Goal: Task Accomplishment & Management: Use online tool/utility

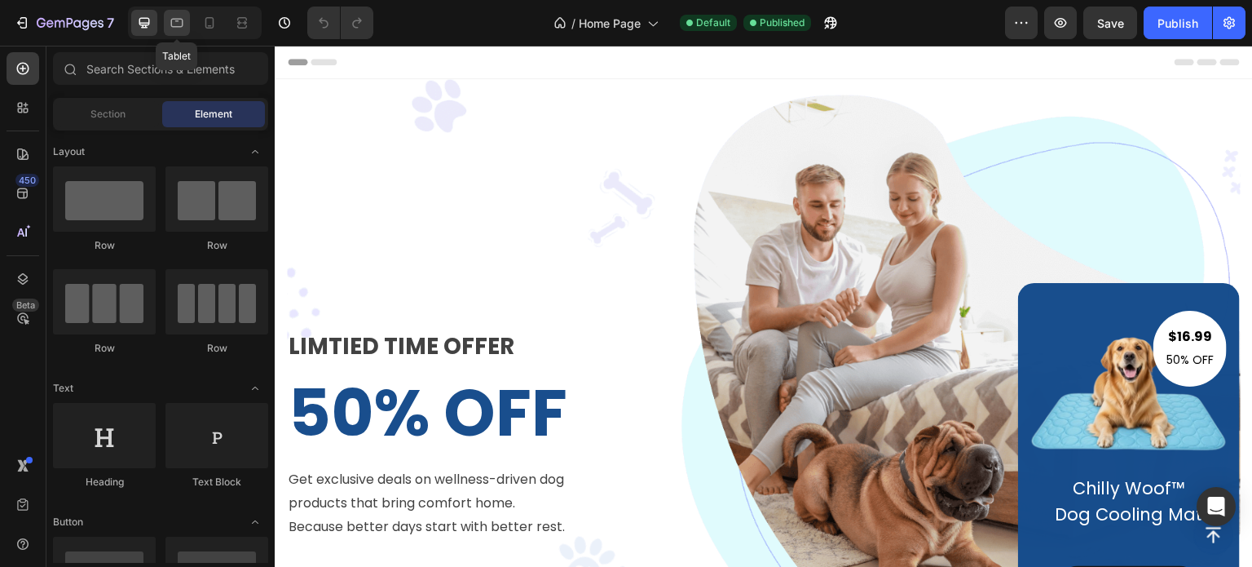
click at [177, 15] on icon at bounding box center [177, 23] width 16 height 16
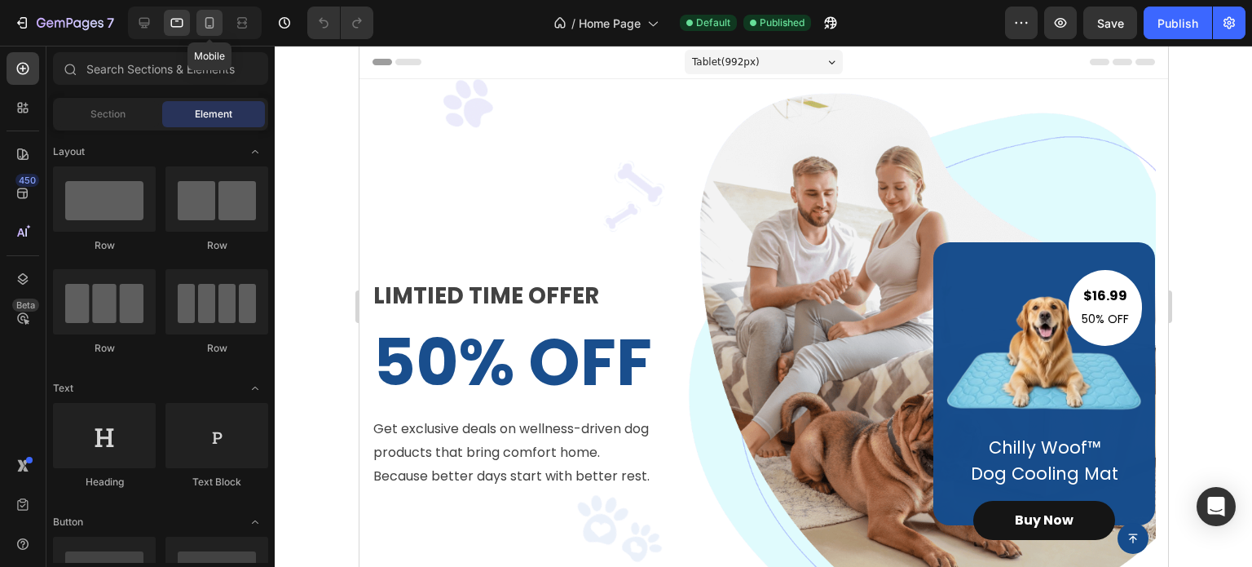
click at [210, 24] on icon at bounding box center [209, 23] width 16 height 16
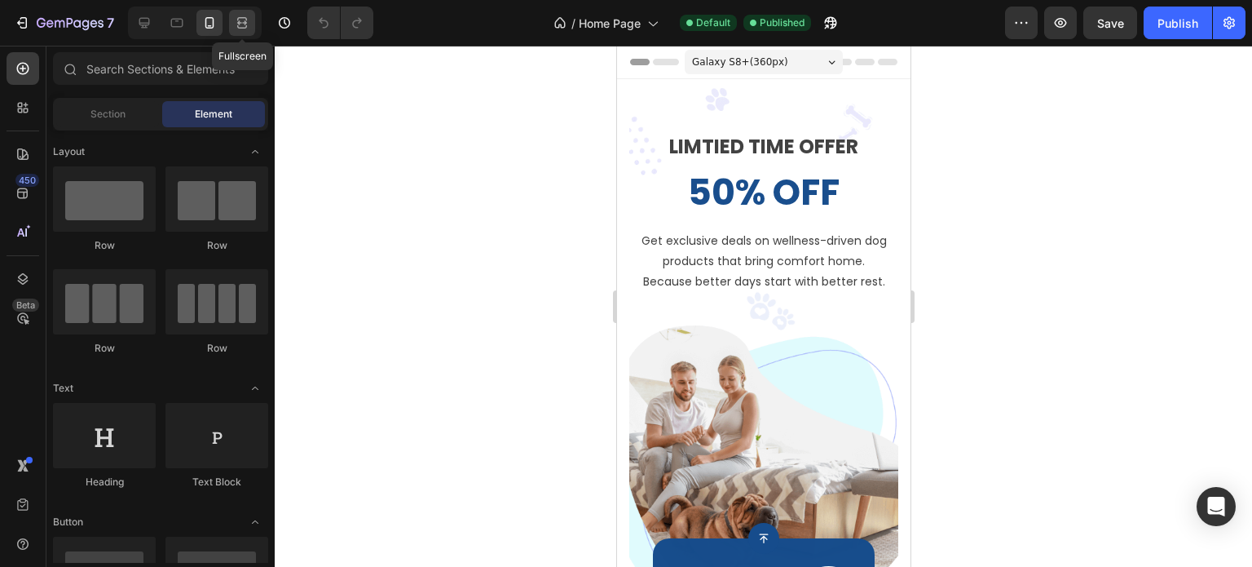
click at [236, 31] on div at bounding box center [242, 23] width 26 height 26
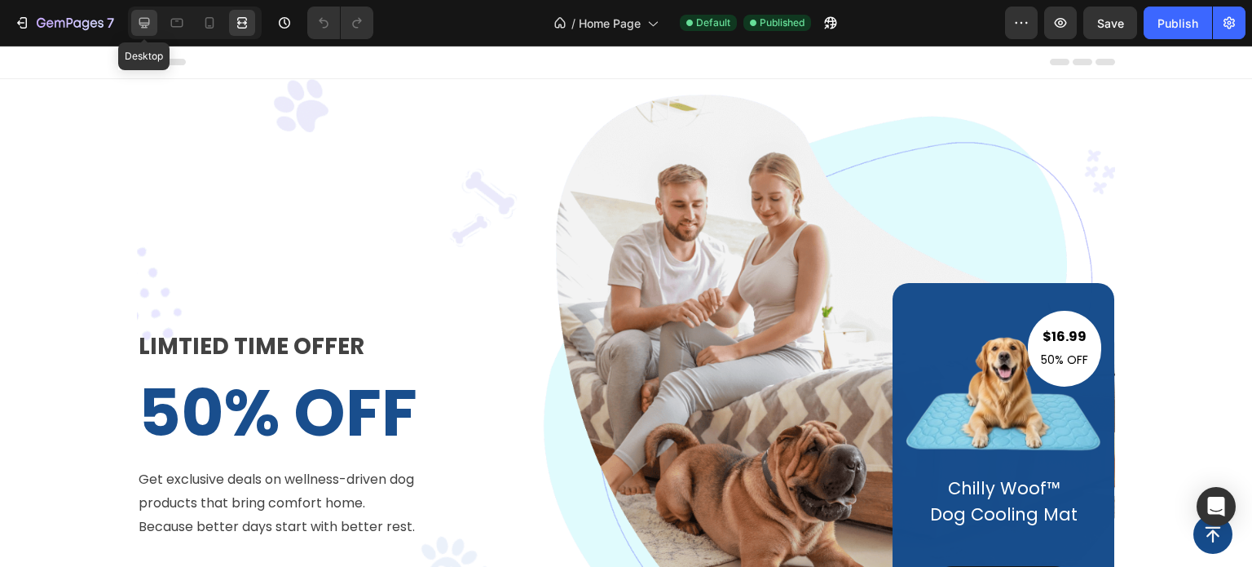
click at [147, 29] on icon at bounding box center [144, 23] width 16 height 16
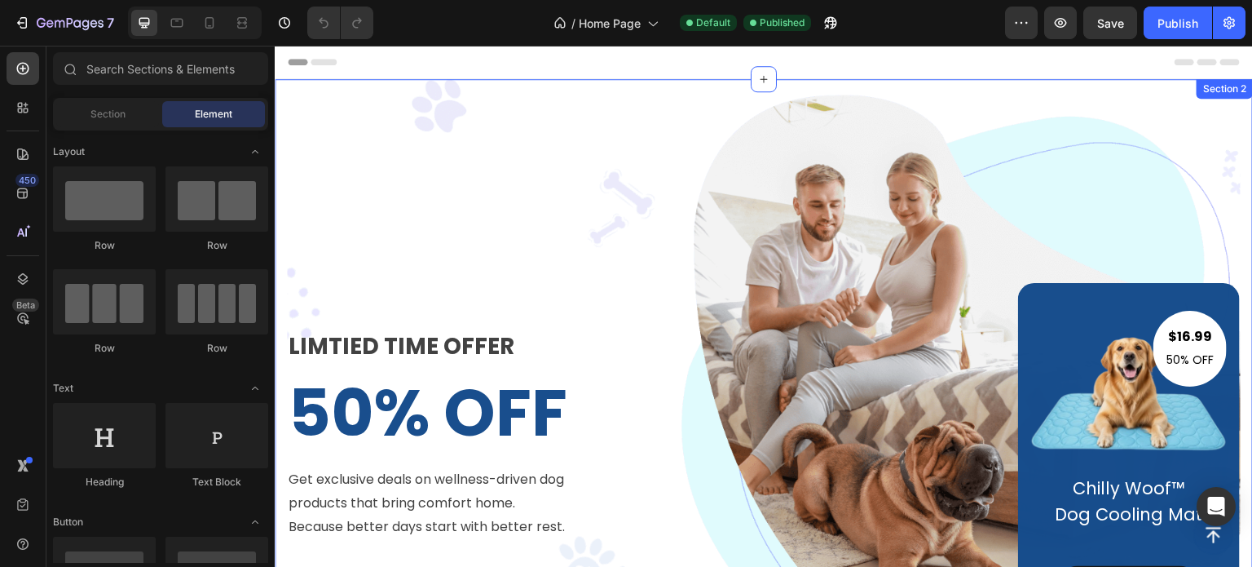
click at [284, 242] on div "LIMTIED TIME OFFER Text block 50% OFF Heading Get exclusive deals on wellness-d…" at bounding box center [764, 413] width 978 height 669
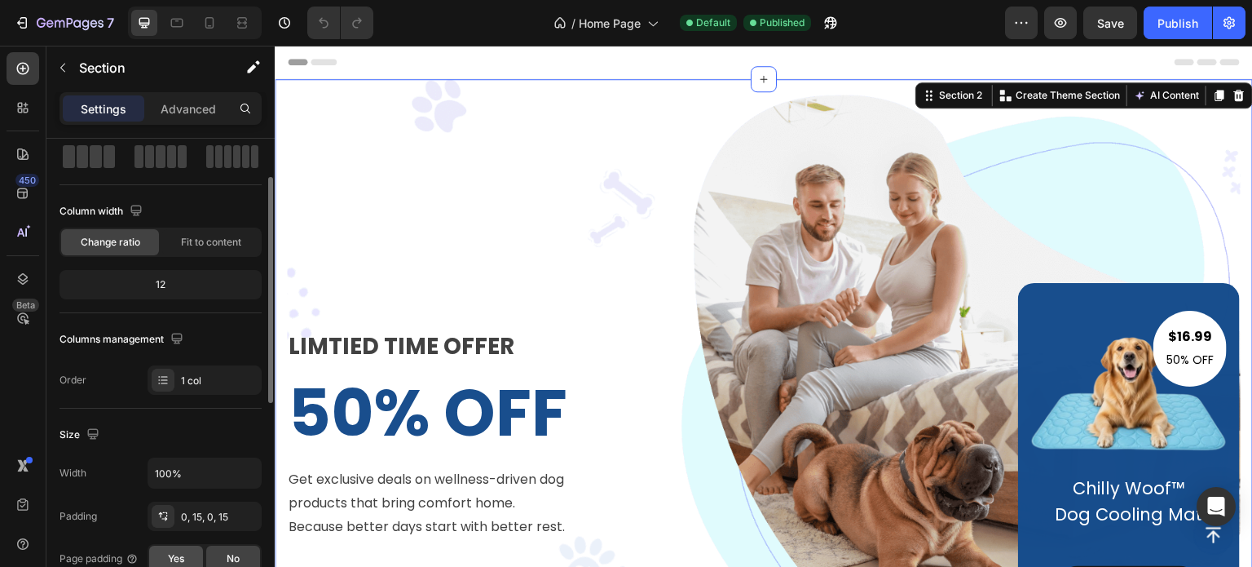
scroll to position [245, 0]
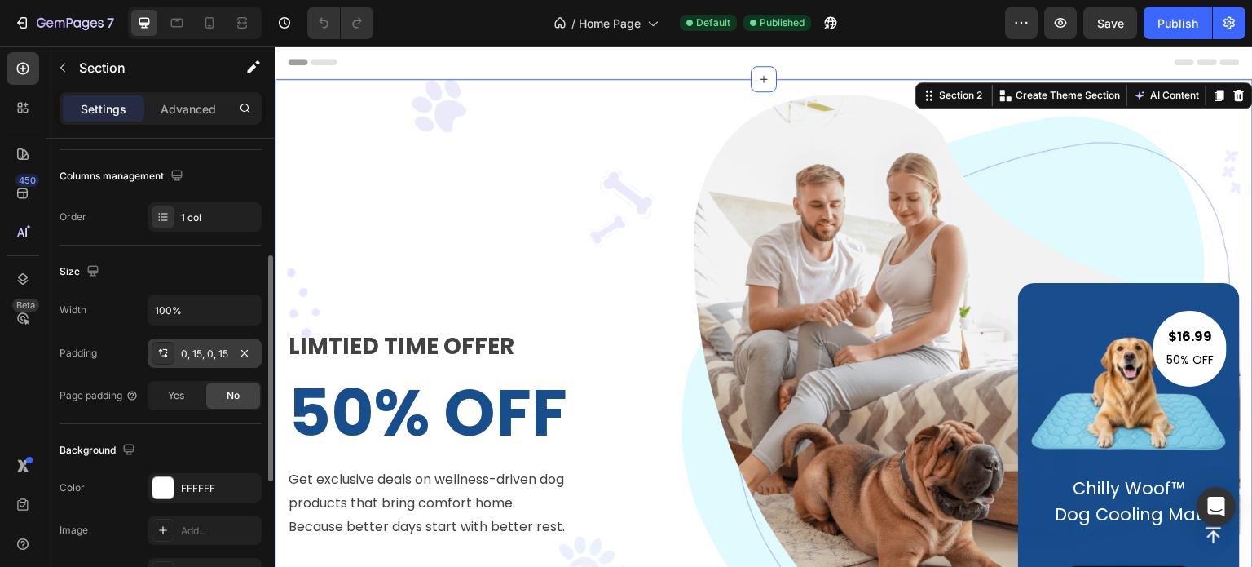
click at [189, 342] on div "0, 15, 0, 15" at bounding box center [205, 352] width 114 height 29
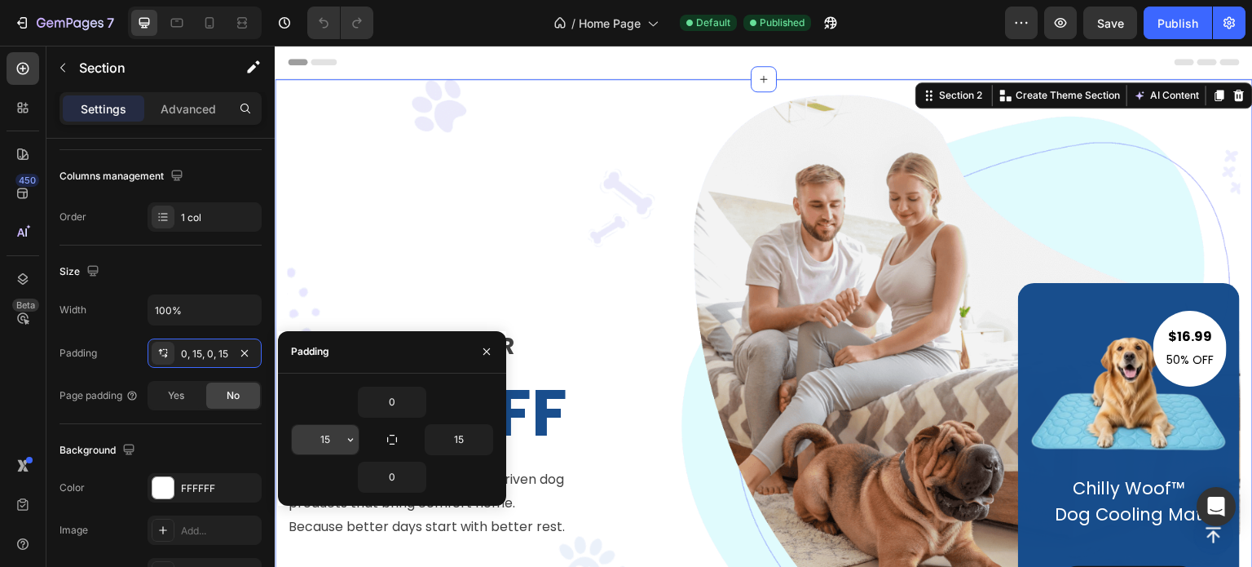
click at [332, 444] on input "15" at bounding box center [325, 439] width 67 height 29
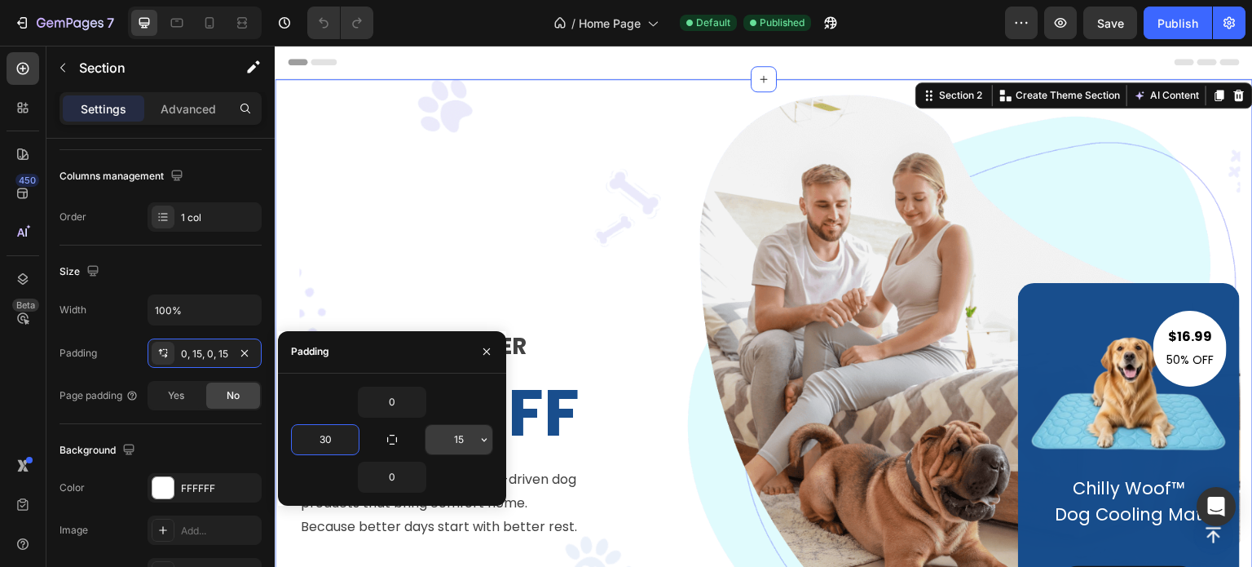
type input "30"
click at [467, 444] on input "15" at bounding box center [459, 439] width 67 height 29
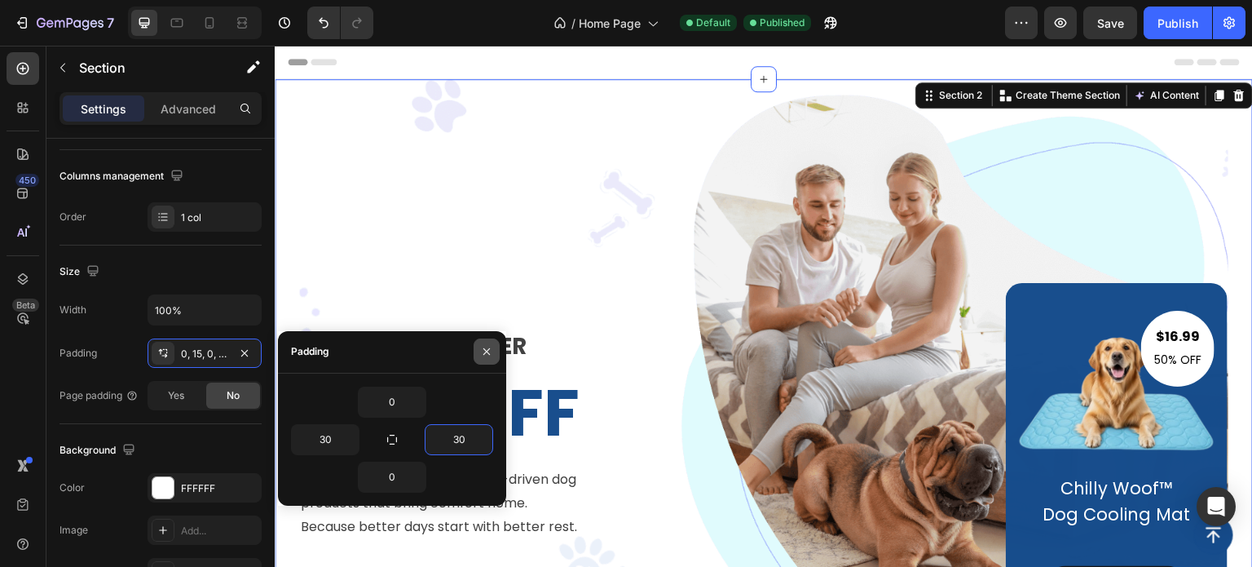
type input "30"
click at [486, 346] on icon "button" at bounding box center [486, 351] width 13 height 13
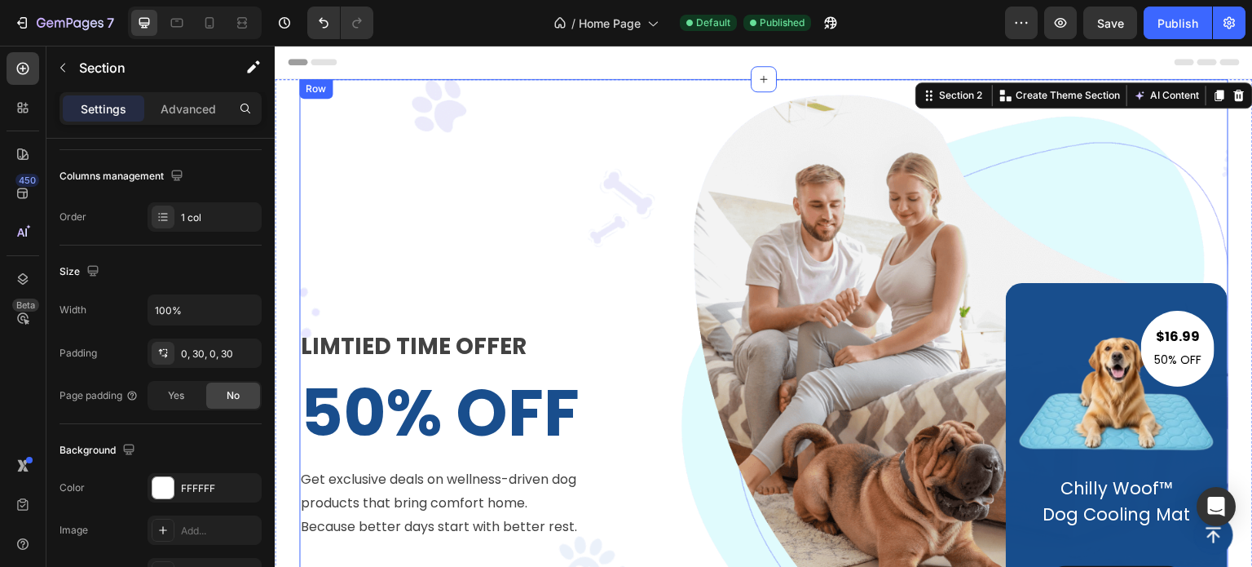
click at [308, 306] on div "LIMTIED TIME OFFER Text block 50% OFF Heading Get exclusive deals on wellness-d…" at bounding box center [449, 434] width 301 height 302
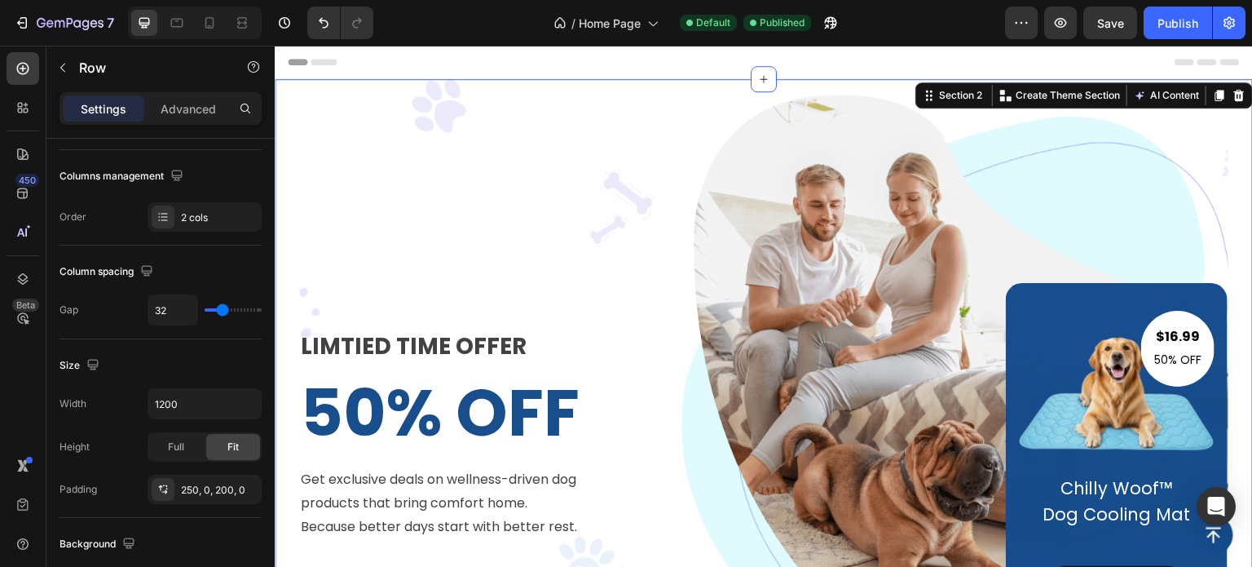
click at [284, 315] on div "LIMTIED TIME OFFER Text block 50% OFF Heading Get exclusive deals on wellness-d…" at bounding box center [764, 413] width 978 height 669
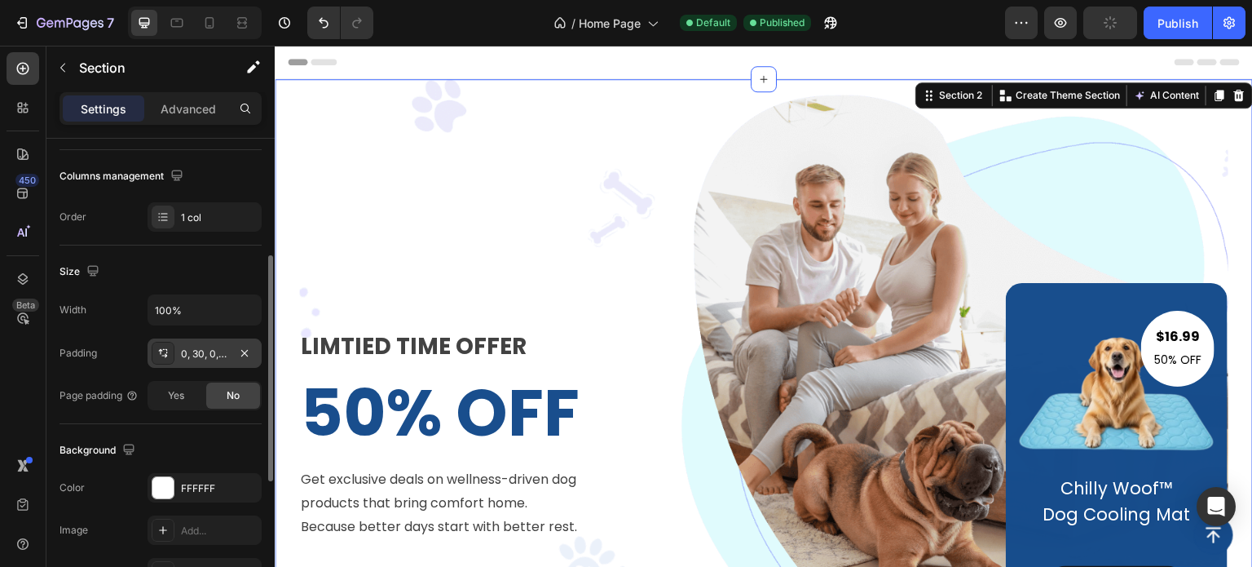
click at [202, 358] on div "0, 30, 0, 30" at bounding box center [204, 353] width 47 height 15
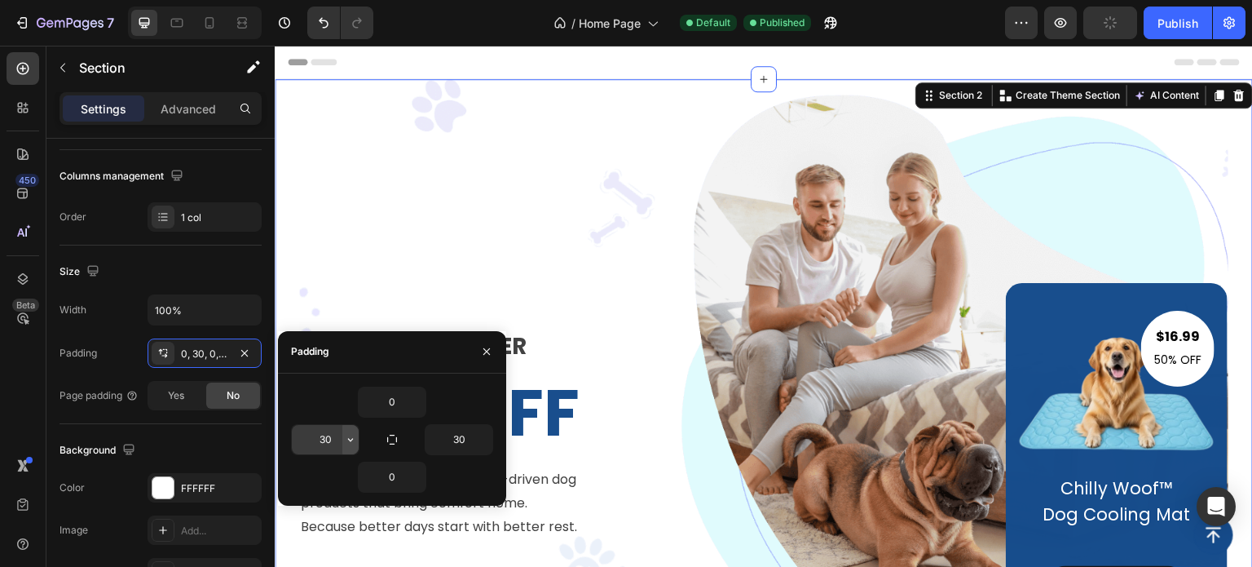
click at [342, 438] on button "button" at bounding box center [350, 439] width 16 height 29
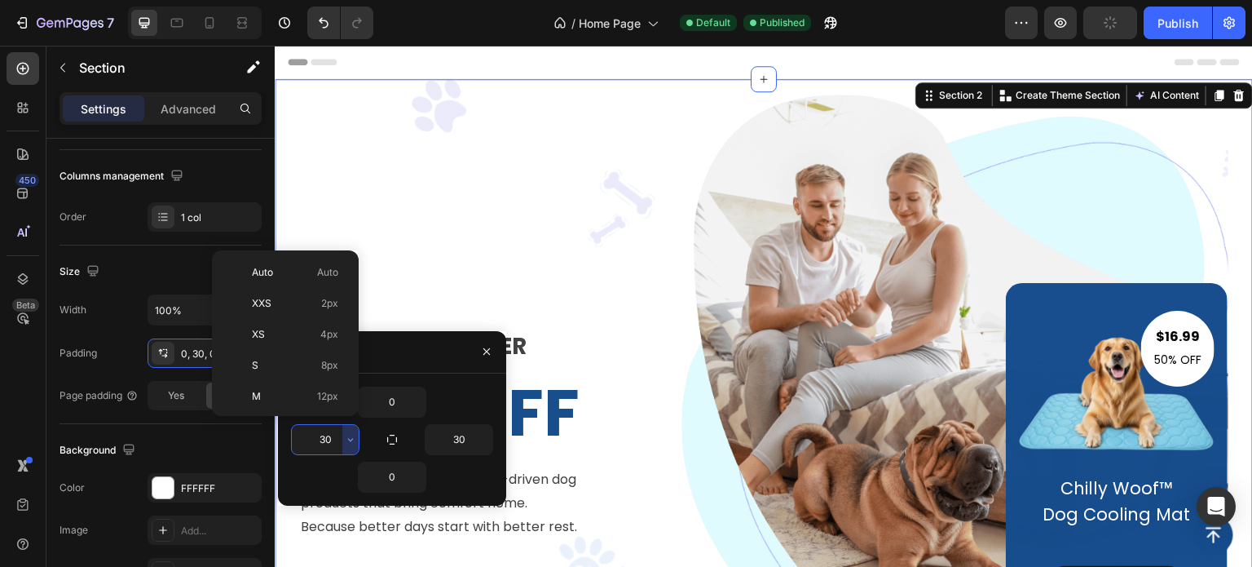
click at [339, 439] on input "30" at bounding box center [325, 439] width 67 height 29
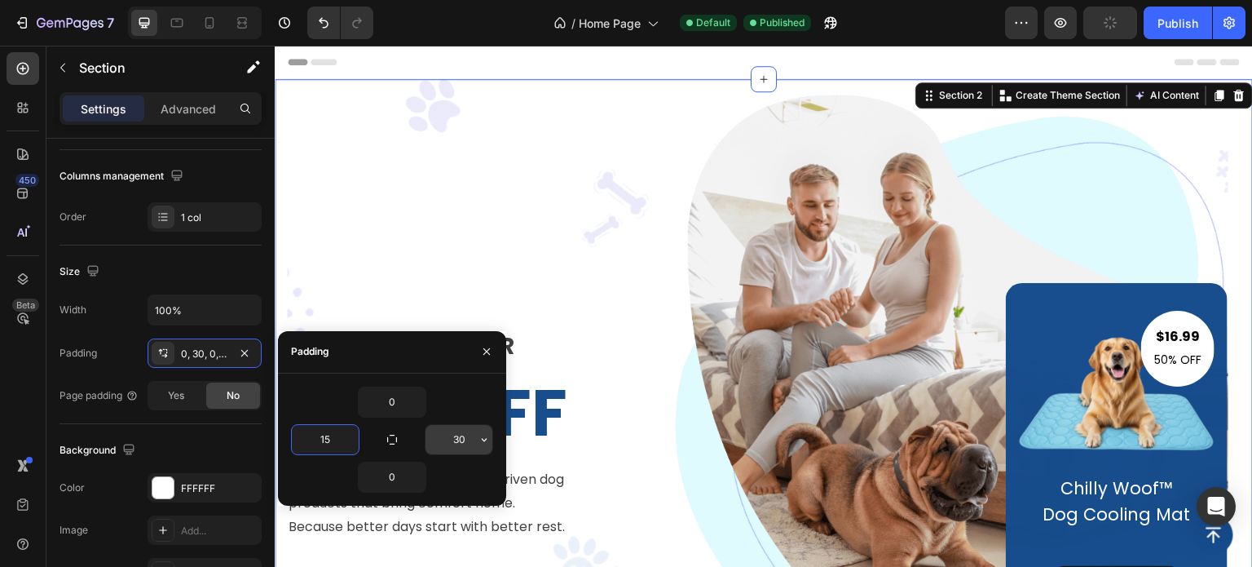
type input "15"
click at [461, 433] on input "30" at bounding box center [459, 439] width 67 height 29
type input "15"
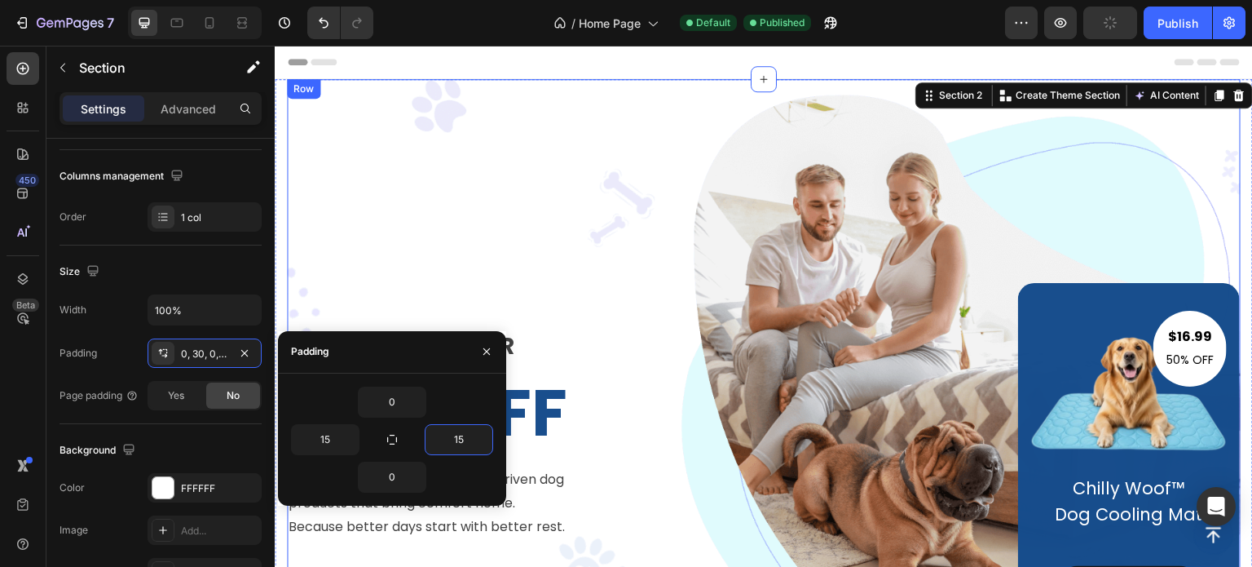
click at [385, 290] on div "LIMTIED TIME OFFER Text block 50% OFF Heading Get exclusive deals on wellness-d…" at bounding box center [441, 434] width 309 height 302
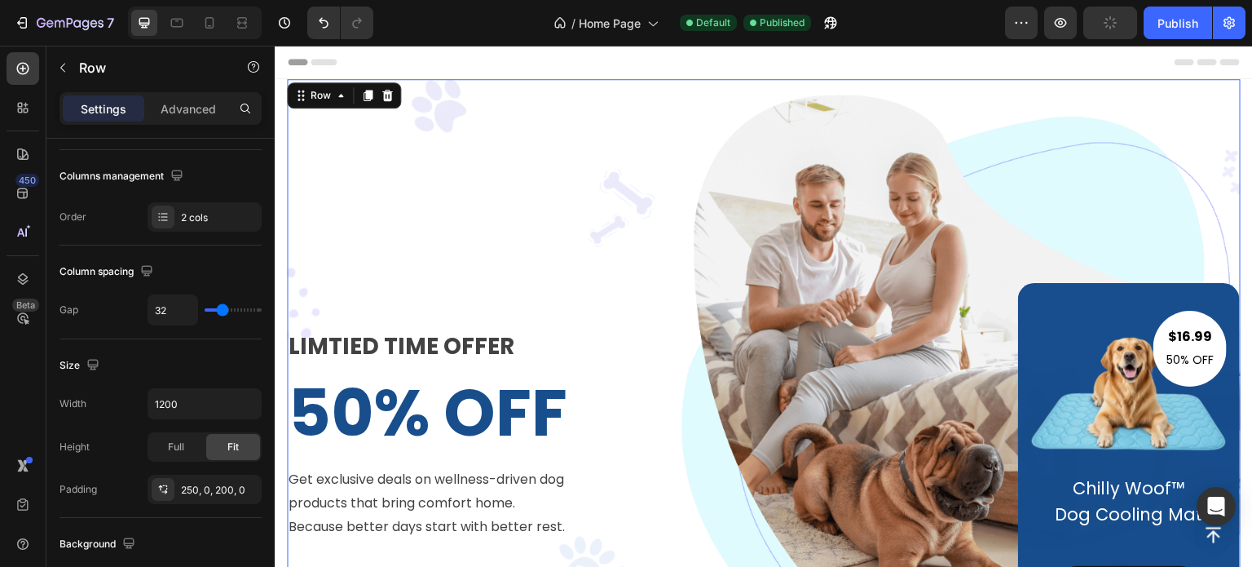
scroll to position [0, 0]
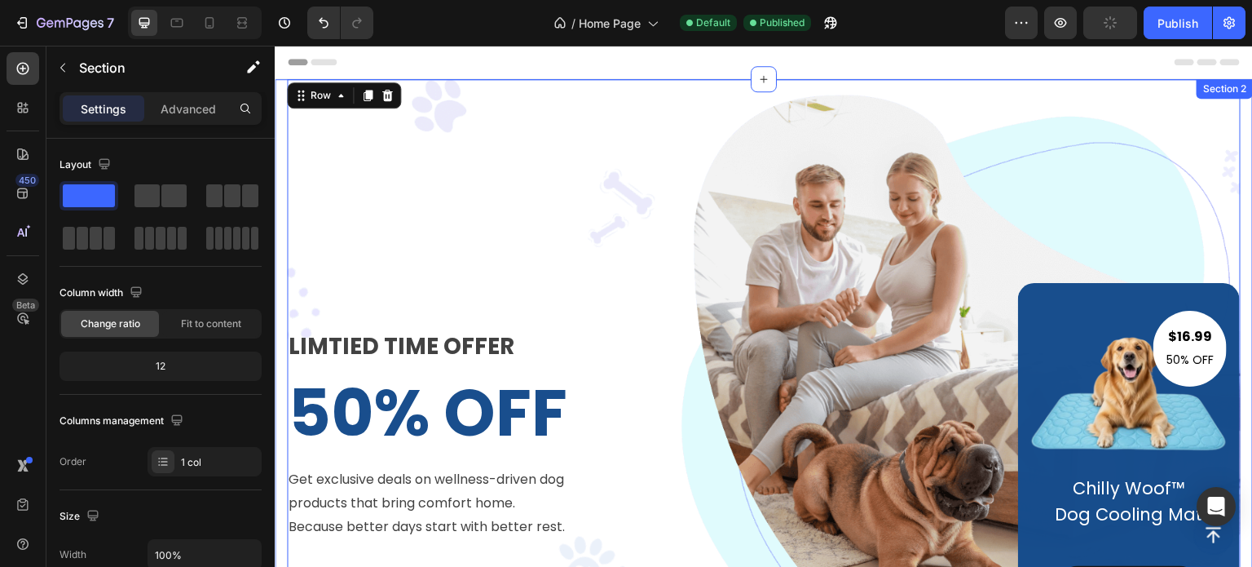
click at [282, 418] on div "LIMTIED TIME OFFER Text block 50% OFF Heading Get exclusive deals on wellness-d…" at bounding box center [764, 413] width 978 height 669
click at [315, 227] on div "LIMTIED TIME OFFER Text block 50% OFF Heading Get exclusive deals on wellness-d…" at bounding box center [764, 413] width 954 height 669
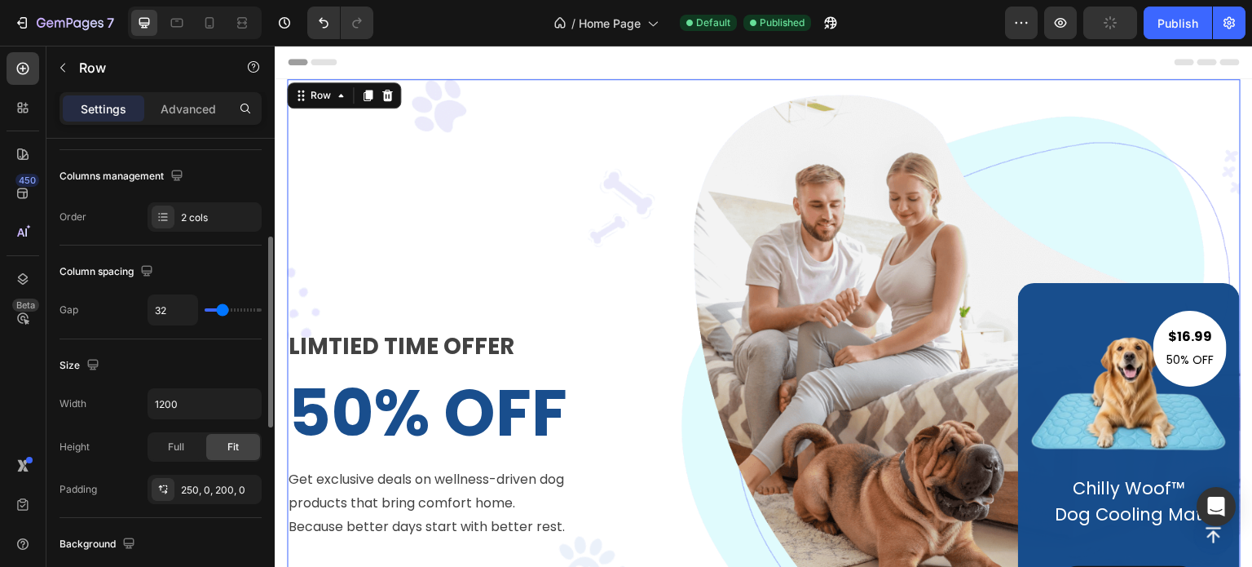
scroll to position [326, 0]
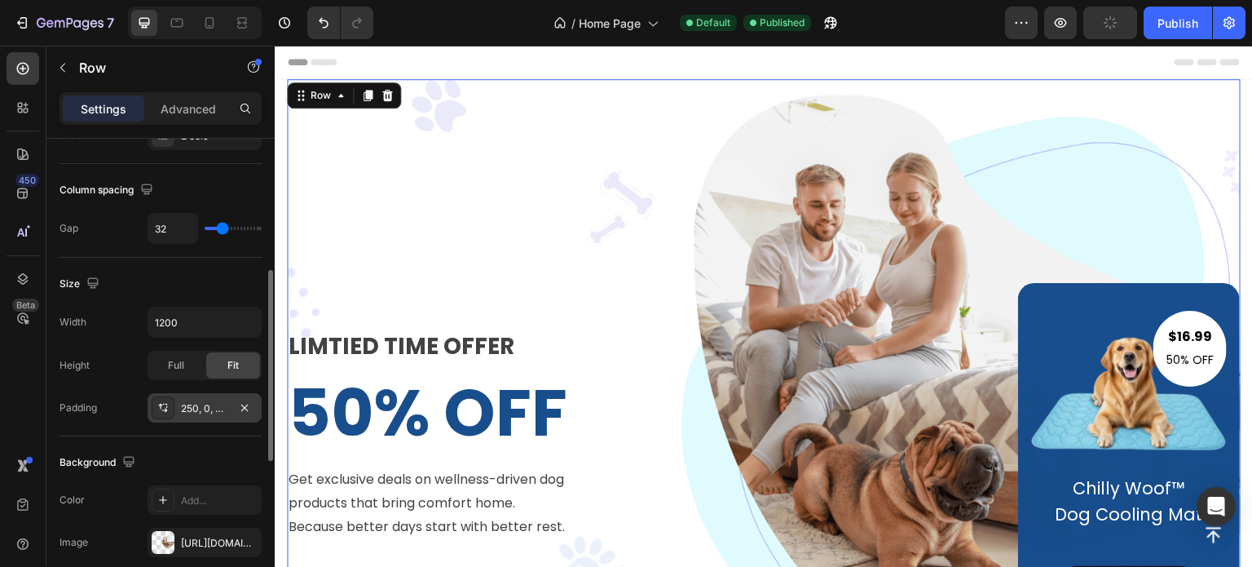
click at [214, 410] on div "250, 0, 200, 0" at bounding box center [204, 408] width 47 height 15
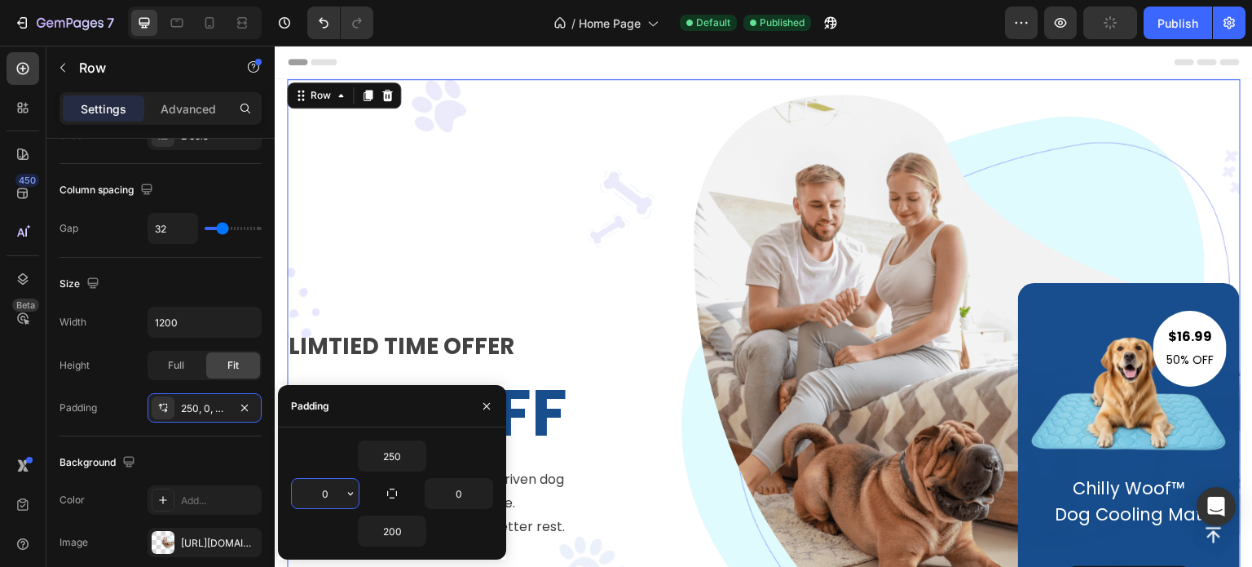
click at [333, 495] on input "0" at bounding box center [325, 493] width 67 height 29
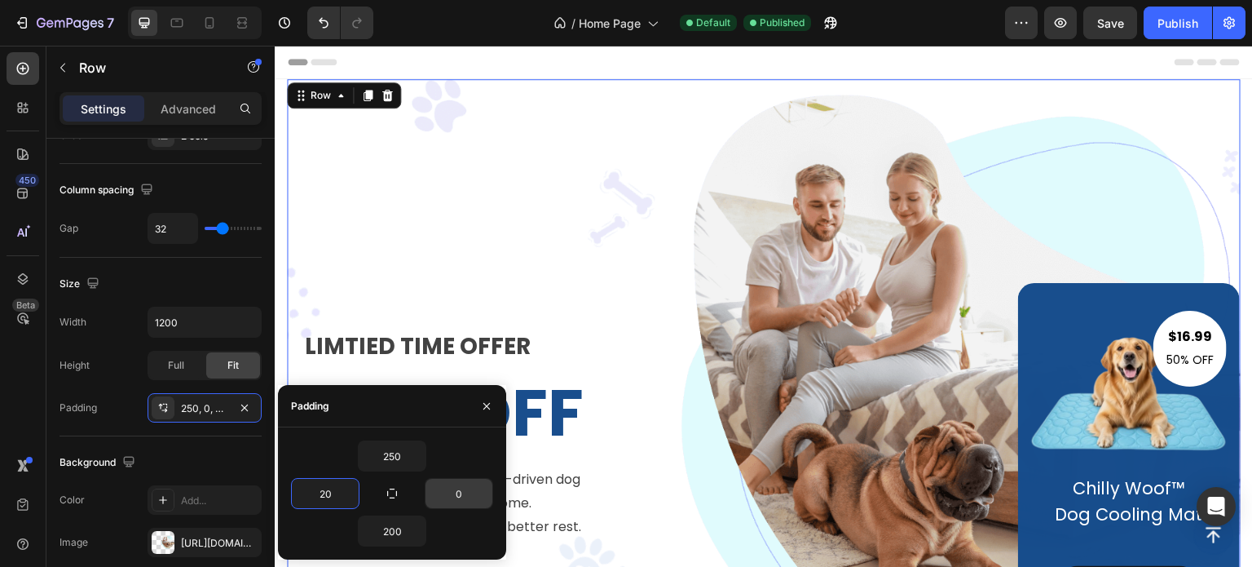
type input "20"
click at [453, 498] on input "0" at bounding box center [459, 493] width 67 height 29
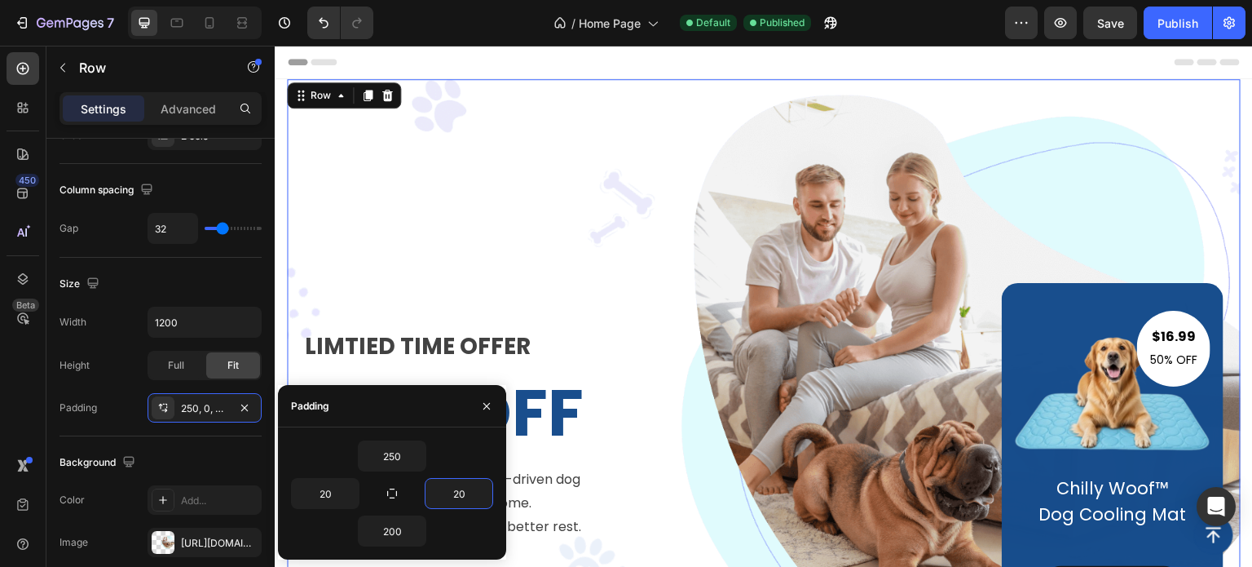
type input "2"
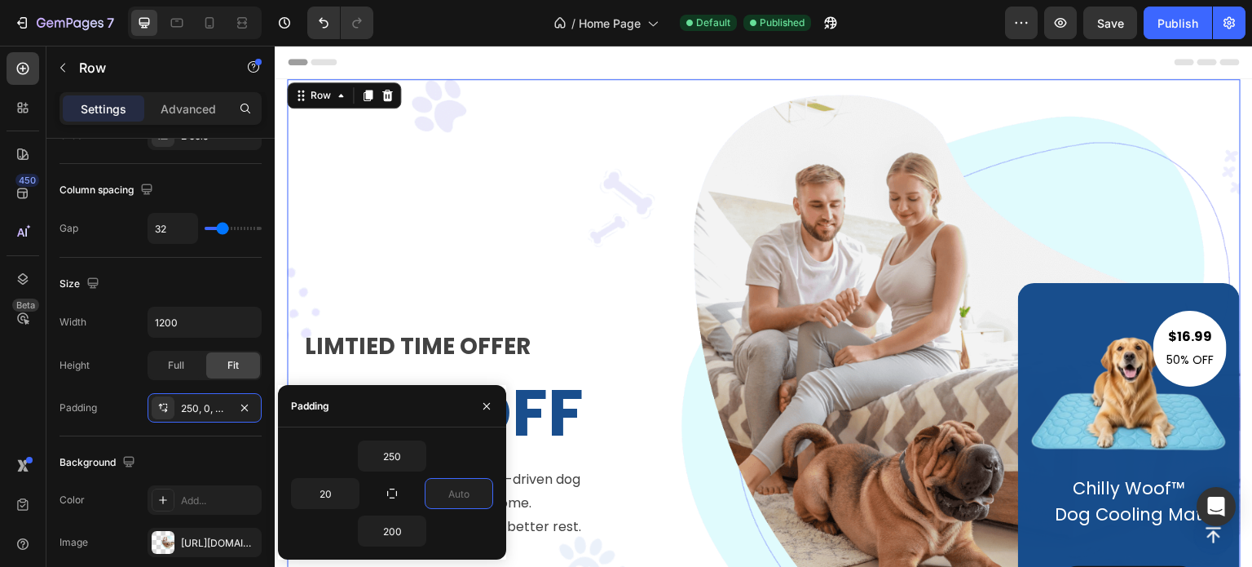
click at [677, 289] on div "$16.99 Text block 50% OFF Text block Row Image Chilly Woof™ Dog Cooling Mat Tex…" at bounding box center [936, 434] width 607 height 302
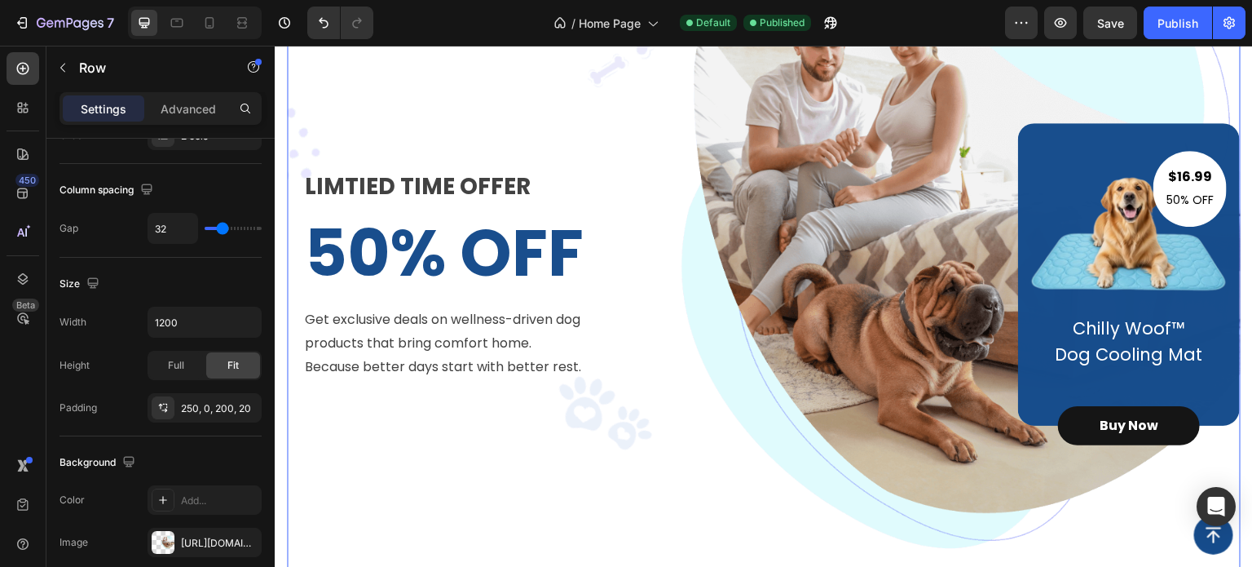
scroll to position [163, 0]
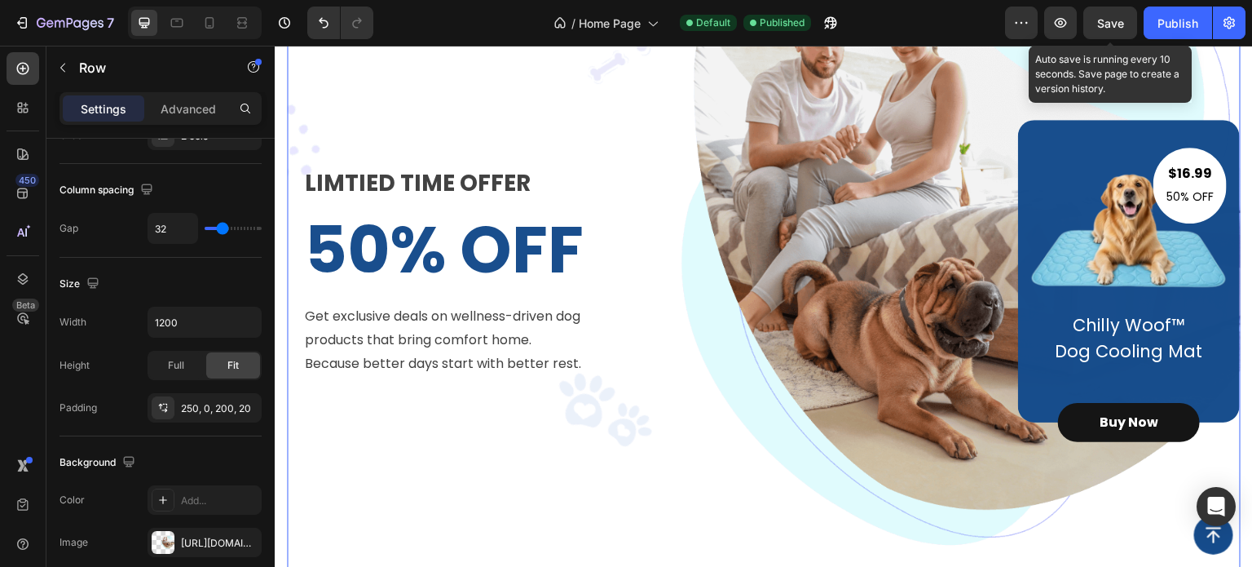
click at [1123, 30] on div "Save" at bounding box center [1110, 23] width 27 height 17
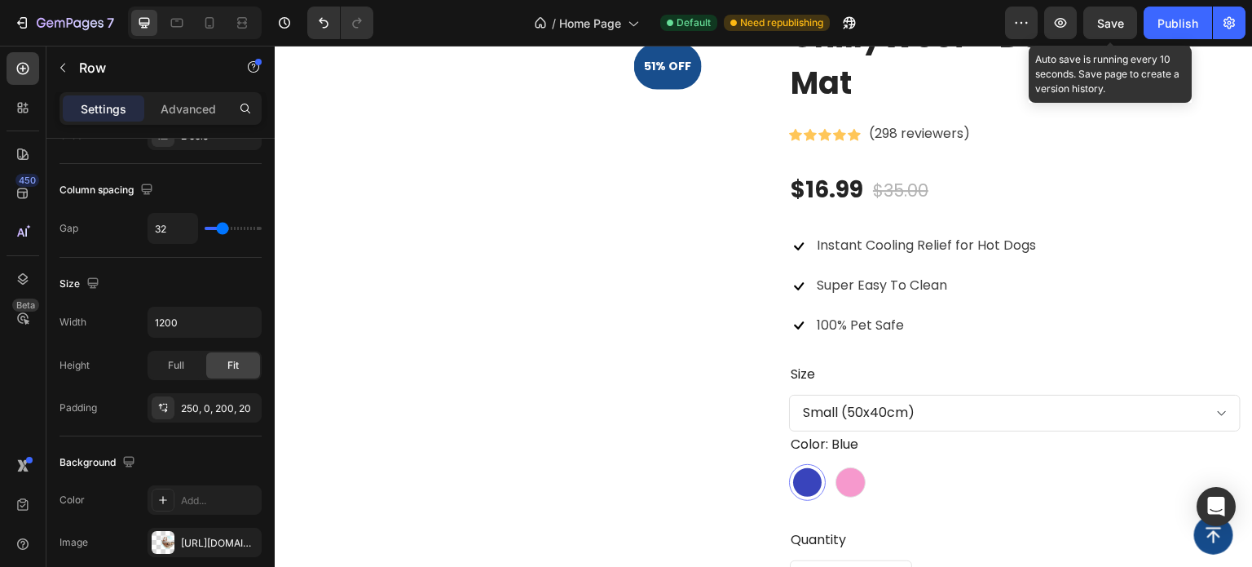
scroll to position [1223, 0]
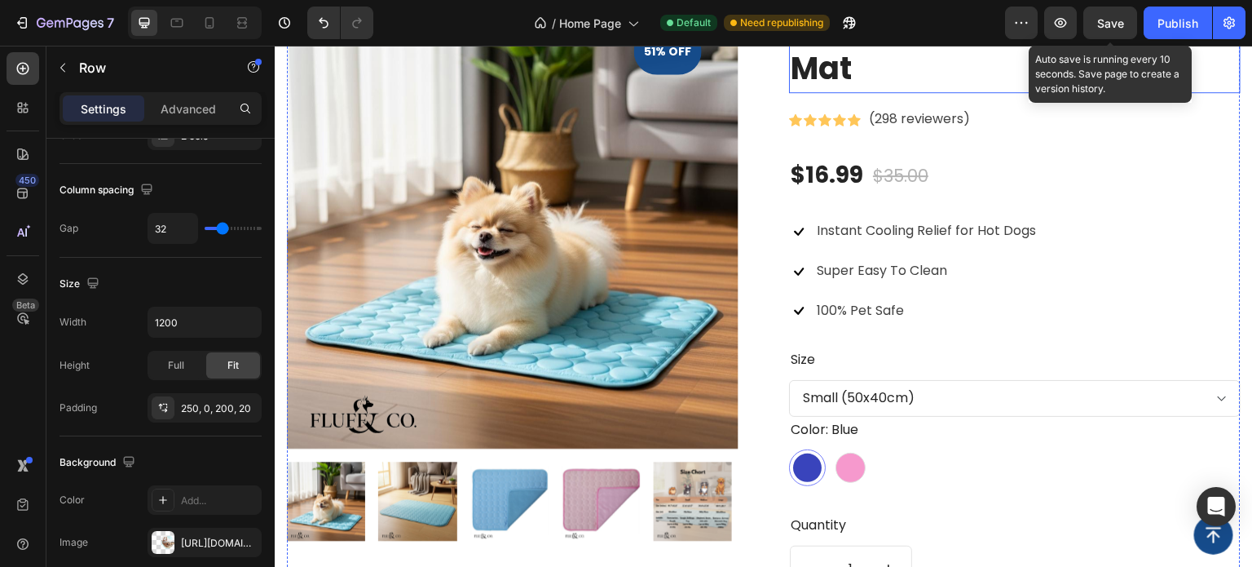
click at [859, 93] on h2 "ChillyWoof™ Dog Cooling Mat" at bounding box center [1015, 45] width 452 height 96
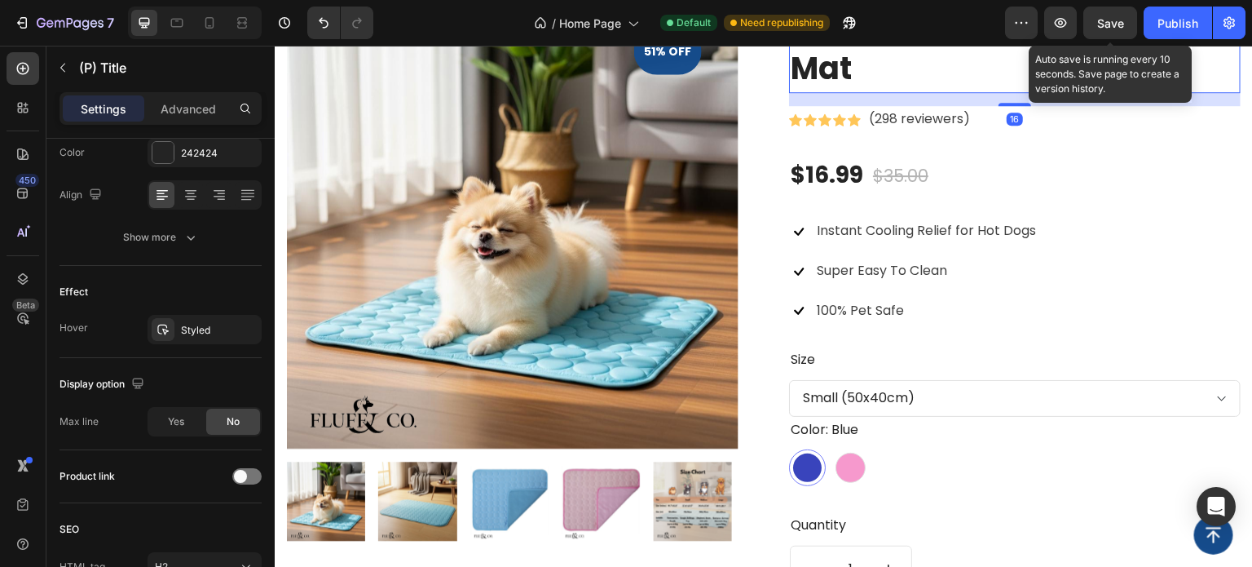
scroll to position [0, 0]
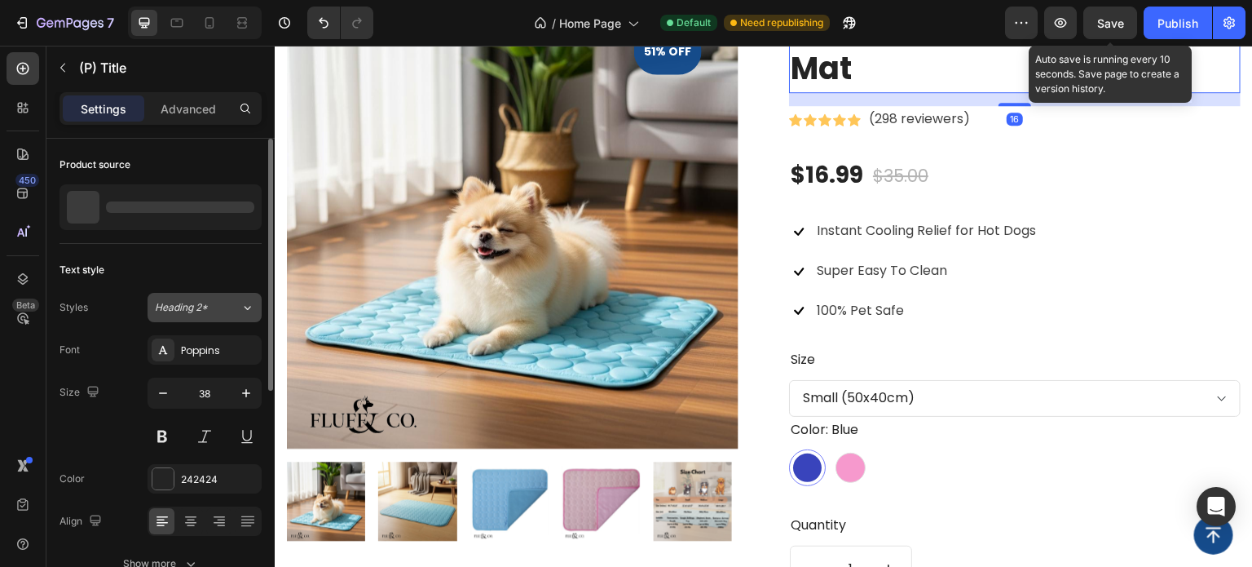
click at [195, 312] on span "Heading 2*" at bounding box center [181, 307] width 53 height 15
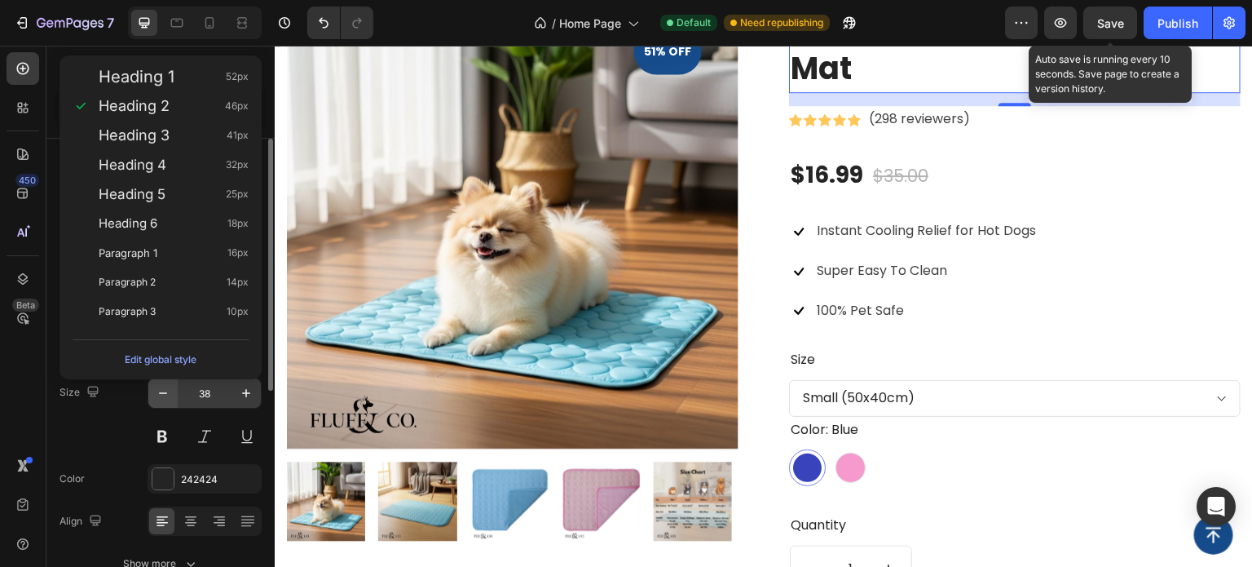
drag, startPoint x: 115, startPoint y: 406, endPoint x: 156, endPoint y: 406, distance: 40.8
click at [115, 407] on div "Size 38" at bounding box center [161, 413] width 202 height 73
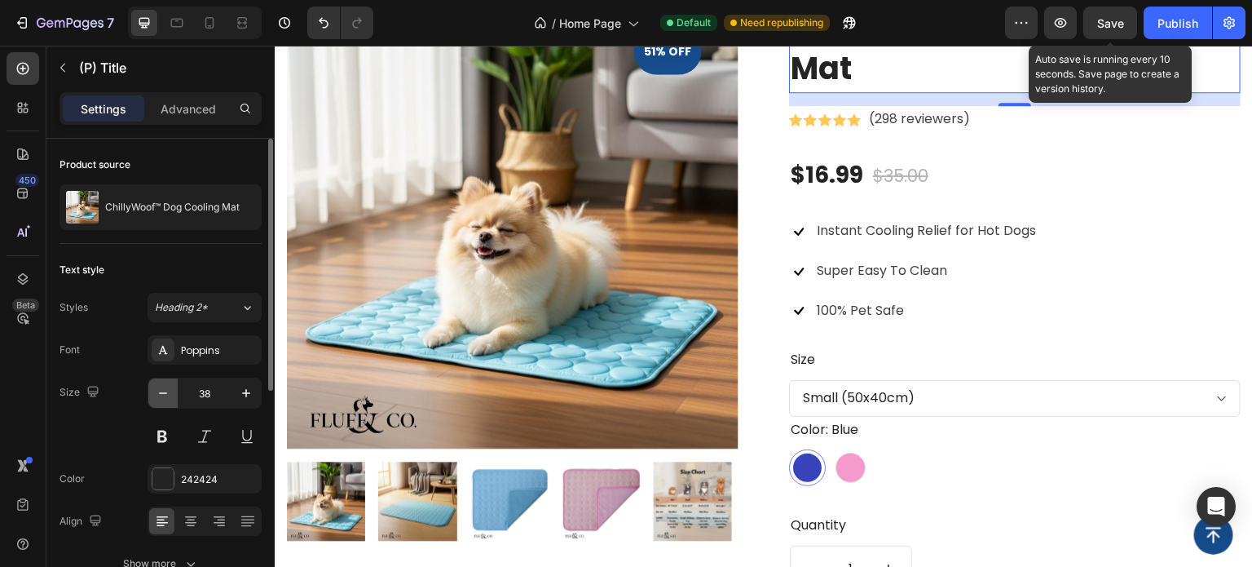
click at [159, 400] on button "button" at bounding box center [162, 392] width 29 height 29
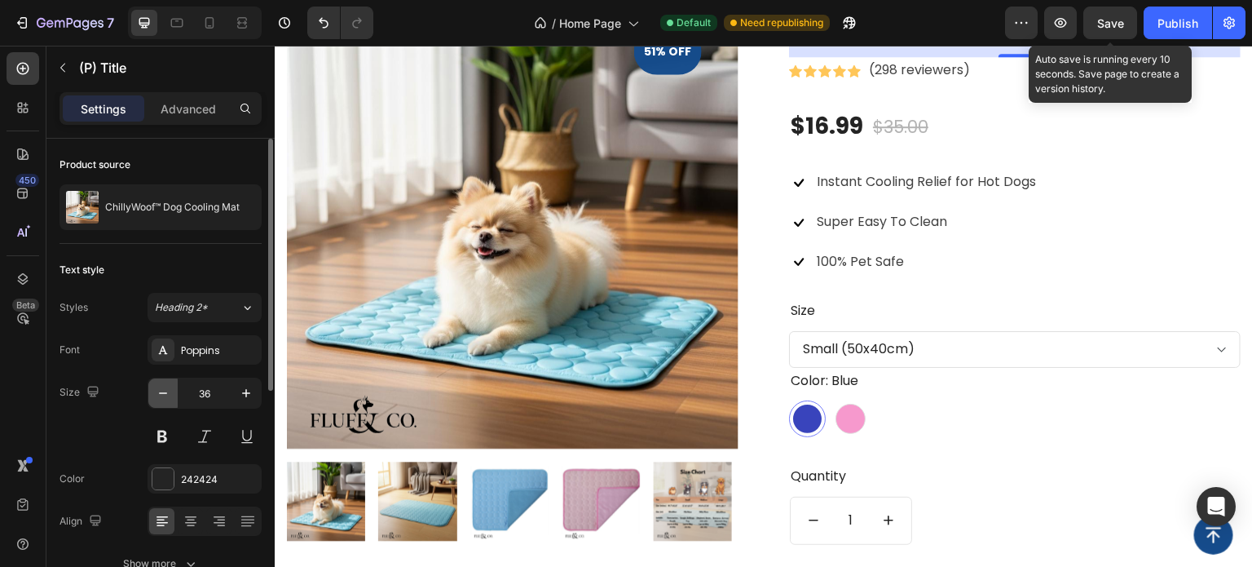
click at [159, 400] on button "button" at bounding box center [162, 392] width 29 height 29
type input "34"
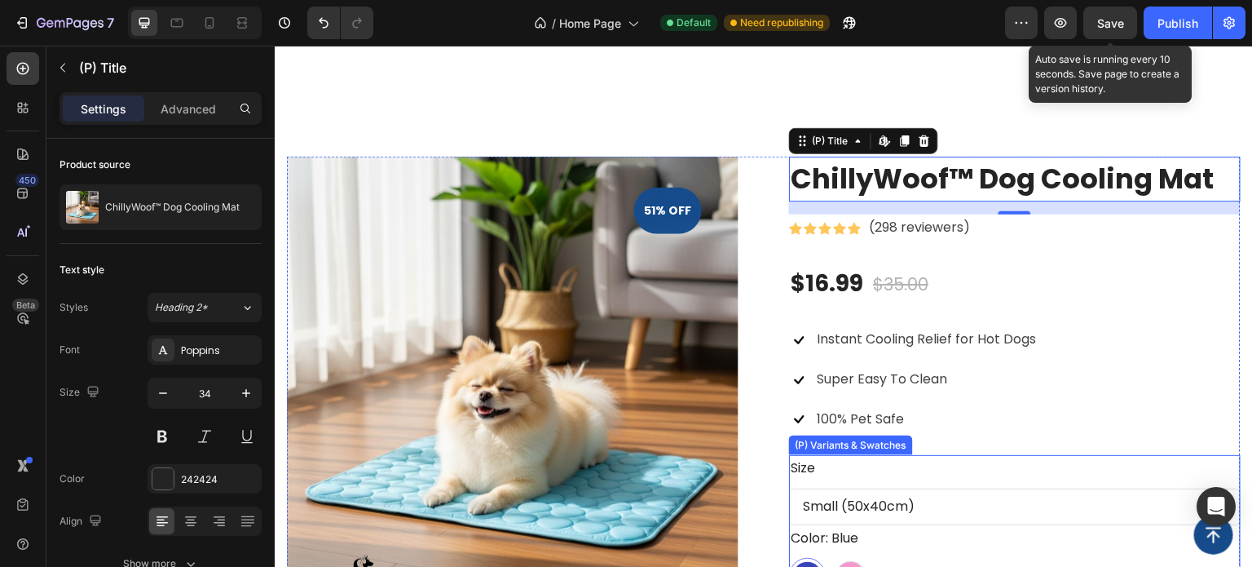
scroll to position [1060, 0]
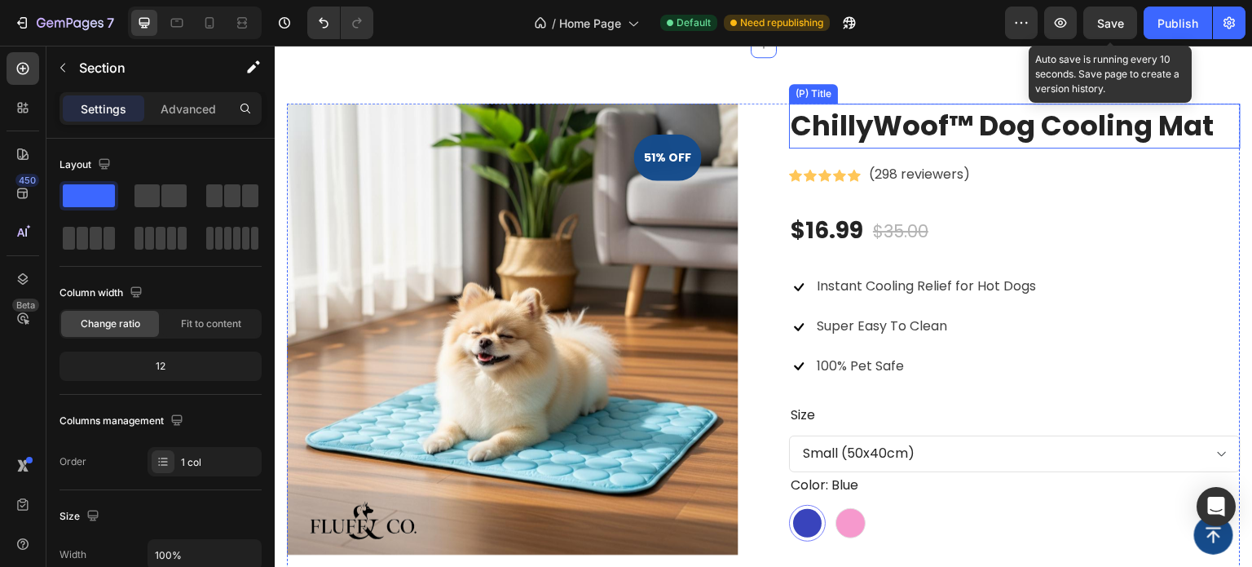
scroll to position [1141, 0]
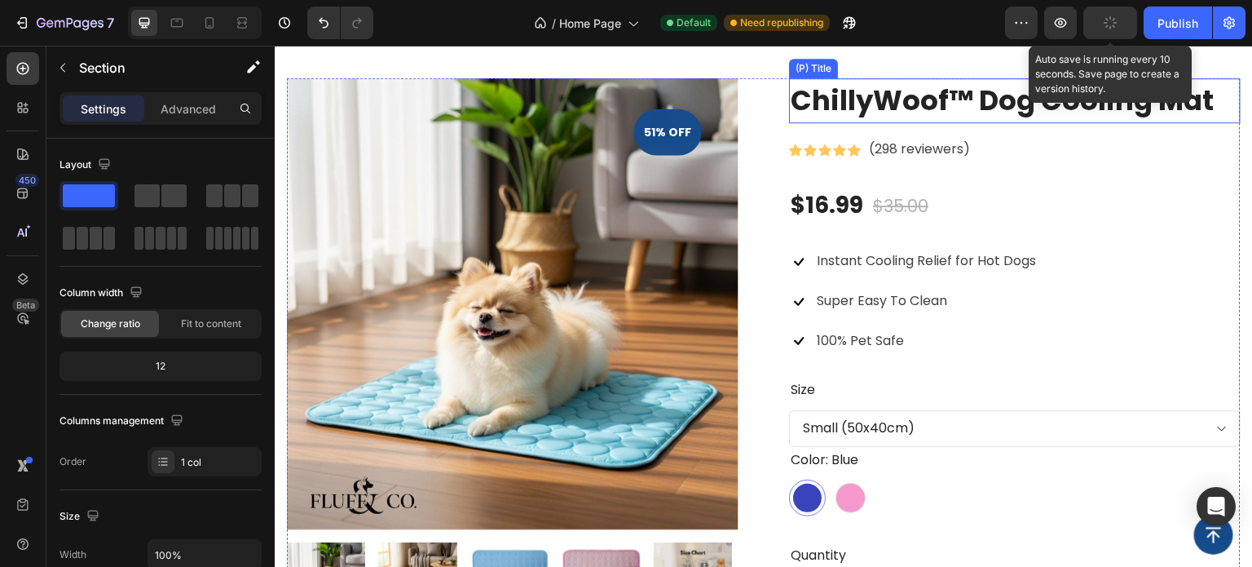
click at [835, 123] on h2 "ChillyWoof™ Dog Cooling Mat" at bounding box center [1015, 100] width 452 height 45
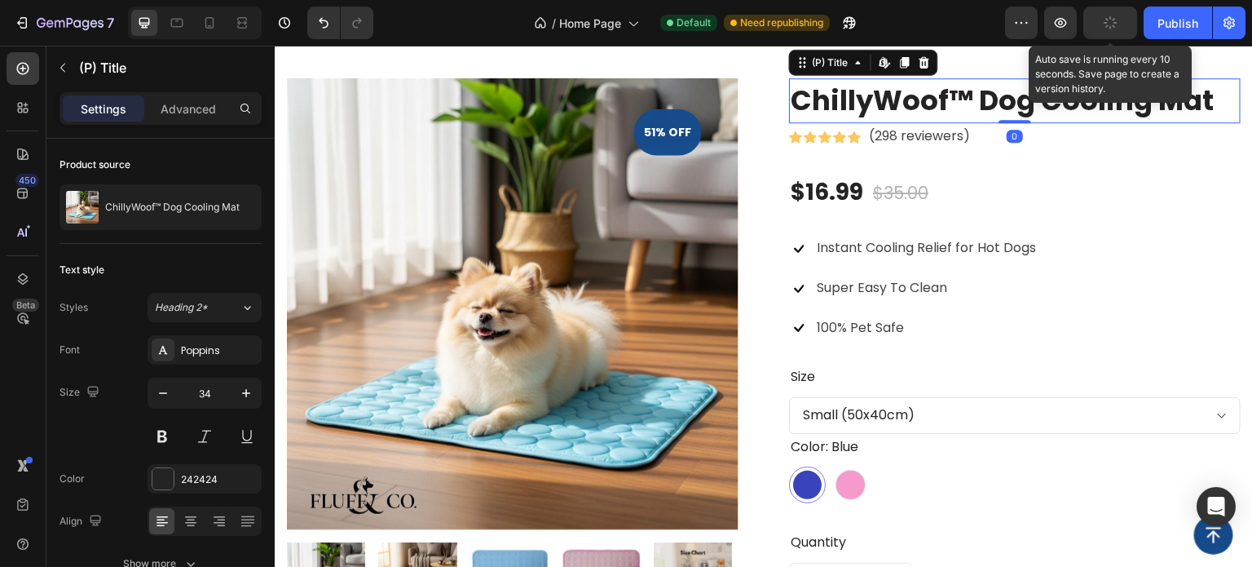
drag, startPoint x: 1005, startPoint y: 389, endPoint x: 889, endPoint y: 431, distance: 123.3
click at [1012, 123] on div "ChillyWoof™ Dog Cooling Mat (P) Title Edit content in Shopify 0" at bounding box center [1015, 100] width 452 height 45
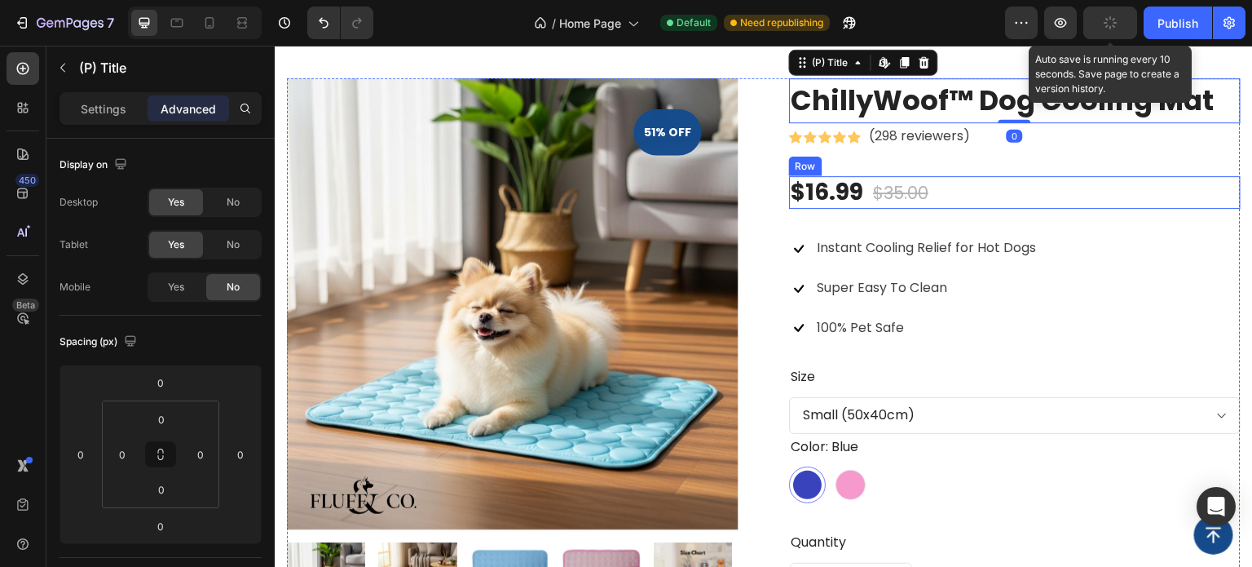
click at [963, 209] on div "$16.99 (P) Price (P) Price $35.00 (P) Price (P) Price Row" at bounding box center [1015, 192] width 452 height 33
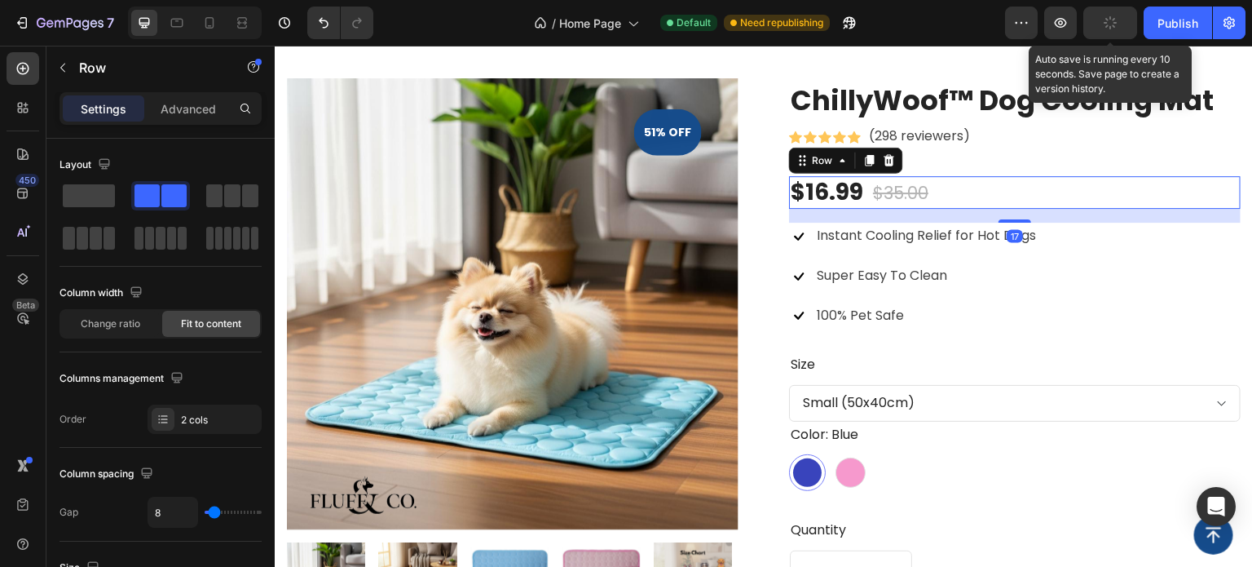
click at [1003, 223] on div at bounding box center [1015, 220] width 33 height 3
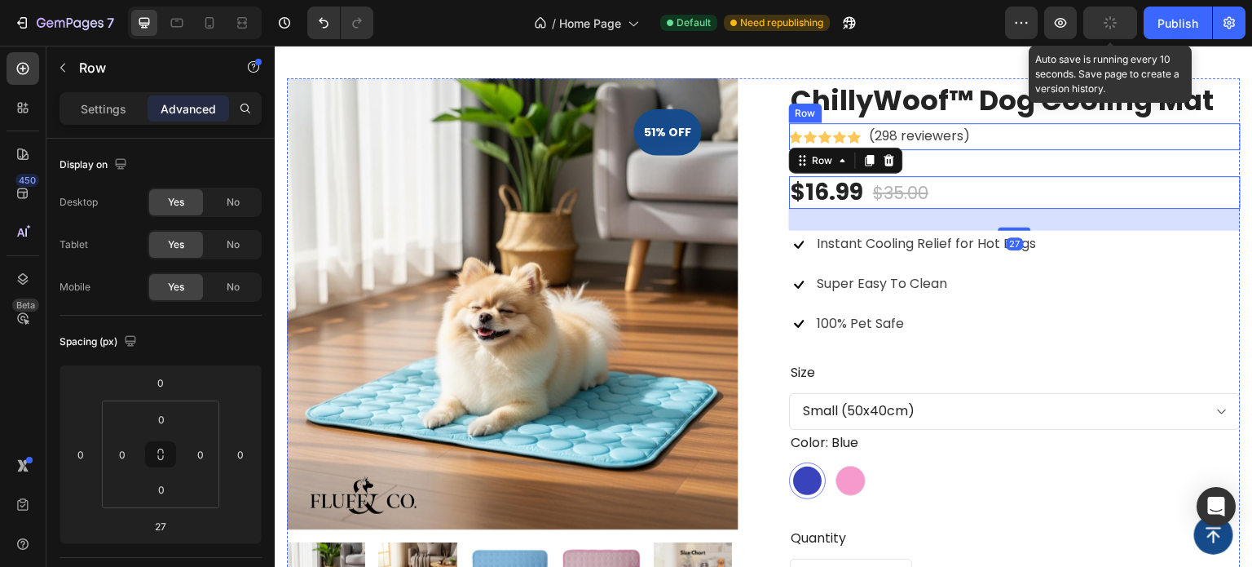
click at [969, 150] on div "Icon Icon Icon Icon Icon Icon List Hoz (298 reviewers) Text block Row" at bounding box center [1015, 136] width 452 height 27
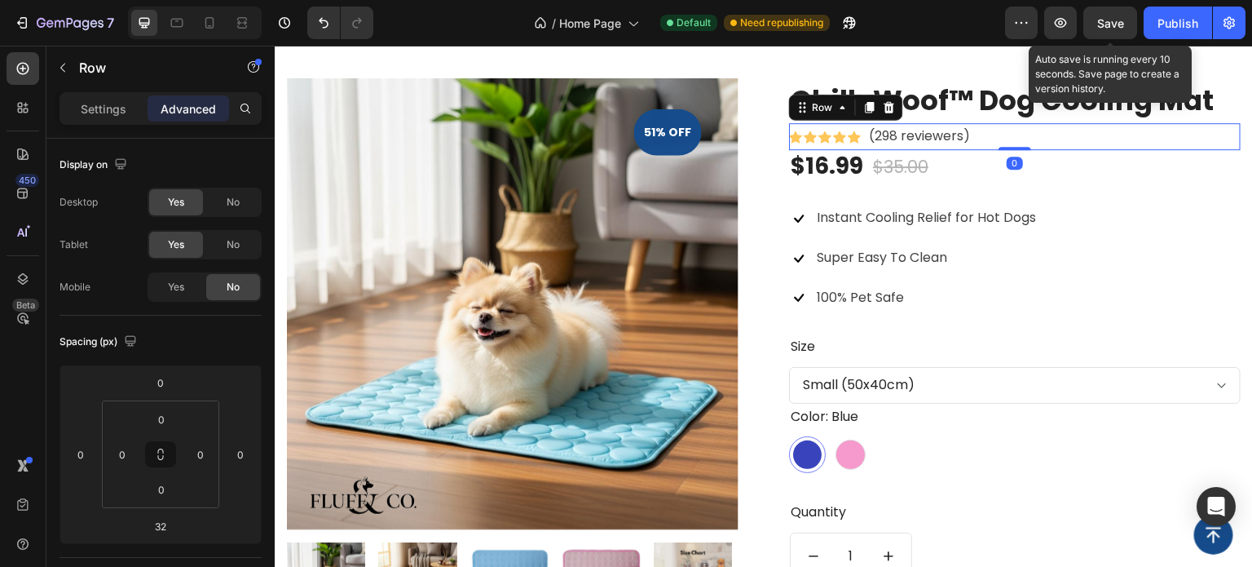
drag, startPoint x: 997, startPoint y: 430, endPoint x: 1018, endPoint y: 320, distance: 112.9
click at [1005, 150] on div "Icon Icon Icon Icon Icon Icon List Hoz (298 reviewers) Text block Row 0" at bounding box center [1015, 136] width 452 height 27
type input "0"
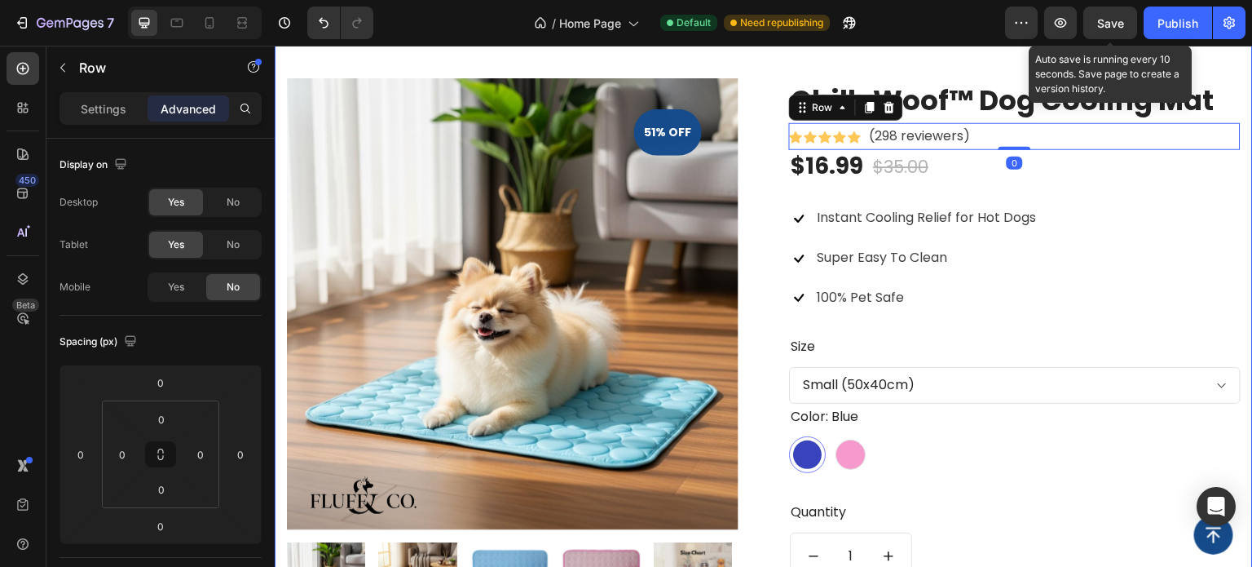
click at [1043, 289] on div "ChillyWoof™ Dog Cooling Mat (P) Title Icon Icon Icon Icon Icon Icon List Hoz (2…" at bounding box center [764, 375] width 978 height 711
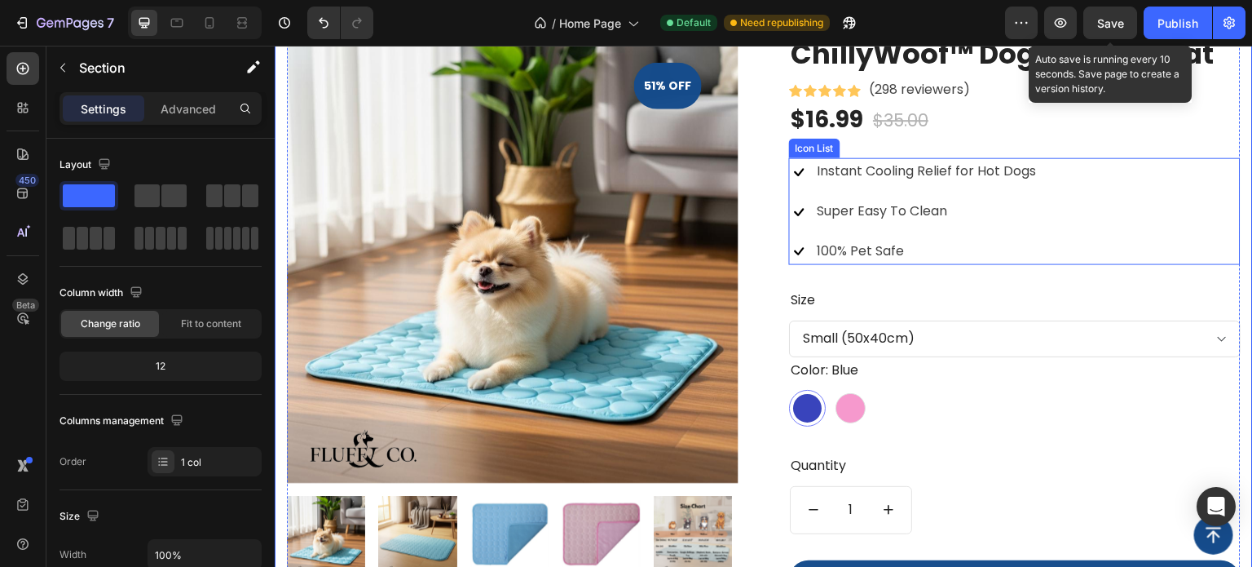
scroll to position [1223, 0]
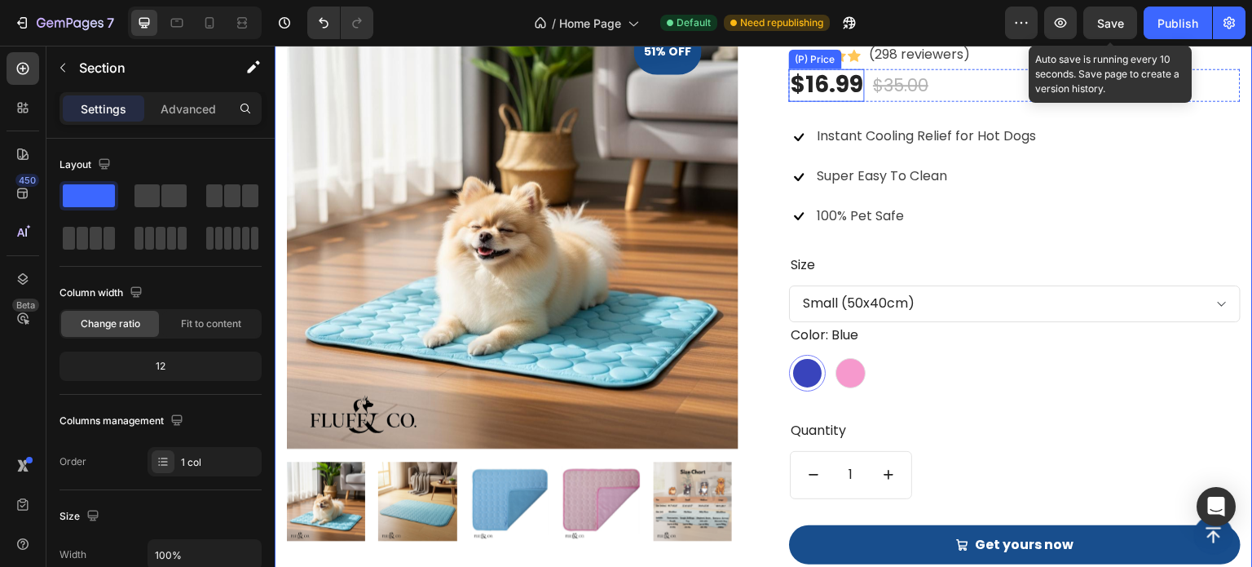
click at [848, 101] on div "$16.99" at bounding box center [827, 84] width 76 height 33
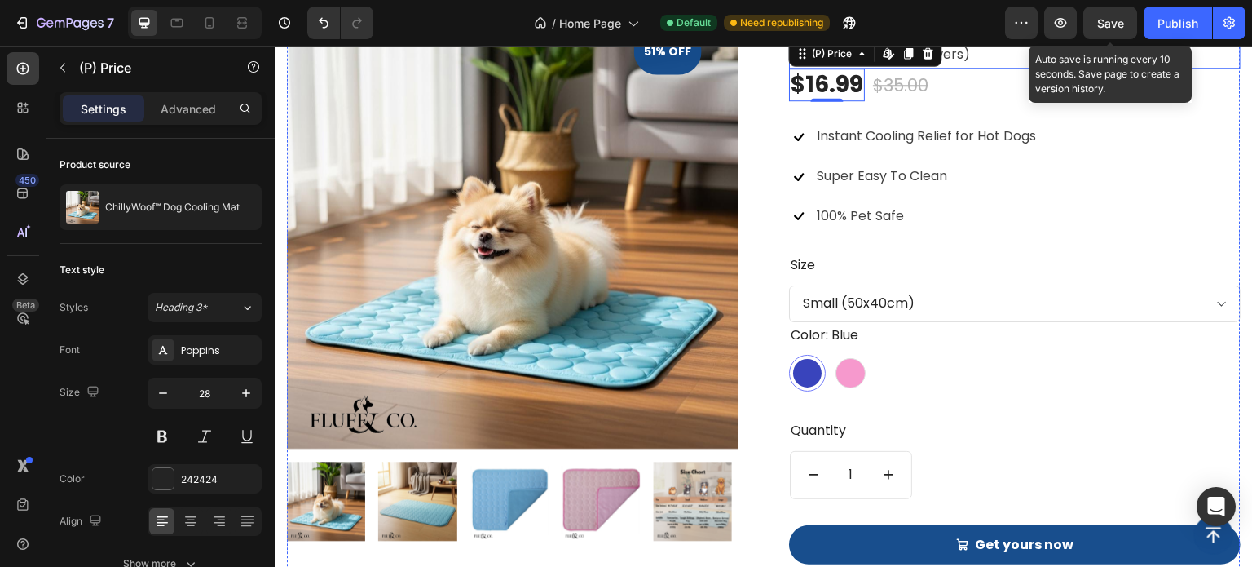
click at [968, 68] on div "Icon Icon Icon Icon Icon Icon List Hoz (298 reviewers) Text block Row" at bounding box center [1015, 55] width 452 height 27
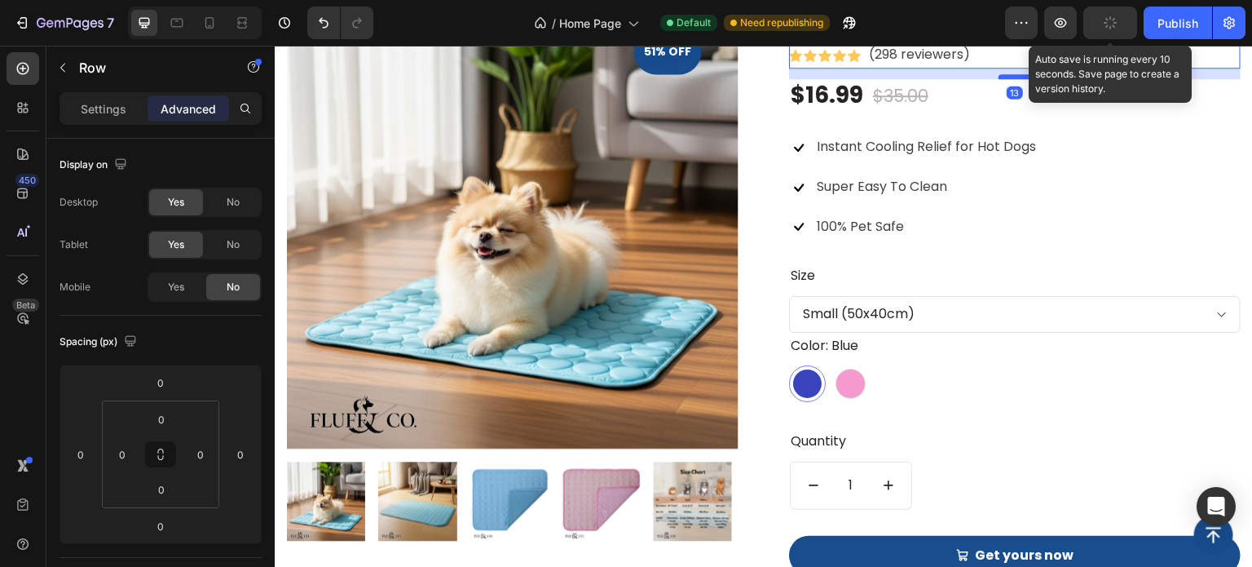
drag, startPoint x: 1003, startPoint y: 320, endPoint x: 1003, endPoint y: 330, distance: 10.6
click at [1003, 79] on div at bounding box center [1015, 76] width 33 height 5
type input "13"
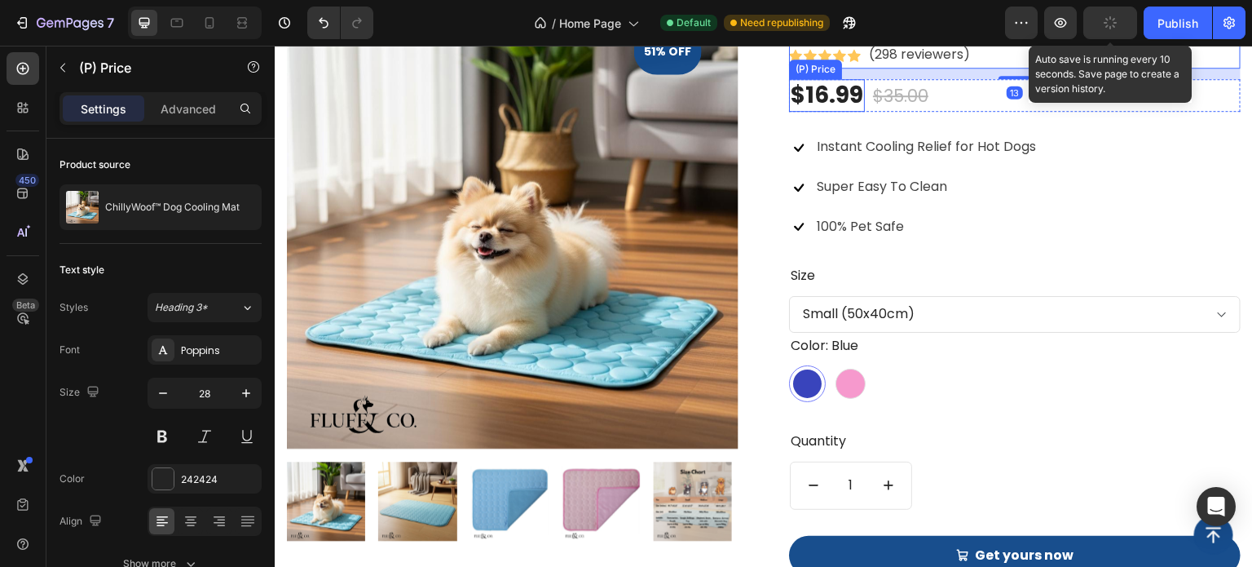
click at [835, 112] on div "$16.99" at bounding box center [827, 95] width 76 height 33
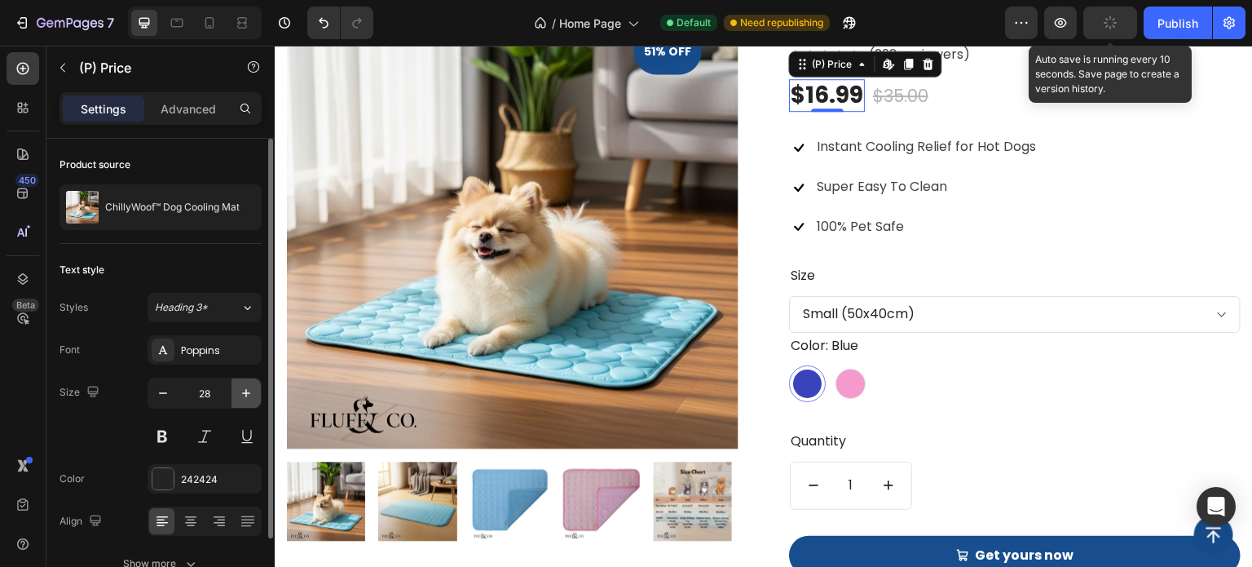
click at [243, 388] on icon "button" at bounding box center [246, 393] width 16 height 16
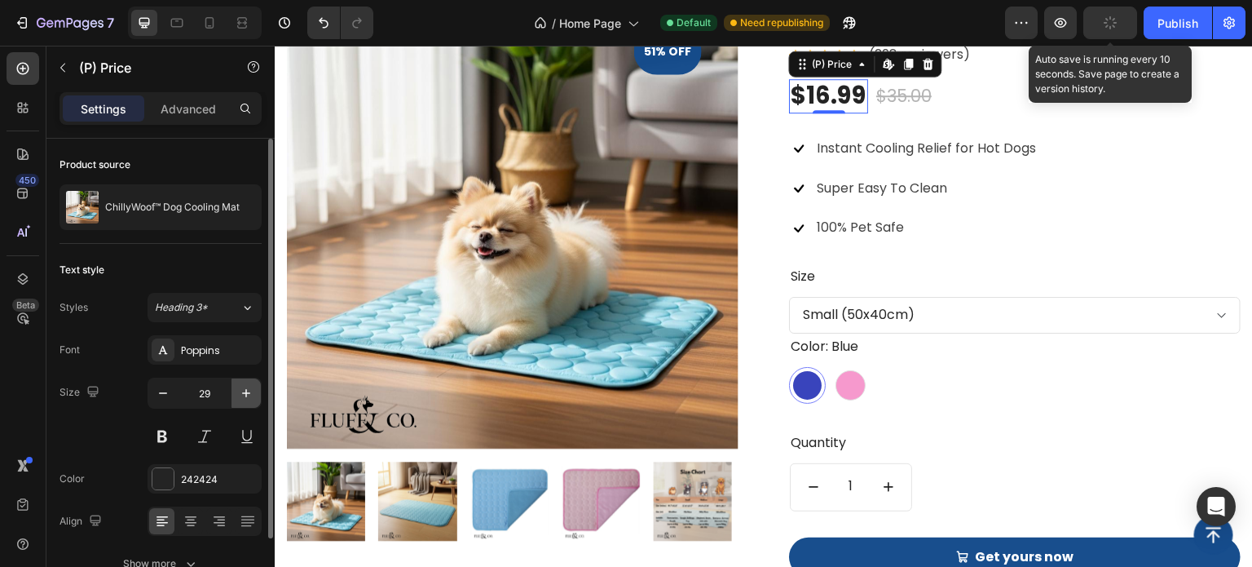
click at [243, 388] on icon "button" at bounding box center [246, 393] width 16 height 16
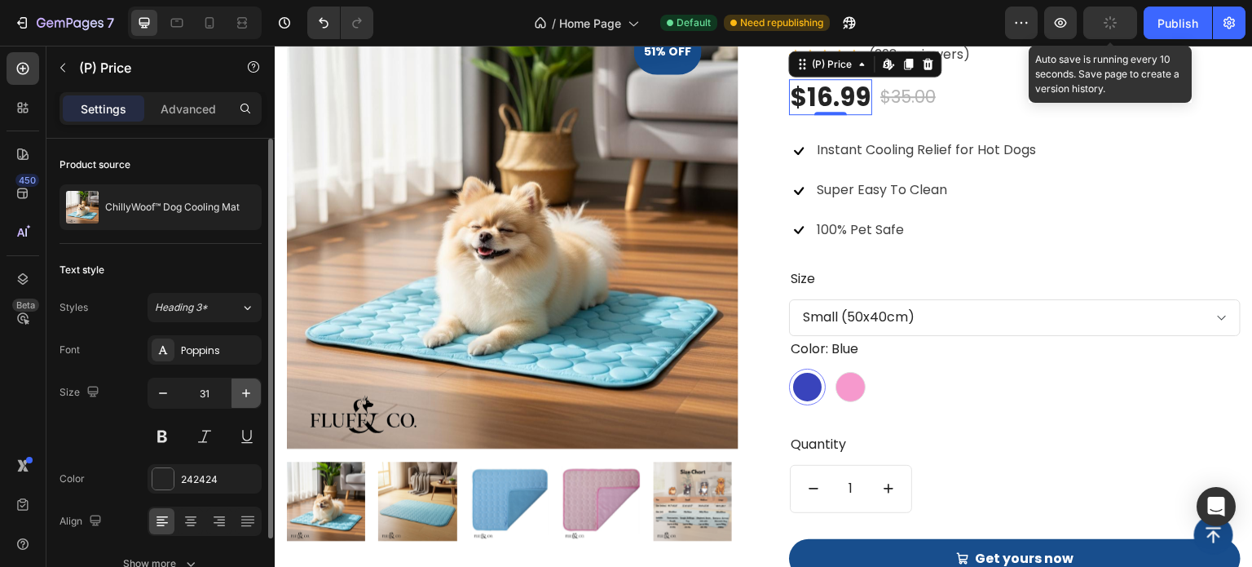
click at [243, 388] on icon "button" at bounding box center [246, 393] width 16 height 16
type input "33"
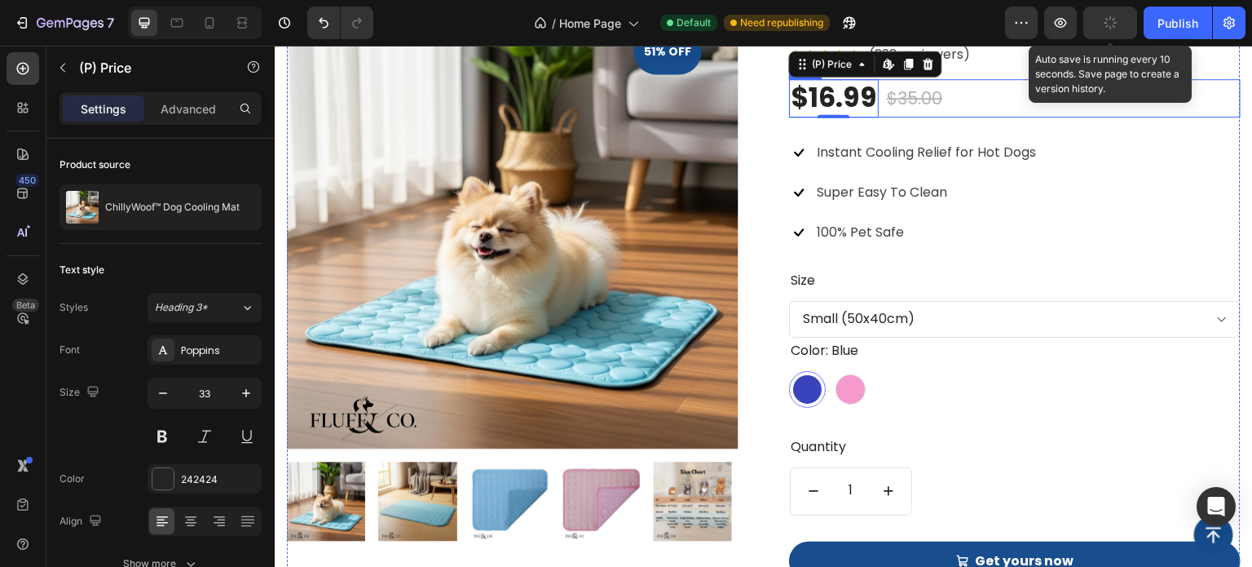
click at [920, 117] on div "$35.00 (P) Price (P) Price" at bounding box center [914, 98] width 59 height 38
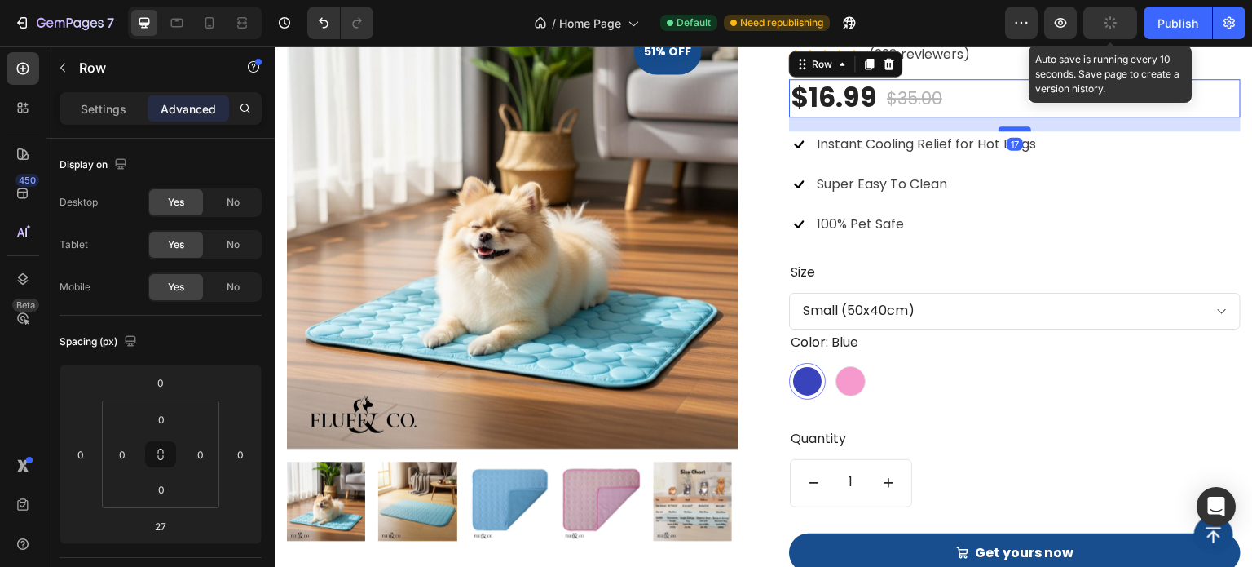
drag, startPoint x: 1003, startPoint y: 393, endPoint x: 1005, endPoint y: 384, distance: 9.3
click at [1004, 131] on div at bounding box center [1015, 128] width 33 height 5
type input "16"
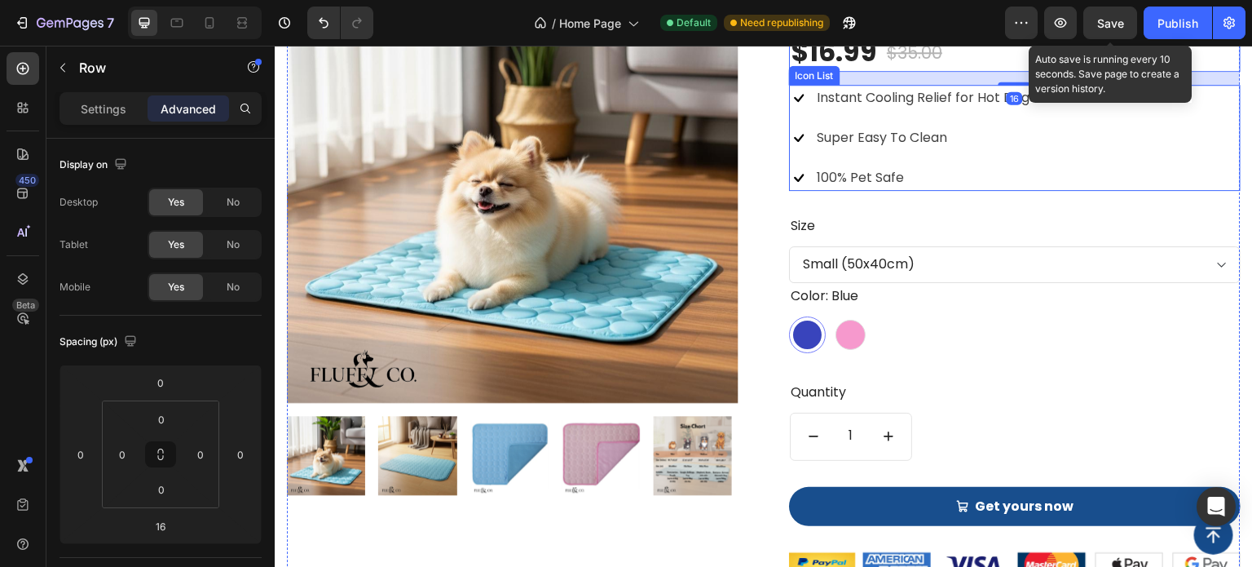
scroll to position [1304, 0]
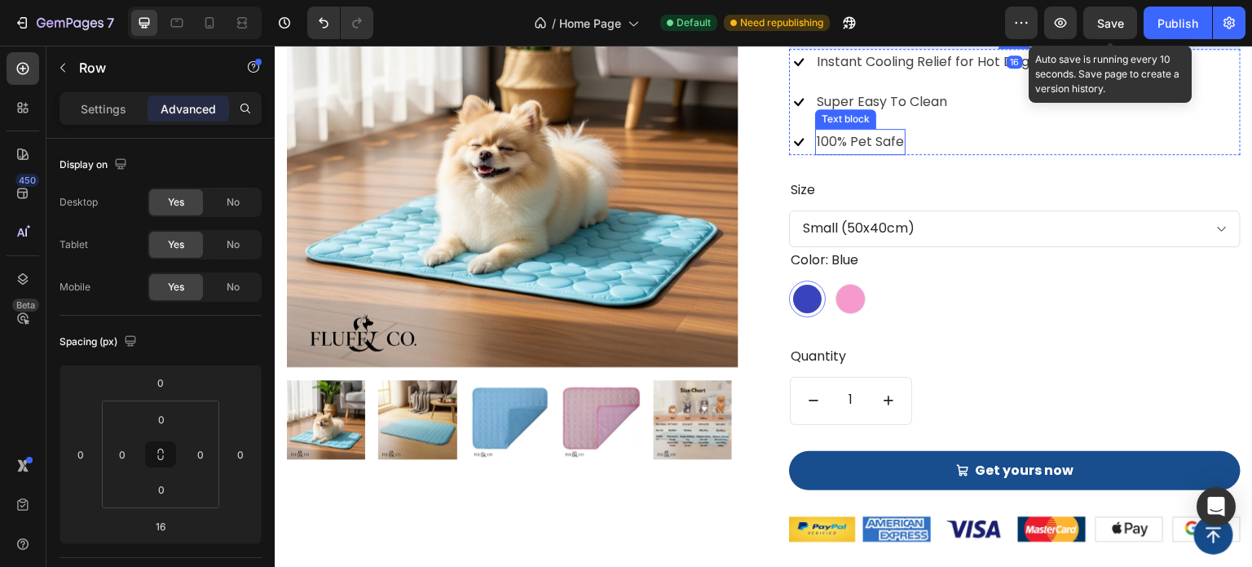
click at [880, 154] on p "100% Pet Safe" at bounding box center [860, 142] width 87 height 24
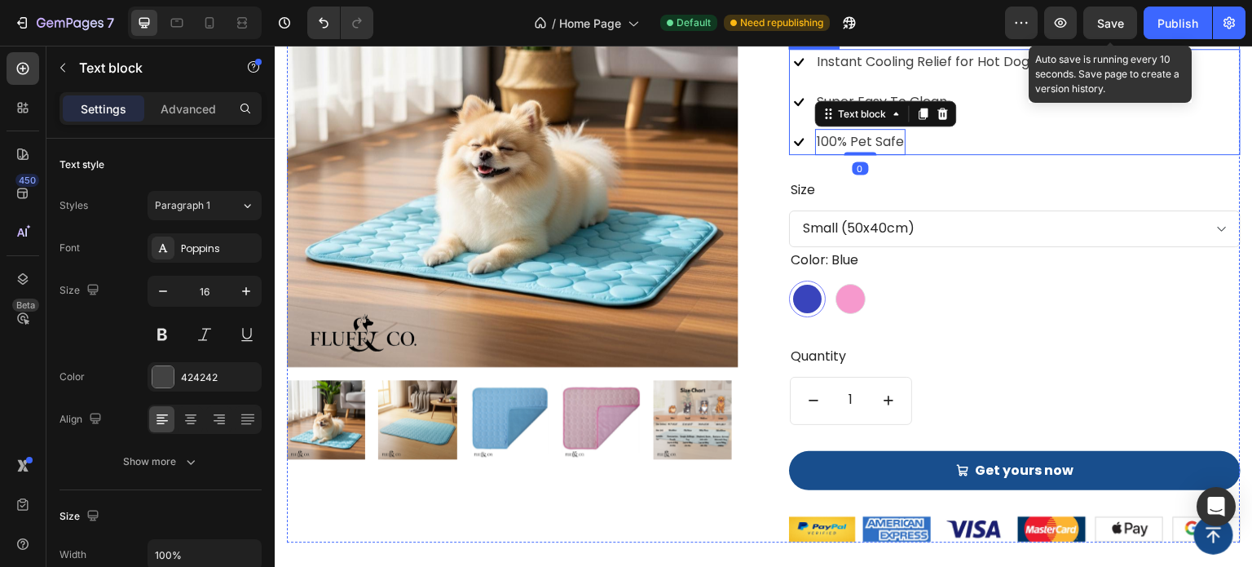
click at [993, 156] on li "Icon 100% Pet Safe Text block 0" at bounding box center [913, 142] width 249 height 27
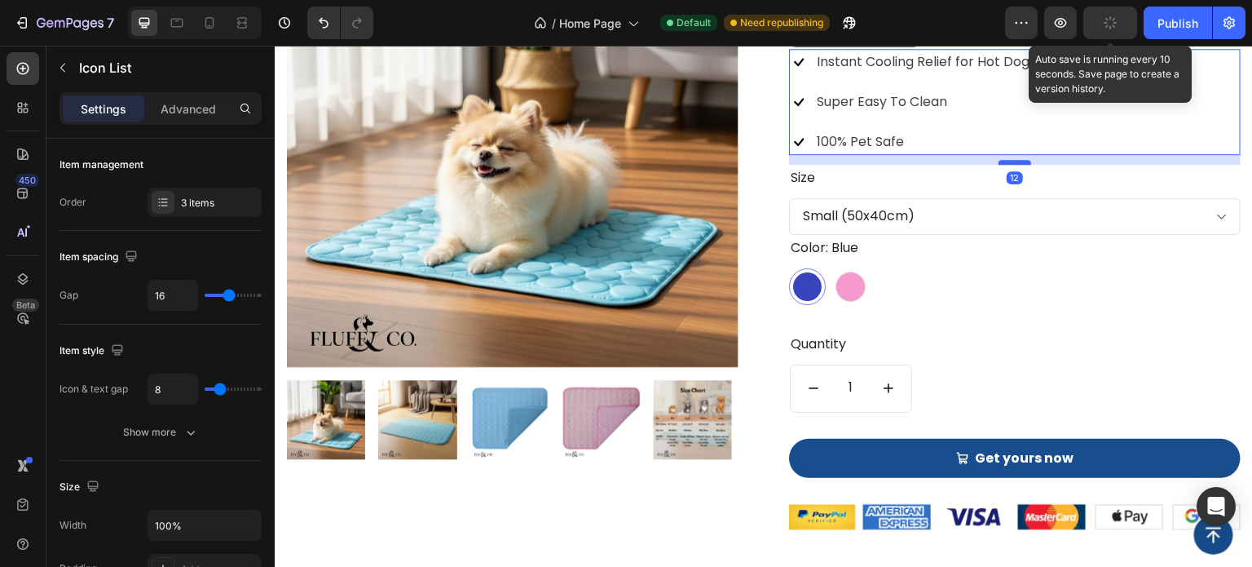
drag, startPoint x: 1016, startPoint y: 430, endPoint x: 1017, endPoint y: 418, distance: 12.3
click at [1017, 165] on div at bounding box center [1015, 162] width 33 height 5
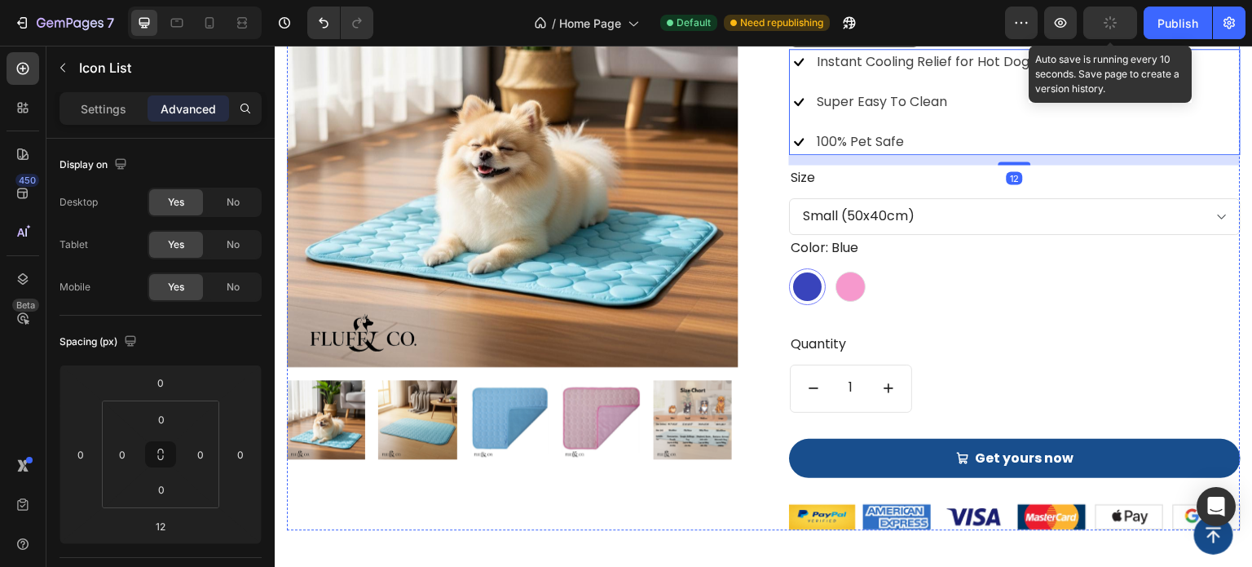
click at [1013, 36] on div "$16.99 (P) Price (P) Price $35.00 (P) Price (P) Price Row" at bounding box center [1015, 17] width 452 height 38
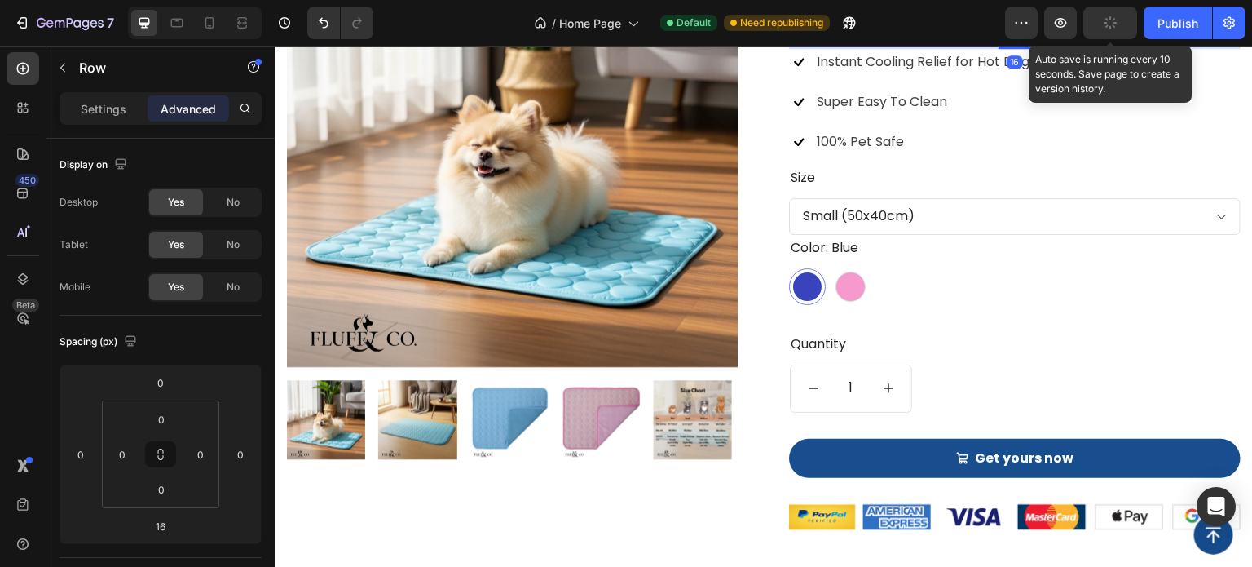
click at [1010, 36] on div "16" at bounding box center [1015, 36] width 452 height 0
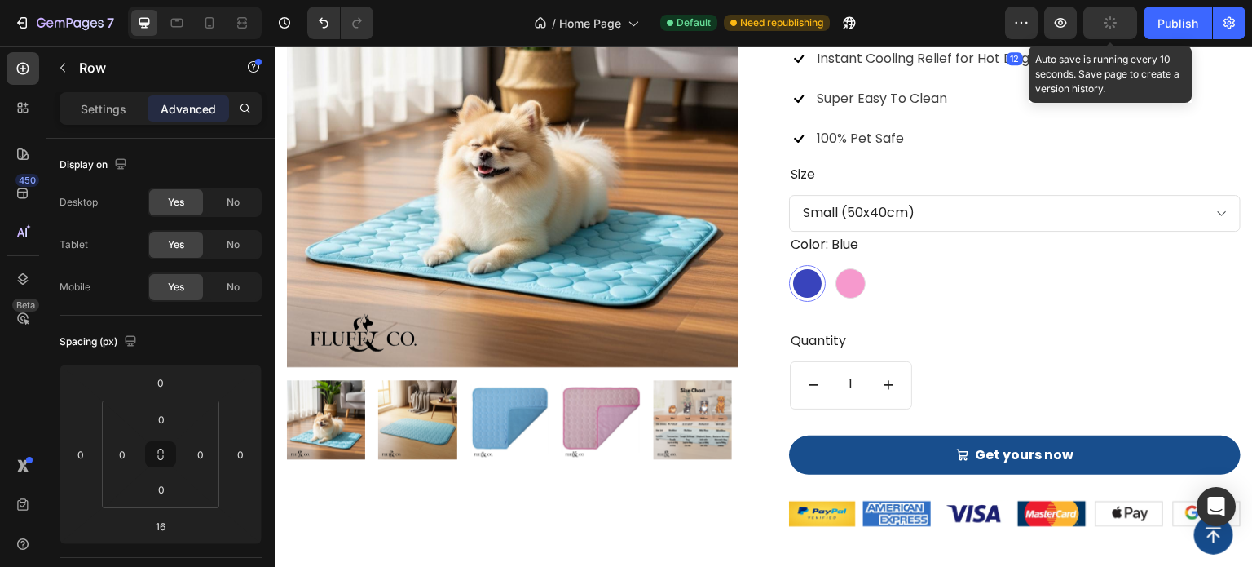
click at [1011, 46] on div at bounding box center [1015, 43] width 33 height 5
type input "12"
click at [1033, 232] on div "Size Small (50x40cm) Medium (70x55cm) Large (100x70cm) Extra Large (150x100cm)" at bounding box center [1015, 196] width 452 height 70
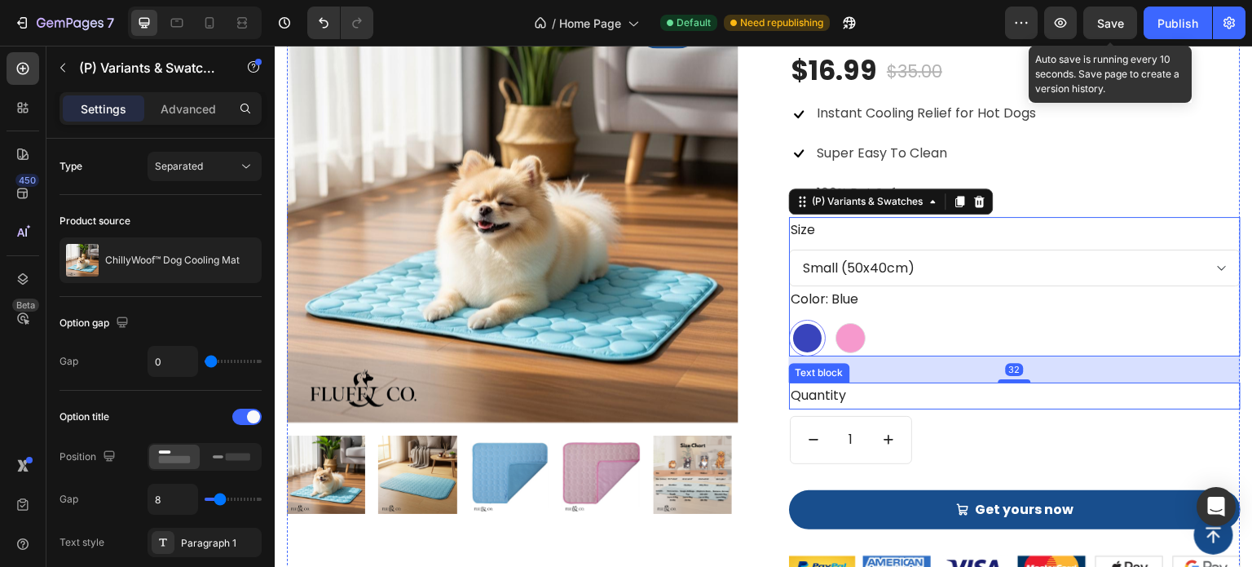
scroll to position [1467, 0]
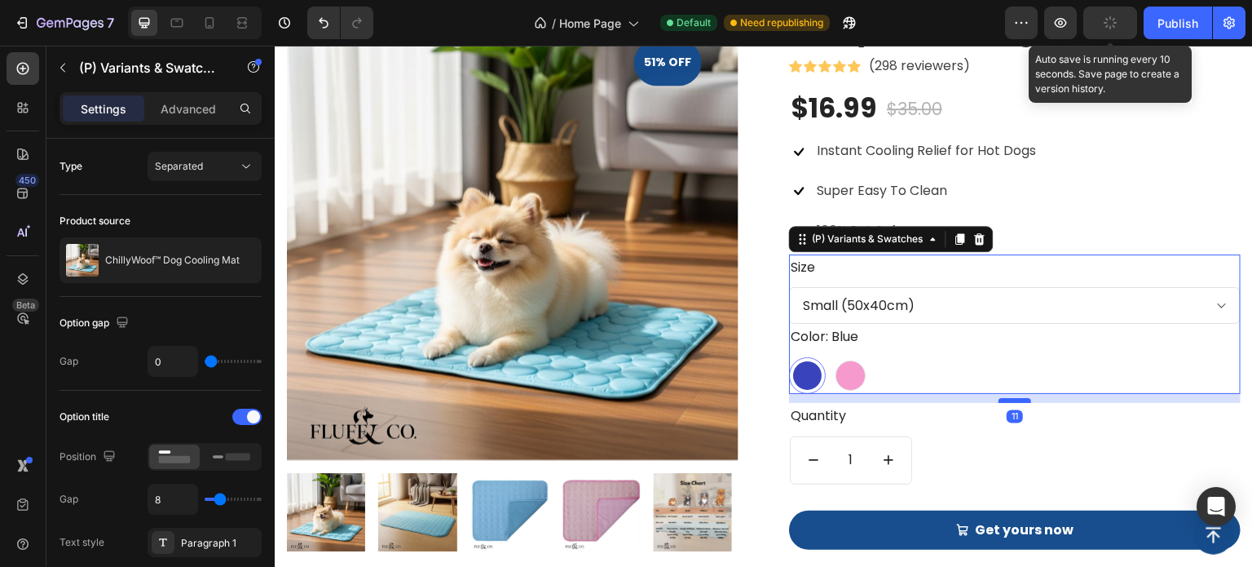
drag, startPoint x: 1000, startPoint y: 417, endPoint x: 1005, endPoint y: 399, distance: 17.8
click at [1005, 399] on div at bounding box center [1015, 400] width 33 height 5
click at [1036, 436] on div "ChillyWoof™ Dog Cooling Mat (P) Title Icon Icon Icon Icon Icon Icon List Hoz (2…" at bounding box center [1015, 304] width 452 height 593
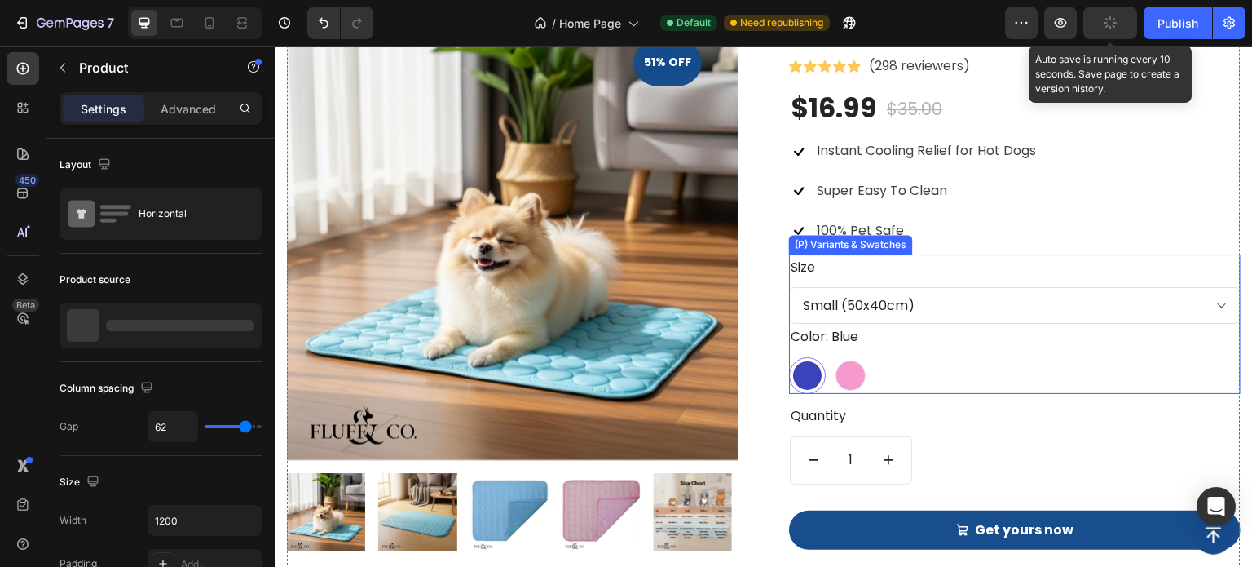
click at [933, 329] on div "Color: Blue Blue Blue Pink Pink" at bounding box center [1015, 359] width 452 height 70
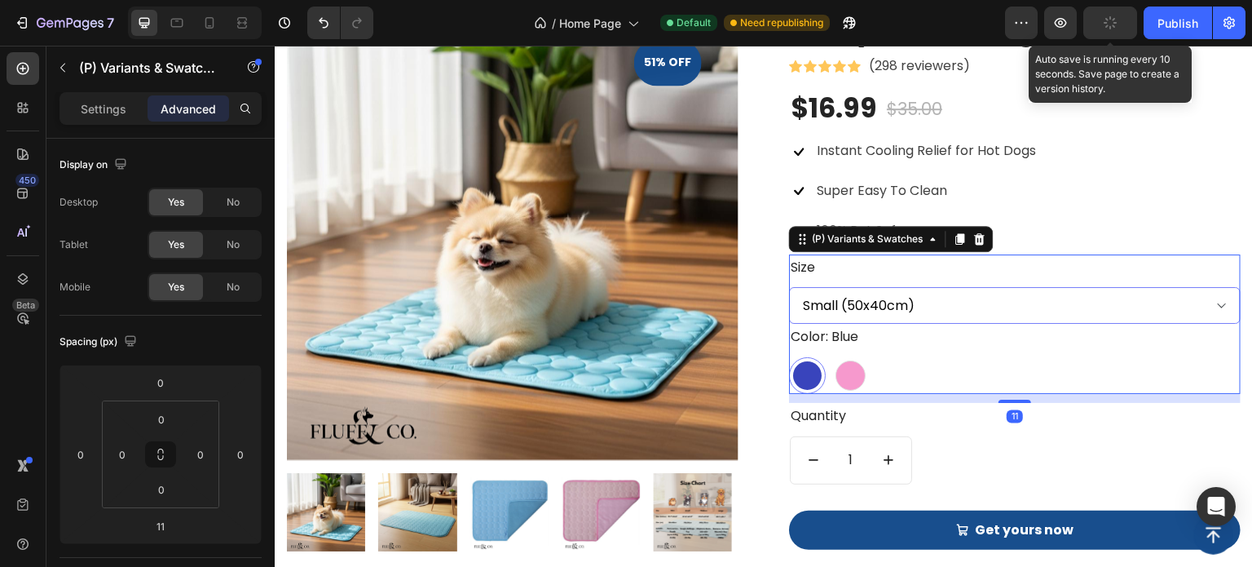
click at [933, 315] on select "Small (50x40cm) Medium (70x55cm) Large (100x70cm) Extra Large (150x100cm)" at bounding box center [1015, 305] width 452 height 37
click at [1089, 258] on div "Size Small (50x40cm) Medium (70x55cm) Large (100x70cm) Extra Large (150x100cm)" at bounding box center [1015, 289] width 452 height 70
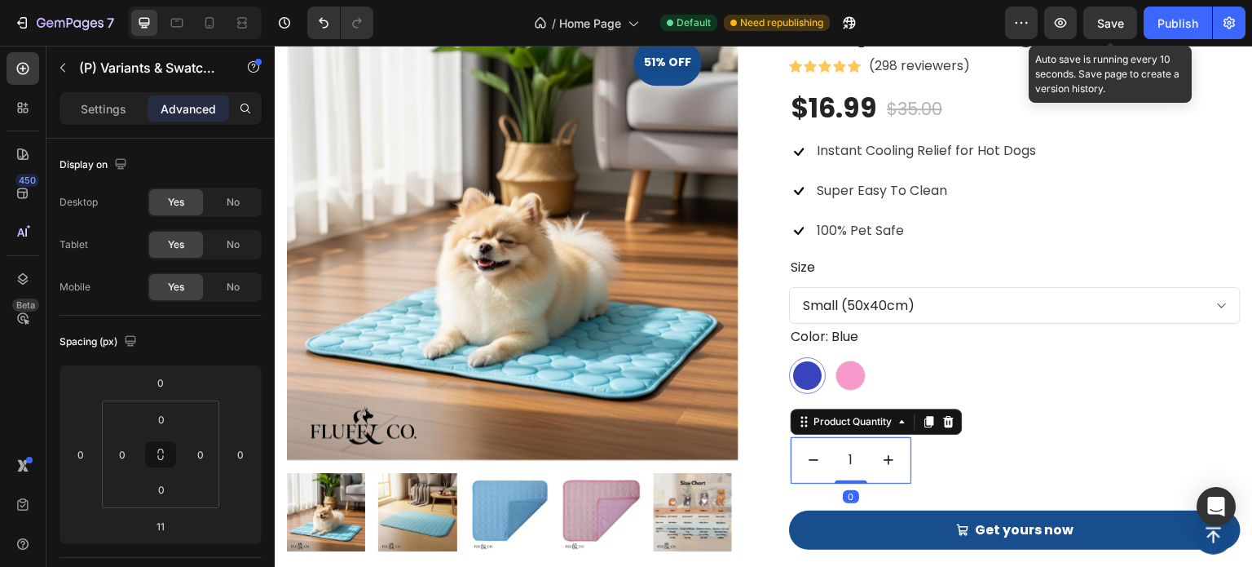
click at [903, 468] on div "1 Product Quantity 0" at bounding box center [851, 460] width 122 height 48
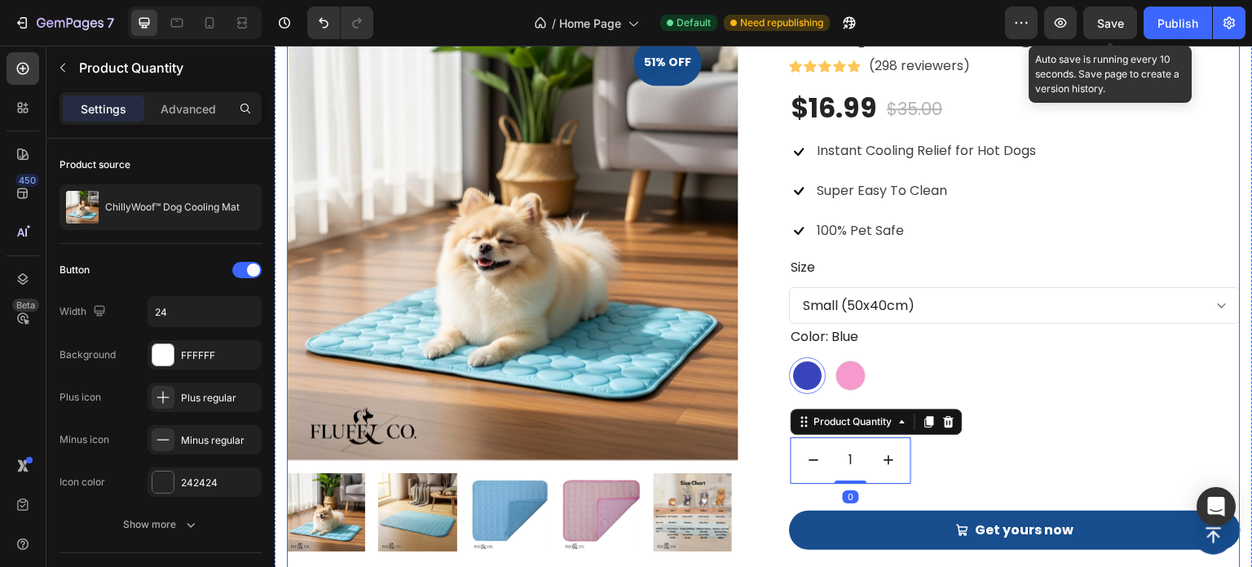
drag, startPoint x: 958, startPoint y: 474, endPoint x: 1012, endPoint y: 470, distance: 54.7
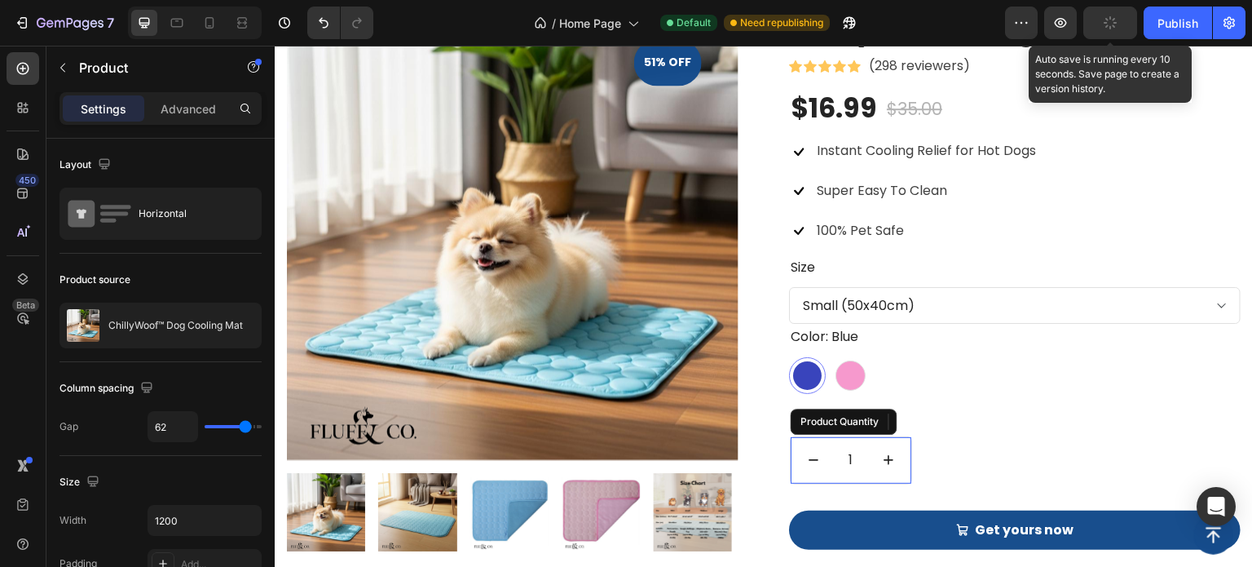
click at [836, 464] on input "1" at bounding box center [850, 460] width 55 height 26
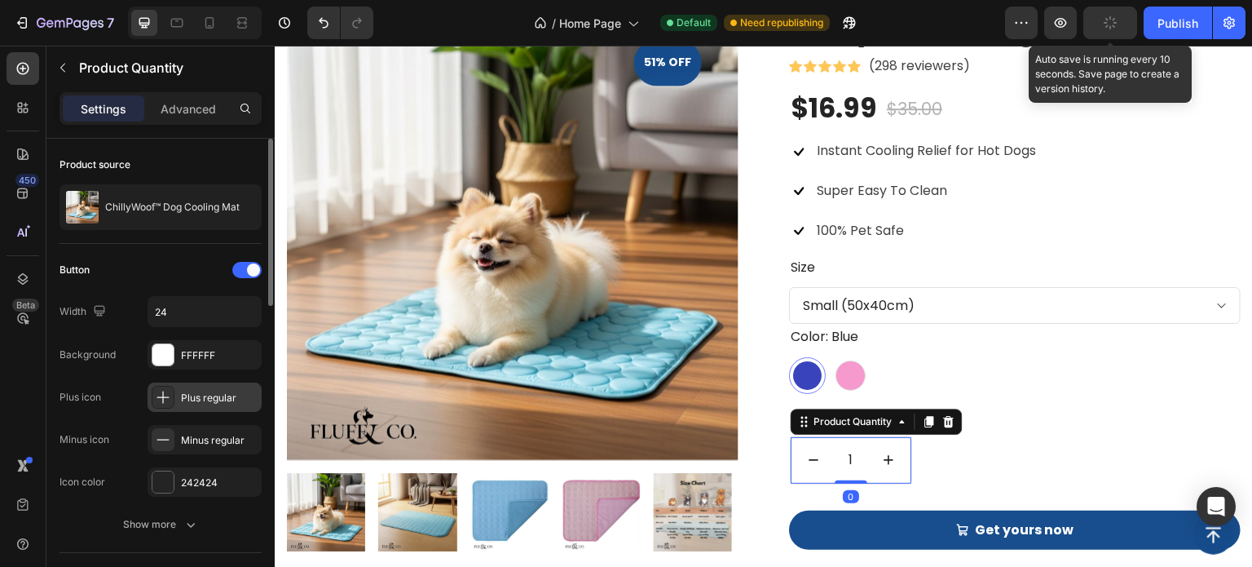
click at [173, 400] on div at bounding box center [163, 397] width 23 height 23
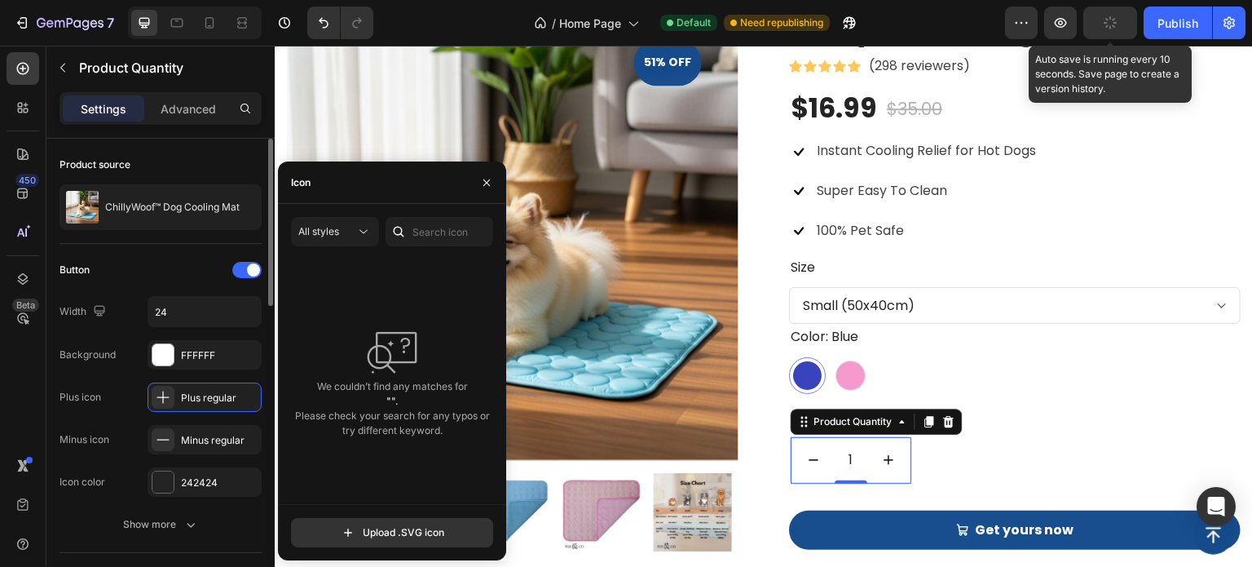
click at [128, 426] on div "Minus icon Minus regular" at bounding box center [161, 439] width 202 height 29
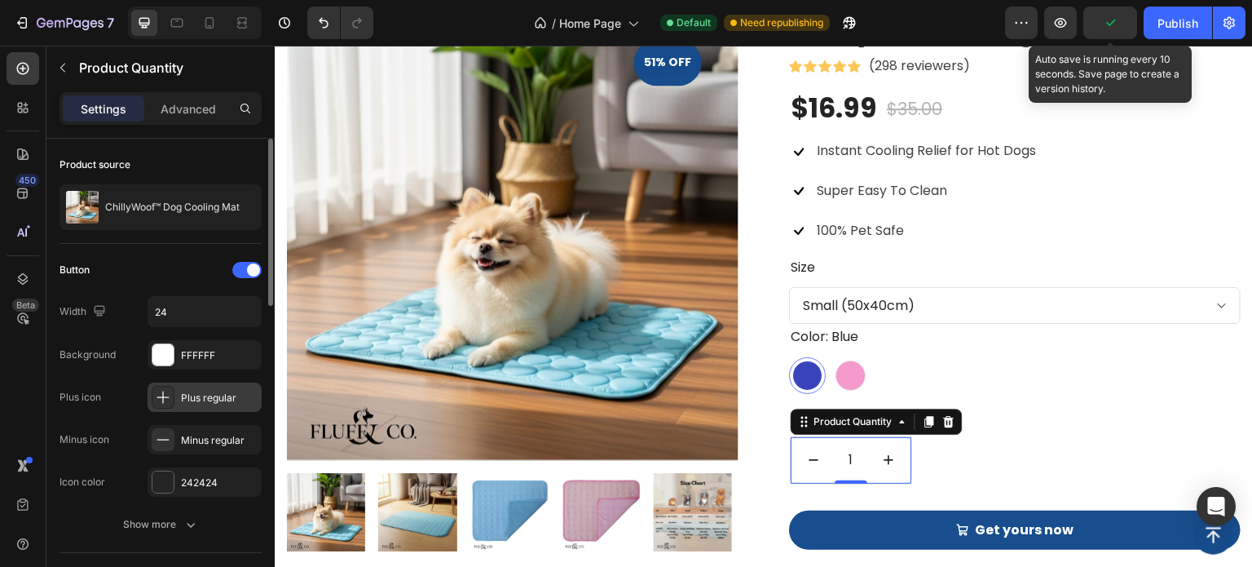
click at [215, 391] on div "Plus regular" at bounding box center [219, 397] width 77 height 15
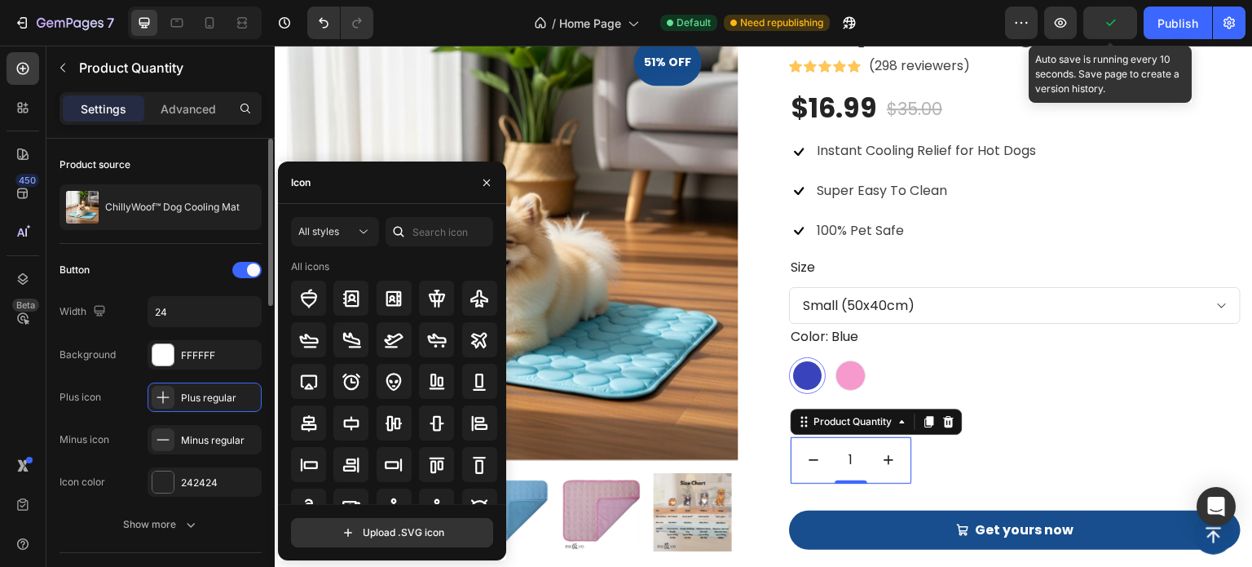
click at [112, 418] on div "Button Width 24 Background FFFFFF Plus icon Plus regular Minus icon Minus regul…" at bounding box center [161, 377] width 202 height 240
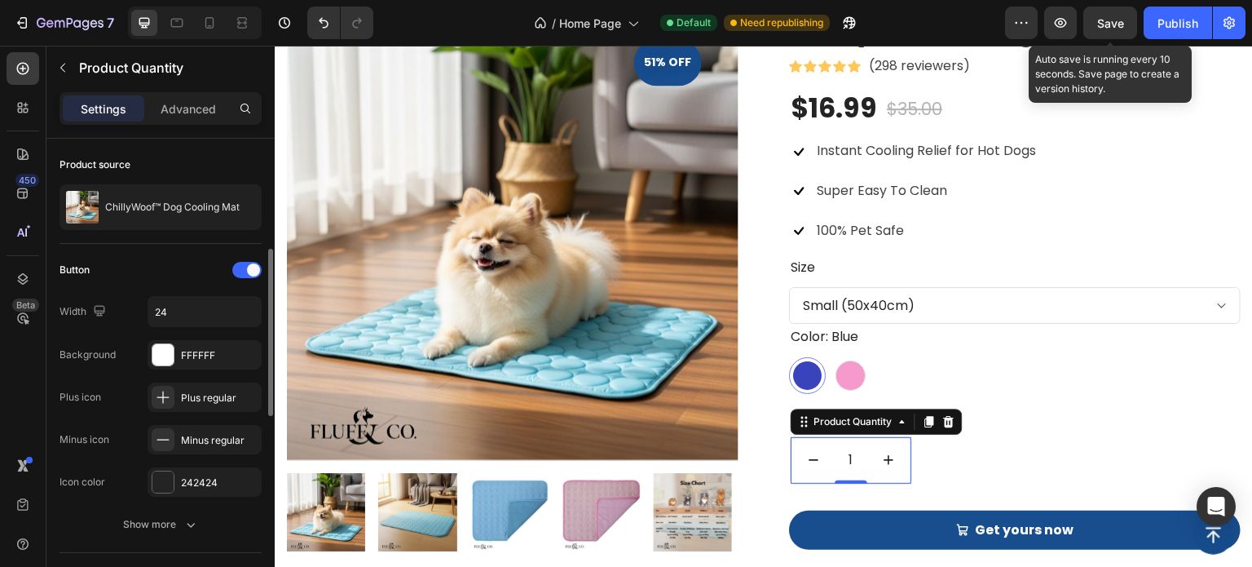
scroll to position [82, 0]
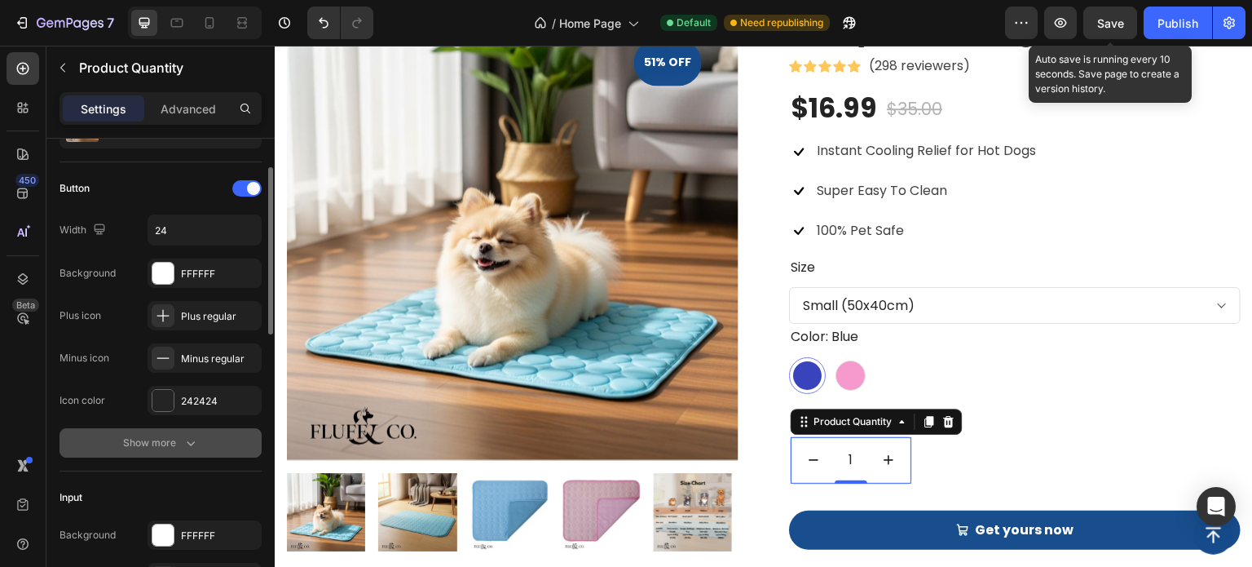
click at [129, 445] on div "Show more" at bounding box center [161, 442] width 76 height 16
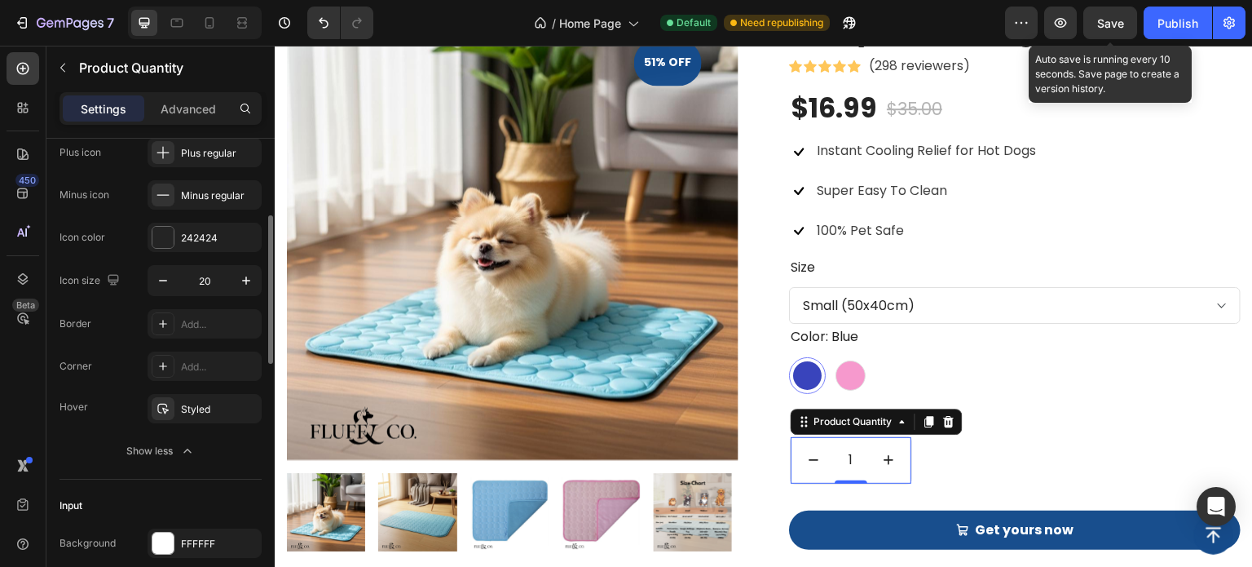
scroll to position [163, 0]
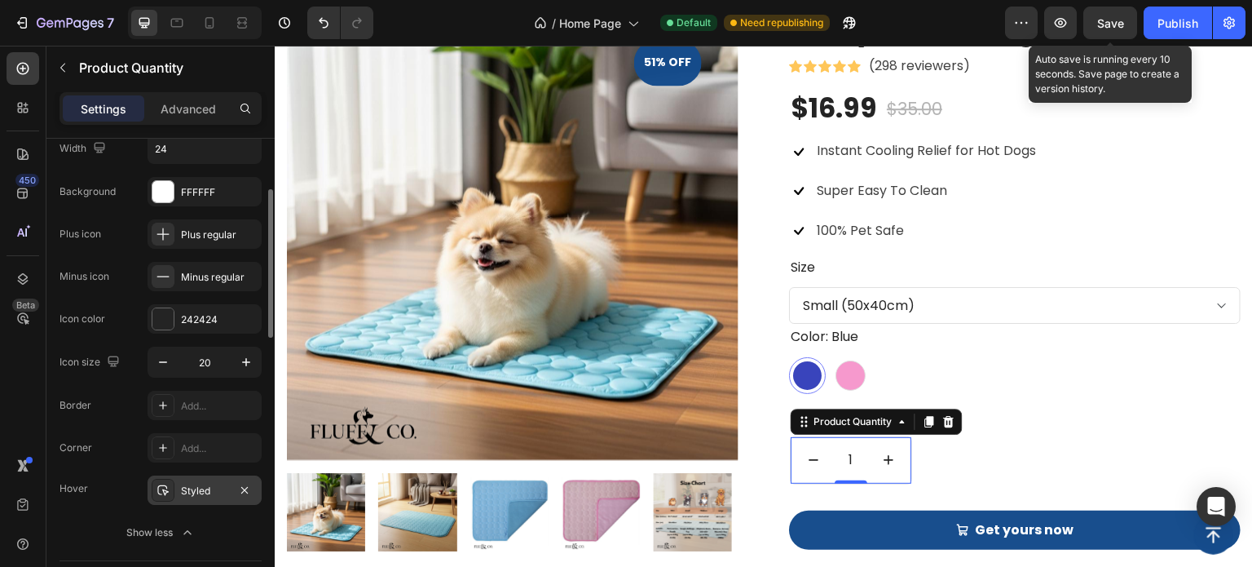
click at [175, 487] on div "Styled" at bounding box center [205, 489] width 114 height 29
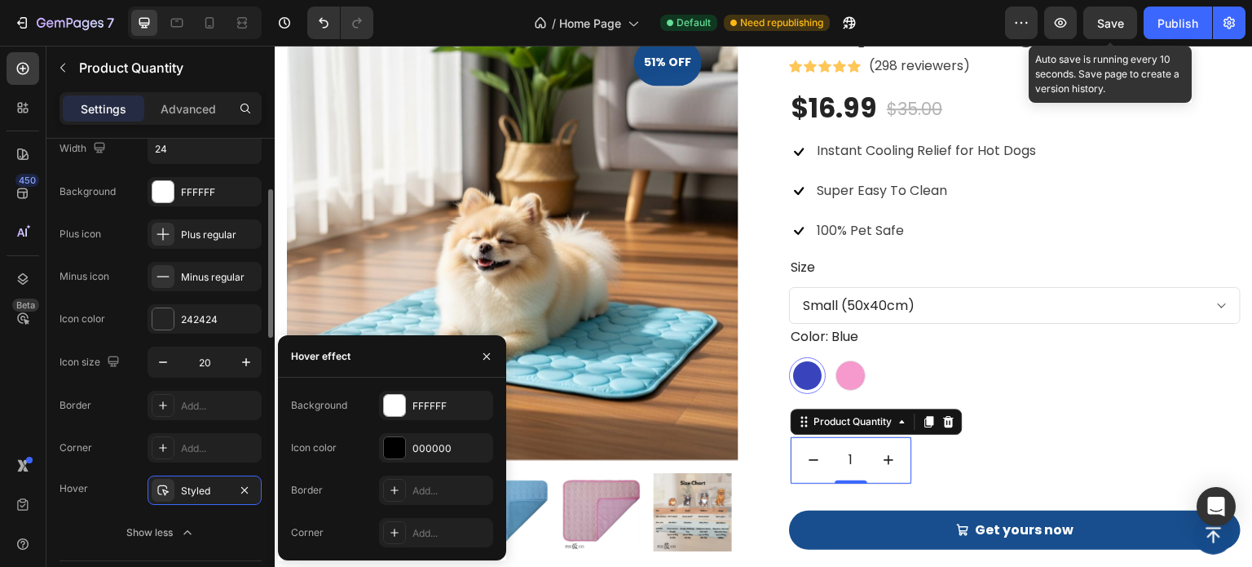
click at [108, 460] on div "Corner Add..." at bounding box center [161, 447] width 202 height 29
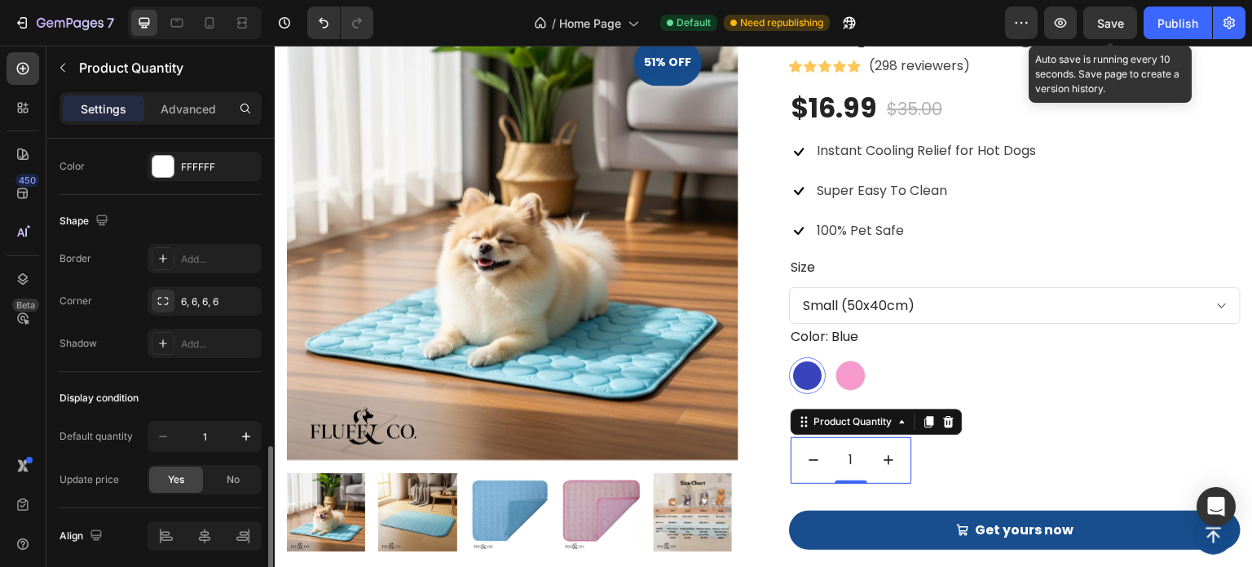
scroll to position [1037, 0]
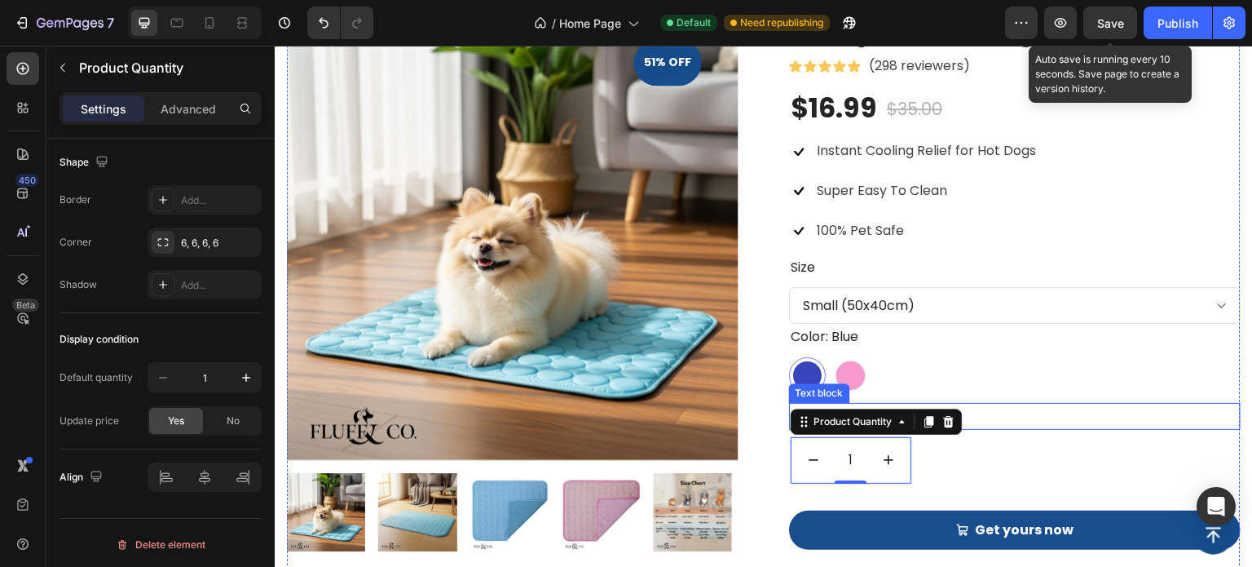
click at [1105, 424] on div "Quantity" at bounding box center [1015, 416] width 452 height 27
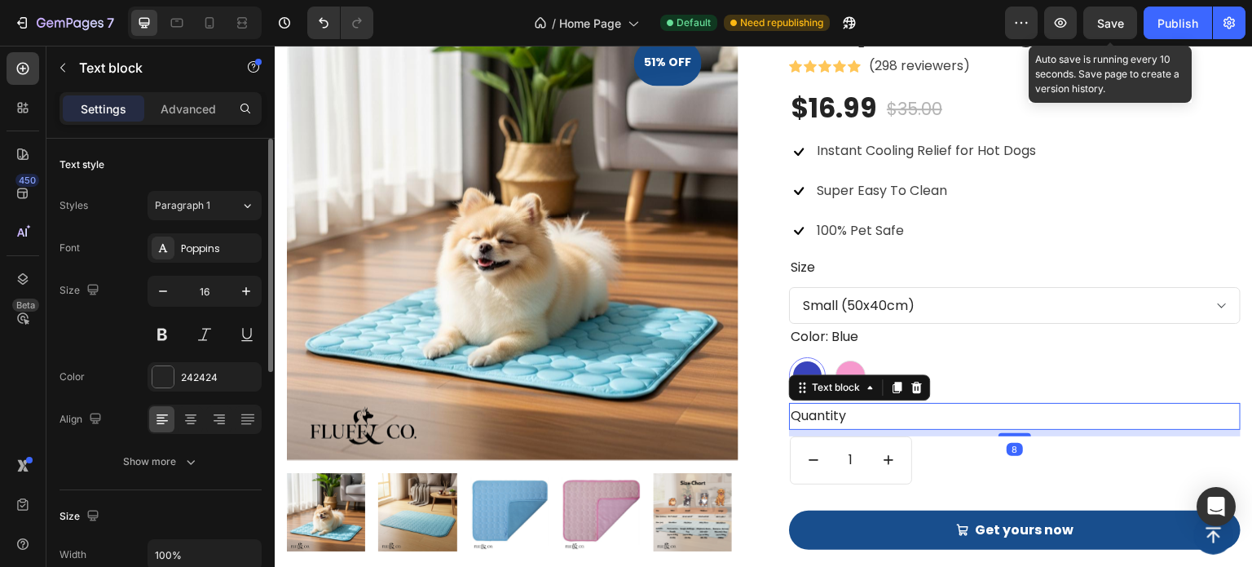
scroll to position [1386, 0]
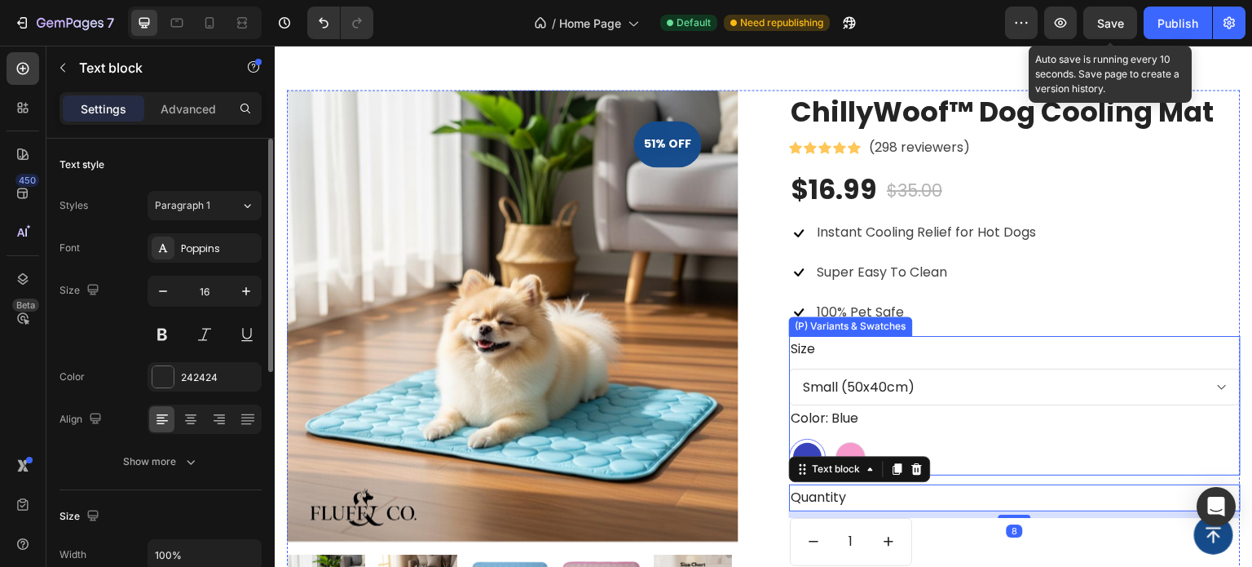
click at [1101, 430] on div "Color: Blue Blue Blue Pink Pink" at bounding box center [1015, 440] width 452 height 70
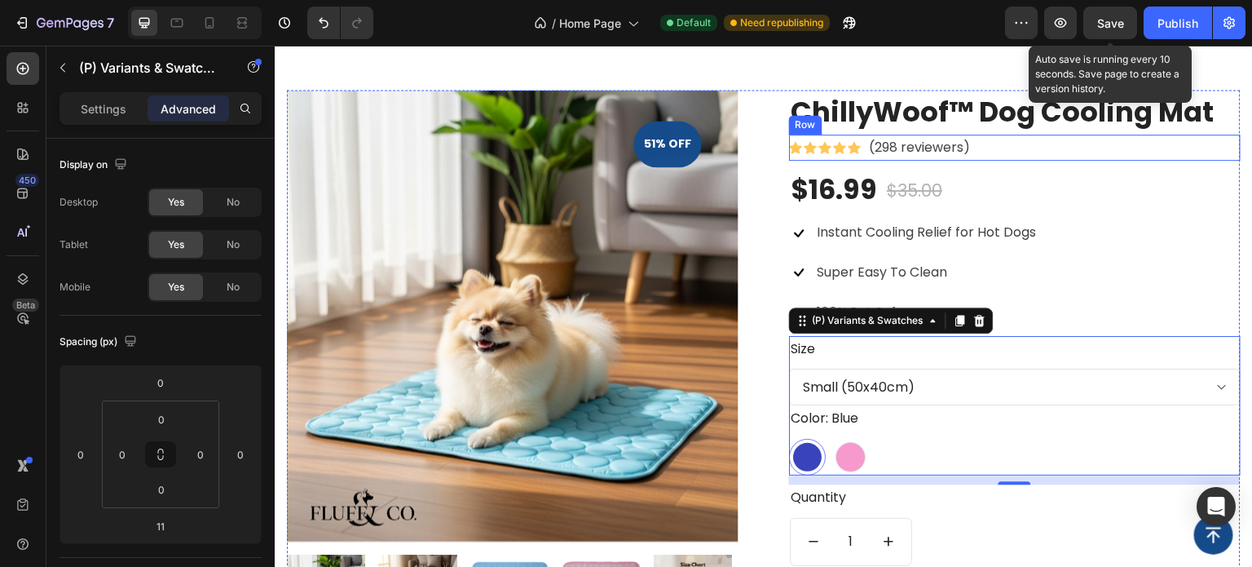
click at [863, 161] on div "ChillyWoof™ Dog Cooling Mat (P) Title Icon Icon Icon Icon Icon Icon List Hoz (2…" at bounding box center [1015, 386] width 452 height 593
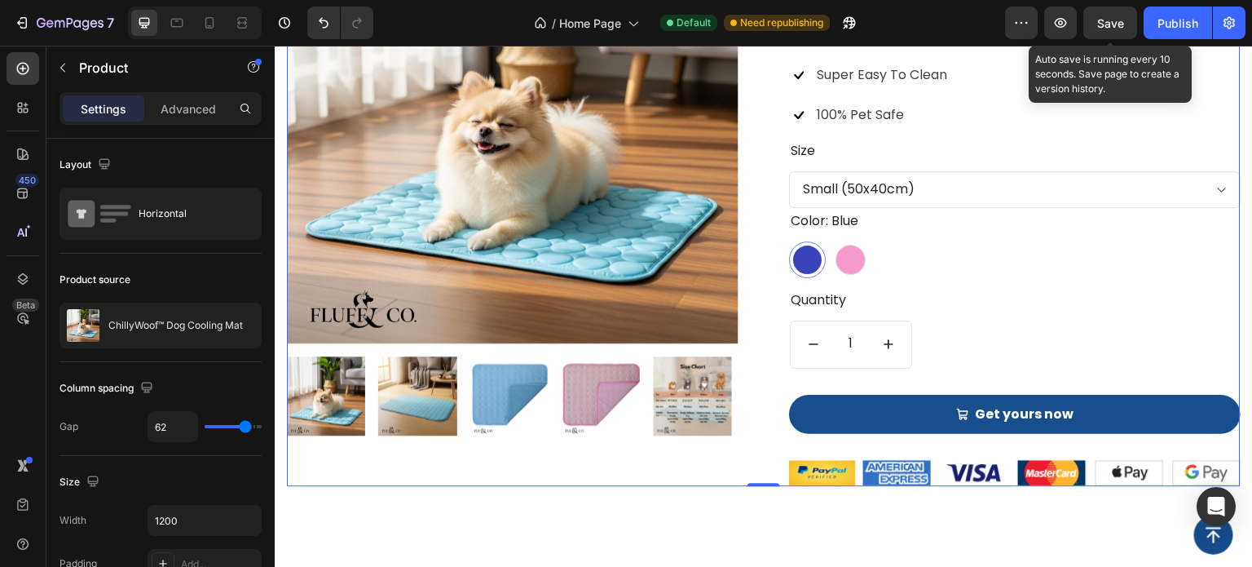
scroll to position [1304, 0]
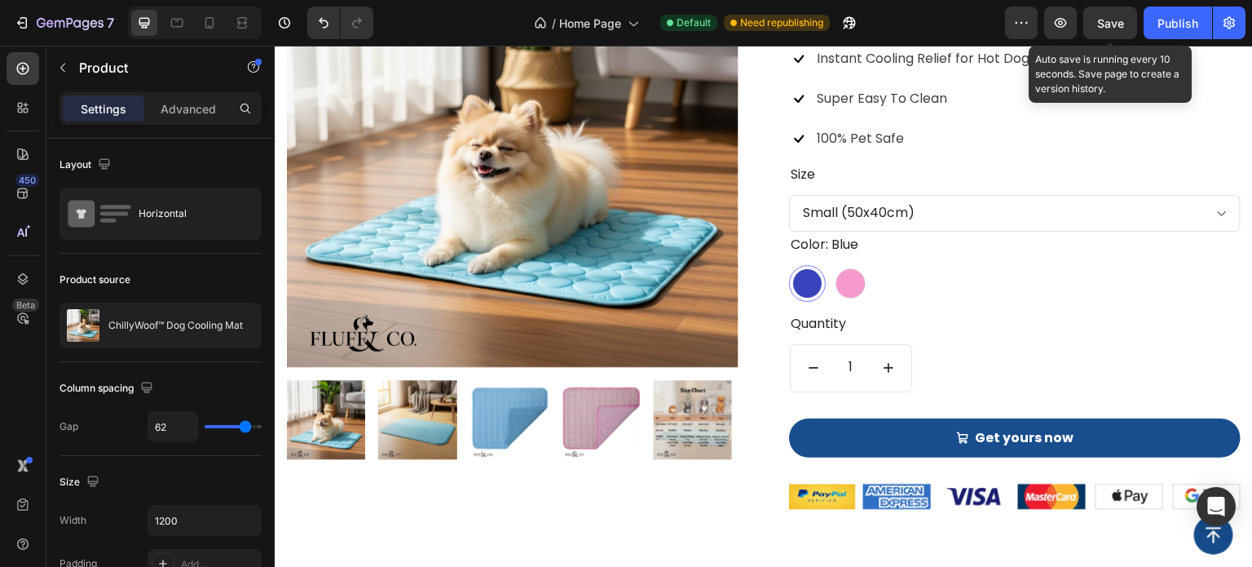
click at [847, 36] on div "$16.99" at bounding box center [834, 17] width 90 height 38
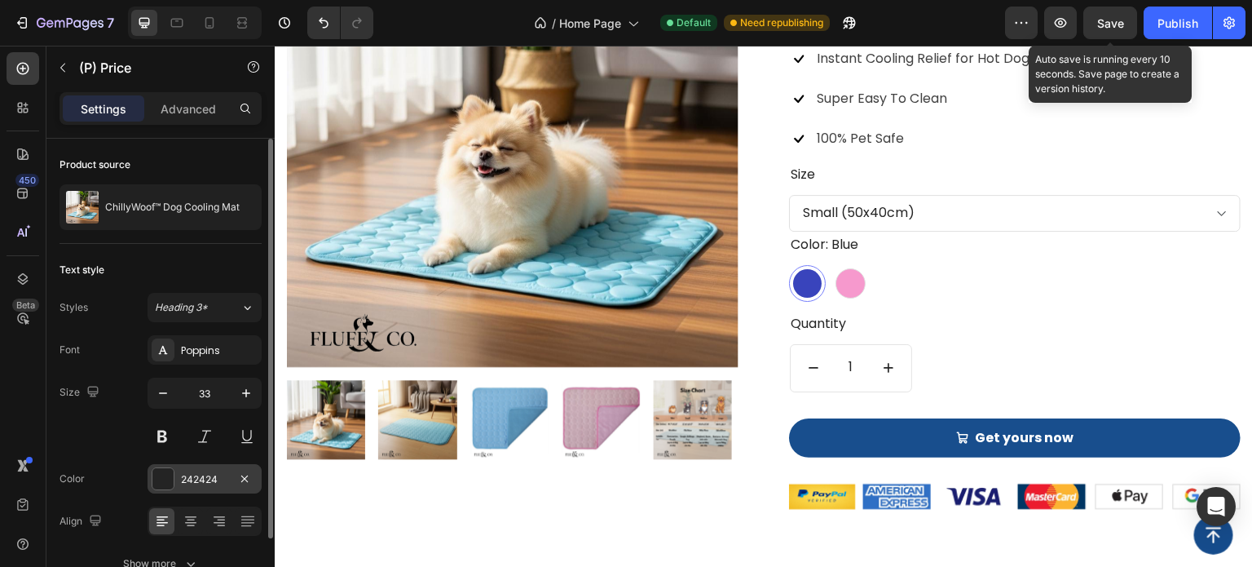
click at [165, 484] on div at bounding box center [162, 478] width 21 height 21
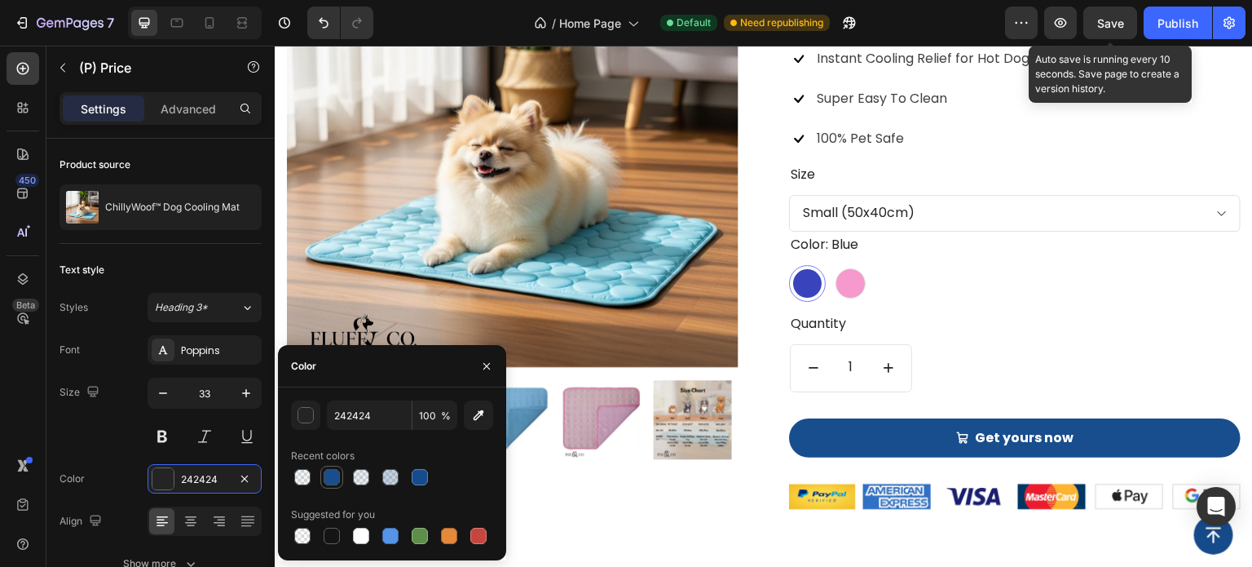
click at [334, 484] on div at bounding box center [332, 477] width 16 height 16
type input "164C8C"
type input "99"
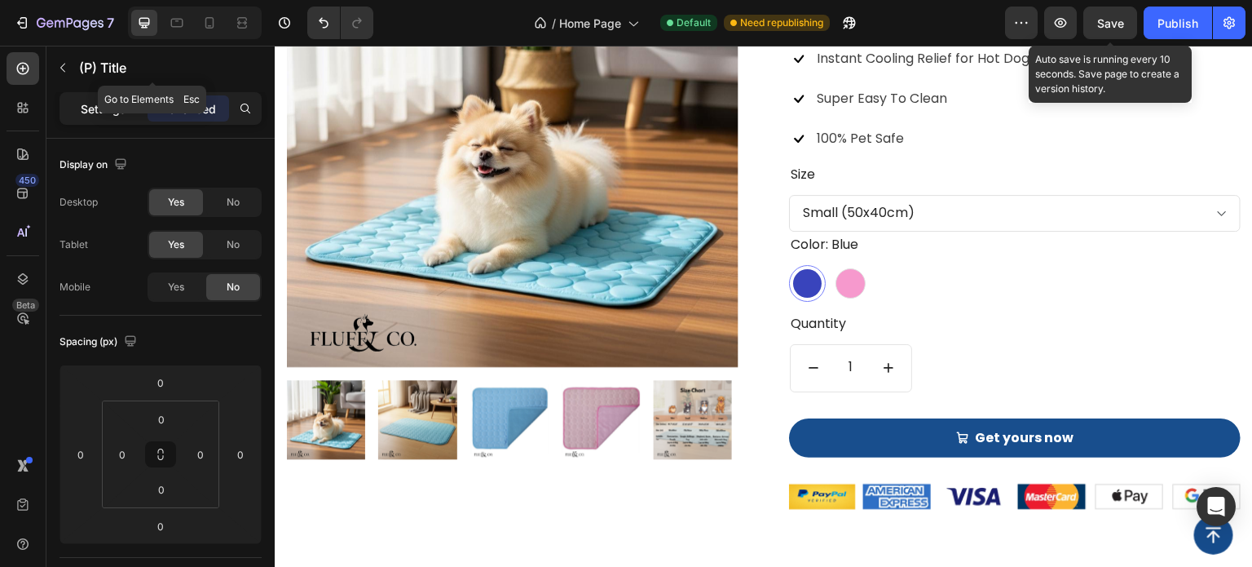
click at [102, 106] on p "Settings" at bounding box center [104, 108] width 46 height 17
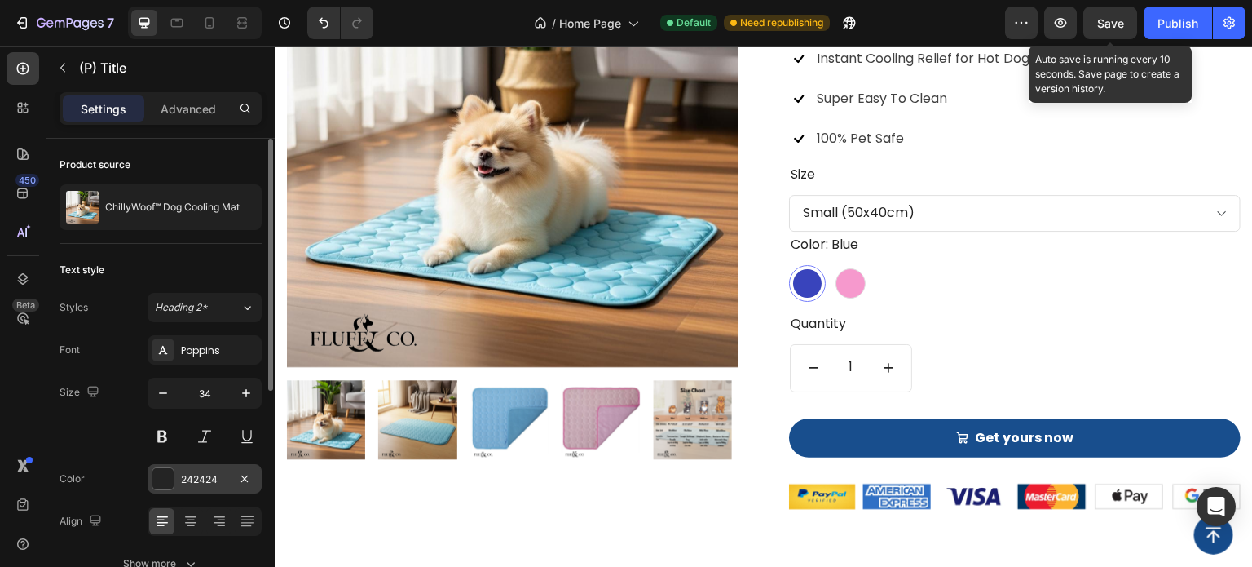
click at [153, 476] on div at bounding box center [162, 478] width 21 height 21
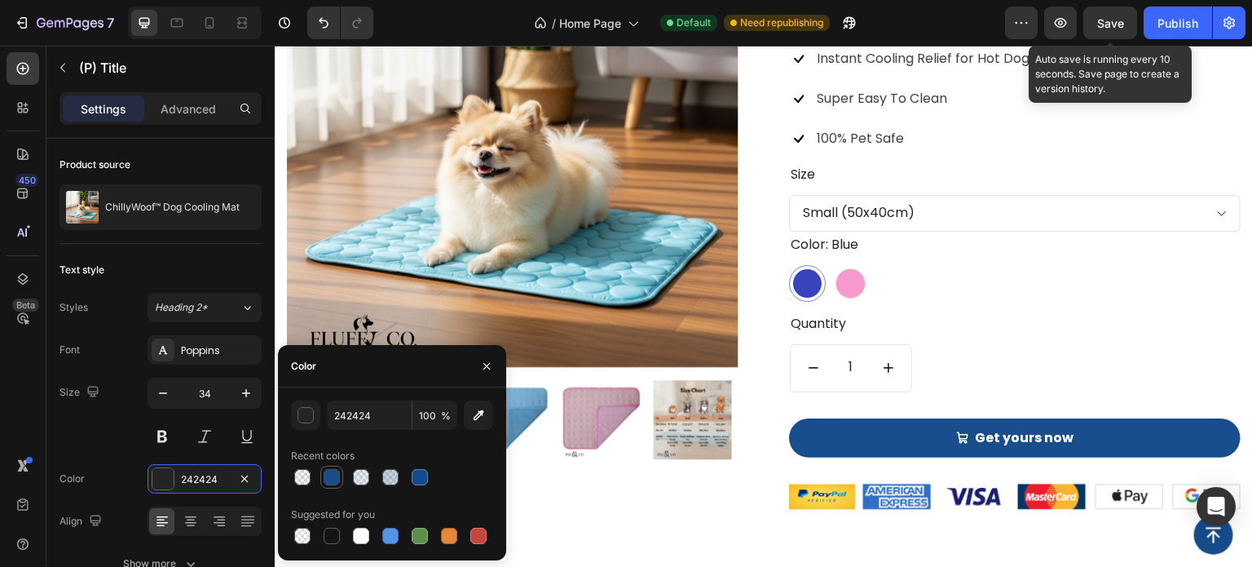
click at [331, 481] on div at bounding box center [332, 477] width 16 height 16
type input "164C8C"
type input "99"
click at [954, 71] on p "Instant Cooling Relief for Hot Dogs" at bounding box center [926, 59] width 219 height 24
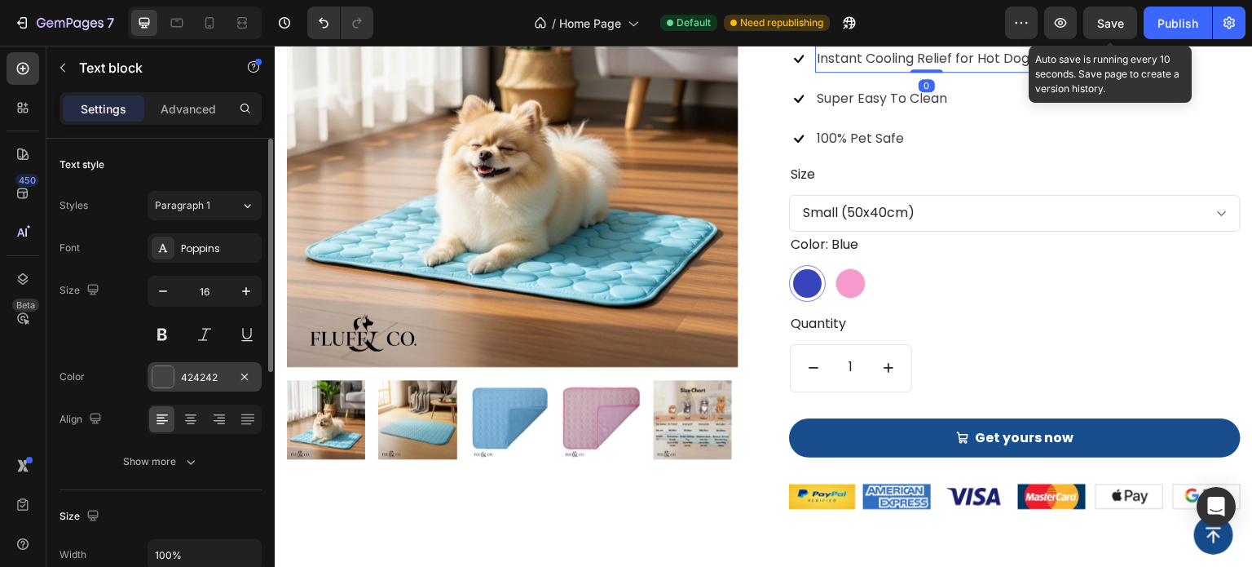
click at [159, 377] on div at bounding box center [162, 376] width 21 height 21
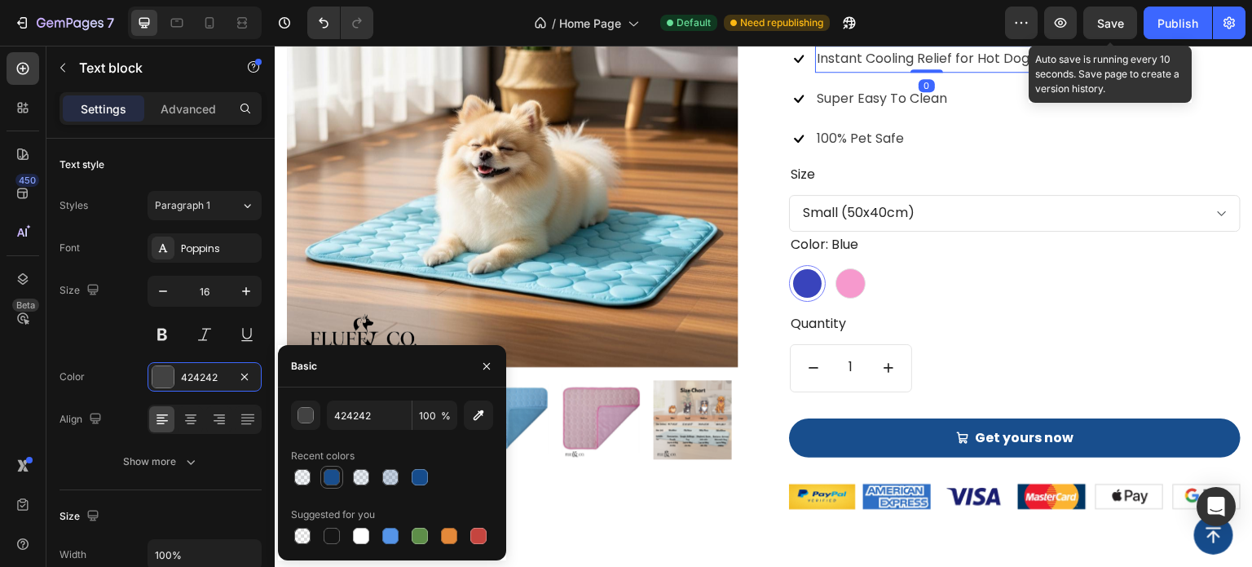
click at [331, 479] on div at bounding box center [332, 477] width 16 height 16
type input "164C8C"
type input "99"
click at [867, 111] on p "Super Easy To Clean" at bounding box center [882, 99] width 130 height 24
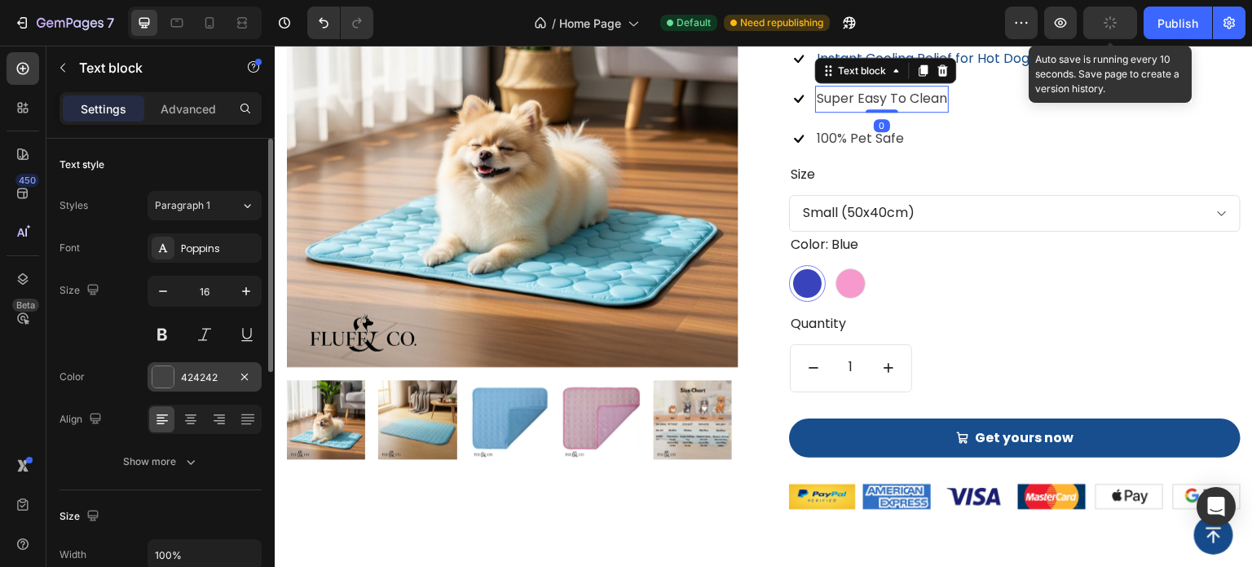
click at [152, 373] on div at bounding box center [162, 376] width 21 height 21
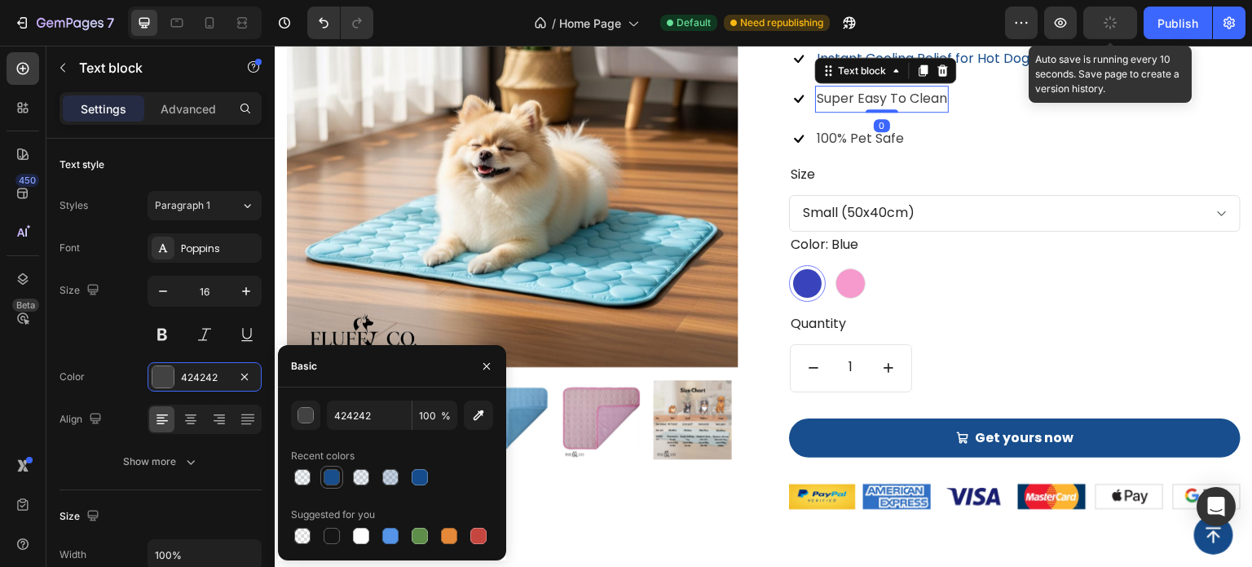
click at [329, 484] on div at bounding box center [332, 477] width 16 height 16
type input "164C8C"
type input "99"
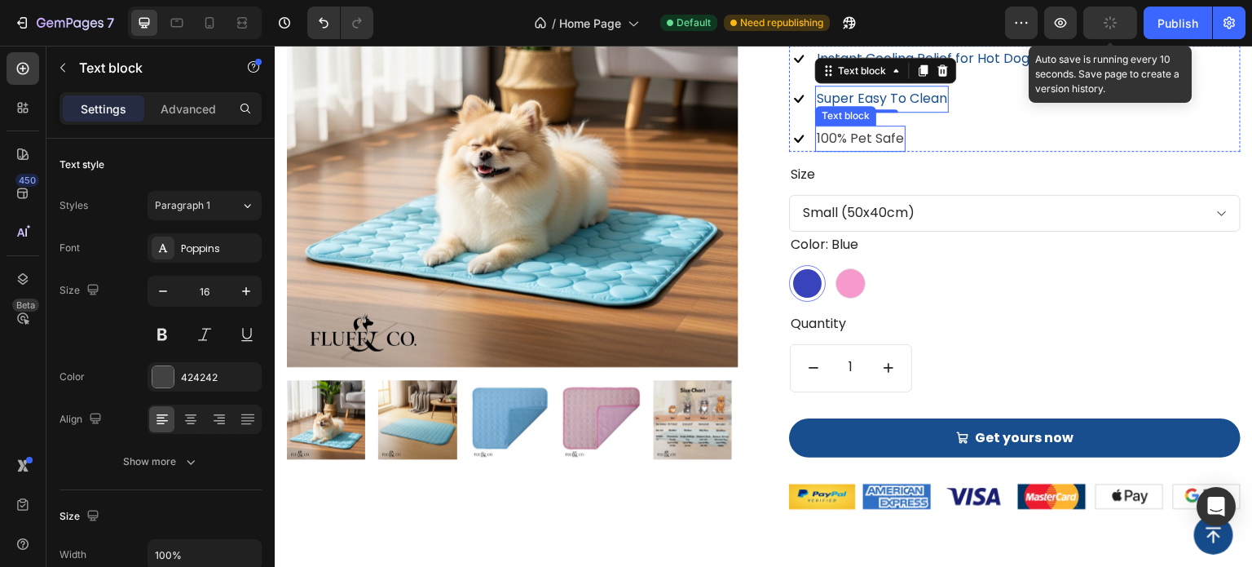
click at [846, 151] on p "100% Pet Safe" at bounding box center [860, 139] width 87 height 24
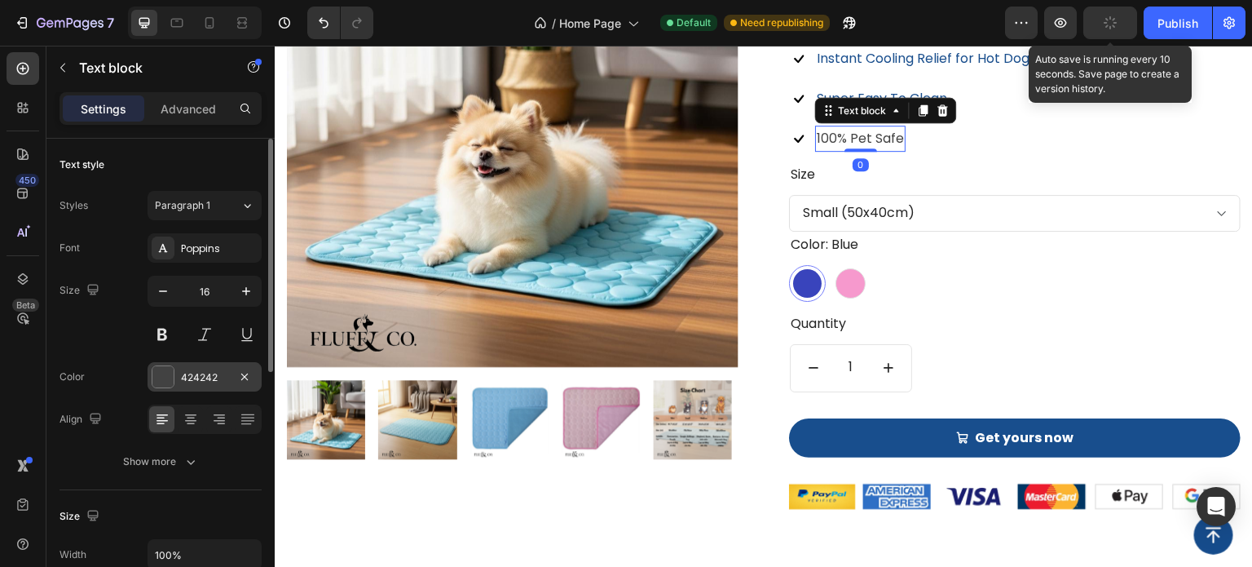
click at [160, 378] on div at bounding box center [162, 376] width 21 height 21
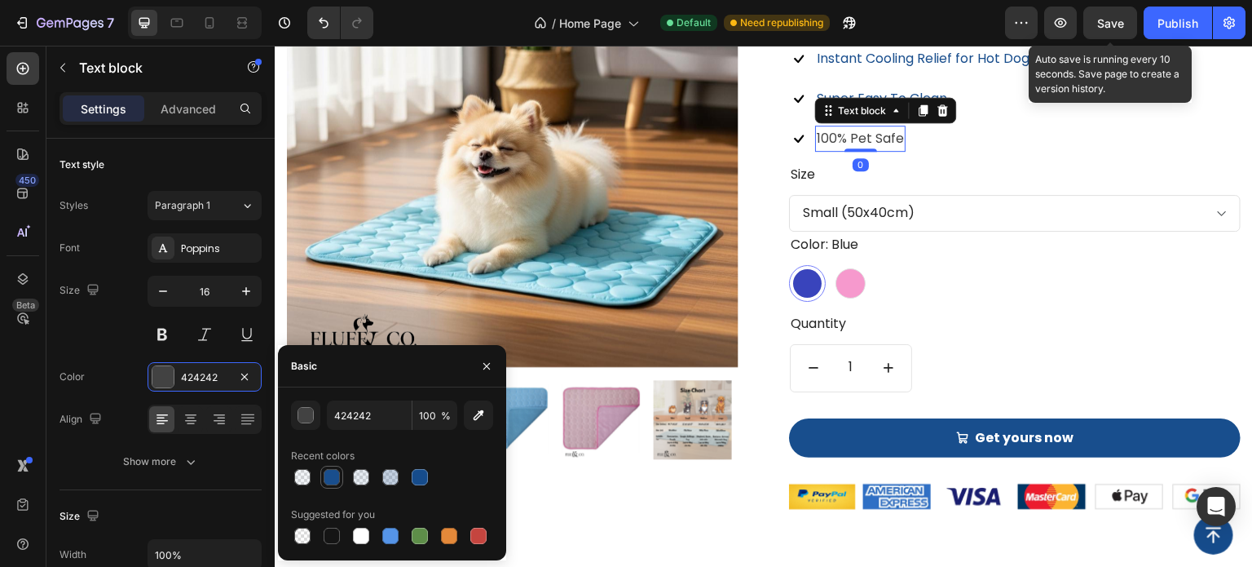
click at [334, 480] on div at bounding box center [332, 477] width 16 height 16
type input "164C8C"
type input "99"
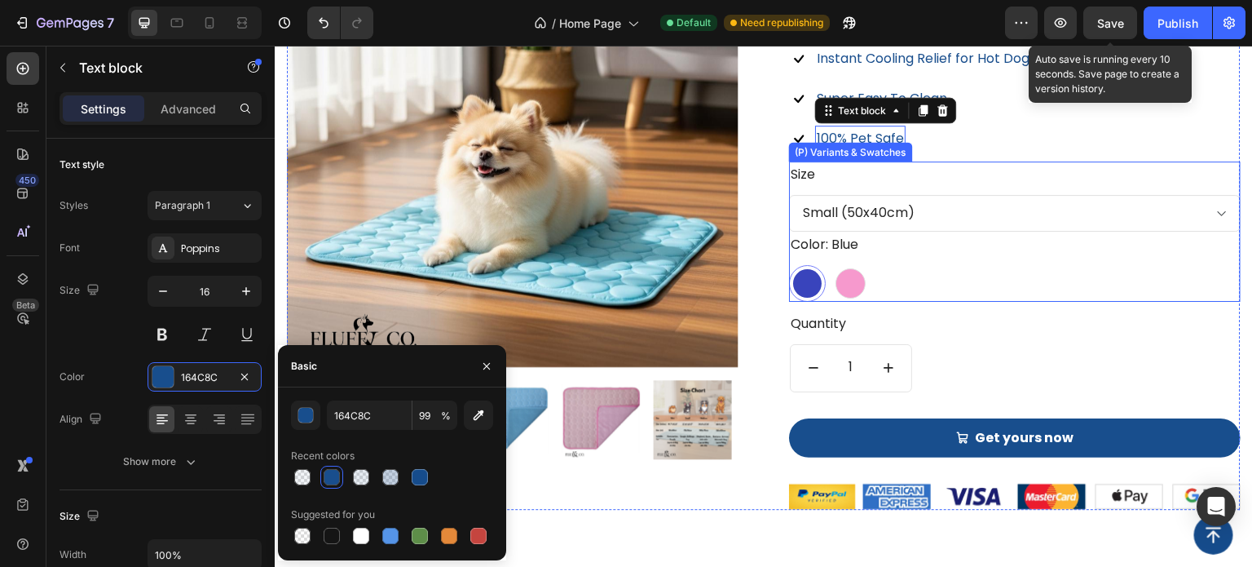
click at [796, 188] on legend "Size" at bounding box center [803, 174] width 28 height 27
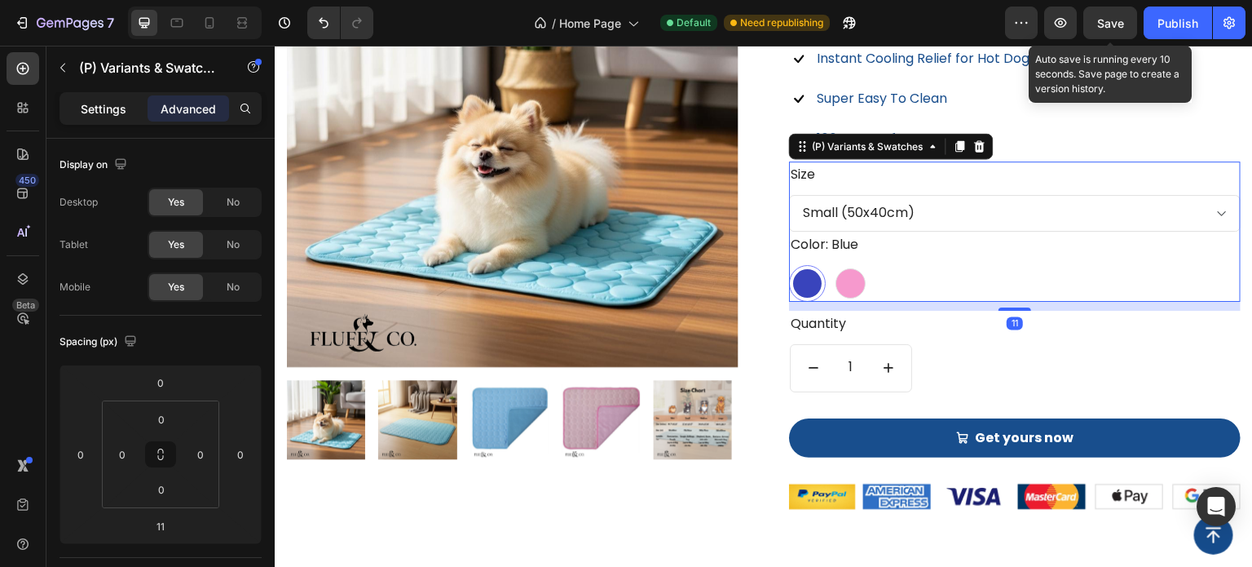
click at [104, 106] on p "Settings" at bounding box center [104, 108] width 46 height 17
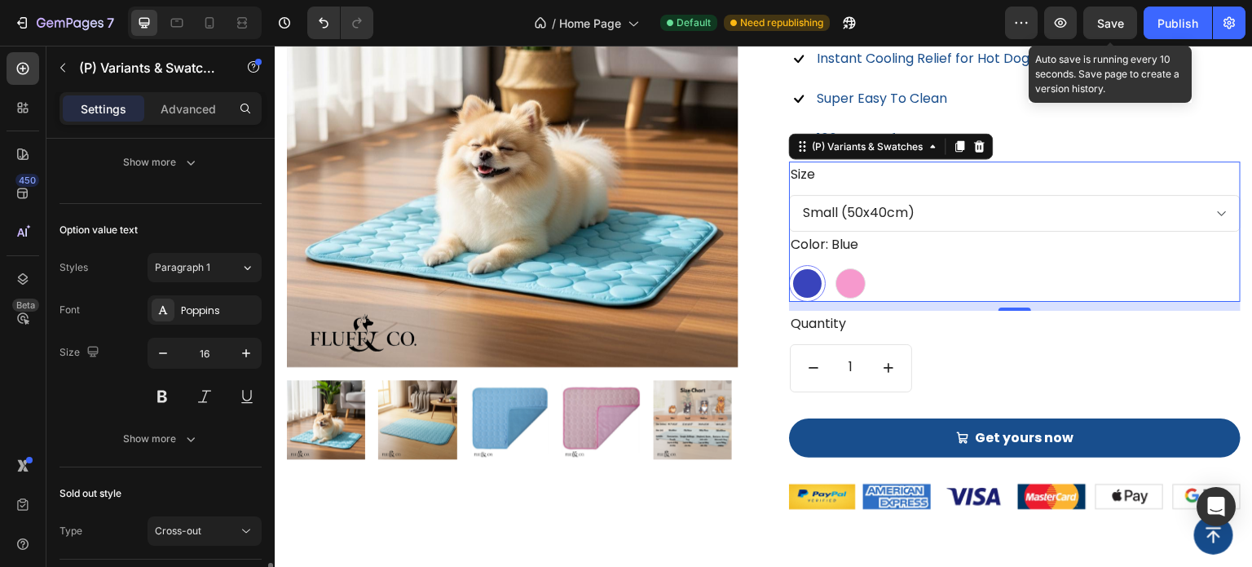
scroll to position [1060, 0]
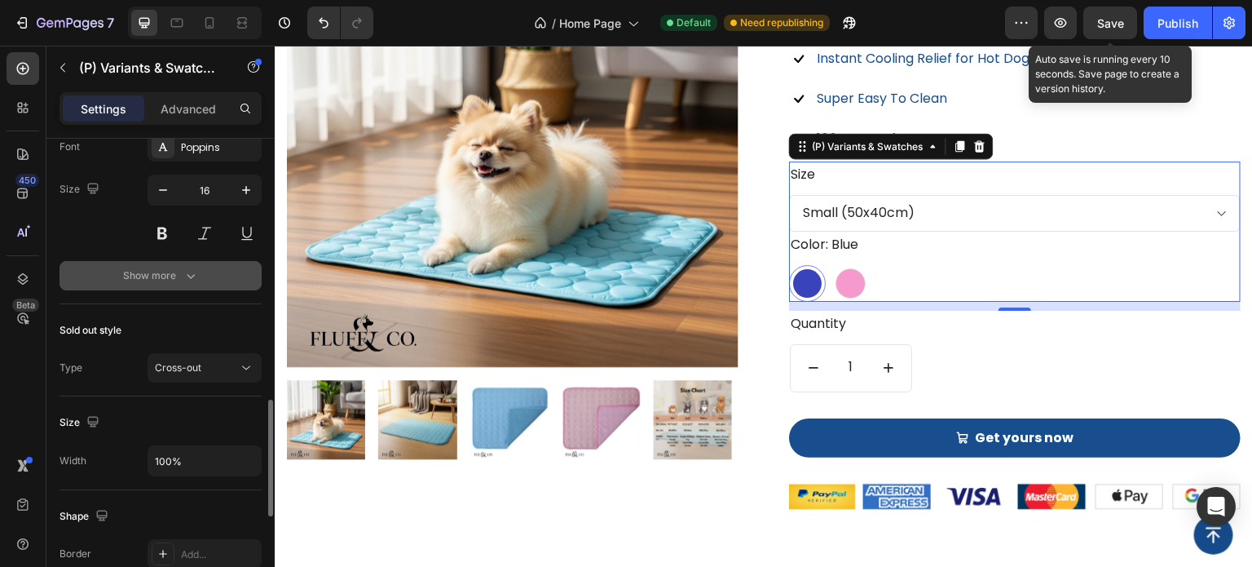
click at [184, 277] on icon "button" at bounding box center [191, 275] width 16 height 16
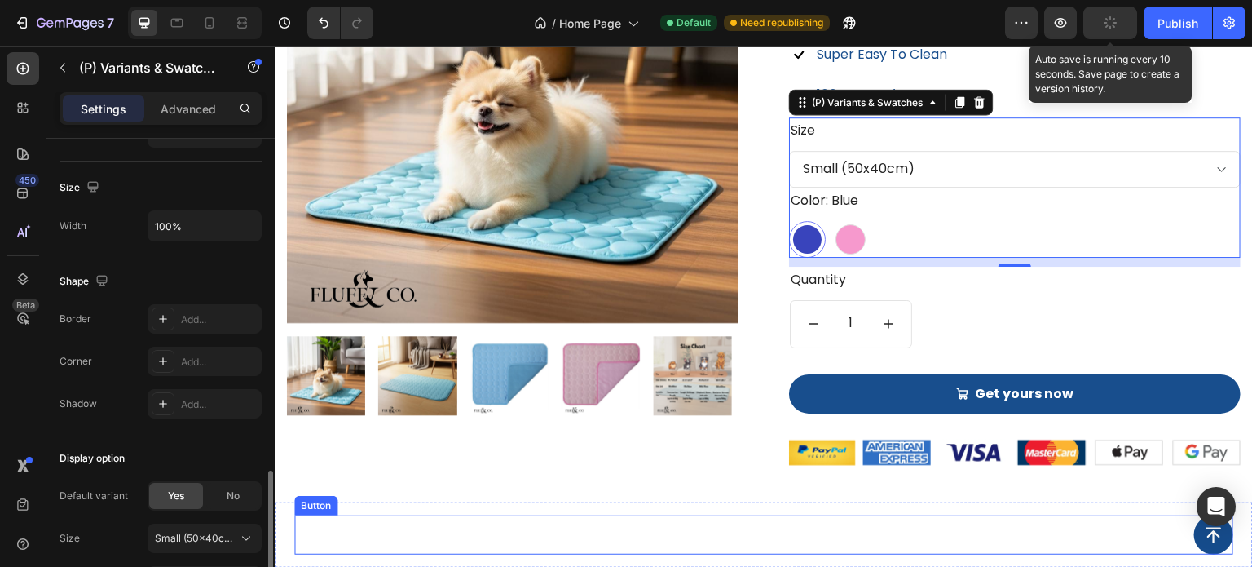
scroll to position [1386, 0]
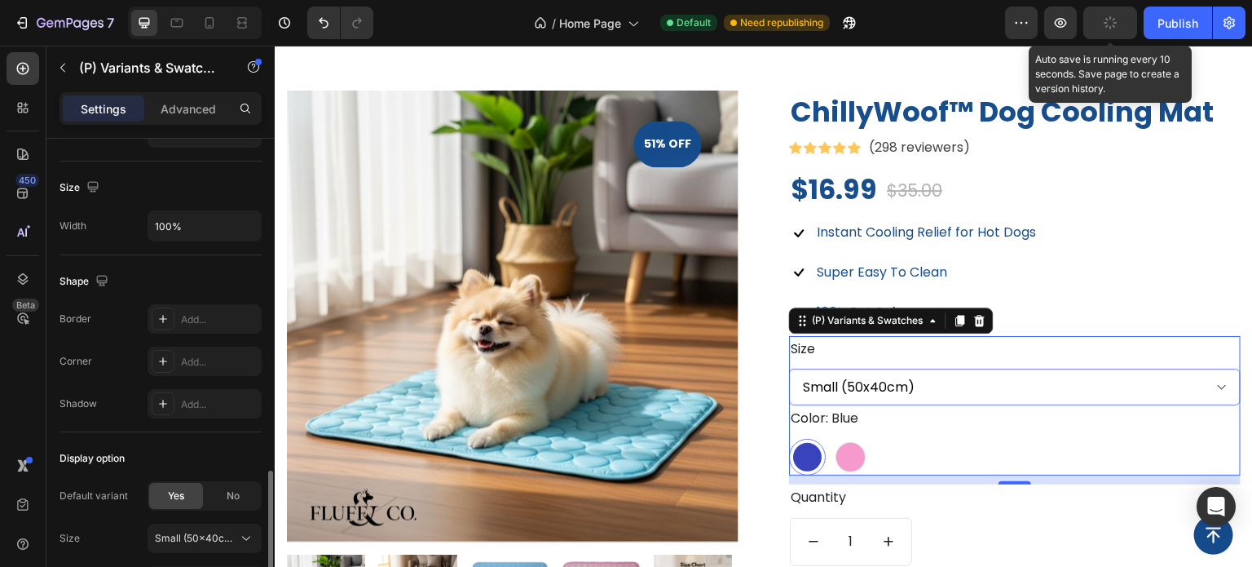
click at [907, 389] on select "Small (50x40cm) Medium (70x55cm) Large (100x70cm) Extra Large (150x100cm)" at bounding box center [1015, 386] width 452 height 37
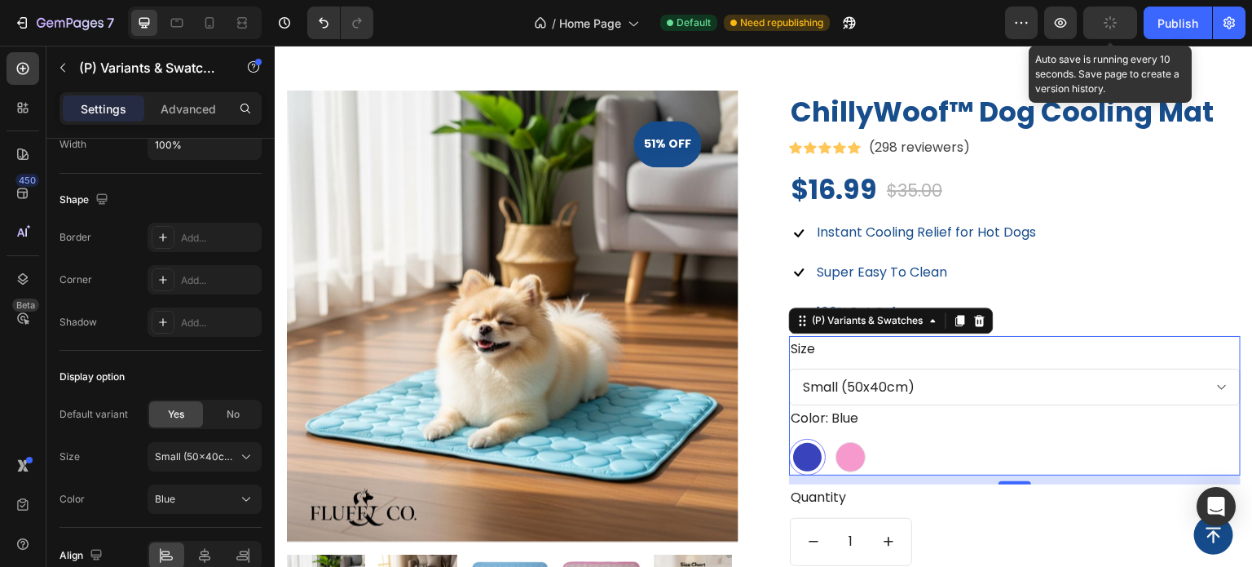
scroll to position [1625, 0]
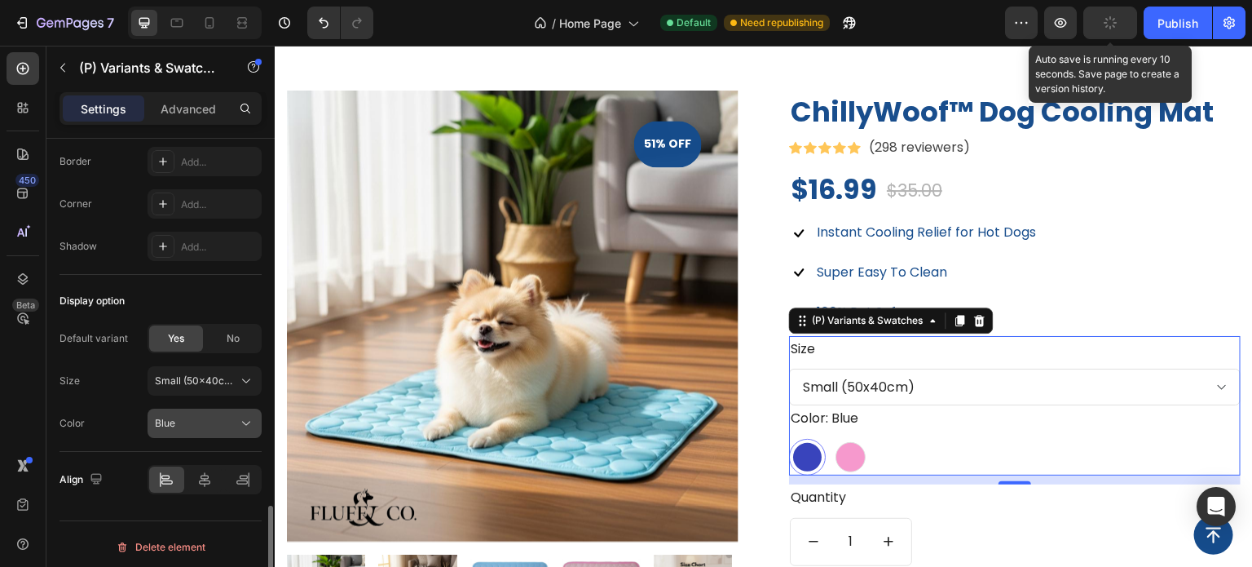
click at [199, 416] on div "Blue" at bounding box center [195, 423] width 80 height 15
click at [123, 418] on div "Color Blue Blue Pink" at bounding box center [161, 422] width 202 height 29
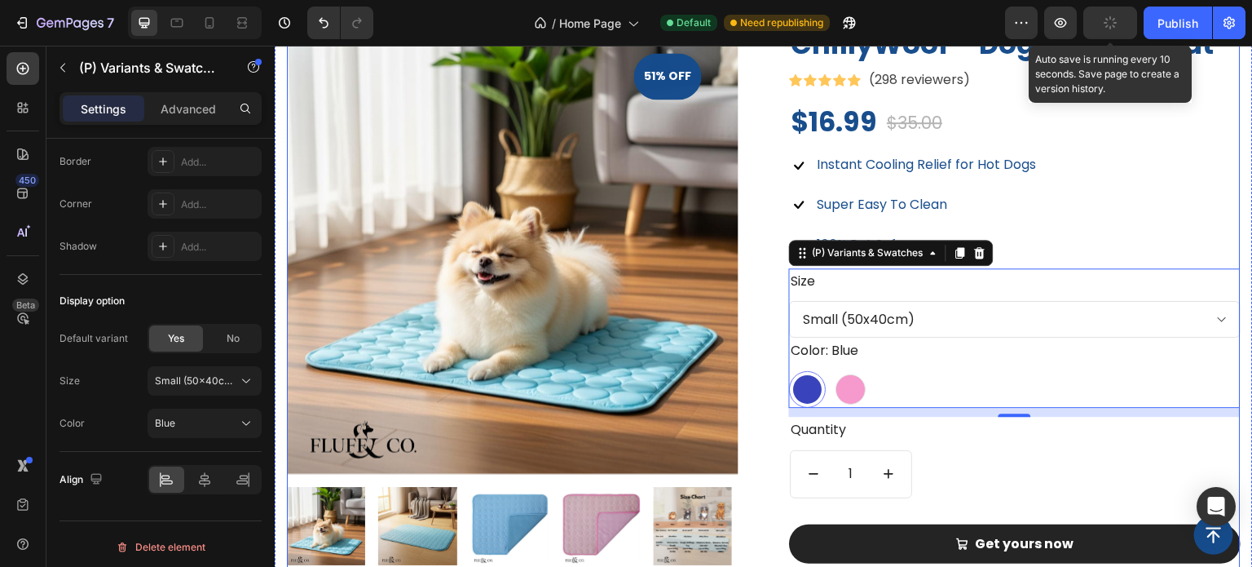
scroll to position [1549, 0]
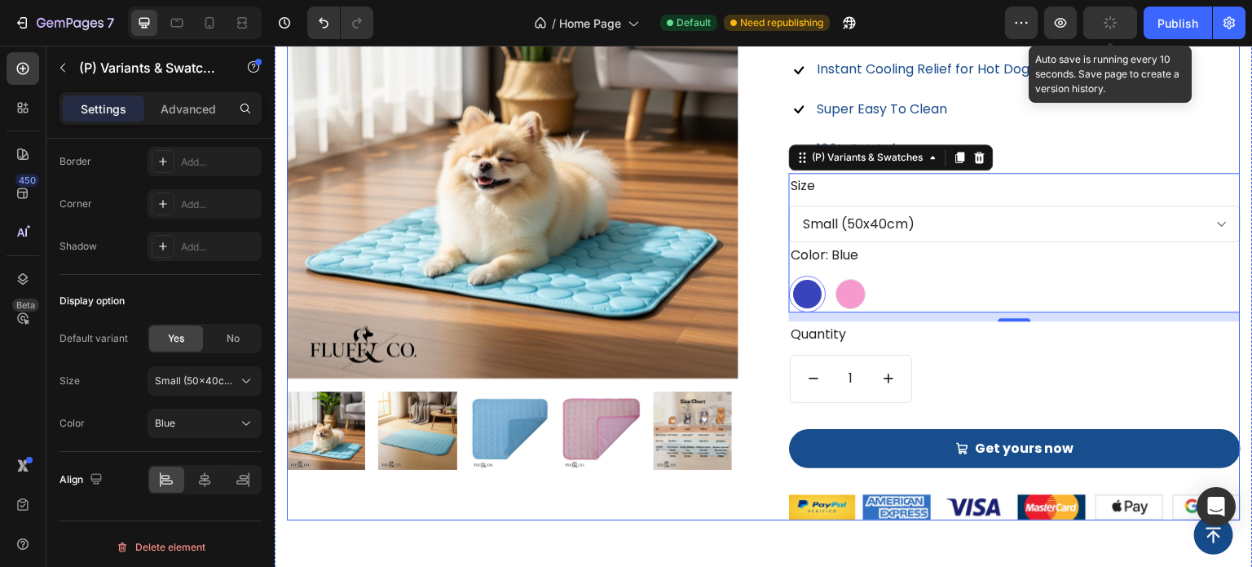
click at [998, 376] on div "ChillyWoof™ Dog Cooling Mat (P) Title Icon Icon Icon Icon Icon Icon List Hoz (2…" at bounding box center [1015, 223] width 452 height 593
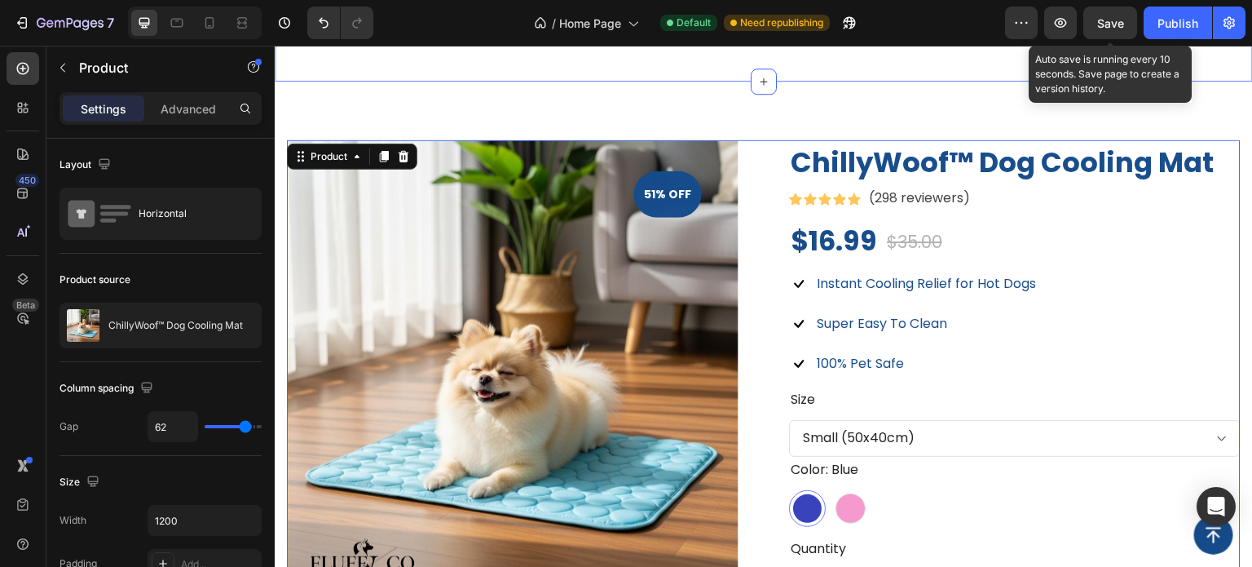
scroll to position [1223, 0]
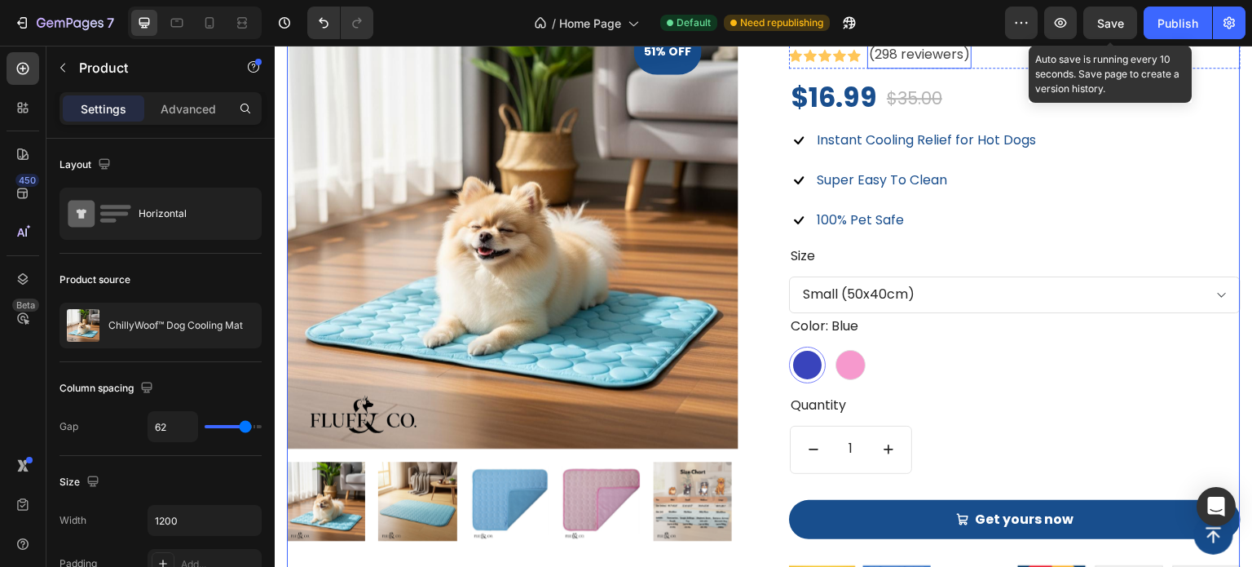
click at [922, 67] on p "(298 reviewers)" at bounding box center [919, 55] width 101 height 24
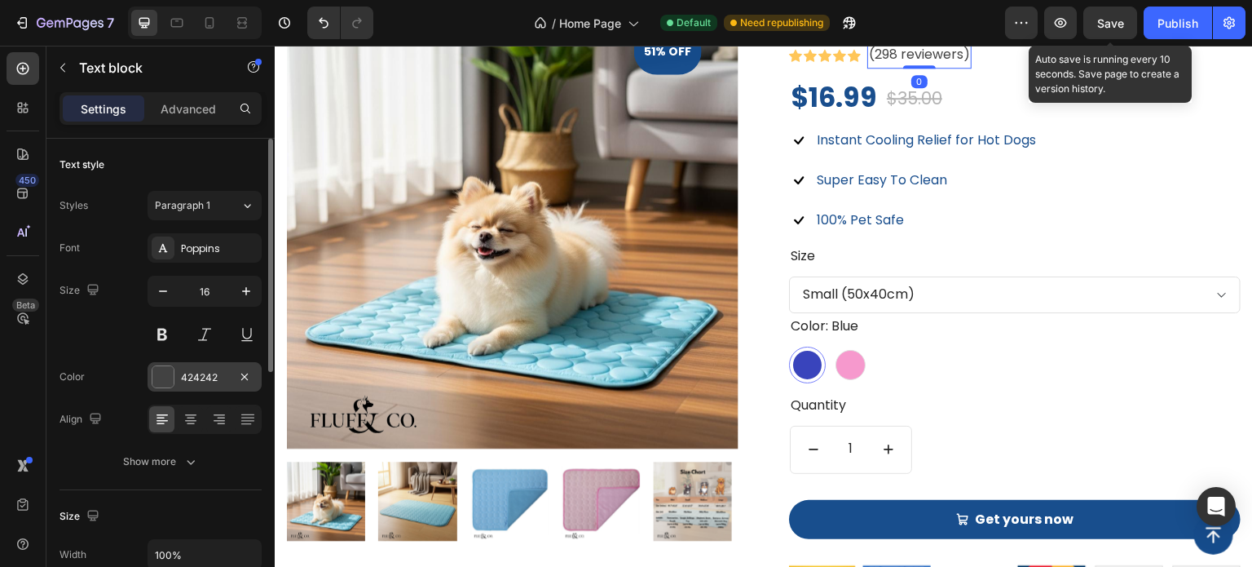
click at [175, 368] on div "424242" at bounding box center [205, 376] width 114 height 29
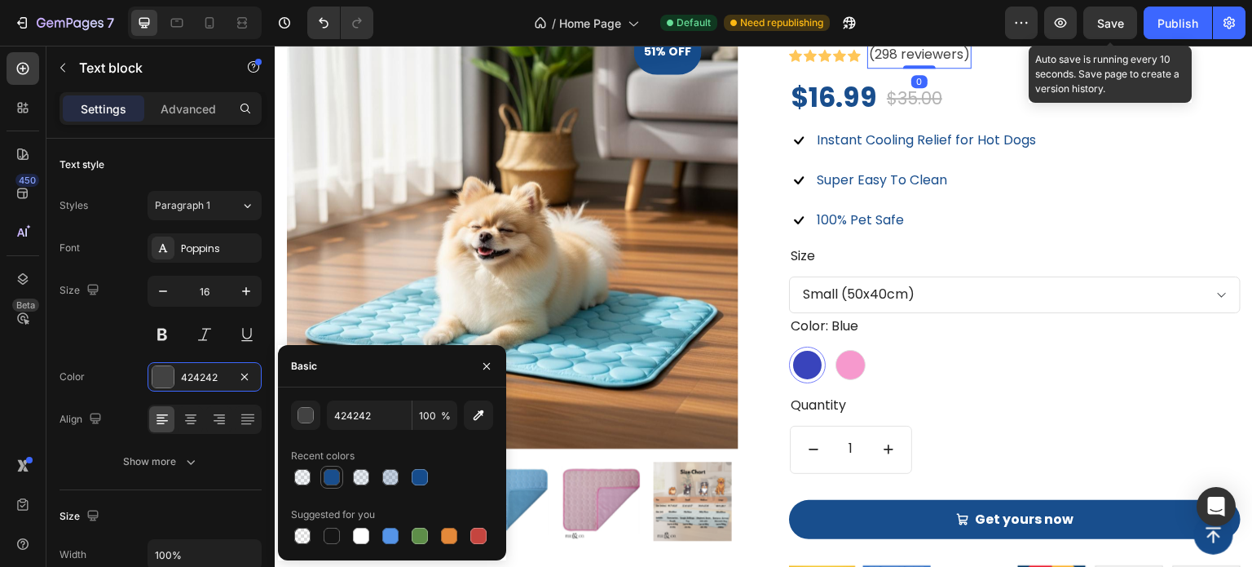
click at [333, 484] on div at bounding box center [332, 477] width 16 height 16
type input "164C8C"
type input "99"
click at [1093, 68] on div "Icon Icon Icon Icon Icon Icon List Hoz (298 reviewers) Text block 0 Row" at bounding box center [1015, 55] width 452 height 27
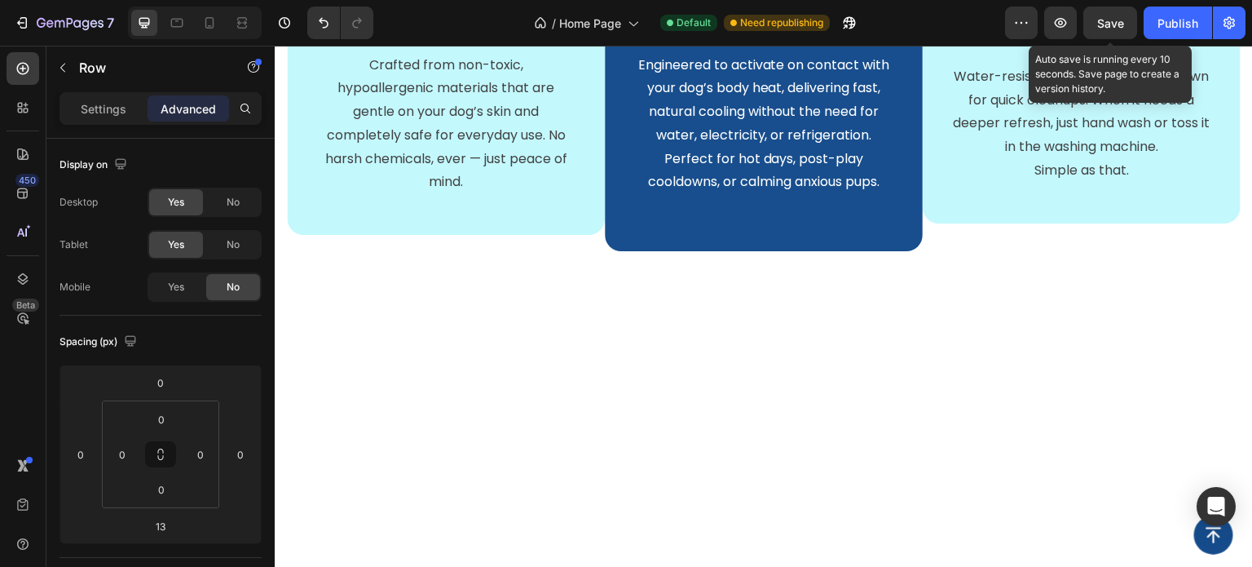
scroll to position [815, 0]
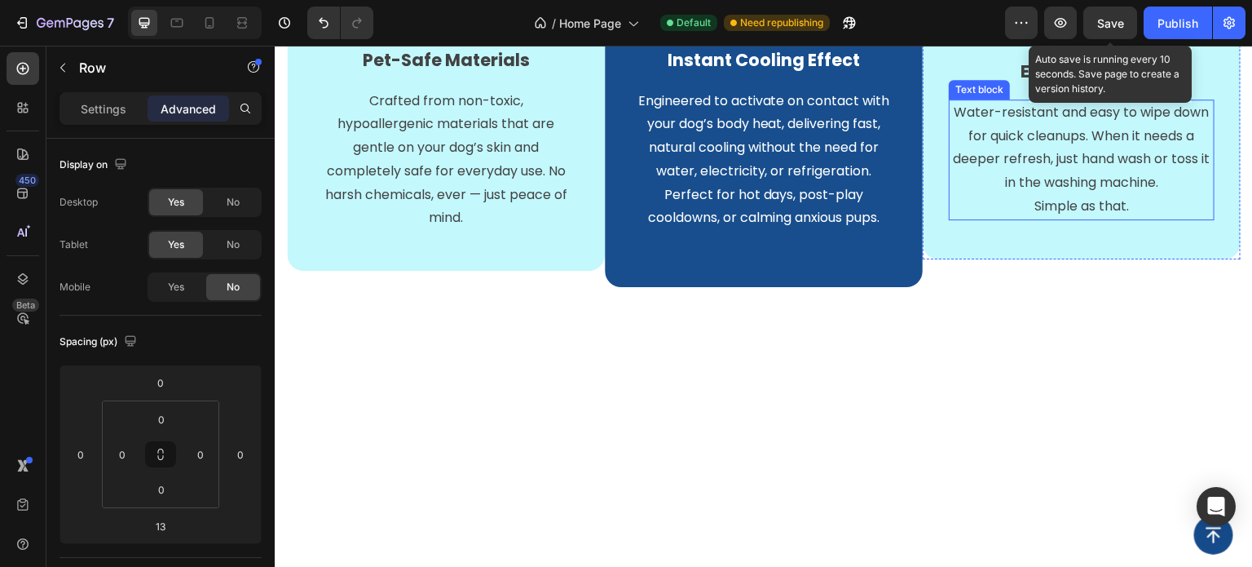
click at [1053, 195] on p "Water-resistant and easy to wipe down for quick cleanups. When it needs a deepe…" at bounding box center [1082, 148] width 262 height 94
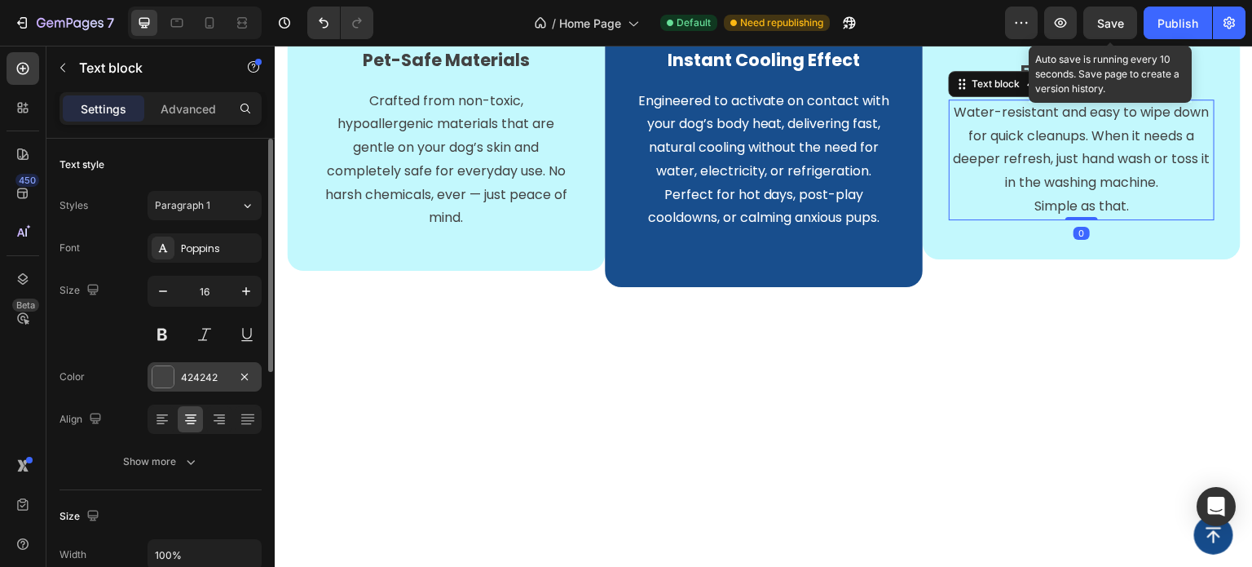
click at [166, 374] on div at bounding box center [162, 376] width 21 height 21
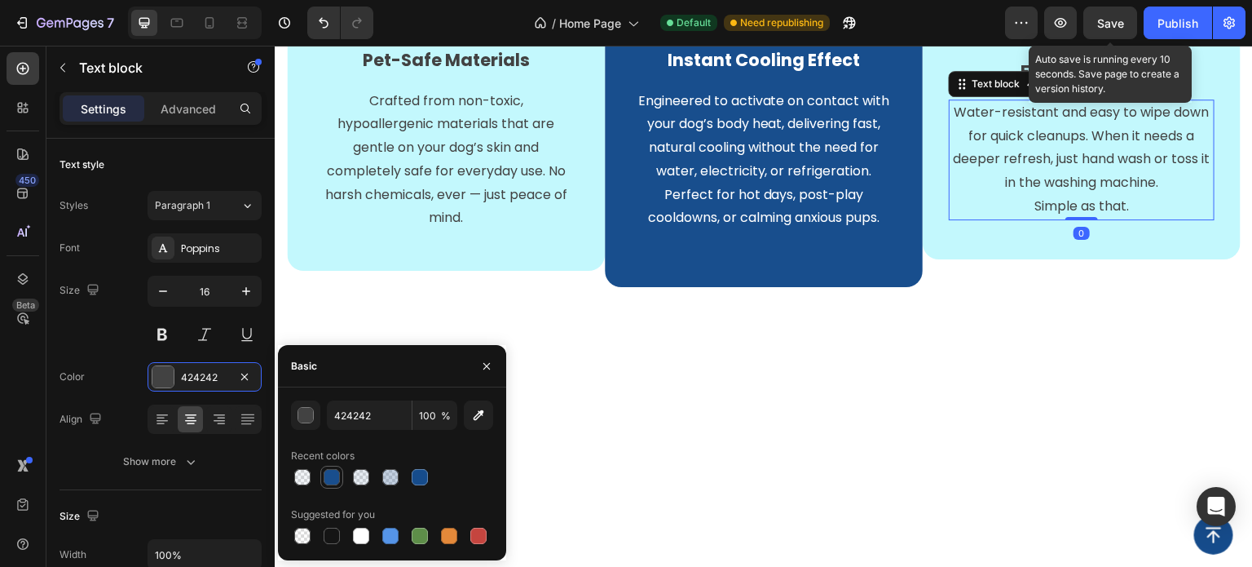
click at [329, 479] on div at bounding box center [332, 477] width 16 height 16
type input "164C8C"
type input "99"
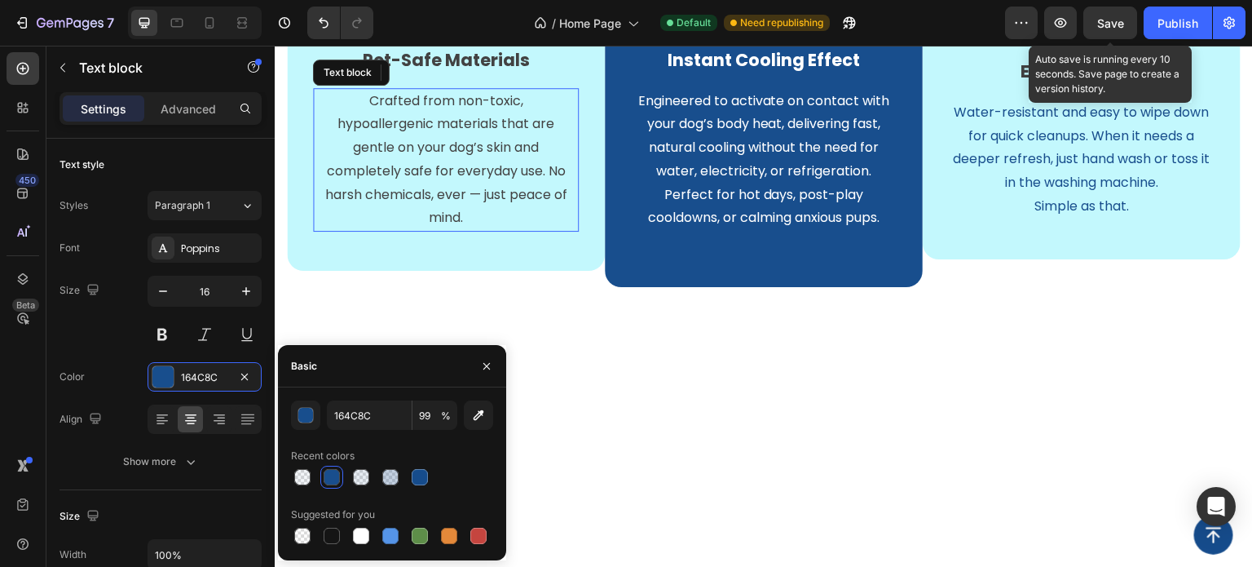
click at [529, 231] on p "Crafted from non-toxic, hypoallergenic materials that are gentle on your dog’s …" at bounding box center [445, 160] width 243 height 141
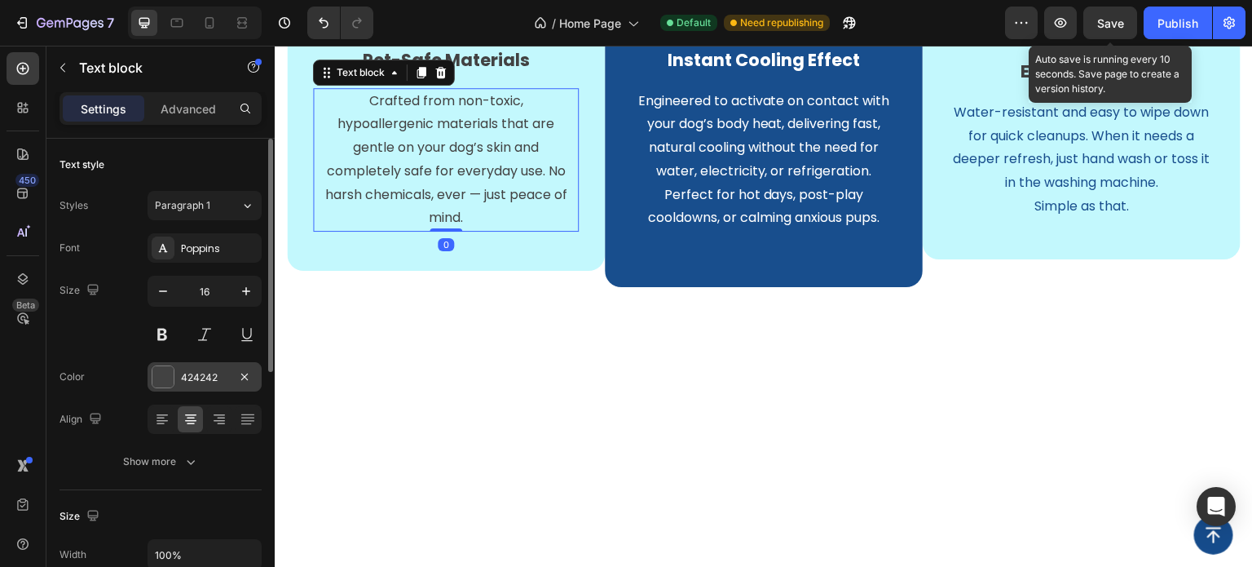
click at [155, 375] on div at bounding box center [162, 376] width 21 height 21
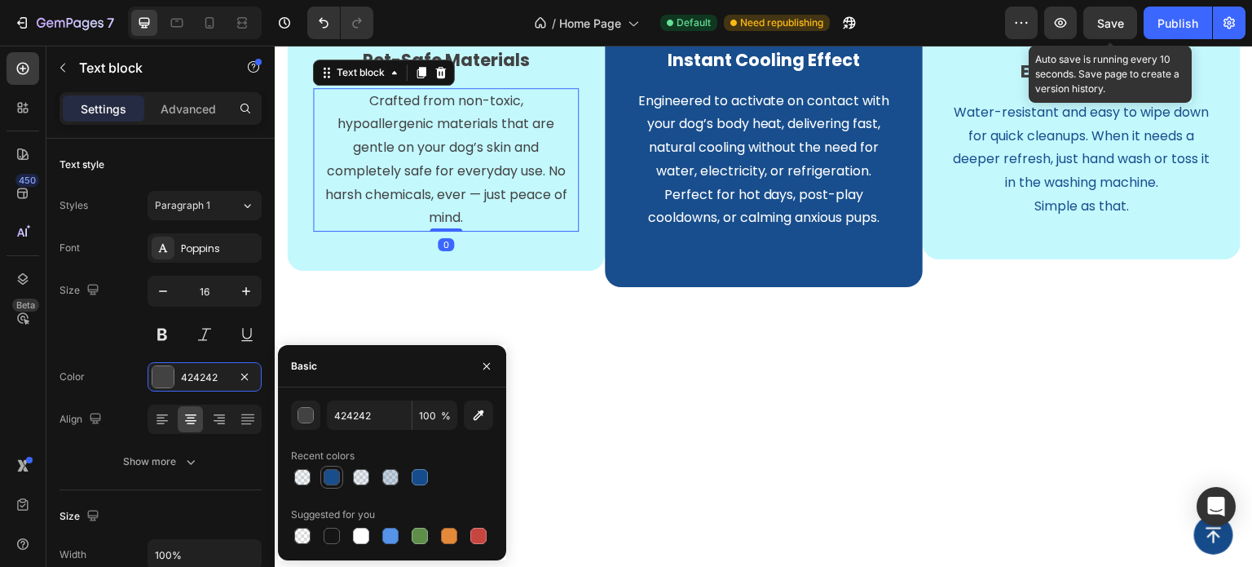
click at [332, 479] on div at bounding box center [332, 477] width 16 height 16
type input "164C8C"
type input "99"
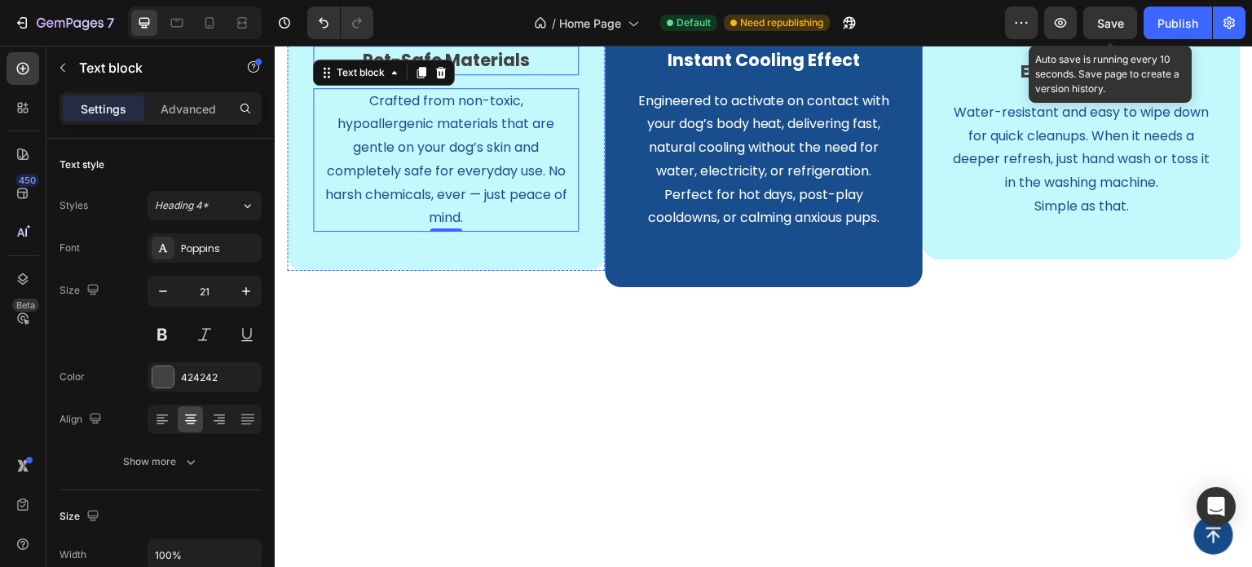
click at [493, 73] on p "Pet-Safe Materials" at bounding box center [446, 60] width 262 height 26
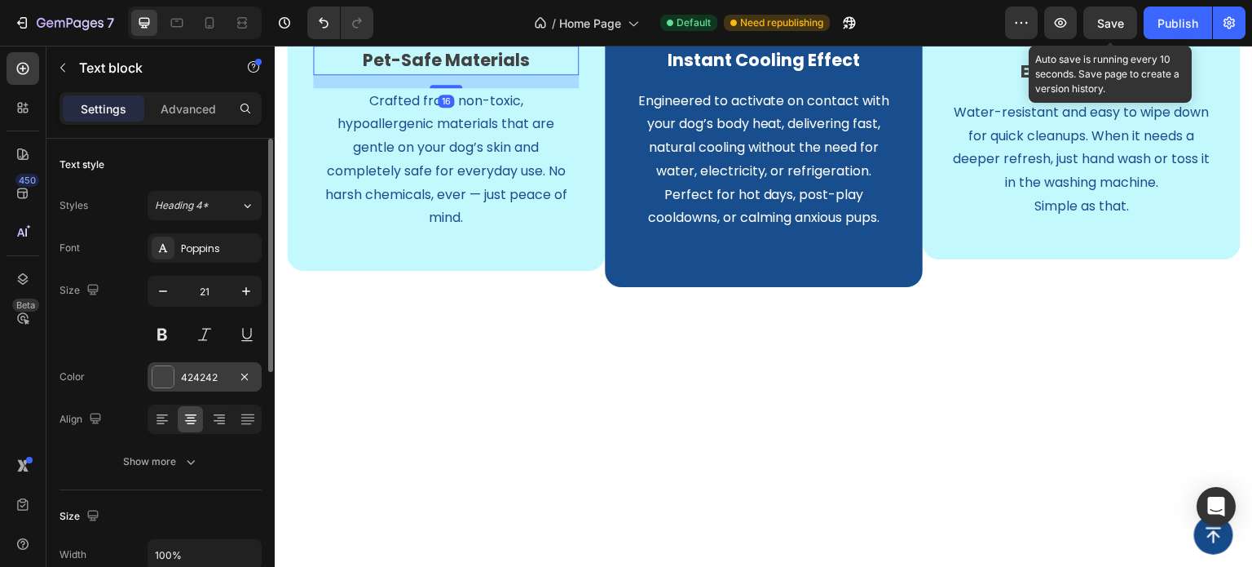
click at [154, 374] on div at bounding box center [162, 376] width 21 height 21
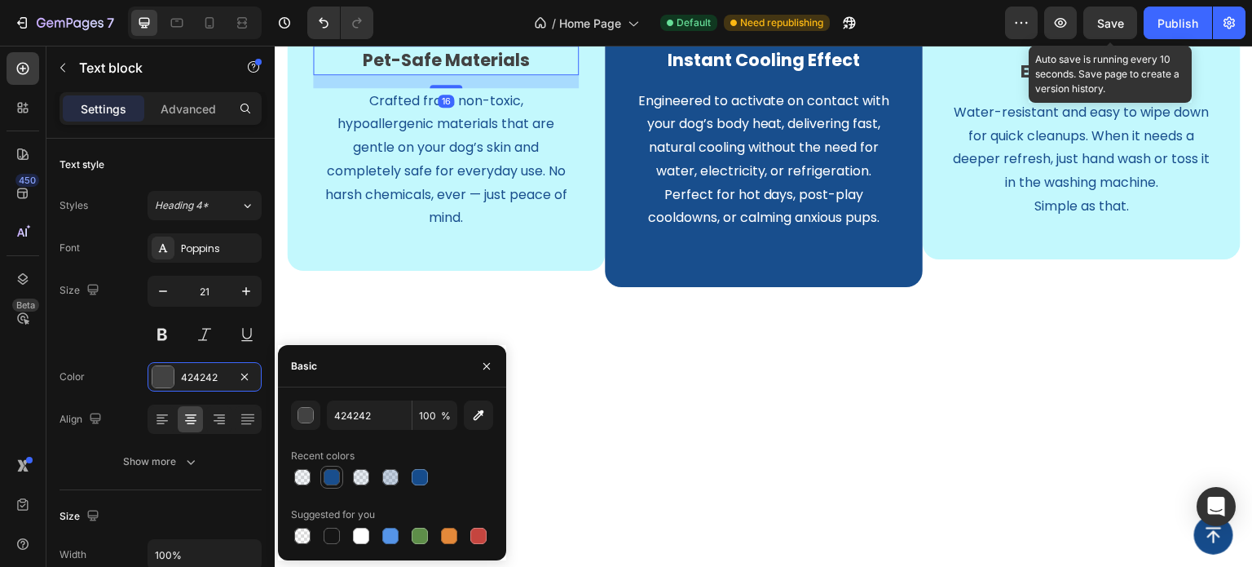
click at [333, 474] on div at bounding box center [332, 477] width 16 height 16
type input "164C8C"
type input "99"
click at [1081, 85] on p "Easy To Clean" at bounding box center [1082, 72] width 262 height 26
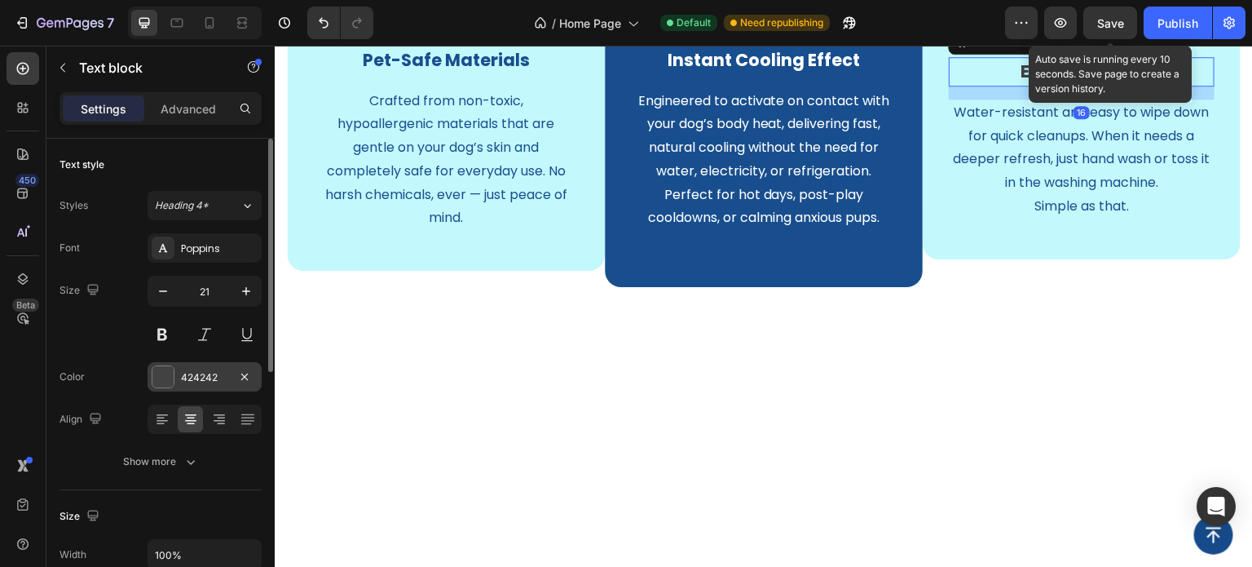
click at [160, 373] on div at bounding box center [162, 376] width 21 height 21
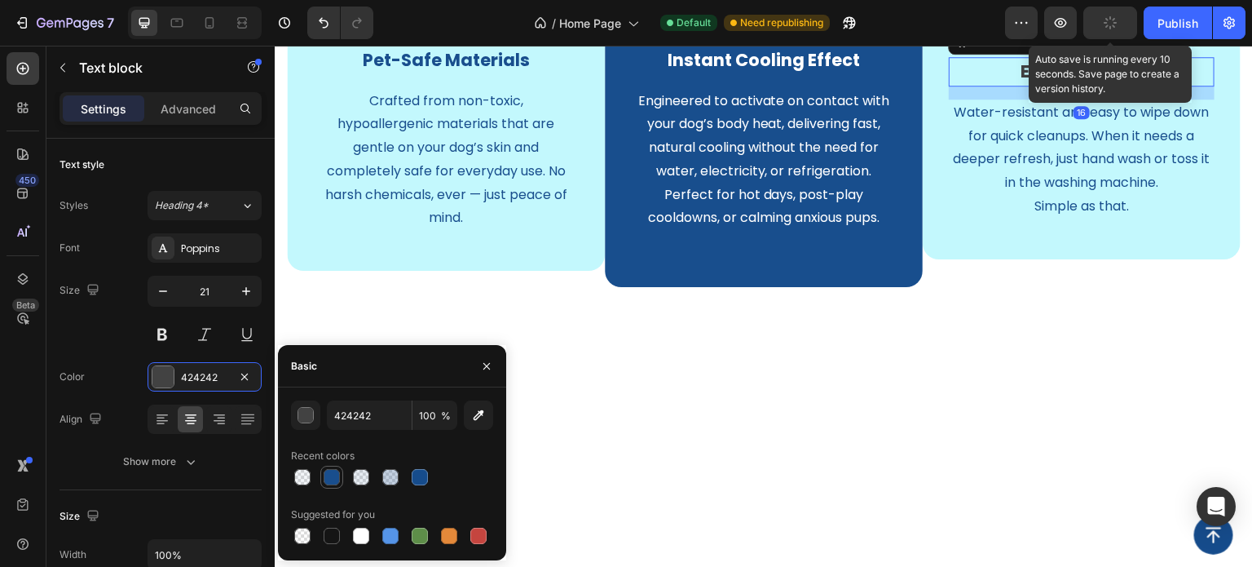
click at [333, 482] on div at bounding box center [332, 477] width 16 height 16
type input "164C8C"
type input "99"
click at [439, 20] on img at bounding box center [446, 20] width 77 height 0
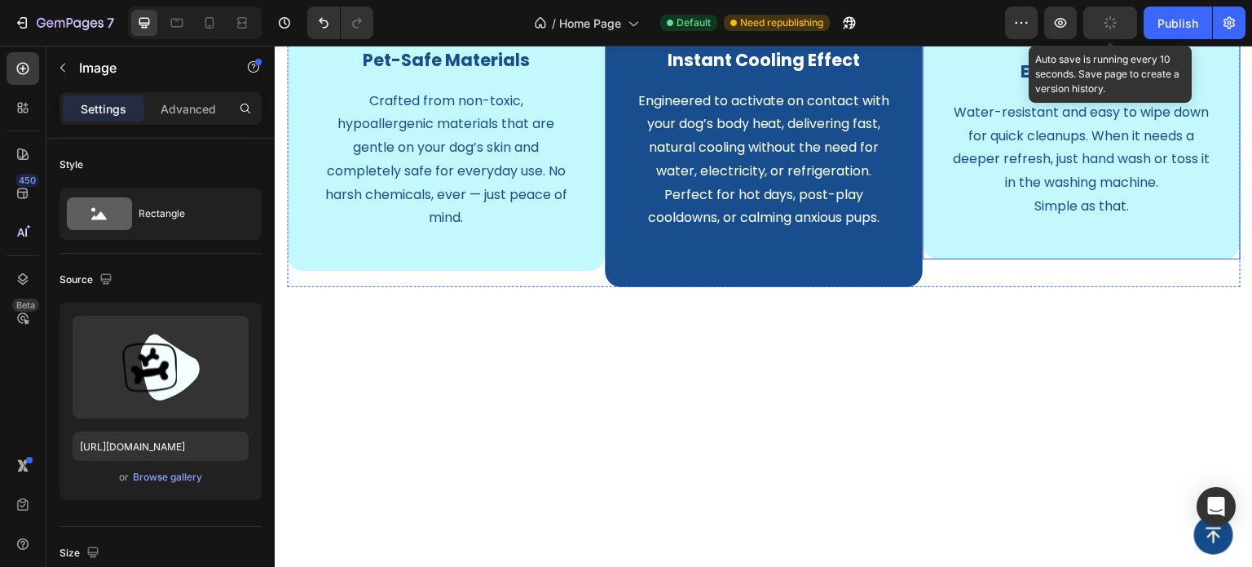
click at [949, 219] on div "Image Easy To Clean Text block Water-resistant and easy to wipe down for quick …" at bounding box center [1082, 125] width 266 height 188
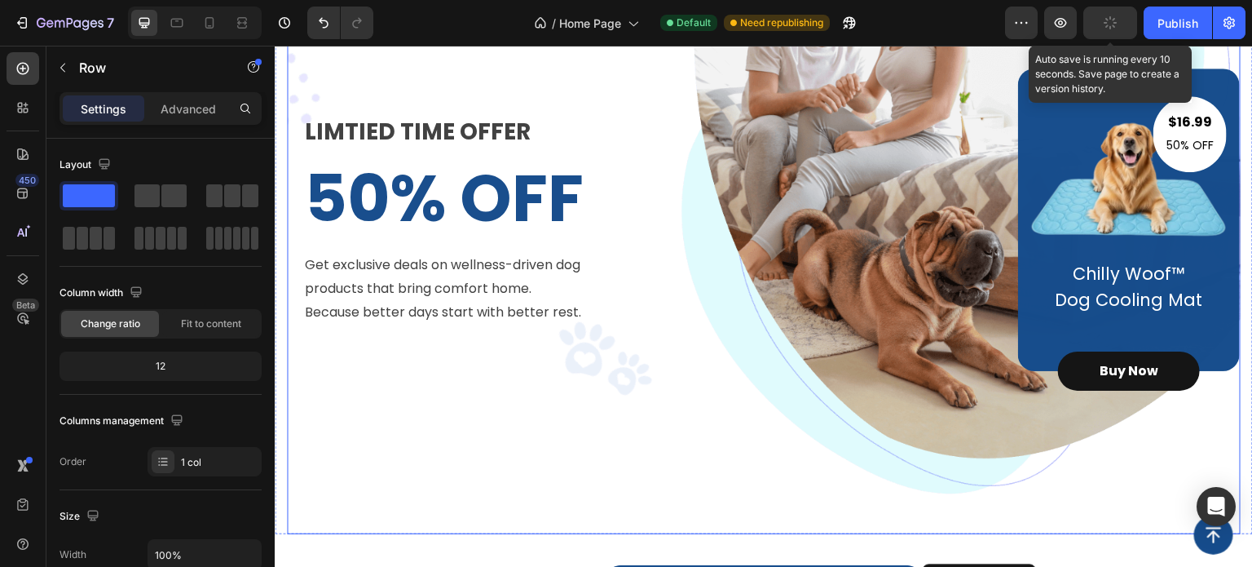
scroll to position [163, 0]
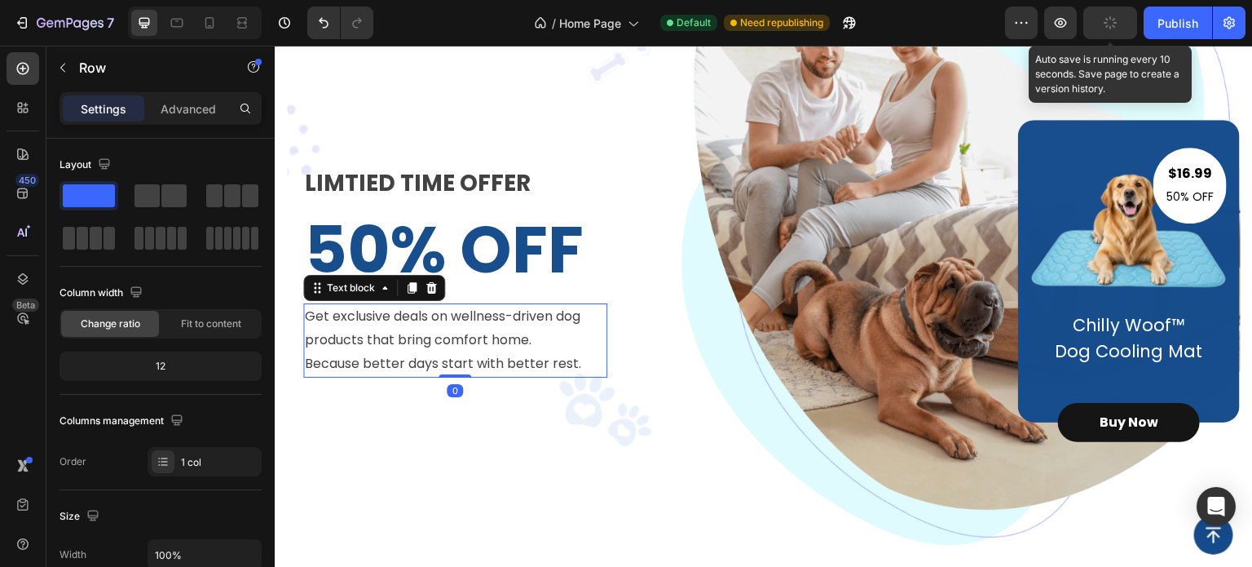
click at [391, 352] on p "Get exclusive deals on wellness-driven dog products that bring comfort home. Be…" at bounding box center [455, 340] width 301 height 70
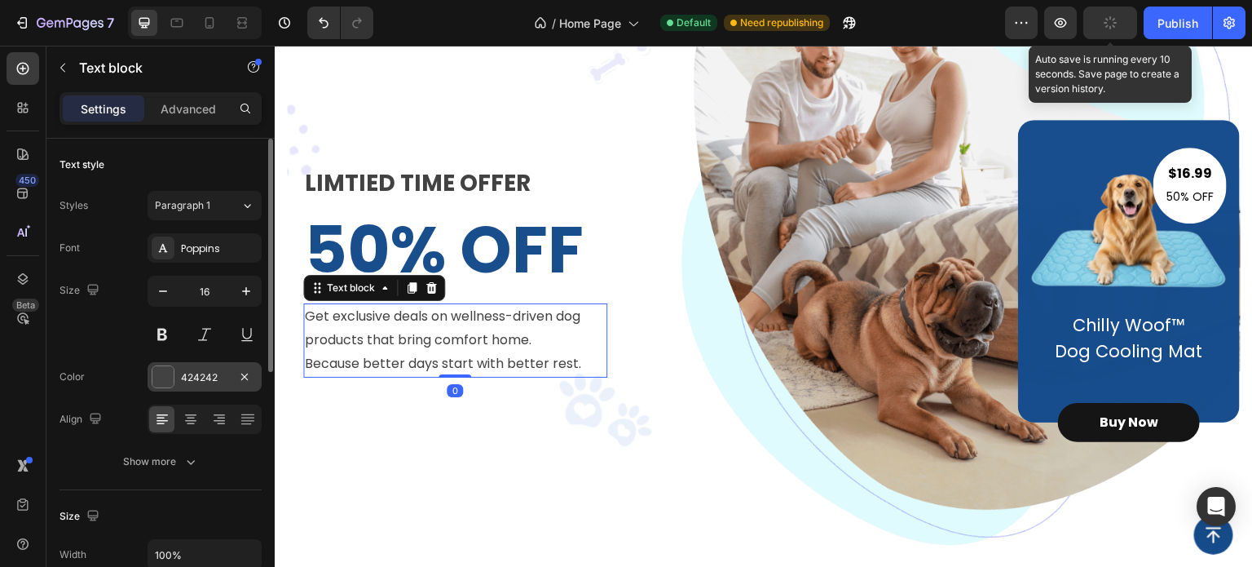
click at [160, 374] on div at bounding box center [162, 376] width 21 height 21
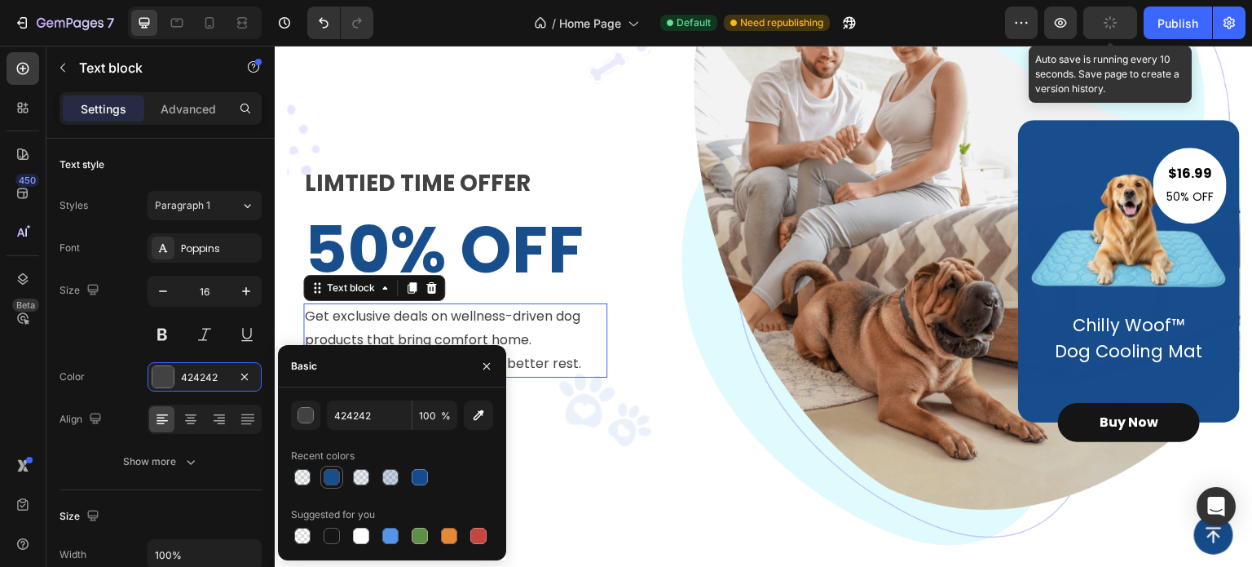
click at [339, 477] on div at bounding box center [332, 477] width 16 height 16
type input "164C8C"
type input "99"
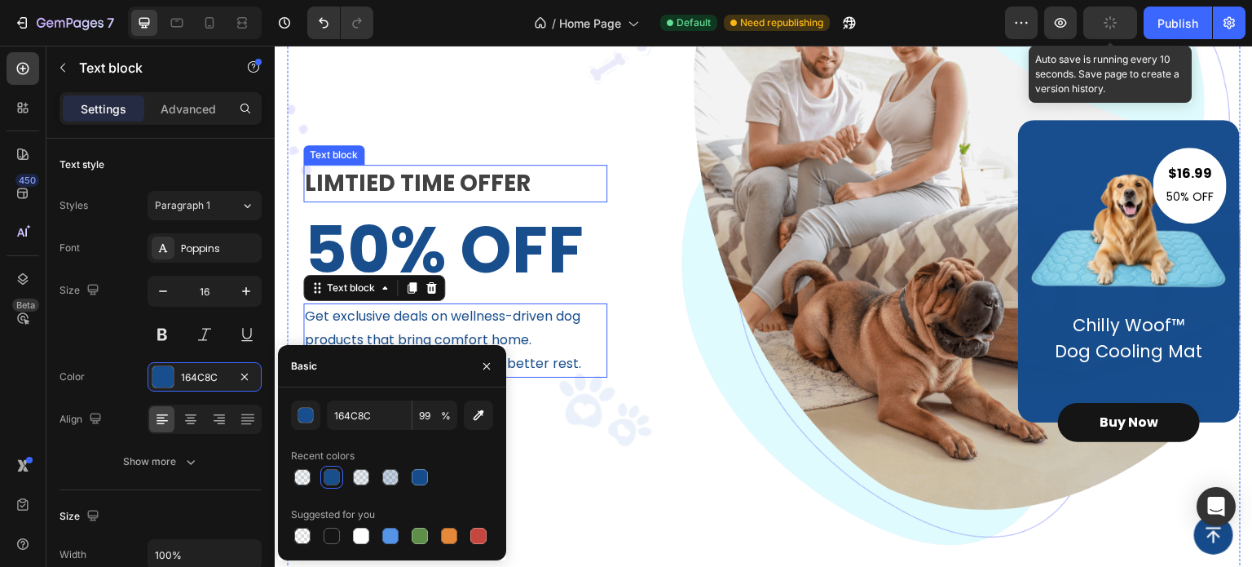
click at [440, 188] on p "LIMTIED TIME OFFER" at bounding box center [455, 183] width 301 height 34
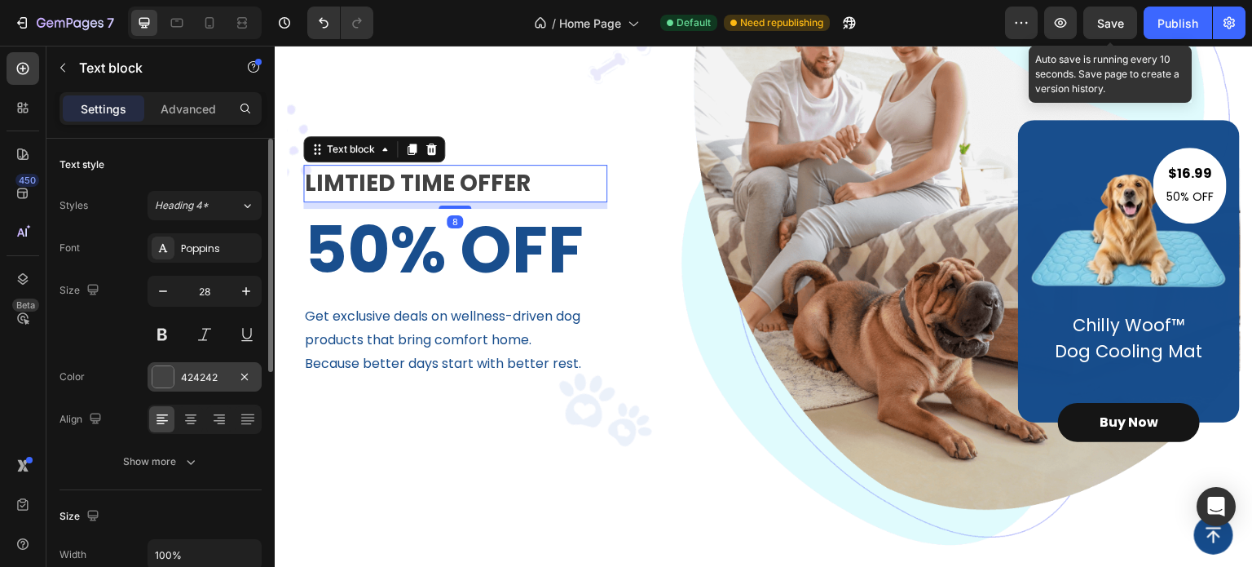
click at [163, 382] on div at bounding box center [162, 376] width 21 height 21
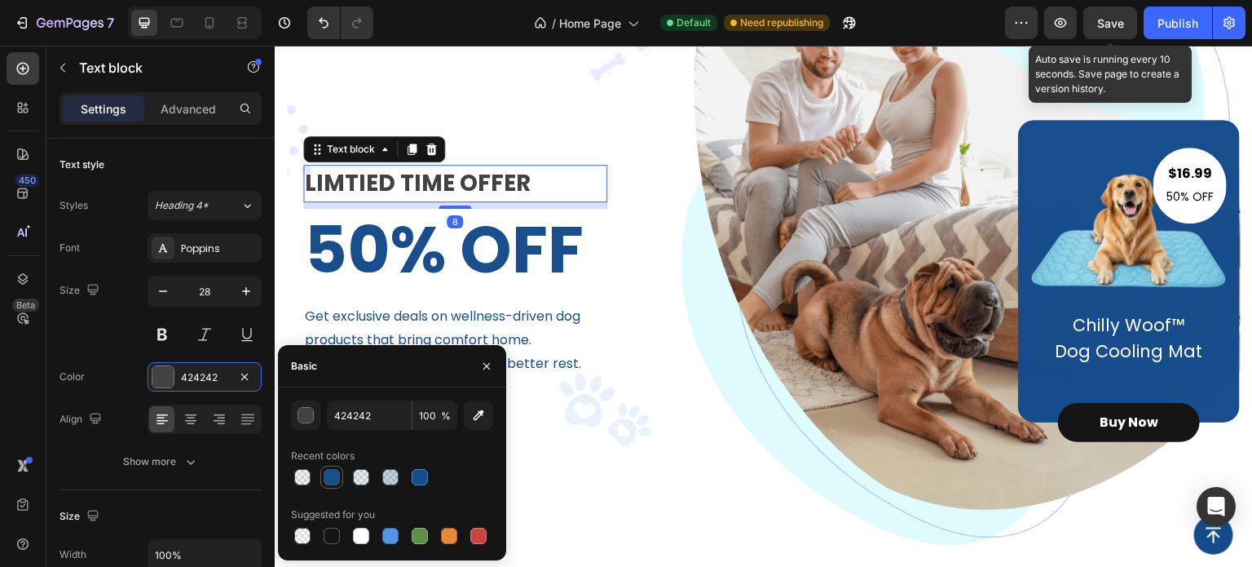
click at [333, 480] on div at bounding box center [332, 477] width 16 height 16
type input "164C8C"
type input "99"
click at [717, 340] on div "$16.99 Text block 50% OFF Text block Row Image Chilly Woof™ Dog Cooling Mat Tex…" at bounding box center [936, 271] width 607 height 302
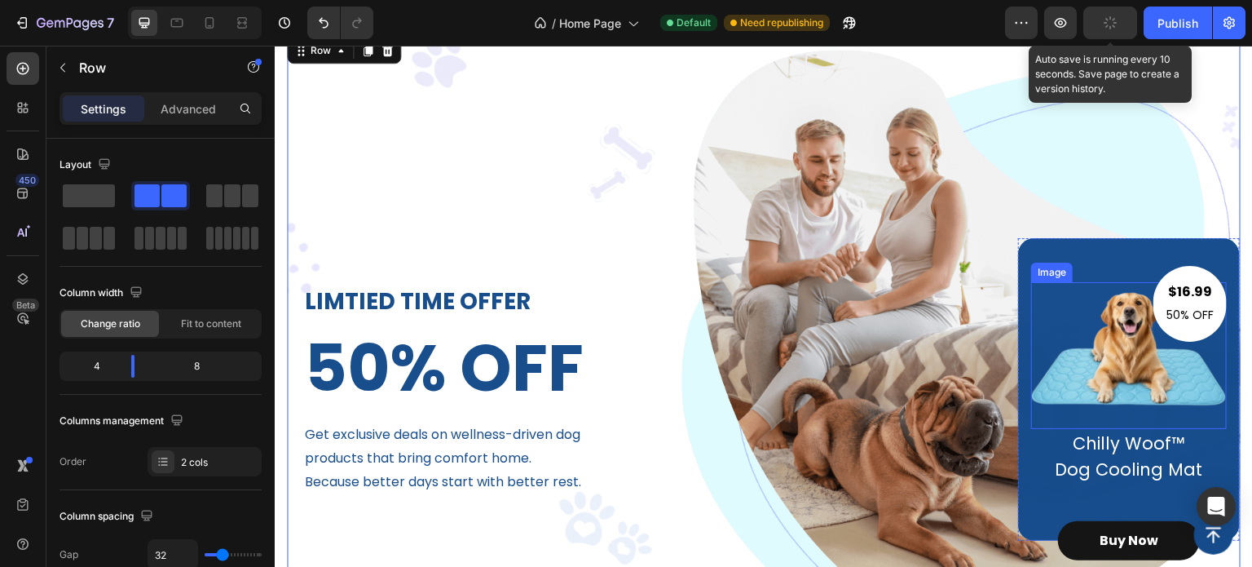
scroll to position [0, 0]
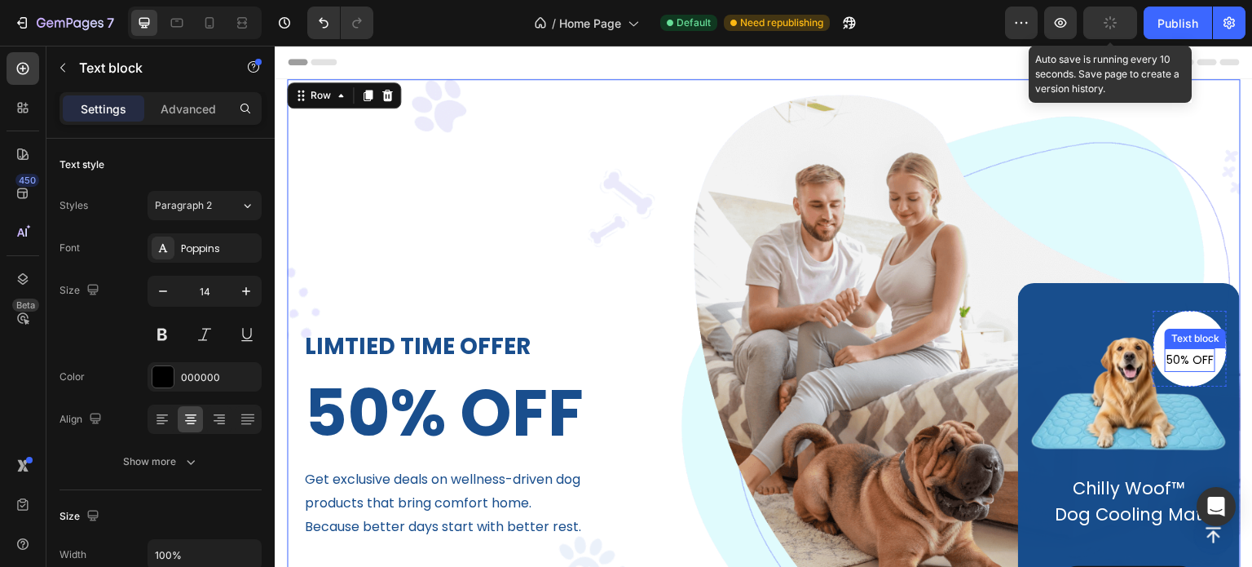
click at [1175, 359] on p "50% OFF" at bounding box center [1190, 360] width 47 height 20
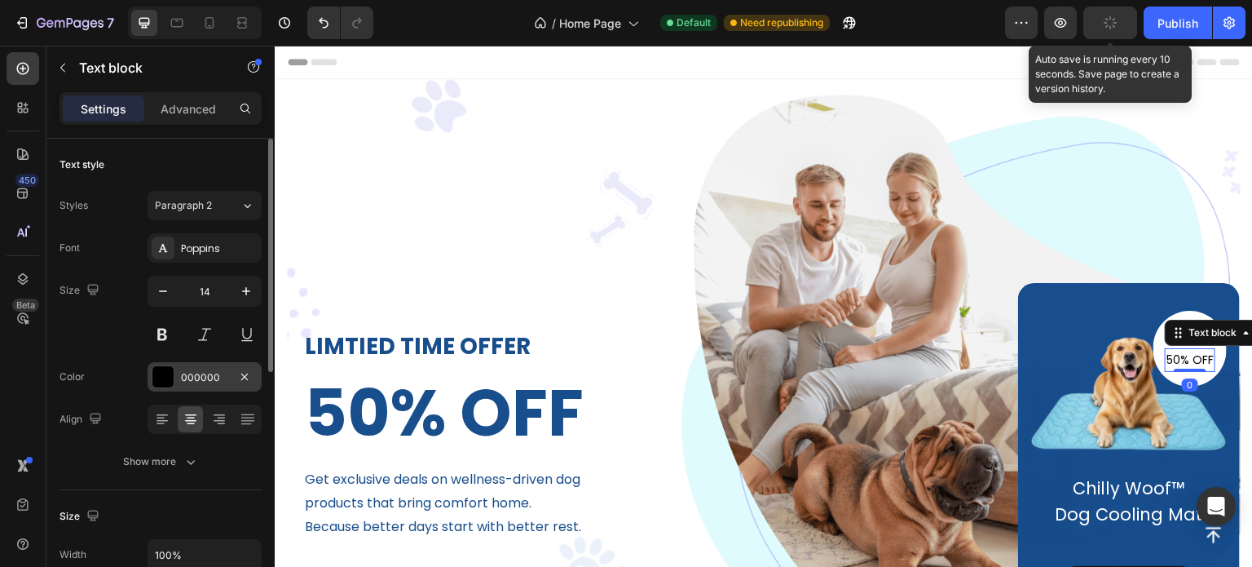
click at [164, 380] on div at bounding box center [162, 376] width 21 height 21
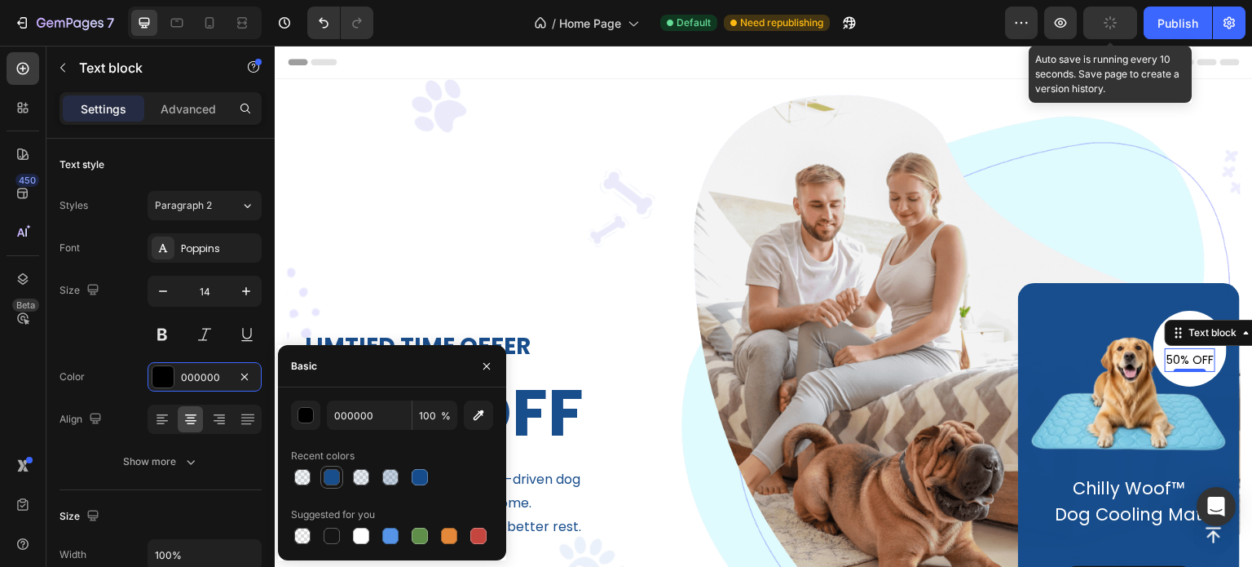
click at [337, 474] on div at bounding box center [332, 477] width 16 height 16
type input "164C8C"
type input "99"
click at [490, 278] on div "LIMTIED TIME OFFER Text block 50% OFF Heading Get exclusive deals on wellness-d…" at bounding box center [764, 413] width 954 height 669
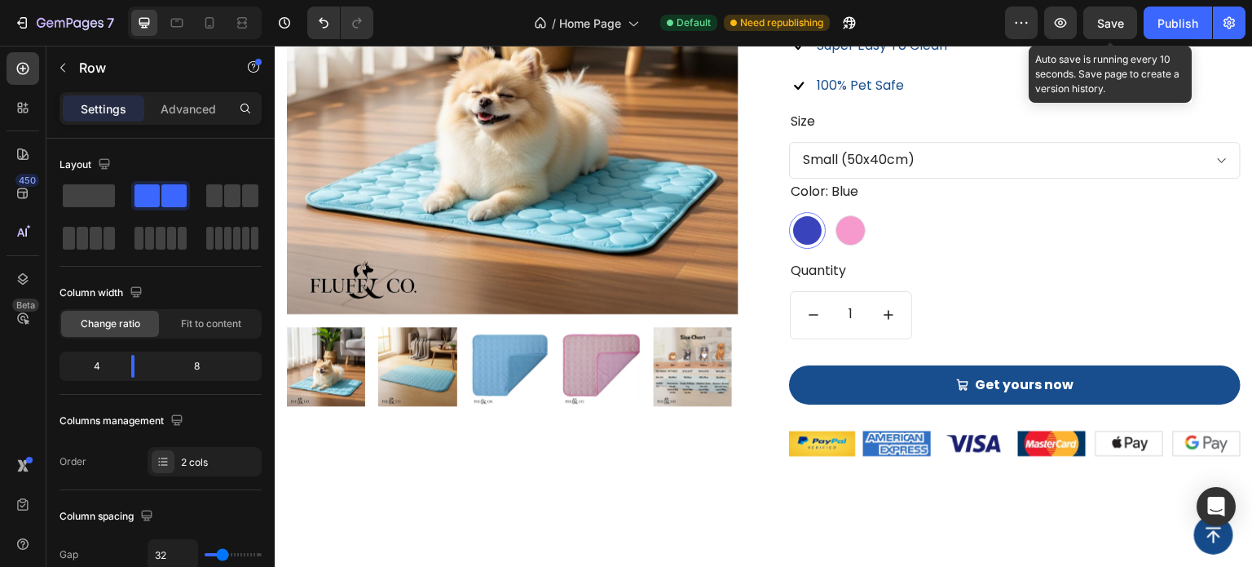
scroll to position [1386, 0]
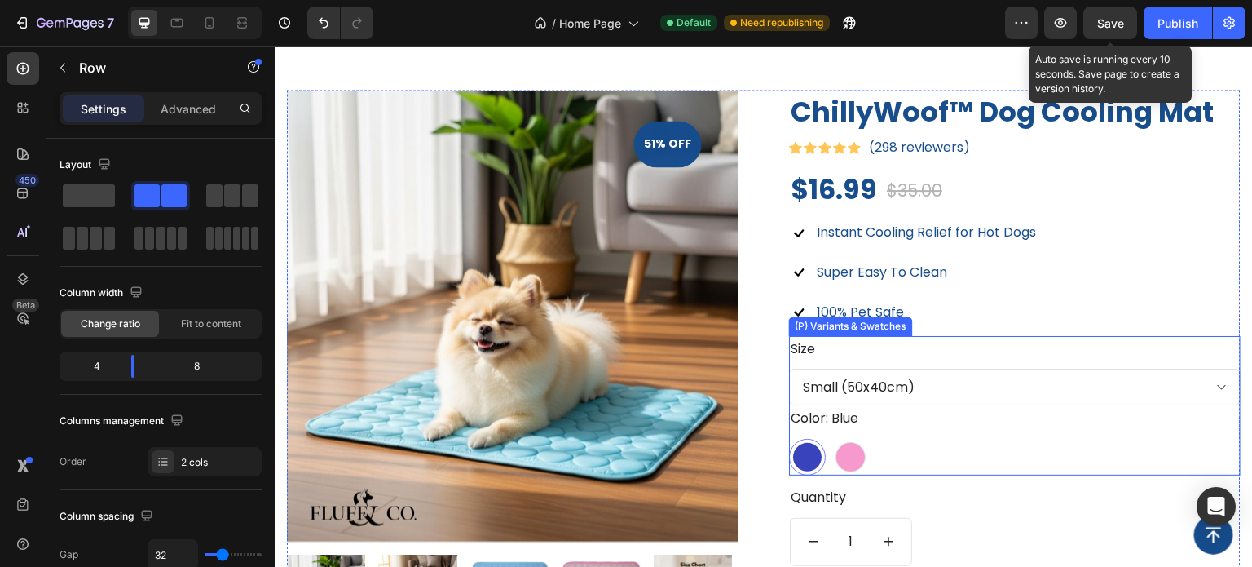
click at [796, 346] on legend "Size" at bounding box center [803, 349] width 28 height 27
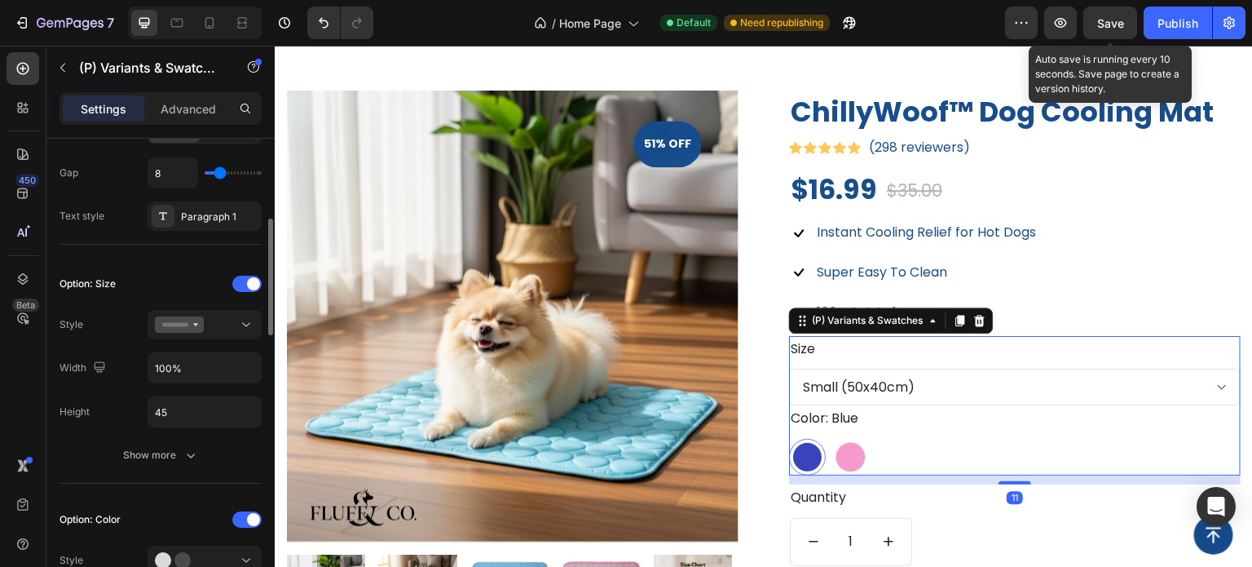
scroll to position [489, 0]
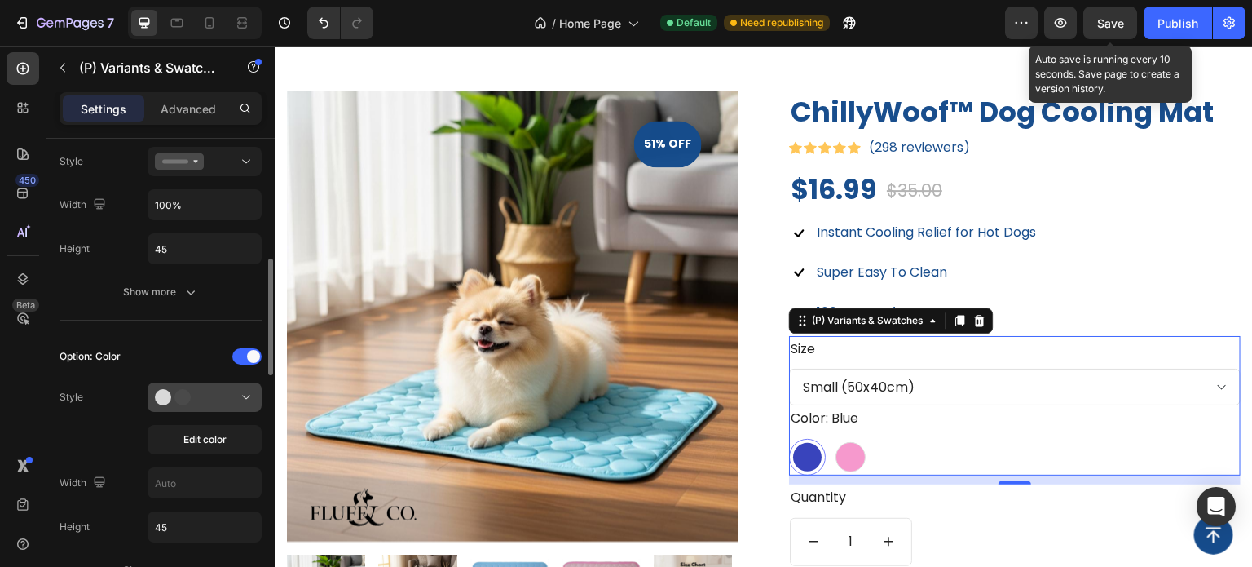
click at [212, 395] on div at bounding box center [204, 397] width 99 height 16
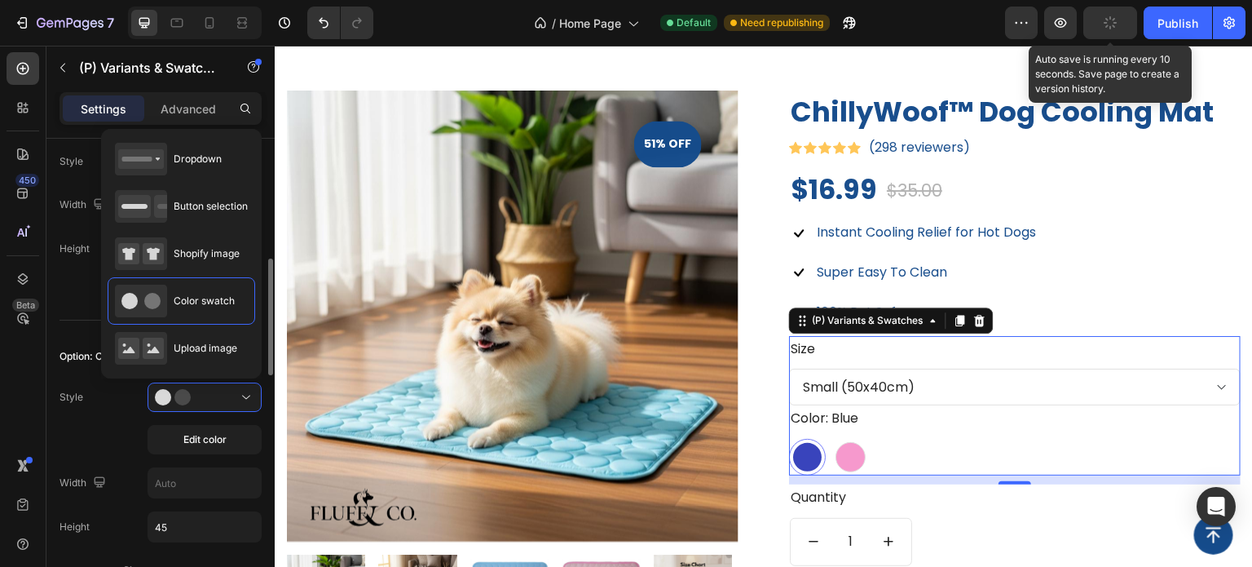
click at [78, 410] on div "Style Edit color" at bounding box center [161, 418] width 202 height 72
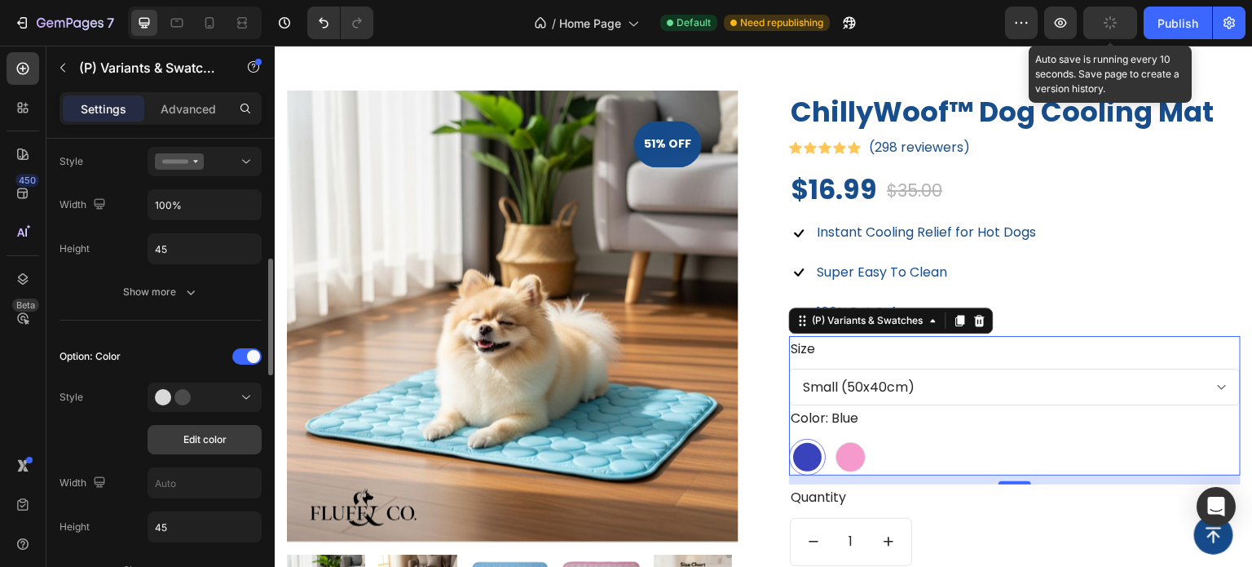
click at [185, 437] on span "Edit color" at bounding box center [204, 439] width 43 height 15
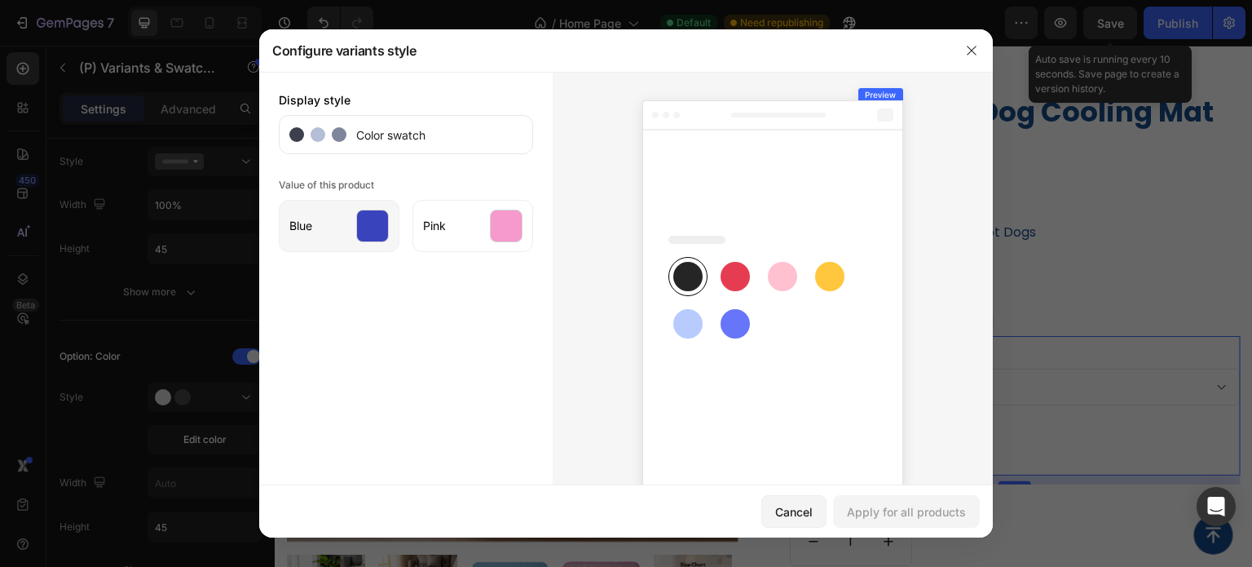
click at [356, 226] on div at bounding box center [372, 226] width 33 height 33
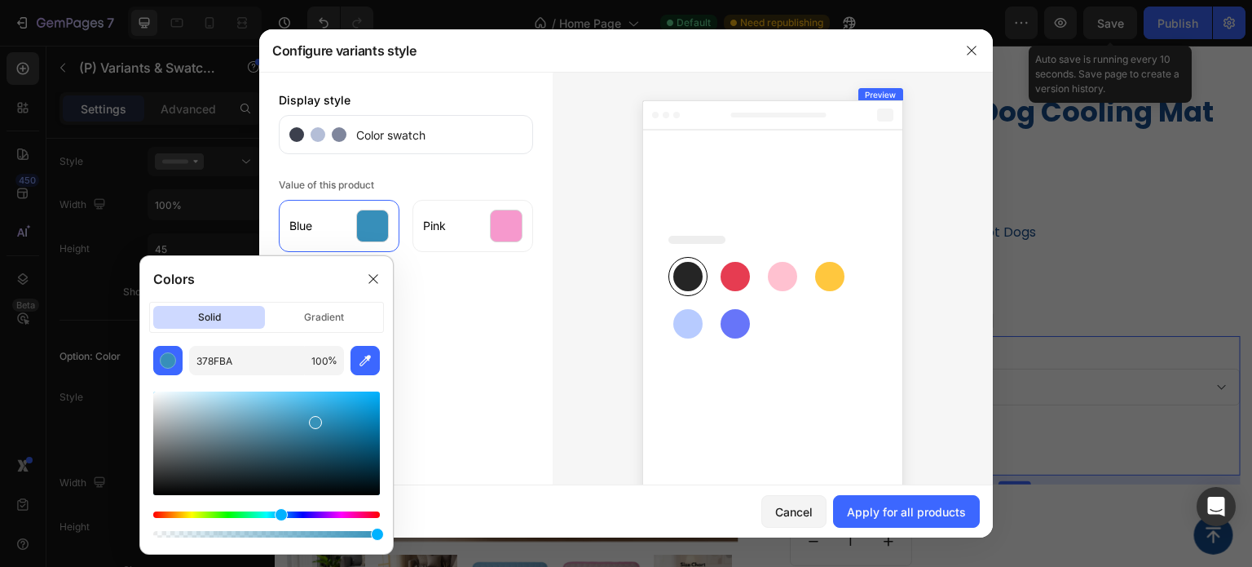
drag, startPoint x: 302, startPoint y: 517, endPoint x: 279, endPoint y: 518, distance: 22.8
click at [279, 518] on div "Hue" at bounding box center [281, 514] width 13 height 13
drag, startPoint x: 313, startPoint y: 425, endPoint x: 356, endPoint y: 401, distance: 49.2
click at [356, 401] on div at bounding box center [357, 404] width 13 height 13
click at [358, 407] on div at bounding box center [360, 410] width 13 height 13
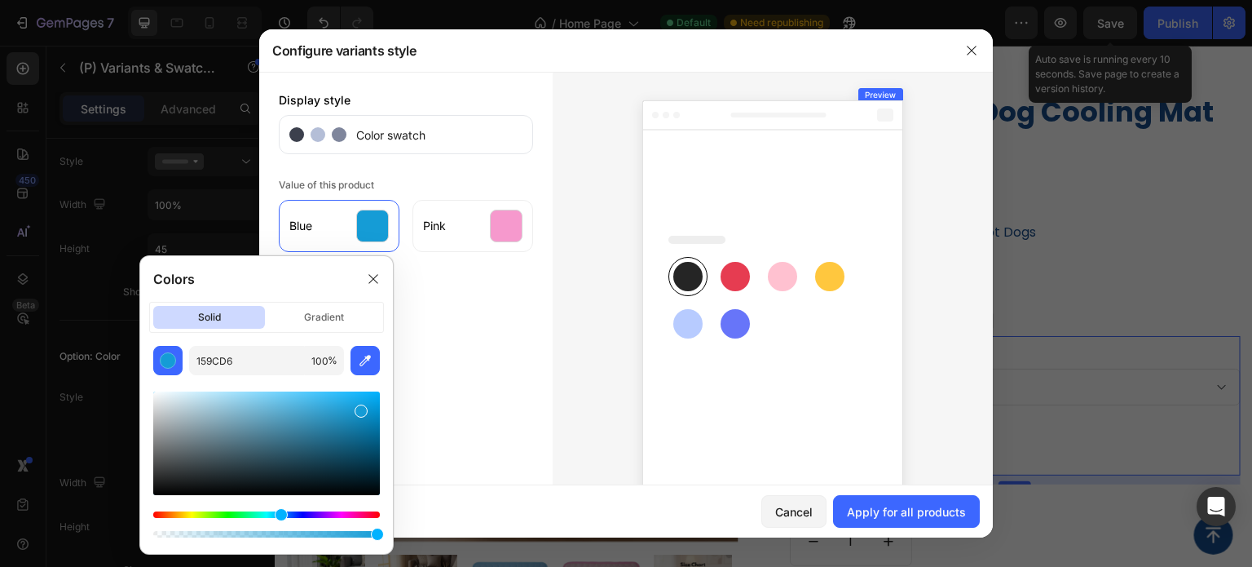
type input "16A1DD"
click at [358, 404] on div at bounding box center [266, 443] width 227 height 104
click at [893, 512] on div "Apply for all products" at bounding box center [906, 511] width 119 height 17
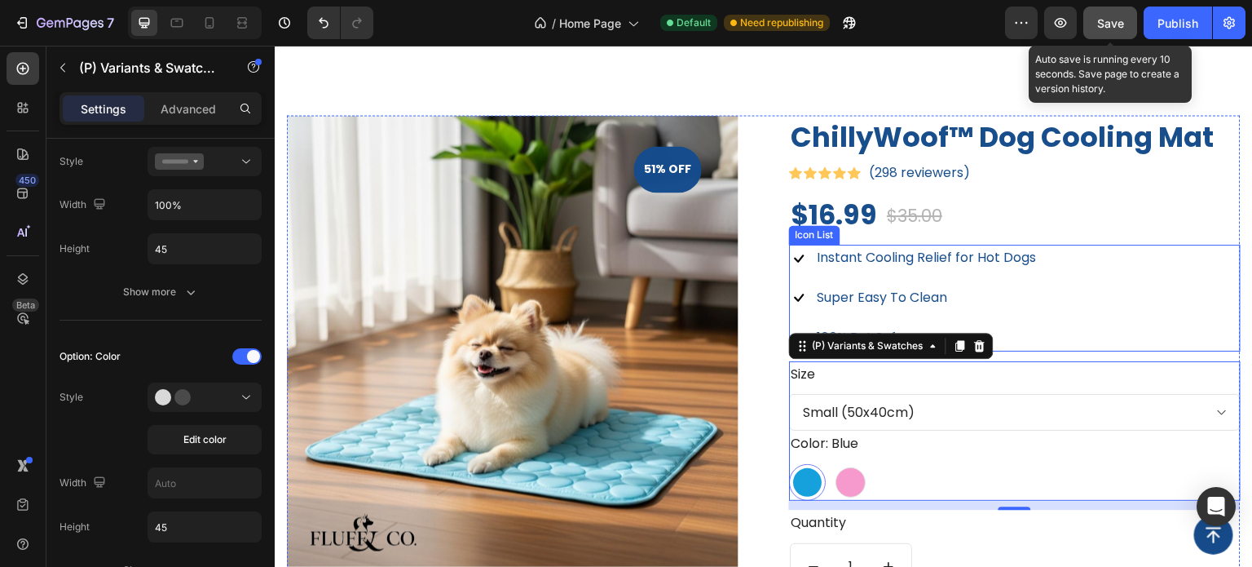
scroll to position [1304, 0]
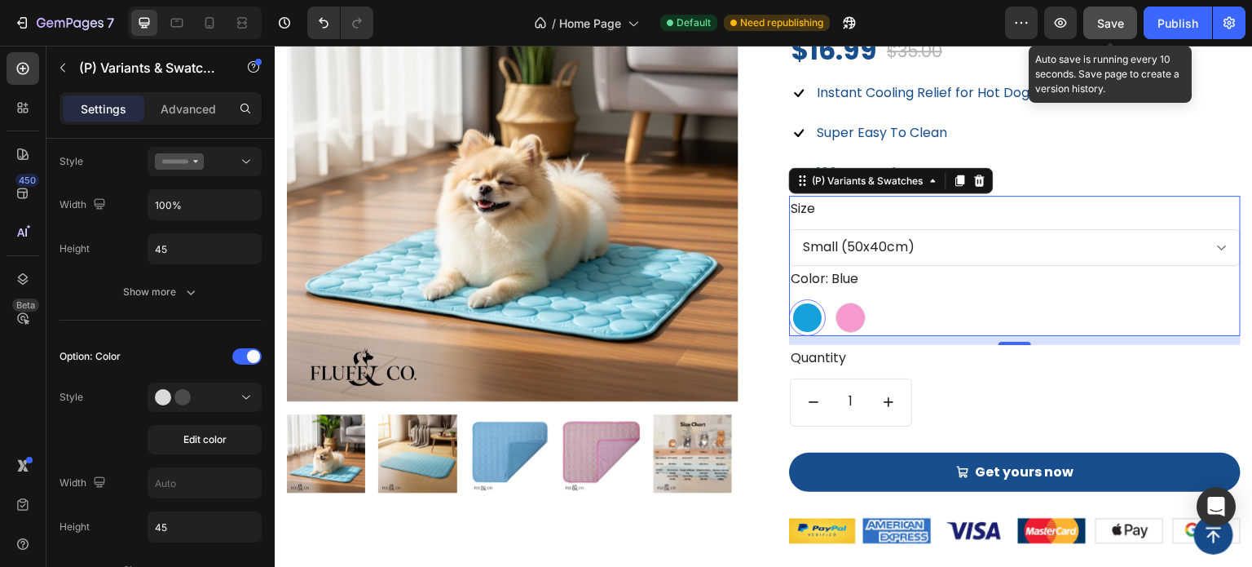
click at [1117, 27] on span "Save" at bounding box center [1110, 23] width 27 height 14
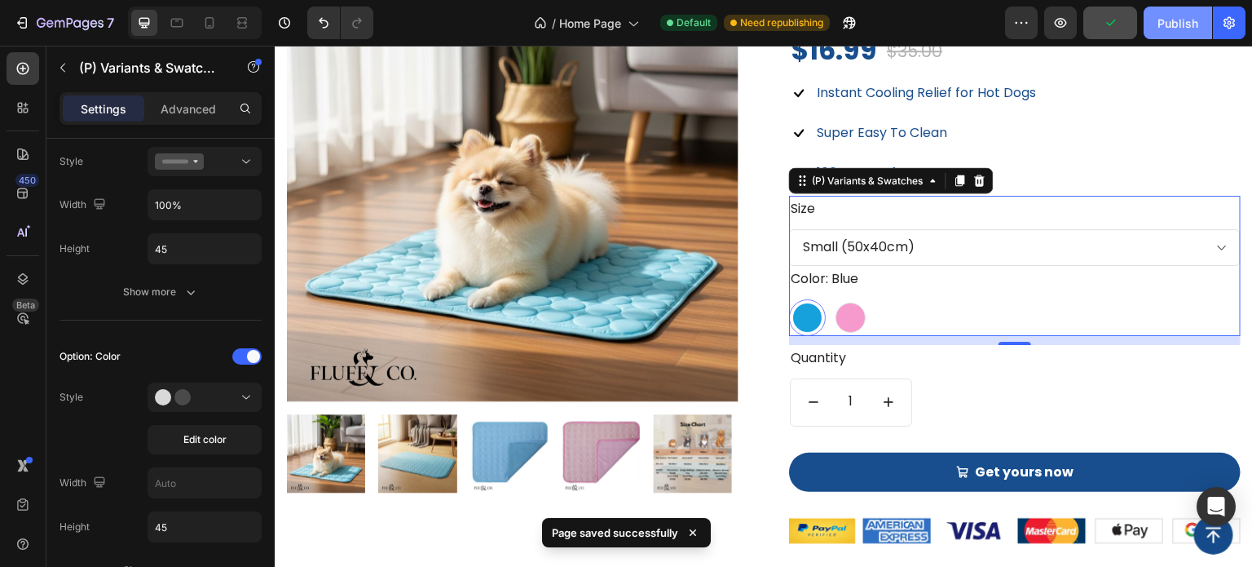
click at [1175, 38] on button "Publish" at bounding box center [1178, 23] width 68 height 33
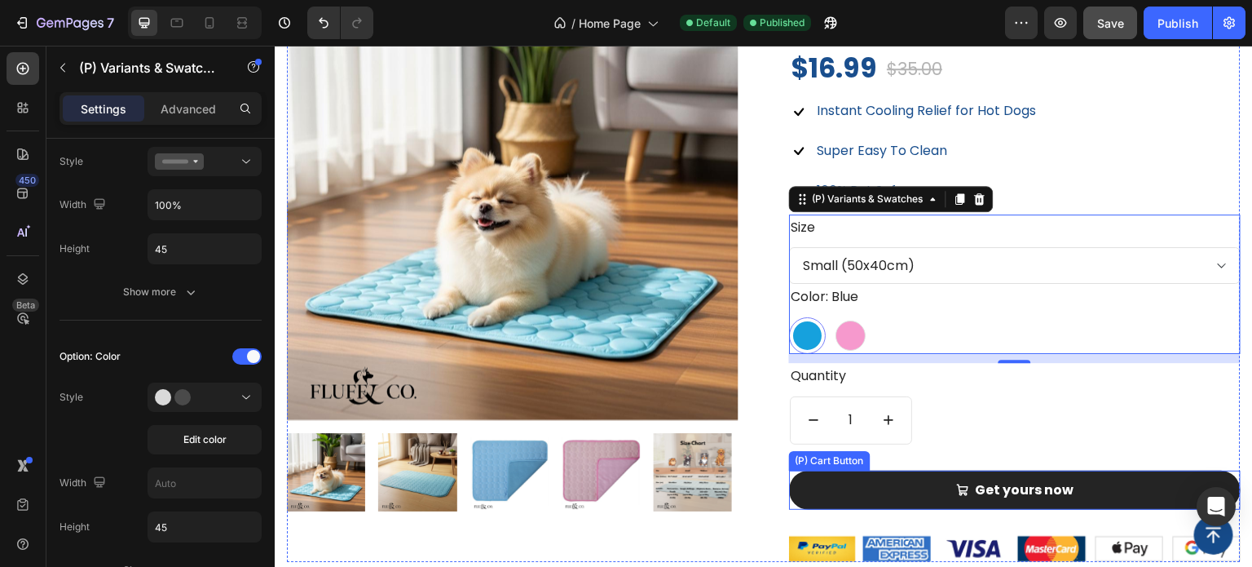
scroll to position [1493, 0]
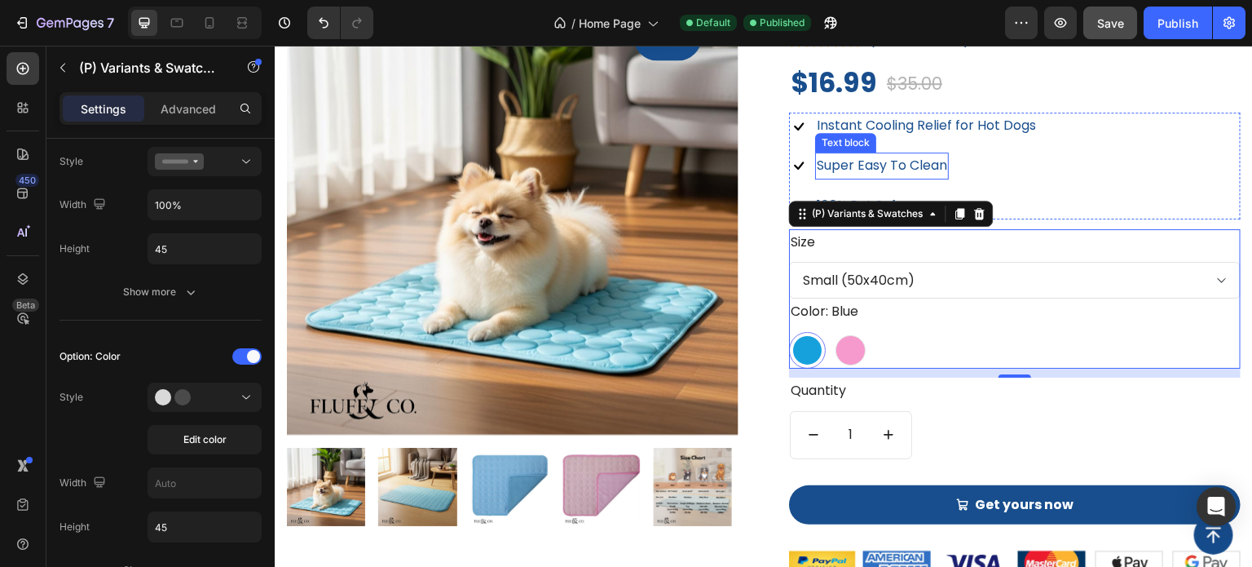
click at [899, 172] on p "Super Easy To Clean" at bounding box center [882, 166] width 130 height 24
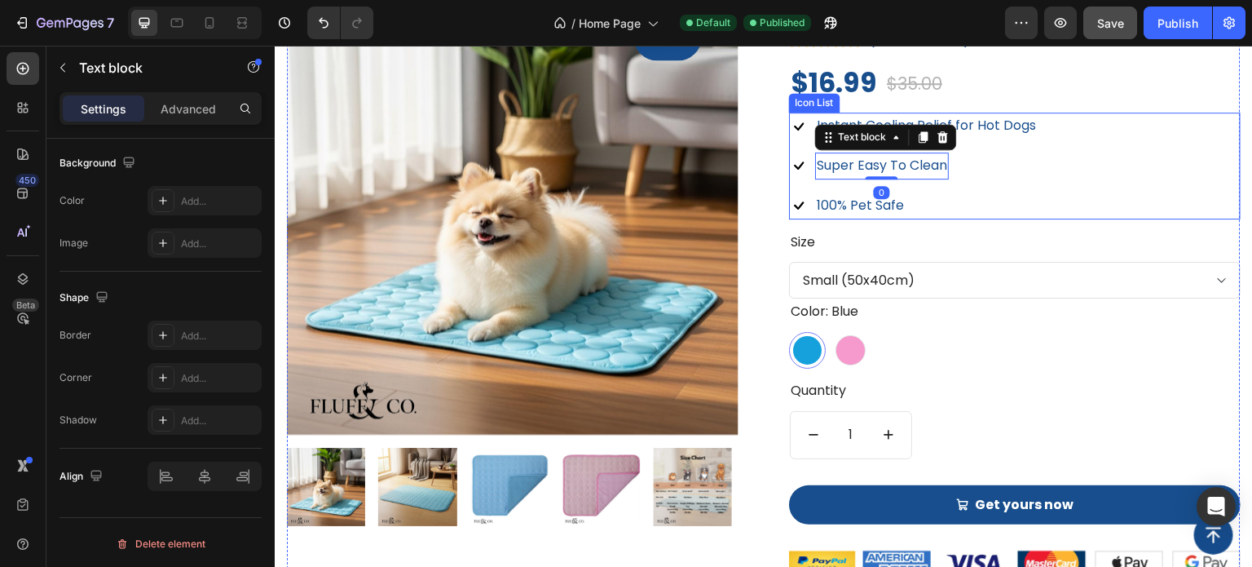
scroll to position [0, 0]
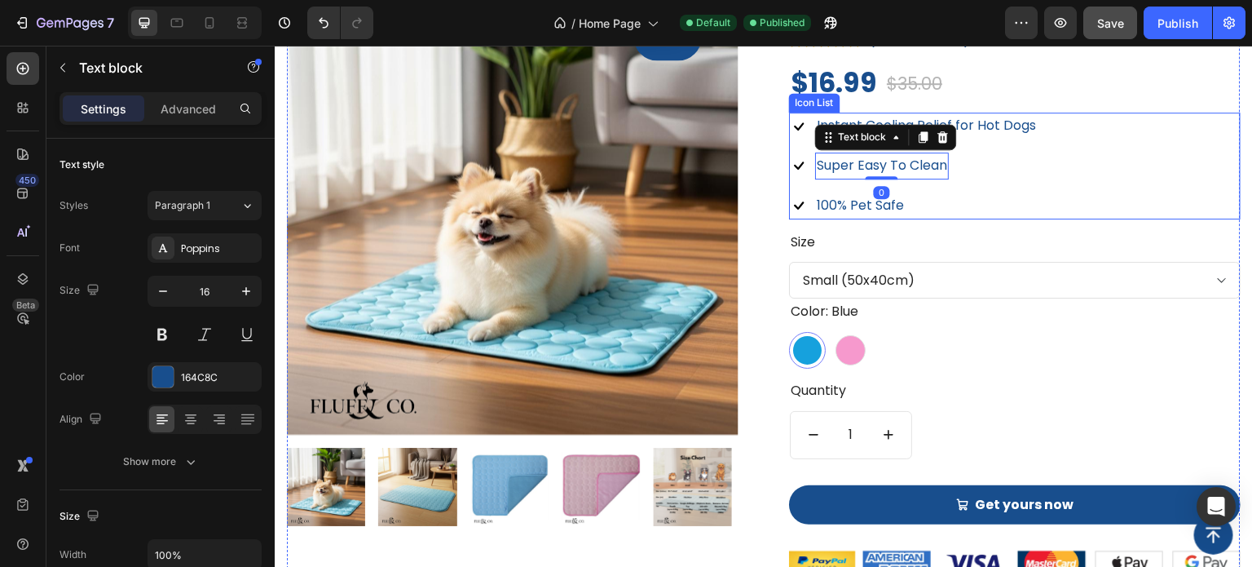
click at [887, 201] on p "100% Pet Safe" at bounding box center [860, 206] width 87 height 24
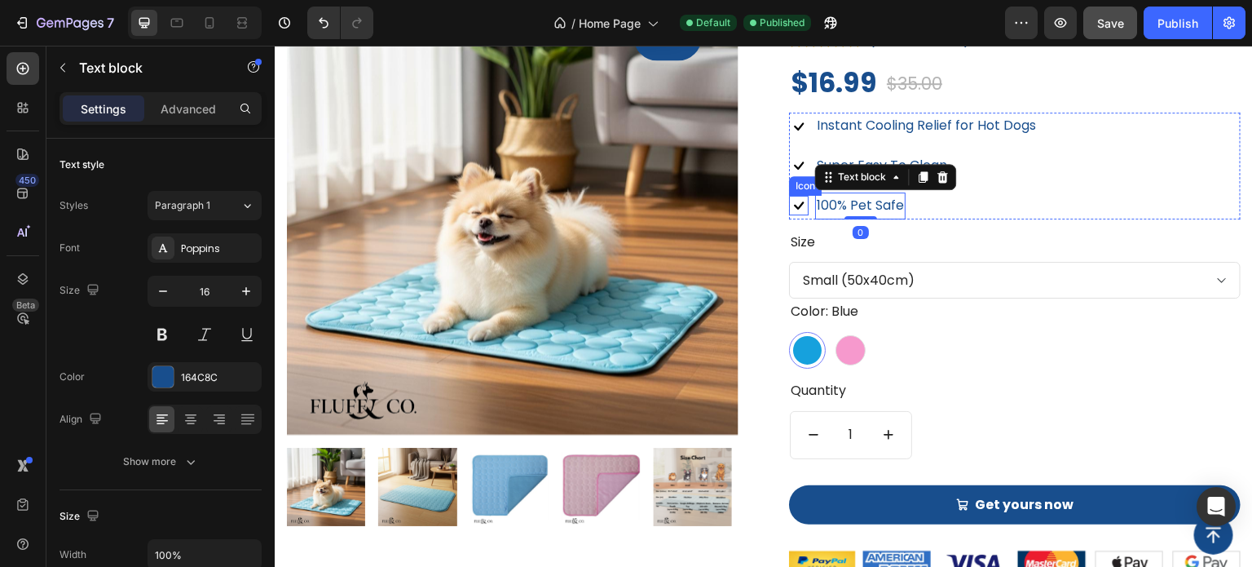
click at [794, 205] on icon at bounding box center [799, 205] width 10 height 8
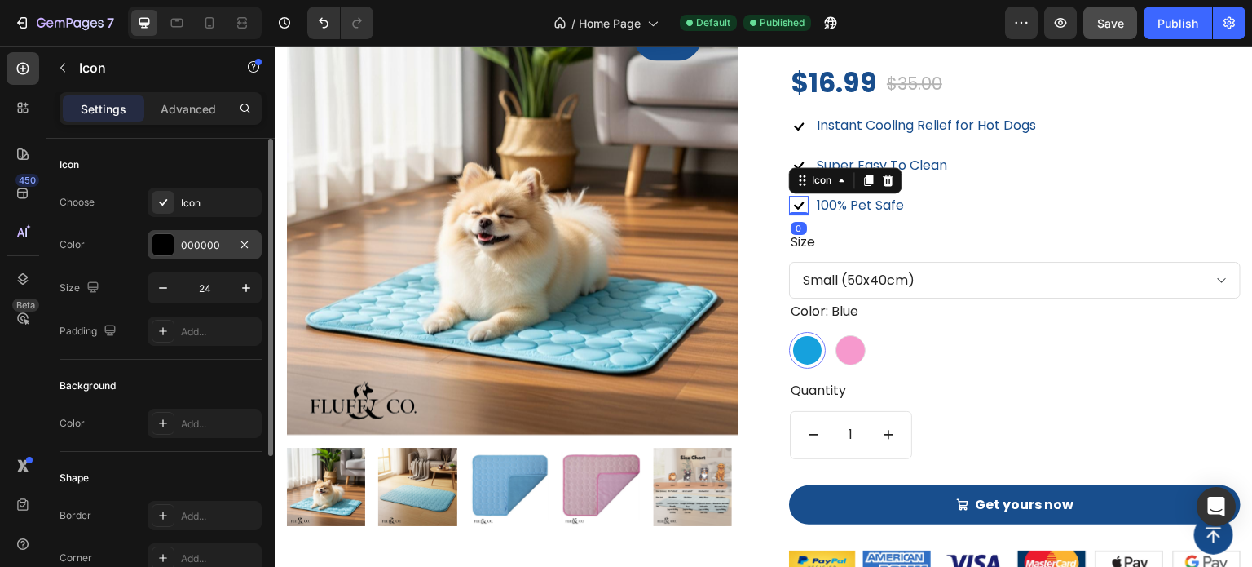
click at [163, 240] on div at bounding box center [162, 244] width 21 height 21
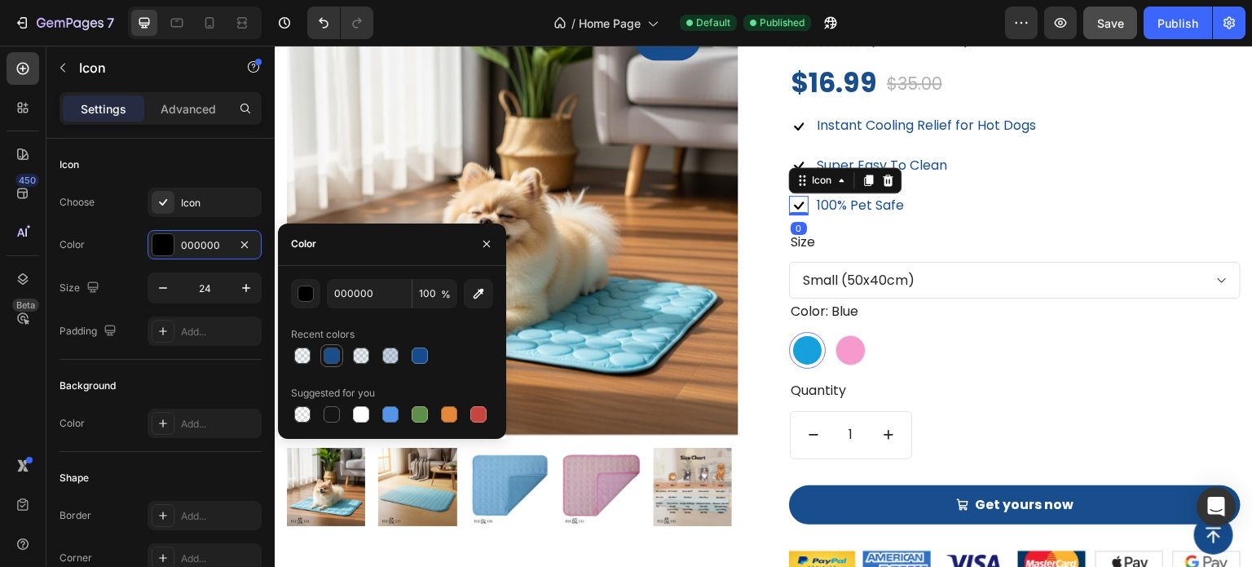
click at [334, 360] on div at bounding box center [332, 355] width 16 height 16
type input "164C8C"
type input "99"
click at [118, 285] on div "Size 24" at bounding box center [161, 287] width 202 height 31
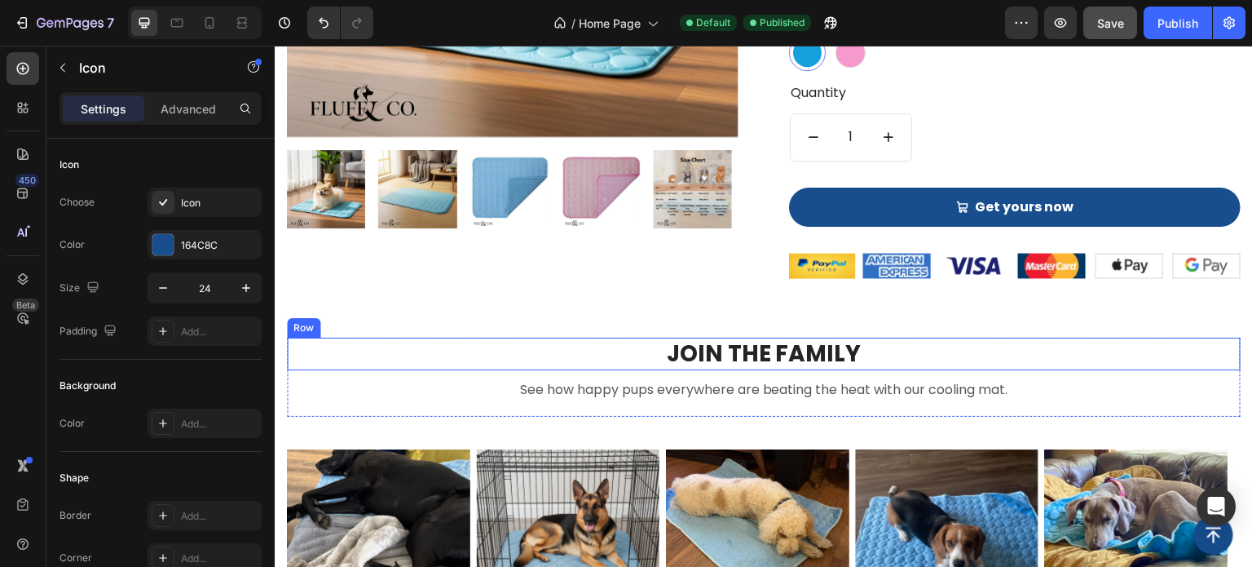
scroll to position [1819, 0]
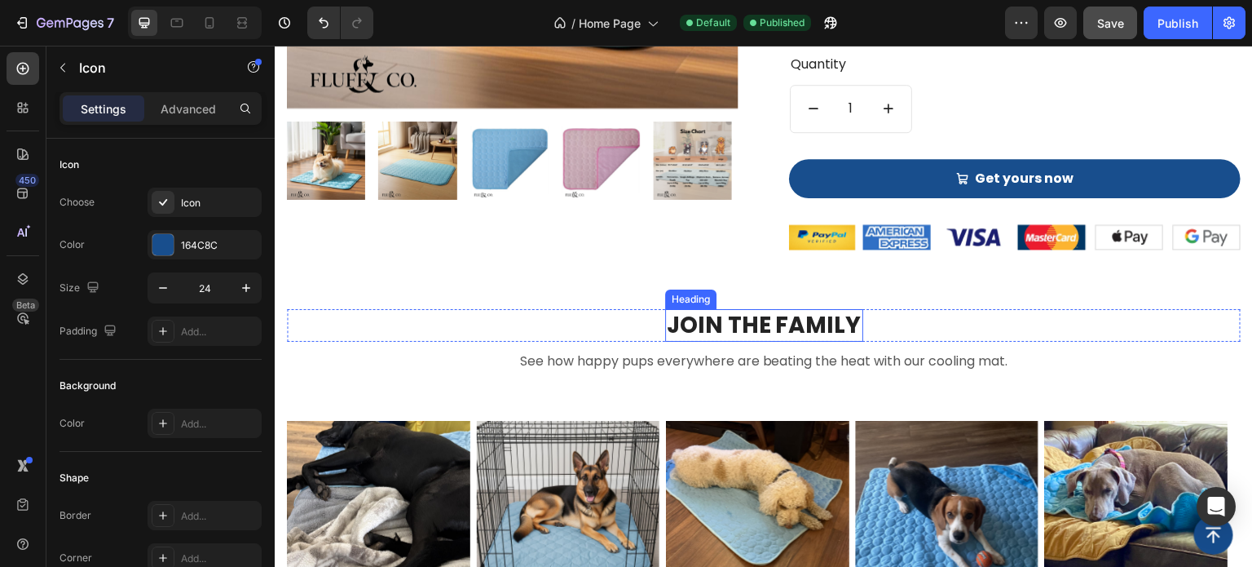
click at [796, 313] on h2 "JOIN THE FAMILY" at bounding box center [764, 325] width 198 height 33
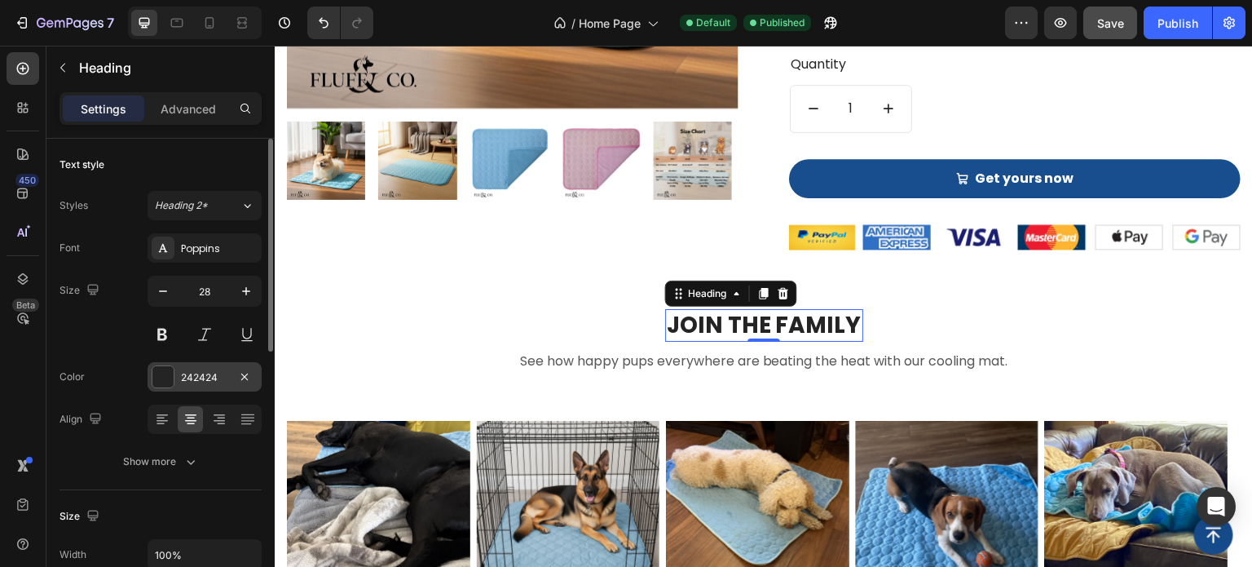
click at [168, 382] on div at bounding box center [162, 376] width 21 height 21
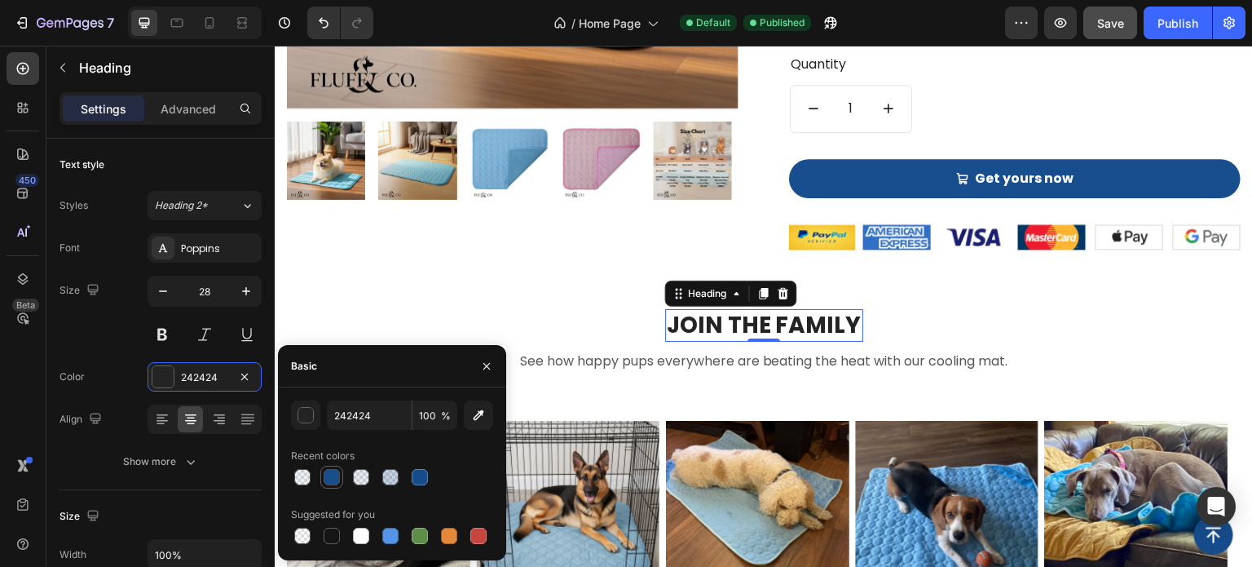
click at [327, 478] on div at bounding box center [332, 477] width 16 height 16
type input "164C8C"
type input "99"
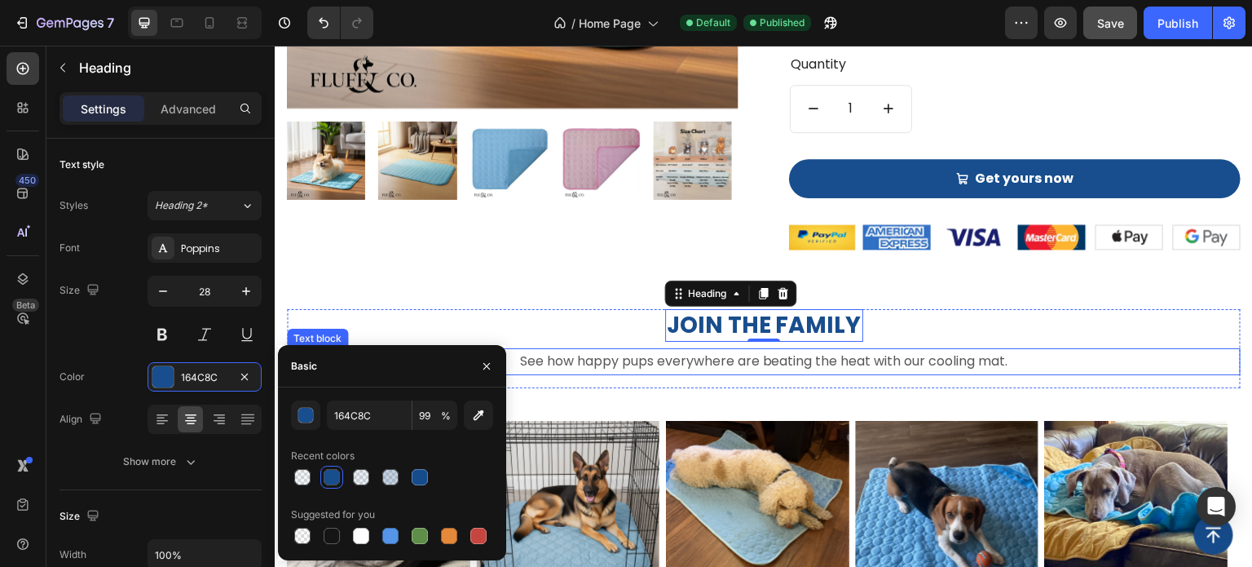
click at [657, 361] on p "See how happy pups everywhere are beating the heat with our cooling mat." at bounding box center [764, 362] width 951 height 24
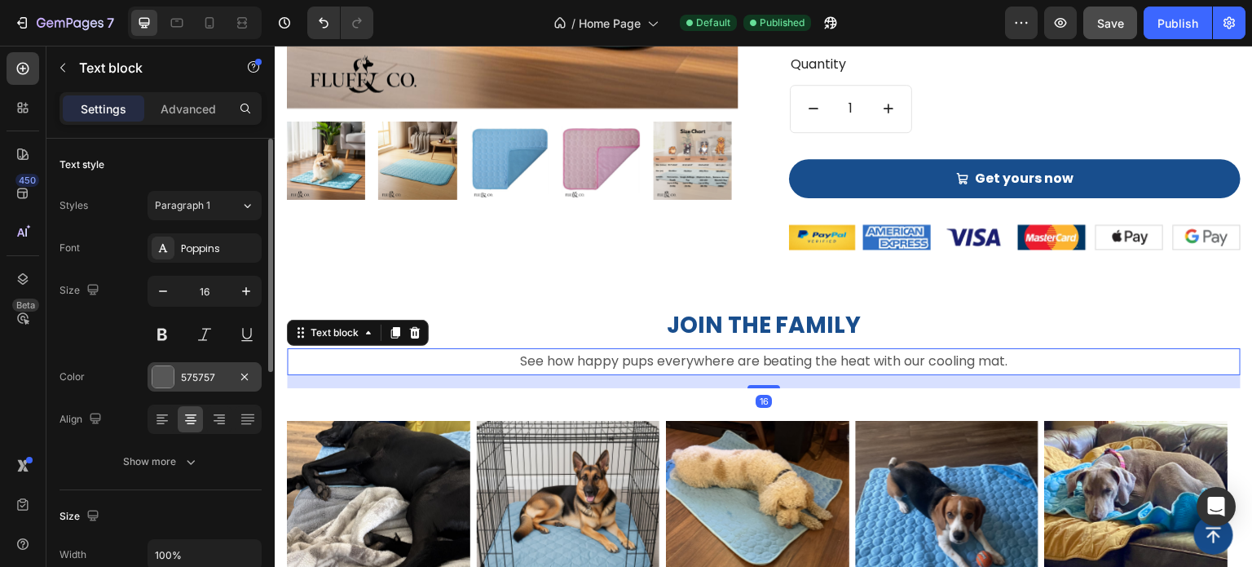
click at [167, 373] on div at bounding box center [162, 376] width 21 height 21
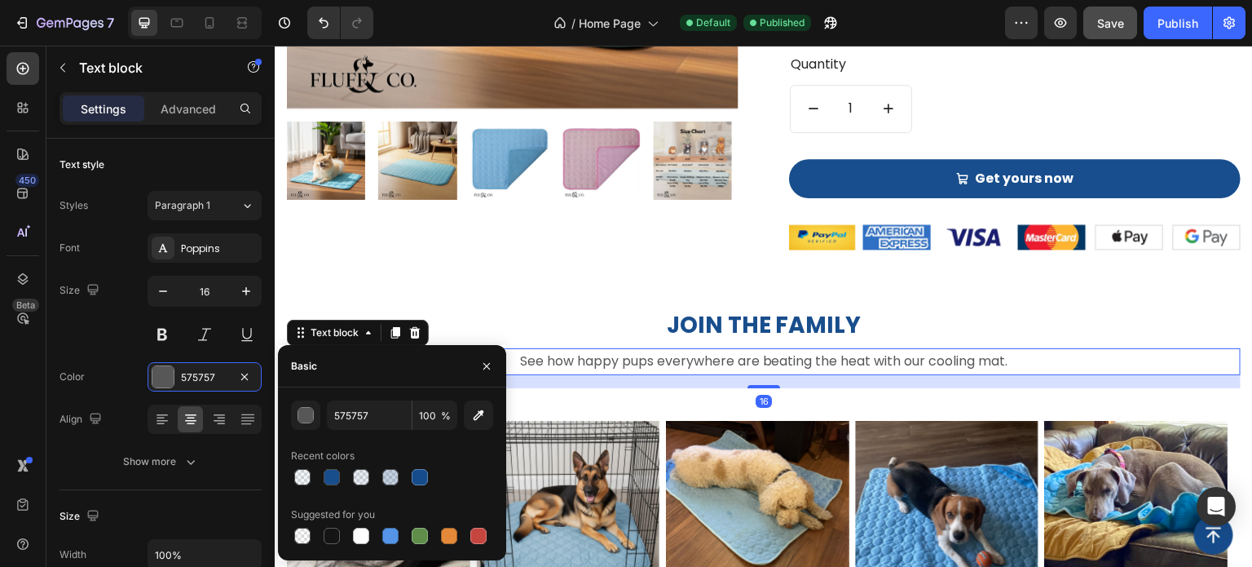
click at [333, 479] on div at bounding box center [332, 477] width 16 height 16
type input "164C8C"
type input "99"
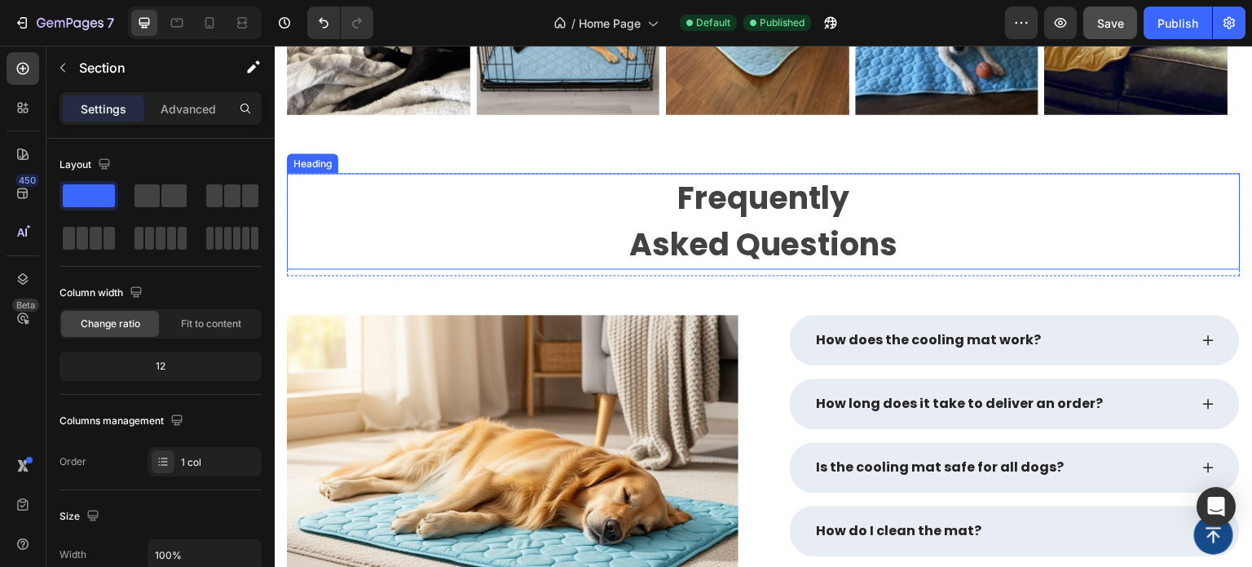
scroll to position [2308, 0]
click at [726, 267] on p "Frequently Asked Questions" at bounding box center [764, 220] width 951 height 93
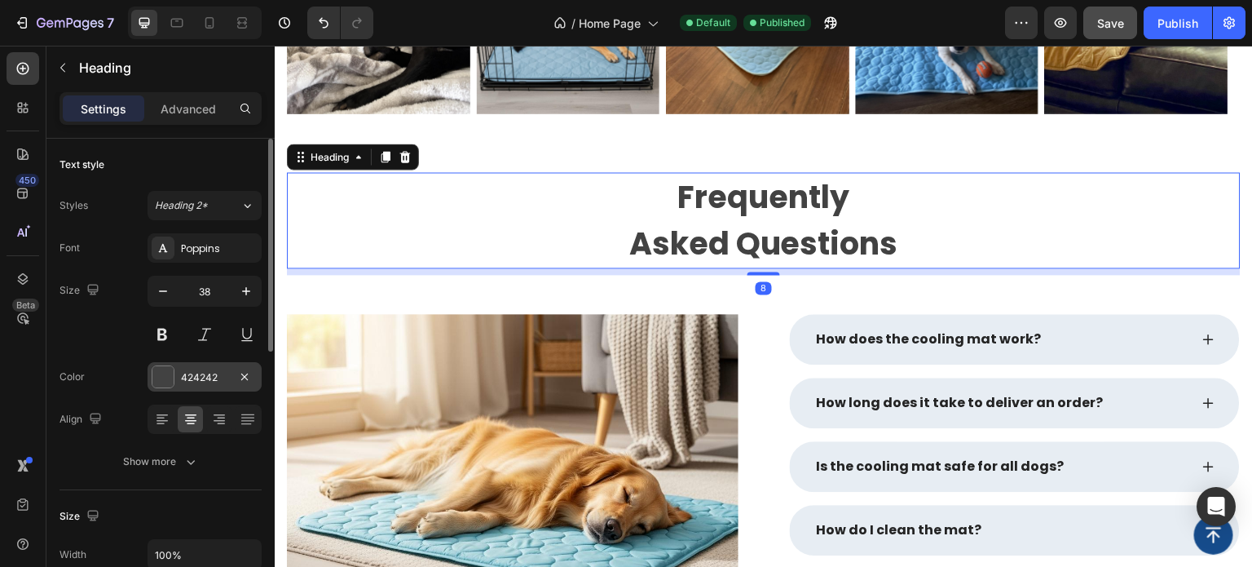
click at [168, 375] on div at bounding box center [162, 376] width 21 height 21
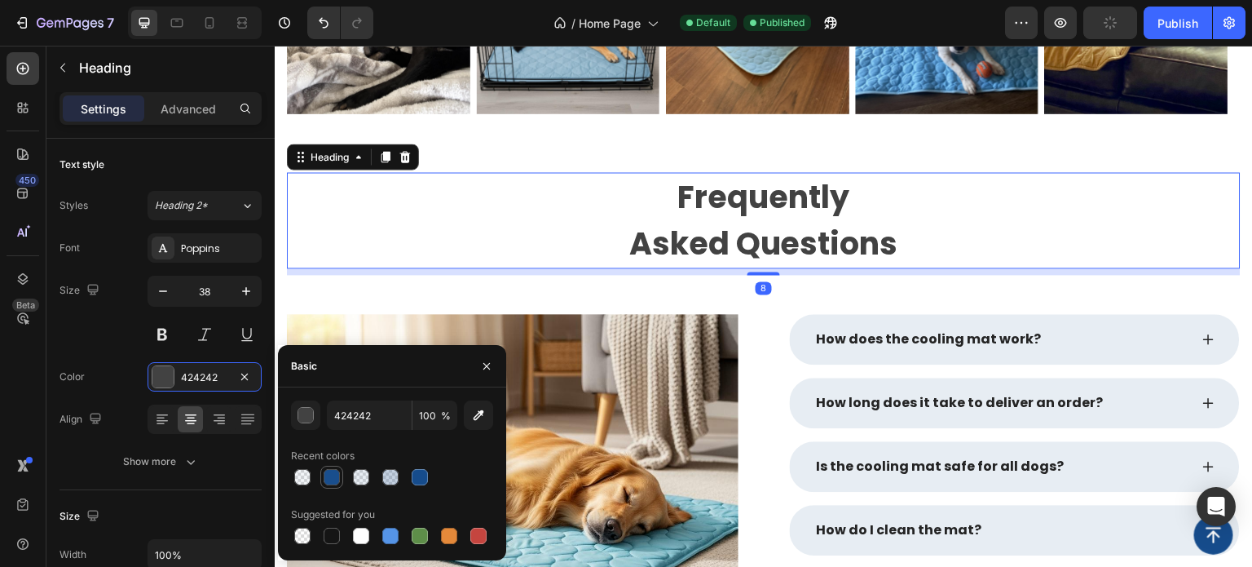
drag, startPoint x: 336, startPoint y: 479, endPoint x: 351, endPoint y: 352, distance: 127.2
click at [336, 479] on div at bounding box center [332, 477] width 16 height 16
type input "164C8C"
type input "99"
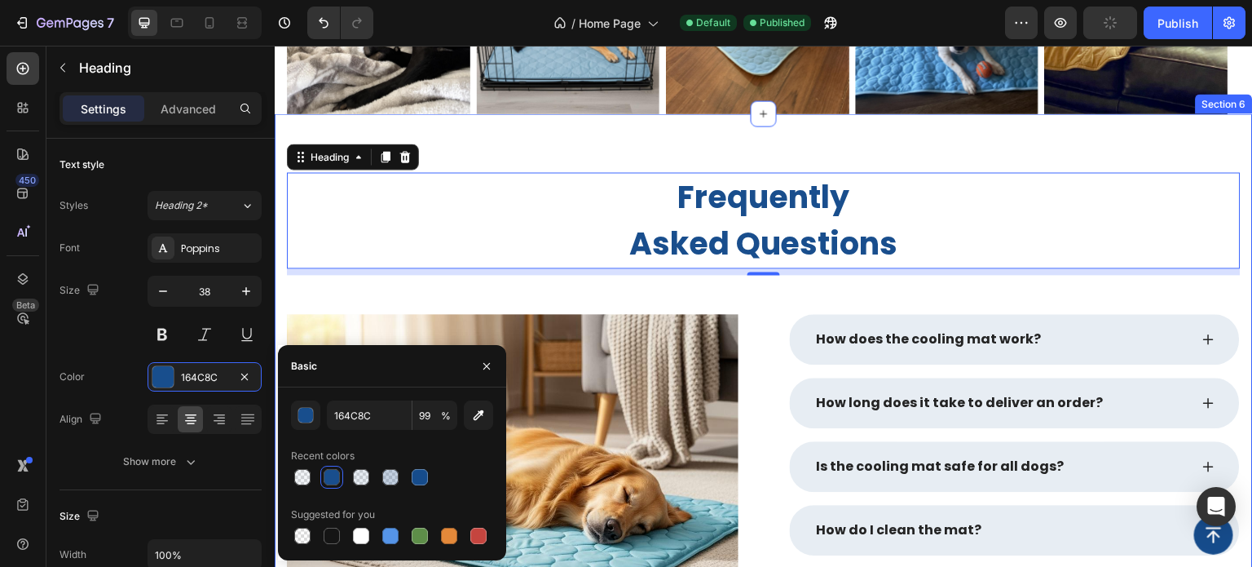
click at [651, 346] on div "Frequently Asked Questions Heading 8 Row Image Row How does the cooling mat wor…" at bounding box center [764, 412] width 978 height 598
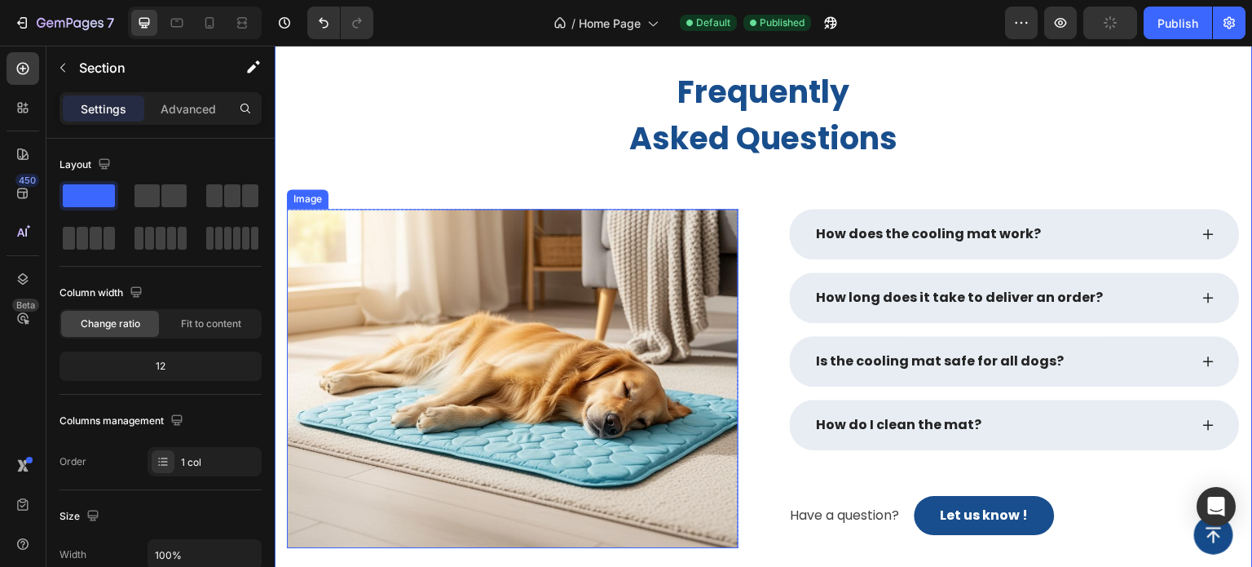
scroll to position [2471, 0]
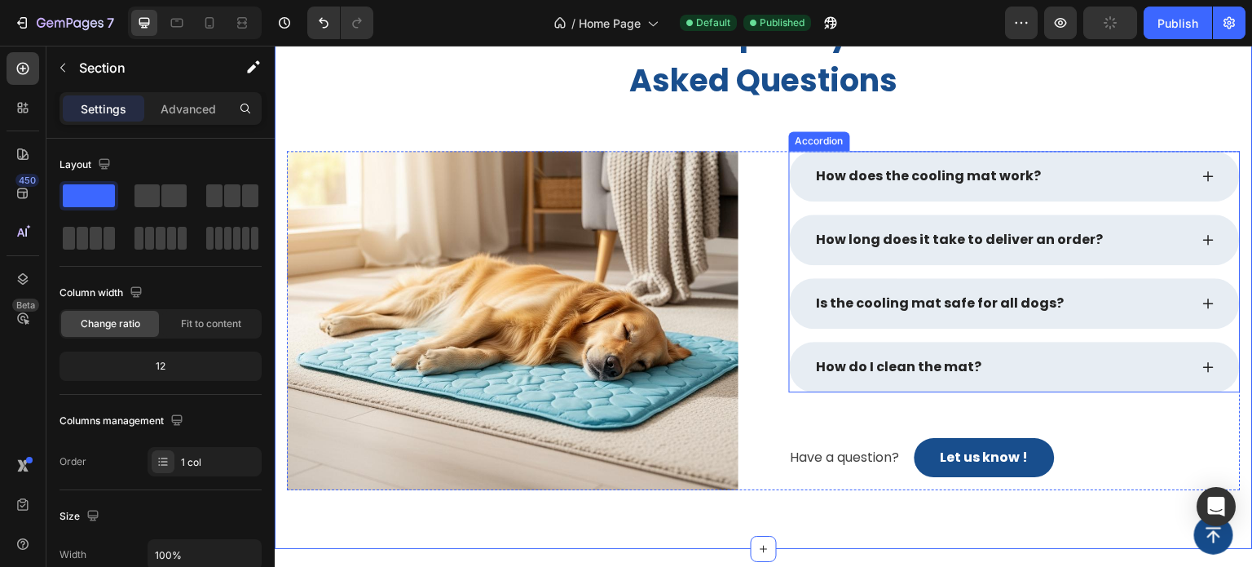
click at [890, 186] on p "How does the cooling mat work?" at bounding box center [929, 176] width 225 height 20
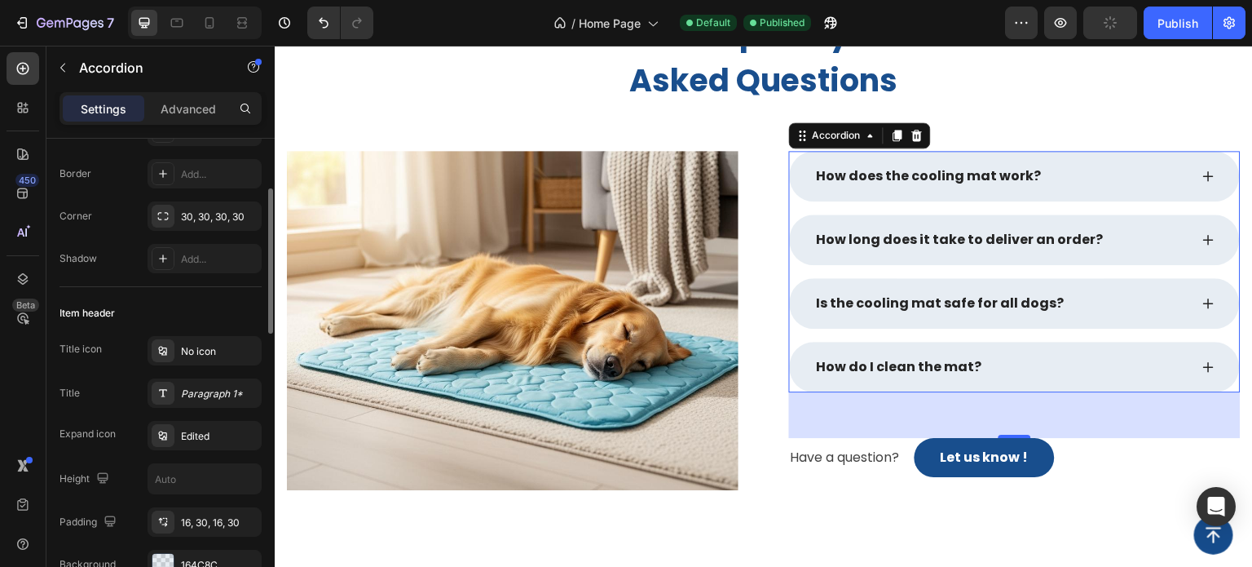
scroll to position [0, 0]
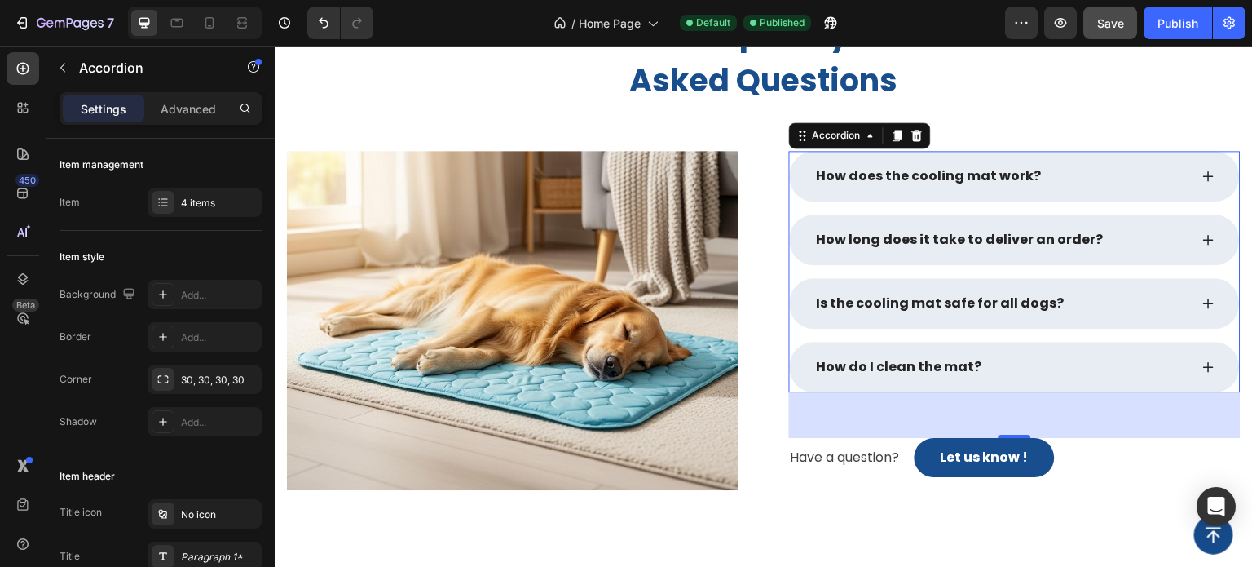
click at [904, 186] on p "How does the cooling mat work?" at bounding box center [929, 176] width 225 height 20
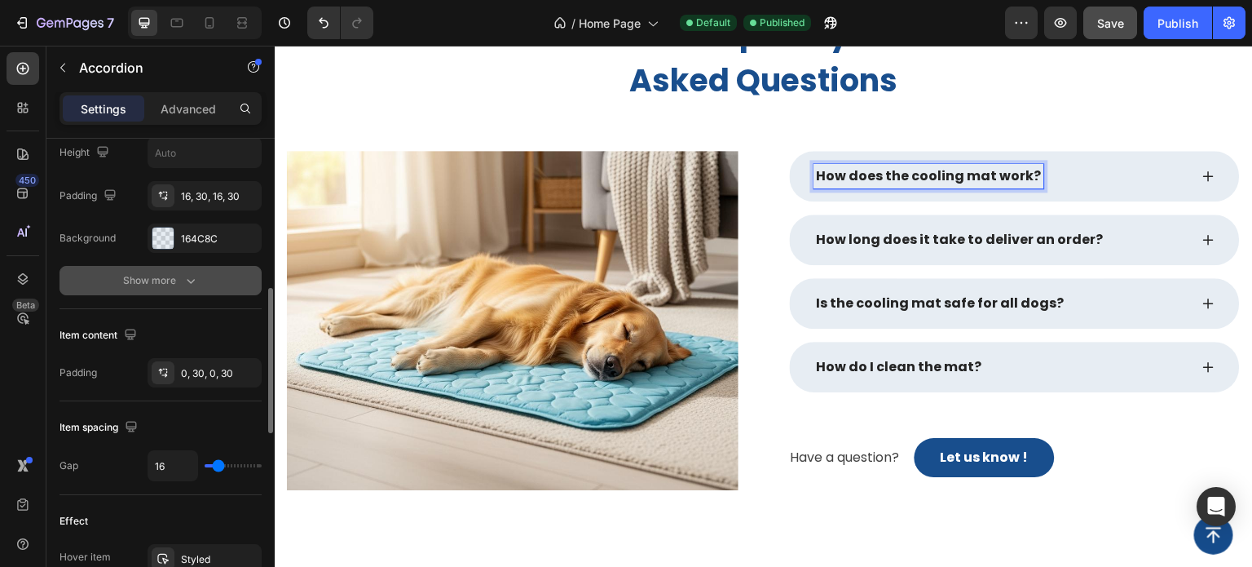
scroll to position [408, 0]
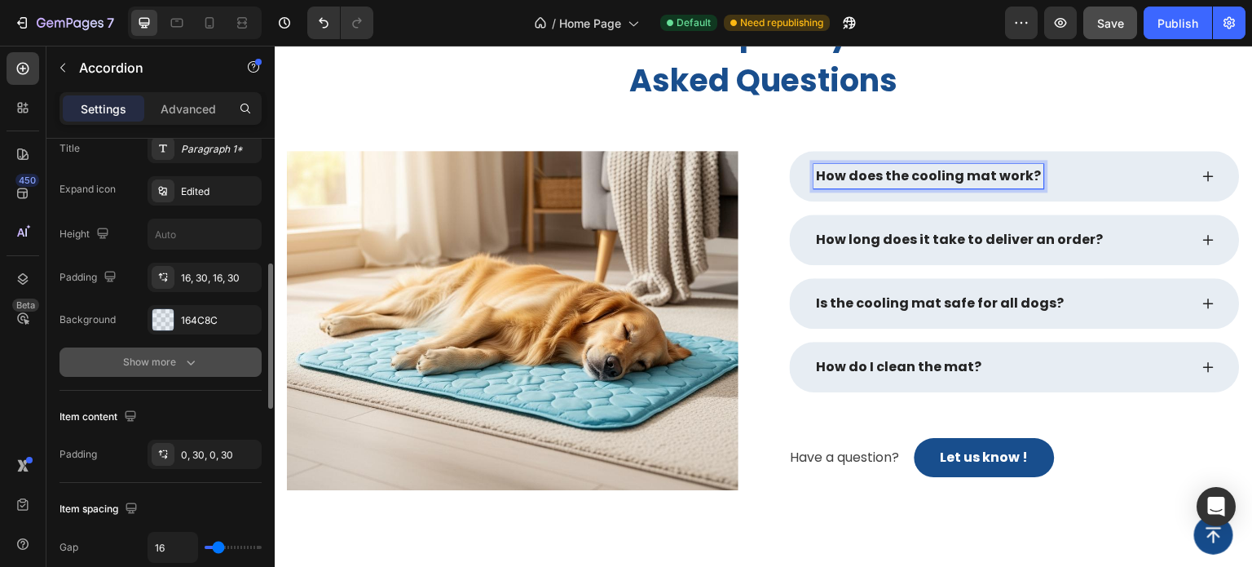
click at [176, 369] on button "Show more" at bounding box center [161, 361] width 202 height 29
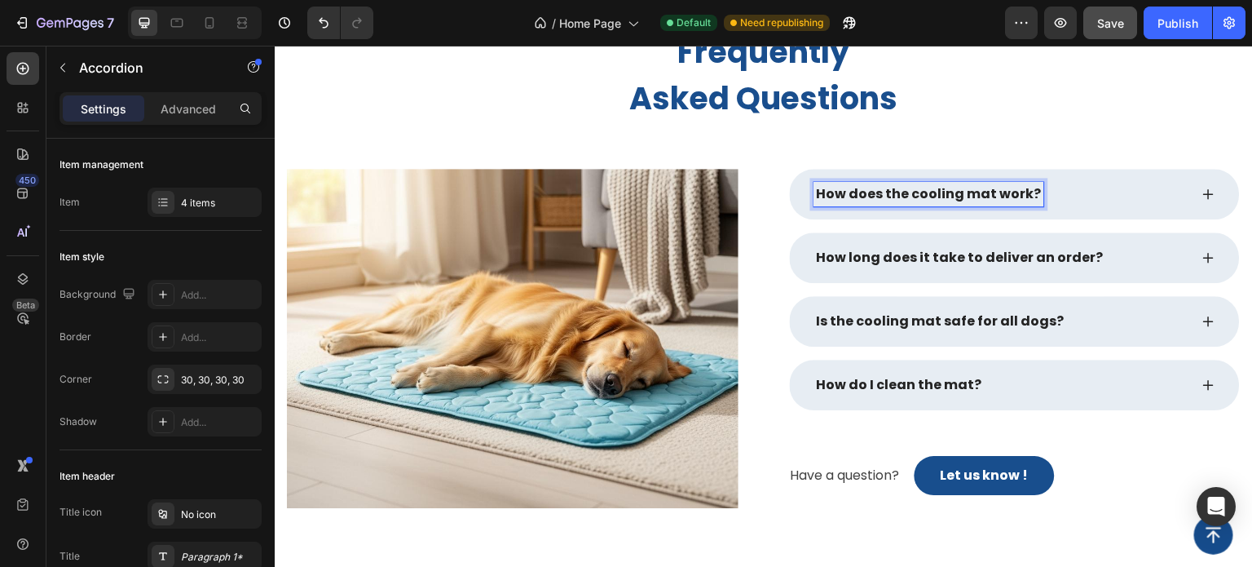
scroll to position [2471, 0]
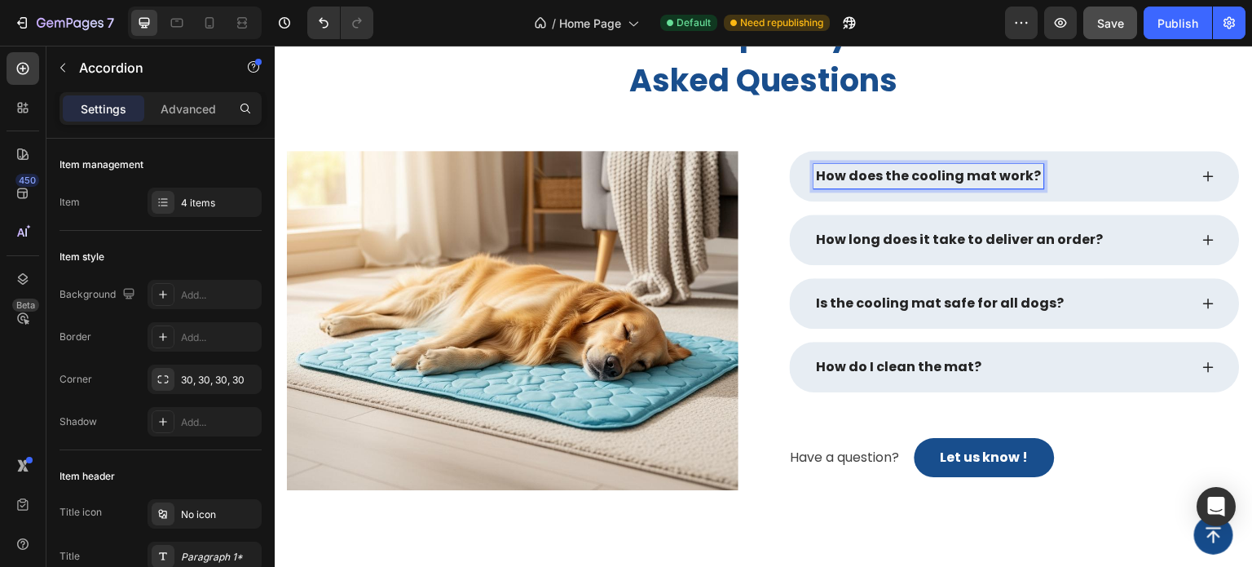
click at [1095, 188] on div "How does the cooling mat work?" at bounding box center [1001, 176] width 375 height 24
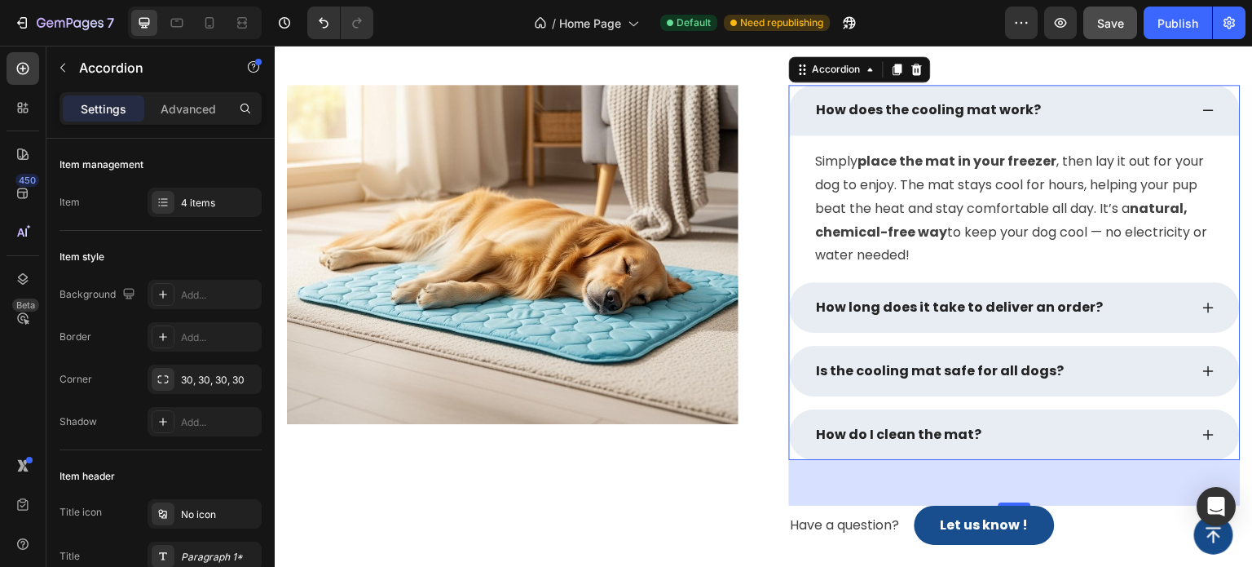
scroll to position [2634, 0]
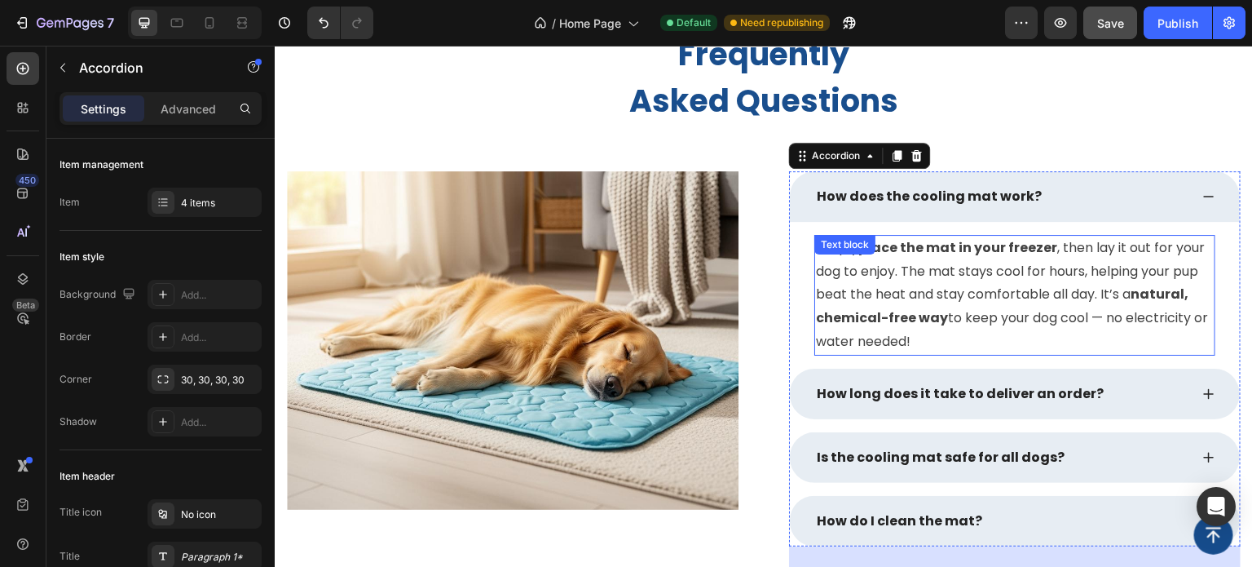
click at [948, 305] on p "Simply place the mat in your freezer , then lay it out for your dog to enjoy. T…" at bounding box center [1015, 294] width 398 height 117
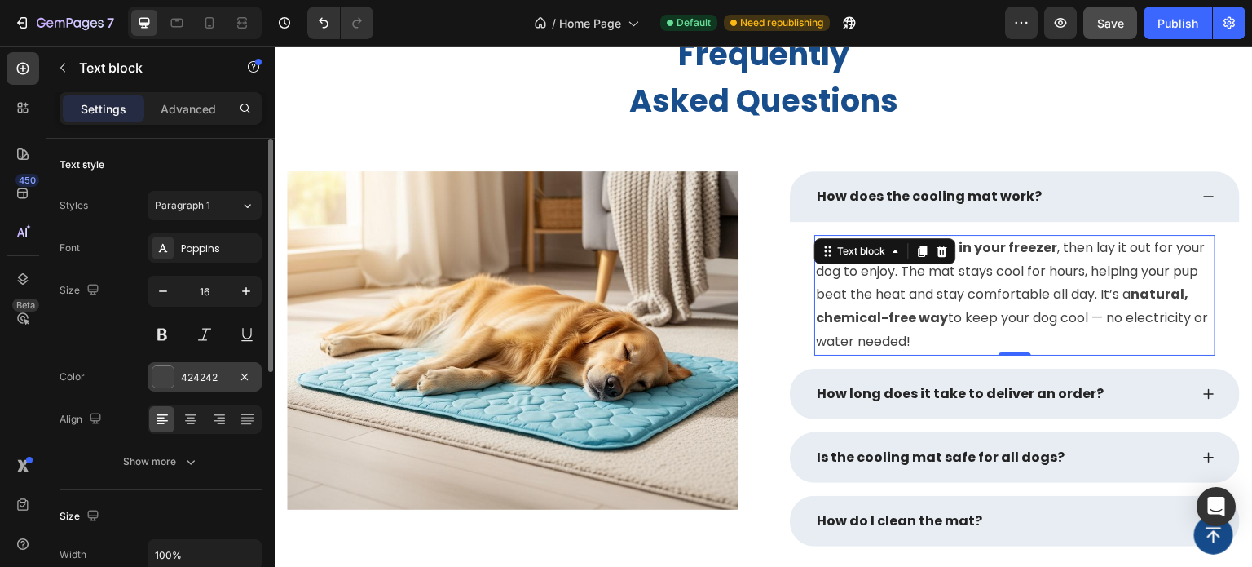
click at [163, 366] on div at bounding box center [162, 376] width 21 height 21
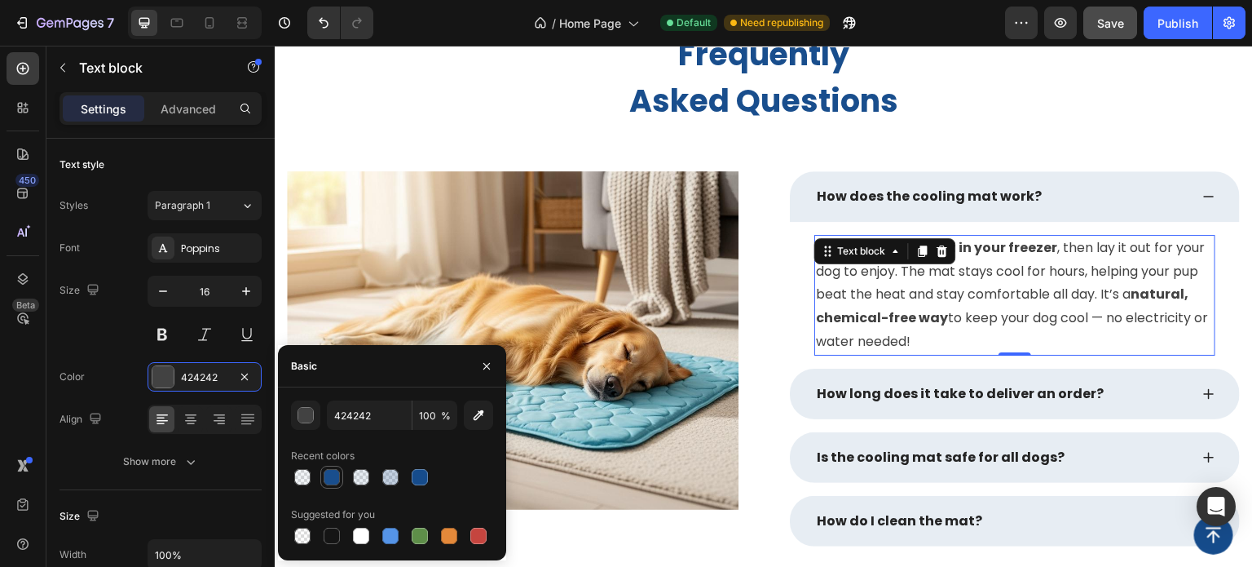
click at [336, 474] on div at bounding box center [332, 477] width 16 height 16
type input "164C8C"
type input "99"
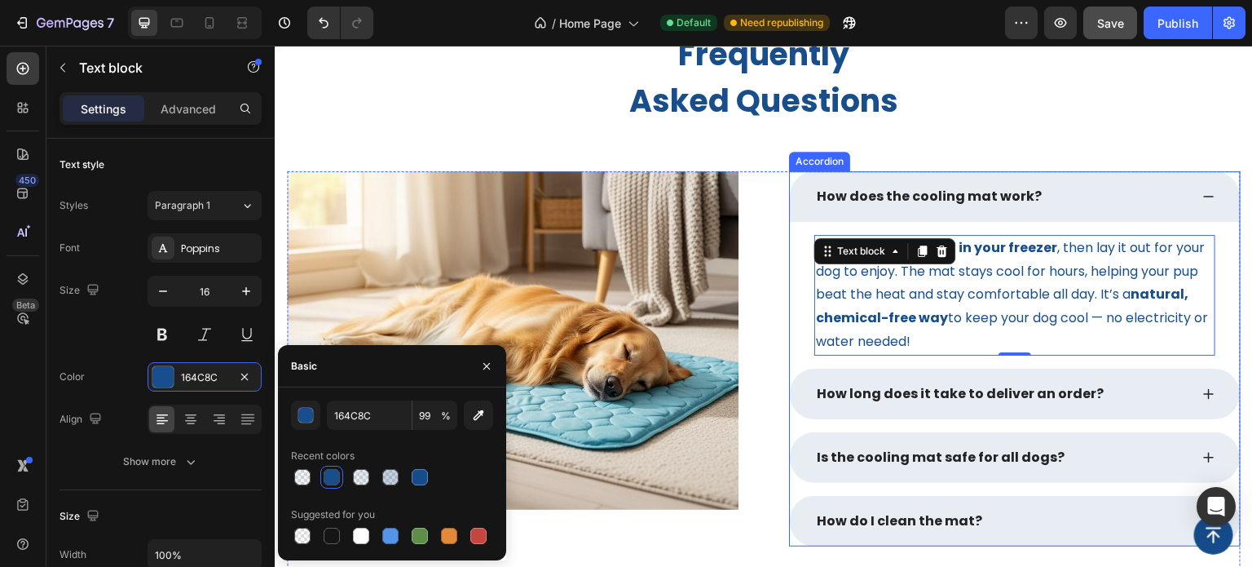
click at [1074, 391] on p "How long does it take to deliver an order?" at bounding box center [960, 394] width 287 height 20
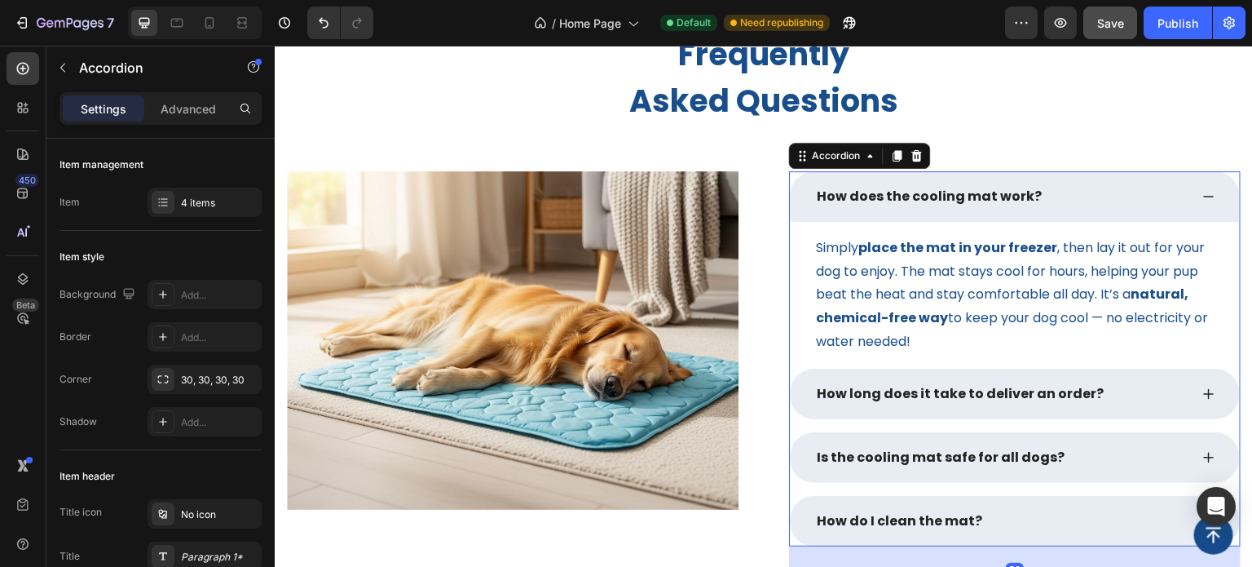
click at [1141, 391] on div "How long does it take to deliver an order?" at bounding box center [1001, 394] width 375 height 24
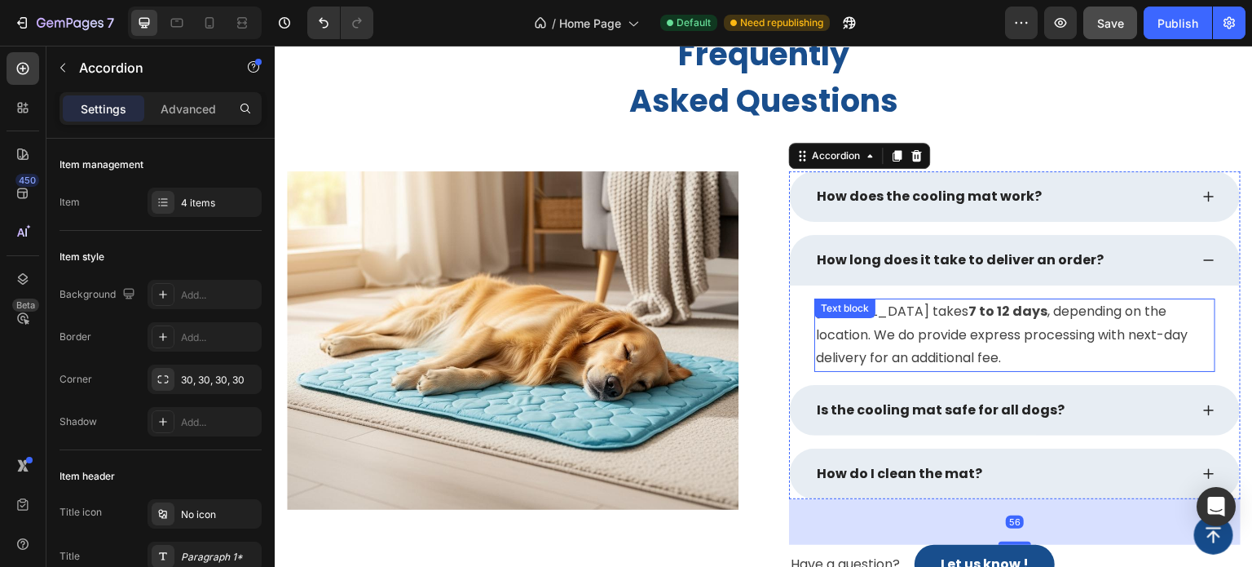
click at [946, 339] on p "Normal delivery takes 7 to 12 days , depending on the location. We do provide e…" at bounding box center [1015, 335] width 398 height 70
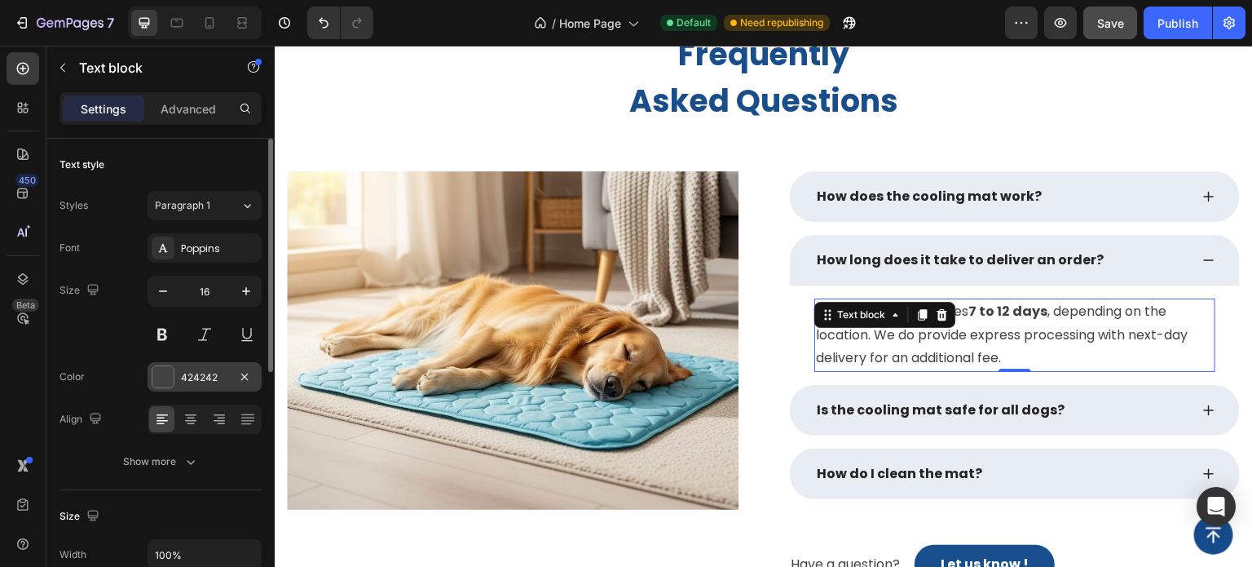
click at [165, 377] on div at bounding box center [162, 376] width 21 height 21
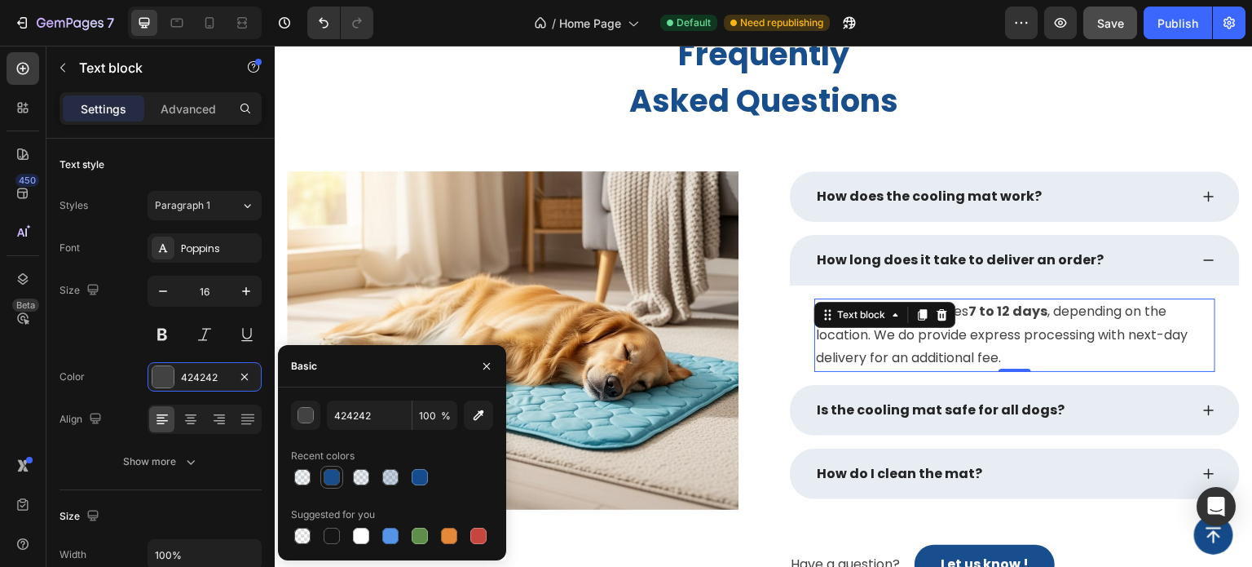
click at [332, 474] on div at bounding box center [332, 477] width 16 height 16
type input "164C8C"
type input "99"
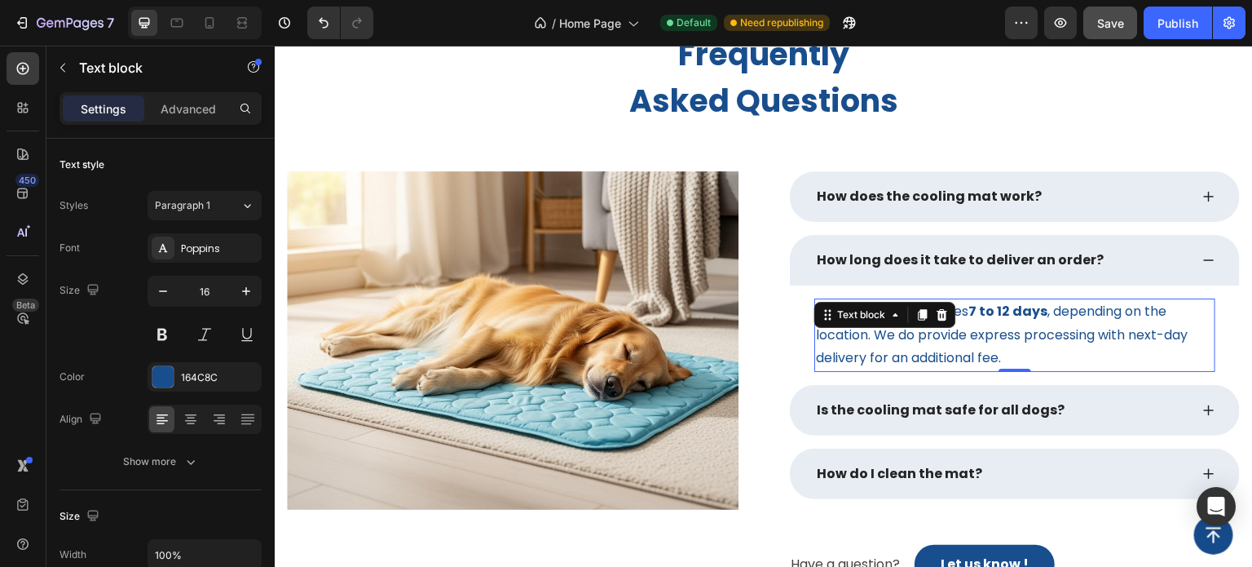
click at [1030, 346] on p "Normal delivery takes 7 to 12 days , depending on the location. We do provide e…" at bounding box center [1015, 335] width 398 height 70
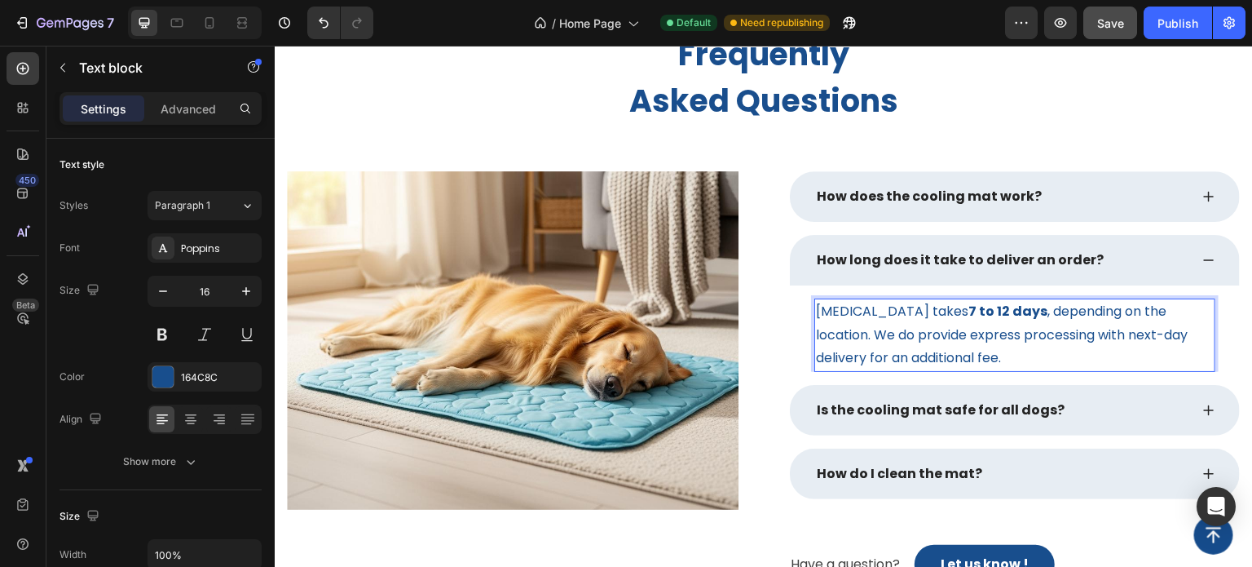
click at [1017, 355] on p "Normal delivery takes 7 to 12 days , depending on the location. We do provide e…" at bounding box center [1015, 335] width 398 height 70
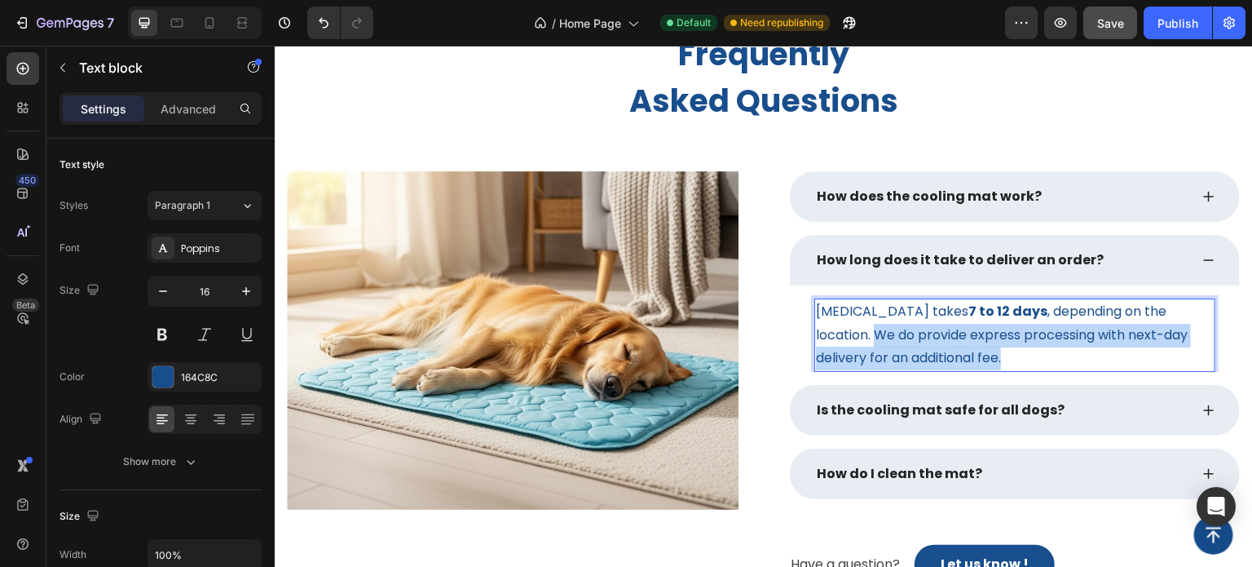
drag, startPoint x: 1015, startPoint y: 355, endPoint x: 871, endPoint y: 333, distance: 145.2
click at [871, 333] on p "Normal delivery takes 7 to 12 days , depending on the location. We do provide e…" at bounding box center [1015, 335] width 398 height 70
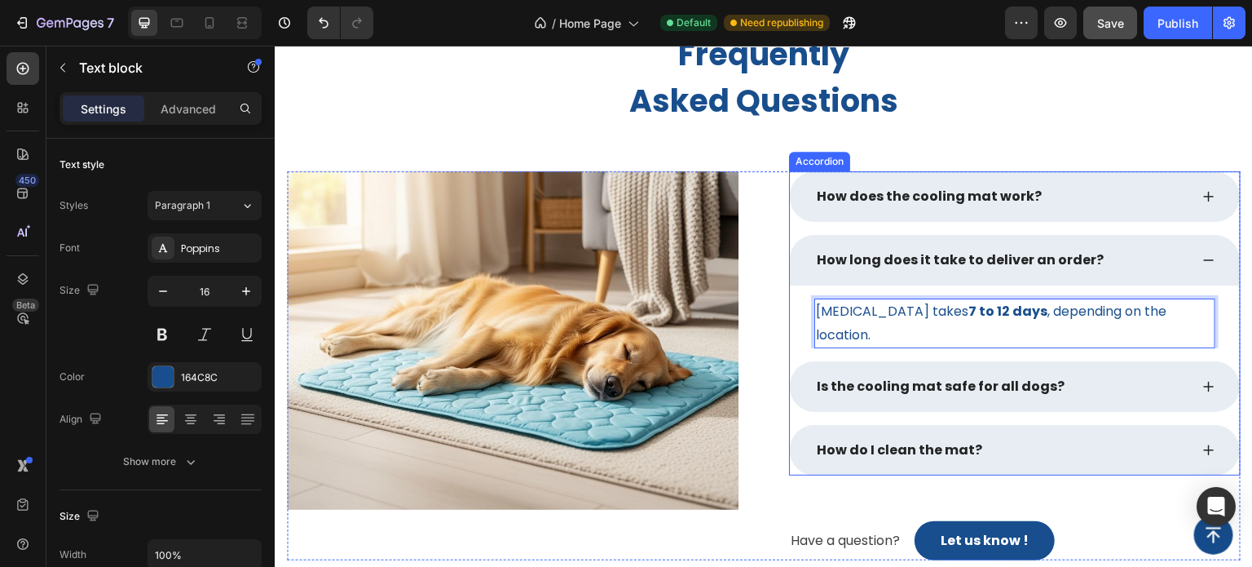
click at [1145, 386] on div "Is the cooling mat safe for all dogs?" at bounding box center [1001, 386] width 375 height 24
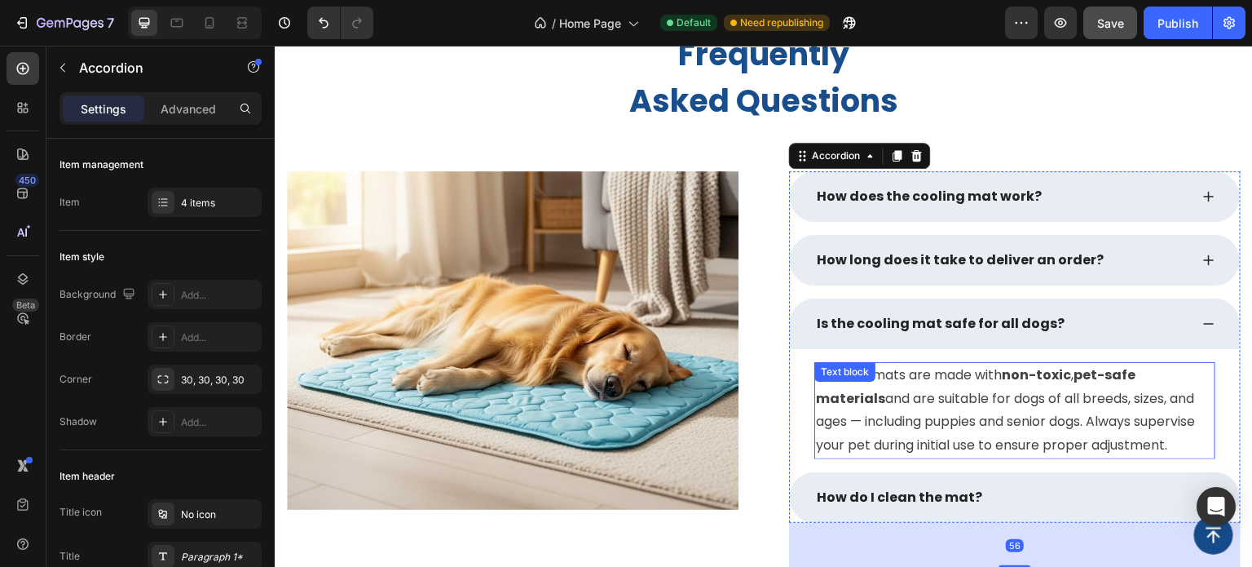
click at [1003, 389] on p "Yes! Our mats are made with non-toxic , pet-safe materials and are suitable for…" at bounding box center [1015, 411] width 398 height 94
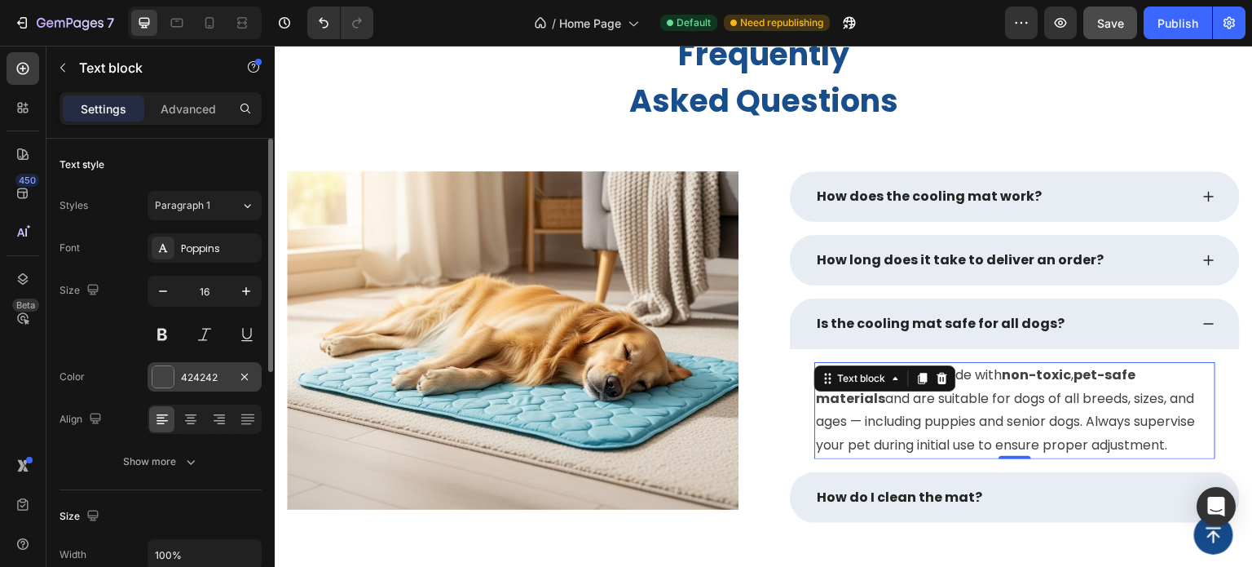
click at [166, 377] on div at bounding box center [162, 376] width 21 height 21
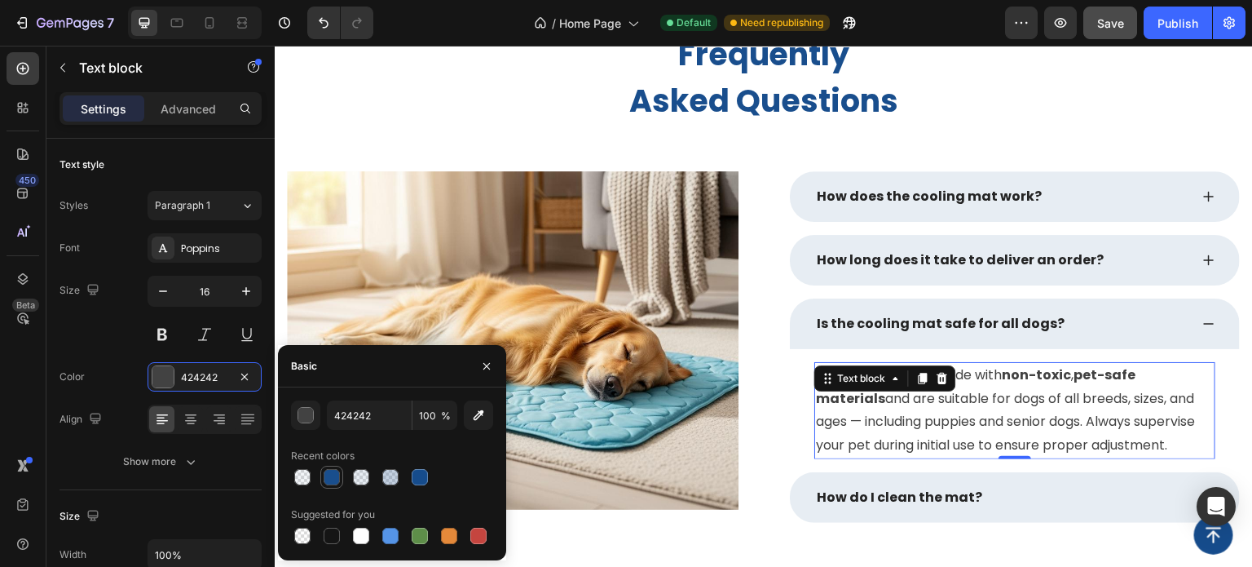
click at [333, 479] on div at bounding box center [332, 477] width 16 height 16
type input "164C8C"
type input "99"
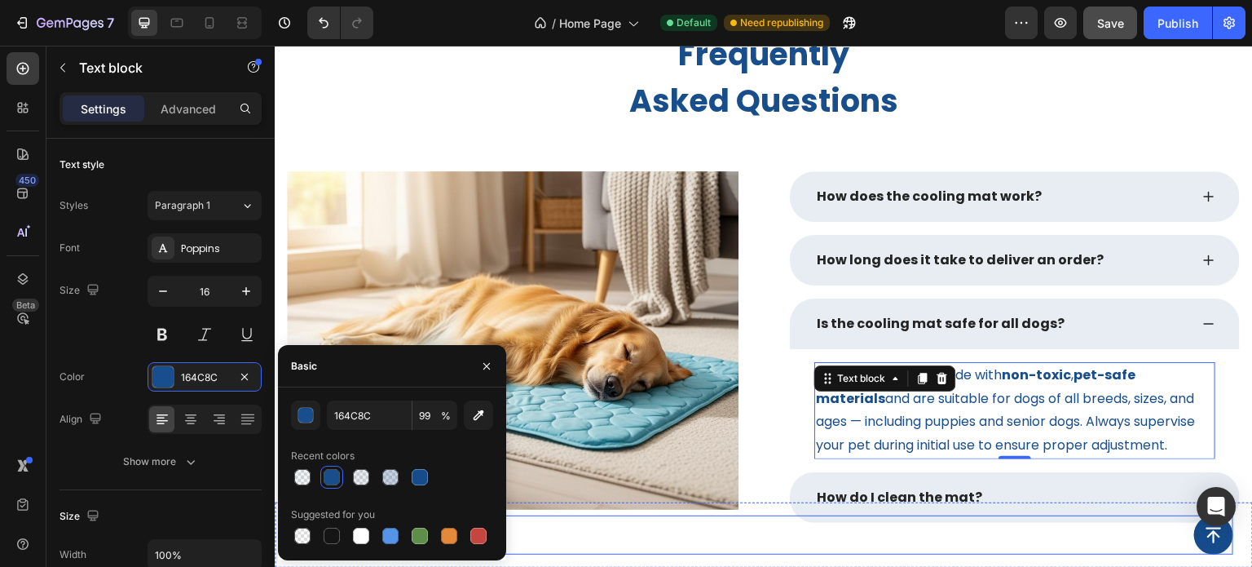
click at [1033, 518] on div "Button" at bounding box center [763, 534] width 939 height 39
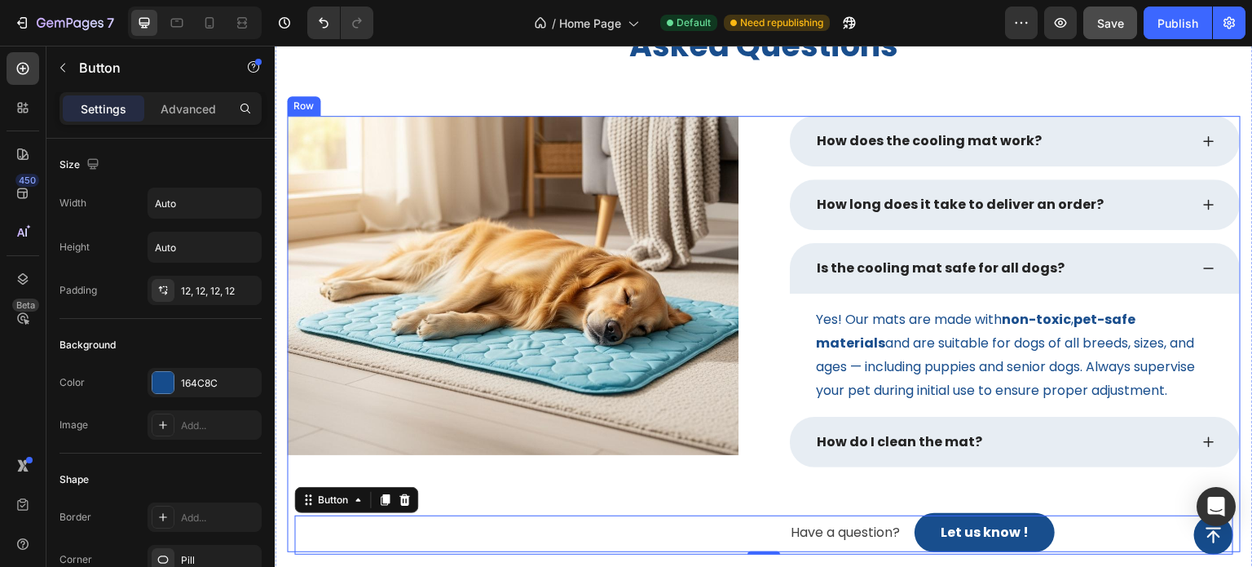
scroll to position [2552, 0]
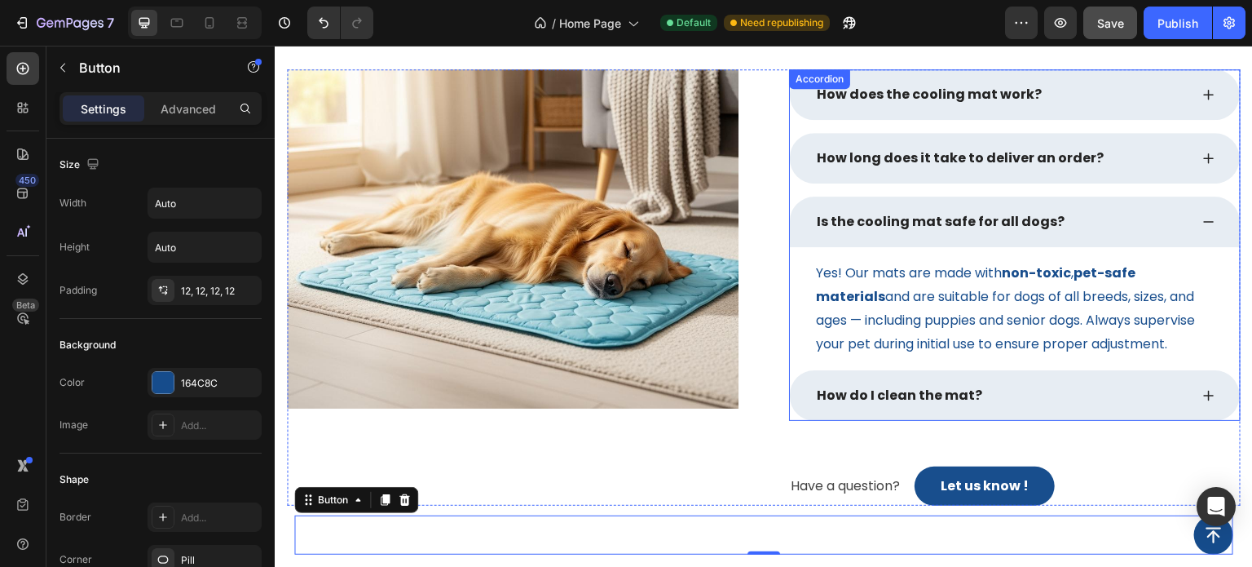
click at [1174, 404] on div "How do I clean the mat?" at bounding box center [1015, 395] width 450 height 51
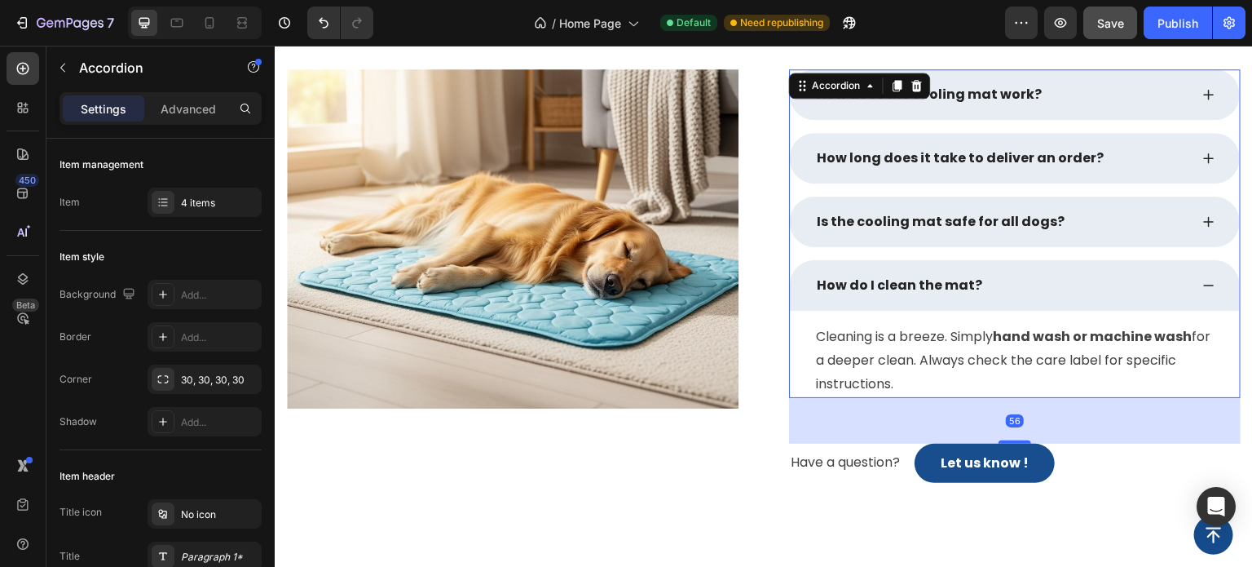
scroll to position [2715, 0]
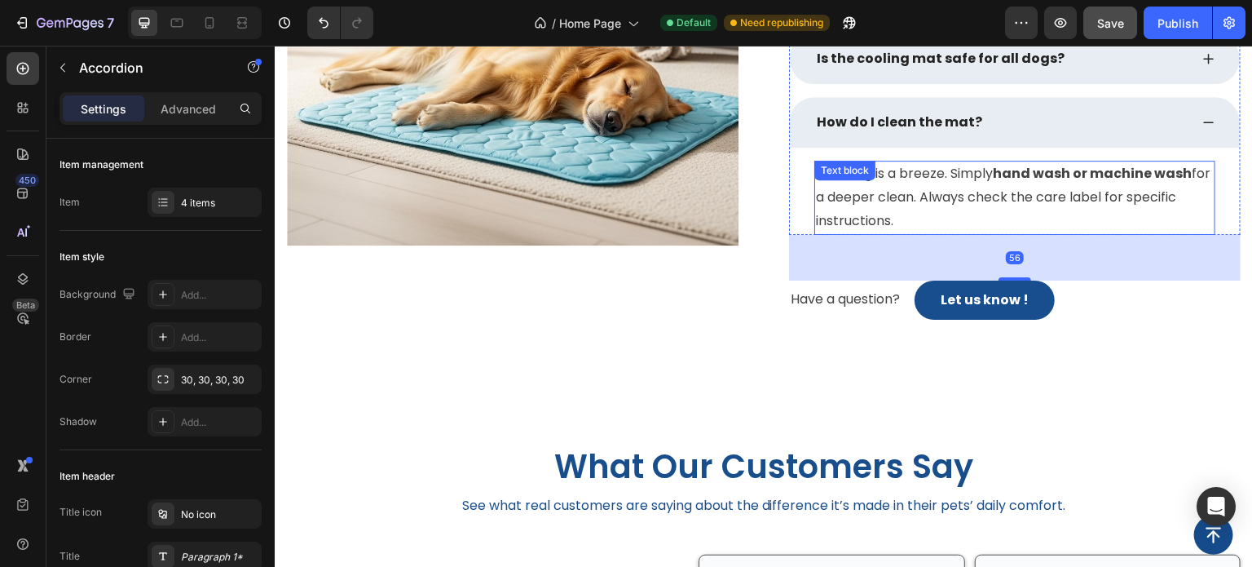
click at [913, 196] on p "Cleaning is a breeze. Simply hand wash or machine wash for a deeper clean. Alwa…" at bounding box center [1015, 197] width 398 height 70
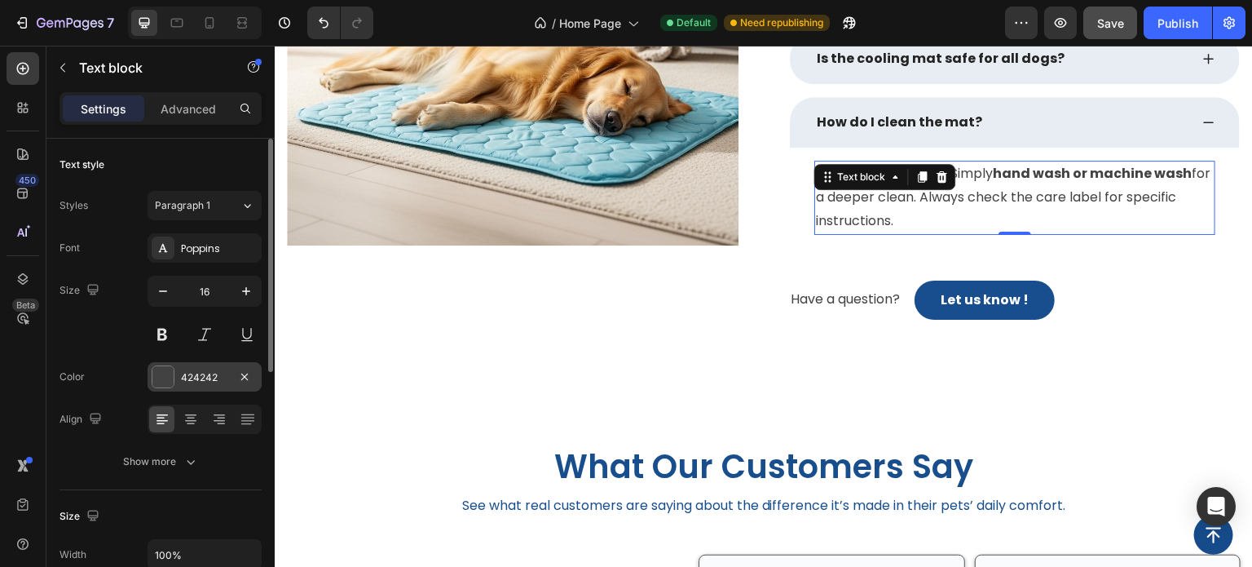
click at [161, 370] on div at bounding box center [162, 376] width 21 height 21
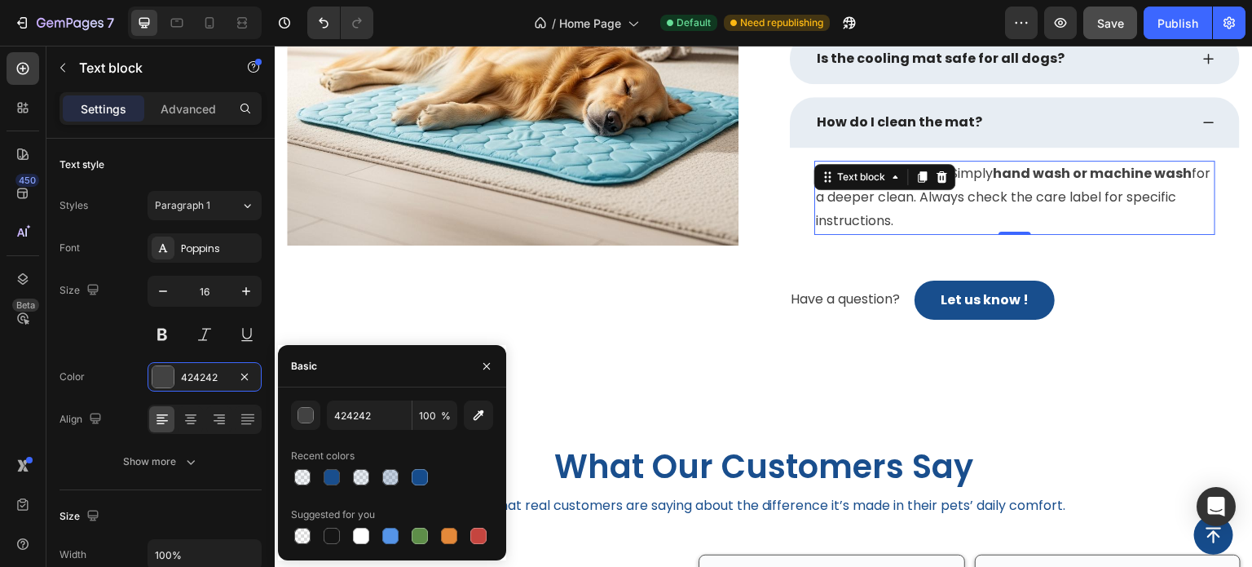
click at [329, 475] on div at bounding box center [332, 477] width 16 height 16
type input "164C8C"
type input "99"
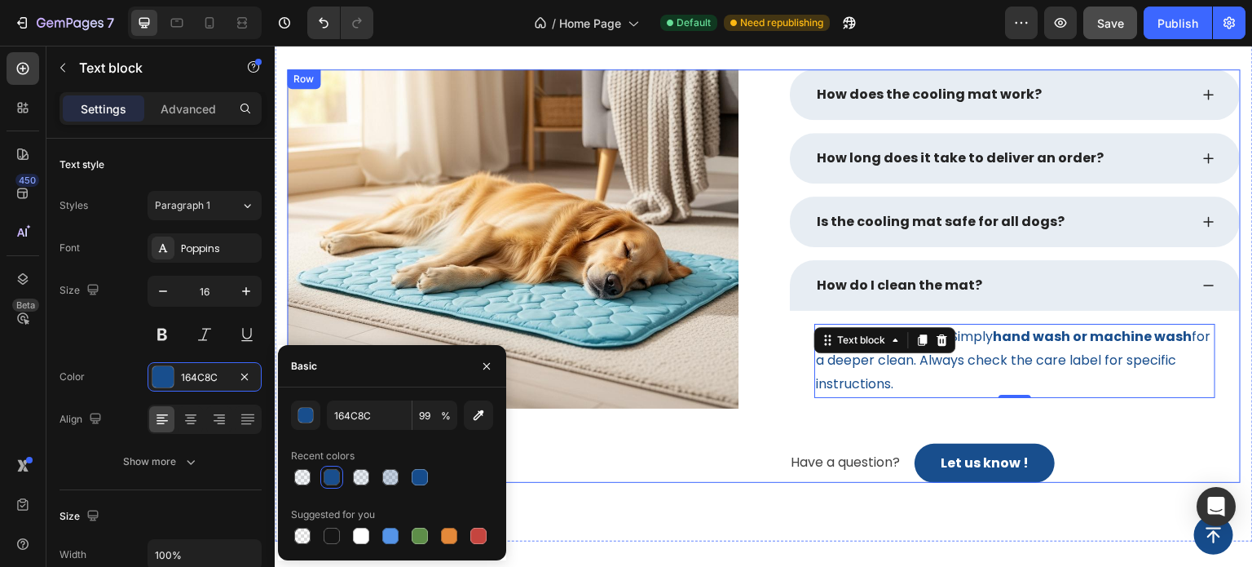
click at [889, 422] on div "How does the cooling mat work? How long does it take to deliver an order? Is th…" at bounding box center [1015, 275] width 452 height 412
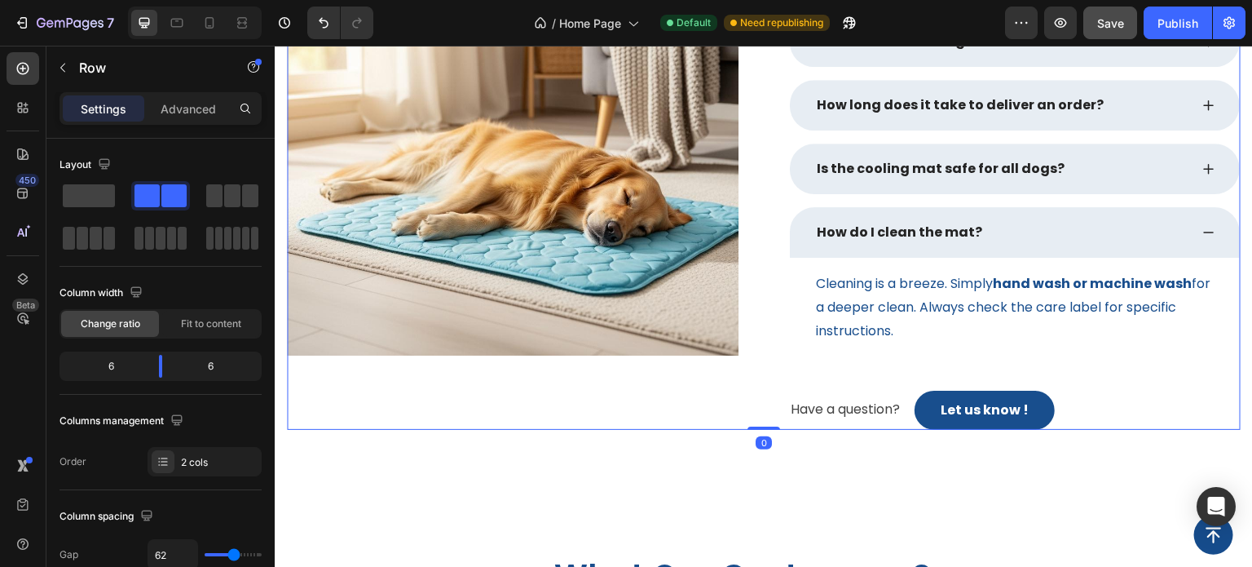
scroll to position [2634, 0]
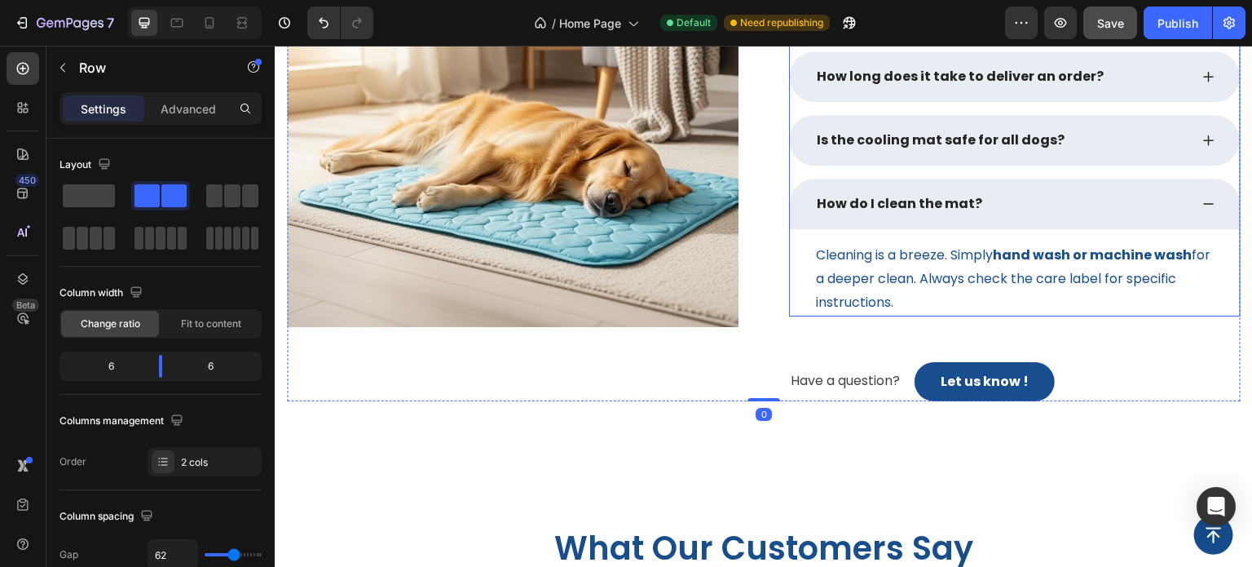
click at [1176, 209] on div "How do I clean the mat?" at bounding box center [1001, 204] width 375 height 24
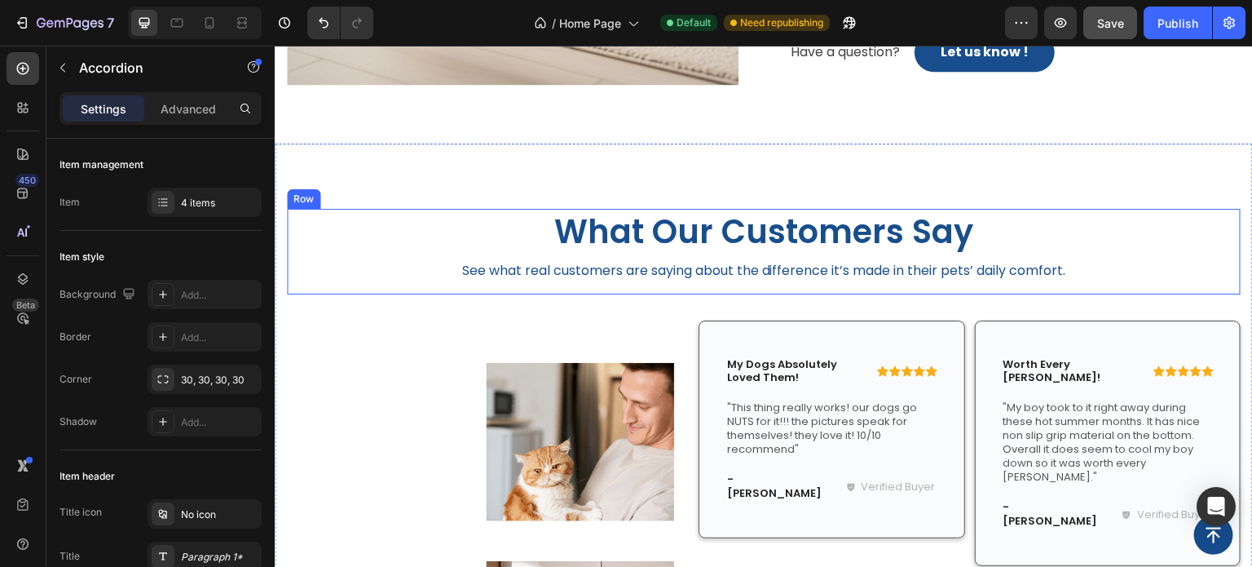
scroll to position [2960, 0]
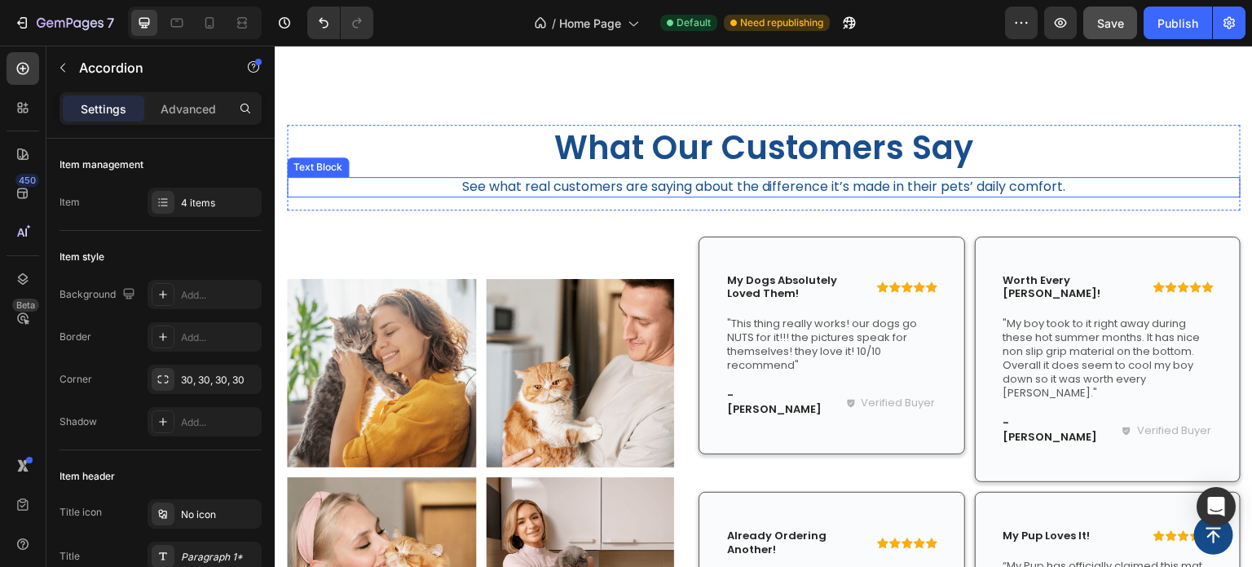
click at [762, 185] on p "See what real customers are saying about the difference it’s made in their pets…" at bounding box center [764, 187] width 951 height 17
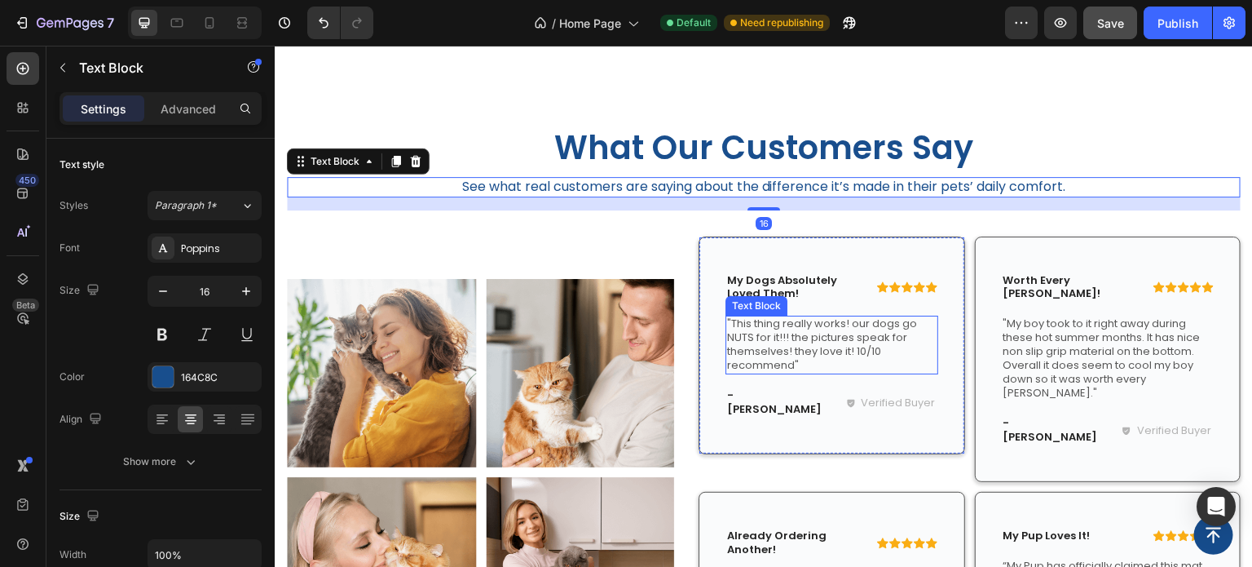
click at [749, 349] on p ""This thing really works! our dogs go NUTS for it!!! the pictures speak for the…" at bounding box center [832, 344] width 210 height 55
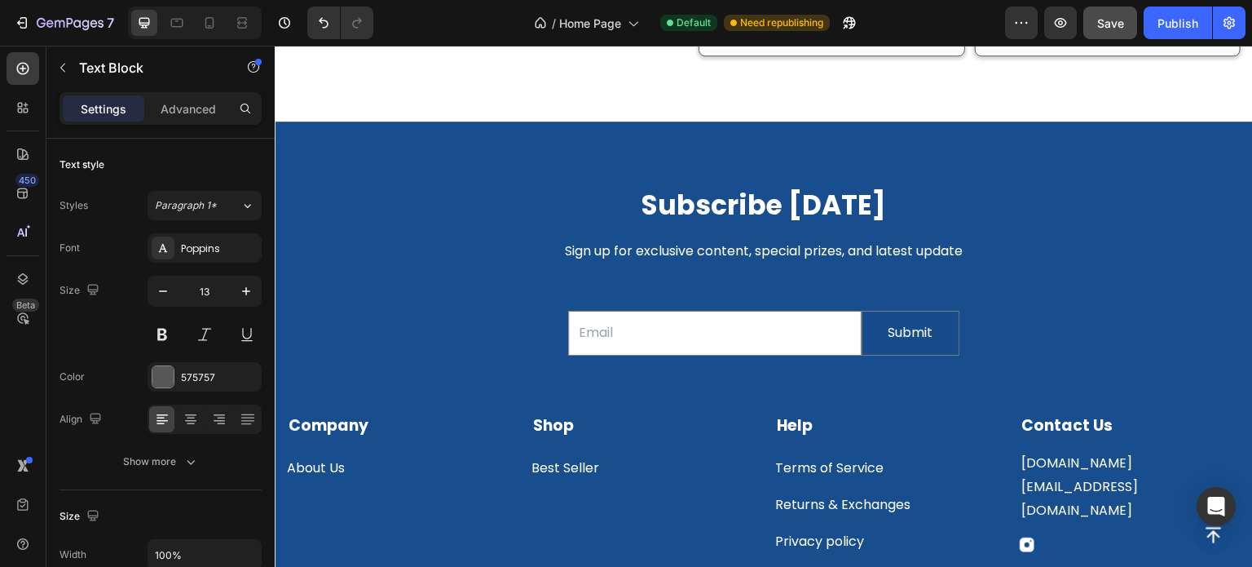
scroll to position [3612, 0]
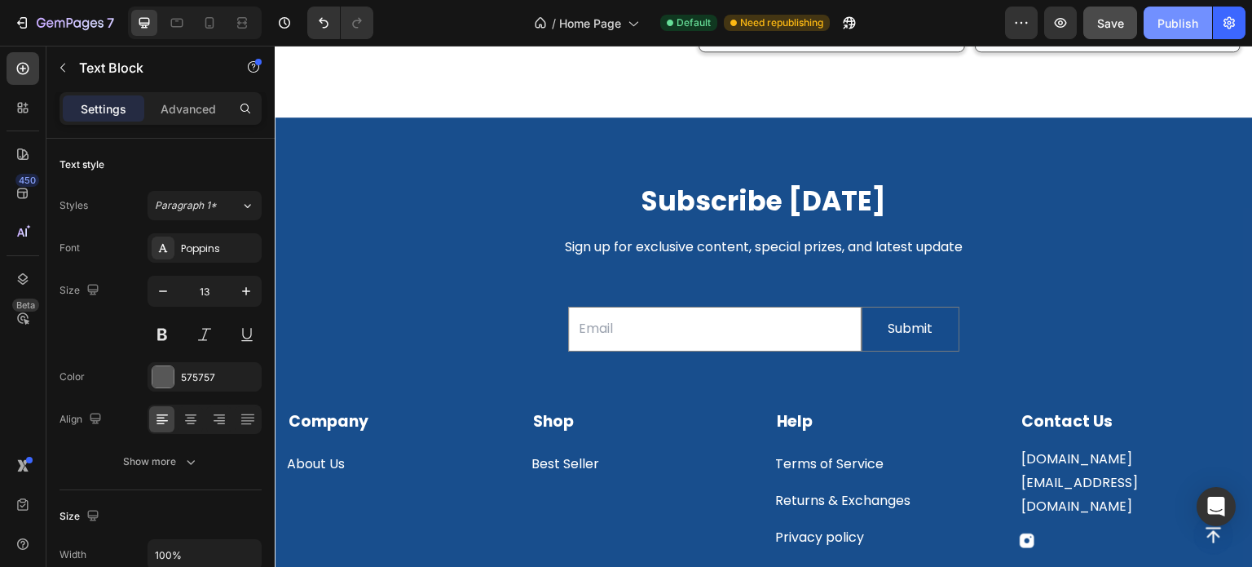
click at [1177, 16] on div "Publish" at bounding box center [1178, 23] width 41 height 17
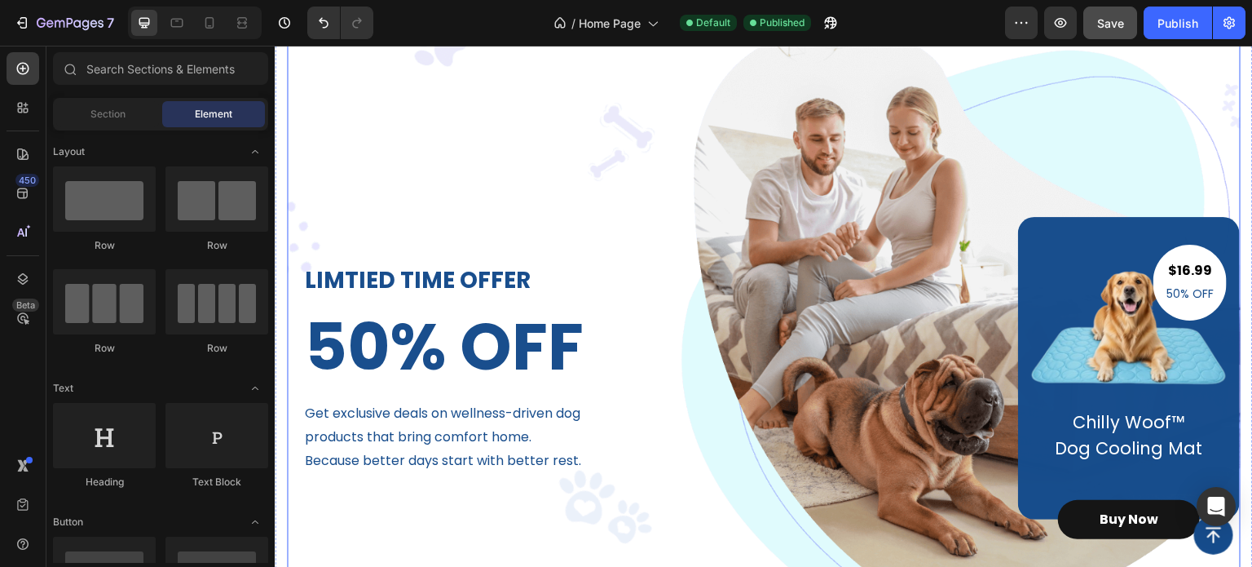
scroll to position [326, 0]
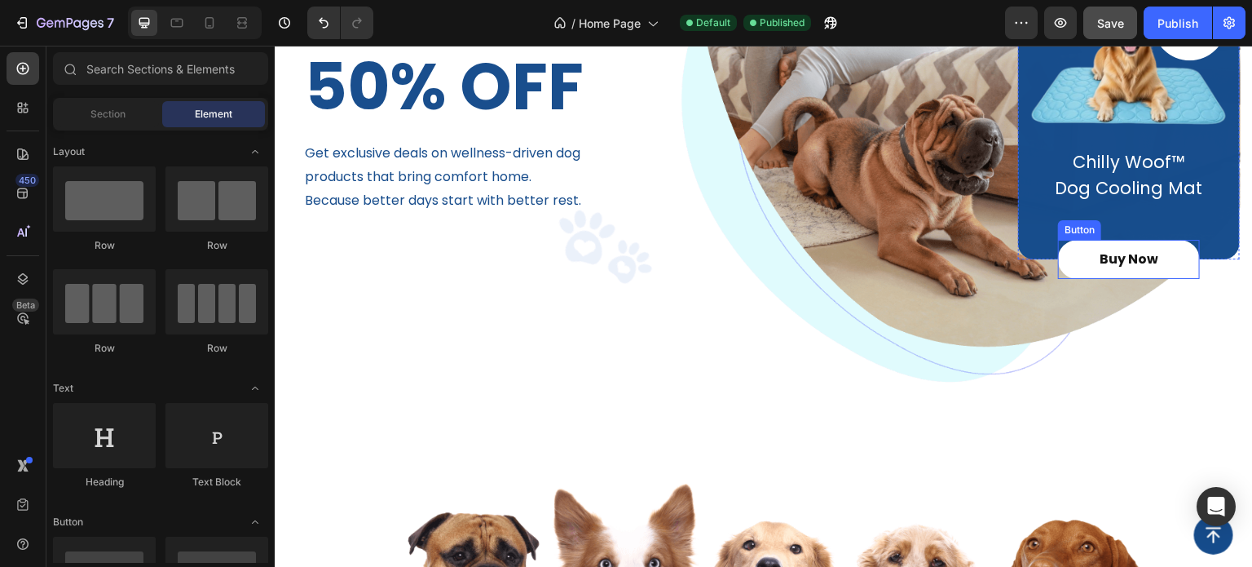
click at [1060, 251] on link "Buy Now" at bounding box center [1129, 259] width 142 height 39
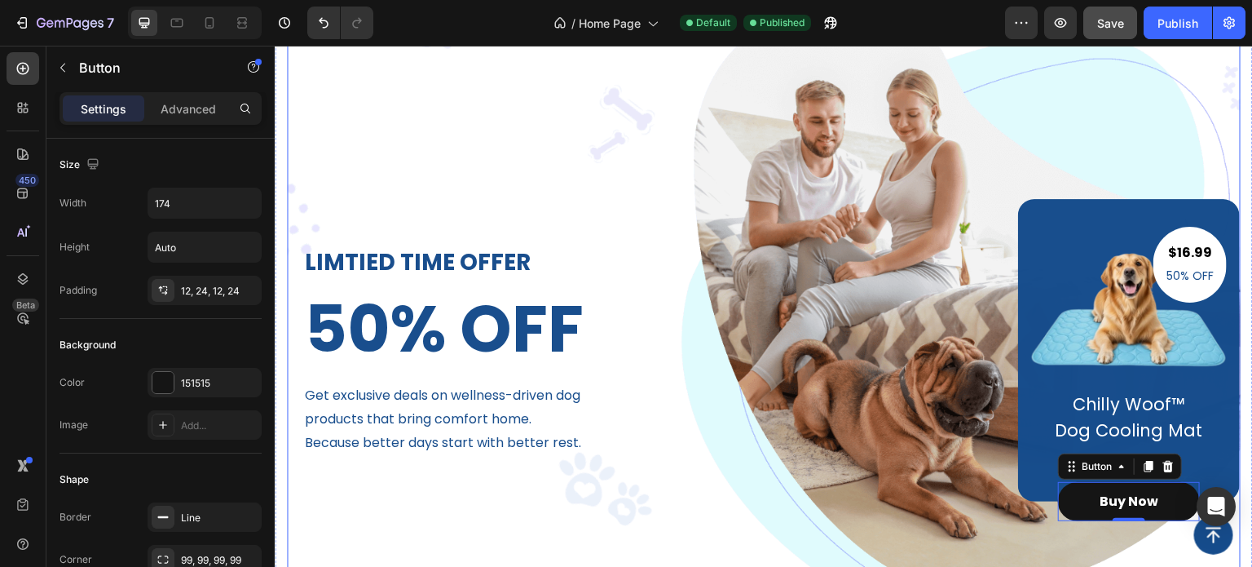
scroll to position [82, 0]
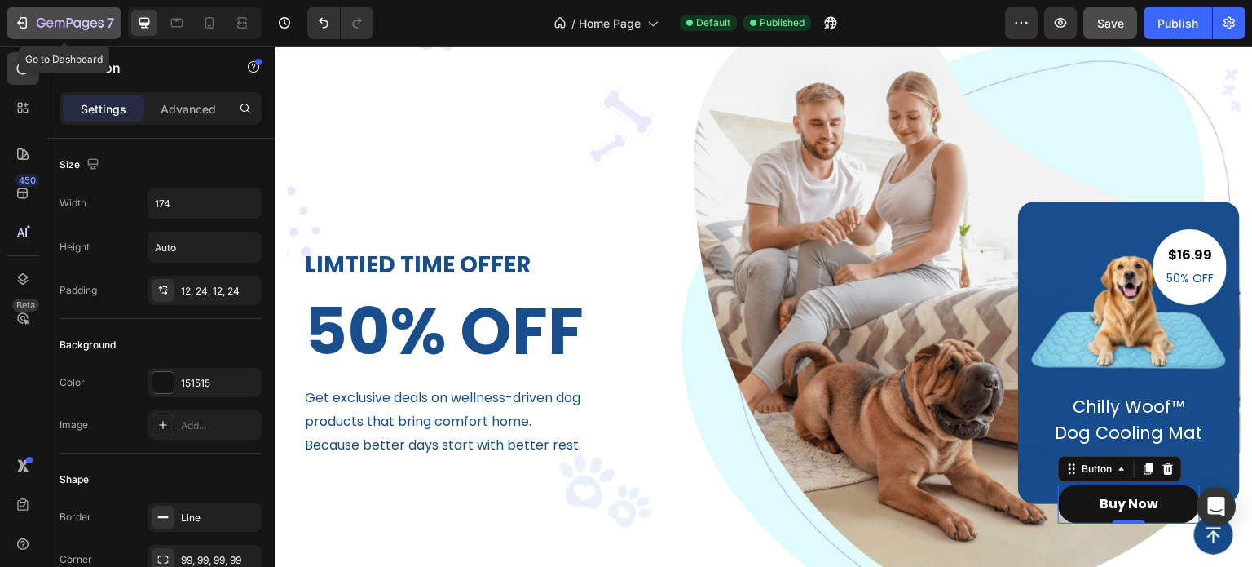
click at [33, 20] on div "7" at bounding box center [64, 23] width 100 height 20
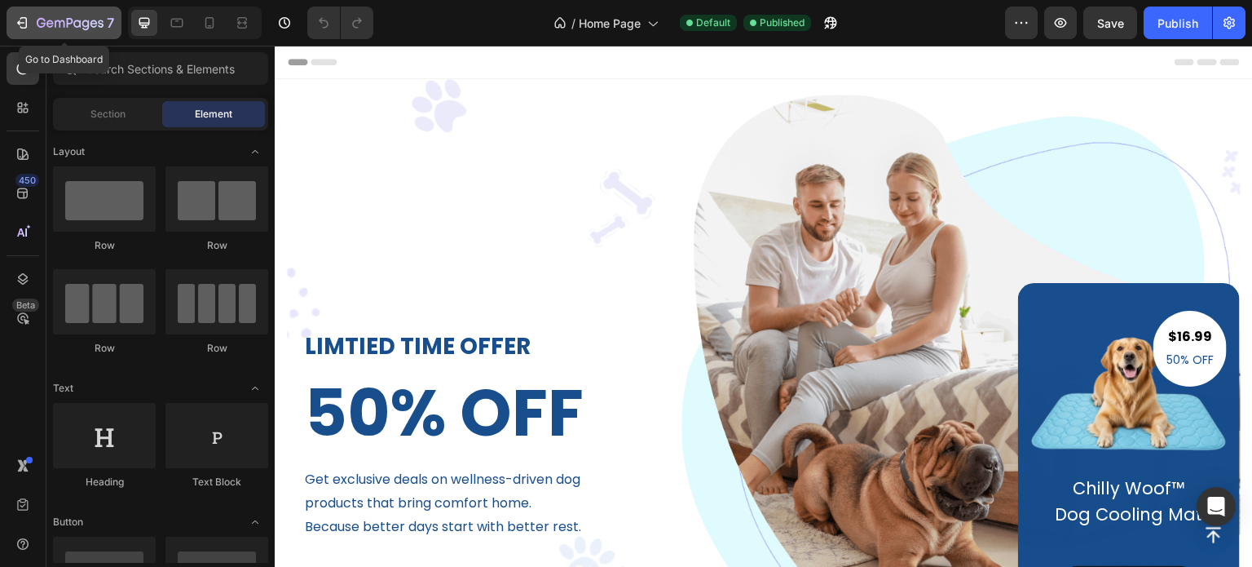
click at [51, 28] on icon "button" at bounding box center [70, 24] width 67 height 14
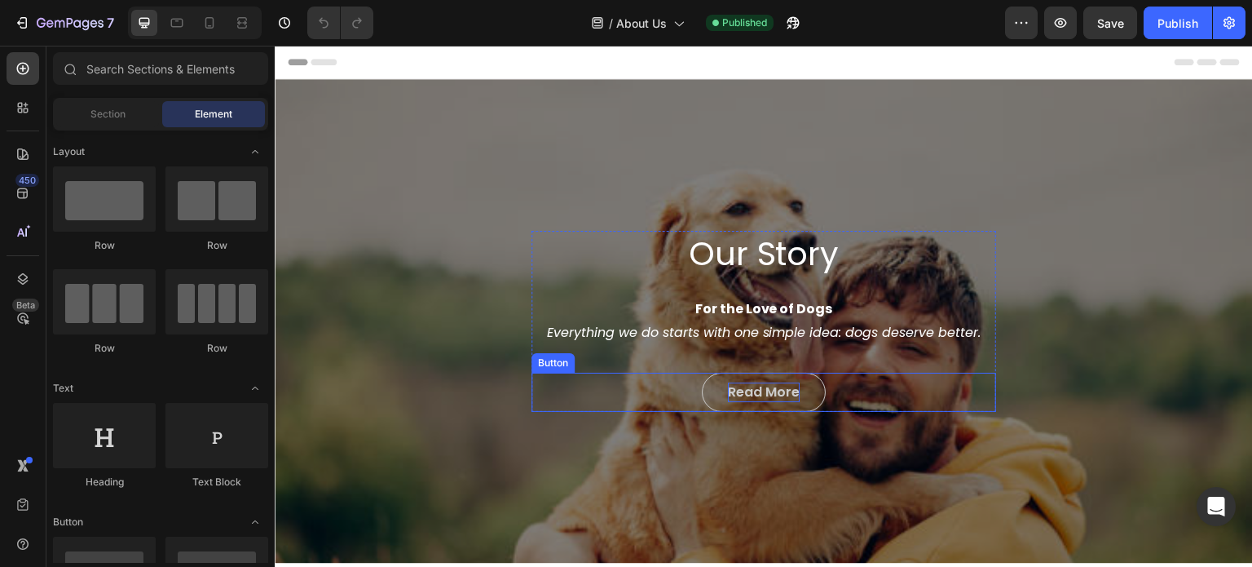
click at [765, 391] on div "Read More" at bounding box center [764, 392] width 72 height 20
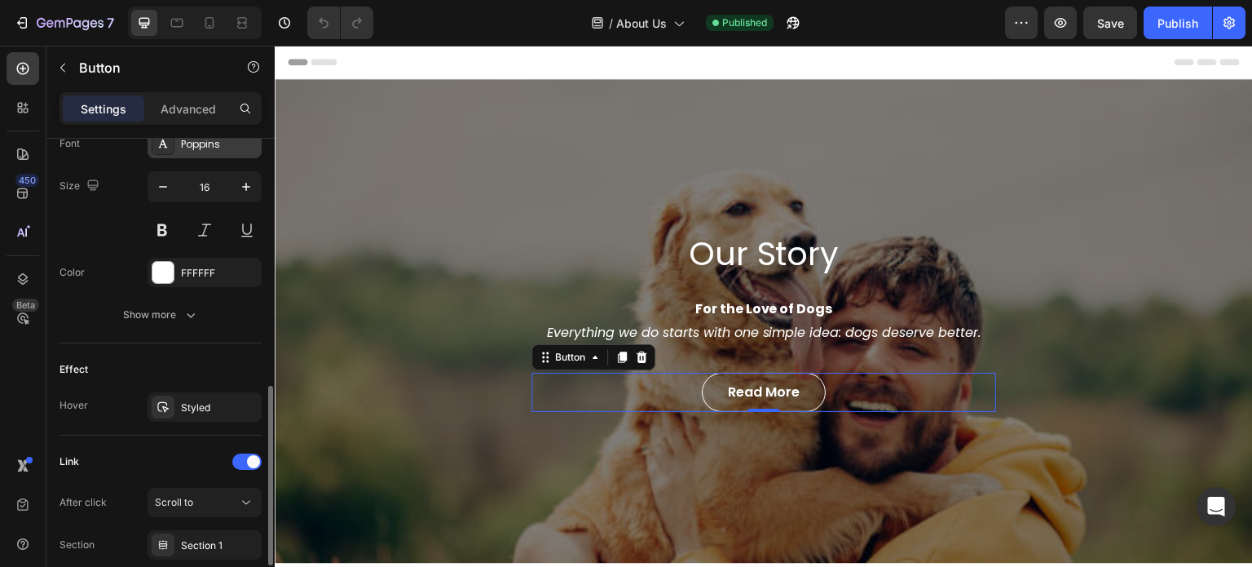
scroll to position [776, 0]
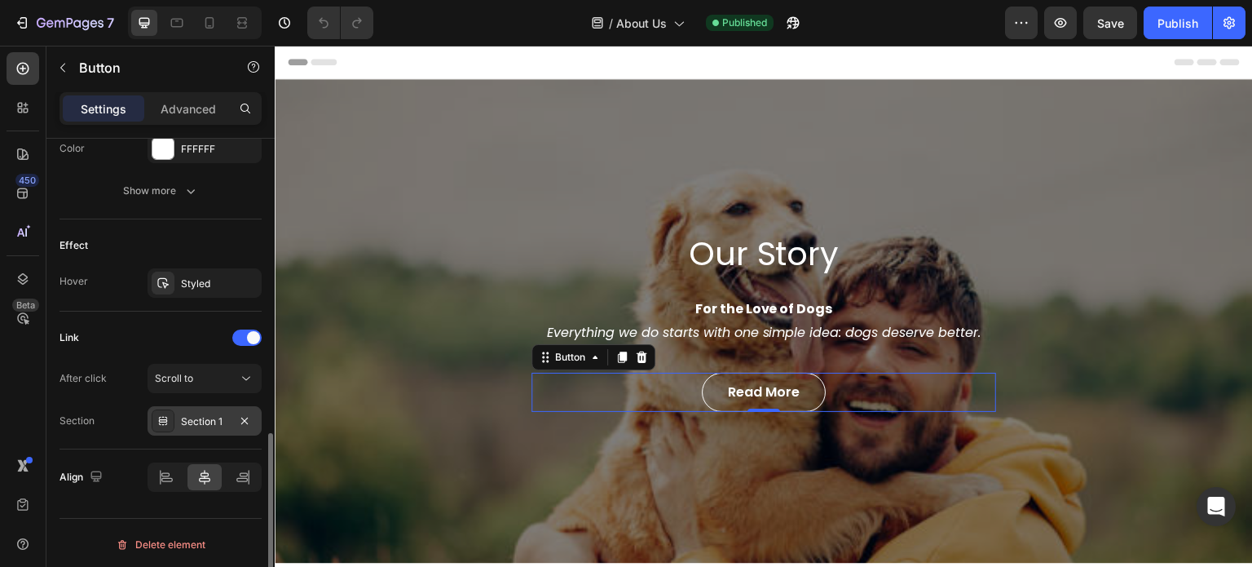
click at [213, 414] on div "Section 1" at bounding box center [204, 421] width 47 height 15
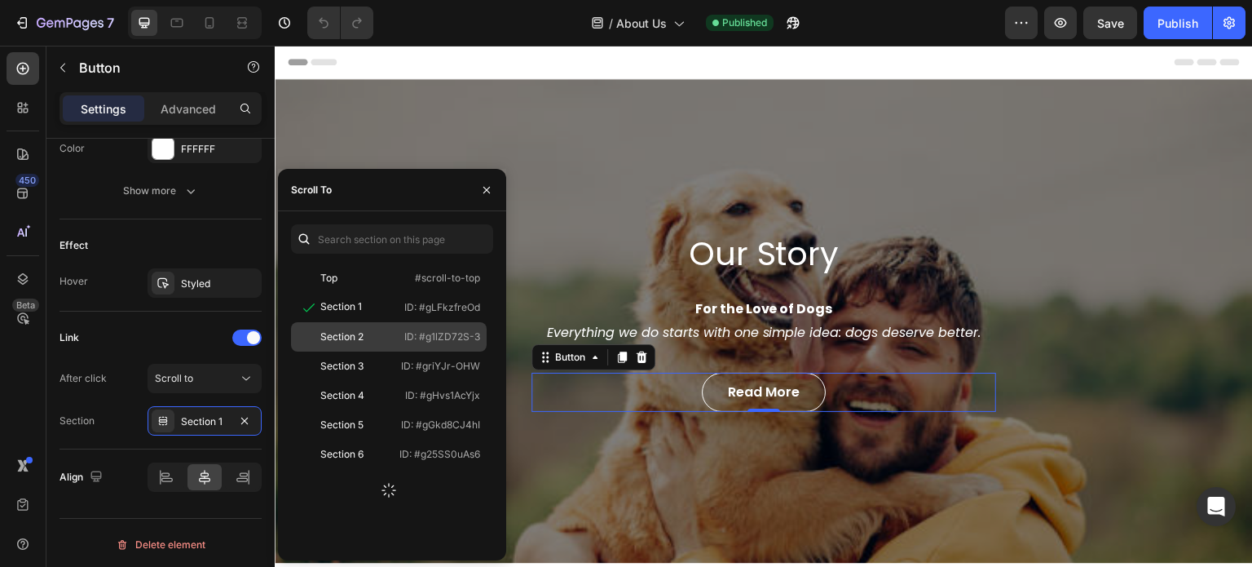
click at [367, 351] on div "Section 2 ID: #g1lZD72S-3" at bounding box center [389, 365] width 196 height 29
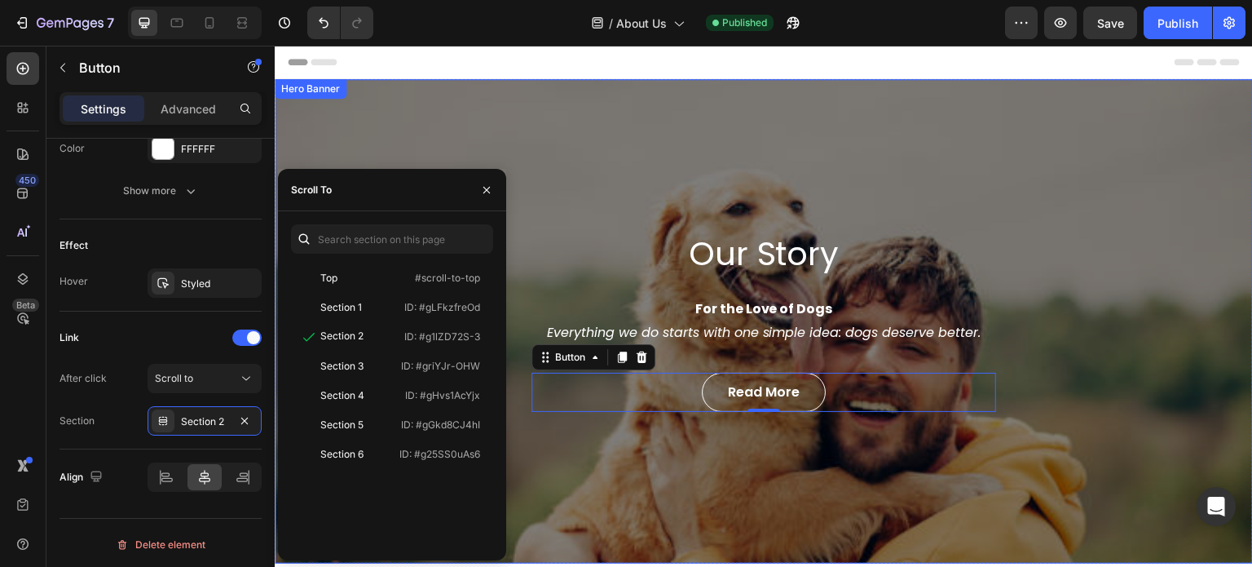
click at [476, 77] on div "Header" at bounding box center [764, 62] width 952 height 33
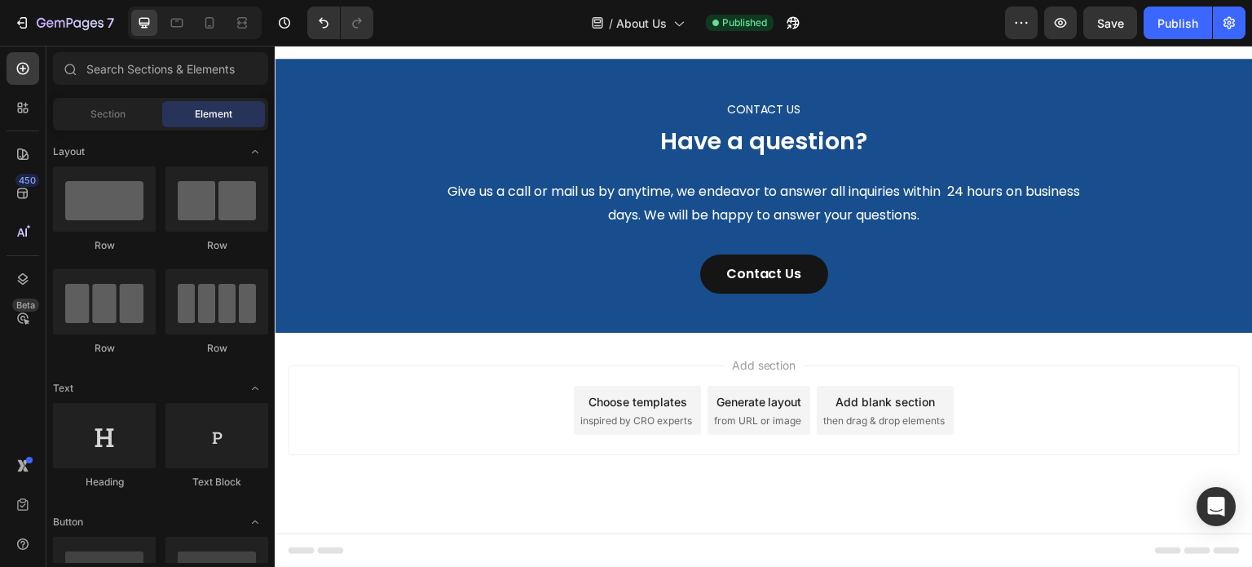
scroll to position [2494, 0]
click at [768, 269] on div "Contact Us" at bounding box center [764, 274] width 76 height 20
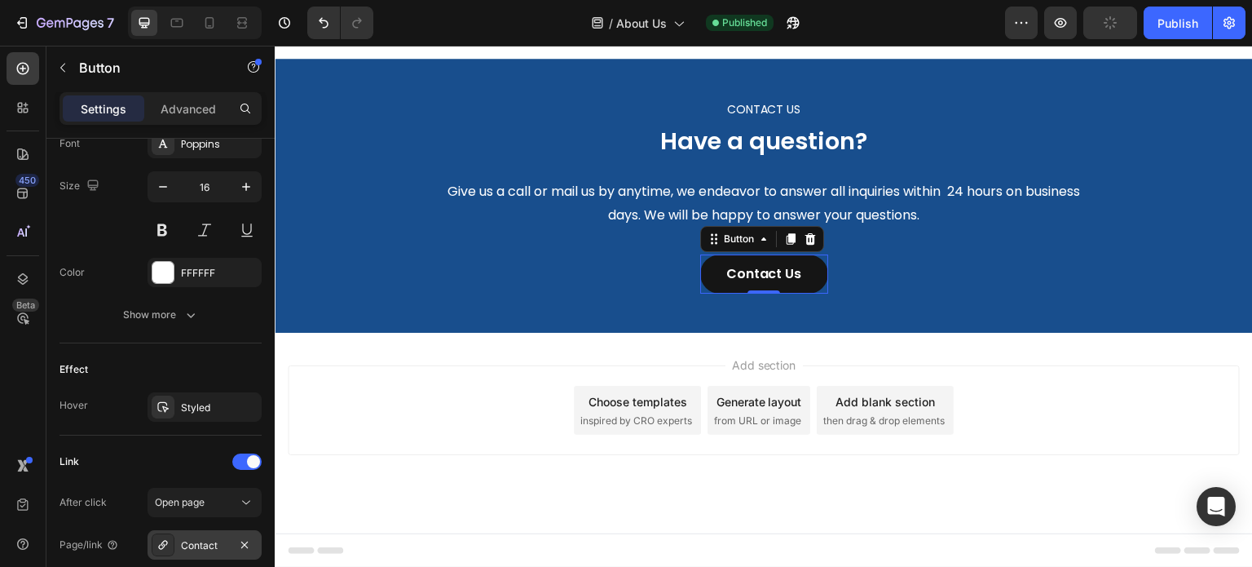
scroll to position [818, 0]
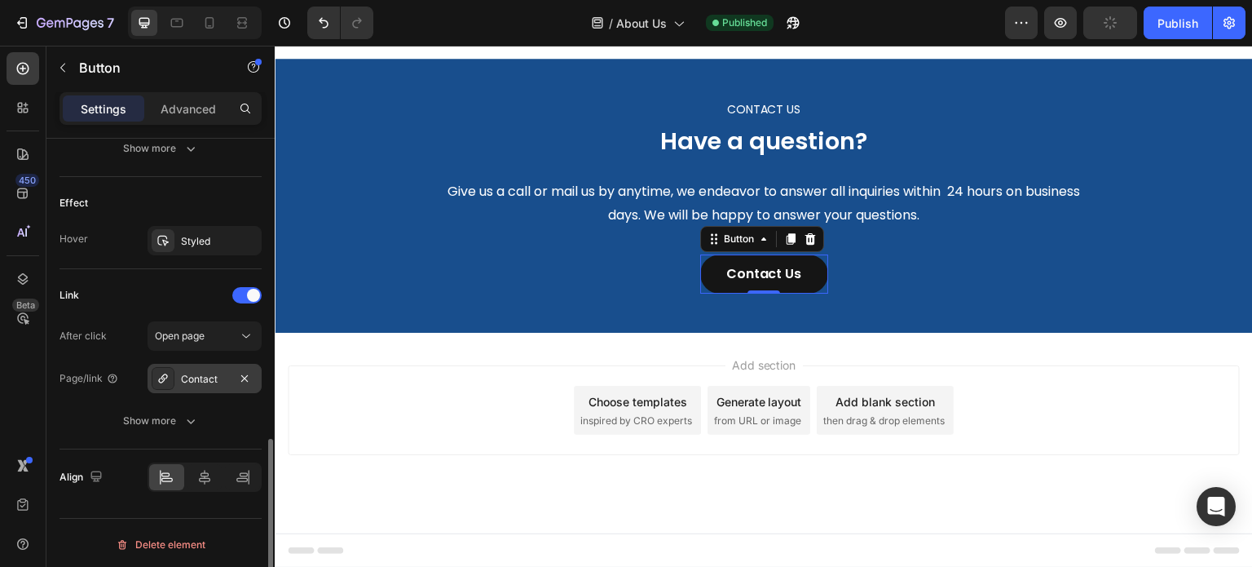
click at [204, 379] on div "Contact" at bounding box center [204, 379] width 47 height 15
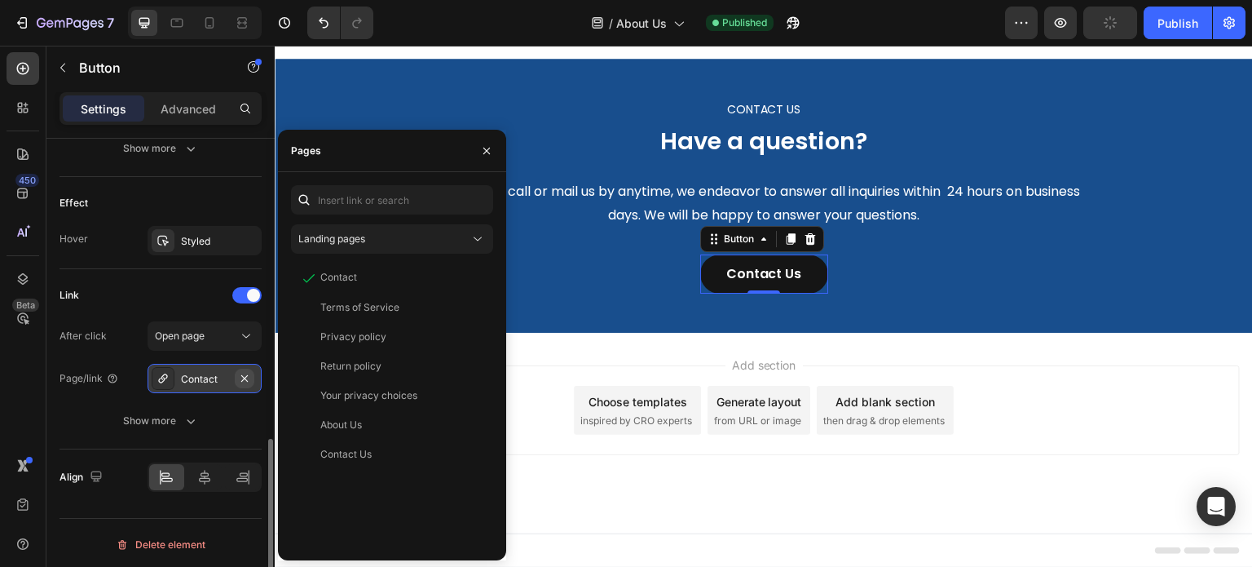
click at [241, 379] on icon "button" at bounding box center [244, 378] width 13 height 13
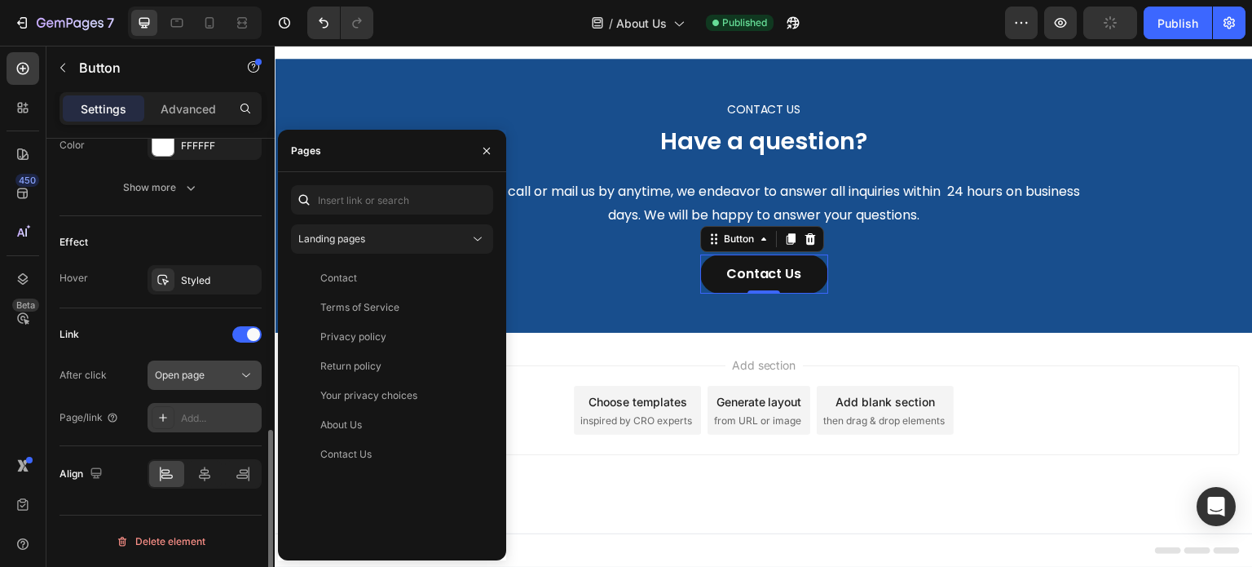
scroll to position [776, 0]
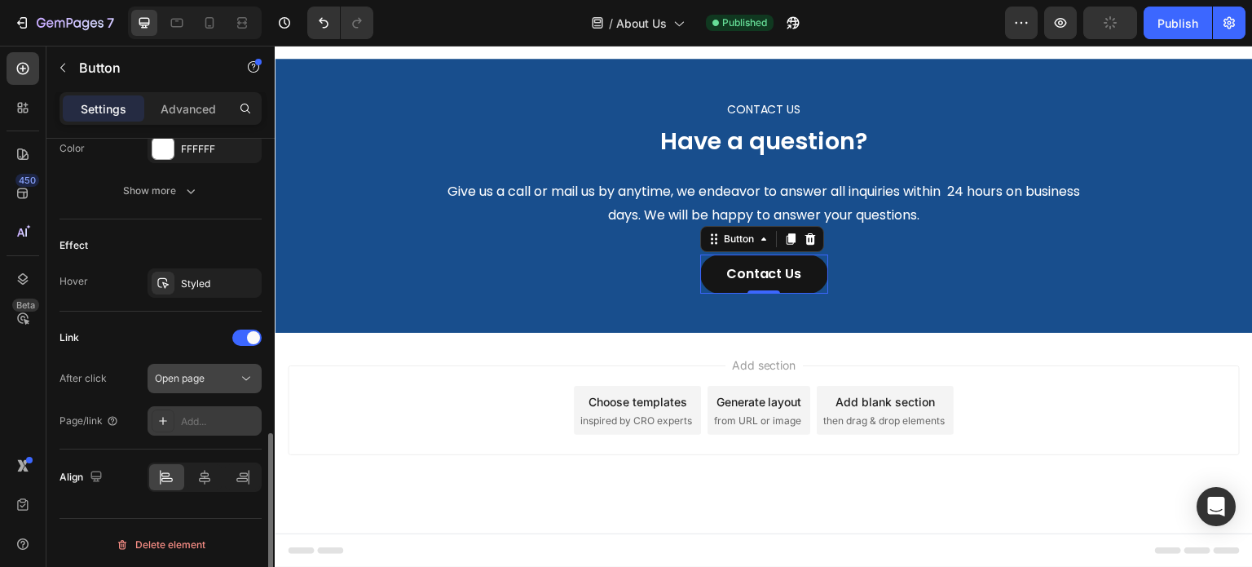
click at [164, 383] on div "Open page" at bounding box center [204, 378] width 99 height 16
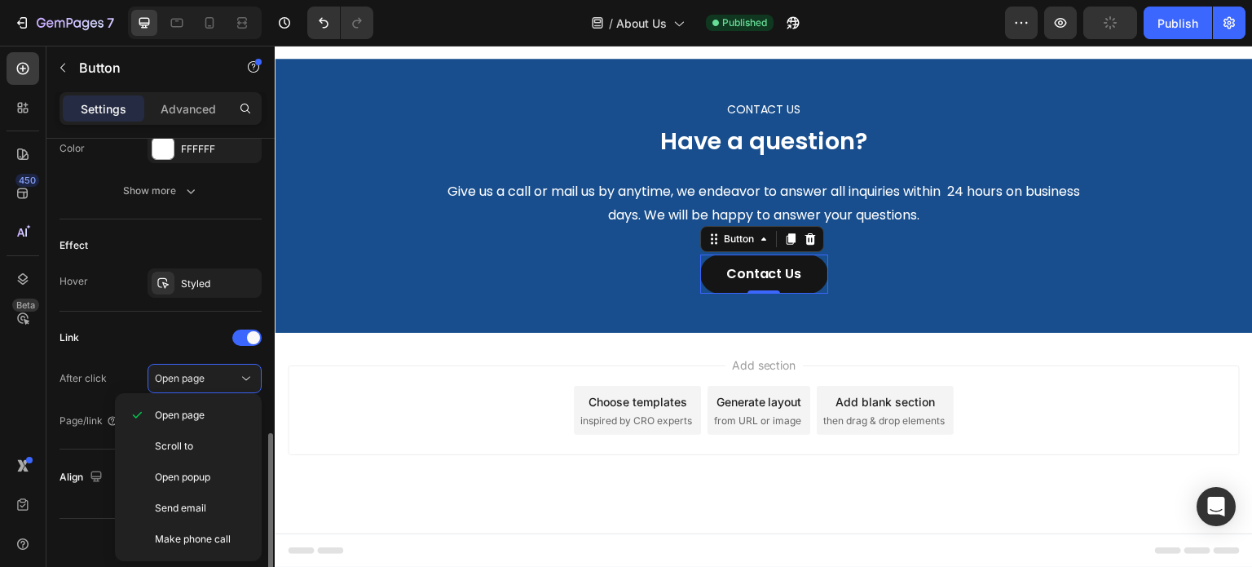
drag, startPoint x: 112, startPoint y: 369, endPoint x: 161, endPoint y: 411, distance: 64.2
click at [113, 369] on div "After click Open page" at bounding box center [161, 378] width 202 height 29
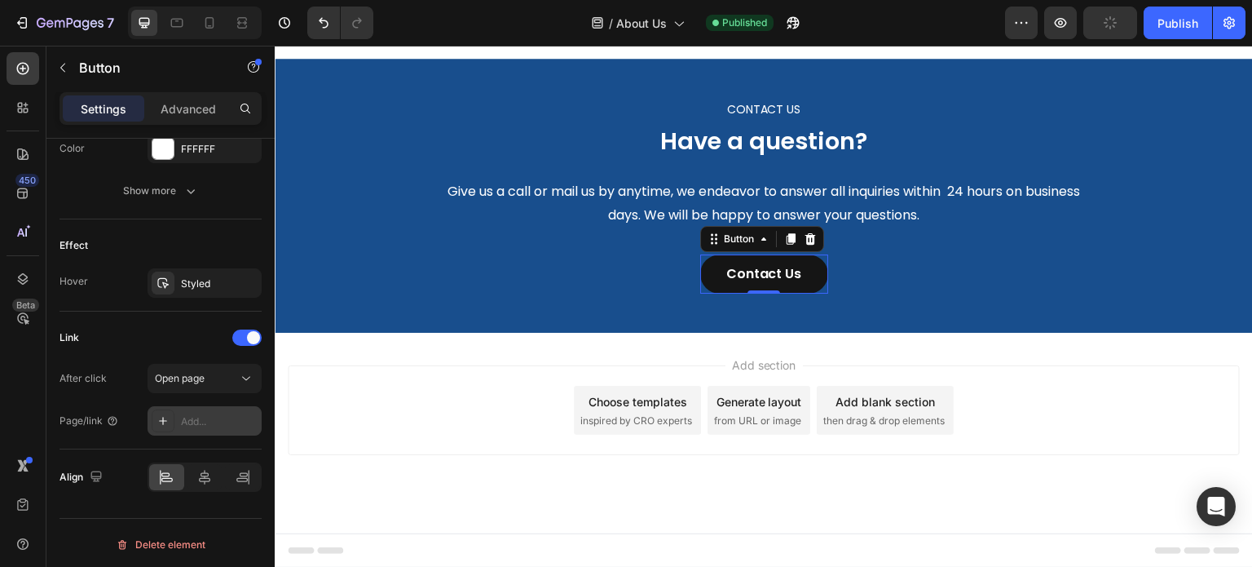
click at [163, 426] on div at bounding box center [163, 420] width 23 height 23
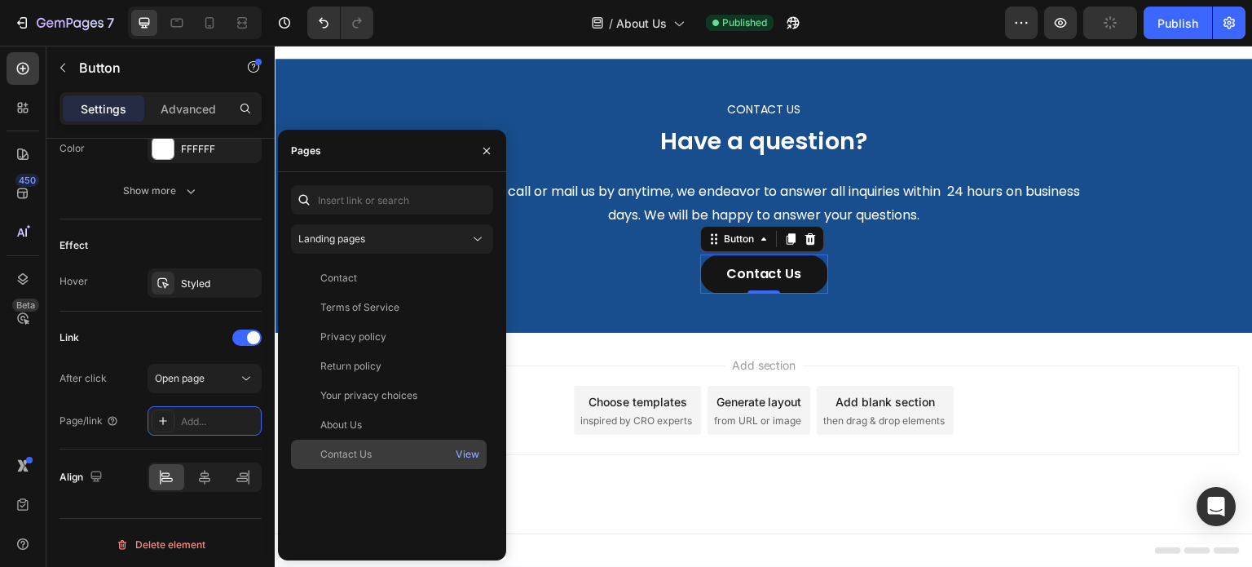
click at [368, 455] on div "Contact Us" at bounding box center [345, 454] width 51 height 15
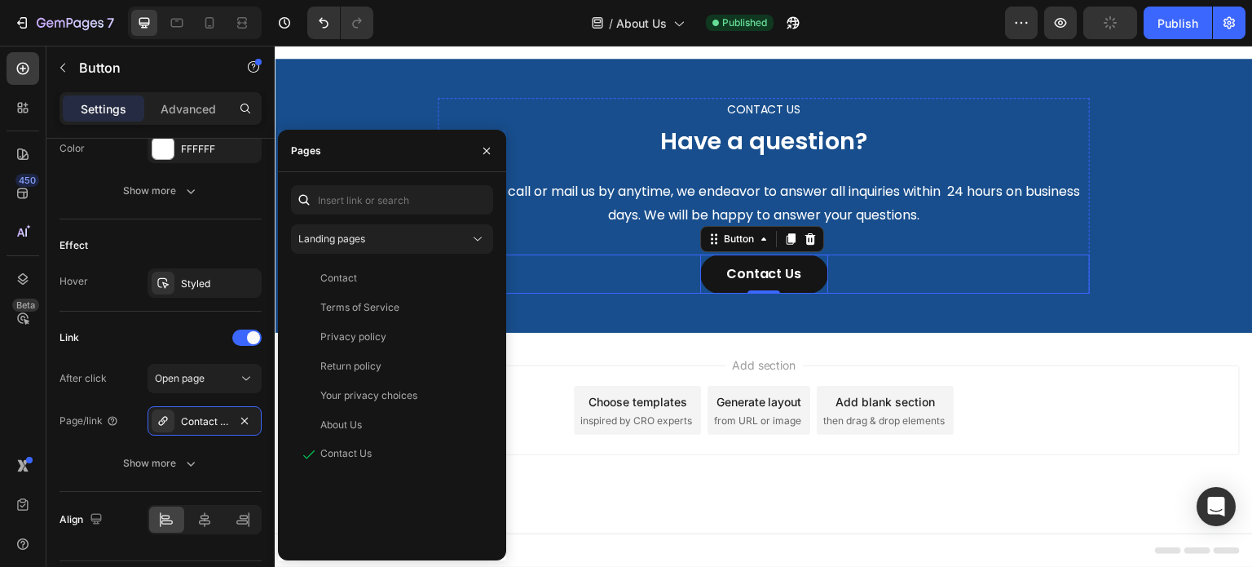
click at [607, 297] on div "CONTACT US Text block Have a question? Heading Give us a call or mail us by any…" at bounding box center [764, 196] width 978 height 275
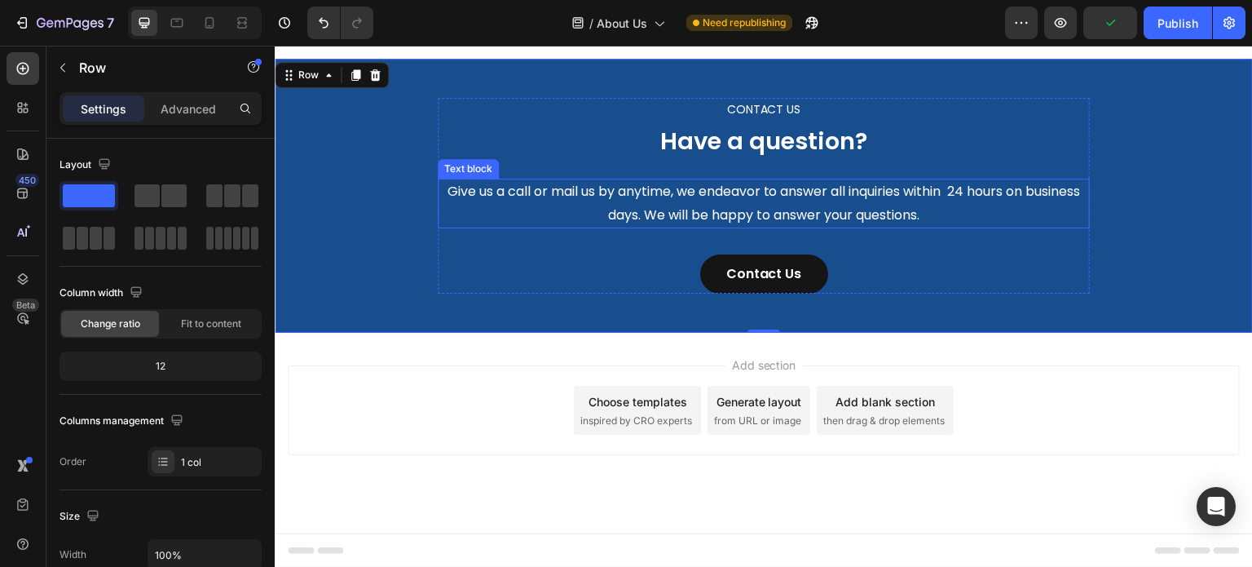
scroll to position [2494, 0]
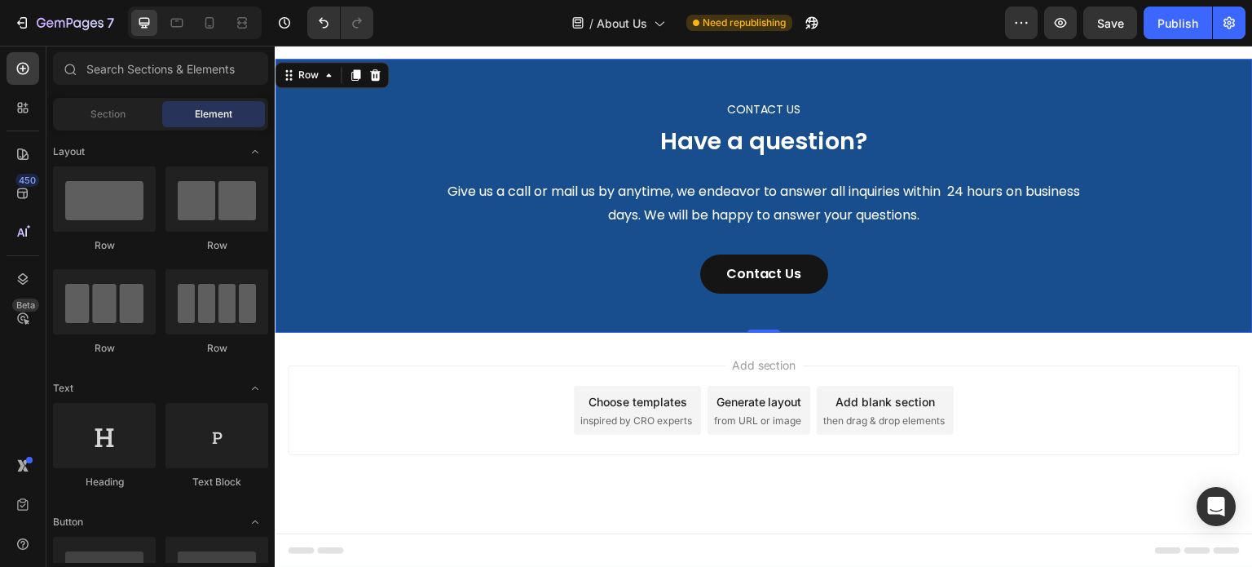
click at [352, 378] on div "Add section Choose templates inspired by CRO experts Generate layout from URL o…" at bounding box center [764, 410] width 952 height 90
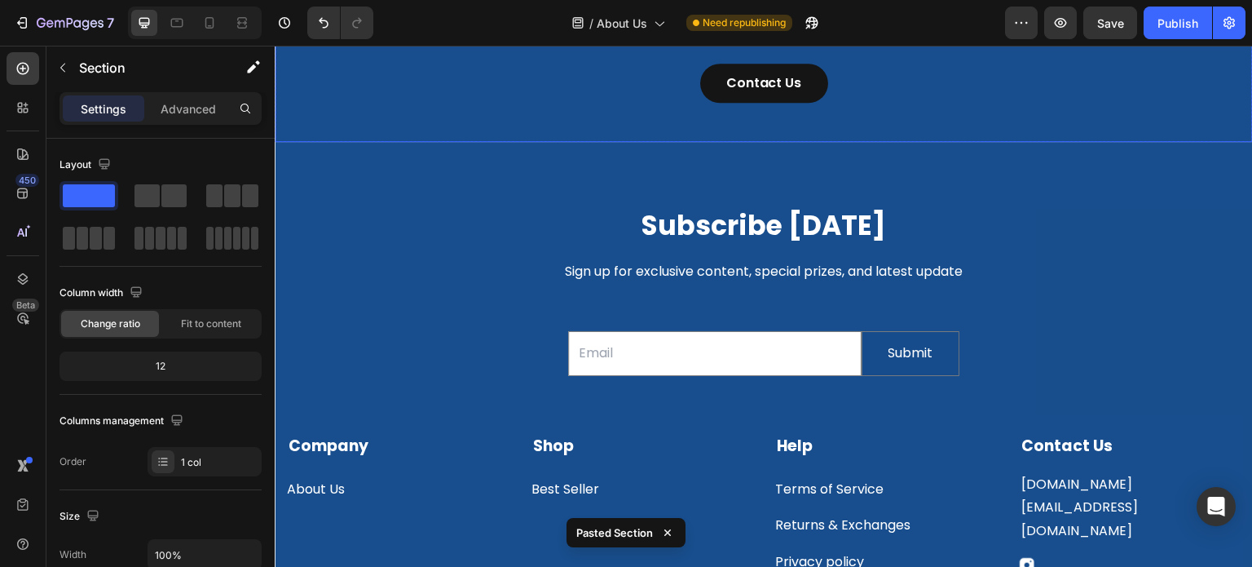
scroll to position [2329, 0]
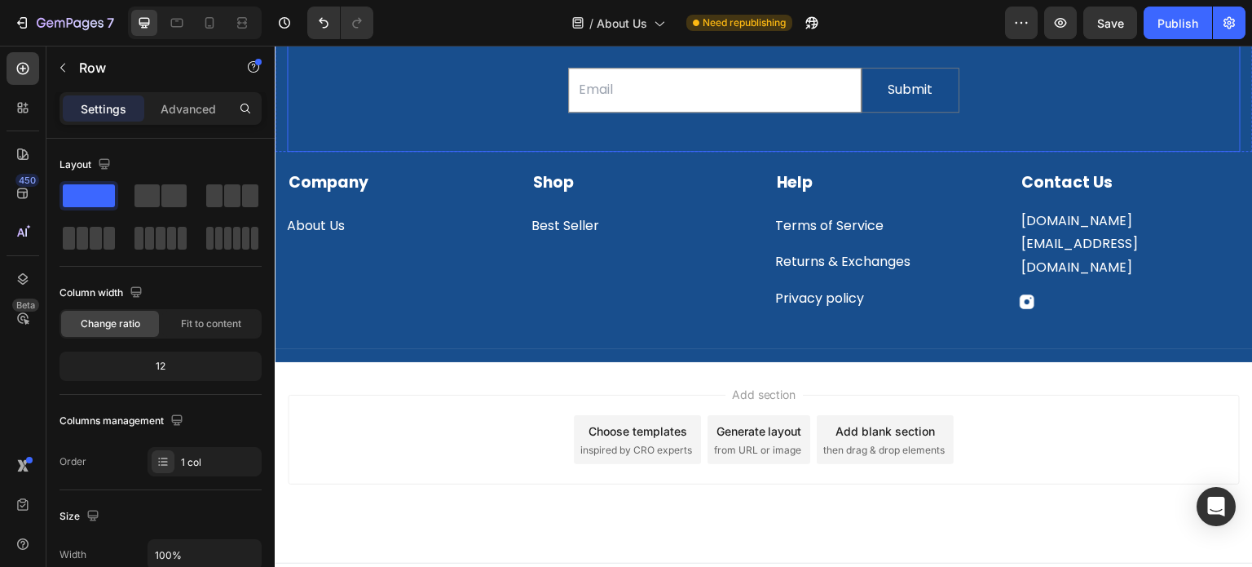
scroll to position [2411, 0]
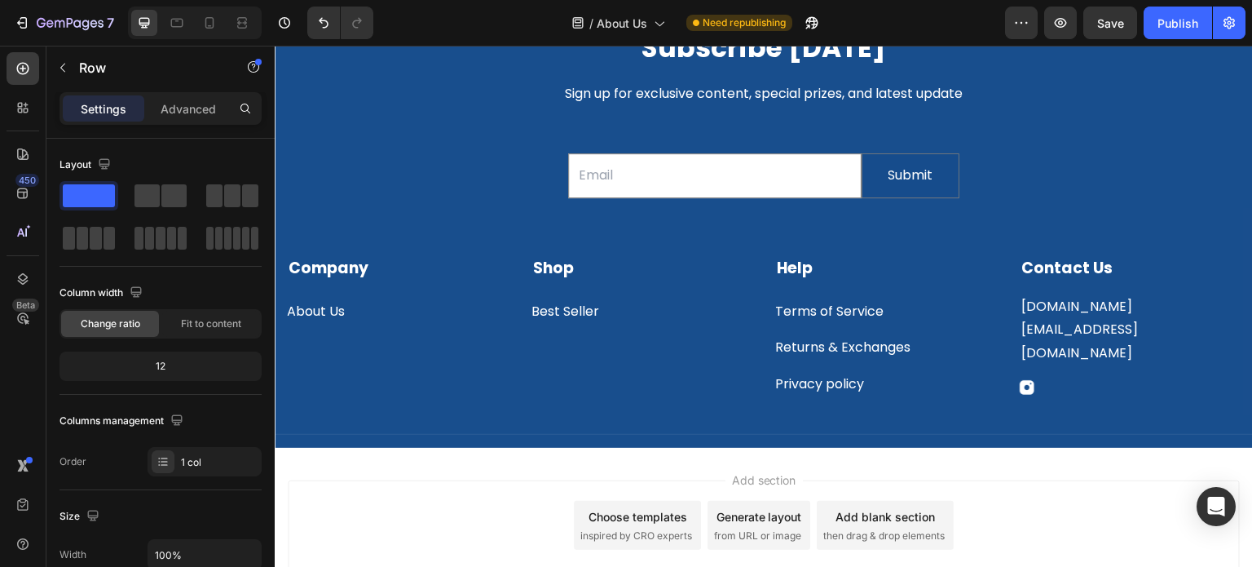
drag, startPoint x: 383, startPoint y: 179, endPoint x: 376, endPoint y: 185, distance: 9.3
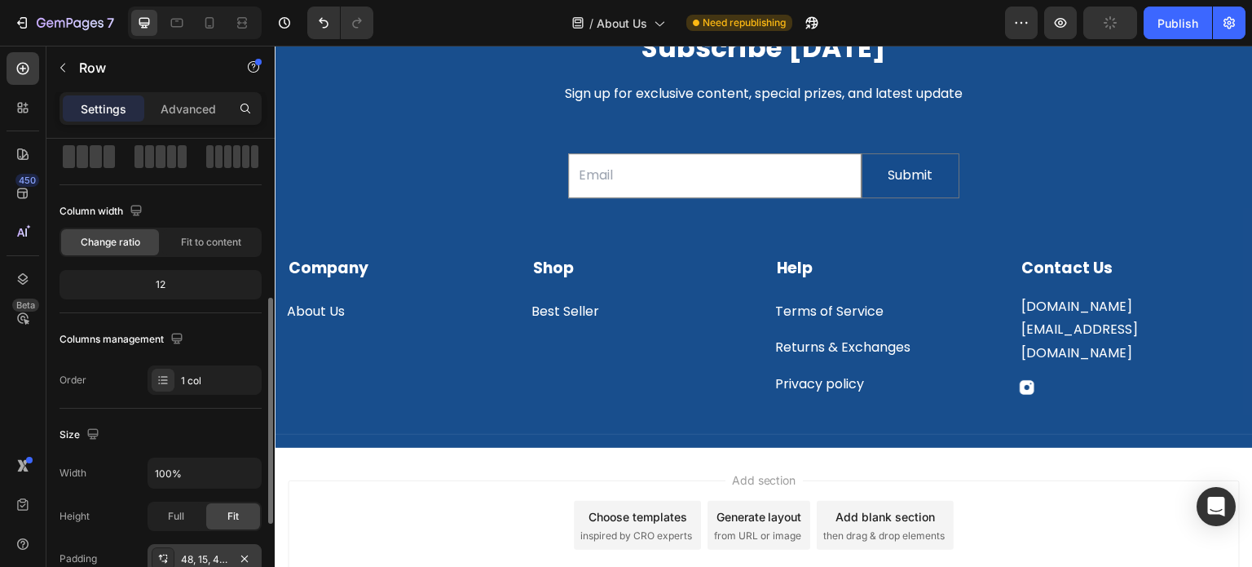
scroll to position [245, 0]
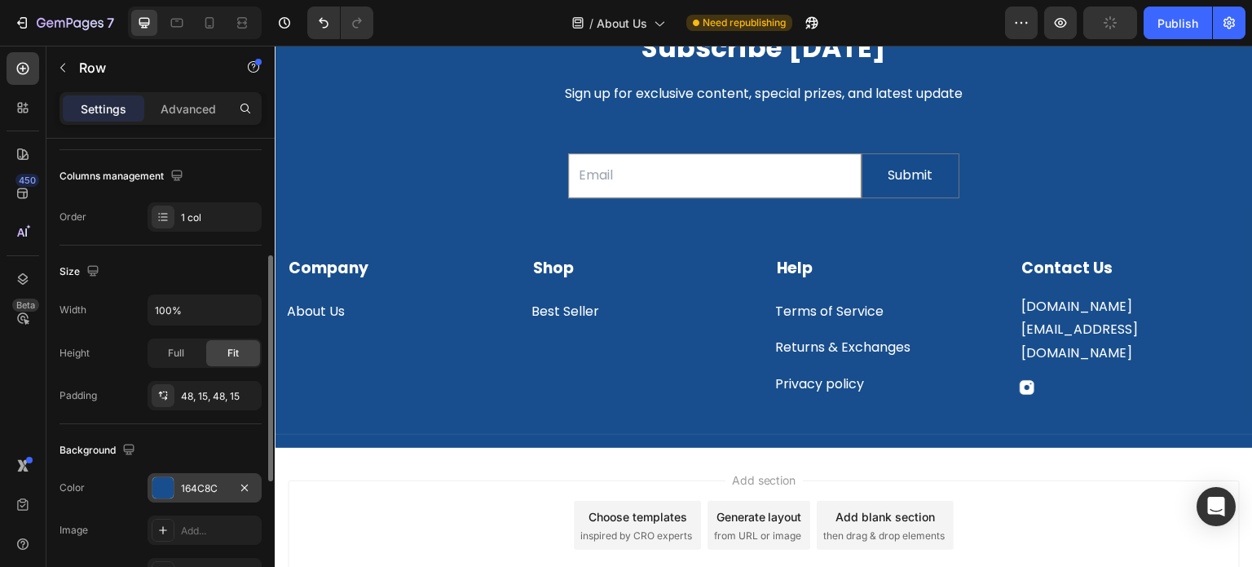
click at [183, 488] on div "164C8C" at bounding box center [204, 488] width 47 height 15
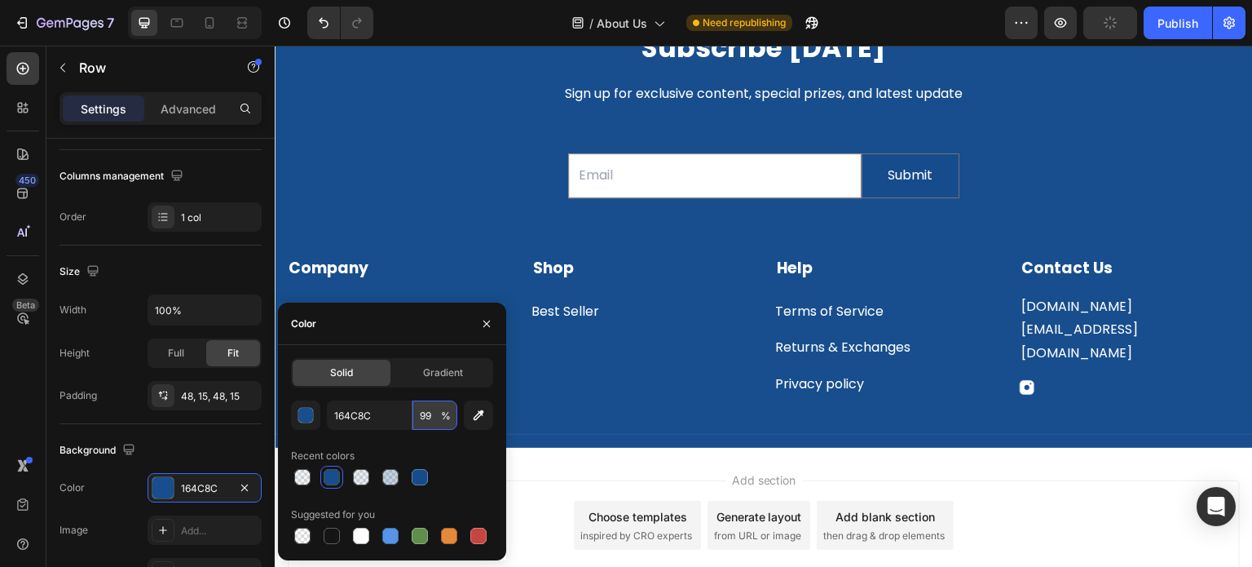
click at [431, 417] on input "99" at bounding box center [434, 414] width 45 height 29
type input "15"
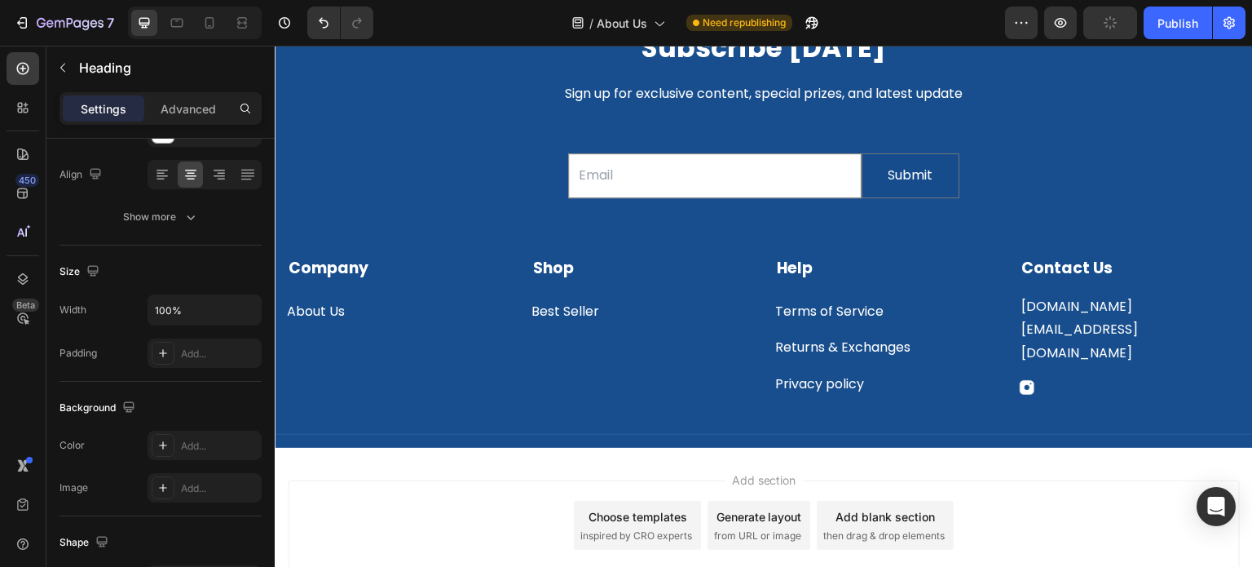
scroll to position [0, 0]
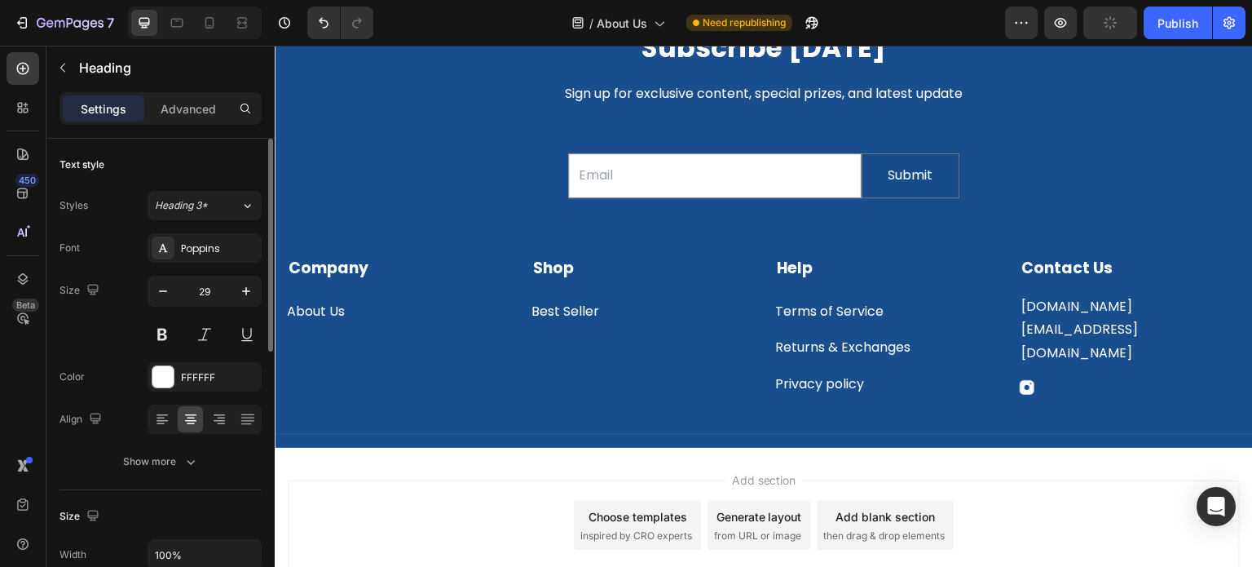
click at [164, 390] on div "Font Poppins Size 14 Color FFFFFF Align Show more" at bounding box center [161, 354] width 202 height 243
click at [167, 382] on div at bounding box center [162, 376] width 21 height 21
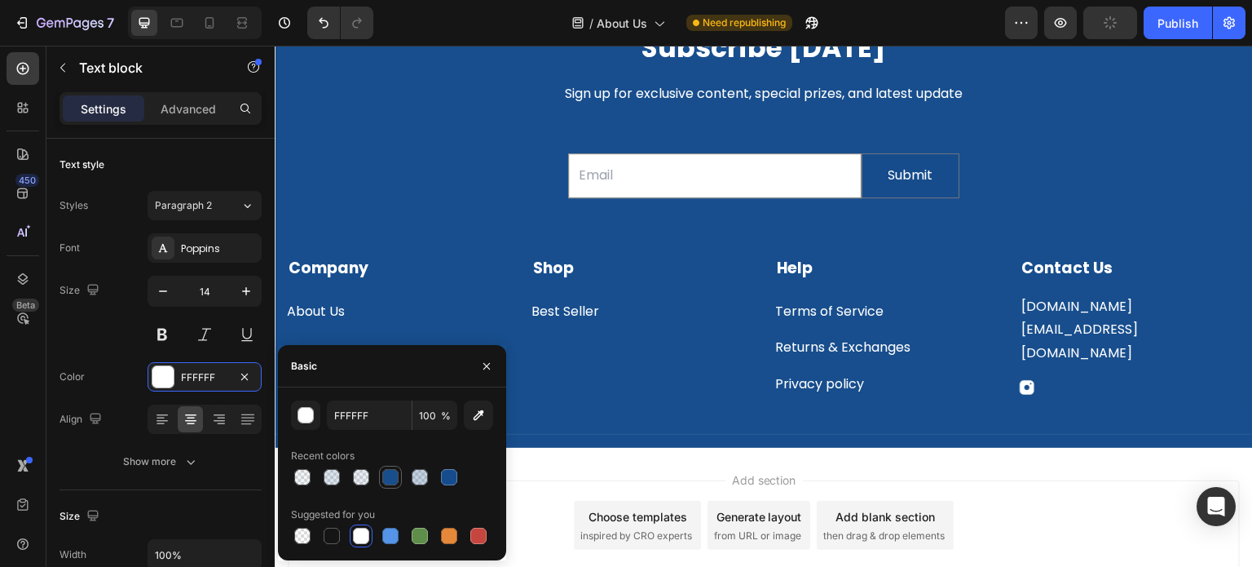
click at [393, 478] on div at bounding box center [390, 477] width 16 height 16
type input "164C8C"
type input "99"
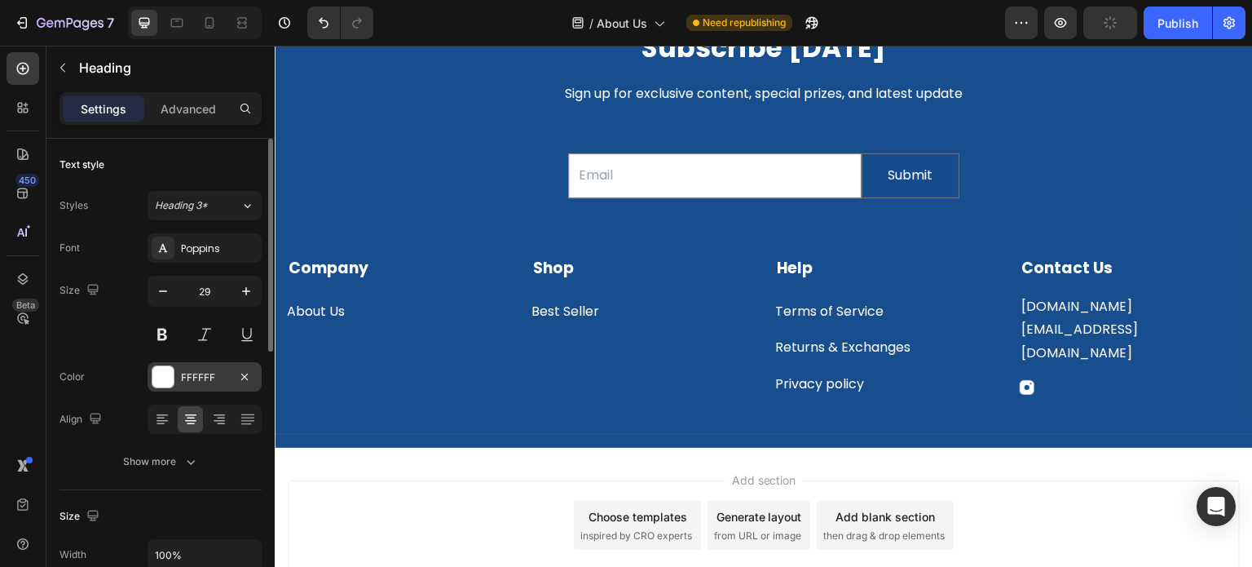
click at [169, 377] on div at bounding box center [162, 376] width 21 height 21
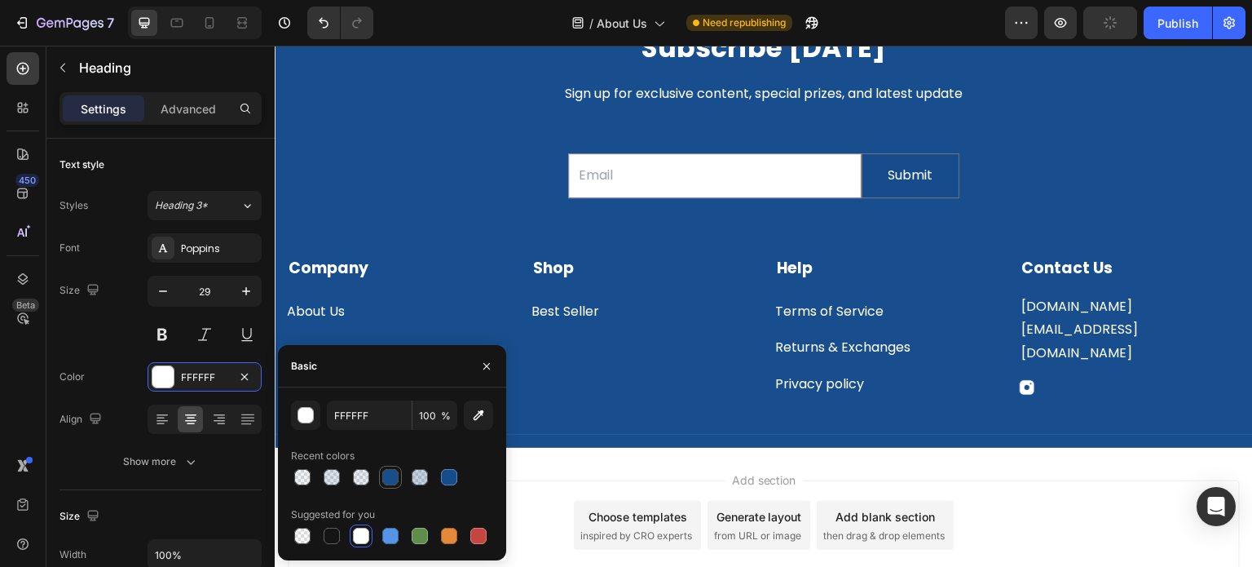
click at [385, 472] on div at bounding box center [390, 477] width 16 height 16
type input "164C8C"
type input "99"
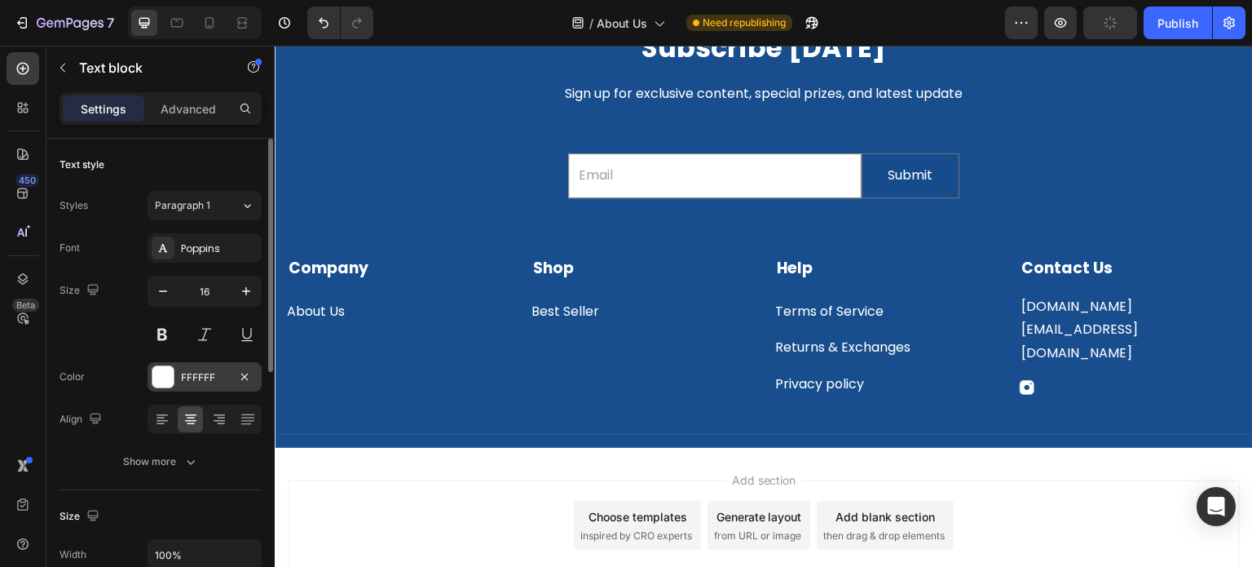
click at [170, 381] on div at bounding box center [162, 376] width 21 height 21
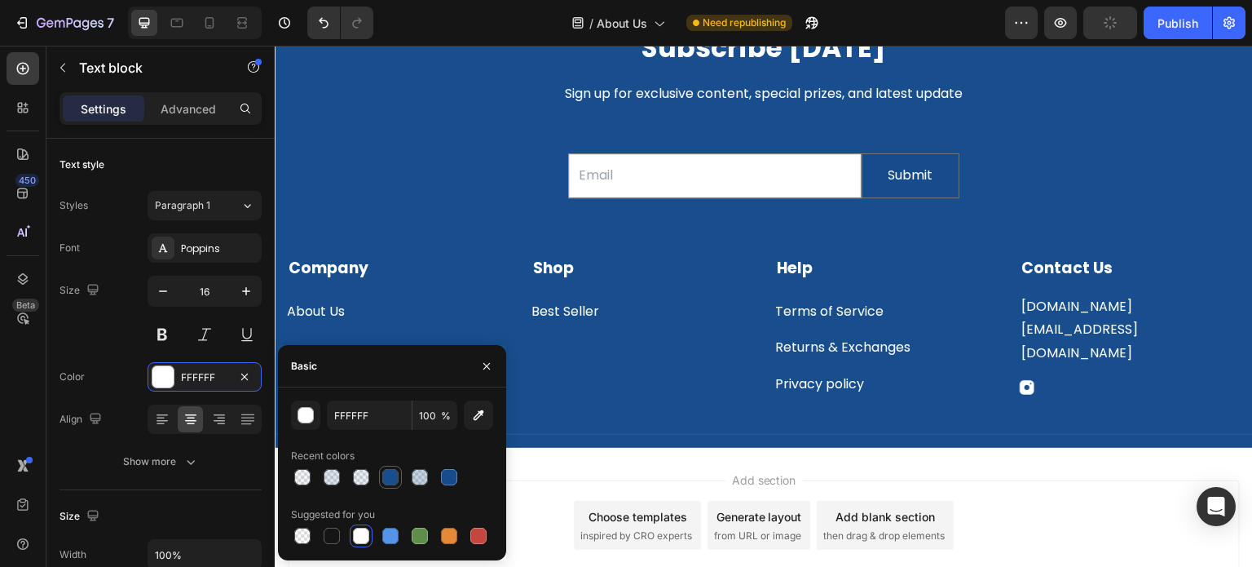
click at [390, 481] on div at bounding box center [390, 477] width 16 height 16
type input "164C8C"
type input "99"
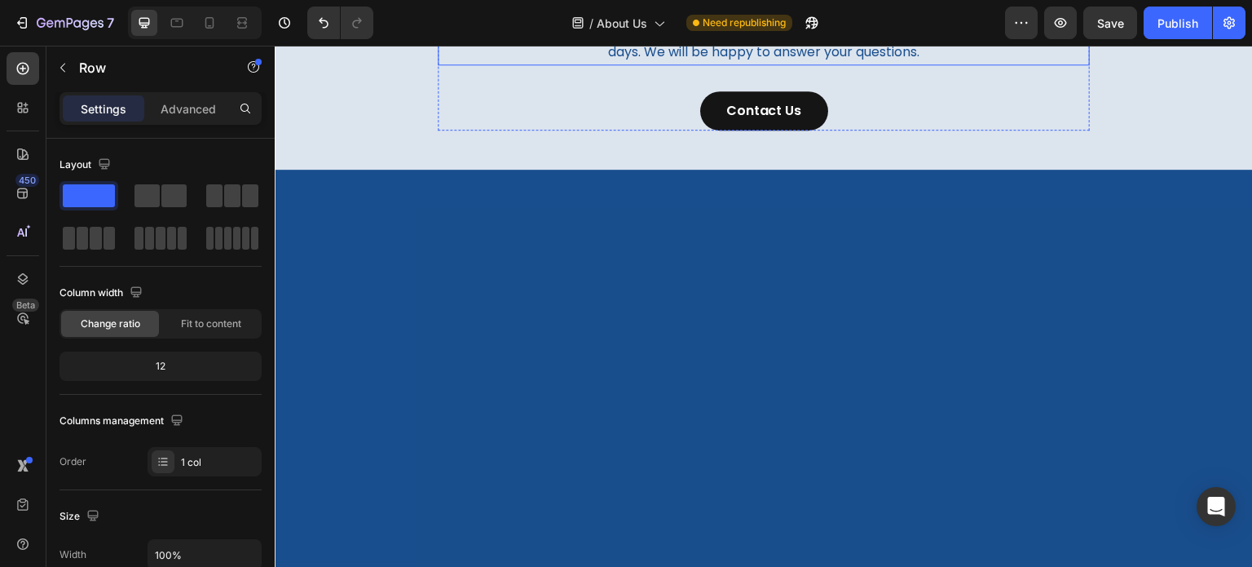
scroll to position [2166, 0]
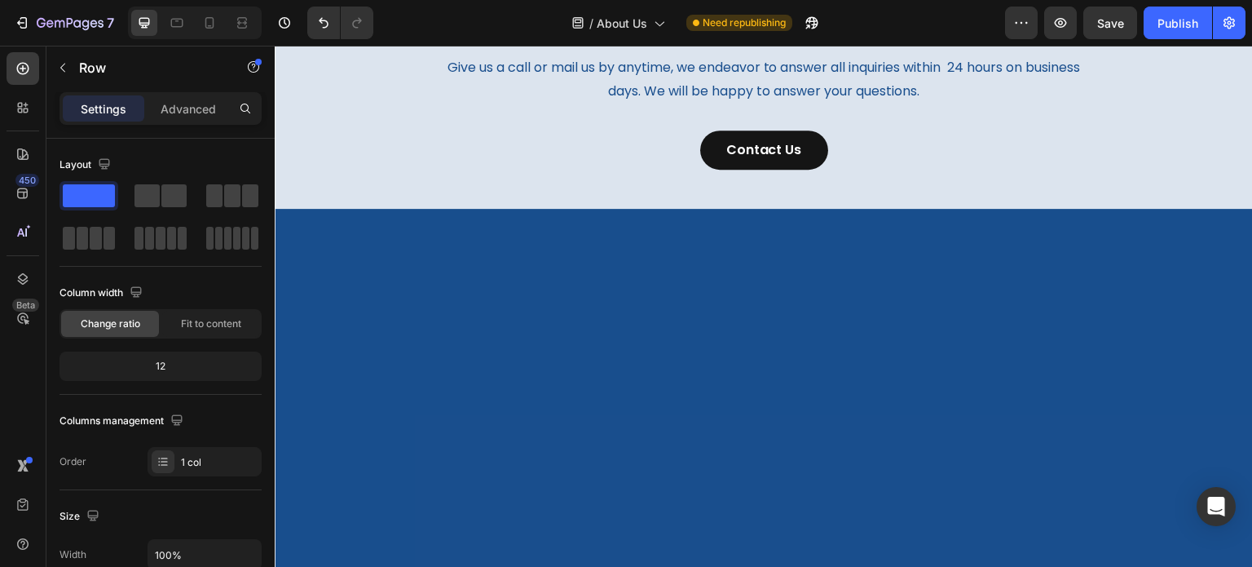
click at [1096, 210] on div "CONTACT US Text block Have a question? Heading Give us a call or mail us by any…" at bounding box center [764, 72] width 978 height 275
click at [977, 210] on div "CONTACT US Text block Have a question? Heading Give us a call or mail us by any…" at bounding box center [764, 72] width 978 height 275
click at [1078, 210] on div "CONTACT US Text block Have a question? Heading Give us a call or mail us by any…" at bounding box center [764, 72] width 978 height 275
click at [1171, 210] on div "CONTACT US Text block Have a question? Heading Give us a call or mail us by any…" at bounding box center [764, 72] width 978 height 275
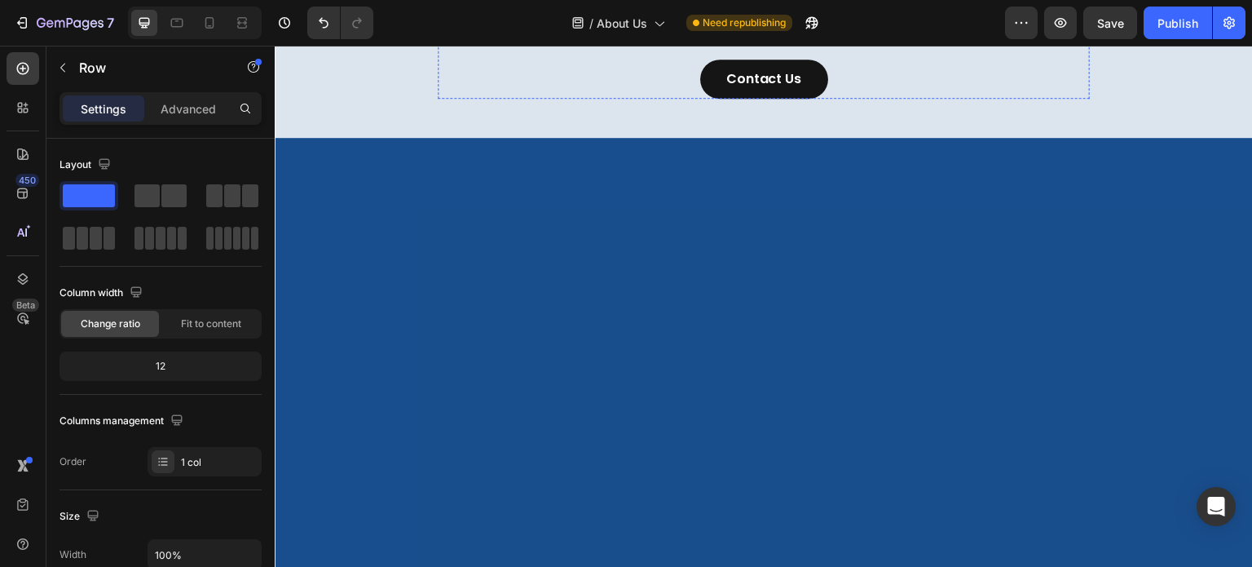
scroll to position [2247, 0]
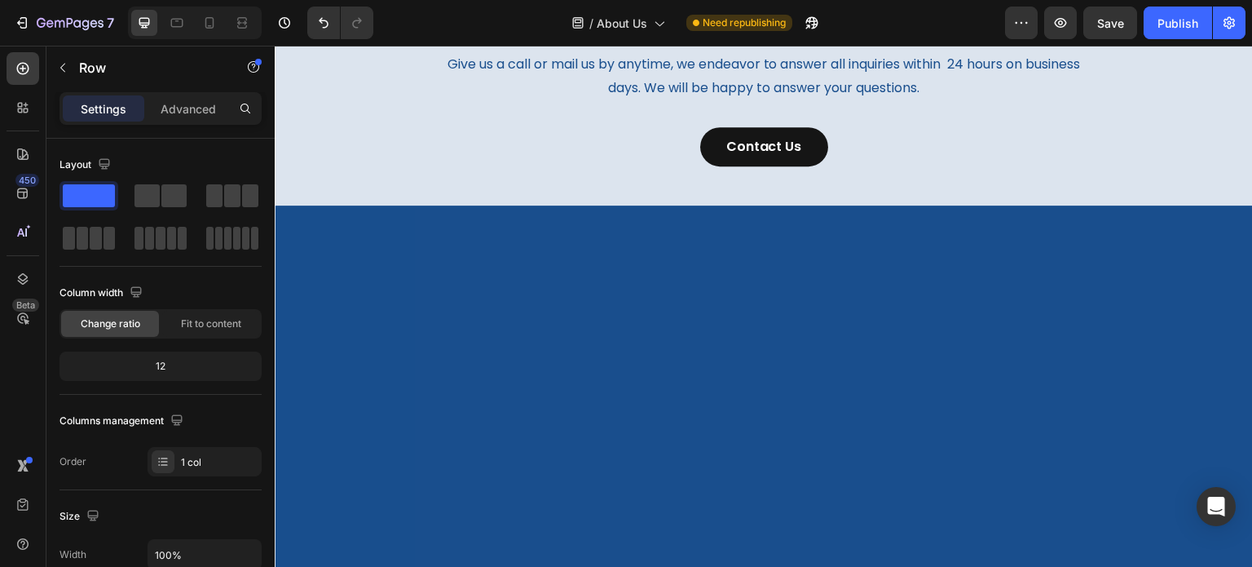
scroll to position [2166, 0]
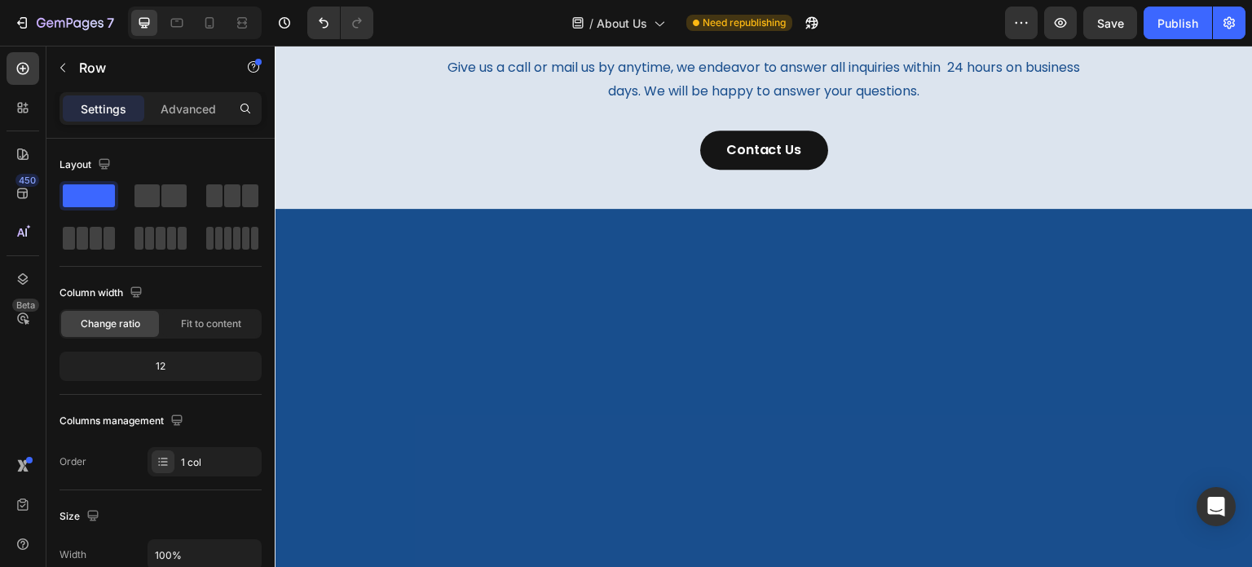
click at [368, 210] on div "CONTACT US Text block Have a question? Heading Give us a call or mail us by any…" at bounding box center [764, 72] width 978 height 275
click at [364, 210] on div "CONTACT US Text block Have a question? Heading Give us a call or mail us by any…" at bounding box center [764, 72] width 978 height 275
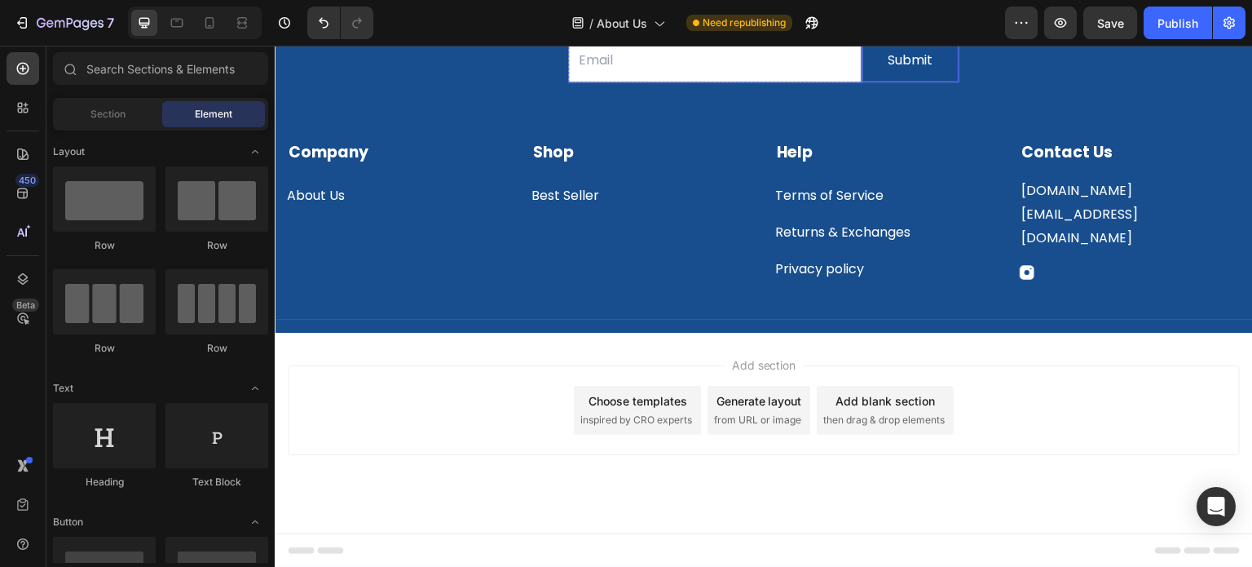
scroll to position [2411, 0]
click at [1178, 22] on div "Publish" at bounding box center [1178, 23] width 41 height 17
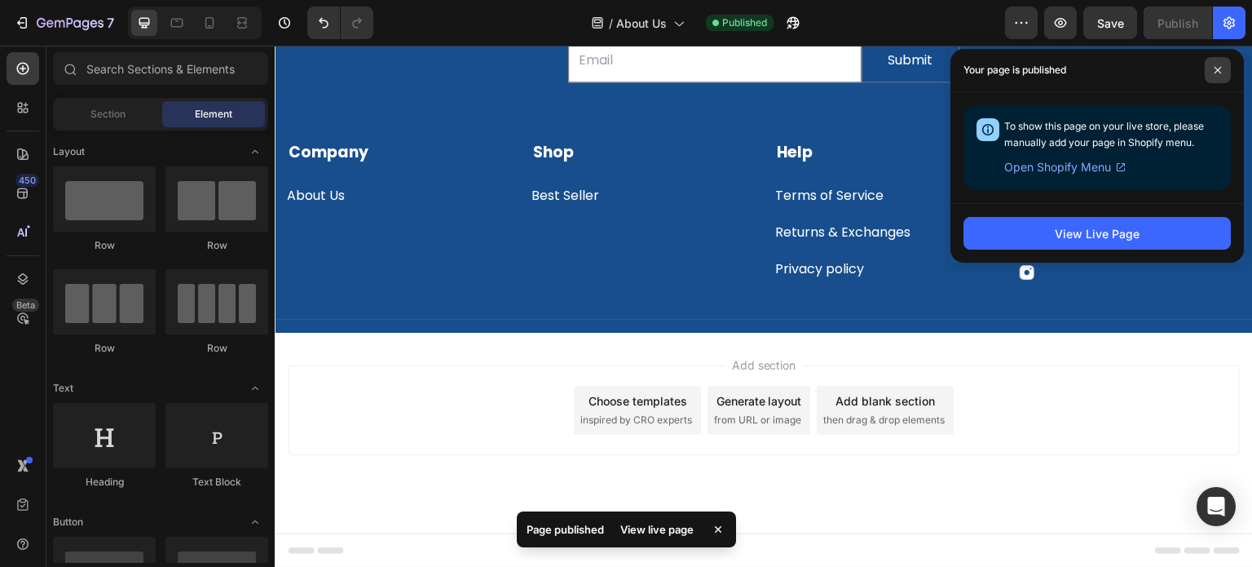
click at [1213, 64] on span at bounding box center [1218, 70] width 26 height 26
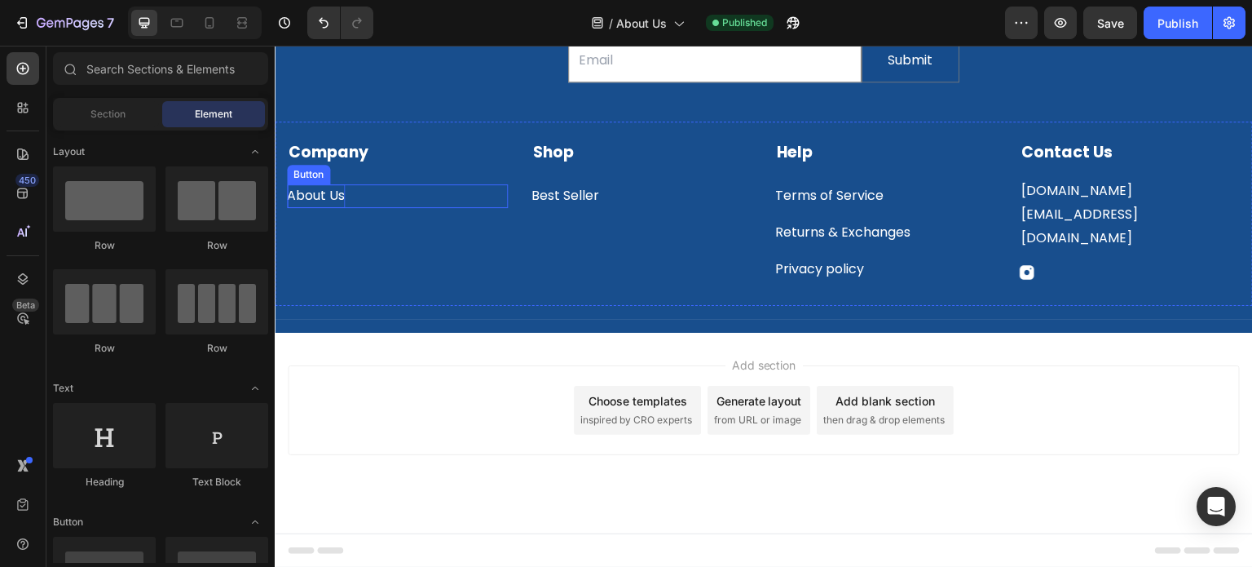
click at [323, 208] on p "About Us" at bounding box center [316, 196] width 58 height 24
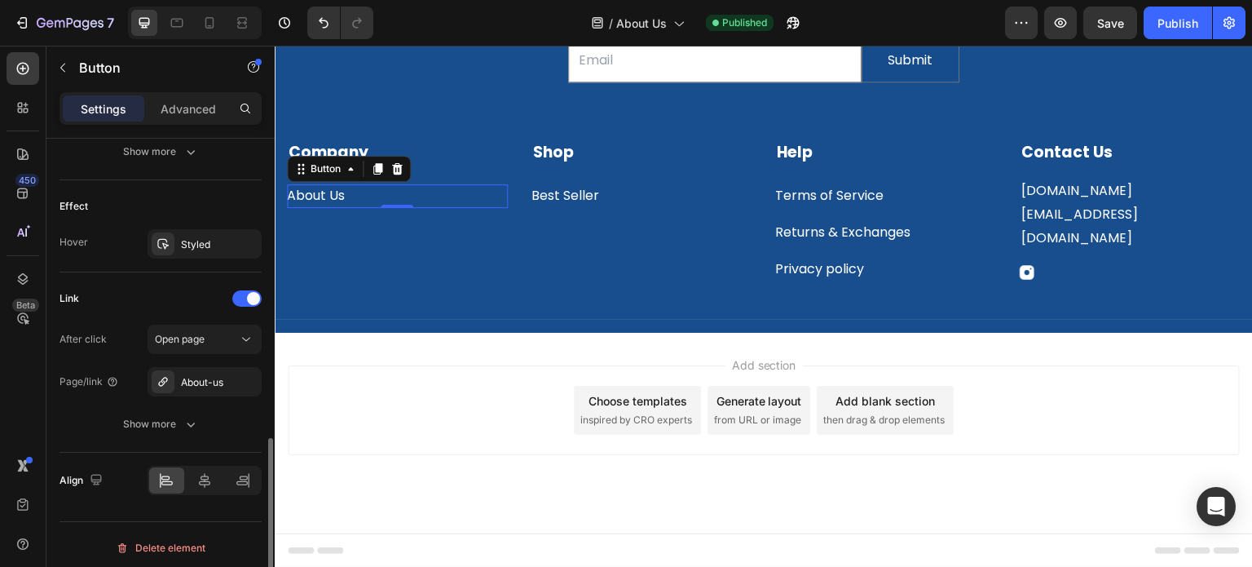
scroll to position [818, 0]
click at [244, 374] on icon "button" at bounding box center [244, 377] width 7 height 7
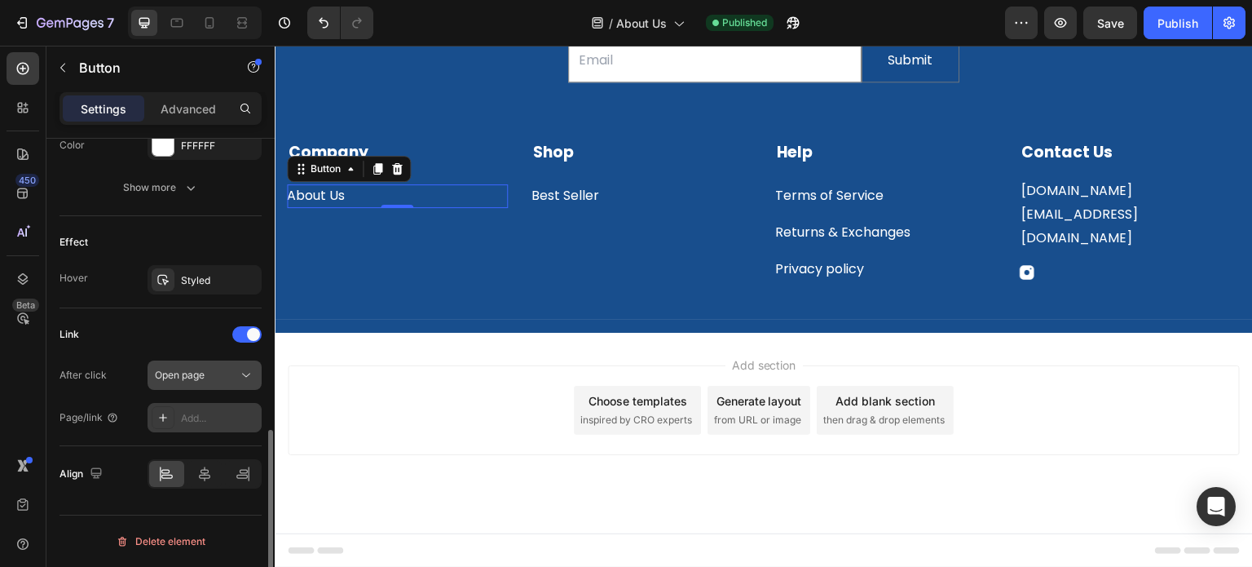
scroll to position [776, 0]
click at [160, 409] on div at bounding box center [163, 420] width 23 height 23
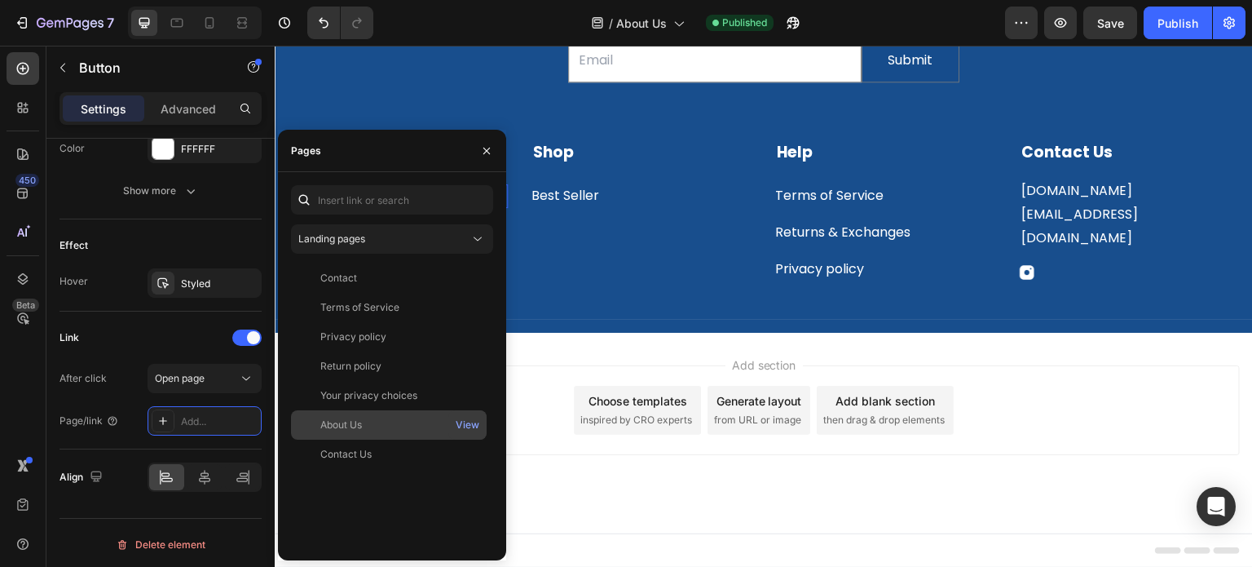
click at [395, 439] on div "About Us View" at bounding box center [389, 453] width 196 height 29
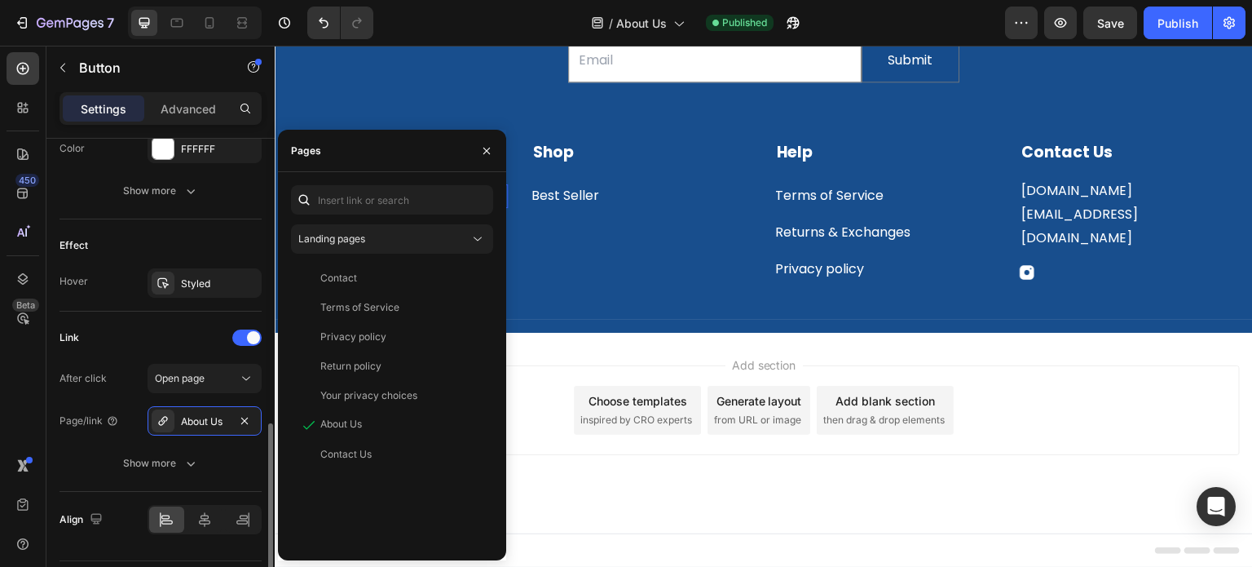
click at [101, 442] on div "After click Open page Page/link About Us Show more" at bounding box center [161, 421] width 202 height 114
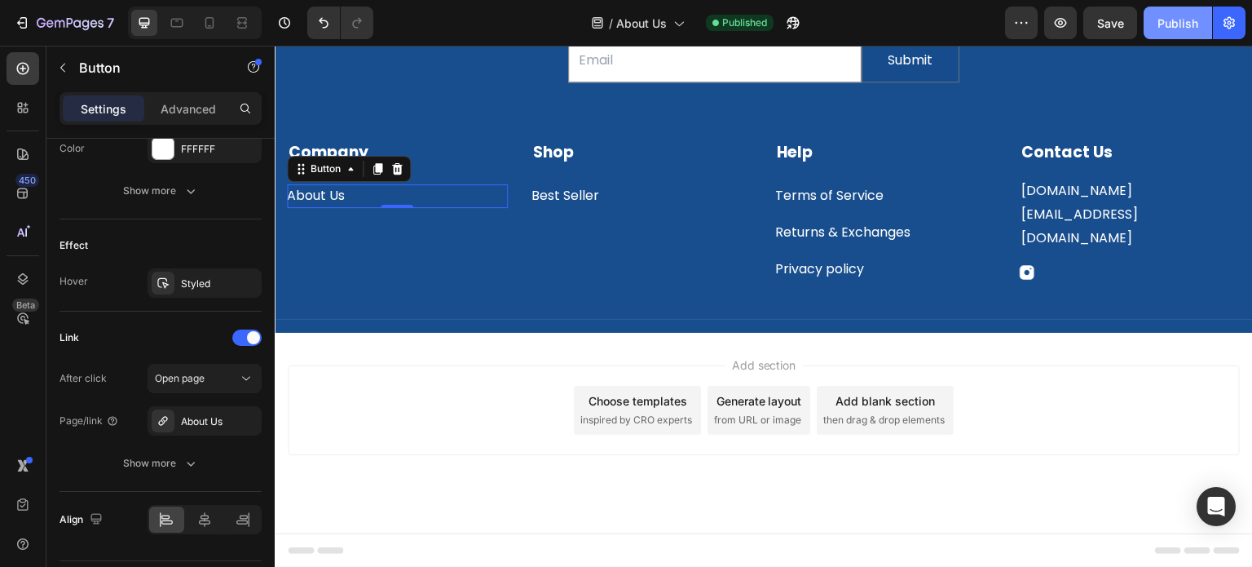
click at [1172, 15] on div "Publish" at bounding box center [1178, 23] width 41 height 17
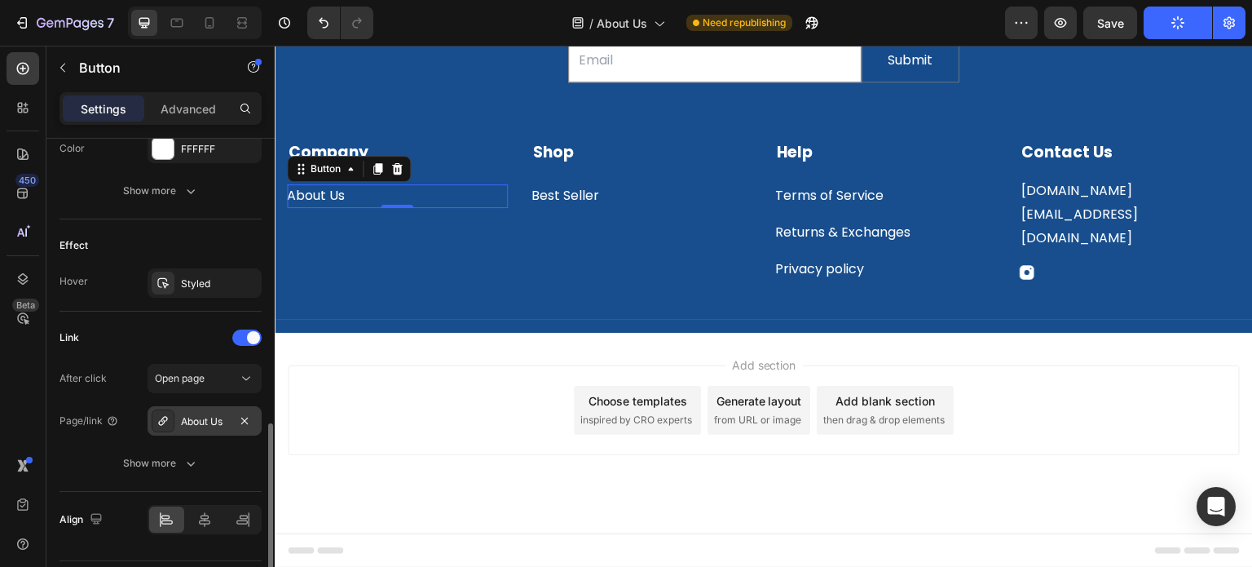
click at [196, 421] on div "About Us" at bounding box center [204, 421] width 47 height 15
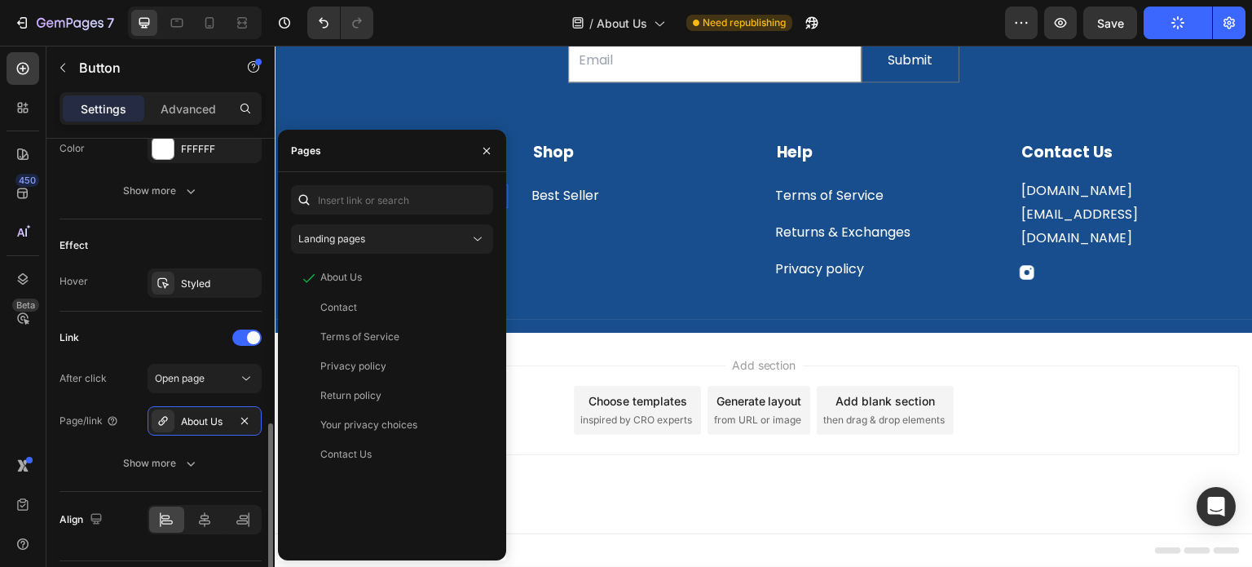
click at [140, 328] on div "Link" at bounding box center [161, 337] width 202 height 26
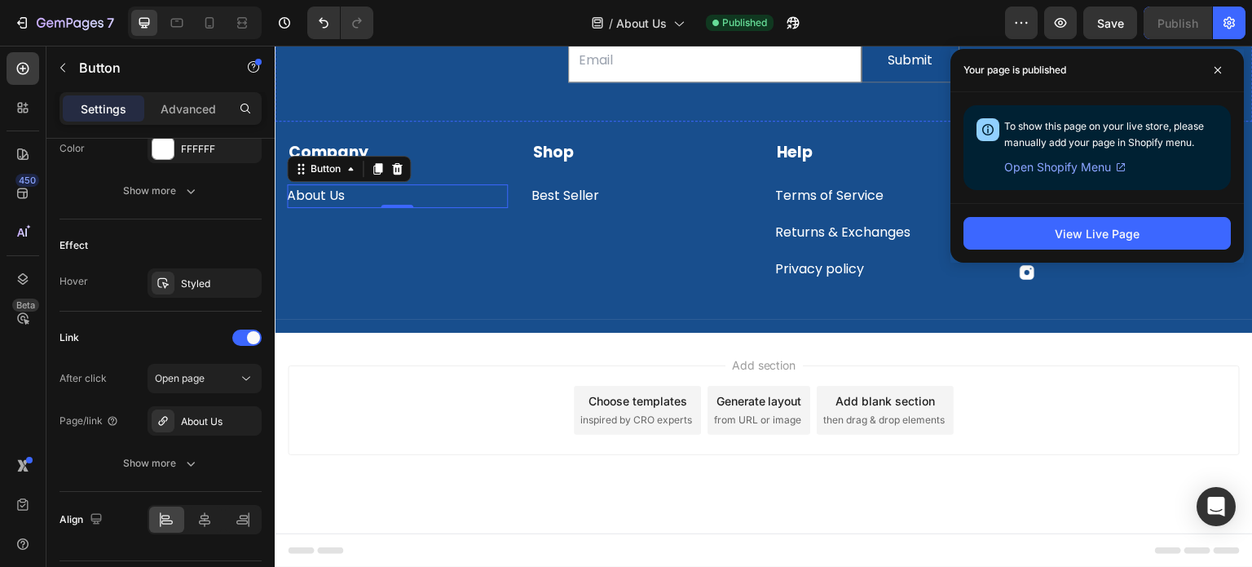
scroll to position [2329, 0]
click at [1222, 79] on span at bounding box center [1218, 70] width 26 height 26
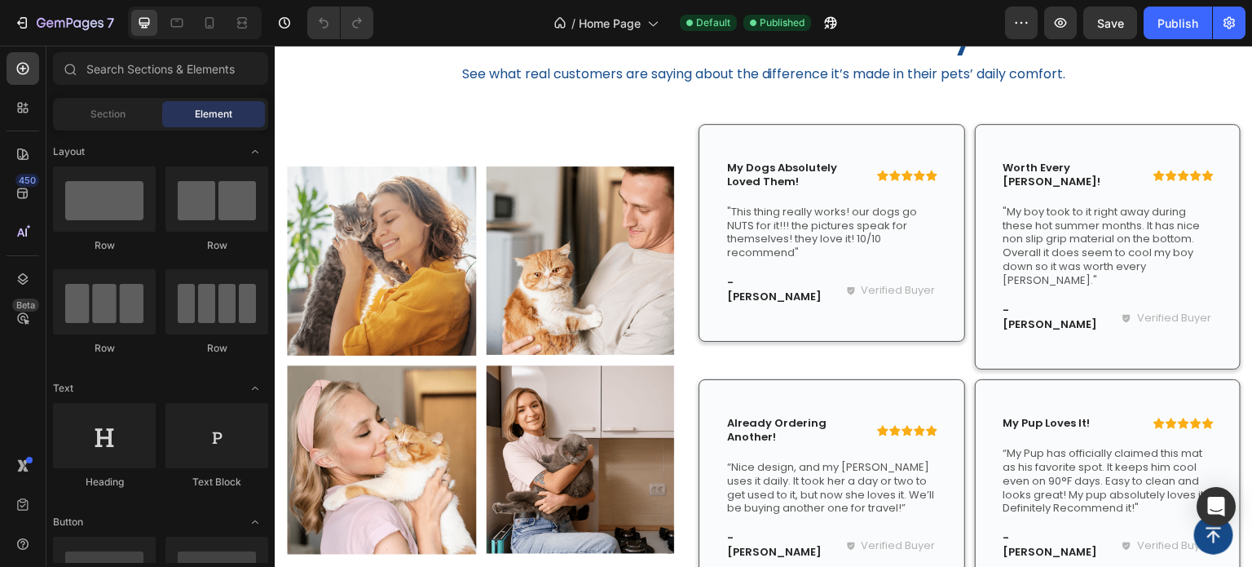
scroll to position [3606, 0]
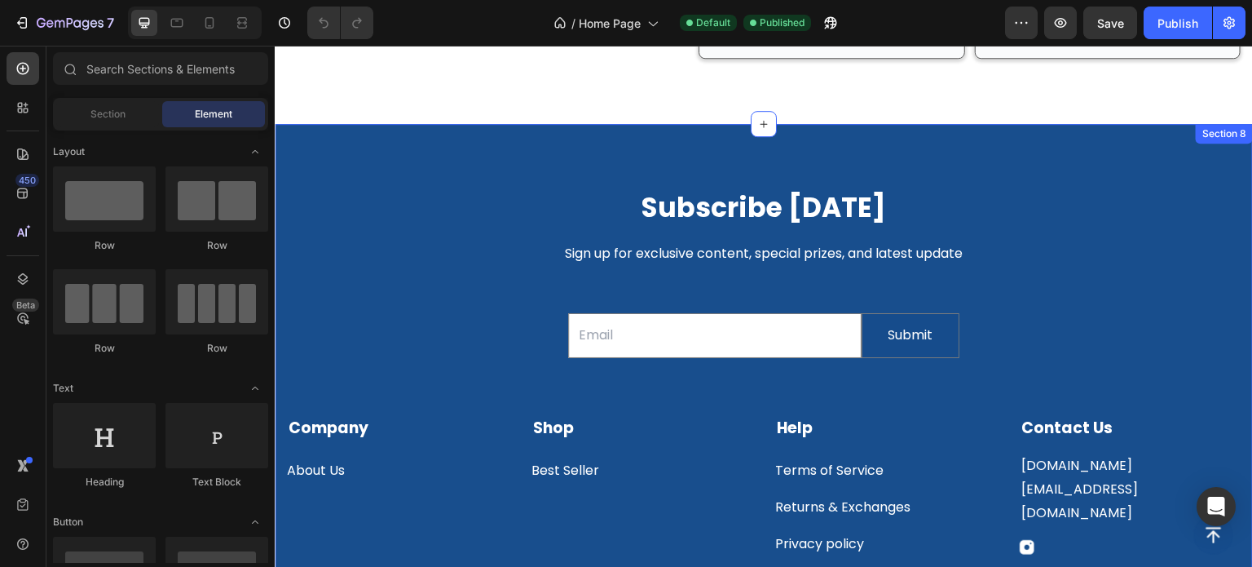
click at [375, 124] on div "Subscribe Today Heading Sign up for exclusive content, special prizes, and late…" at bounding box center [764, 365] width 978 height 483
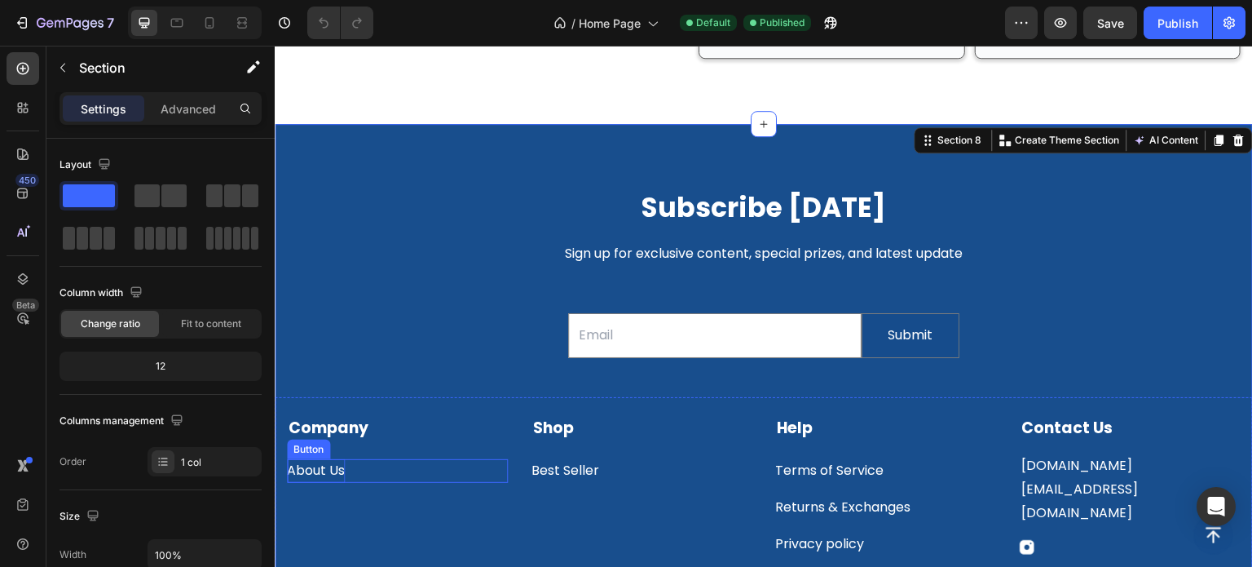
click at [327, 459] on p "About Us" at bounding box center [316, 471] width 58 height 24
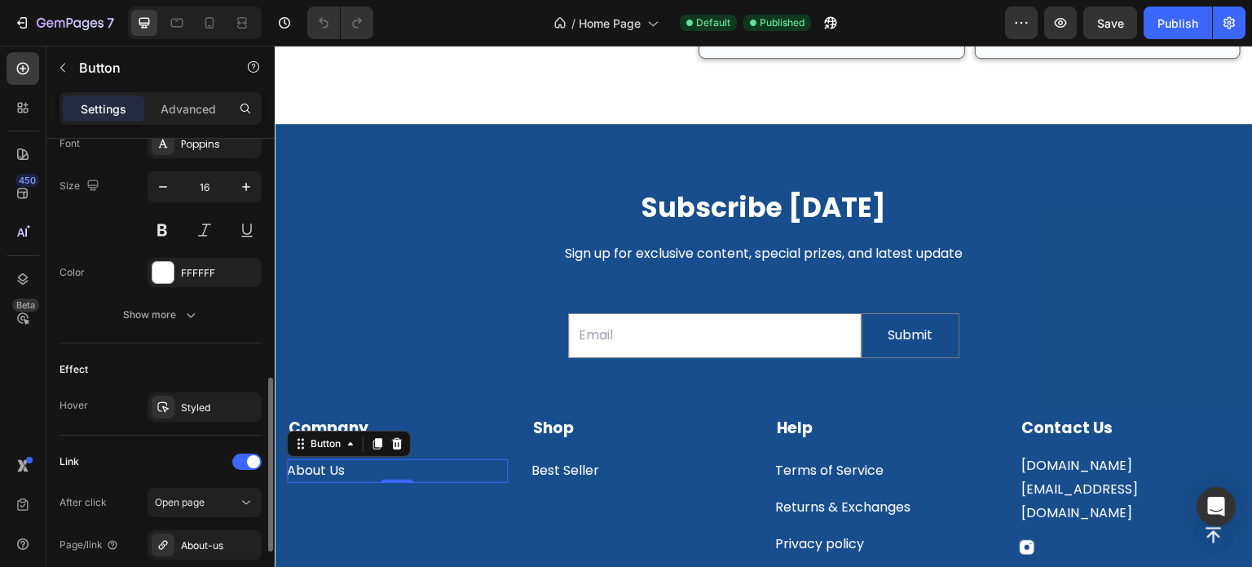
scroll to position [818, 0]
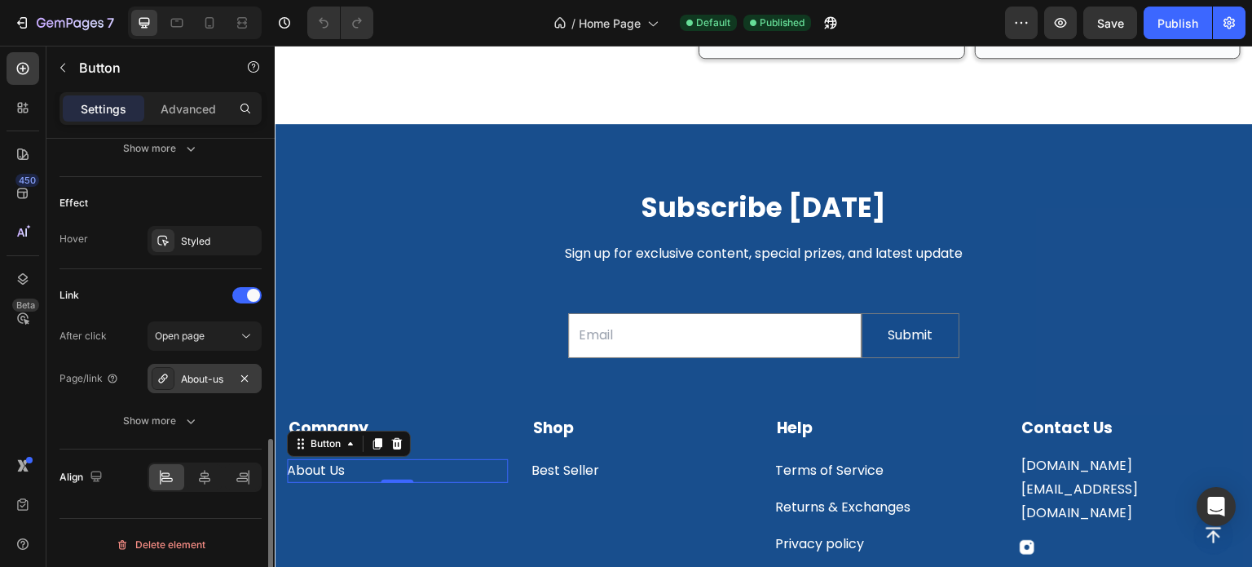
click at [175, 381] on div "About-us" at bounding box center [205, 378] width 114 height 29
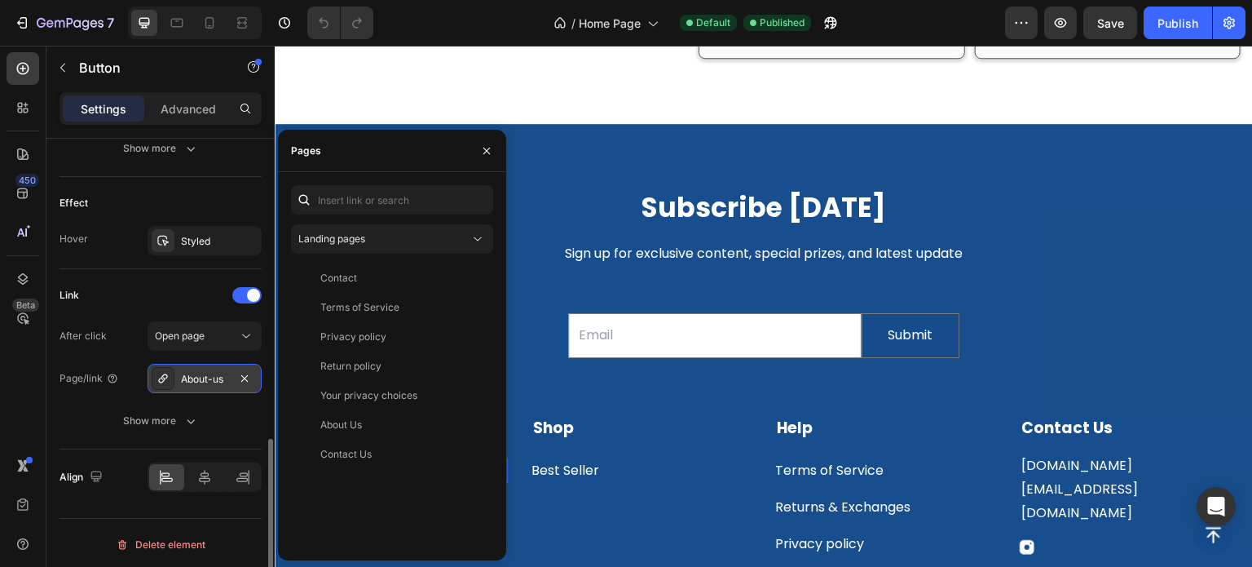
click at [170, 374] on div at bounding box center [163, 378] width 23 height 23
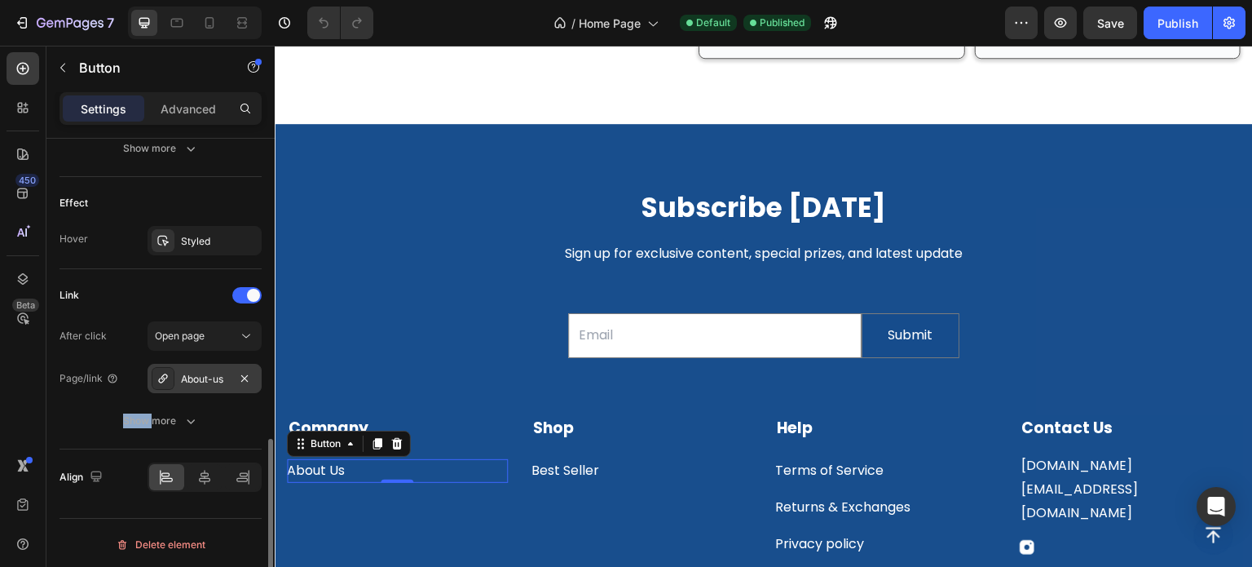
click at [170, 374] on div at bounding box center [163, 378] width 23 height 23
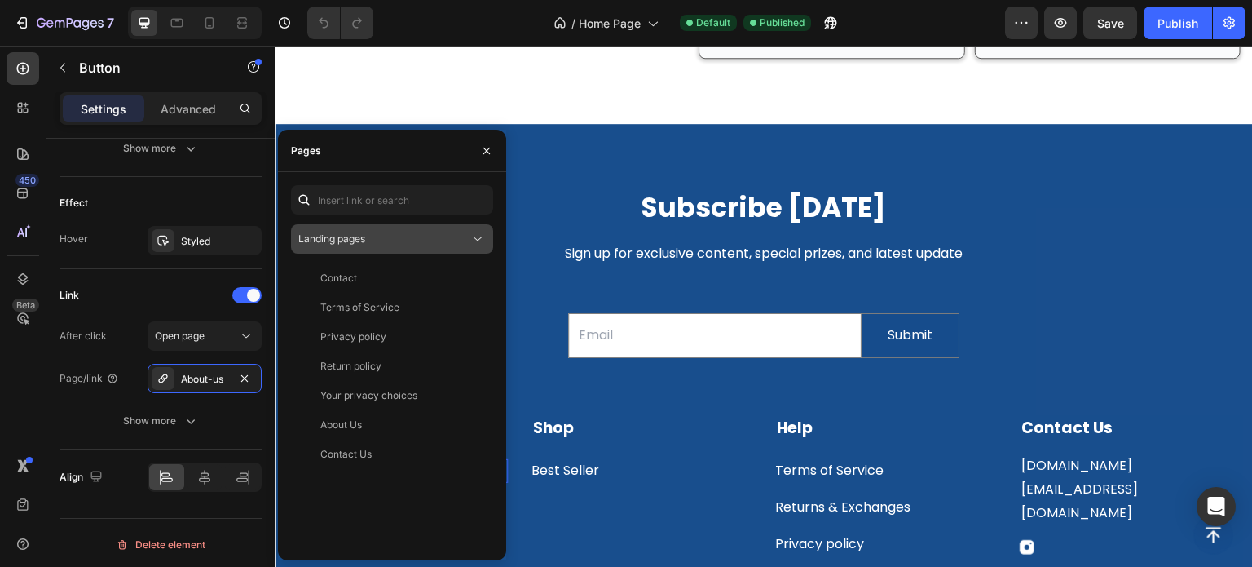
click at [399, 235] on div "Landing pages" at bounding box center [383, 239] width 171 height 15
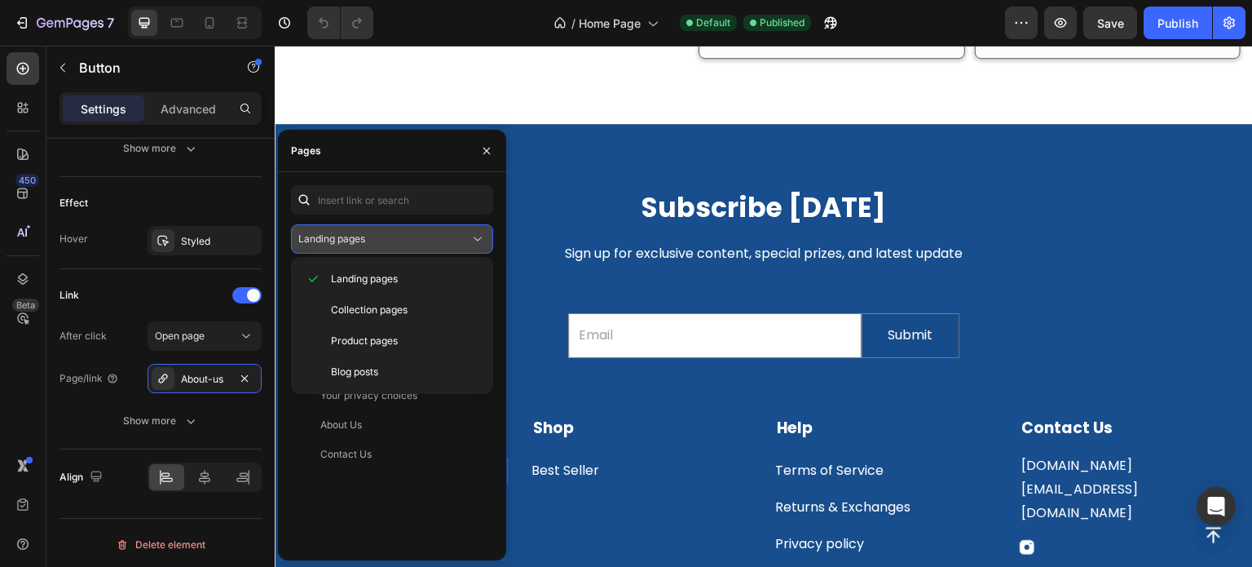
click at [399, 236] on div "Landing pages" at bounding box center [383, 239] width 171 height 15
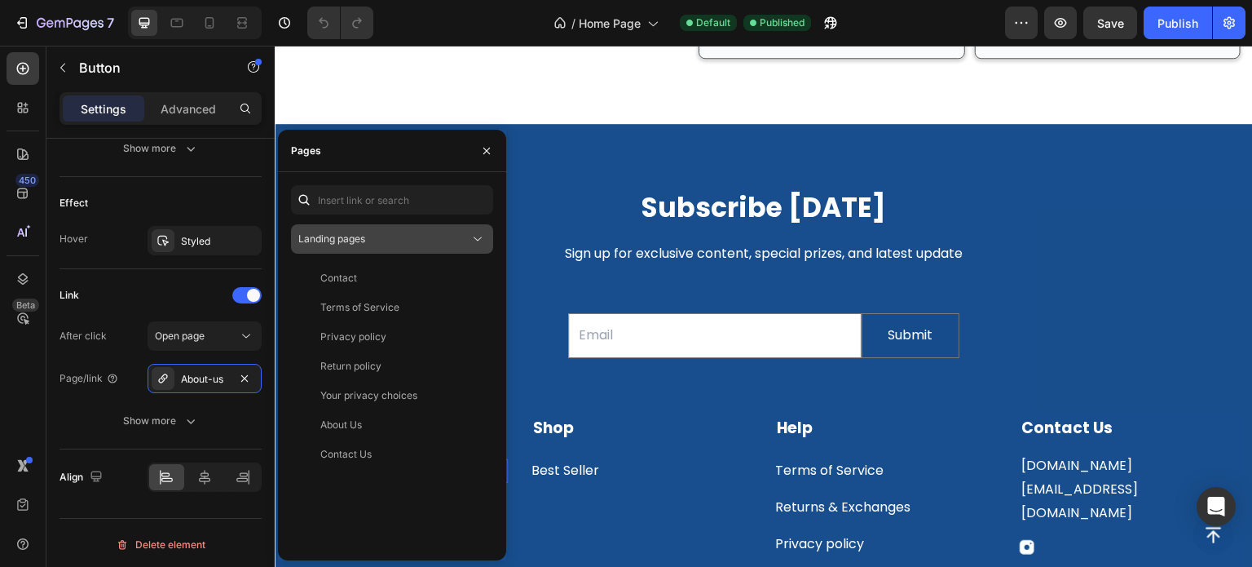
click at [399, 236] on div "Landing pages" at bounding box center [383, 239] width 171 height 15
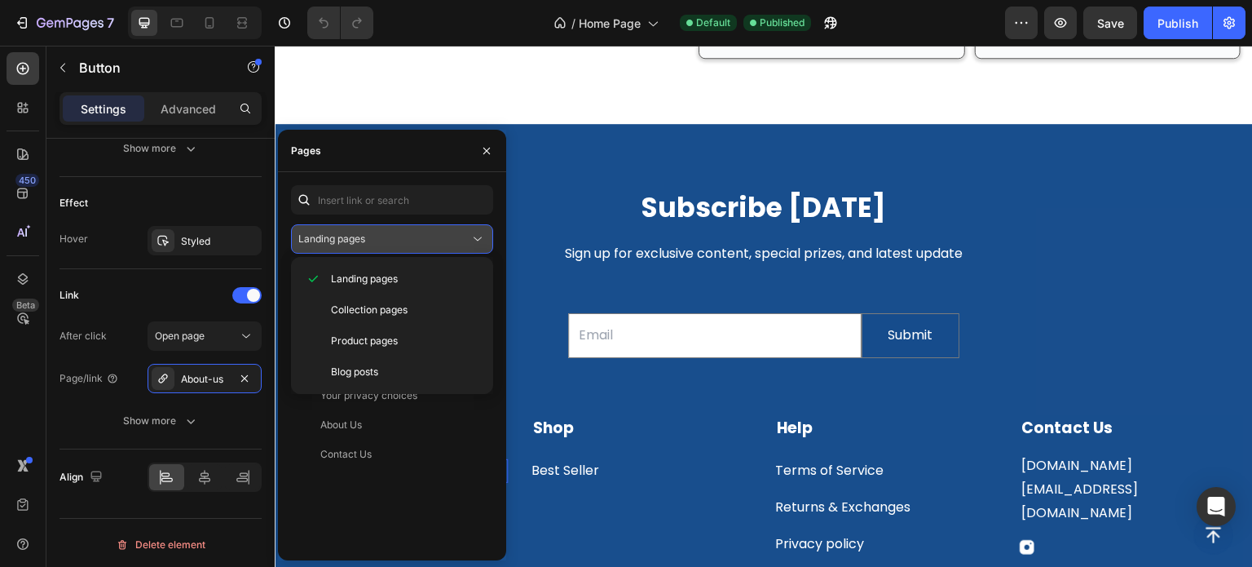
click at [399, 236] on div "Landing pages" at bounding box center [383, 239] width 171 height 15
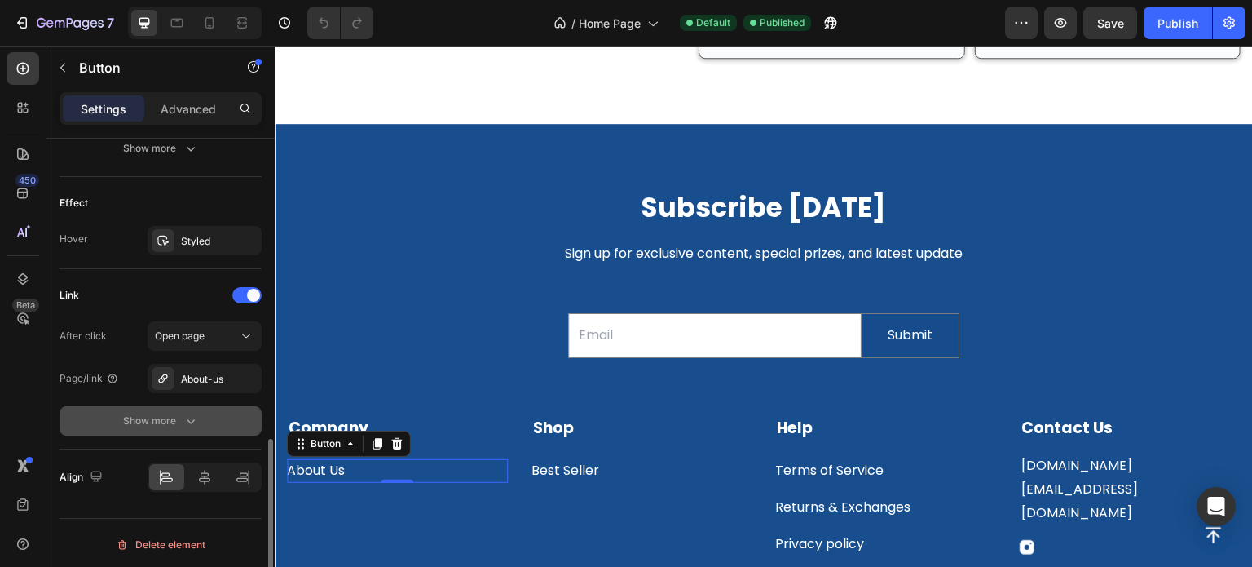
click at [100, 410] on button "Show more" at bounding box center [161, 420] width 202 height 29
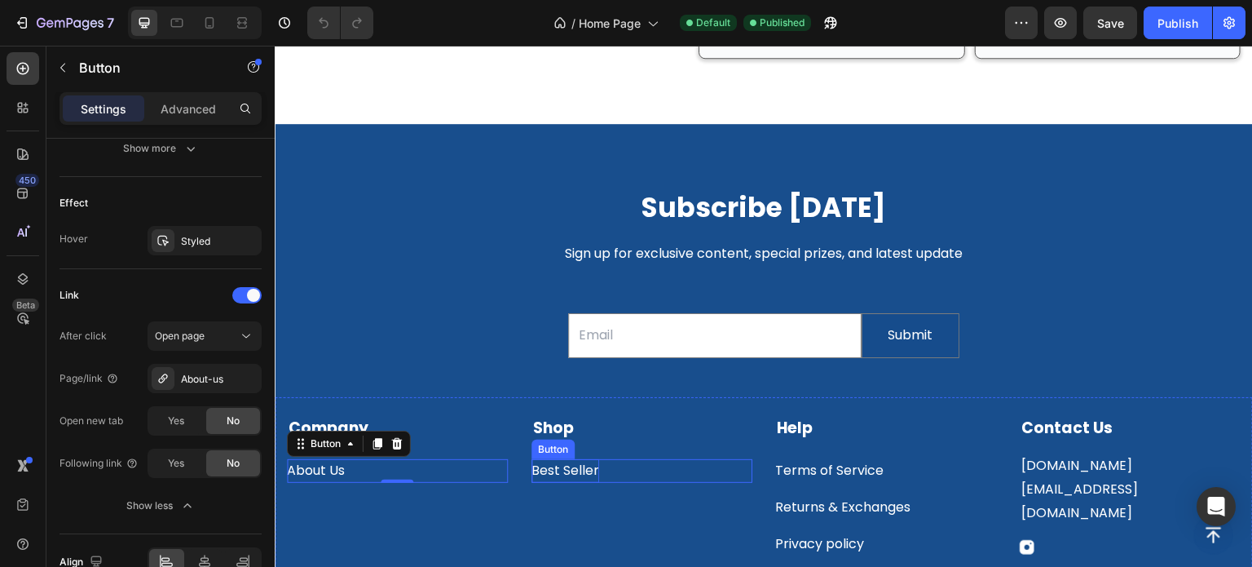
click at [589, 459] on p "Best Seller" at bounding box center [566, 471] width 68 height 24
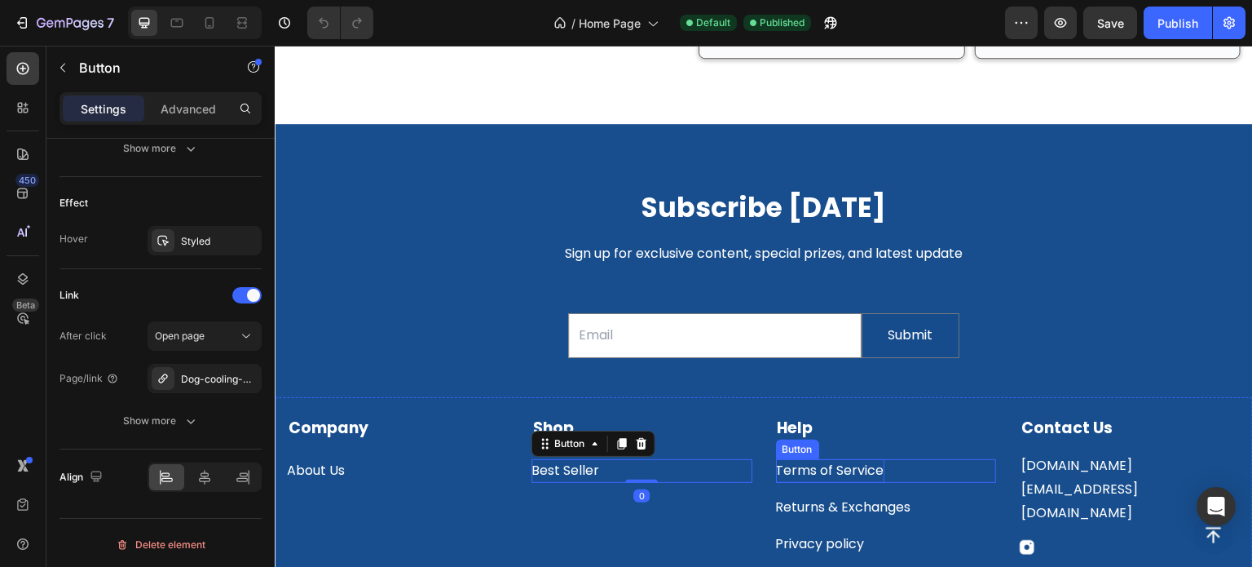
click at [827, 459] on p "Terms of Service" at bounding box center [830, 471] width 108 height 24
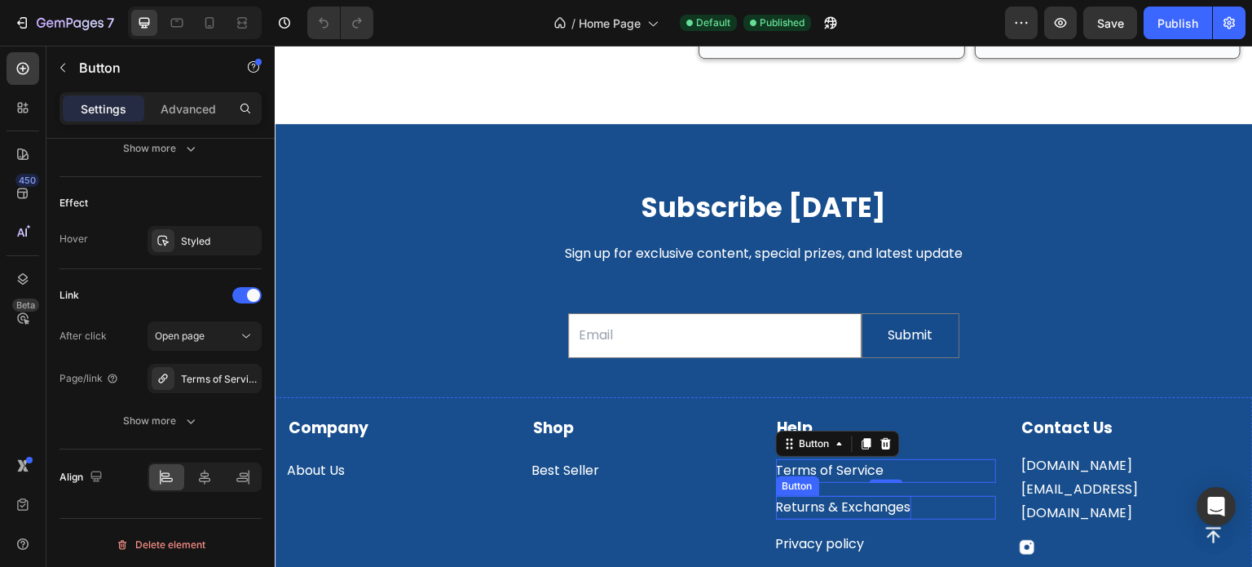
click at [818, 496] on div "Returns & Exchanges" at bounding box center [843, 508] width 135 height 24
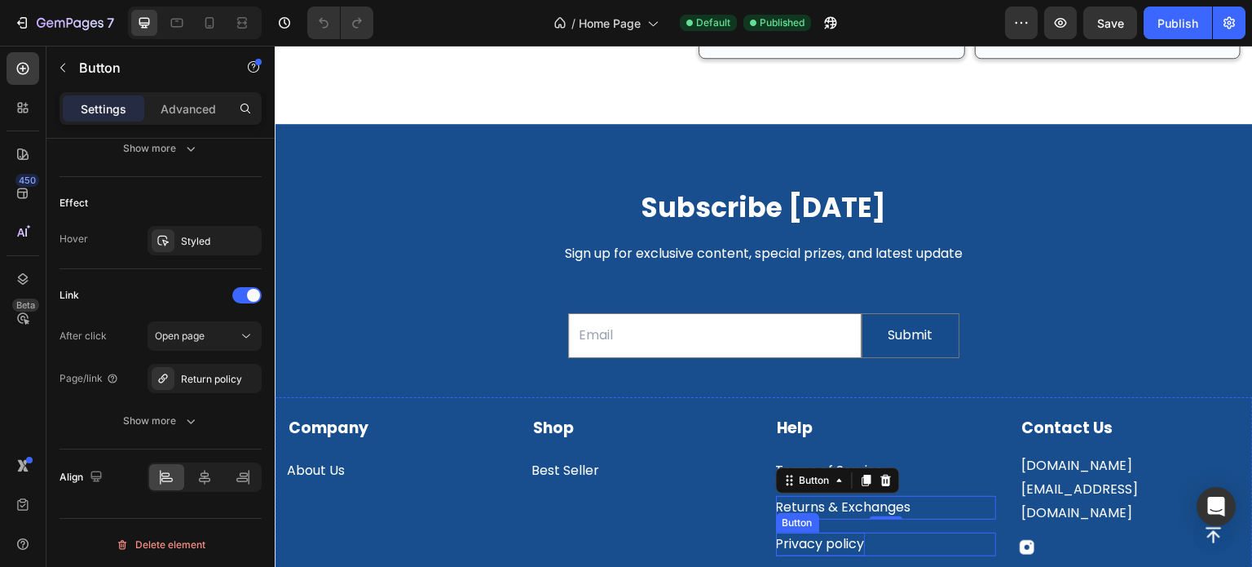
click at [815, 532] on p "Privacy policy" at bounding box center [820, 544] width 89 height 24
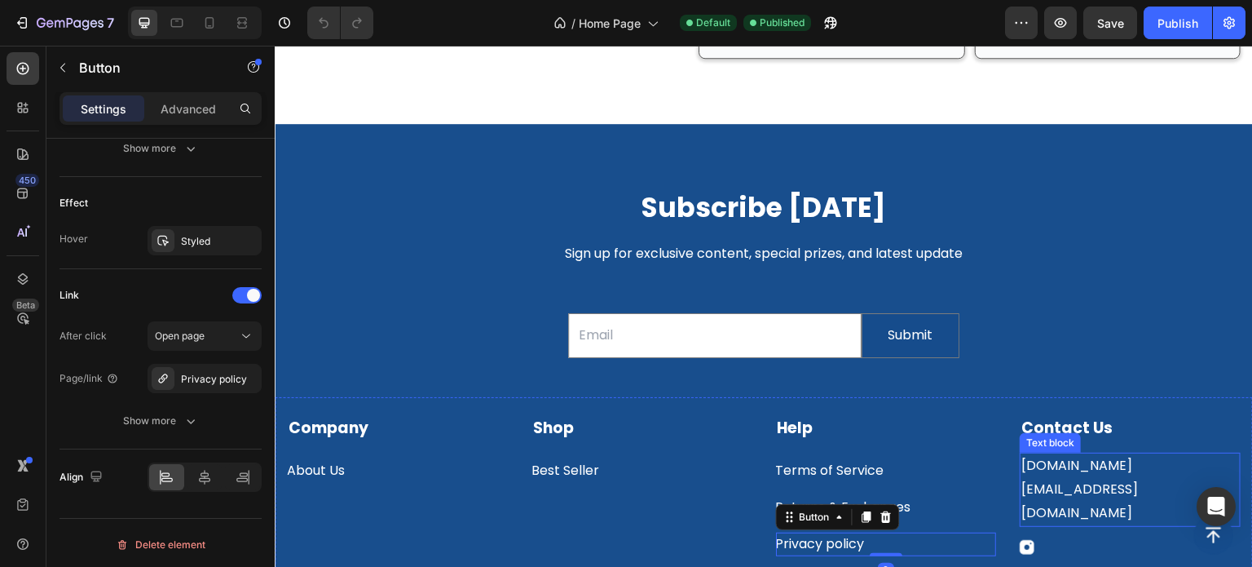
click at [1075, 454] on p "[DOMAIN_NAME][EMAIL_ADDRESS][DOMAIN_NAME]" at bounding box center [1130, 489] width 218 height 70
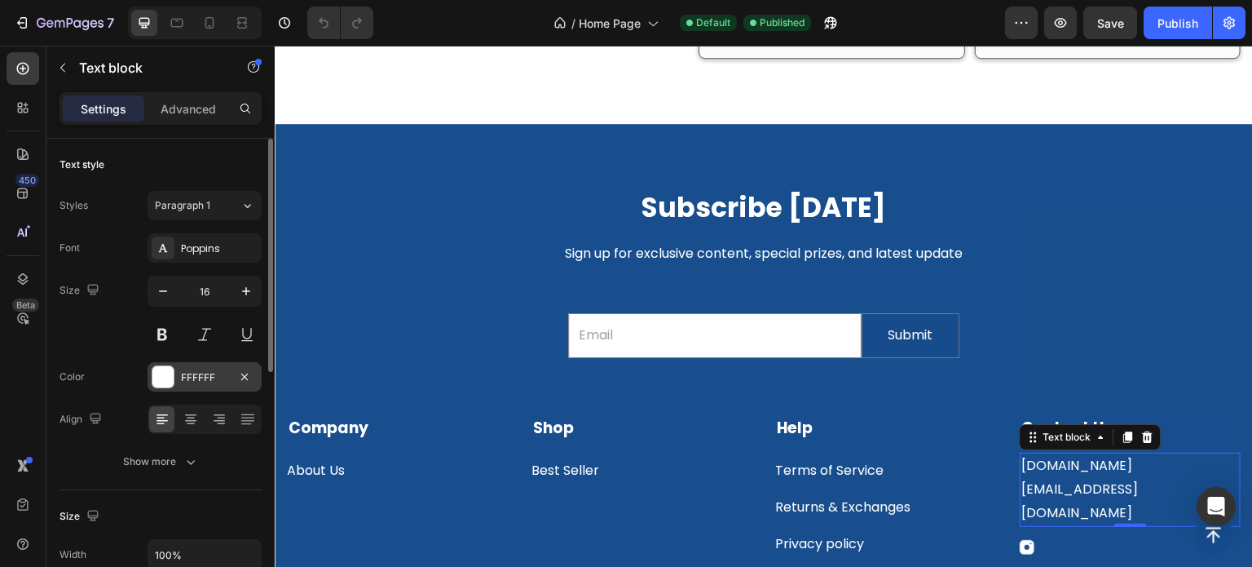
scroll to position [0, 0]
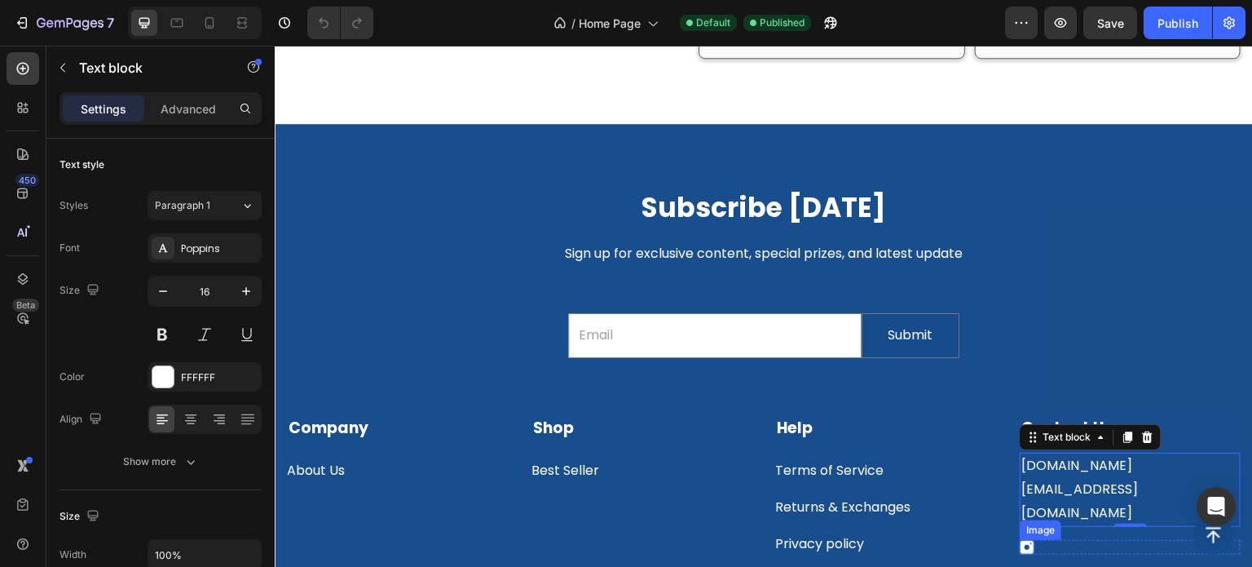
click at [1021, 540] on img at bounding box center [1027, 547] width 15 height 15
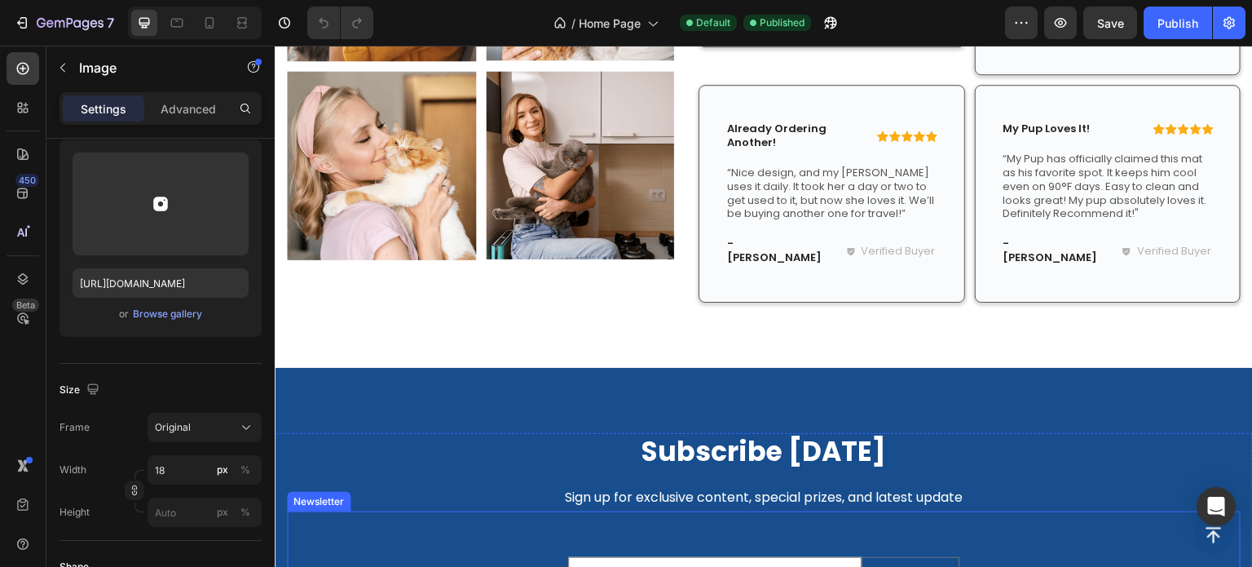
scroll to position [3361, 0]
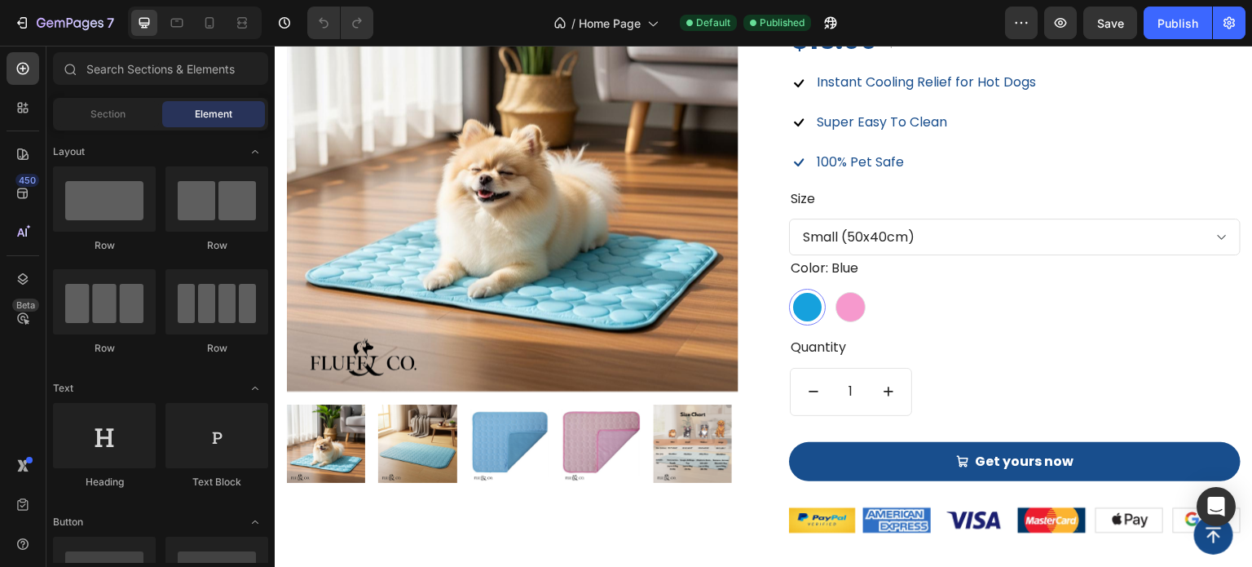
scroll to position [1675, 0]
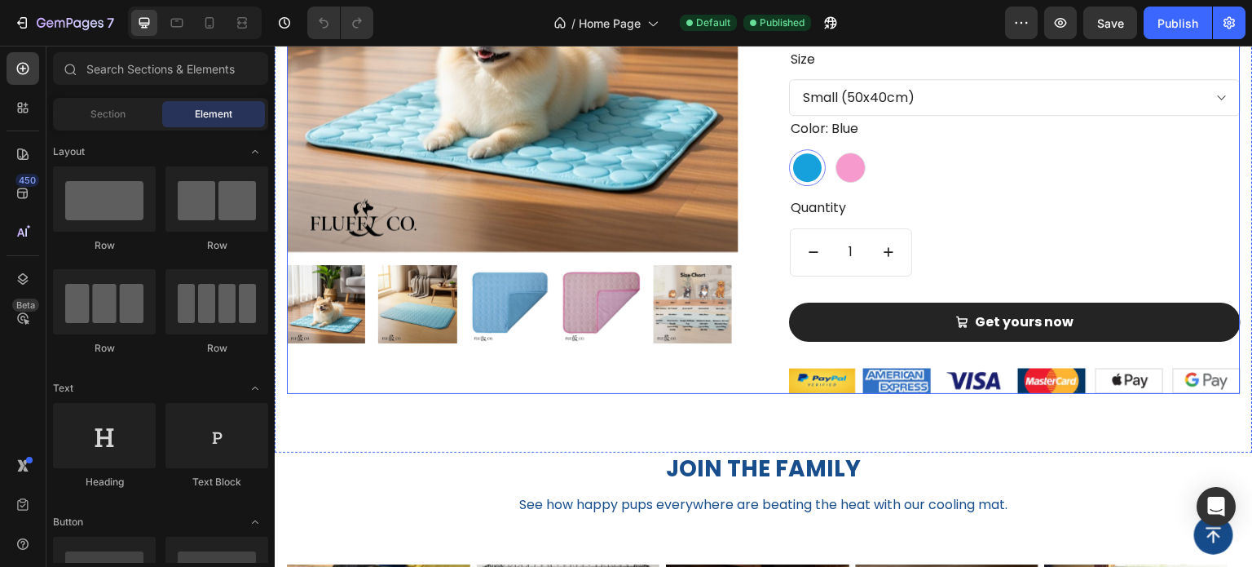
click at [1136, 319] on button "Get yours now" at bounding box center [1015, 321] width 452 height 39
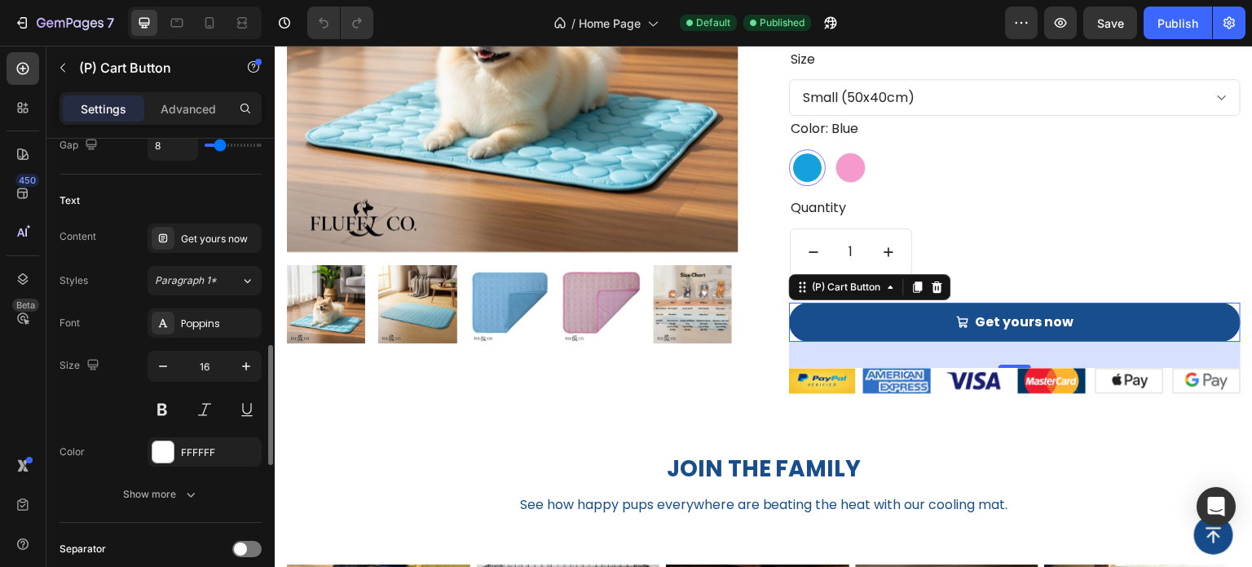
scroll to position [897, 0]
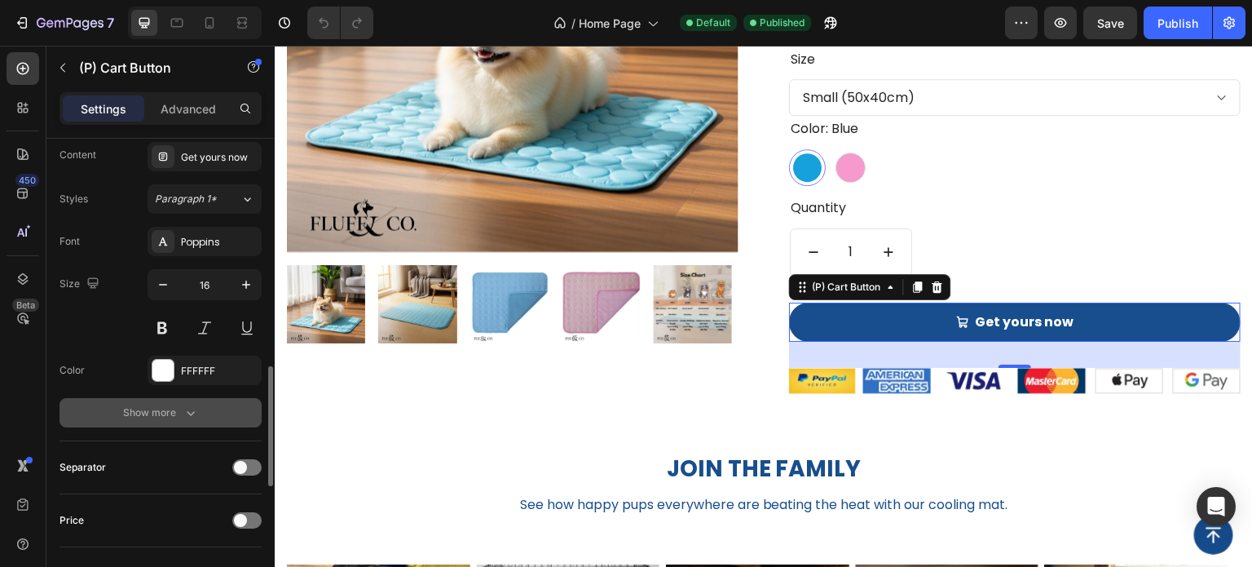
click at [205, 414] on button "Show more" at bounding box center [161, 412] width 202 height 29
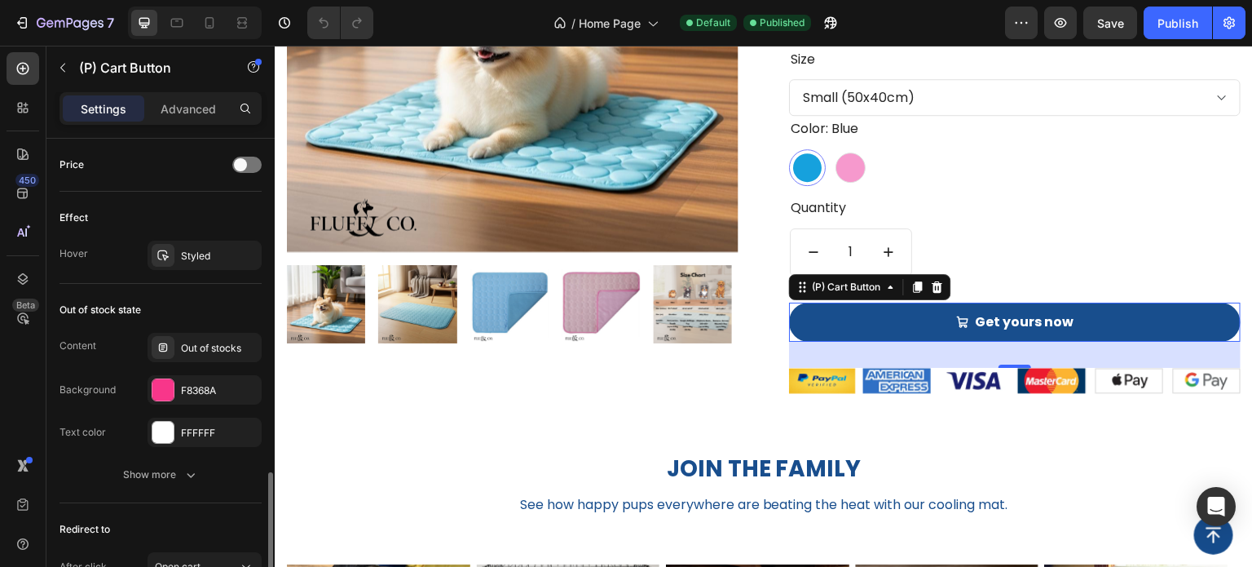
scroll to position [1549, 0]
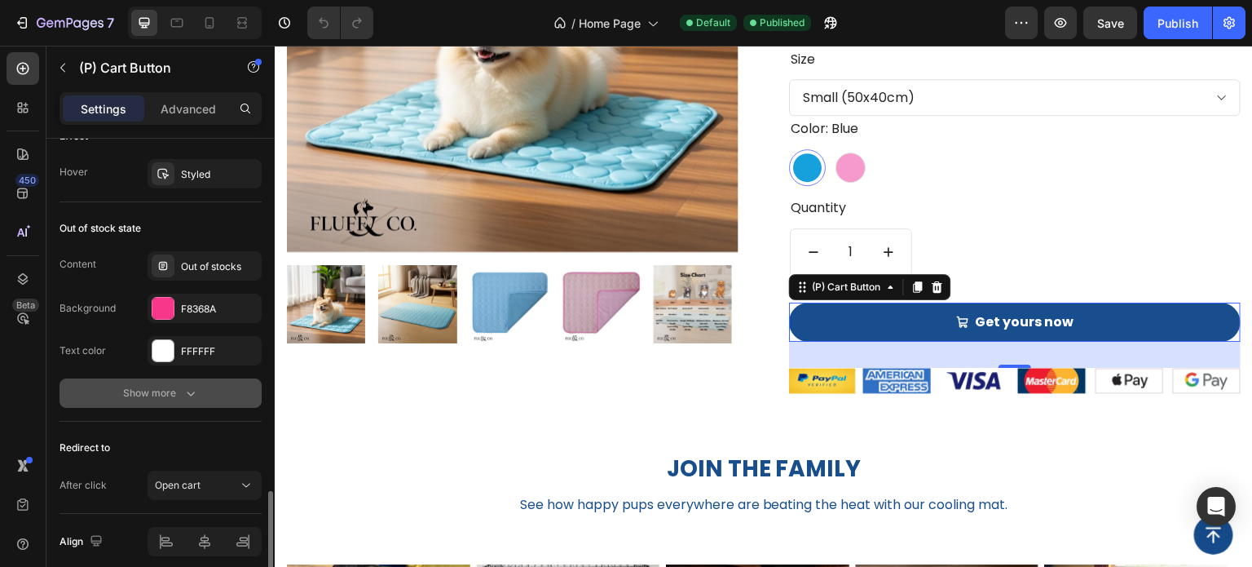
click at [206, 387] on button "Show more" at bounding box center [161, 392] width 202 height 29
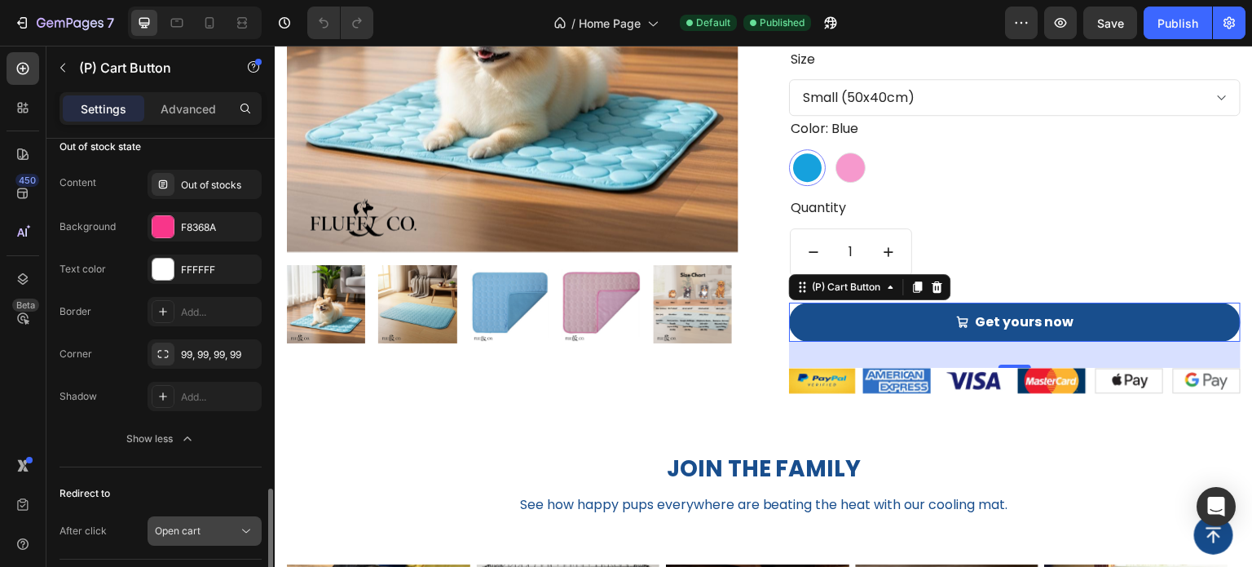
scroll to position [1739, 0]
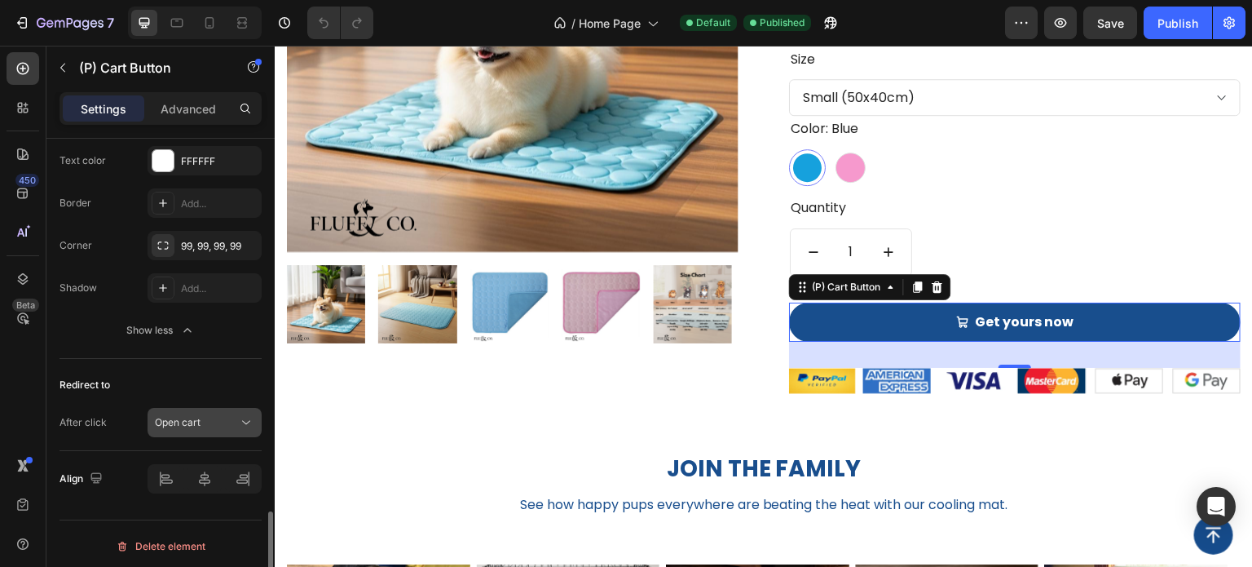
click at [196, 416] on span "Open cart" at bounding box center [178, 422] width 46 height 12
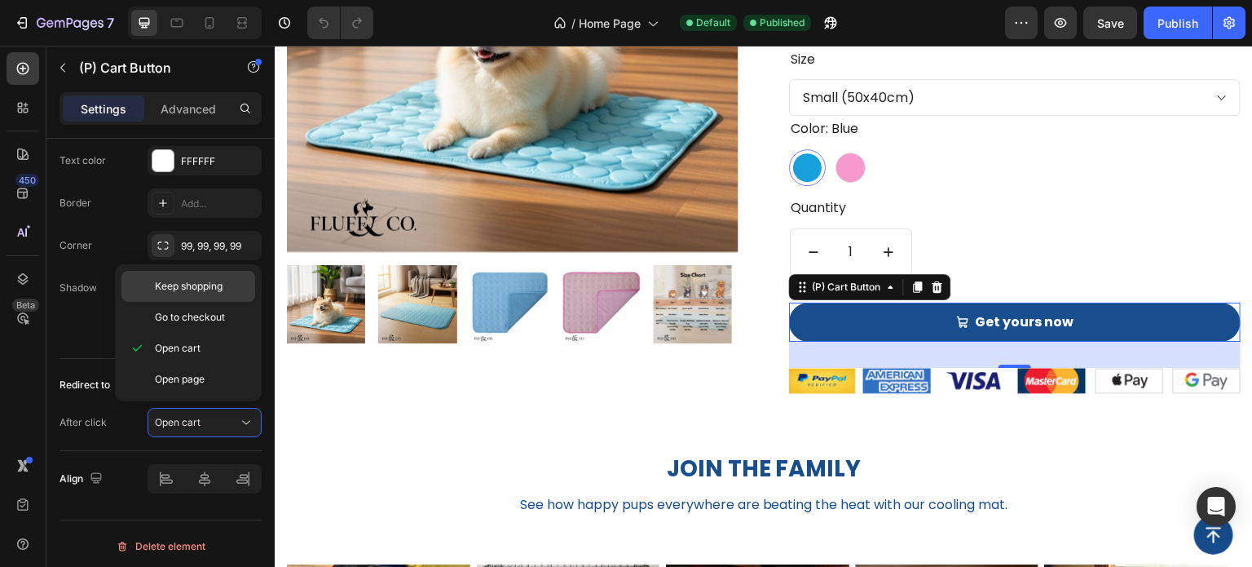
click at [212, 302] on div "Keep shopping" at bounding box center [188, 317] width 134 height 31
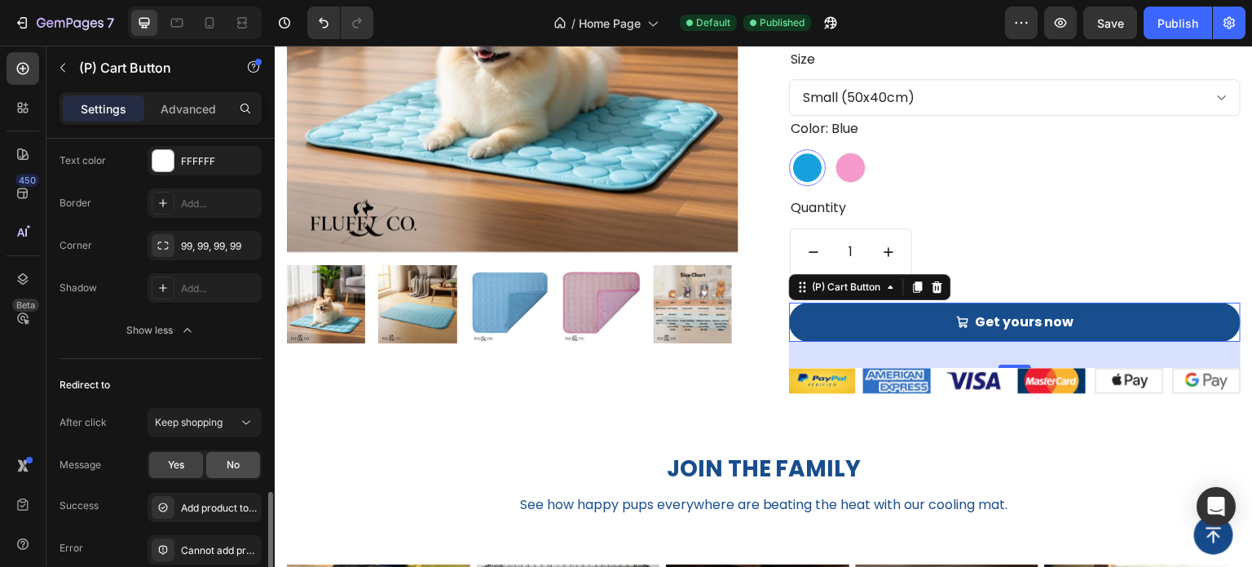
scroll to position [1820, 0]
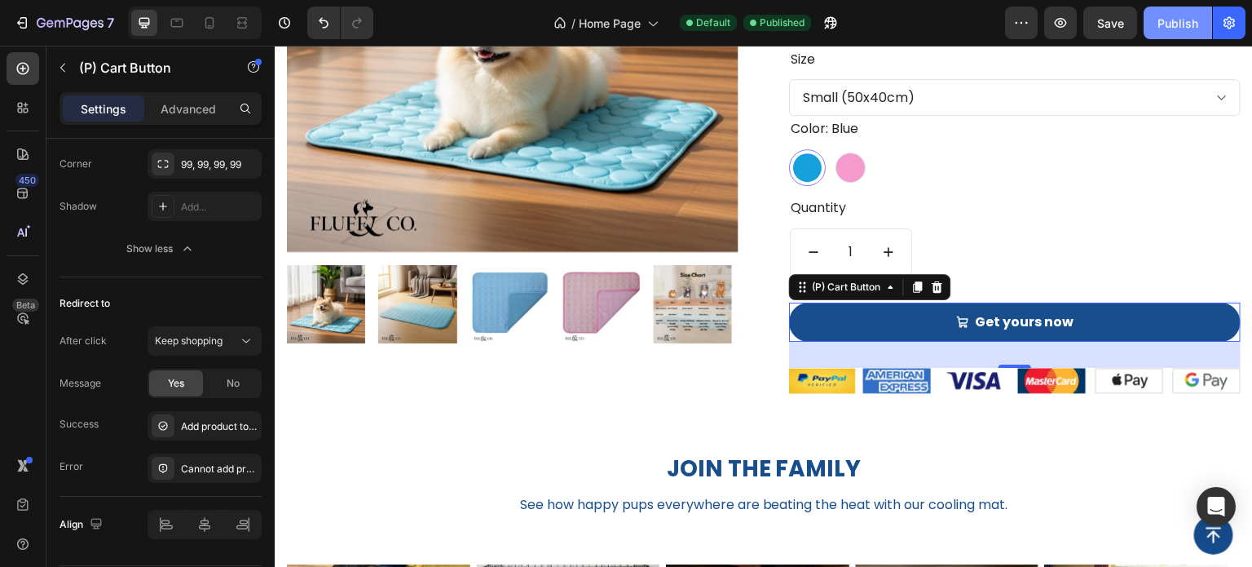
click at [1161, 24] on div "Publish" at bounding box center [1178, 23] width 41 height 17
click at [235, 339] on div "Keep shopping" at bounding box center [196, 340] width 83 height 15
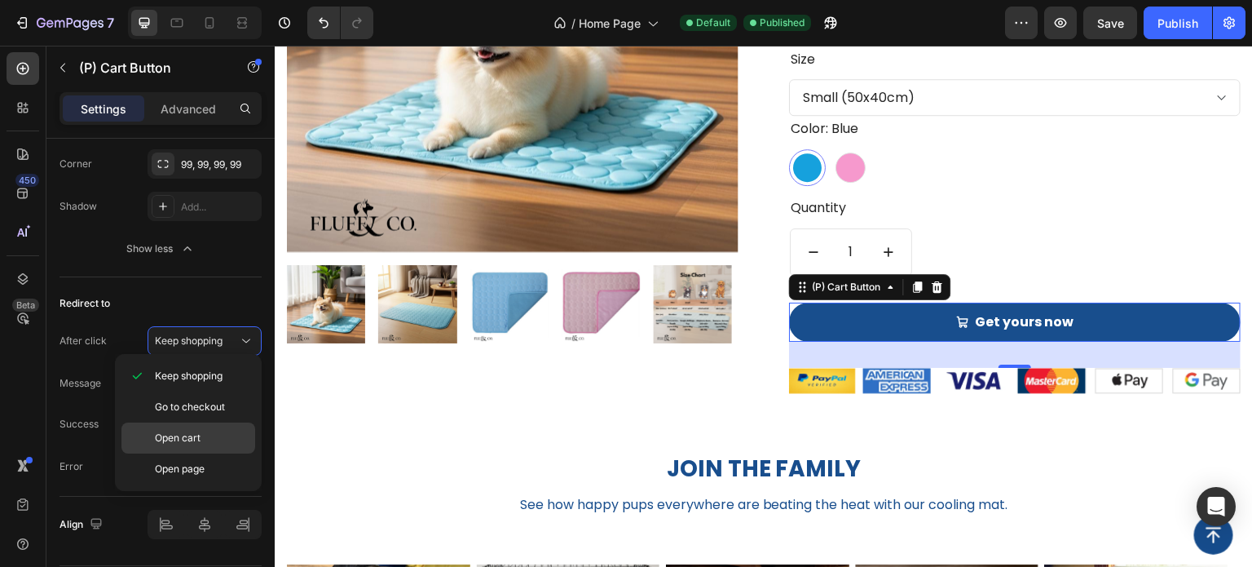
click at [222, 439] on p "Open cart" at bounding box center [201, 437] width 93 height 15
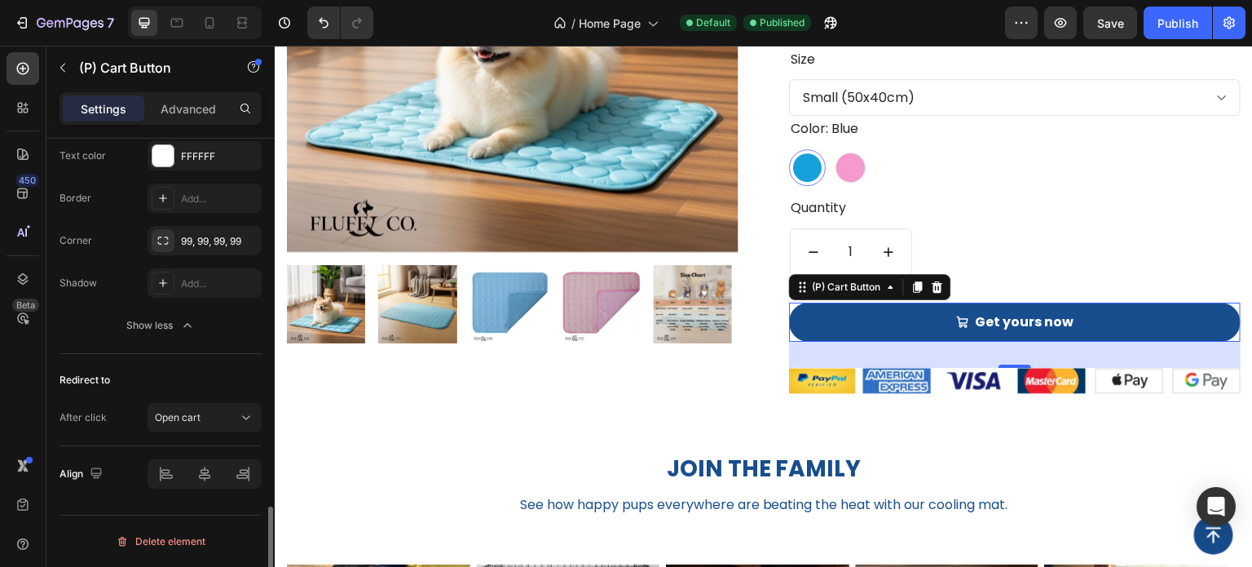
scroll to position [1739, 0]
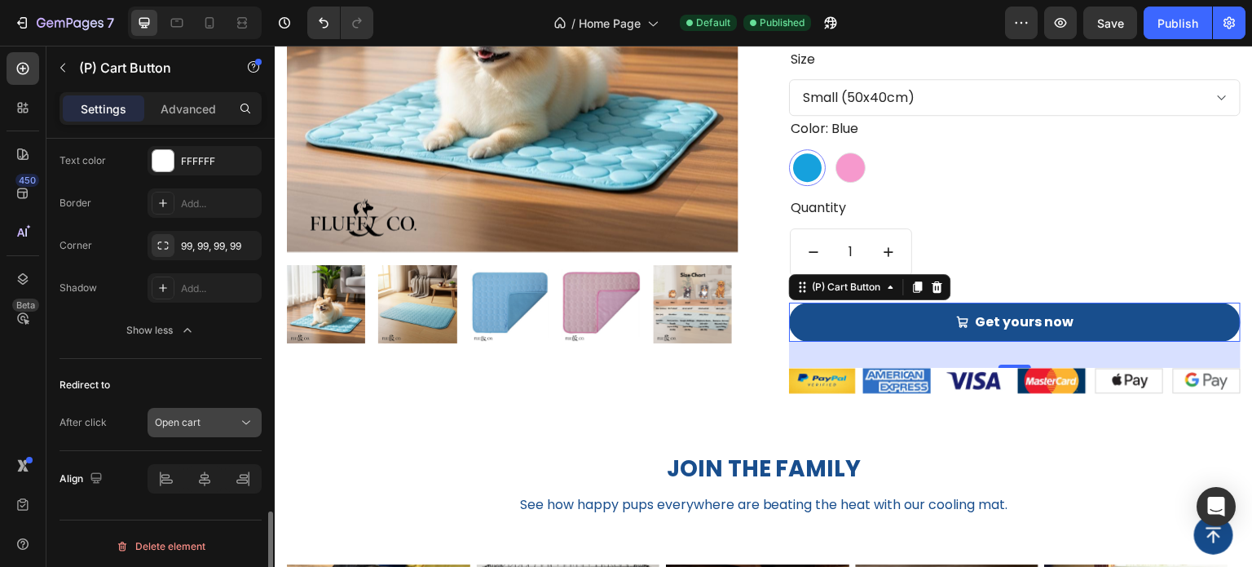
click at [209, 423] on div "Open cart" at bounding box center [196, 422] width 83 height 15
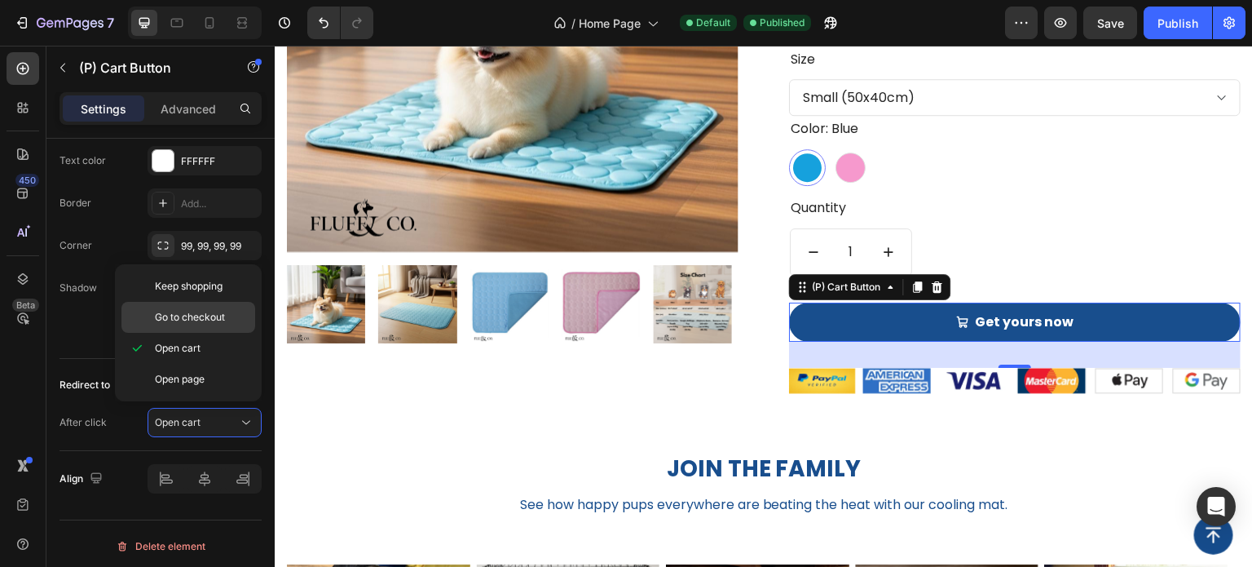
click at [213, 328] on div "Go to checkout" at bounding box center [188, 317] width 134 height 31
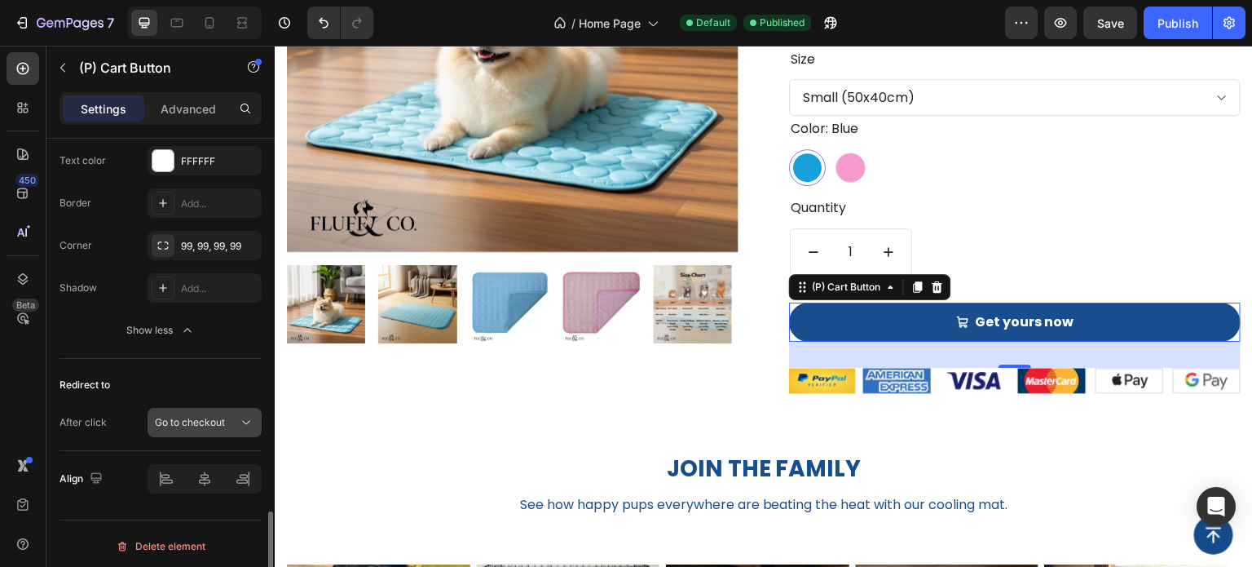
click at [213, 408] on button "Go to checkout" at bounding box center [205, 422] width 114 height 29
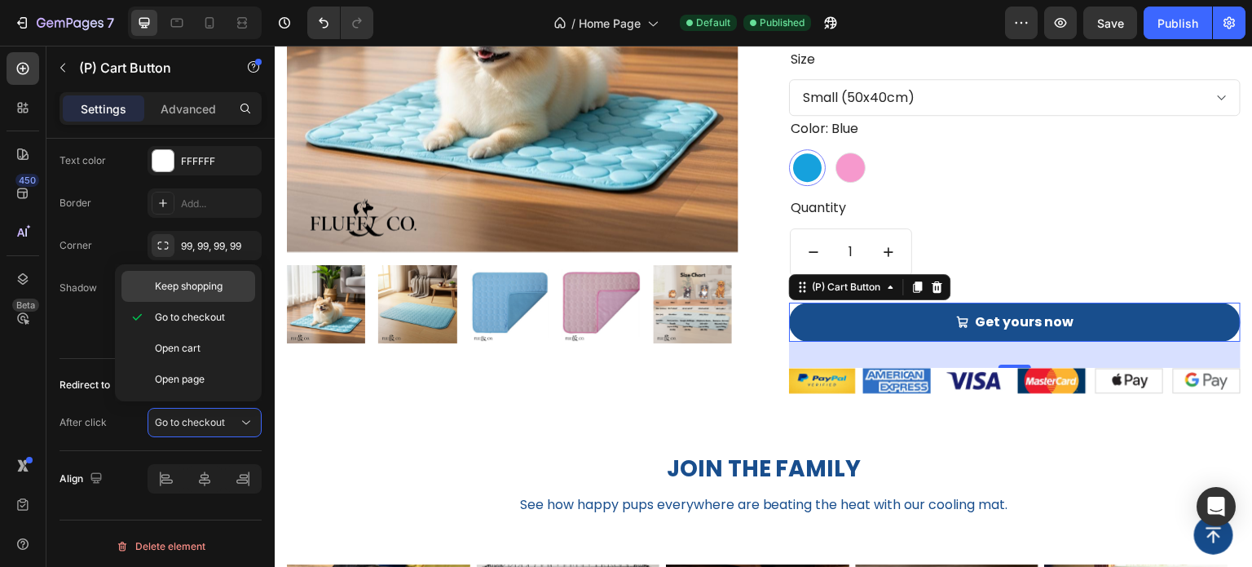
click at [223, 291] on span "Keep shopping" at bounding box center [189, 286] width 68 height 15
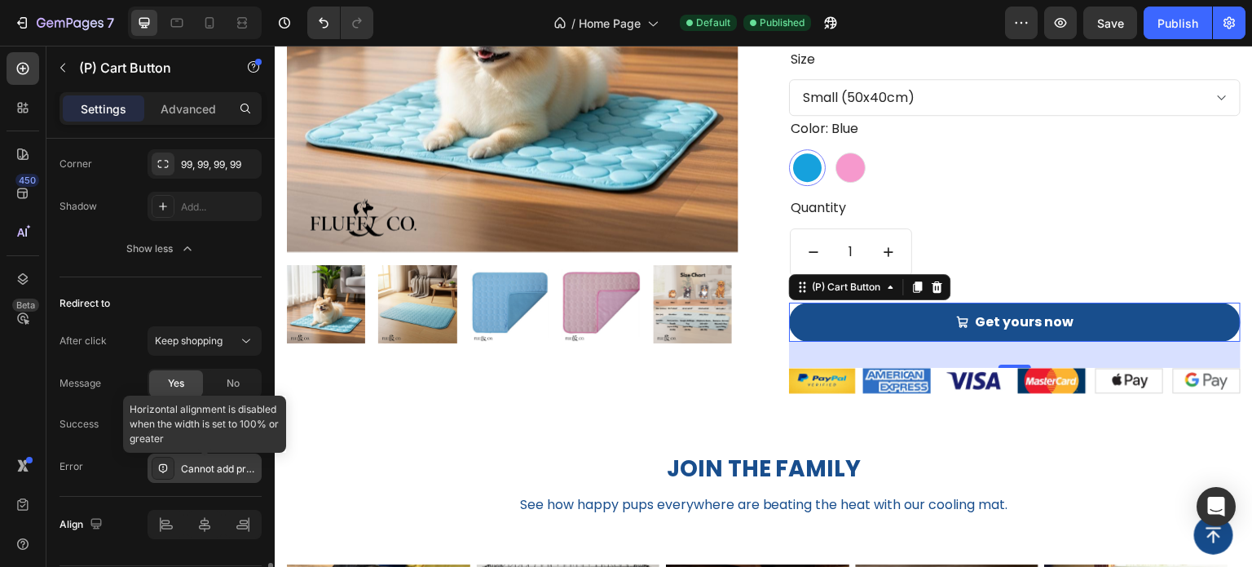
scroll to position [1866, 0]
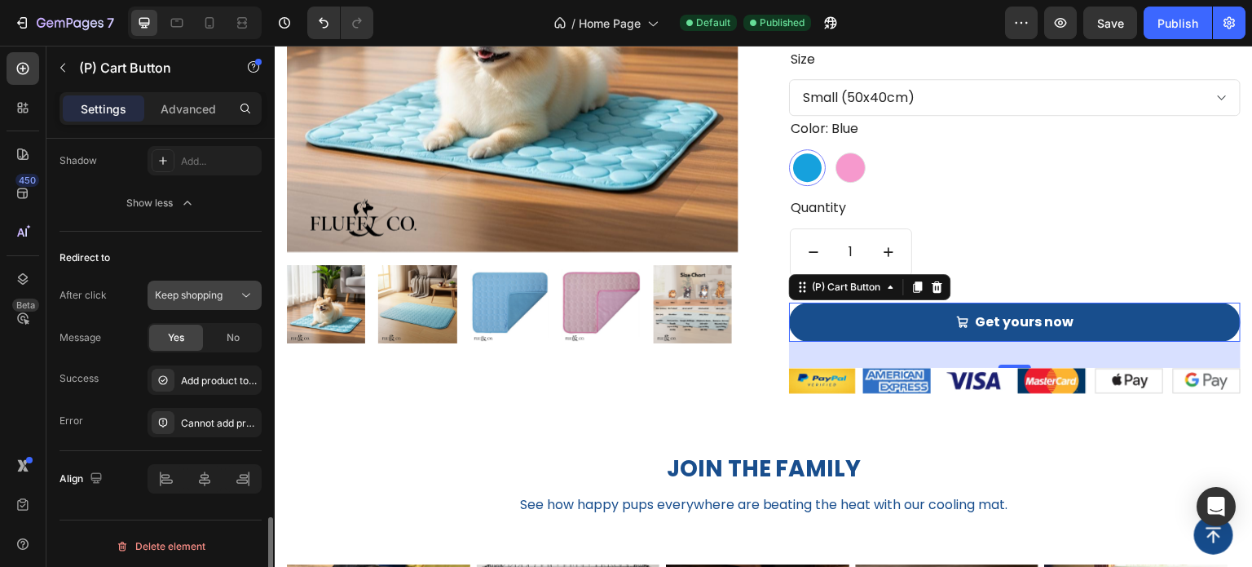
click at [225, 299] on button "Keep shopping" at bounding box center [205, 294] width 114 height 29
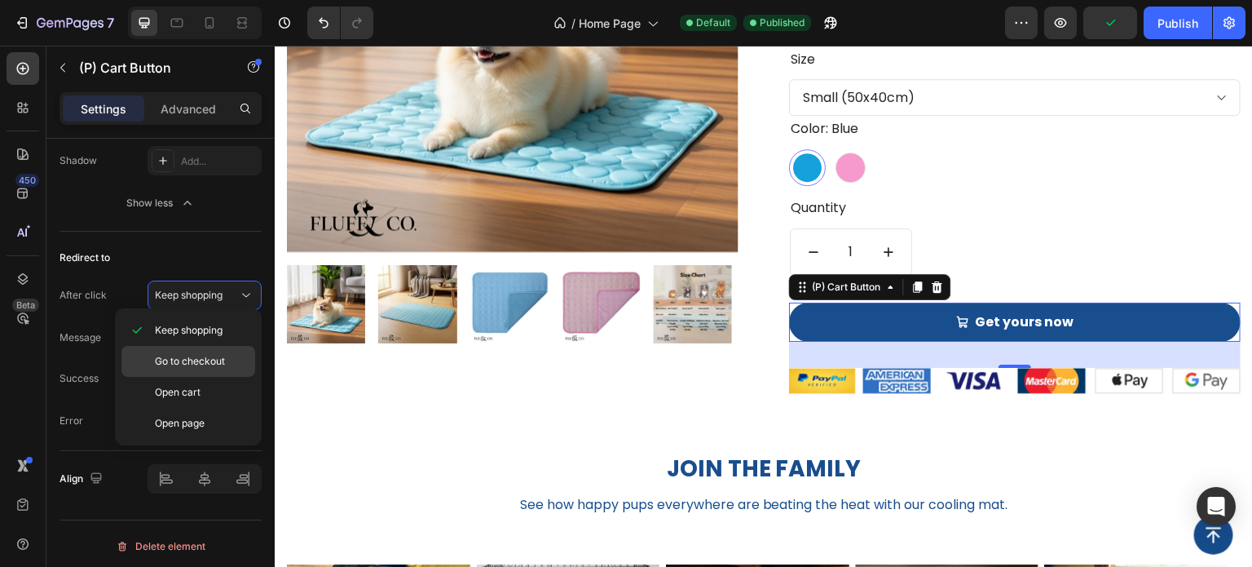
click at [228, 377] on div "Go to checkout" at bounding box center [188, 392] width 134 height 31
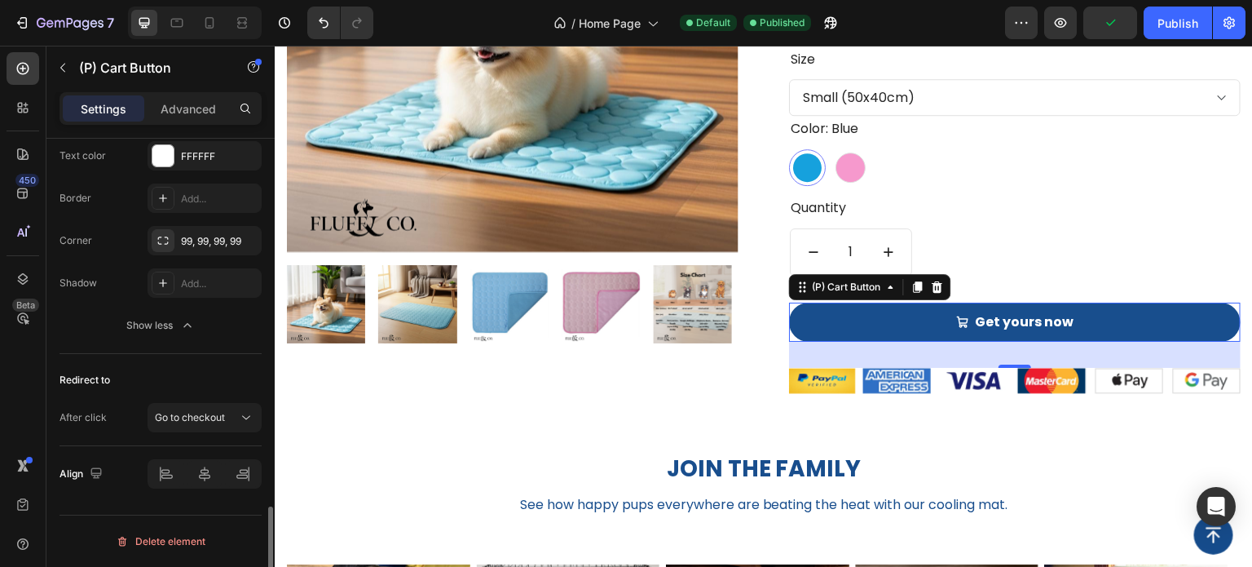
scroll to position [1739, 0]
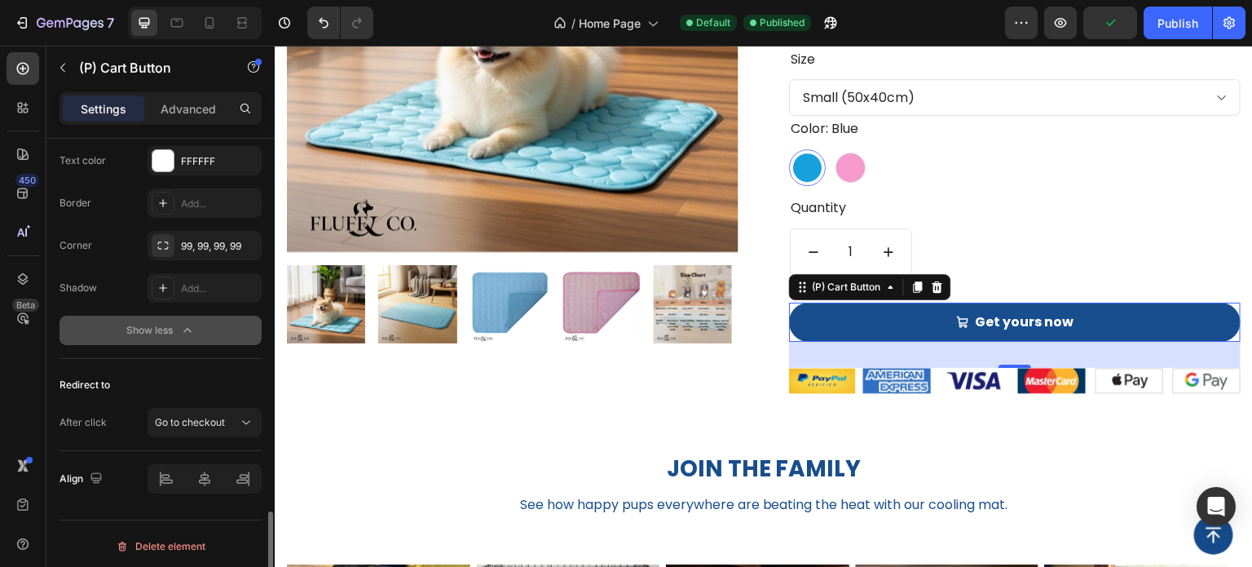
click at [193, 322] on icon "button" at bounding box center [187, 330] width 16 height 16
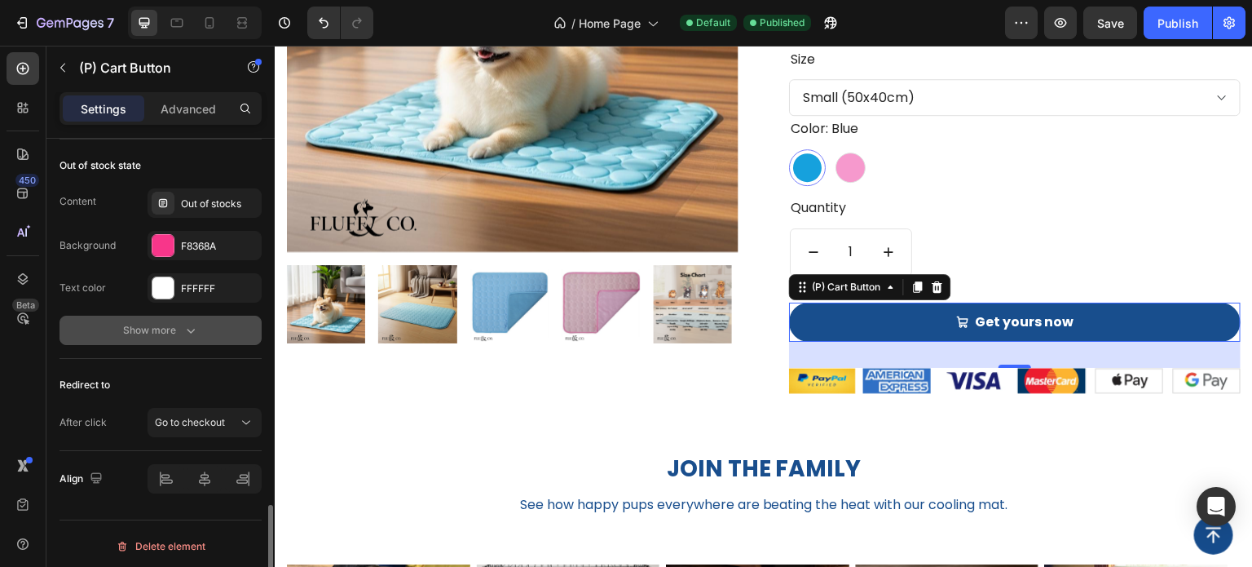
click at [196, 342] on div "Out of stock state Content Out of stocks Background F8368A Text color FFFFFF Sh…" at bounding box center [161, 248] width 202 height 219
click at [196, 330] on icon "button" at bounding box center [191, 330] width 16 height 16
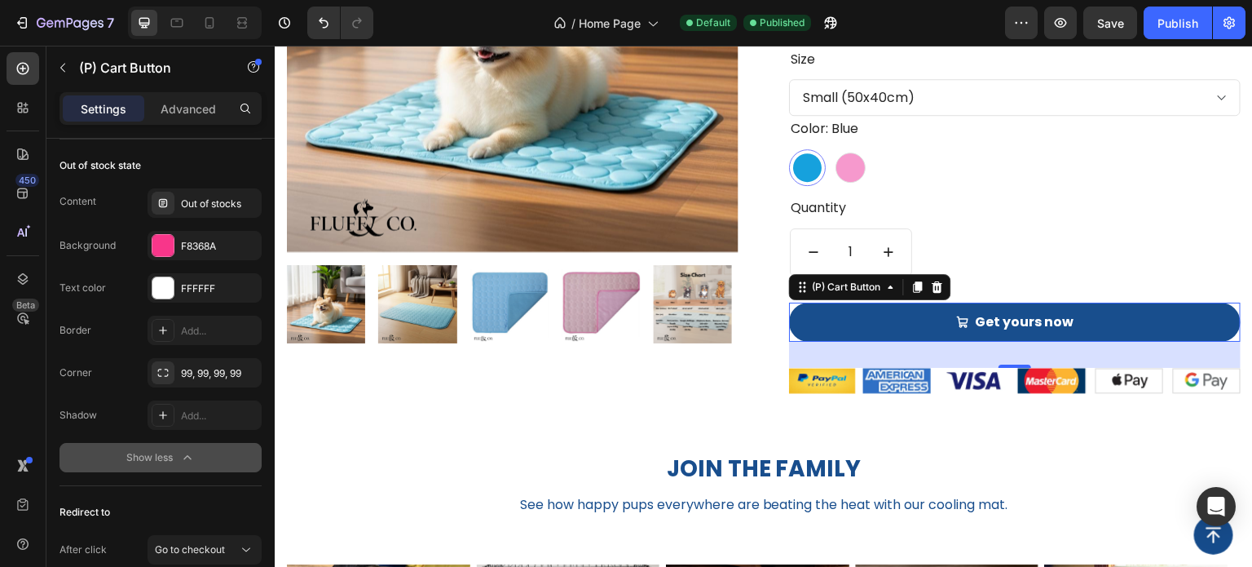
scroll to position [1739, 0]
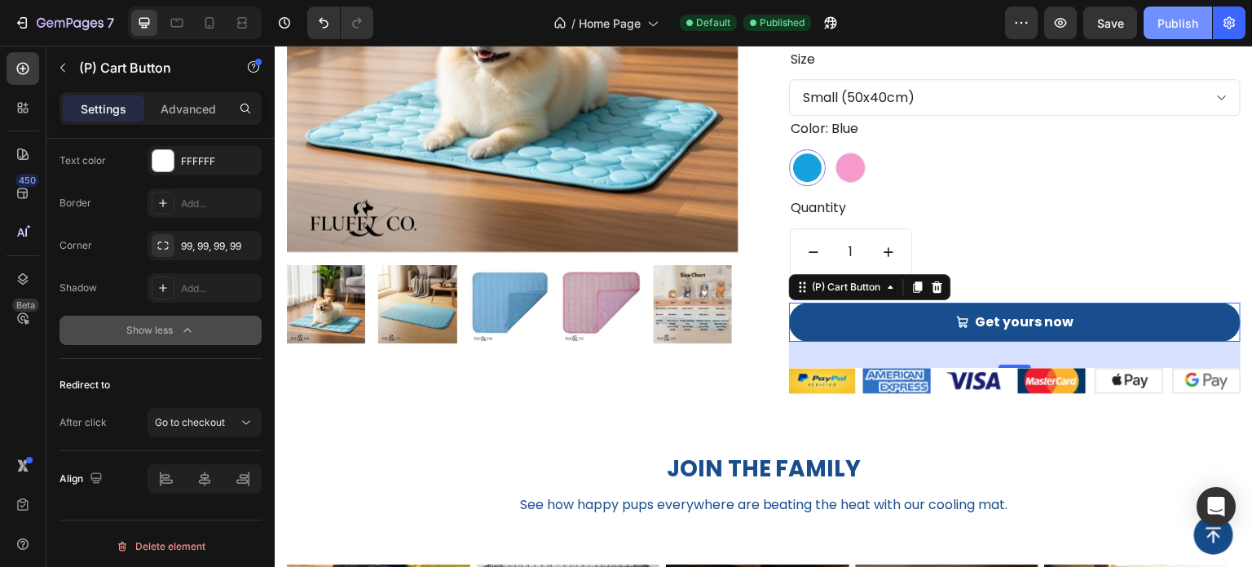
click at [1174, 32] on button "Publish" at bounding box center [1178, 23] width 68 height 33
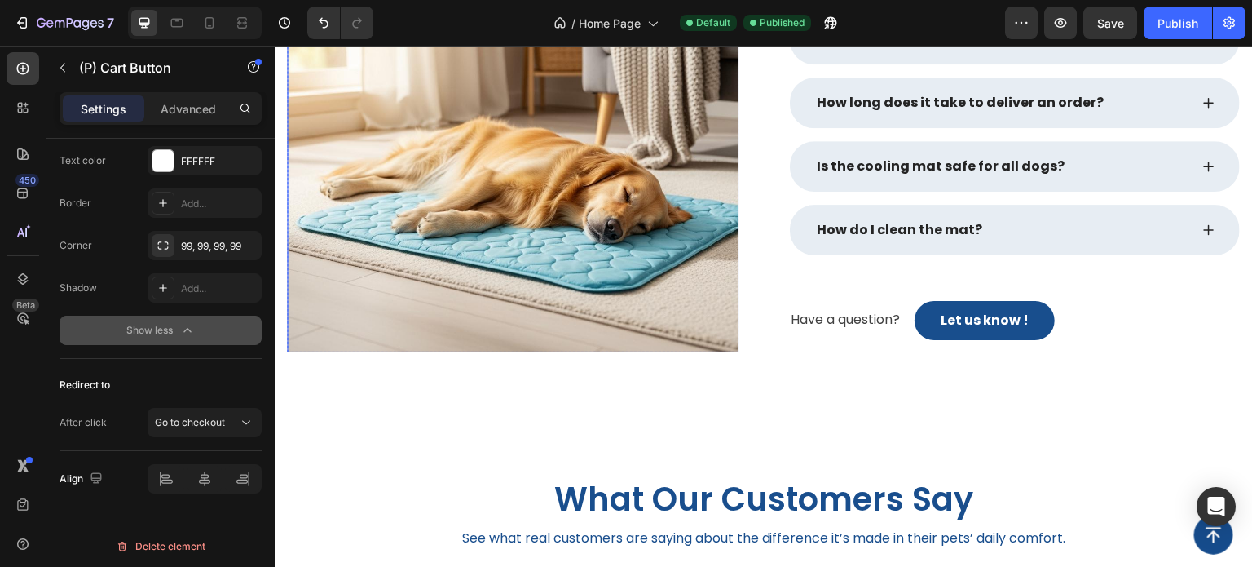
scroll to position [2816, 0]
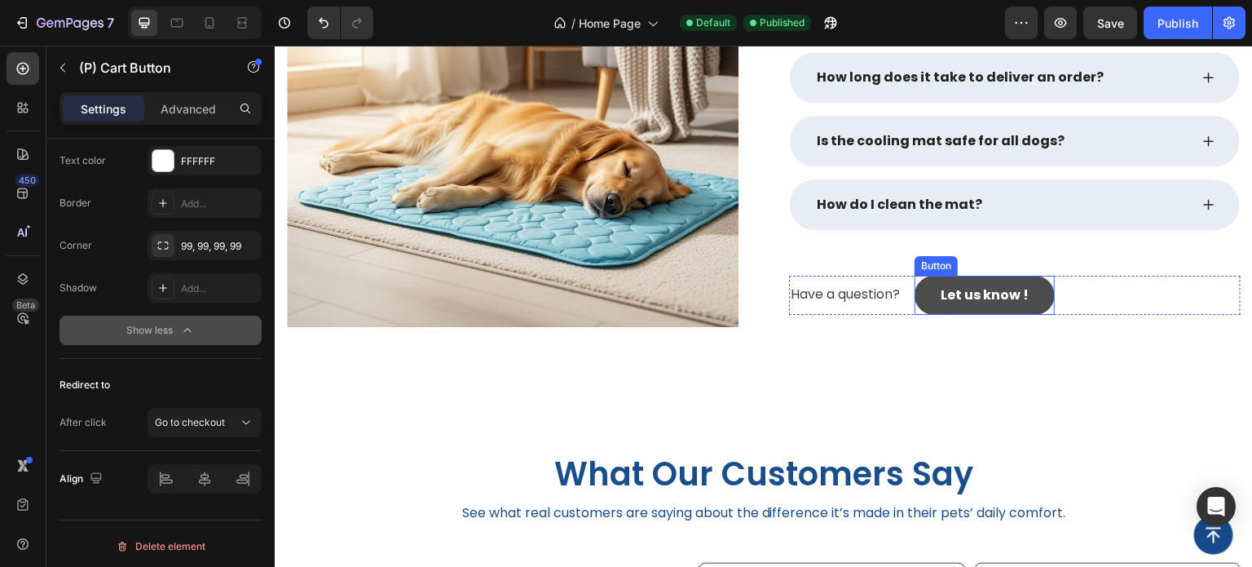
click at [988, 280] on link "Let us know !" at bounding box center [985, 295] width 140 height 39
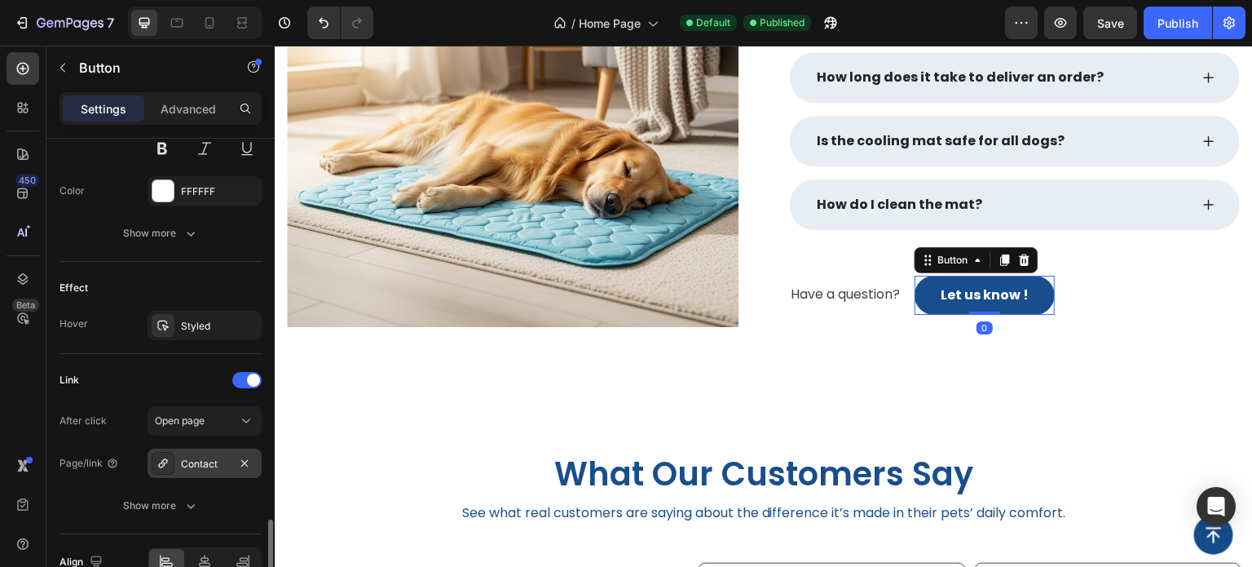
scroll to position [818, 0]
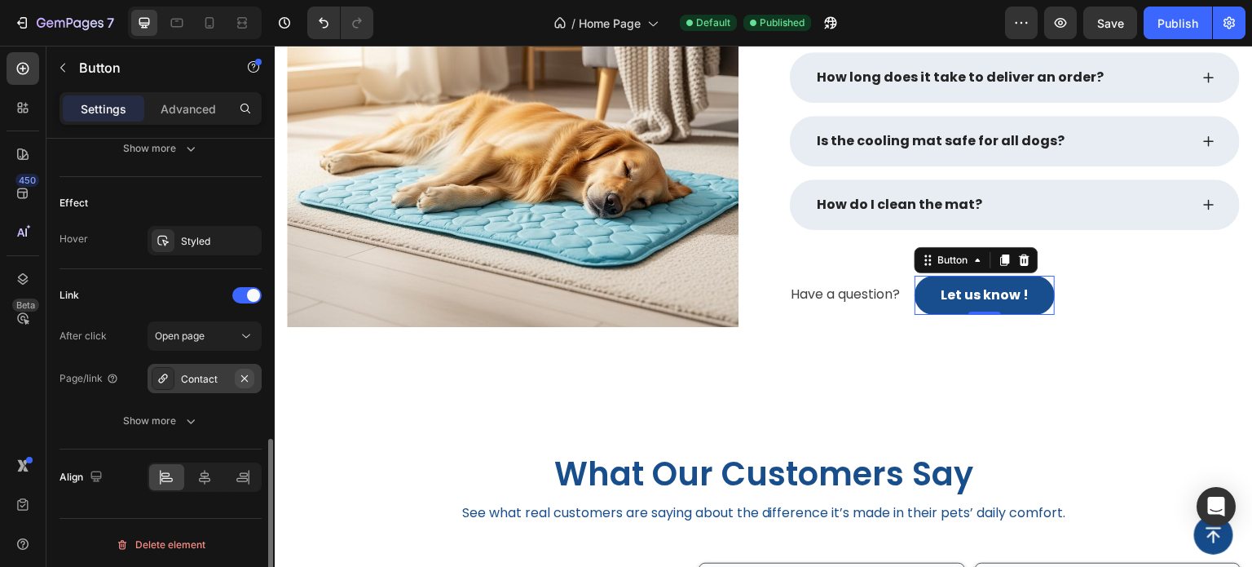
click at [241, 378] on icon "button" at bounding box center [244, 378] width 13 height 13
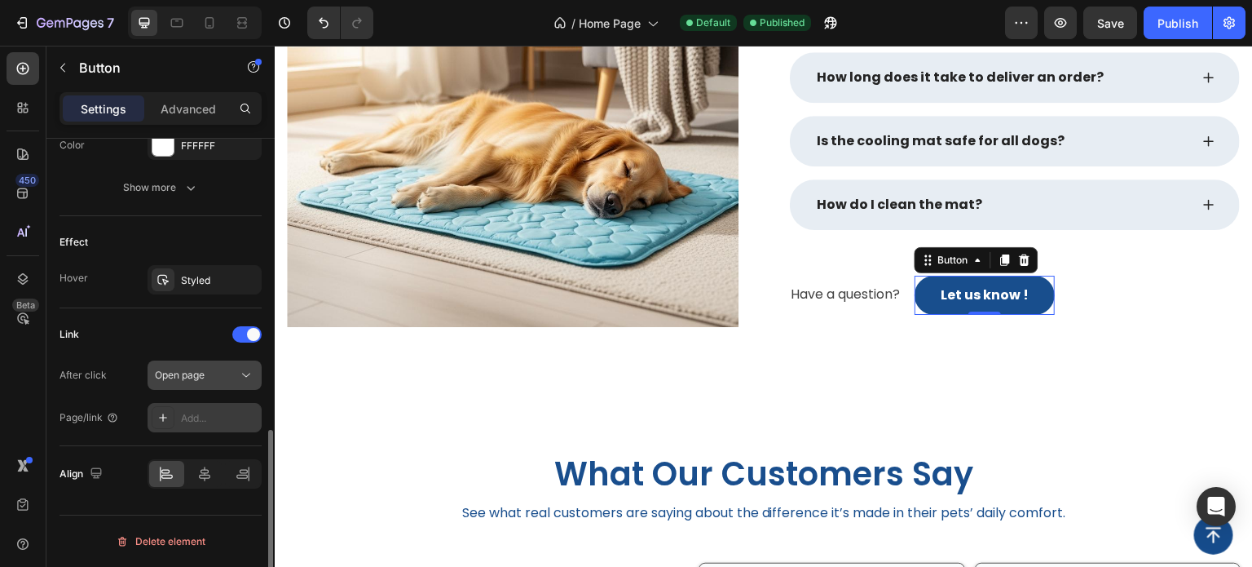
scroll to position [776, 0]
click at [167, 419] on icon at bounding box center [163, 420] width 13 height 13
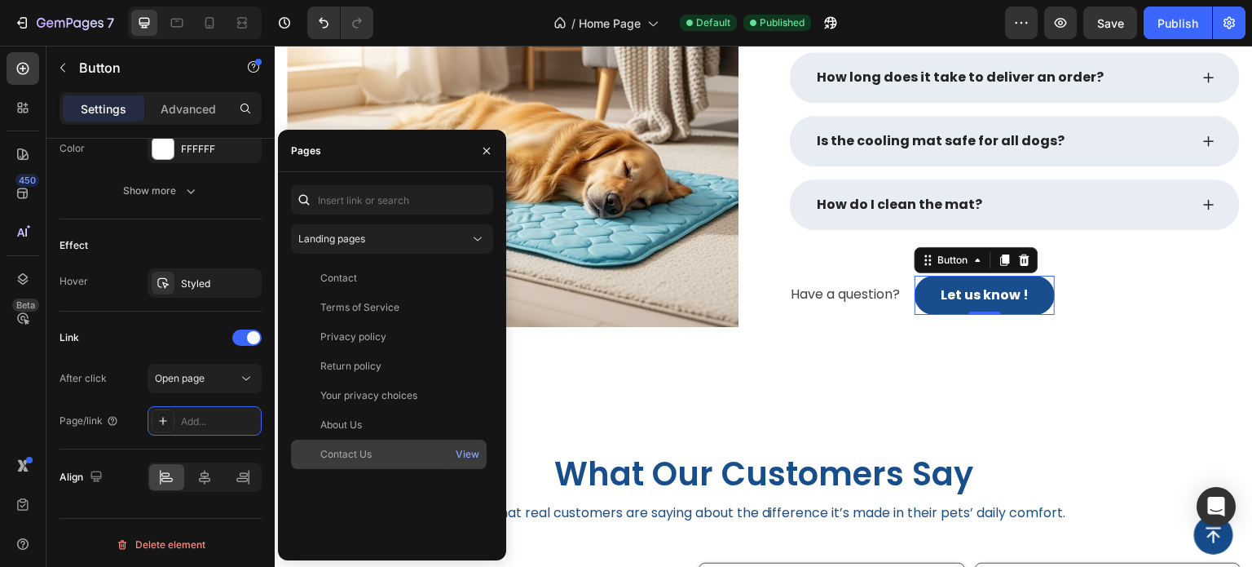
click at [355, 457] on div "Contact Us" at bounding box center [345, 454] width 51 height 15
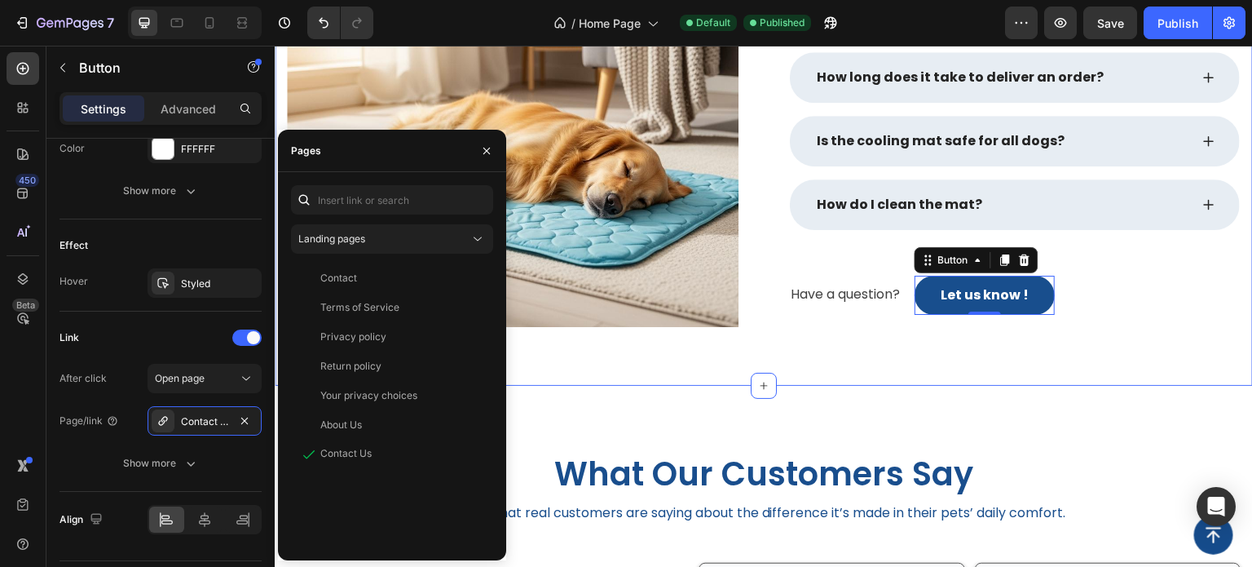
click at [760, 354] on div "Frequently Asked Questions Heading Row Image Row How does the cooling mat work?…" at bounding box center [764, 87] width 978 height 598
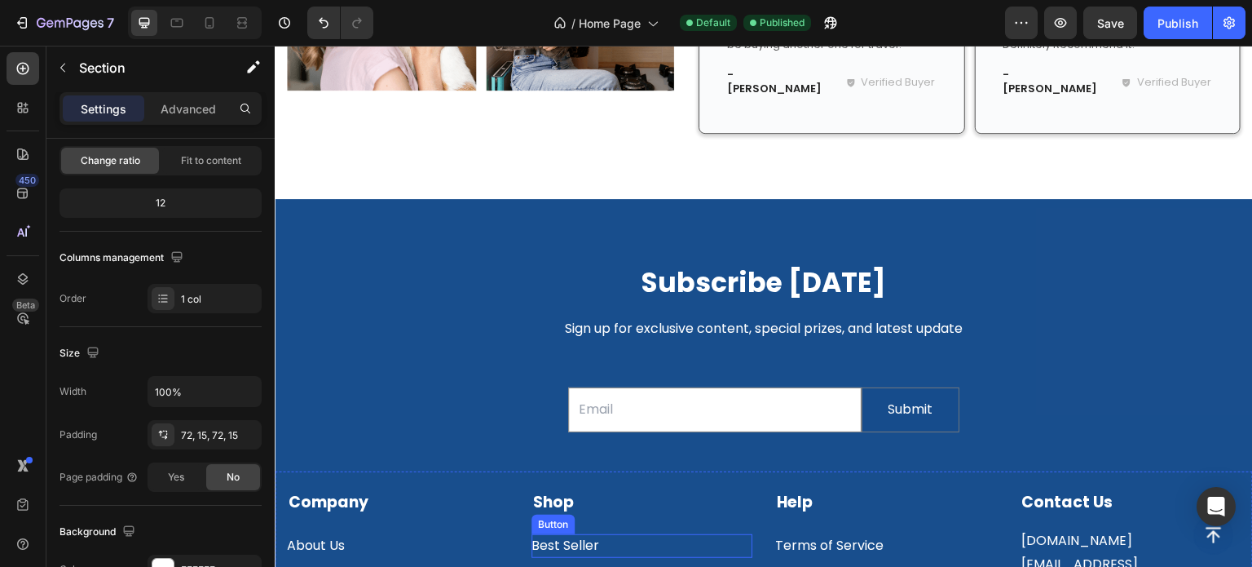
scroll to position [3795, 0]
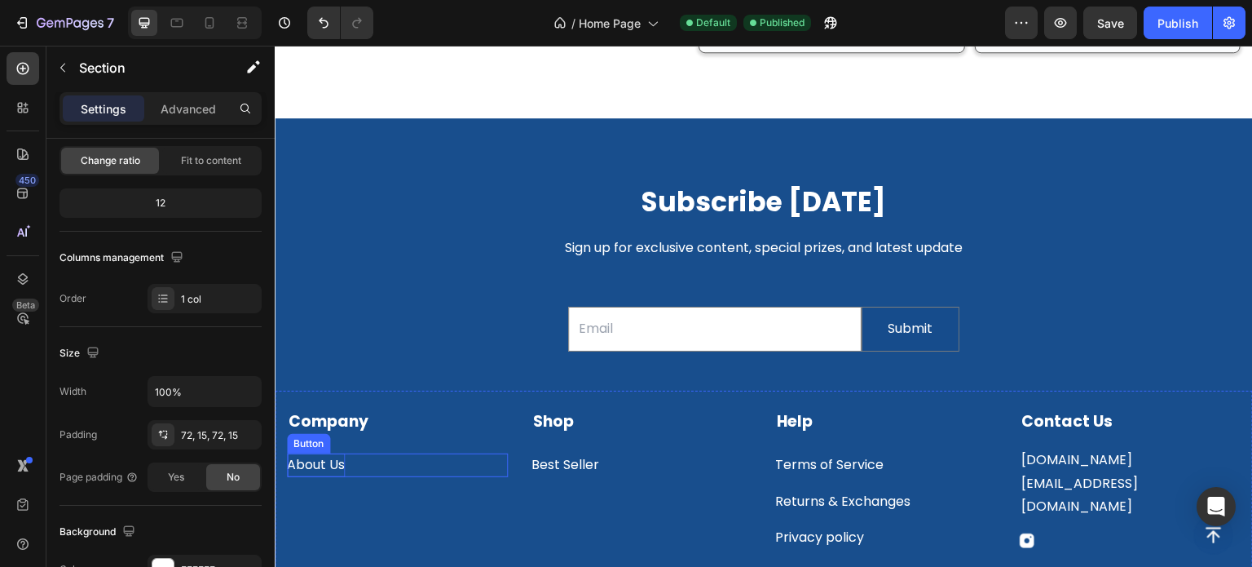
click at [326, 453] on p "About Us" at bounding box center [316, 465] width 58 height 24
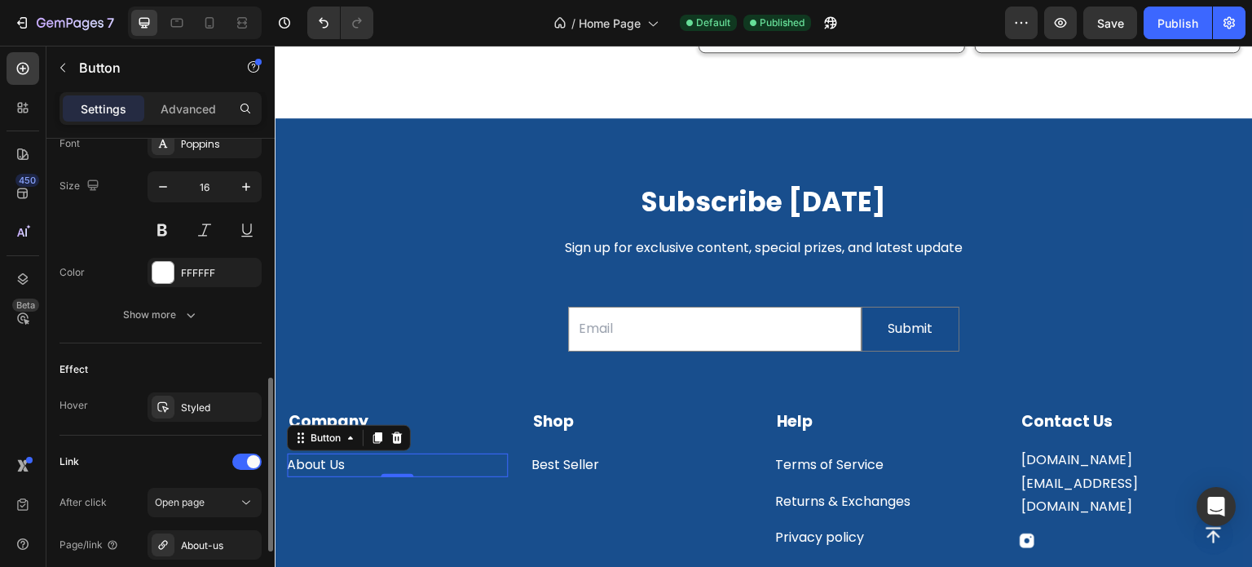
scroll to position [734, 0]
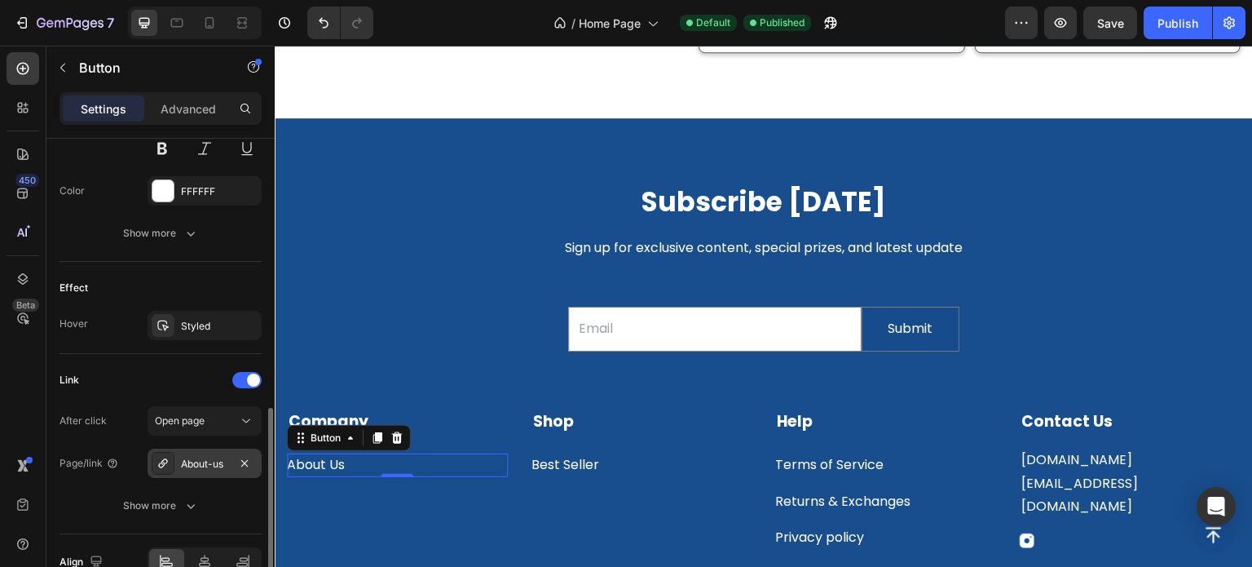
click at [250, 470] on div at bounding box center [245, 463] width 20 height 20
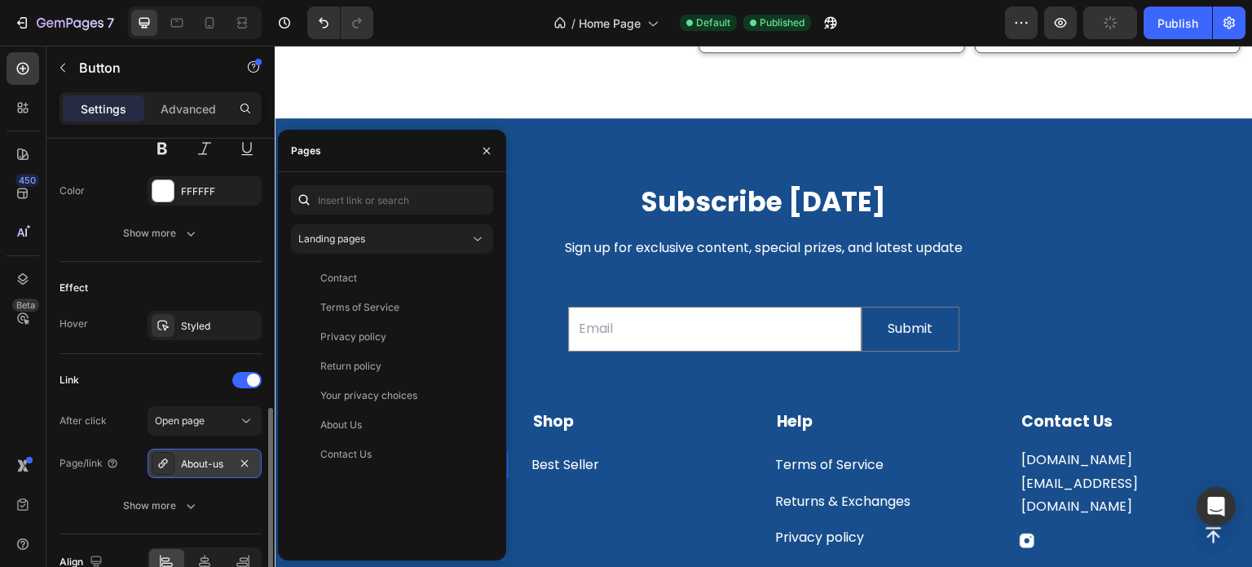
click at [231, 458] on div "About-us" at bounding box center [205, 462] width 114 height 29
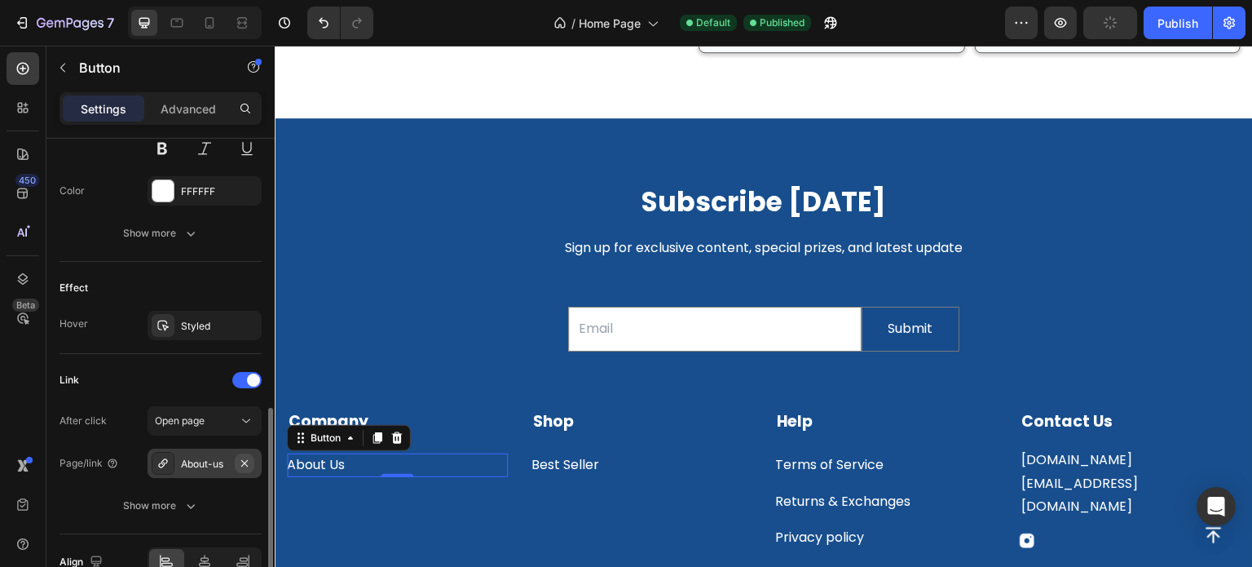
click at [242, 460] on icon "button" at bounding box center [244, 463] width 13 height 13
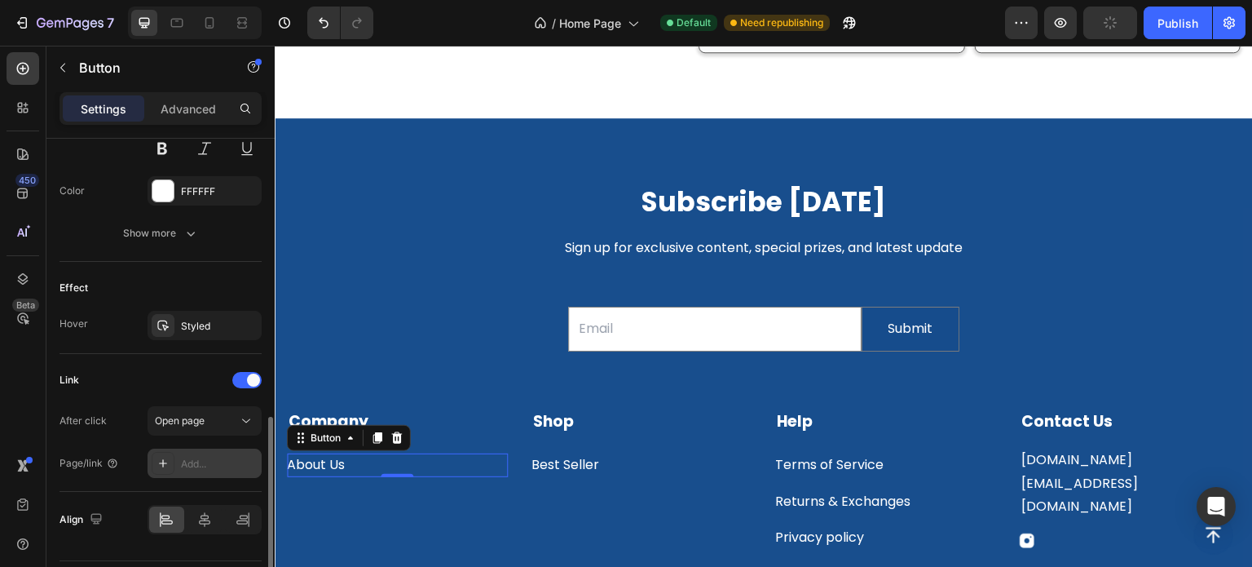
click at [152, 464] on div at bounding box center [163, 463] width 23 height 23
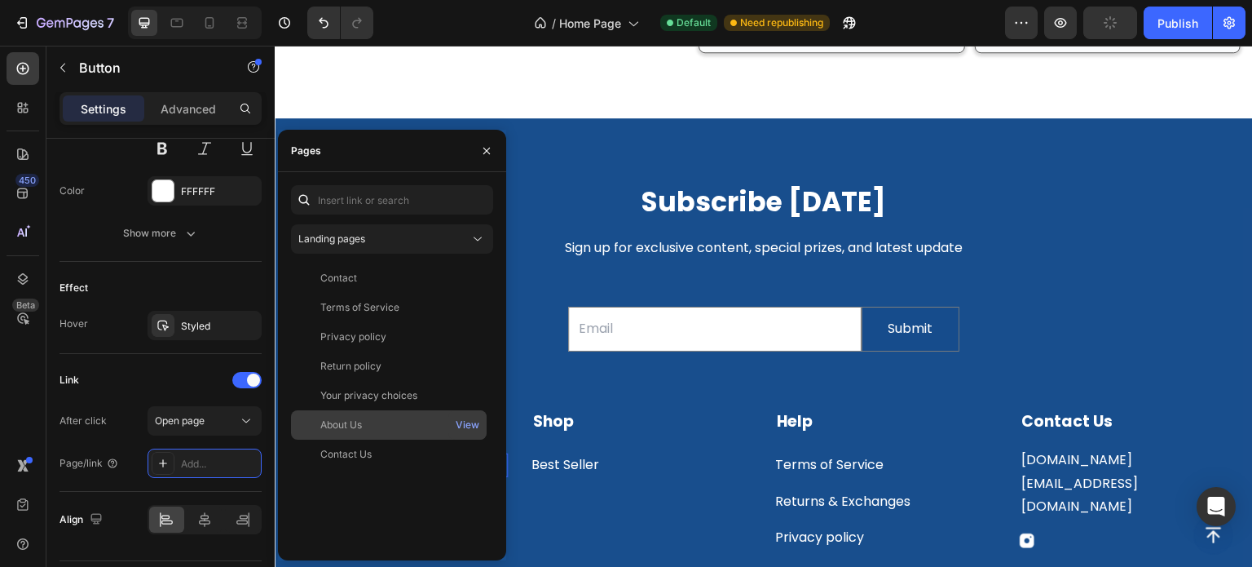
click at [374, 423] on div "About Us" at bounding box center [389, 424] width 183 height 15
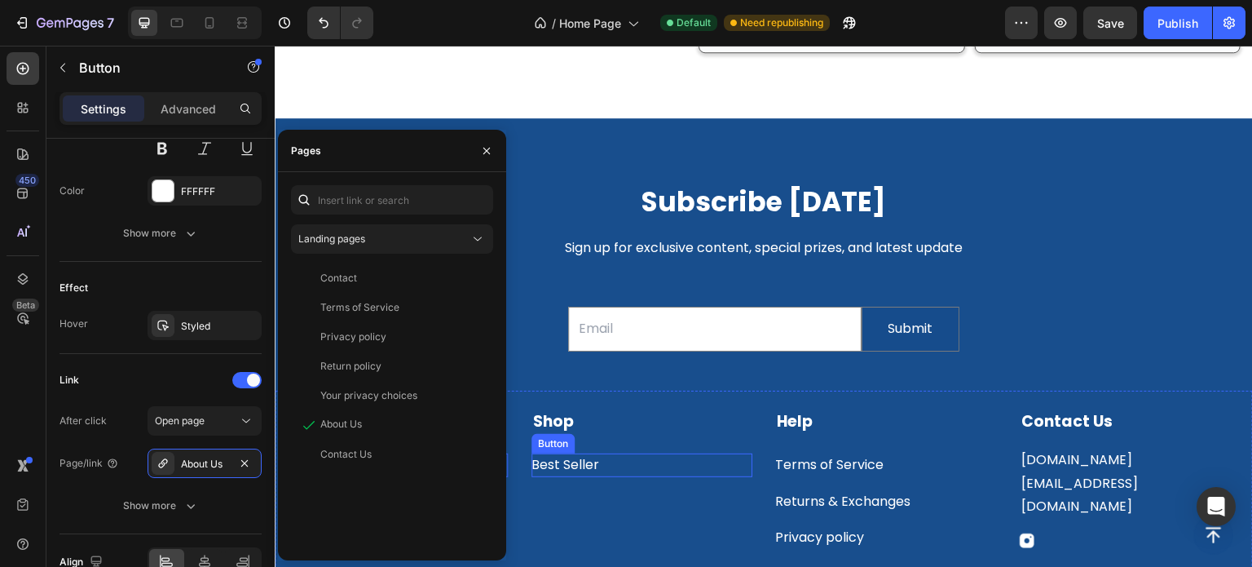
click at [601, 453] on div "Best Seller Button" at bounding box center [642, 465] width 221 height 24
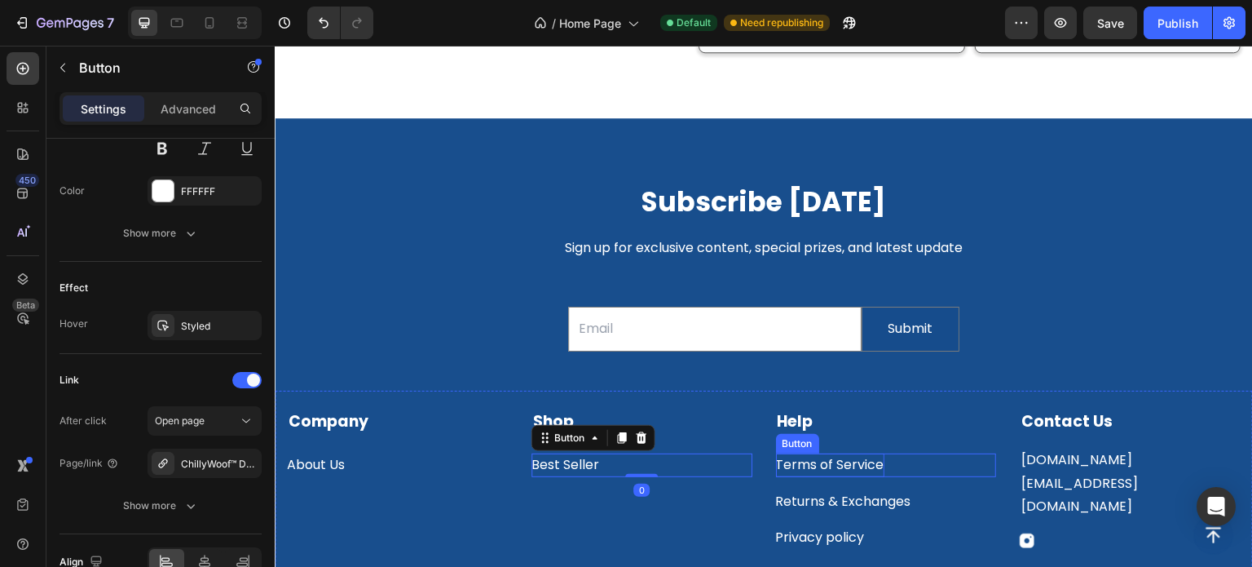
click at [799, 453] on p "Terms of Service" at bounding box center [830, 465] width 108 height 24
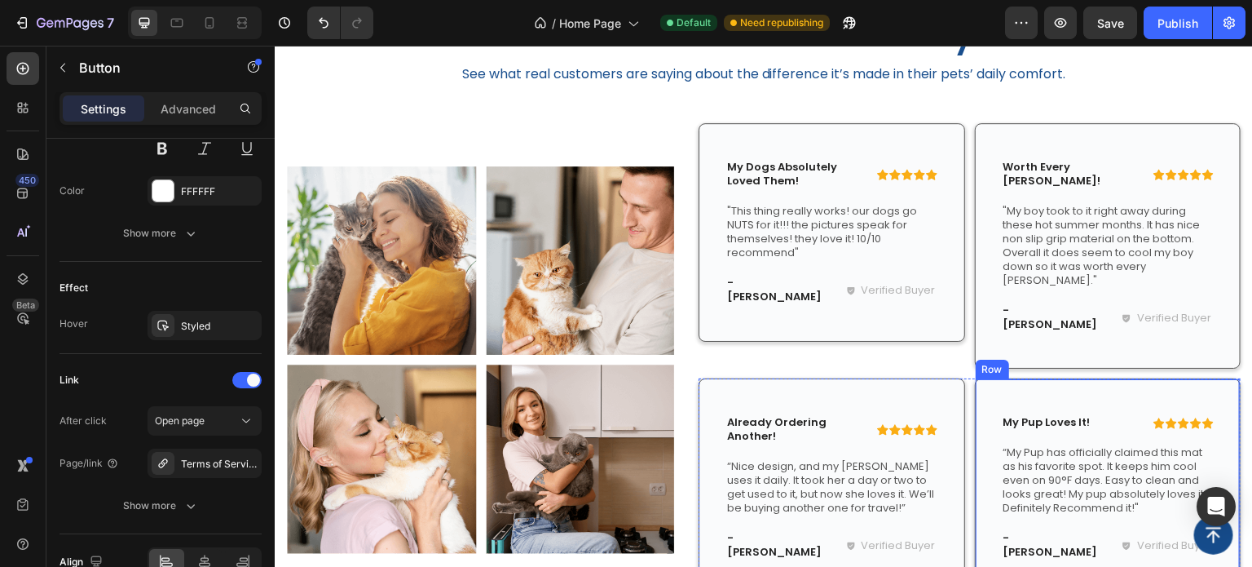
scroll to position [3224, 0]
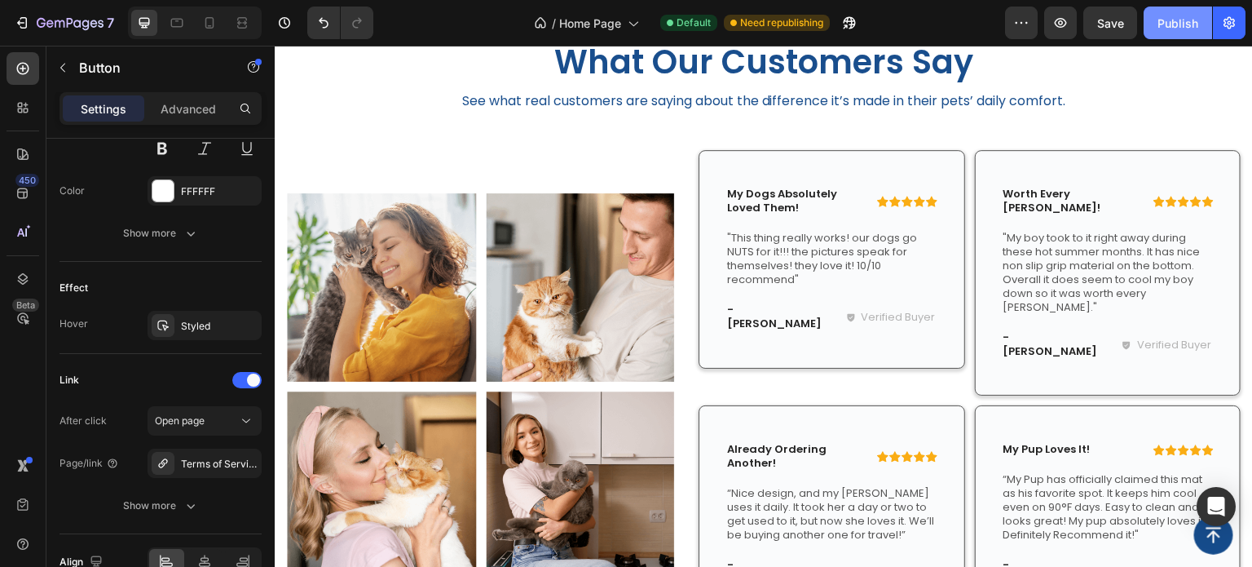
click at [1179, 20] on div "Publish" at bounding box center [1178, 23] width 41 height 17
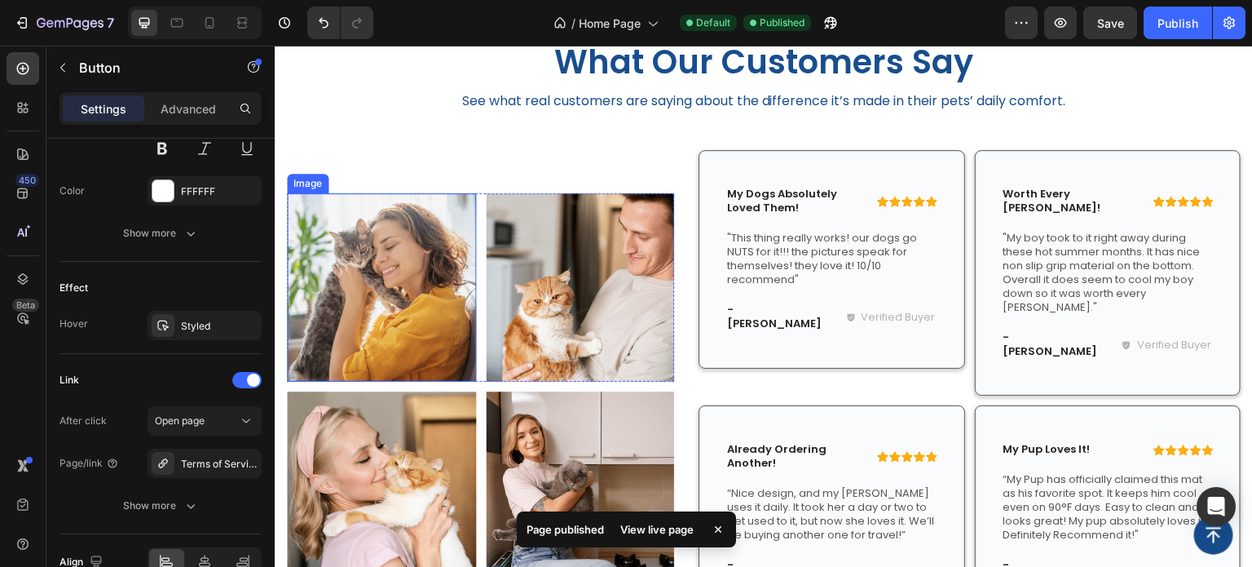
click at [382, 262] on img at bounding box center [381, 287] width 189 height 189
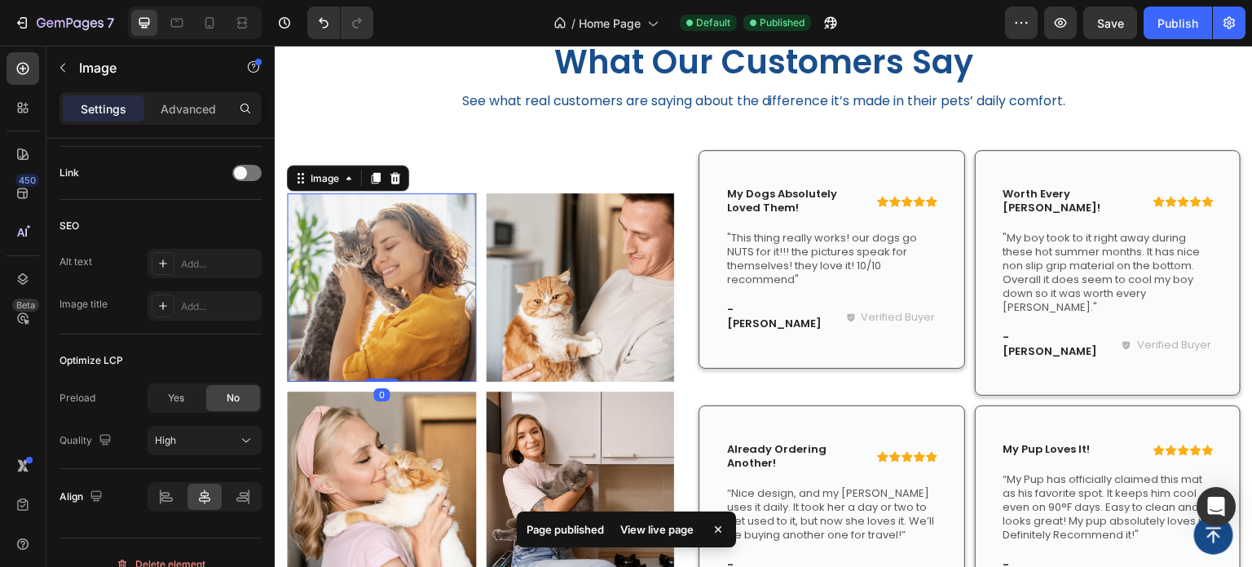
scroll to position [0, 0]
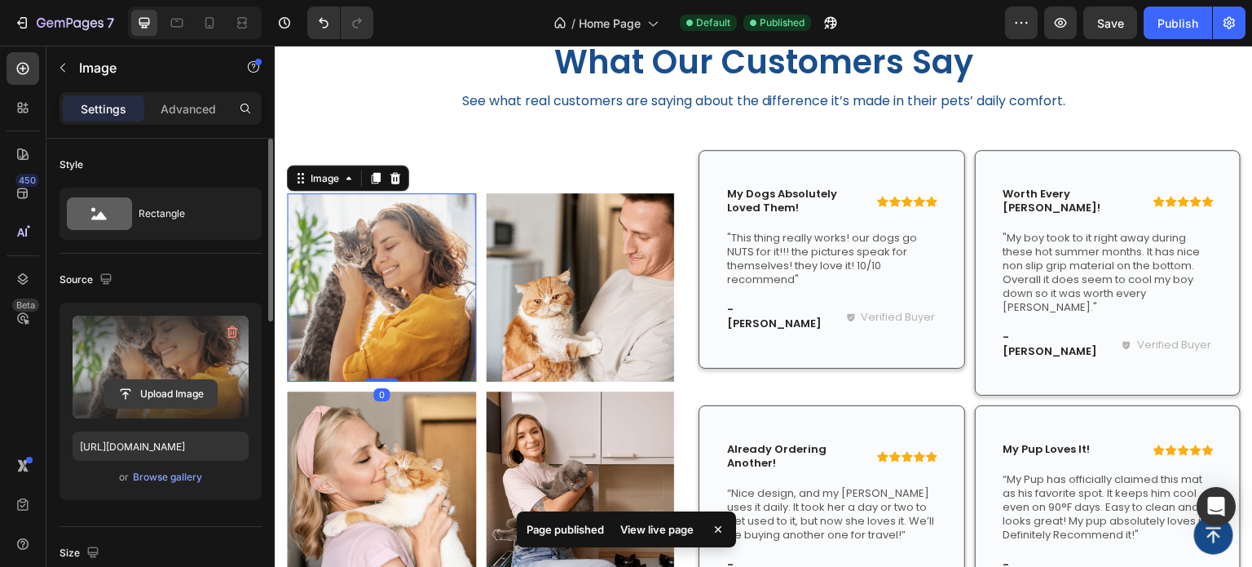
click at [205, 388] on input "file" at bounding box center [160, 394] width 112 height 28
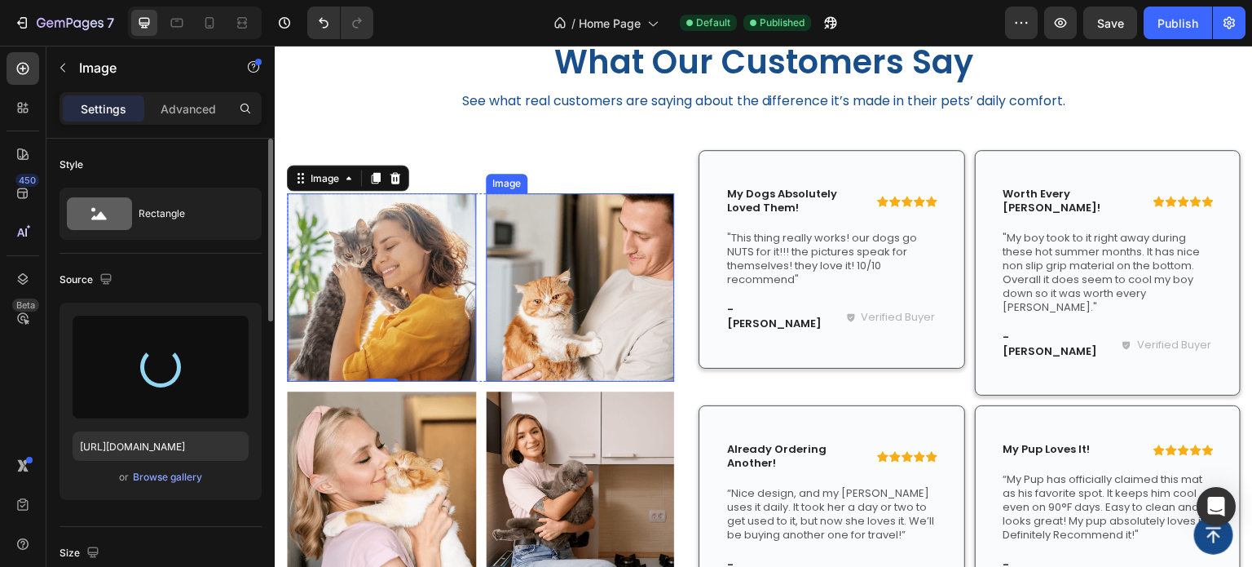
type input "https://cdn.shopify.com/s/files/1/0927/3943/6914/files/gempages_581492877050250…"
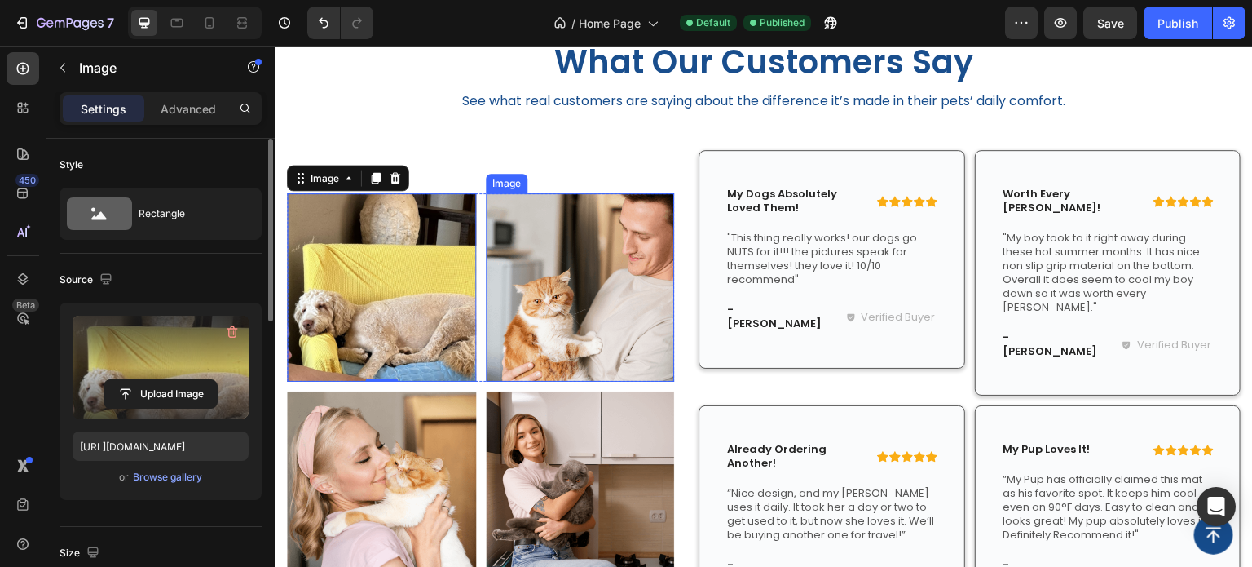
click at [582, 292] on img at bounding box center [580, 287] width 189 height 188
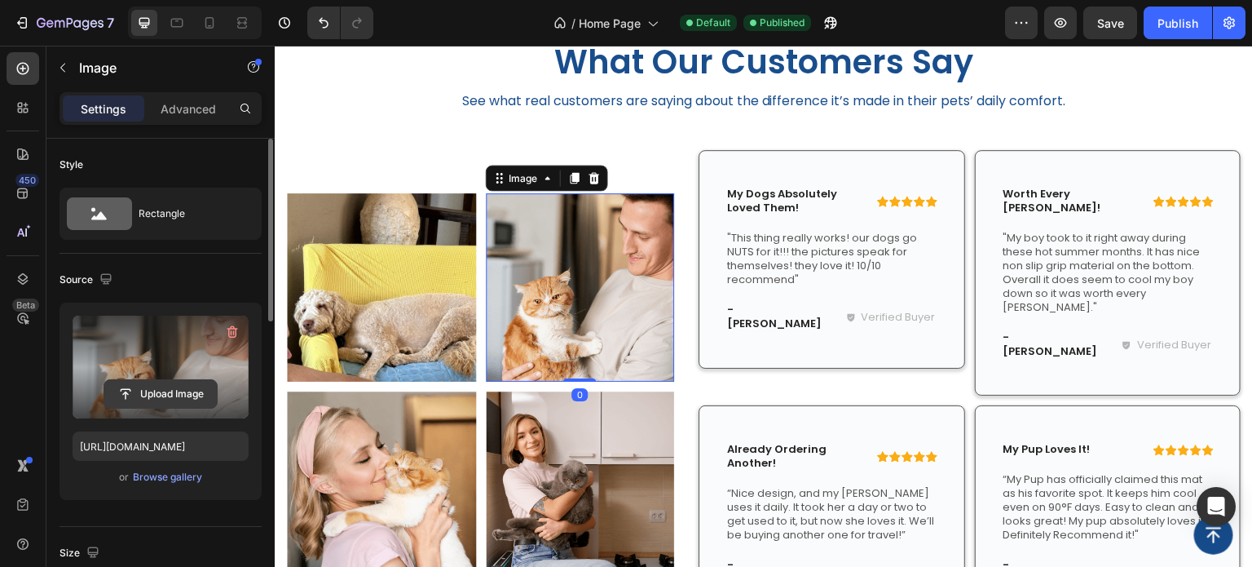
click at [167, 381] on input "file" at bounding box center [160, 394] width 112 height 28
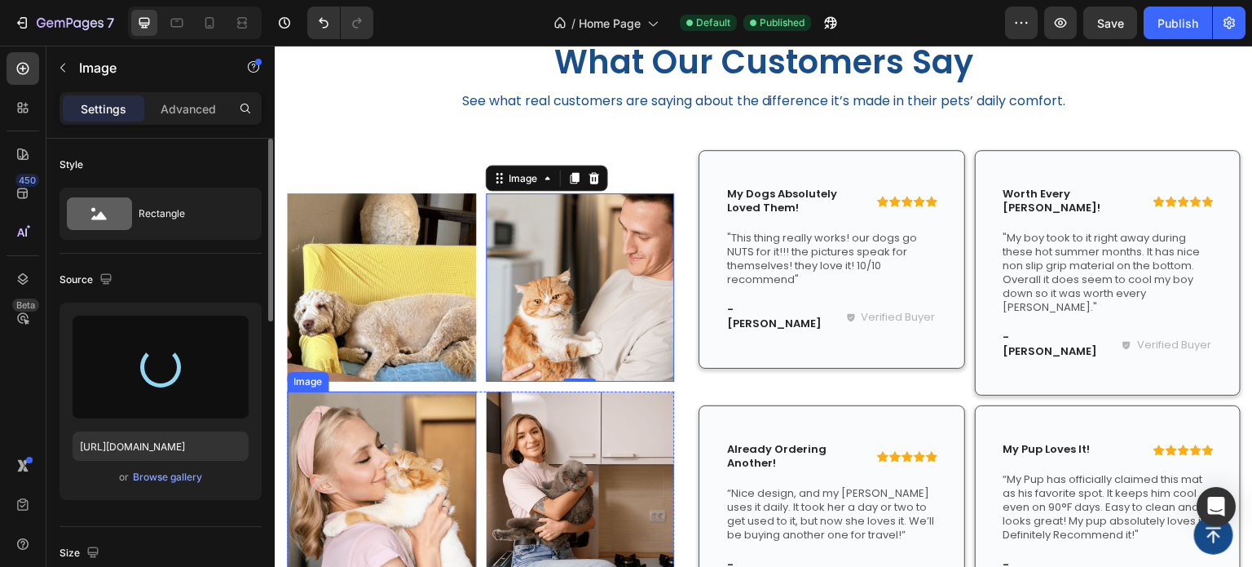
type input "https://cdn.shopify.com/s/files/1/0927/3943/6914/files/gempages_581492877050250…"
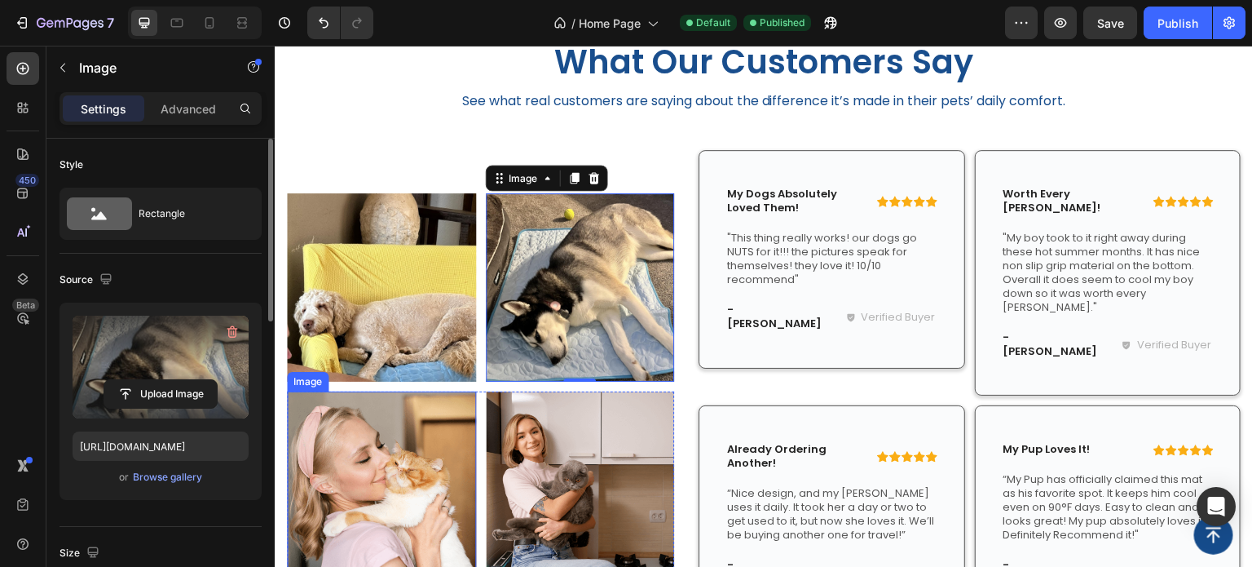
click at [386, 454] on img at bounding box center [381, 485] width 189 height 189
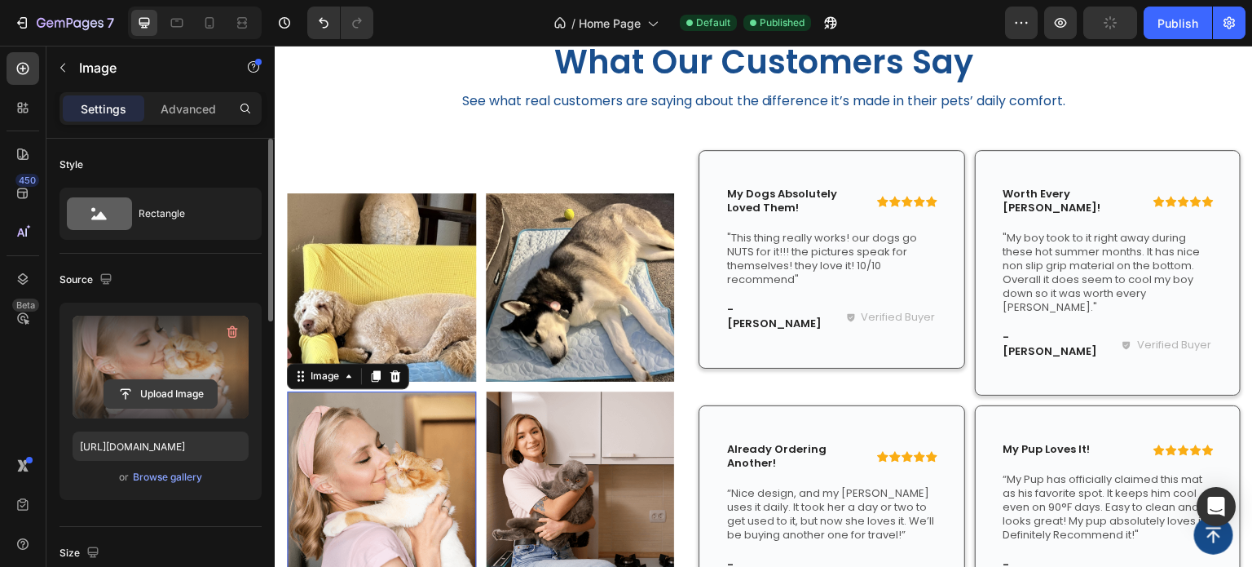
click at [148, 387] on input "file" at bounding box center [160, 394] width 112 height 28
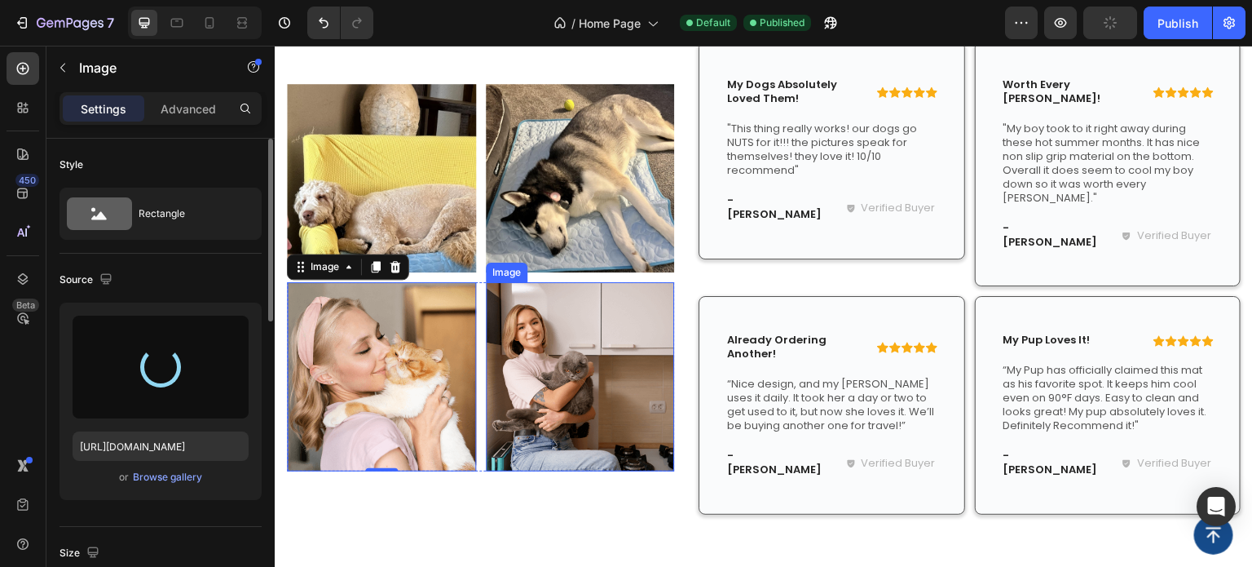
scroll to position [3306, 0]
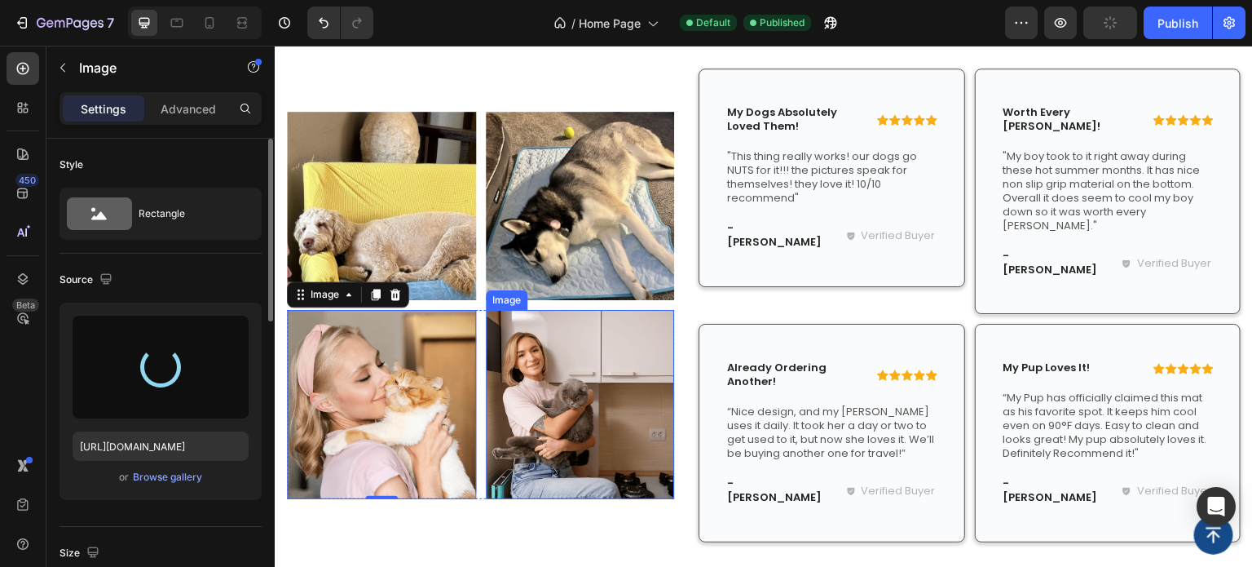
type input "https://cdn.shopify.com/s/files/1/0927/3943/6914/files/gempages_581492877050250…"
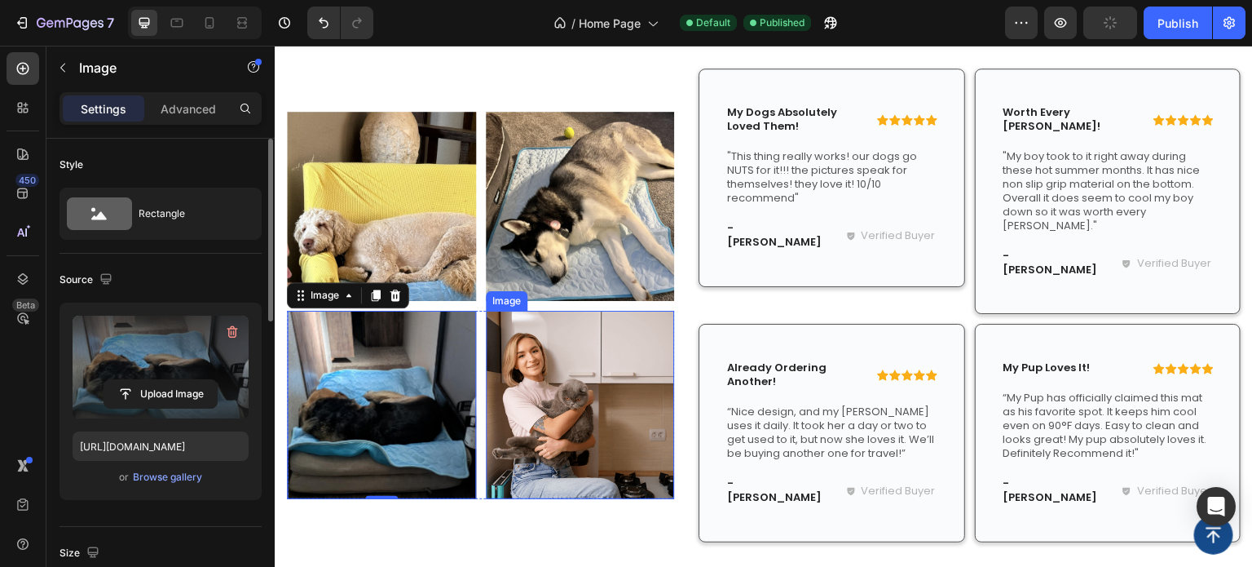
click at [569, 360] on img at bounding box center [580, 405] width 189 height 189
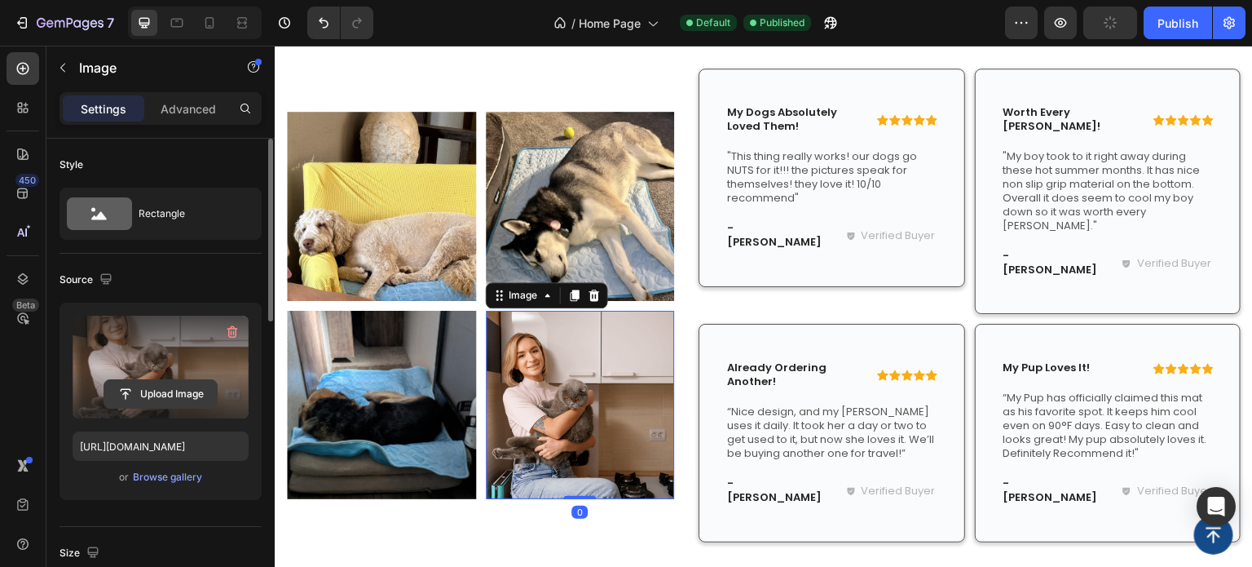
click at [157, 399] on input "file" at bounding box center [160, 394] width 112 height 28
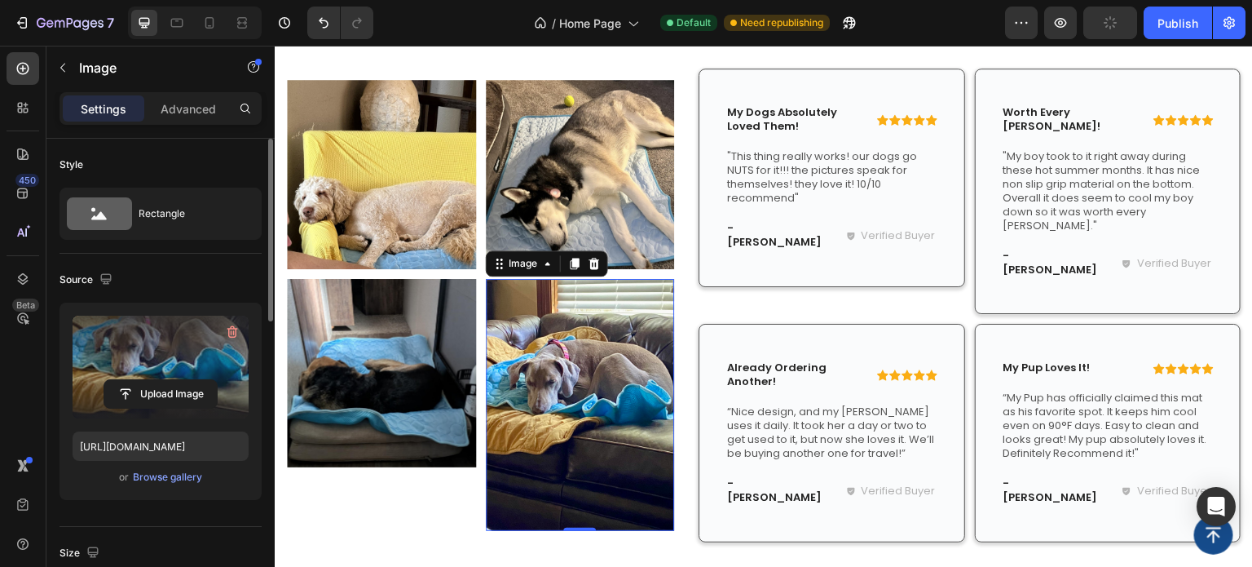
click at [615, 430] on img at bounding box center [580, 405] width 189 height 252
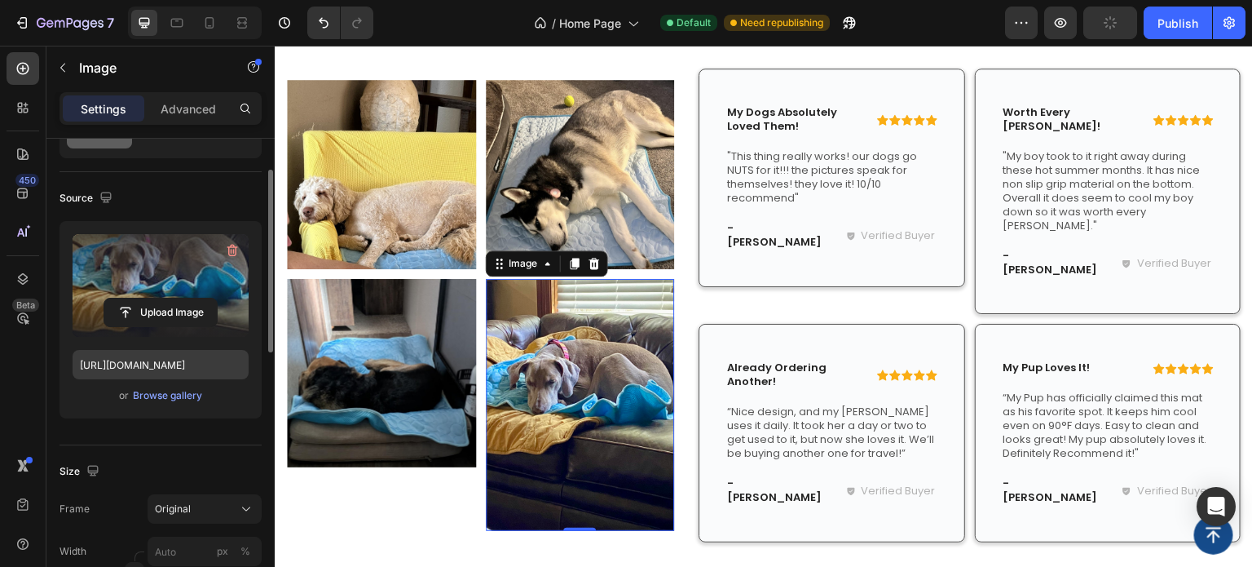
scroll to position [82, 0]
click at [182, 501] on span "Original" at bounding box center [173, 508] width 36 height 15
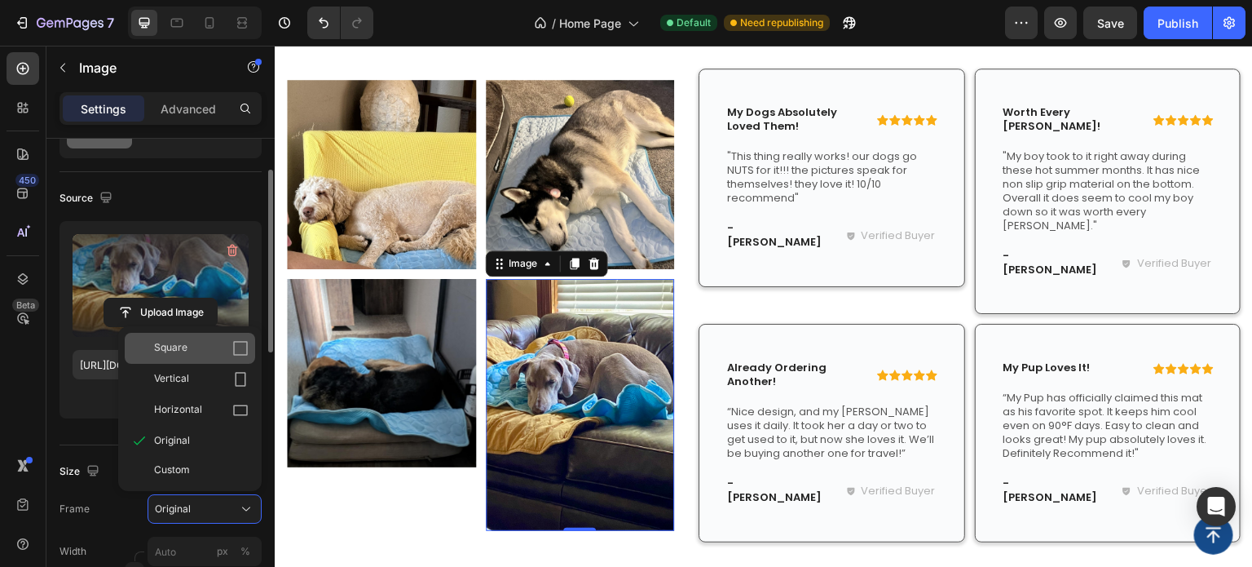
click at [210, 352] on div "Square" at bounding box center [201, 348] width 95 height 16
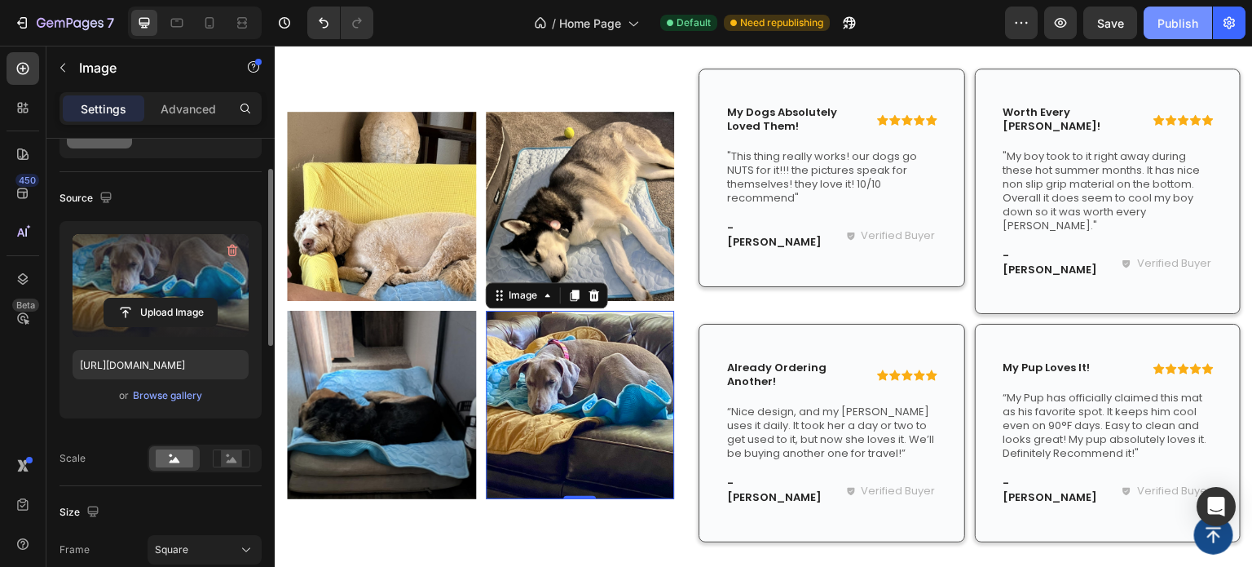
drag, startPoint x: 1177, startPoint y: 38, endPoint x: 818, endPoint y: 73, distance: 361.1
click at [1177, 38] on button "Publish" at bounding box center [1178, 23] width 68 height 33
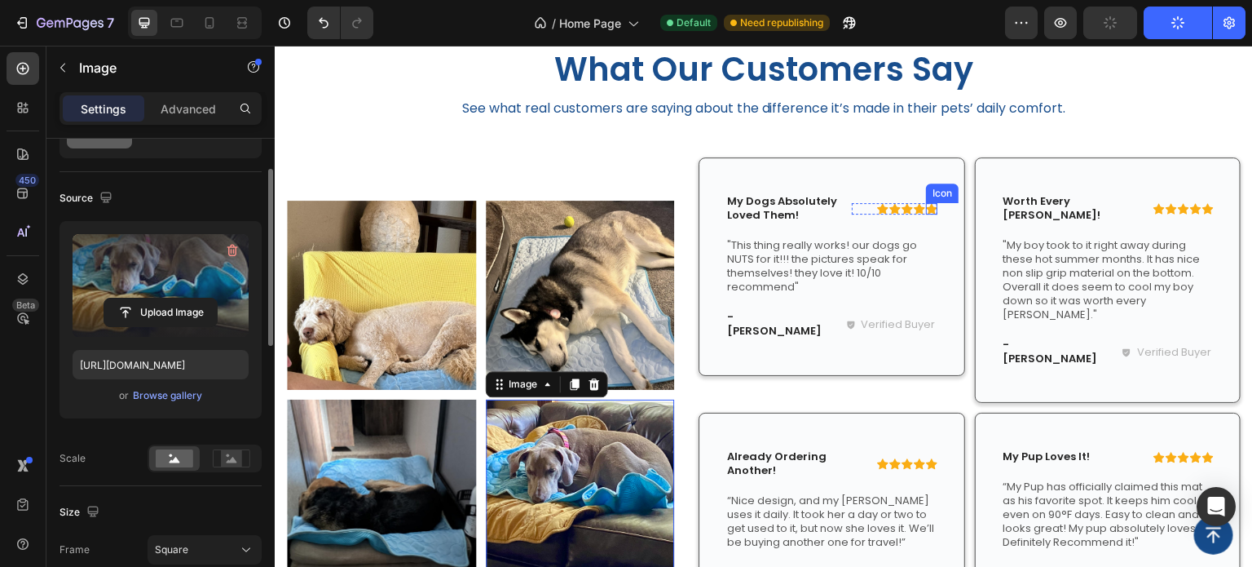
scroll to position [3306, 0]
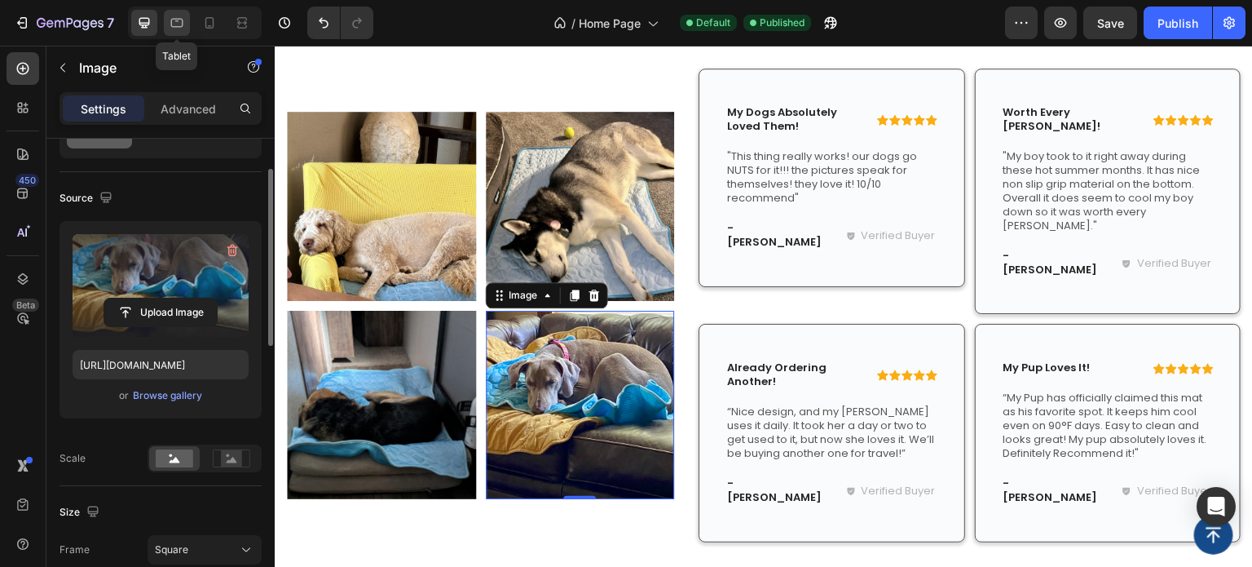
click at [184, 24] on icon at bounding box center [177, 23] width 16 height 16
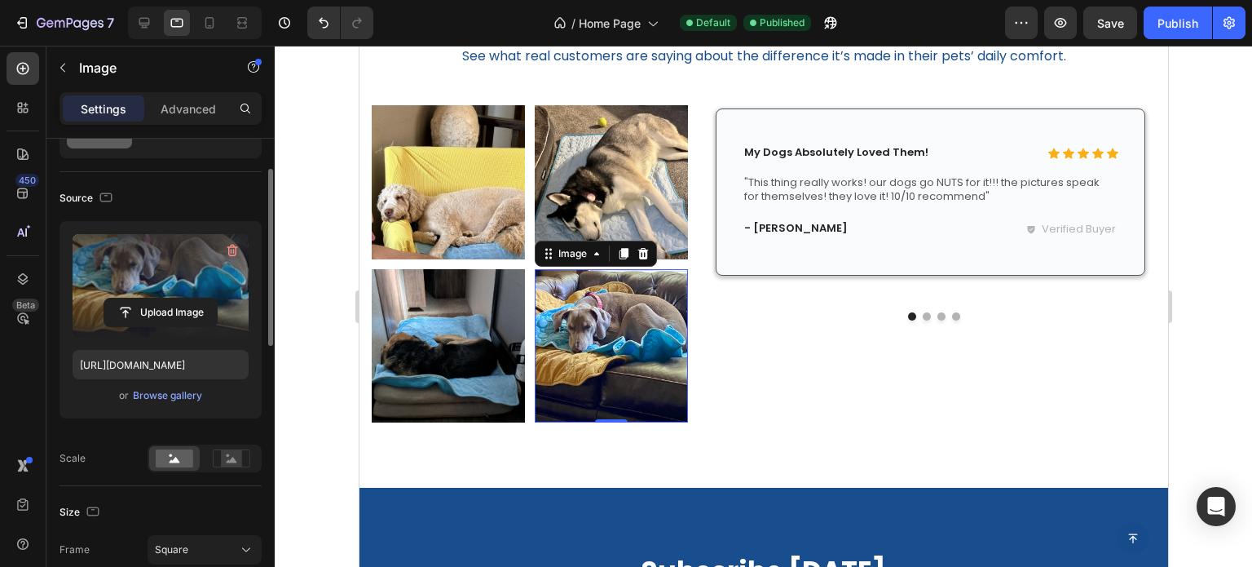
scroll to position [3062, 0]
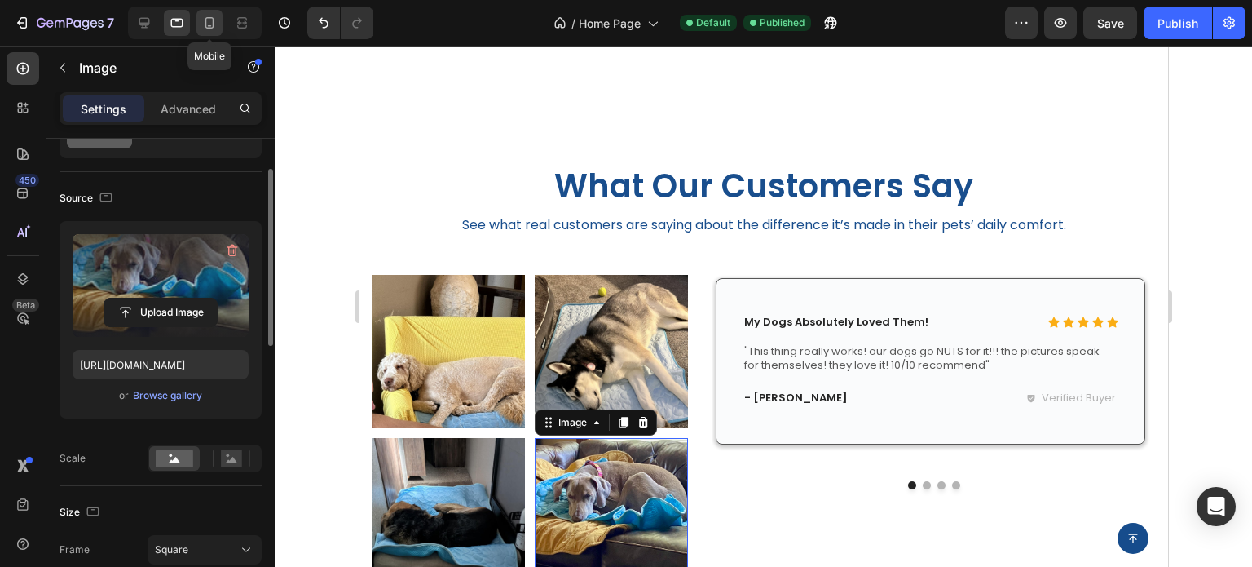
click at [215, 20] on icon at bounding box center [209, 23] width 16 height 16
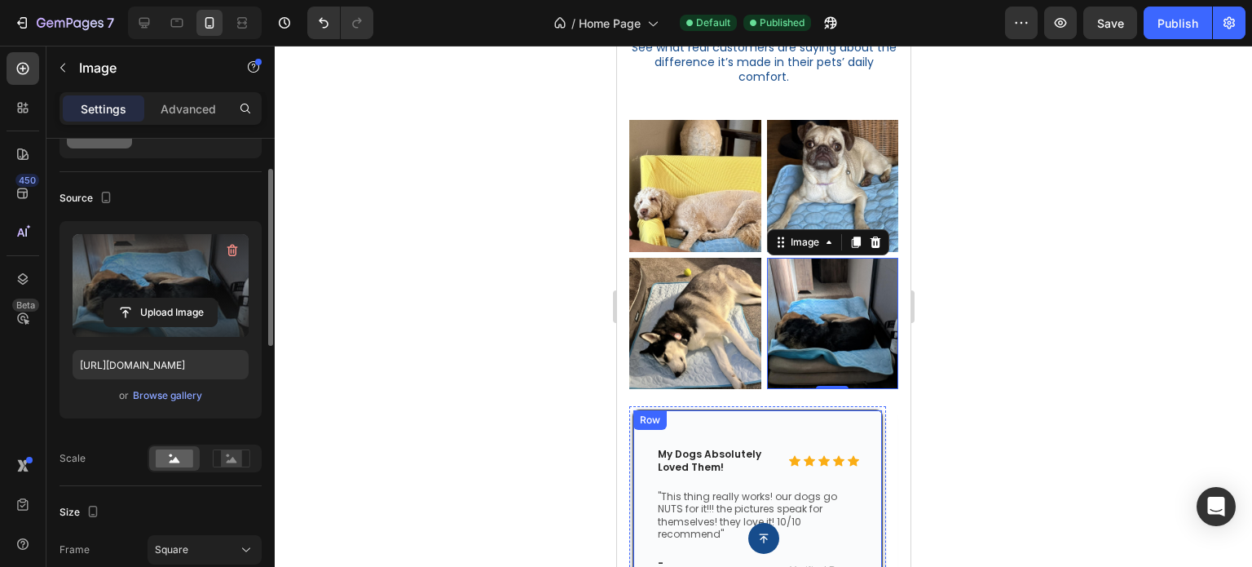
scroll to position [3181, 0]
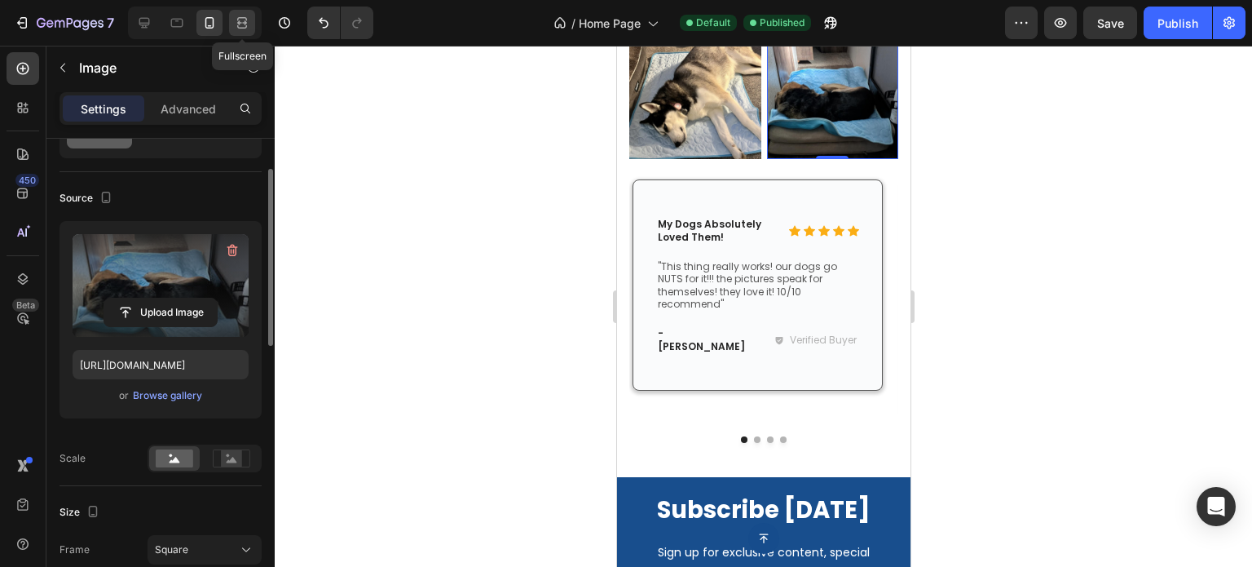
click at [242, 23] on icon at bounding box center [244, 22] width 5 height 4
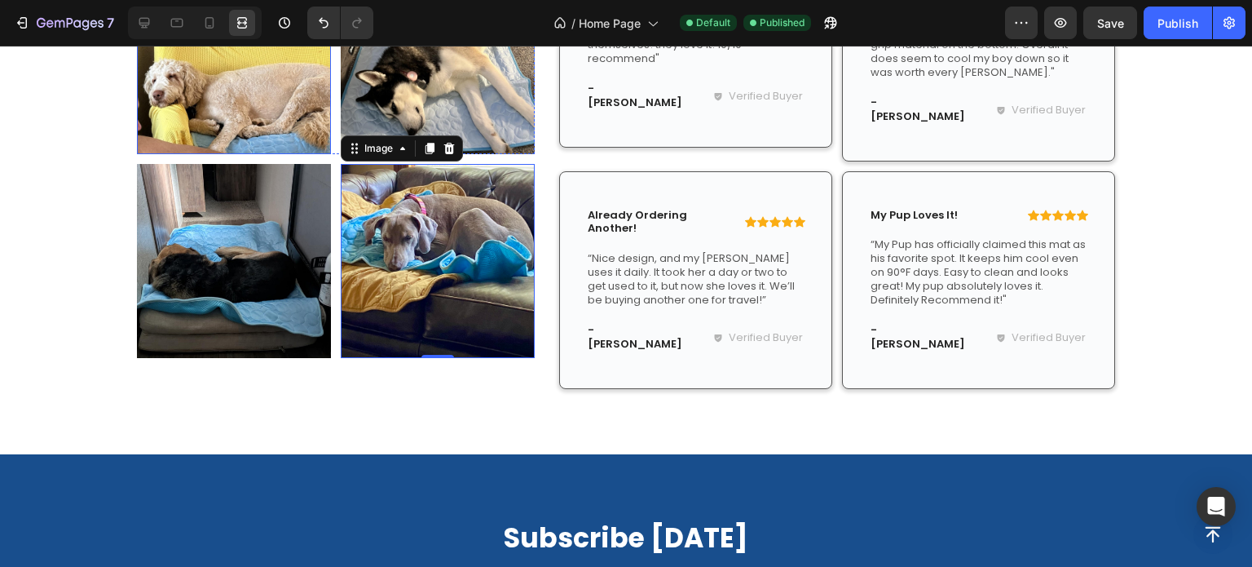
scroll to position [3435, 0]
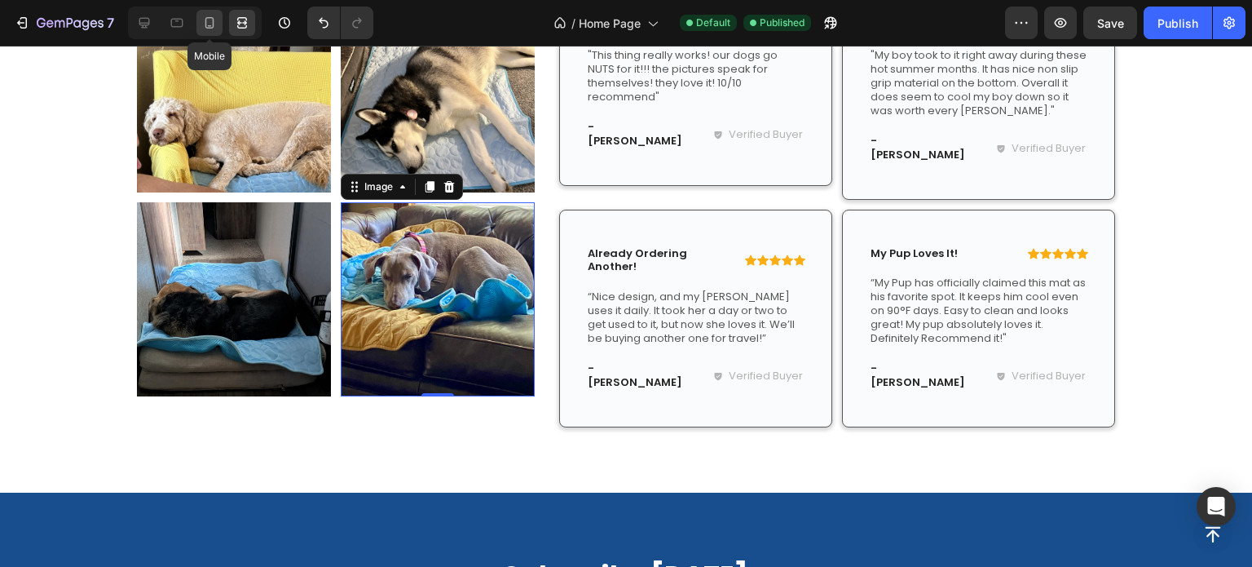
click at [201, 19] on icon at bounding box center [209, 23] width 16 height 16
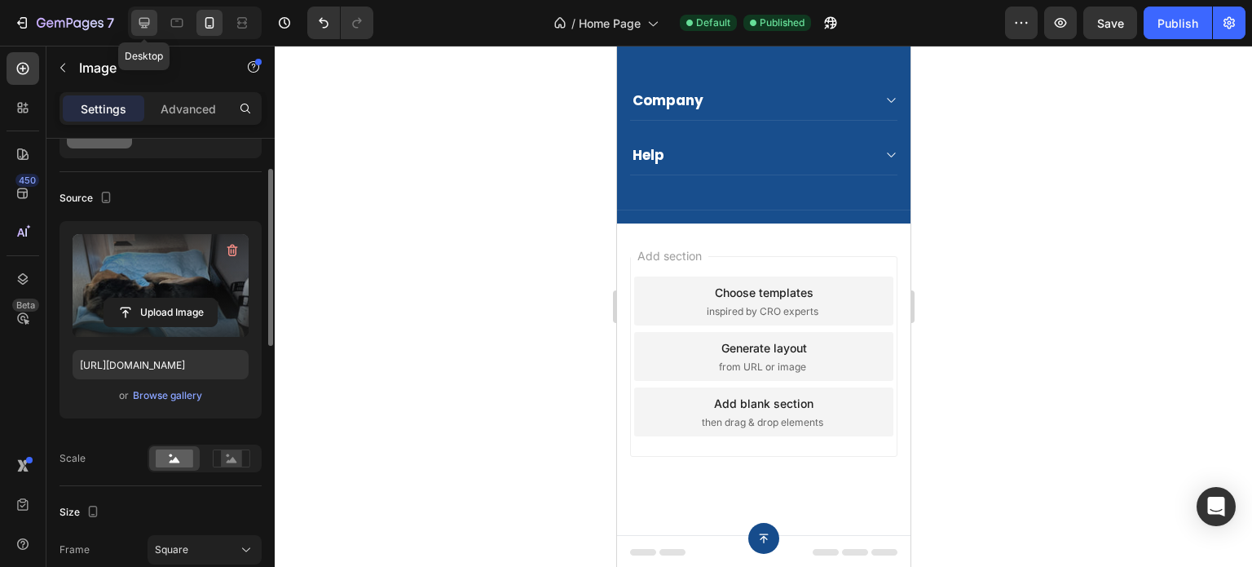
click at [148, 27] on icon at bounding box center [144, 23] width 16 height 16
type input "https://cdn.shopify.com/s/files/1/0927/3943/6914/files/gempages_581492877050250…"
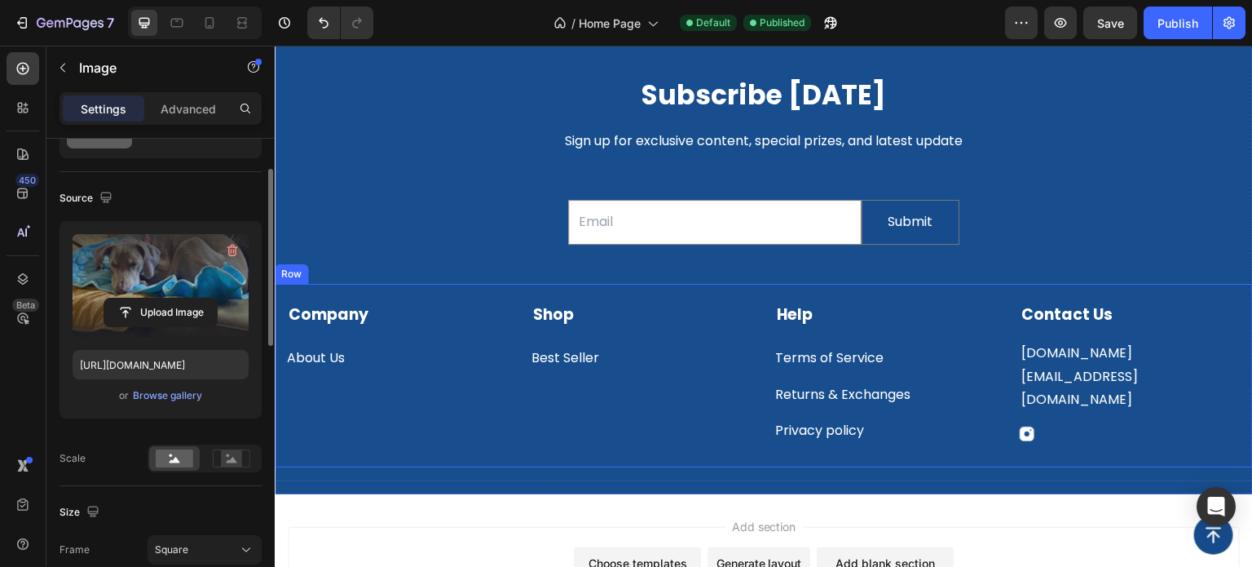
scroll to position [3829, 0]
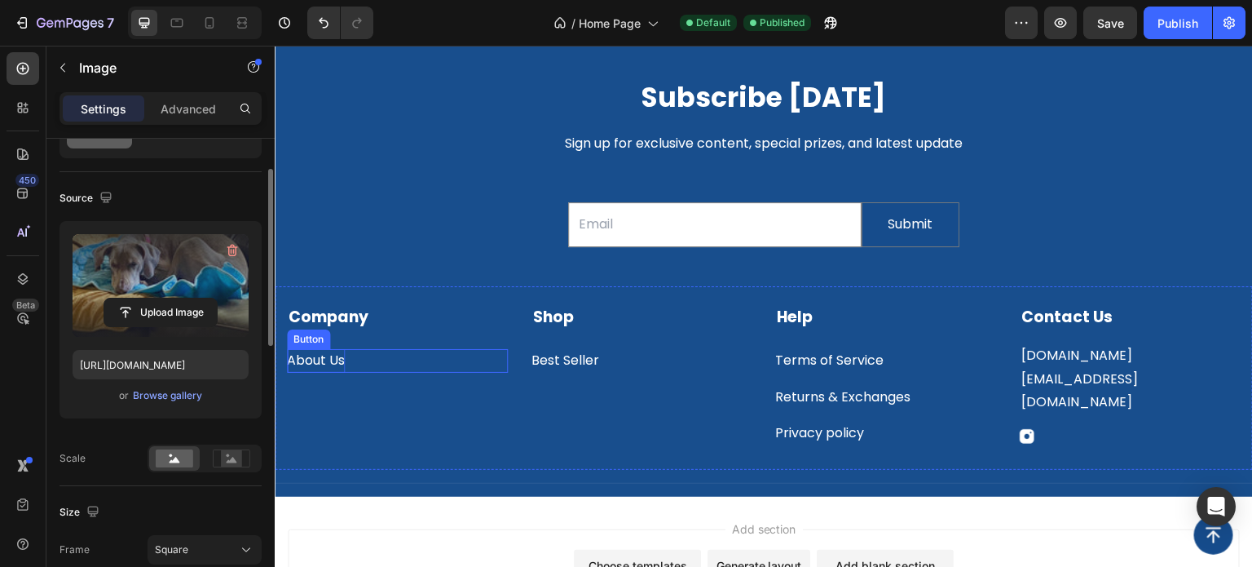
click at [337, 362] on p "About Us" at bounding box center [316, 361] width 58 height 24
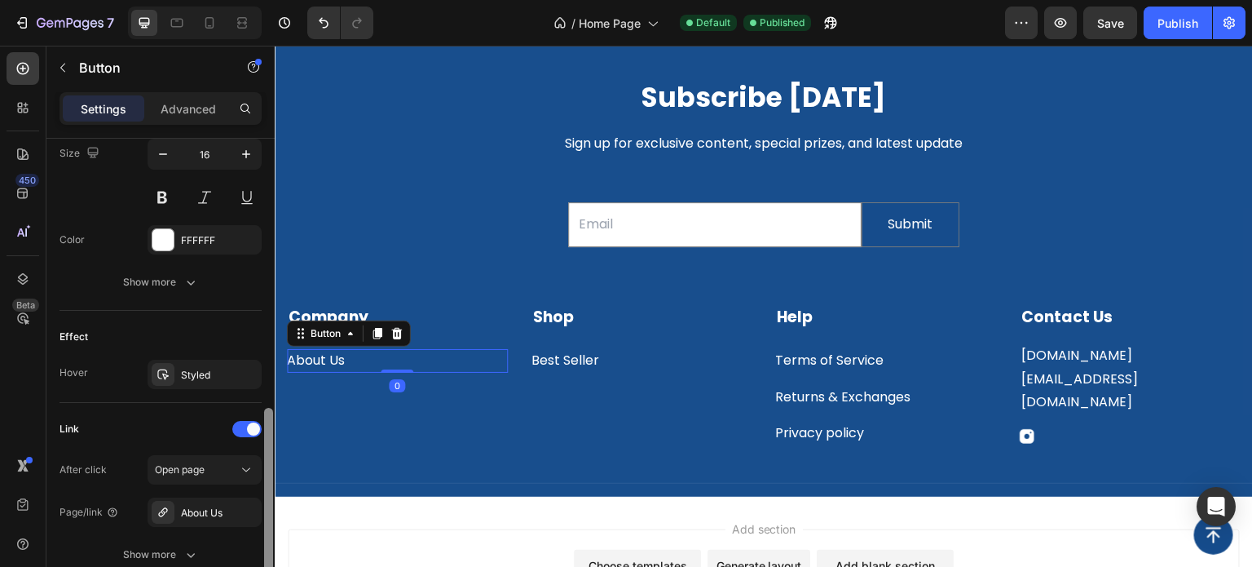
scroll to position [700, 0]
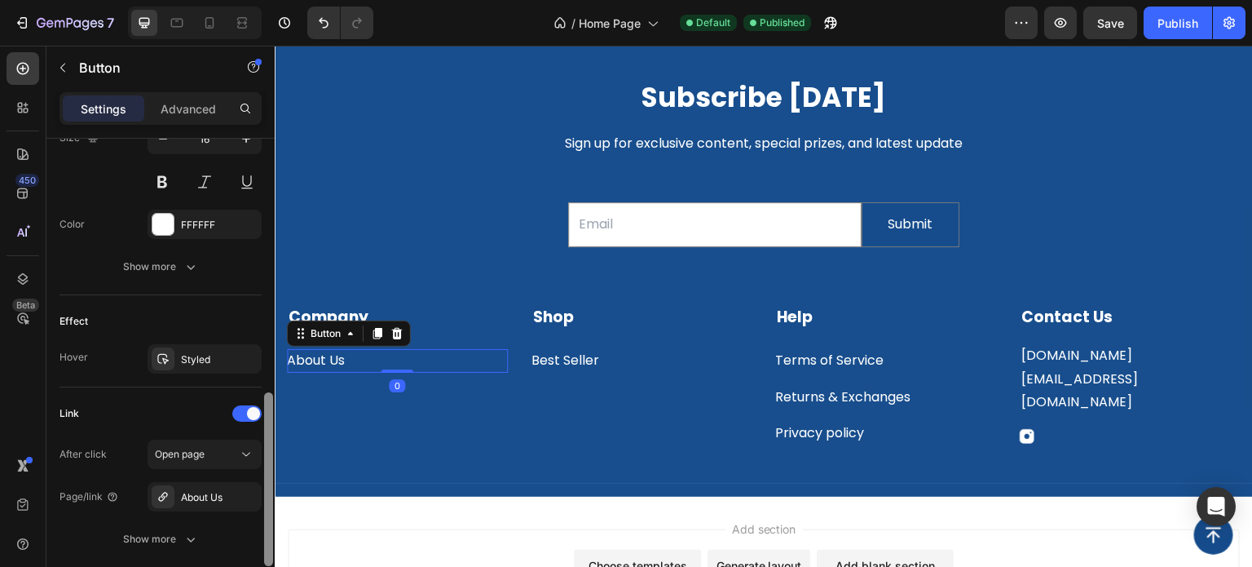
drag, startPoint x: 271, startPoint y: 296, endPoint x: 267, endPoint y: 493, distance: 197.3
click at [267, 493] on div at bounding box center [268, 479] width 9 height 174
click at [566, 359] on p "Best Seller" at bounding box center [566, 361] width 68 height 24
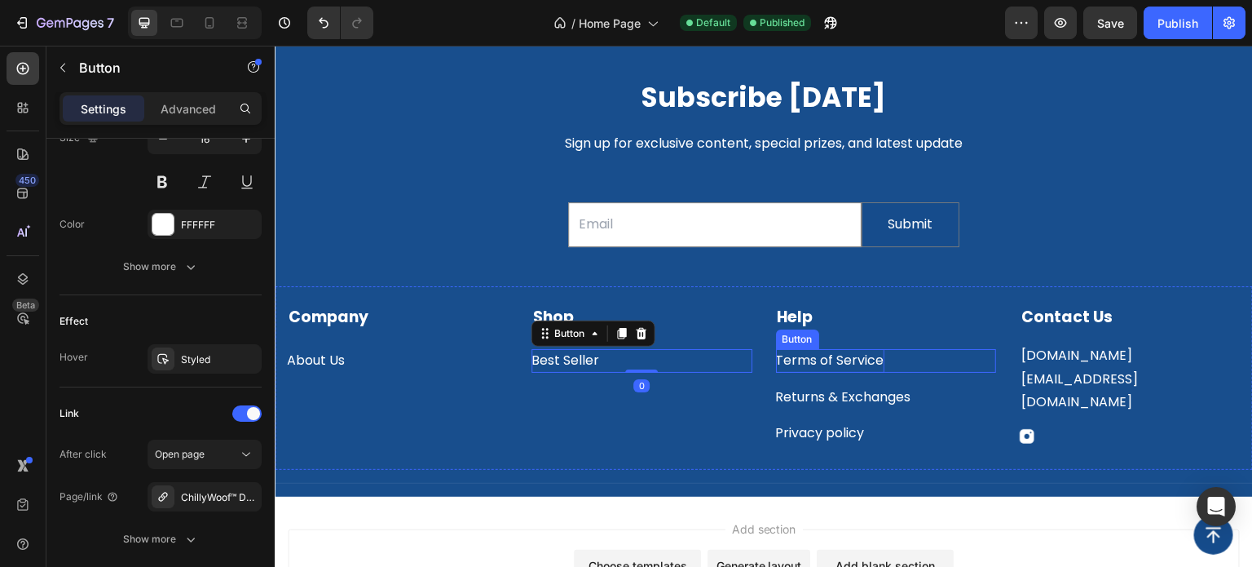
click at [817, 363] on p "Terms of Service" at bounding box center [830, 361] width 108 height 24
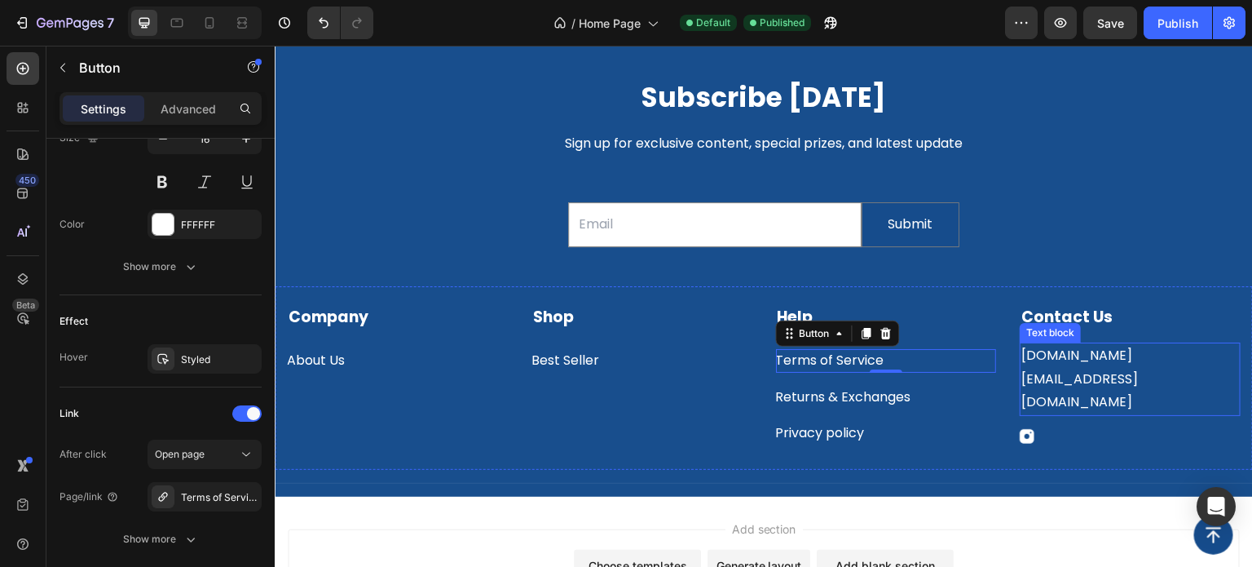
click at [1067, 362] on p "fluff.n.company@gmail.com" at bounding box center [1130, 379] width 218 height 70
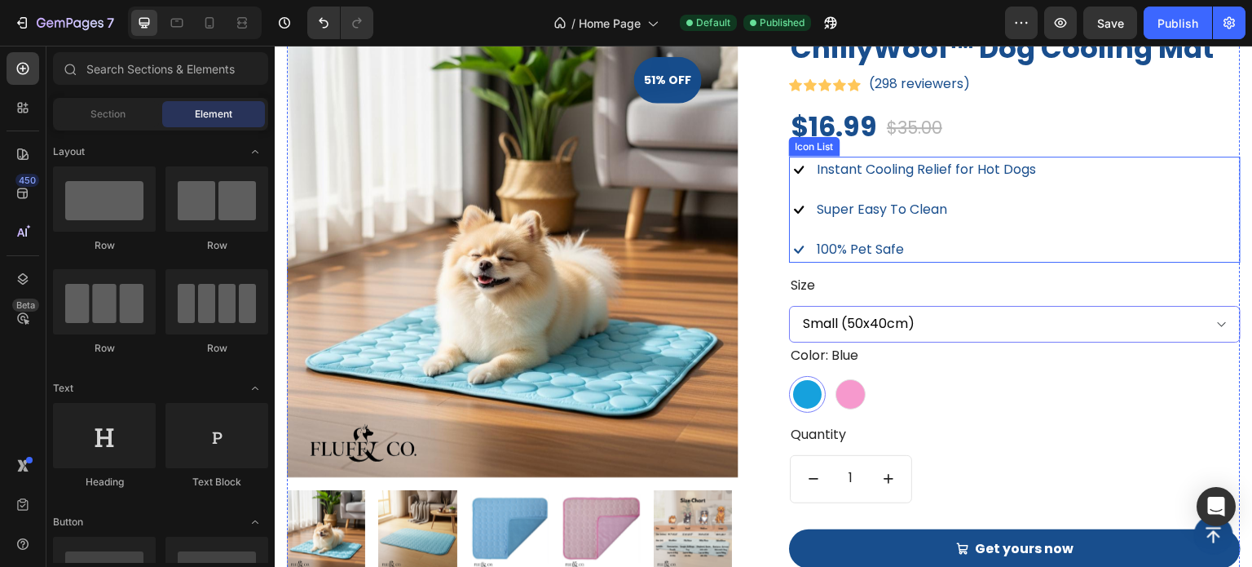
scroll to position [1200, 0]
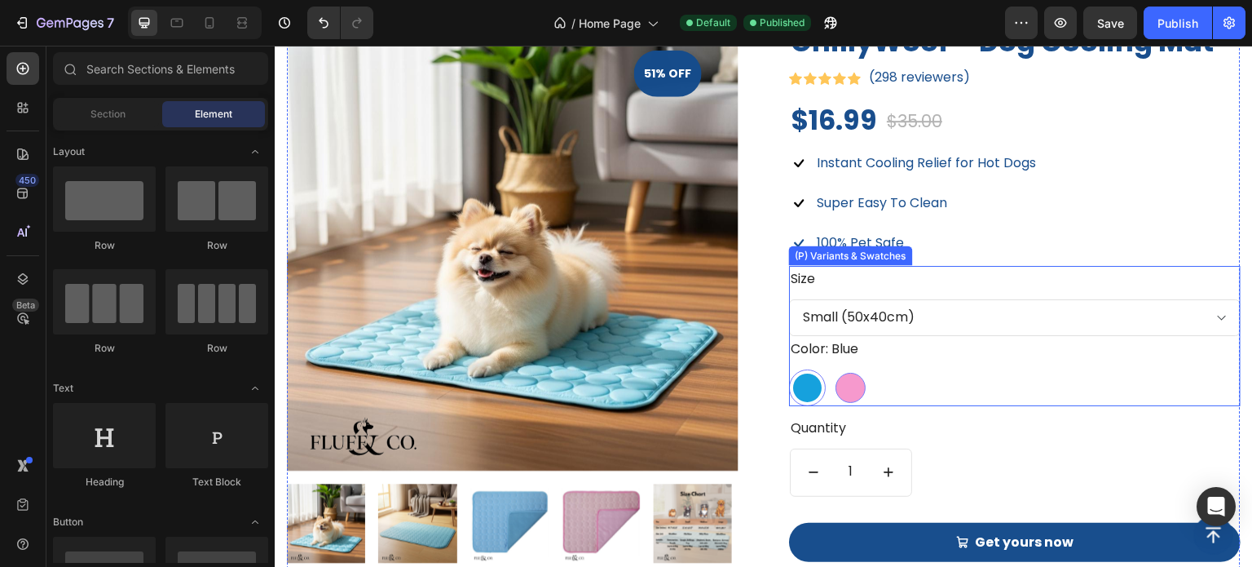
drag, startPoint x: 859, startPoint y: 391, endPoint x: 839, endPoint y: 399, distance: 21.7
click at [844, 398] on div at bounding box center [850, 387] width 37 height 37
click at [832, 369] on input "Pink Pink" at bounding box center [831, 368] width 1 height 1
radio input "true"
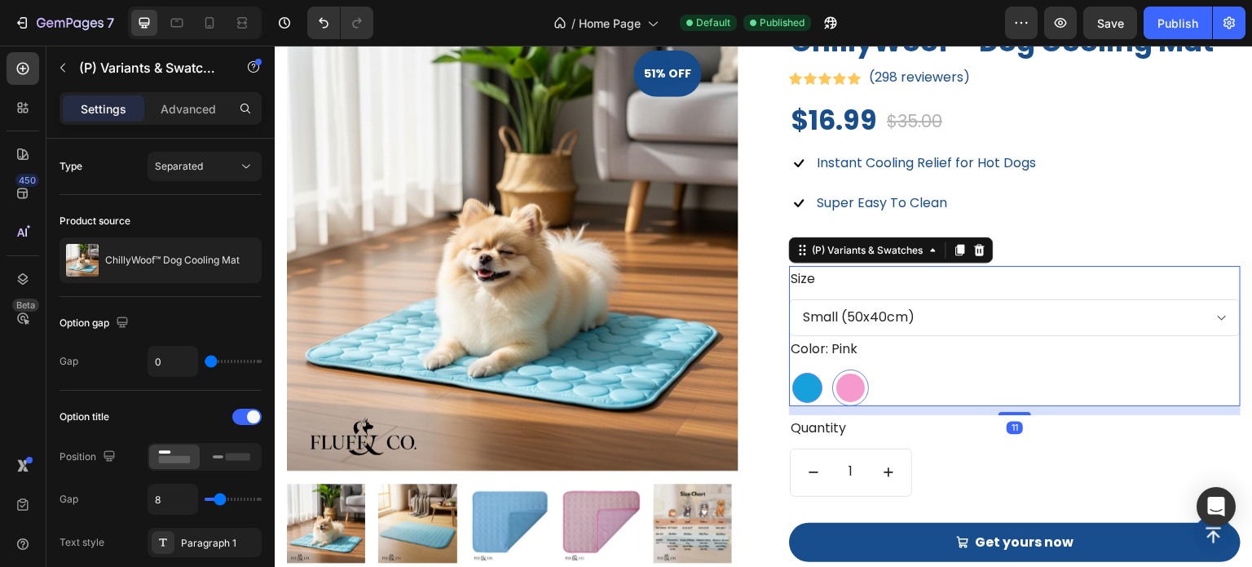
click at [801, 391] on div at bounding box center [807, 388] width 30 height 30
click at [789, 369] on input "Blue Blue" at bounding box center [788, 368] width 1 height 1
radio input "true"
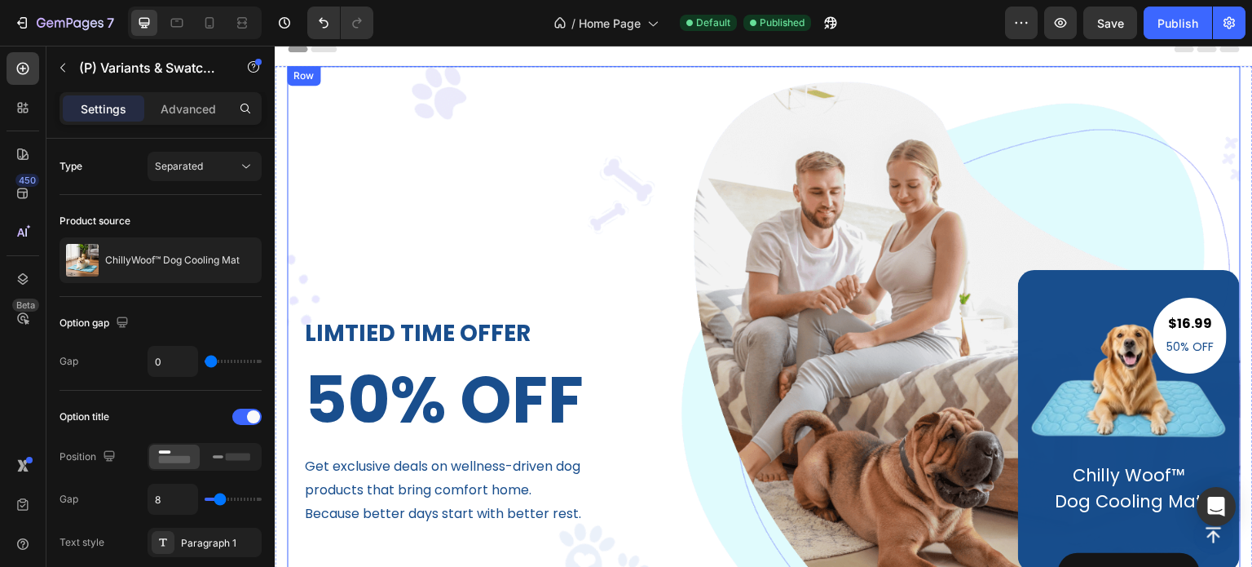
scroll to position [0, 0]
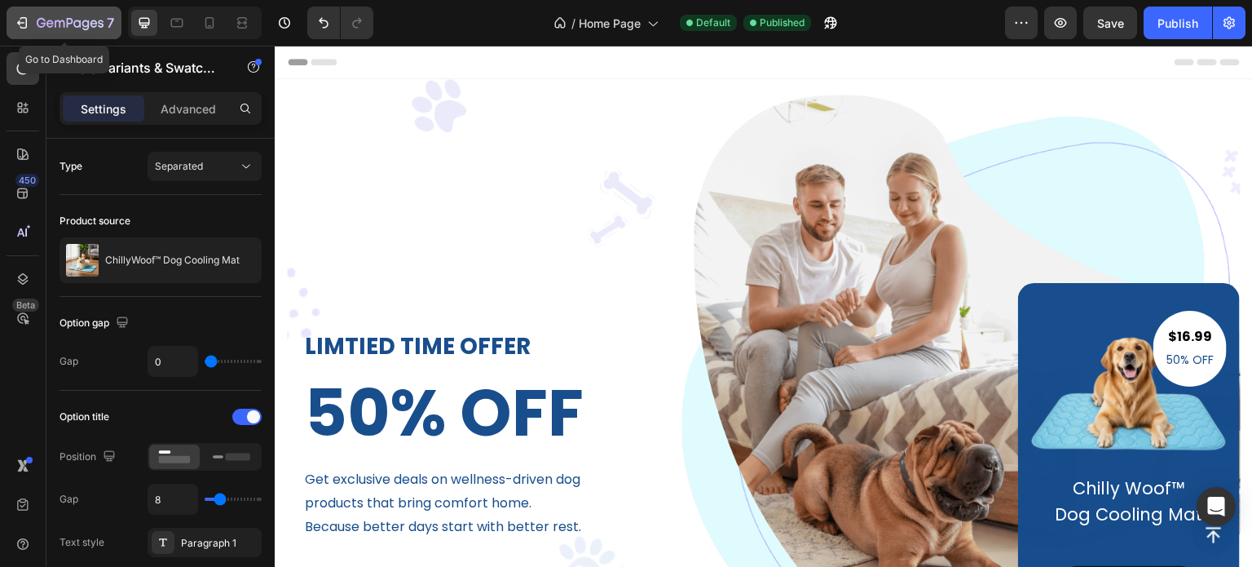
click at [27, 25] on icon "button" at bounding box center [22, 23] width 16 height 16
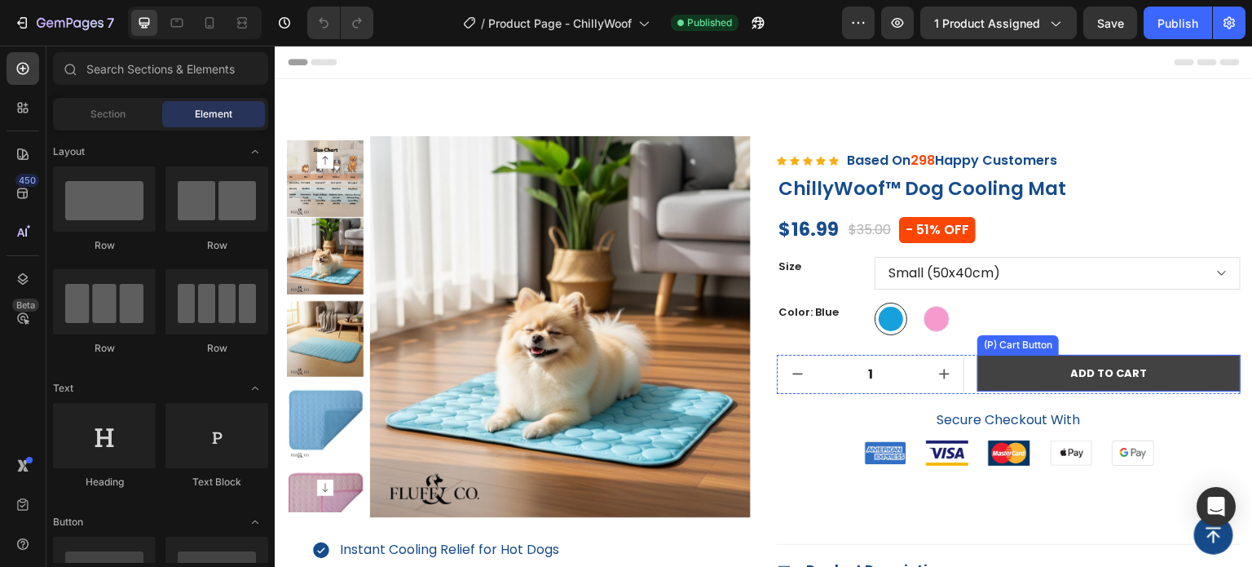
click at [1039, 375] on button "ADD TO CART" at bounding box center [1108, 373] width 263 height 37
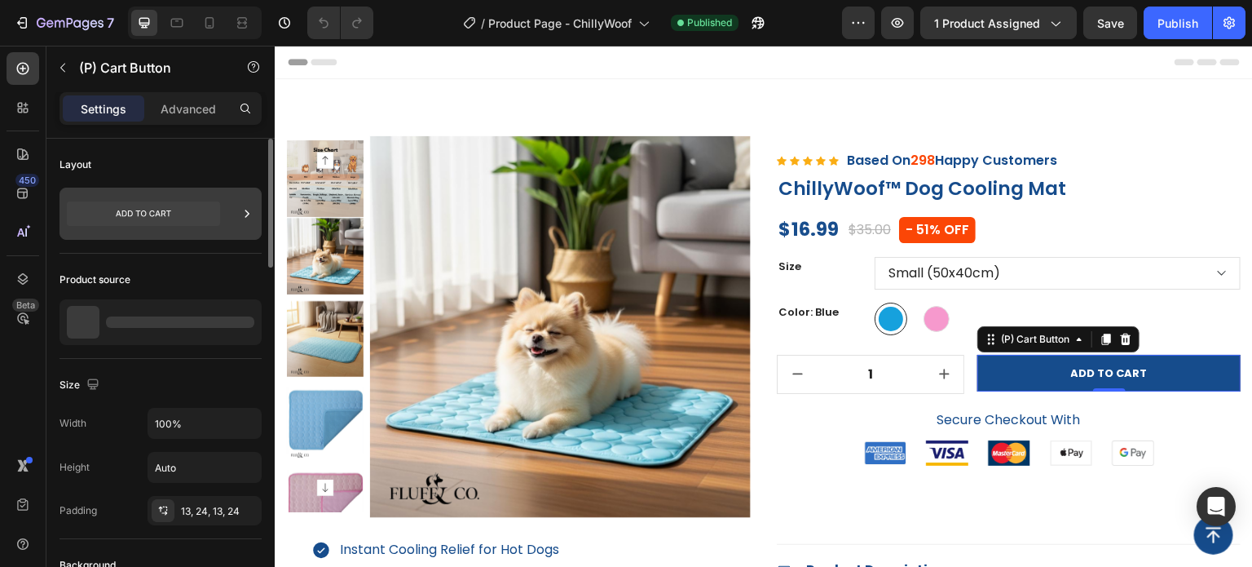
click at [222, 222] on div at bounding box center [161, 213] width 202 height 52
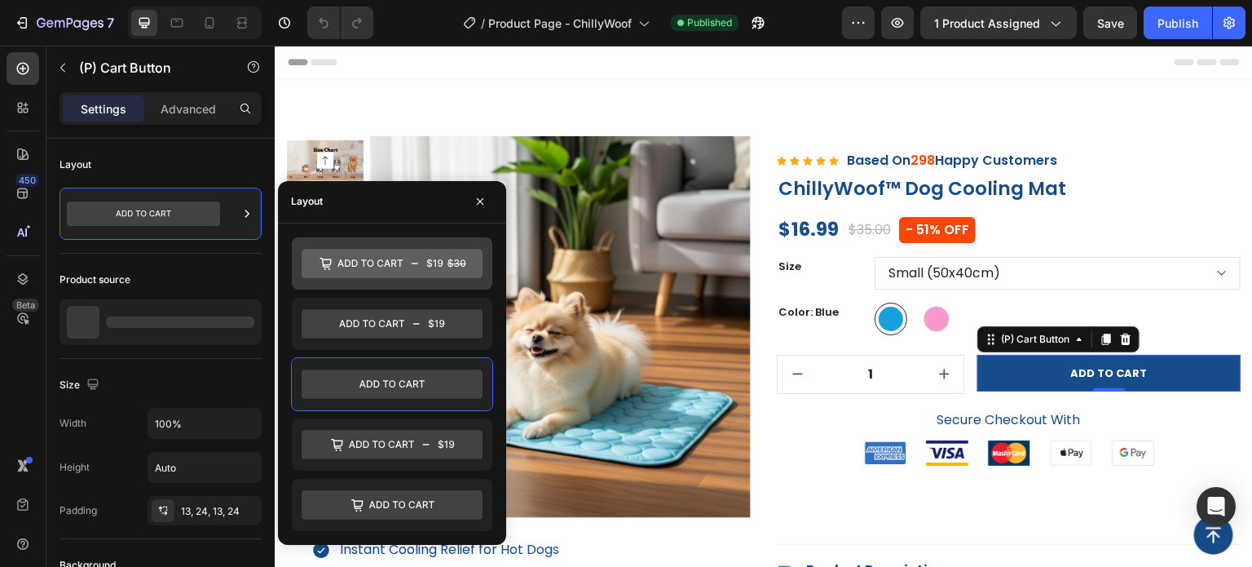
click at [427, 271] on icon at bounding box center [392, 263] width 181 height 29
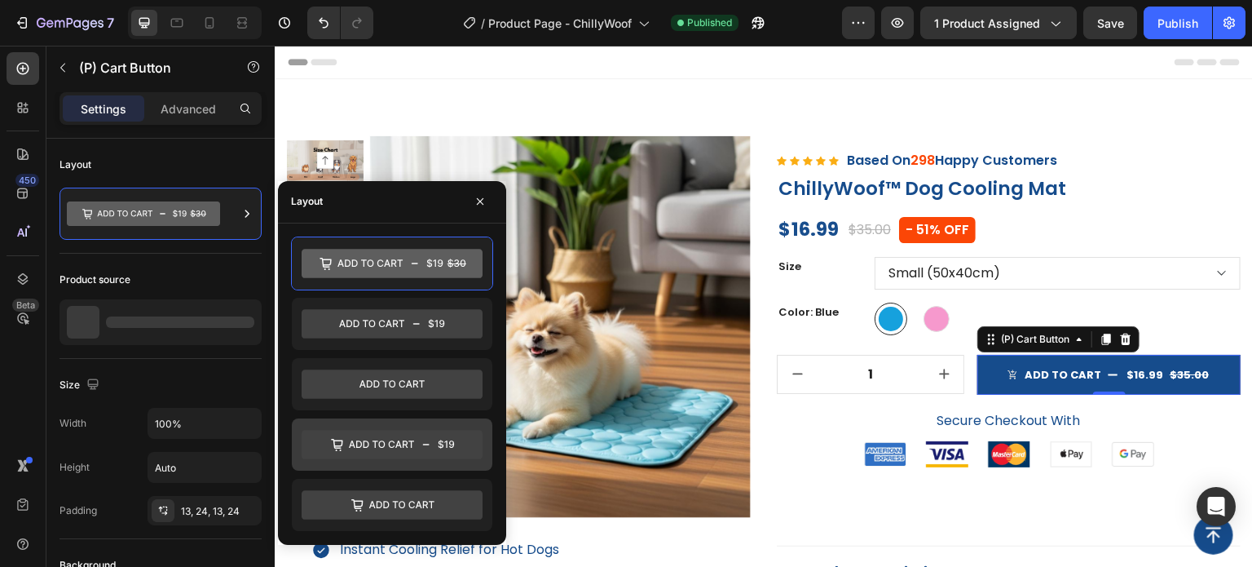
click at [432, 447] on icon at bounding box center [392, 444] width 181 height 29
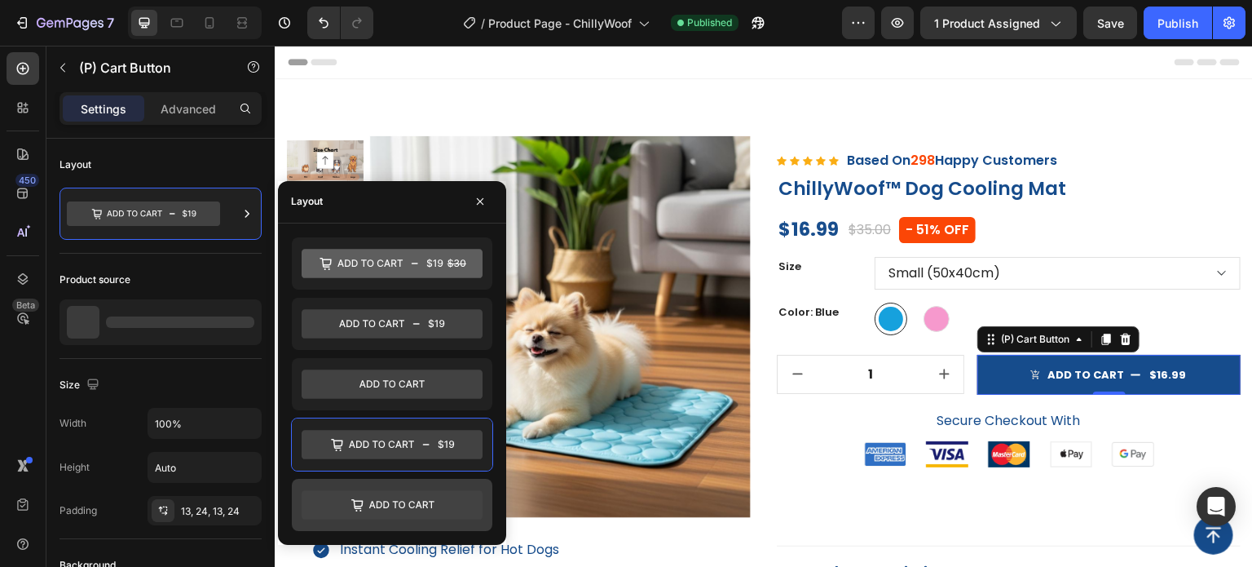
click at [430, 490] on icon at bounding box center [392, 504] width 181 height 29
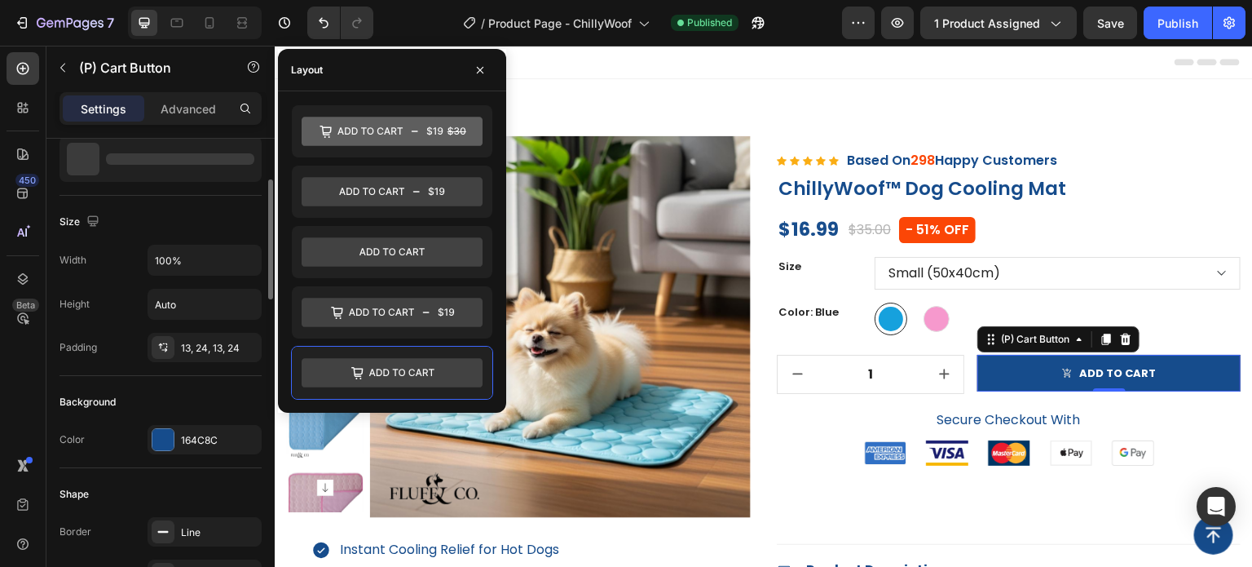
click at [127, 389] on div "Background" at bounding box center [161, 402] width 202 height 26
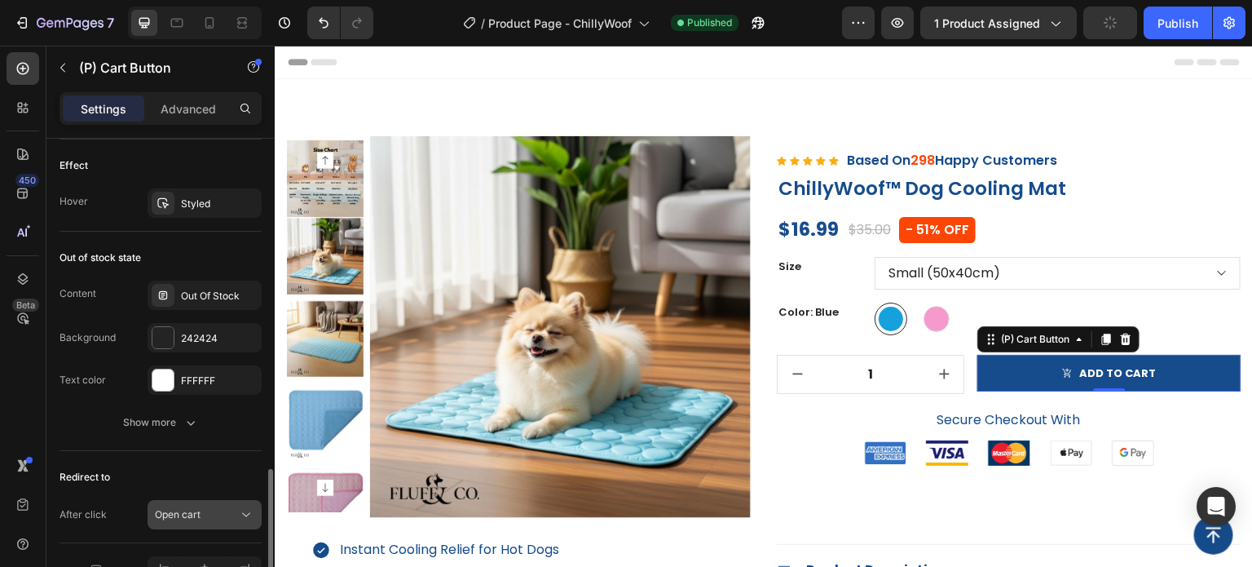
scroll to position [1386, 0]
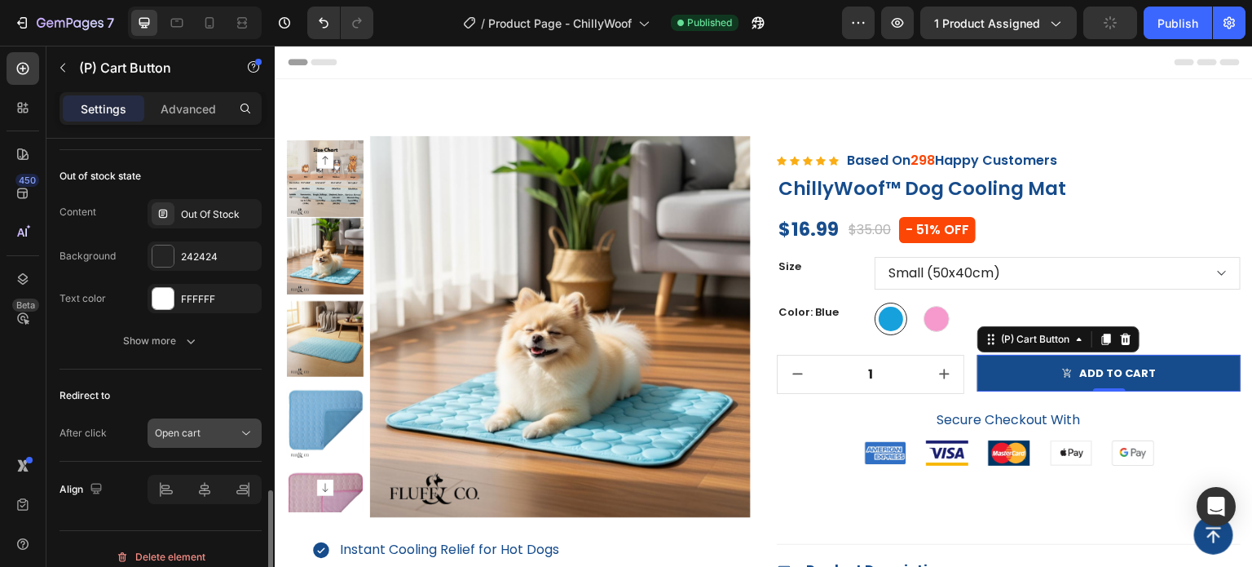
click at [184, 430] on span "Open cart" at bounding box center [178, 432] width 46 height 12
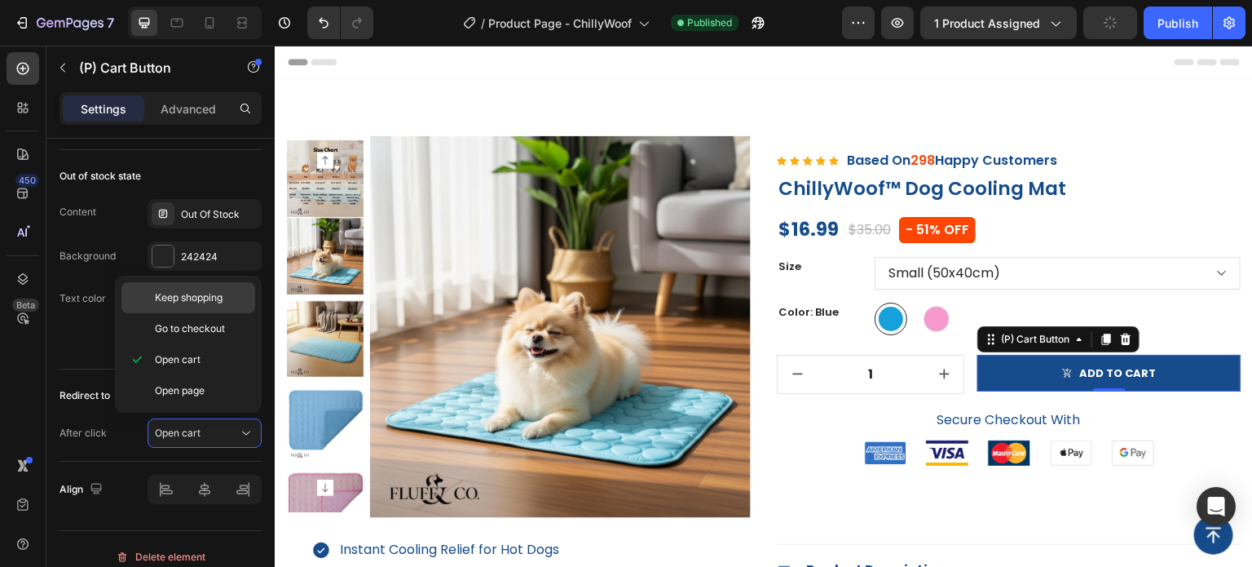
click at [211, 303] on span "Keep shopping" at bounding box center [189, 297] width 68 height 15
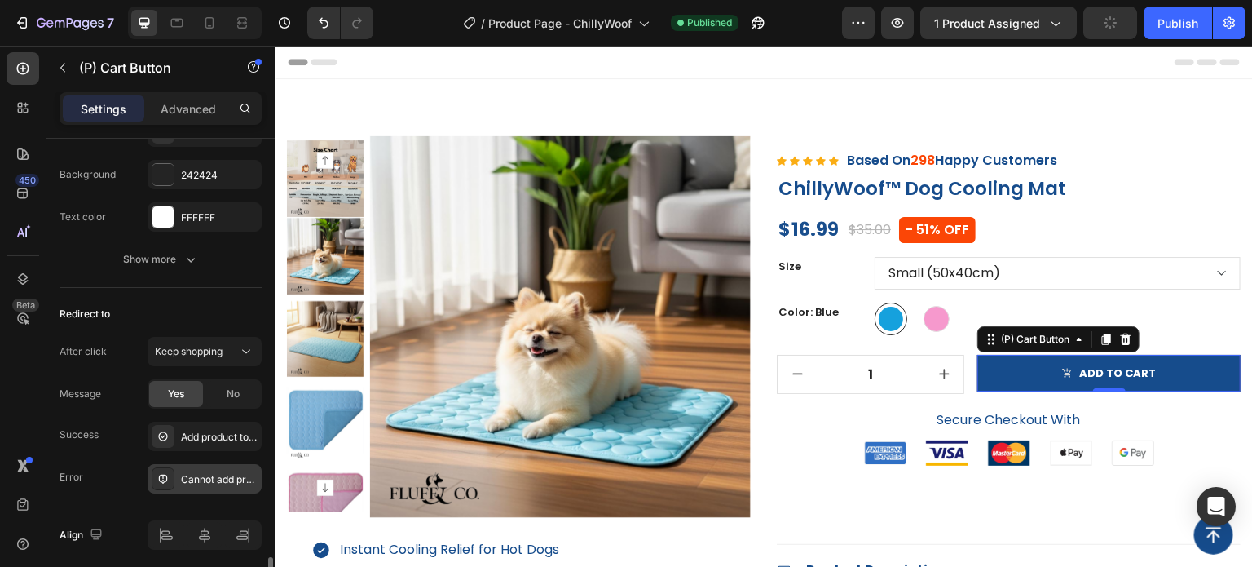
scroll to position [1524, 0]
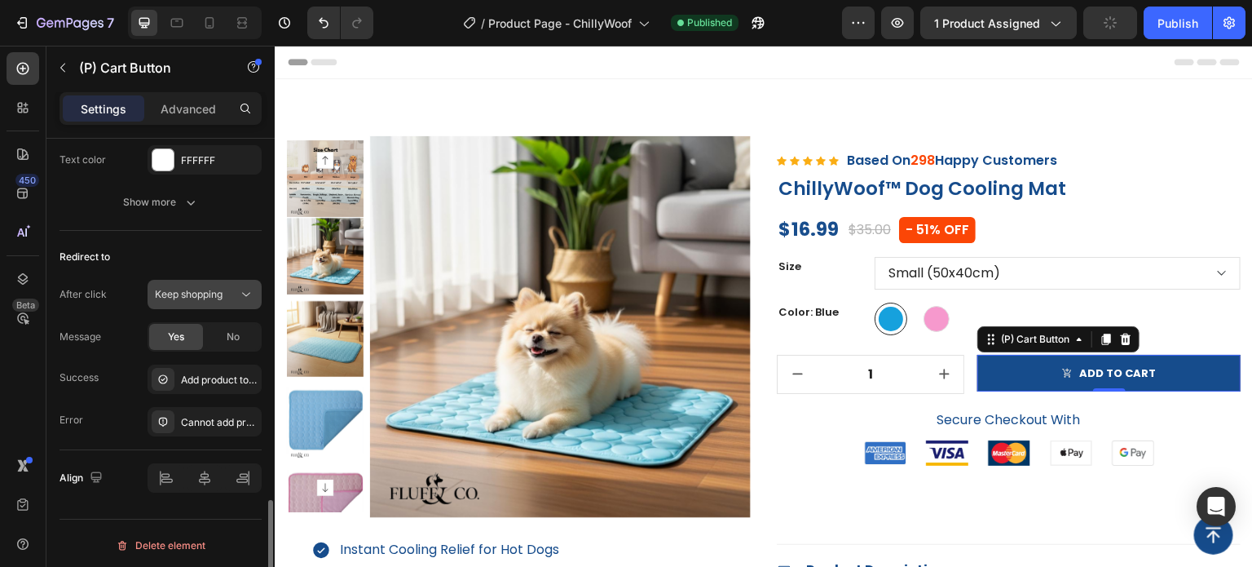
click at [223, 298] on div "Keep shopping" at bounding box center [204, 294] width 99 height 16
click at [221, 253] on div "Redirect to" at bounding box center [161, 257] width 202 height 26
click at [207, 288] on span "Keep shopping" at bounding box center [189, 294] width 68 height 12
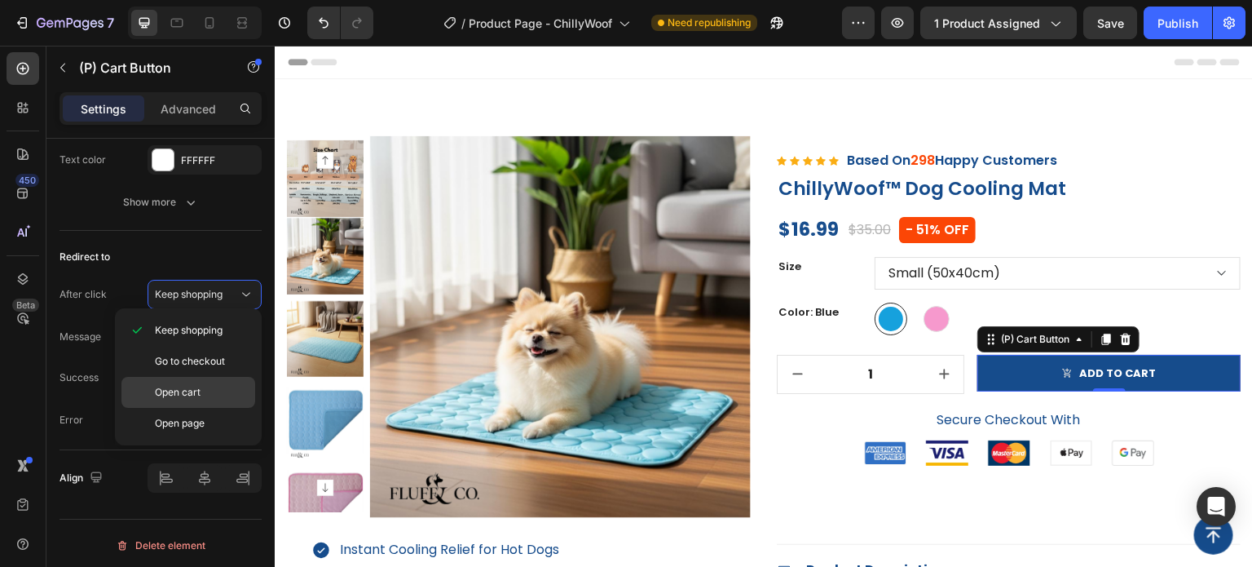
click at [209, 397] on p "Open cart" at bounding box center [201, 392] width 93 height 15
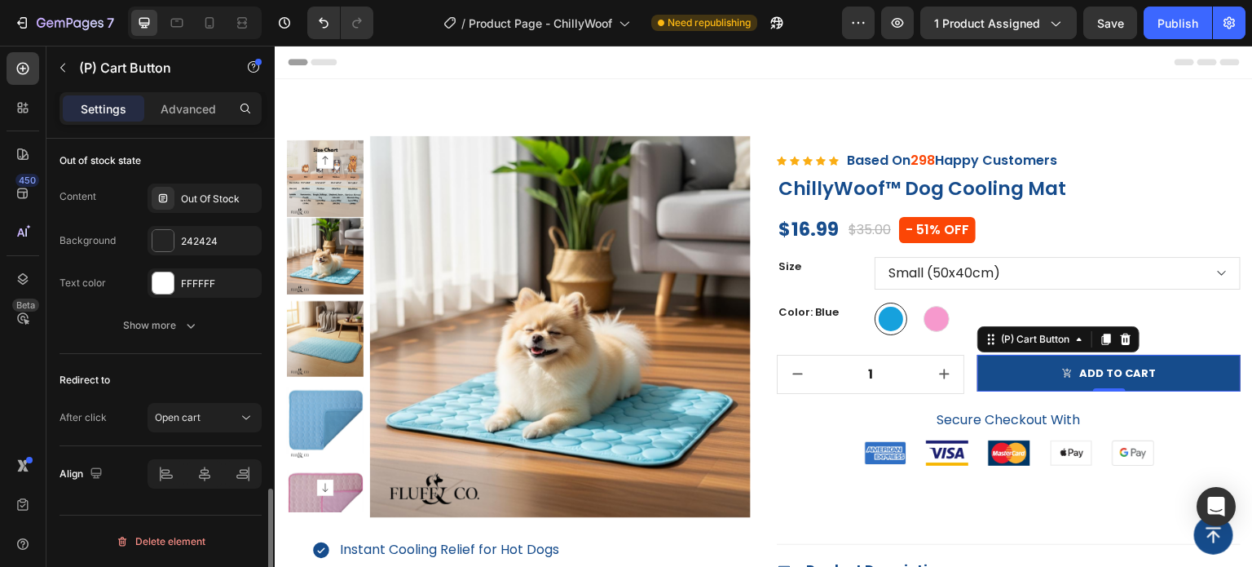
scroll to position [1397, 0]
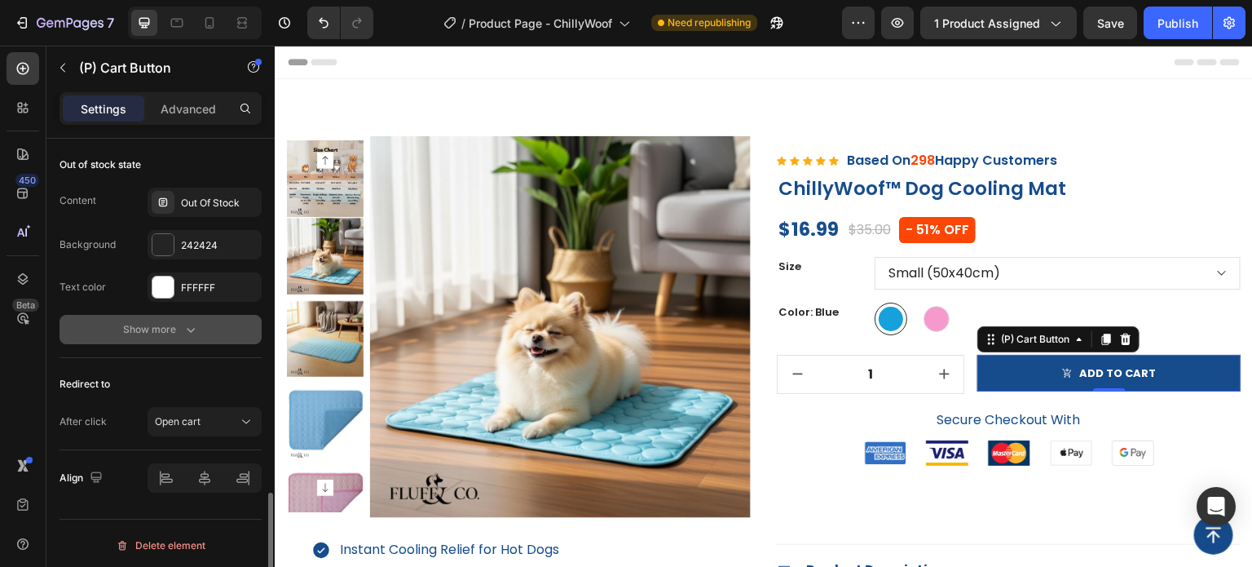
click at [199, 320] on button "Show more" at bounding box center [161, 329] width 202 height 29
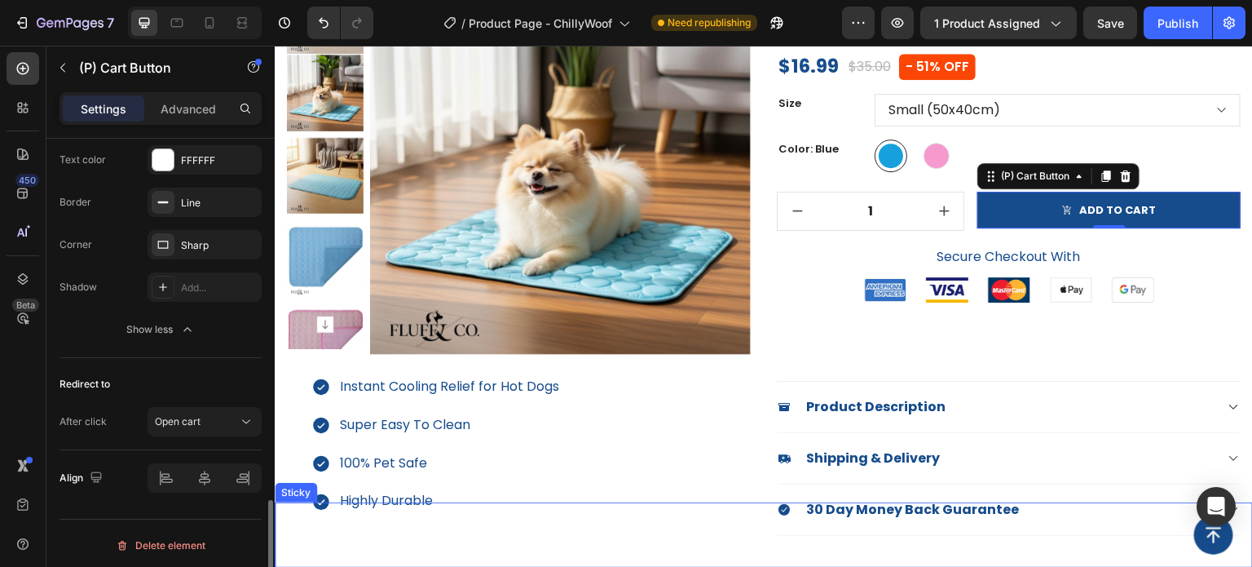
scroll to position [326, 0]
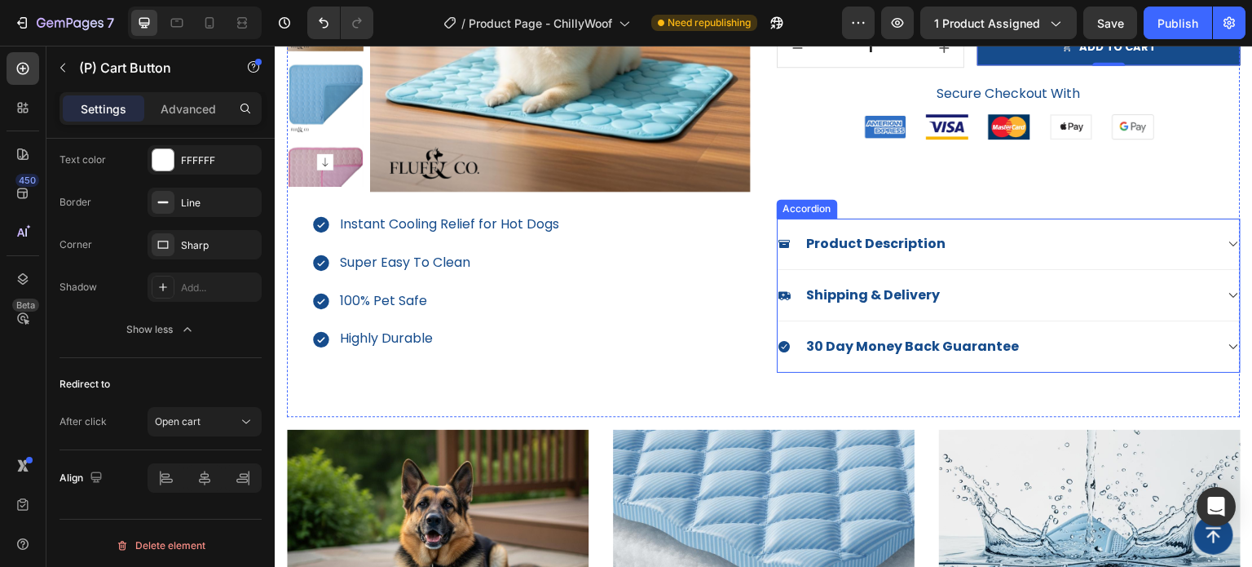
click at [1079, 362] on div "30 Day Money Back Guarantee" at bounding box center [1009, 346] width 462 height 51
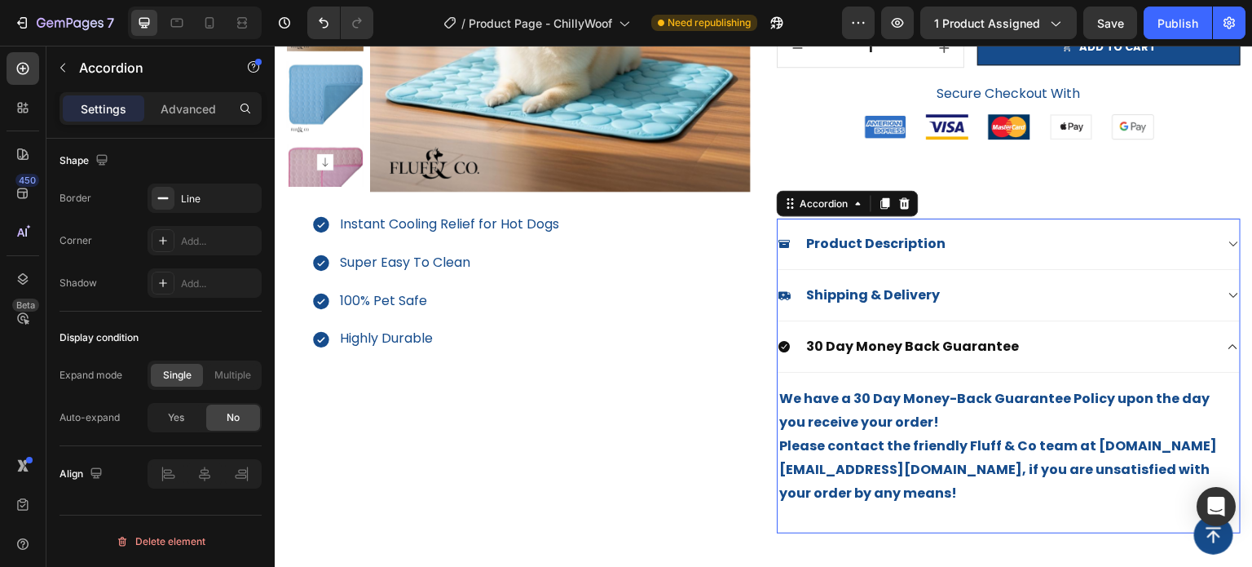
scroll to position [0, 0]
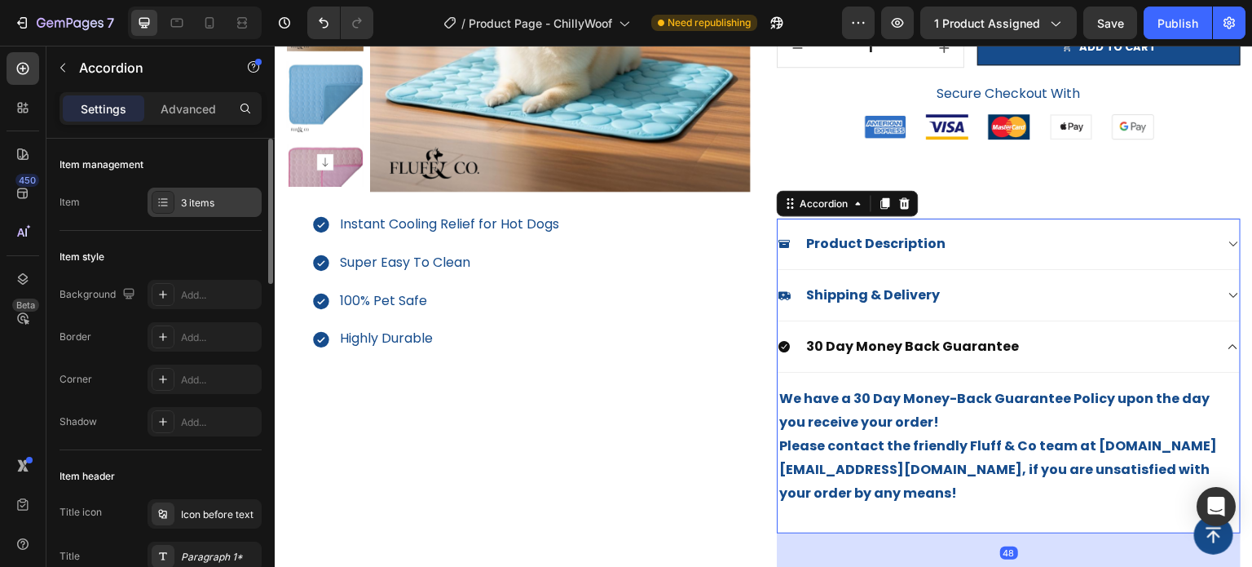
click at [173, 188] on div "3 items" at bounding box center [205, 201] width 114 height 29
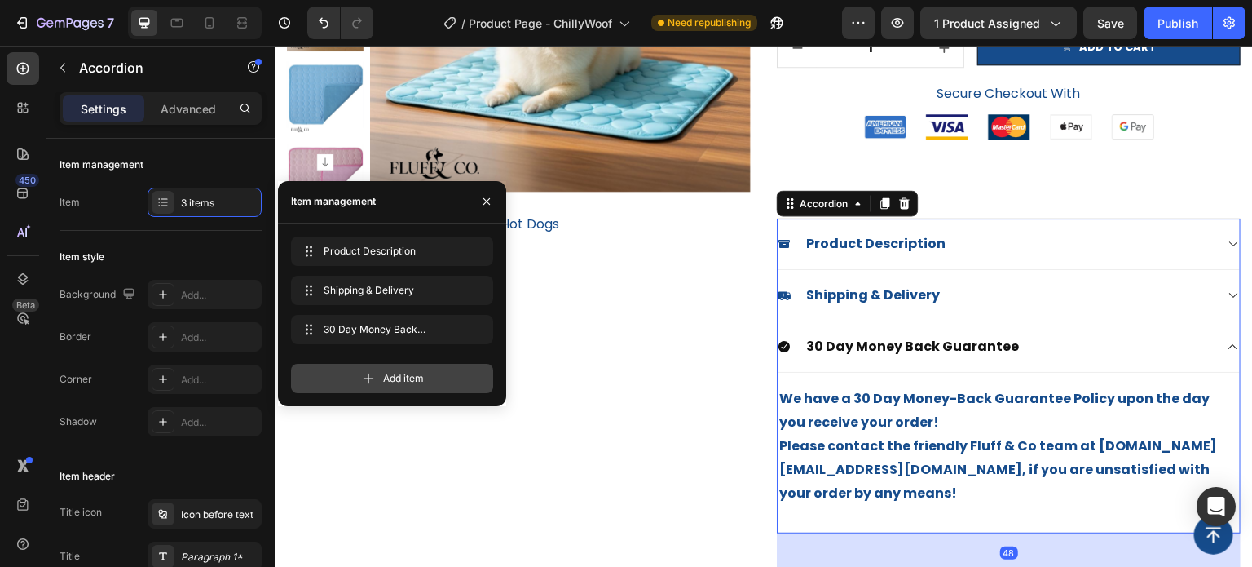
click at [360, 385] on icon at bounding box center [368, 378] width 16 height 16
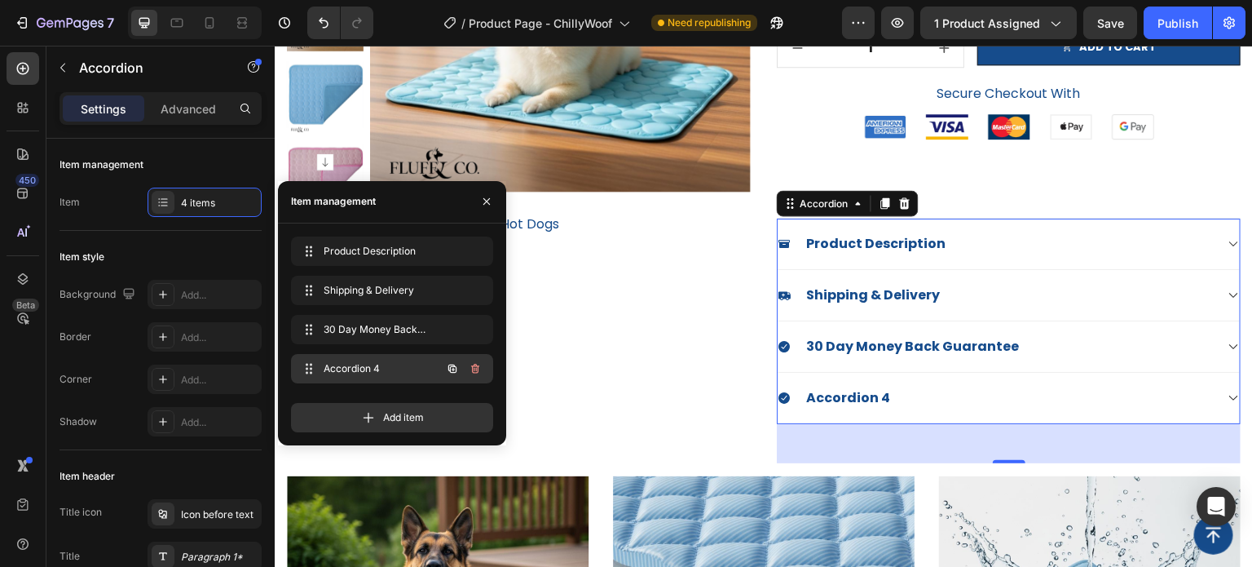
click at [346, 362] on span "Accordion 4" at bounding box center [370, 368] width 92 height 15
click at [363, 369] on span "Accordion 4" at bounding box center [370, 368] width 92 height 15
click at [342, 366] on span "Accordion 4" at bounding box center [370, 368] width 92 height 15
click at [342, 366] on span "Accordion 4" at bounding box center [380, 368] width 121 height 15
drag, startPoint x: 364, startPoint y: 367, endPoint x: 326, endPoint y: 371, distance: 38.5
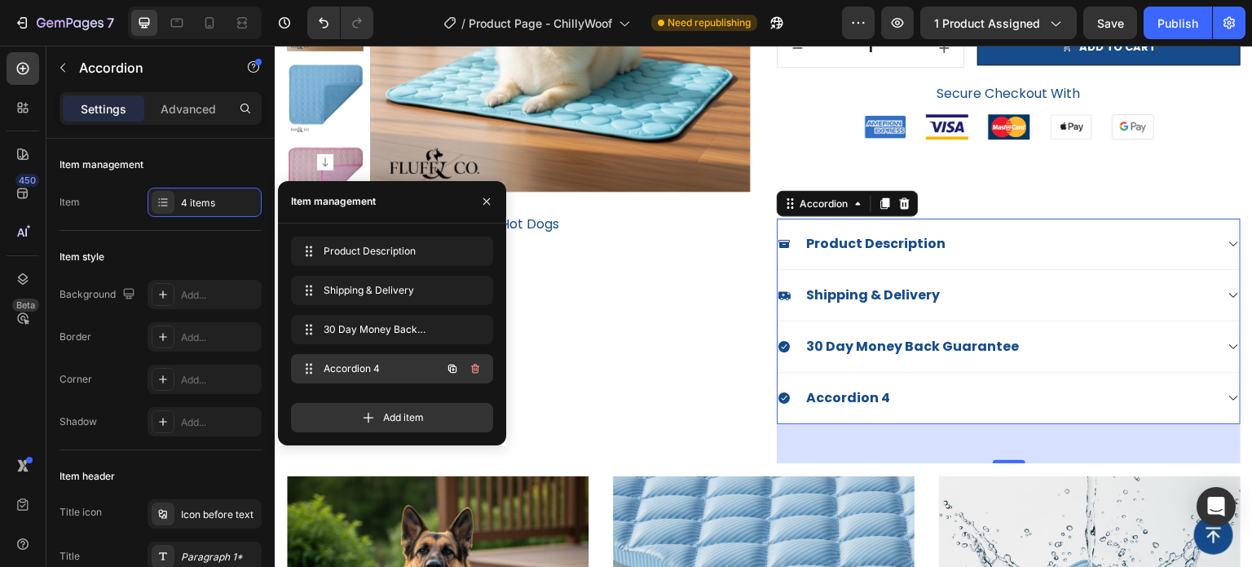
click at [326, 371] on span "Accordion 4" at bounding box center [370, 368] width 92 height 15
click at [314, 371] on span at bounding box center [309, 368] width 23 height 23
click at [373, 372] on span "Accordion 4" at bounding box center [380, 368] width 121 height 15
click at [830, 398] on div "Accordion 4" at bounding box center [848, 398] width 89 height 24
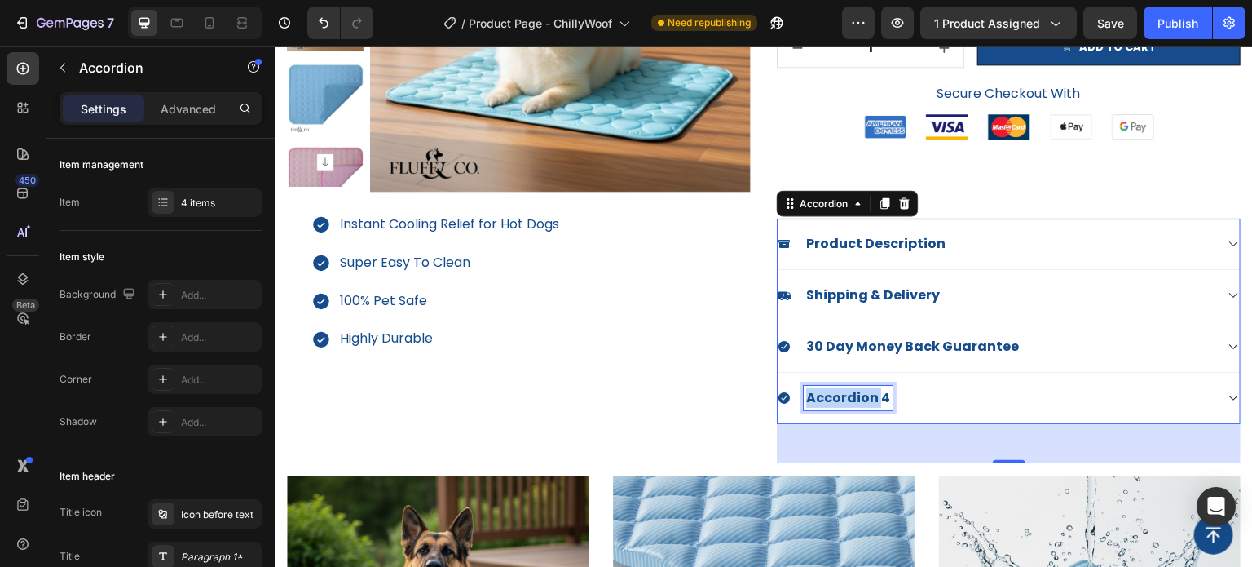
click at [830, 398] on p "Accordion 4" at bounding box center [848, 398] width 84 height 20
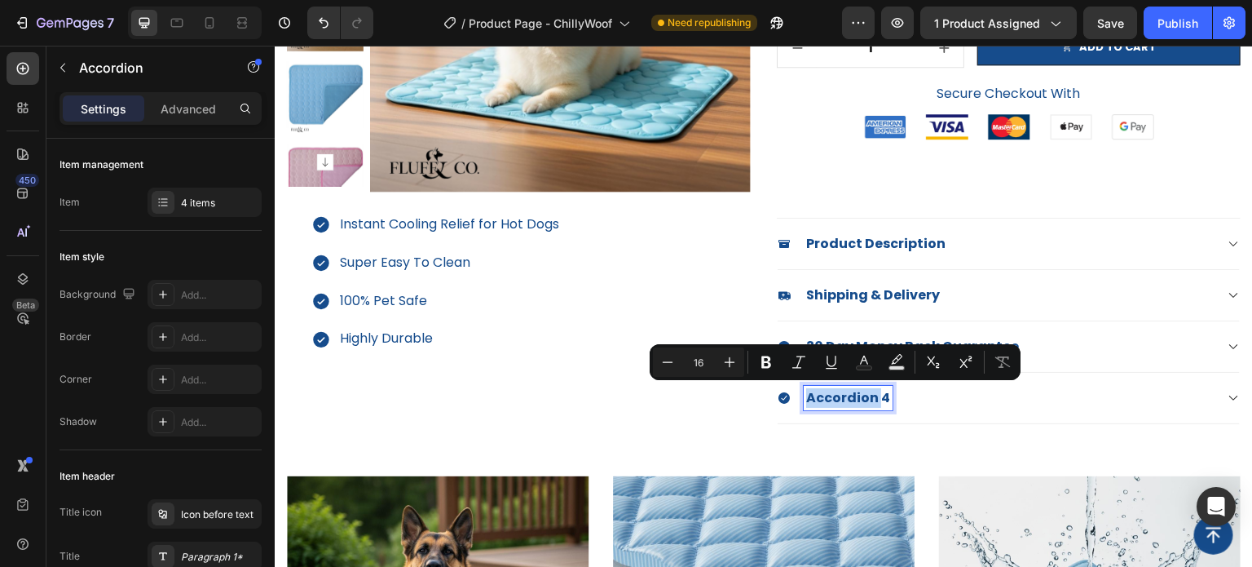
click at [830, 398] on p "Accordion 4" at bounding box center [848, 398] width 84 height 20
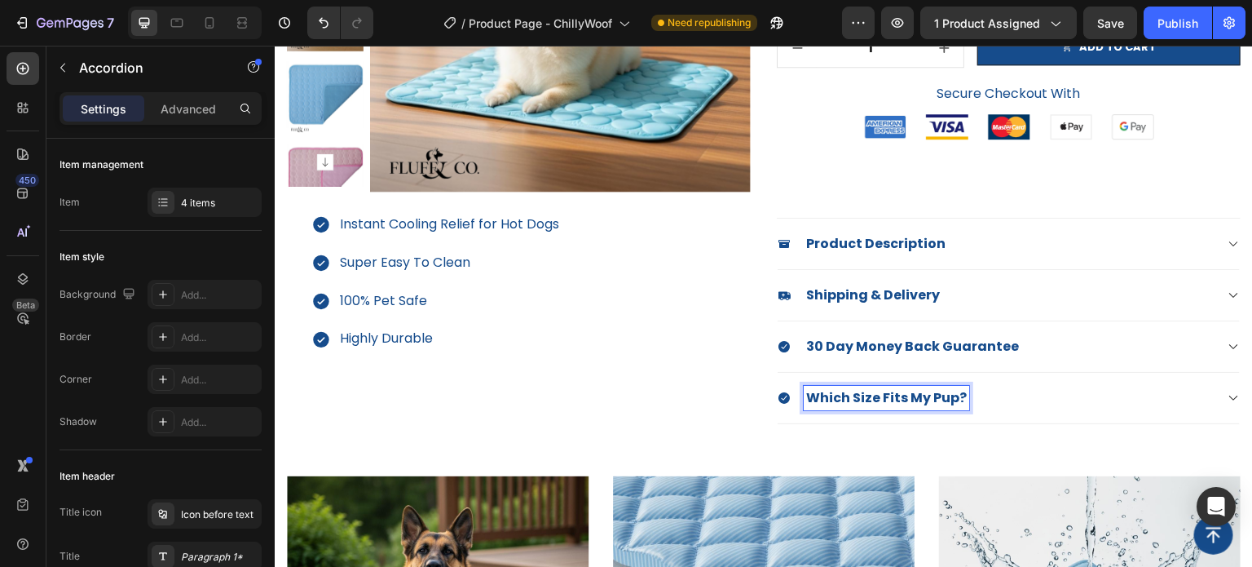
click at [1102, 397] on div "Which Size Fits My Pup?" at bounding box center [996, 398] width 436 height 24
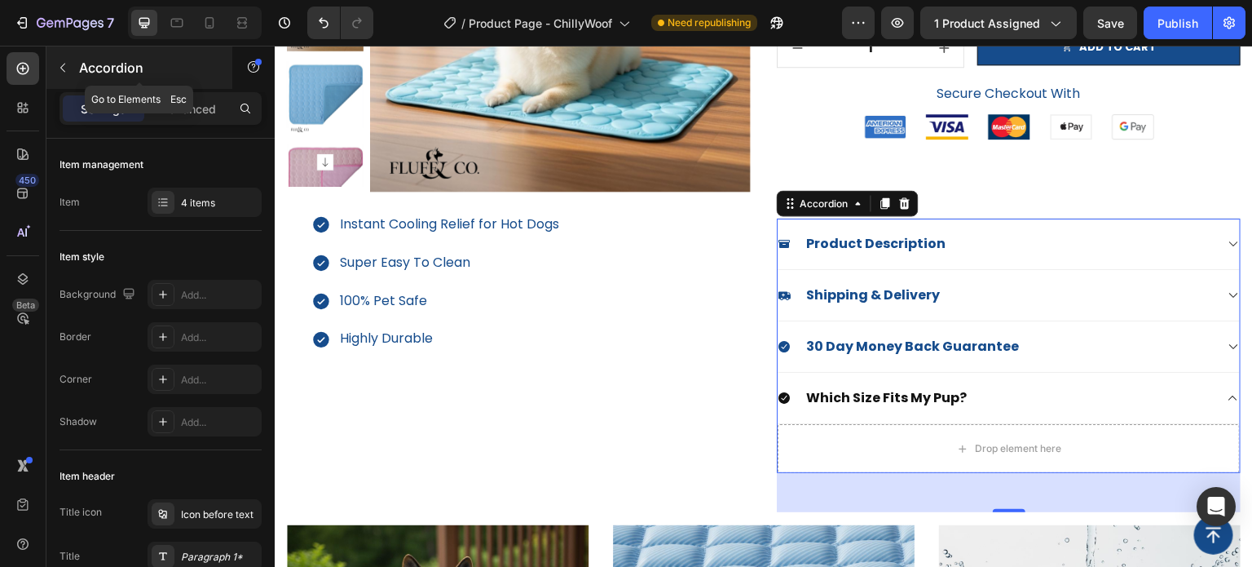
click at [68, 64] on icon "button" at bounding box center [62, 67] width 13 height 13
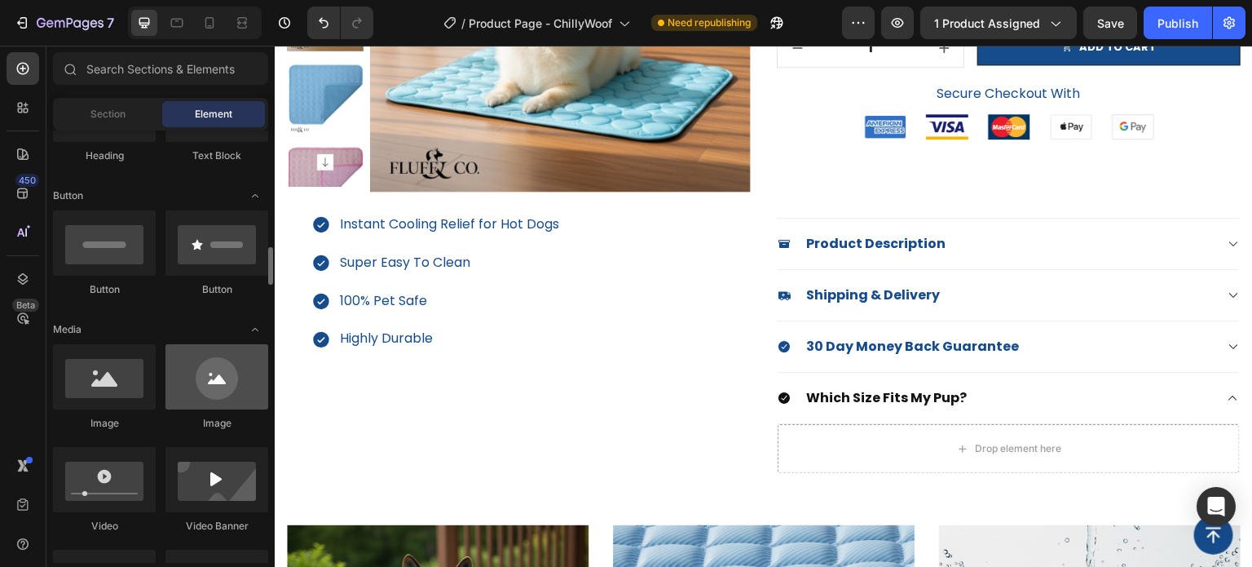
scroll to position [408, 0]
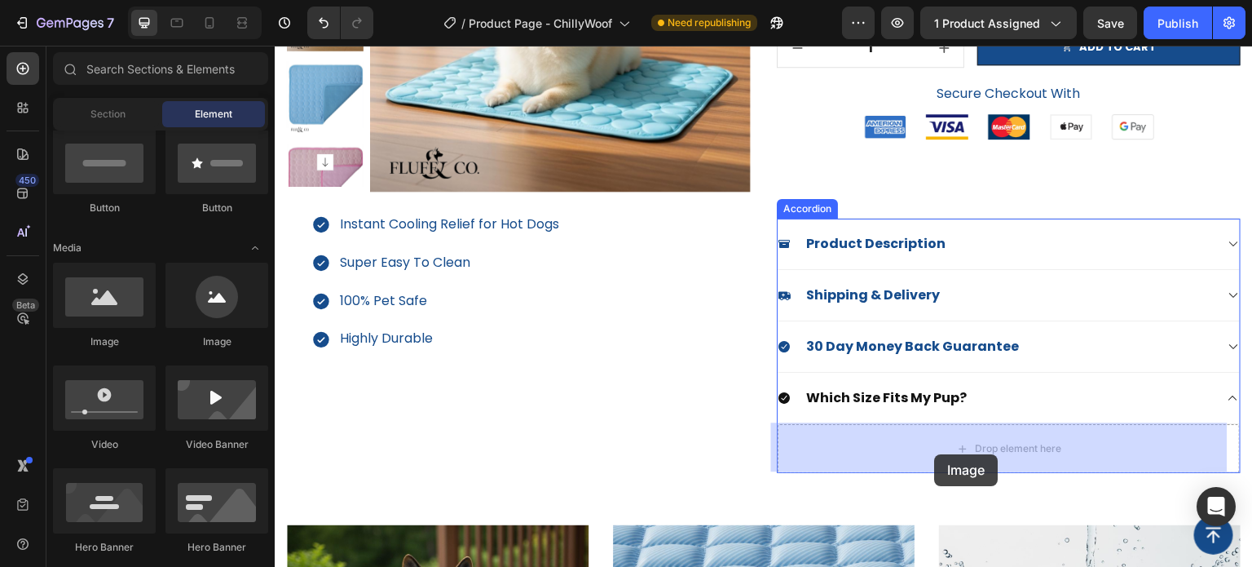
drag, startPoint x: 390, startPoint y: 342, endPoint x: 937, endPoint y: 444, distance: 556.5
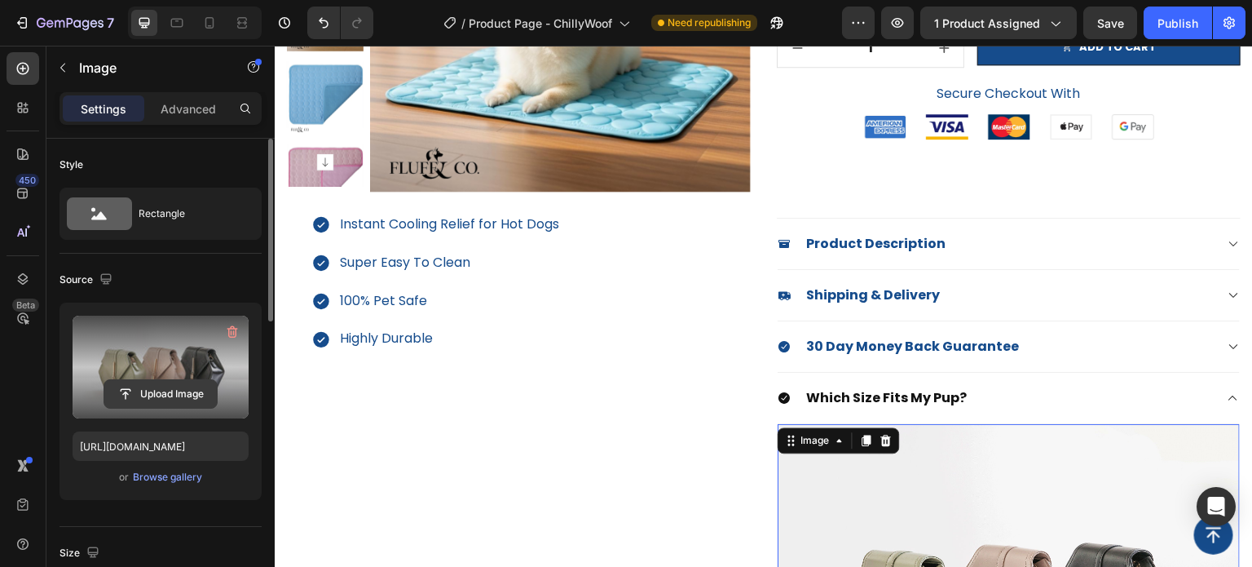
click at [174, 382] on input "file" at bounding box center [160, 394] width 112 height 28
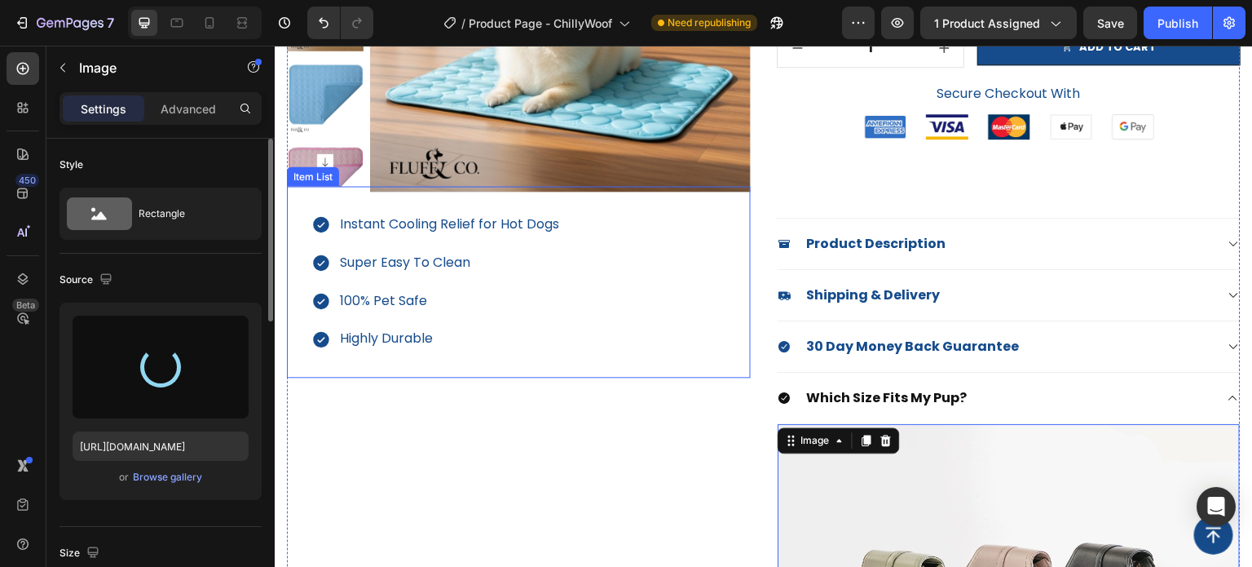
type input "[URL][DOMAIN_NAME]"
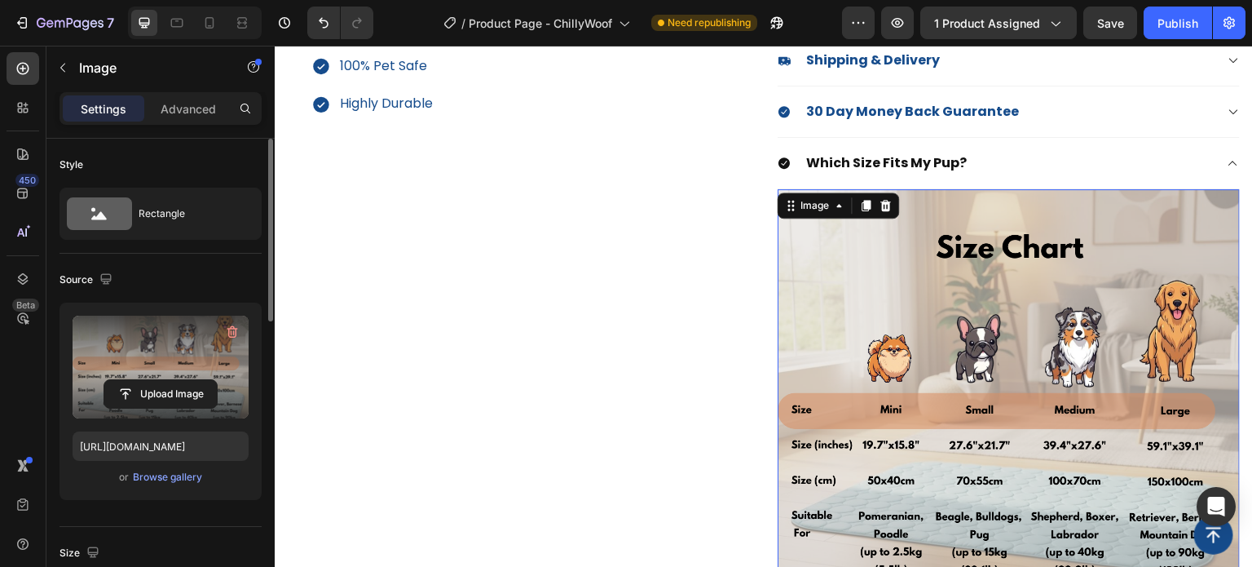
scroll to position [571, 0]
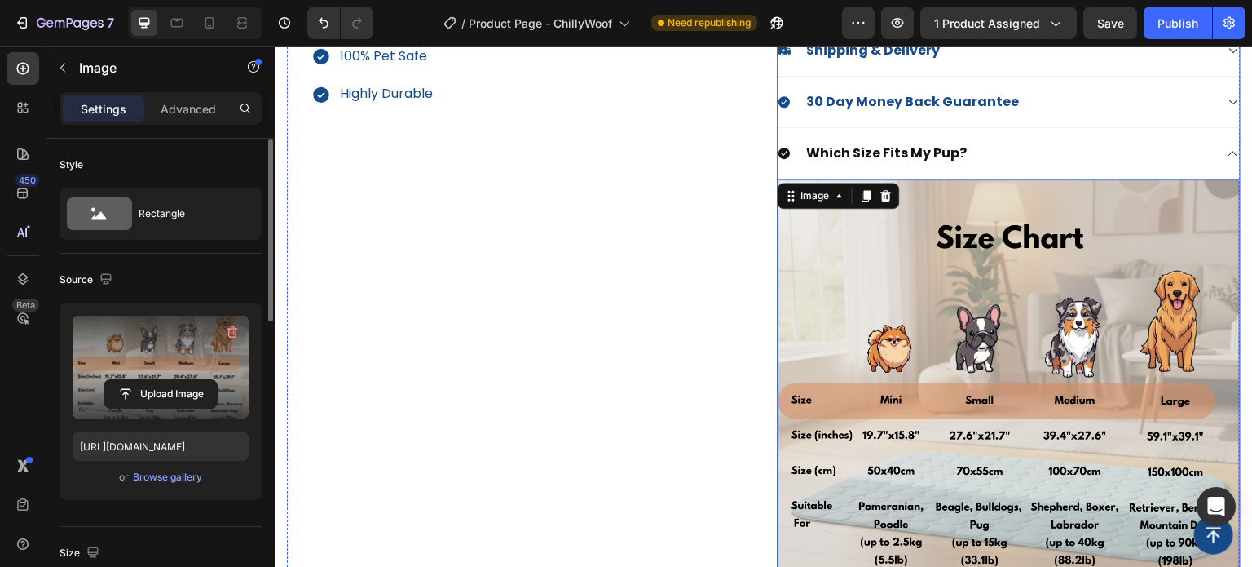
click at [1177, 151] on div "Which Size Fits My Pup?" at bounding box center [996, 153] width 436 height 24
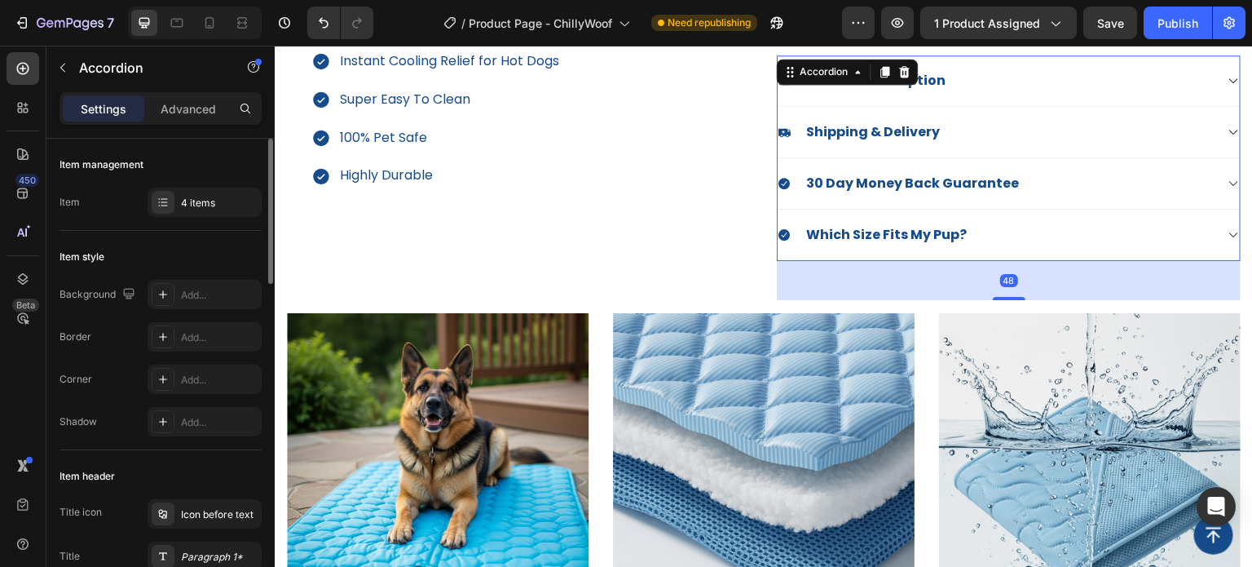
scroll to position [489, 0]
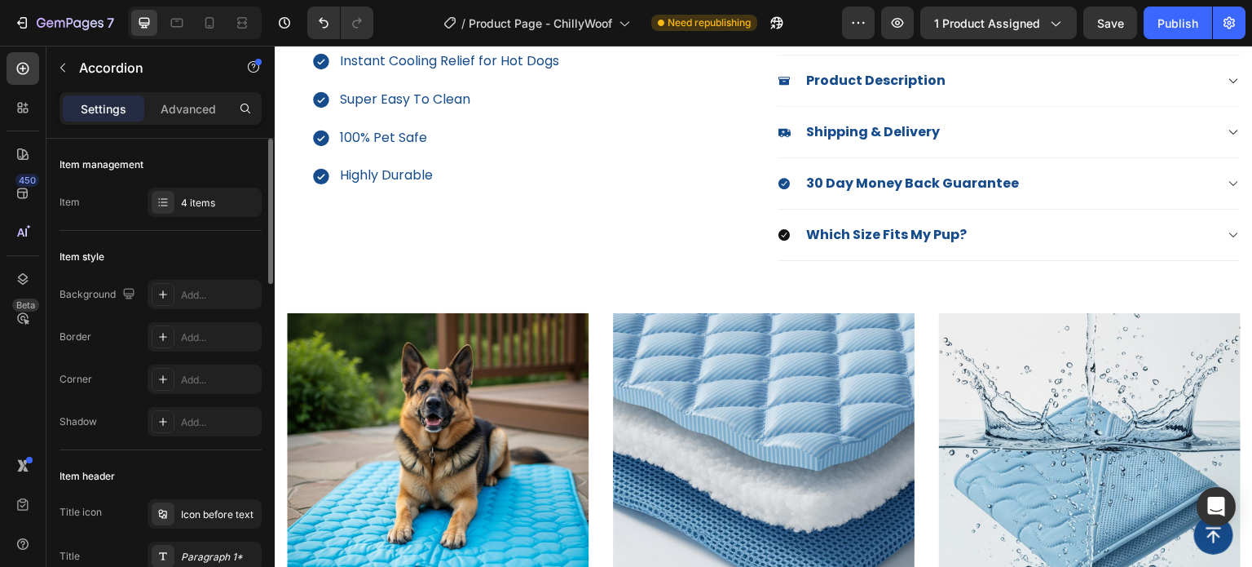
click at [779, 233] on icon at bounding box center [784, 234] width 11 height 11
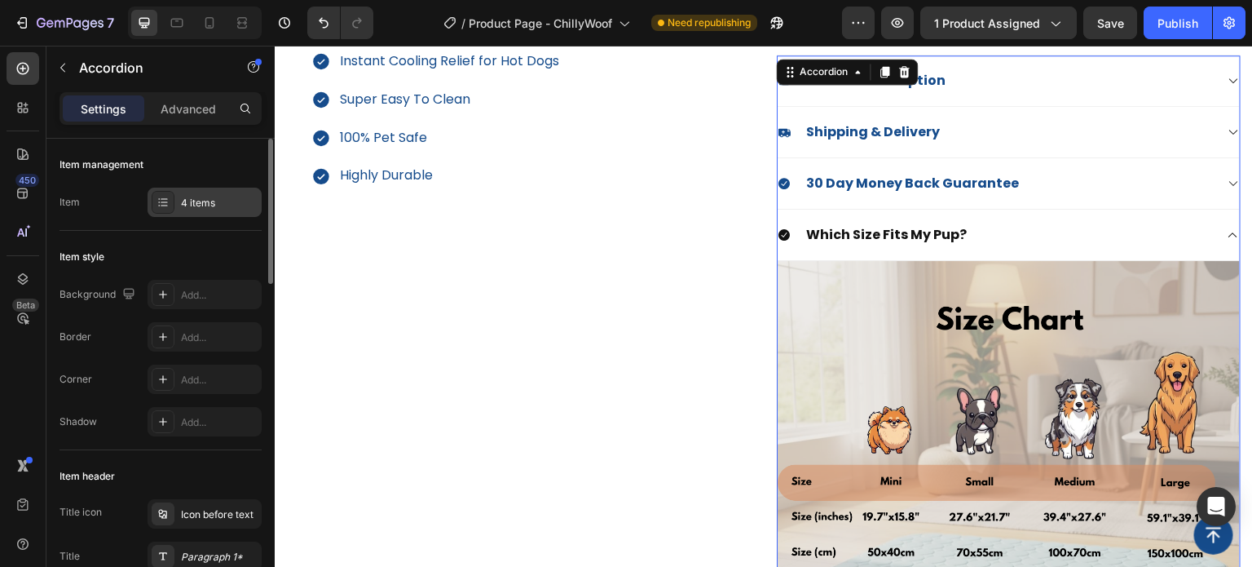
click at [170, 211] on div at bounding box center [163, 202] width 23 height 23
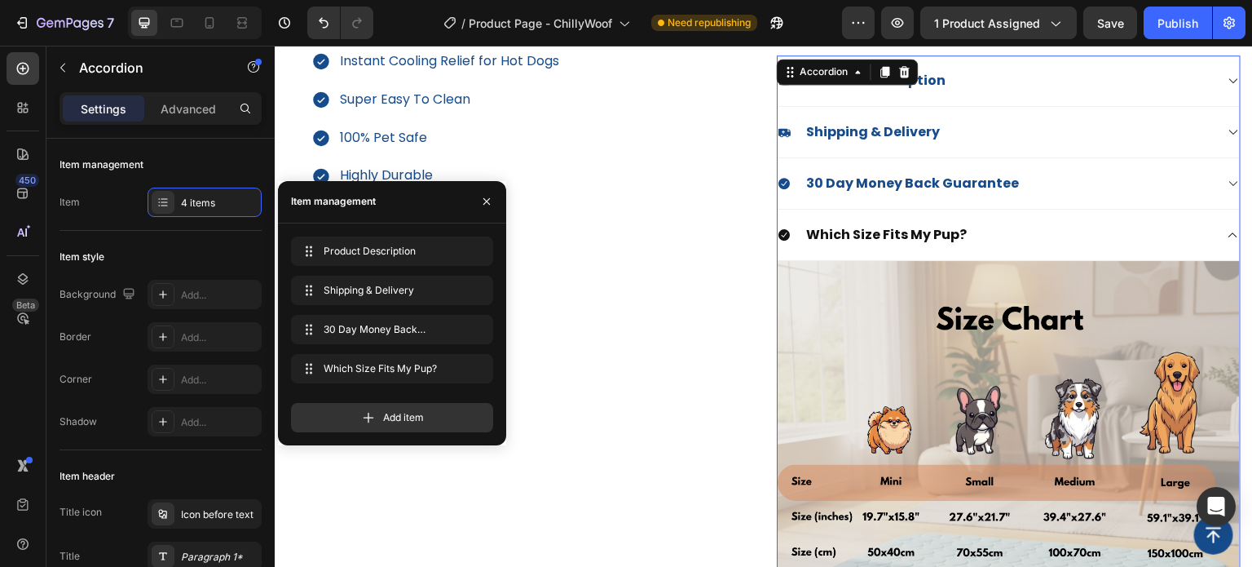
click at [108, 386] on div "Corner Add..." at bounding box center [161, 378] width 202 height 29
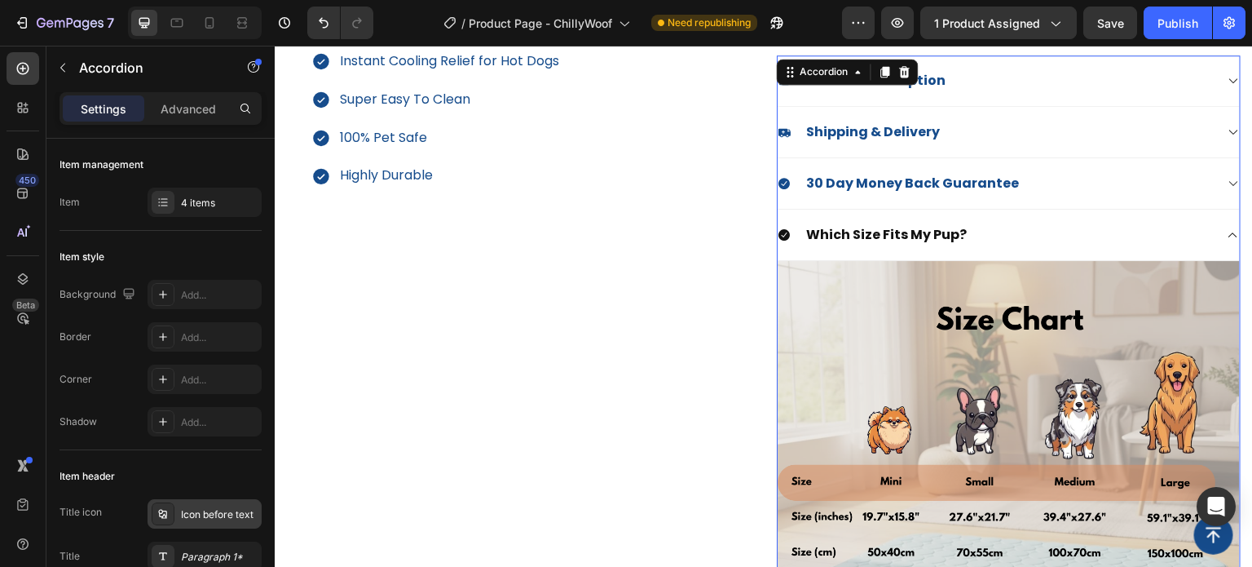
click at [157, 510] on icon at bounding box center [163, 513] width 13 height 13
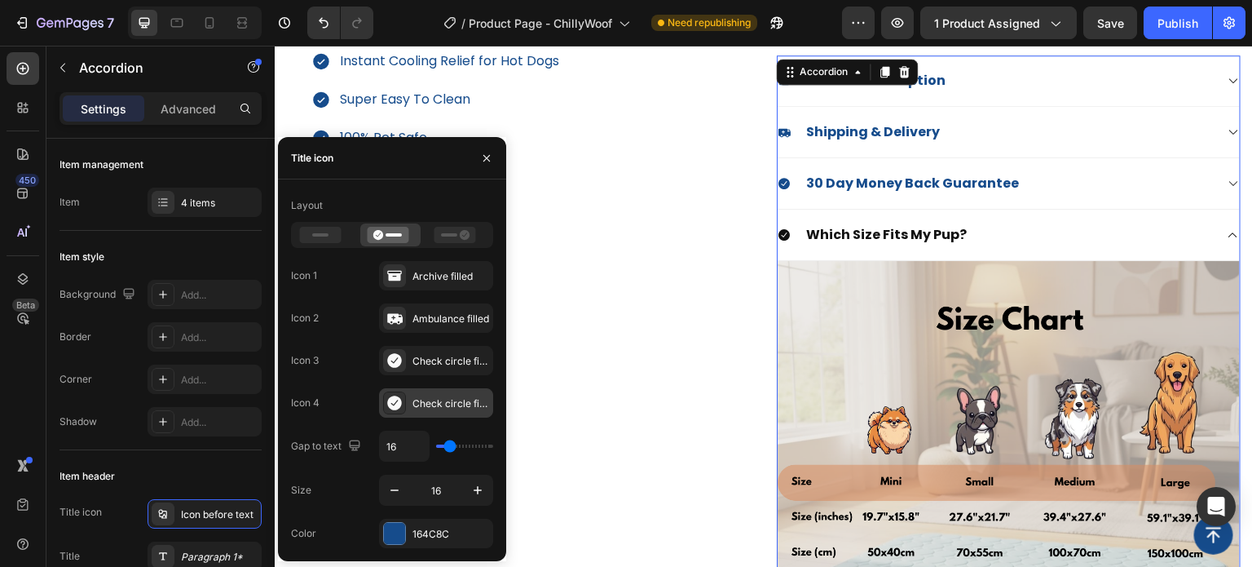
click at [404, 403] on div at bounding box center [394, 402] width 23 height 23
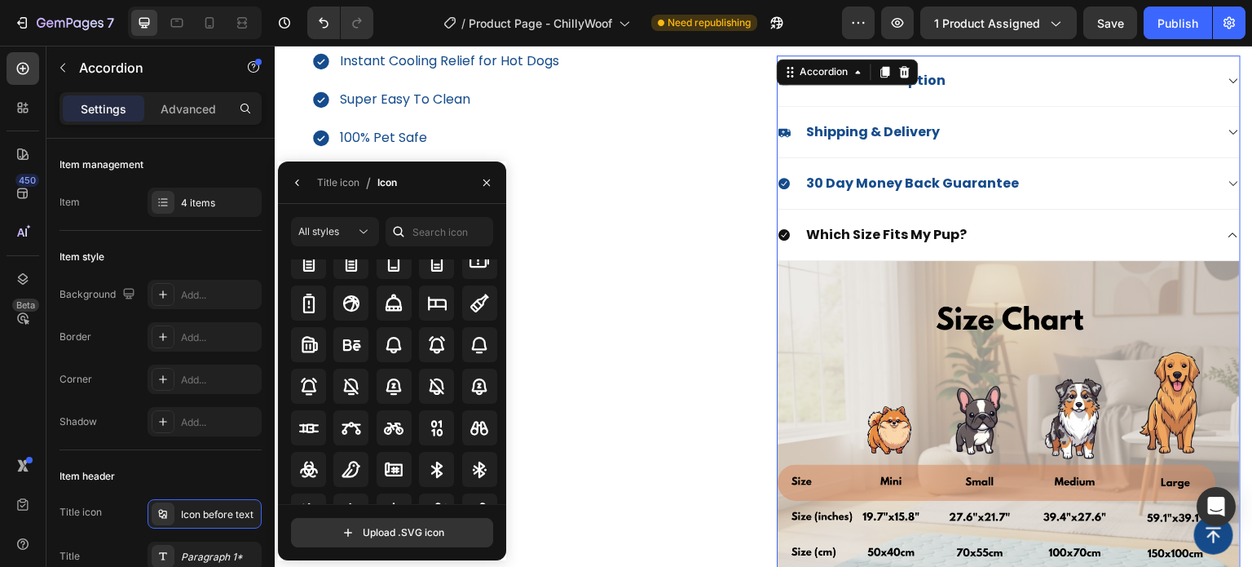
scroll to position [1312, 0]
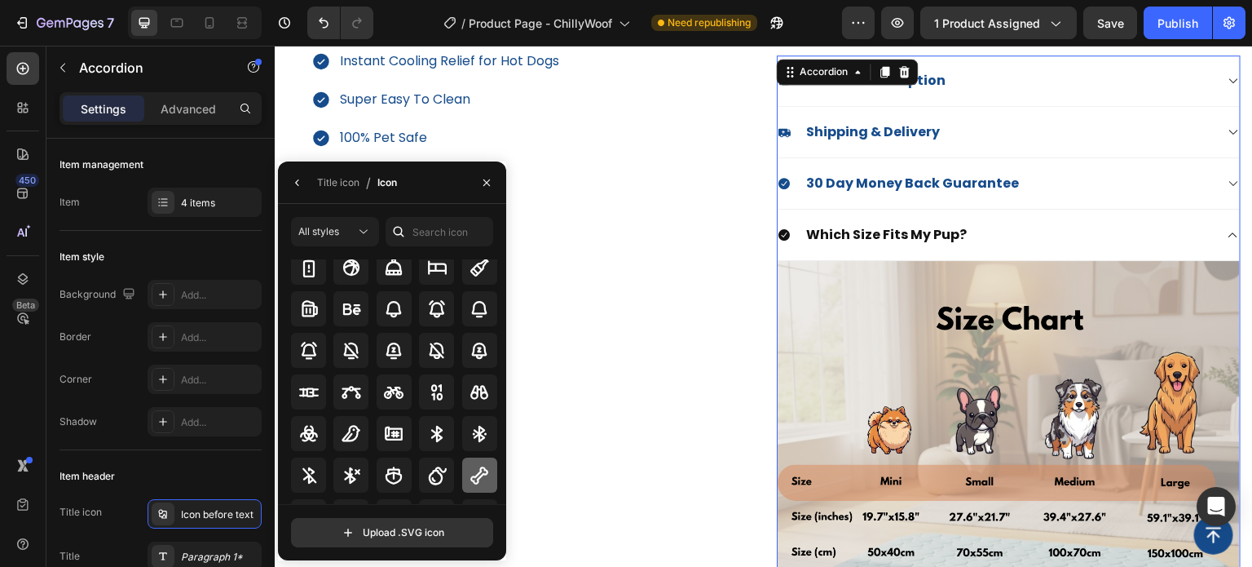
click at [483, 468] on icon at bounding box center [480, 475] width 20 height 20
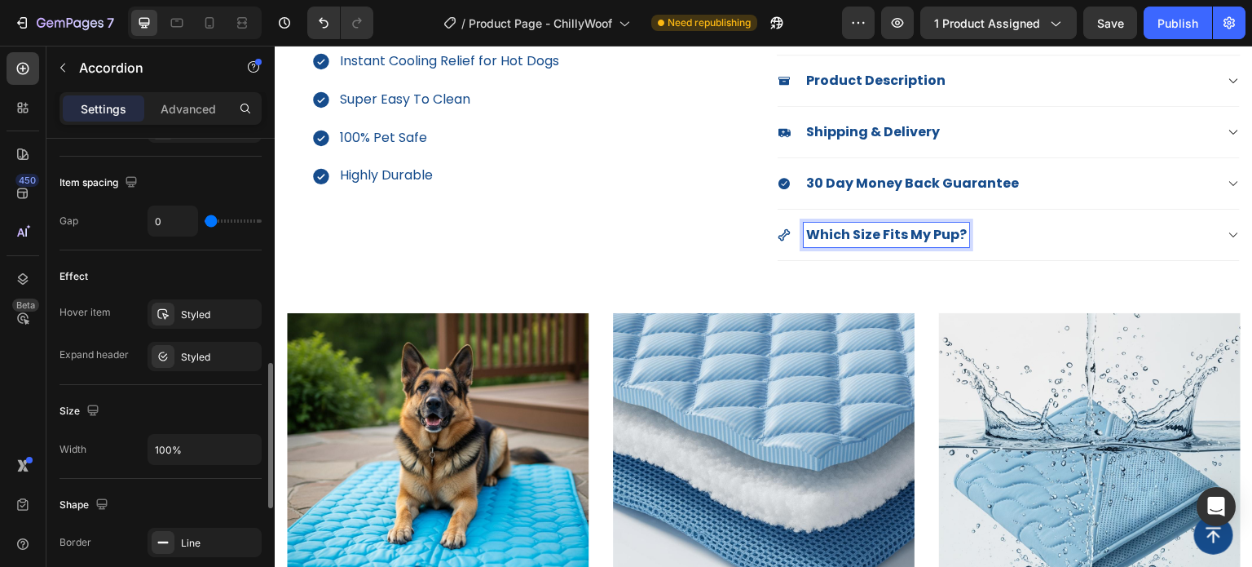
scroll to position [815, 0]
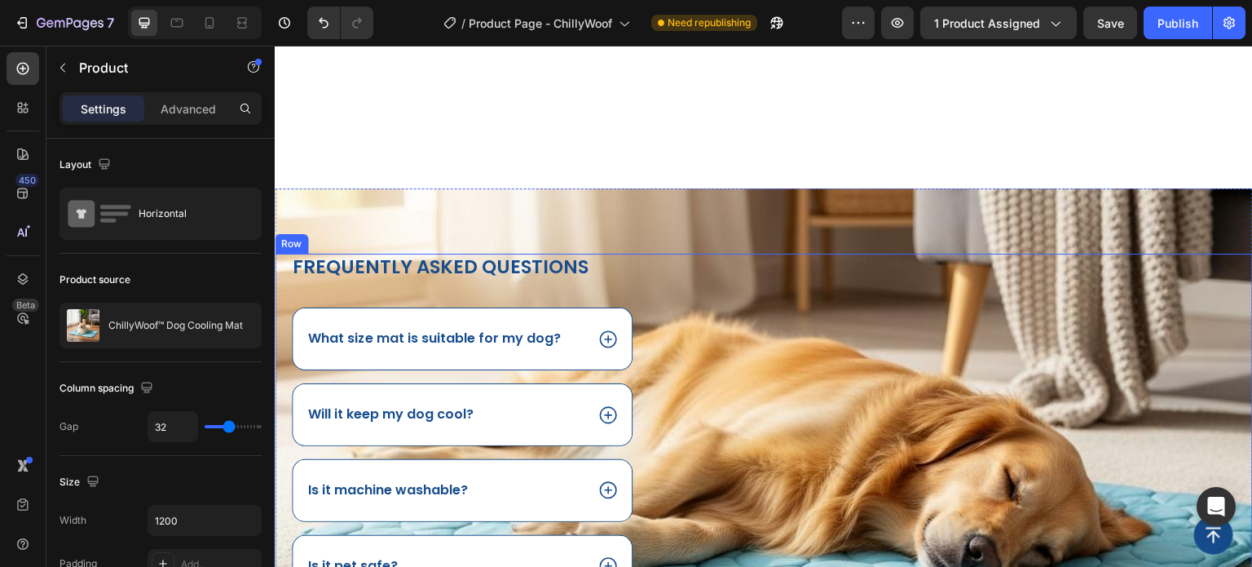
scroll to position [1386, 0]
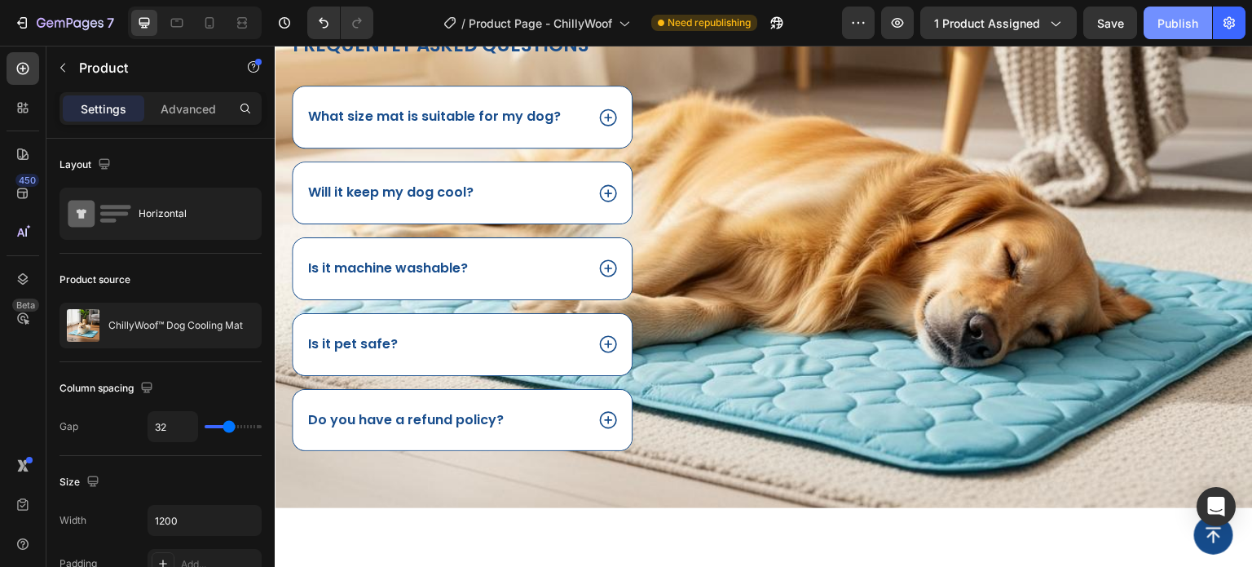
click at [1175, 15] on div "Publish" at bounding box center [1178, 23] width 41 height 17
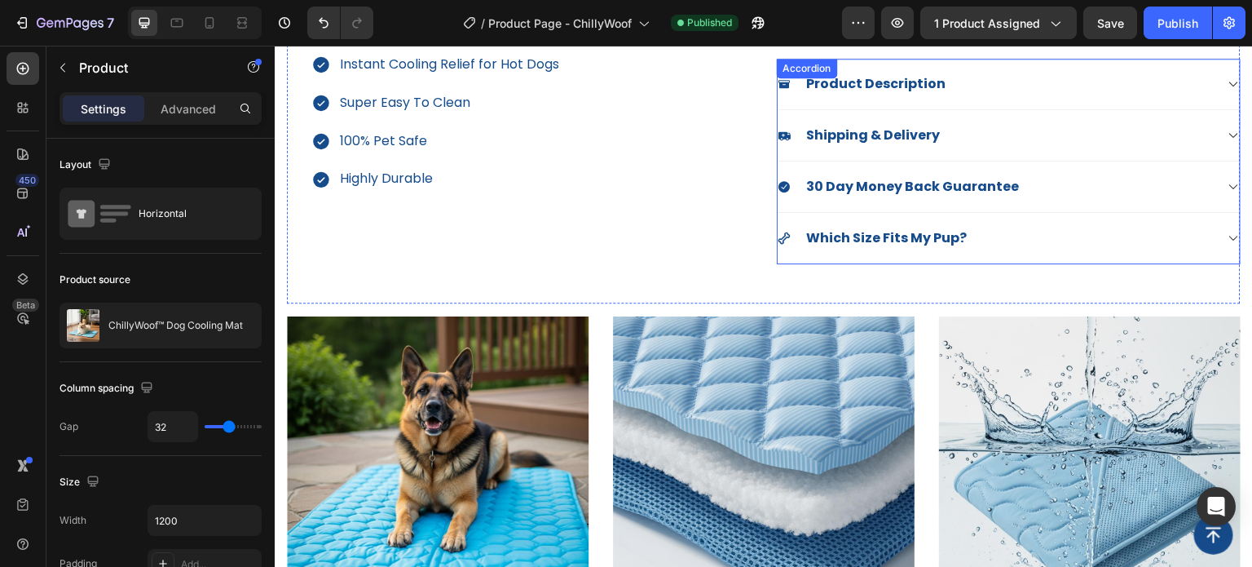
scroll to position [489, 0]
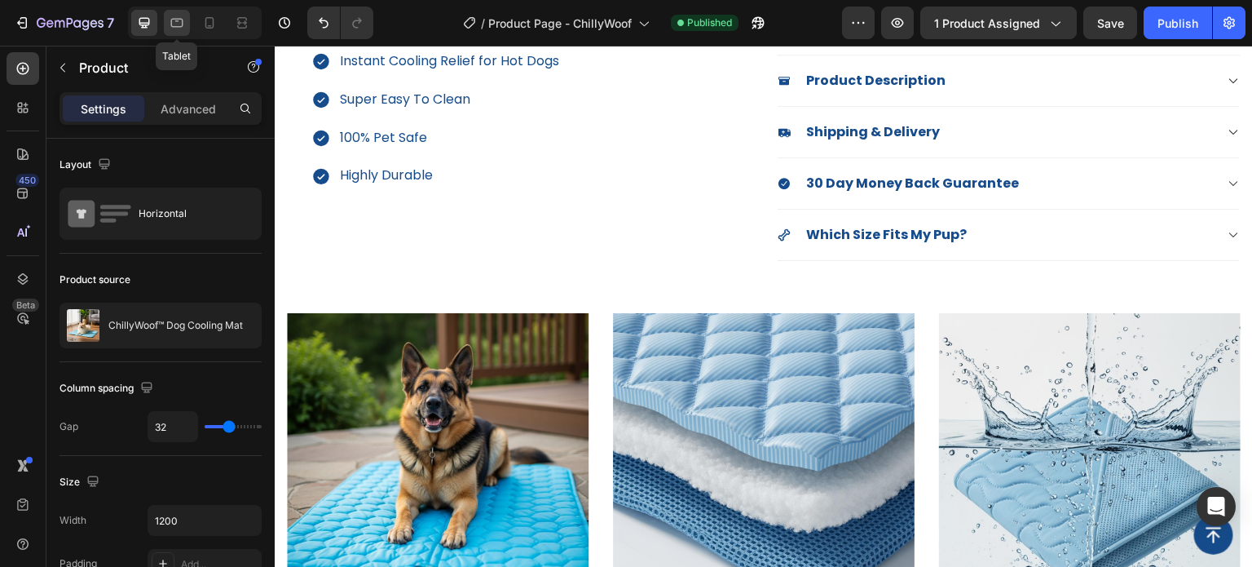
click at [174, 25] on icon at bounding box center [177, 23] width 16 height 16
type input "100%"
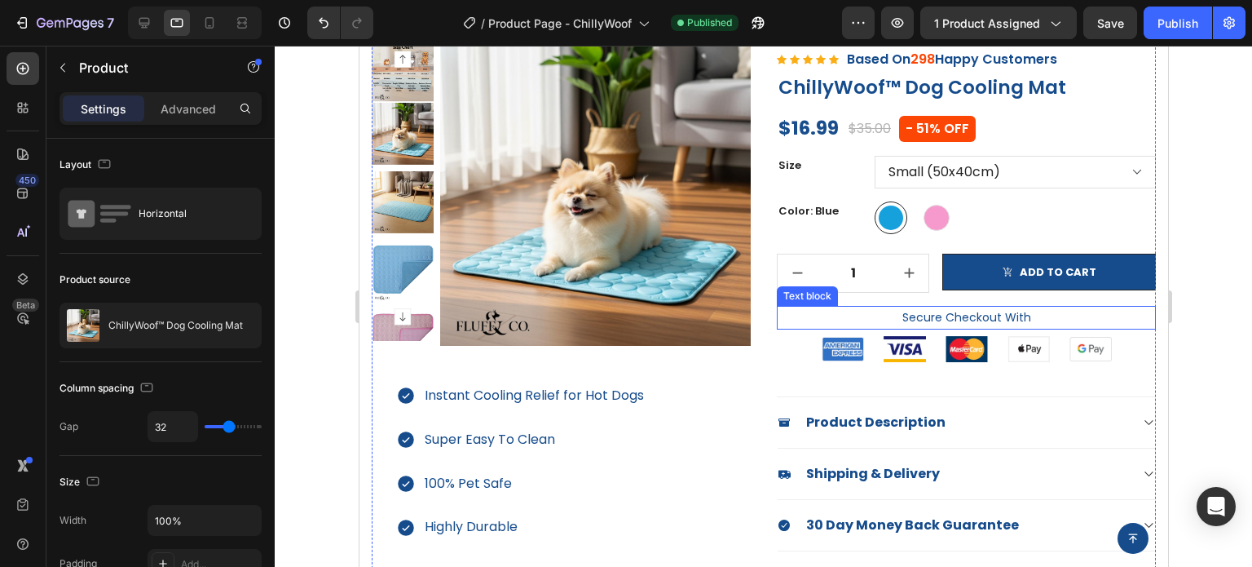
scroll to position [277, 0]
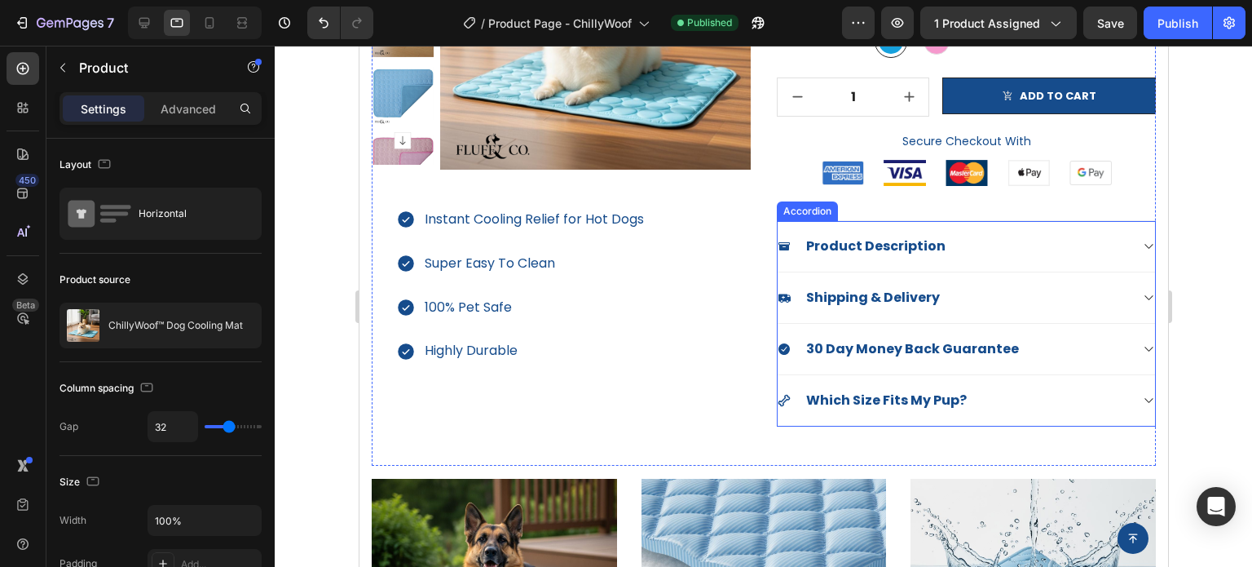
click at [1038, 402] on div "Which Size Fits My Pup?" at bounding box center [952, 400] width 351 height 24
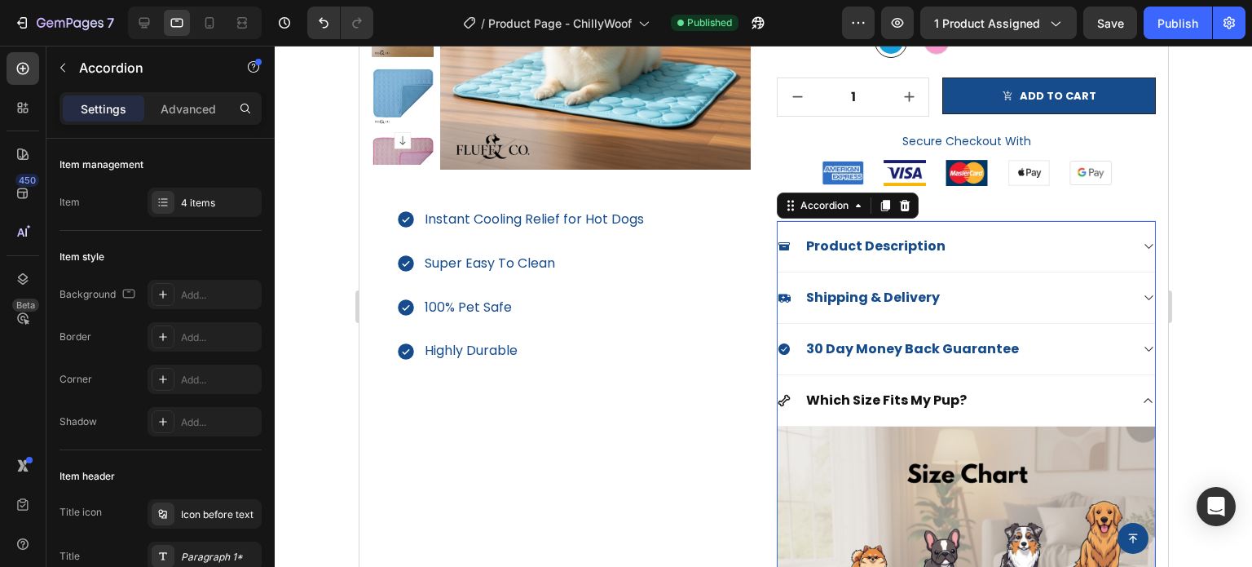
click at [1093, 399] on div "Which Size Fits My Pup?" at bounding box center [952, 400] width 351 height 24
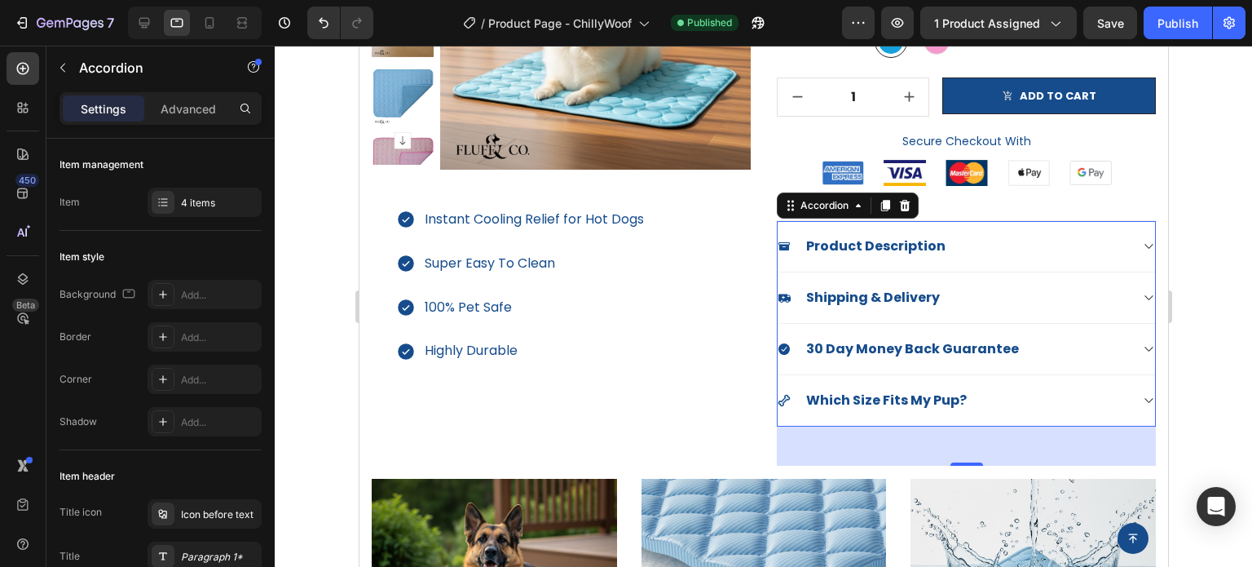
click at [1251, 397] on div at bounding box center [763, 306] width 977 height 521
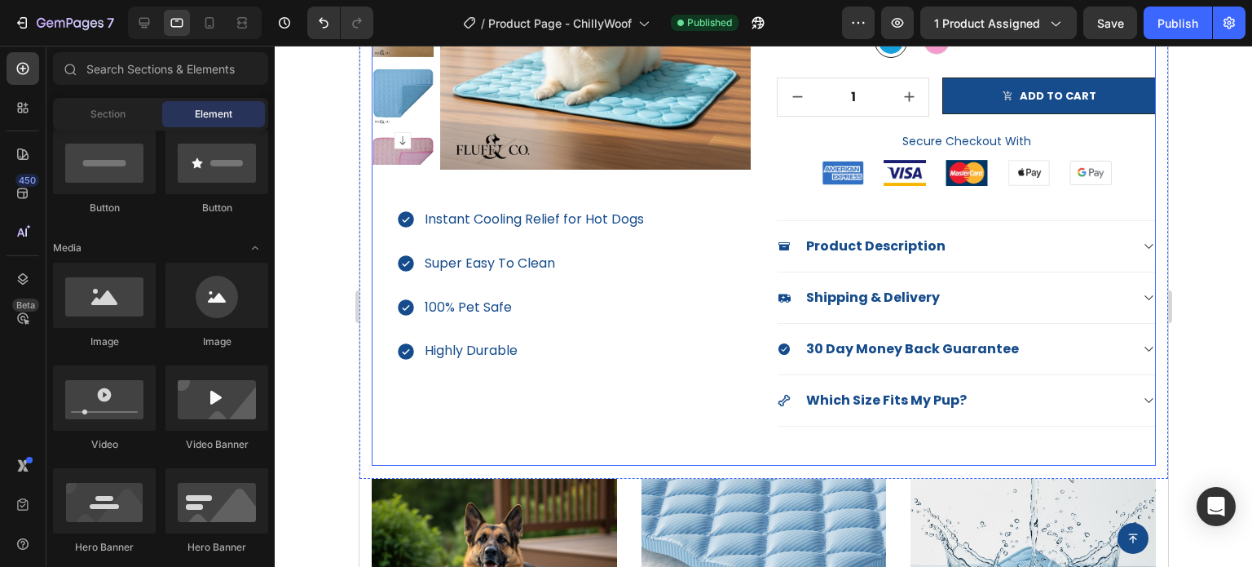
click at [858, 445] on div "Icon Icon Icon Icon Icon Icon List Hoz Based On 298 Happy Customers Text block …" at bounding box center [965, 162] width 379 height 606
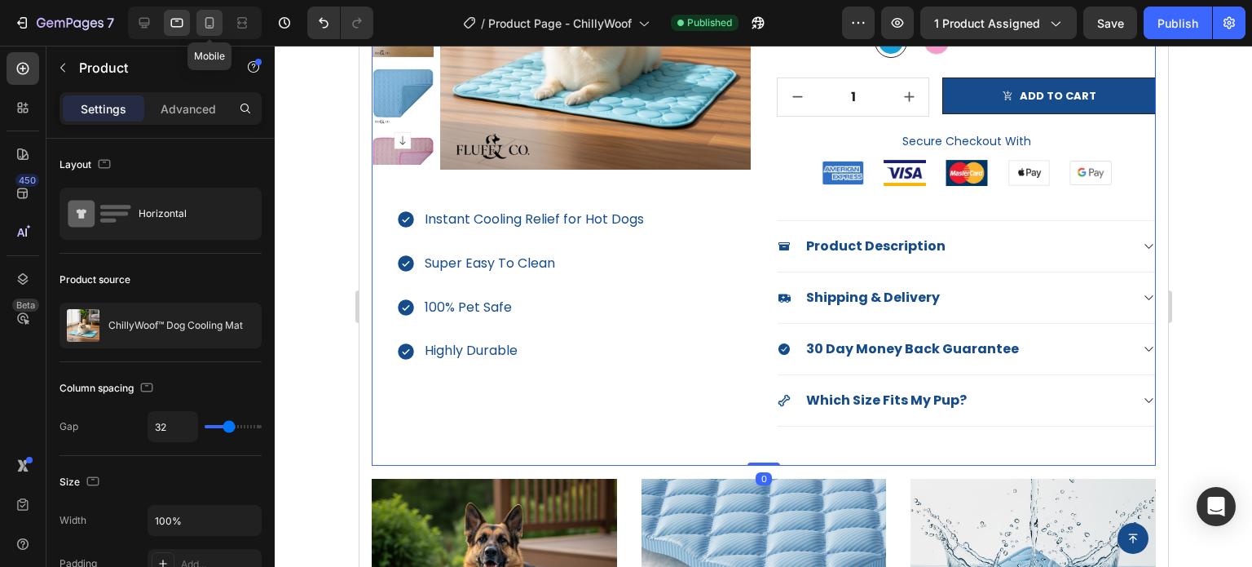
click at [214, 19] on icon at bounding box center [209, 23] width 16 height 16
type input "0"
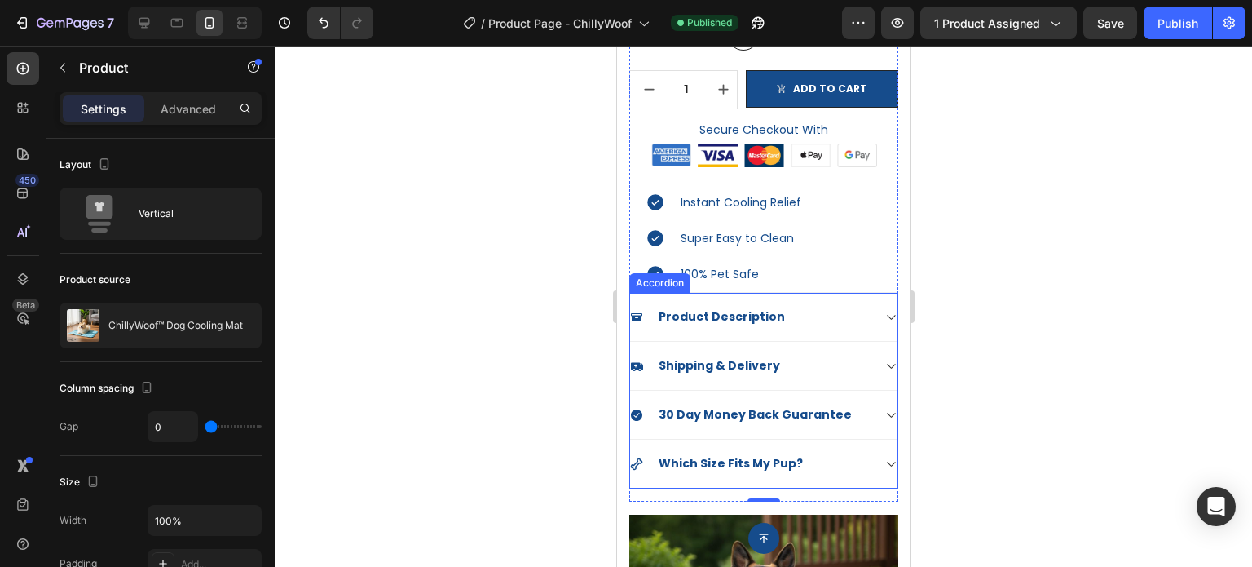
scroll to position [571, 0]
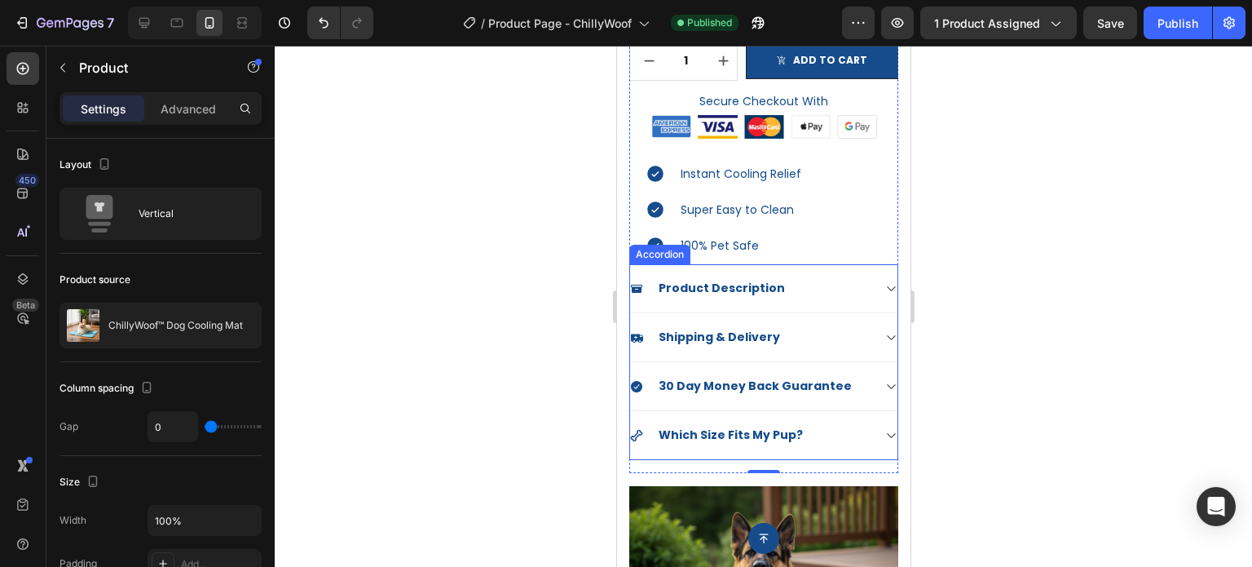
click at [858, 426] on div "Which Size Fits My Pup?" at bounding box center [762, 435] width 267 height 49
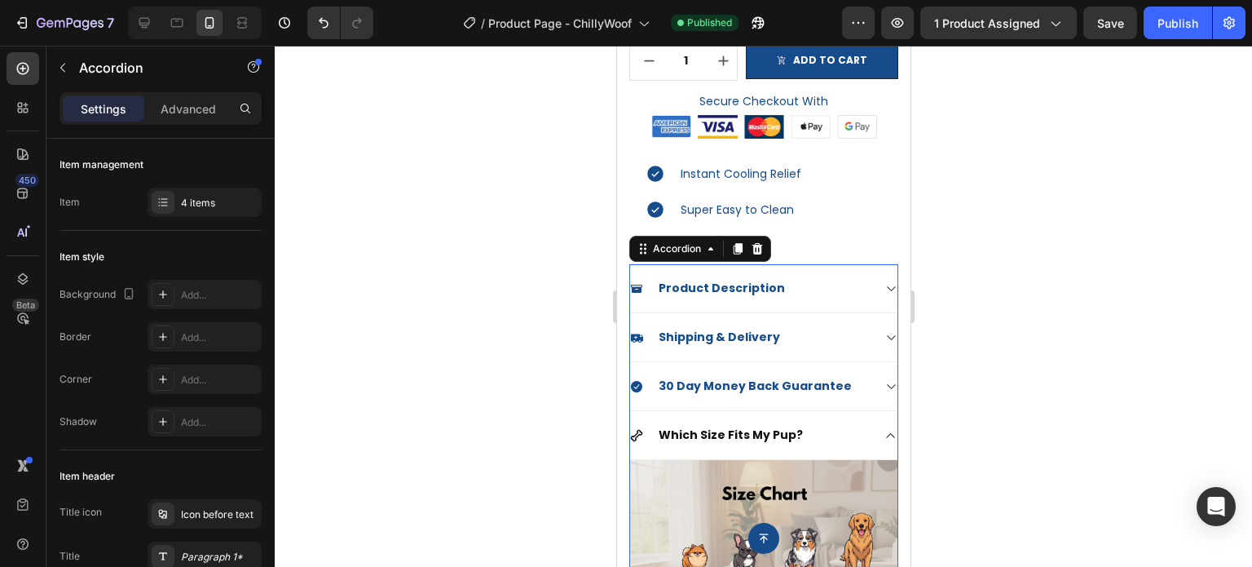
scroll to position [734, 0]
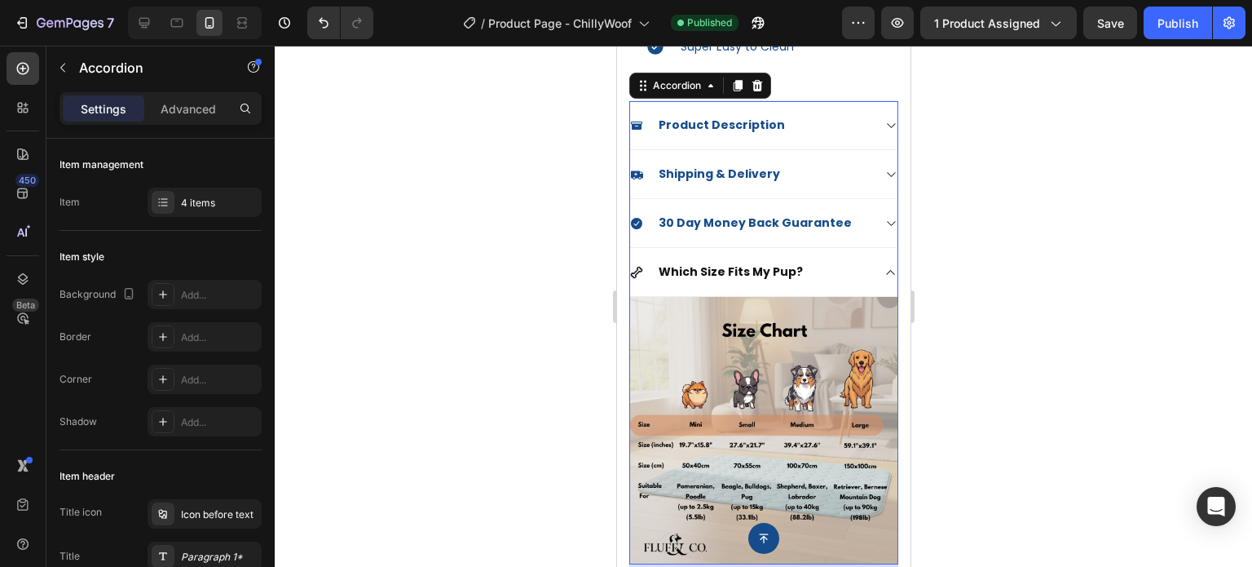
click at [862, 255] on div "Which Size Fits My Pup?" at bounding box center [762, 272] width 267 height 49
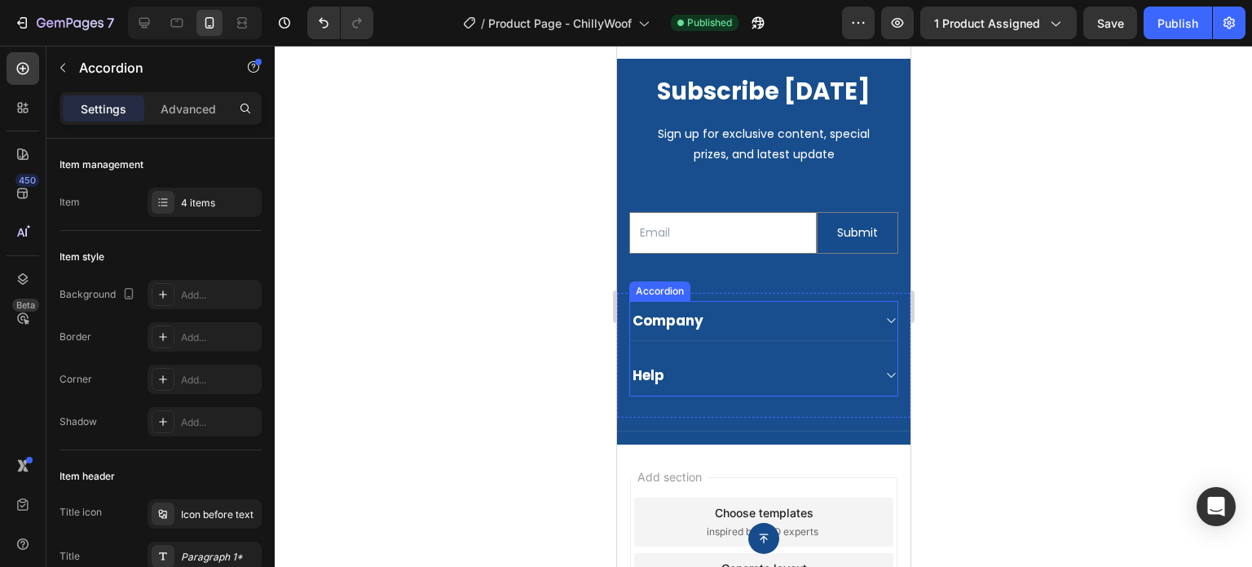
scroll to position [3587, 0]
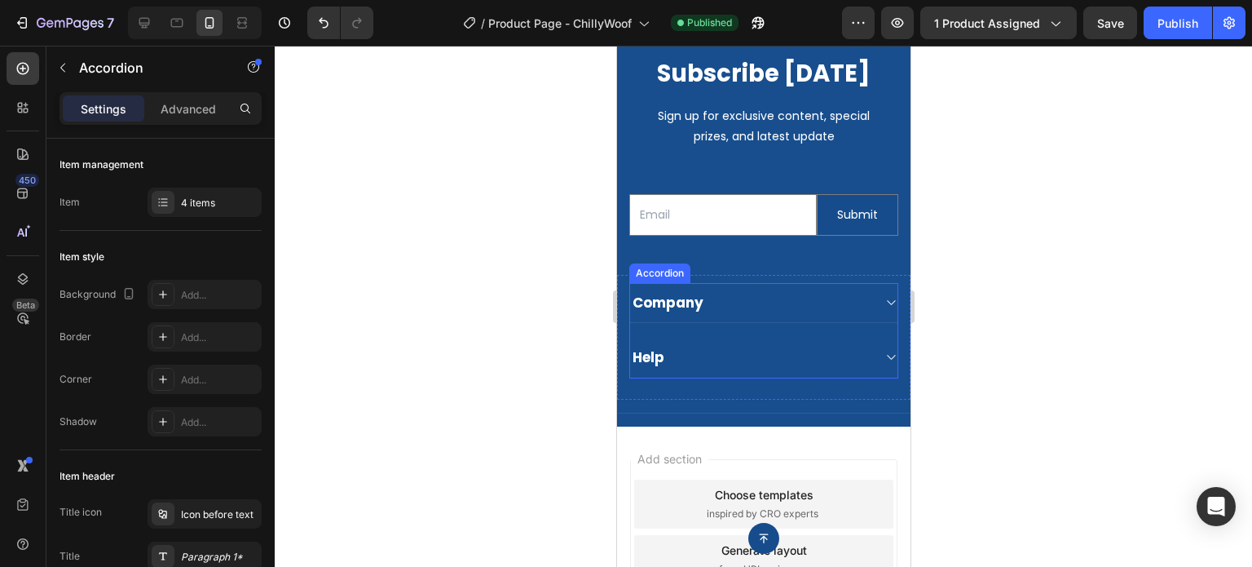
click at [704, 314] on div "Company" at bounding box center [667, 302] width 76 height 23
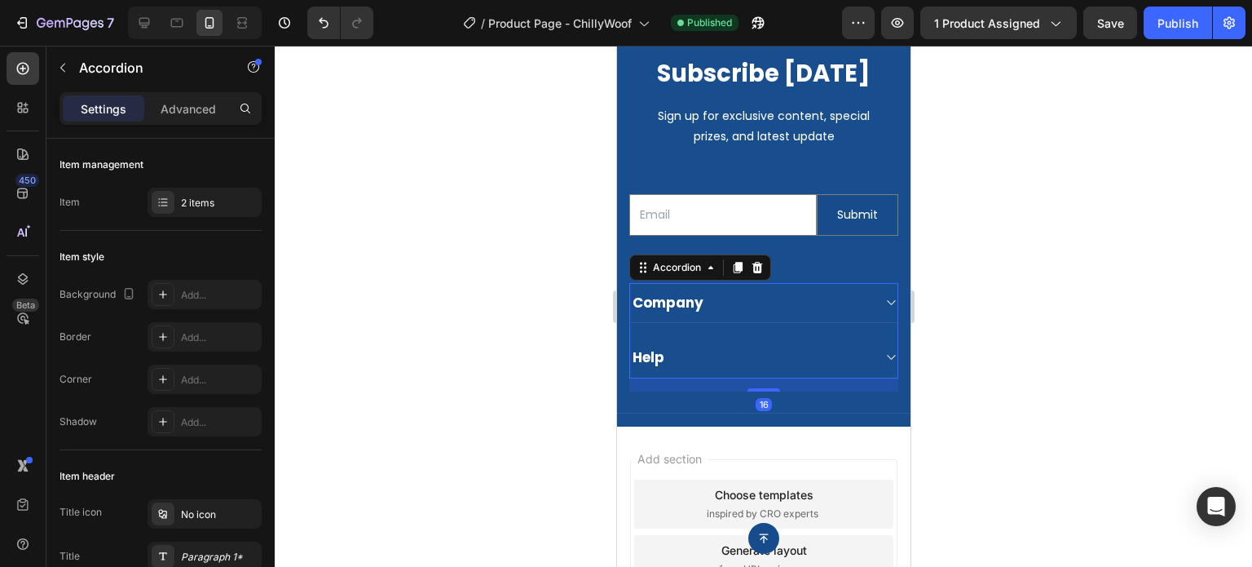
click at [853, 314] on div "Company" at bounding box center [749, 302] width 241 height 23
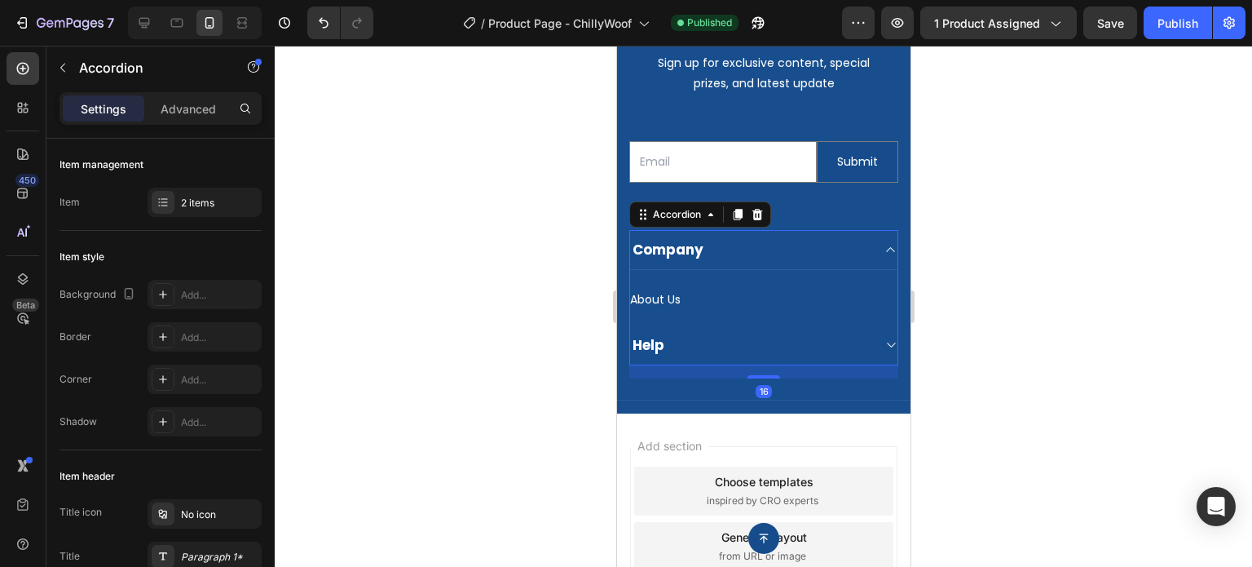
scroll to position [3668, 0]
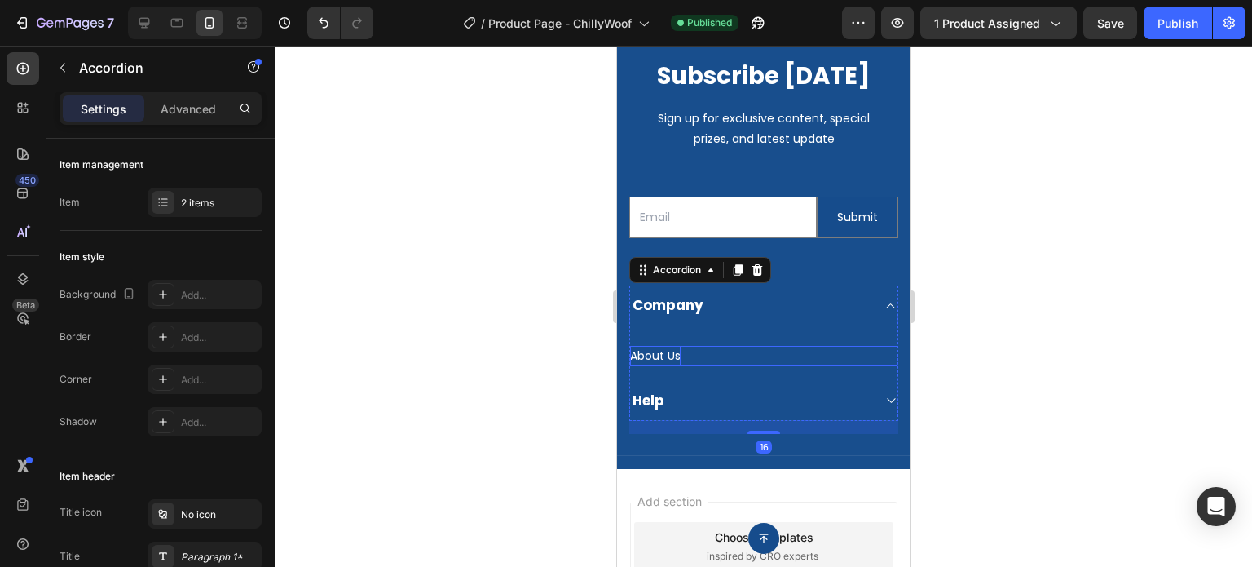
drag, startPoint x: 677, startPoint y: 355, endPoint x: 663, endPoint y: 361, distance: 15.3
click at [677, 355] on p "About Us" at bounding box center [654, 356] width 51 height 20
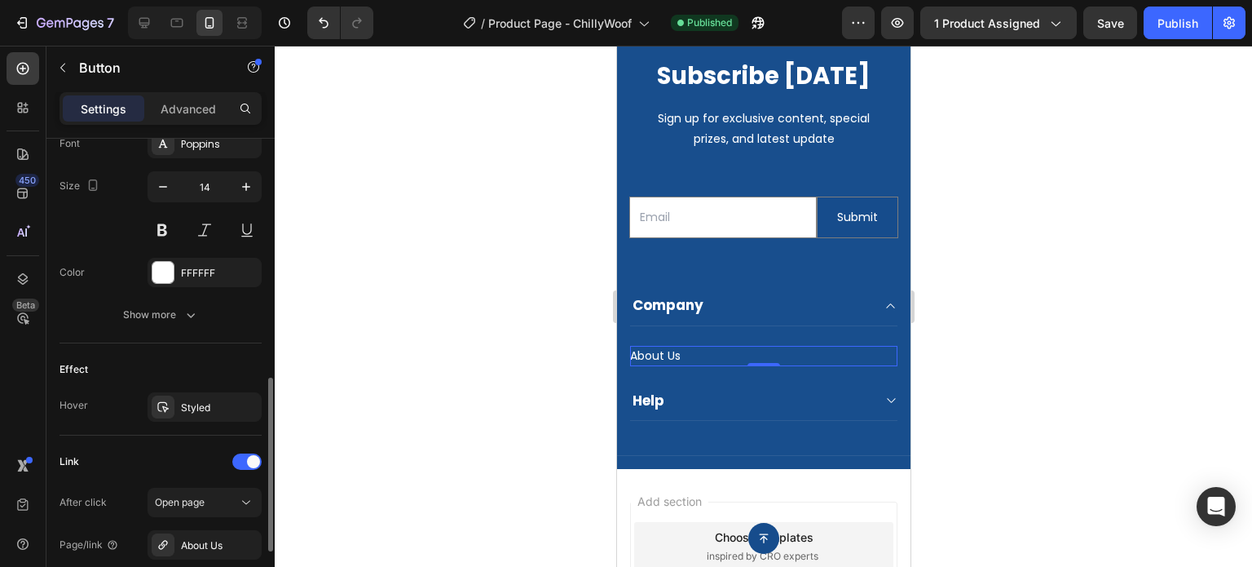
scroll to position [815, 0]
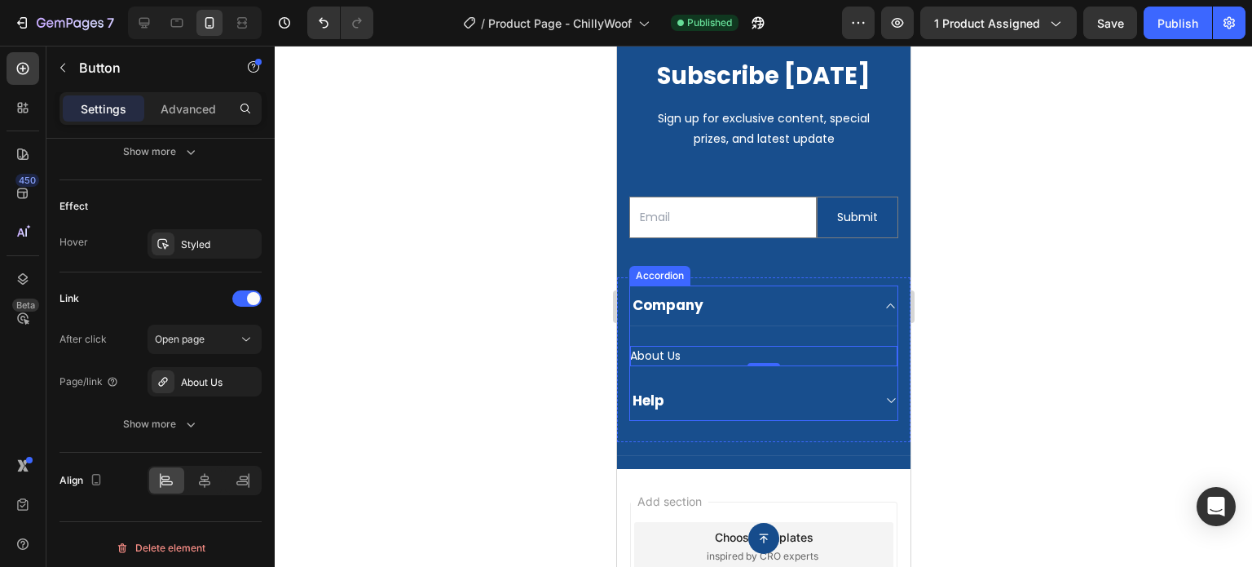
click at [668, 392] on div "Help" at bounding box center [749, 400] width 241 height 23
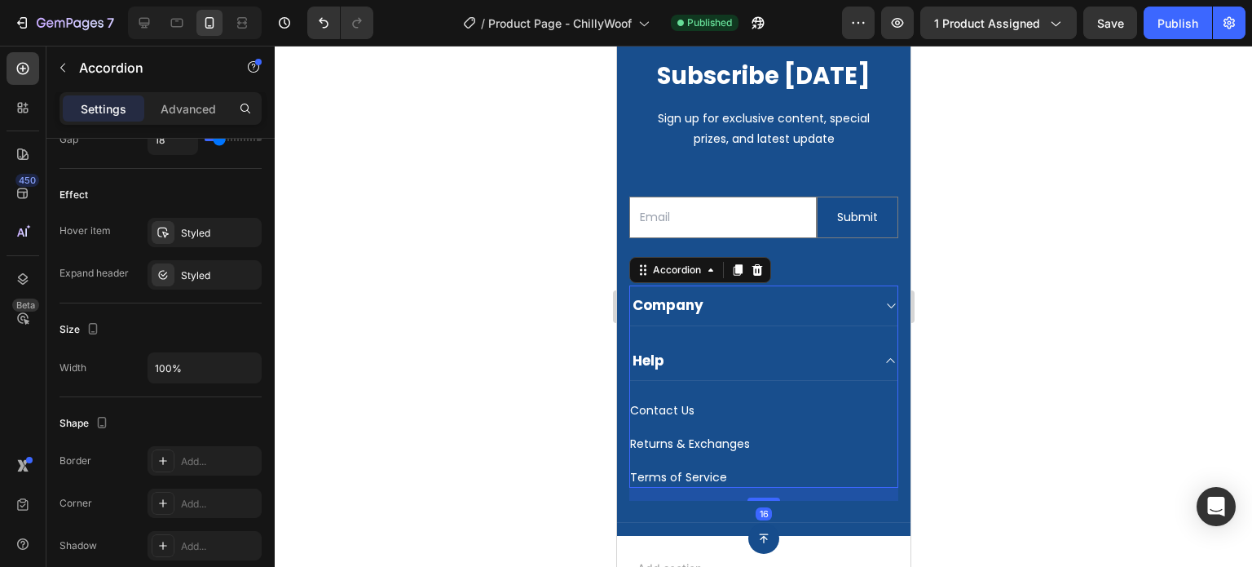
scroll to position [0, 0]
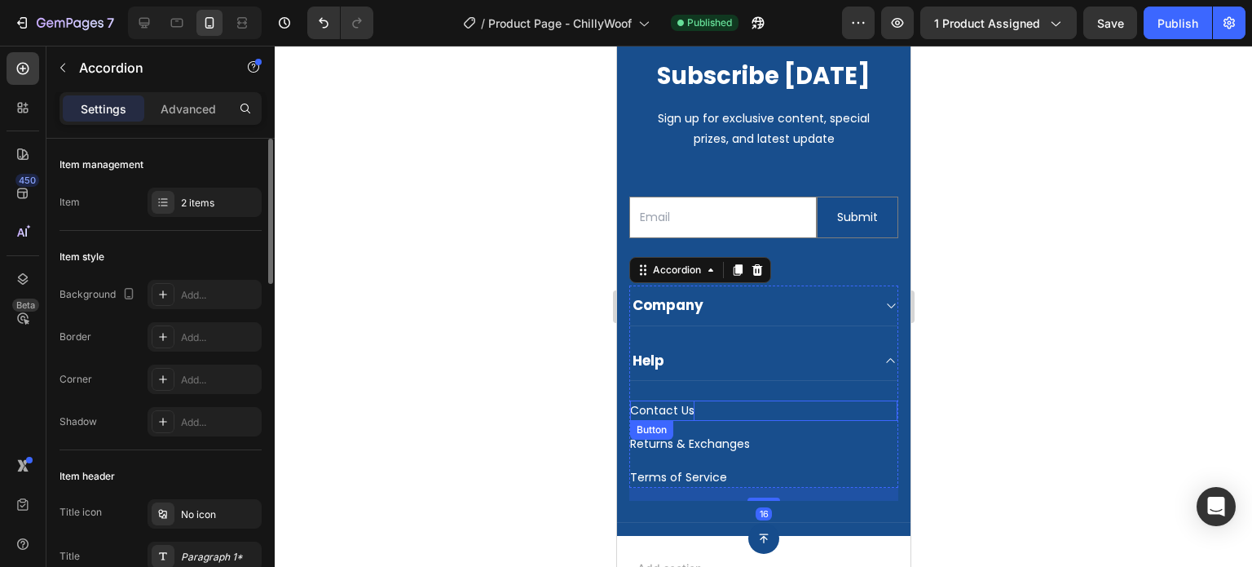
click at [662, 411] on p "Contact Us" at bounding box center [661, 410] width 64 height 20
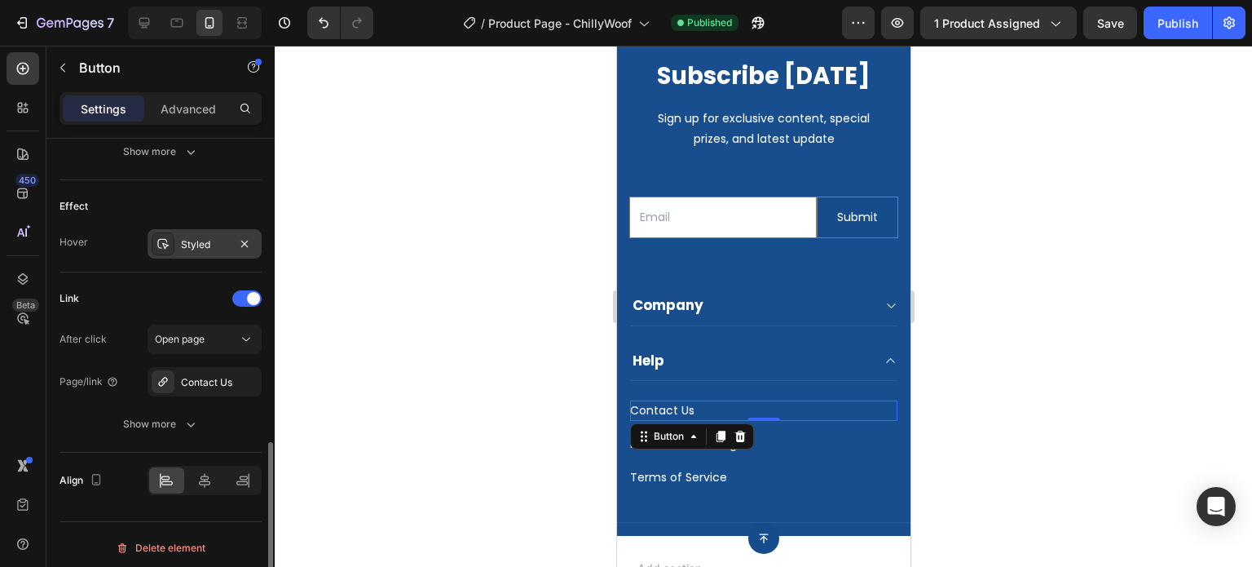
scroll to position [818, 0]
click at [167, 377] on icon at bounding box center [163, 378] width 13 height 13
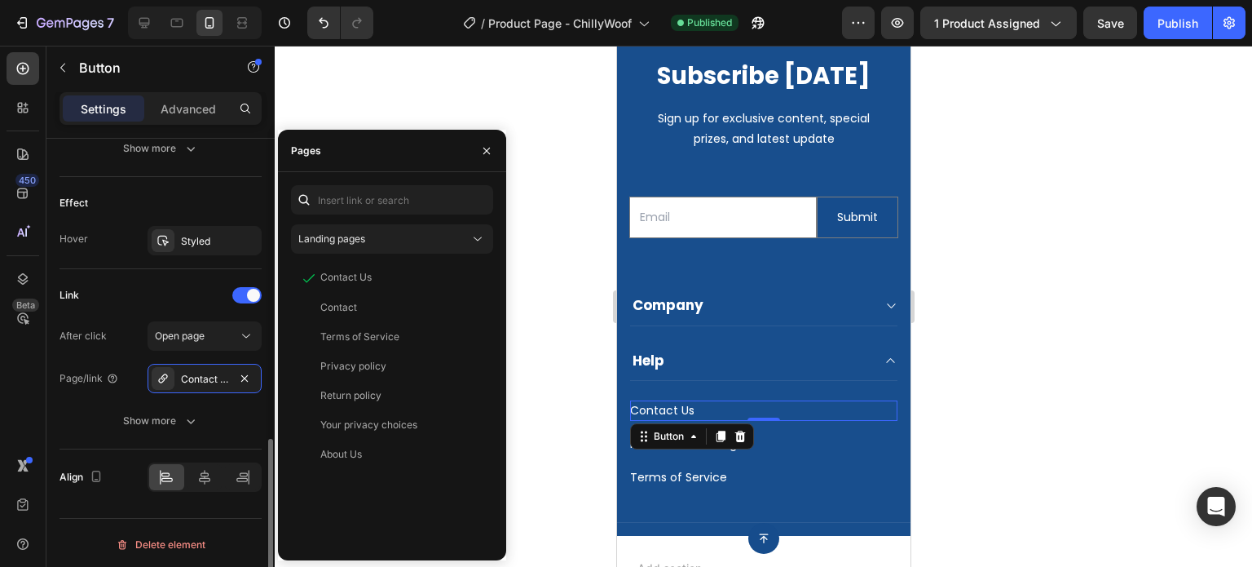
click at [147, 289] on div "Link" at bounding box center [161, 295] width 202 height 26
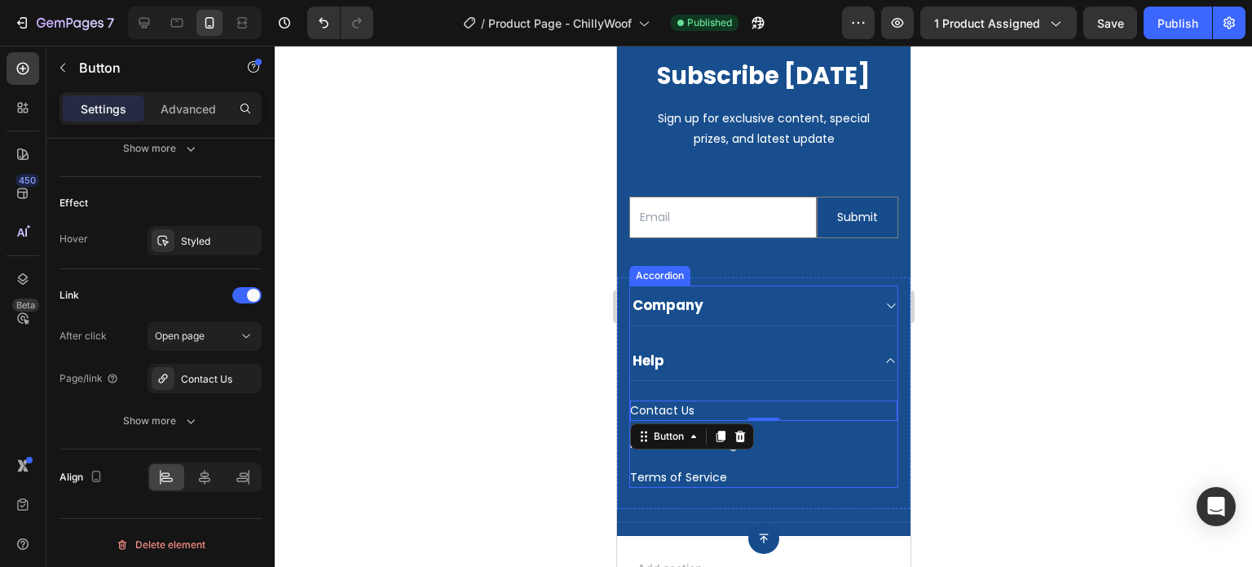
click at [789, 465] on div "Terms of Service Button" at bounding box center [762, 470] width 267 height 33
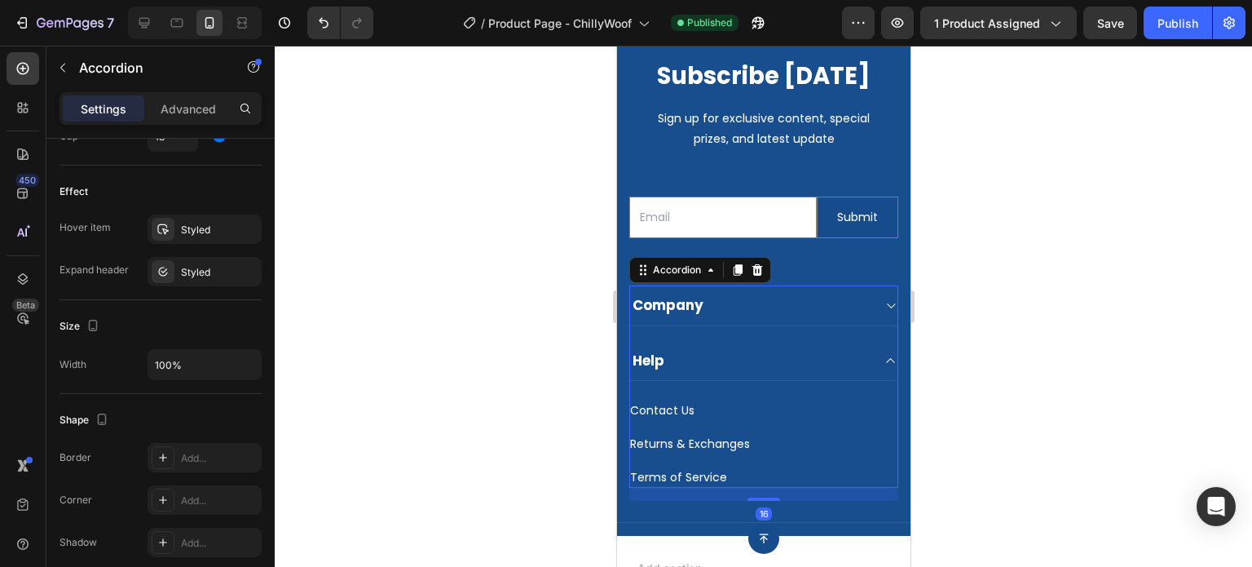
scroll to position [0, 0]
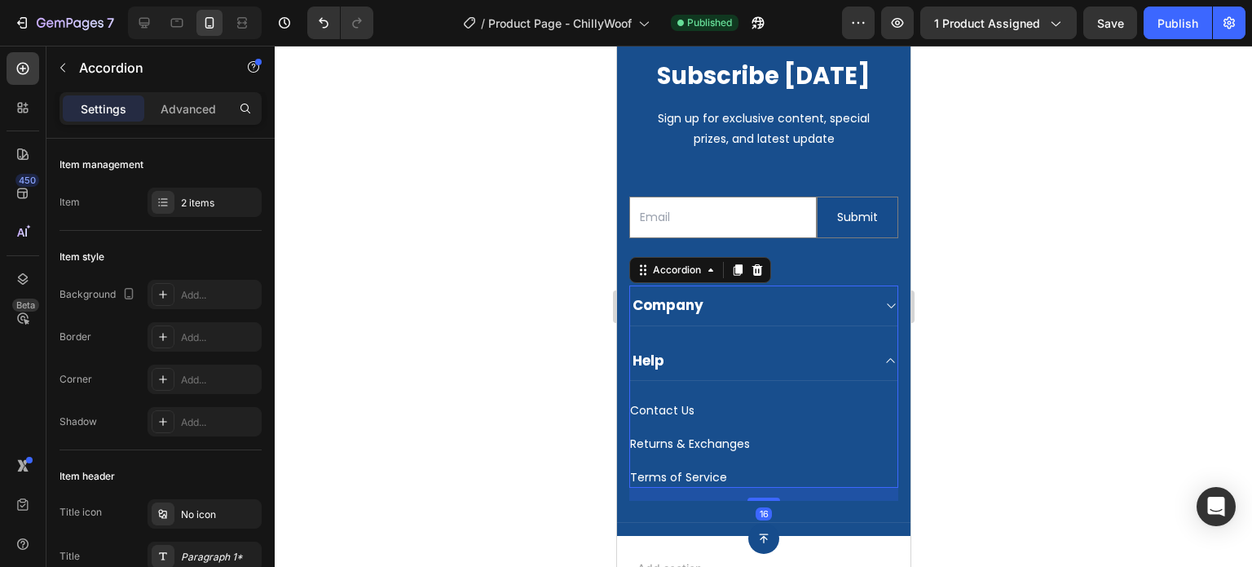
drag, startPoint x: 433, startPoint y: 182, endPoint x: 448, endPoint y: 188, distance: 16.1
click at [433, 182] on div at bounding box center [763, 306] width 977 height 521
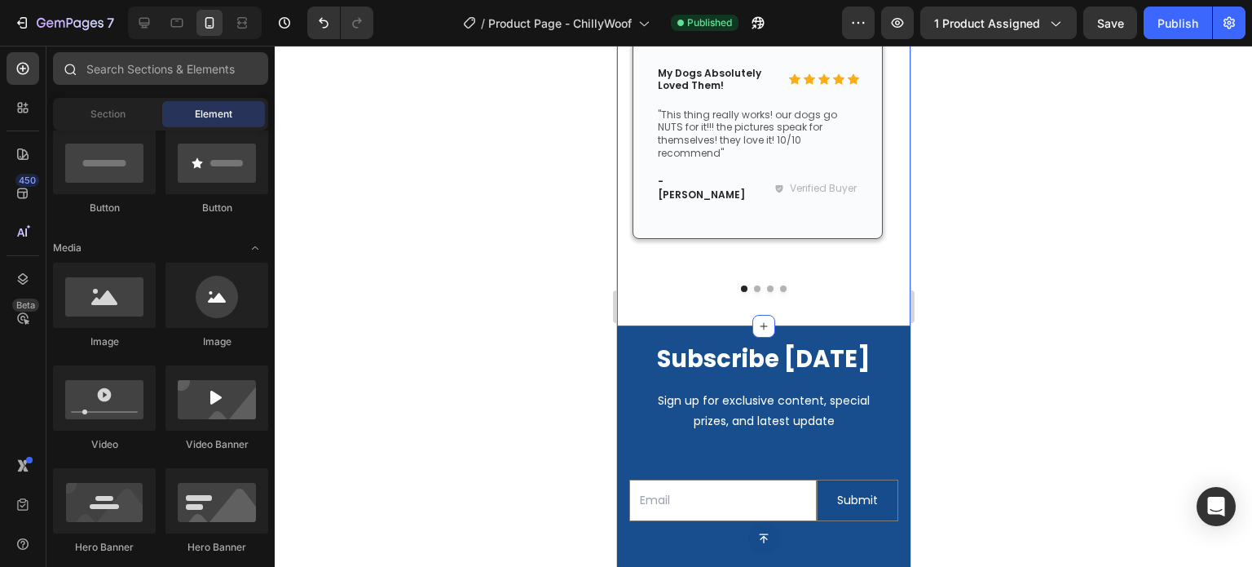
scroll to position [3424, 0]
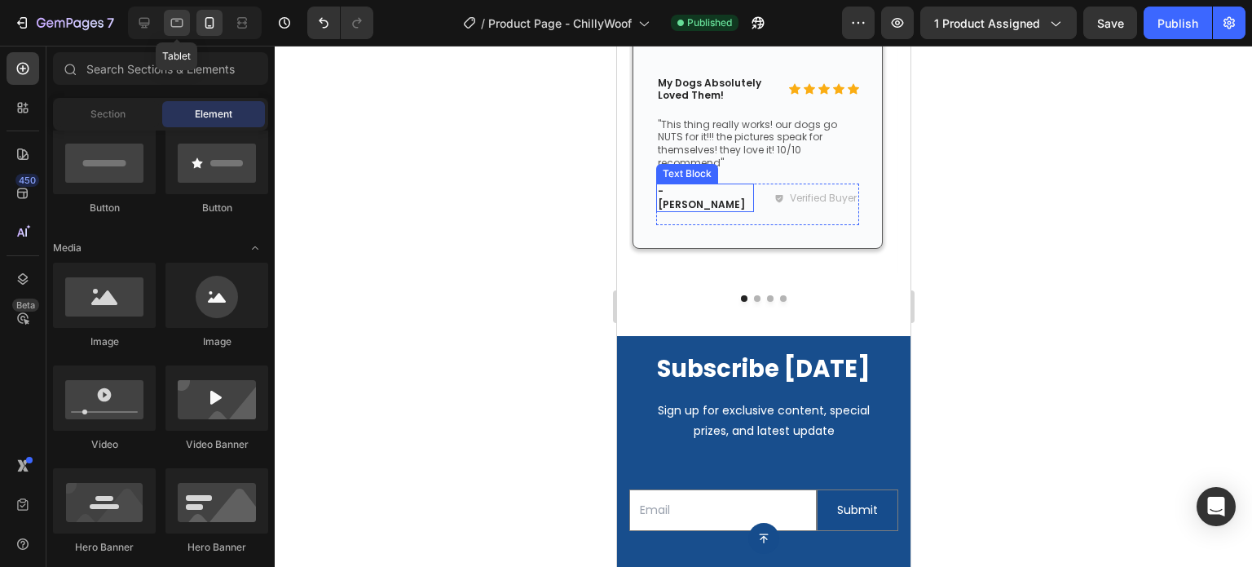
click at [174, 27] on icon at bounding box center [177, 23] width 12 height 9
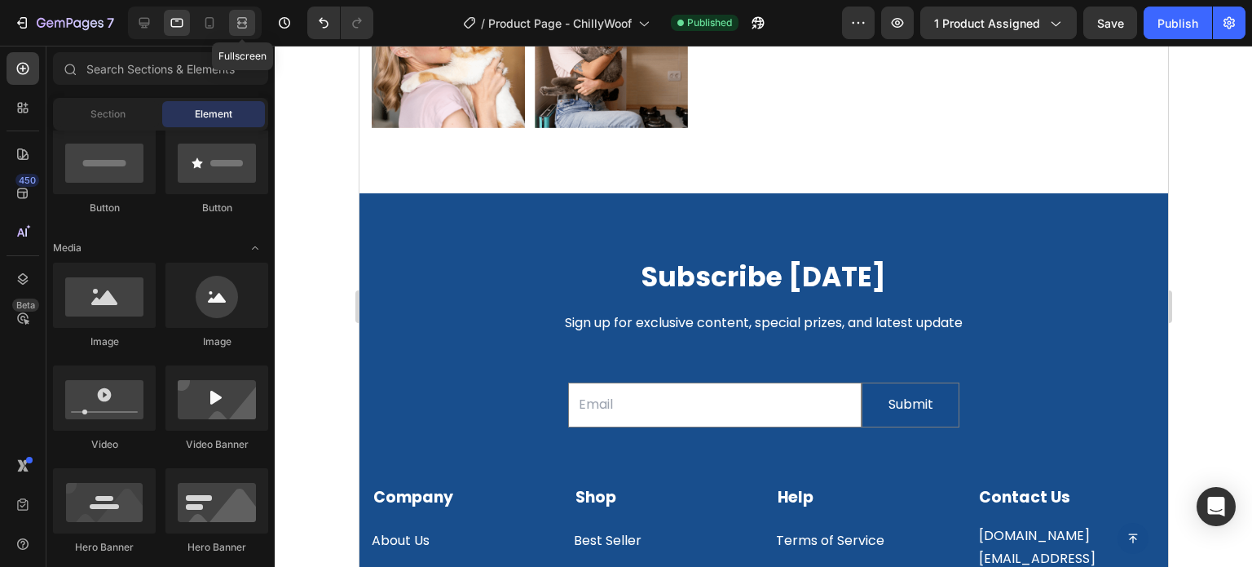
click at [245, 25] on icon at bounding box center [242, 23] width 16 height 16
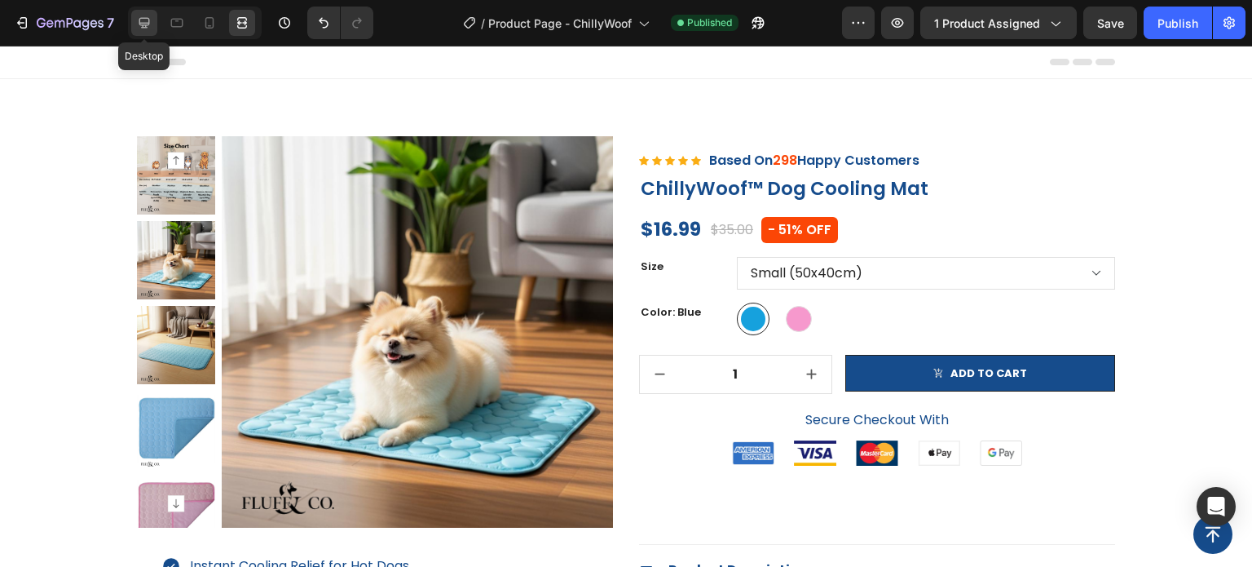
click at [143, 24] on icon at bounding box center [144, 23] width 16 height 16
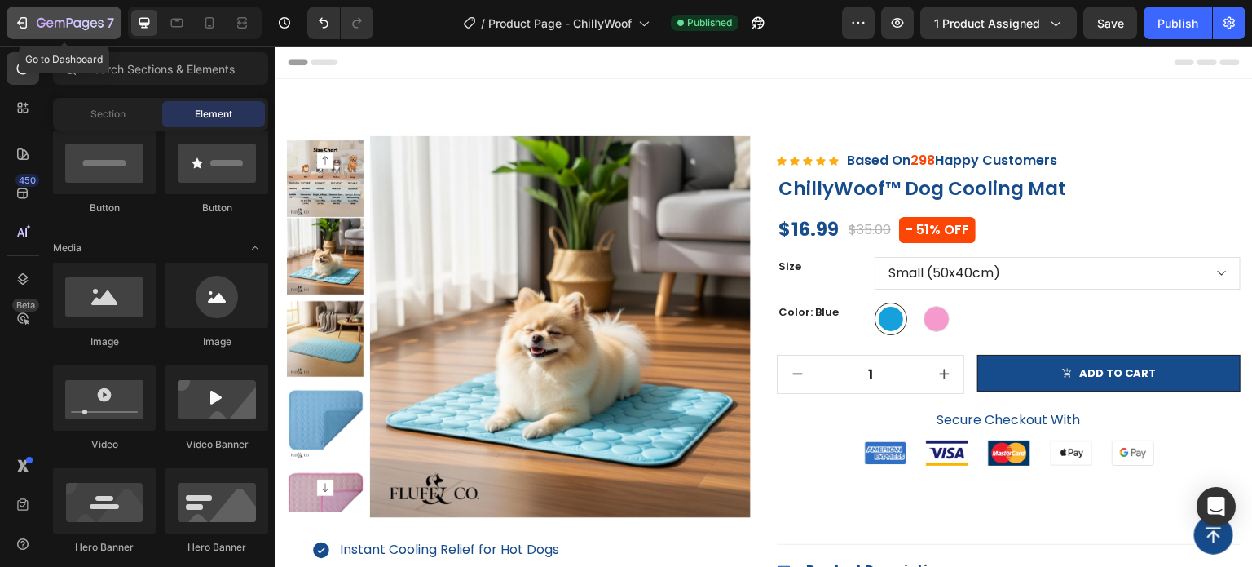
click at [26, 15] on icon "button" at bounding box center [22, 23] width 16 height 16
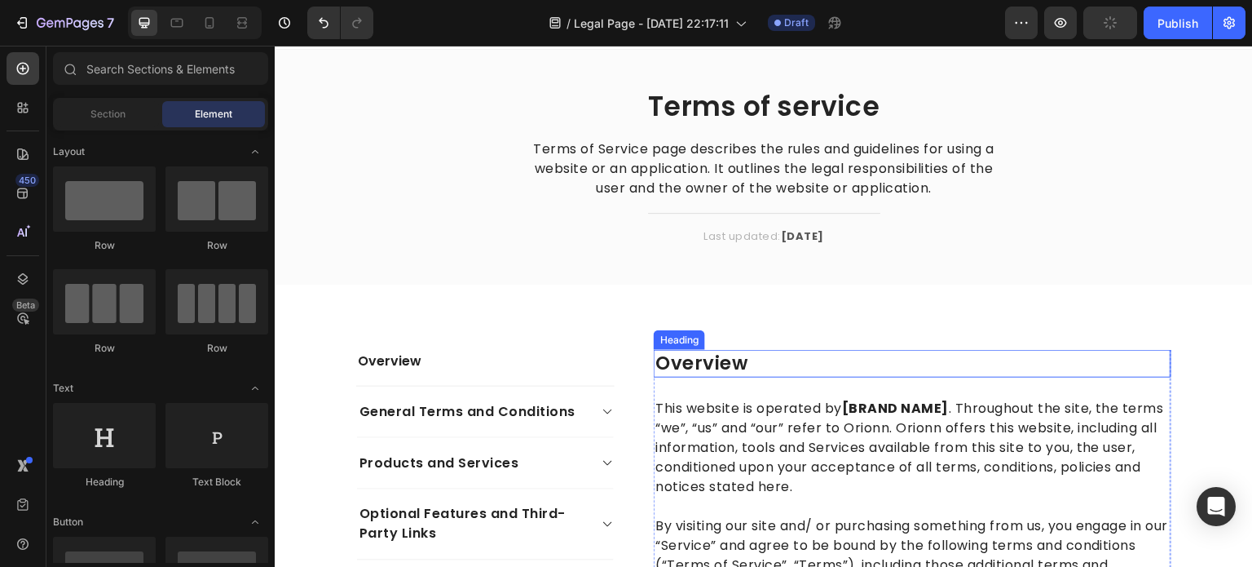
scroll to position [82, 0]
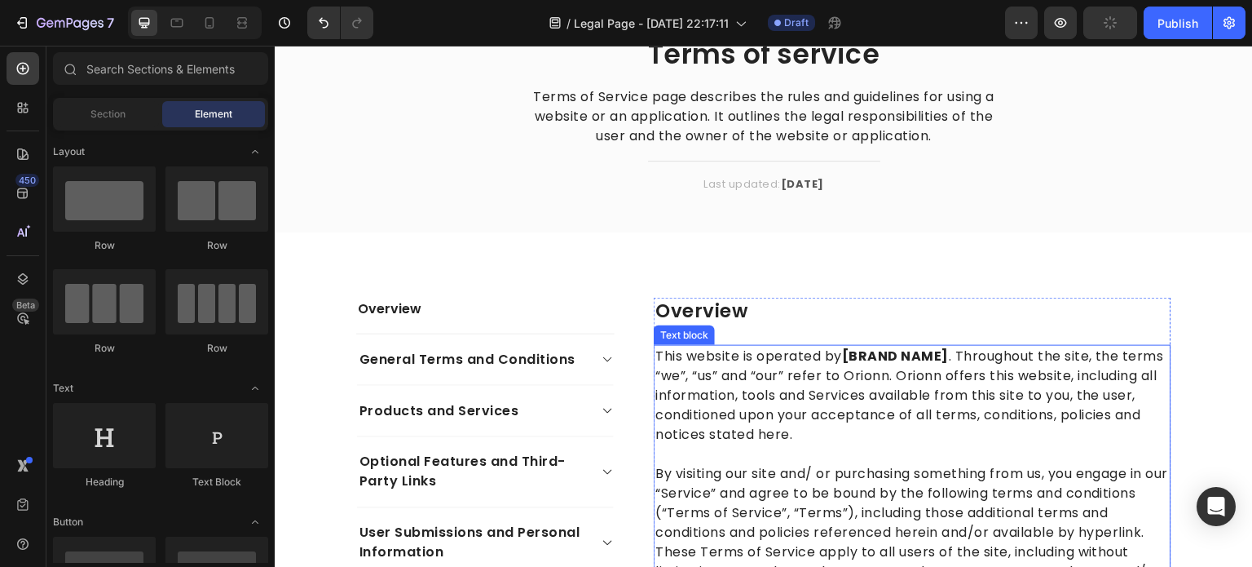
click at [888, 349] on strong "[BRAND NAME]" at bounding box center [895, 355] width 107 height 19
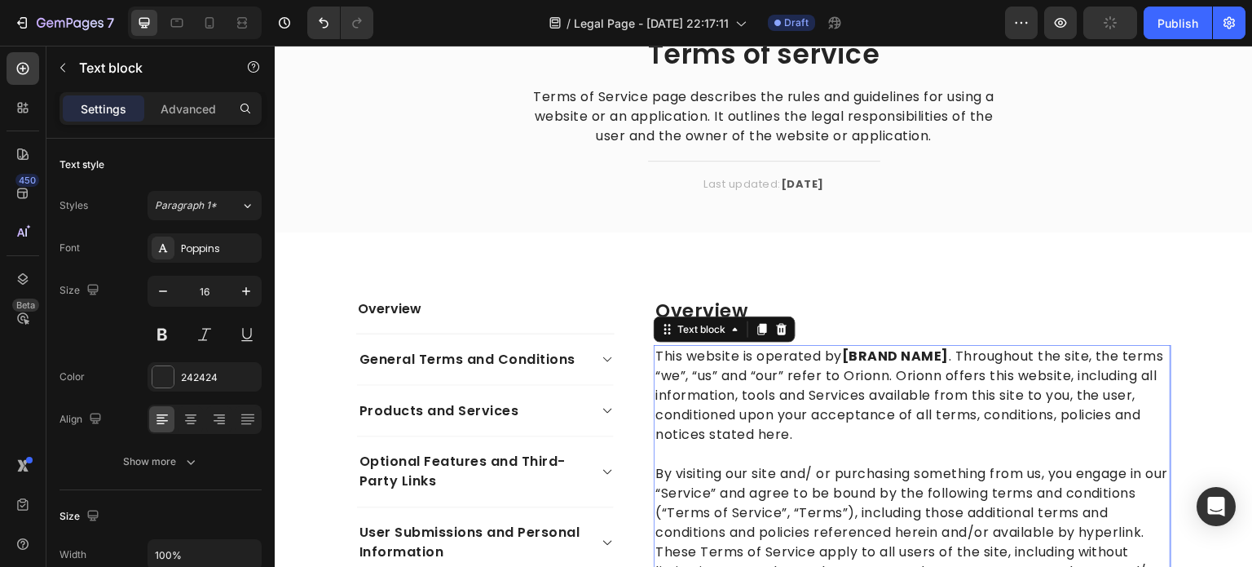
click at [946, 354] on p "This website is operated by [BRAND NAME] . Throughout the site, the terms “we”,…" at bounding box center [912, 395] width 514 height 98
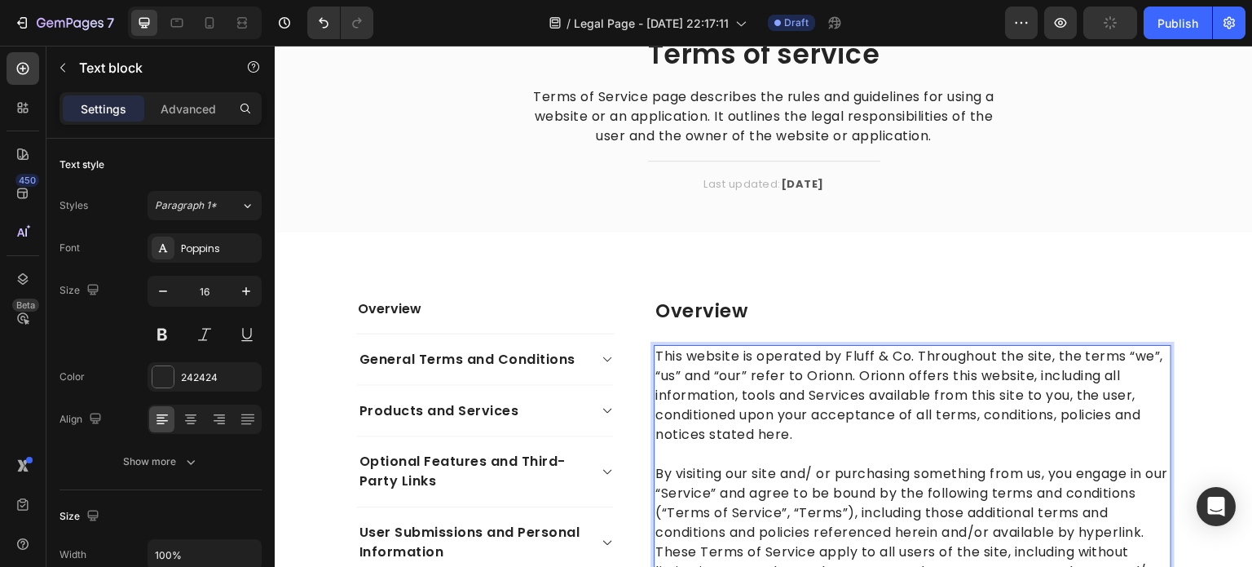
click at [958, 408] on p "This website is operated by Fluff & Co. Throughout the site, the terms “we”, “u…" at bounding box center [912, 395] width 514 height 98
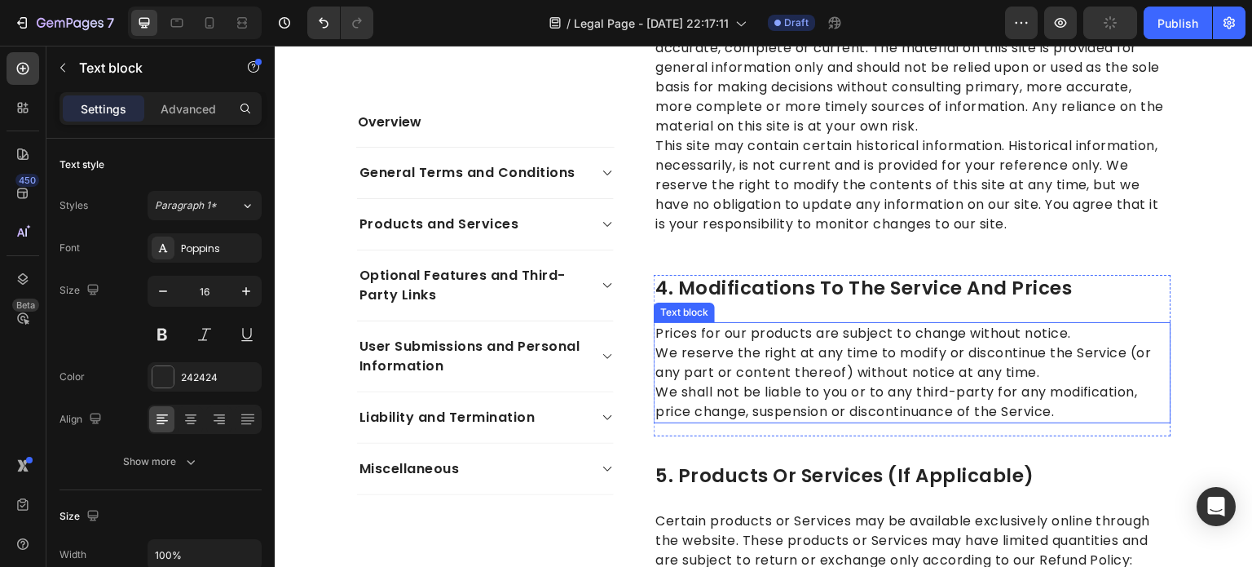
scroll to position [2038, 0]
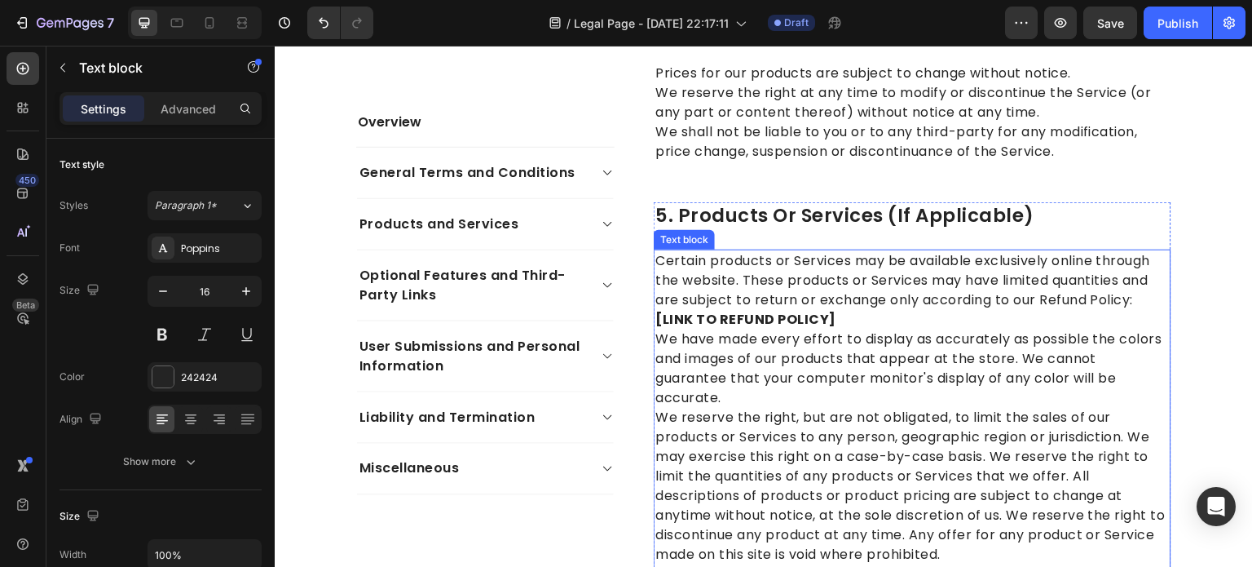
click at [1010, 329] on p "Certain products or Services may be available exclusively online through the we…" at bounding box center [912, 290] width 514 height 78
click at [1042, 320] on p "Certain products or Services may be available exclusively online through the we…" at bounding box center [912, 290] width 514 height 78
drag, startPoint x: 1043, startPoint y: 321, endPoint x: 1126, endPoint y: 328, distance: 82.6
click at [1126, 328] on p "Certain products or Services may be available exclusively online through the we…" at bounding box center [912, 290] width 514 height 78
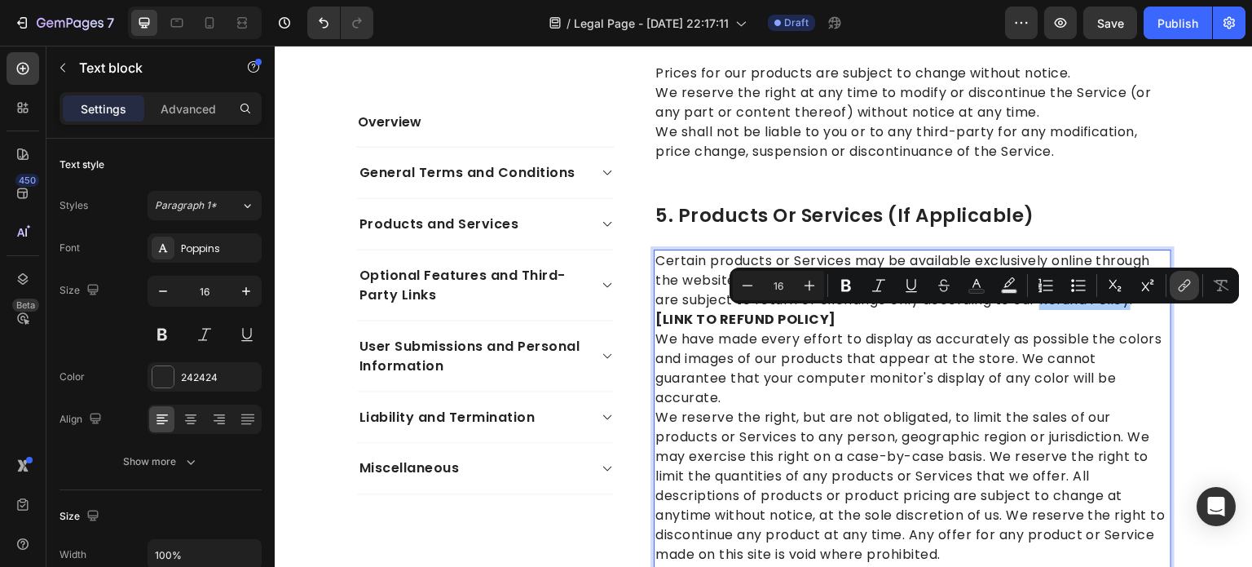
click at [1186, 289] on icon "Editor contextual toolbar" at bounding box center [1184, 285] width 16 height 16
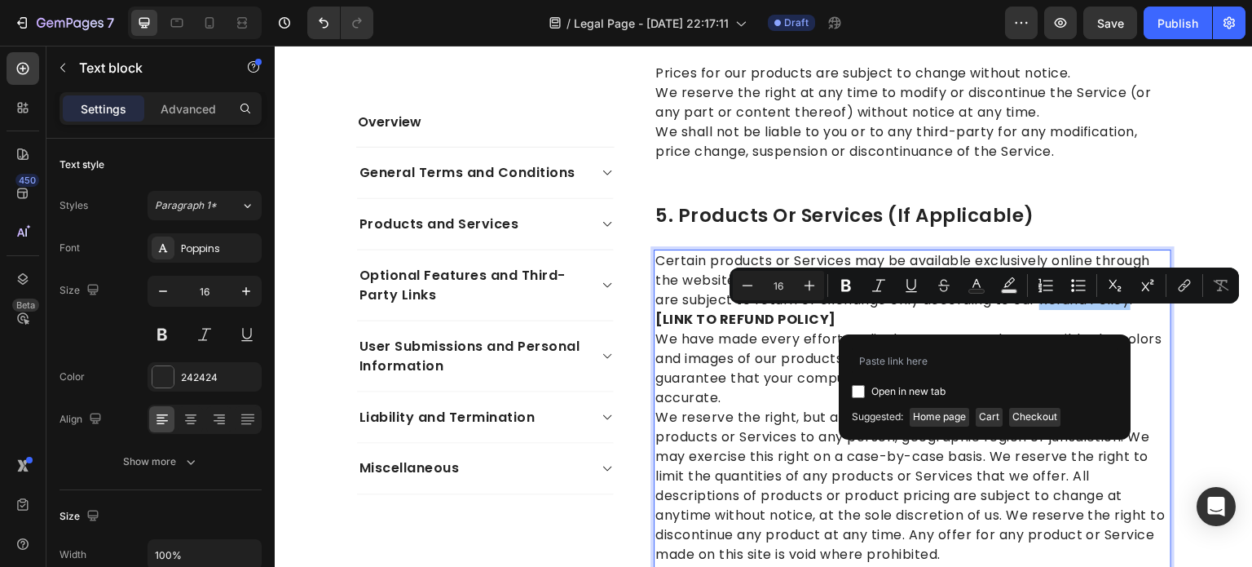
click at [906, 392] on span "Open in new tab" at bounding box center [908, 392] width 74 height 20
checkbox input "true"
click at [894, 361] on input "Editor contextual toolbar" at bounding box center [985, 360] width 266 height 26
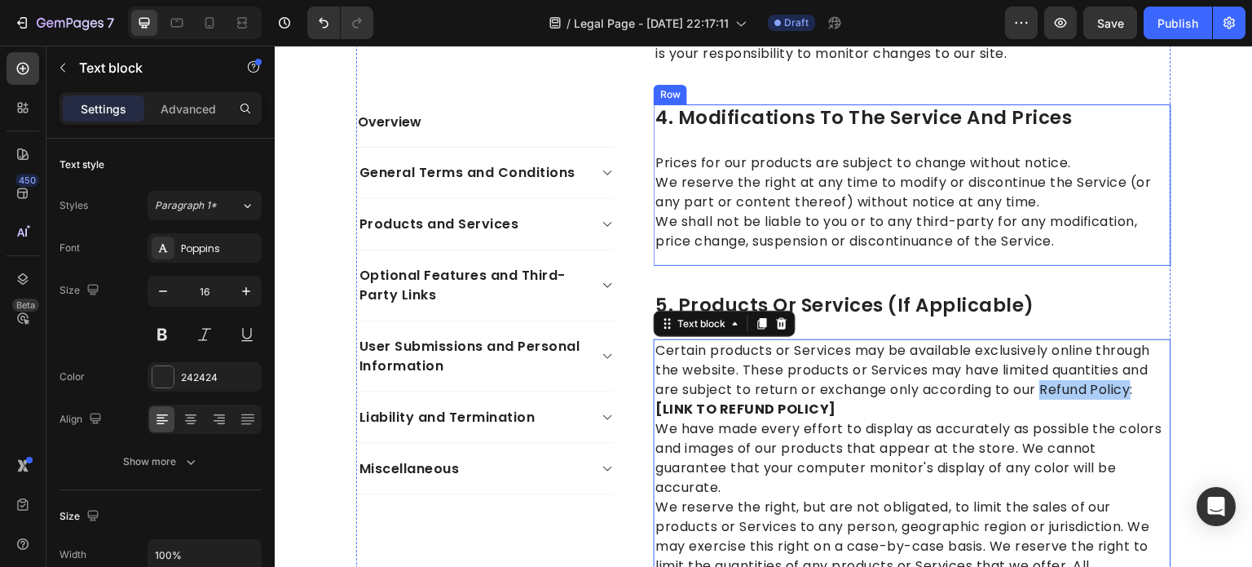
scroll to position [1956, 0]
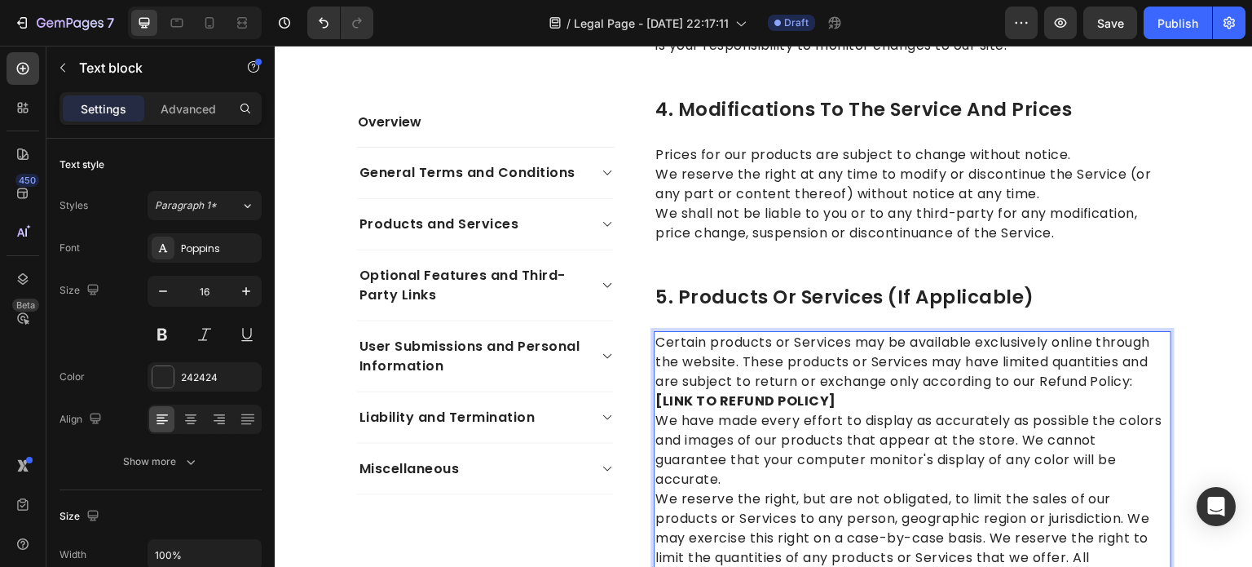
click at [870, 411] on p "Certain products or Services may be available exclusively online through the we…" at bounding box center [912, 372] width 514 height 78
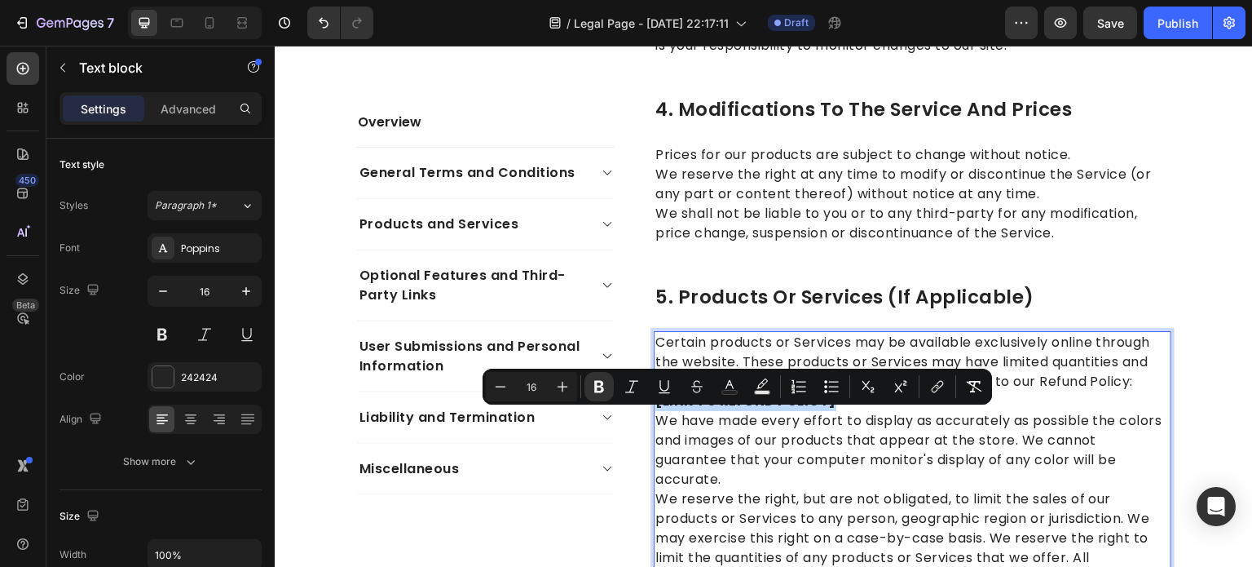
drag, startPoint x: 829, startPoint y: 424, endPoint x: 648, endPoint y: 419, distance: 181.0
click at [654, 419] on div "Certain products or Services may be available exclusively online through the we…" at bounding box center [913, 518] width 518 height 375
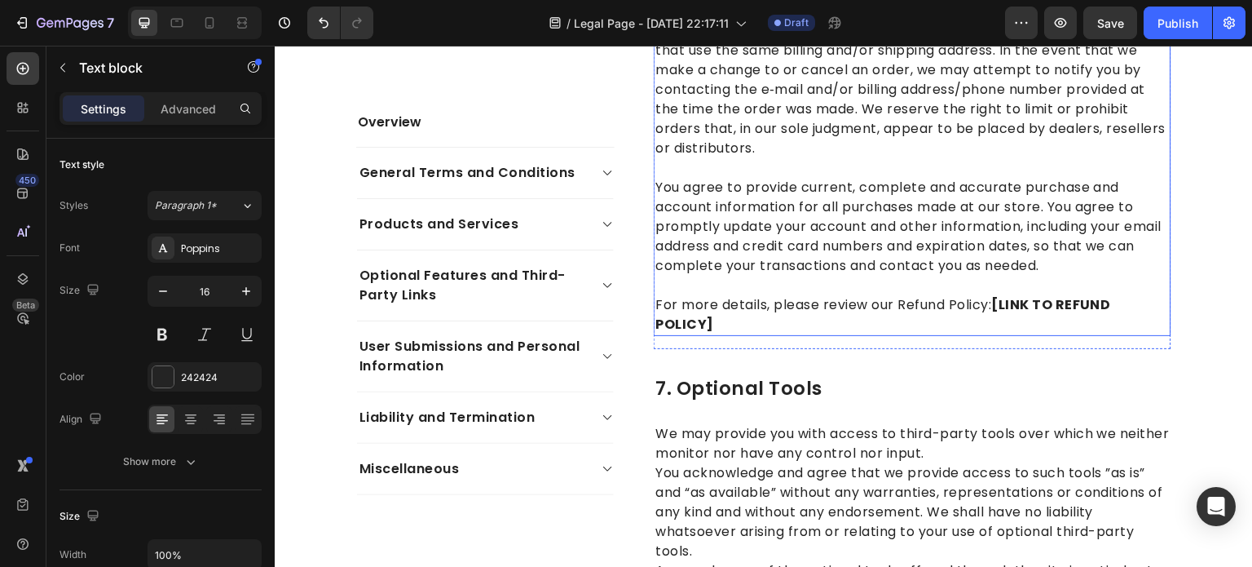
scroll to position [2772, 0]
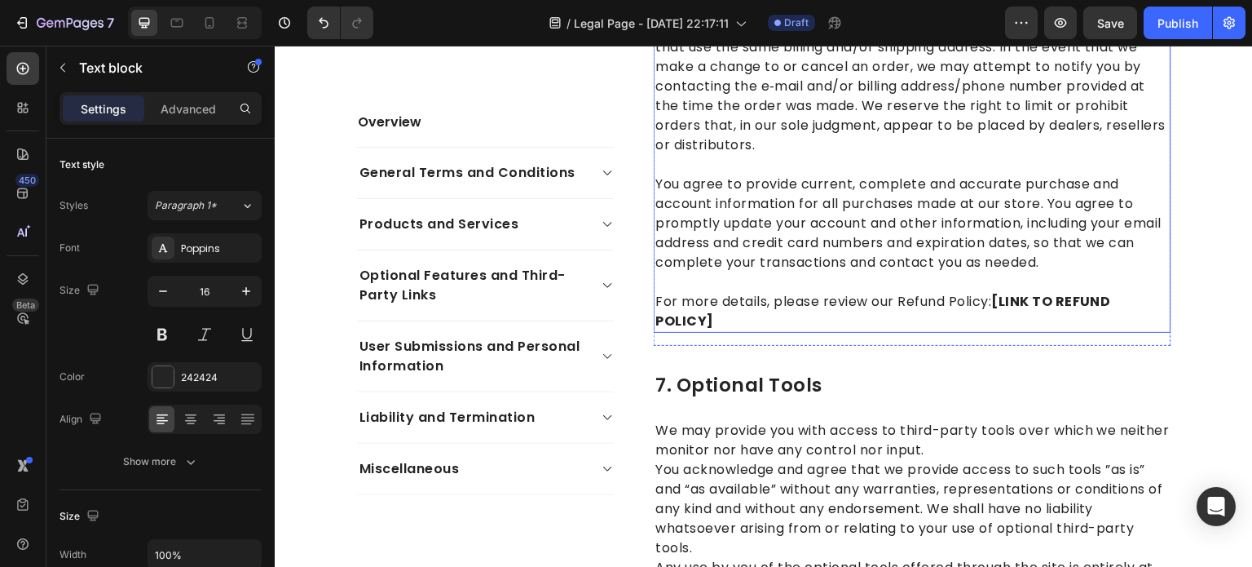
click at [935, 331] on p "For more details, please review our Refund Policy: [LINK TO REFUND POLICY]" at bounding box center [912, 311] width 514 height 39
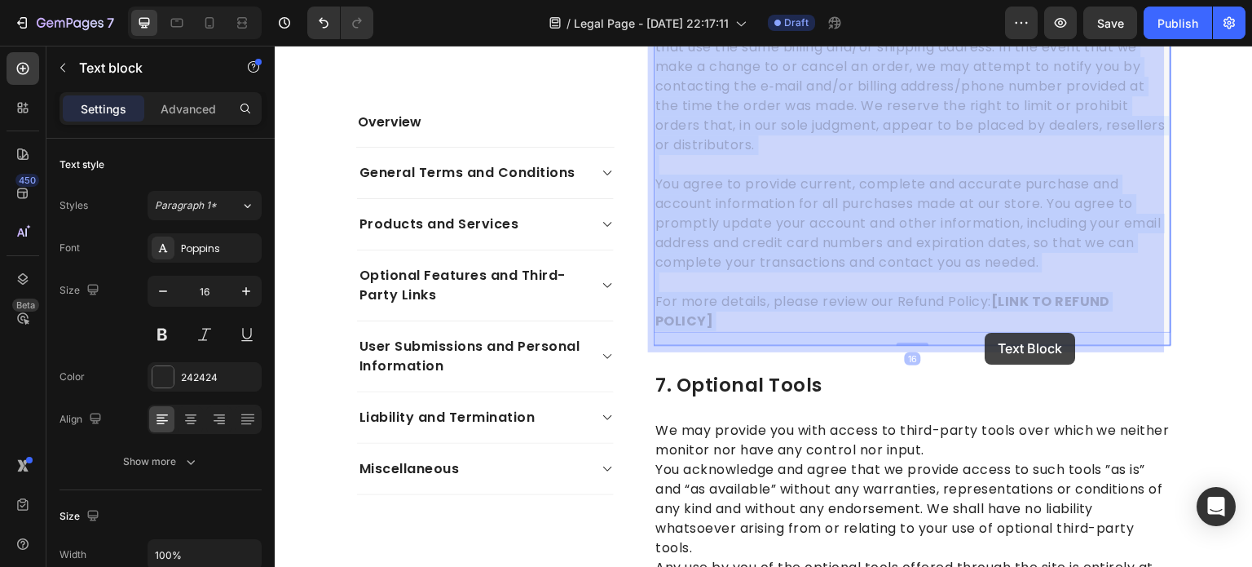
drag, startPoint x: 938, startPoint y: 337, endPoint x: 987, endPoint y: 335, distance: 48.9
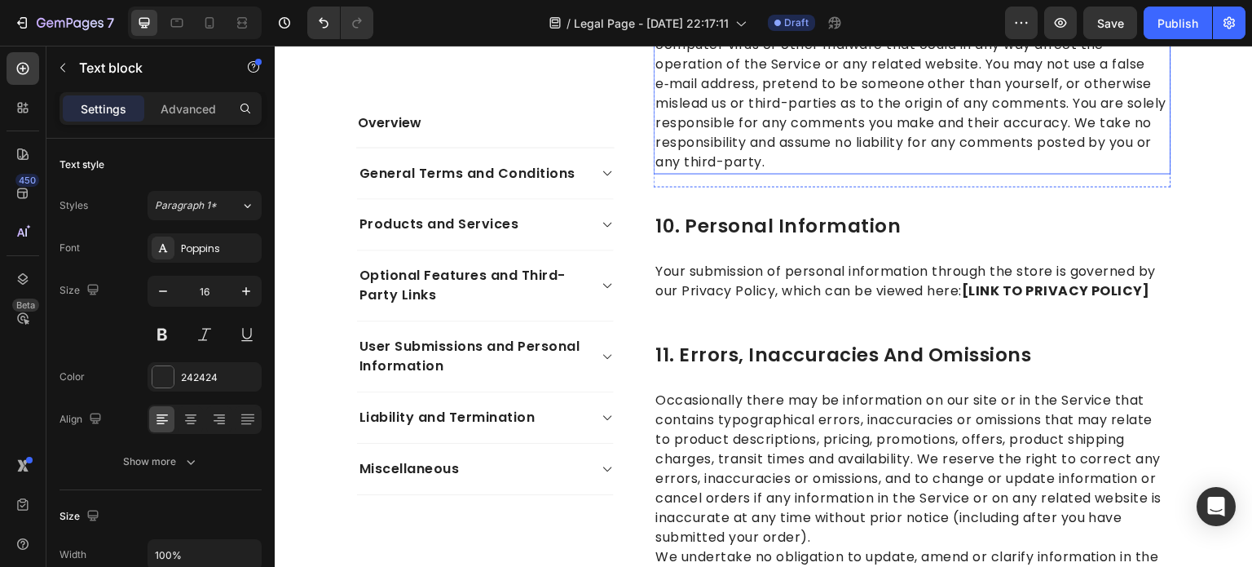
scroll to position [4320, 0]
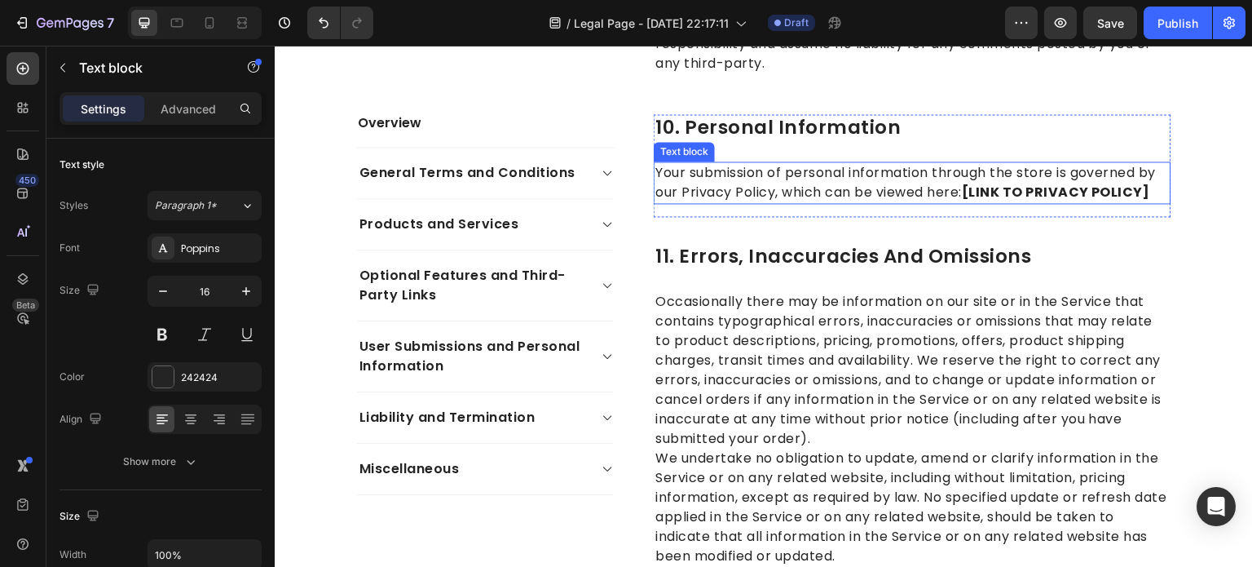
click at [1107, 201] on strong "[LINK TO PRIVACY POLICY]" at bounding box center [1056, 192] width 188 height 19
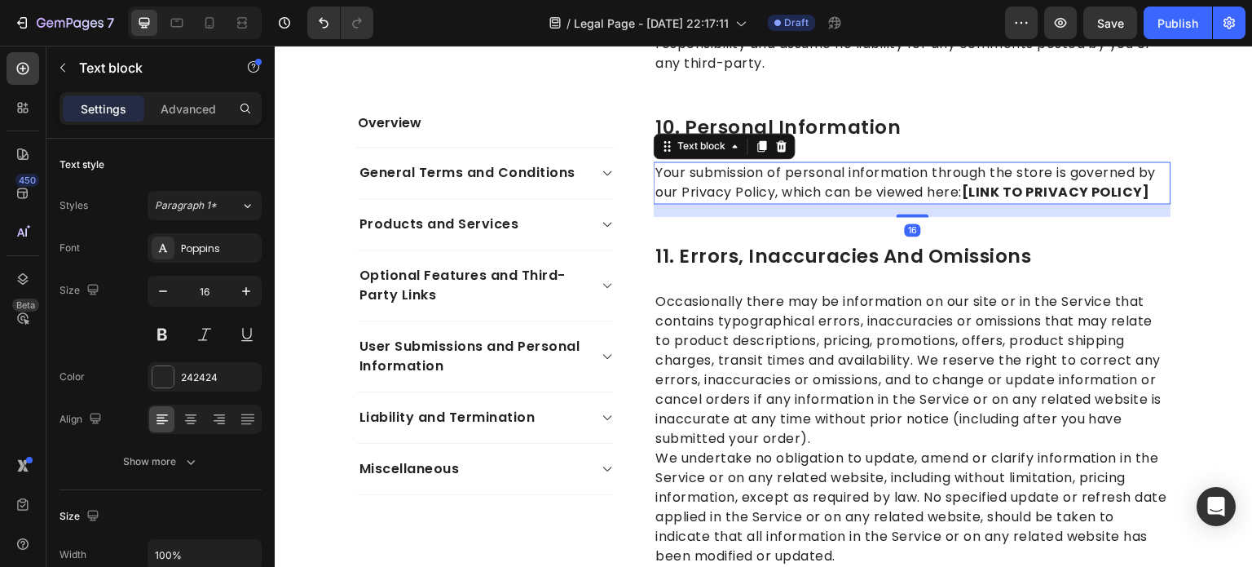
click at [1148, 202] on p "Your submission of personal information through the store is governed by our Pr…" at bounding box center [912, 182] width 514 height 39
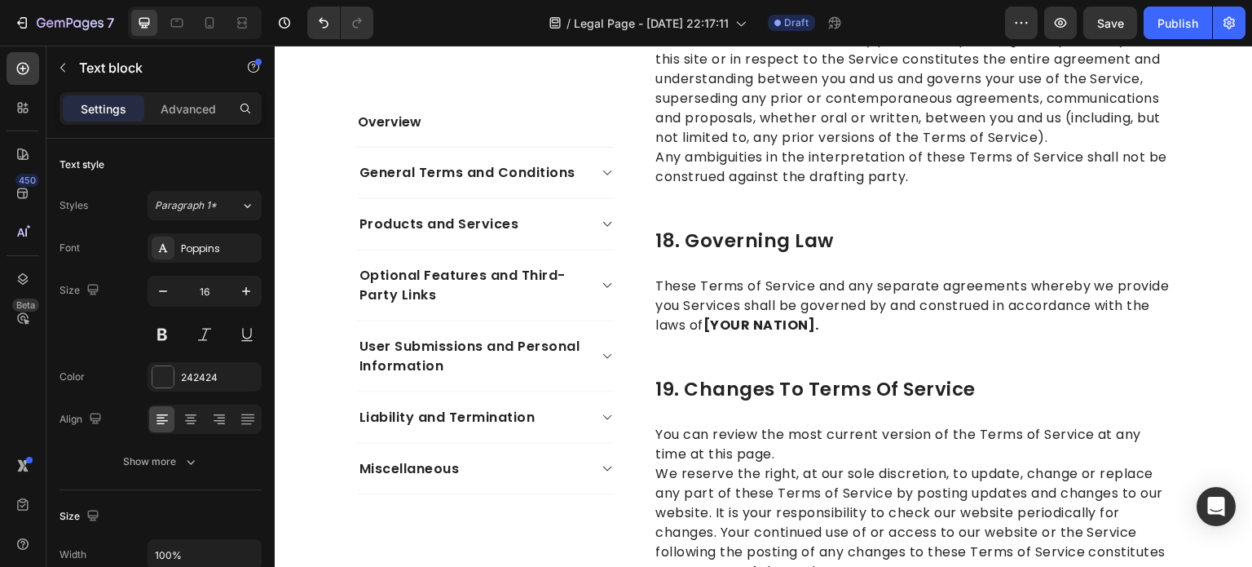
scroll to position [6929, 0]
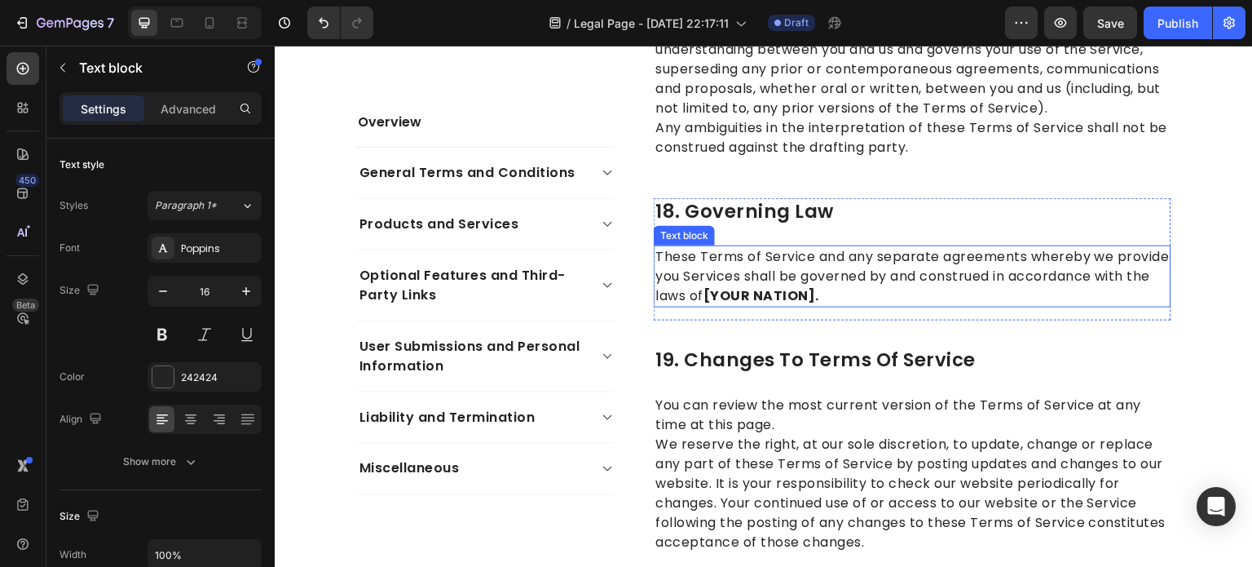
click at [819, 299] on strong "[YOUR NATION]." at bounding box center [762, 295] width 116 height 19
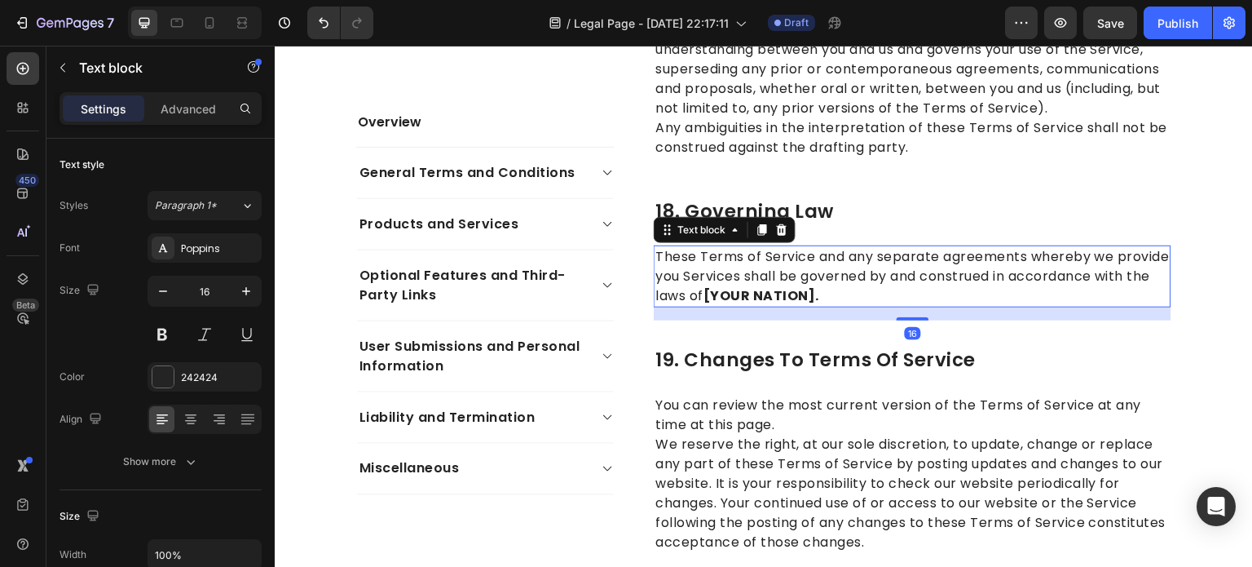
click at [884, 300] on p "These Terms of Service and any separate agreements whereby we provide you Servi…" at bounding box center [912, 276] width 514 height 59
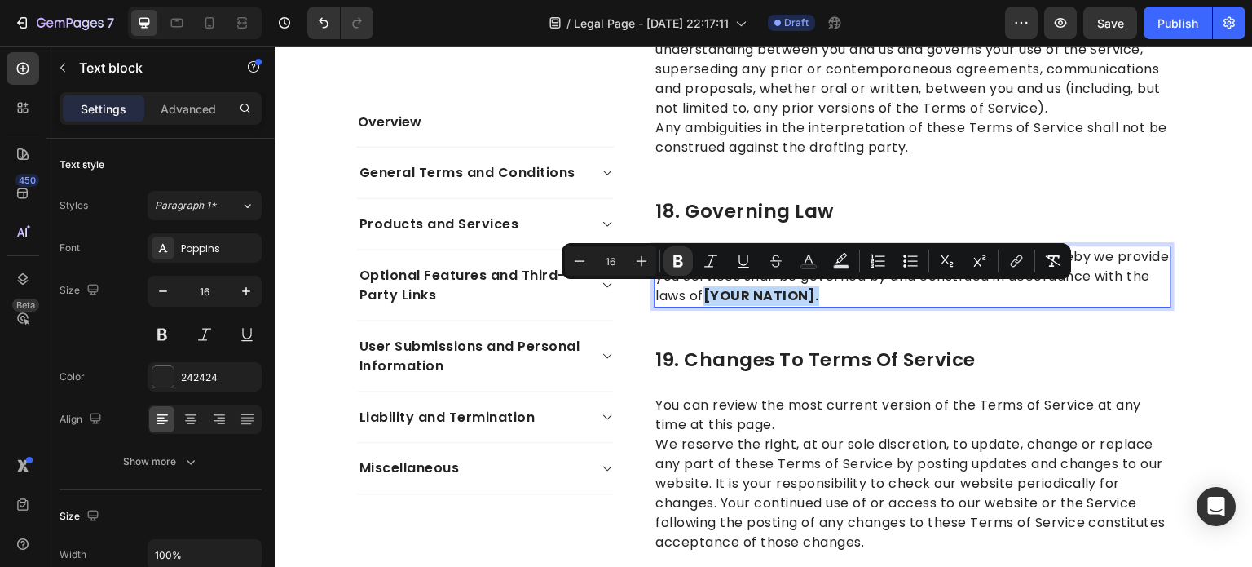
drag, startPoint x: 863, startPoint y: 298, endPoint x: 762, endPoint y: 298, distance: 101.1
click at [762, 298] on p "These Terms of Service and any separate agreements whereby we provide you Servi…" at bounding box center [912, 276] width 514 height 59
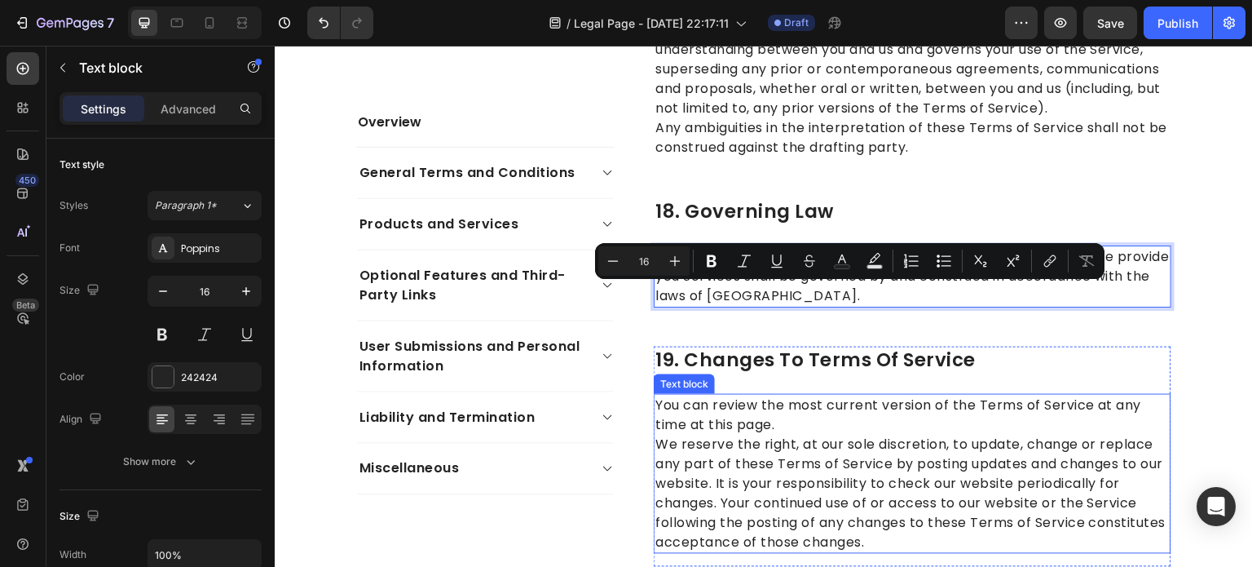
click at [957, 461] on p "We reserve the right, at our sole discretion, to update, change or replace any …" at bounding box center [912, 492] width 514 height 117
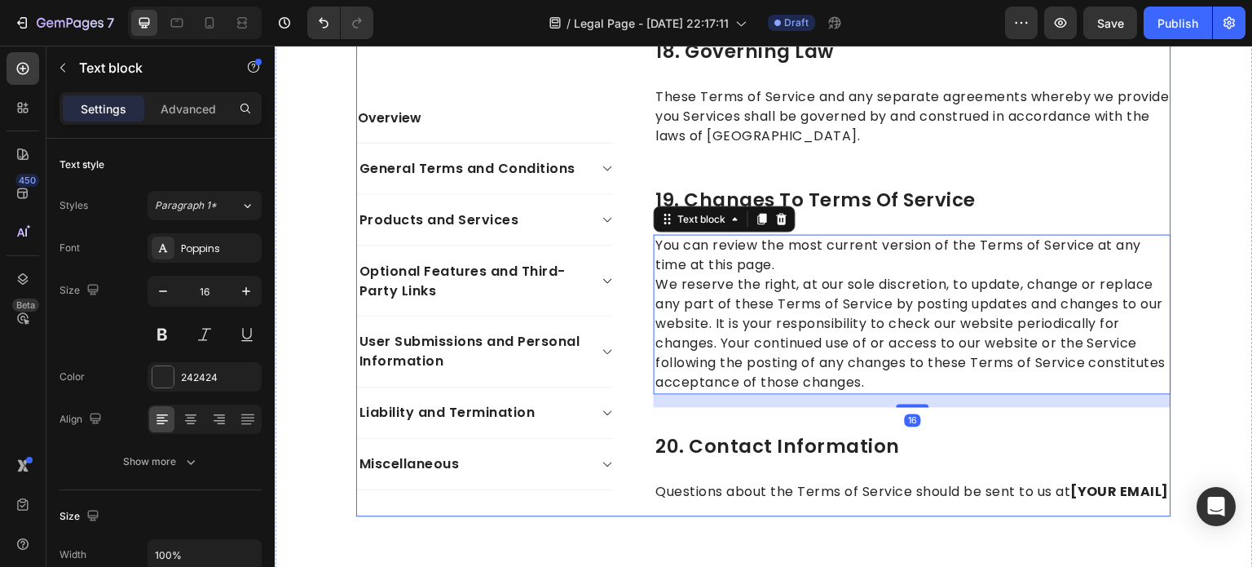
scroll to position [7337, 0]
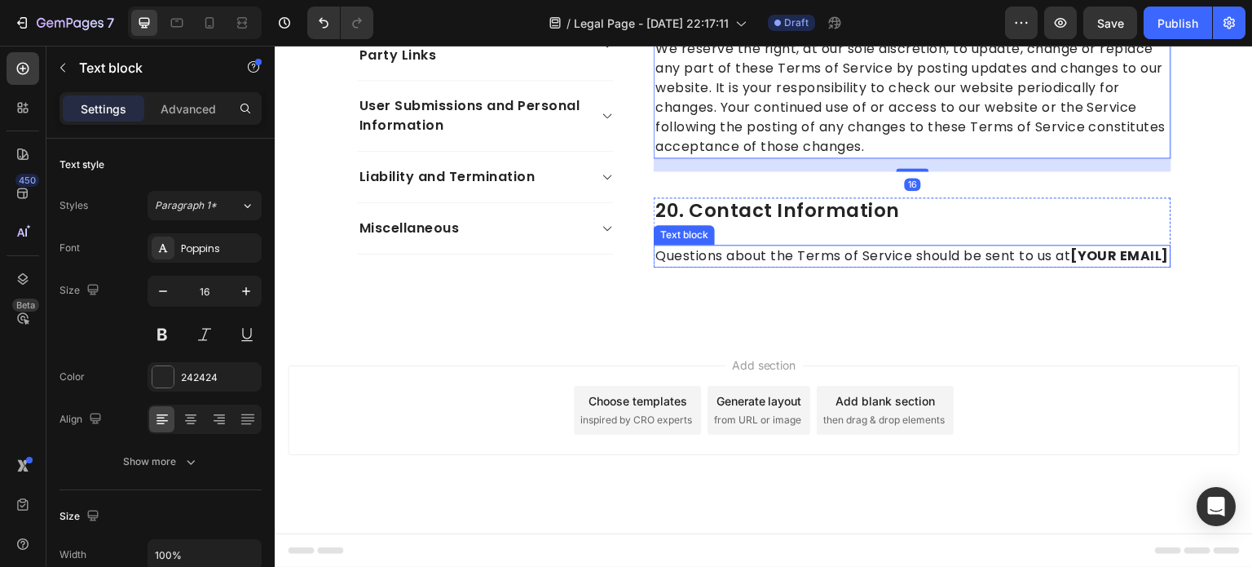
click at [783, 266] on p "Questions about the Terms of Service should be sent to us at [YOUR EMAIL]" at bounding box center [912, 256] width 514 height 20
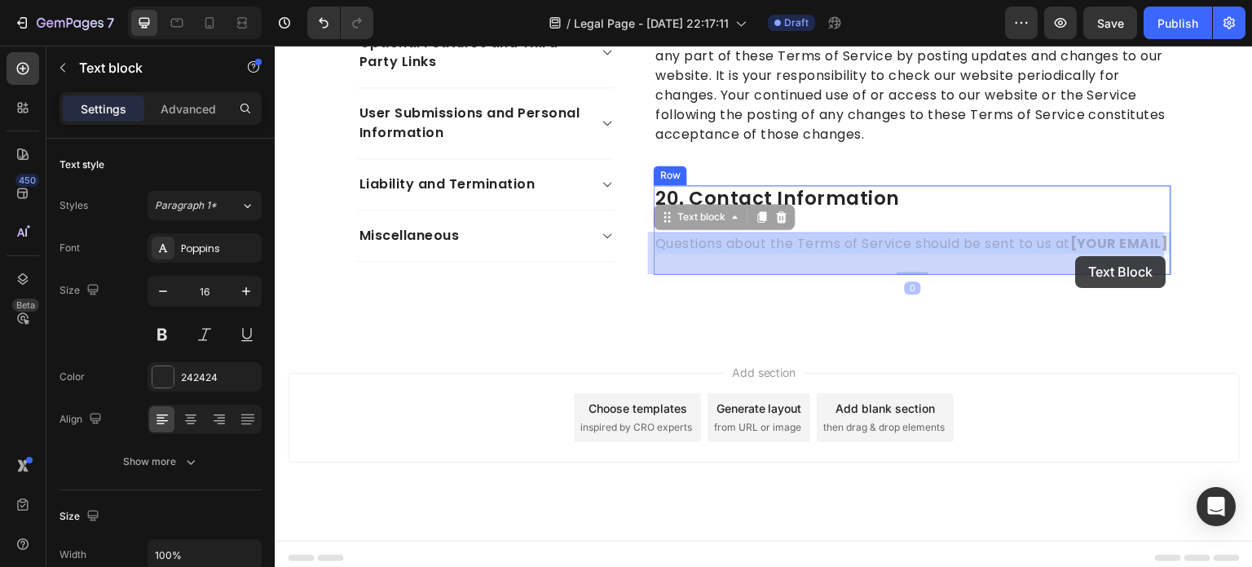
drag, startPoint x: 1103, startPoint y: 262, endPoint x: 1076, endPoint y: 256, distance: 27.7
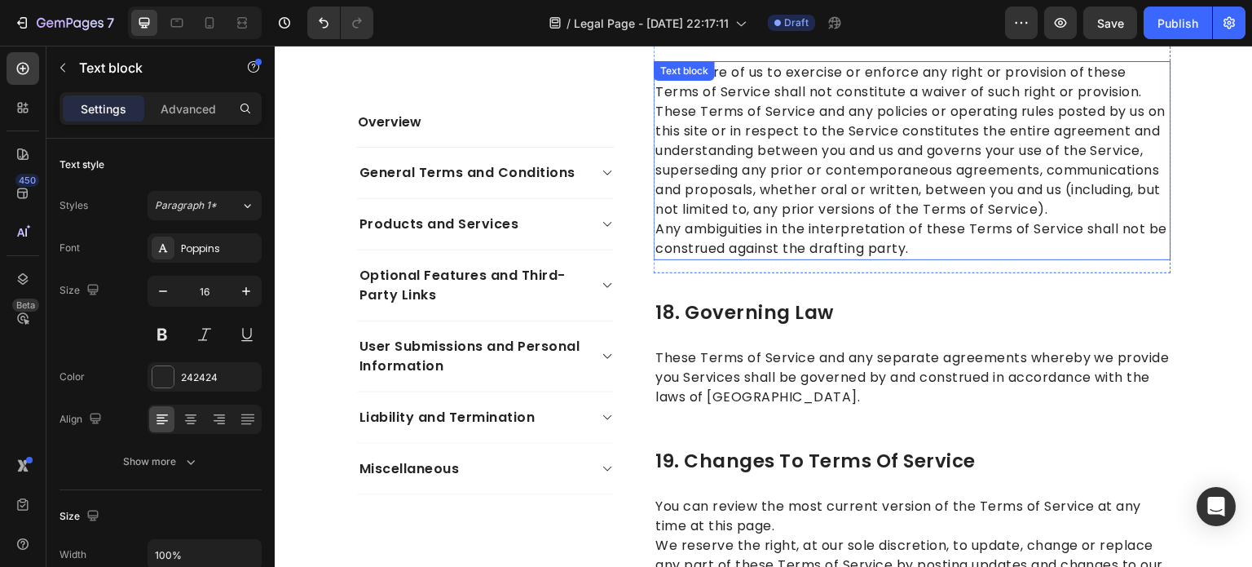
scroll to position [6766, 0]
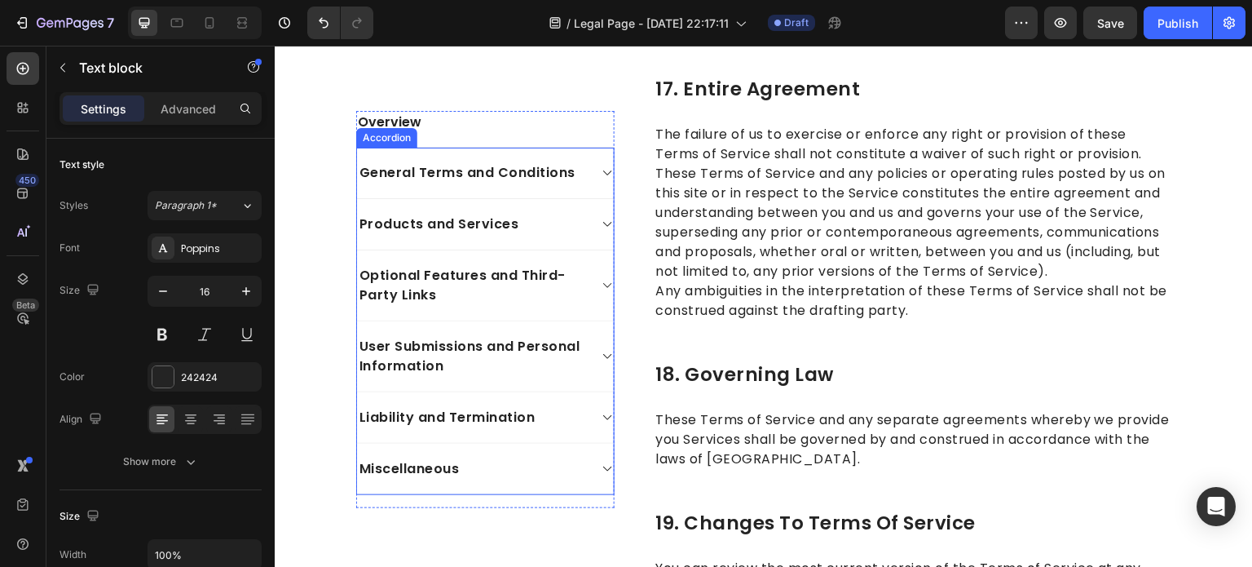
click at [602, 171] on icon at bounding box center [608, 172] width 12 height 13
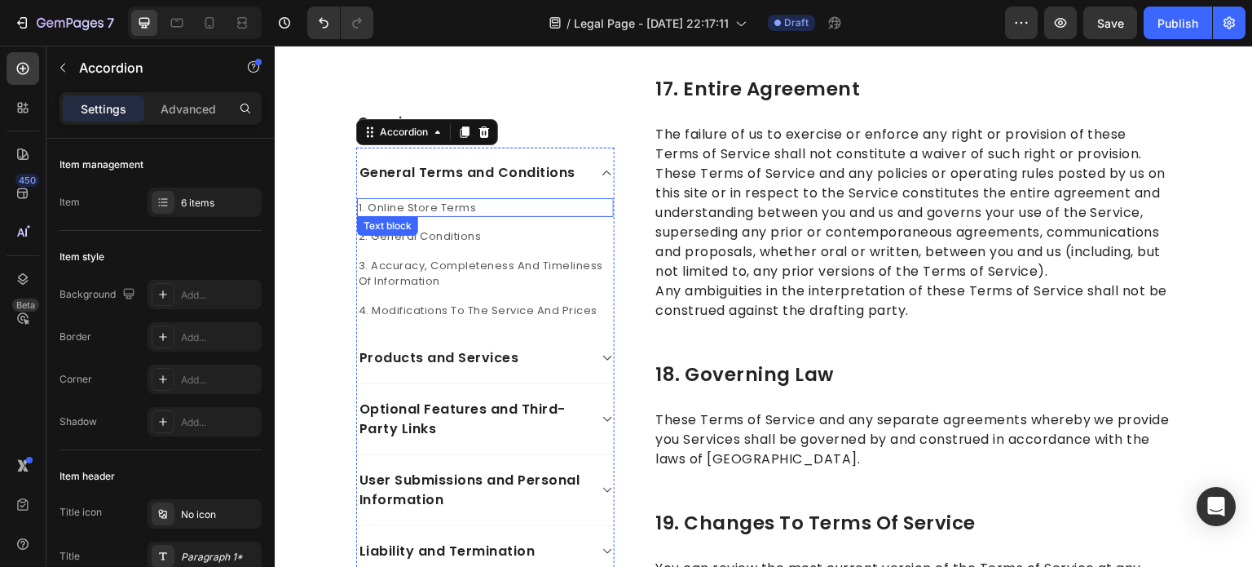
click at [430, 209] on p "1. Online Store Terms" at bounding box center [486, 208] width 254 height 16
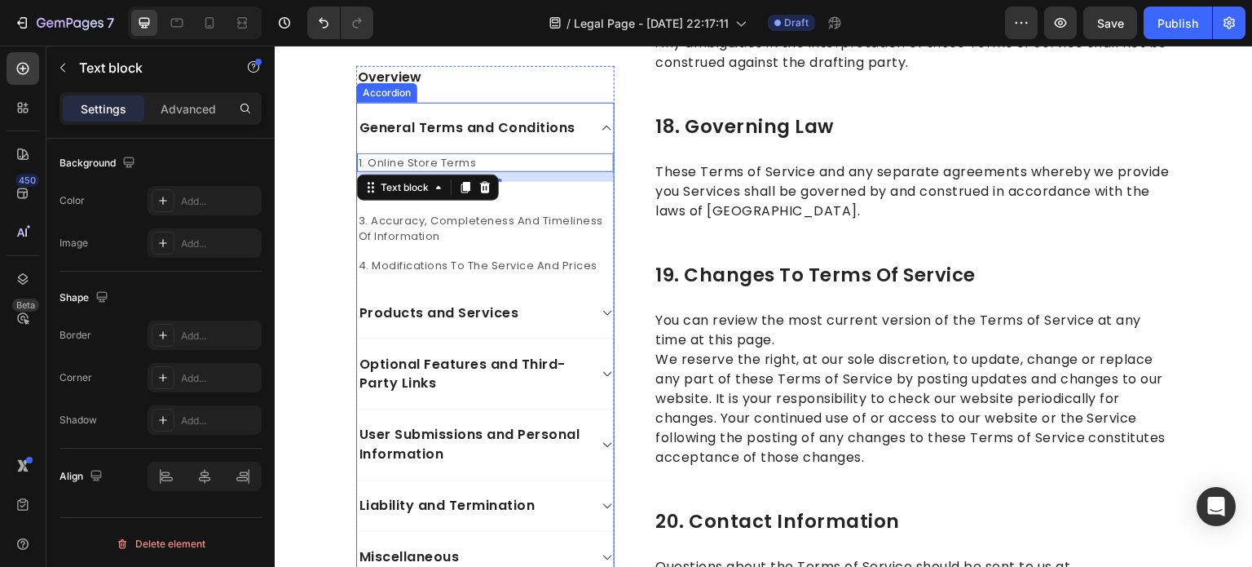
scroll to position [7092, 0]
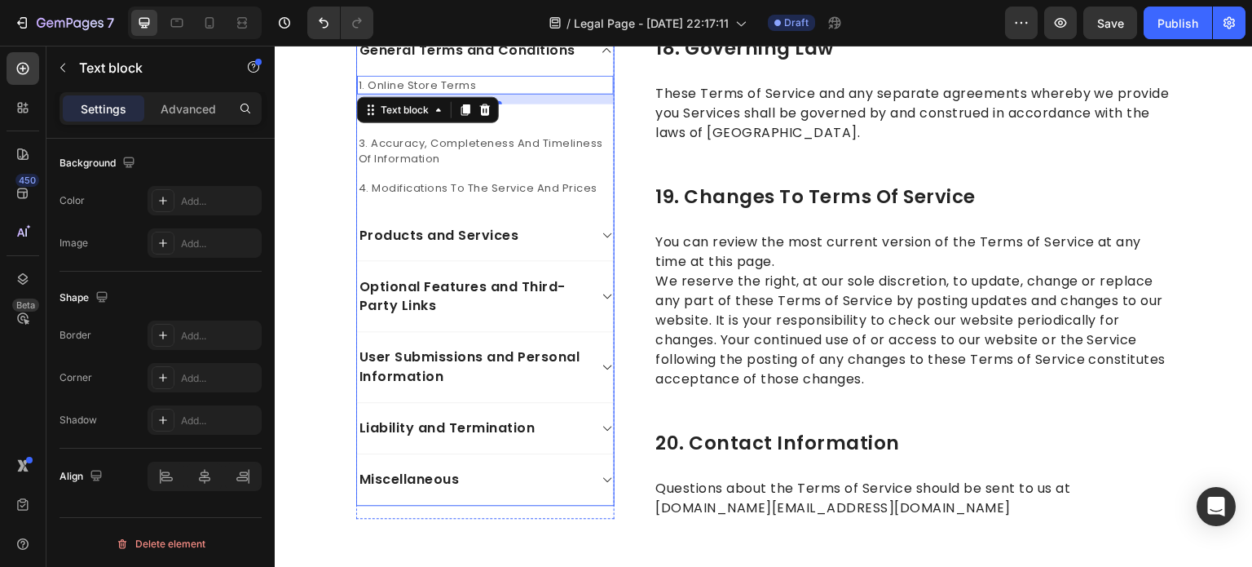
click at [602, 484] on icon at bounding box center [608, 480] width 12 height 13
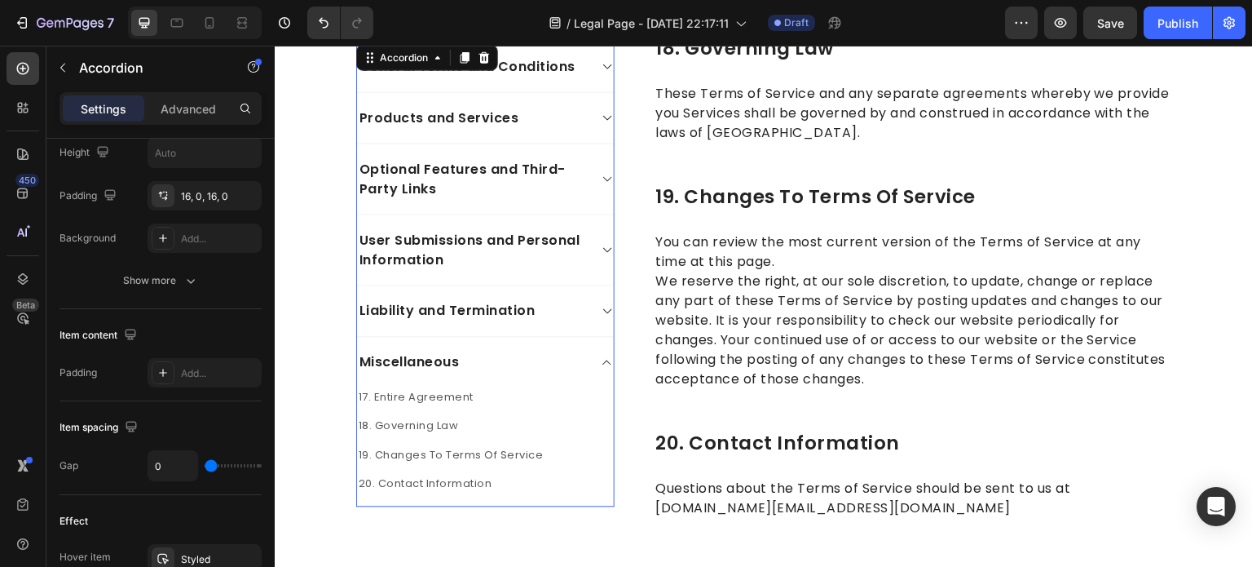
scroll to position [0, 0]
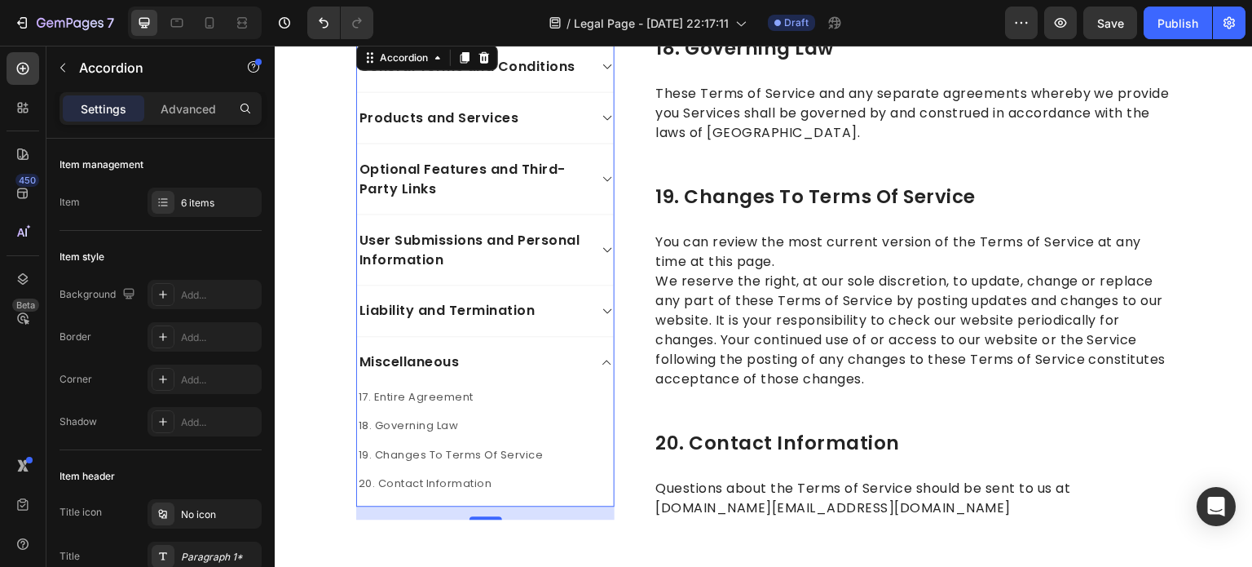
click at [598, 350] on div "Miscellaneous" at bounding box center [485, 362] width 257 height 51
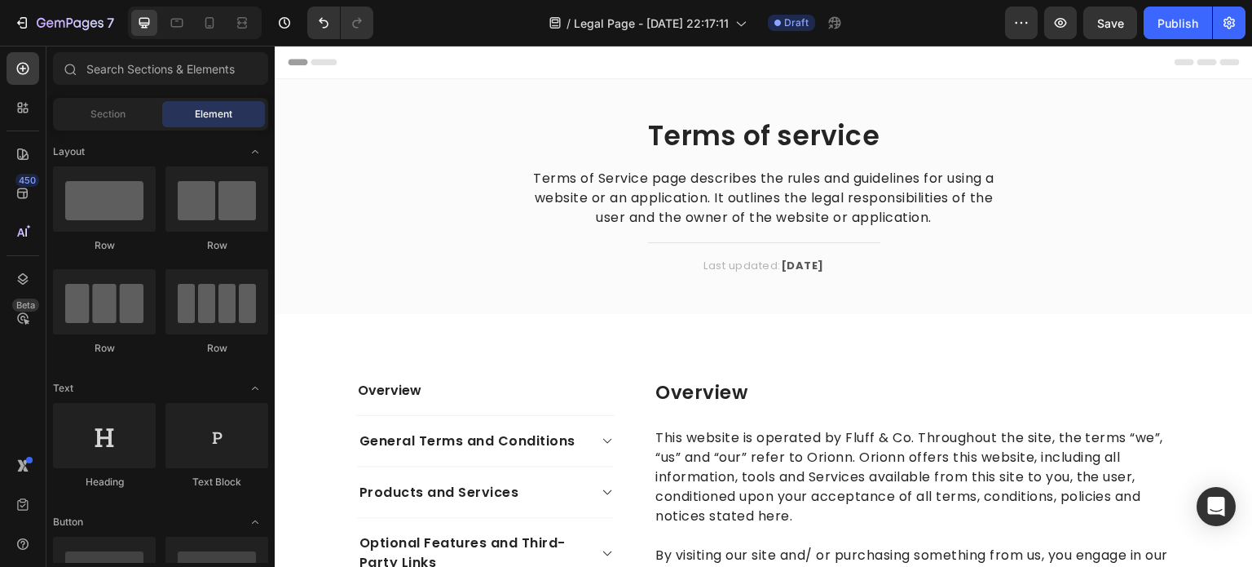
drag, startPoint x: 1242, startPoint y: 438, endPoint x: 1492, endPoint y: 62, distance: 451.1
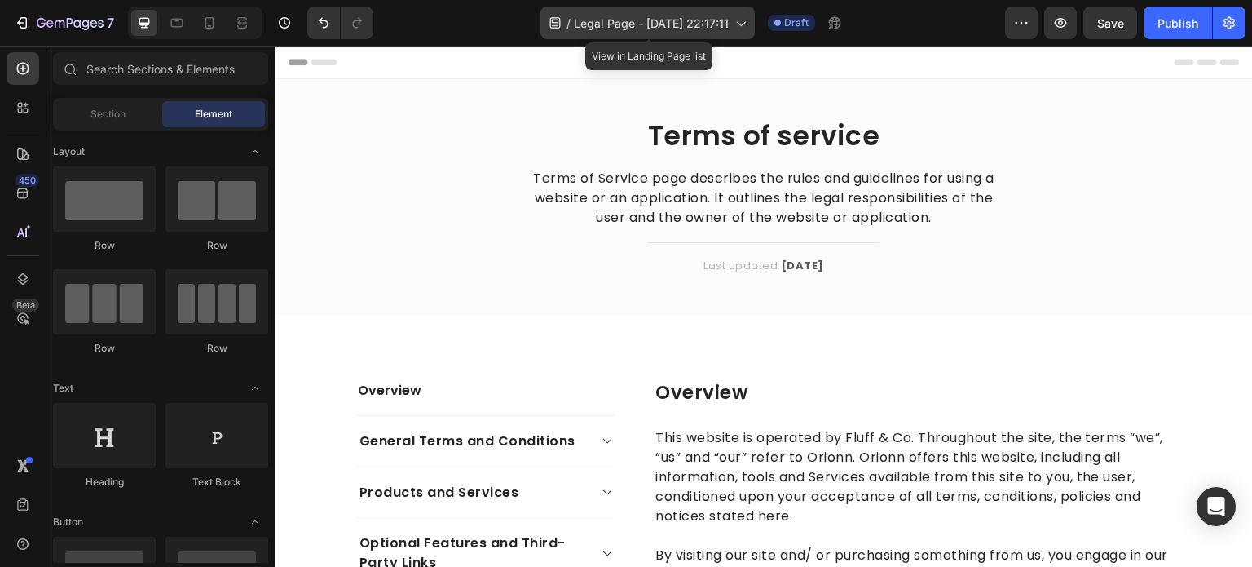
click at [691, 25] on span "Legal Page - [DATE] 22:17:11" at bounding box center [651, 23] width 155 height 17
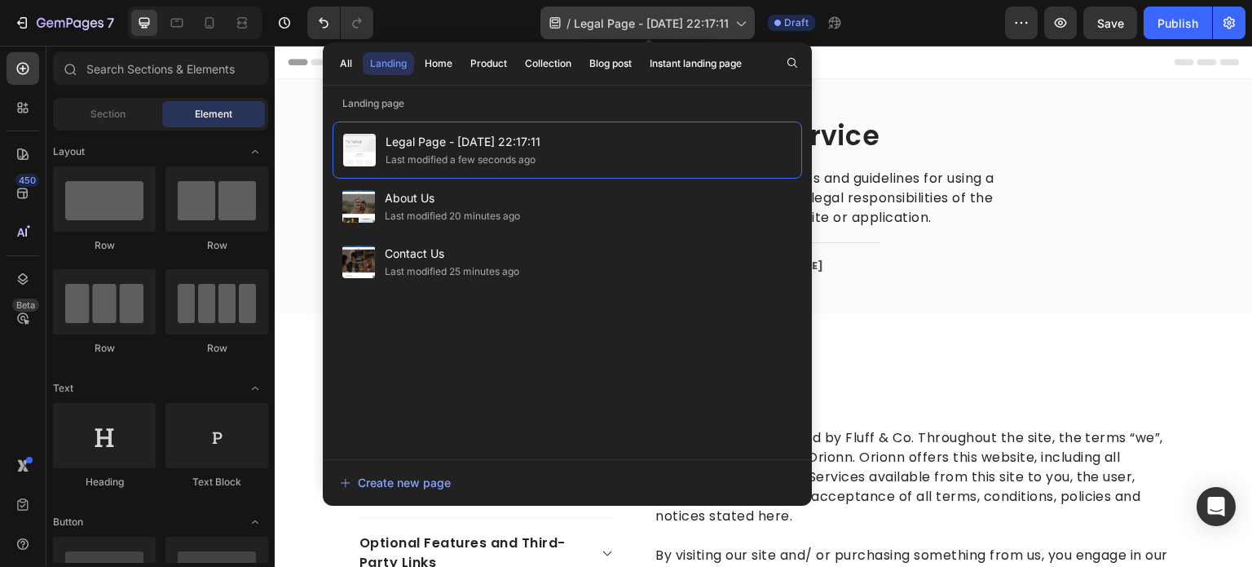
click at [662, 28] on span "Legal Page - [DATE] 22:17:11" at bounding box center [651, 23] width 155 height 17
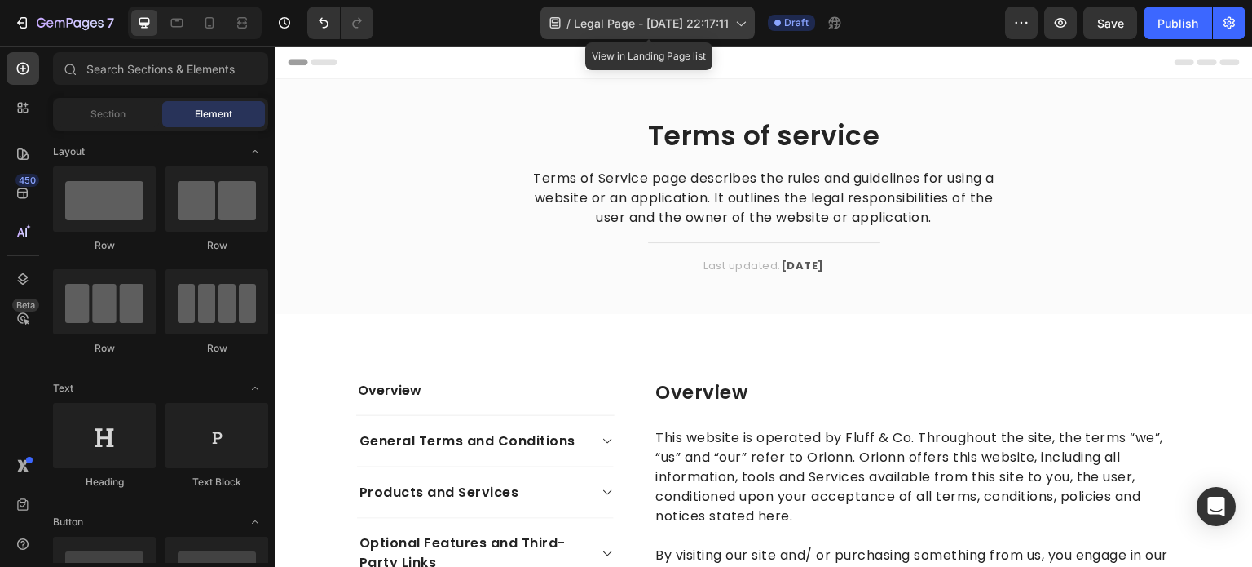
drag, startPoint x: 662, startPoint y: 28, endPoint x: 673, endPoint y: 22, distance: 12.0
click at [662, 25] on span "Legal Page - [DATE] 22:17:11" at bounding box center [651, 23] width 155 height 17
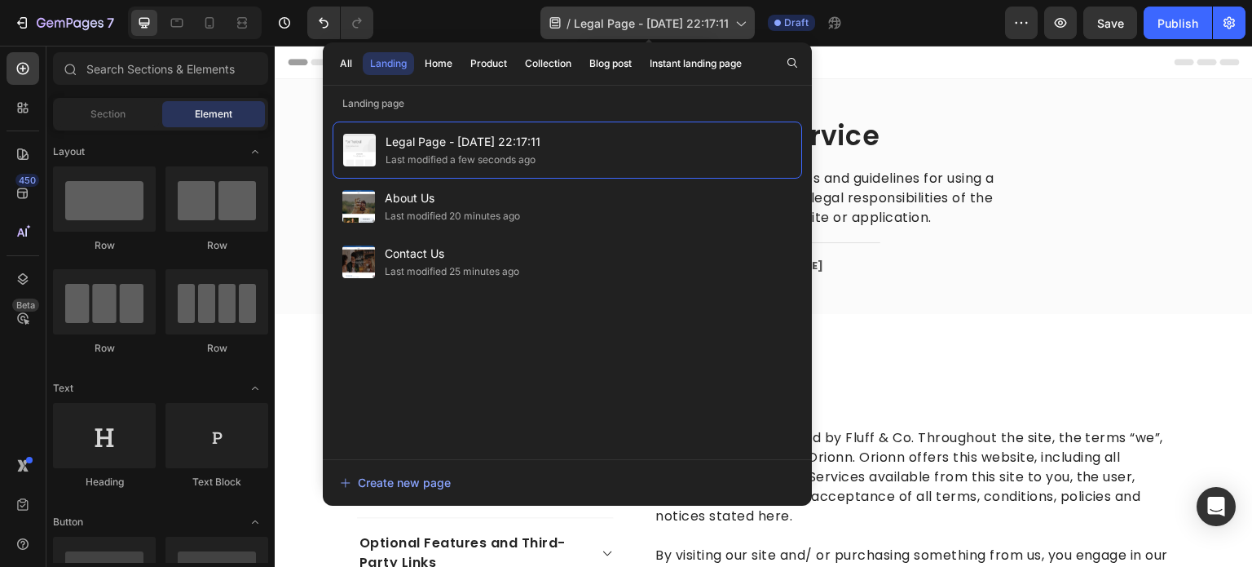
click at [721, 24] on span "Legal Page - [DATE] 22:17:11" at bounding box center [651, 23] width 155 height 17
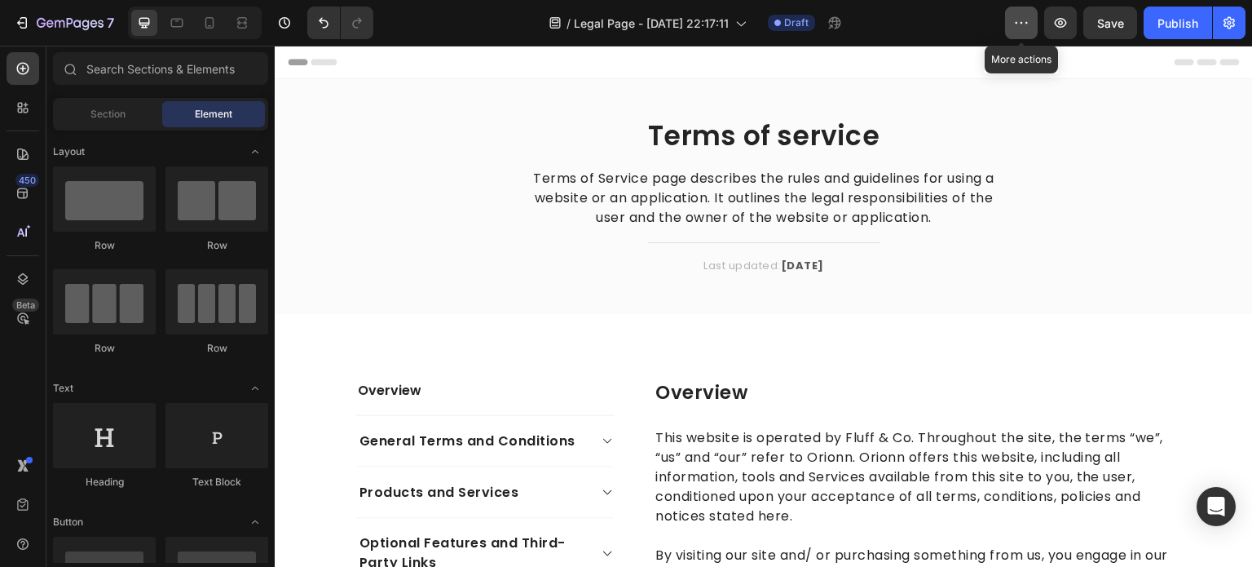
click at [1025, 23] on icon "button" at bounding box center [1021, 23] width 16 height 16
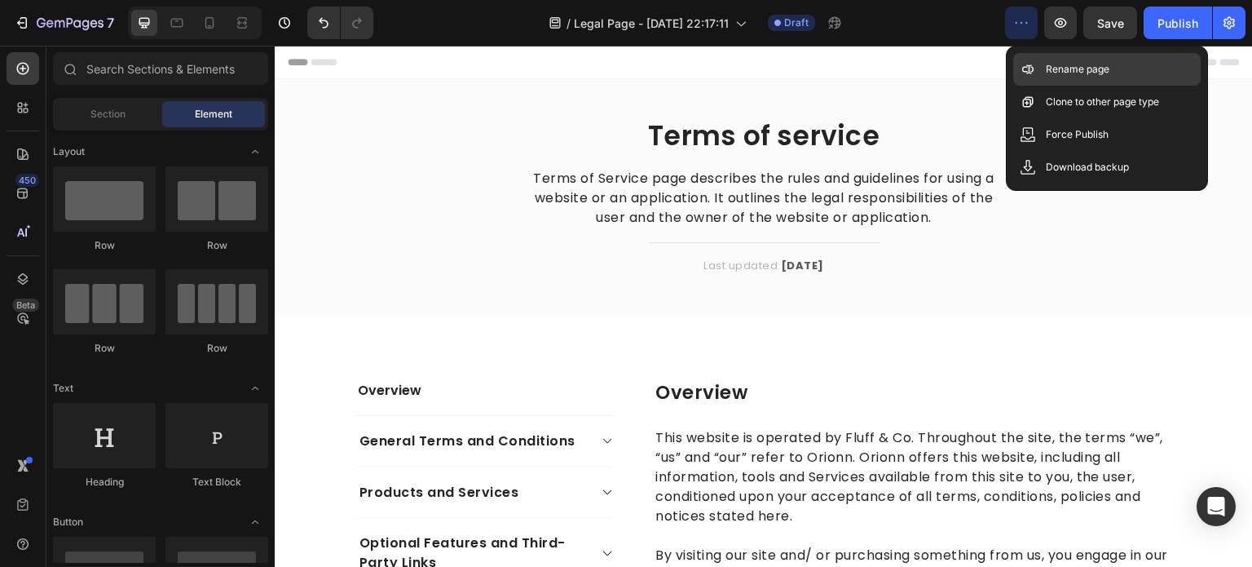
click at [1047, 86] on div "Rename page" at bounding box center [1106, 102] width 187 height 33
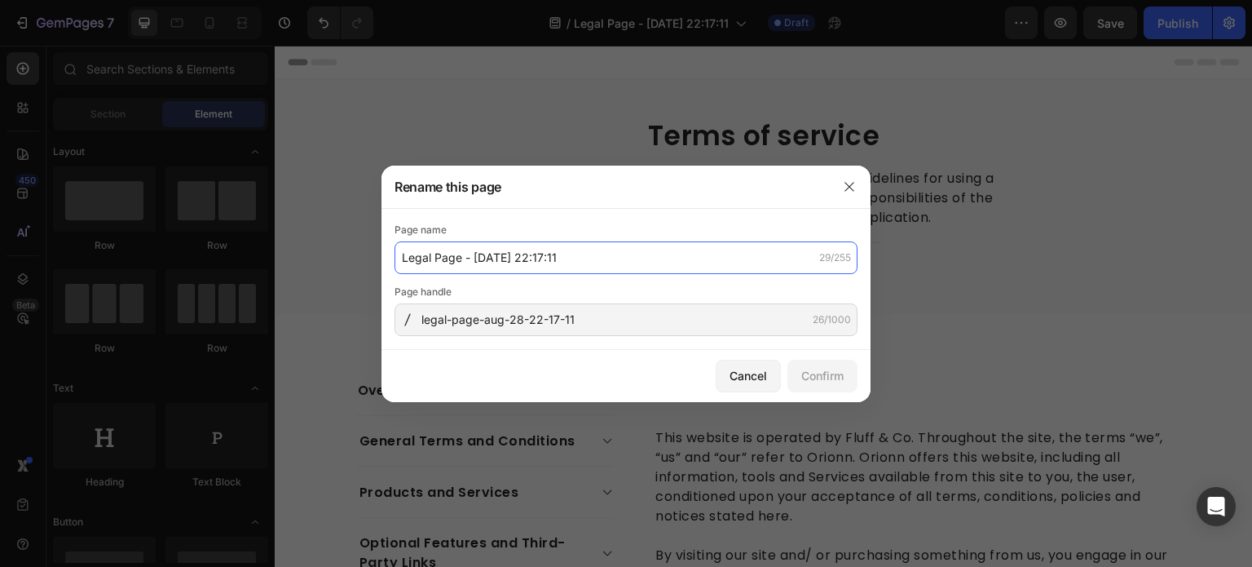
click at [571, 254] on input "Legal Page - [DATE] 22:17:11" at bounding box center [626, 257] width 463 height 33
type input "Terms Of Service"
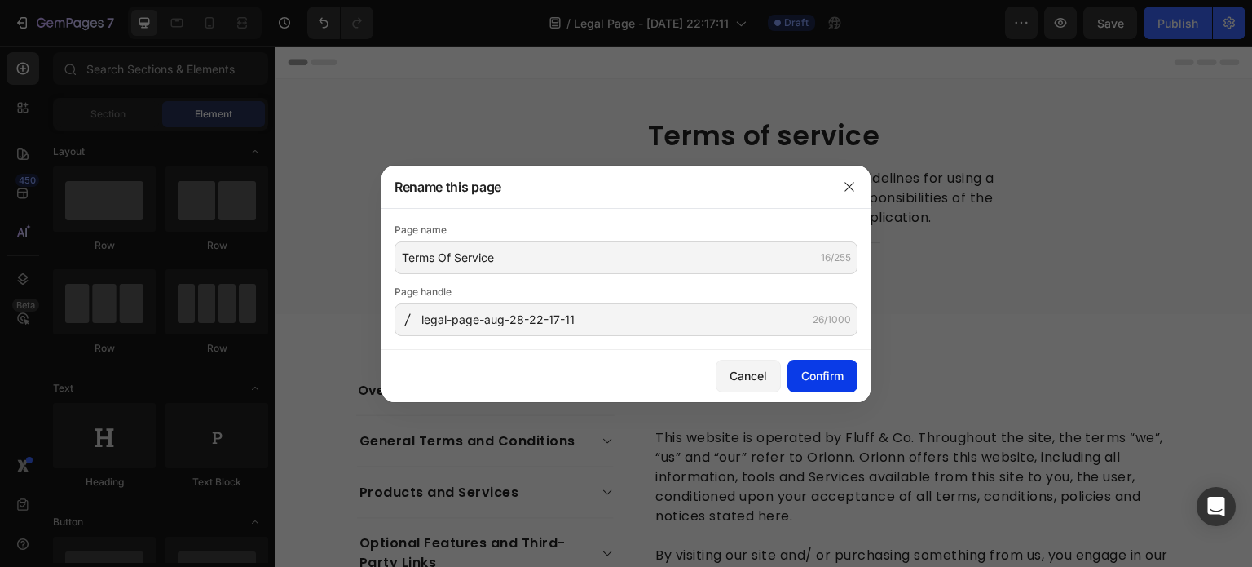
click at [824, 372] on div "Confirm" at bounding box center [822, 375] width 42 height 17
click at [603, 295] on div "Page handle" at bounding box center [626, 292] width 463 height 16
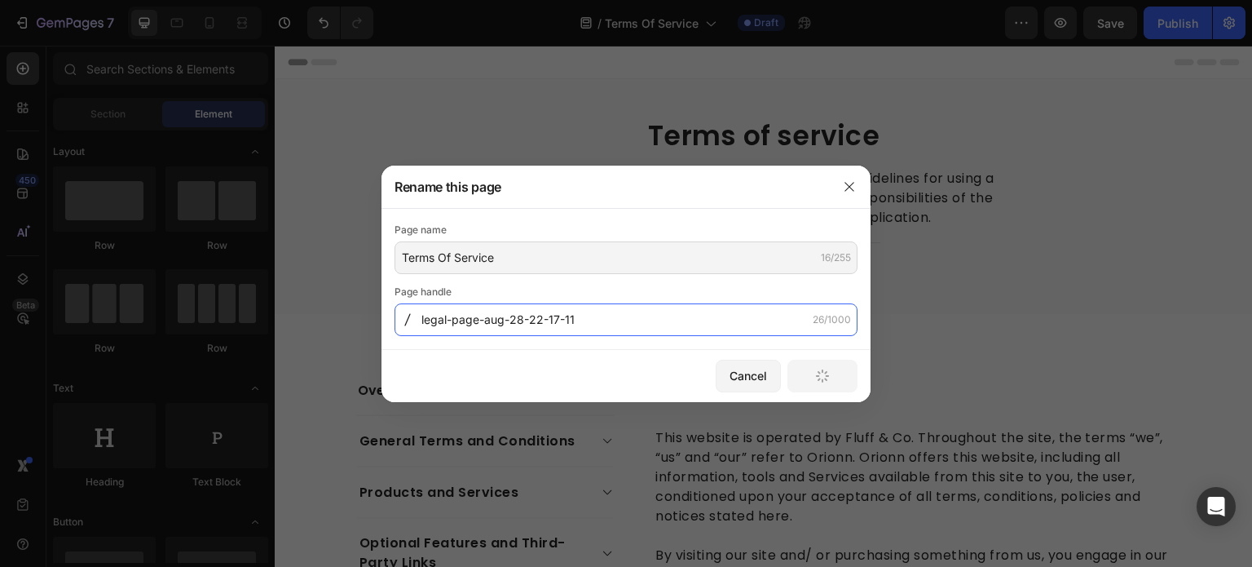
click at [606, 312] on input "legal-page-aug-28-22-17-11" at bounding box center [626, 319] width 463 height 33
click at [603, 319] on input "legal-page-aug-28-22-17-11" at bounding box center [626, 319] width 463 height 33
type input "legal-page-aug-28-22-17-1"
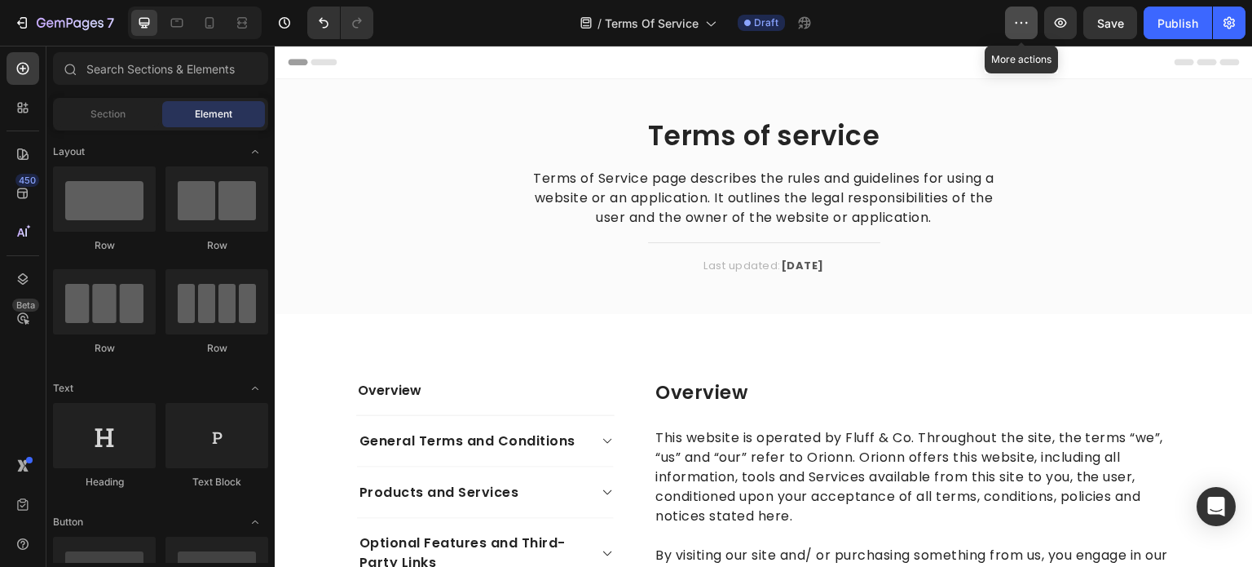
click at [1028, 19] on icon "button" at bounding box center [1021, 23] width 16 height 16
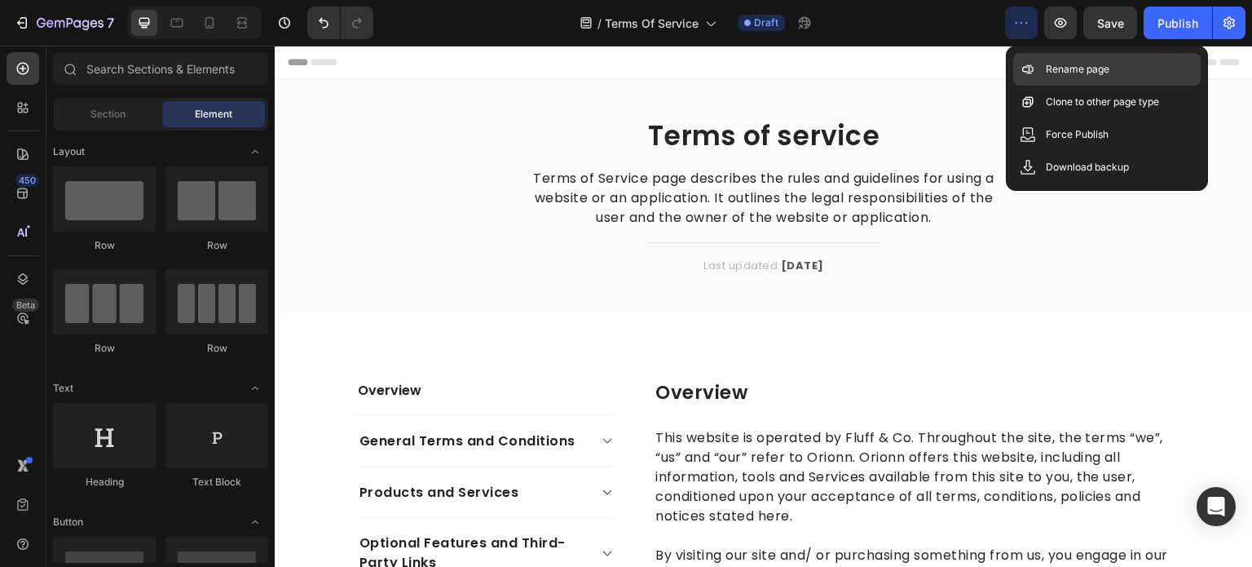
click at [1073, 64] on p "Rename page" at bounding box center [1078, 69] width 64 height 16
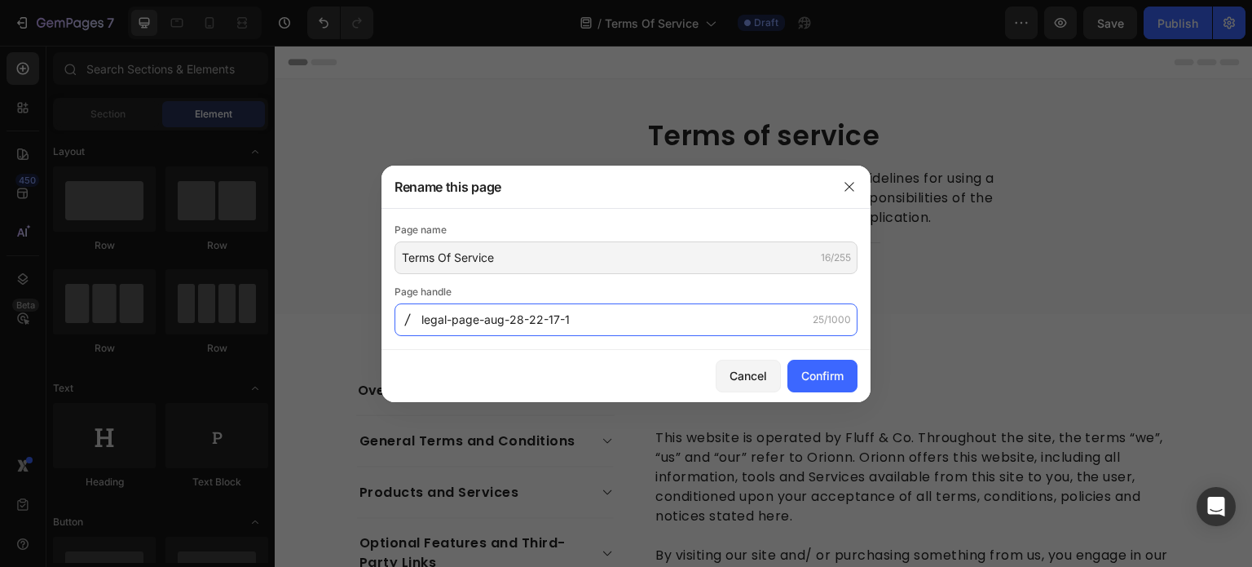
click at [592, 327] on input "legal-page-aug-28-22-17-1" at bounding box center [626, 319] width 463 height 33
drag, startPoint x: 592, startPoint y: 327, endPoint x: 483, endPoint y: 325, distance: 108.4
click at [483, 325] on input "legal-page-aug-28-22-17-1" at bounding box center [626, 319] width 463 height 33
type input "legal-page-terms-of-serviice"
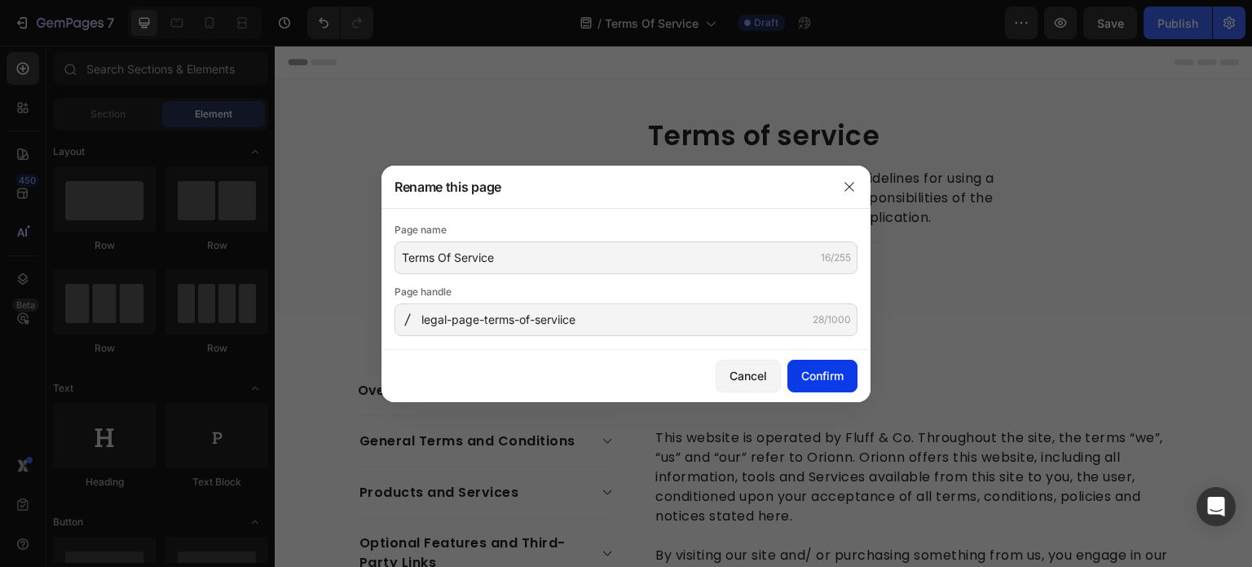
click at [809, 377] on div "Confirm" at bounding box center [822, 375] width 42 height 17
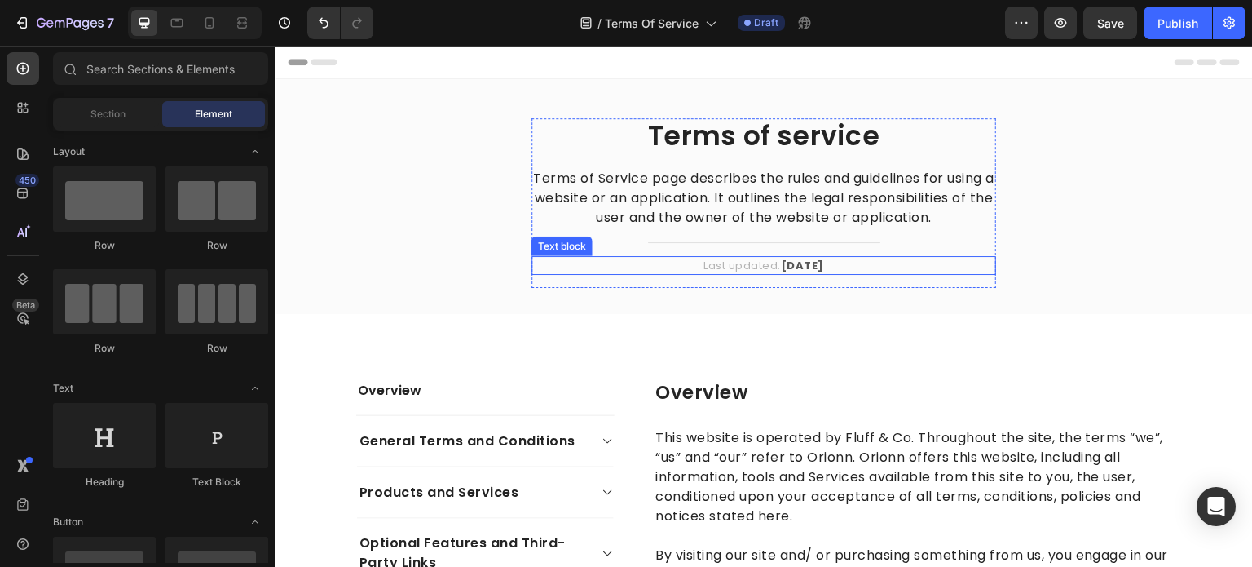
click at [809, 264] on strong "[DATE]" at bounding box center [802, 265] width 43 height 15
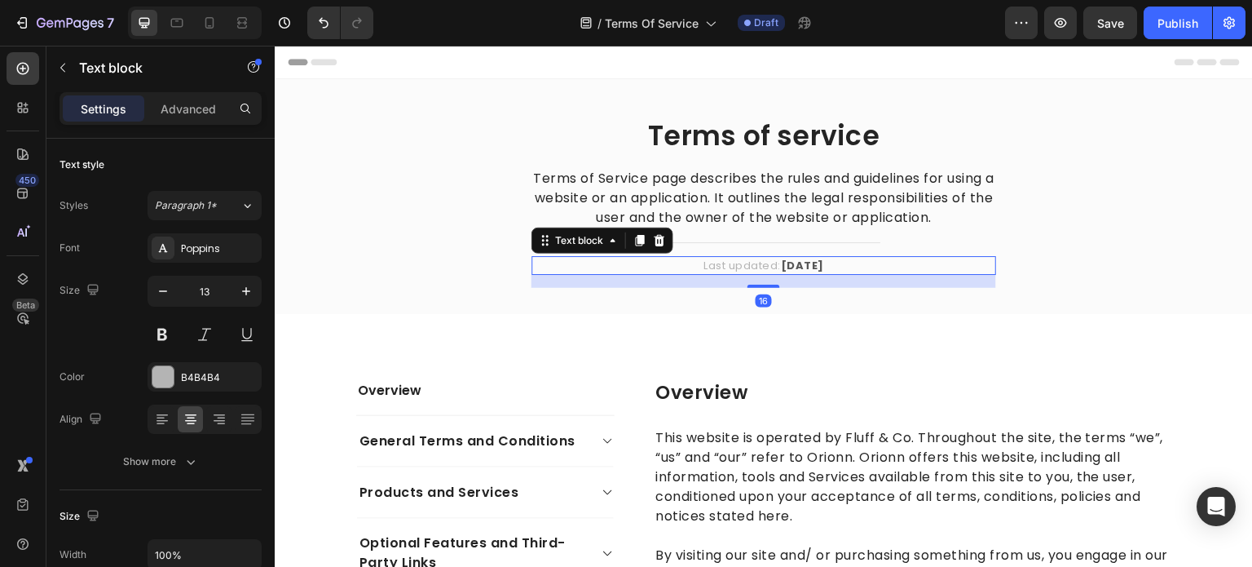
click at [831, 263] on p "Last updated: [DATE]" at bounding box center [763, 266] width 461 height 16
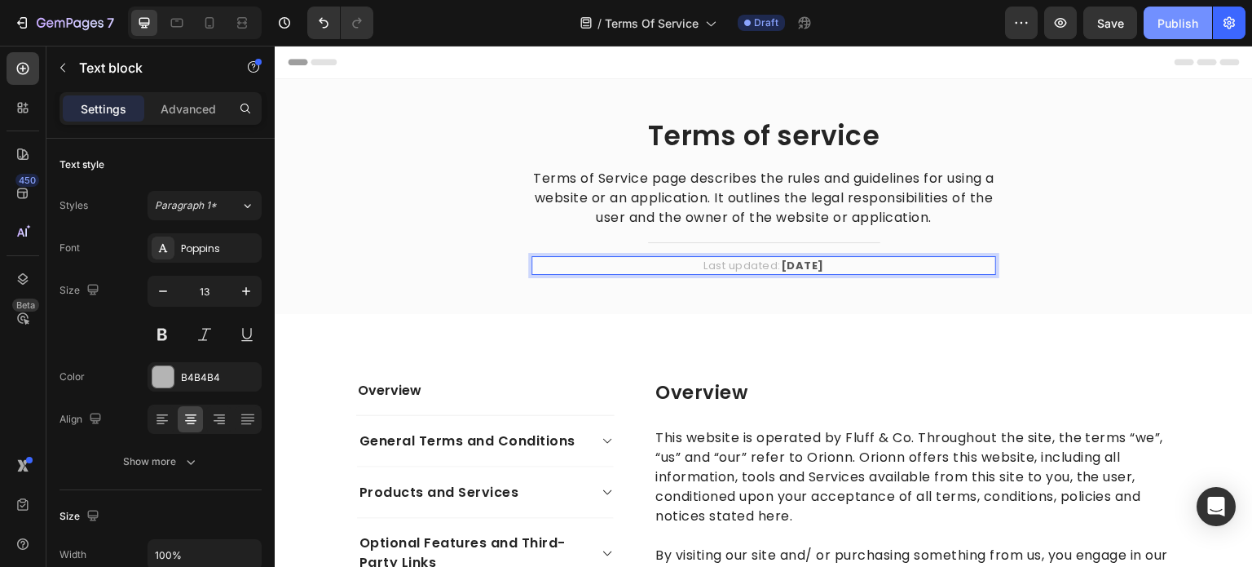
click at [1149, 26] on button "Publish" at bounding box center [1178, 23] width 68 height 33
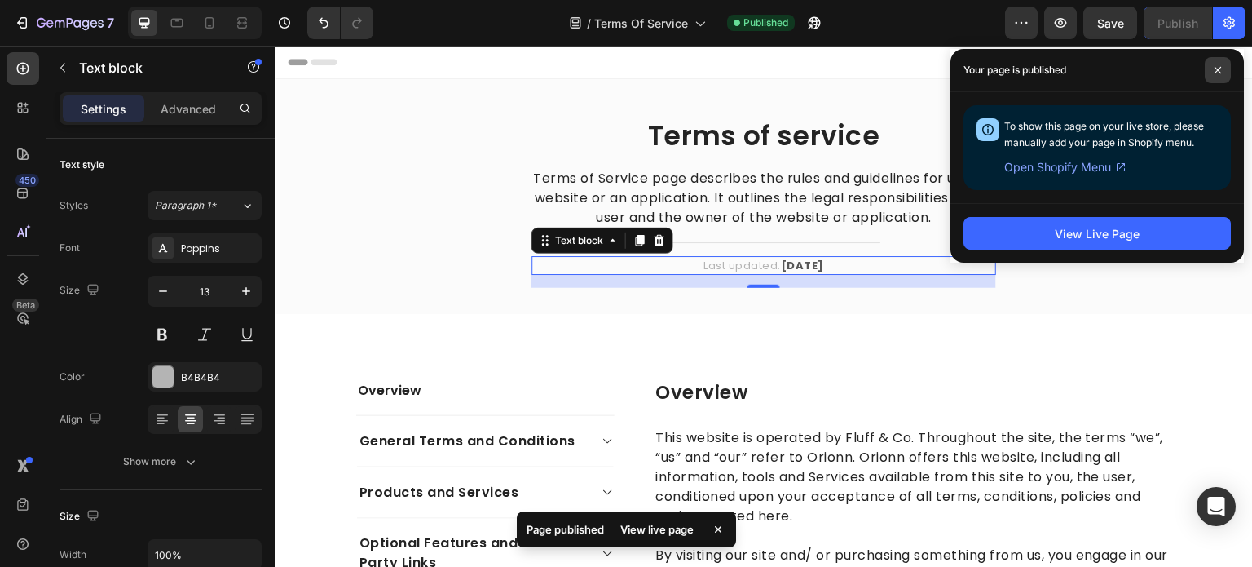
click at [1219, 72] on icon at bounding box center [1218, 70] width 8 height 8
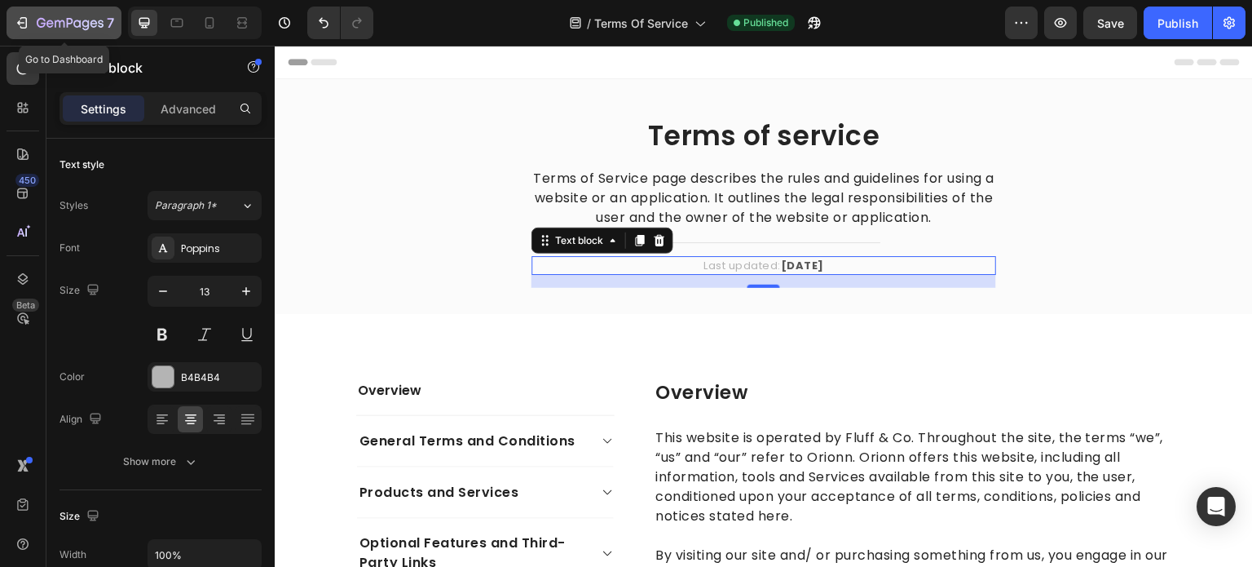
click at [59, 25] on icon "button" at bounding box center [60, 23] width 10 height 7
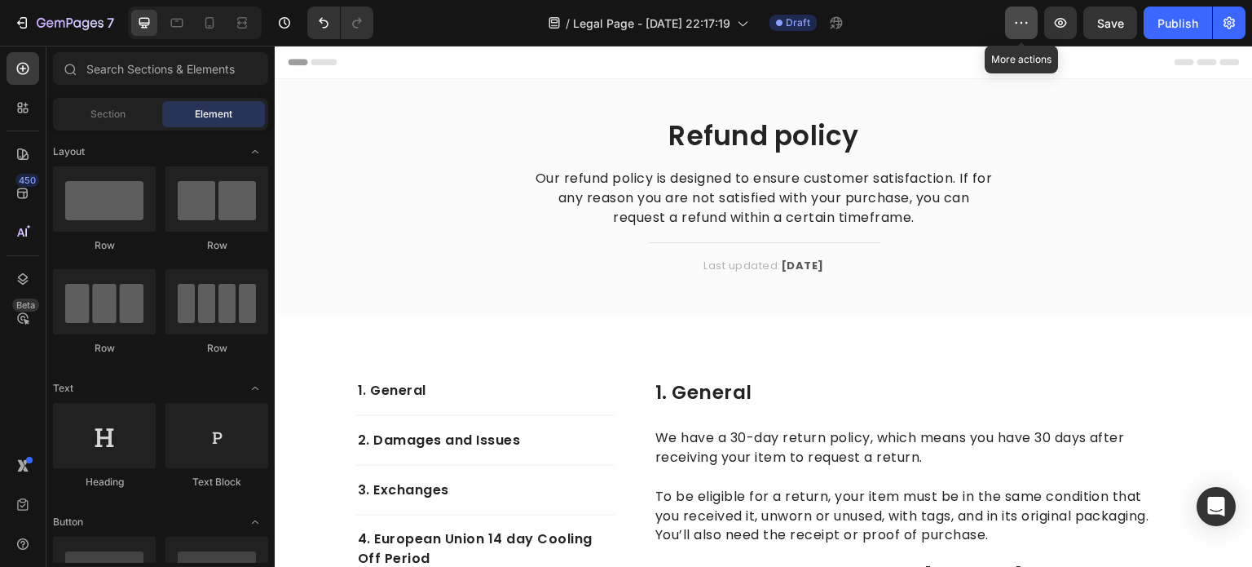
click at [1025, 25] on icon "button" at bounding box center [1021, 23] width 16 height 16
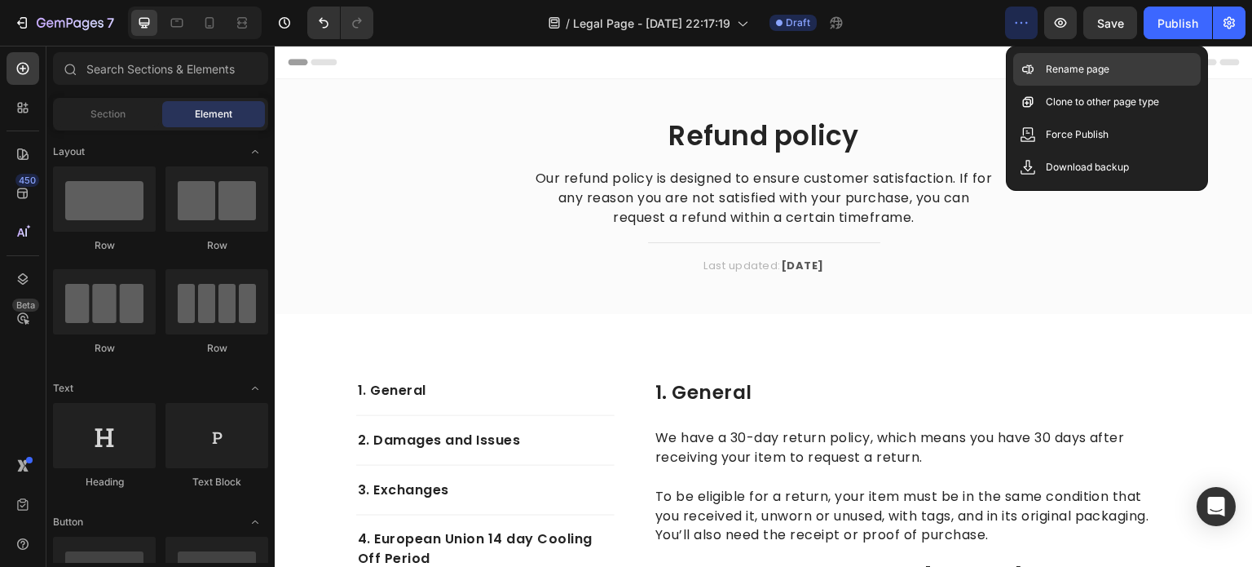
click at [1056, 76] on p "Rename page" at bounding box center [1078, 69] width 64 height 16
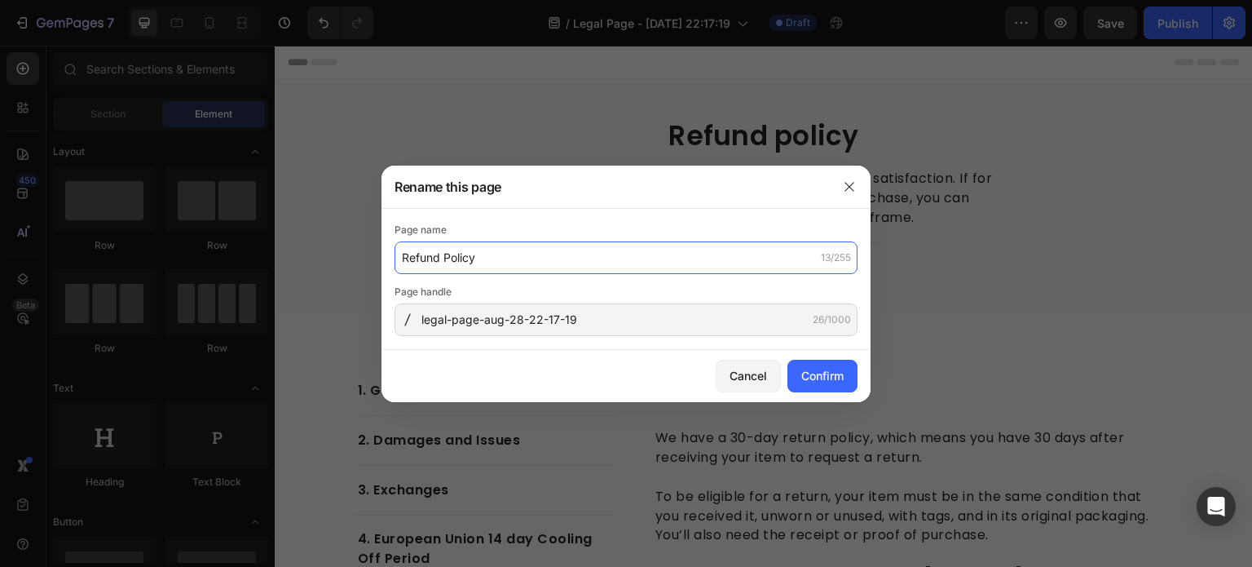
type input "Refund Policy"
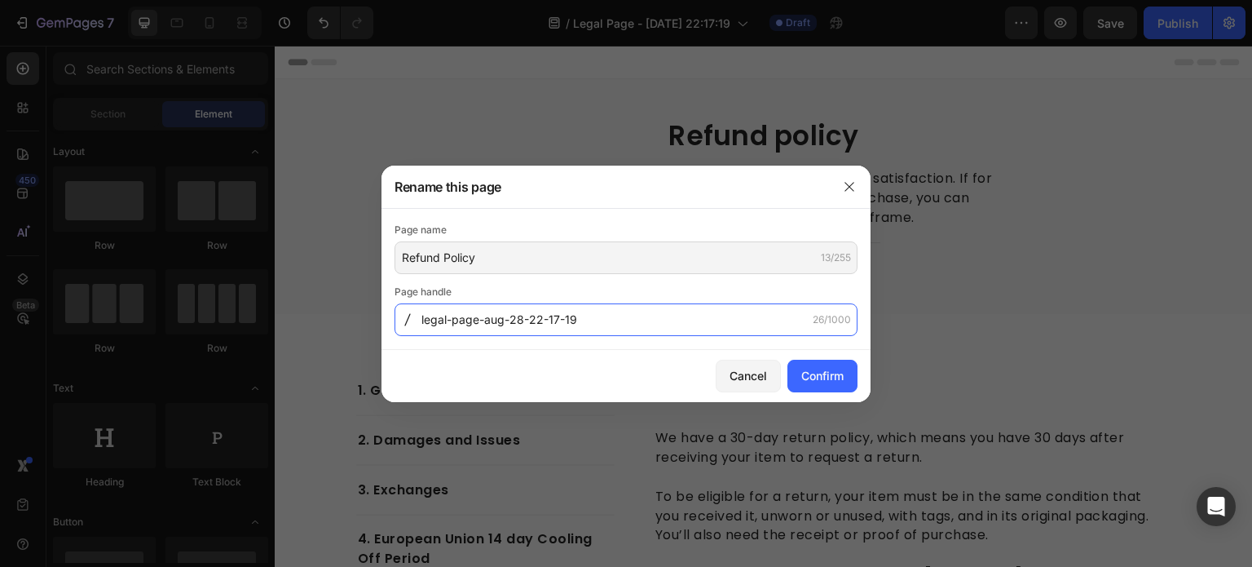
click at [629, 315] on input "legal-page-aug-28-22-17-19" at bounding box center [626, 319] width 463 height 33
click at [593, 323] on input "legal-page-aug-28-22-17-19" at bounding box center [626, 319] width 463 height 33
drag, startPoint x: 571, startPoint y: 323, endPoint x: 489, endPoint y: 326, distance: 81.6
click at [489, 326] on input "legal-page-aug-28-22-17-19" at bounding box center [626, 319] width 463 height 33
type input "legal-page-refund_policy"
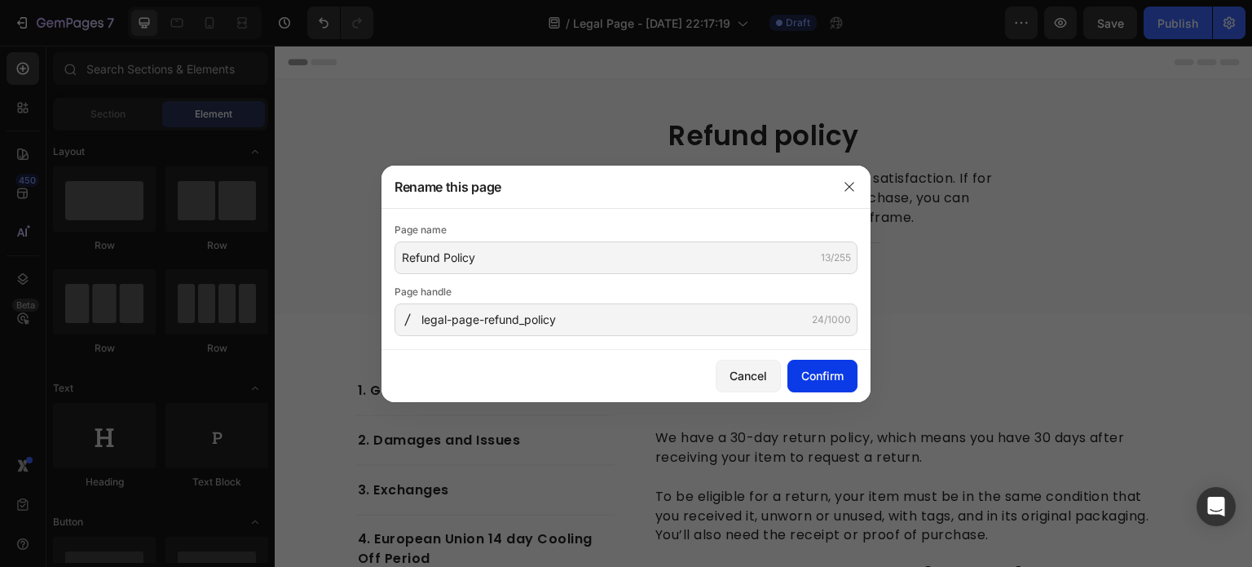
click at [815, 380] on div "Confirm" at bounding box center [822, 375] width 42 height 17
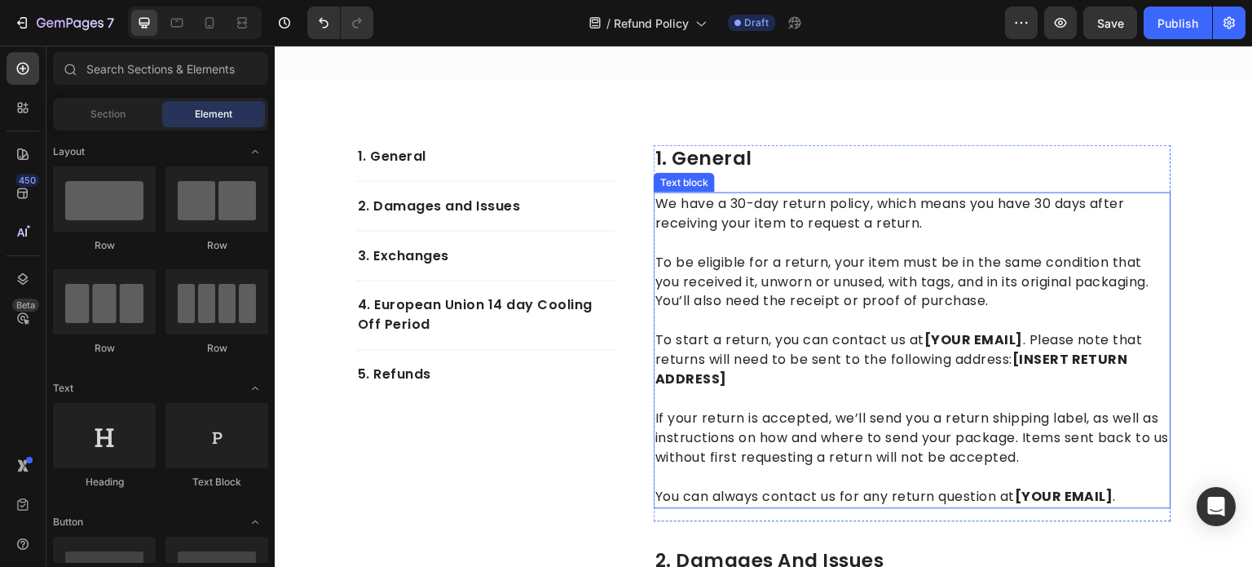
scroll to position [245, 0]
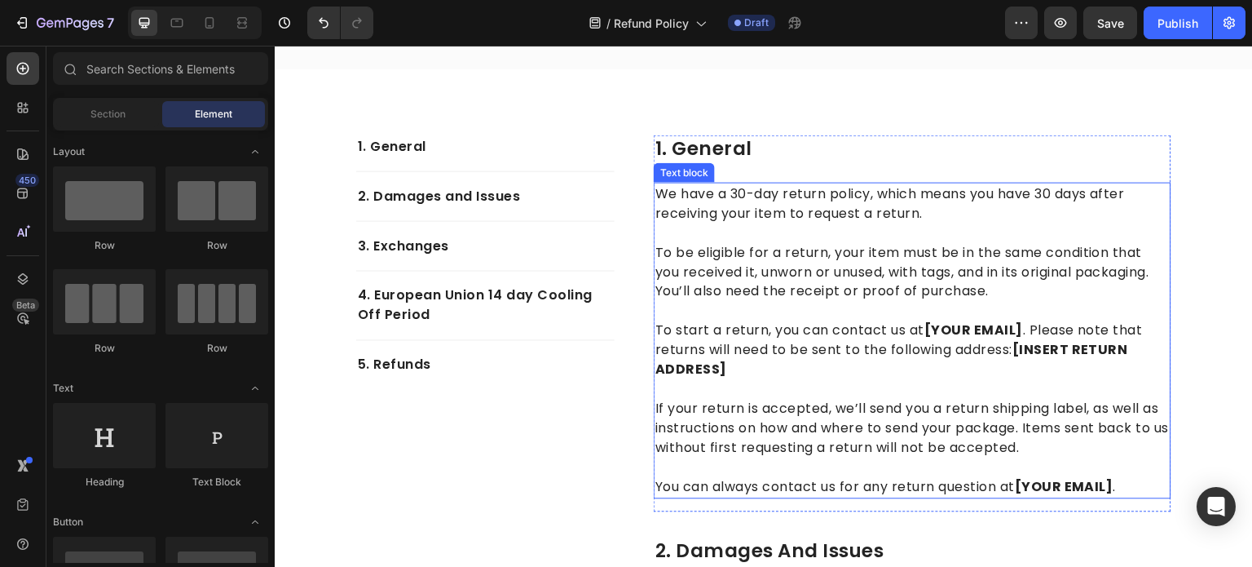
click at [995, 325] on strong "[YOUR EMAIL]" at bounding box center [973, 329] width 99 height 19
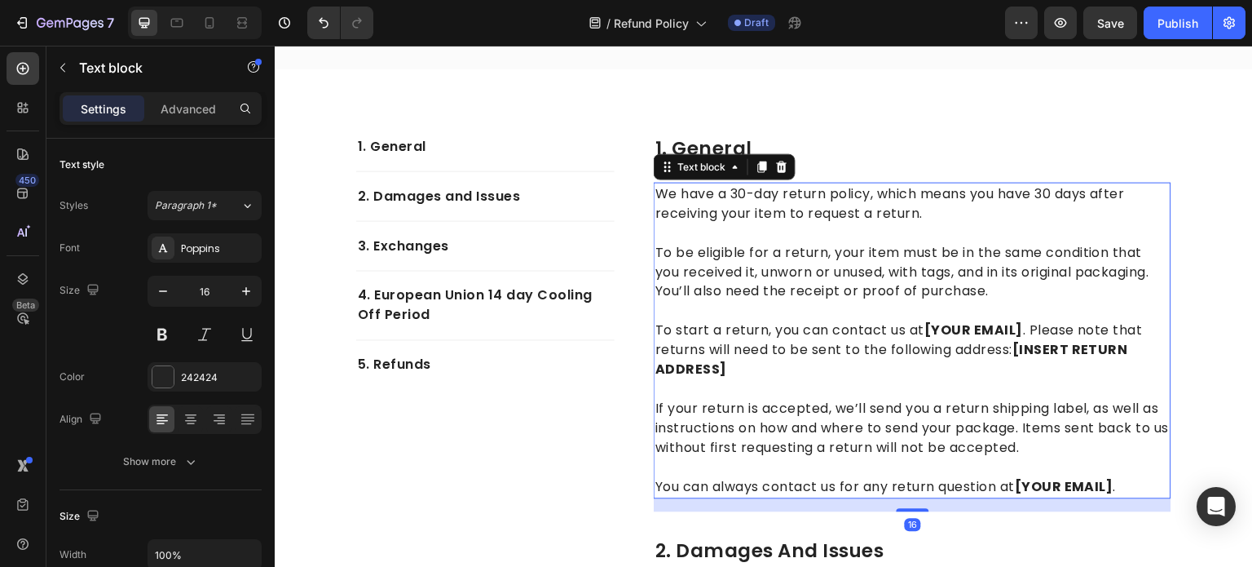
click at [1017, 329] on strong "[YOUR EMAIL]" at bounding box center [973, 329] width 99 height 19
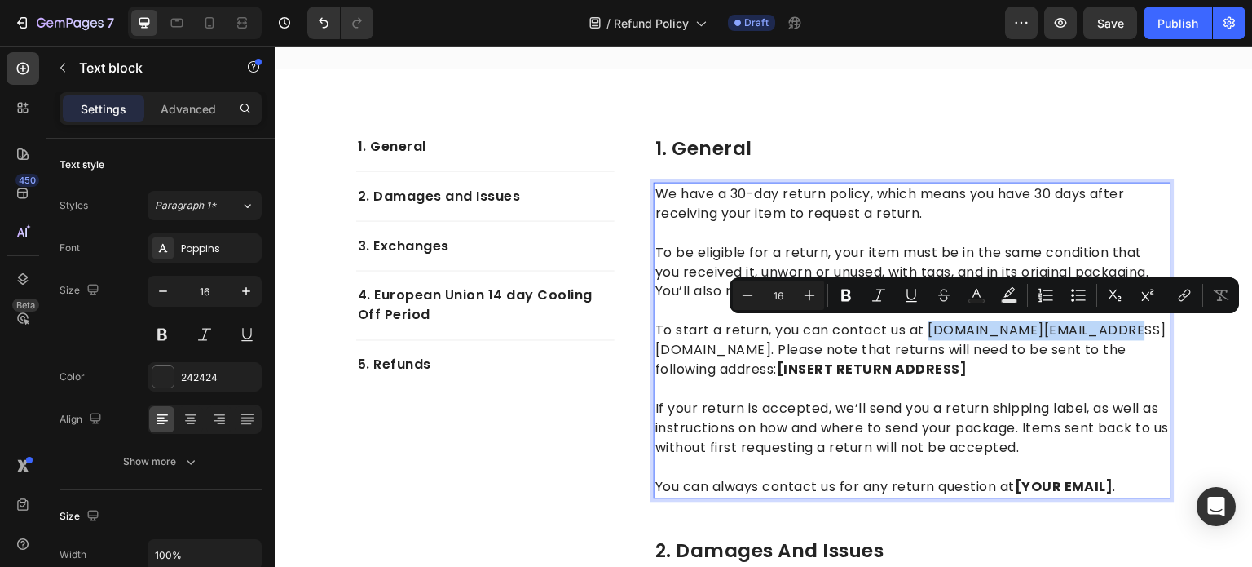
copy p "fluff.n.company@gmail.com"
click at [1133, 480] on p "You can always contact us for any return question at [YOUR EMAIL] ." at bounding box center [912, 476] width 514 height 39
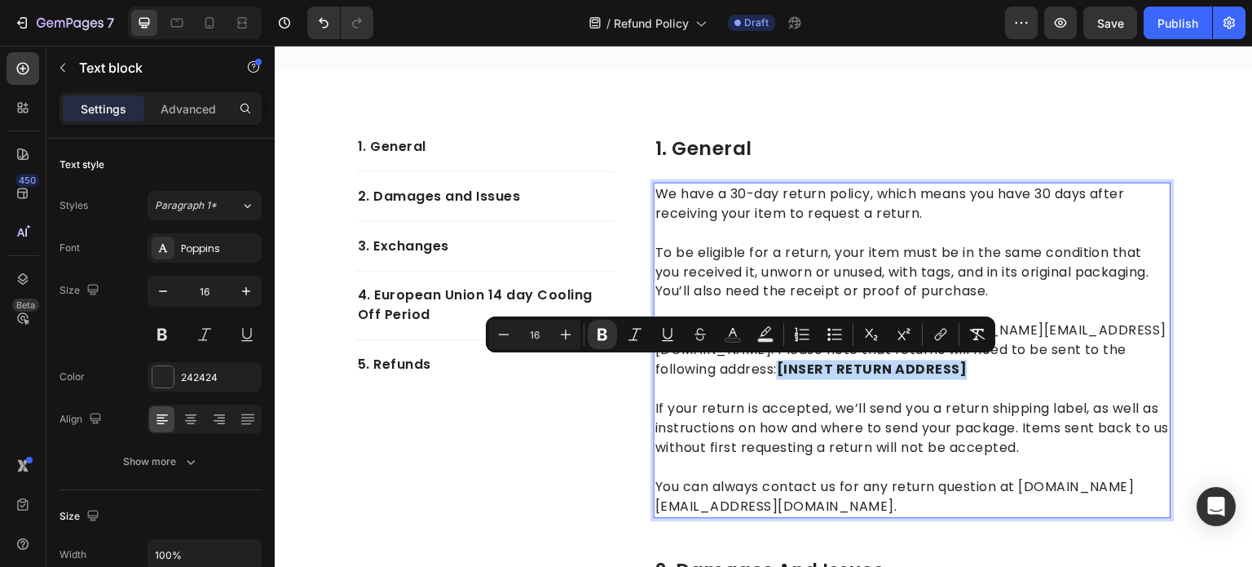
drag, startPoint x: 814, startPoint y: 377, endPoint x: 651, endPoint y: 377, distance: 163.0
click at [655, 377] on p "To start a return, you can contact us at fluff.n.company@gmail.com. Please note…" at bounding box center [912, 340] width 514 height 78
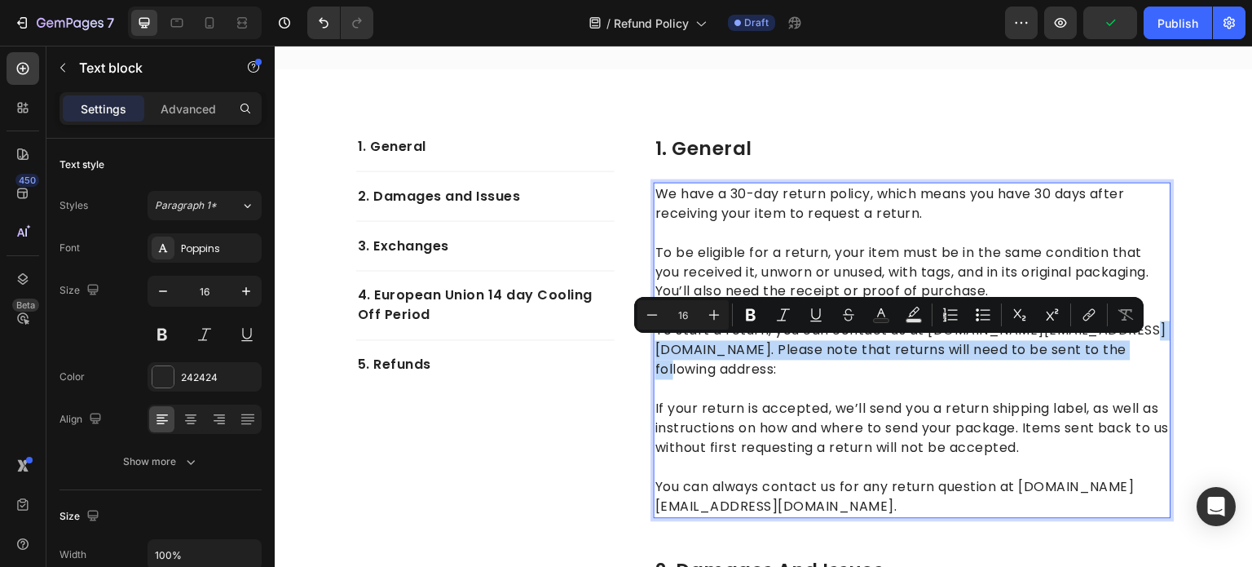
drag, startPoint x: 1130, startPoint y: 352, endPoint x: 651, endPoint y: 351, distance: 478.5
click at [655, 351] on p "To start a return, you can contact us at fluff.n.company@gmail.com. Please note…" at bounding box center [912, 340] width 514 height 78
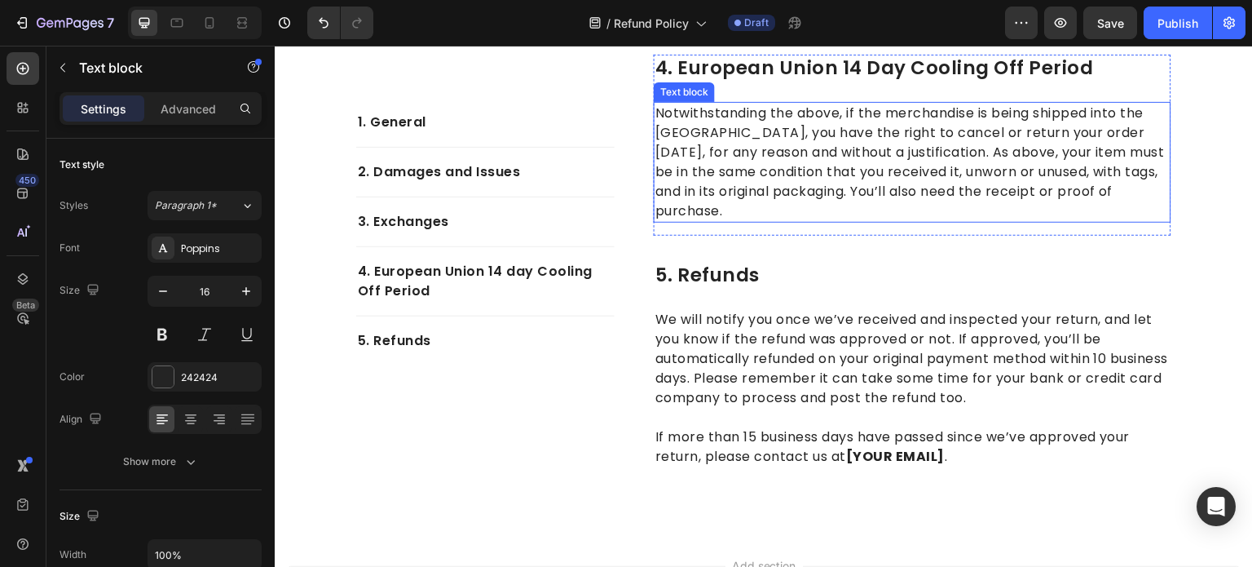
scroll to position [1060, 0]
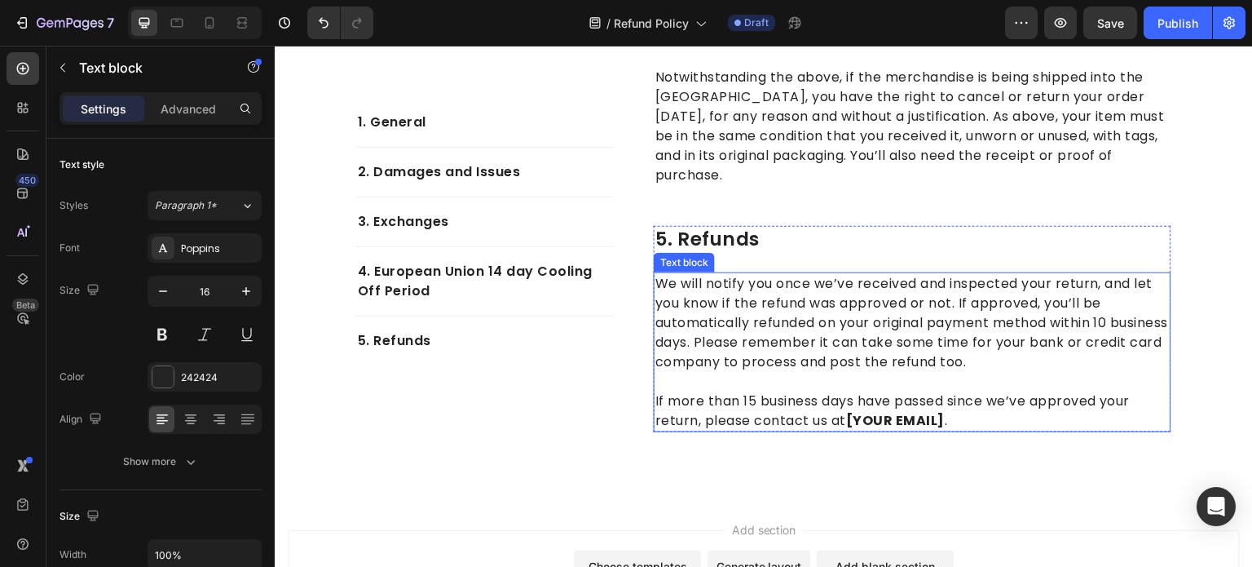
click at [944, 402] on p "If more than 15 business days have passed since we’ve approved your return, ple…" at bounding box center [912, 401] width 514 height 59
click at [946, 404] on p "If more than 15 business days have passed since we’ve approved your return, ple…" at bounding box center [912, 401] width 514 height 59
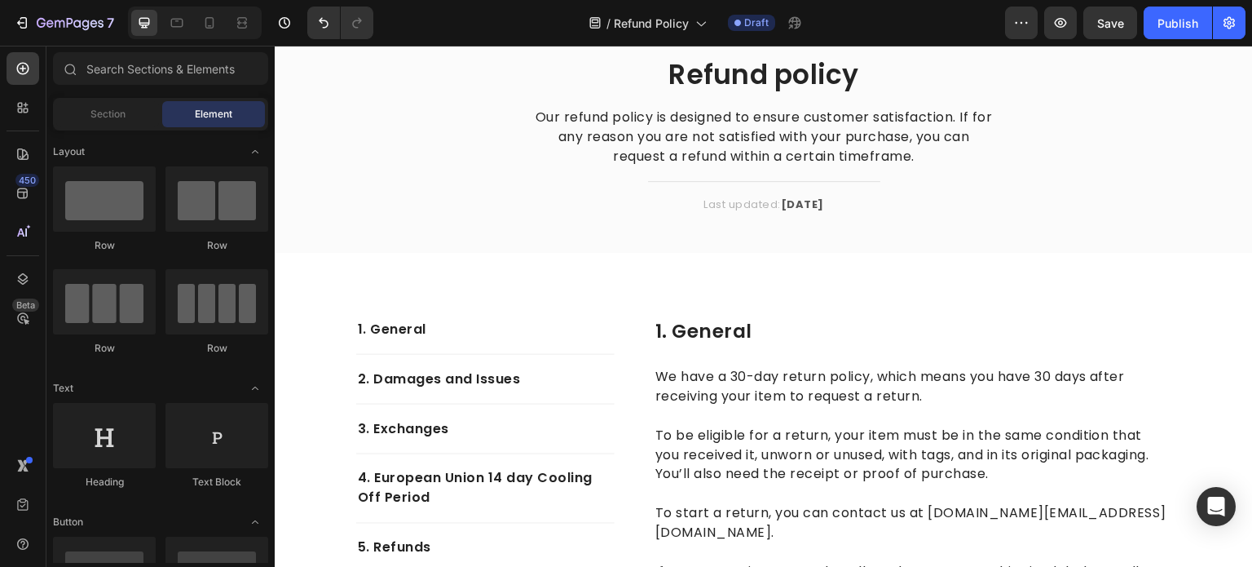
scroll to position [0, 0]
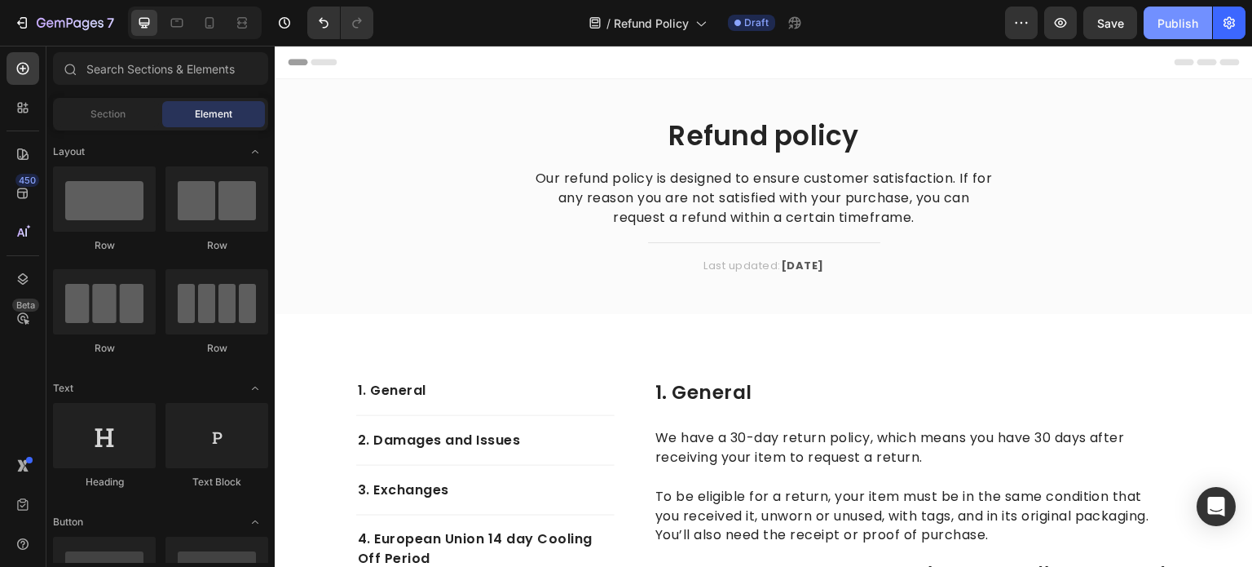
click at [1185, 28] on div "Publish" at bounding box center [1178, 23] width 41 height 17
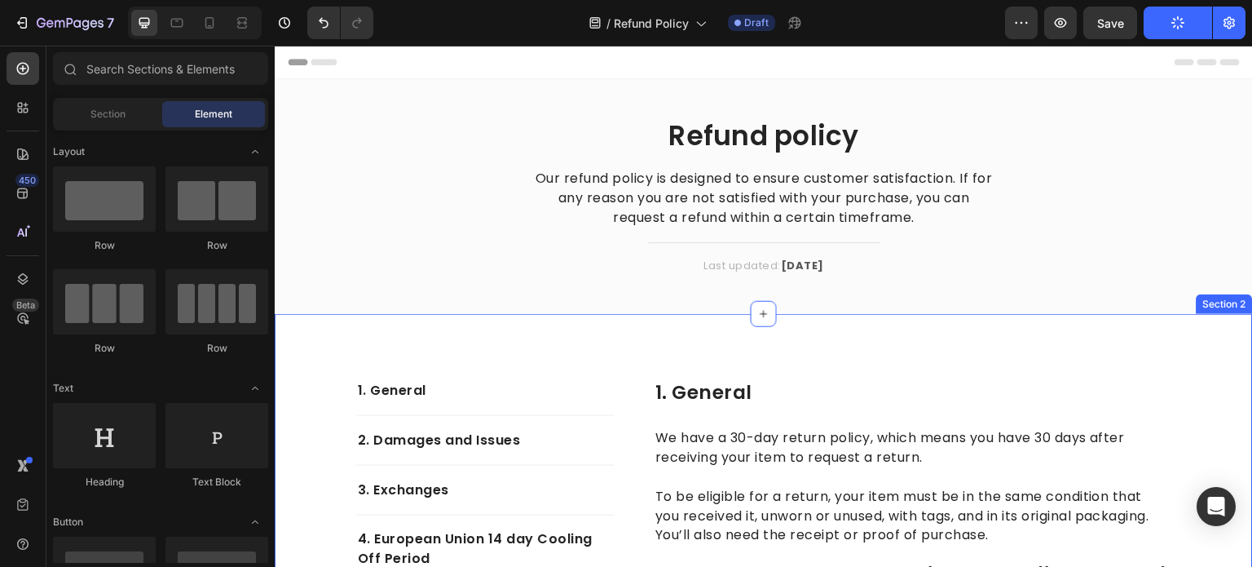
click at [818, 270] on strong "[DATE]" at bounding box center [802, 265] width 43 height 15
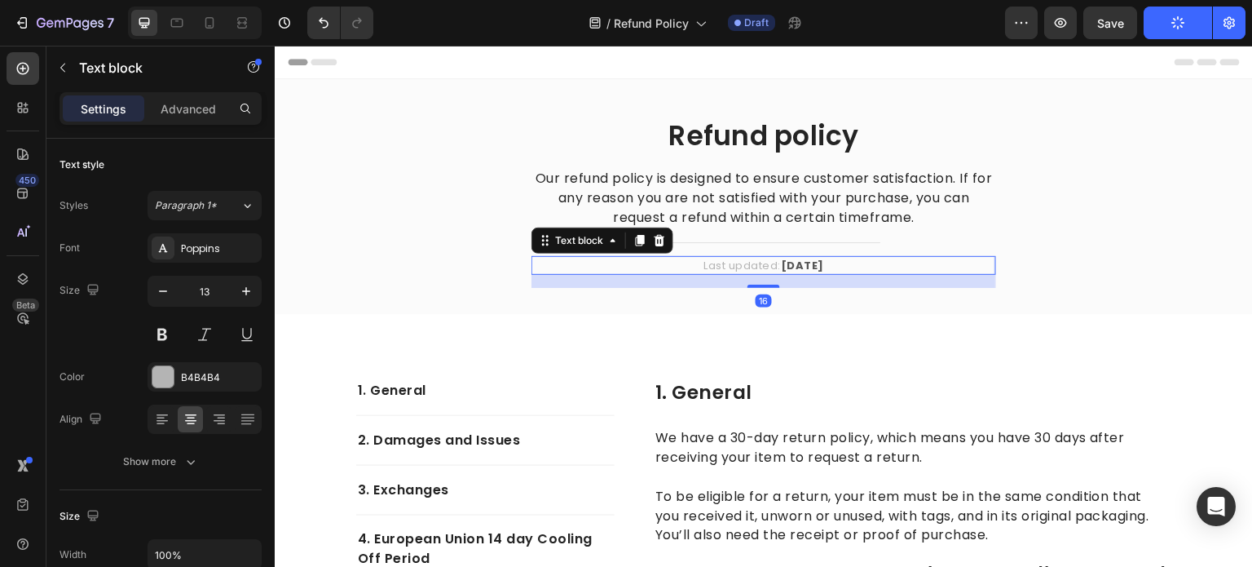
click at [830, 262] on p "Last updated: [DATE]" at bounding box center [763, 266] width 461 height 16
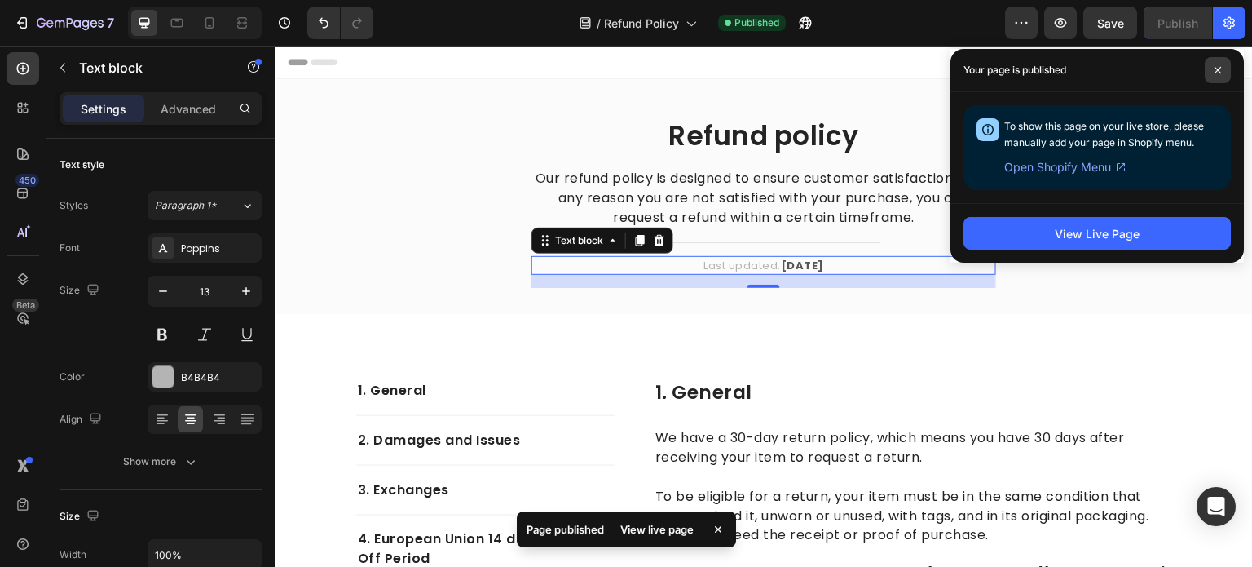
click at [1223, 77] on span at bounding box center [1218, 70] width 26 height 26
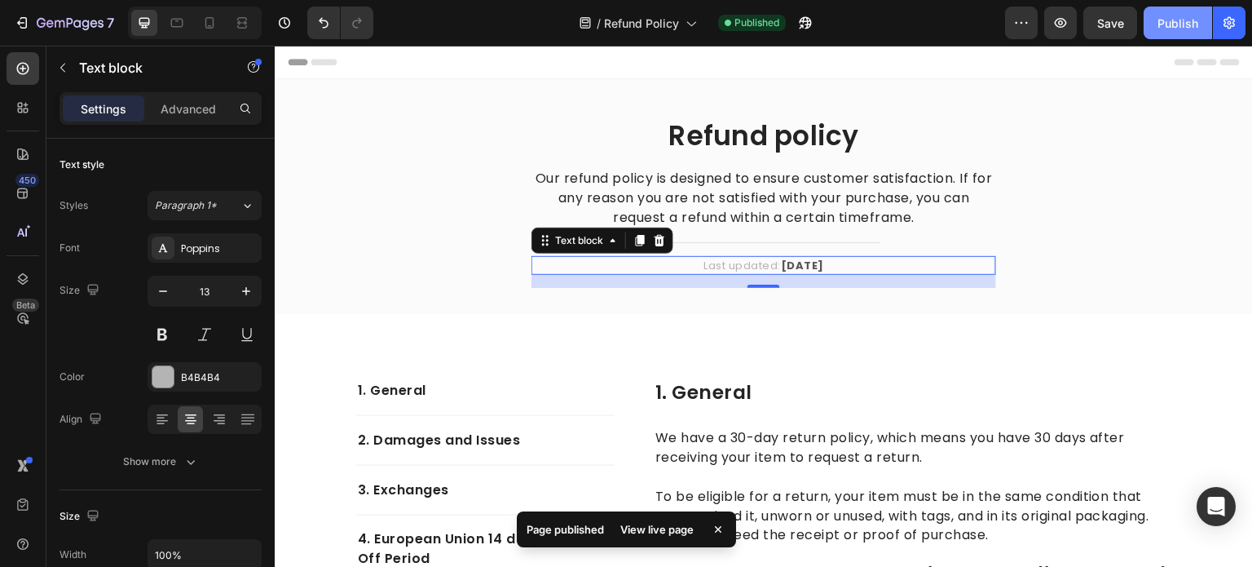
click at [1176, 16] on div "Publish" at bounding box center [1178, 23] width 41 height 17
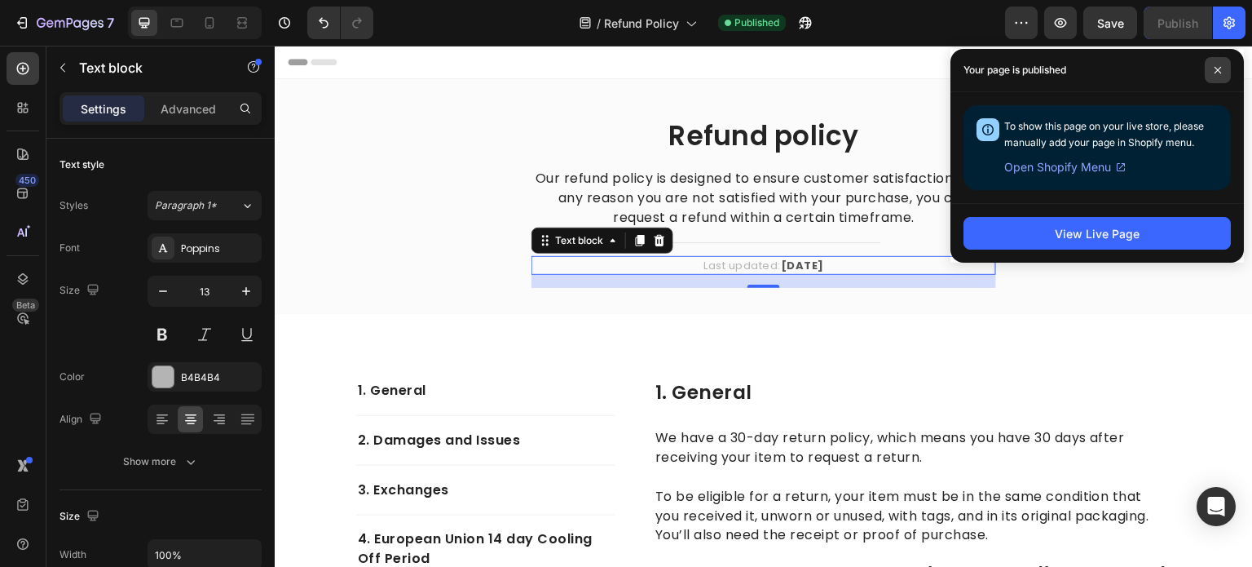
click at [1220, 74] on span at bounding box center [1218, 70] width 26 height 26
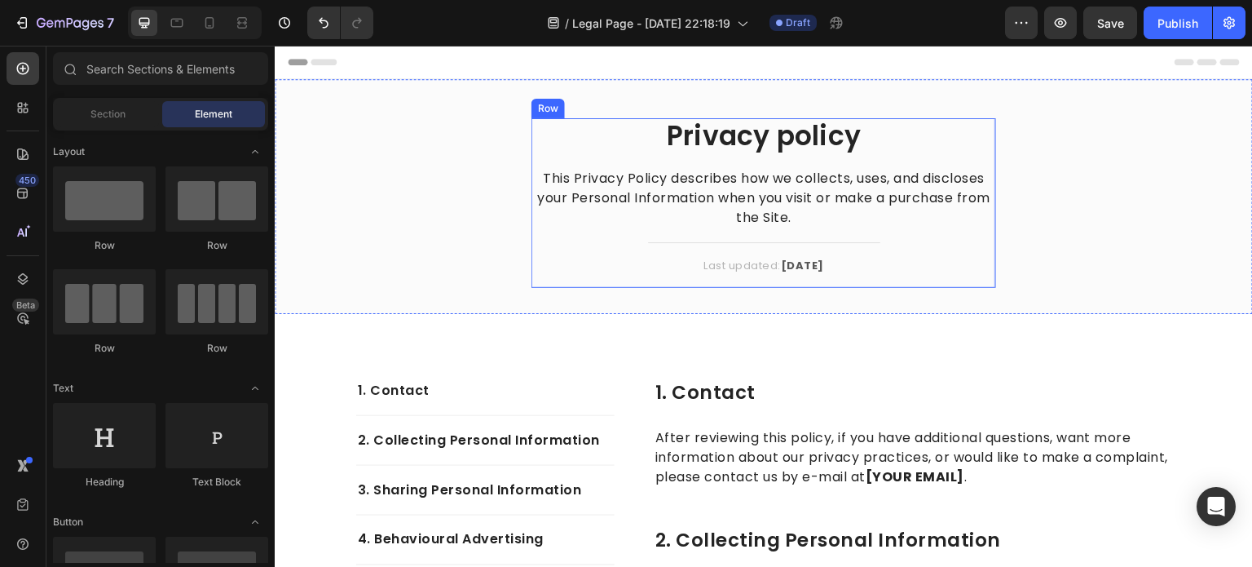
click at [818, 263] on strong "[DATE]" at bounding box center [802, 265] width 43 height 15
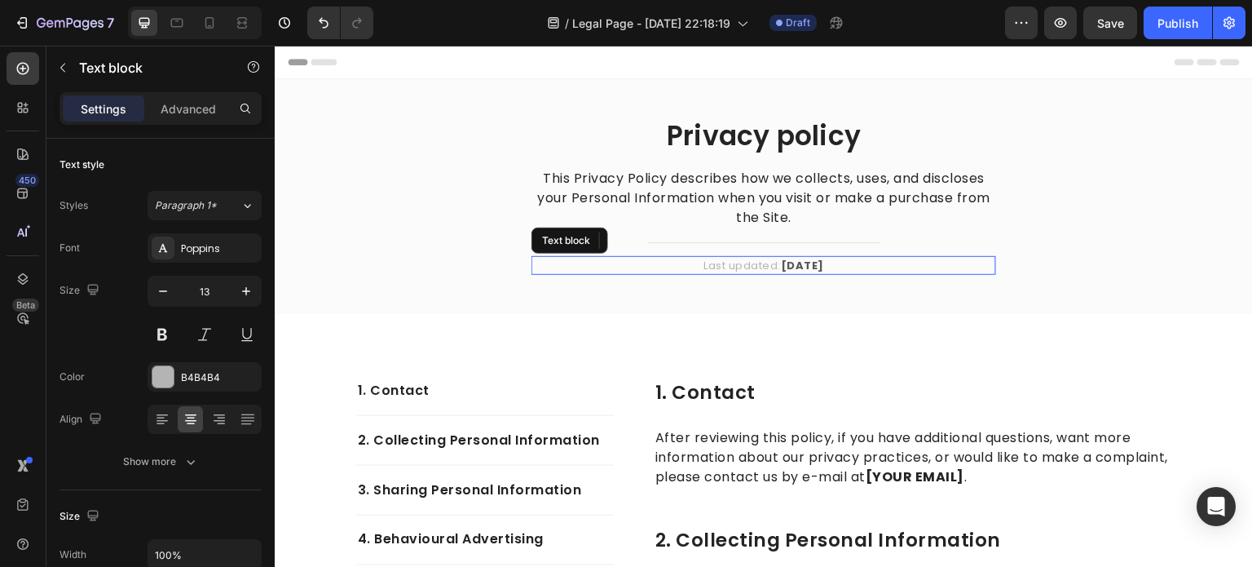
click at [830, 266] on p "Last updated: [DATE]" at bounding box center [763, 266] width 461 height 16
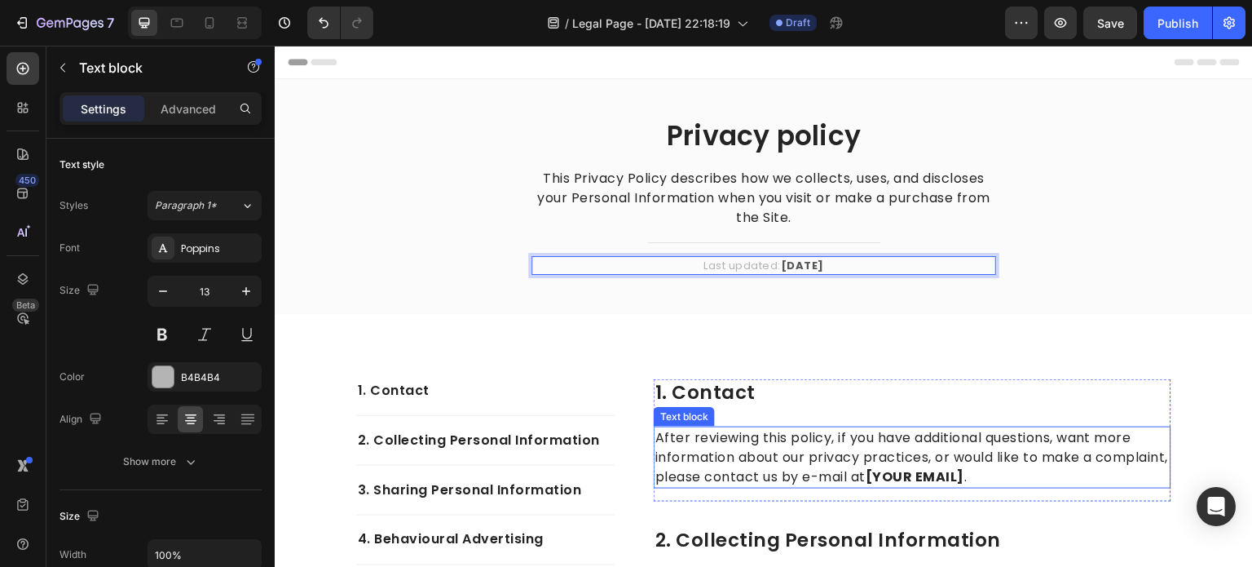
click at [964, 467] on strong "[YOUR EMAIL]" at bounding box center [915, 476] width 99 height 19
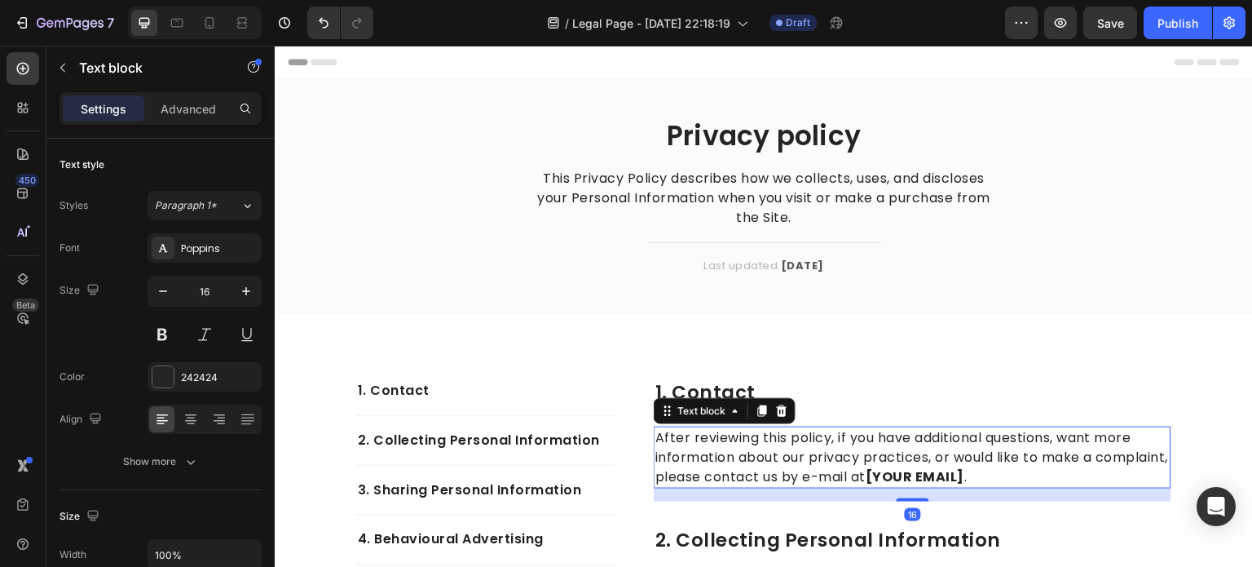
click at [1046, 472] on p "After reviewing this policy, if you have additional questions, want more inform…" at bounding box center [912, 457] width 514 height 59
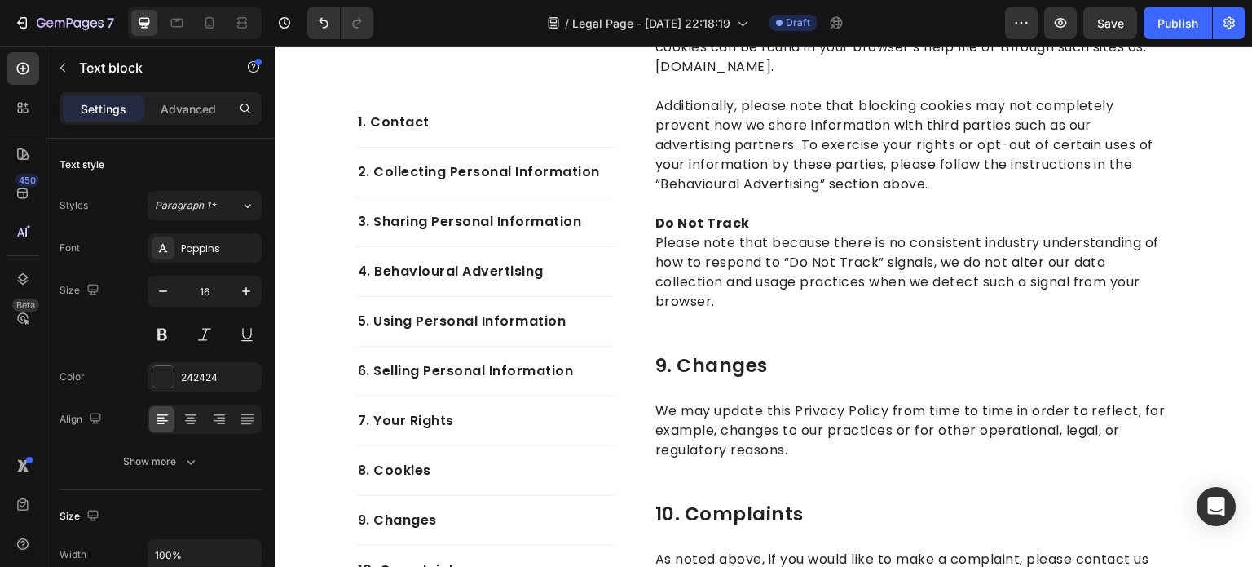
scroll to position [4810, 0]
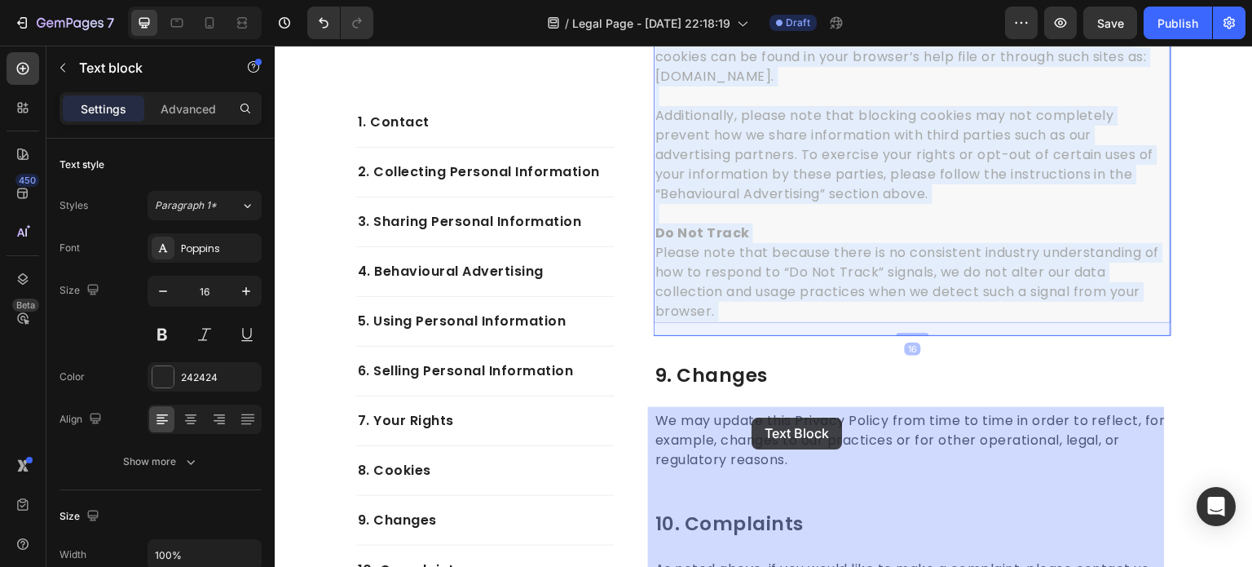
drag, startPoint x: 1136, startPoint y: 420, endPoint x: 752, endPoint y: 417, distance: 384.8
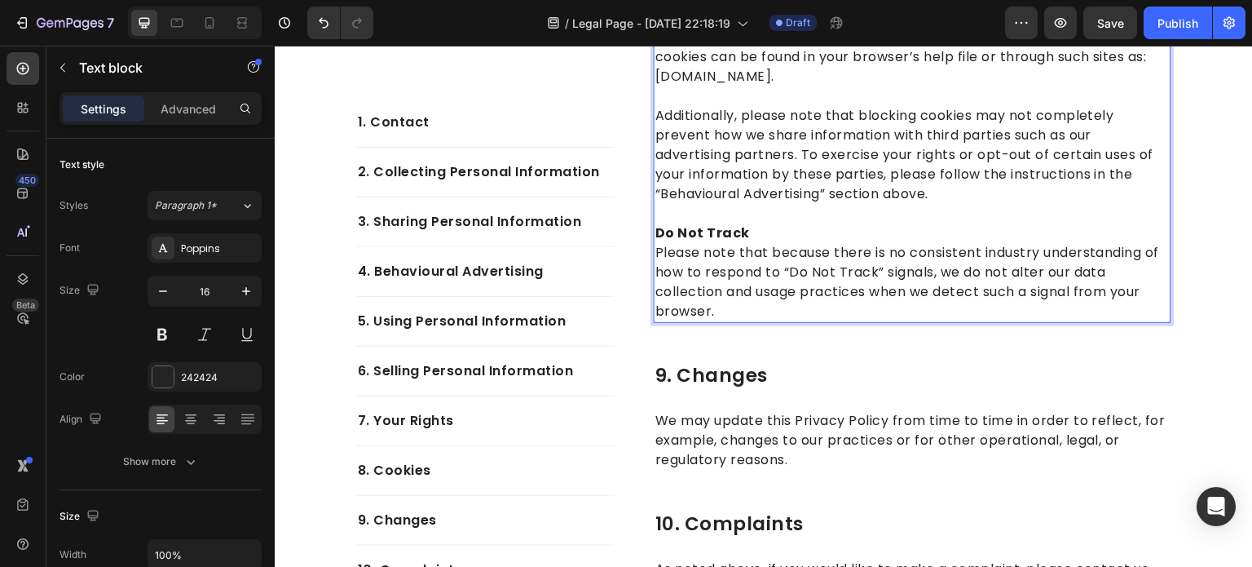
drag, startPoint x: 1131, startPoint y: 414, endPoint x: 661, endPoint y: 410, distance: 470.4
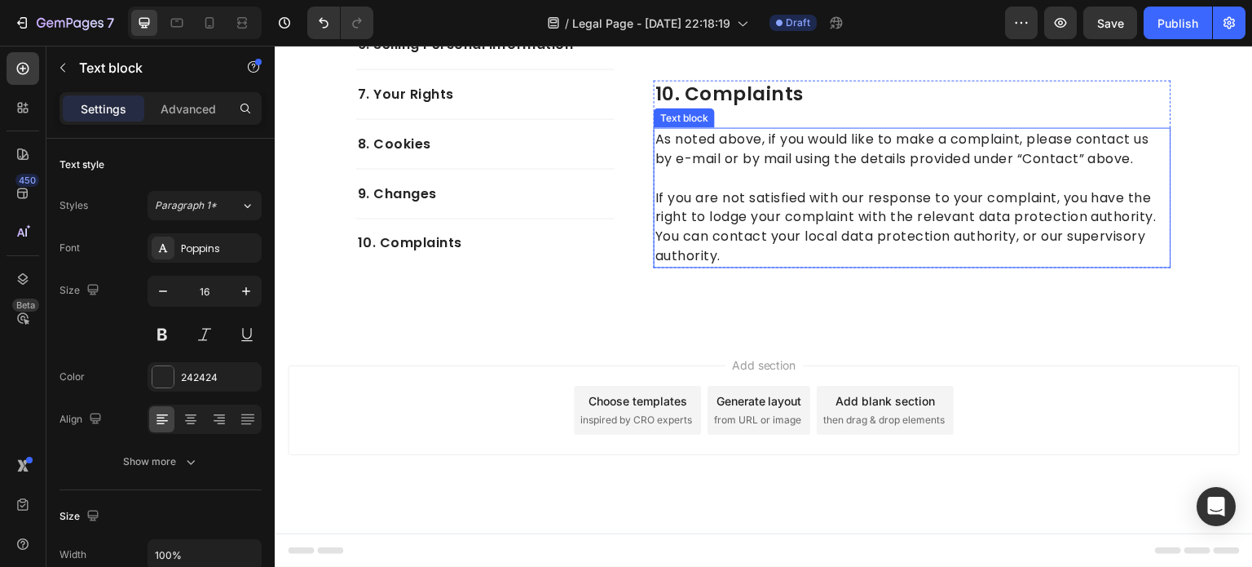
scroll to position [5343, 0]
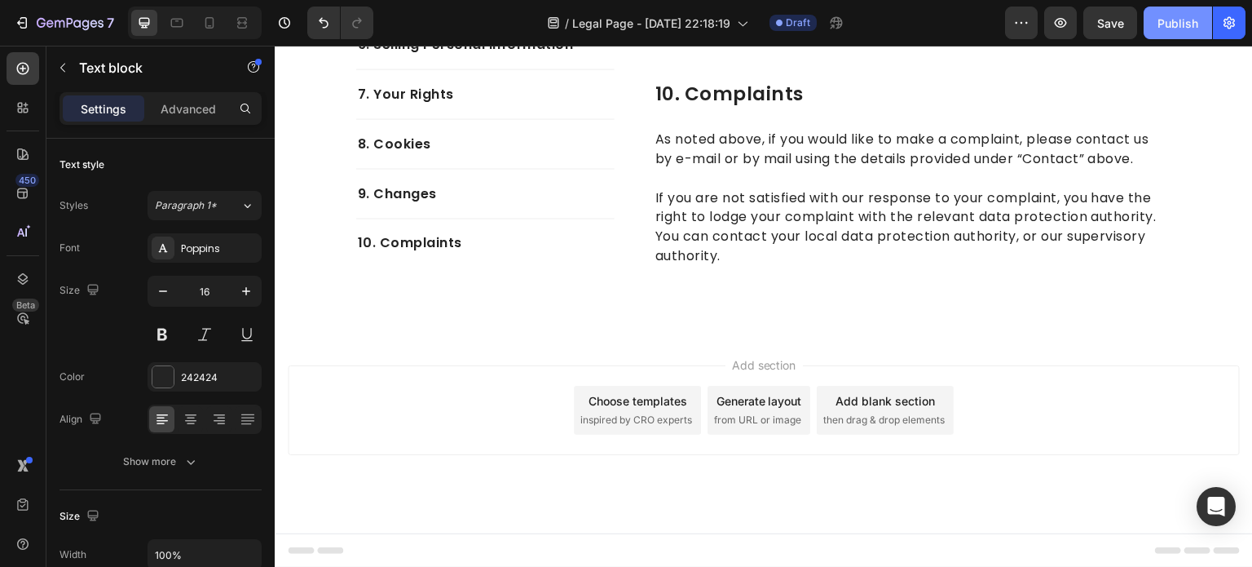
click at [1172, 13] on button "Publish" at bounding box center [1178, 23] width 68 height 33
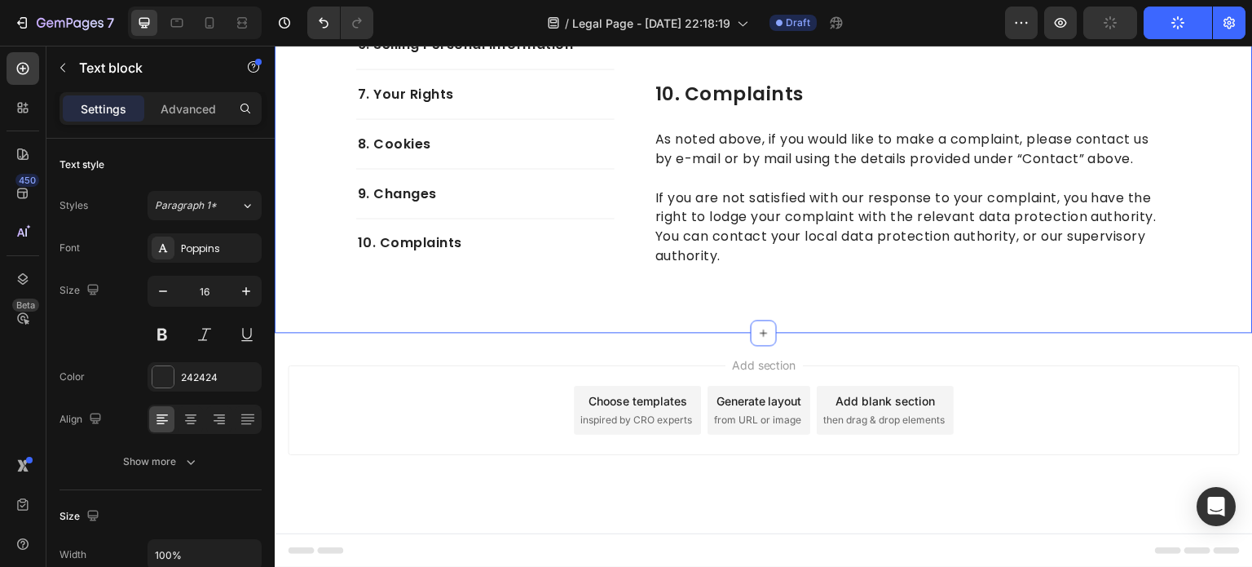
scroll to position [5180, 0]
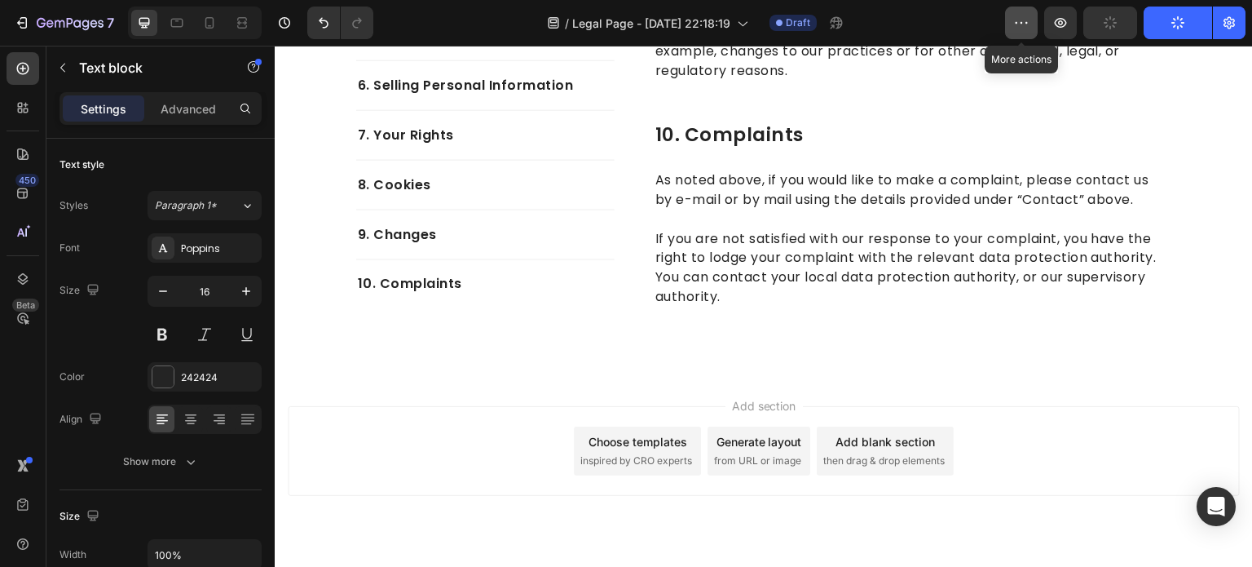
click at [1020, 37] on button "button" at bounding box center [1021, 23] width 33 height 33
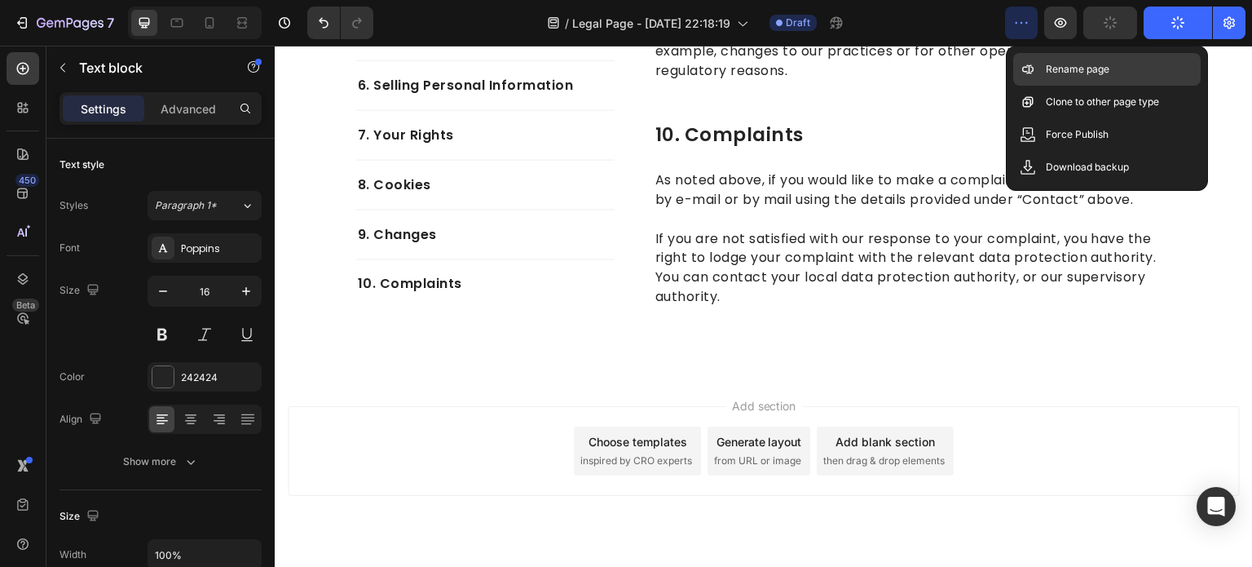
click at [1020, 72] on icon at bounding box center [1028, 69] width 16 height 16
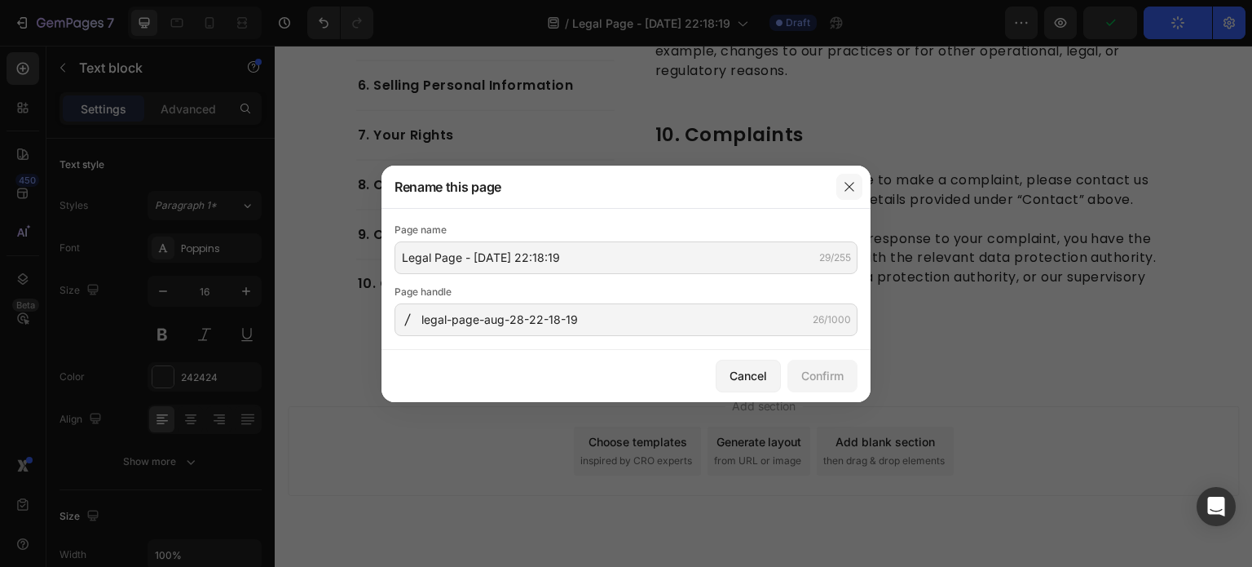
click at [849, 180] on icon "button" at bounding box center [849, 186] width 13 height 13
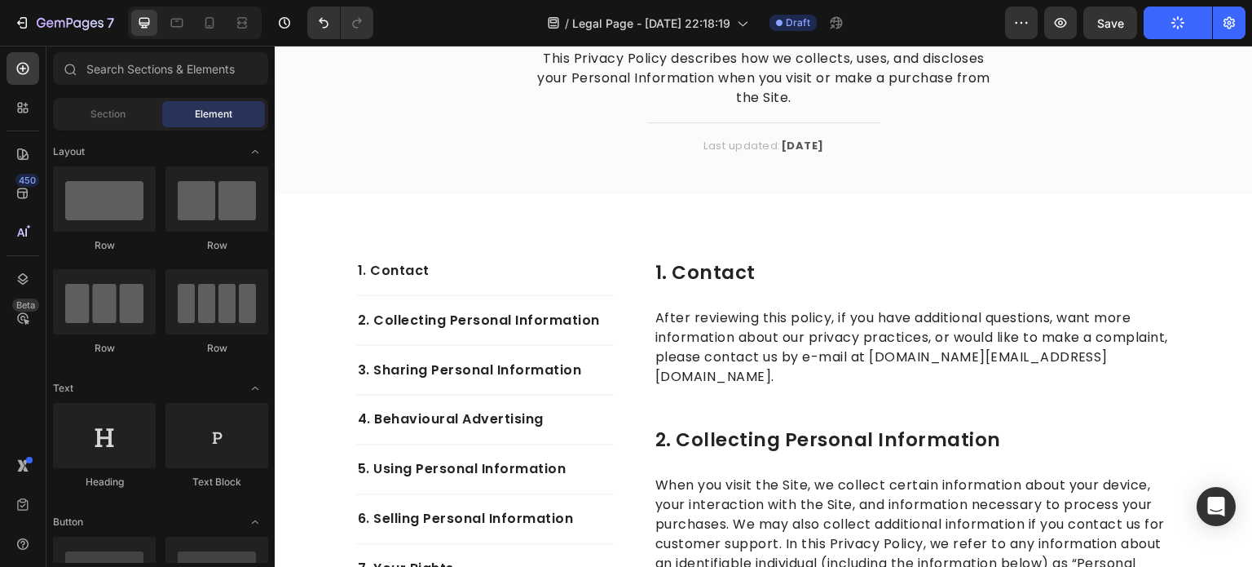
scroll to position [0, 0]
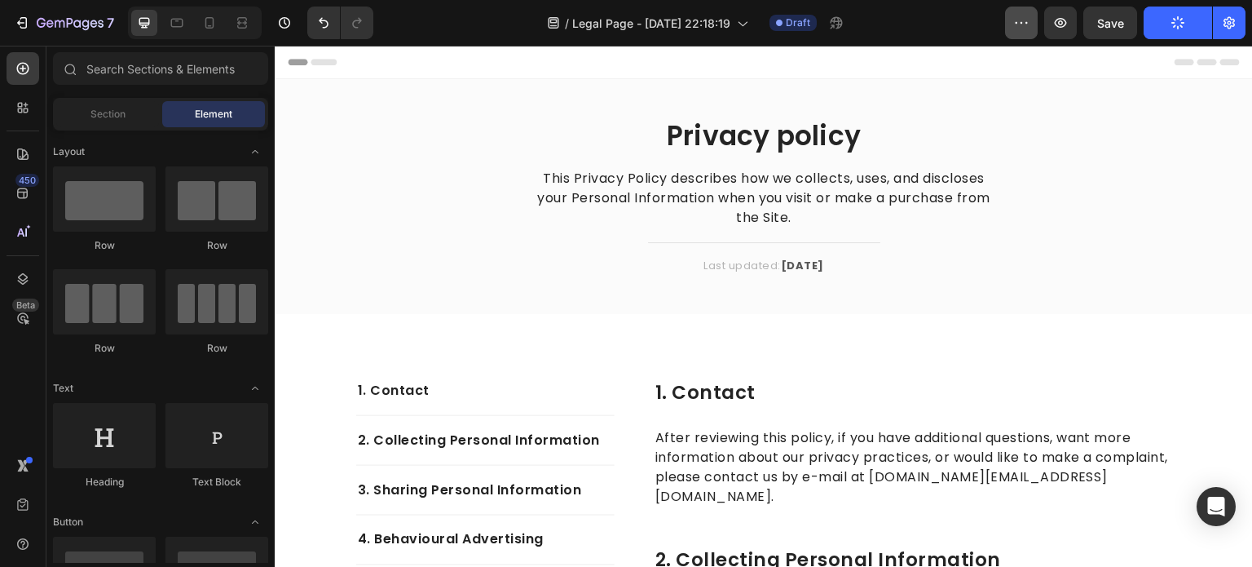
click at [1028, 29] on icon "button" at bounding box center [1021, 23] width 16 height 16
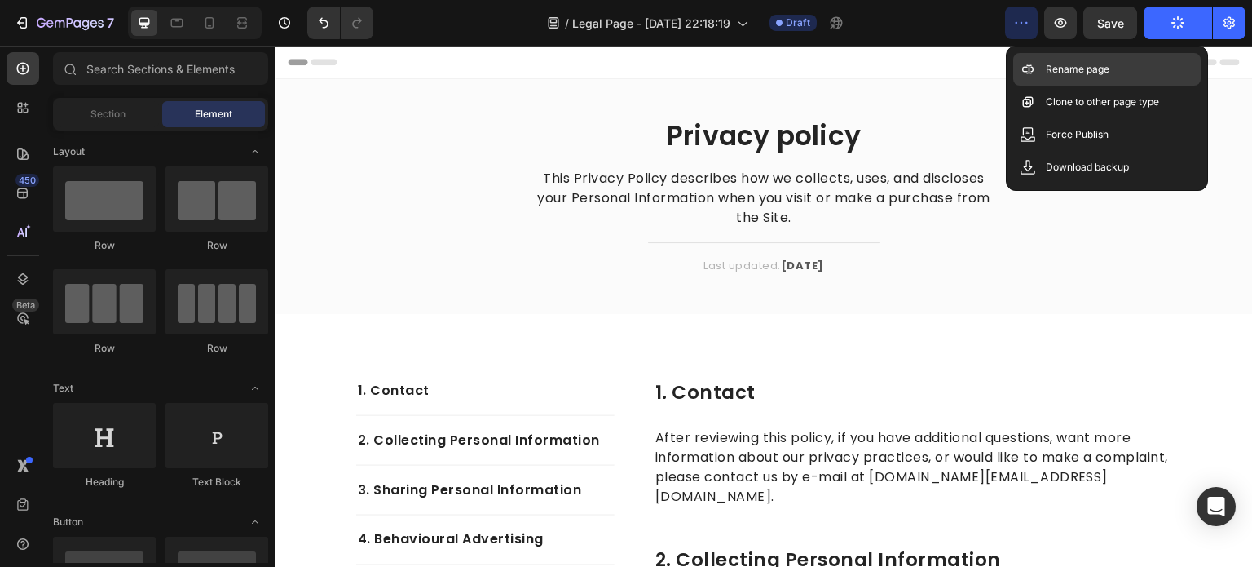
click at [1043, 86] on div "Rename page" at bounding box center [1106, 102] width 187 height 33
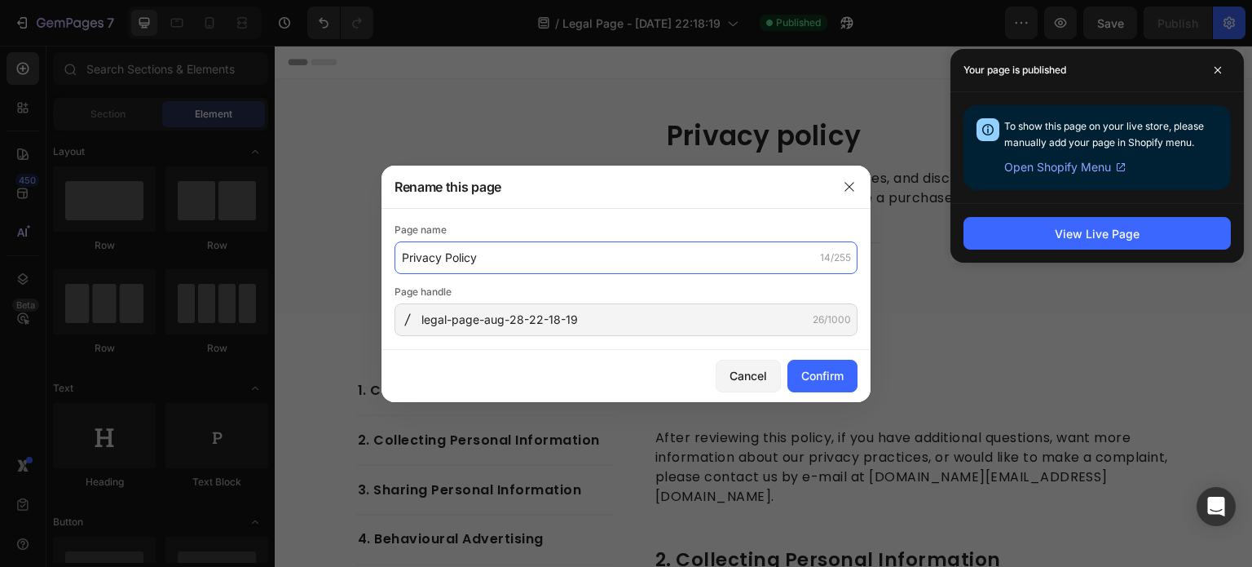
type input "Privacy Policy"
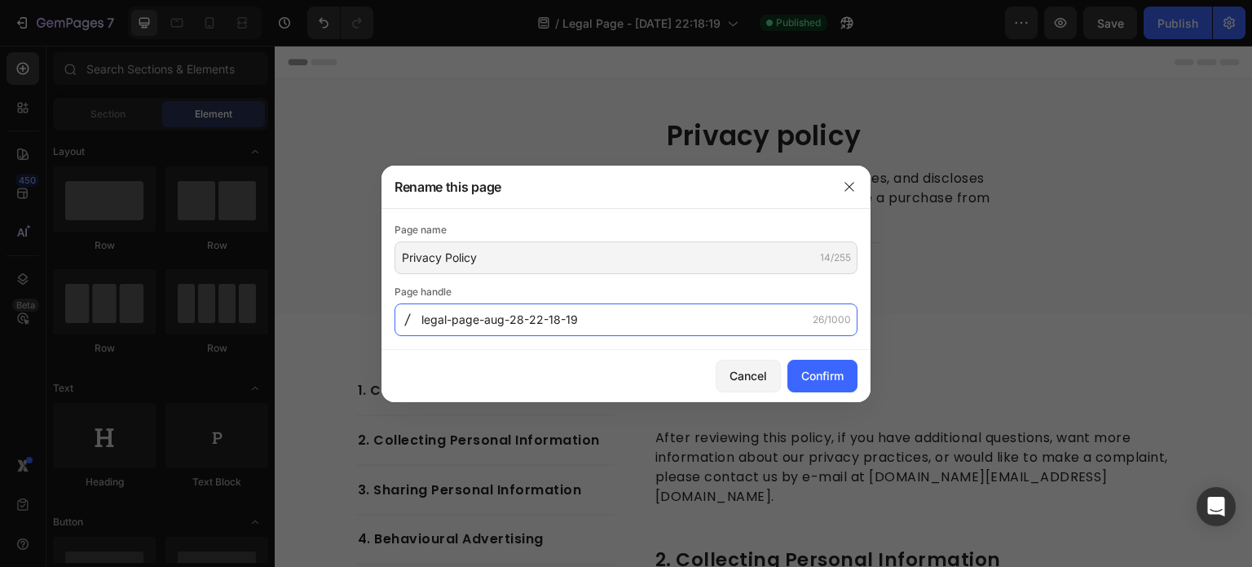
click at [574, 322] on input "legal-page-aug-28-22-18-19" at bounding box center [626, 319] width 463 height 33
type input "legal-page-privacy-policy"
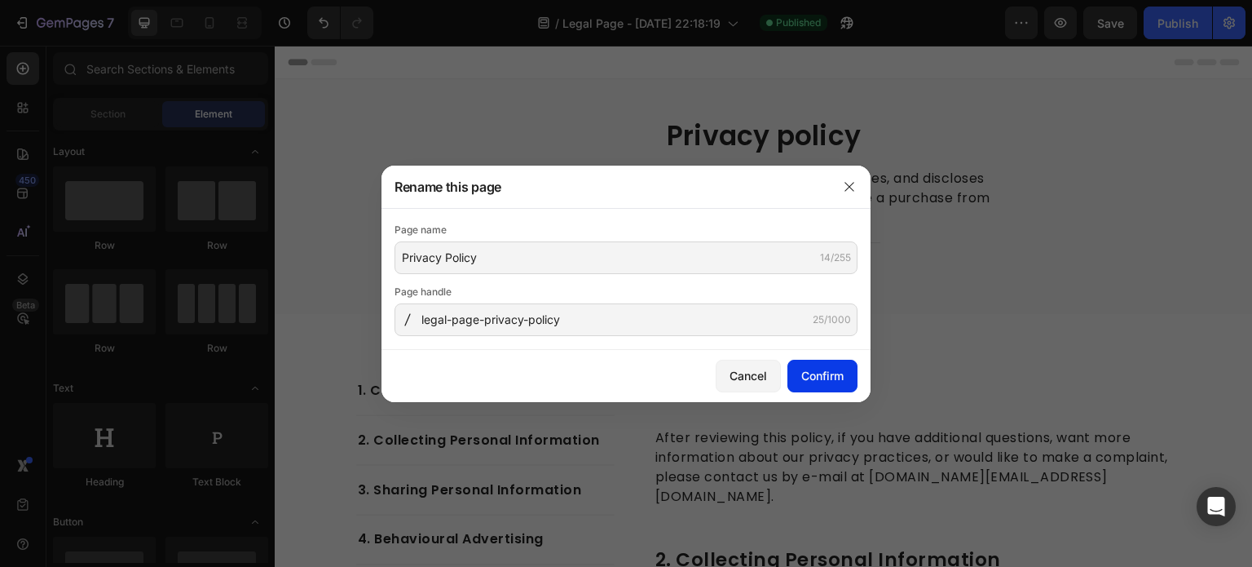
click at [810, 367] on div "Confirm" at bounding box center [822, 375] width 42 height 17
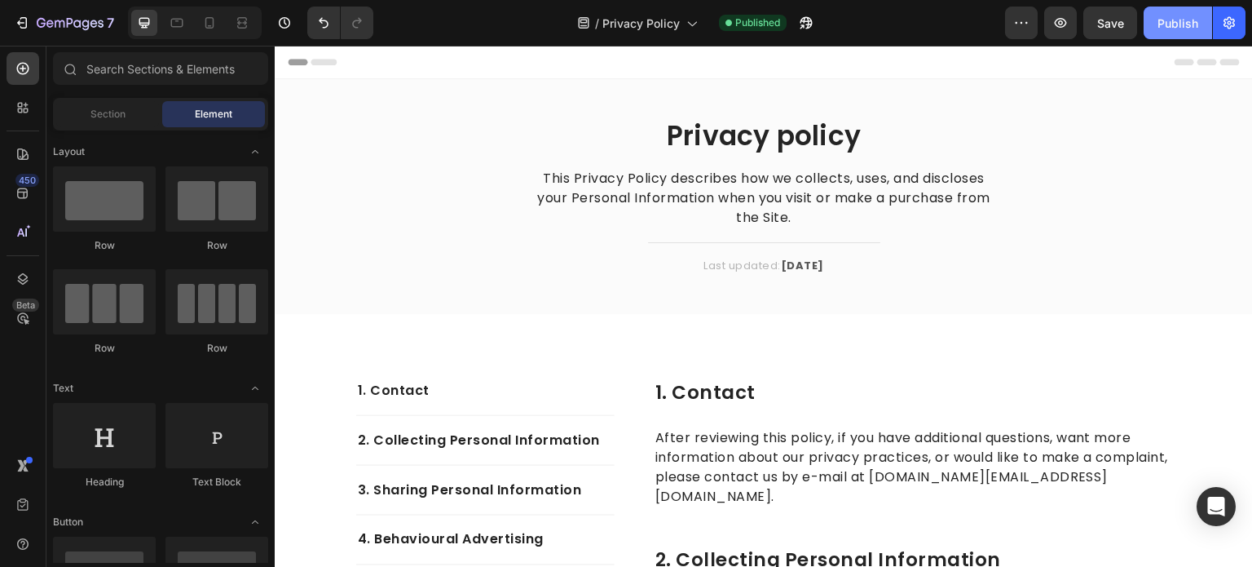
click at [1154, 24] on button "Publish" at bounding box center [1178, 23] width 68 height 33
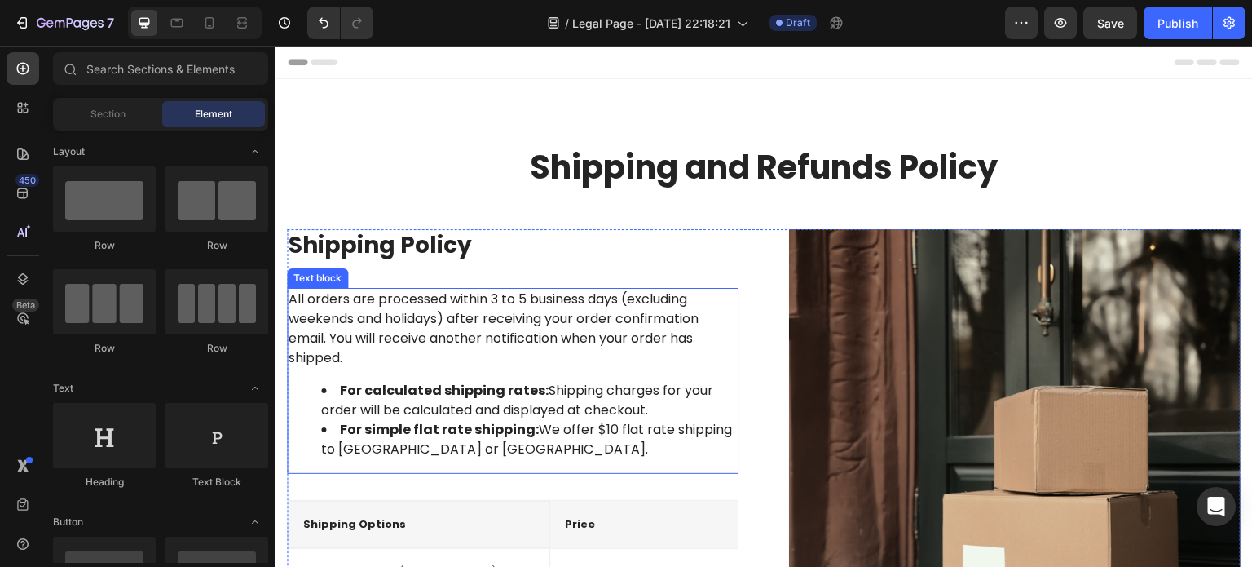
drag, startPoint x: 522, startPoint y: 297, endPoint x: 505, endPoint y: 307, distance: 19.7
click at [521, 297] on p "All orders are processed within 3 to 5 business days (excluding weekends and ho…" at bounding box center [513, 328] width 448 height 78
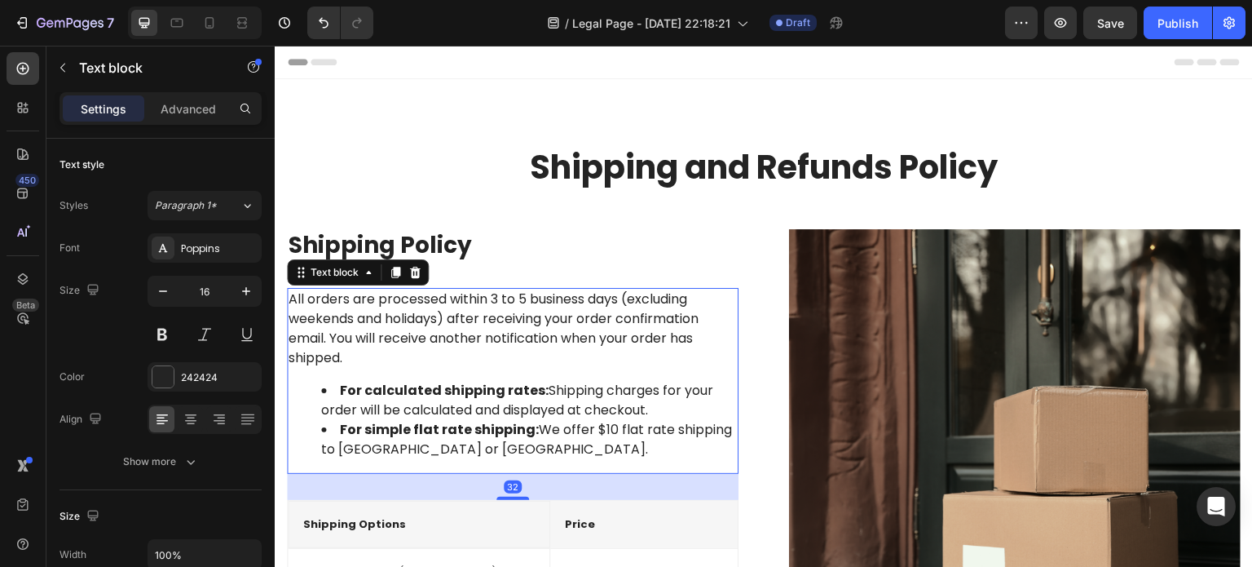
click at [501, 303] on p "All orders are processed within 3 to 5 business days (excluding weekends and ho…" at bounding box center [513, 328] width 448 height 78
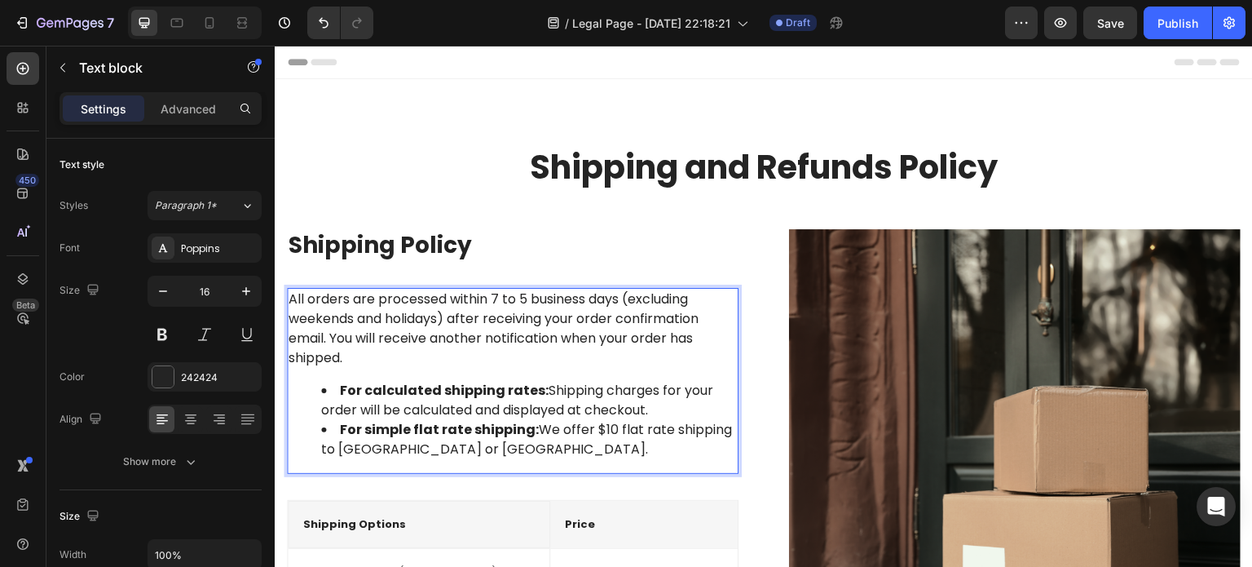
click at [522, 298] on p "All orders are processed within 7 to 5 business days (excluding weekends and ho…" at bounding box center [513, 328] width 448 height 78
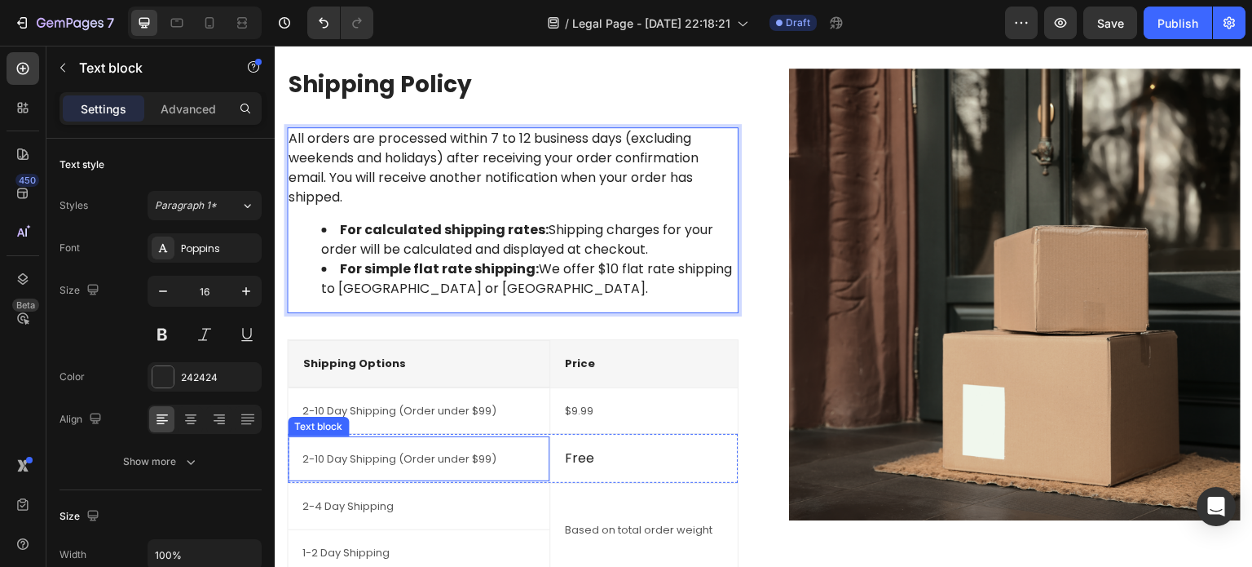
scroll to position [245, 0]
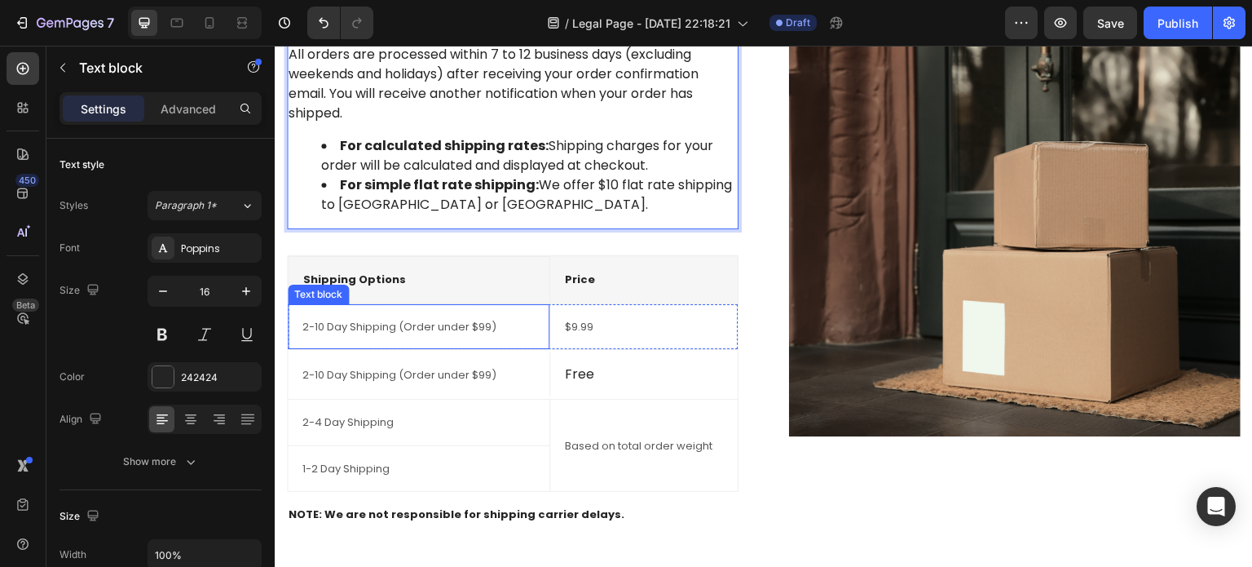
click at [440, 326] on p "2-10 Day Shipping (Order under $99)" at bounding box center [418, 327] width 232 height 16
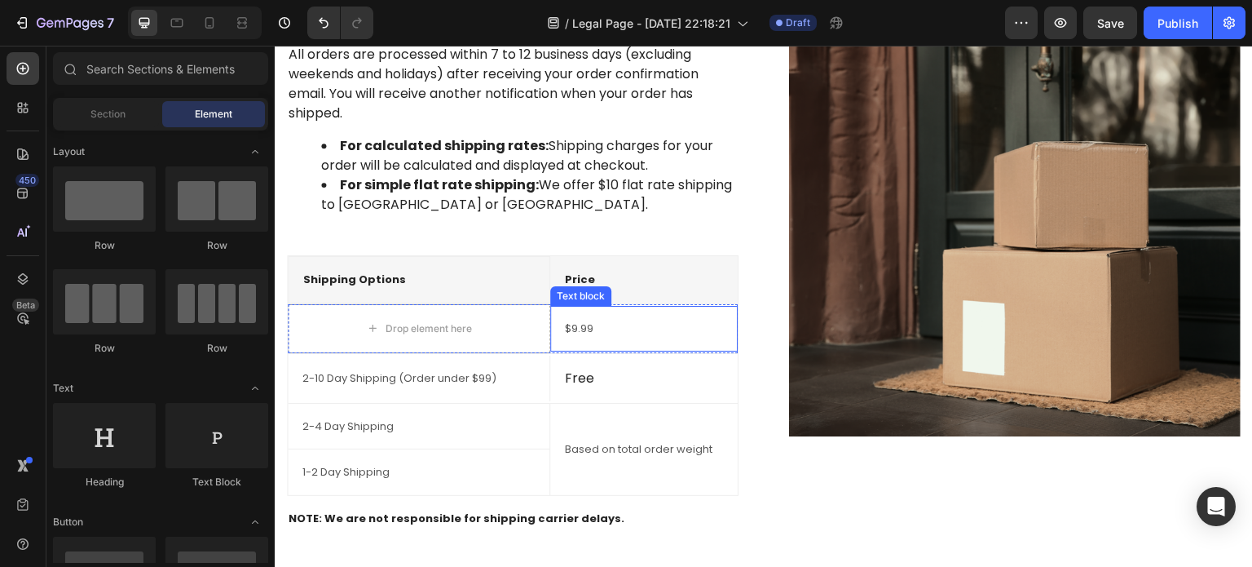
click at [598, 328] on p "$9.99" at bounding box center [644, 328] width 158 height 16
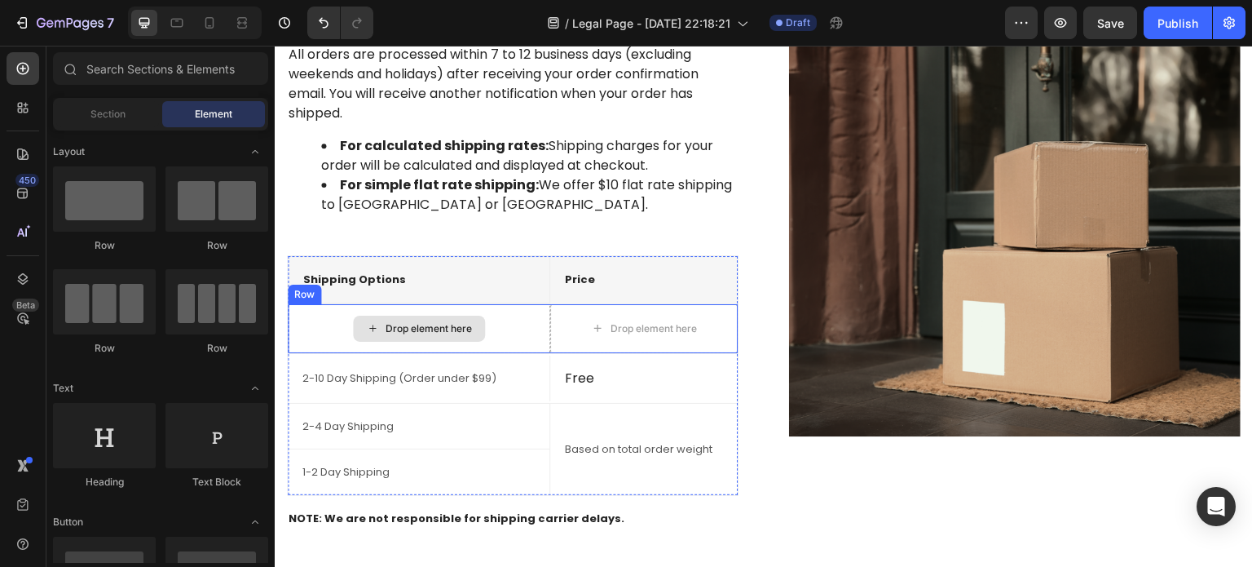
click at [487, 325] on div "Drop element here" at bounding box center [419, 328] width 262 height 49
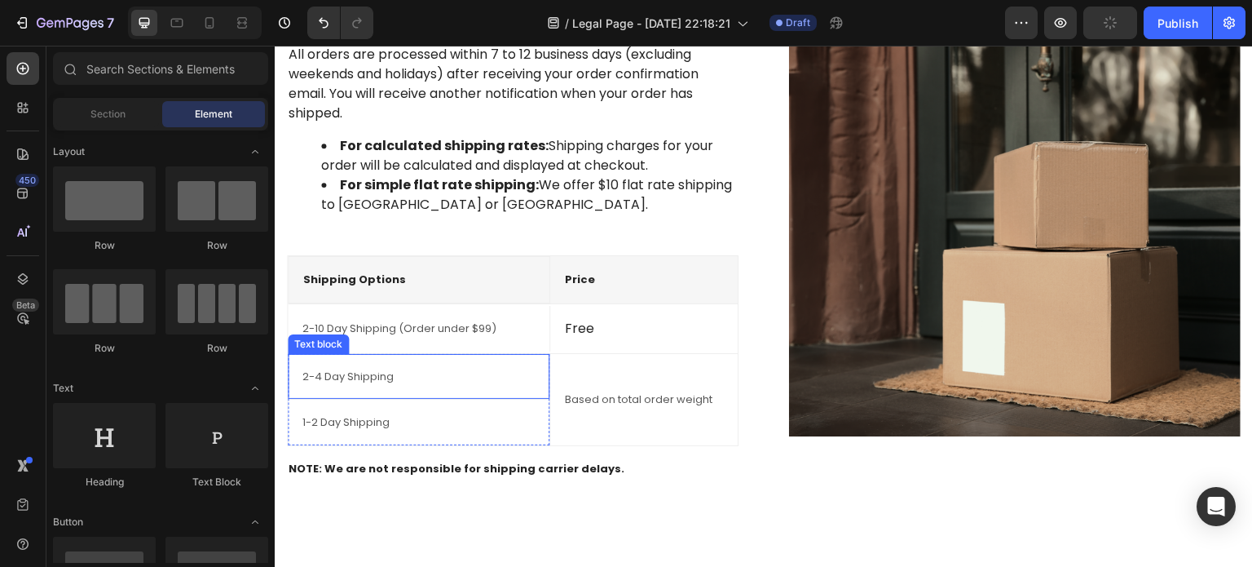
click at [475, 362] on div "2-4 Day Shipping Text block" at bounding box center [419, 377] width 262 height 46
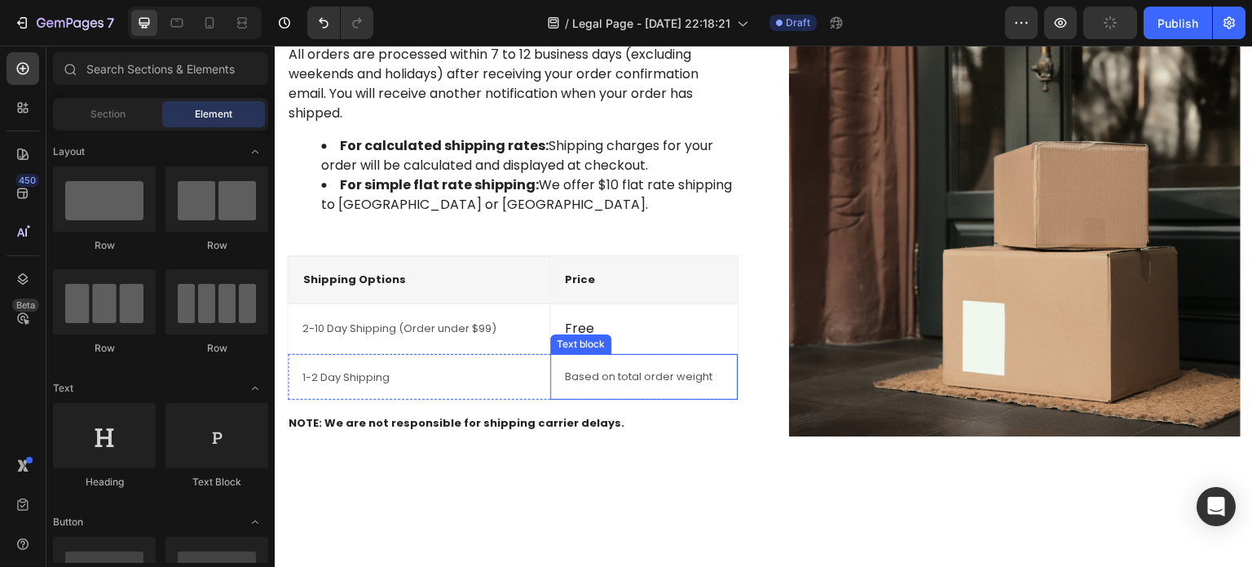
click at [583, 369] on p "Based on total order weight" at bounding box center [644, 376] width 158 height 16
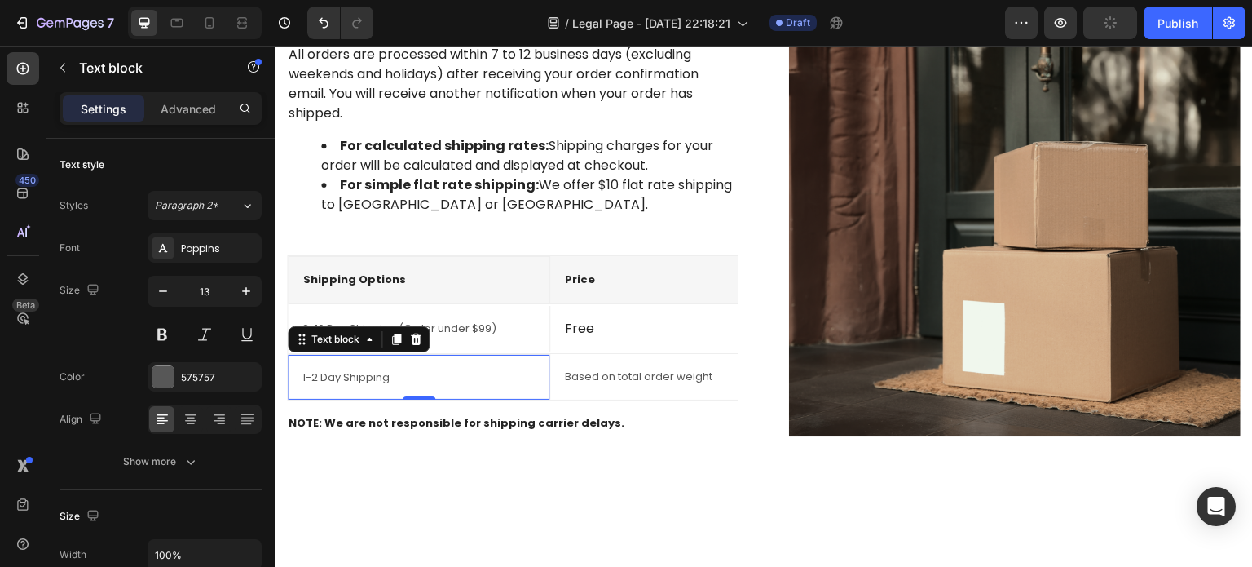
click at [497, 378] on p "1-2 Day Shipping" at bounding box center [418, 377] width 232 height 16
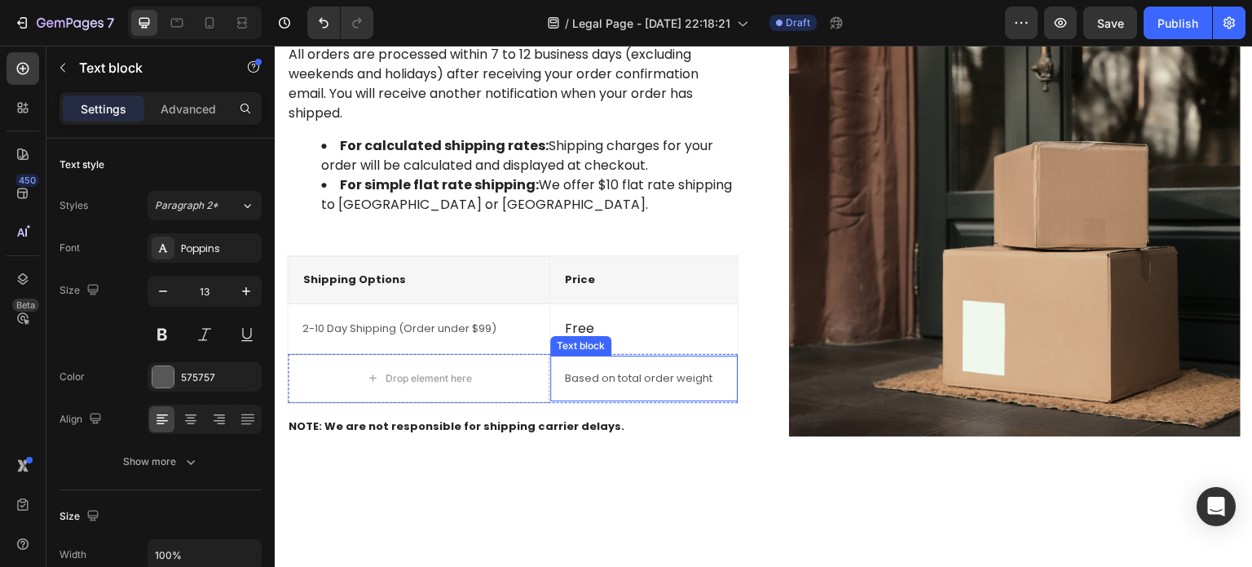
click at [594, 378] on p "Based on total order weight" at bounding box center [644, 378] width 158 height 16
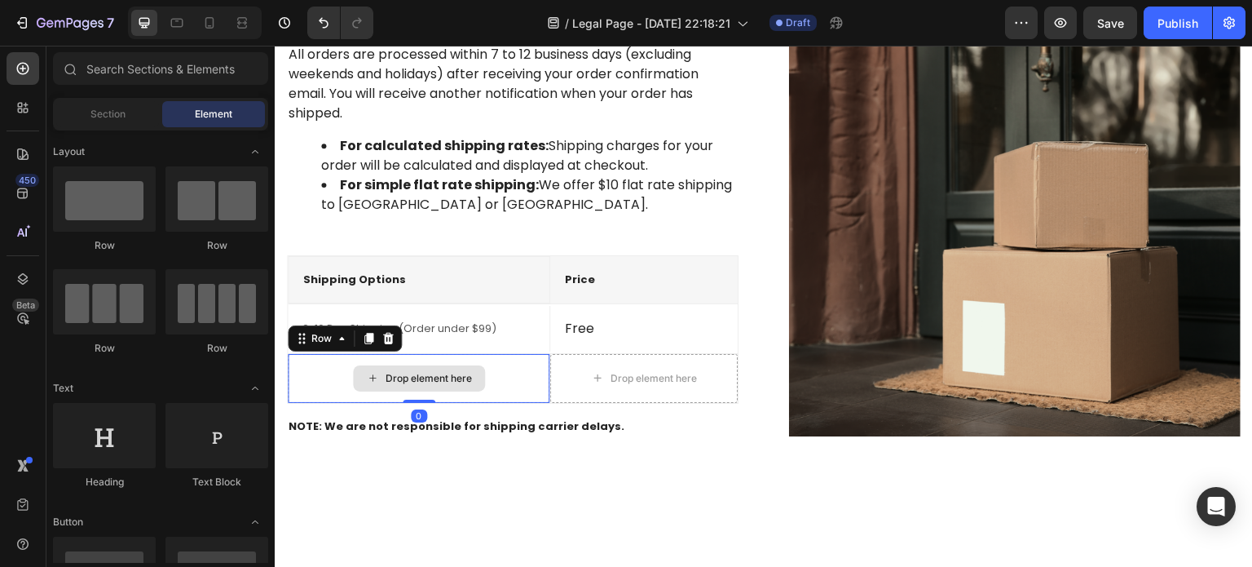
click at [490, 376] on div "Drop element here" at bounding box center [419, 378] width 262 height 49
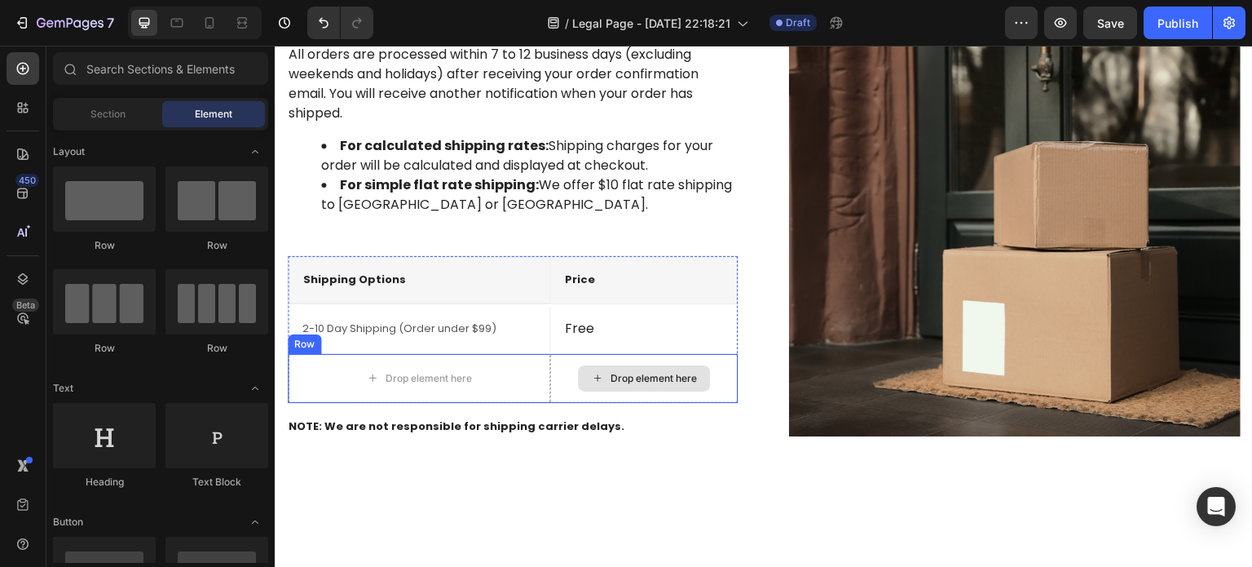
click at [614, 376] on div "Drop element here" at bounding box center [654, 378] width 86 height 13
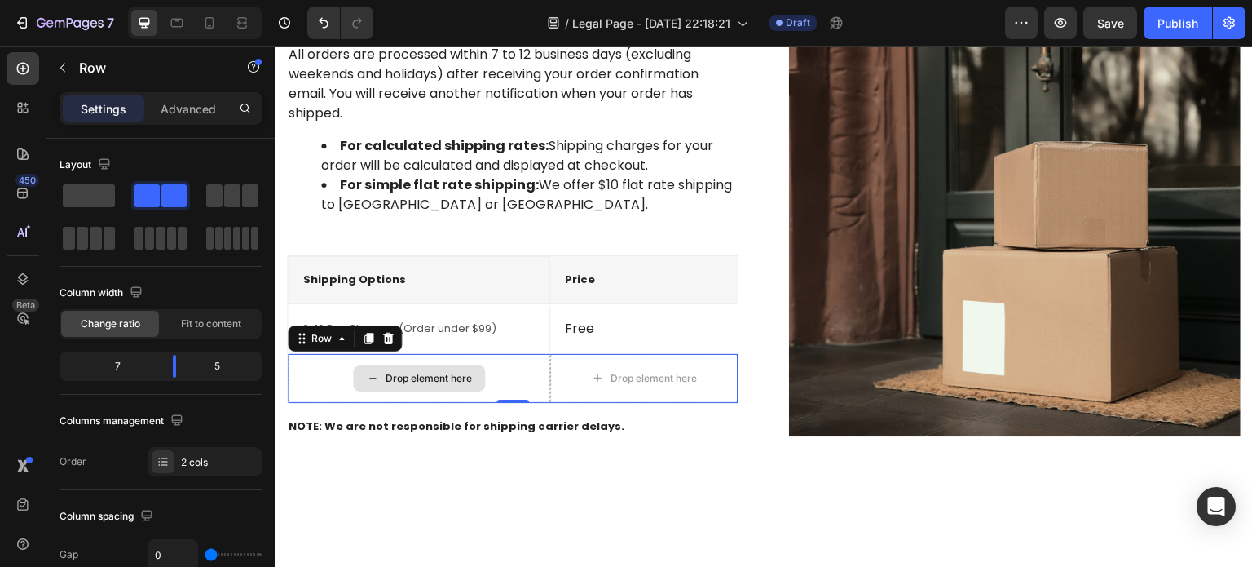
click at [489, 374] on div "Drop element here" at bounding box center [419, 378] width 262 height 49
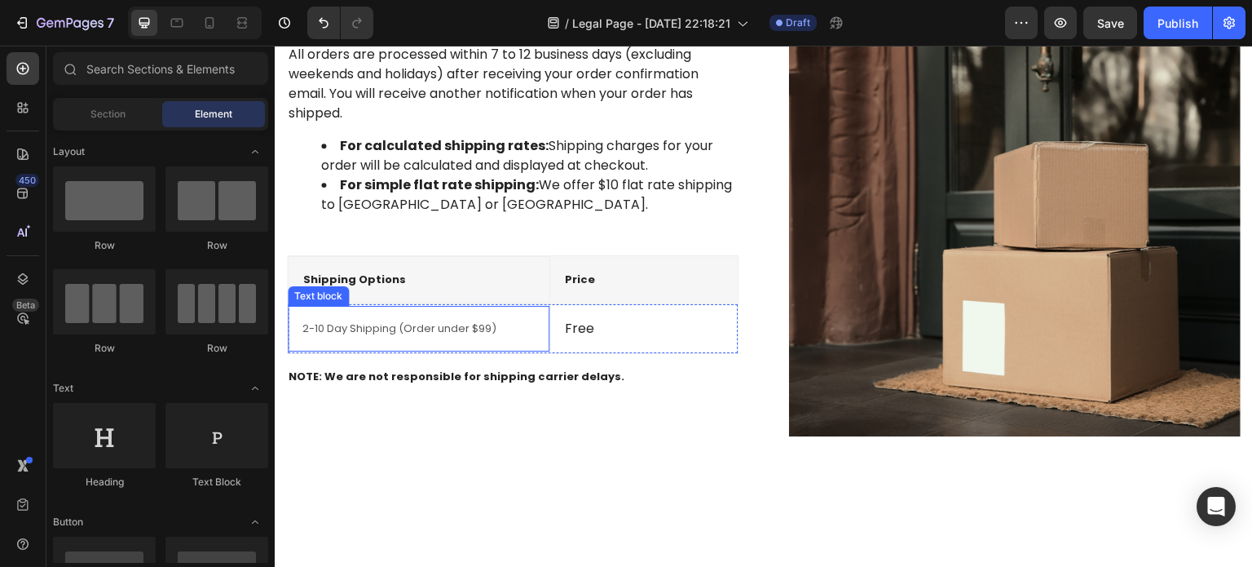
click at [429, 323] on p "2-10 Day Shipping (Order under $99)" at bounding box center [418, 328] width 232 height 16
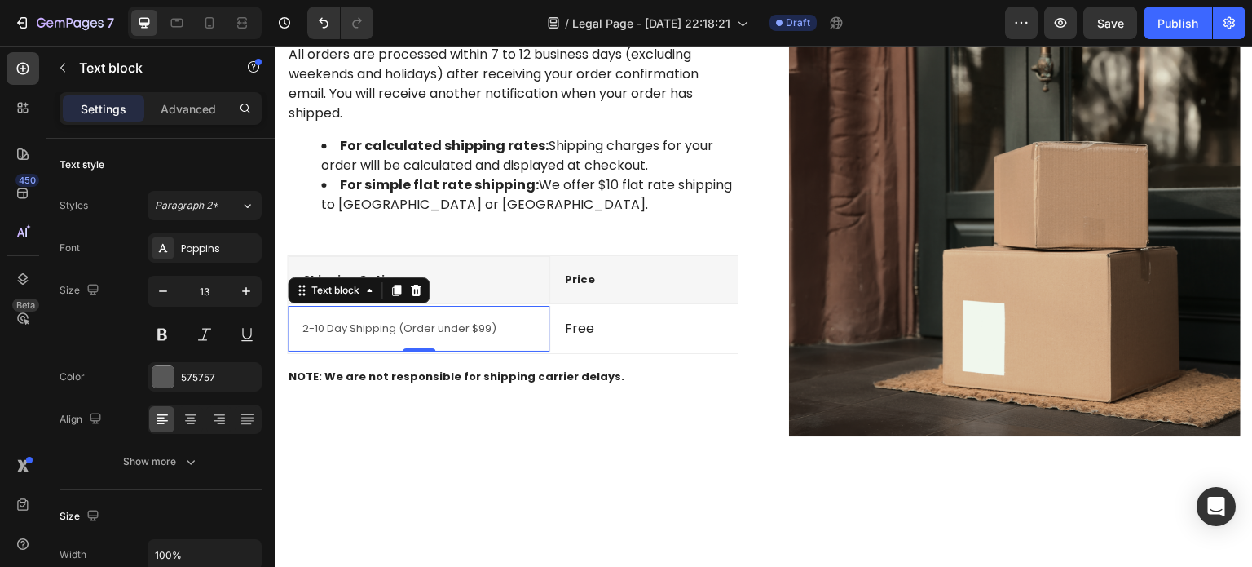
click at [329, 326] on p "2-10 Day Shipping (Order under $99)" at bounding box center [418, 328] width 232 height 16
click at [308, 326] on p "2-10 Day Shipping (Order under $99)" at bounding box center [418, 328] width 232 height 16
click at [329, 332] on p "7-10 Day Shipping (Order under $99)" at bounding box center [418, 328] width 232 height 16
click at [496, 328] on p "7-12 Day Shipping (Order under $99)" at bounding box center [418, 328] width 232 height 16
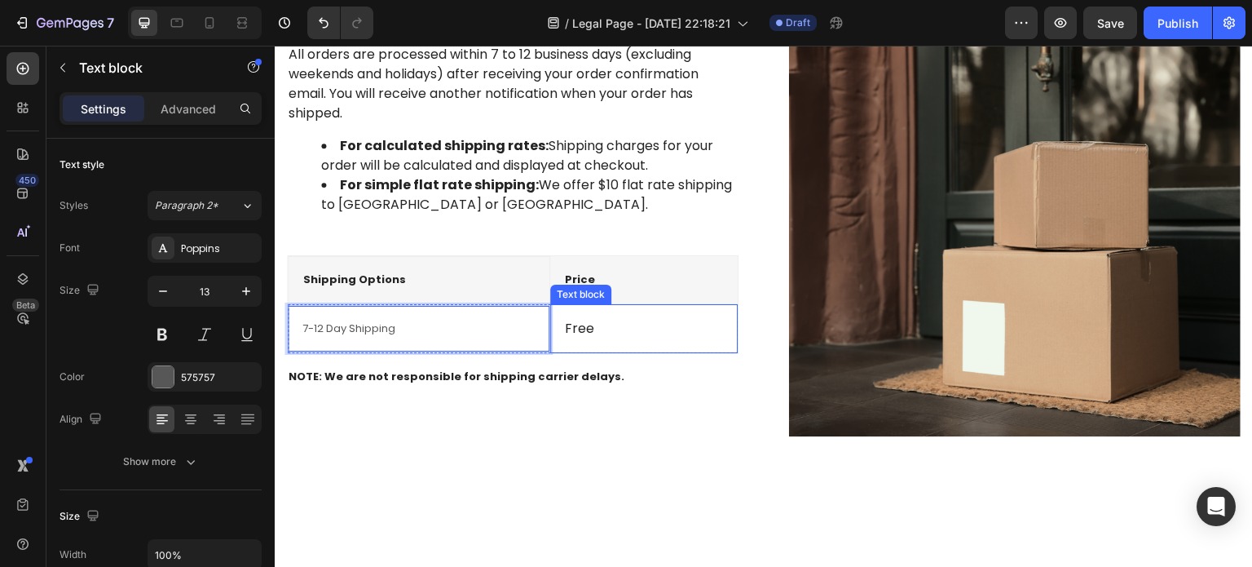
click at [620, 333] on p "Free" at bounding box center [644, 329] width 158 height 20
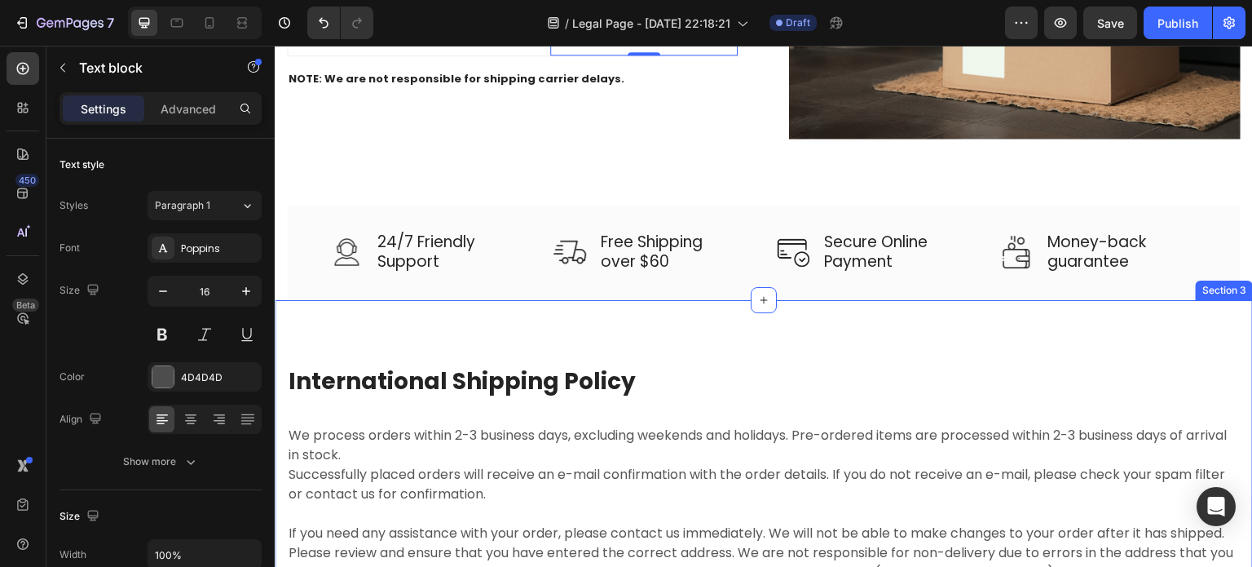
scroll to position [571, 0]
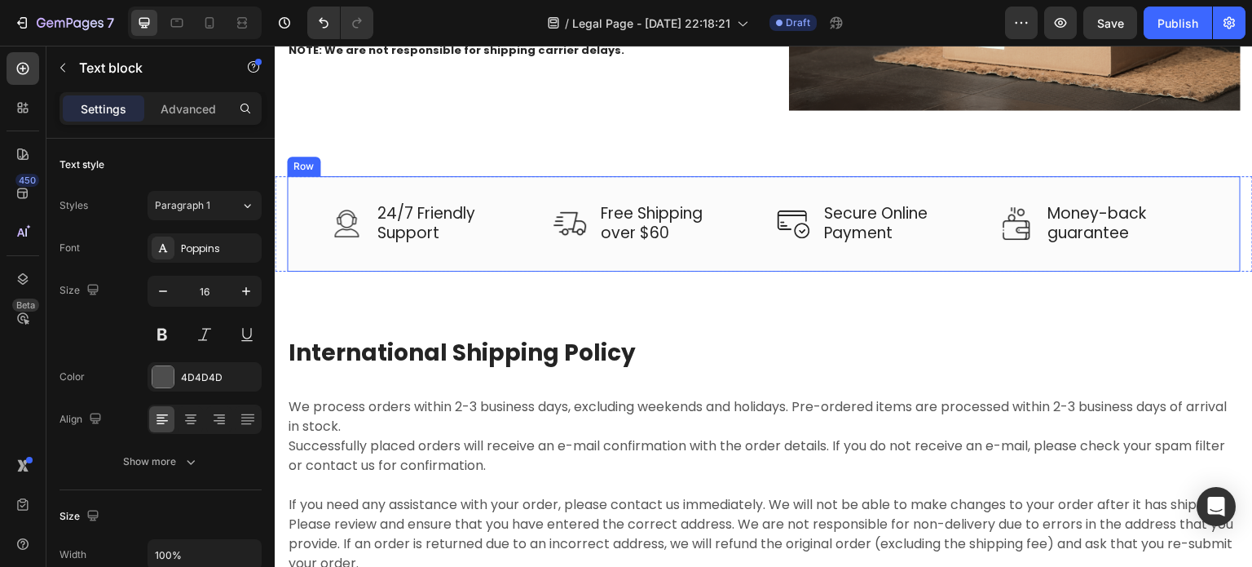
click at [673, 240] on div "Image 24/7 Friendly Support Text block Row Image Free Shipping over $60 Text bl…" at bounding box center [764, 223] width 954 height 95
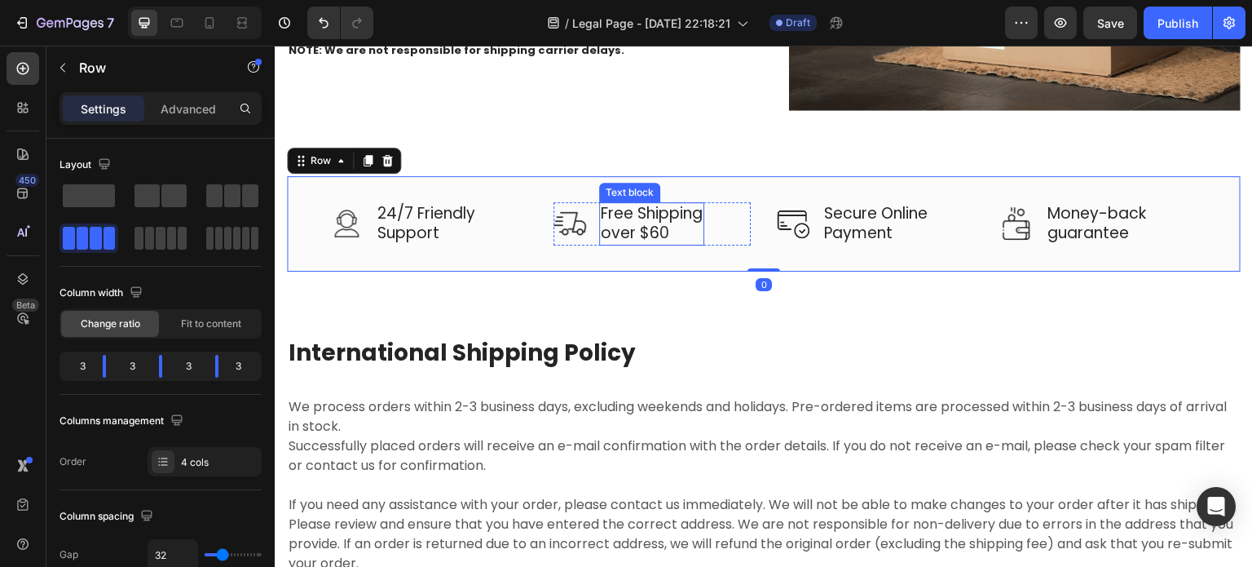
click at [665, 232] on p "Free Shipping over $60" at bounding box center [652, 224] width 102 height 40
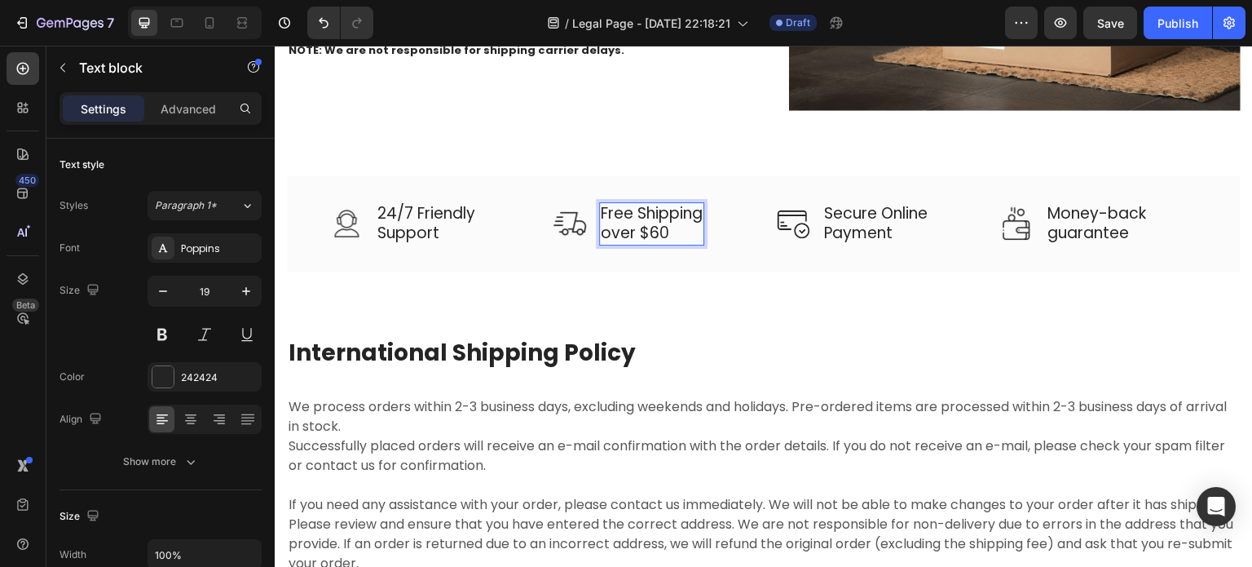
click at [667, 227] on p "Free Shipping over $60" at bounding box center [652, 224] width 102 height 40
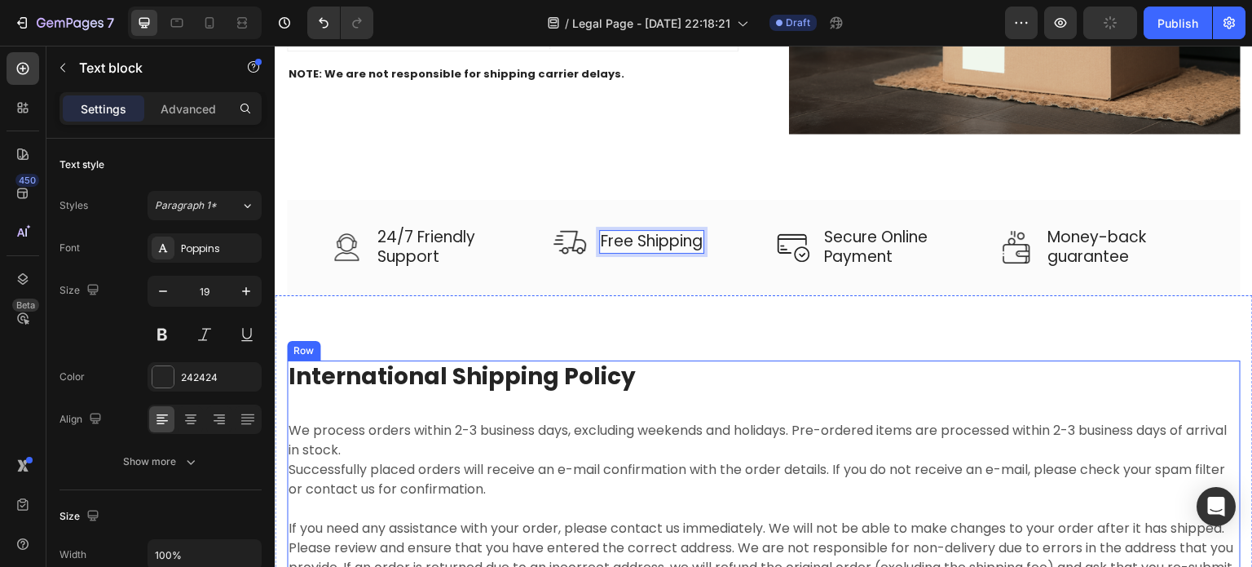
scroll to position [575, 0]
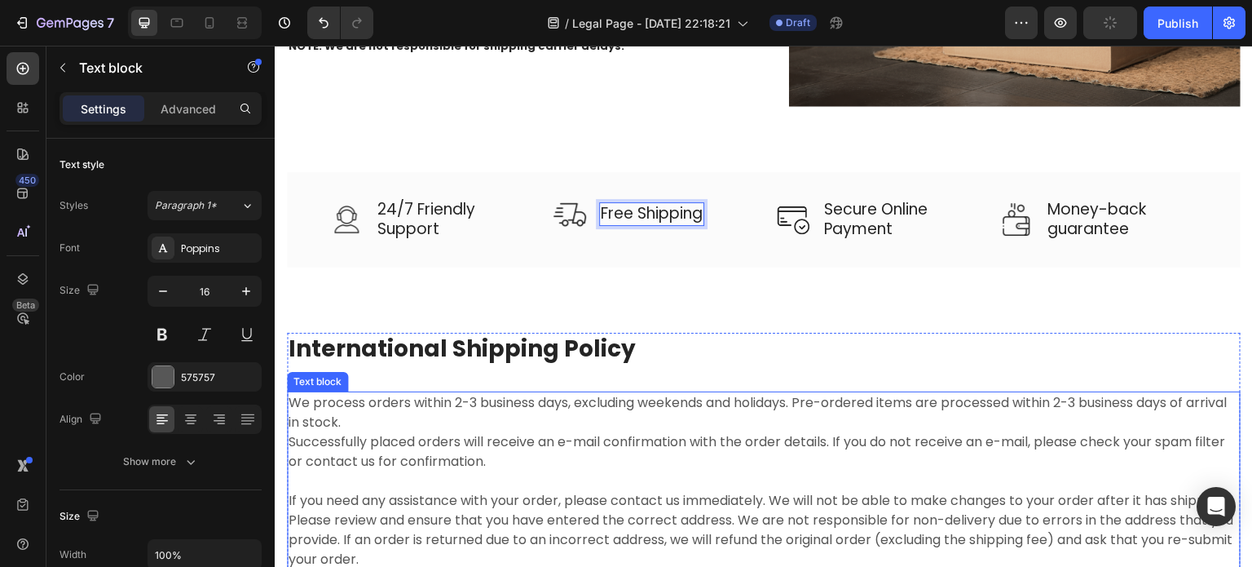
click at [445, 400] on p "We process orders within 2-3 business days, excluding weekends and holidays. Pr…" at bounding box center [764, 481] width 951 height 176
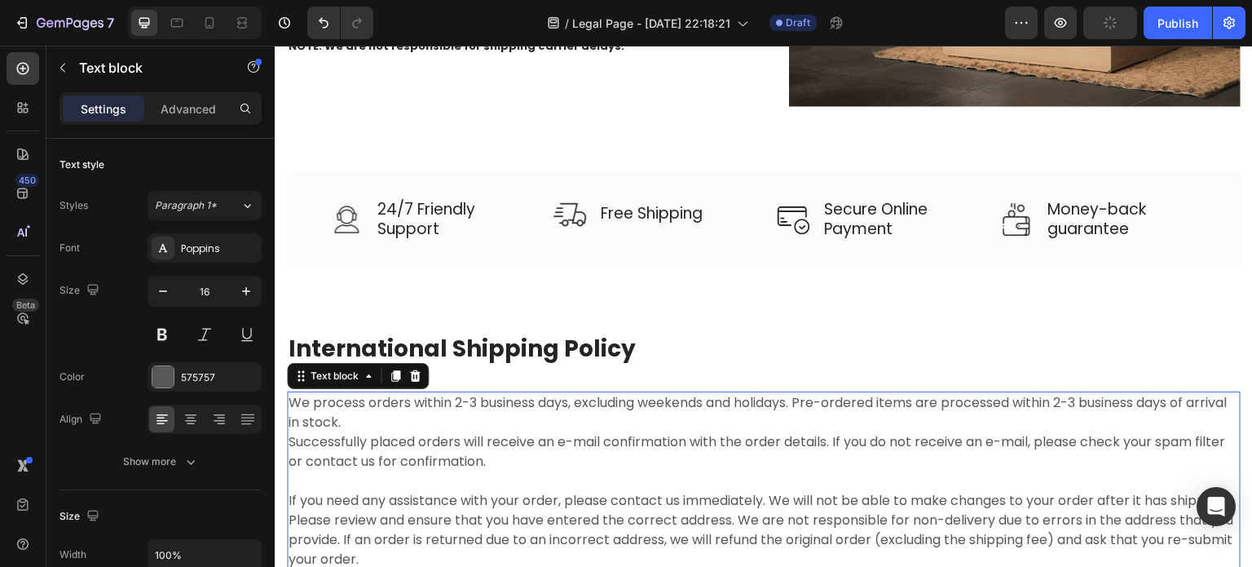
click at [461, 399] on p "We process orders within 2-3 business days, excluding weekends and holidays. Pr…" at bounding box center [764, 481] width 951 height 176
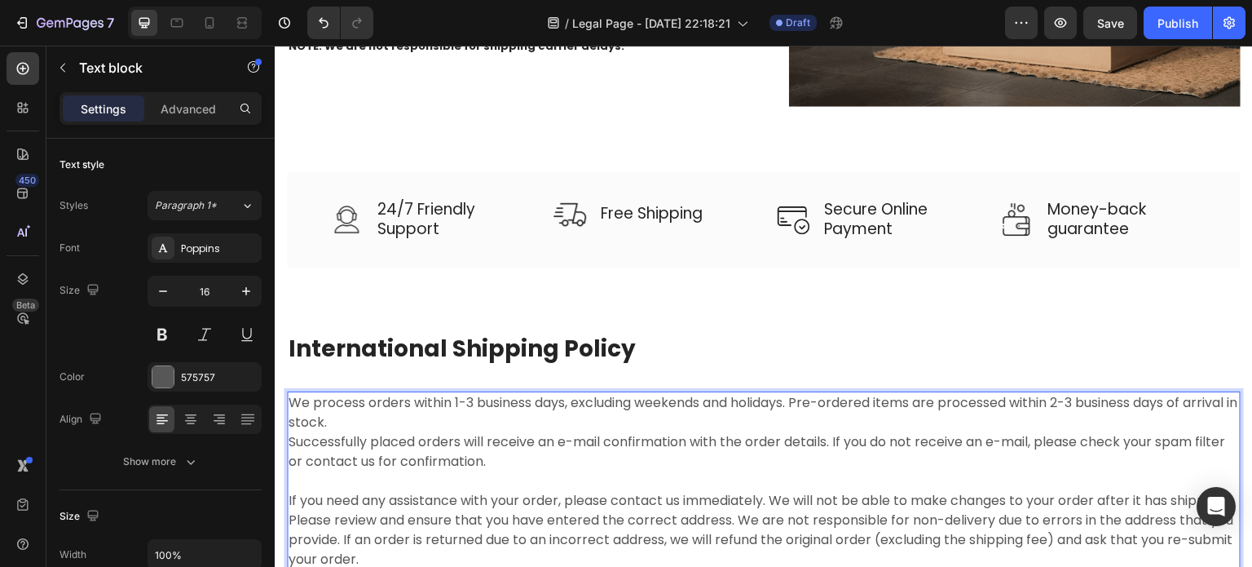
click at [474, 395] on p "We process orders within 1-3 business days, excluding weekends and holidays. Pr…" at bounding box center [764, 481] width 951 height 176
click at [1070, 399] on p "We process orders within 1-2 business days, excluding weekends and holidays. Pr…" at bounding box center [764, 481] width 951 height 176
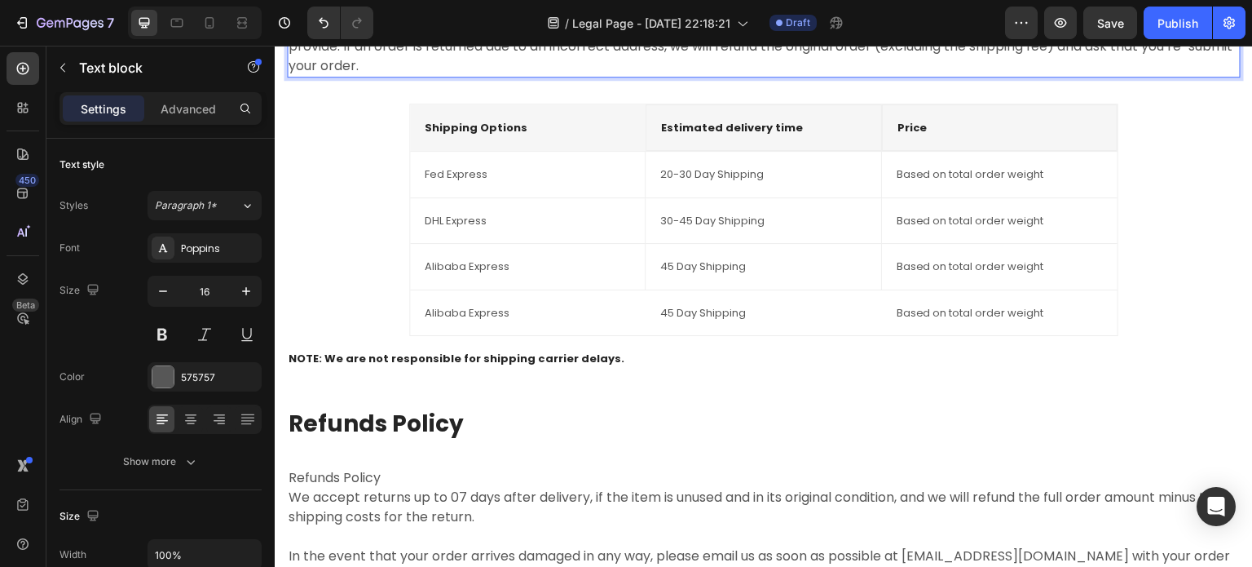
scroll to position [1064, 0]
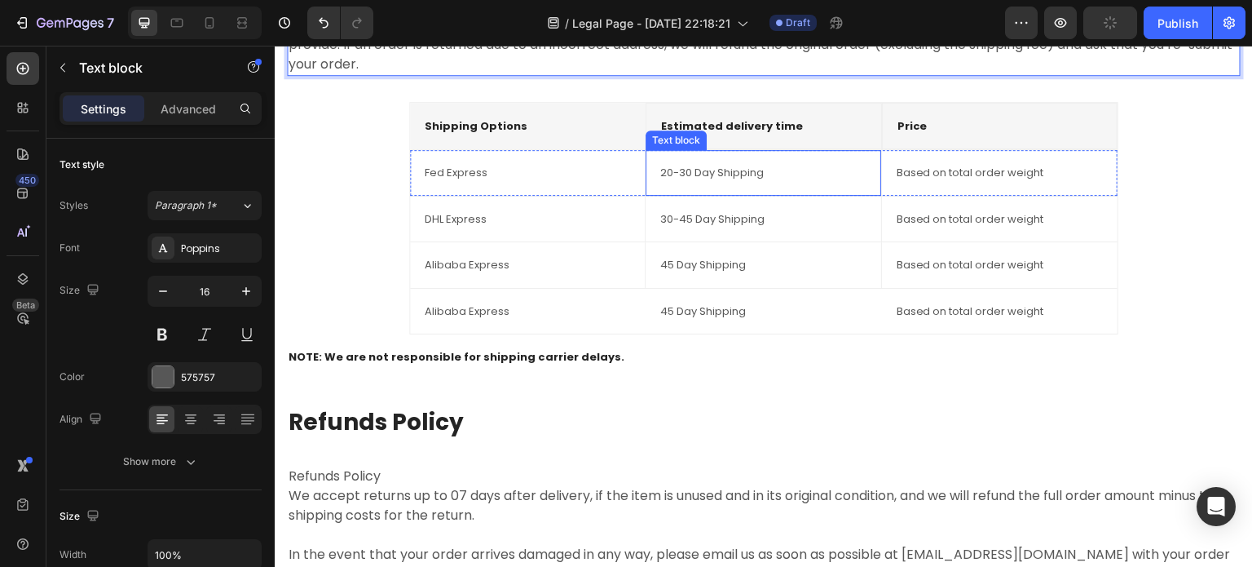
click at [694, 181] on p "20-30 Day Shipping" at bounding box center [762, 173] width 205 height 16
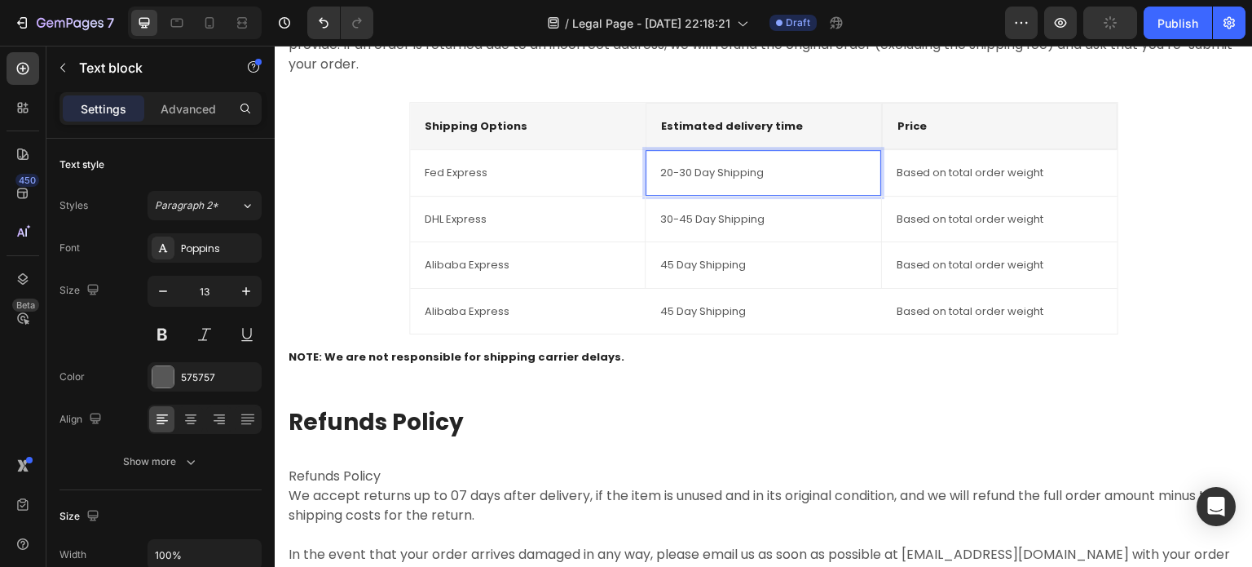
click at [670, 181] on p "20-30 Day Shipping" at bounding box center [762, 173] width 205 height 16
click at [666, 181] on p "20-30 Day Shipping" at bounding box center [762, 173] width 205 height 16
click at [680, 181] on p "7-30 Day Shipping" at bounding box center [762, 173] width 205 height 16
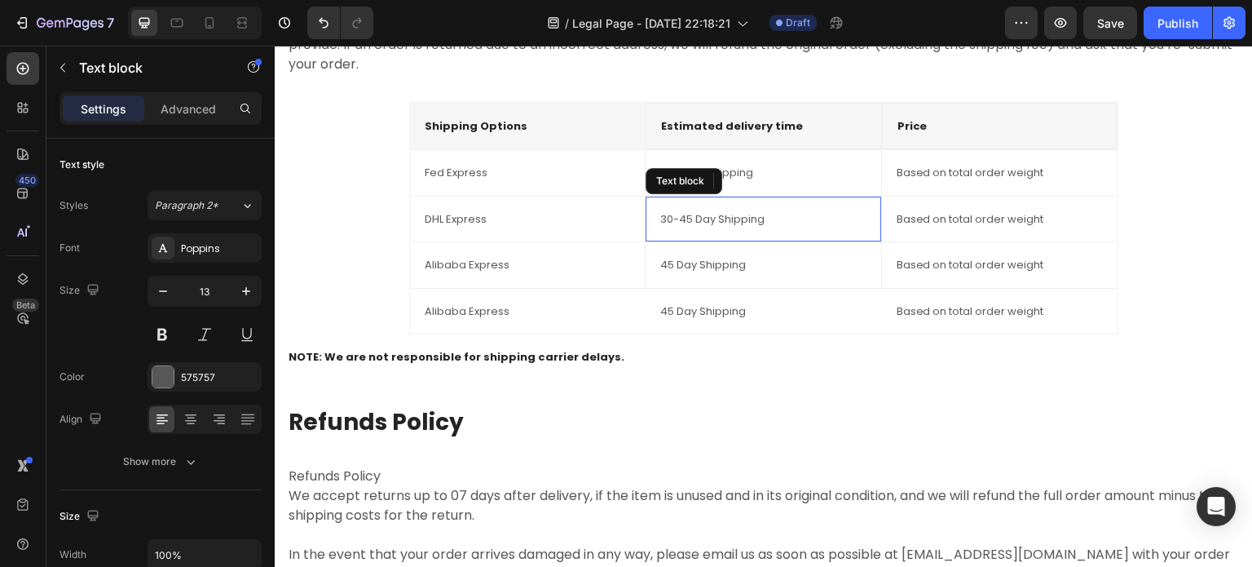
click at [666, 227] on p "30-45 Day Shipping" at bounding box center [762, 219] width 205 height 16
click at [679, 227] on p "7-45 Day Shipping" at bounding box center [762, 219] width 205 height 16
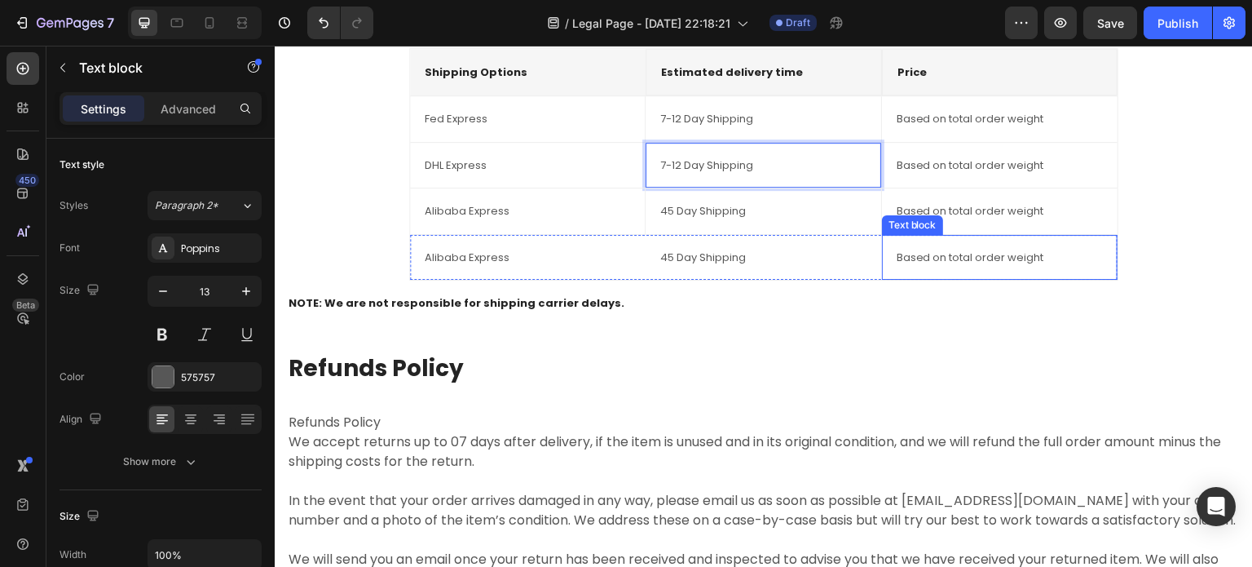
scroll to position [1145, 0]
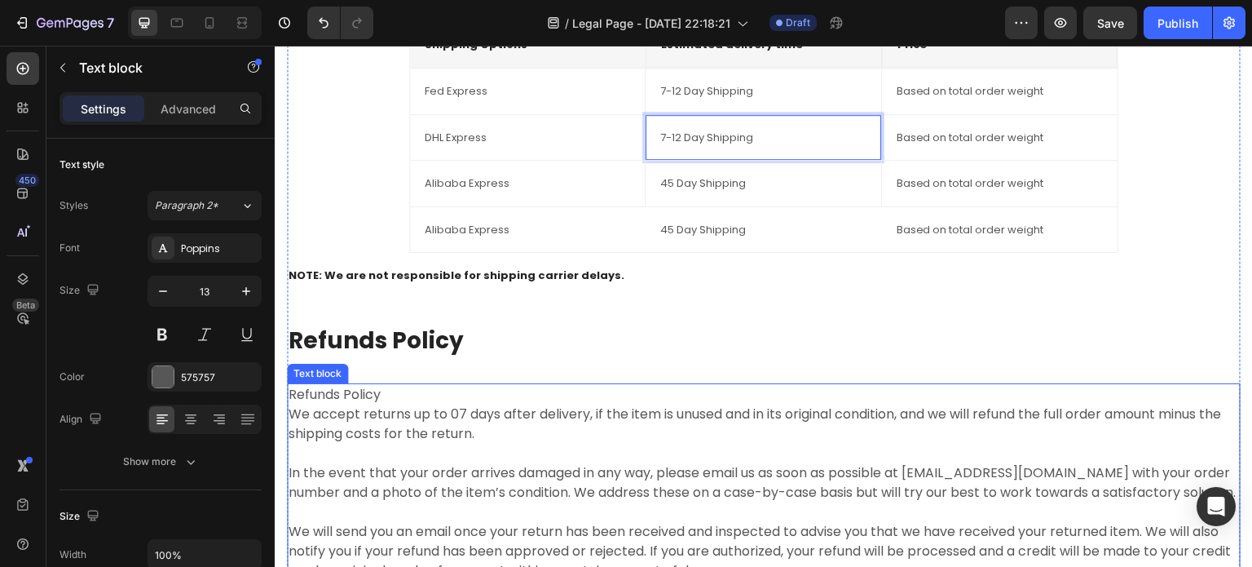
click at [460, 434] on p "Refunds Policy We accept returns up to 07 days after delivery, if the item is u…" at bounding box center [764, 483] width 951 height 196
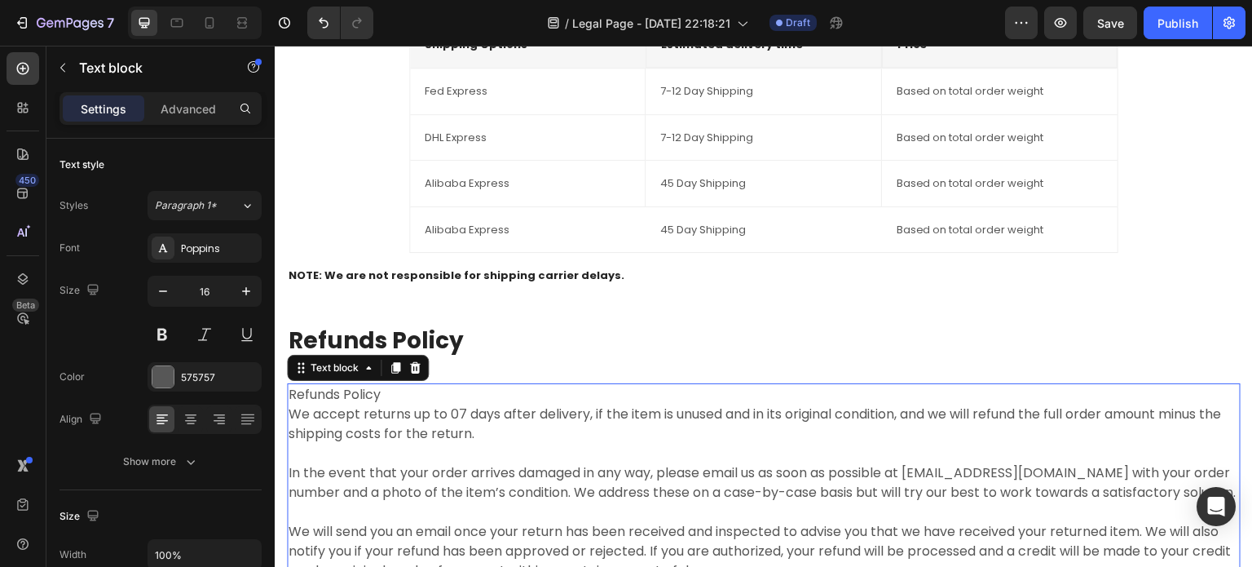
click at [466, 434] on p "Refunds Policy We accept returns up to 07 days after delivery, if the item is u…" at bounding box center [764, 483] width 951 height 196
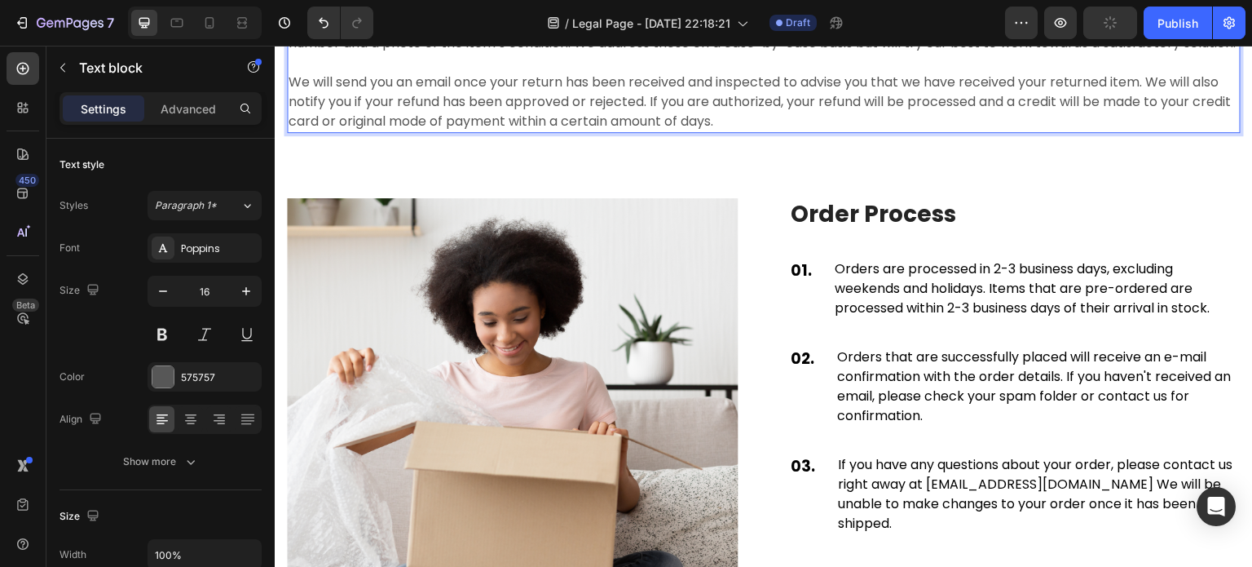
scroll to position [1634, 0]
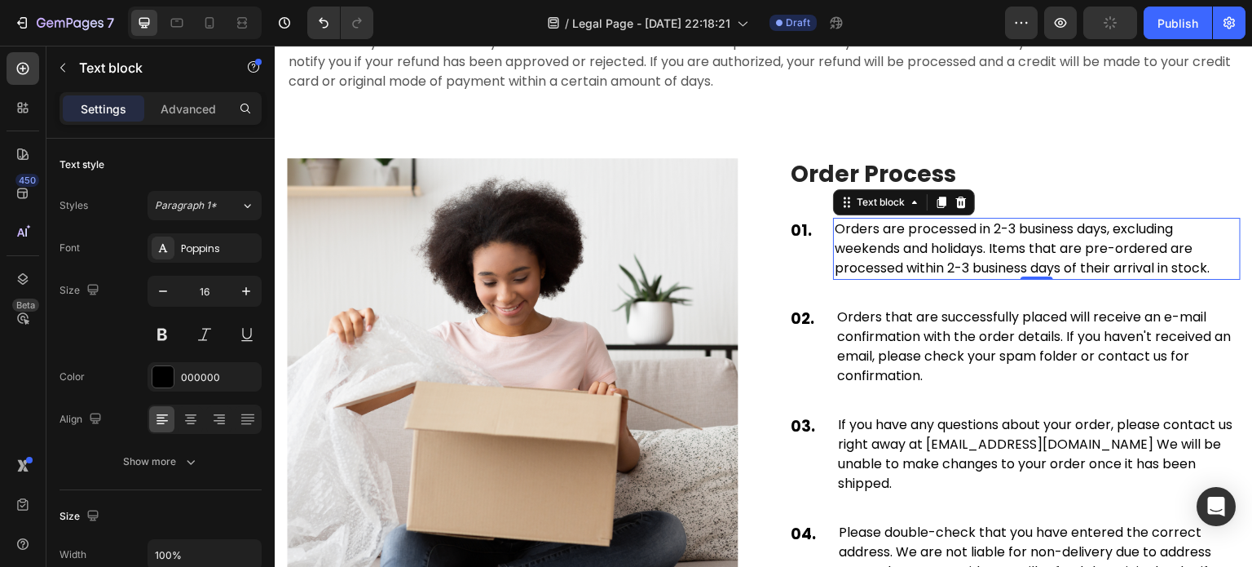
click at [986, 265] on p "Orders are processed in 2-3 business days, excluding weekends and holidays. Ite…" at bounding box center [1037, 248] width 404 height 59
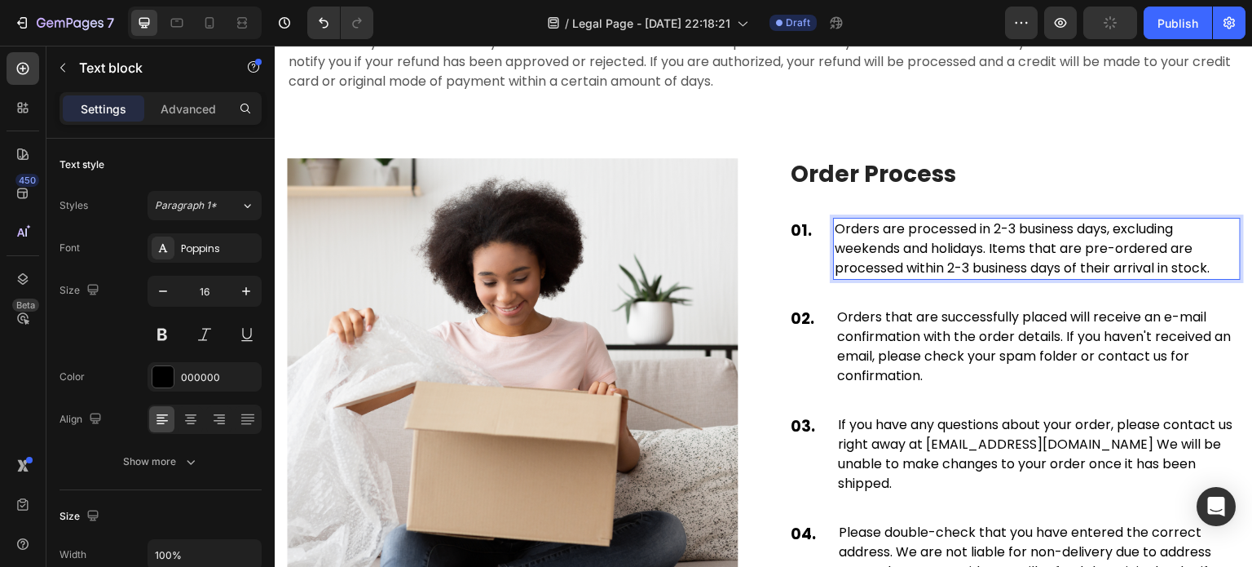
click at [992, 267] on p "Orders are processed in 2-3 business days, excluding weekends and holidays. Ite…" at bounding box center [1037, 248] width 404 height 59
click at [1009, 268] on p "Orders are processed in 1-3 business days, excluding weekends and holidays. Ite…" at bounding box center [1037, 248] width 404 height 59
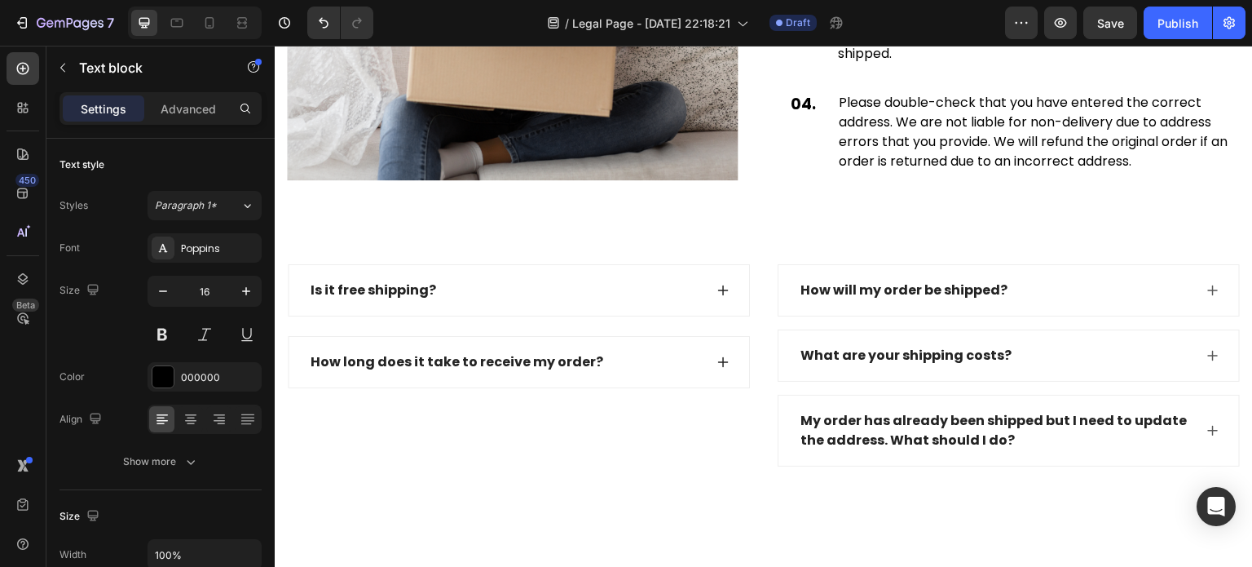
scroll to position [2124, 0]
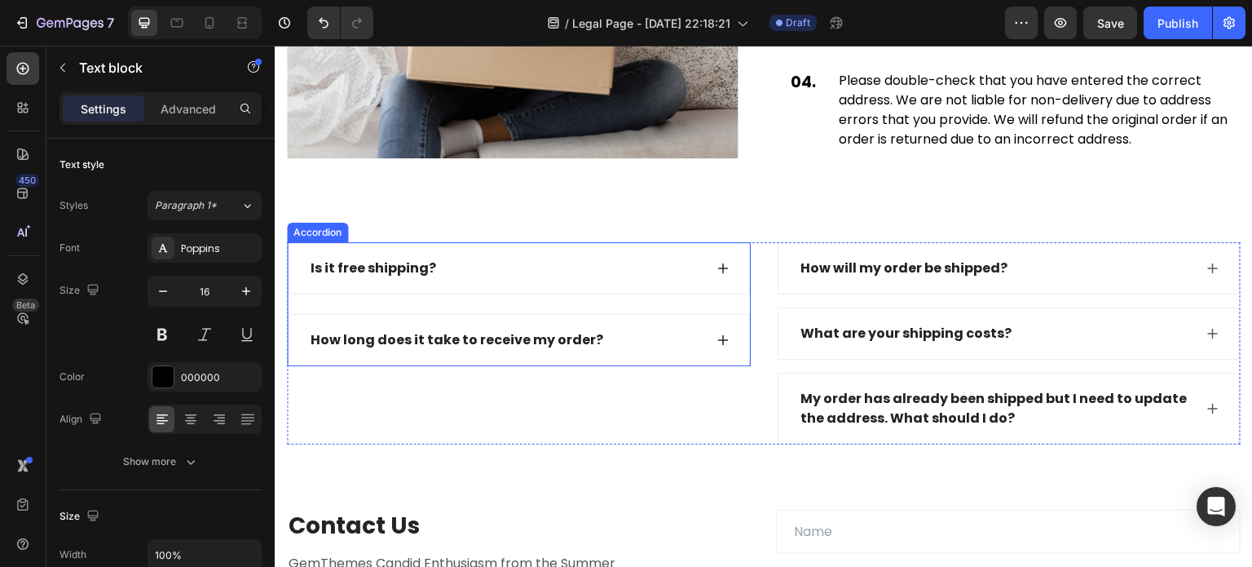
click at [598, 261] on div "Is it free shipping?" at bounding box center [519, 268] width 461 height 51
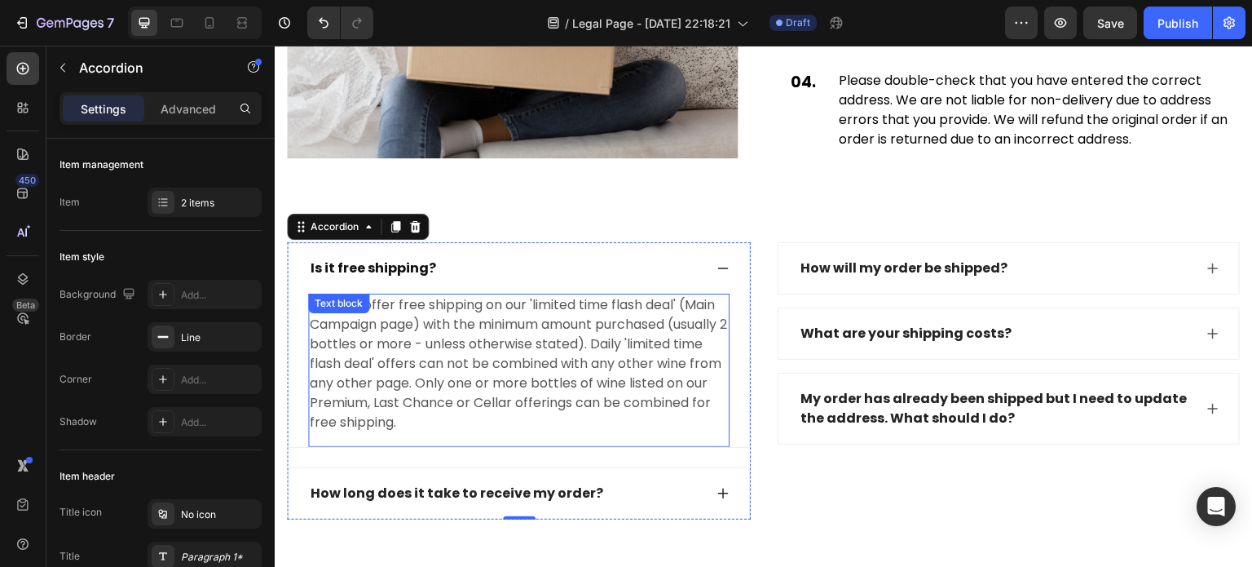
click at [646, 315] on p "Yes! We offer free shipping on our 'limited time flash deal' (Main Campaign pag…" at bounding box center [519, 363] width 418 height 137
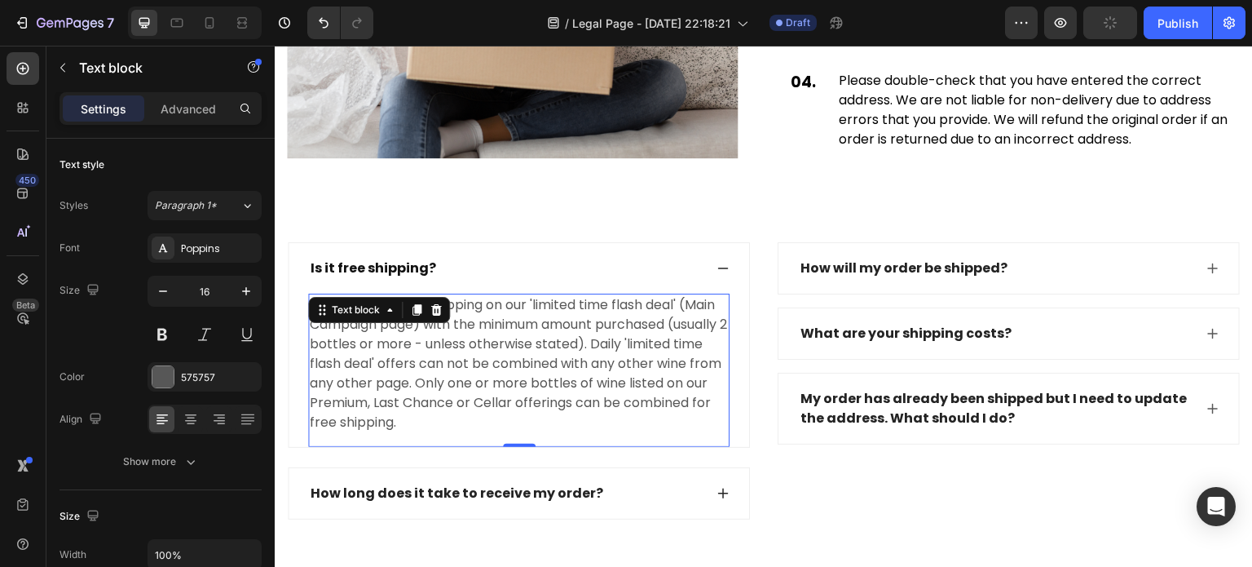
click at [637, 308] on p "Yes! We offer free shipping on our 'limited time flash deal' (Main Campaign pag…" at bounding box center [519, 363] width 418 height 137
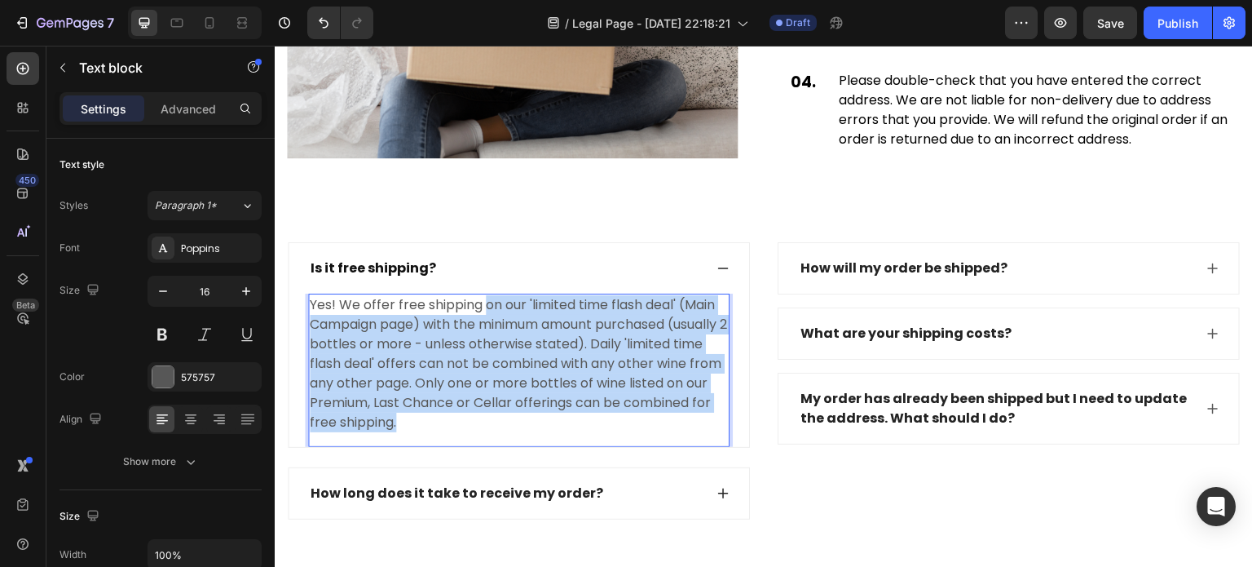
drag, startPoint x: 487, startPoint y: 284, endPoint x: 538, endPoint y: 403, distance: 128.9
click at [538, 403] on p "Yes! We offer free shipping on our 'limited time flash deal' (Main Campaign pag…" at bounding box center [519, 363] width 418 height 137
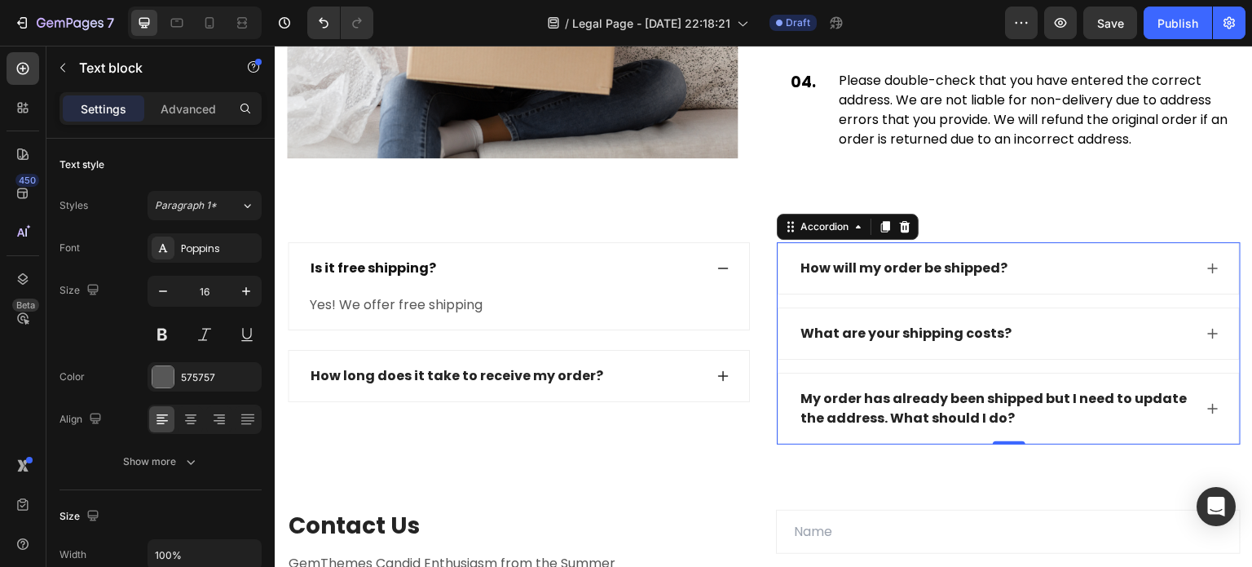
click at [925, 256] on div "How will my order be shipped?" at bounding box center [904, 268] width 212 height 24
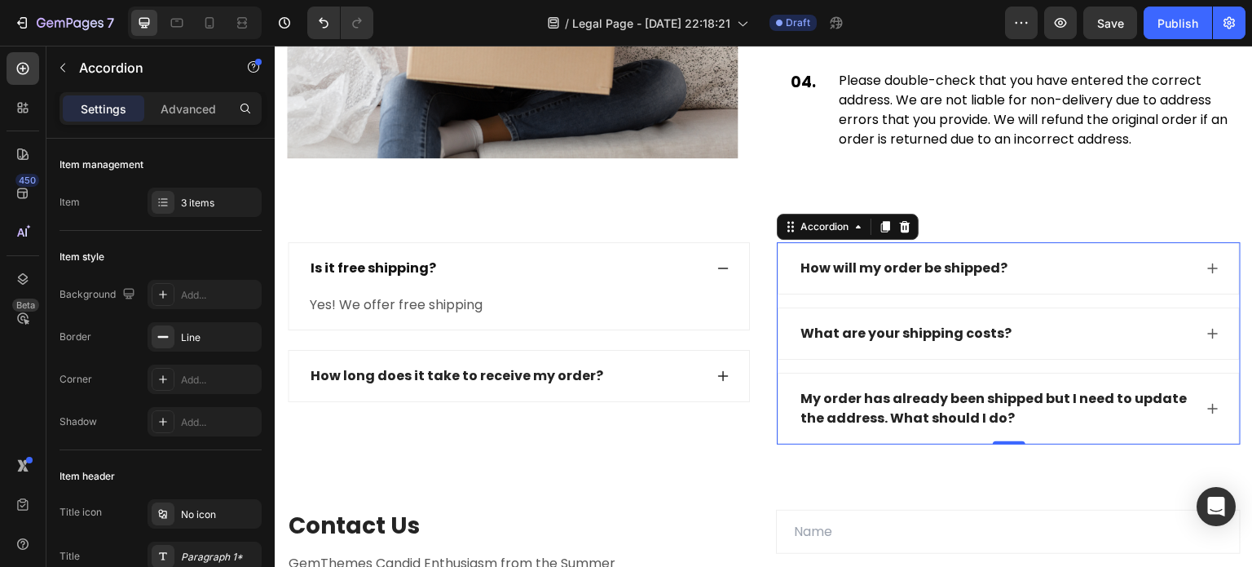
click at [1106, 256] on div "How will my order be shipped?" at bounding box center [995, 268] width 395 height 24
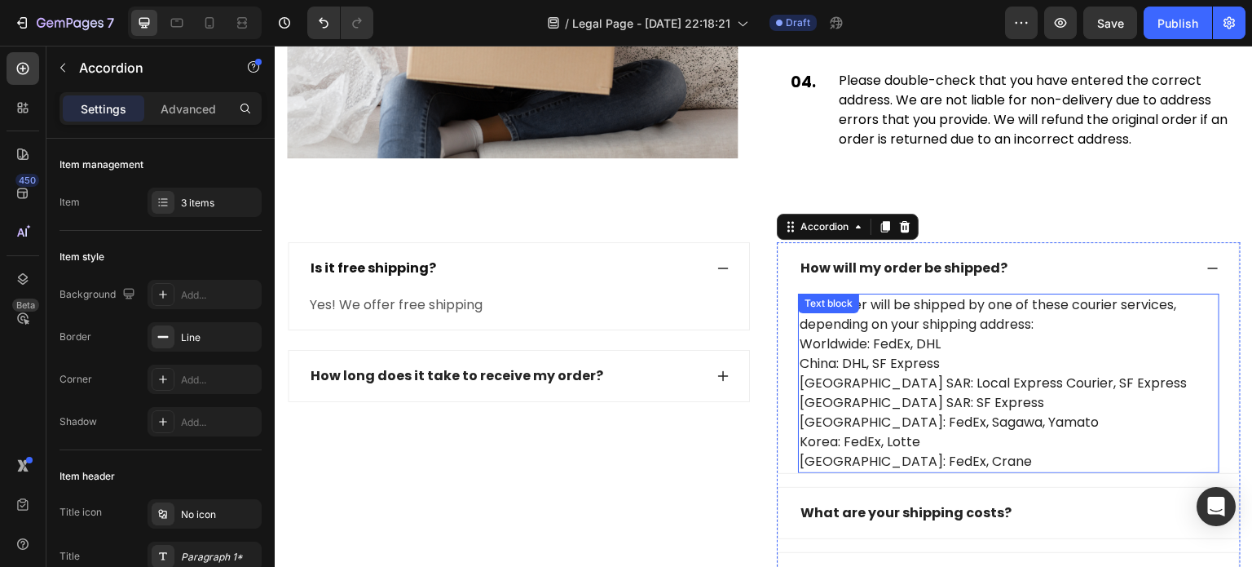
click at [1077, 295] on p "Your order will be shipped by one of these courier services, depending on your …" at bounding box center [1009, 383] width 418 height 176
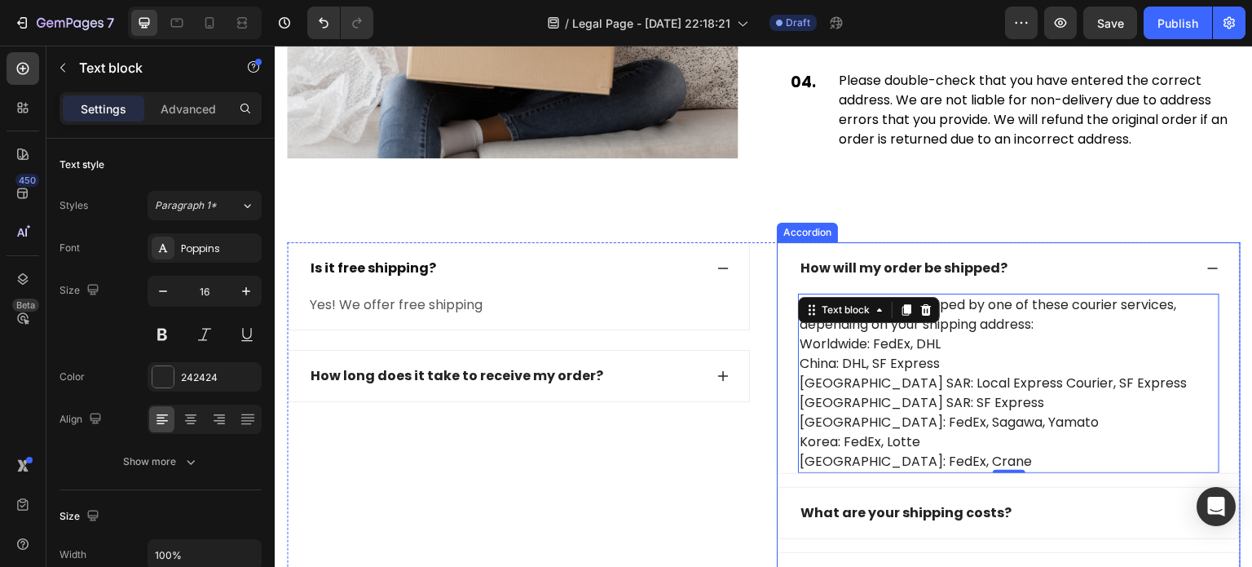
click at [1102, 256] on div "How will my order be shipped?" at bounding box center [995, 268] width 395 height 24
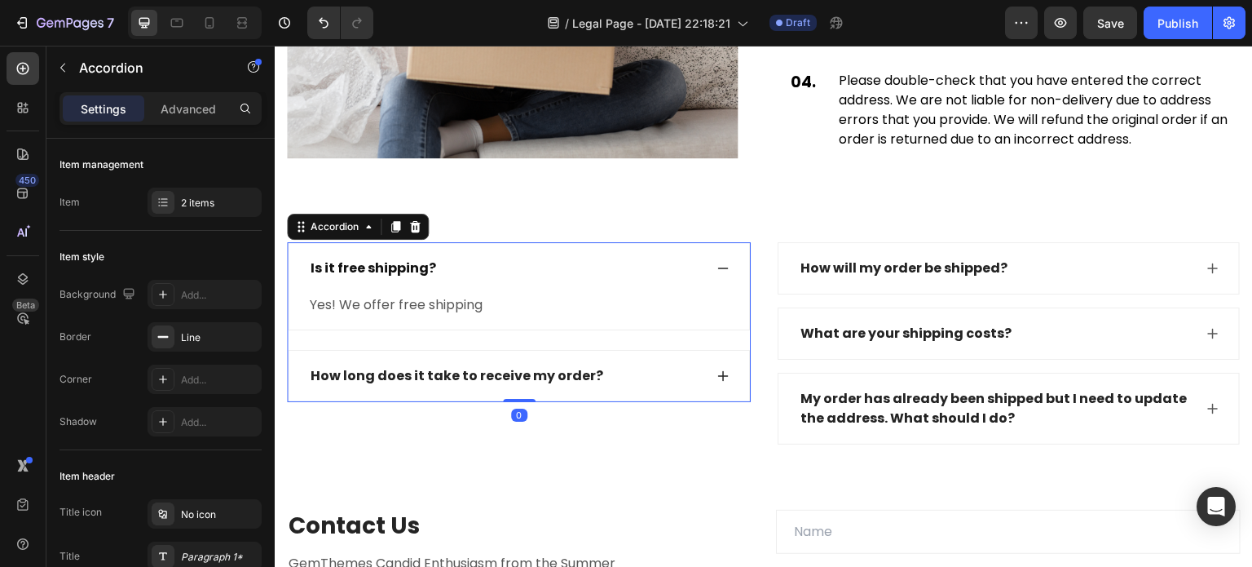
click at [620, 364] on div "How long does it take to receive my order?" at bounding box center [505, 376] width 395 height 24
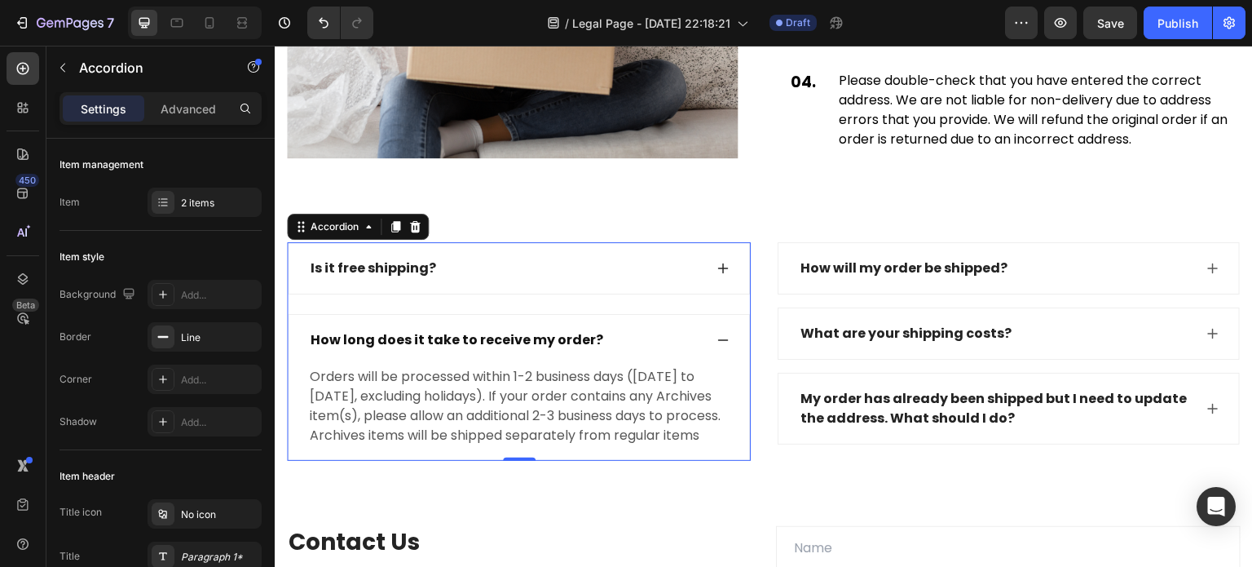
click at [665, 328] on div "How long does it take to receive my order?" at bounding box center [505, 340] width 395 height 24
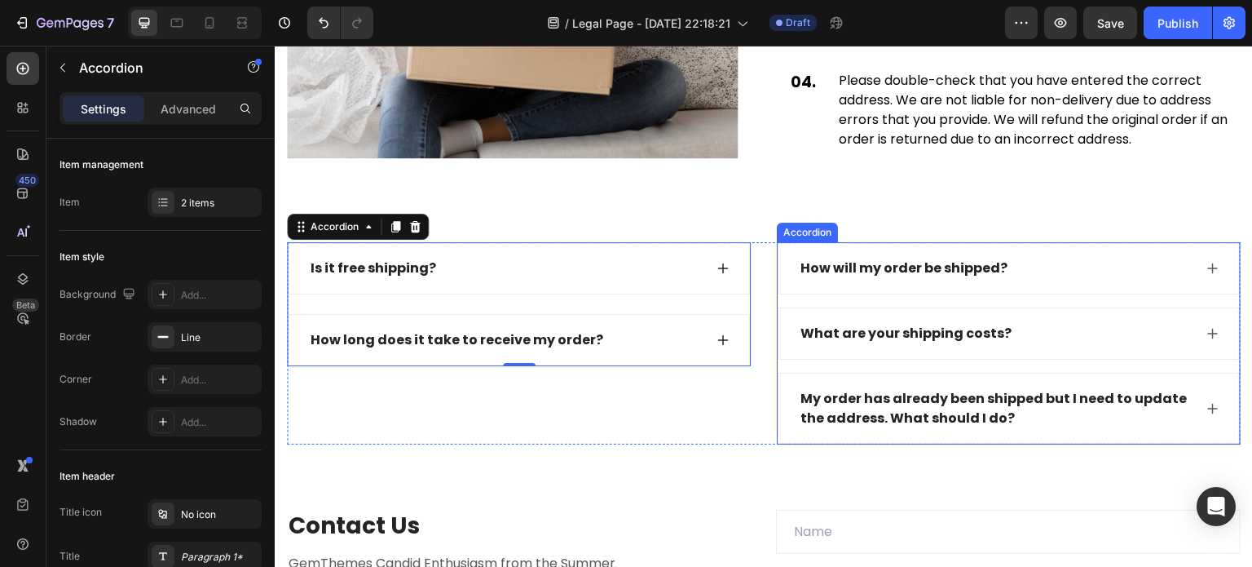
click at [922, 321] on div "What are your shipping costs?" at bounding box center [906, 333] width 216 height 24
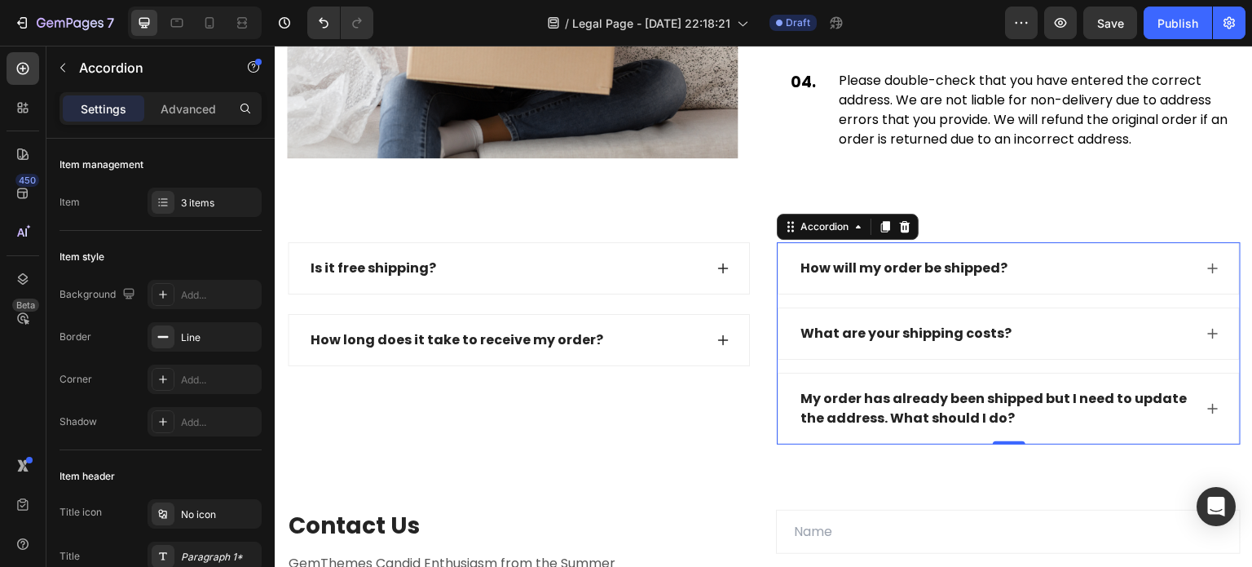
click at [1070, 321] on div "What are your shipping costs?" at bounding box center [995, 333] width 395 height 24
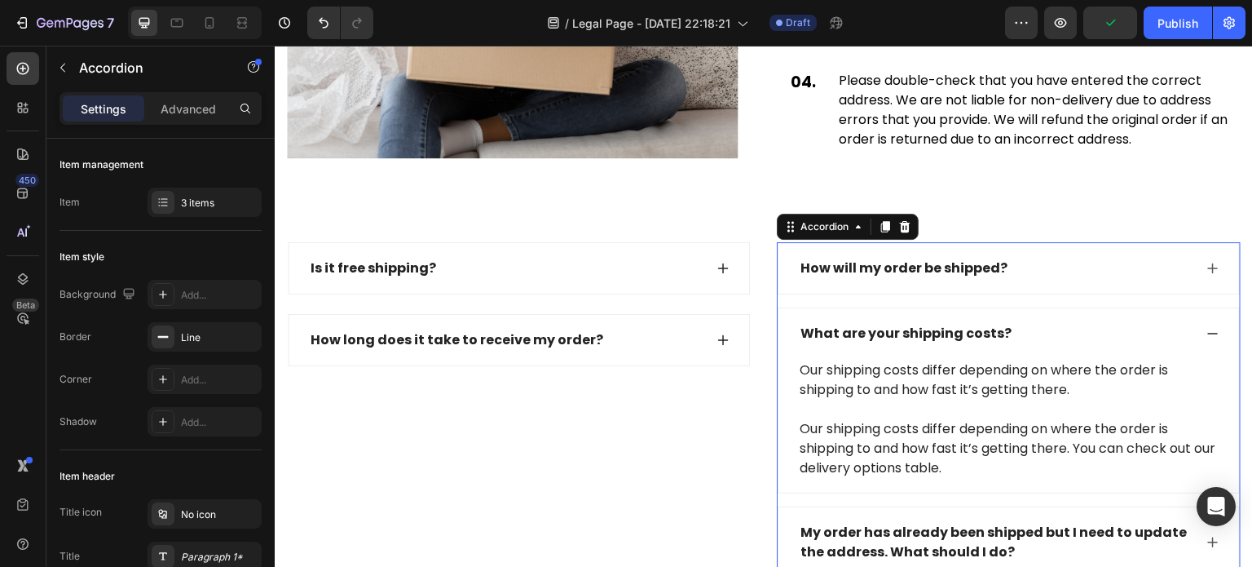
click at [1007, 323] on div "What are your shipping costs?" at bounding box center [995, 333] width 395 height 24
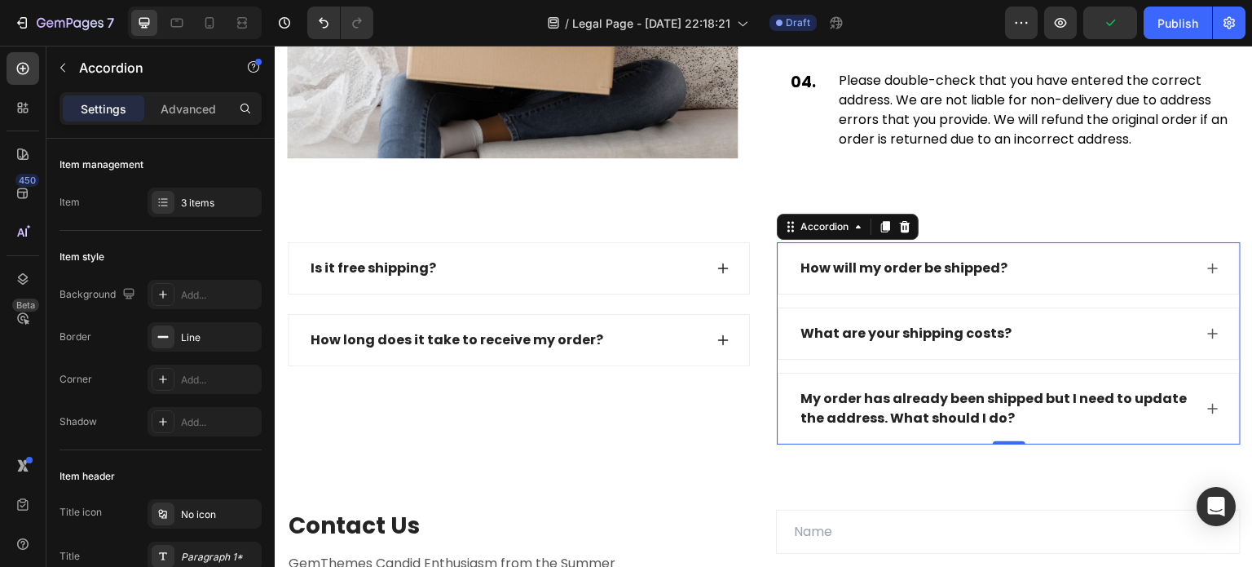
click at [1043, 401] on div "My order has already been shipped but I need to update the address. What should…" at bounding box center [995, 408] width 395 height 44
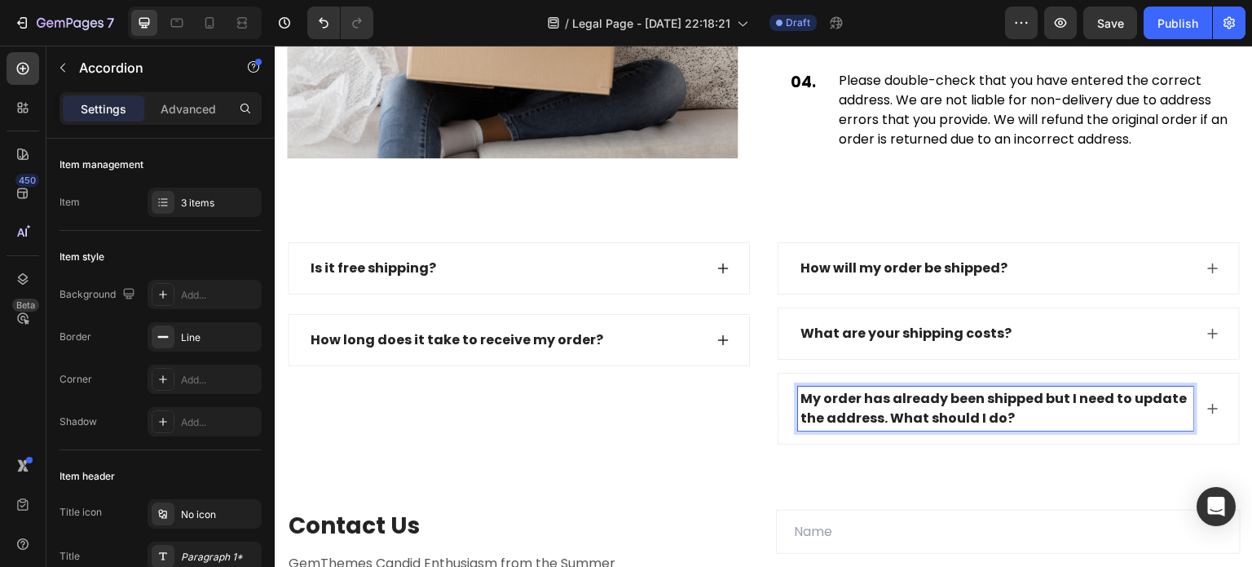
click at [1149, 405] on p "My order has already been shipped but I need to update the address. What should…" at bounding box center [996, 408] width 390 height 39
click at [1193, 395] on div "My order has already been shipped but I need to update the address. What should…" at bounding box center [1009, 408] width 461 height 70
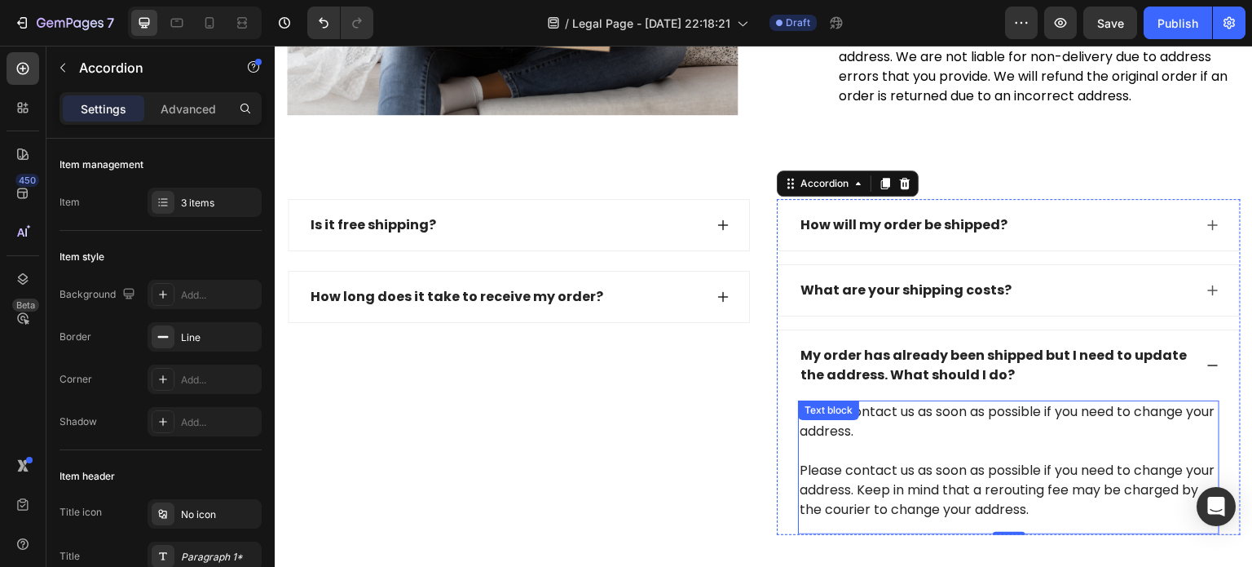
scroll to position [2205, 0]
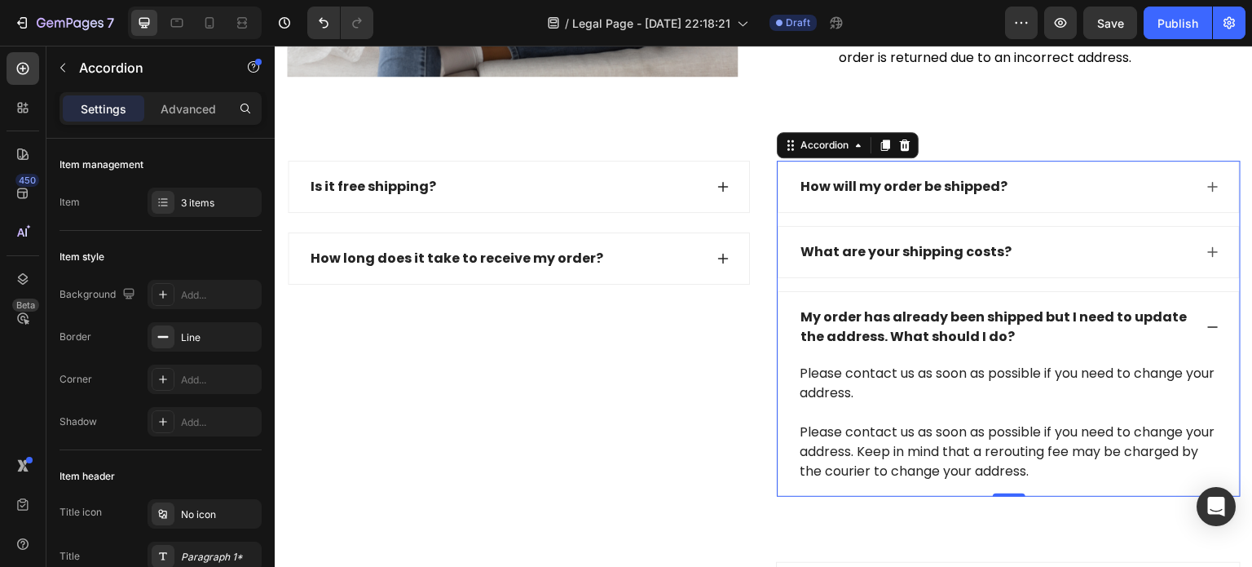
click at [1206, 320] on icon at bounding box center [1212, 326] width 13 height 13
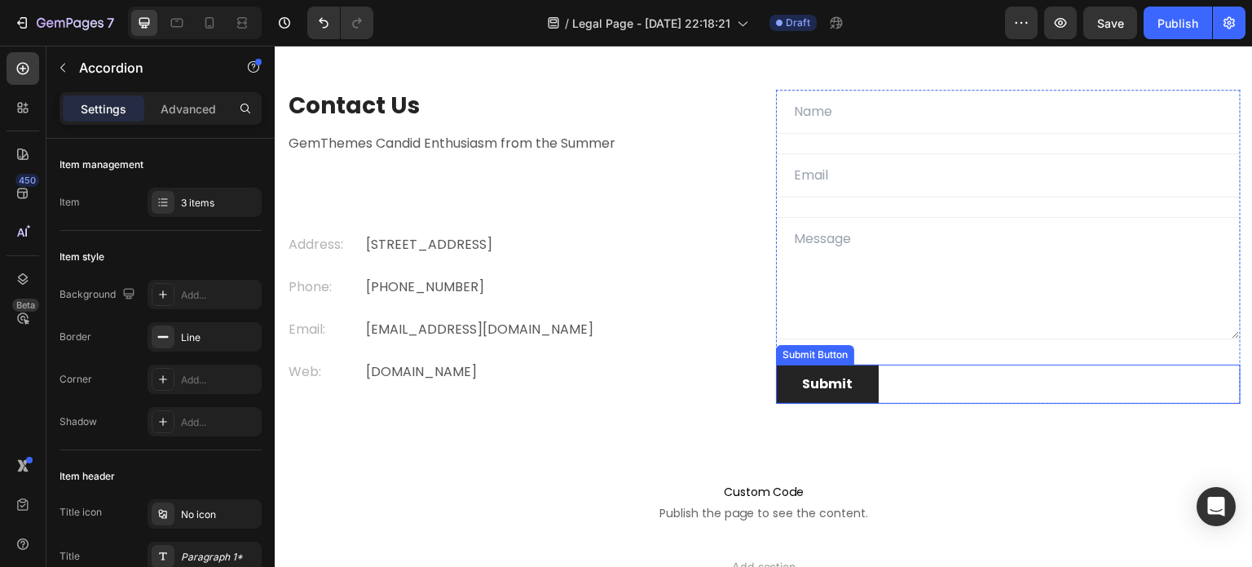
scroll to position [2450, 0]
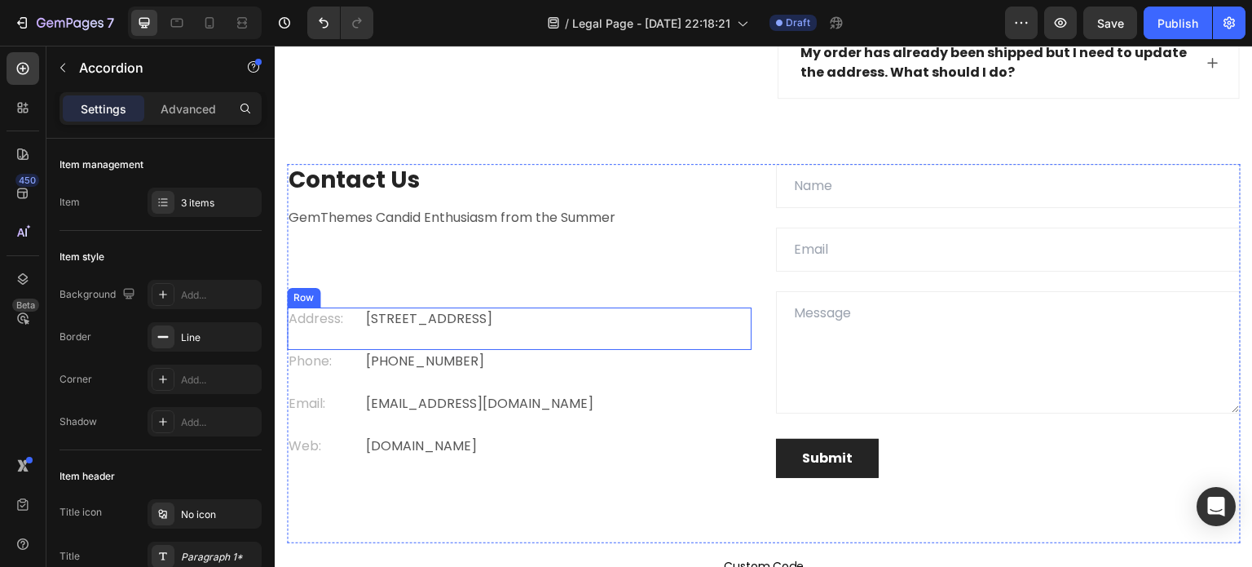
click at [339, 332] on div "Address: Text block Eight Avenue 487, London Text block Row" at bounding box center [519, 328] width 465 height 42
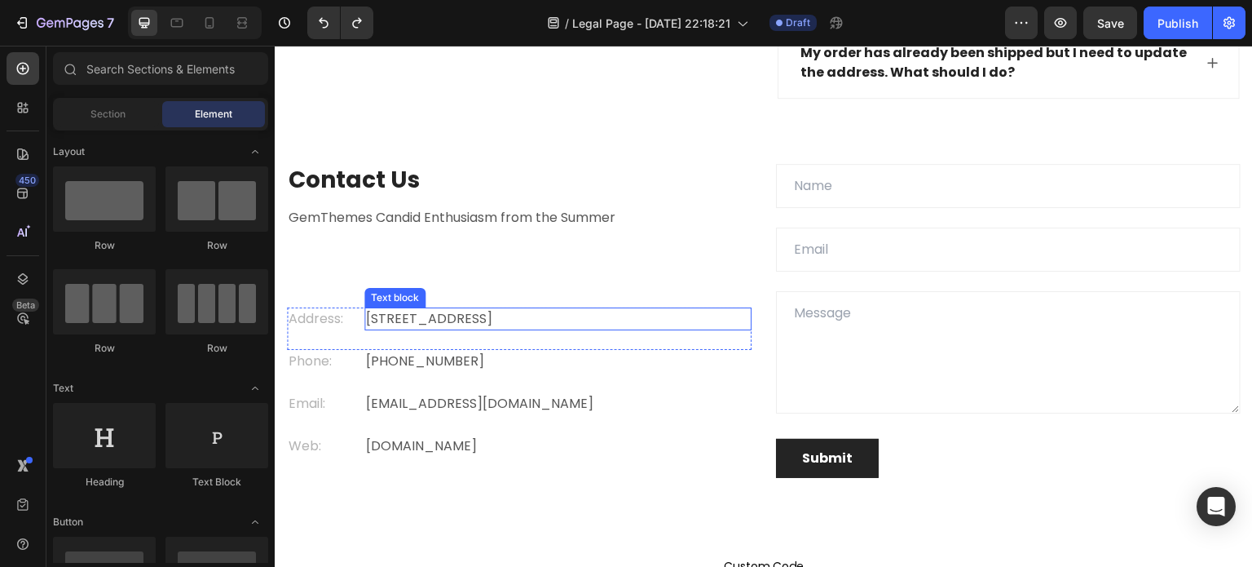
click at [487, 320] on p "Eight Avenue 487, London" at bounding box center [558, 319] width 384 height 20
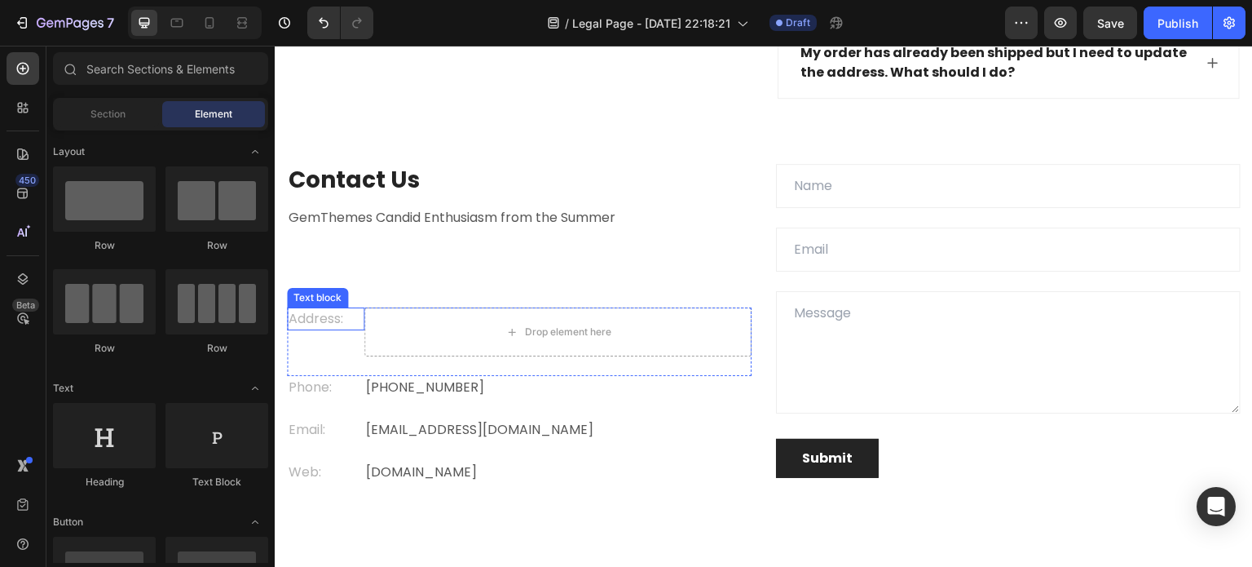
click at [340, 315] on p "Address:" at bounding box center [326, 319] width 74 height 20
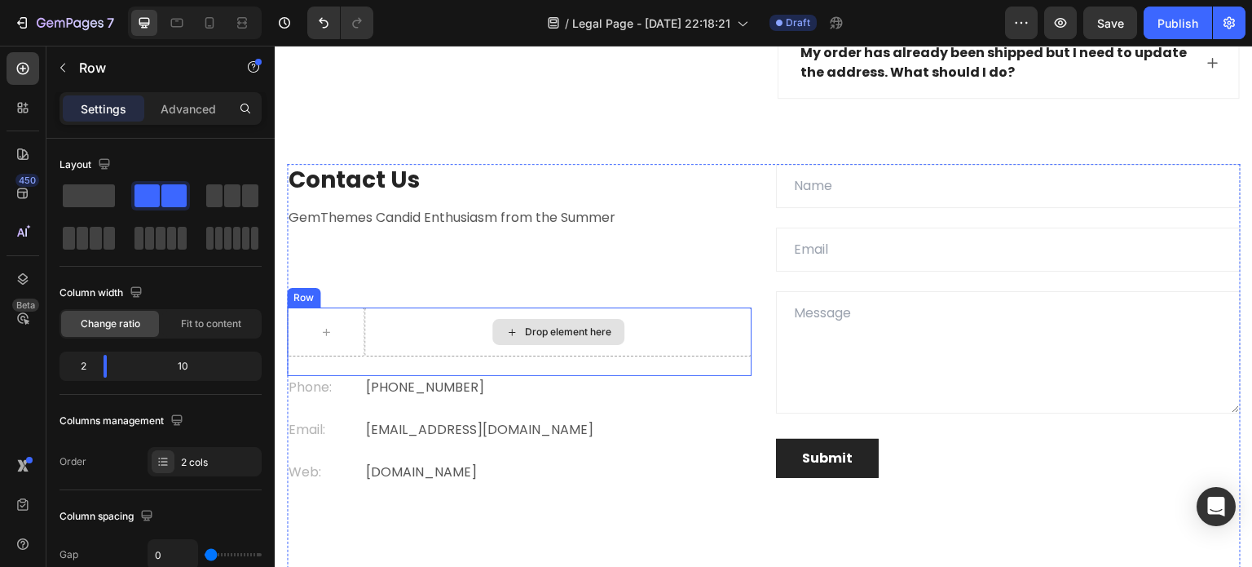
click at [401, 334] on div "Drop element here" at bounding box center [557, 331] width 387 height 49
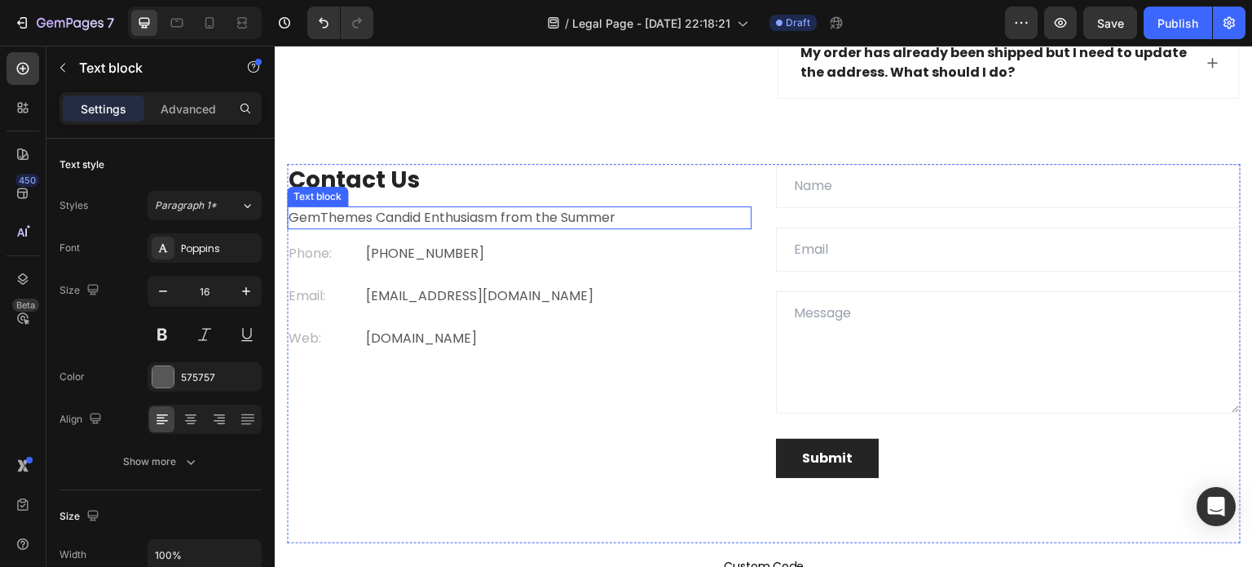
click at [531, 221] on p "GemThemes Candid Enthusiasm from the Summer" at bounding box center [519, 218] width 461 height 20
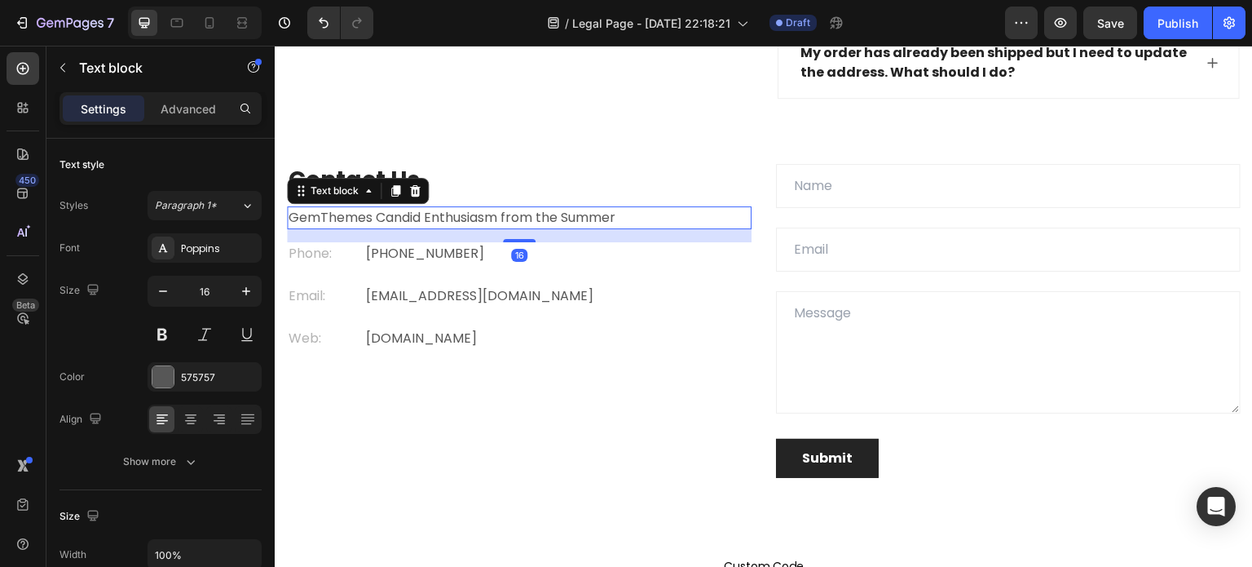
click at [599, 214] on p "GemThemes Candid Enthusiasm from the Summer" at bounding box center [519, 218] width 461 height 20
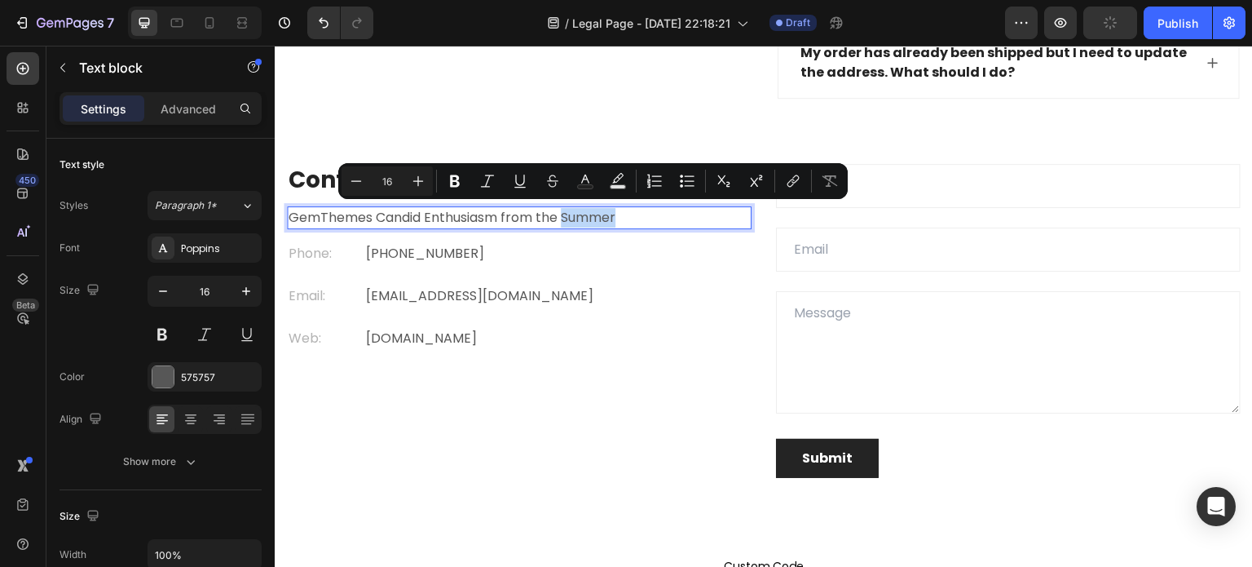
click at [622, 214] on p "GemThemes Candid Enthusiasm from the Summer" at bounding box center [519, 218] width 461 height 20
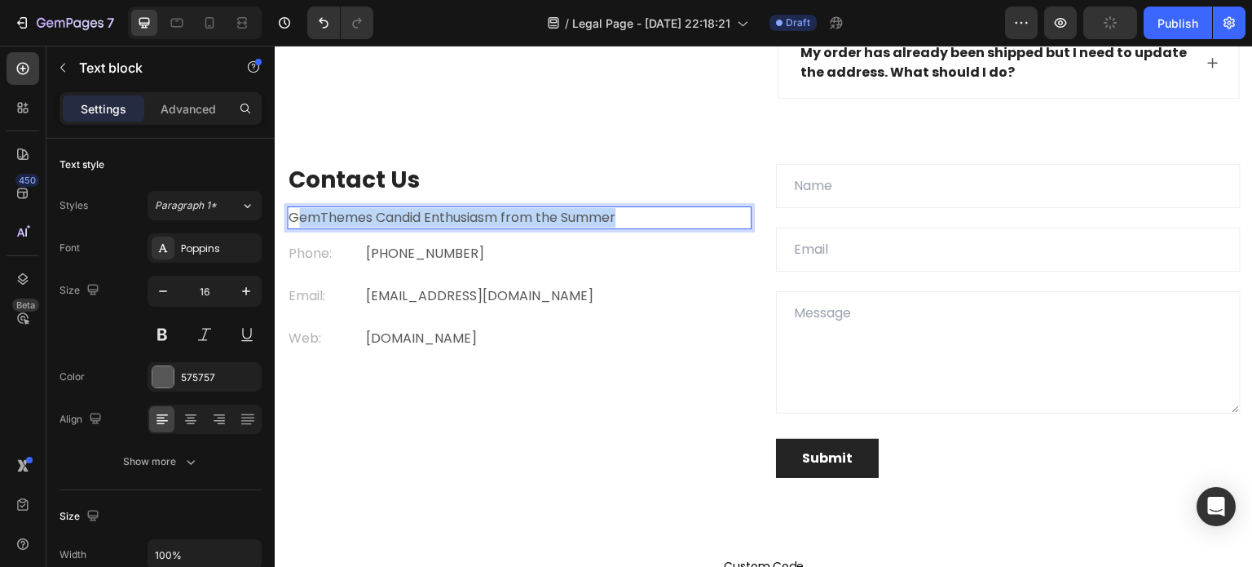
drag, startPoint x: 626, startPoint y: 214, endPoint x: 293, endPoint y: 223, distance: 332.7
click at [293, 223] on p "GemThemes Candid Enthusiasm from the Summer" at bounding box center [519, 218] width 461 height 20
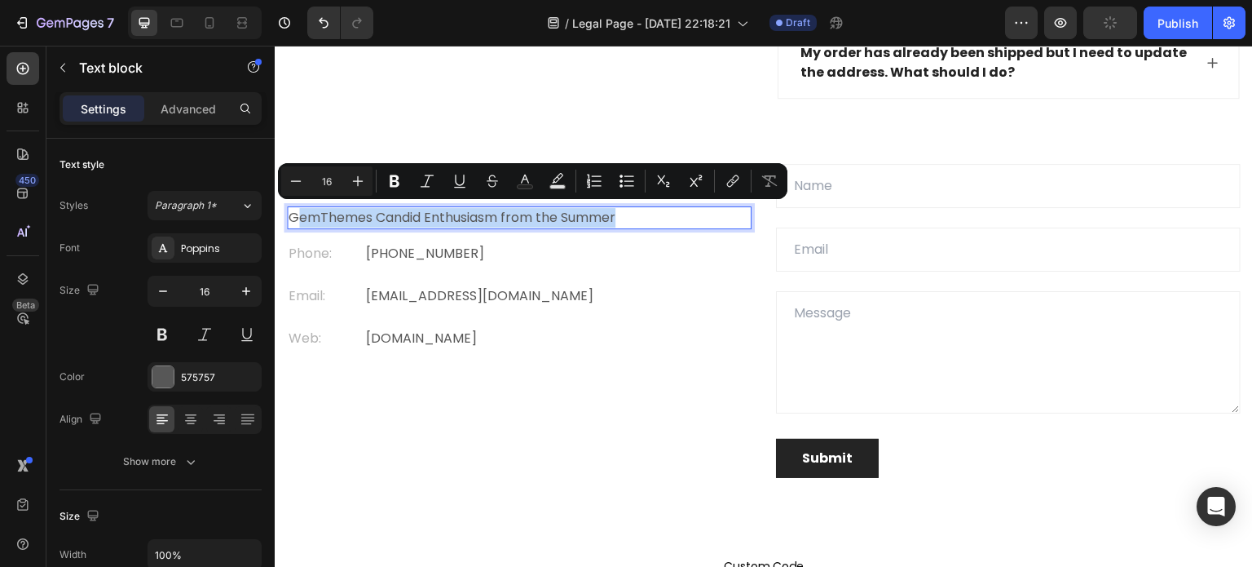
click at [645, 226] on div "GemThemes Candid Enthusiasm from the Summer" at bounding box center [519, 217] width 465 height 23
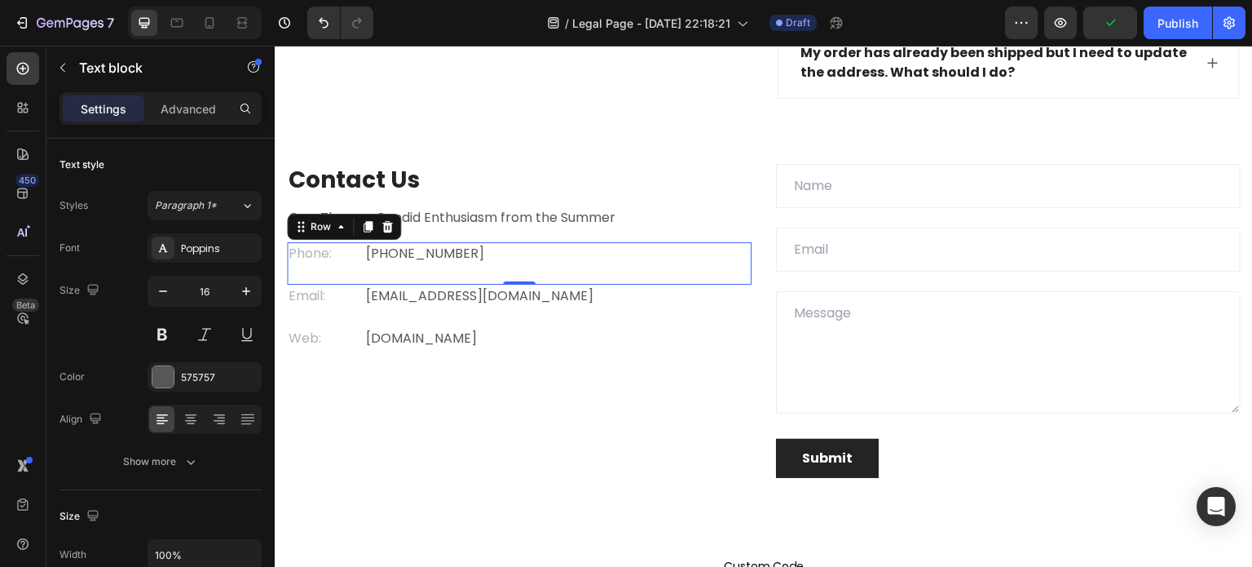
click at [679, 265] on div "Phone: Text block +012 345 6789 0000 Text block Row 0" at bounding box center [519, 263] width 465 height 42
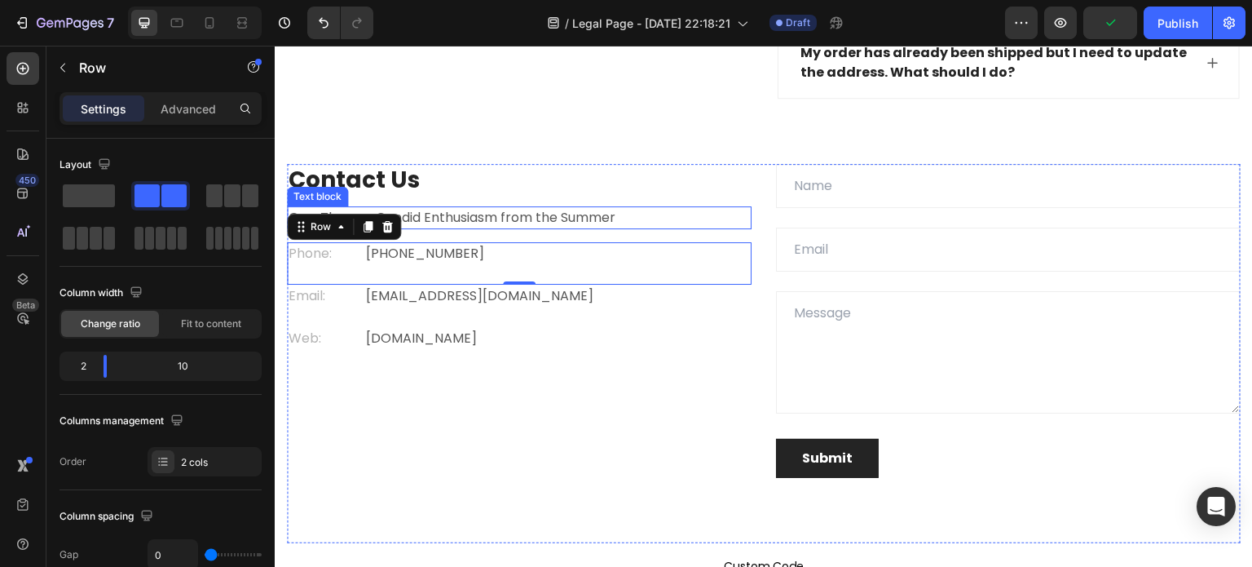
click at [681, 217] on p "GemThemes Candid Enthusiasm from the Summer" at bounding box center [519, 218] width 461 height 20
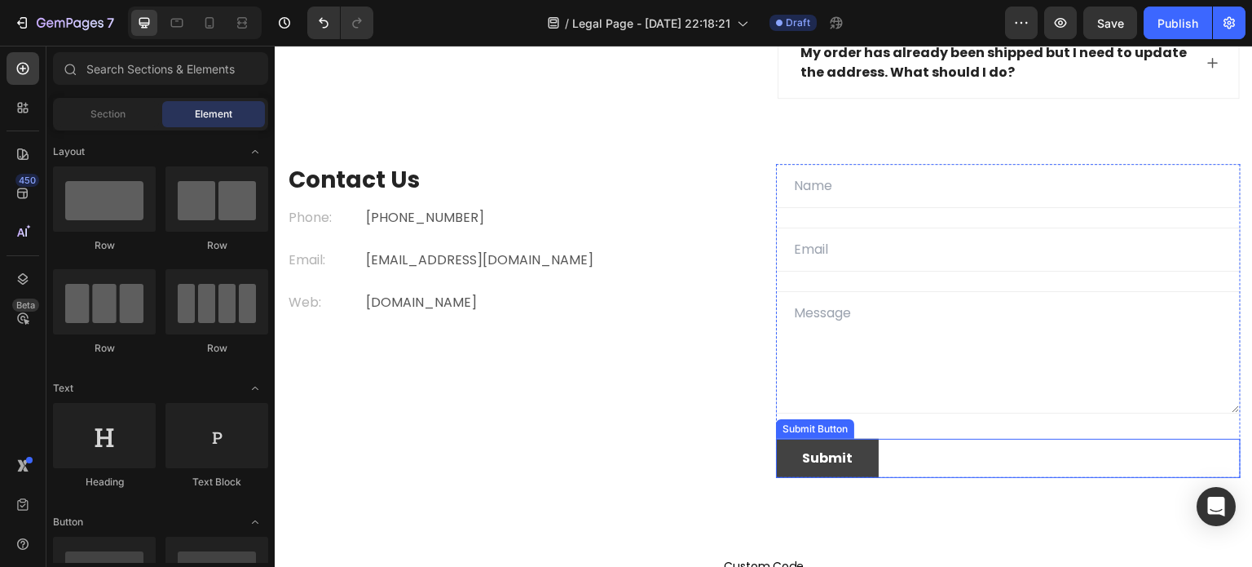
click at [867, 458] on button "Submit" at bounding box center [827, 458] width 103 height 39
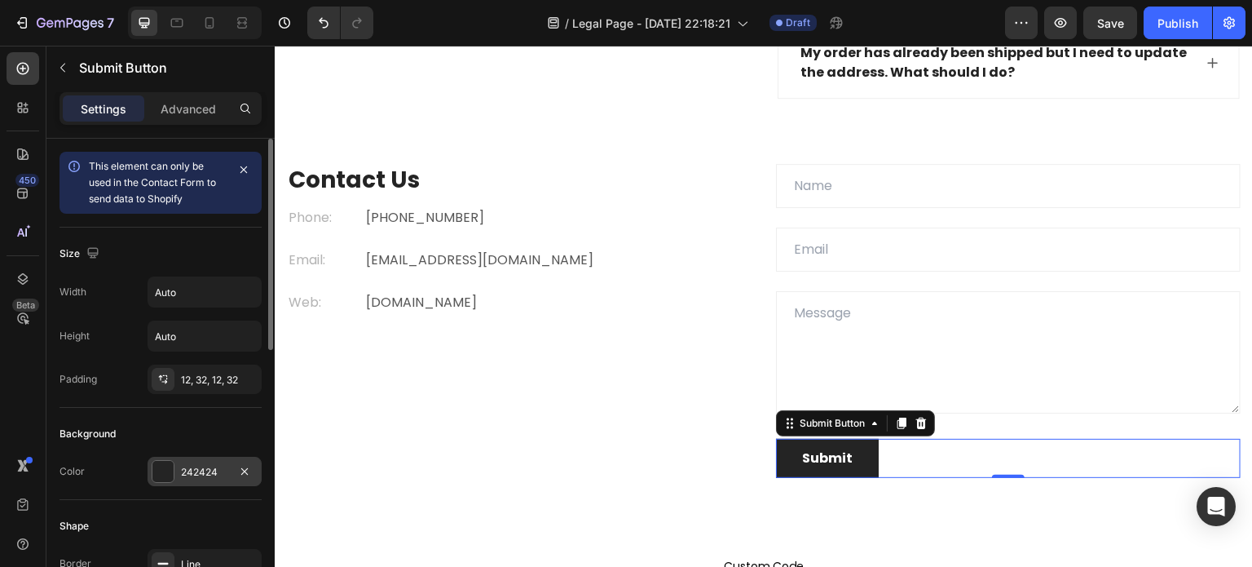
click at [166, 470] on div at bounding box center [162, 471] width 21 height 21
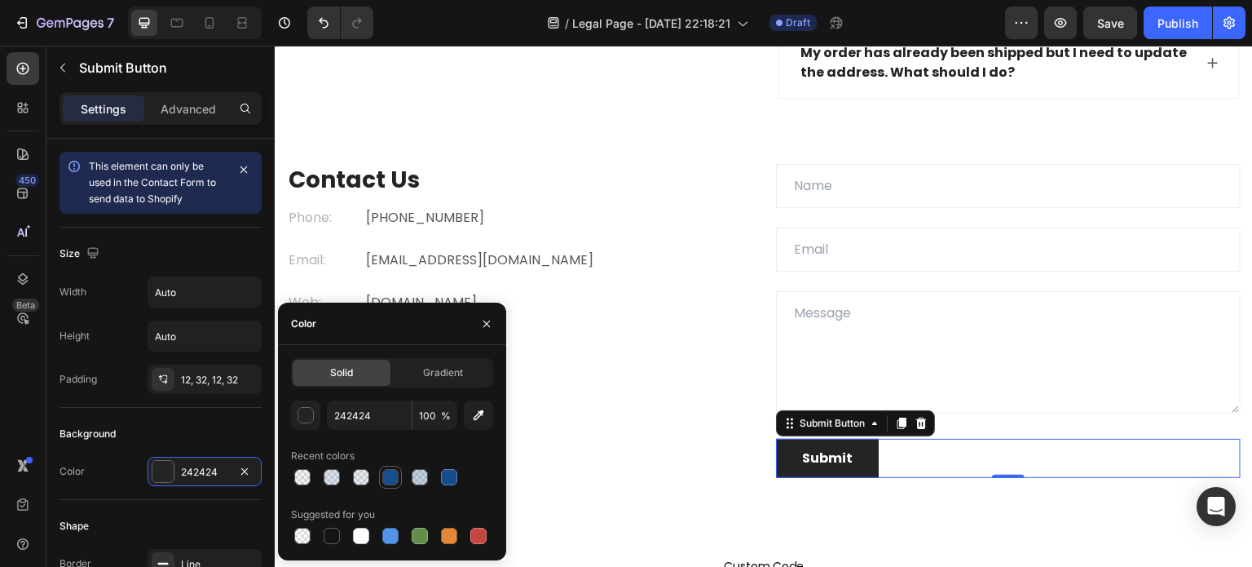
click at [381, 479] on div at bounding box center [391, 477] width 20 height 20
type input "164C8C"
type input "99"
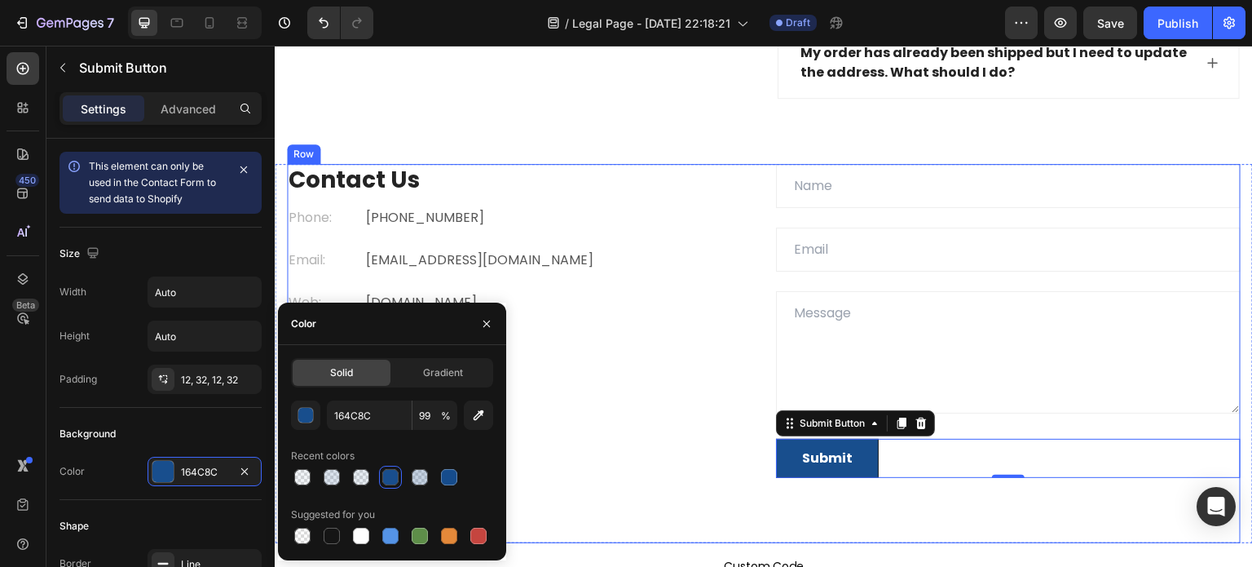
drag, startPoint x: 558, startPoint y: 458, endPoint x: 580, endPoint y: 456, distance: 22.1
click at [558, 457] on div "Contact Us Heading Phone: Text block +012 345 6789 0000 Text block Row Email: T…" at bounding box center [519, 321] width 465 height 314
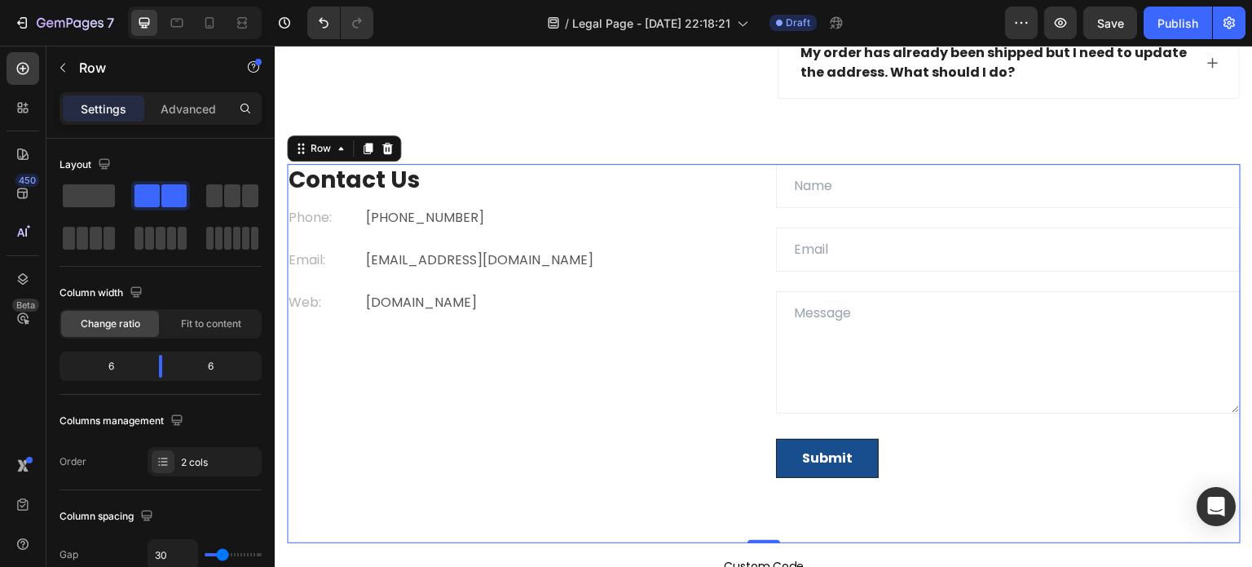
scroll to position [2368, 0]
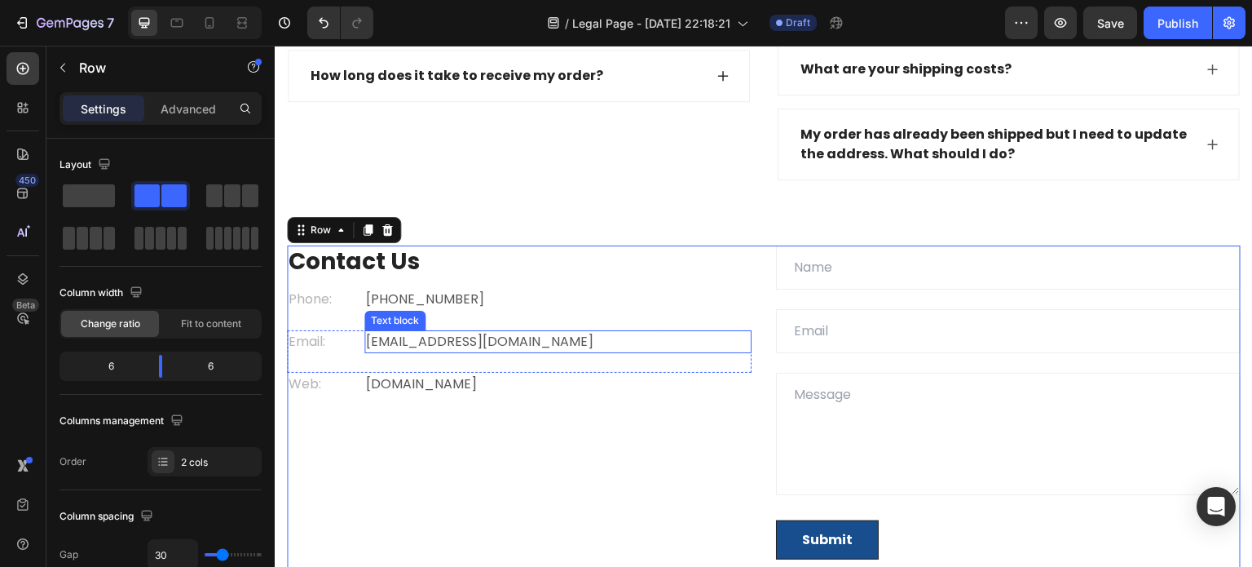
click at [466, 335] on p "gemthemes@gmail.com" at bounding box center [558, 342] width 384 height 20
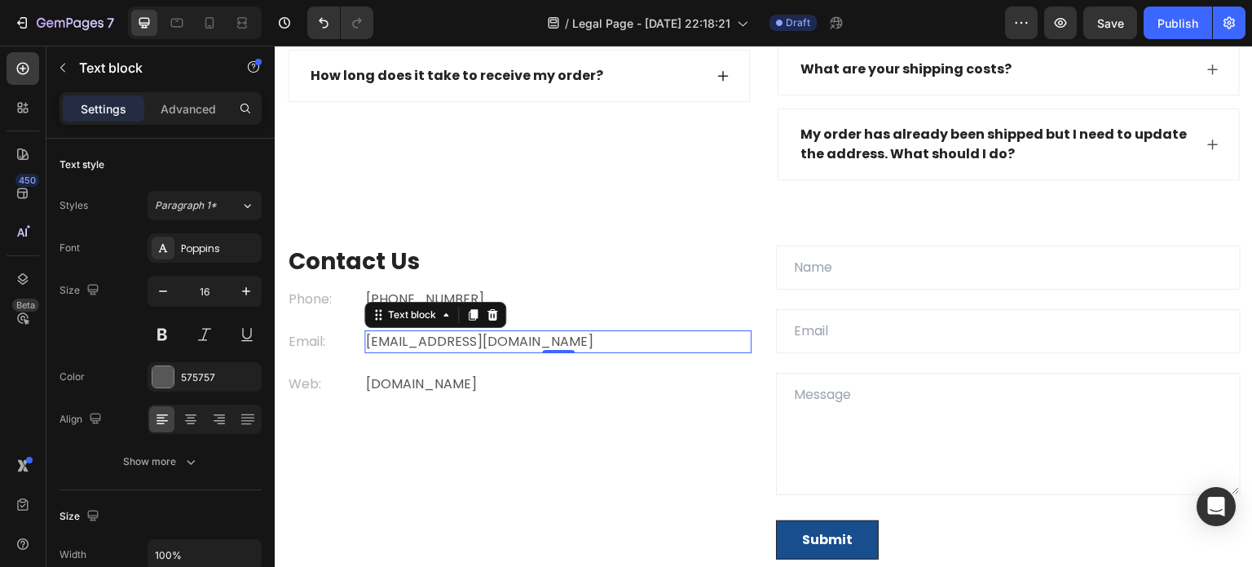
click at [467, 337] on p "gemthemes@gmail.com" at bounding box center [558, 342] width 384 height 20
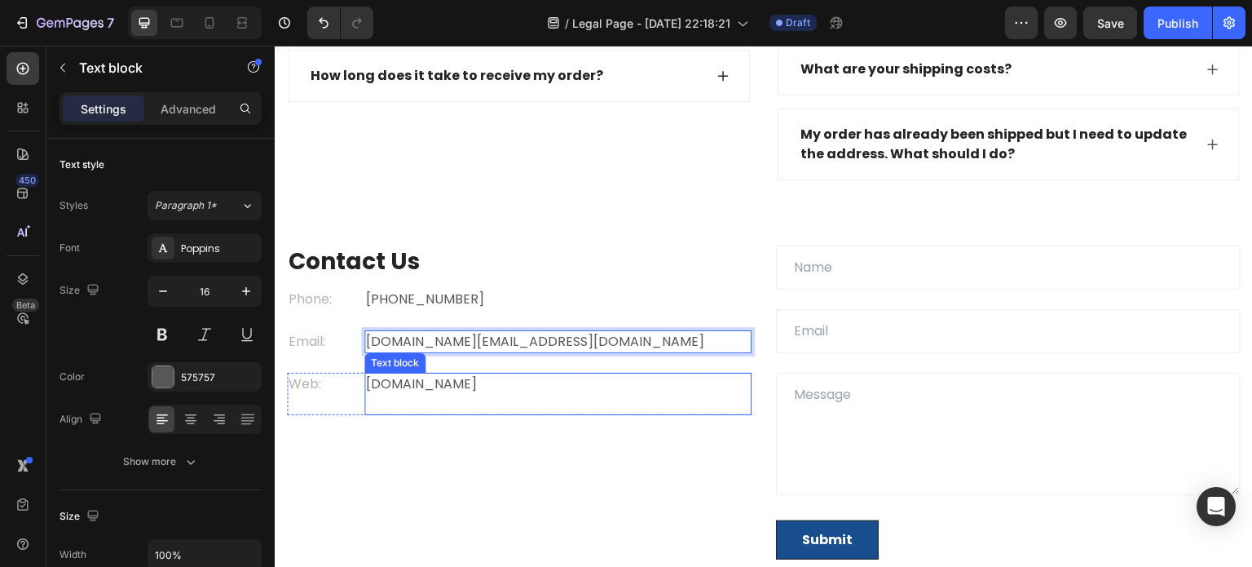
click at [453, 388] on p "gemthemes.com" at bounding box center [558, 384] width 384 height 20
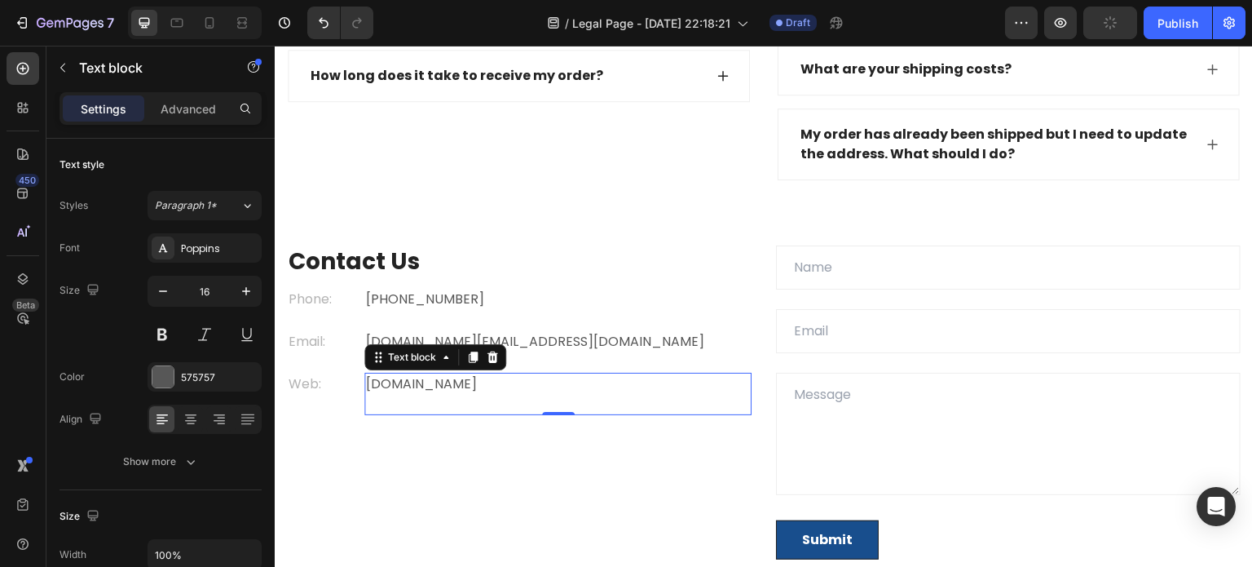
click at [468, 388] on p "gemthemes.com" at bounding box center [558, 384] width 384 height 20
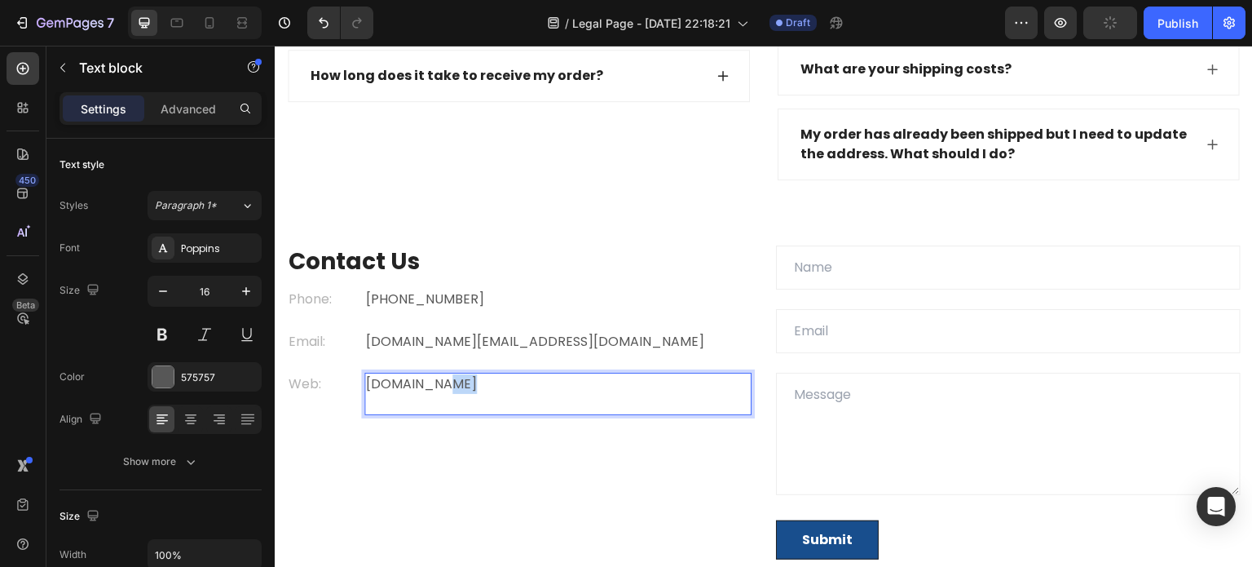
click at [468, 388] on p "gemthemes.com" at bounding box center [558, 384] width 384 height 20
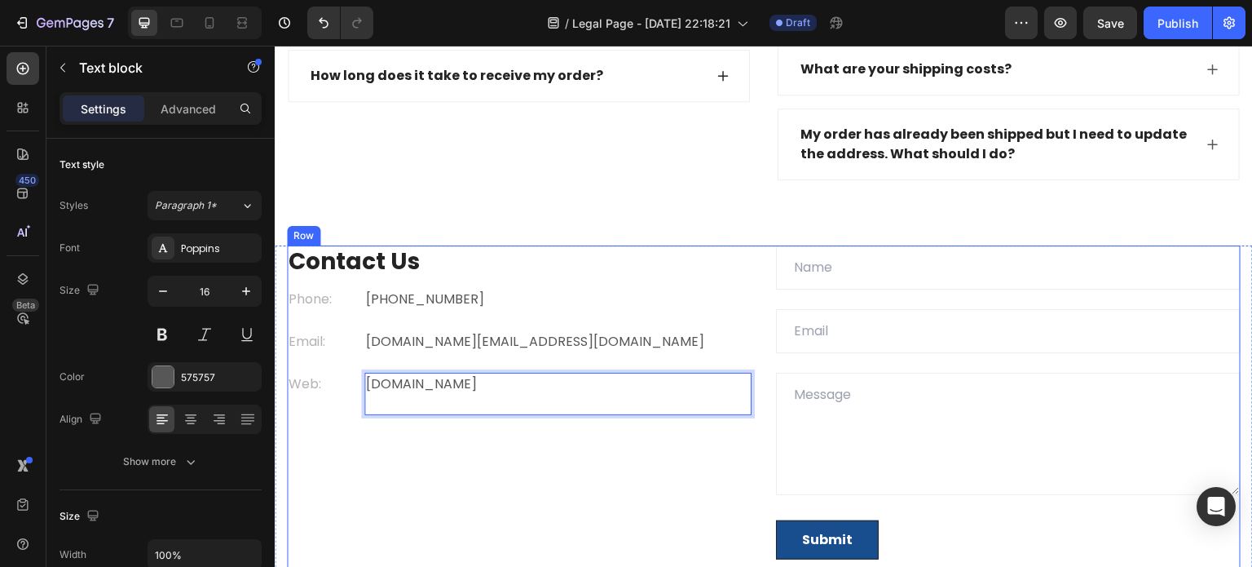
click at [500, 447] on div "Contact Us Heading Phone: Text block +012 345 6789 0000 Text block Row Email: T…" at bounding box center [519, 402] width 465 height 314
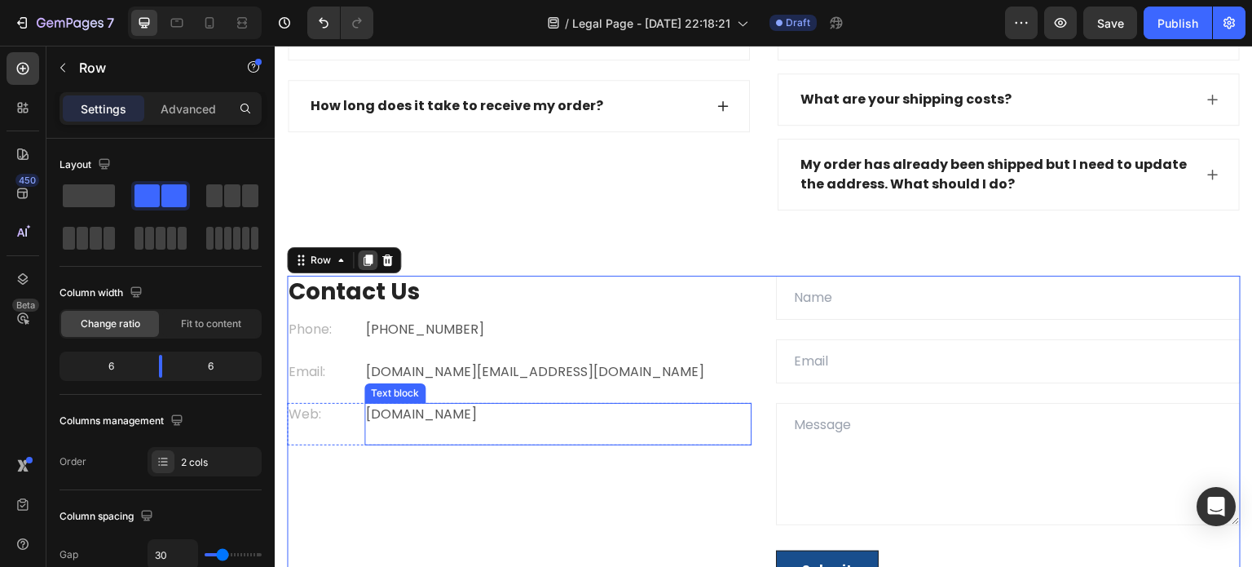
scroll to position [2287, 0]
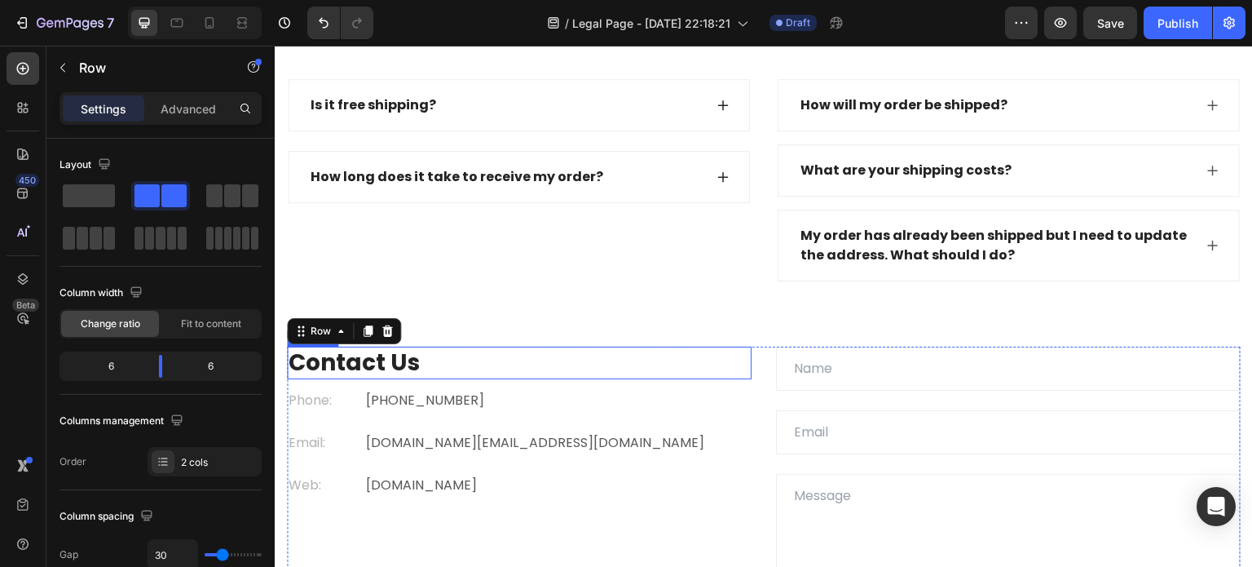
click at [354, 348] on p "Contact Us" at bounding box center [519, 362] width 461 height 29
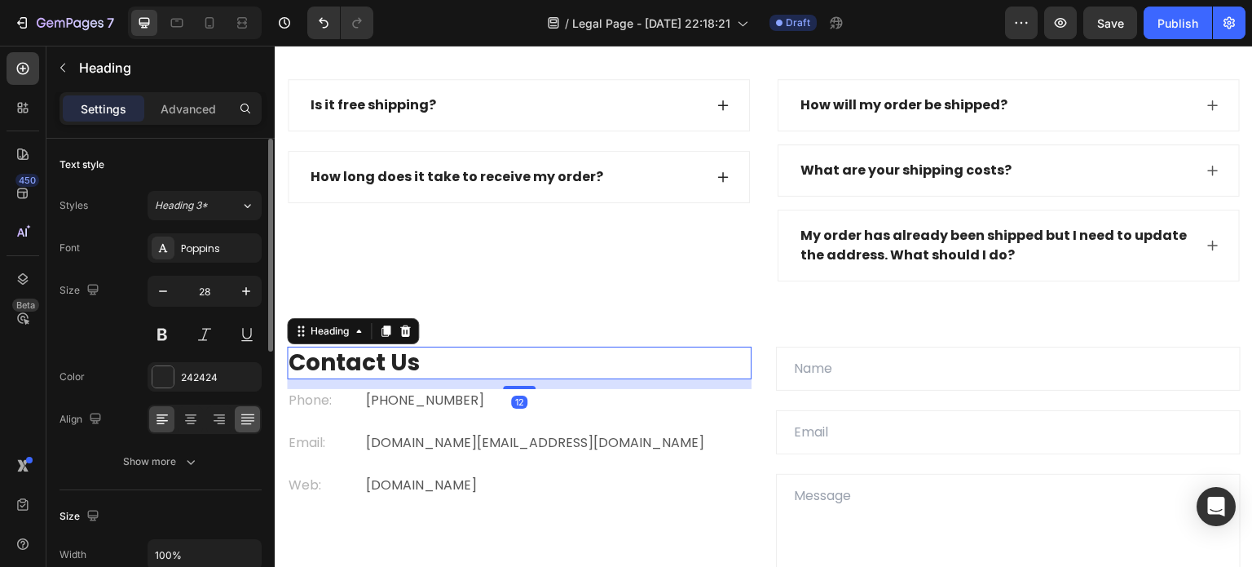
drag, startPoint x: 159, startPoint y: 387, endPoint x: 258, endPoint y: 429, distance: 107.8
click at [159, 387] on div "242424" at bounding box center [205, 376] width 114 height 29
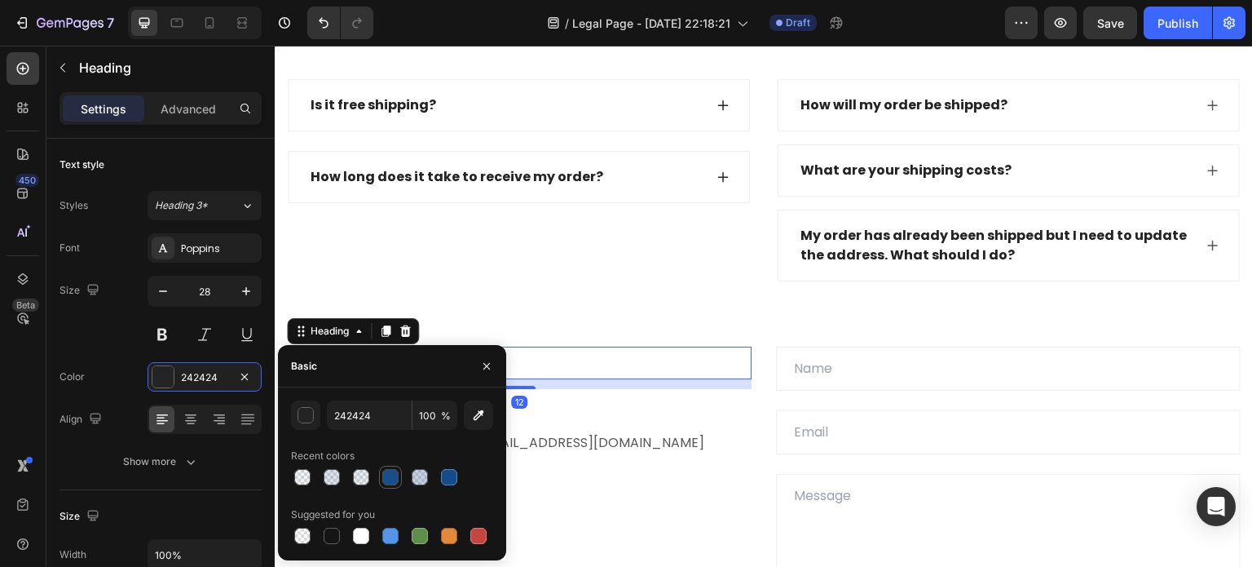
click at [388, 477] on div at bounding box center [390, 477] width 16 height 16
type input "164C8C"
type input "99"
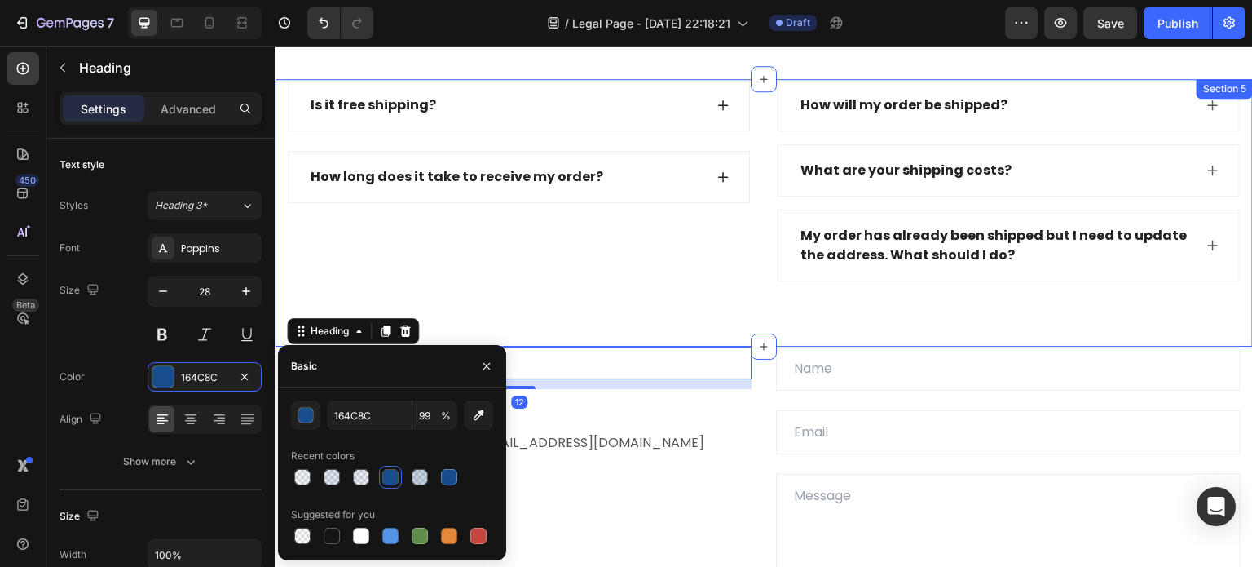
click at [527, 286] on div "Is it free shipping? How long does it take to receive my order? Accordion How w…" at bounding box center [764, 212] width 978 height 267
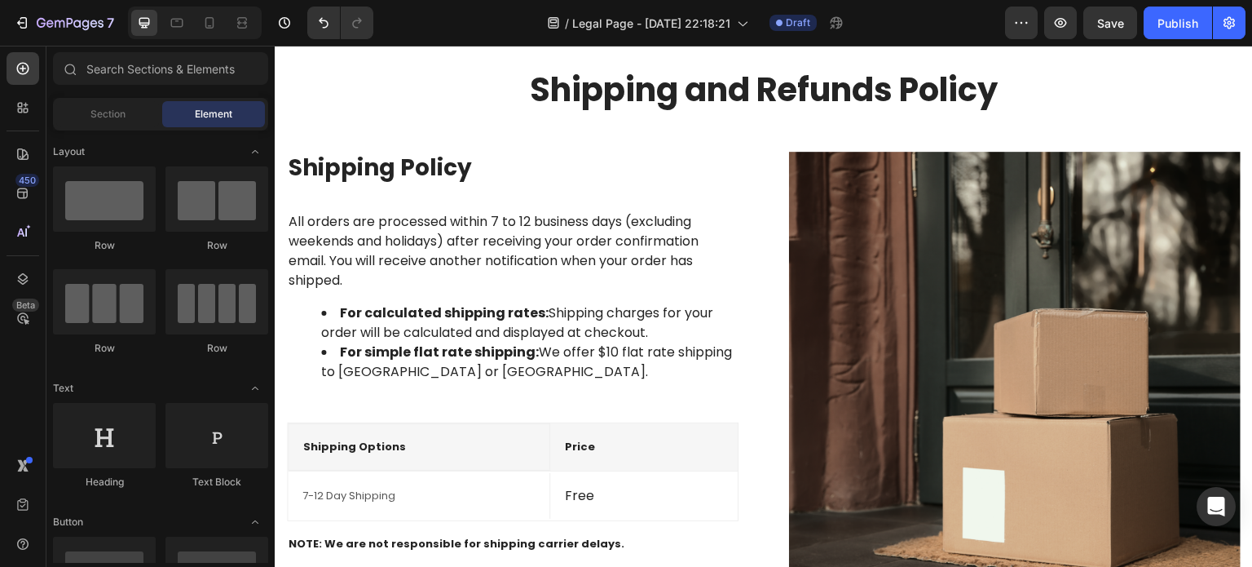
scroll to position [0, 0]
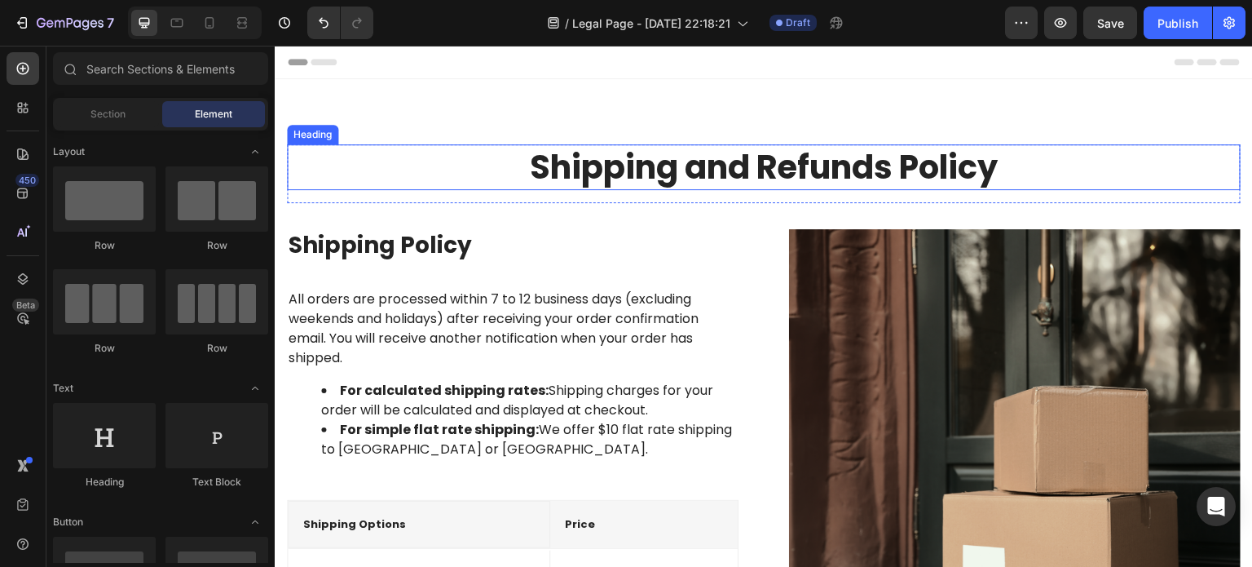
click at [738, 162] on p "Shipping and Refunds Policy" at bounding box center [764, 167] width 951 height 42
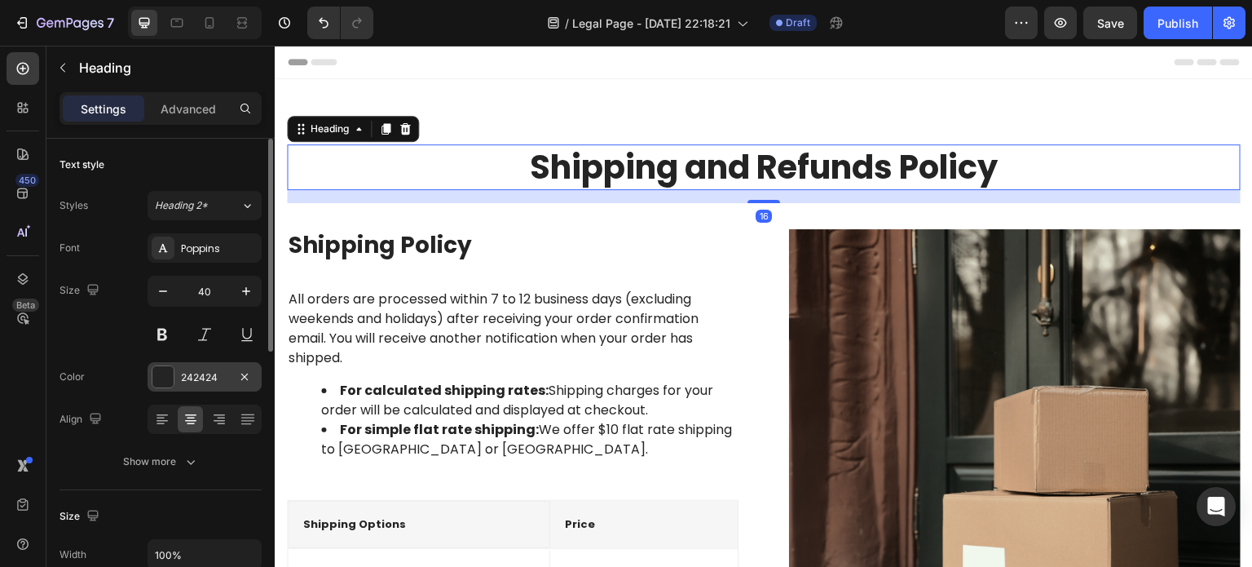
click at [157, 374] on div at bounding box center [162, 376] width 21 height 21
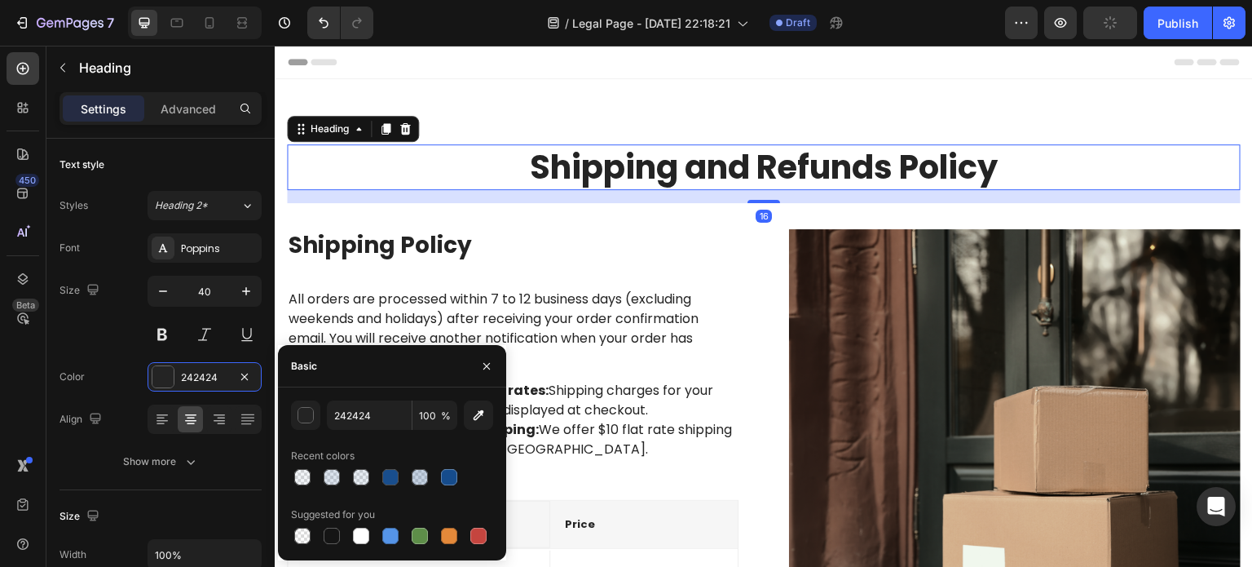
click at [393, 472] on div at bounding box center [390, 477] width 16 height 16
type input "164C8C"
type input "99"
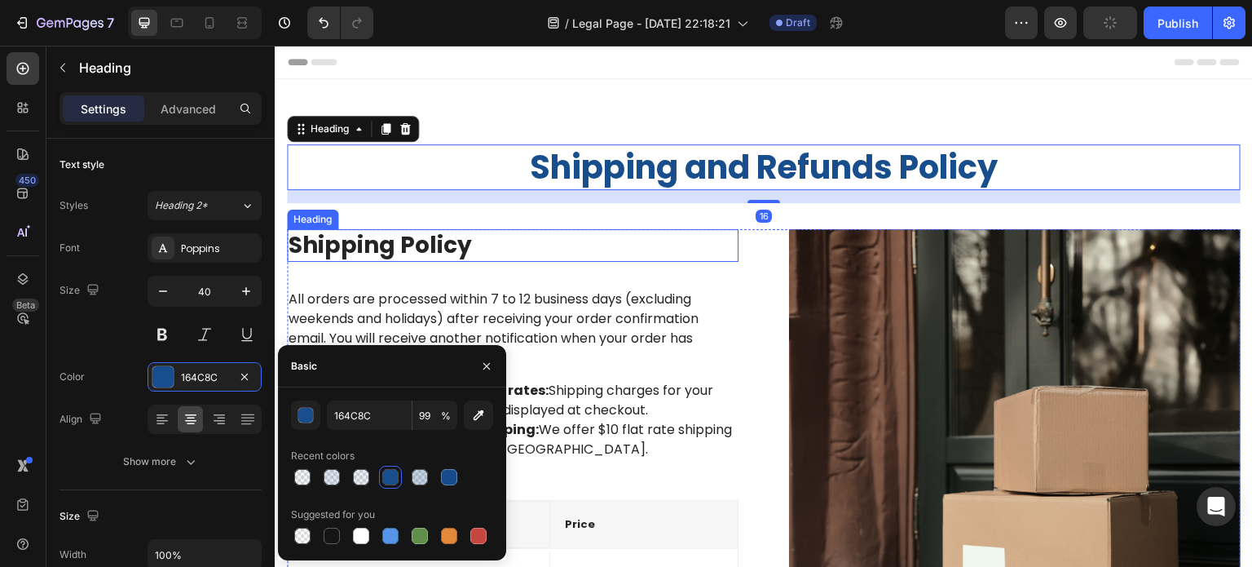
click at [428, 251] on p "Shipping Policy" at bounding box center [513, 245] width 448 height 29
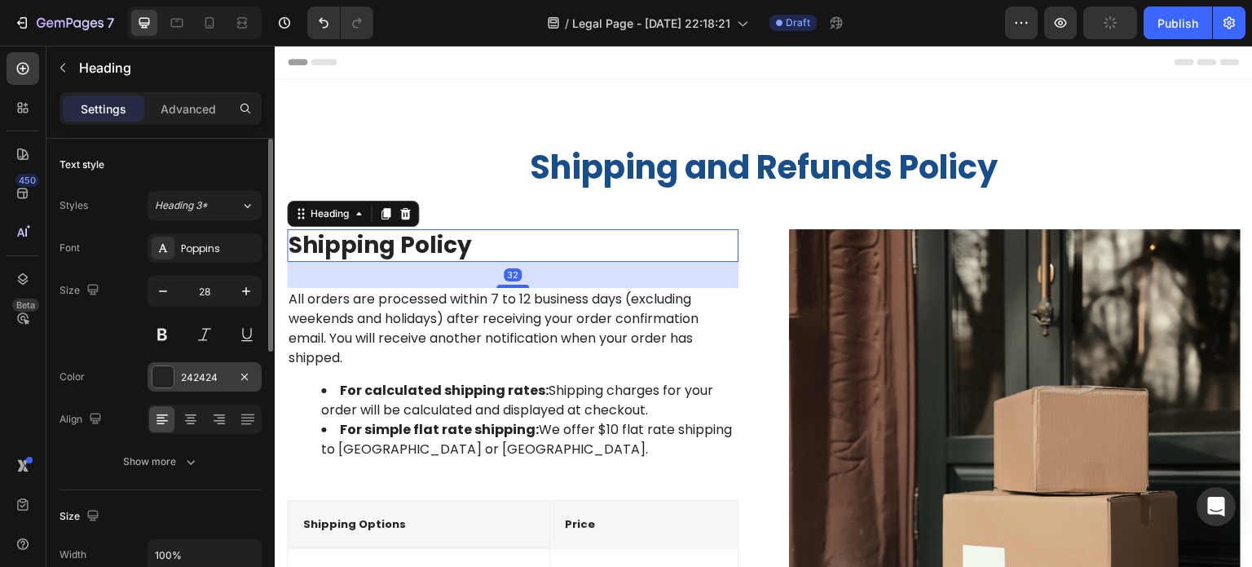
click at [163, 373] on div at bounding box center [162, 376] width 21 height 21
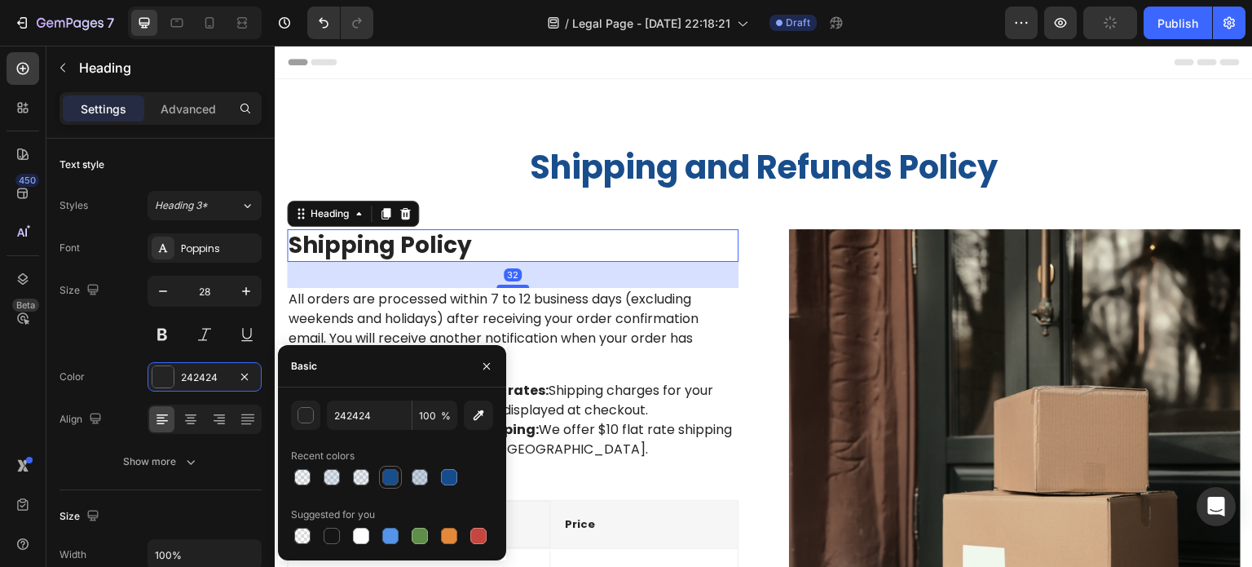
click at [395, 475] on div at bounding box center [390, 477] width 16 height 16
type input "164C8C"
type input "99"
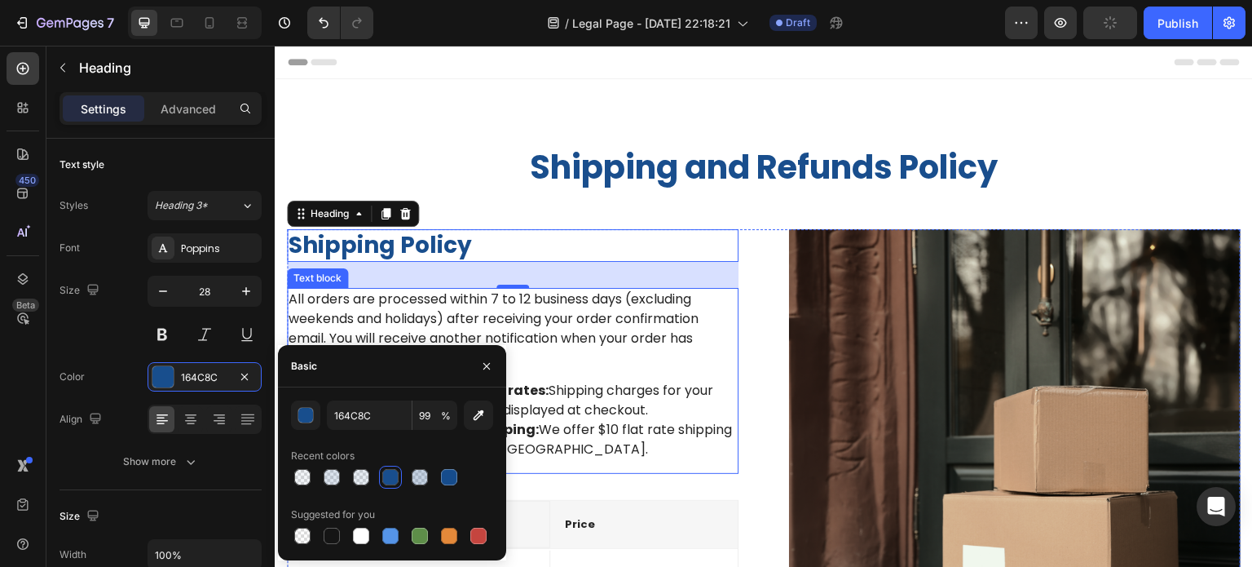
click at [547, 302] on p "All orders are processed within 7 to 12 business days (excluding weekends and h…" at bounding box center [513, 328] width 448 height 78
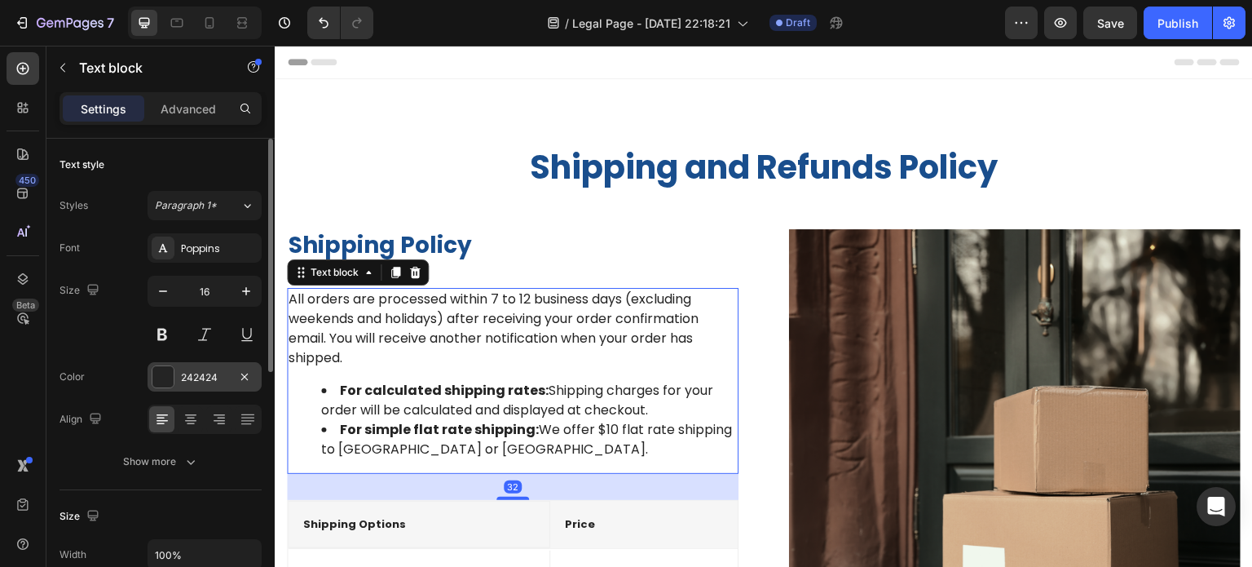
click at [170, 371] on div at bounding box center [162, 376] width 21 height 21
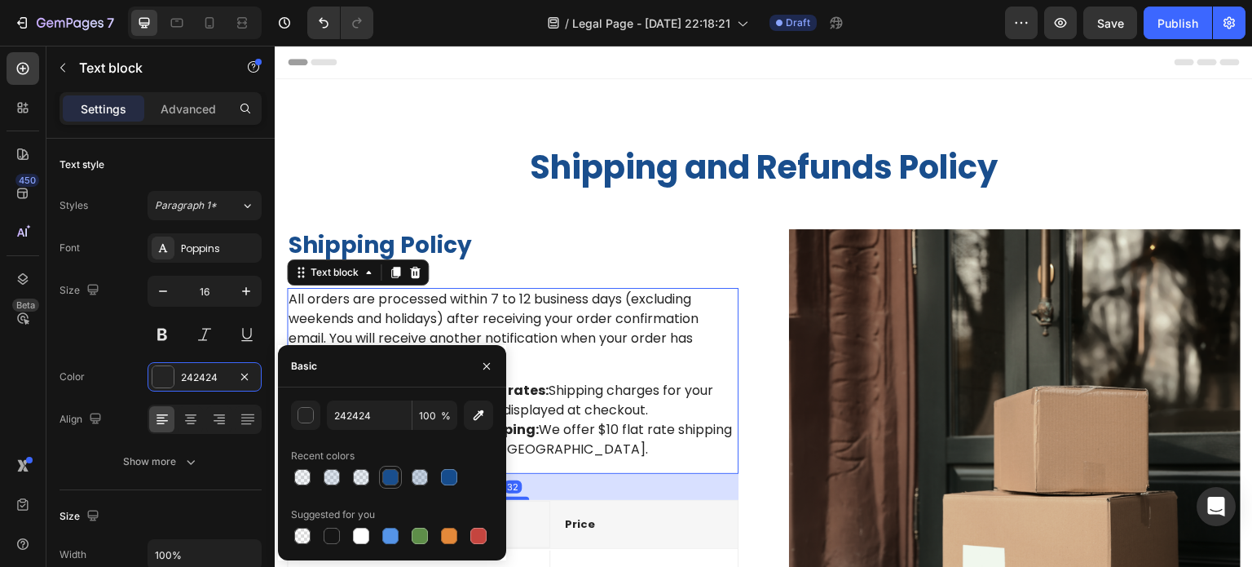
click at [384, 479] on div at bounding box center [390, 477] width 16 height 16
type input "164C8C"
type input "99"
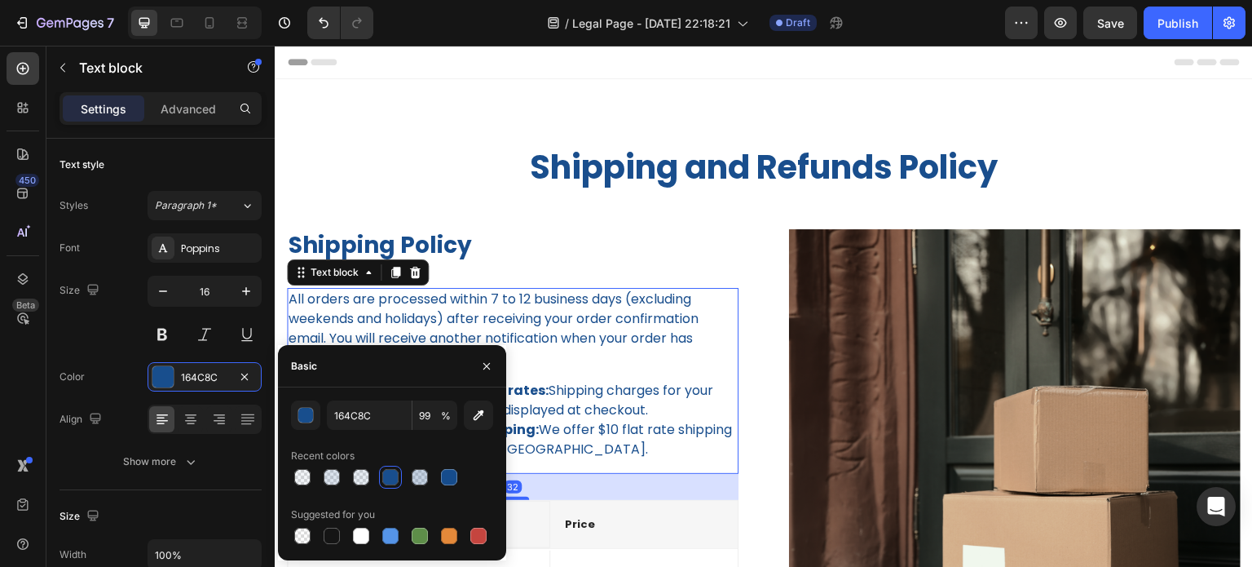
click at [619, 390] on li "For calculated shipping rates: Shipping charges for your order will be calculat…" at bounding box center [529, 400] width 416 height 39
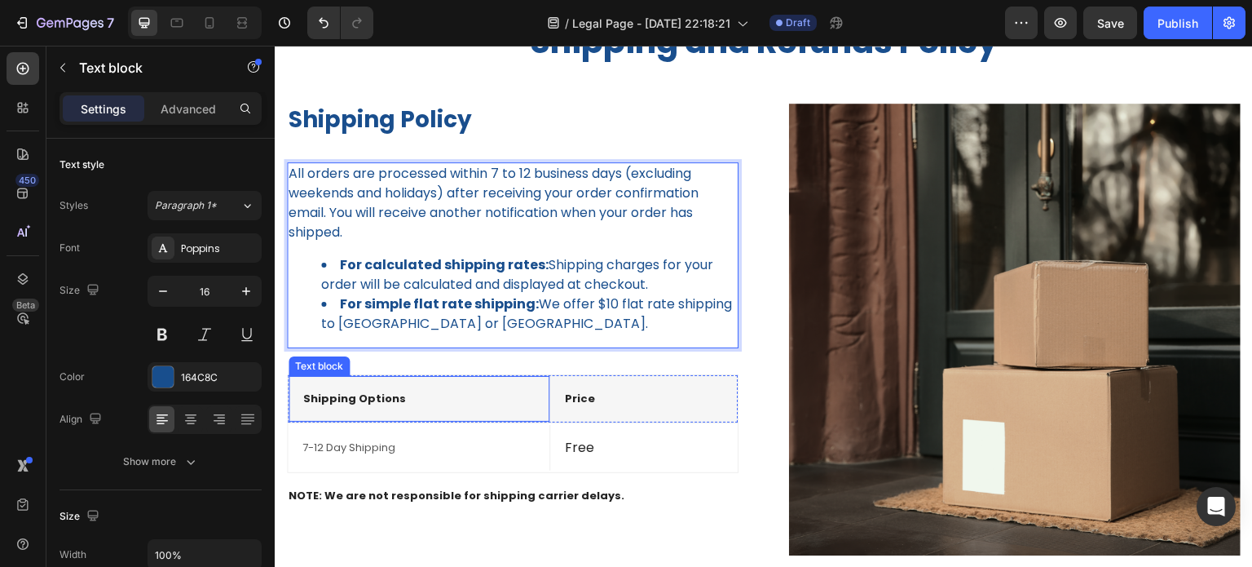
scroll to position [163, 0]
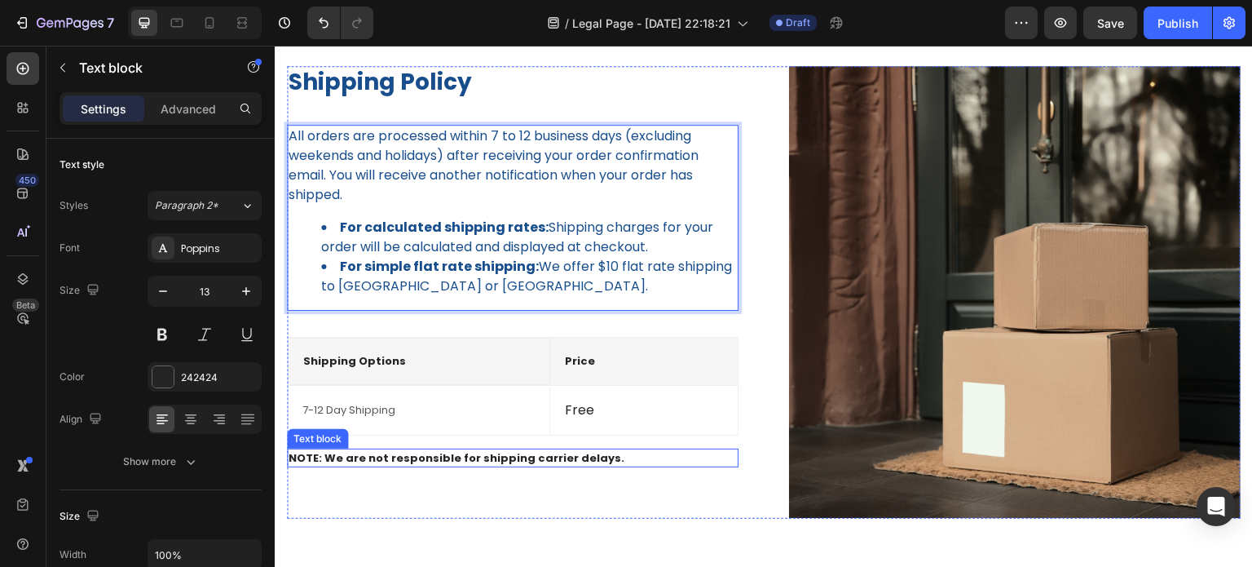
click at [383, 453] on p "NOTE: We are not responsible for shipping carrier delays." at bounding box center [513, 458] width 448 height 16
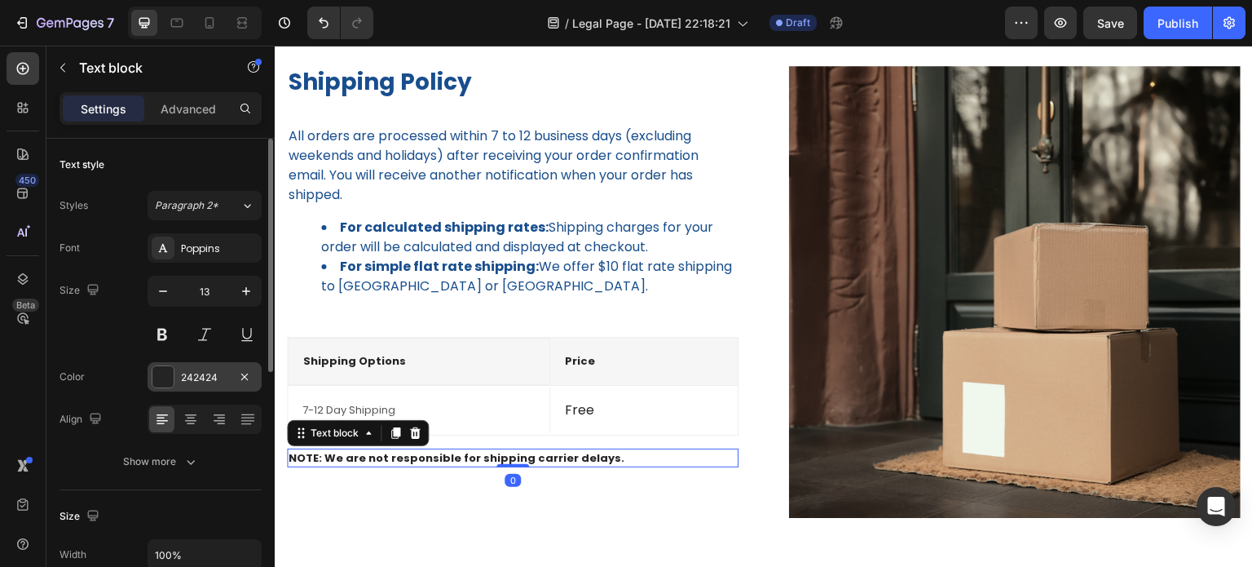
click at [165, 382] on div at bounding box center [162, 376] width 21 height 21
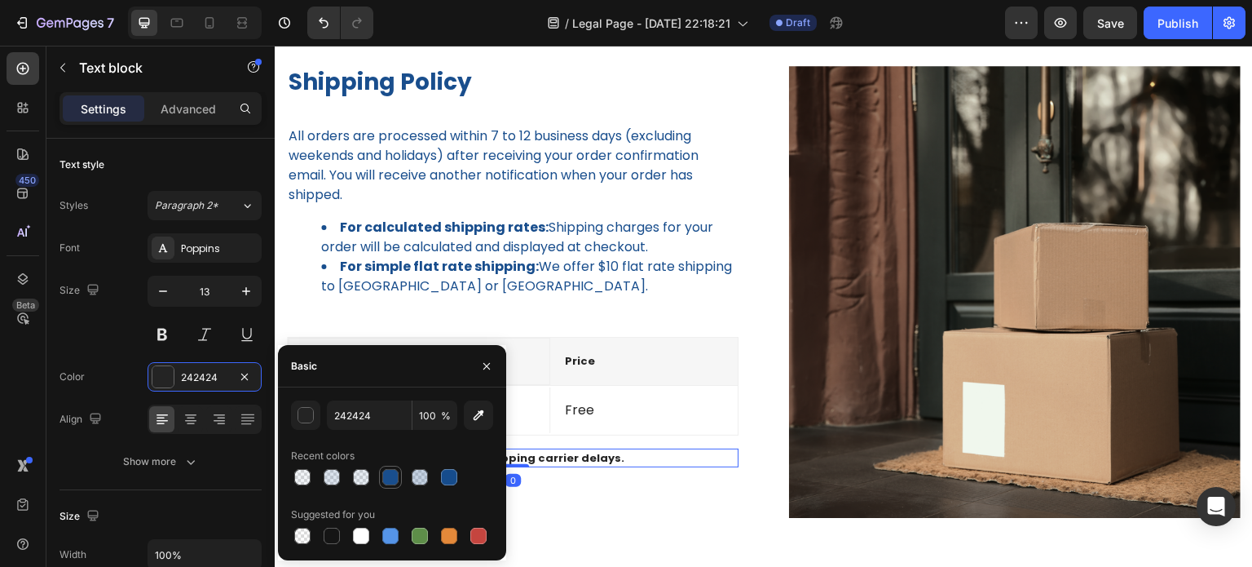
drag, startPoint x: 395, startPoint y: 478, endPoint x: 288, endPoint y: 322, distance: 188.8
click at [395, 478] on div at bounding box center [390, 477] width 16 height 16
type input "164C8C"
type input "99"
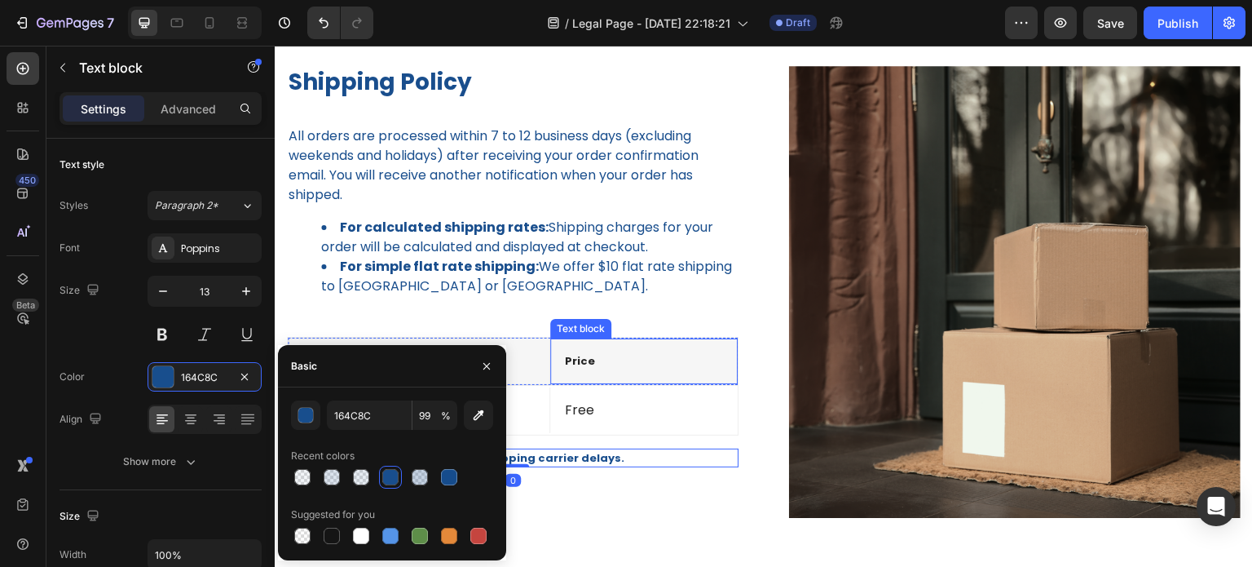
click at [666, 345] on div "Price Text block" at bounding box center [643, 361] width 187 height 46
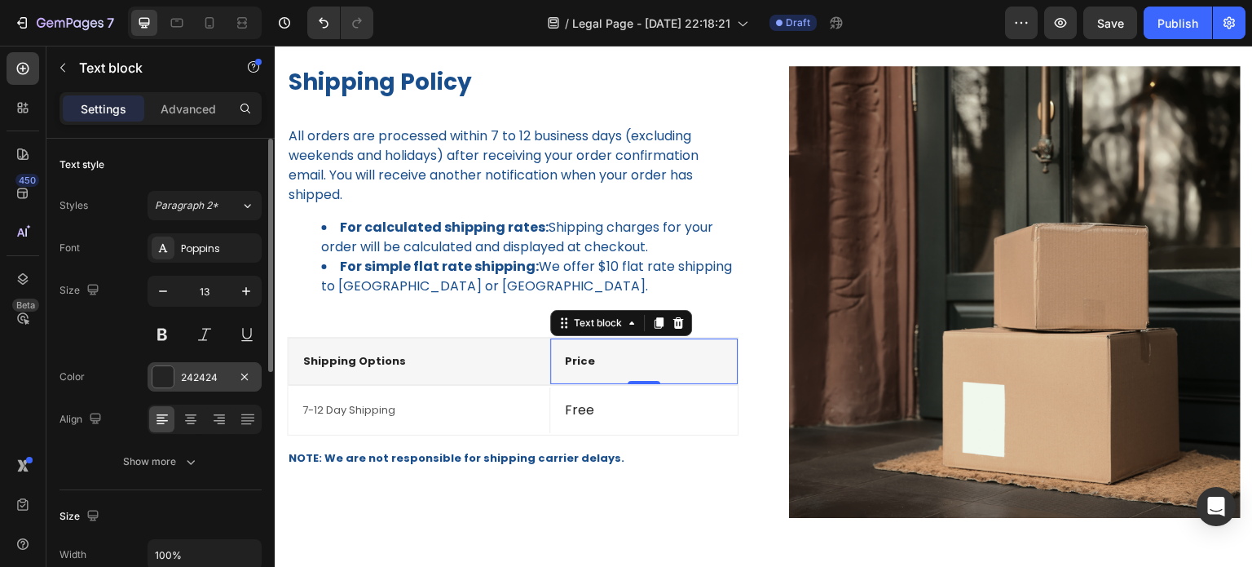
click at [162, 386] on div at bounding box center [162, 376] width 21 height 21
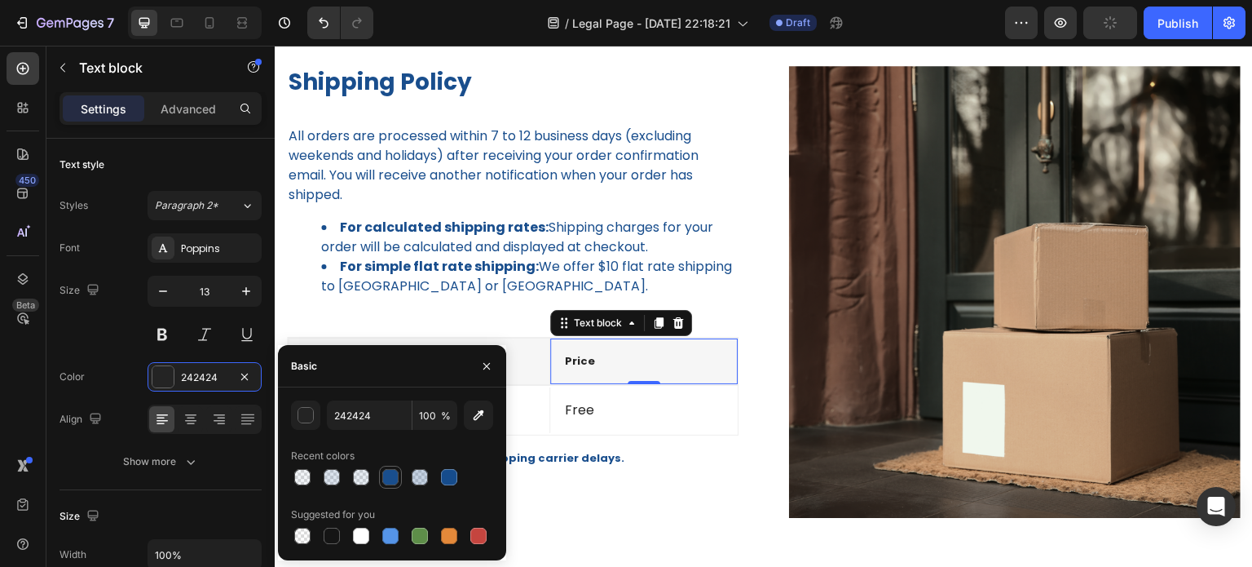
click at [395, 480] on div at bounding box center [390, 477] width 16 height 16
type input "164C8C"
type input "99"
click at [584, 419] on div "Free" at bounding box center [643, 410] width 161 height 23
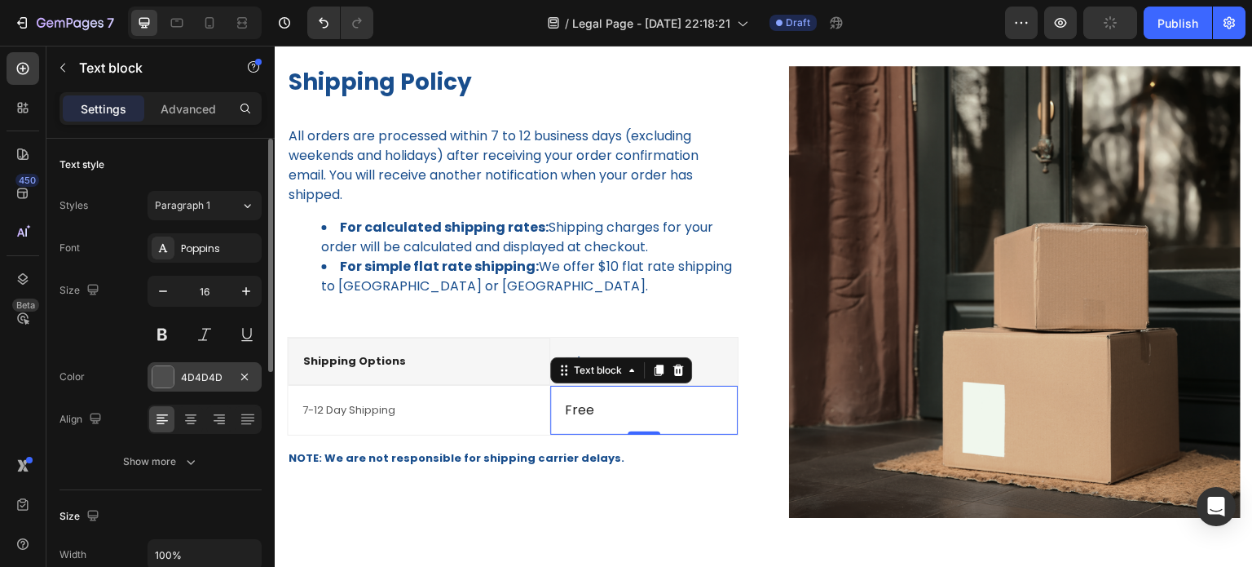
click at [160, 386] on div at bounding box center [162, 376] width 21 height 21
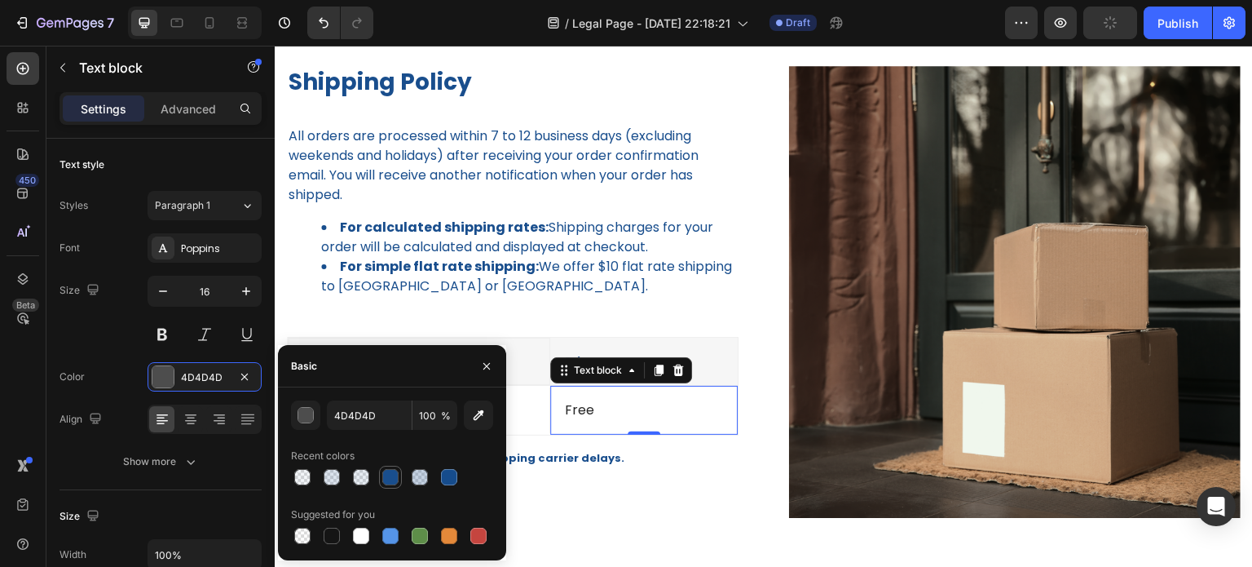
drag, startPoint x: 386, startPoint y: 478, endPoint x: 249, endPoint y: 379, distance: 169.4
click at [386, 478] on div at bounding box center [390, 477] width 16 height 16
type input "164C8C"
type input "99"
click at [609, 411] on p "Free" at bounding box center [644, 412] width 158 height 24
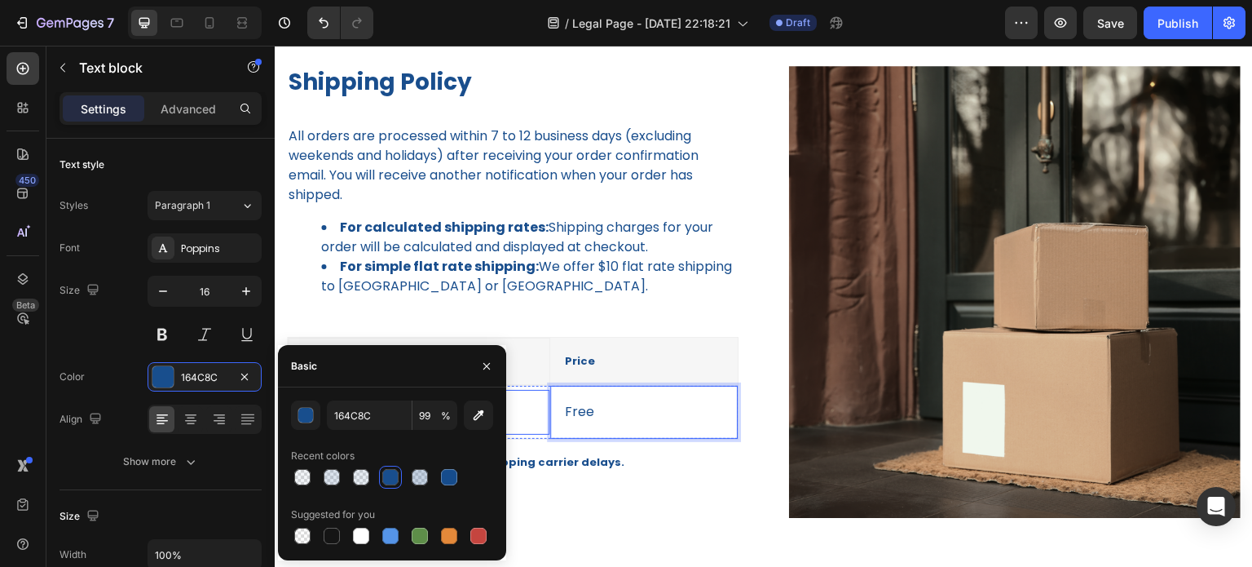
click at [513, 414] on p "7-12 Day Shipping" at bounding box center [418, 412] width 232 height 16
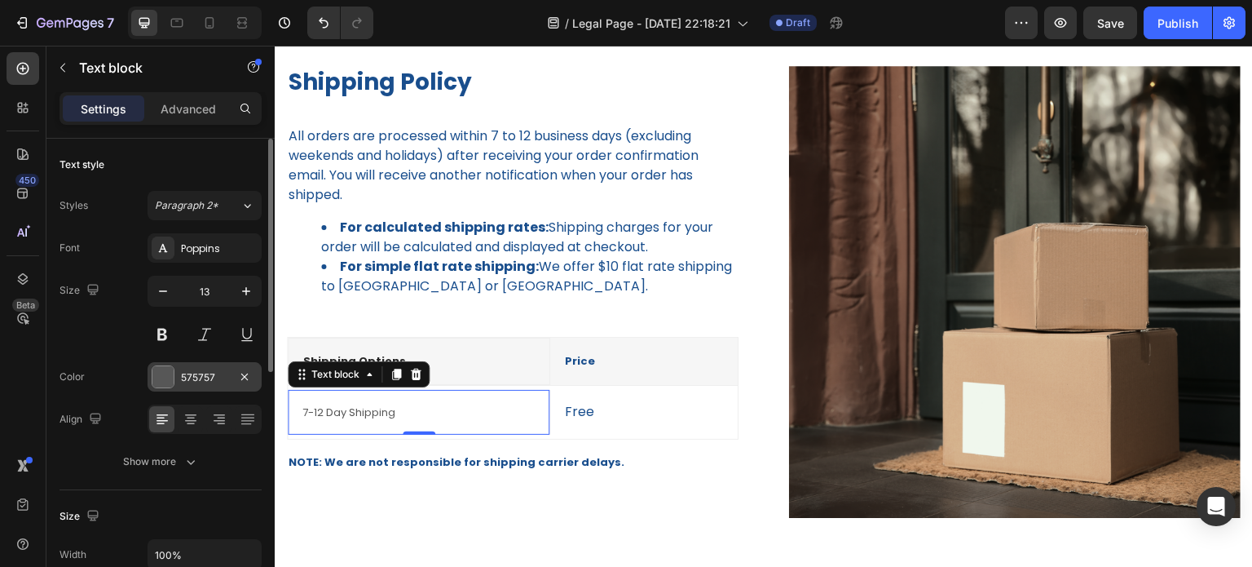
click at [158, 384] on div at bounding box center [162, 376] width 21 height 21
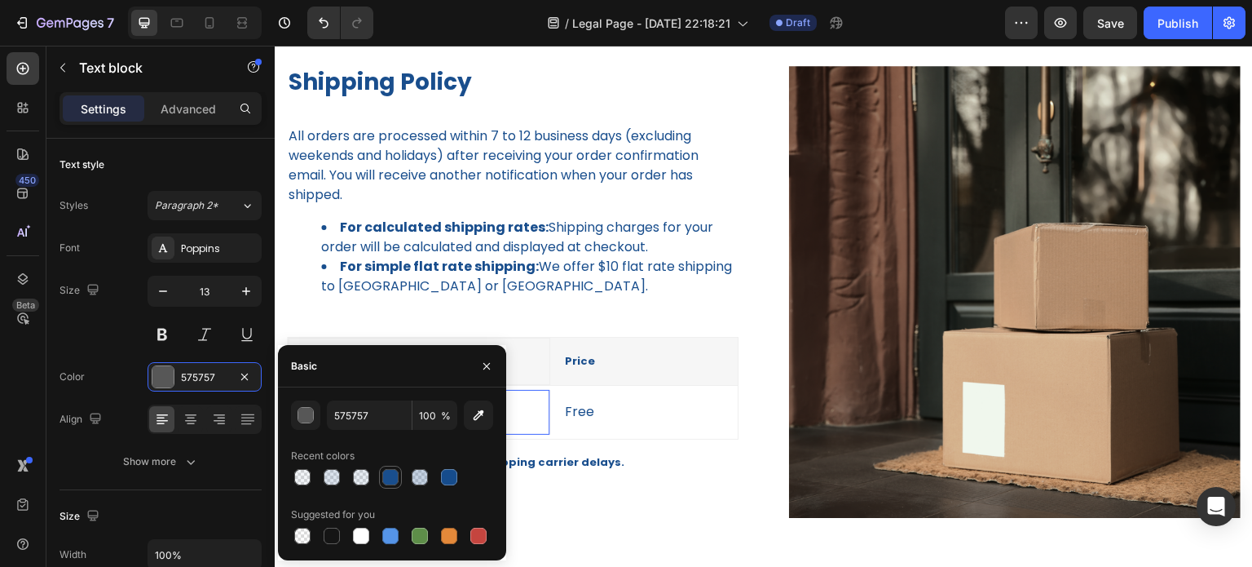
click at [389, 478] on div at bounding box center [390, 477] width 16 height 16
type input "164C8C"
type input "99"
click at [652, 413] on p "Free" at bounding box center [644, 412] width 158 height 24
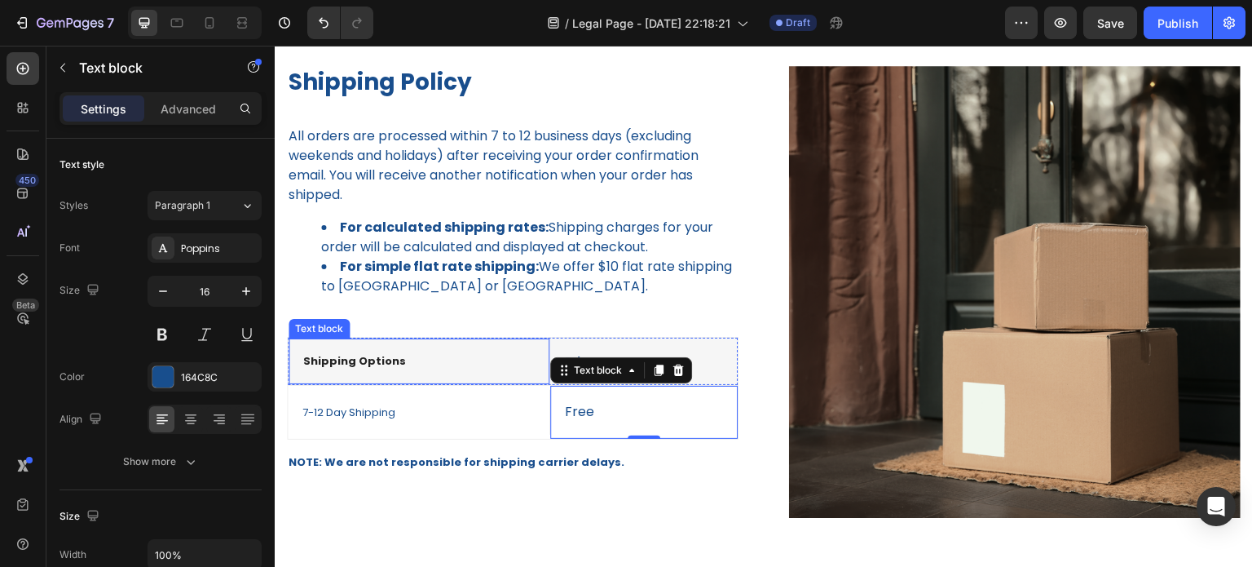
click at [501, 375] on div "Shipping Options Text block" at bounding box center [419, 360] width 262 height 47
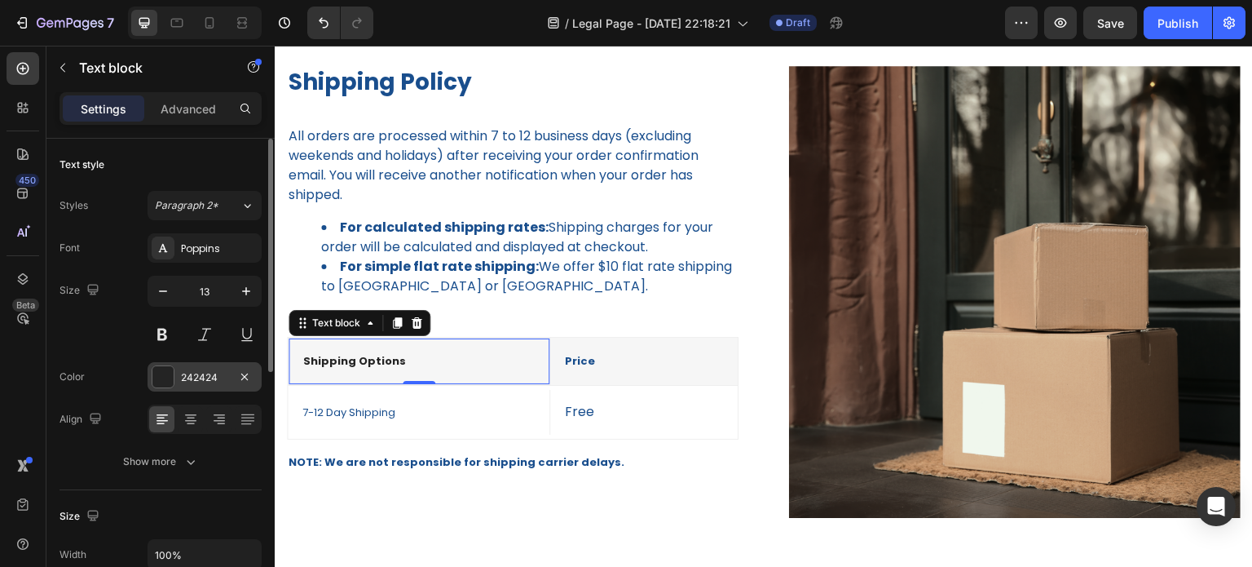
click at [169, 372] on div at bounding box center [162, 376] width 21 height 21
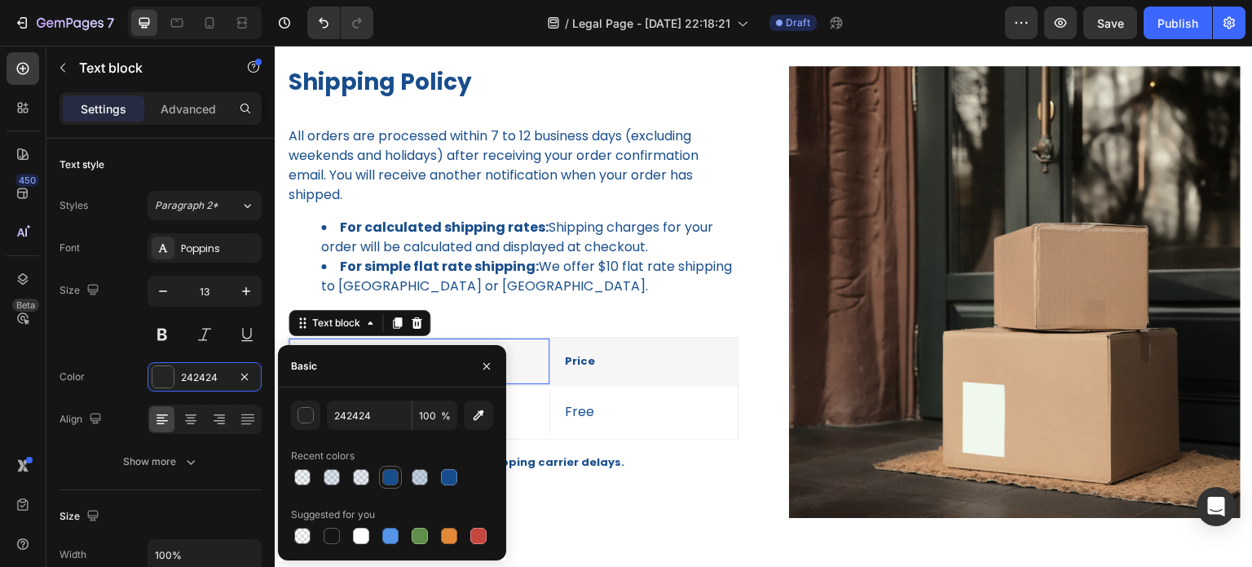
drag, startPoint x: 383, startPoint y: 475, endPoint x: 349, endPoint y: 276, distance: 201.8
click at [383, 475] on div at bounding box center [390, 477] width 16 height 16
type input "164C8C"
type input "99"
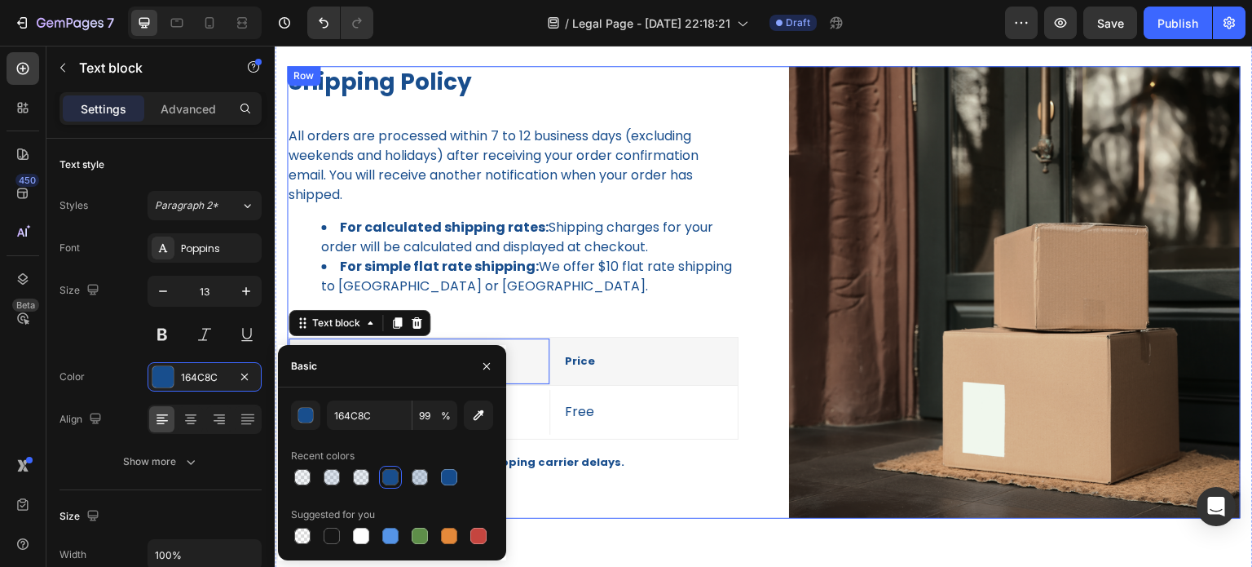
click at [624, 321] on div "Shipping Policy Heading All orders are processed within 7 to 12 business days (…" at bounding box center [513, 292] width 452 height 452
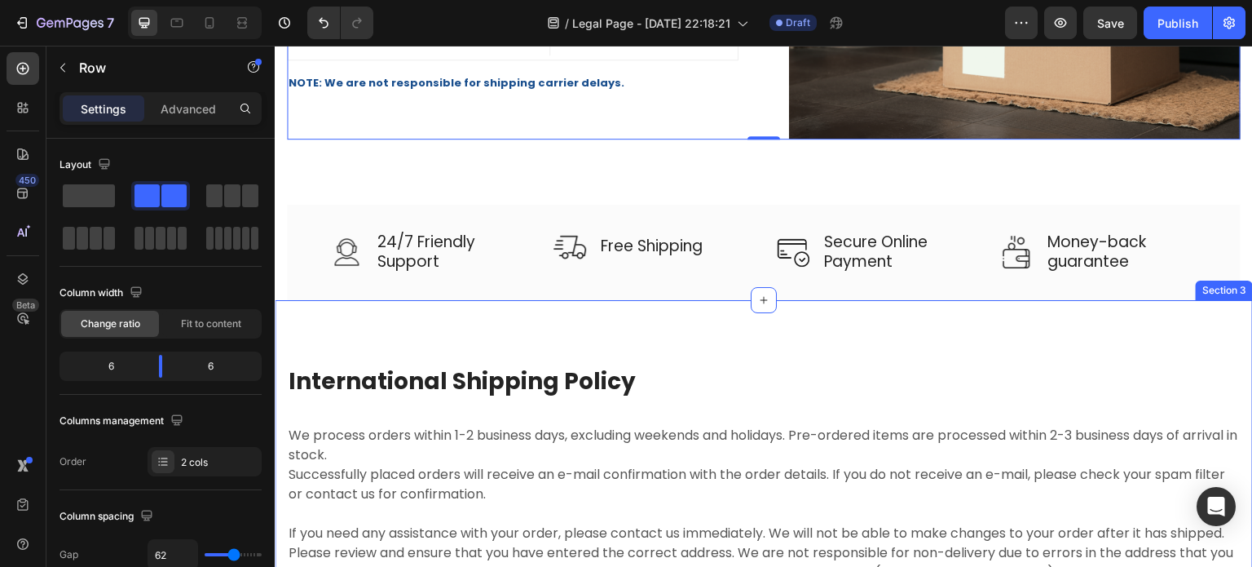
scroll to position [571, 0]
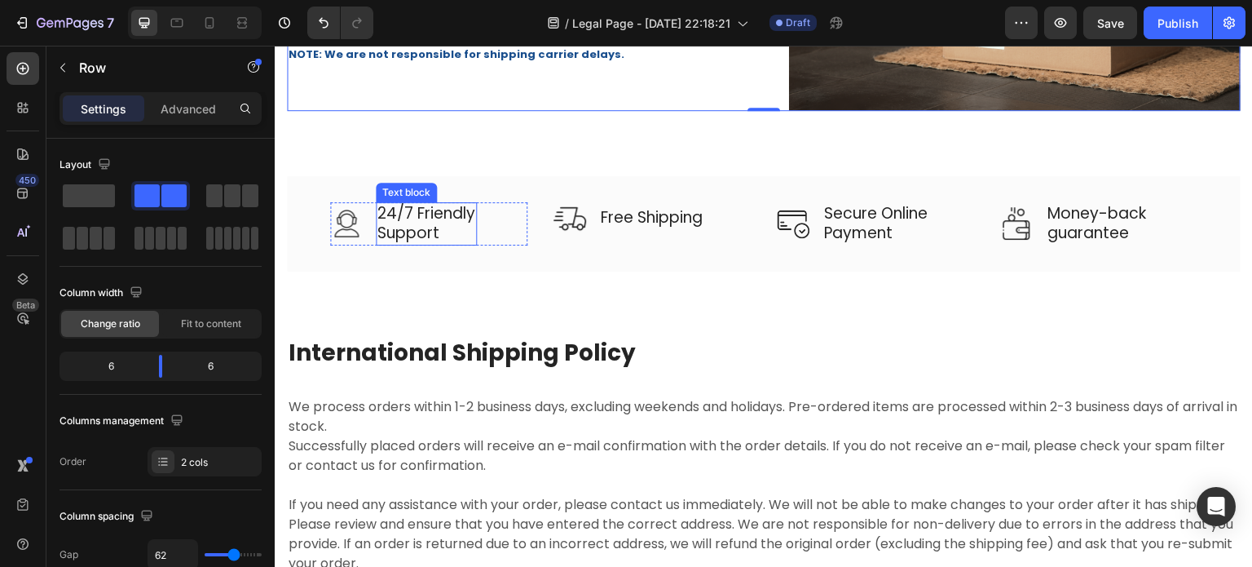
click at [471, 227] on p "24/7 Friendly Support" at bounding box center [426, 224] width 98 height 40
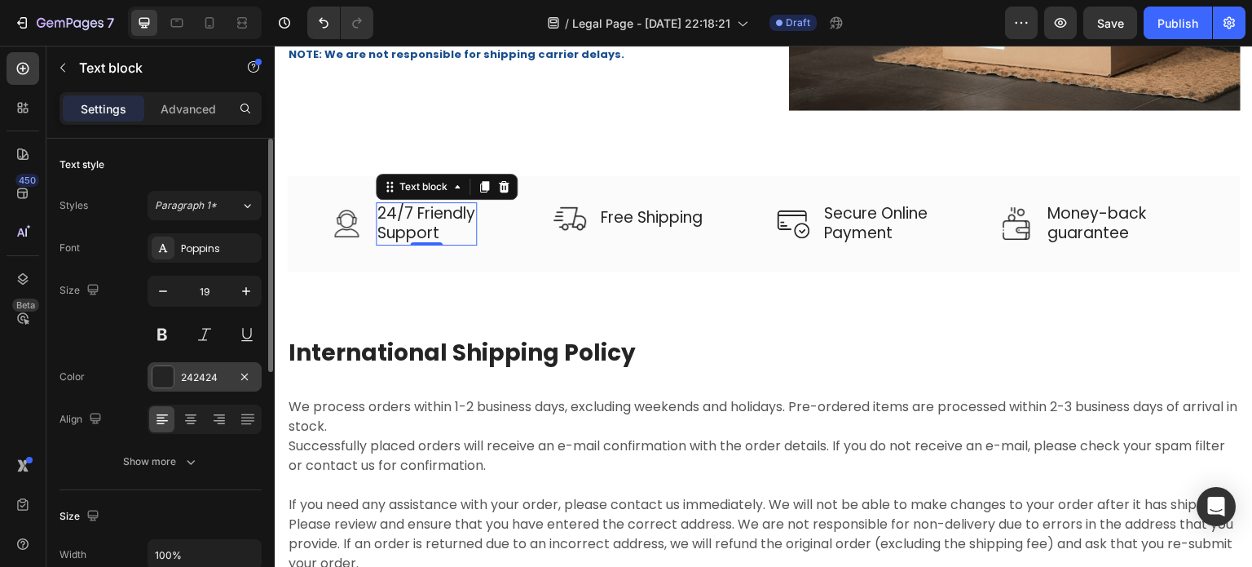
click at [162, 377] on div at bounding box center [162, 376] width 21 height 21
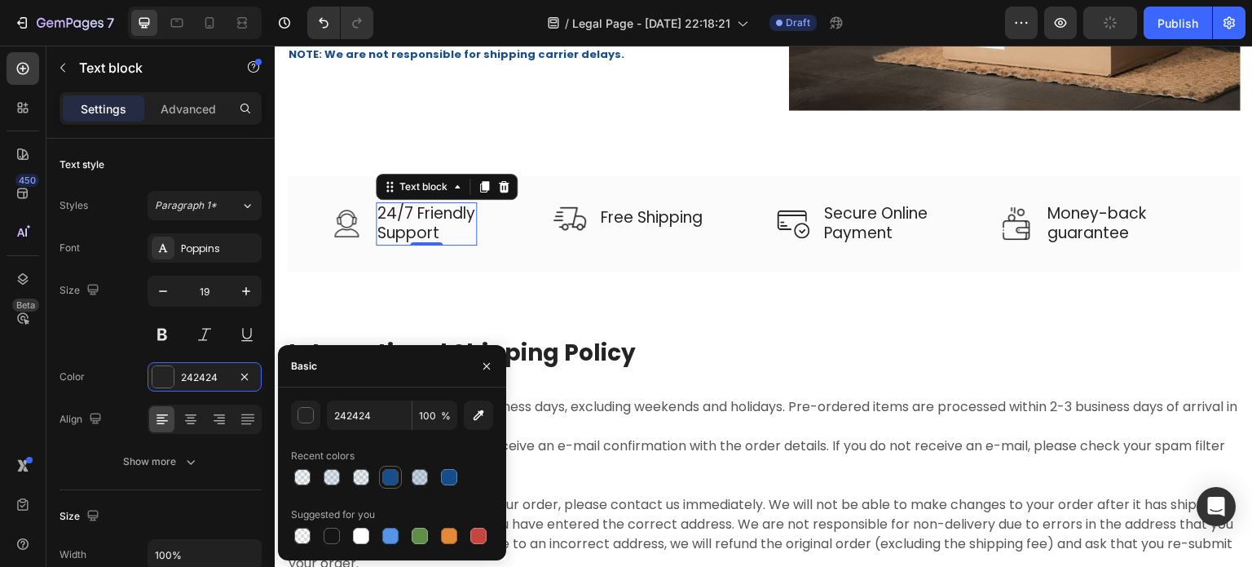
click at [386, 476] on div at bounding box center [390, 477] width 16 height 16
type input "164C8C"
type input "99"
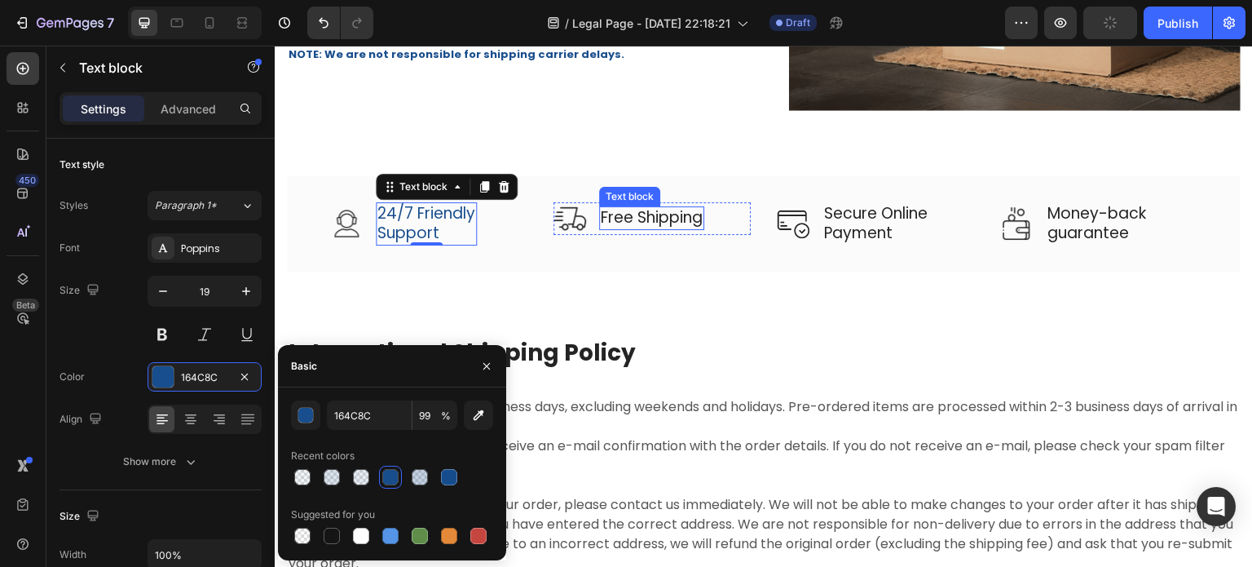
click at [689, 214] on p "Free Shipping" at bounding box center [652, 218] width 102 height 20
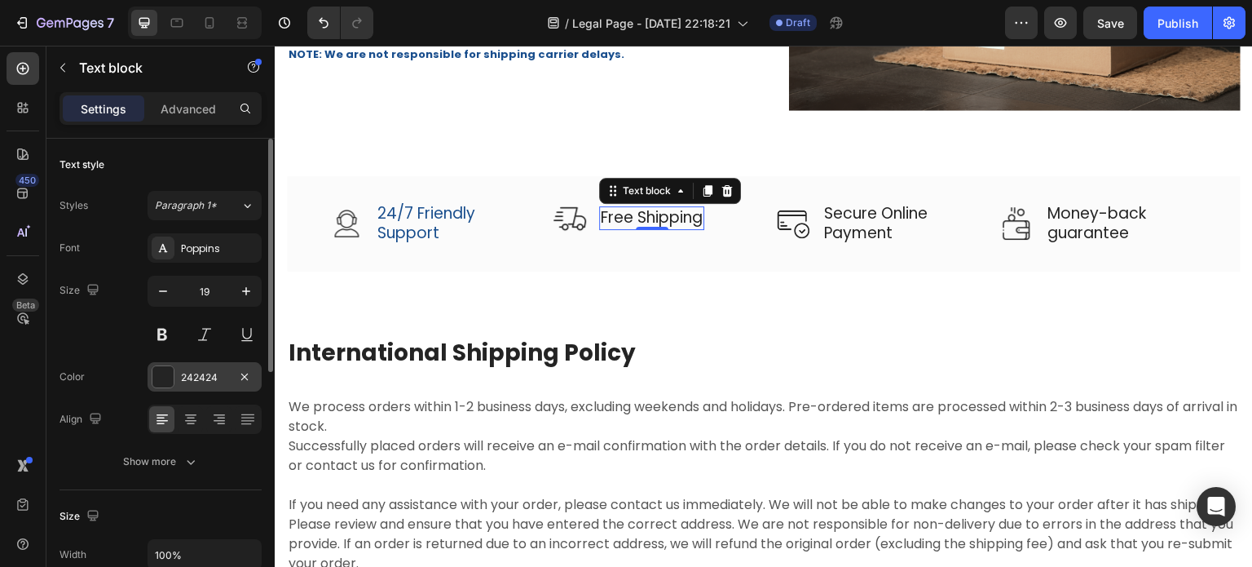
click at [161, 371] on div at bounding box center [162, 376] width 21 height 21
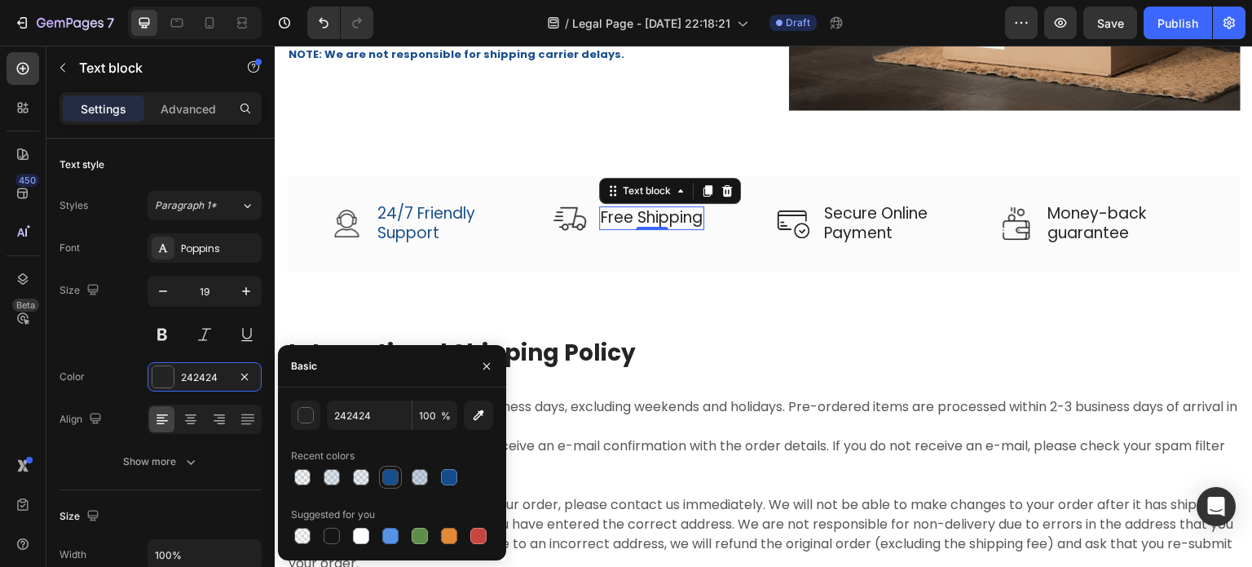
click at [386, 480] on div at bounding box center [390, 477] width 16 height 16
type input "164C8C"
type input "99"
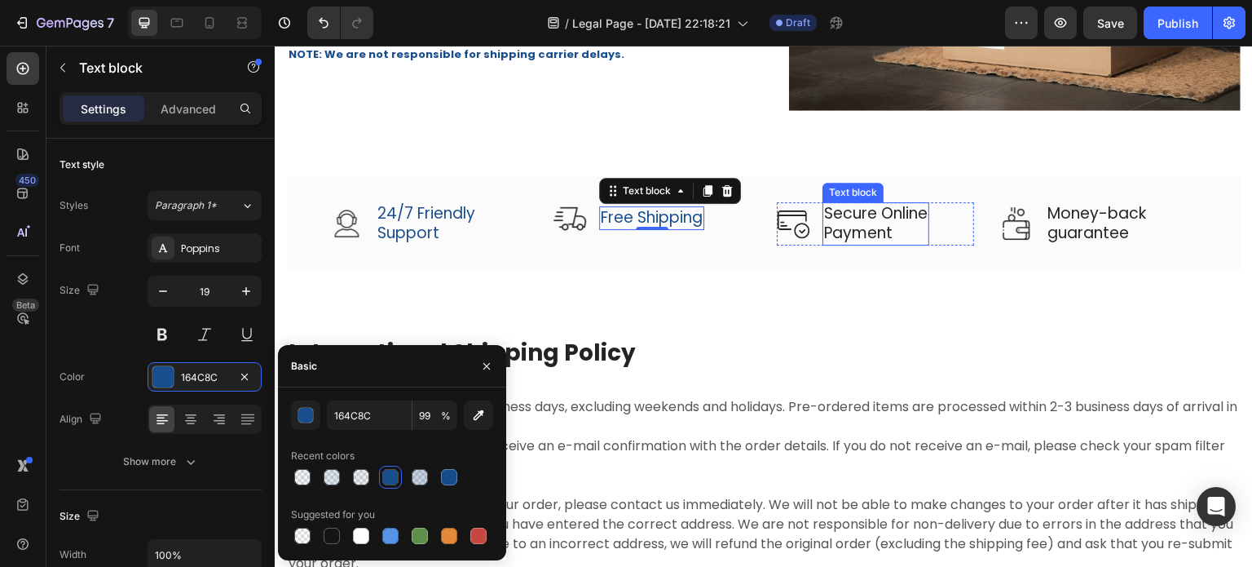
click at [833, 223] on p "Secure Online Payment" at bounding box center [876, 224] width 104 height 40
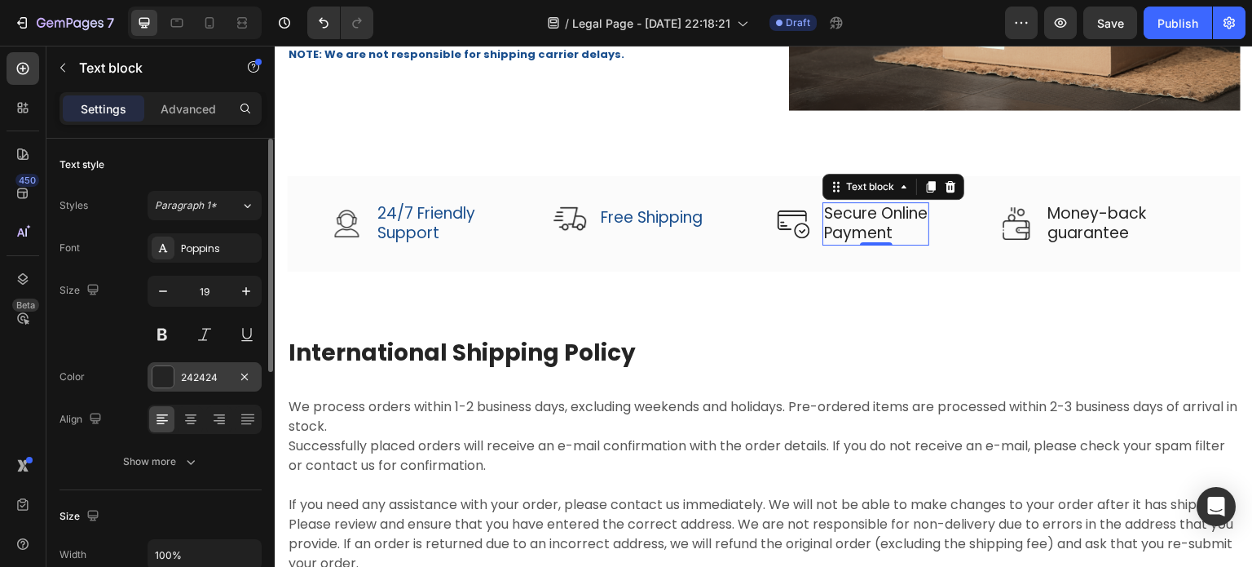
click at [168, 368] on div at bounding box center [162, 376] width 21 height 21
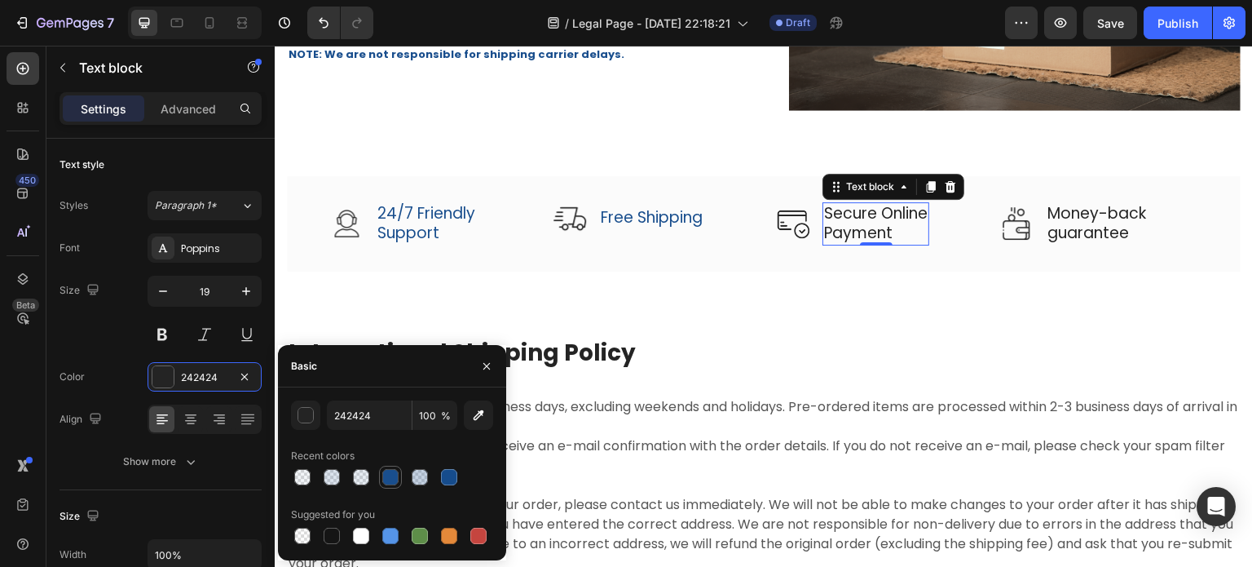
click at [389, 481] on div at bounding box center [390, 477] width 16 height 16
type input "164C8C"
type input "99"
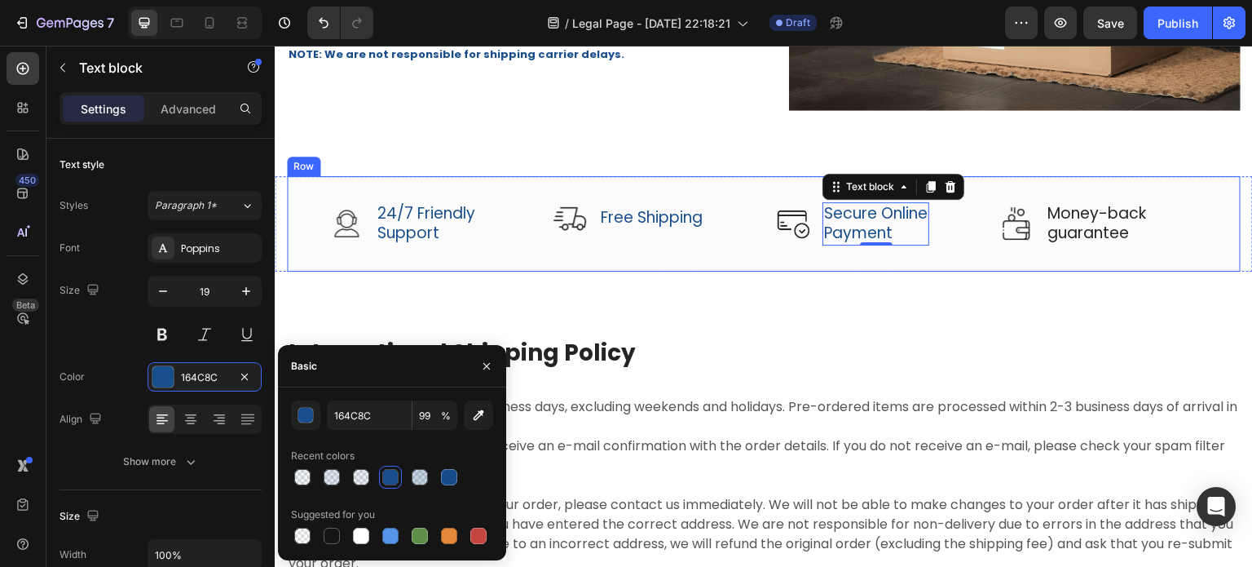
click at [1026, 223] on div "Image Money-back guarantee Text block Row" at bounding box center [1098, 223] width 197 height 43
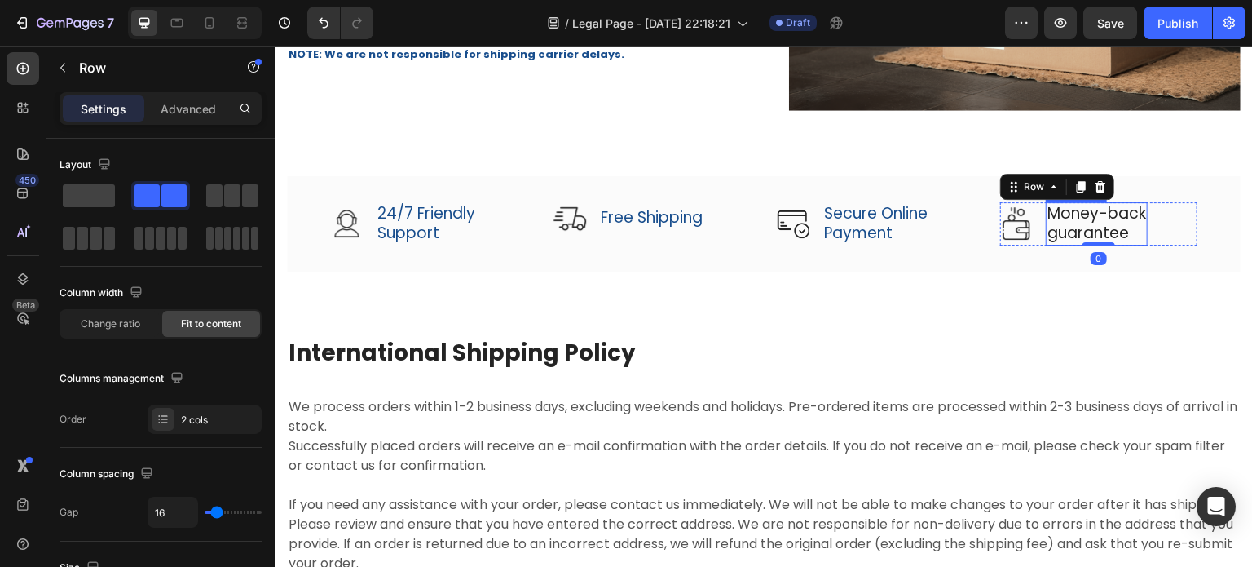
click at [1048, 223] on p "guarantee" at bounding box center [1097, 233] width 99 height 20
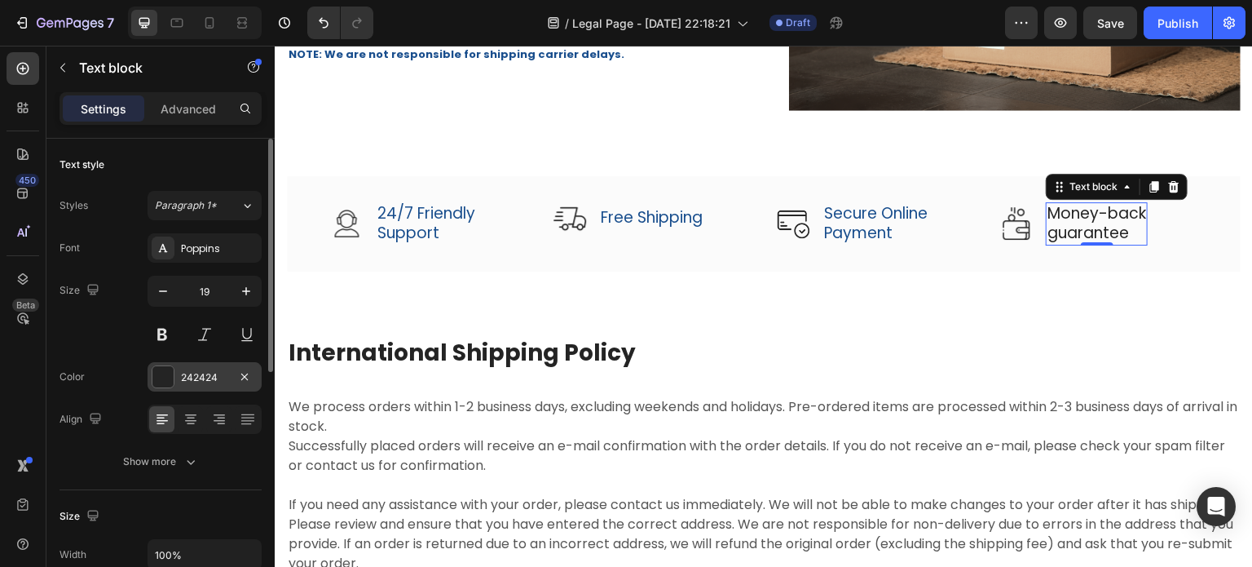
click at [168, 373] on div at bounding box center [162, 376] width 21 height 21
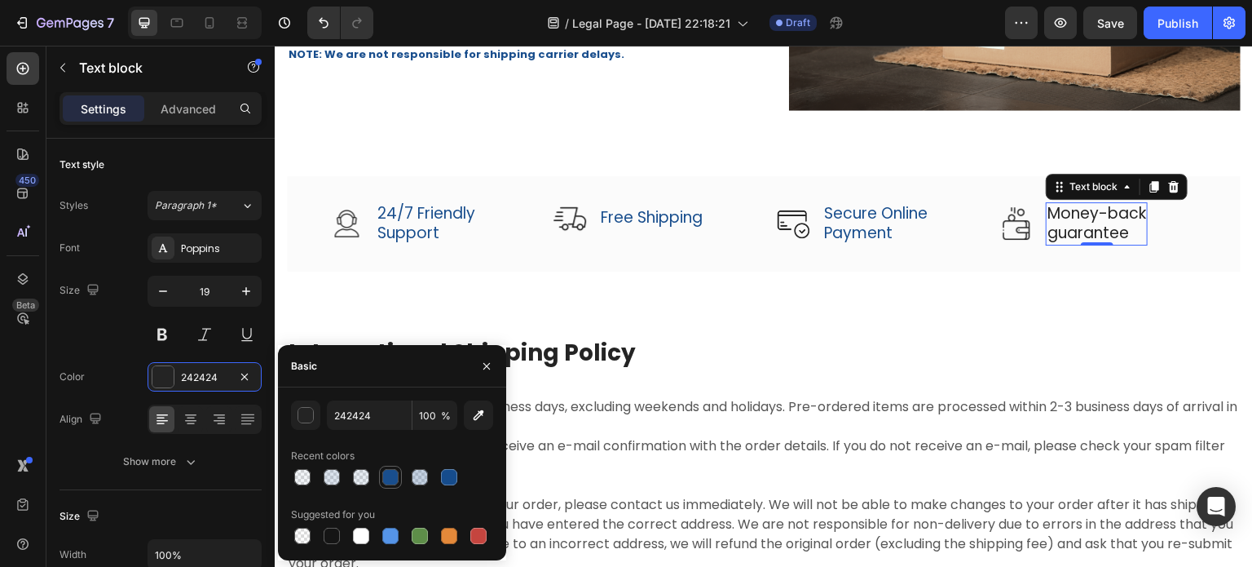
click at [388, 480] on div at bounding box center [390, 477] width 16 height 16
type input "164C8C"
type input "99"
click at [339, 227] on img at bounding box center [346, 223] width 33 height 33
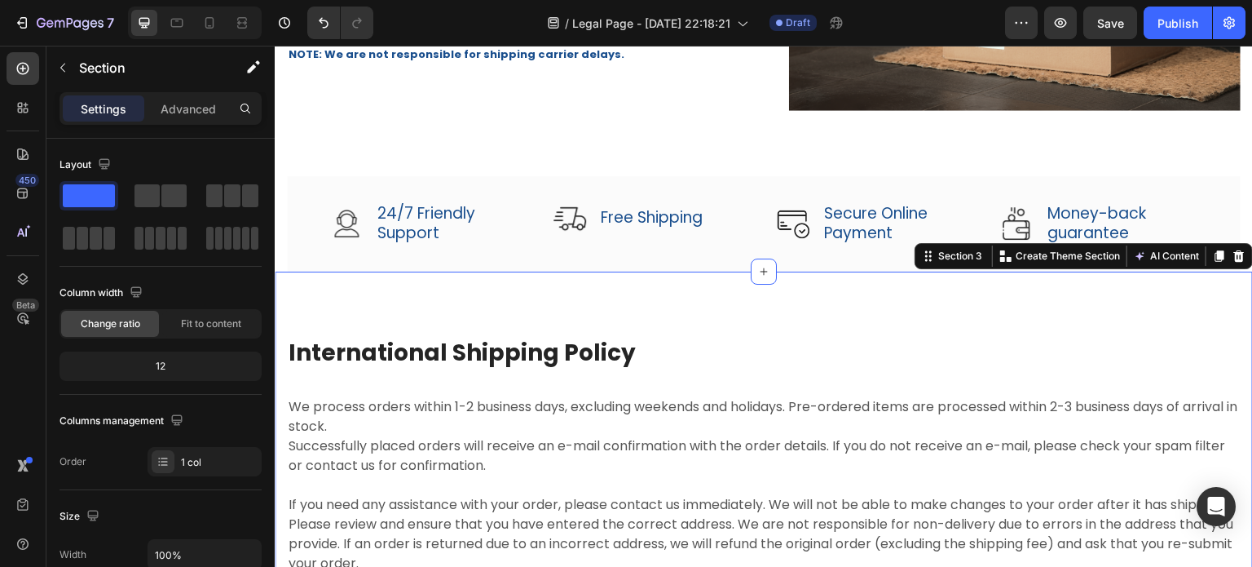
click at [386, 343] on p "International Shipping Policy" at bounding box center [764, 352] width 951 height 29
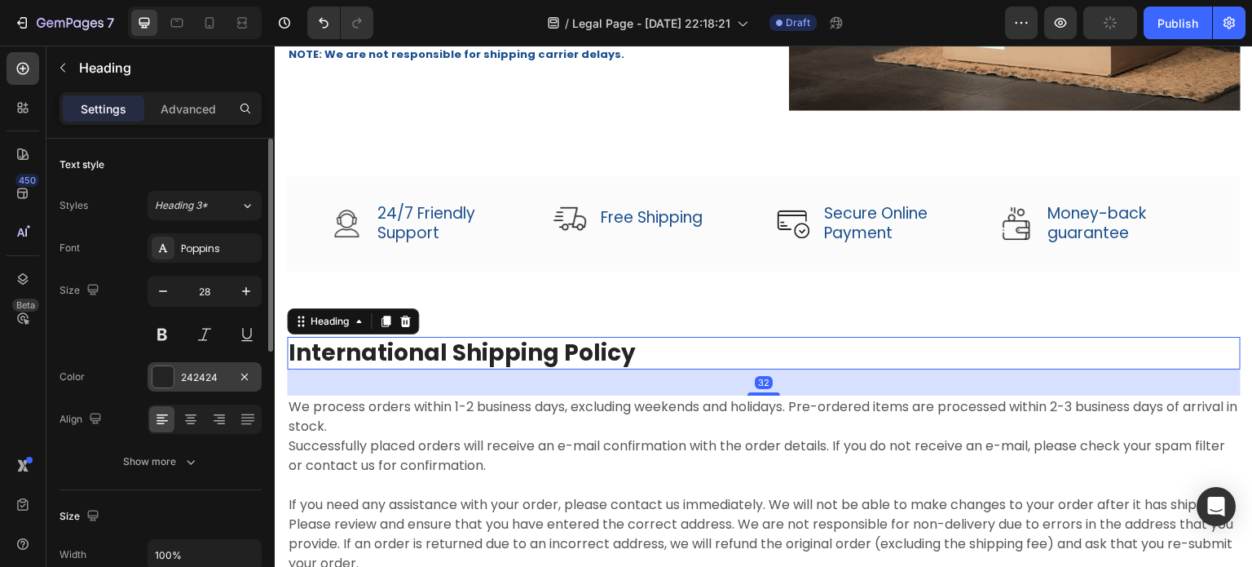
click at [165, 386] on div at bounding box center [162, 376] width 21 height 21
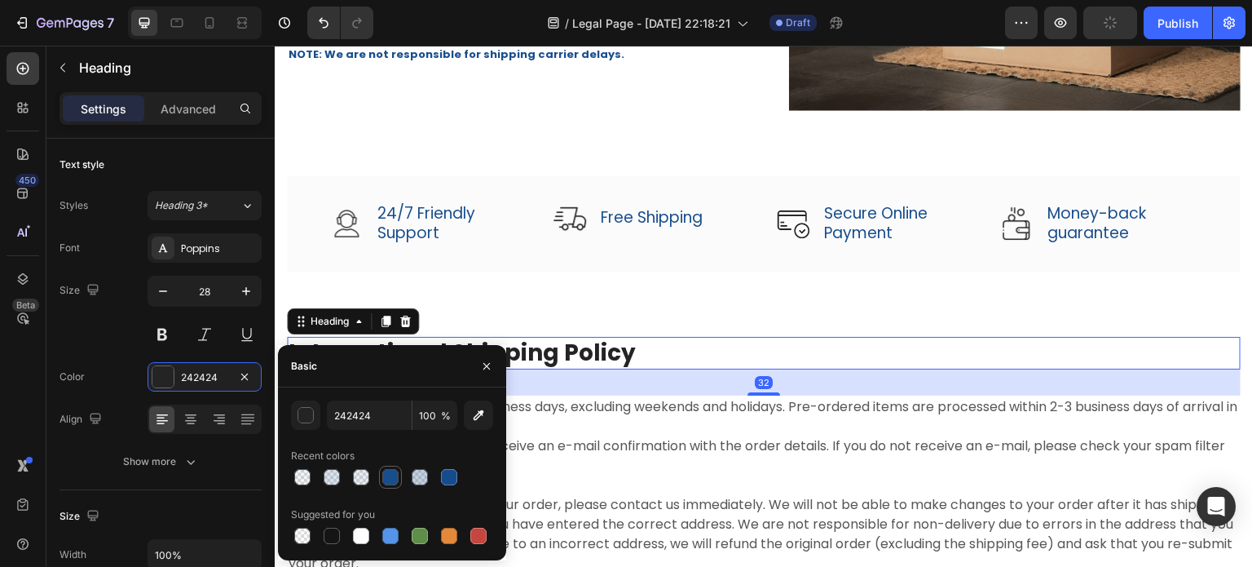
click at [388, 475] on div at bounding box center [390, 477] width 16 height 16
type input "164C8C"
type input "99"
click at [632, 414] on p "We process orders within 1-2 business days, excluding weekends and holidays. Pr…" at bounding box center [764, 485] width 951 height 176
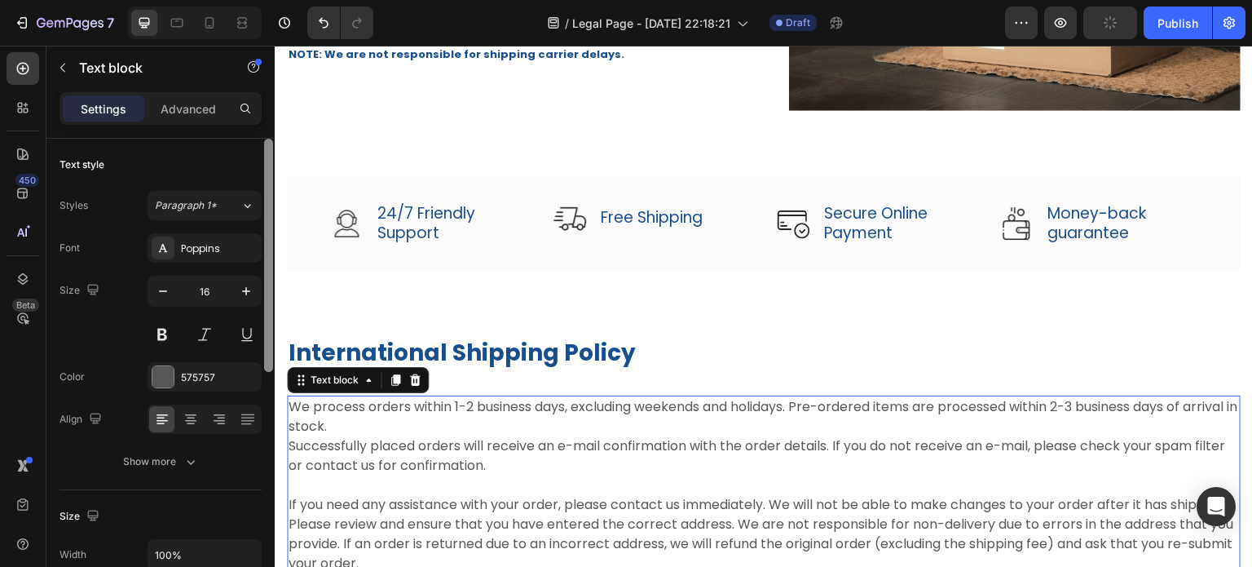
drag, startPoint x: 165, startPoint y: 373, endPoint x: 273, endPoint y: 429, distance: 121.4
click at [166, 374] on div at bounding box center [162, 376] width 21 height 21
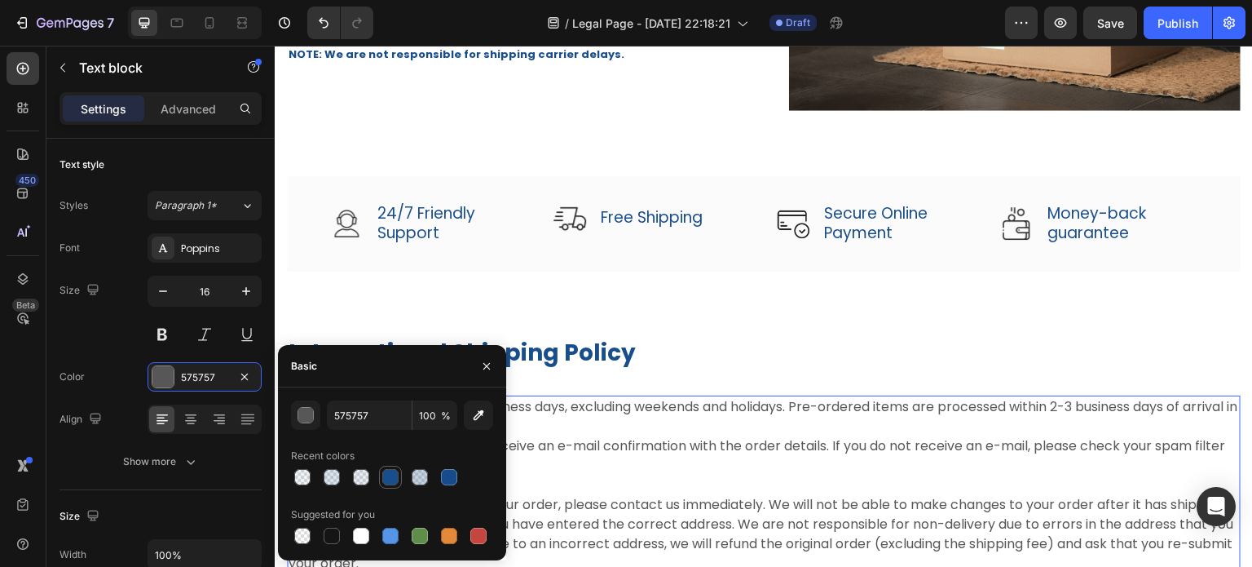
click at [382, 474] on div at bounding box center [391, 477] width 20 height 20
type input "164C8C"
type input "99"
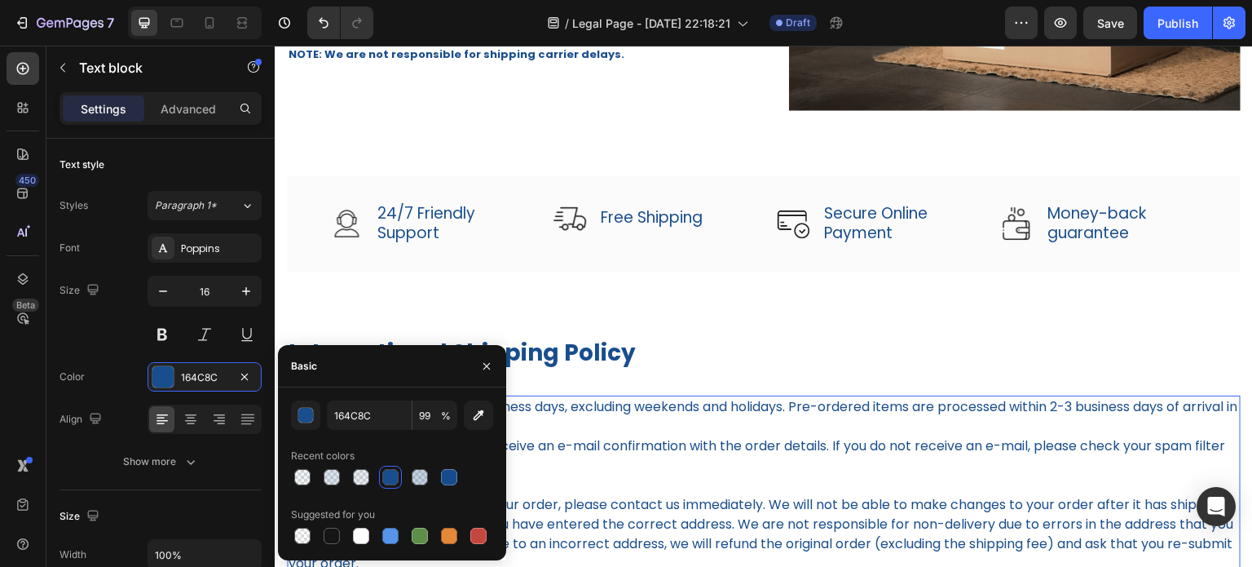
click at [718, 471] on p "We process orders within 1-2 business days, excluding weekends and holidays. Pr…" at bounding box center [764, 485] width 951 height 176
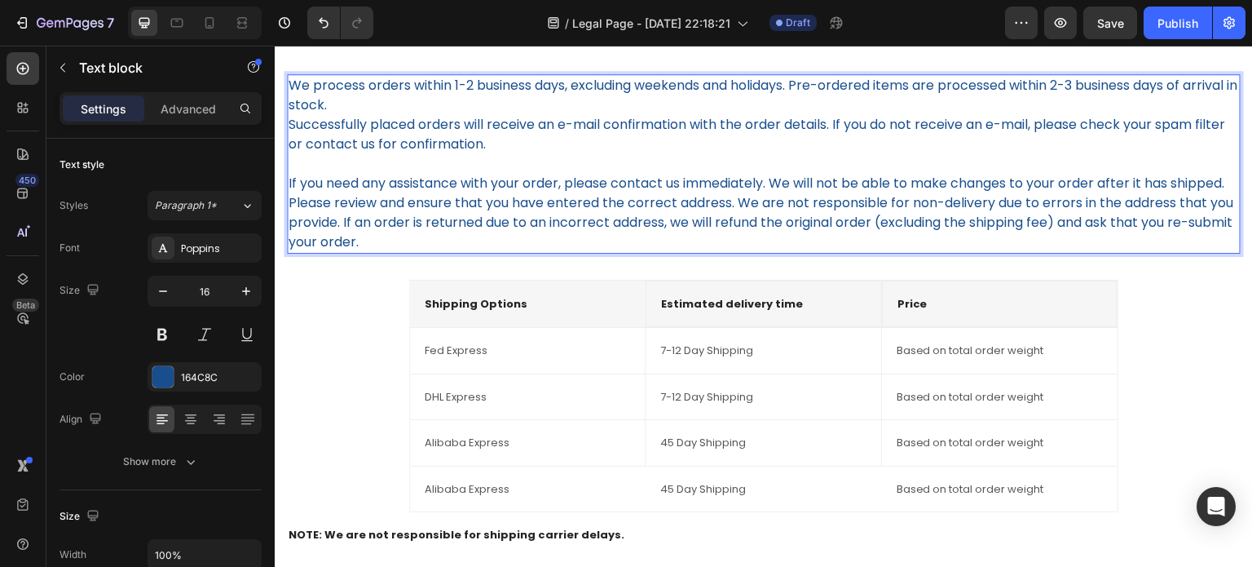
scroll to position [897, 0]
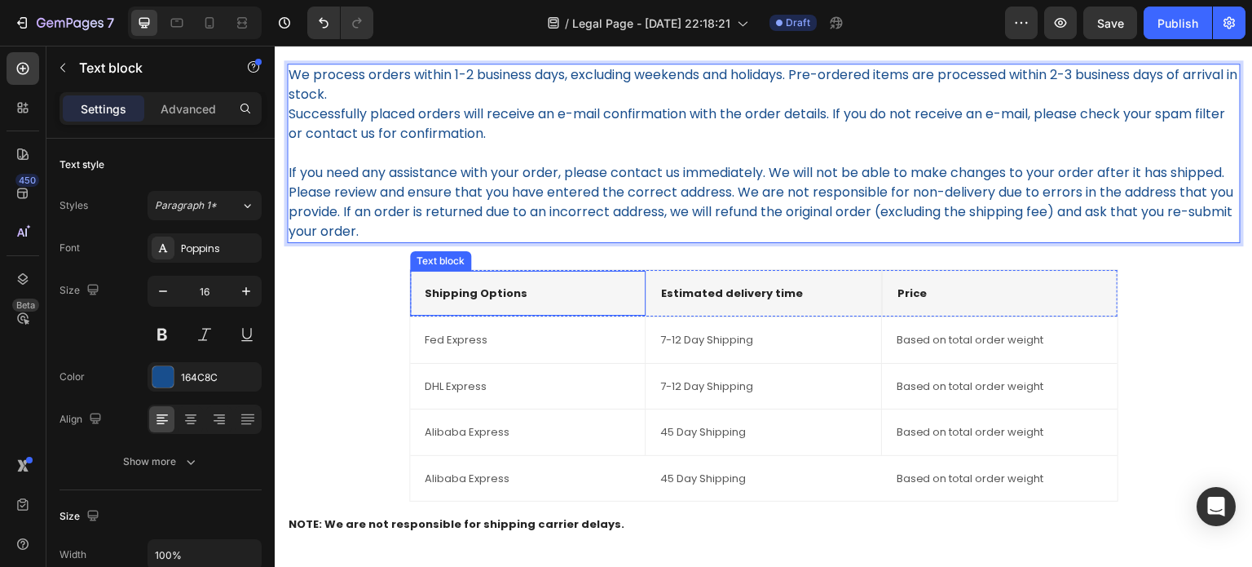
click at [492, 302] on p "Shipping Options" at bounding box center [528, 293] width 206 height 16
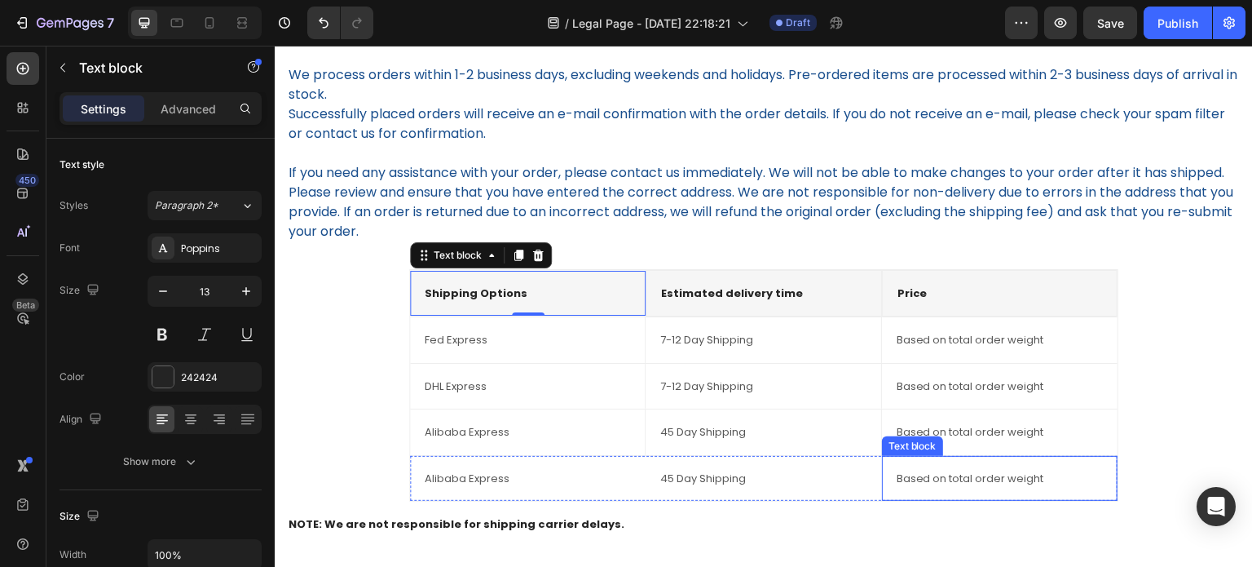
click at [948, 483] on div "Based on total order weight Text block" at bounding box center [1000, 479] width 236 height 46
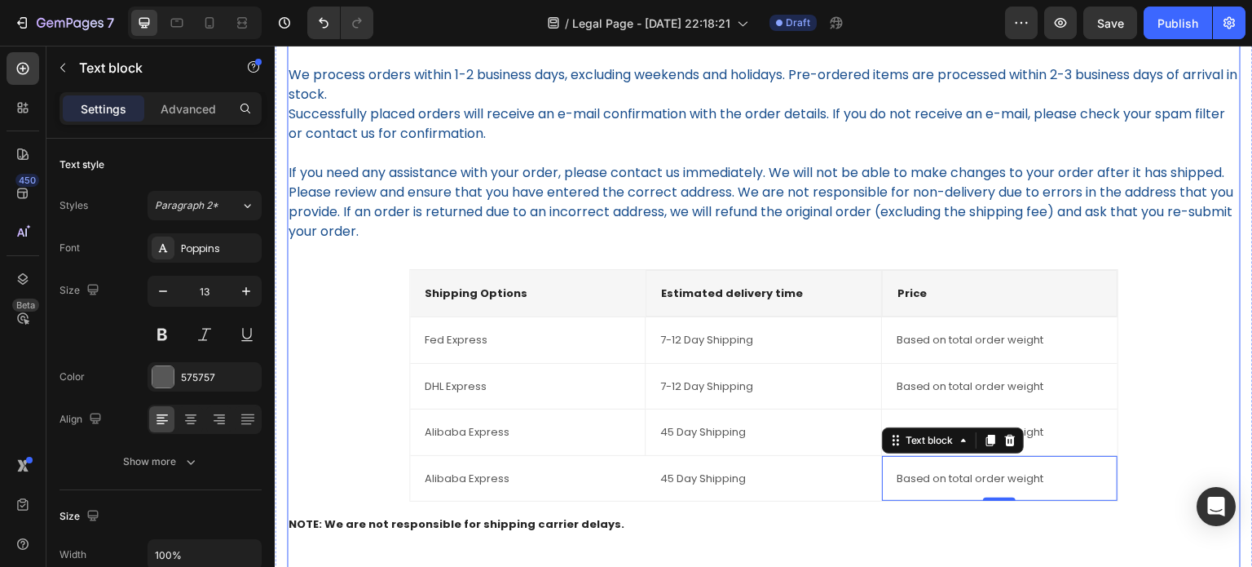
click at [320, 285] on div "International Shipping Policy Heading We process orders within 1-2 business day…" at bounding box center [764, 417] width 954 height 827
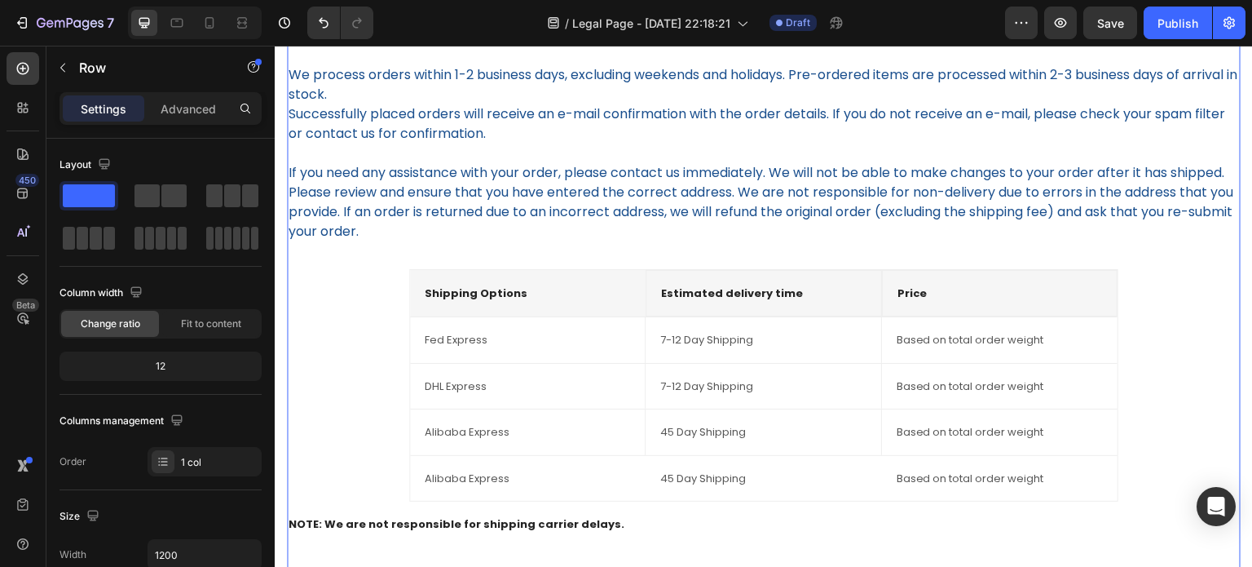
drag, startPoint x: 340, startPoint y: 331, endPoint x: 362, endPoint y: 341, distance: 24.1
click at [343, 334] on div "International Shipping Policy Heading We process orders within 1-2 business day…" at bounding box center [764, 417] width 954 height 827
click at [366, 365] on div "International Shipping Policy Heading We process orders within 1-2 business day…" at bounding box center [764, 417] width 954 height 827
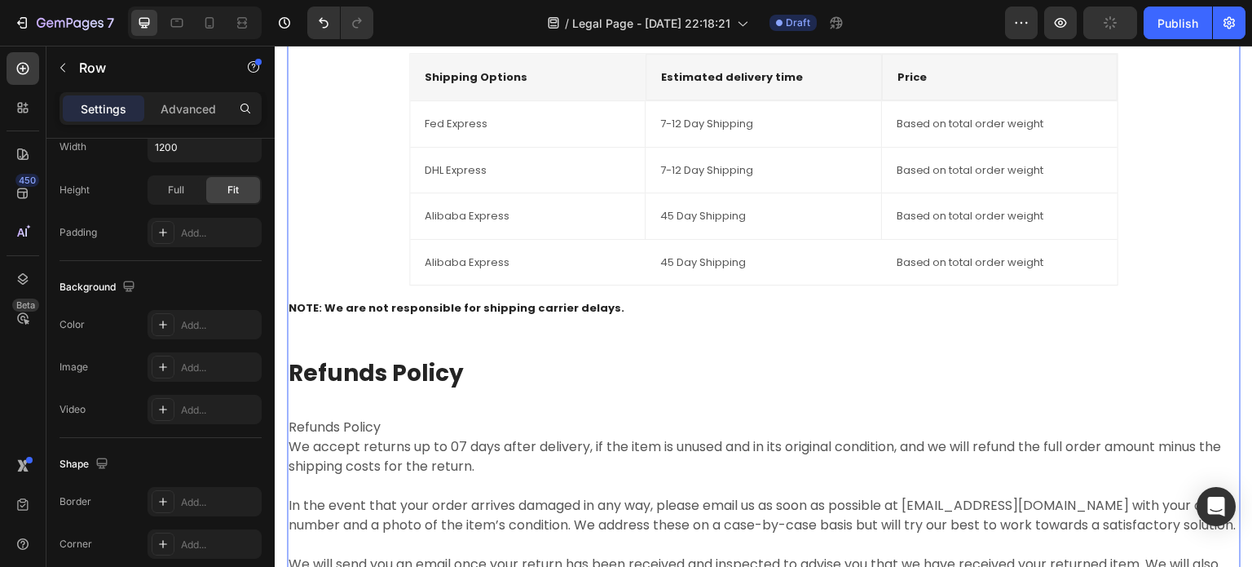
scroll to position [1141, 0]
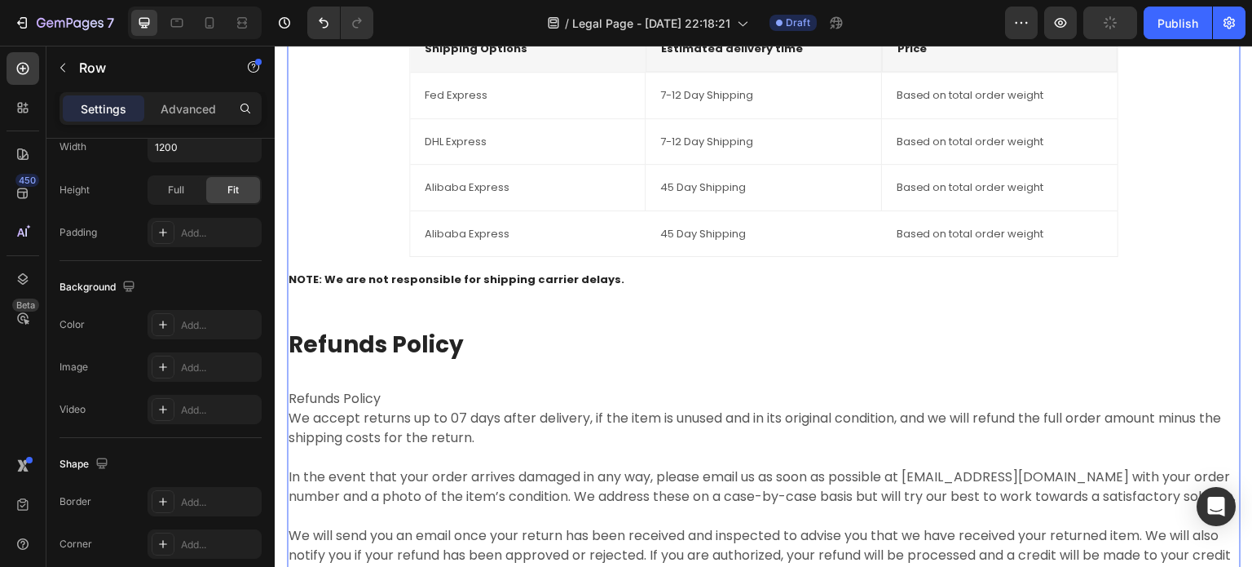
click at [418, 356] on p "Refunds Policy" at bounding box center [764, 344] width 951 height 29
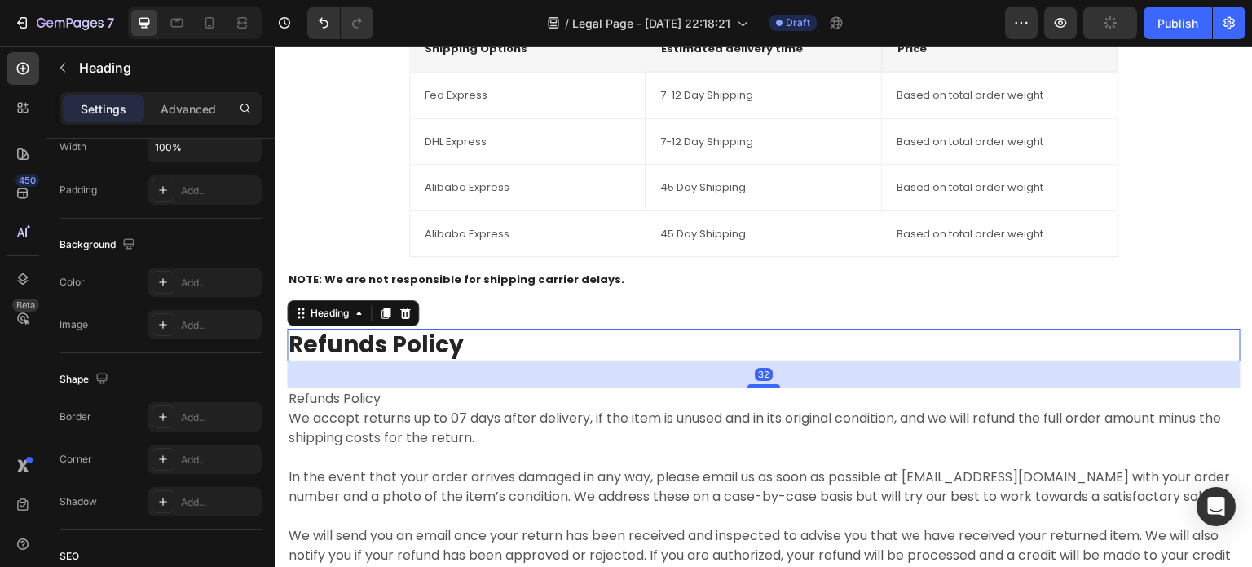
scroll to position [0, 0]
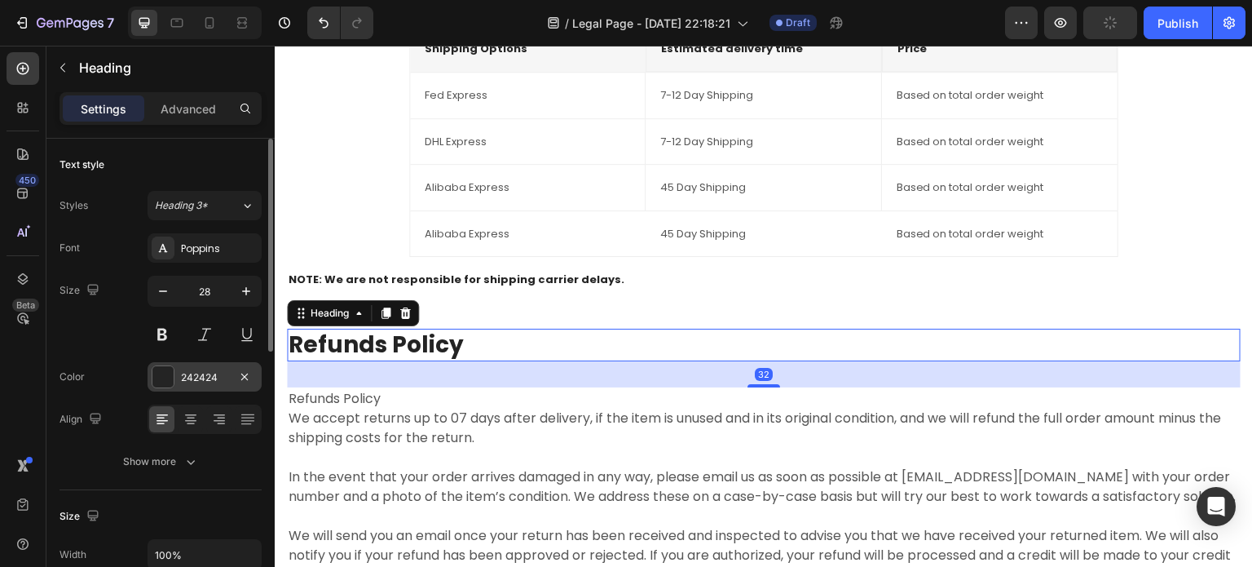
click at [171, 379] on div at bounding box center [162, 376] width 21 height 21
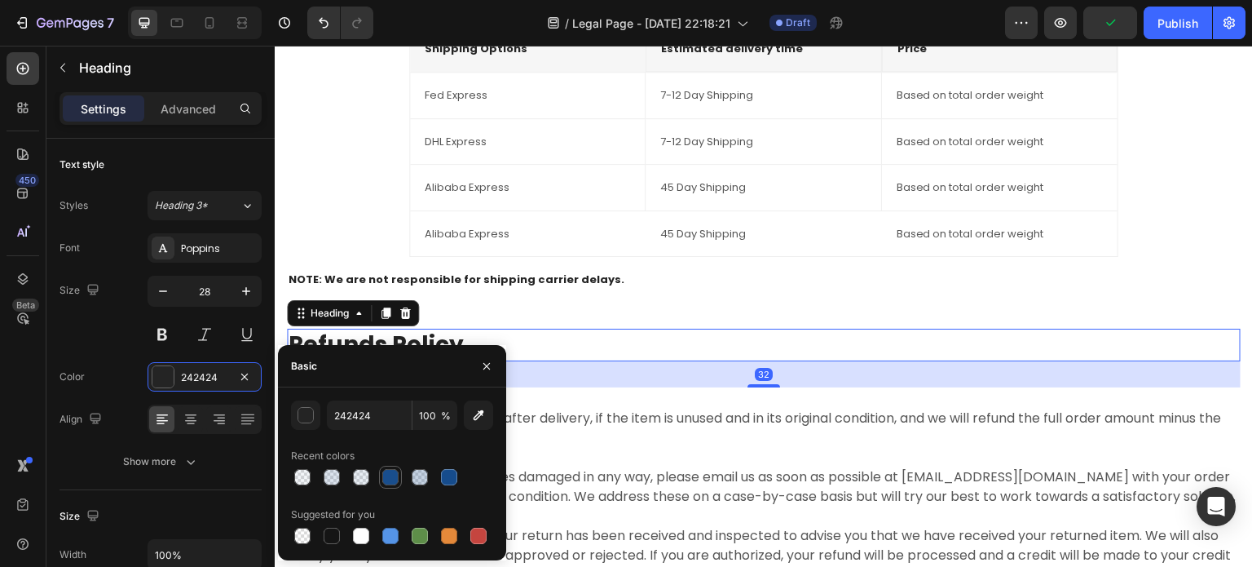
click at [390, 477] on div at bounding box center [390, 477] width 16 height 16
type input "164C8C"
type input "99"
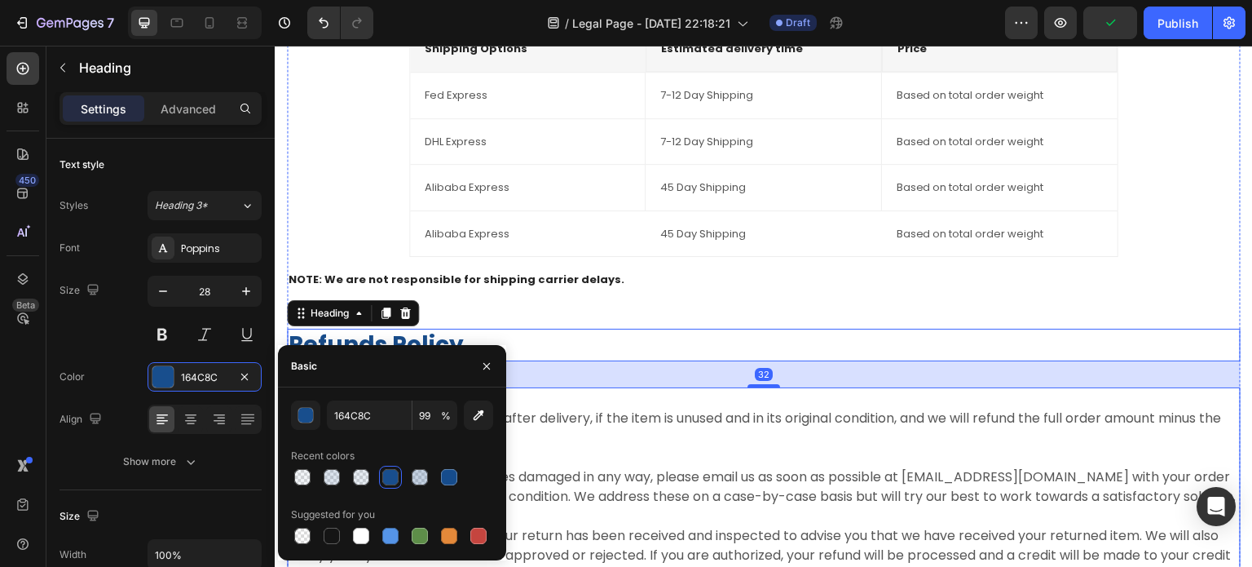
click at [598, 464] on p "Refunds Policy We accept returns up to 07 days after delivery, if the item is u…" at bounding box center [764, 487] width 951 height 196
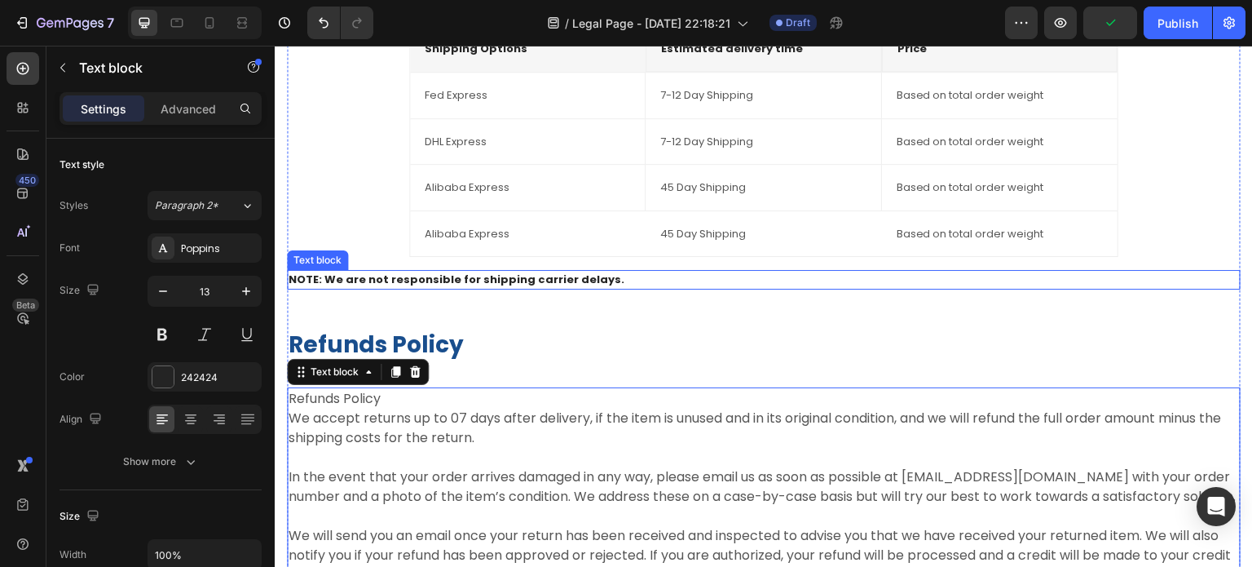
click at [555, 288] on p "NOTE: We are not responsible for shipping carrier delays." at bounding box center [764, 279] width 951 height 16
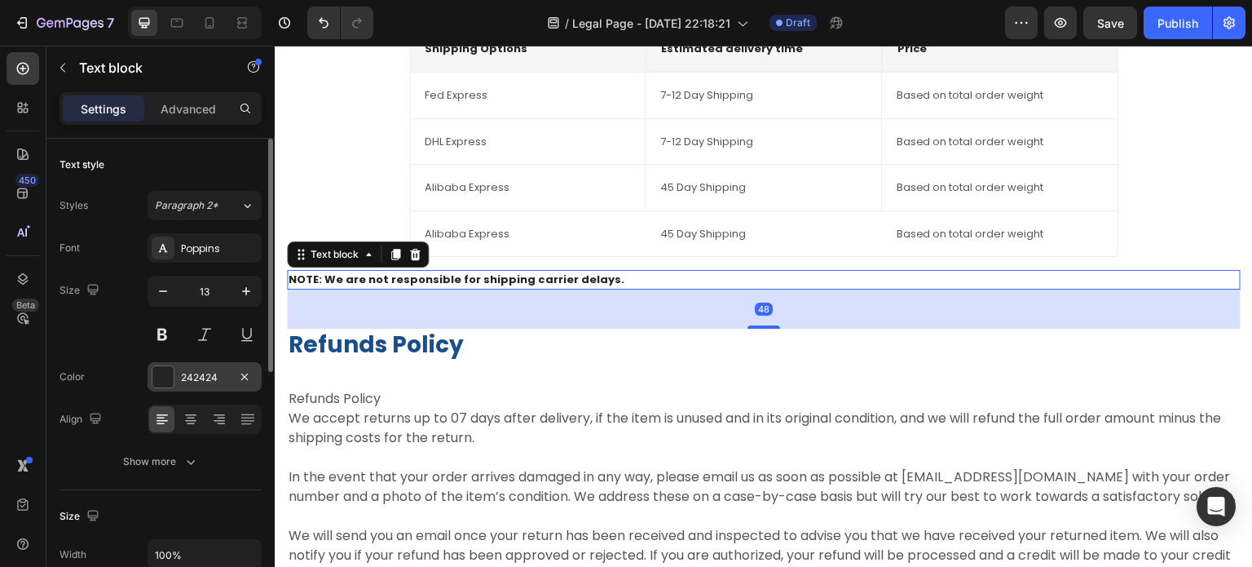
click at [157, 381] on div at bounding box center [162, 376] width 21 height 21
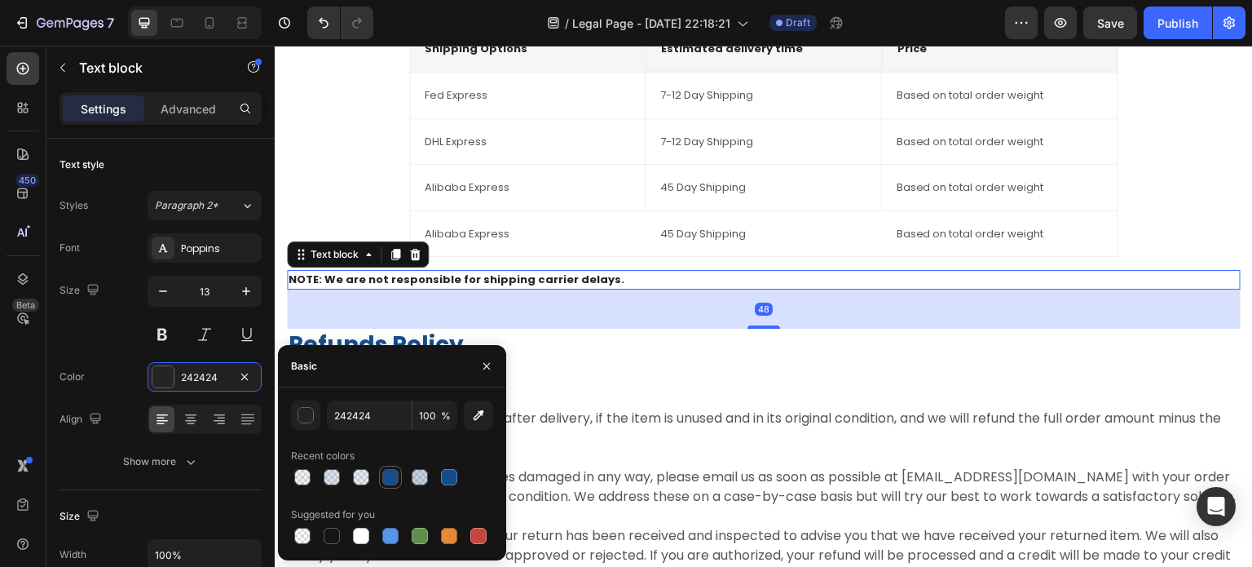
click at [392, 481] on div at bounding box center [390, 477] width 16 height 16
type input "164C8C"
type input "99"
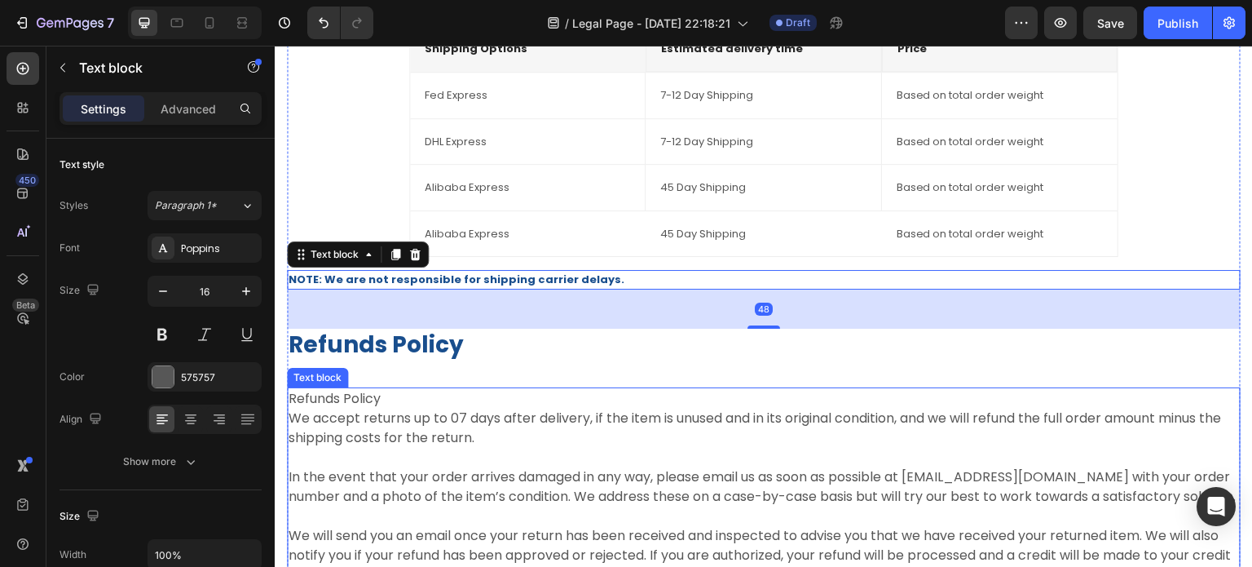
click at [620, 487] on p "Refunds Policy We accept returns up to 07 days after delivery, if the item is u…" at bounding box center [764, 487] width 951 height 196
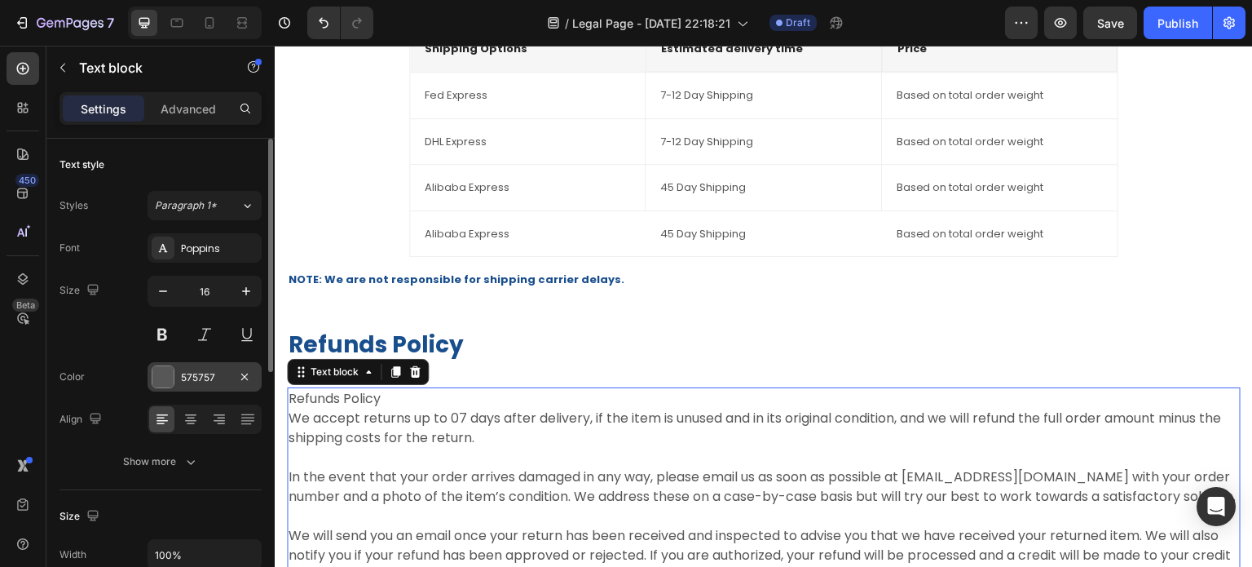
drag, startPoint x: 157, startPoint y: 380, endPoint x: 245, endPoint y: 416, distance: 95.1
click at [159, 382] on div at bounding box center [162, 376] width 21 height 21
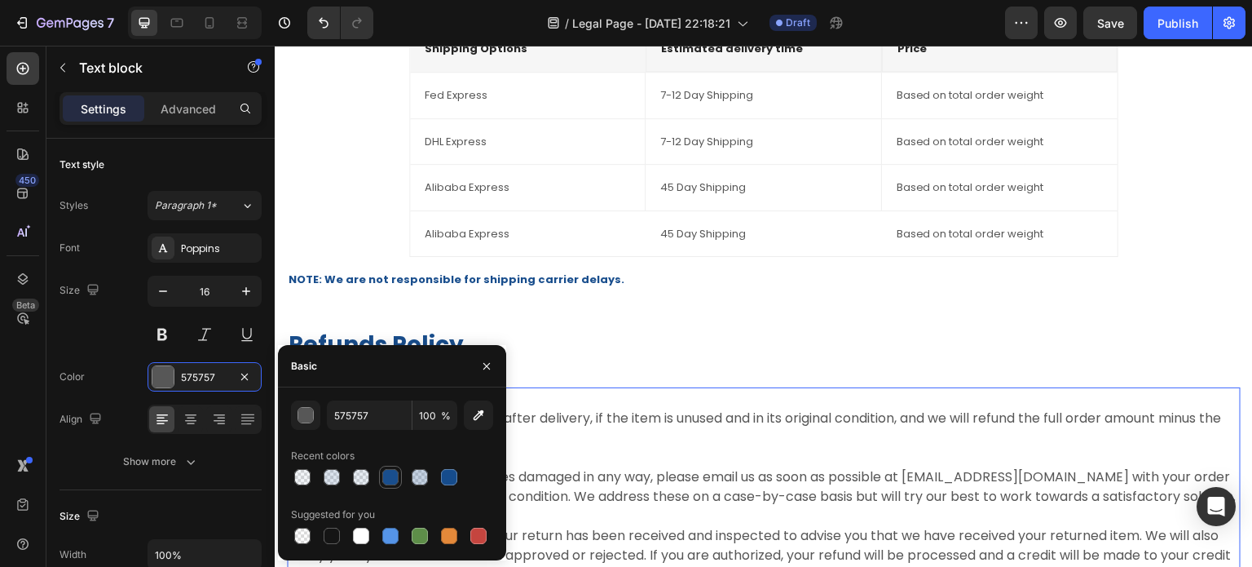
click at [385, 475] on div at bounding box center [390, 477] width 16 height 16
type input "164C8C"
type input "99"
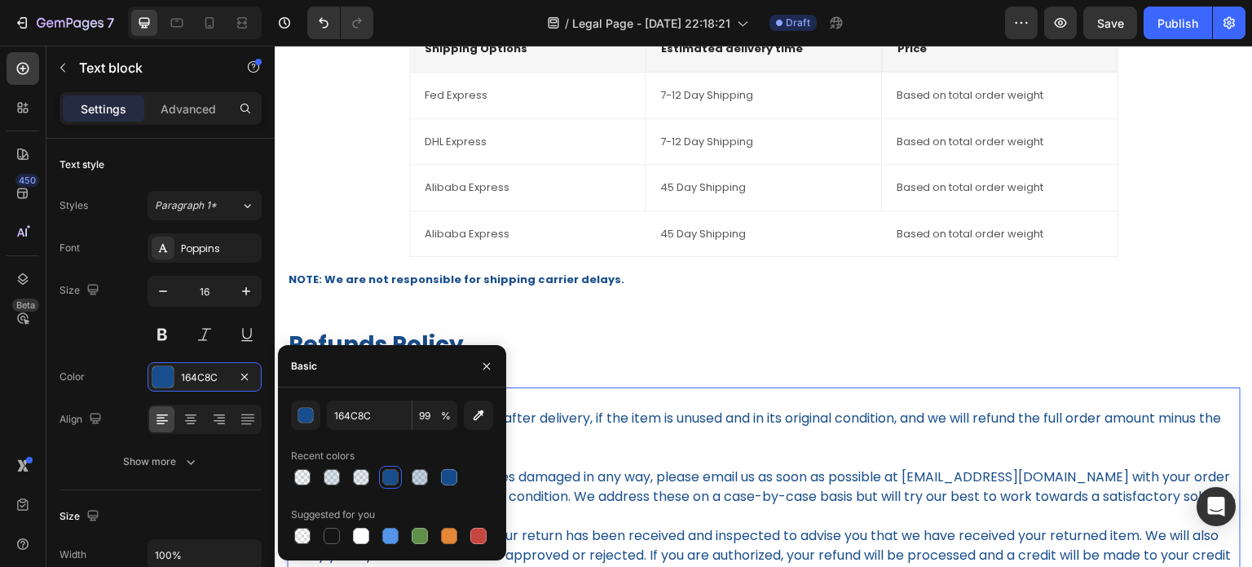
click at [641, 483] on p "Refunds Policy We accept returns up to 07 days after delivery, if the item is u…" at bounding box center [764, 487] width 951 height 196
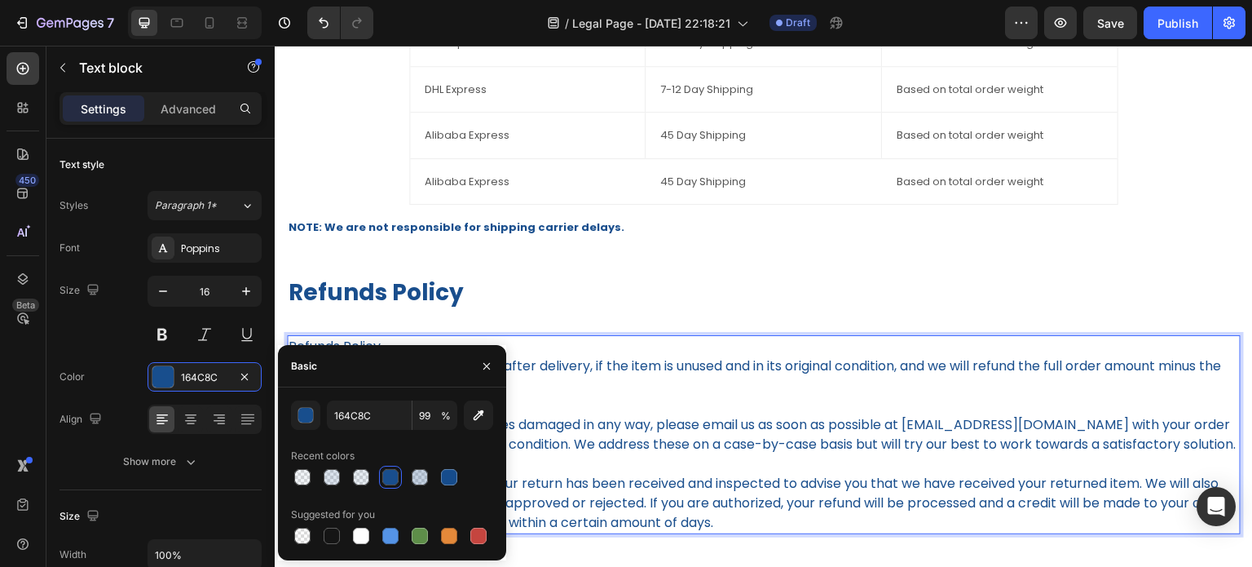
scroll to position [1223, 0]
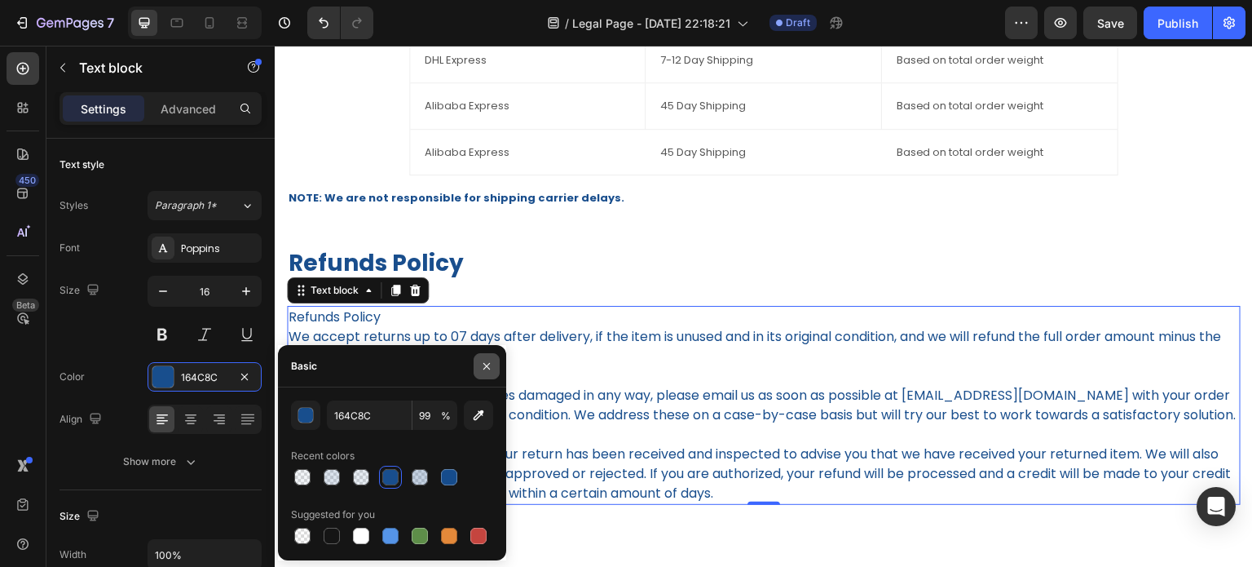
drag, startPoint x: 478, startPoint y: 360, endPoint x: 210, endPoint y: 322, distance: 270.1
click at [478, 360] on button "button" at bounding box center [487, 366] width 26 height 26
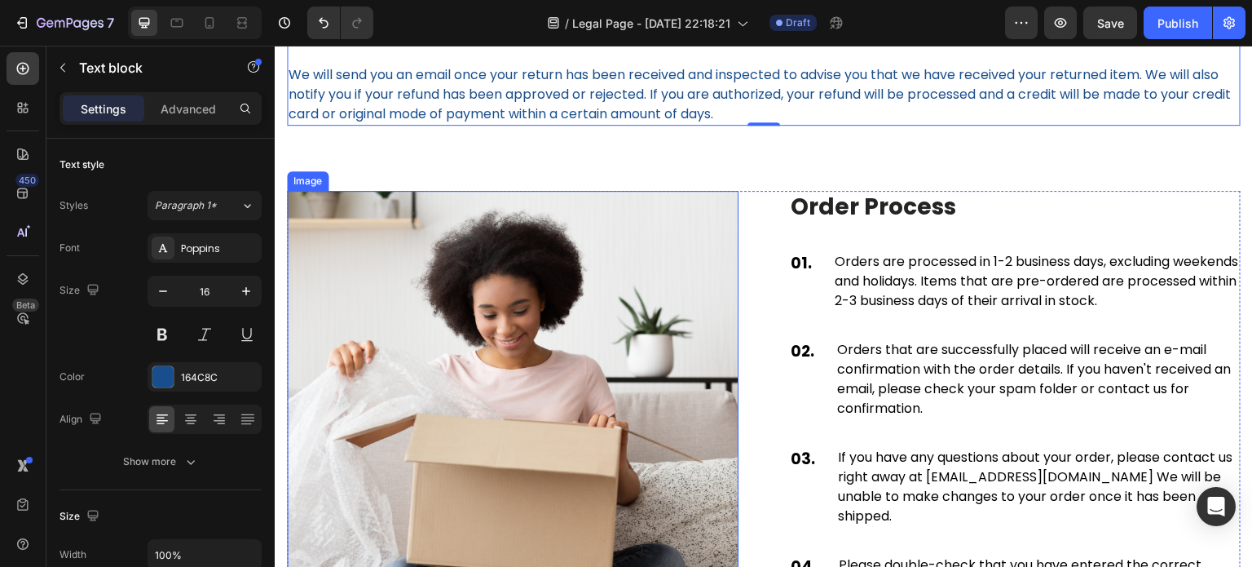
scroll to position [1630, 0]
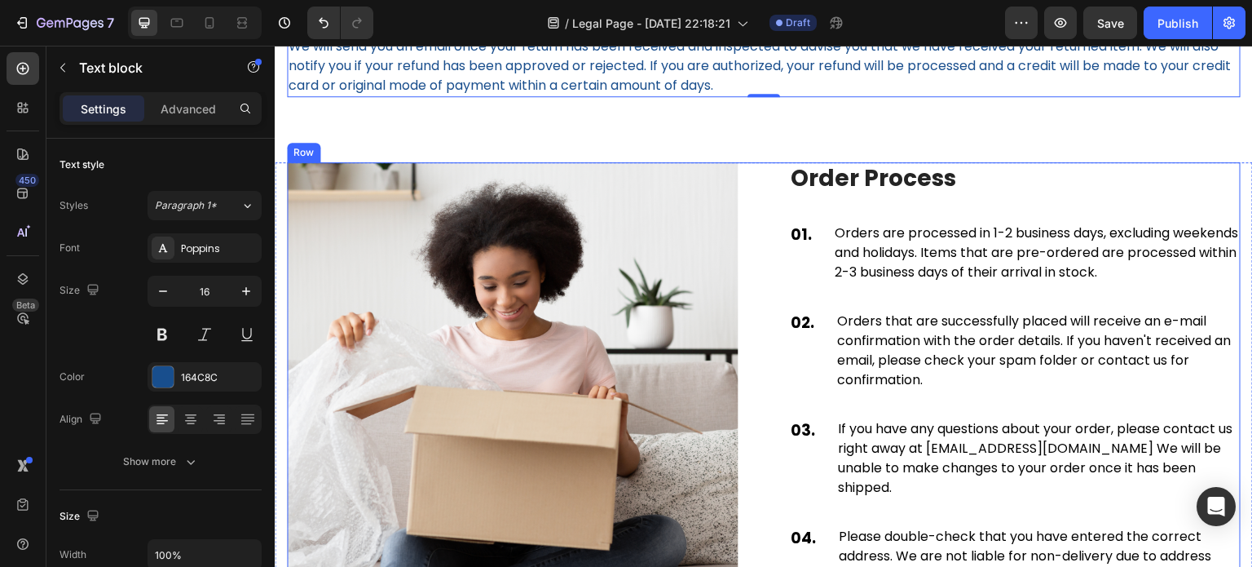
click at [862, 193] on p "Order Process" at bounding box center [1015, 178] width 448 height 29
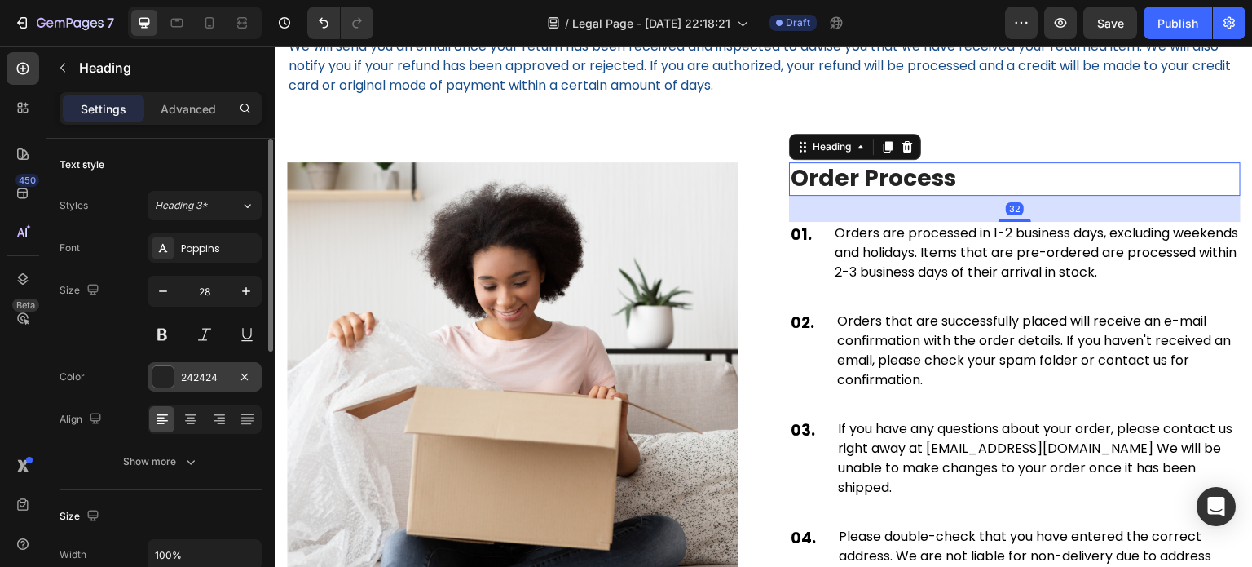
click at [167, 377] on div at bounding box center [162, 376] width 21 height 21
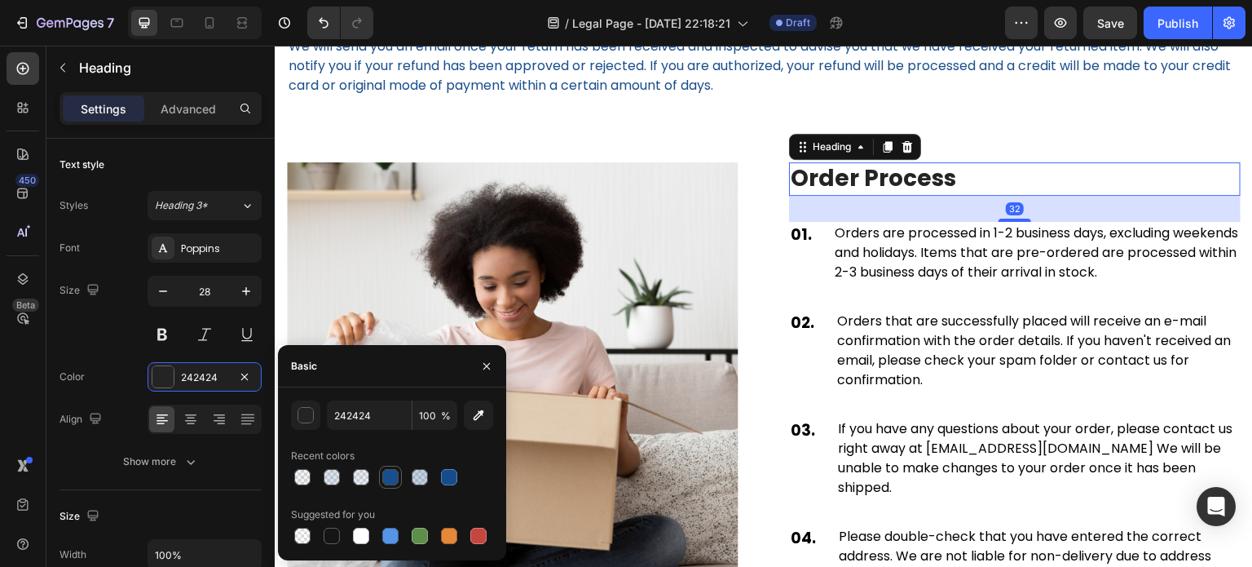
click at [389, 470] on div at bounding box center [390, 477] width 16 height 16
type input "164C8C"
type input "99"
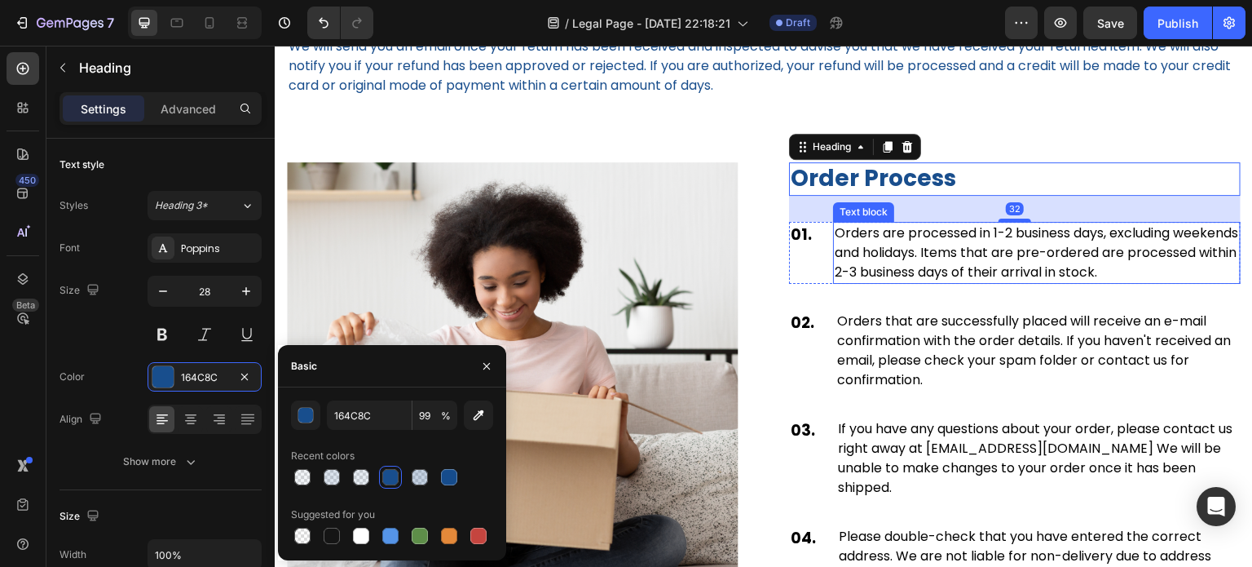
click at [856, 282] on p "Orders are processed in 1-2 business days, excluding weekends and holidays. Ite…" at bounding box center [1037, 252] width 404 height 59
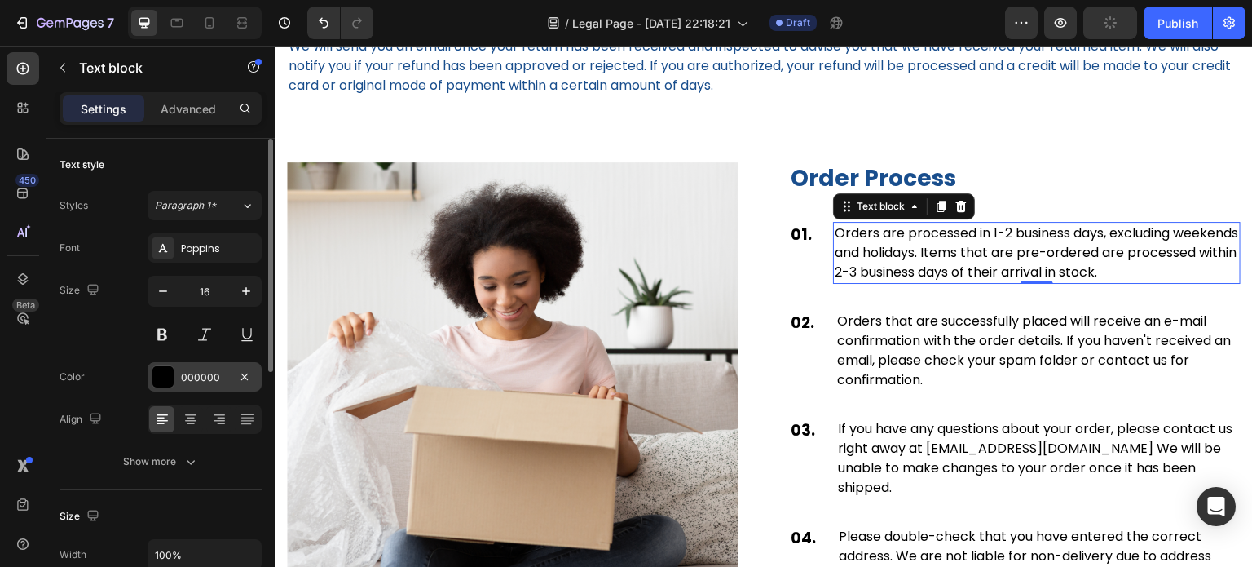
click at [166, 374] on div at bounding box center [162, 376] width 21 height 21
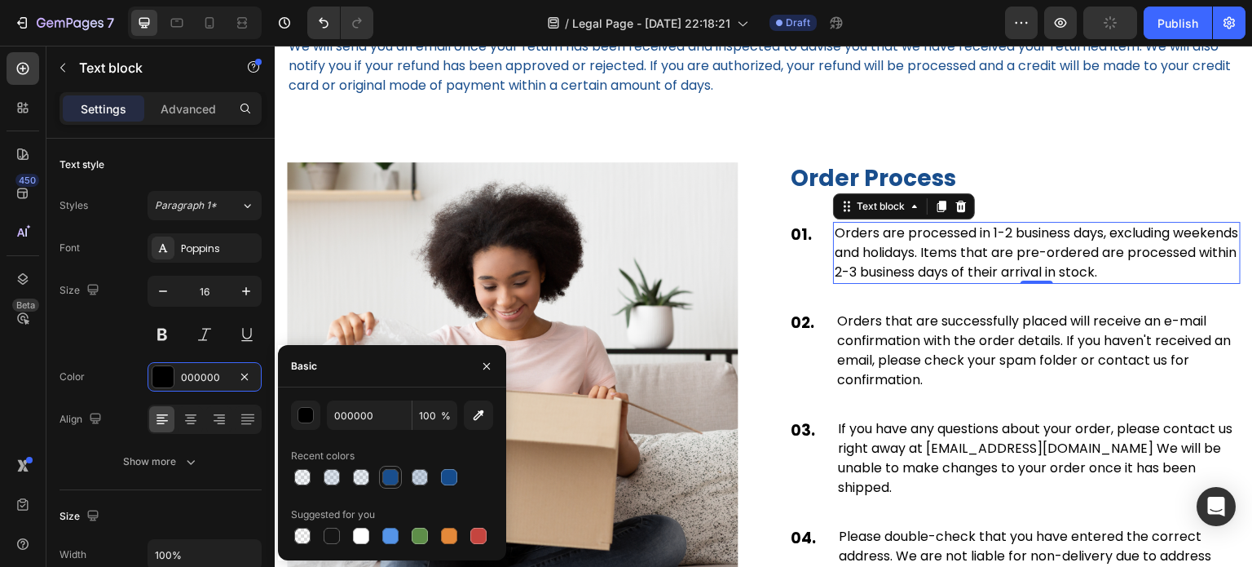
click at [388, 478] on div at bounding box center [390, 477] width 16 height 16
type input "164C8C"
type input "99"
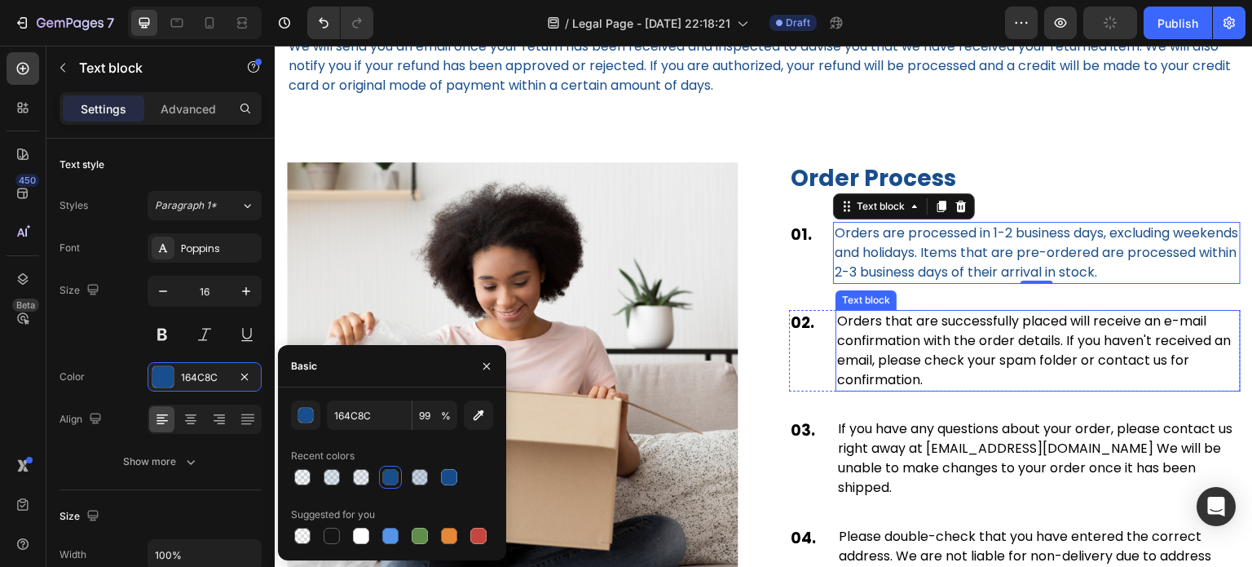
click at [906, 351] on p "Orders that are successfully placed will receive an e-mail confirmation with th…" at bounding box center [1038, 350] width 402 height 78
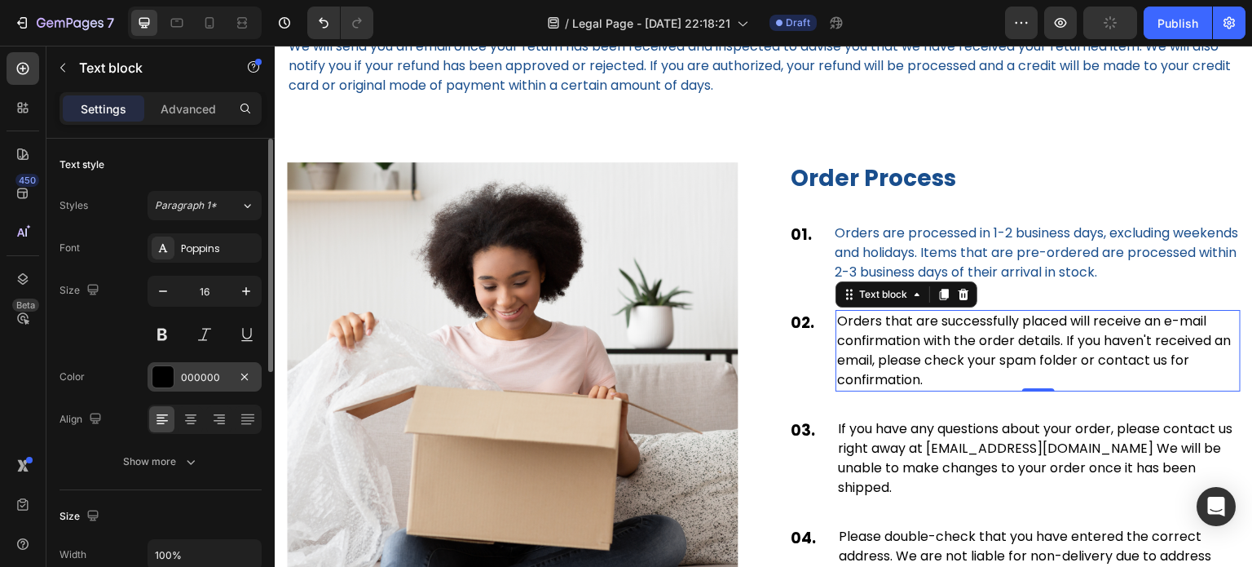
click at [167, 382] on div at bounding box center [162, 376] width 21 height 21
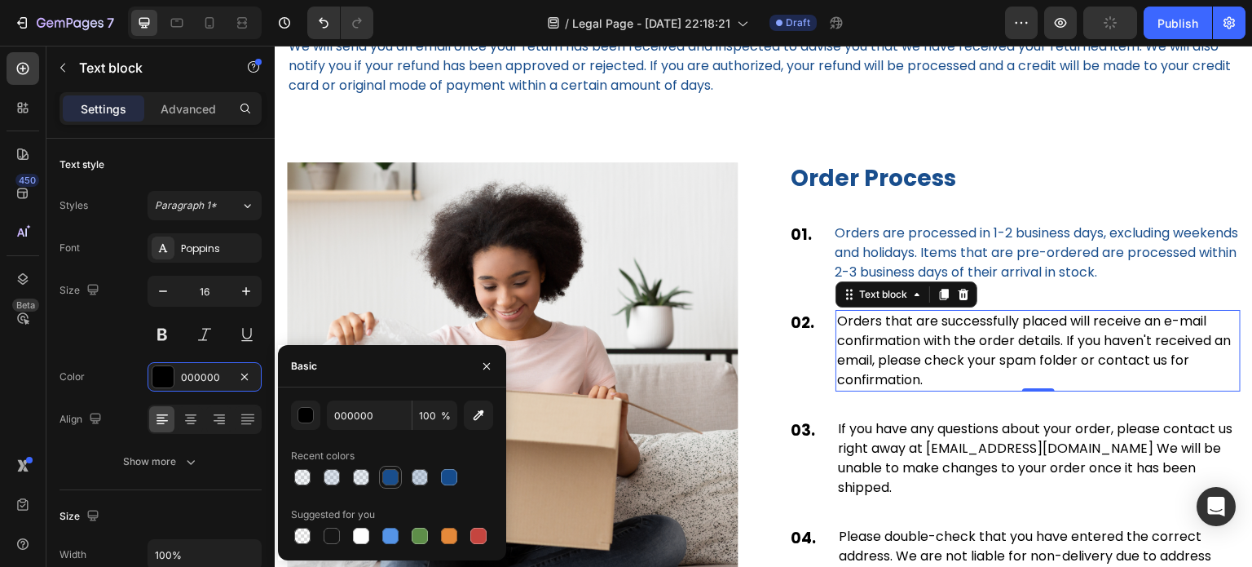
click at [384, 478] on div at bounding box center [390, 477] width 16 height 16
type input "164C8C"
type input "99"
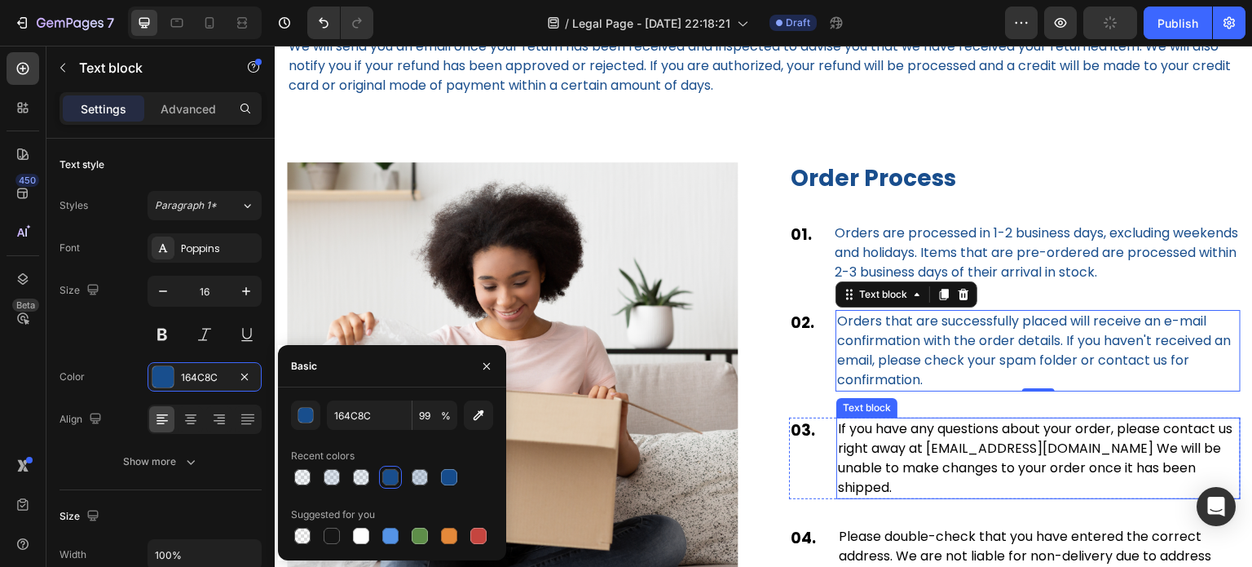
click at [895, 475] on p "If you have any questions about your order, please contact us right away at gem…" at bounding box center [1038, 458] width 401 height 78
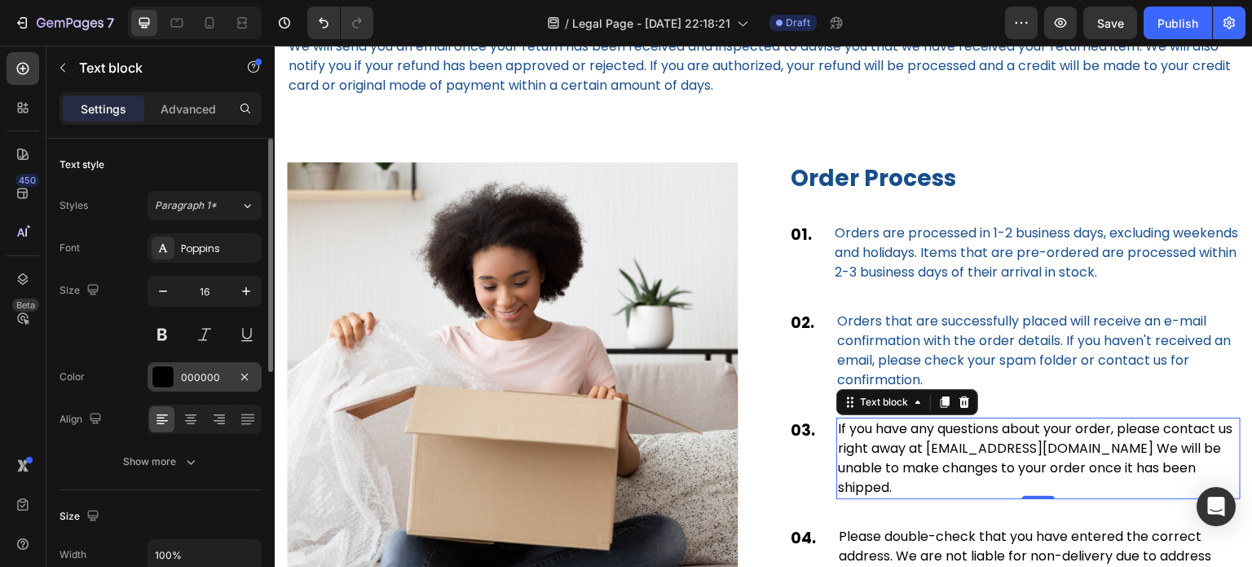
click at [160, 387] on div at bounding box center [163, 376] width 23 height 23
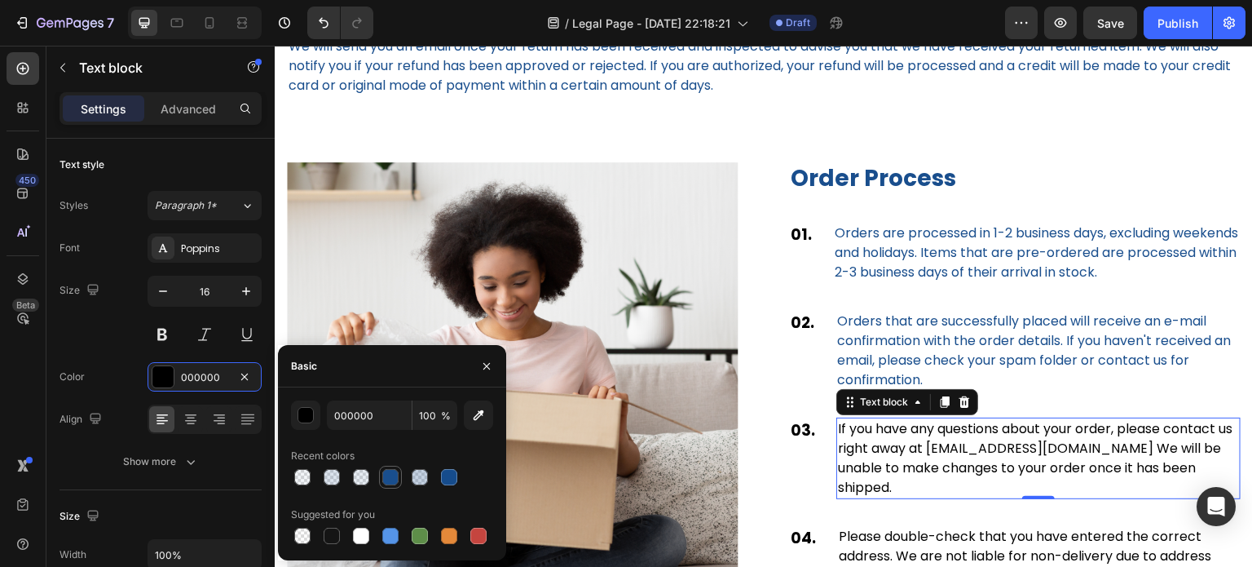
drag, startPoint x: 395, startPoint y: 480, endPoint x: 256, endPoint y: 438, distance: 144.9
click at [395, 480] on div at bounding box center [390, 477] width 16 height 16
type input "164C8C"
type input "99"
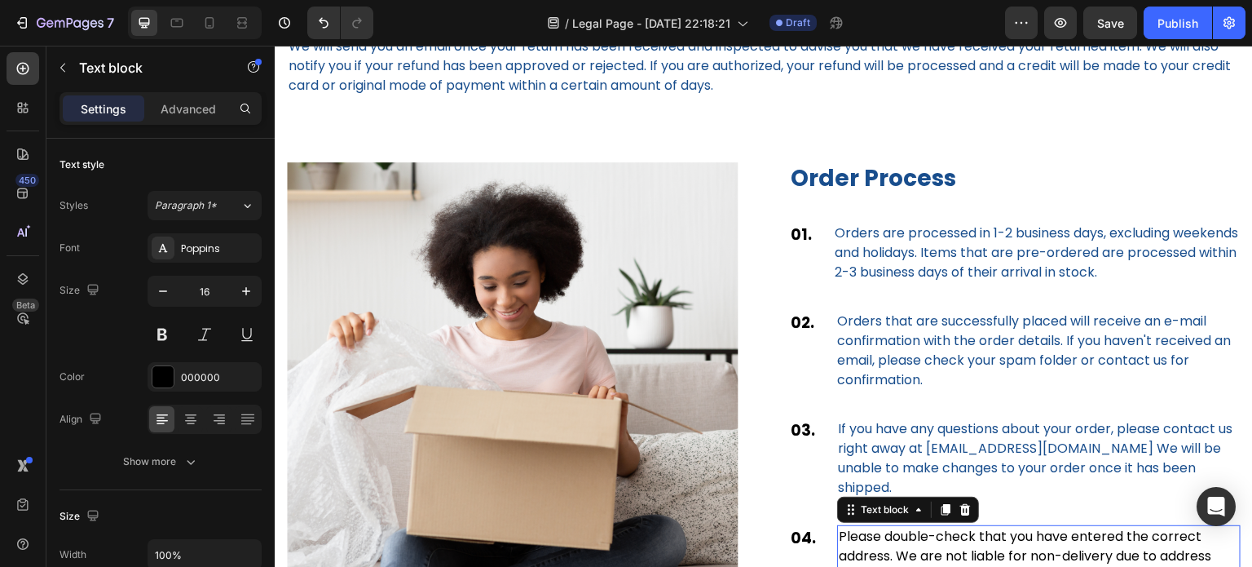
click at [893, 547] on p "Please double-check that you have entered the correct address. We are not liabl…" at bounding box center [1039, 566] width 400 height 78
click at [145, 375] on div "Color 000000" at bounding box center [161, 376] width 202 height 29
click at [159, 381] on div at bounding box center [162, 376] width 21 height 21
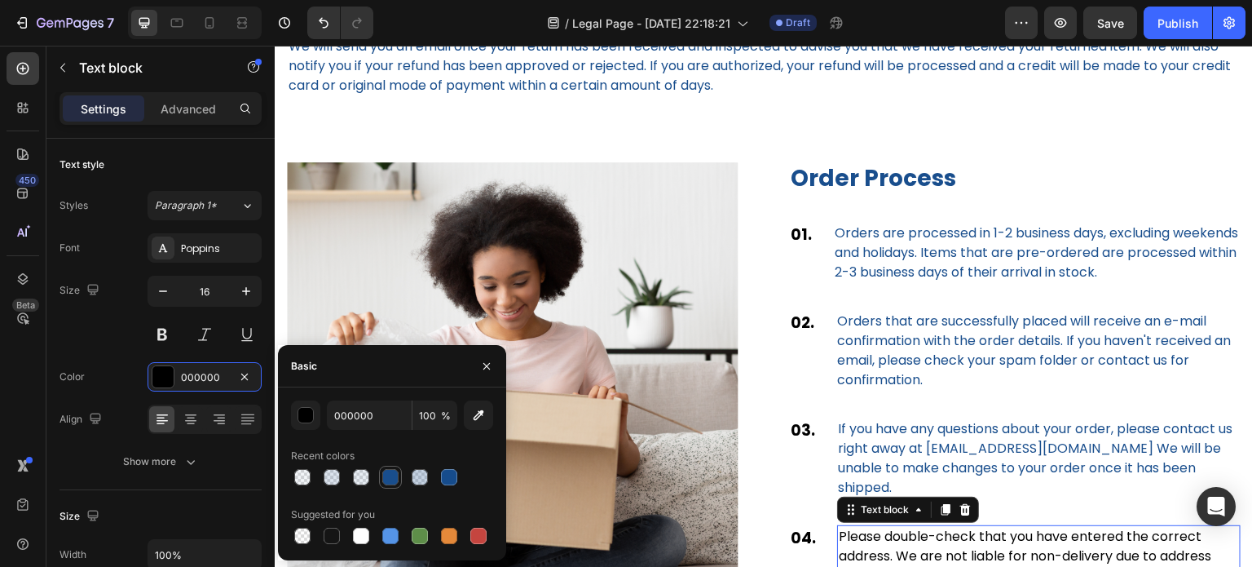
click at [388, 479] on div at bounding box center [390, 477] width 16 height 16
type input "164C8C"
type input "99"
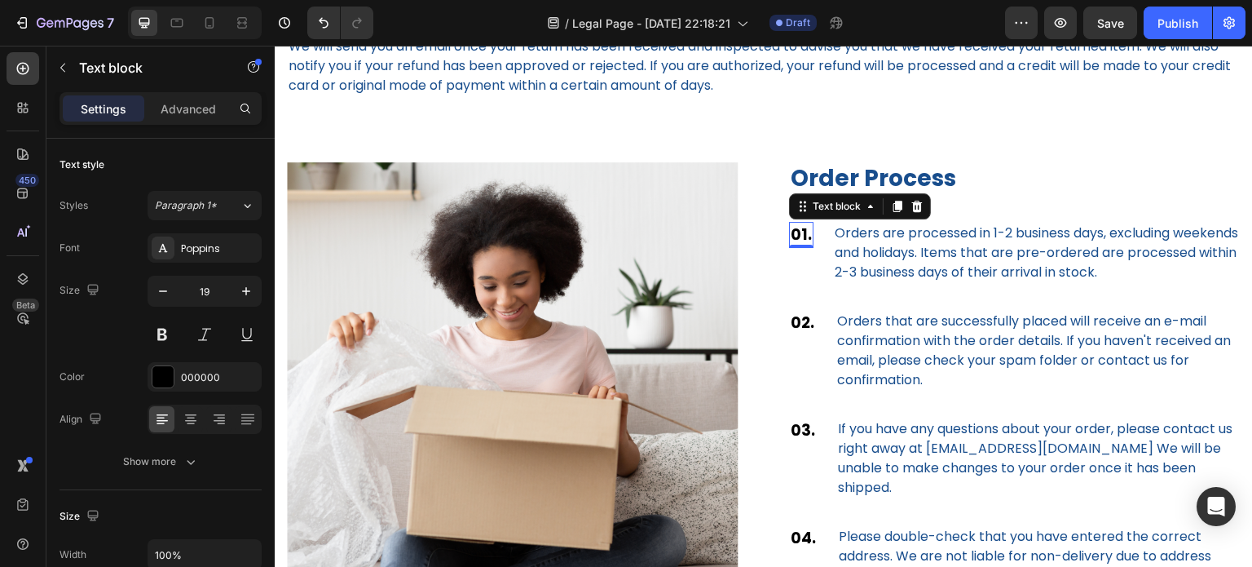
click at [792, 247] on p "01." at bounding box center [801, 235] width 21 height 24
drag, startPoint x: 156, startPoint y: 375, endPoint x: 240, endPoint y: 413, distance: 93.0
click at [157, 375] on div at bounding box center [162, 376] width 21 height 21
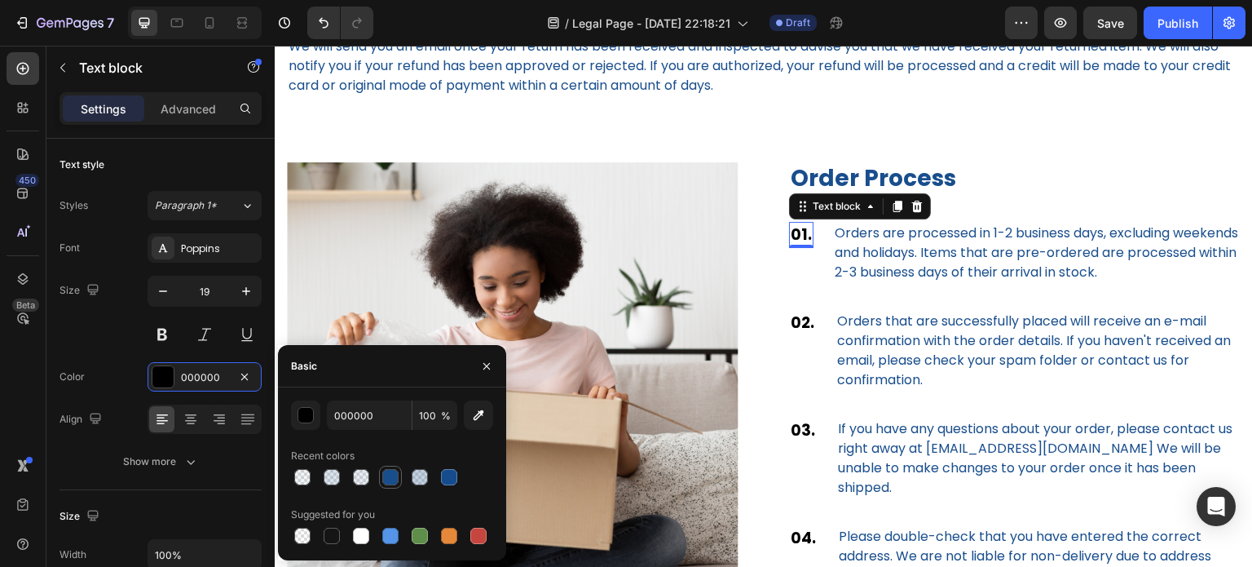
drag, startPoint x: 392, startPoint y: 479, endPoint x: 372, endPoint y: 338, distance: 142.5
click at [392, 479] on div at bounding box center [390, 477] width 16 height 16
type input "164C8C"
type input "99"
click at [799, 335] on p "02." at bounding box center [803, 323] width 24 height 24
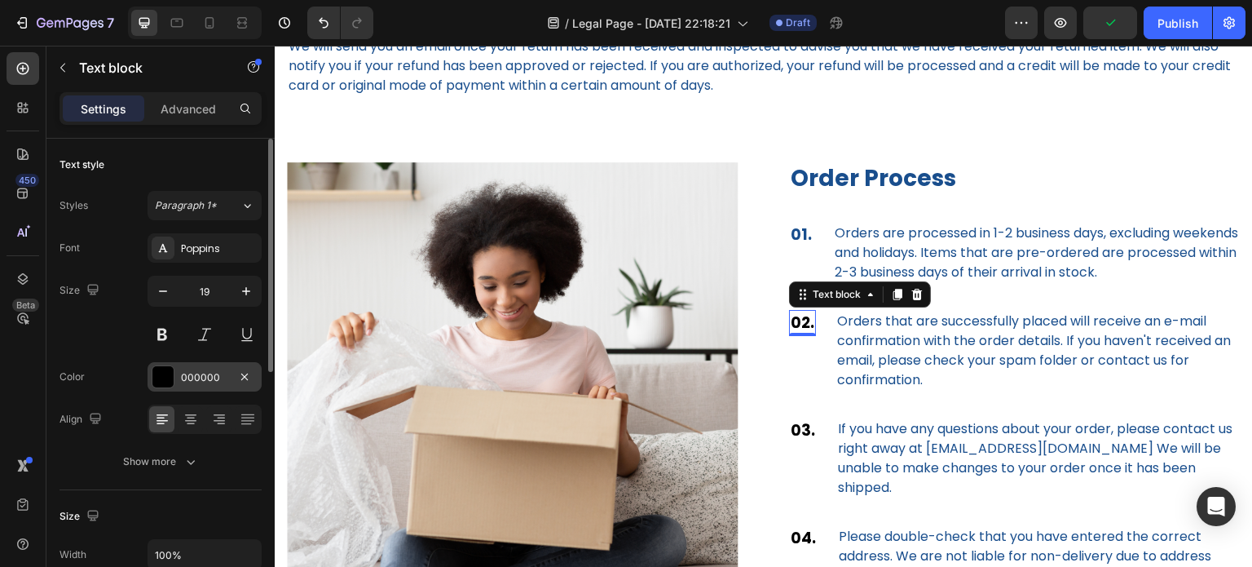
click at [167, 371] on div at bounding box center [162, 376] width 21 height 21
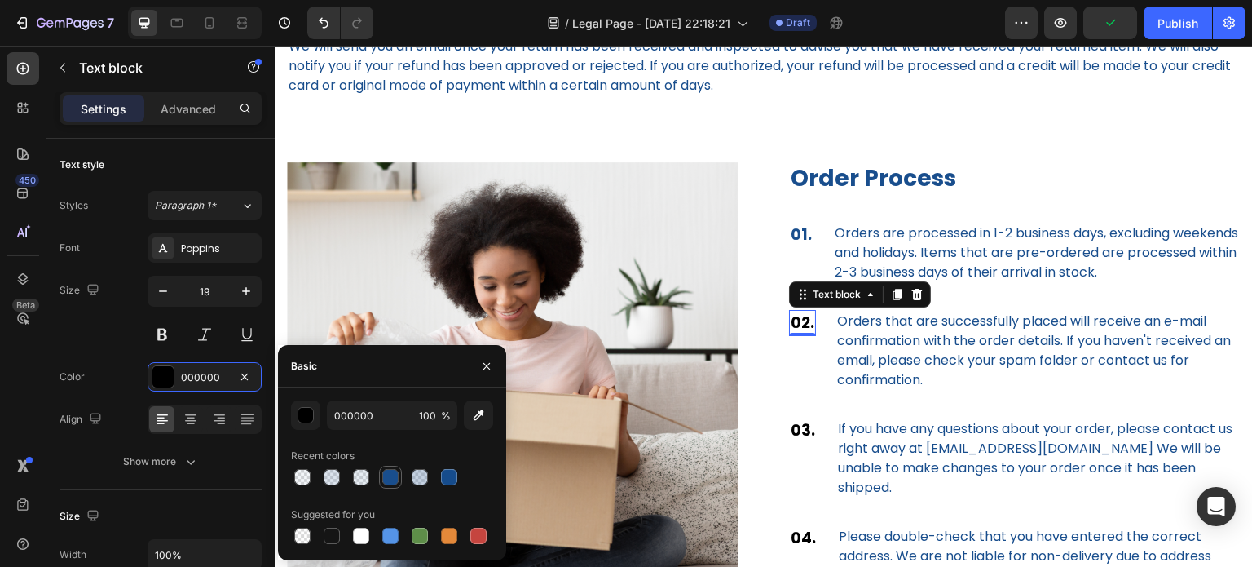
click at [386, 475] on div at bounding box center [390, 477] width 16 height 16
type input "164C8C"
type input "99"
click at [797, 443] on p "03." at bounding box center [803, 431] width 24 height 24
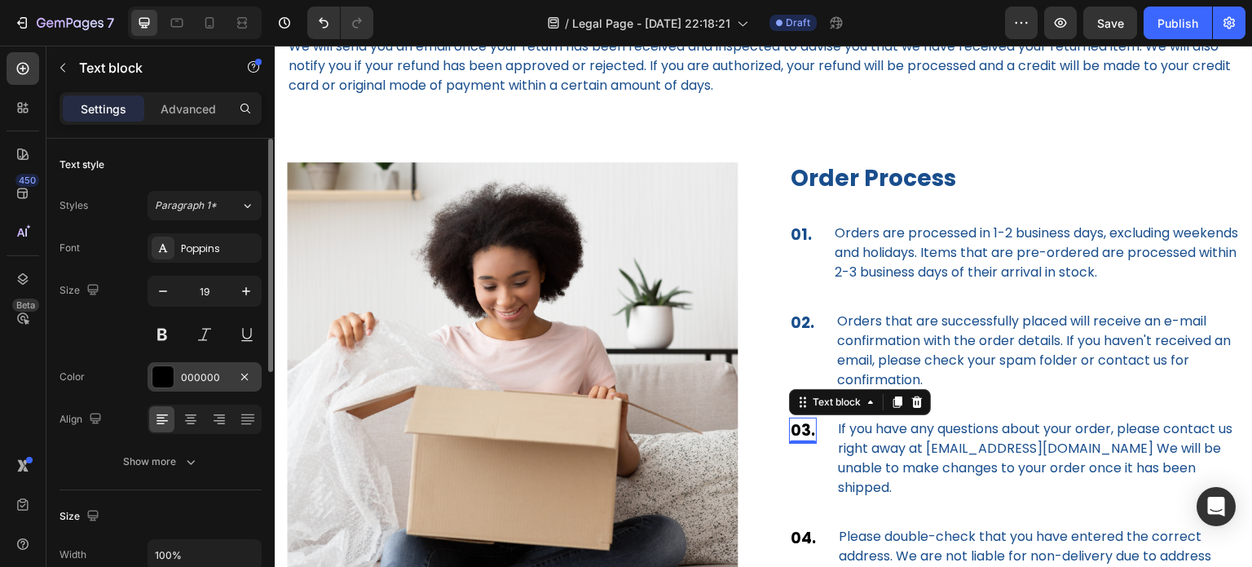
drag, startPoint x: 161, startPoint y: 380, endPoint x: 190, endPoint y: 394, distance: 32.5
click at [162, 380] on div at bounding box center [162, 376] width 21 height 21
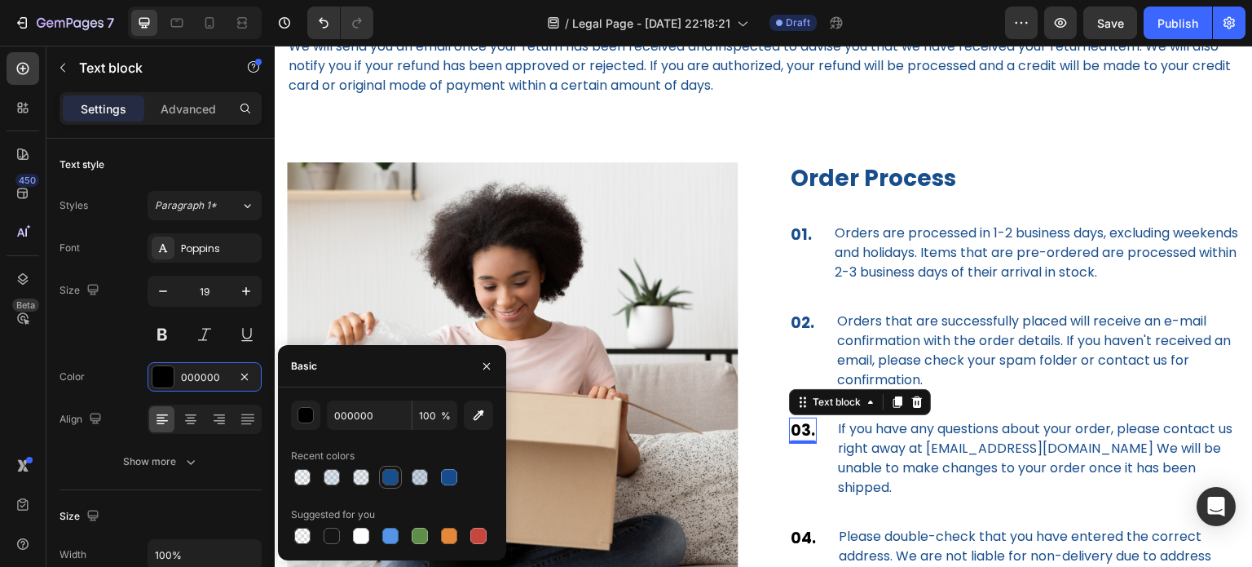
click at [399, 479] on div at bounding box center [391, 477] width 20 height 20
type input "164C8C"
type input "99"
click at [792, 550] on p "04." at bounding box center [803, 539] width 25 height 24
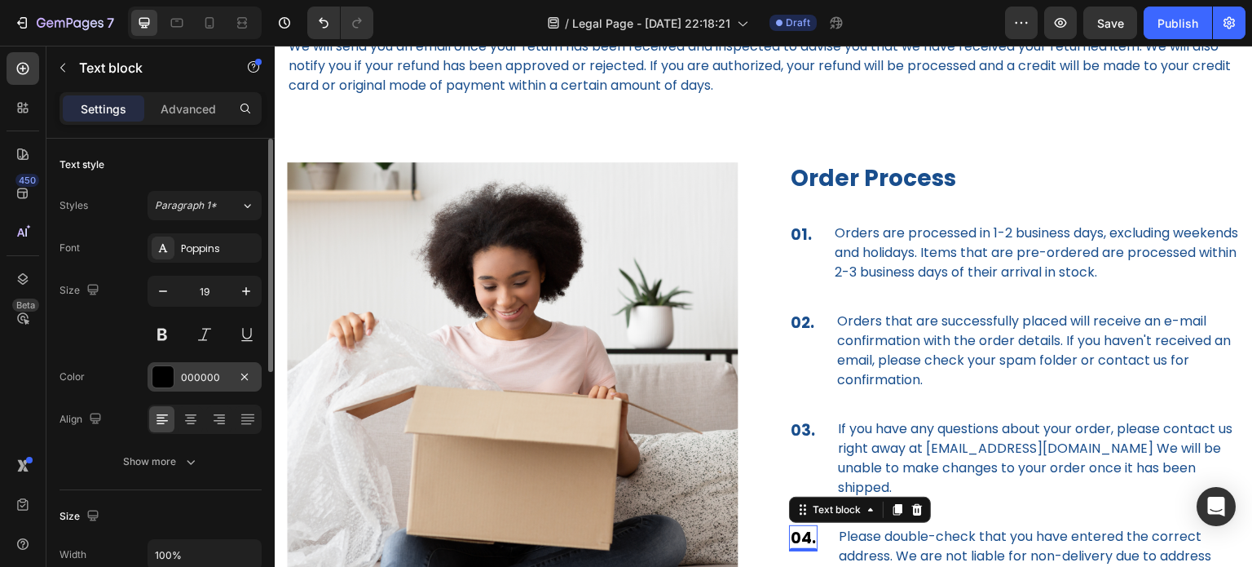
click at [169, 376] on div at bounding box center [162, 376] width 21 height 21
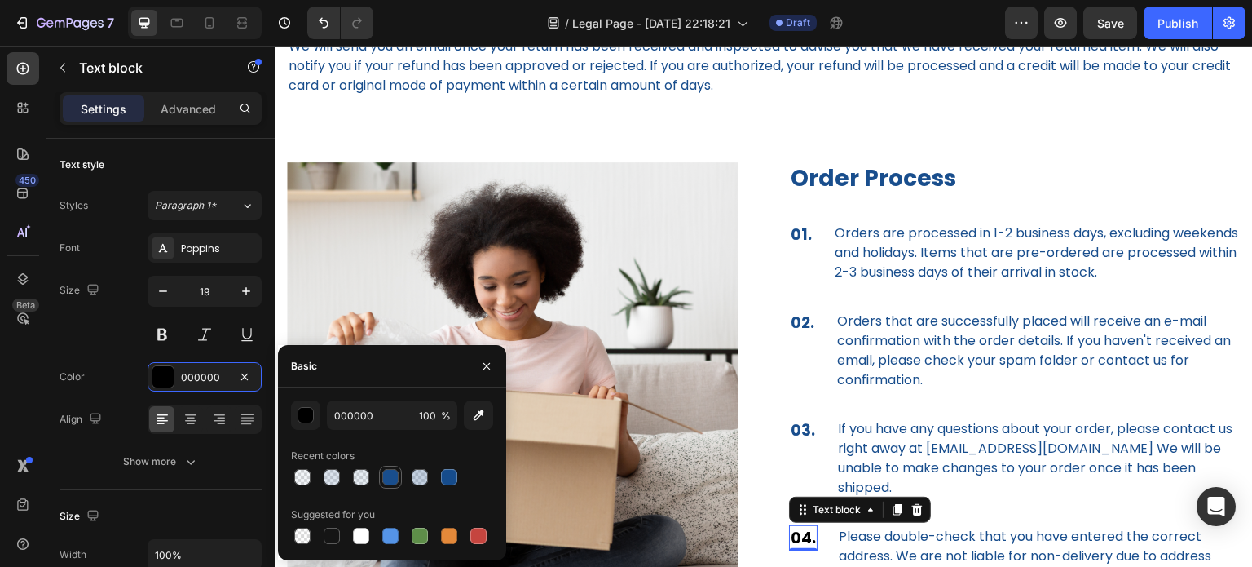
click at [397, 483] on div at bounding box center [390, 477] width 16 height 16
type input "164C8C"
type input "99"
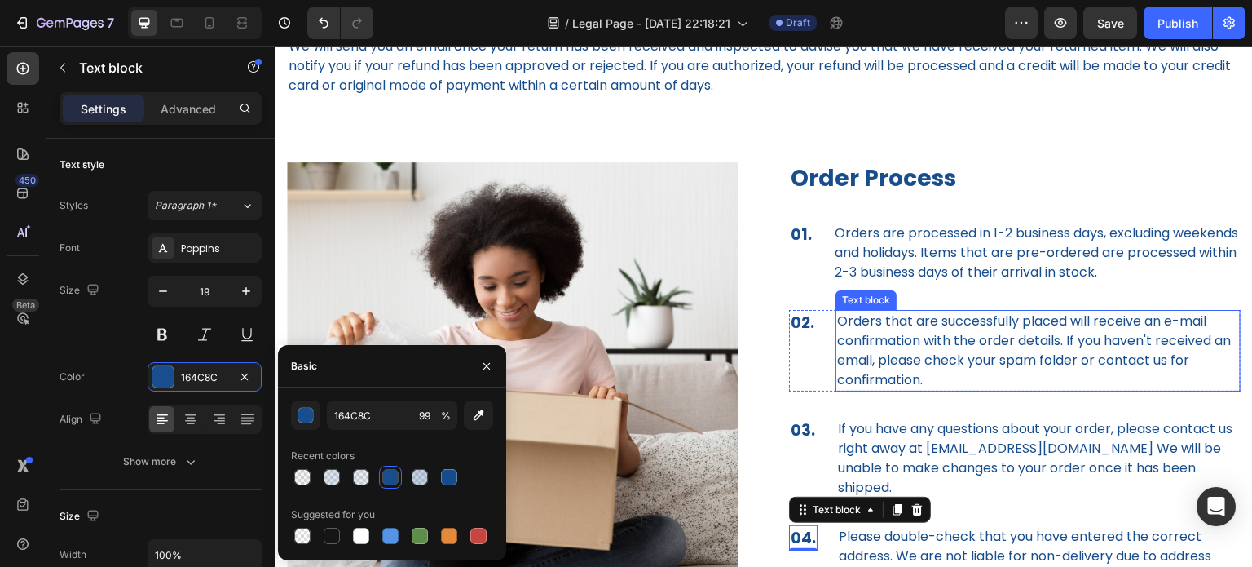
click at [861, 307] on div "Text block" at bounding box center [866, 300] width 55 height 15
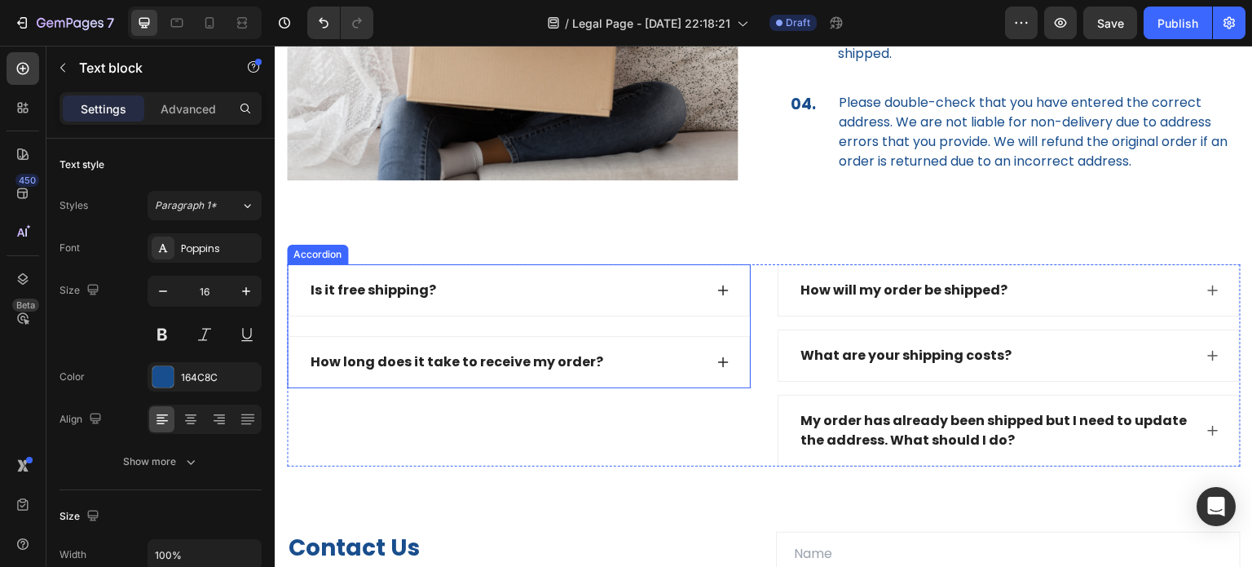
scroll to position [2119, 0]
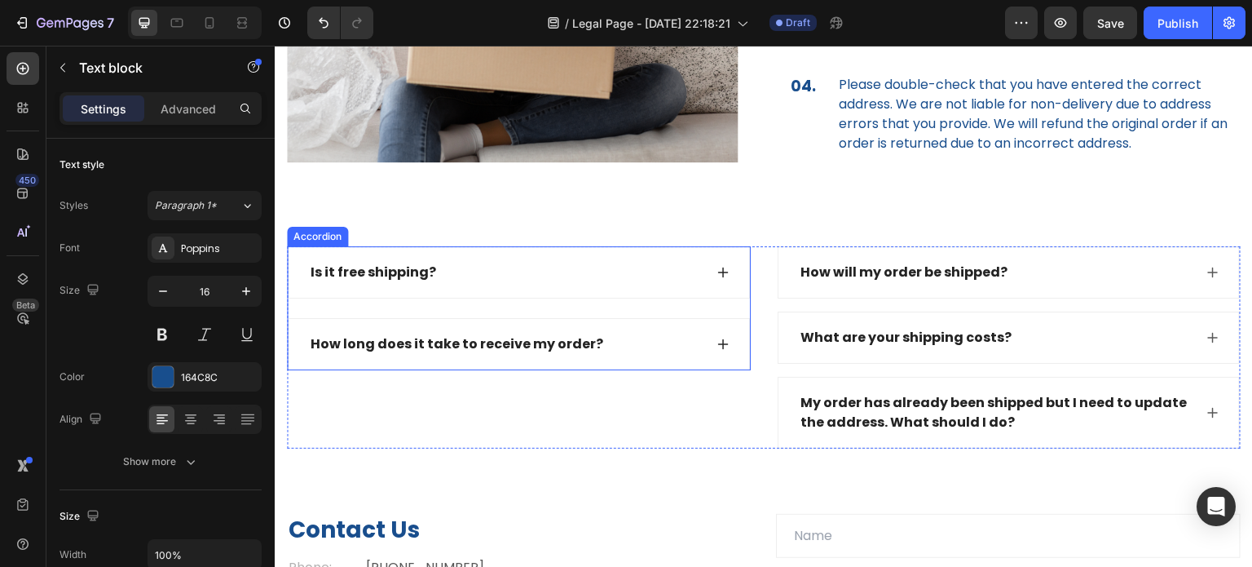
click at [370, 260] on div "Is it free shipping?" at bounding box center [373, 272] width 130 height 24
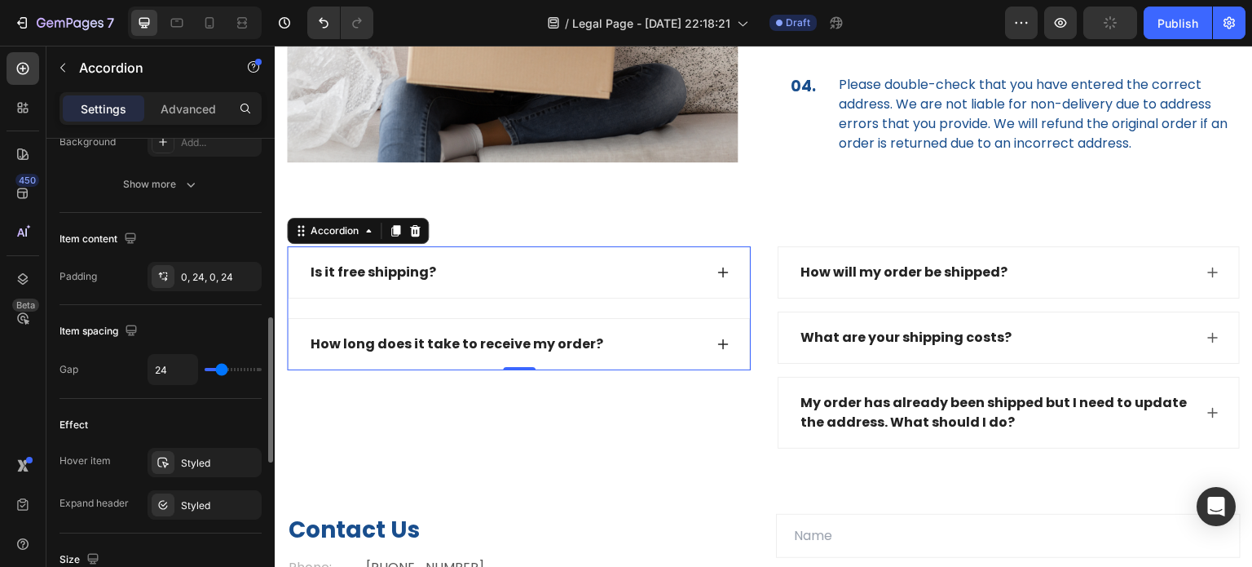
scroll to position [504, 0]
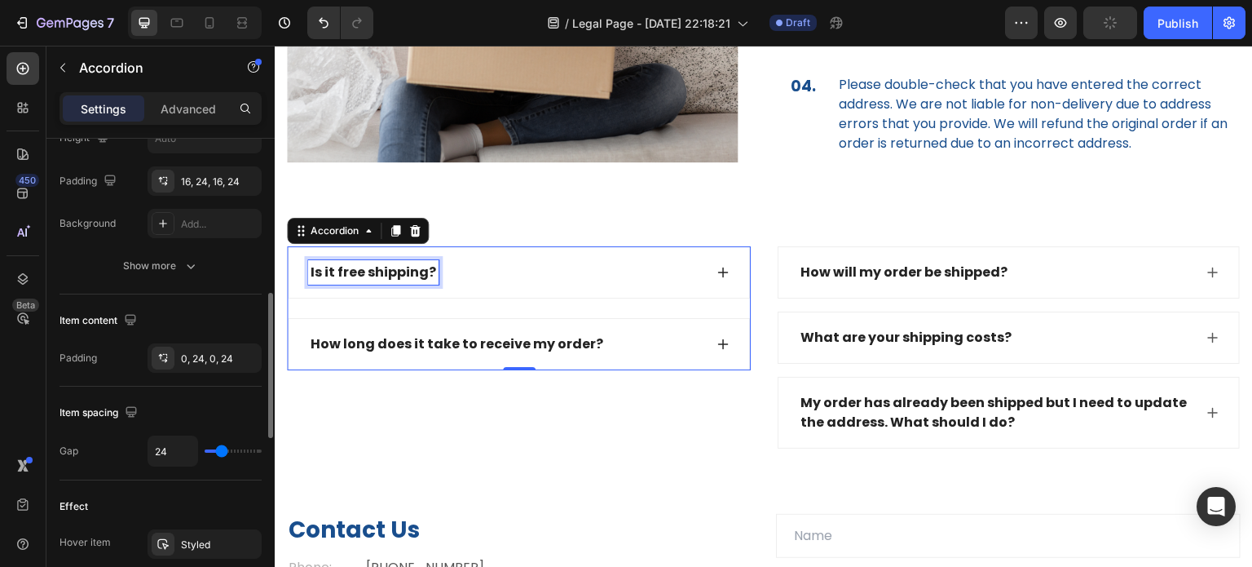
click at [345, 260] on div "Is it free shipping?" at bounding box center [373, 272] width 130 height 24
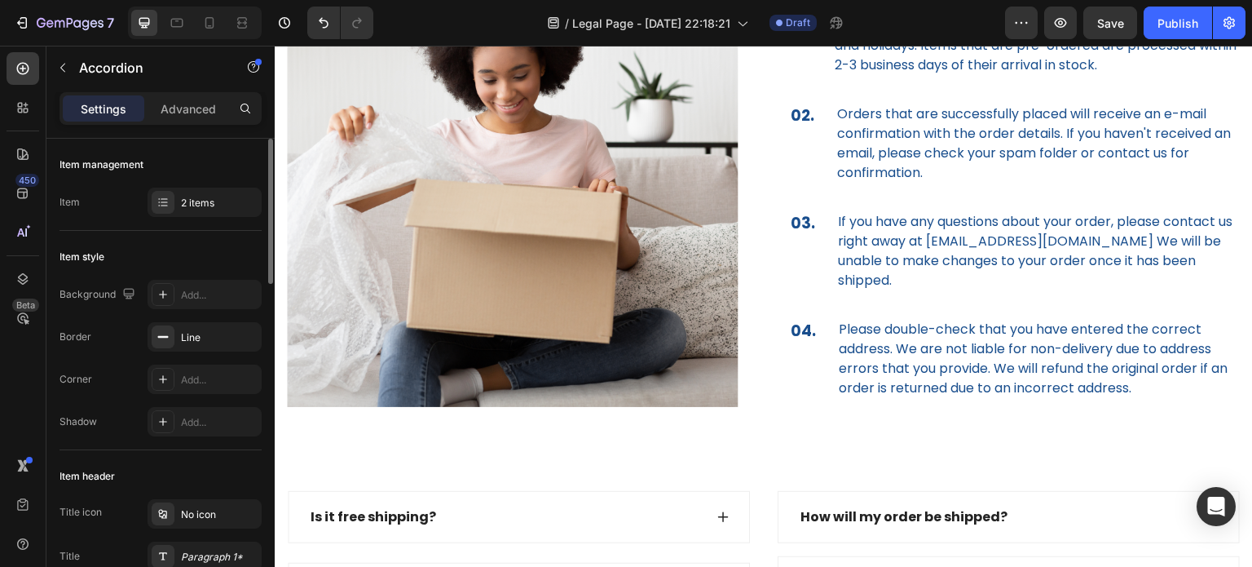
scroll to position [1956, 0]
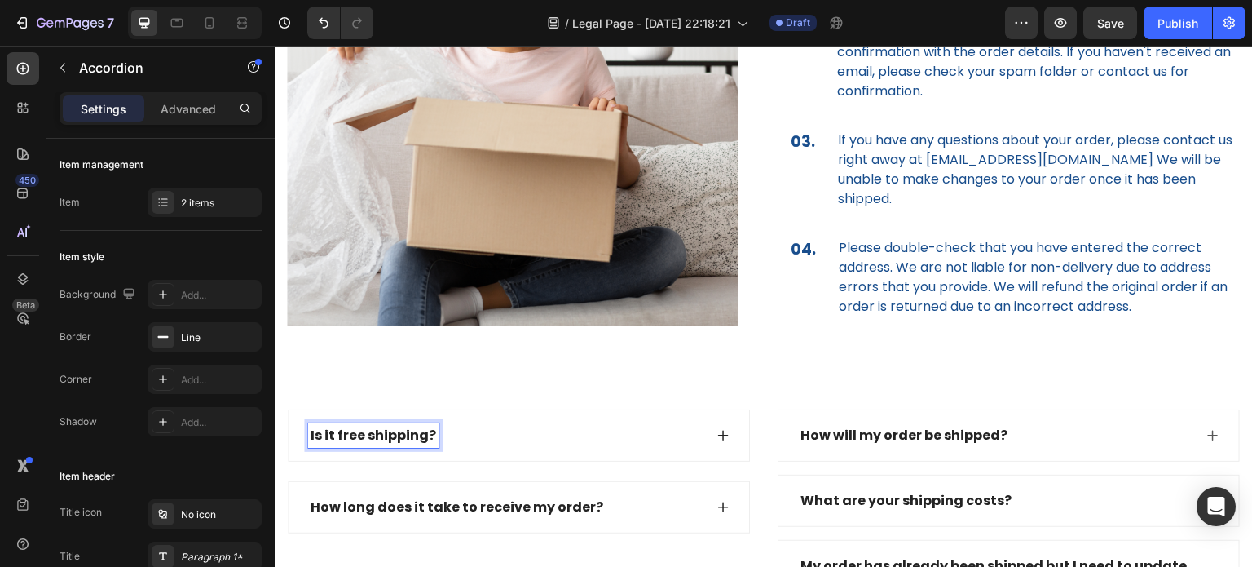
click at [430, 423] on div "Is it free shipping?" at bounding box center [373, 435] width 130 height 24
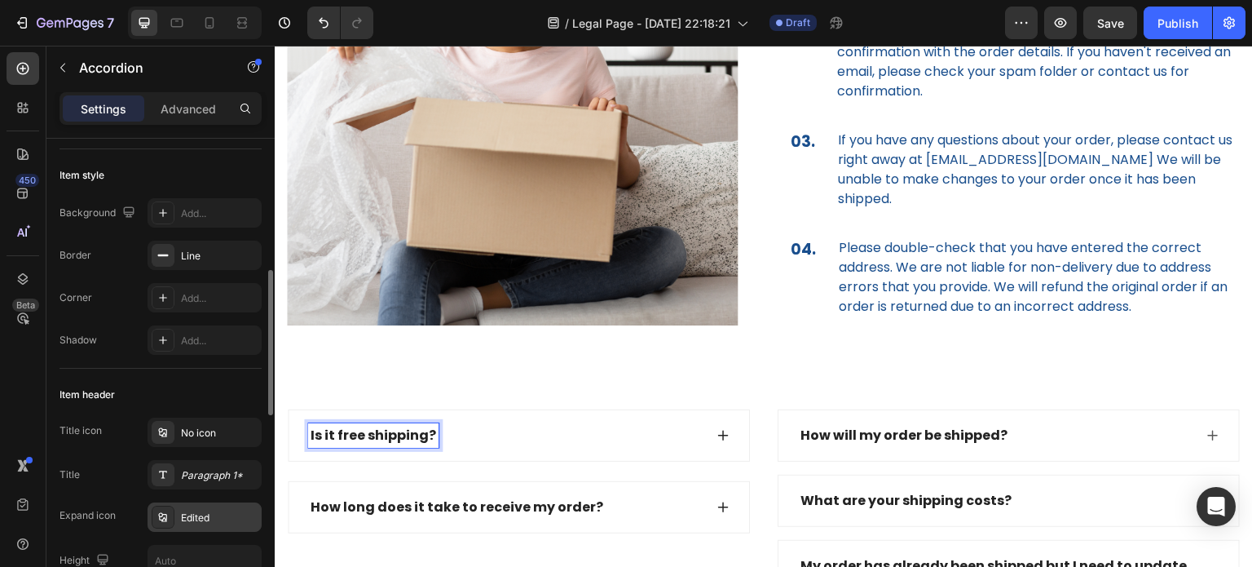
scroll to position [163, 0]
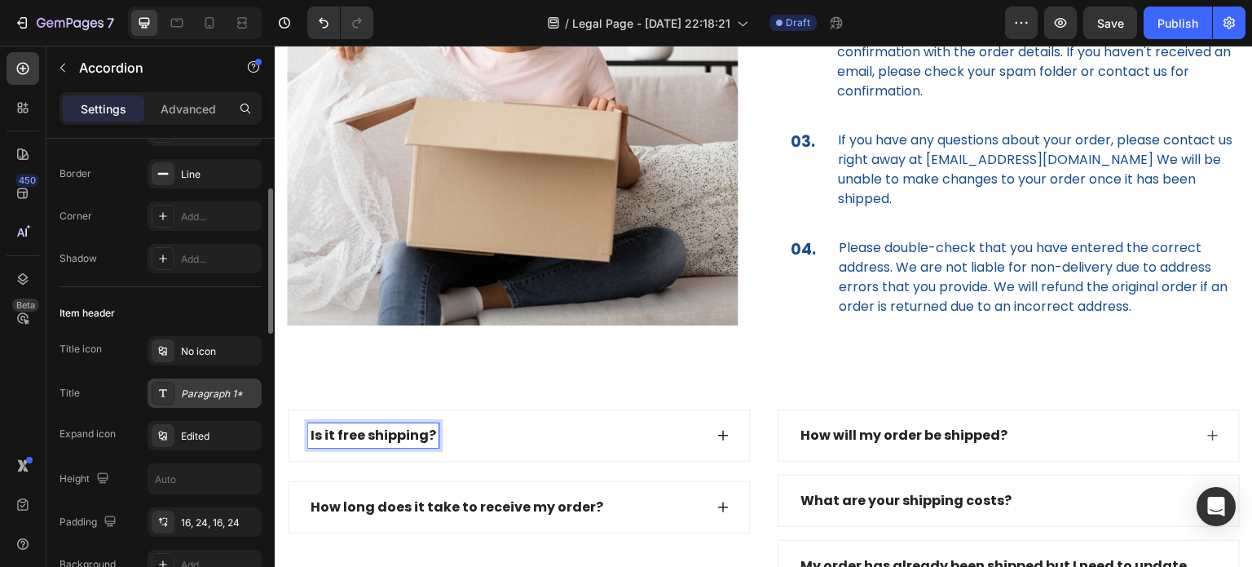
click at [166, 396] on icon at bounding box center [163, 392] width 13 height 13
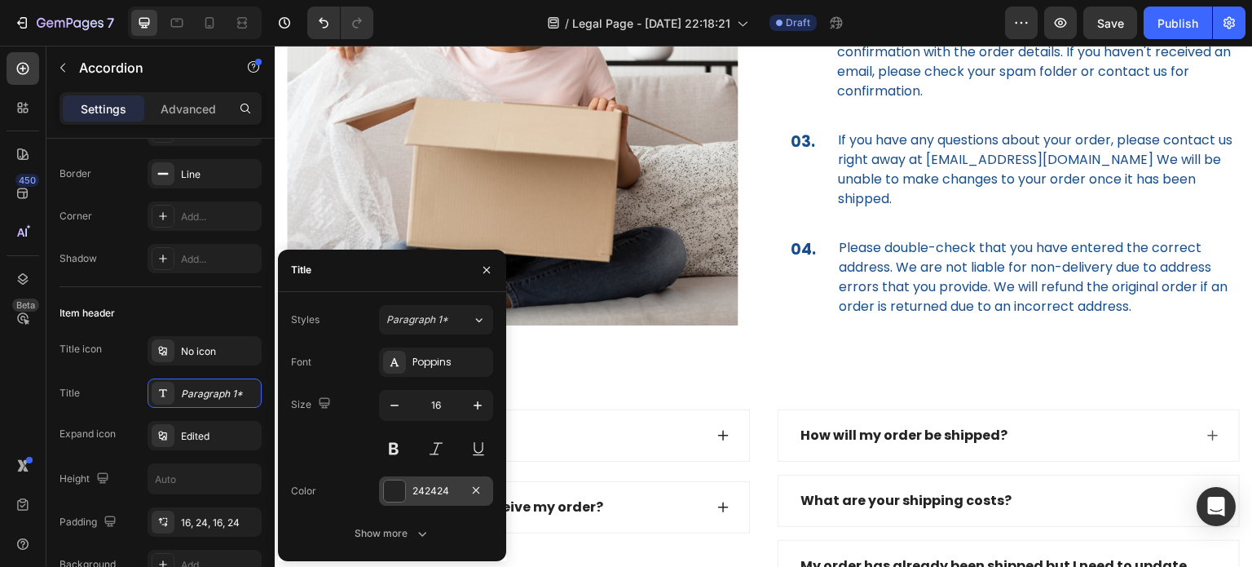
click at [390, 492] on div at bounding box center [394, 490] width 21 height 21
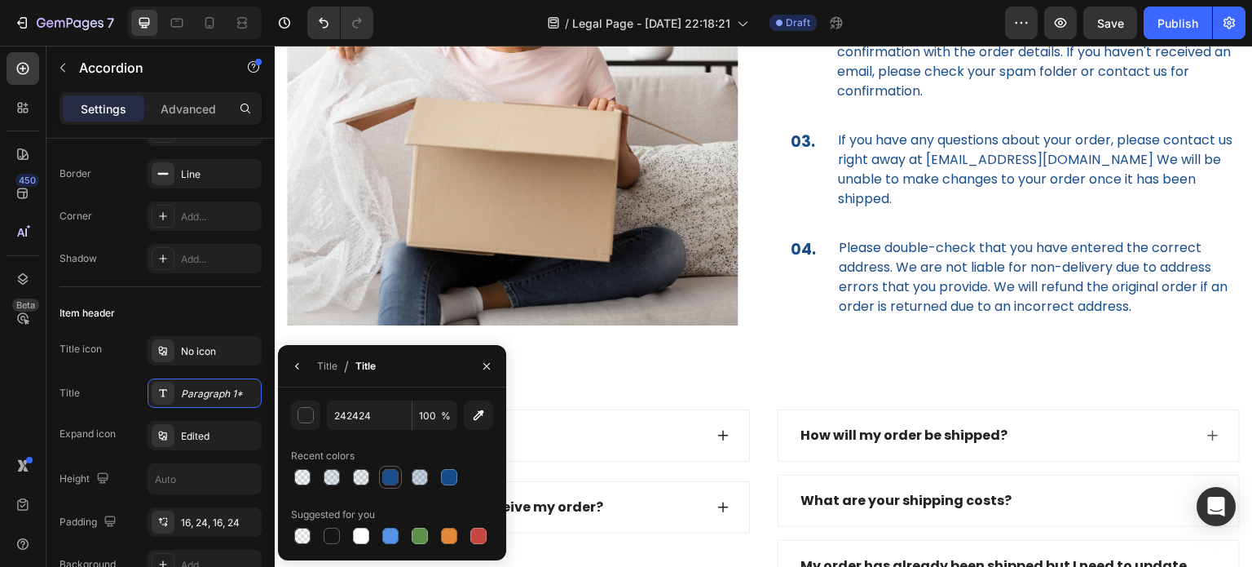
click at [384, 480] on div at bounding box center [390, 477] width 16 height 16
type input "164C8C"
type input "99"
click at [565, 430] on div "Is it free shipping?" at bounding box center [519, 435] width 461 height 51
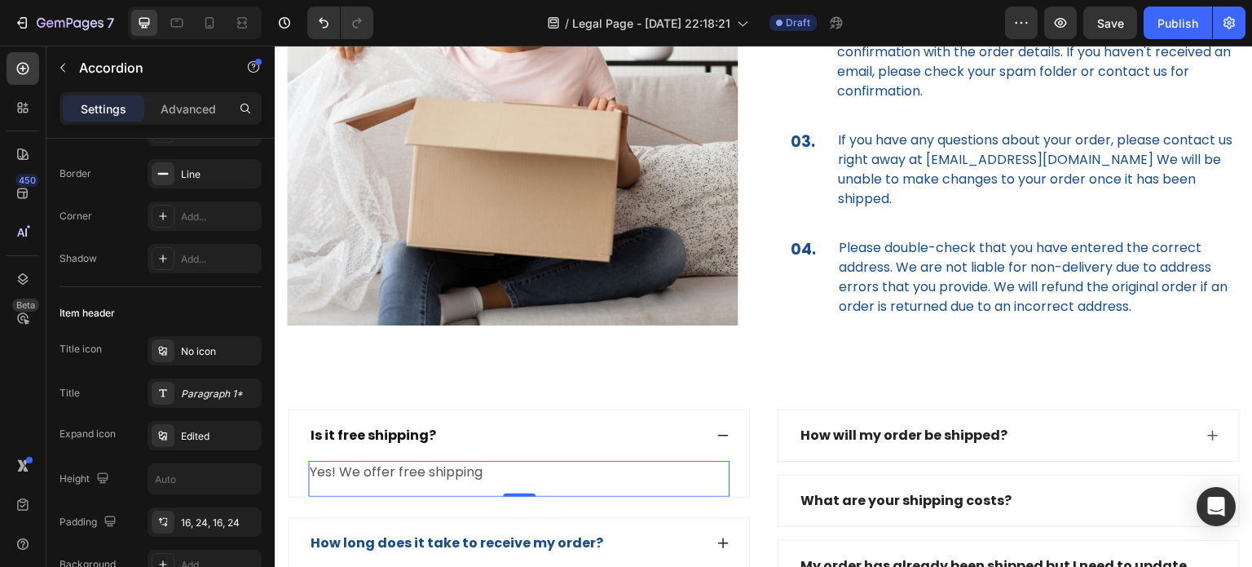
click at [458, 462] on p "Yes! We offer free shipping" at bounding box center [519, 472] width 418 height 20
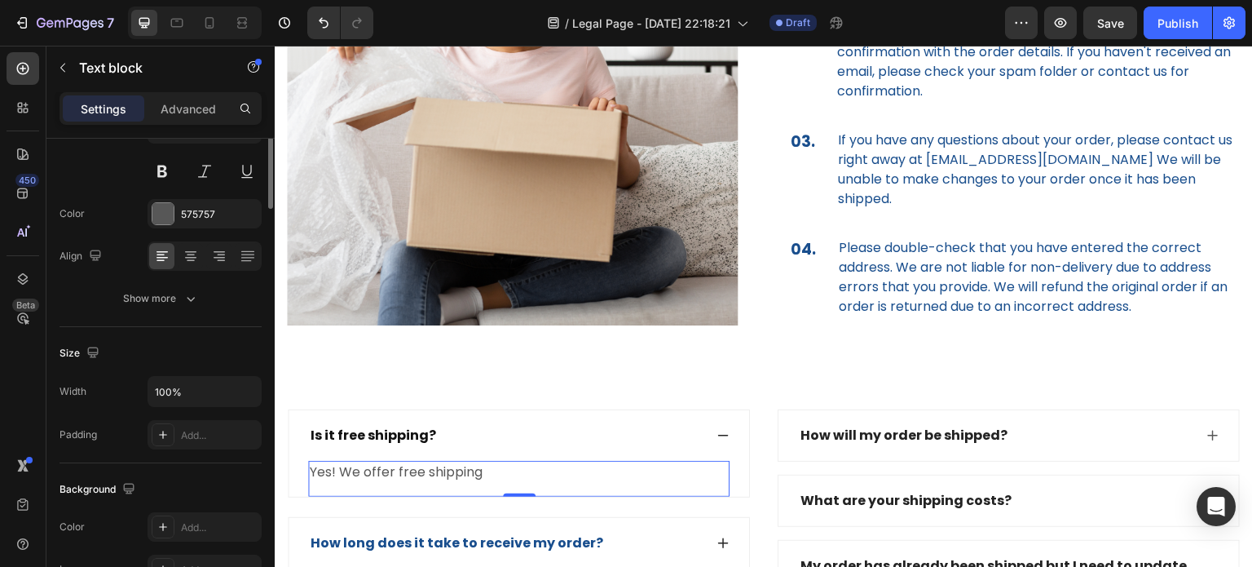
scroll to position [0, 0]
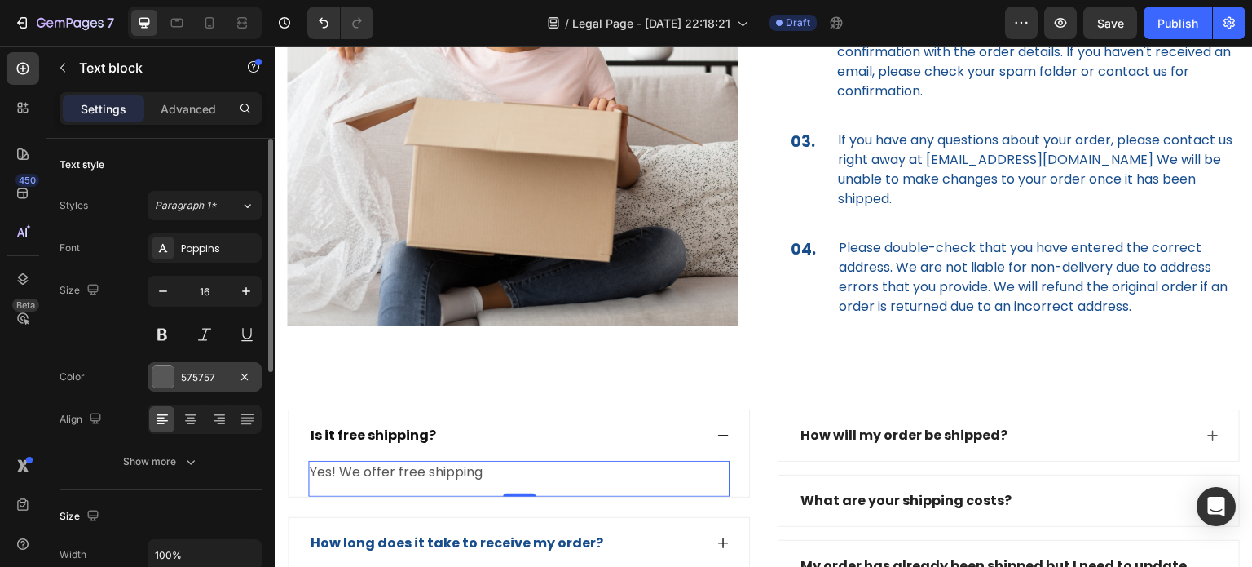
click at [166, 380] on div at bounding box center [162, 376] width 21 height 21
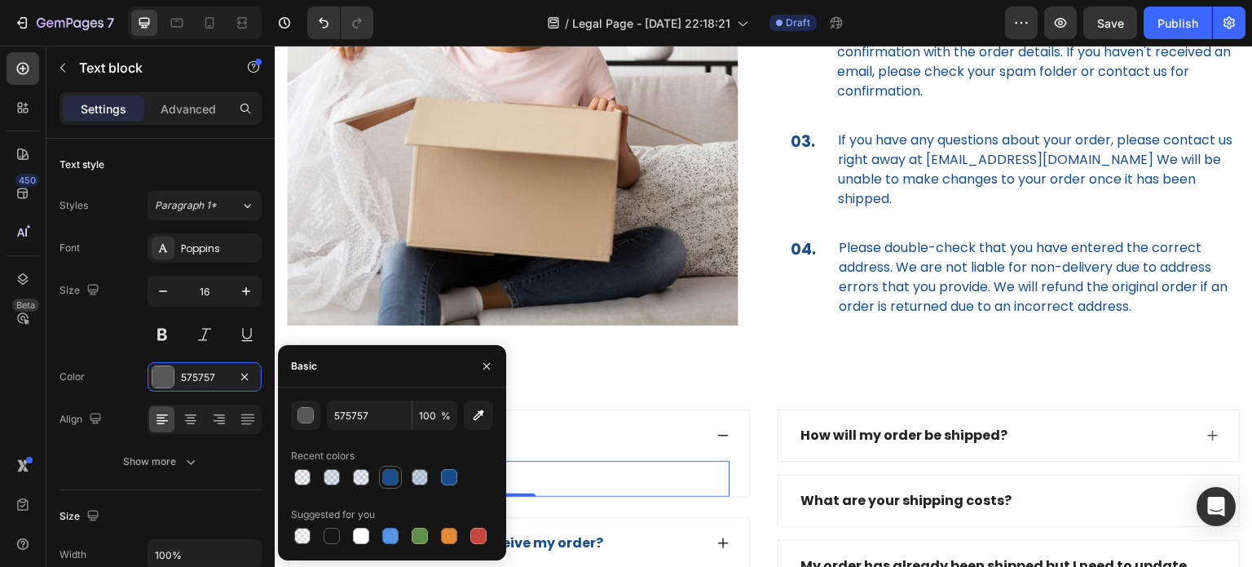
click at [392, 475] on div at bounding box center [390, 477] width 16 height 16
type input "164C8C"
type input "99"
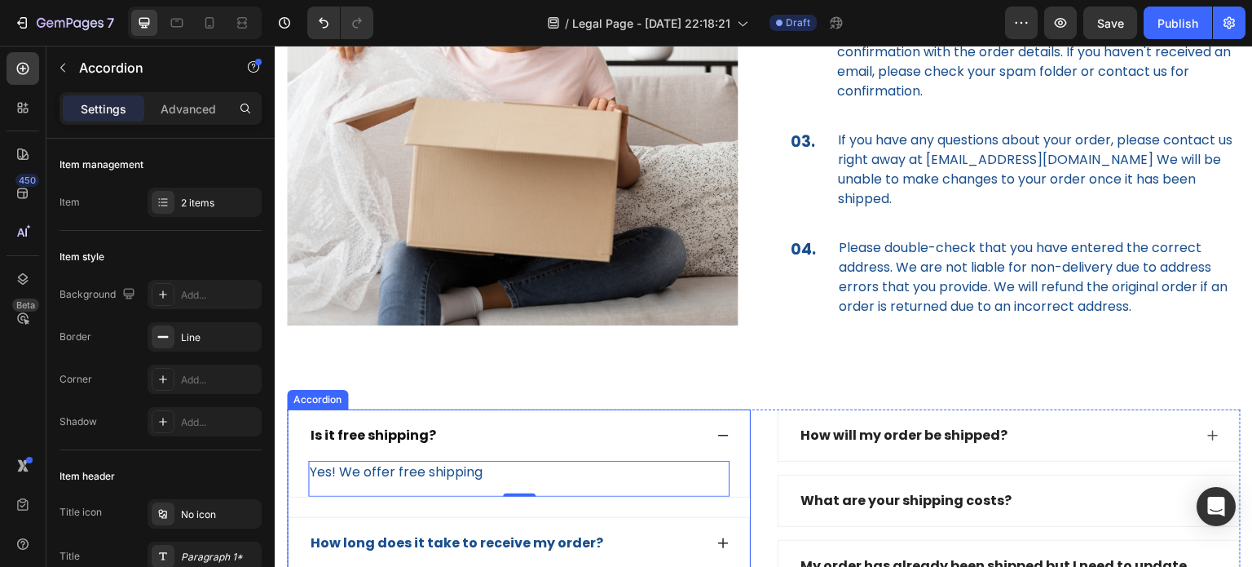
click at [640, 531] on div "How long does it take to receive my order?" at bounding box center [505, 543] width 395 height 24
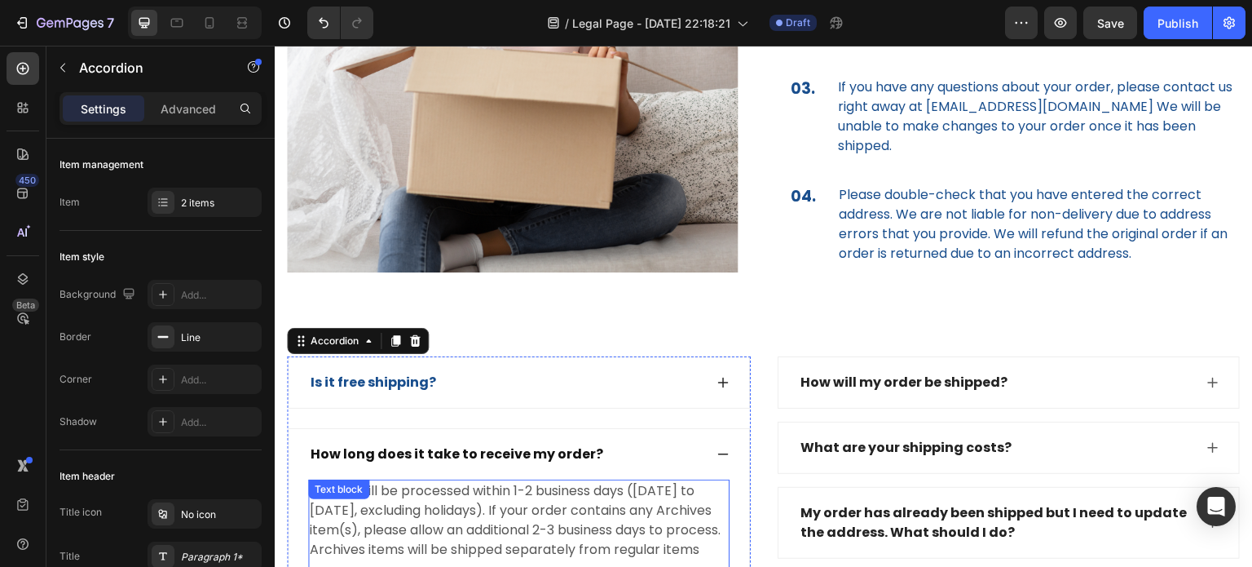
scroll to position [2038, 0]
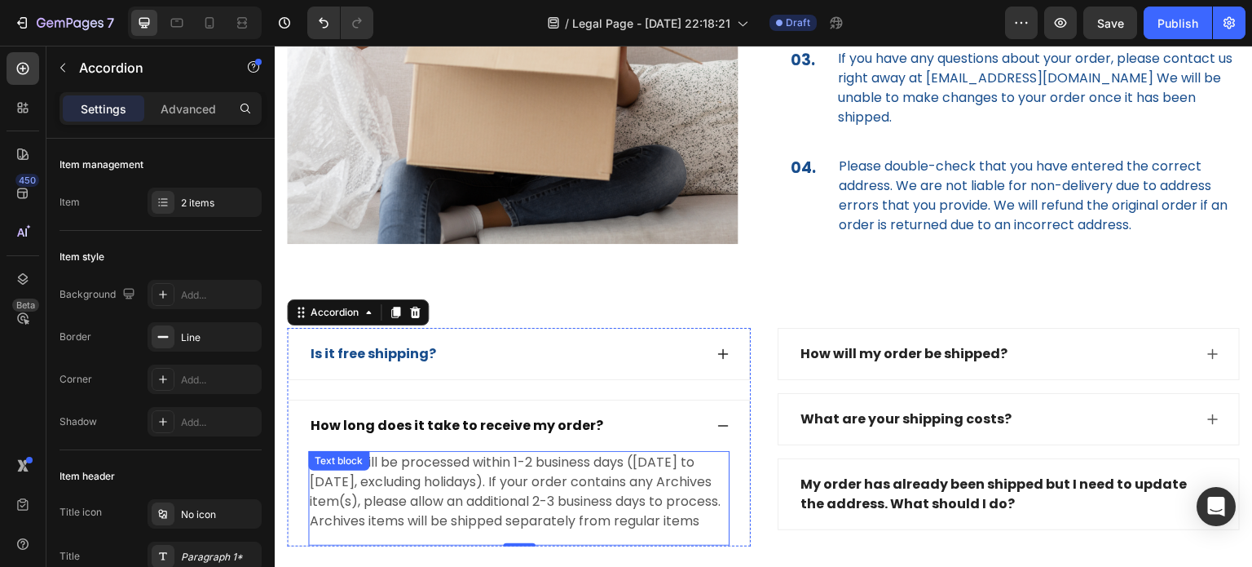
click at [540, 492] on p "Orders will be processed within 1-2 business days (Monday to Friday, excluding …" at bounding box center [519, 491] width 418 height 78
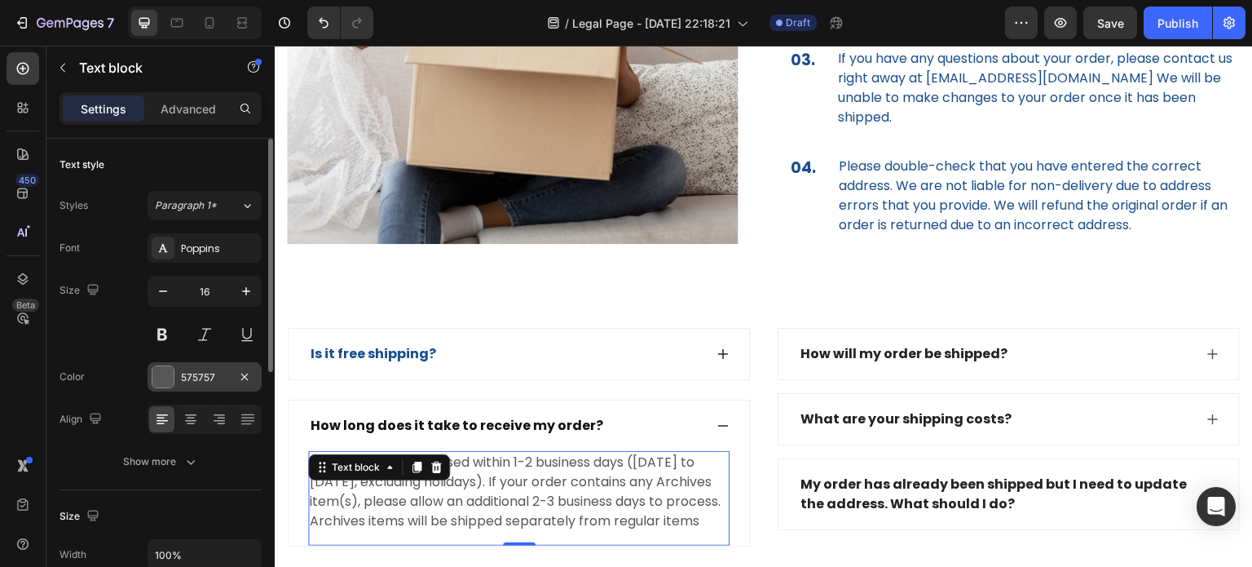
drag, startPoint x: 152, startPoint y: 377, endPoint x: 161, endPoint y: 377, distance: 9.0
click at [152, 377] on div at bounding box center [162, 376] width 21 height 21
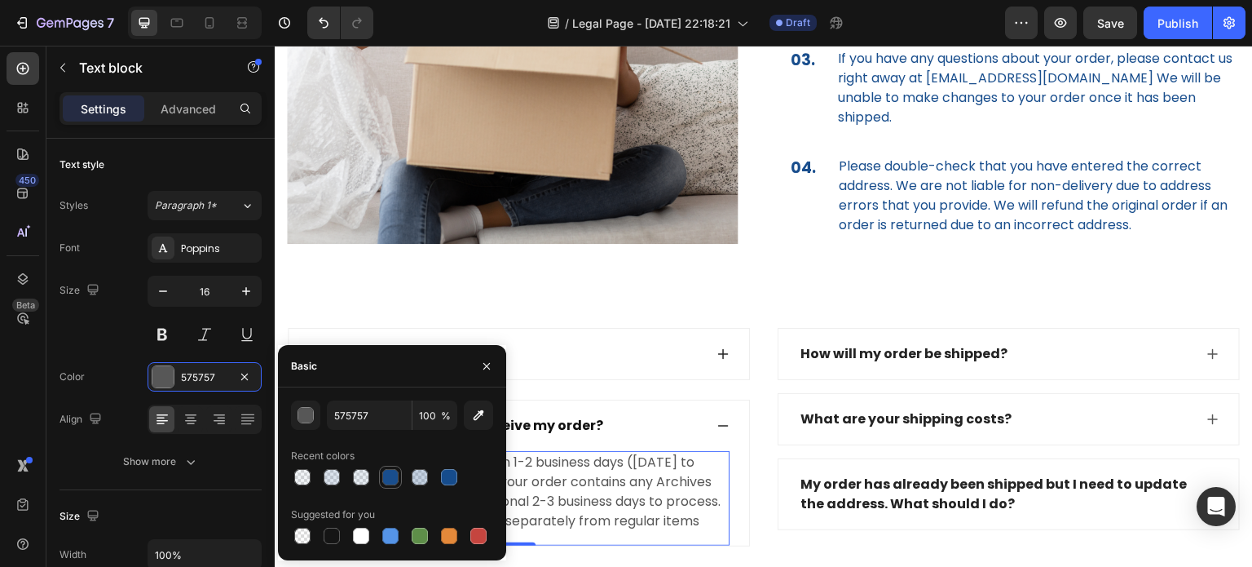
click at [386, 477] on div at bounding box center [390, 477] width 16 height 16
type input "164C8C"
type input "99"
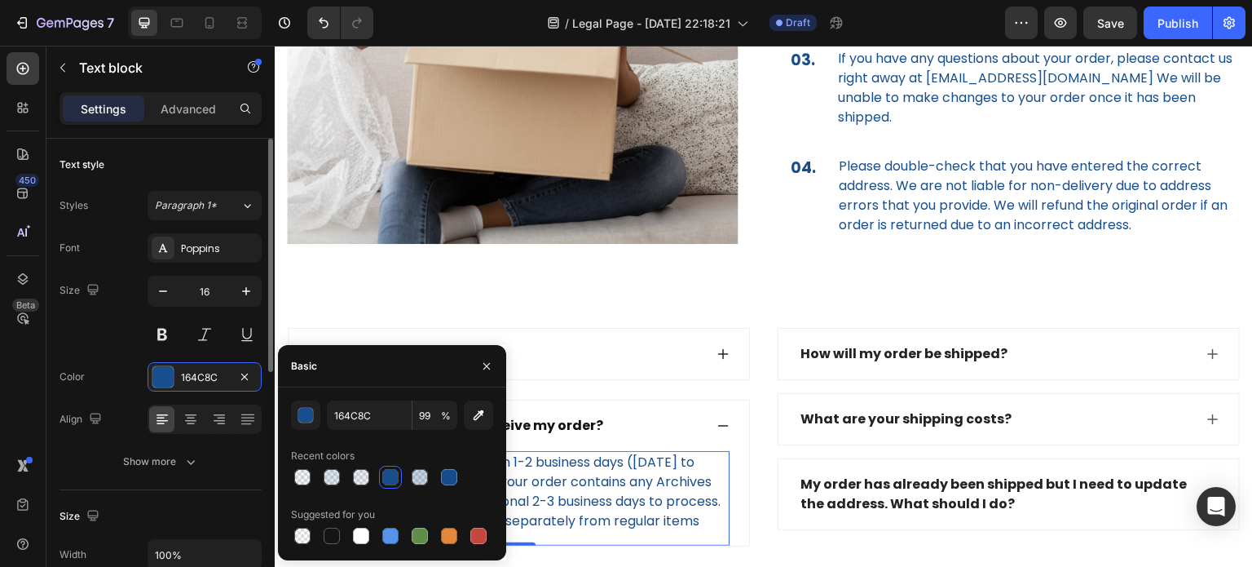
click at [120, 323] on div "Size 16" at bounding box center [161, 312] width 202 height 73
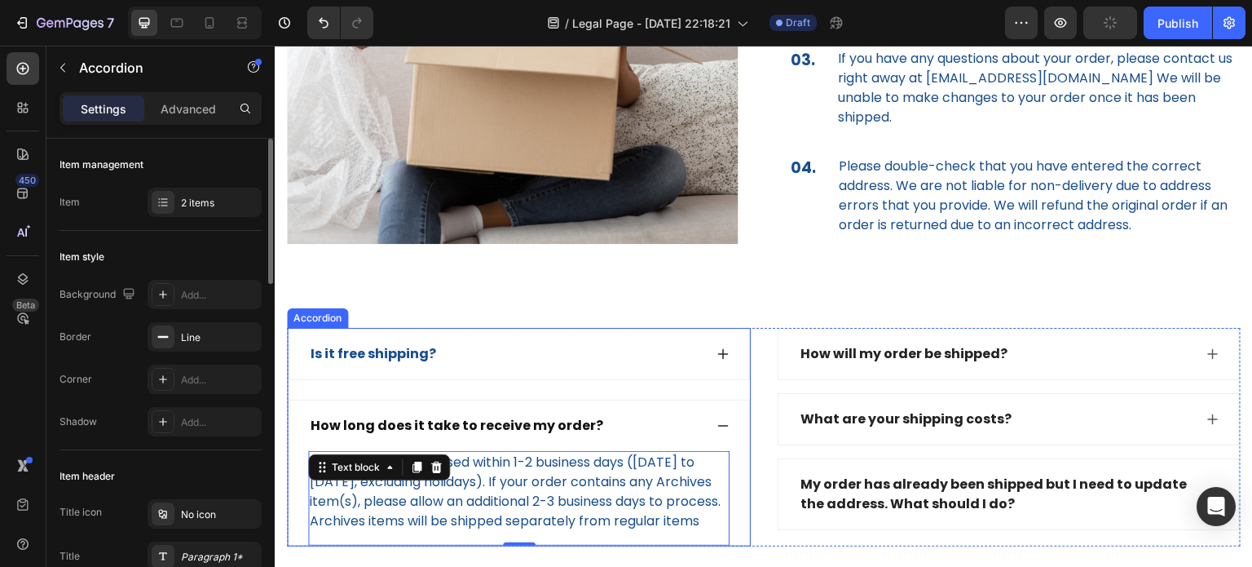
click at [415, 416] on p "How long does it take to receive my order?" at bounding box center [457, 426] width 293 height 20
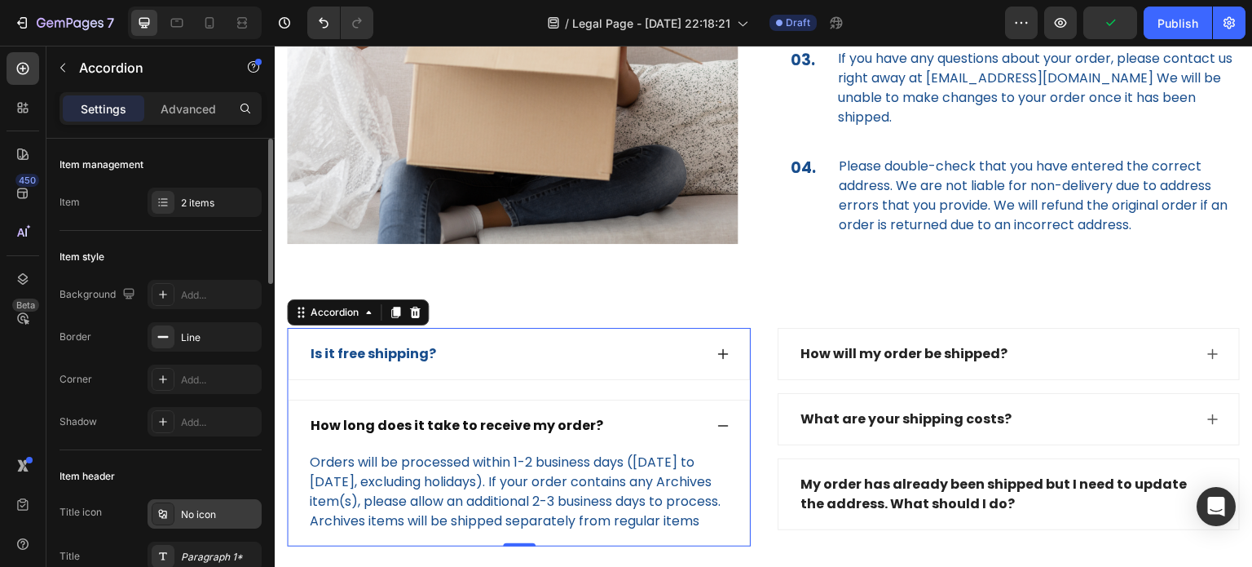
scroll to position [82, 0]
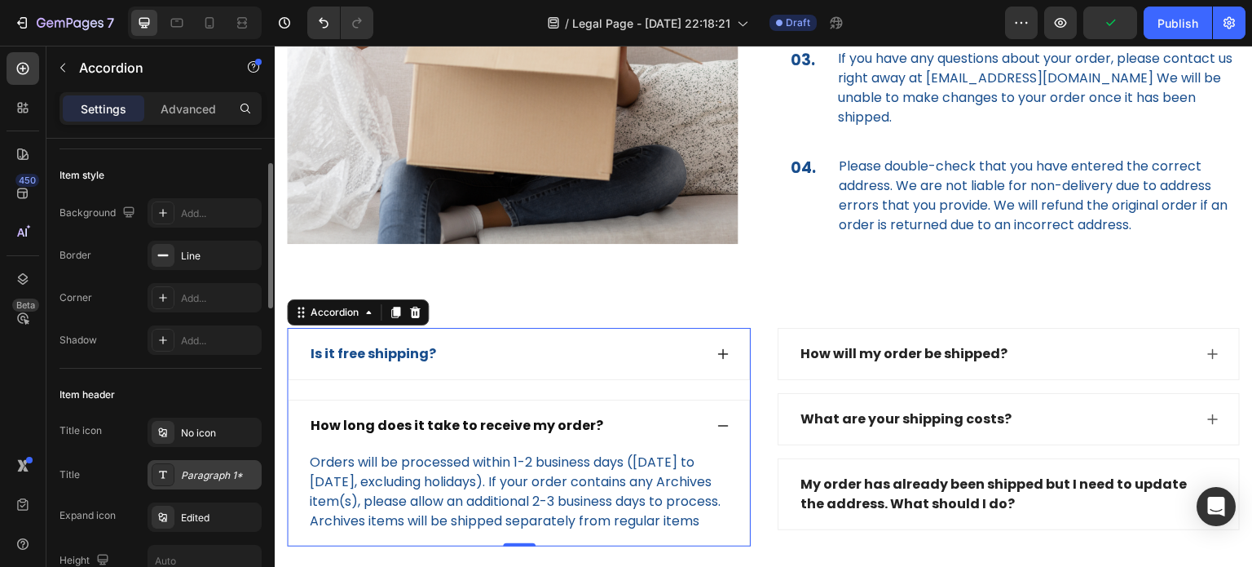
click at [199, 478] on div "Paragraph 1*" at bounding box center [219, 475] width 77 height 15
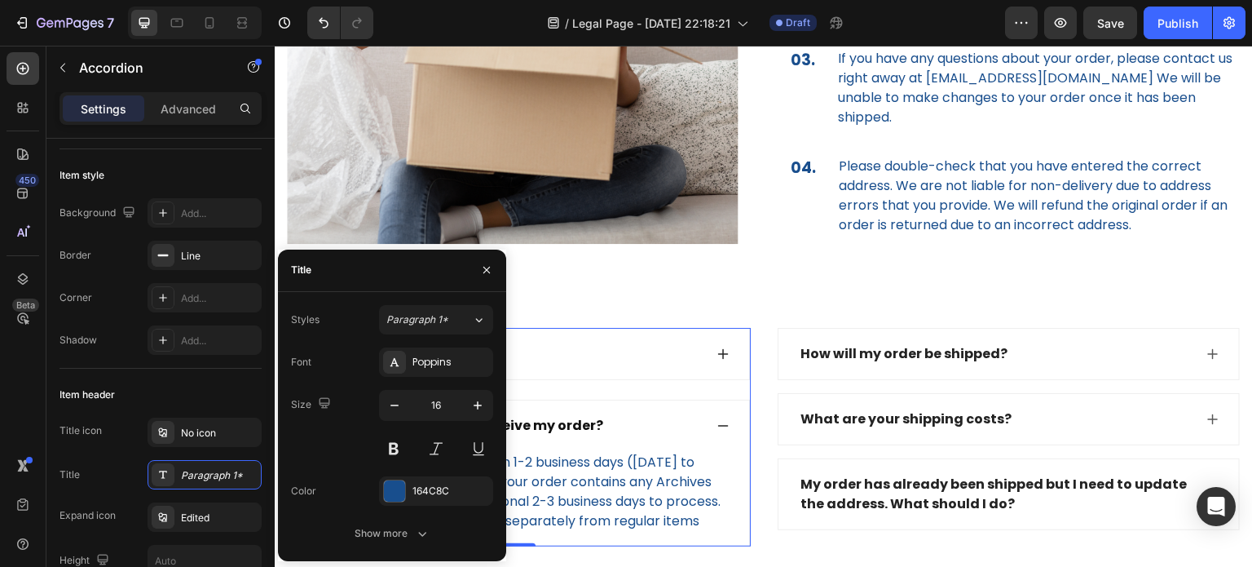
click at [572, 427] on div "How long does it take to receive my order?" at bounding box center [519, 425] width 461 height 51
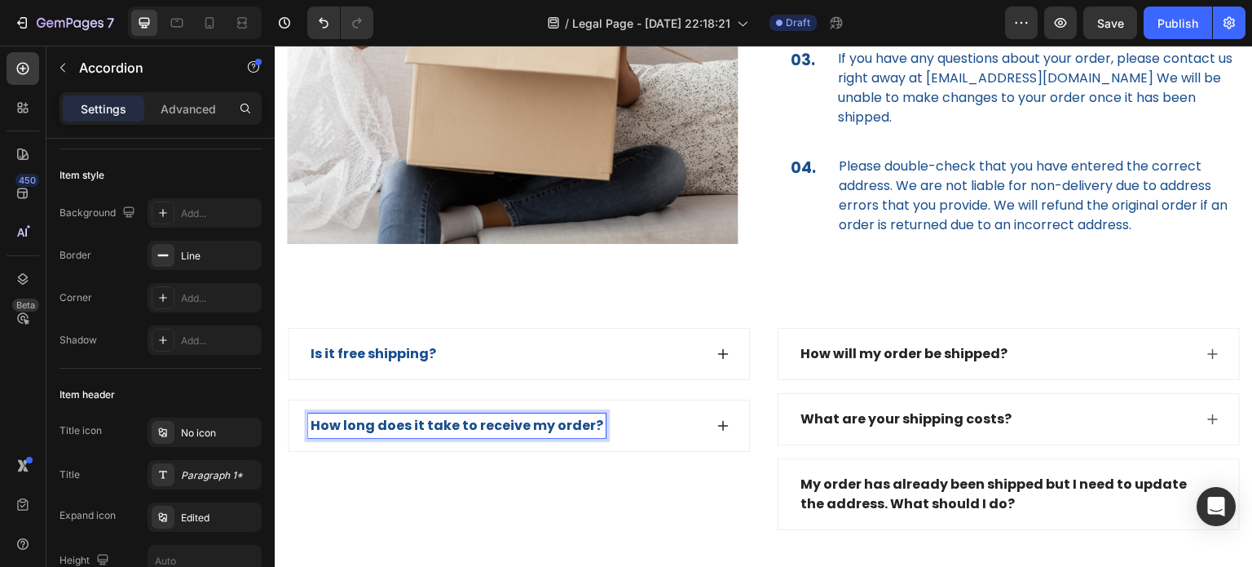
click at [708, 495] on div "Is it free shipping? How long does it take to receive my order? Accordion 0" at bounding box center [519, 429] width 464 height 202
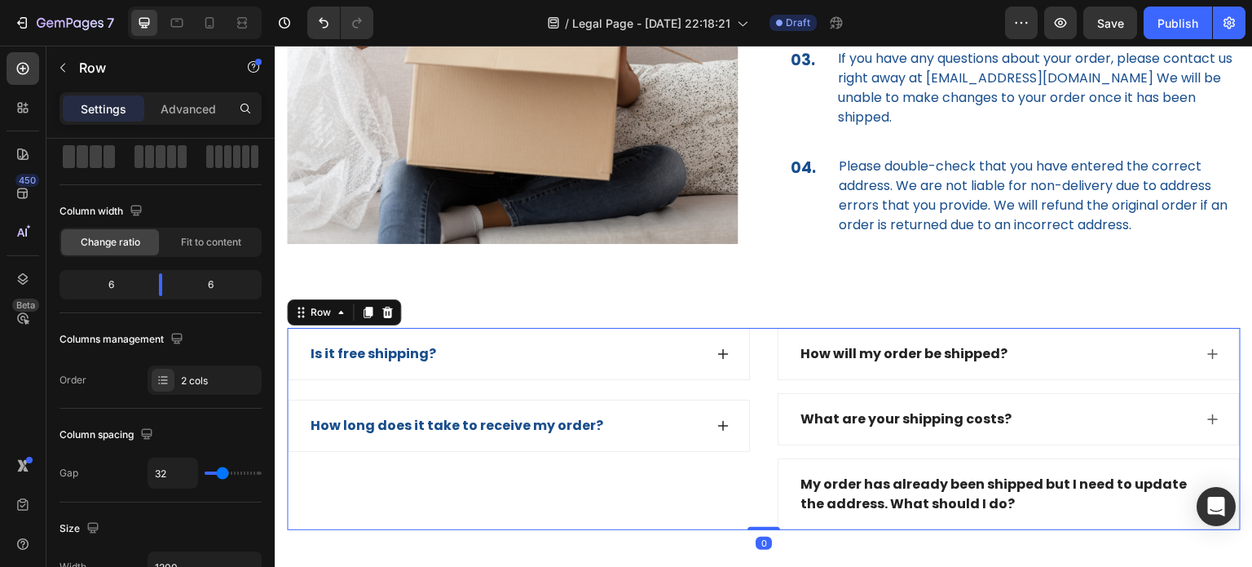
scroll to position [0, 0]
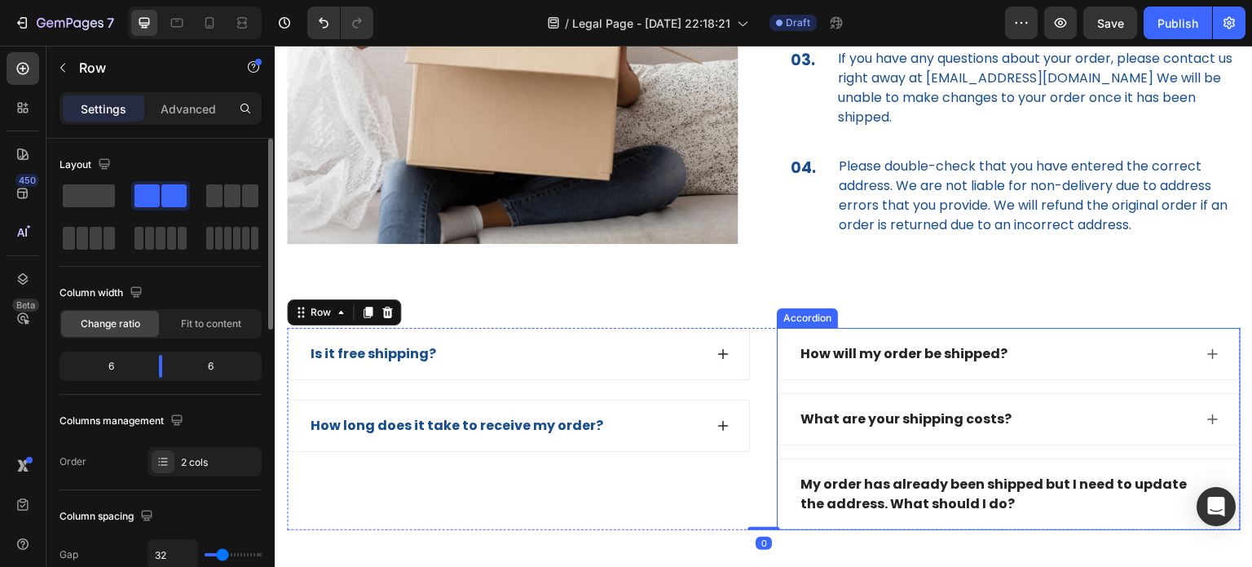
click at [939, 342] on div "How will my order be shipped?" at bounding box center [904, 354] width 212 height 24
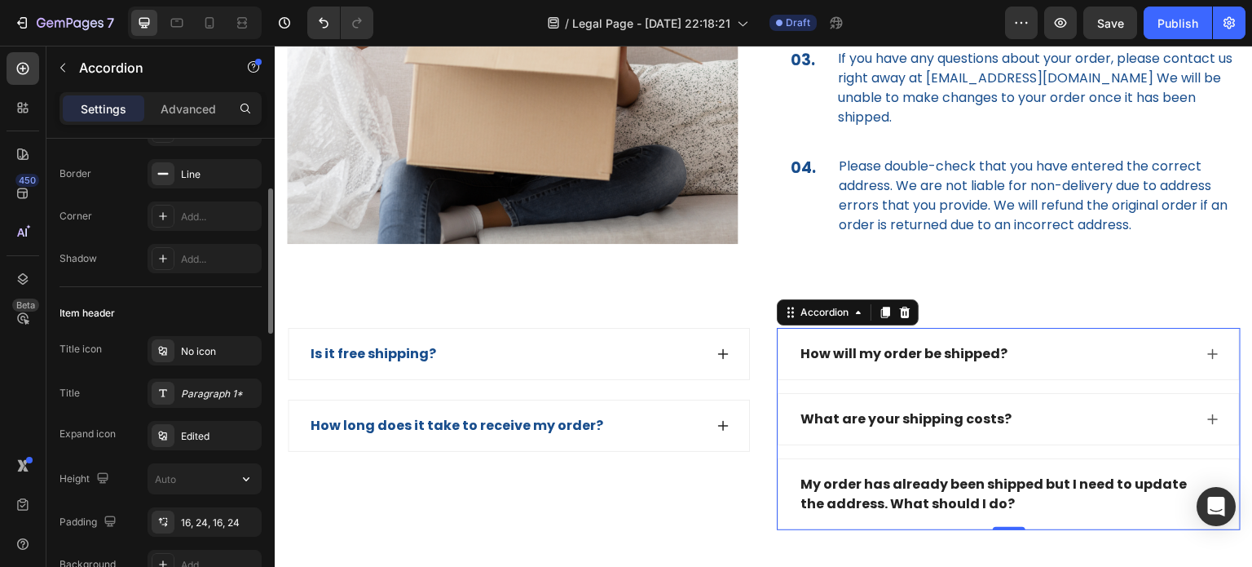
scroll to position [82, 0]
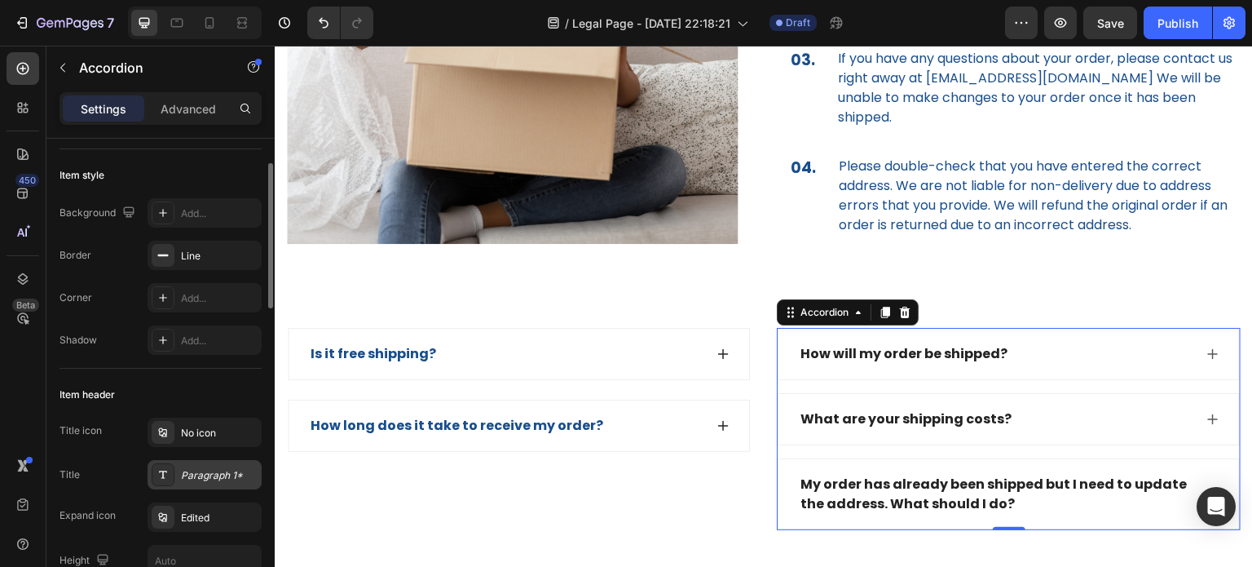
click at [192, 479] on div "Paragraph 1*" at bounding box center [219, 475] width 77 height 15
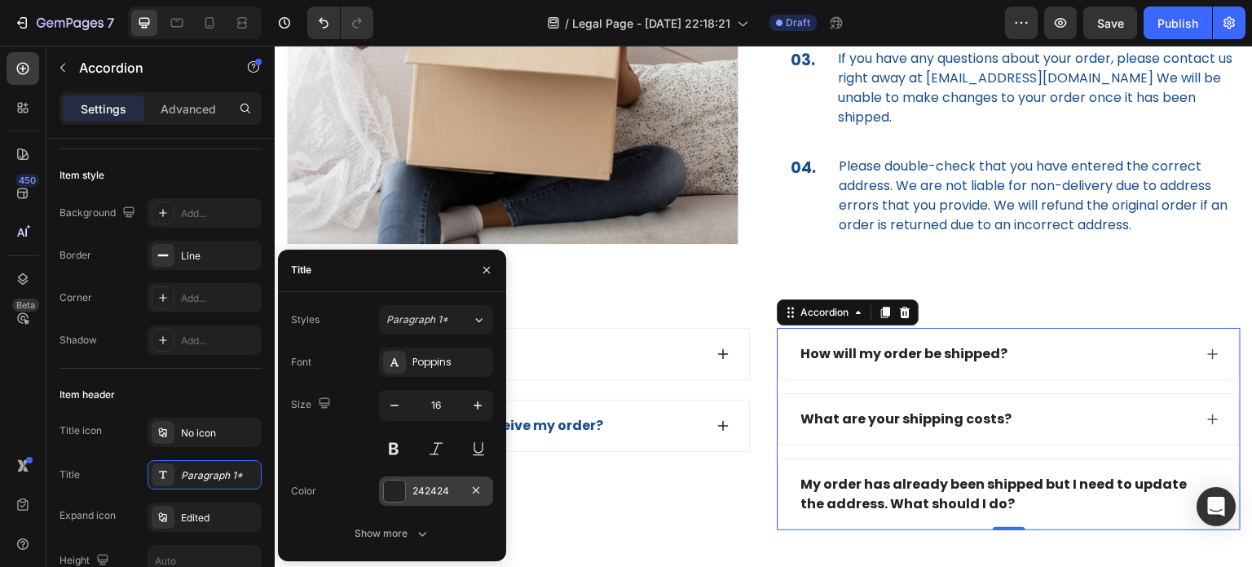
click at [393, 496] on div at bounding box center [394, 490] width 21 height 21
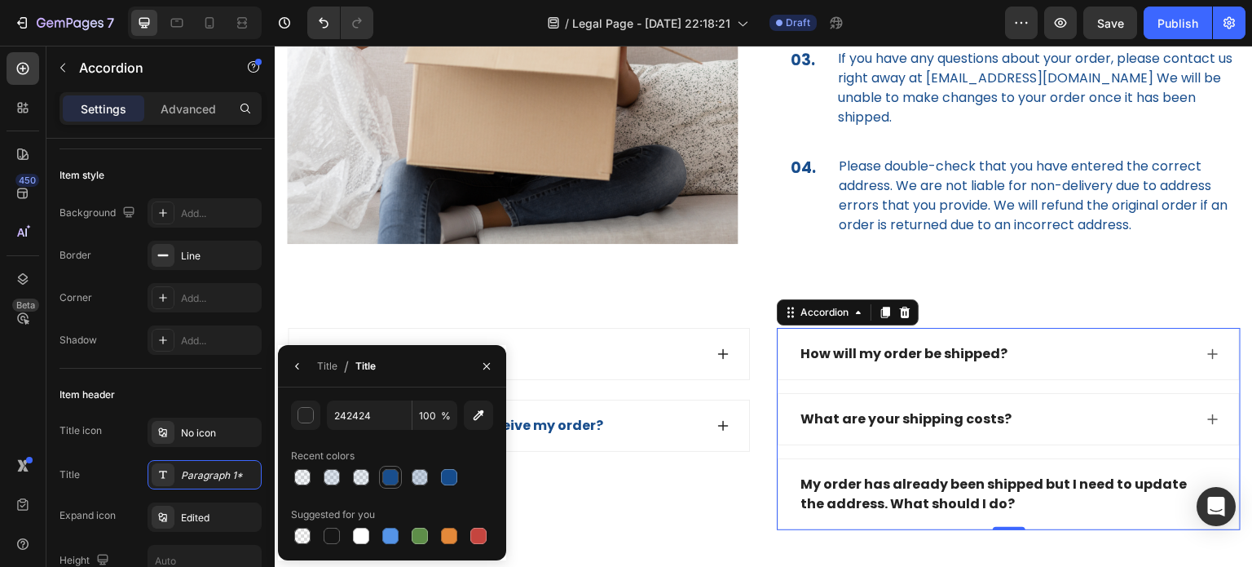
click at [391, 479] on div at bounding box center [390, 477] width 16 height 16
type input "164C8C"
type input "99"
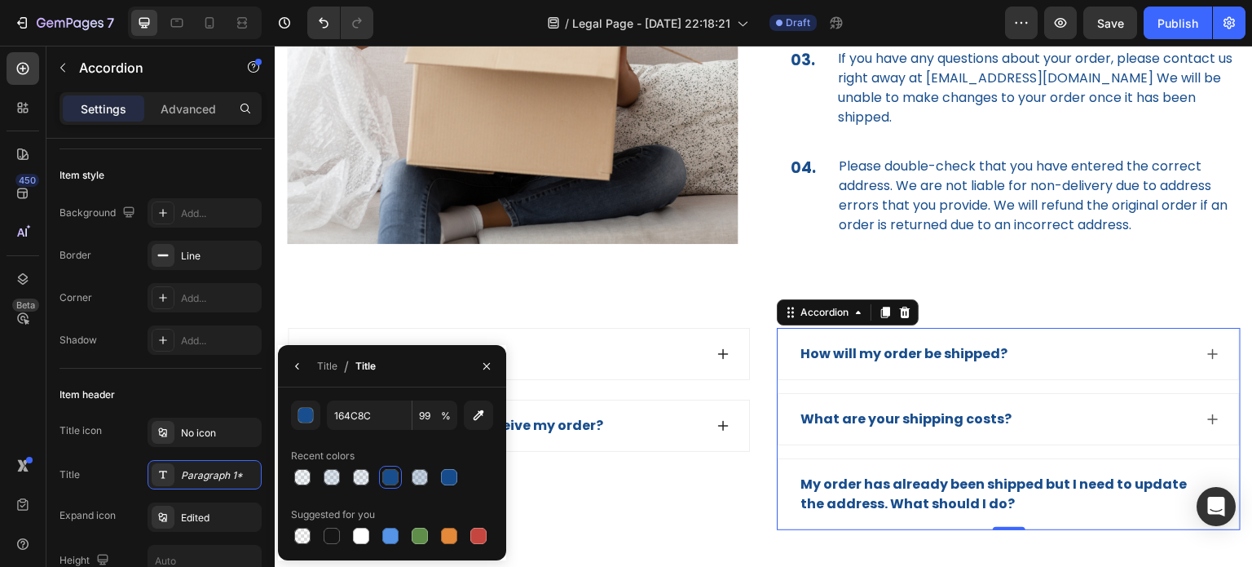
click at [1060, 346] on div "How will my order be shipped?" at bounding box center [995, 354] width 395 height 24
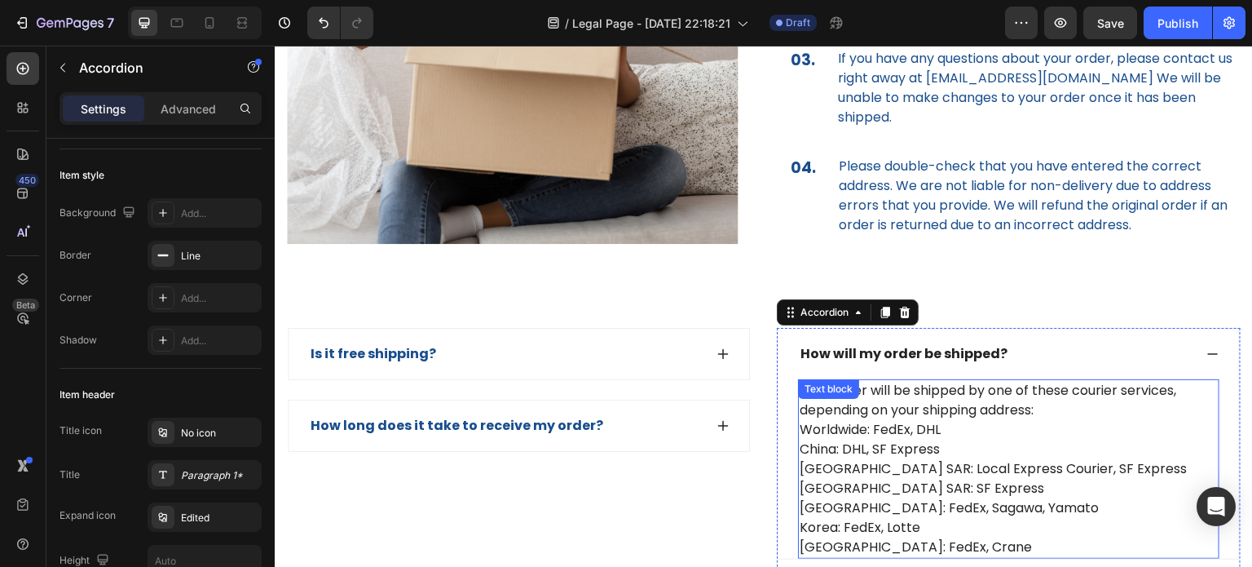
click at [927, 415] on p "Your order will be shipped by one of these courier services, depending on your …" at bounding box center [1009, 469] width 418 height 176
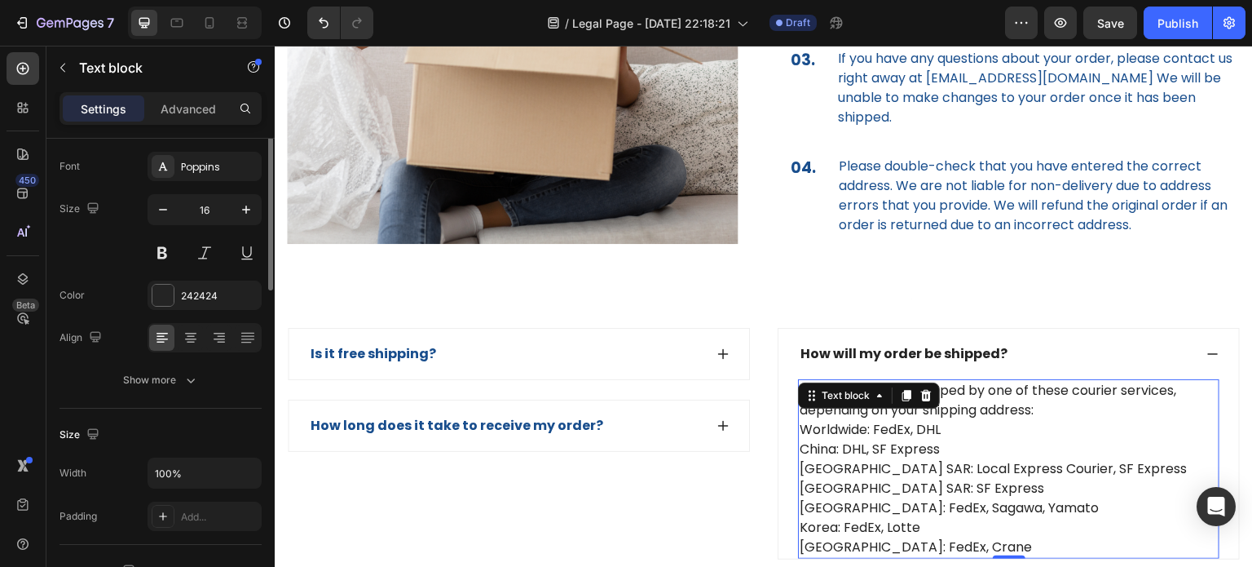
scroll to position [0, 0]
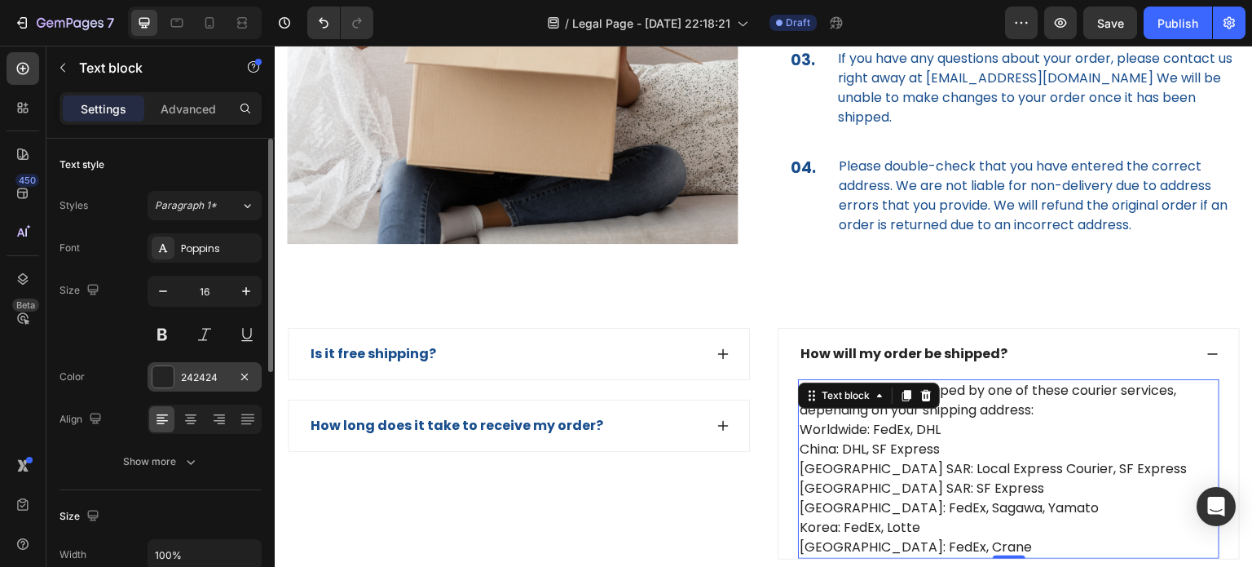
click at [166, 380] on div at bounding box center [162, 376] width 21 height 21
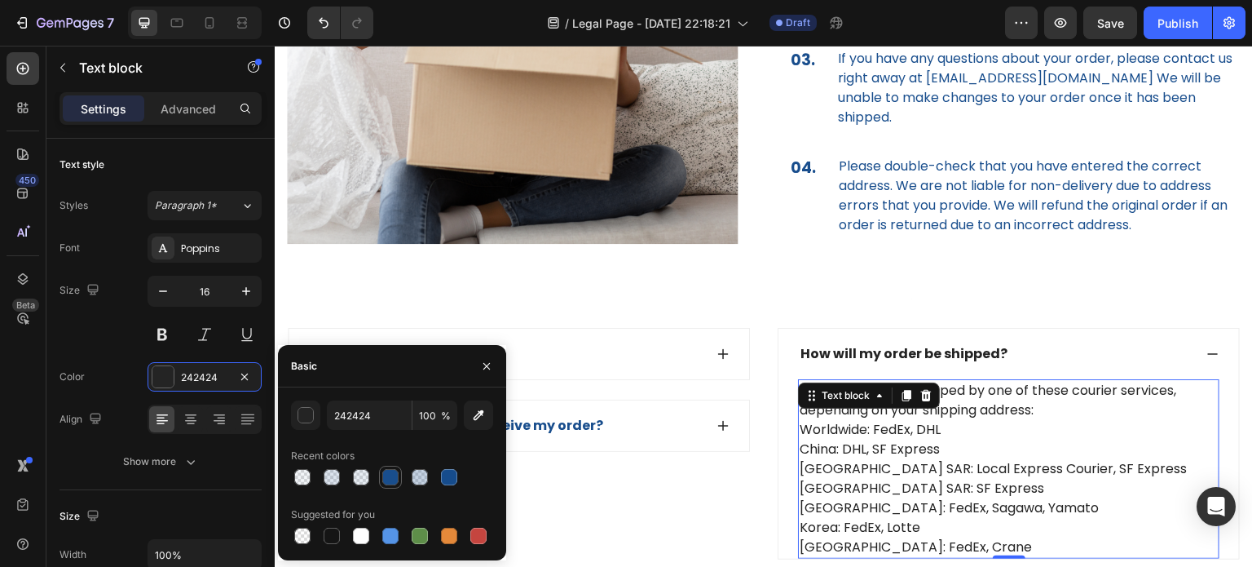
drag, startPoint x: 394, startPoint y: 482, endPoint x: 282, endPoint y: 431, distance: 122.6
click at [394, 482] on div at bounding box center [390, 477] width 16 height 16
type input "164C8C"
type input "99"
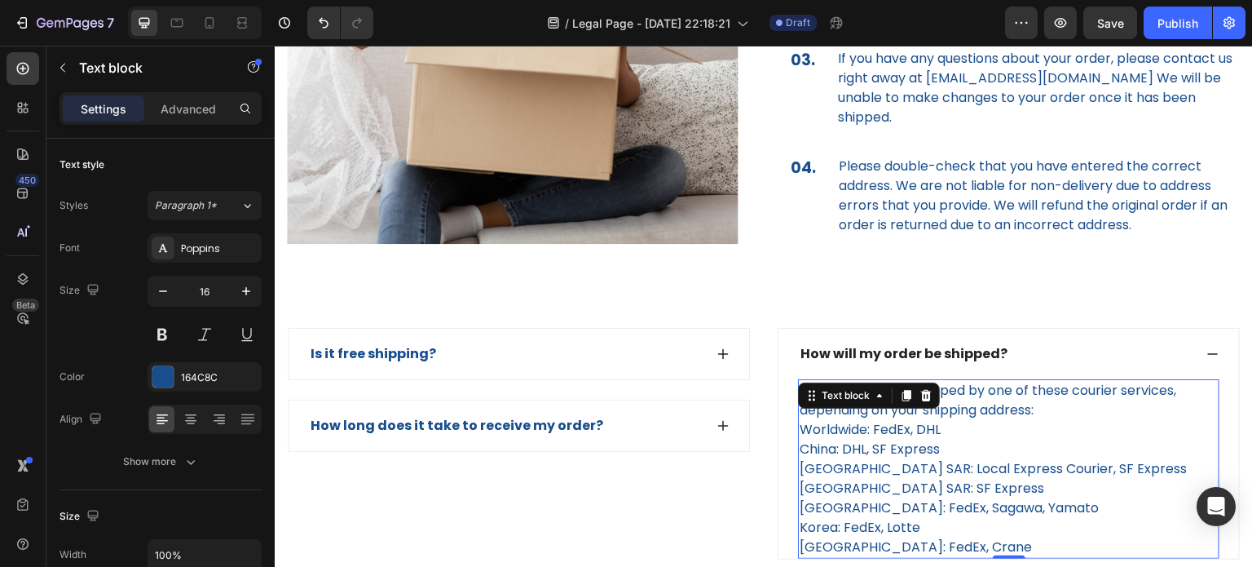
click at [1039, 452] on p "Your order will be shipped by one of these courier services, depending on your …" at bounding box center [1009, 469] width 418 height 176
click at [1080, 351] on div "How will my order be shipped?" at bounding box center [1009, 354] width 461 height 51
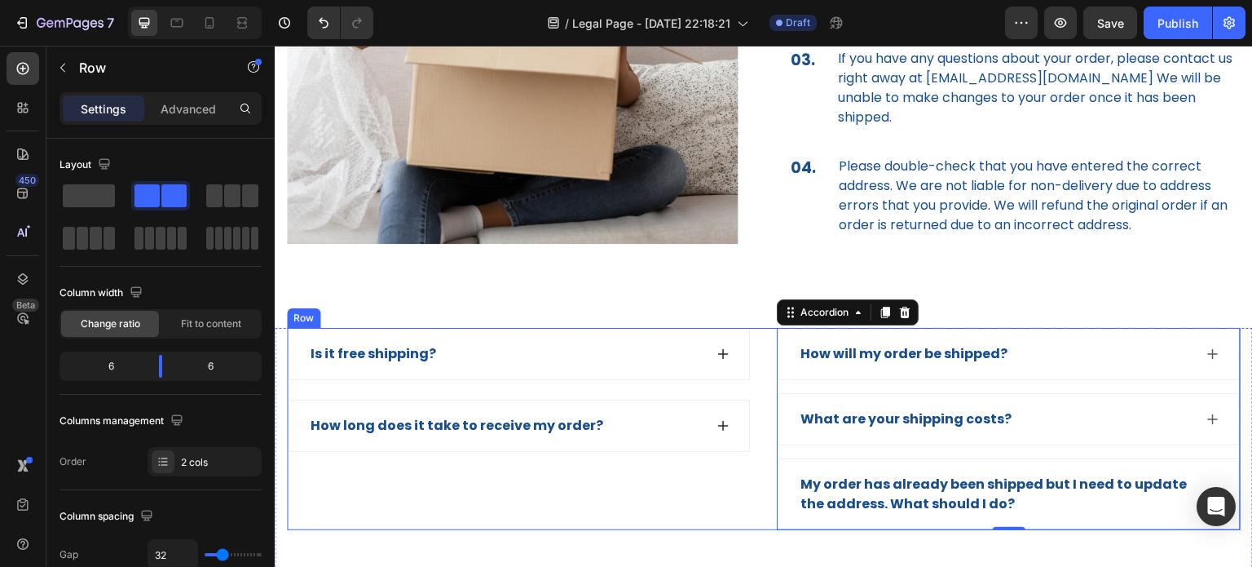
click at [726, 465] on div "Is it free shipping? How long does it take to receive my order? Accordion" at bounding box center [519, 429] width 464 height 202
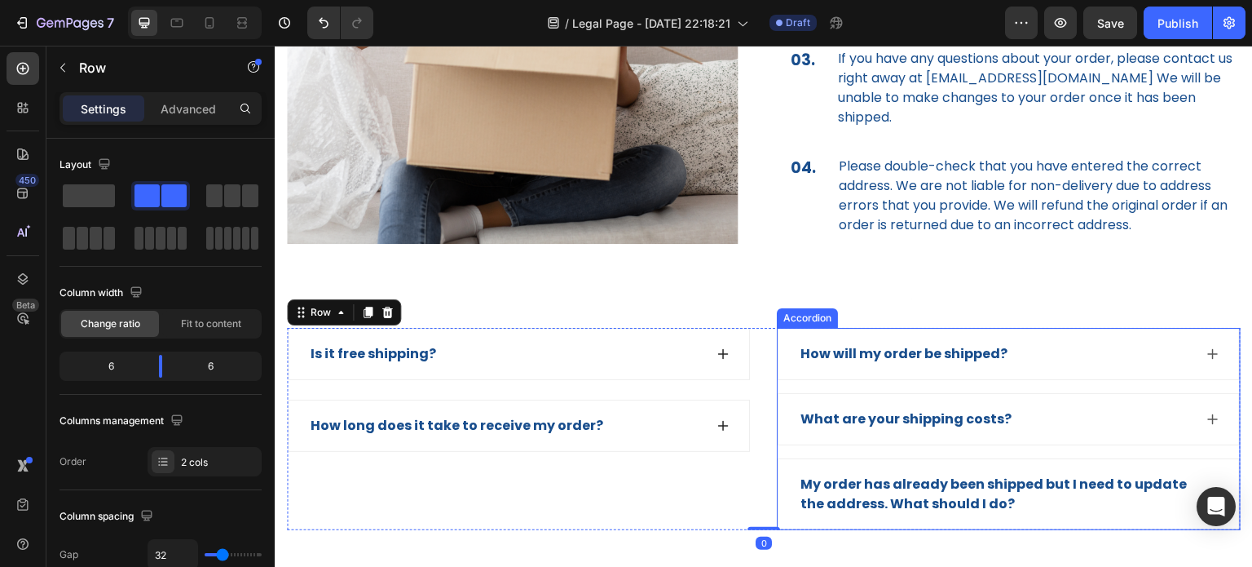
click at [1135, 407] on div "What are your shipping costs?" at bounding box center [995, 419] width 395 height 24
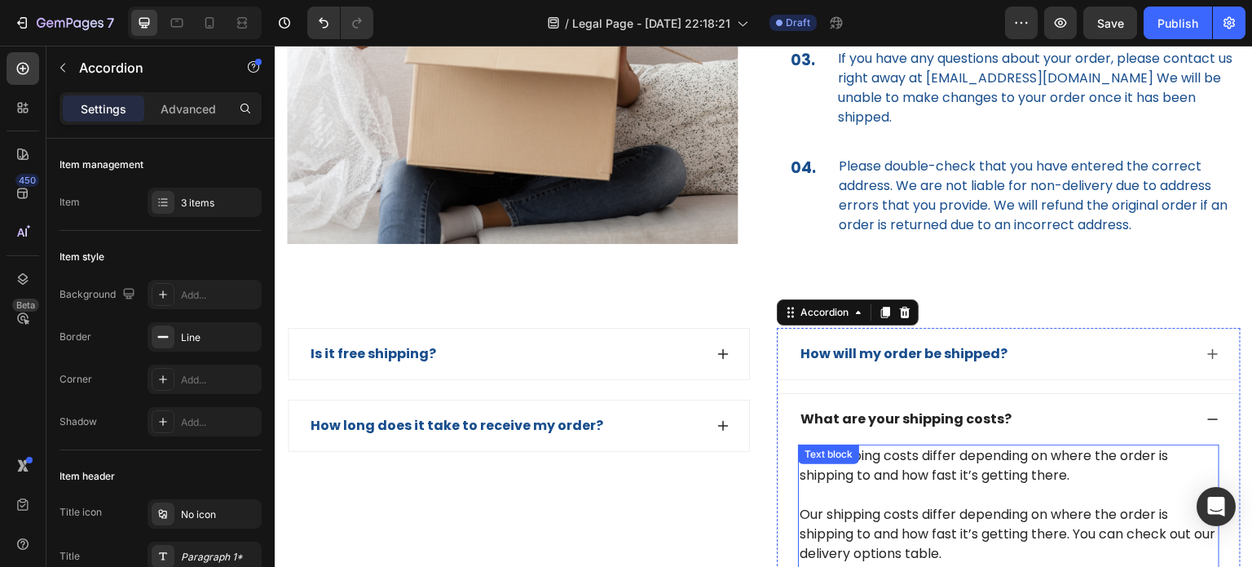
click at [984, 457] on p "Our shipping costs differ depending on where the order is shipping to and how f…" at bounding box center [1009, 504] width 418 height 117
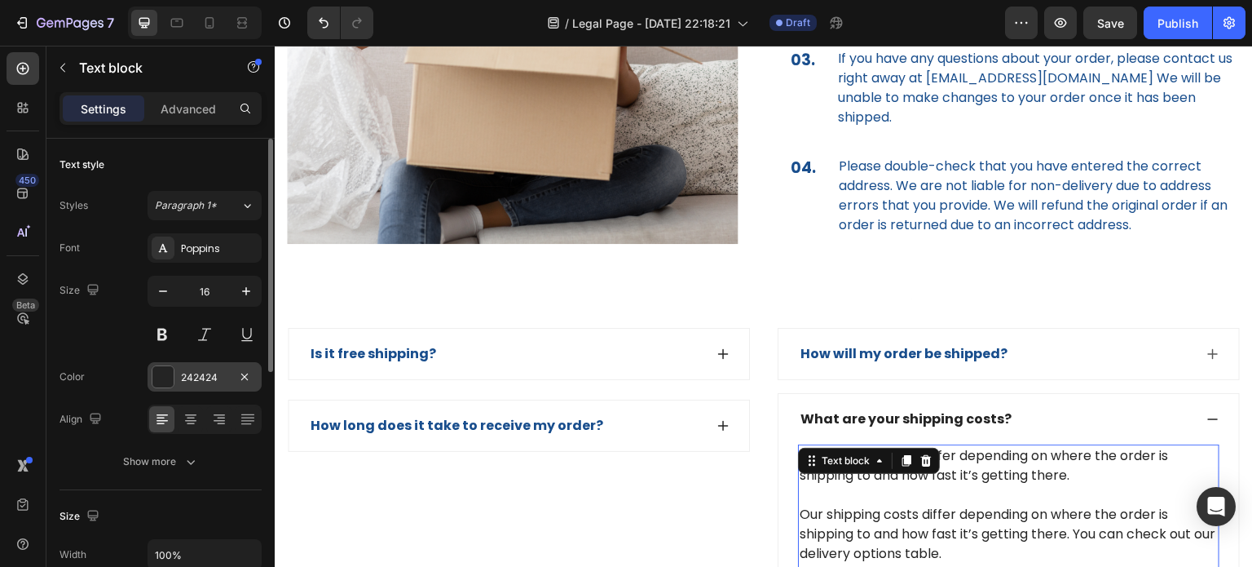
click at [166, 386] on div at bounding box center [162, 376] width 21 height 21
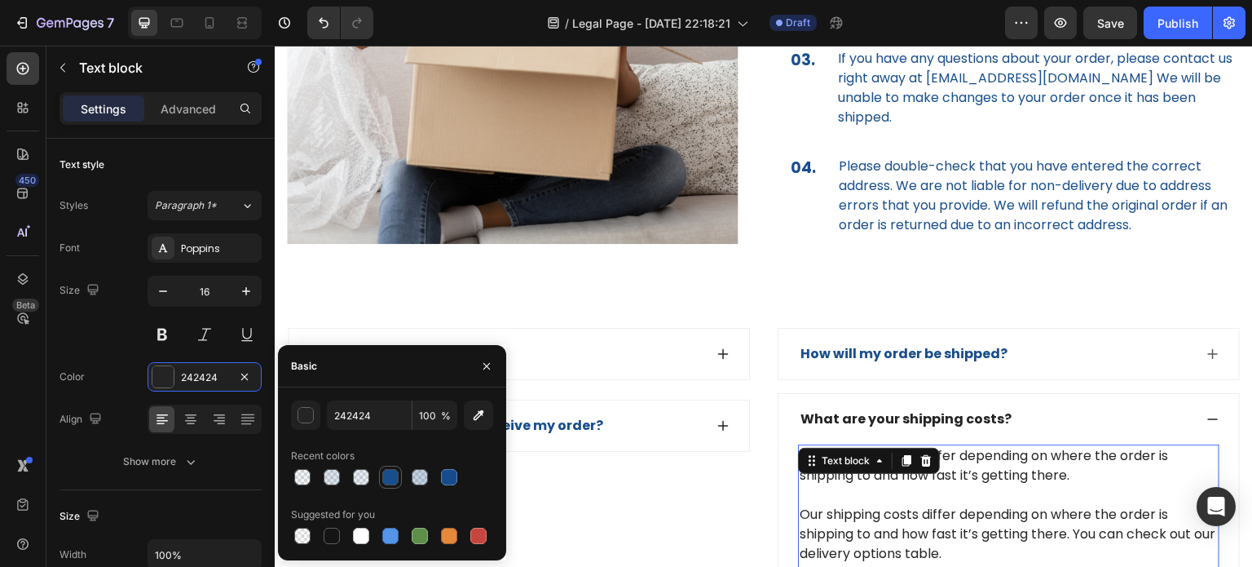
click at [391, 477] on div at bounding box center [390, 477] width 16 height 16
type input "164C8C"
type input "99"
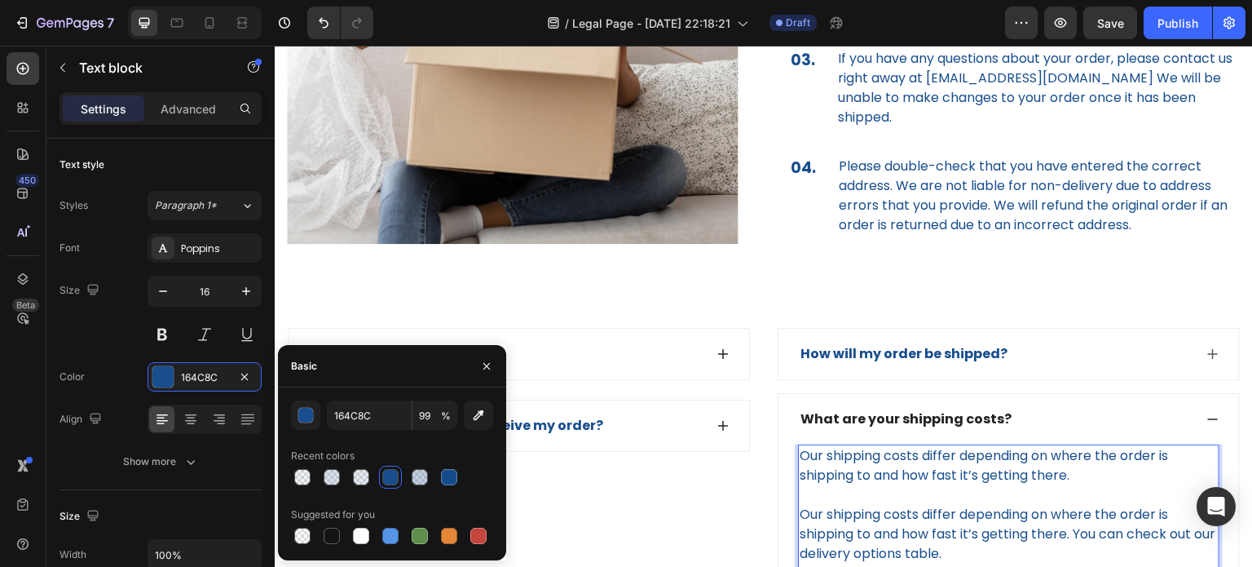
click at [1159, 455] on p "Our shipping costs differ depending on where the order is shipping to and how f…" at bounding box center [1009, 504] width 418 height 117
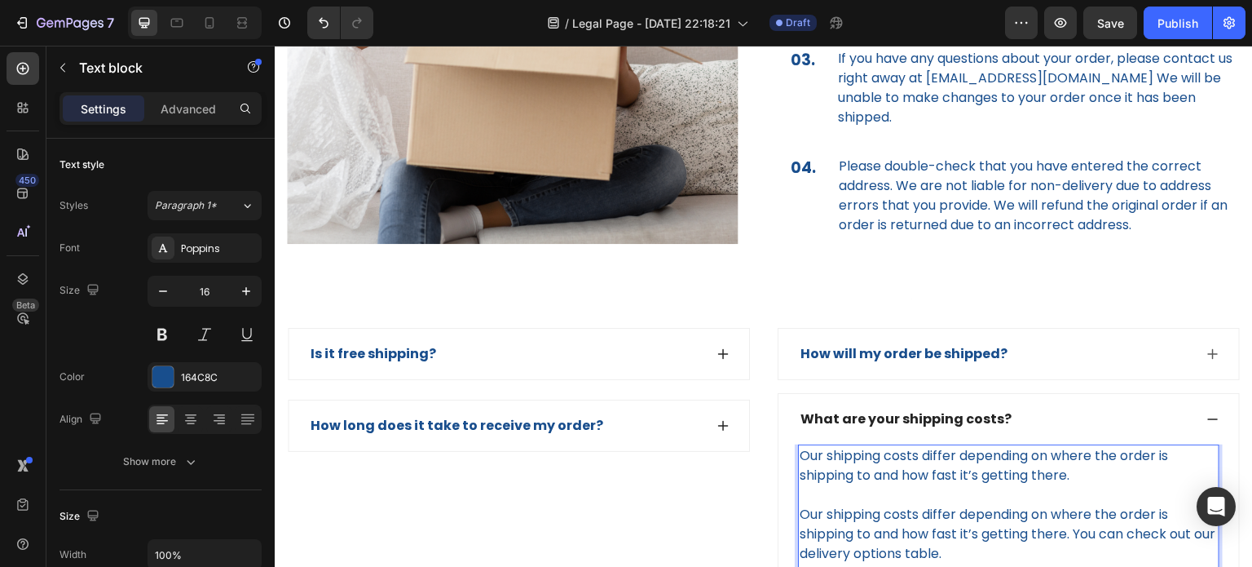
click at [1175, 407] on div "What are your shipping costs?" at bounding box center [995, 419] width 395 height 24
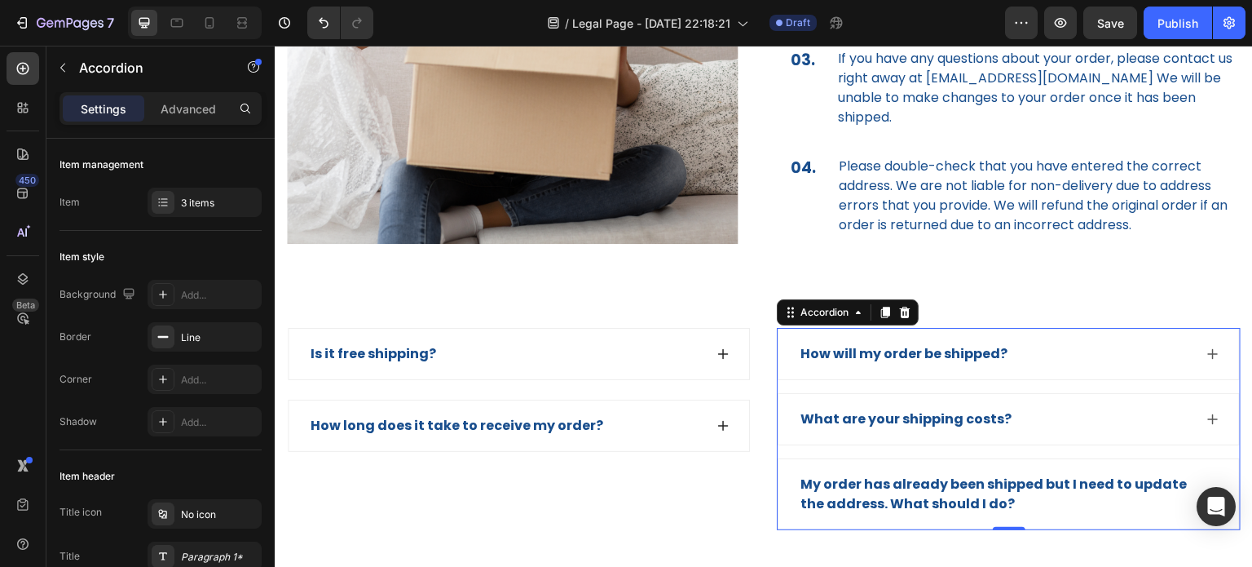
click at [1118, 475] on div "My order has already been shipped but I need to update the address. What should…" at bounding box center [995, 494] width 395 height 44
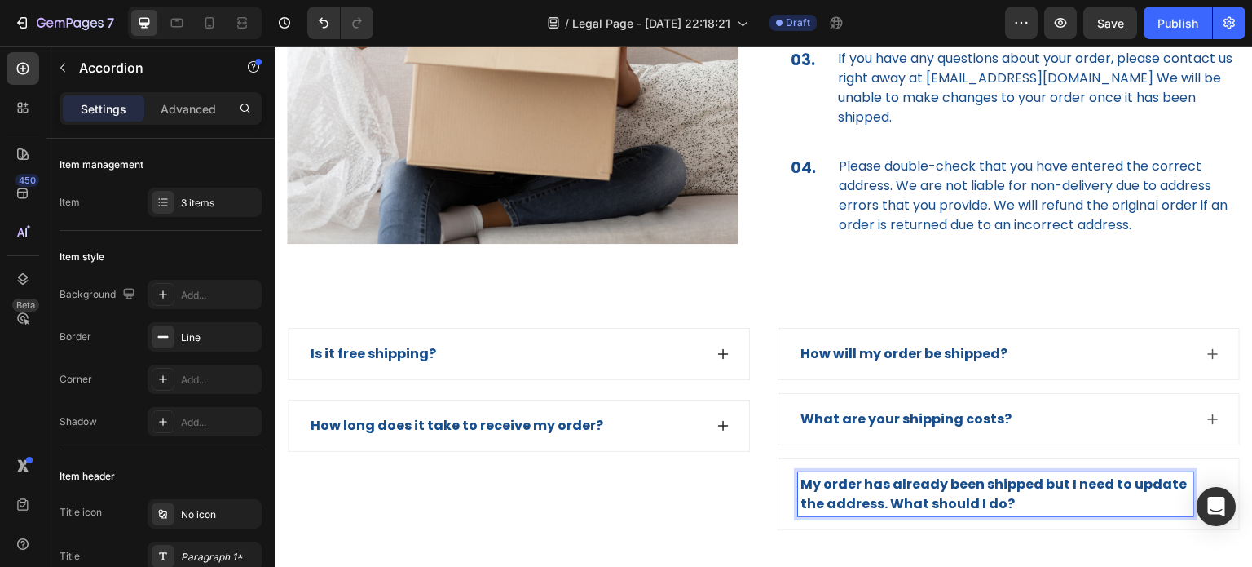
click at [1208, 489] on icon at bounding box center [1213, 494] width 11 height 11
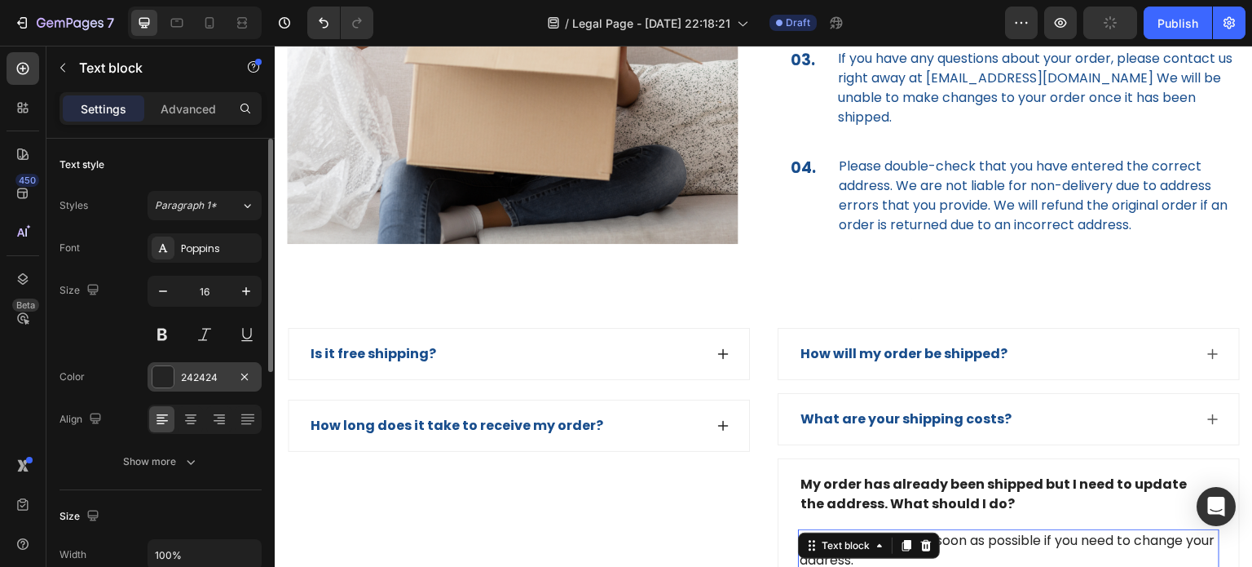
click at [166, 375] on div at bounding box center [162, 376] width 21 height 21
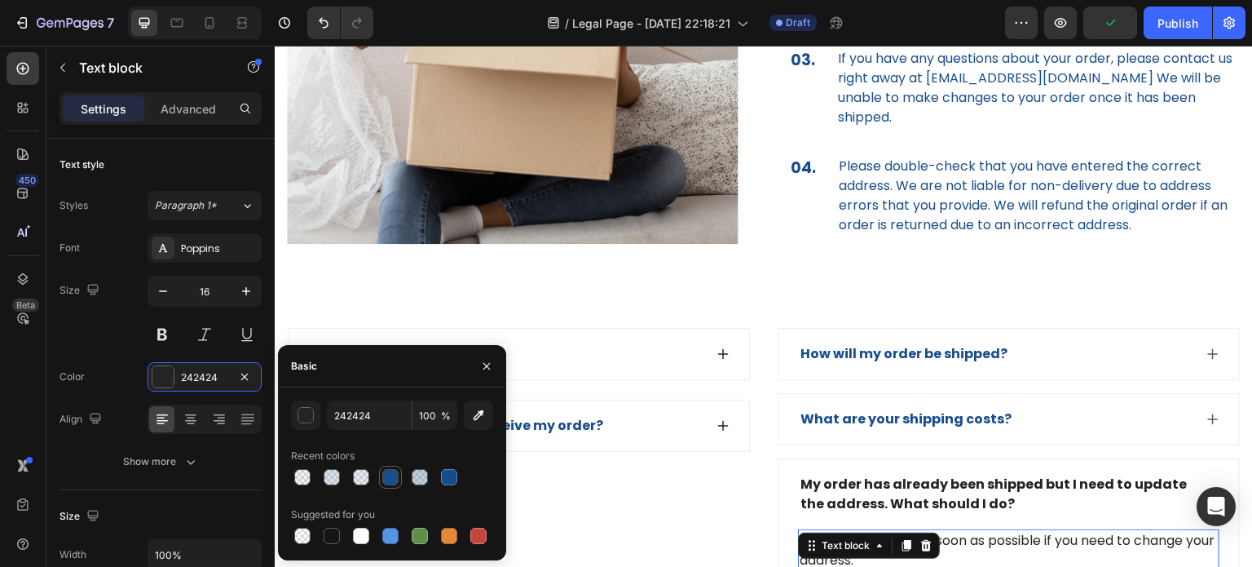
click at [395, 472] on div at bounding box center [390, 477] width 16 height 16
type input "164C8C"
type input "99"
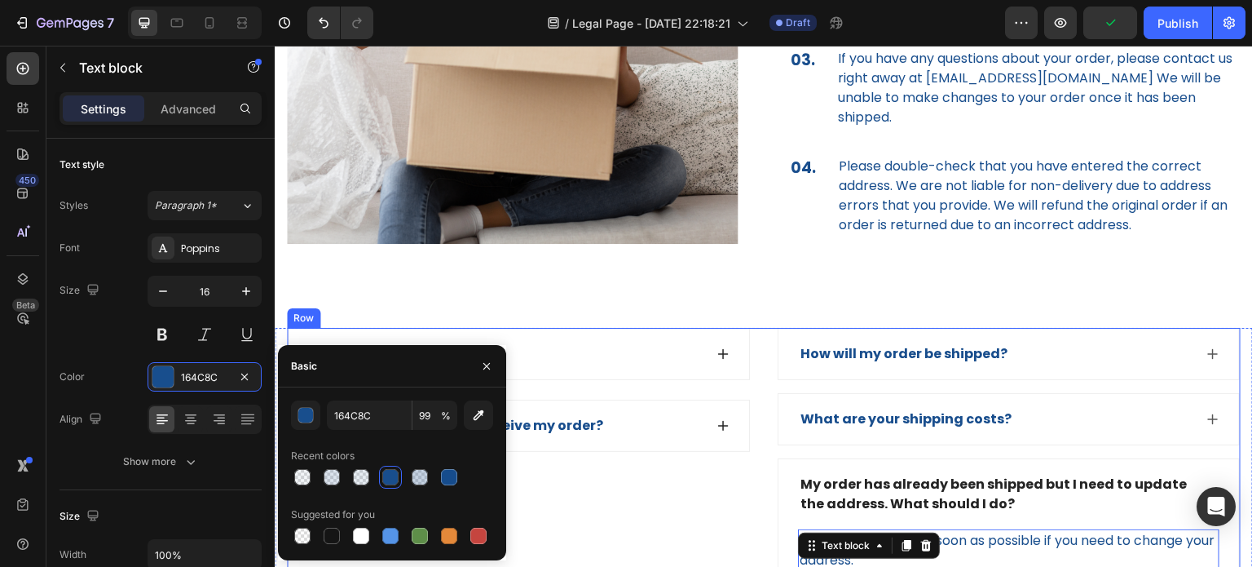
click at [637, 505] on div "Is it free shipping? How long does it take to receive my order? Accordion" at bounding box center [519, 496] width 464 height 336
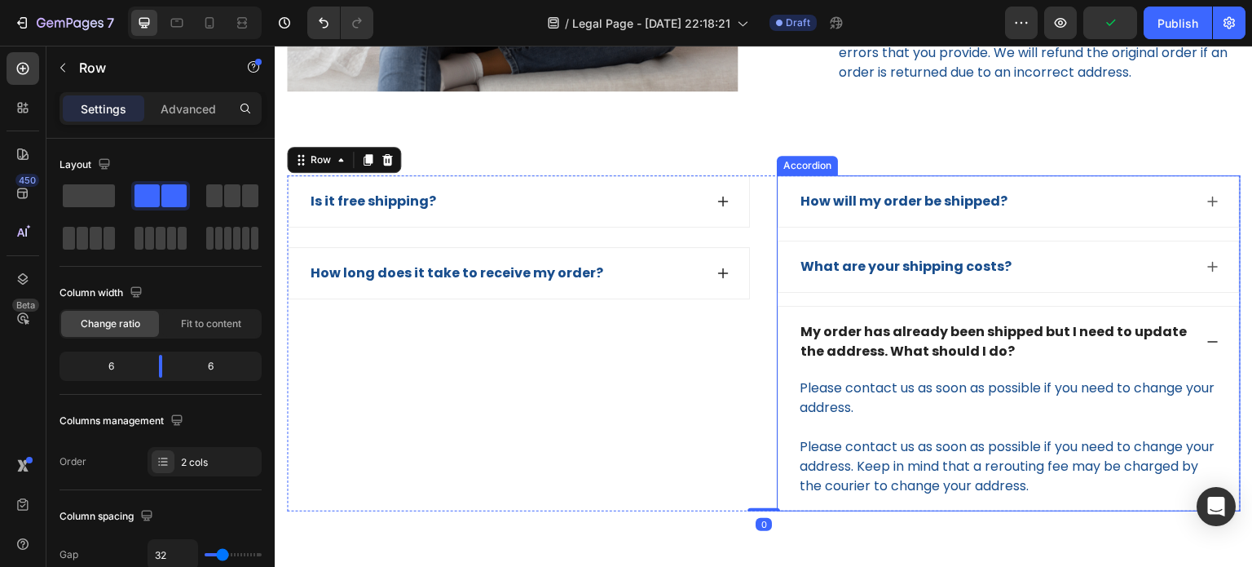
scroll to position [2201, 0]
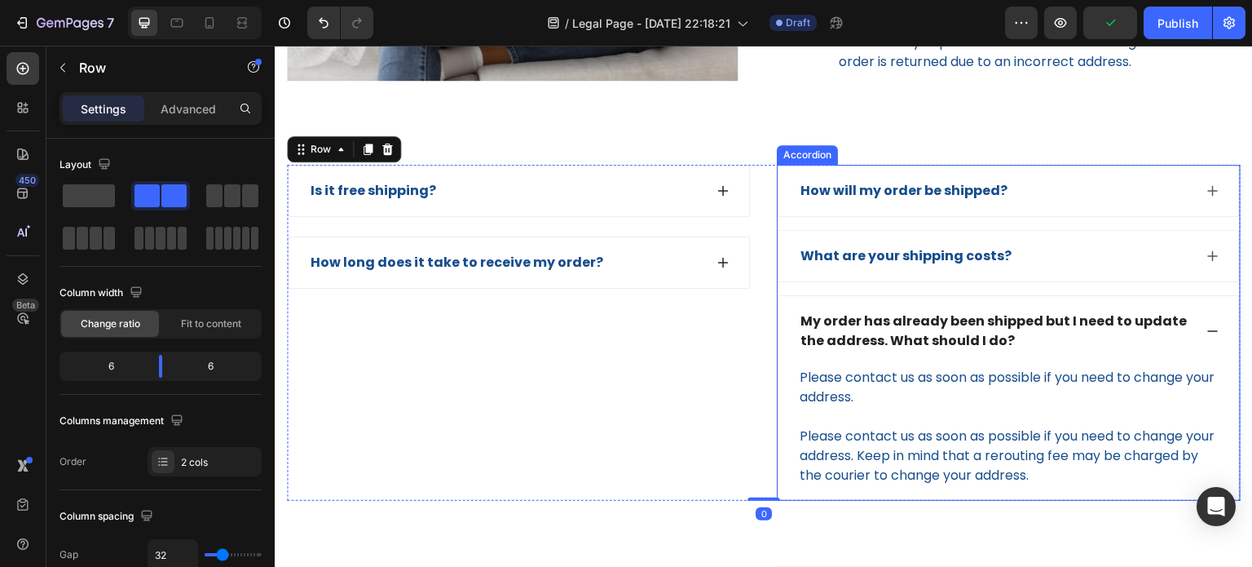
click at [1206, 324] on icon at bounding box center [1212, 330] width 13 height 13
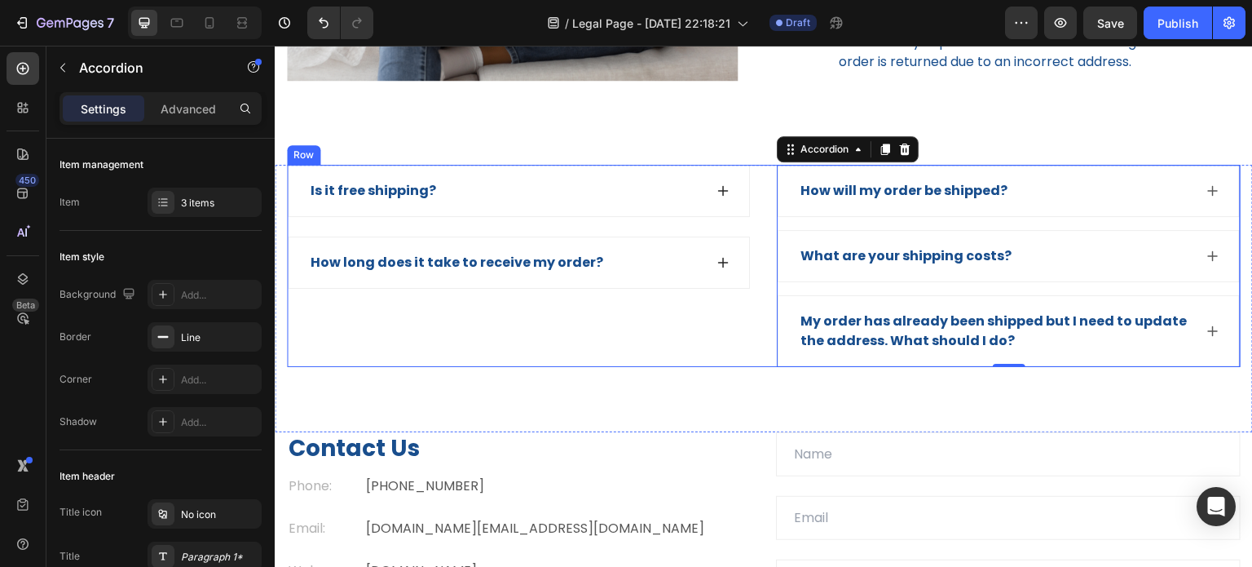
click at [655, 343] on div "Is it free shipping? How long does it take to receive my order? Accordion" at bounding box center [519, 266] width 464 height 202
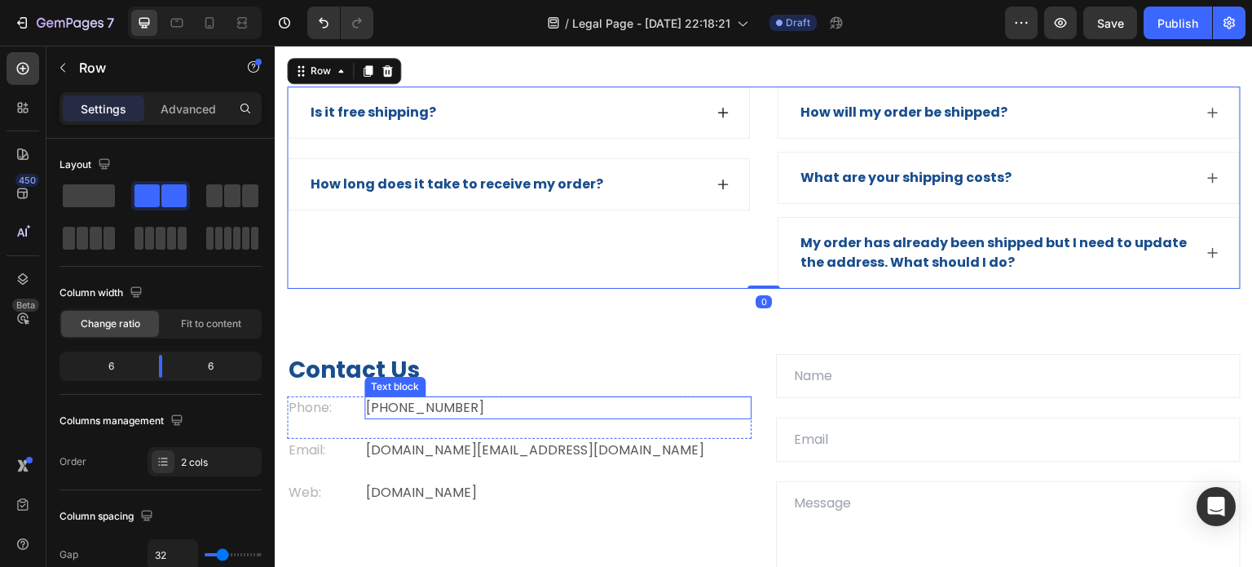
scroll to position [2283, 0]
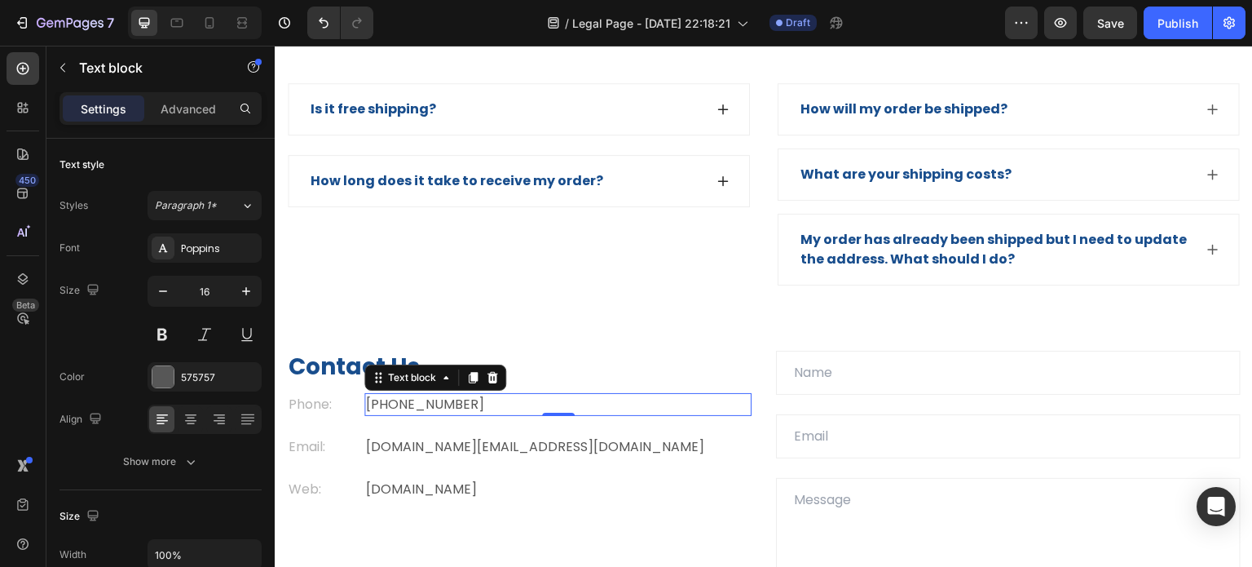
click at [463, 395] on p "+012 345 6789 0000" at bounding box center [558, 405] width 384 height 20
click at [500, 395] on p "+012 345 6789 0000" at bounding box center [558, 405] width 384 height 20
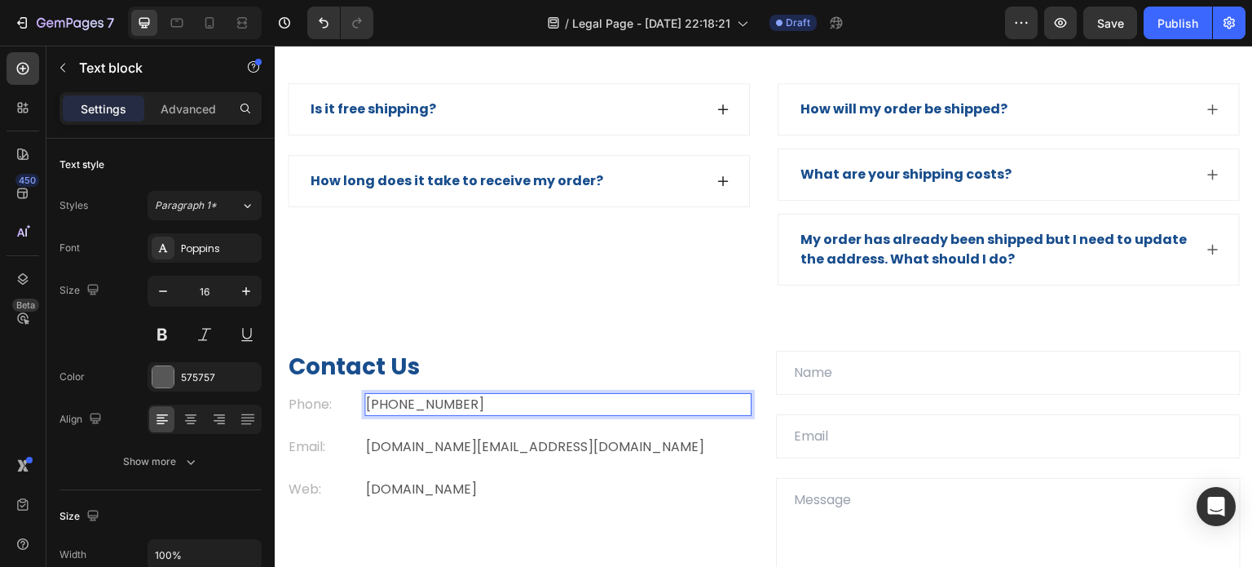
click at [500, 395] on p "+012 345 6789 0000" at bounding box center [558, 405] width 384 height 20
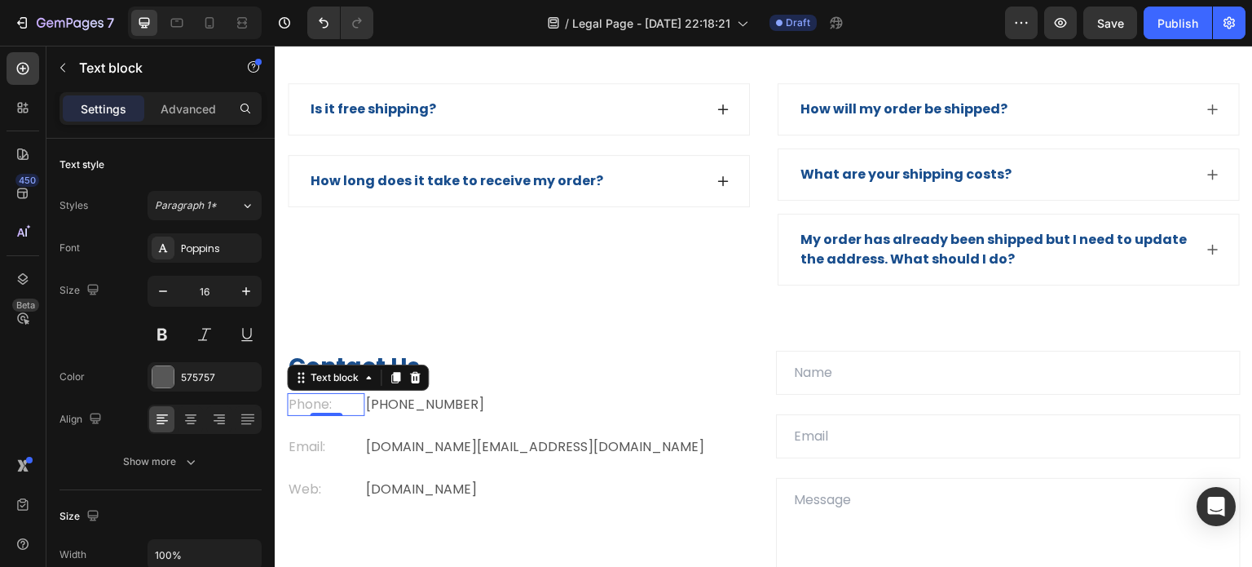
click at [309, 395] on p "Phone:" at bounding box center [326, 405] width 74 height 20
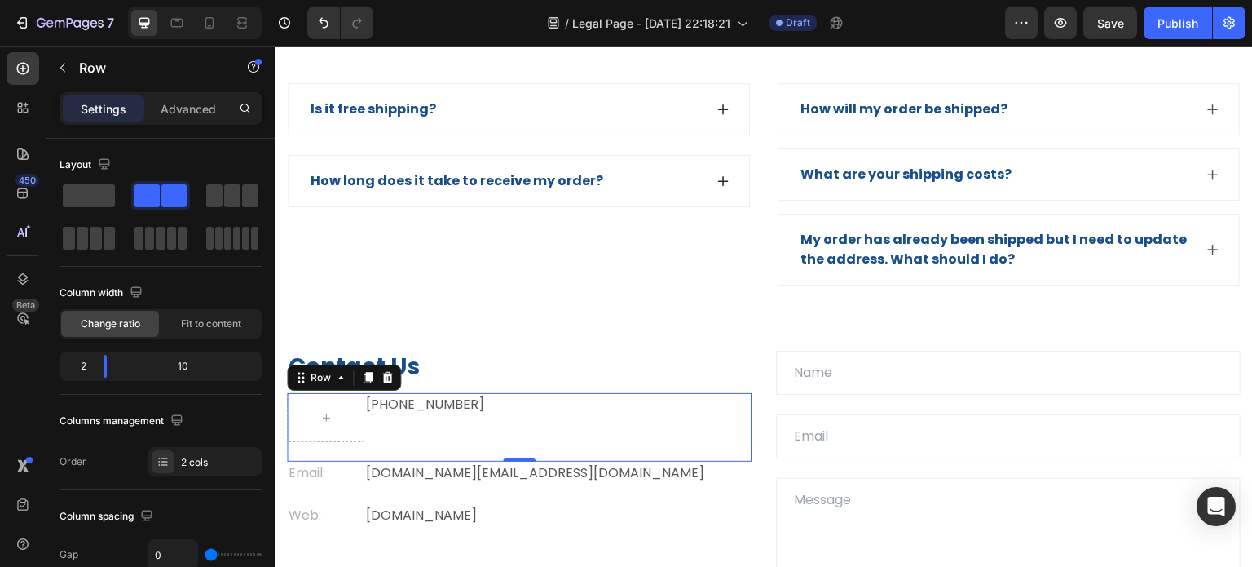
click at [484, 395] on div "+012 345 6789 0000 Text block" at bounding box center [557, 417] width 387 height 49
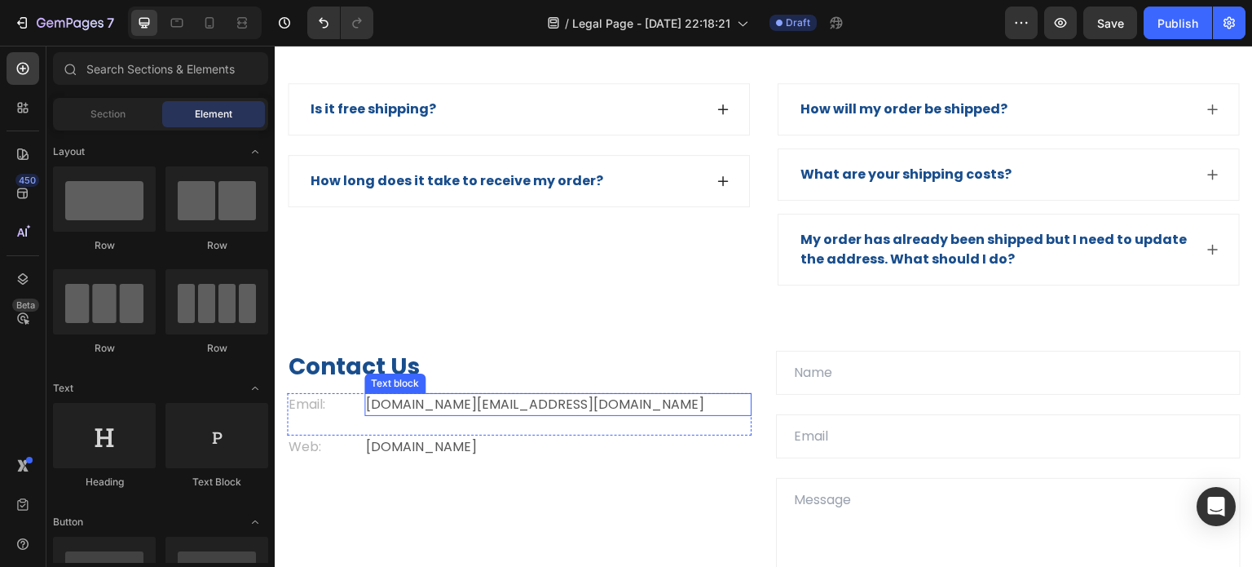
click at [498, 395] on p "[DOMAIN_NAME][EMAIL_ADDRESS][DOMAIN_NAME]" at bounding box center [558, 405] width 384 height 20
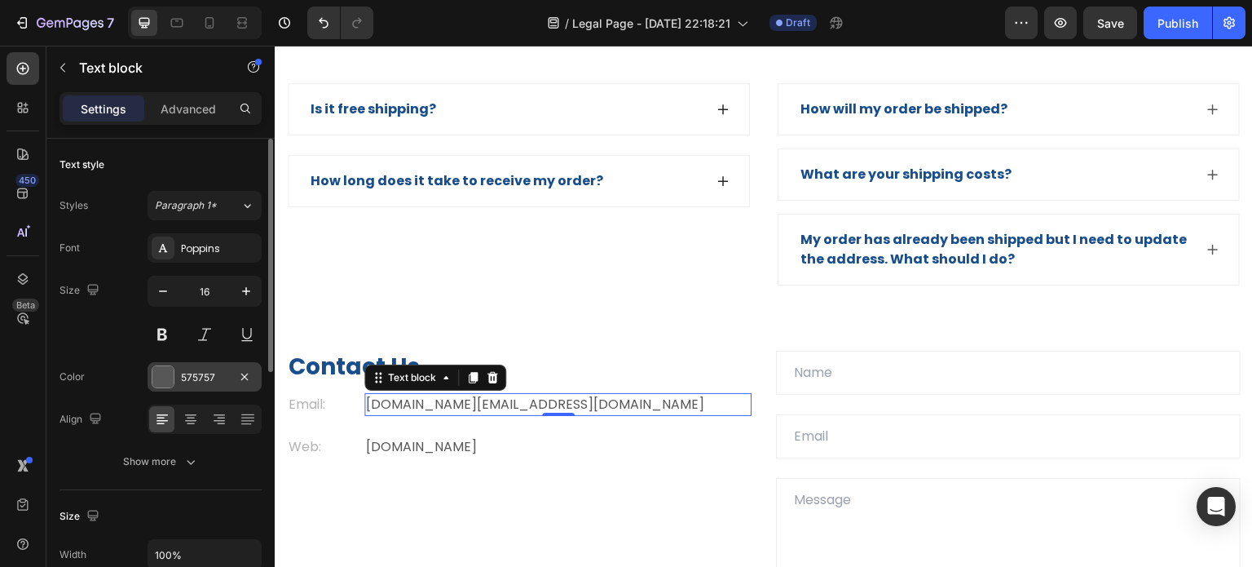
click at [152, 379] on div at bounding box center [163, 376] width 23 height 23
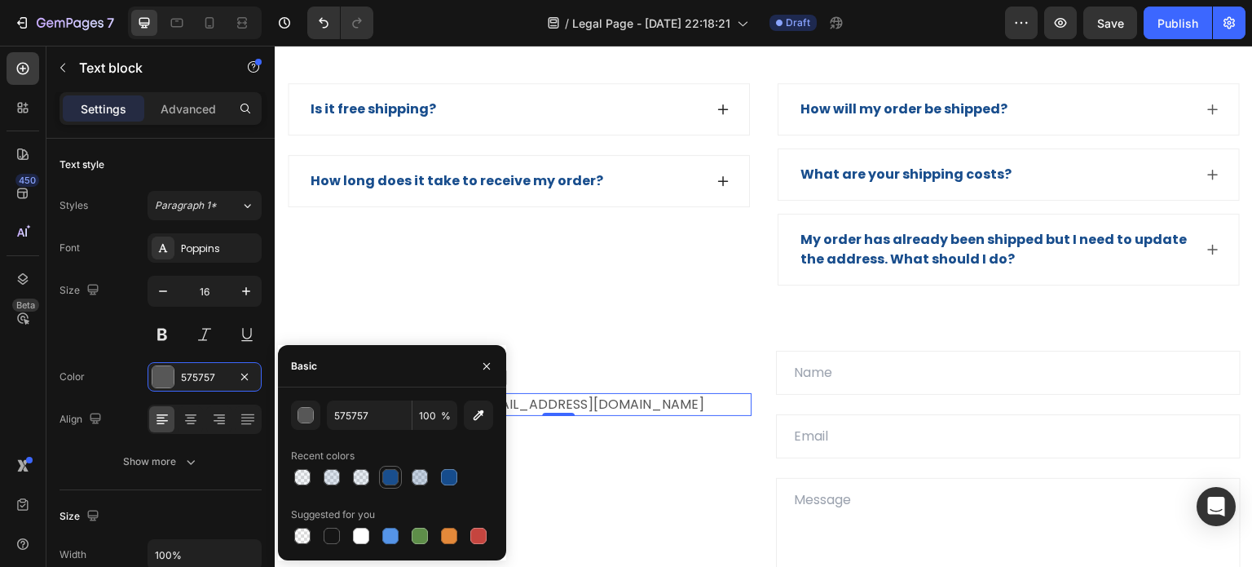
click at [388, 479] on div at bounding box center [390, 477] width 16 height 16
type input "164C8C"
type input "99"
click at [562, 437] on p "pomvibes.com" at bounding box center [558, 447] width 384 height 20
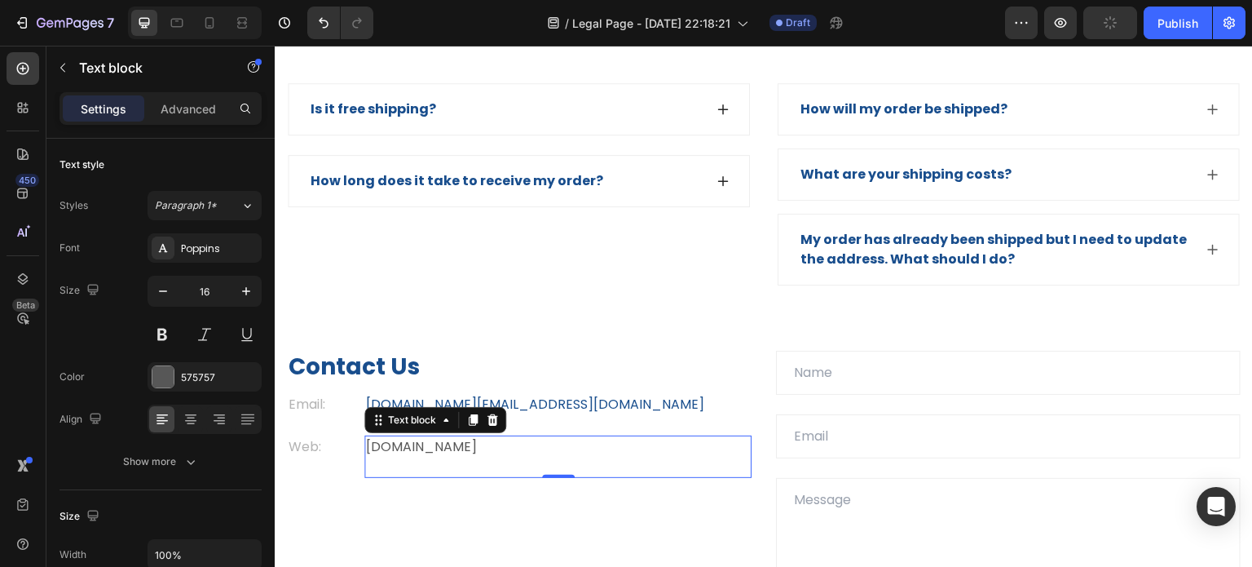
drag, startPoint x: 511, startPoint y: 420, endPoint x: 362, endPoint y: 421, distance: 149.2
click at [506, 437] on p "pomvibes.com" at bounding box center [558, 447] width 384 height 20
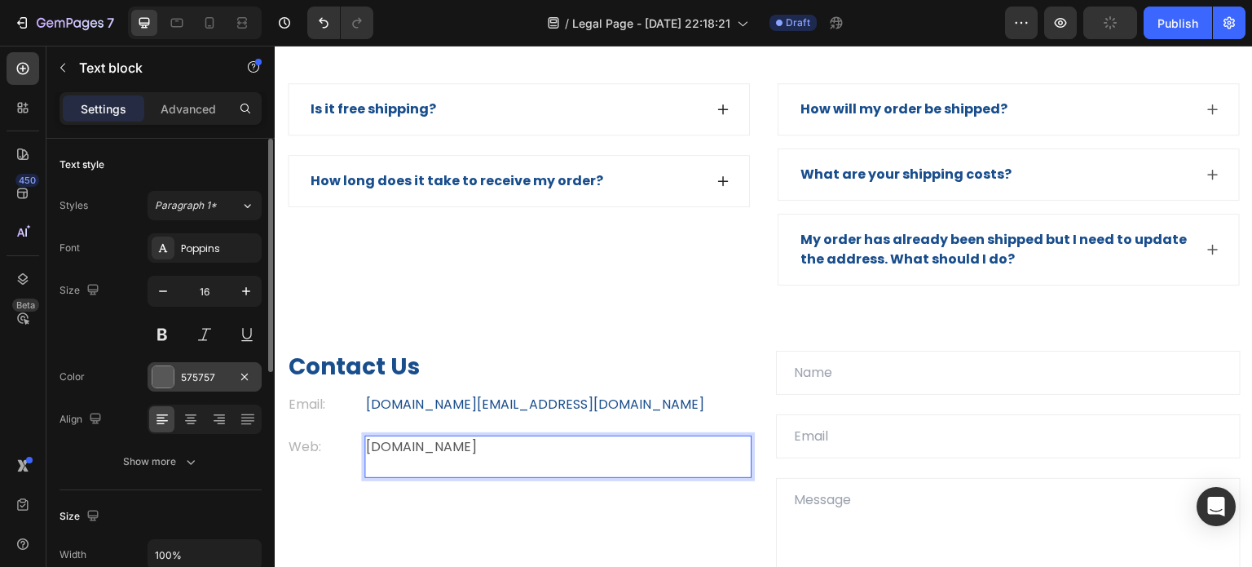
click at [161, 377] on div at bounding box center [162, 376] width 21 height 21
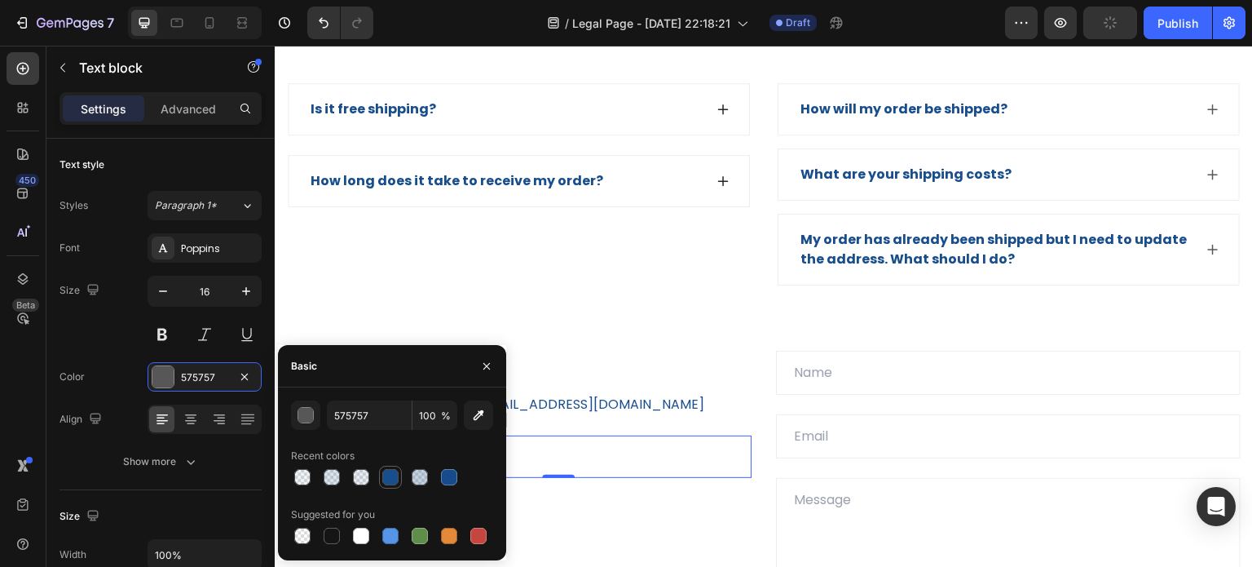
click at [385, 479] on div at bounding box center [390, 477] width 16 height 16
type input "164C8C"
type input "99"
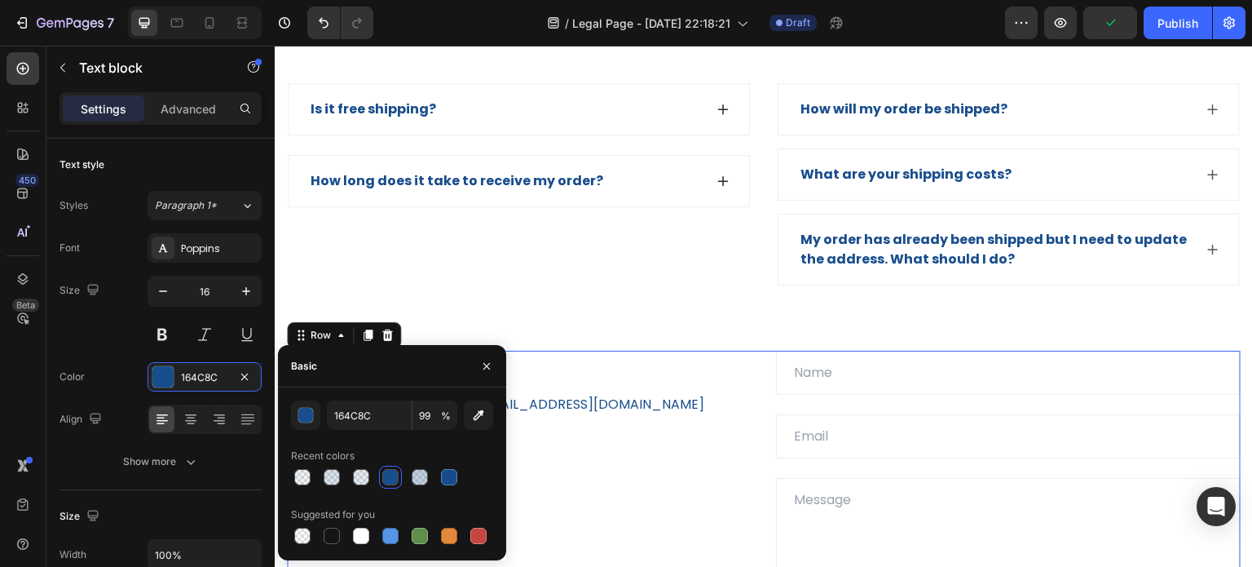
click at [599, 513] on div "Contact Us Heading Email: Text block fluff.n.company@gmail.com Text block Row W…" at bounding box center [519, 508] width 465 height 314
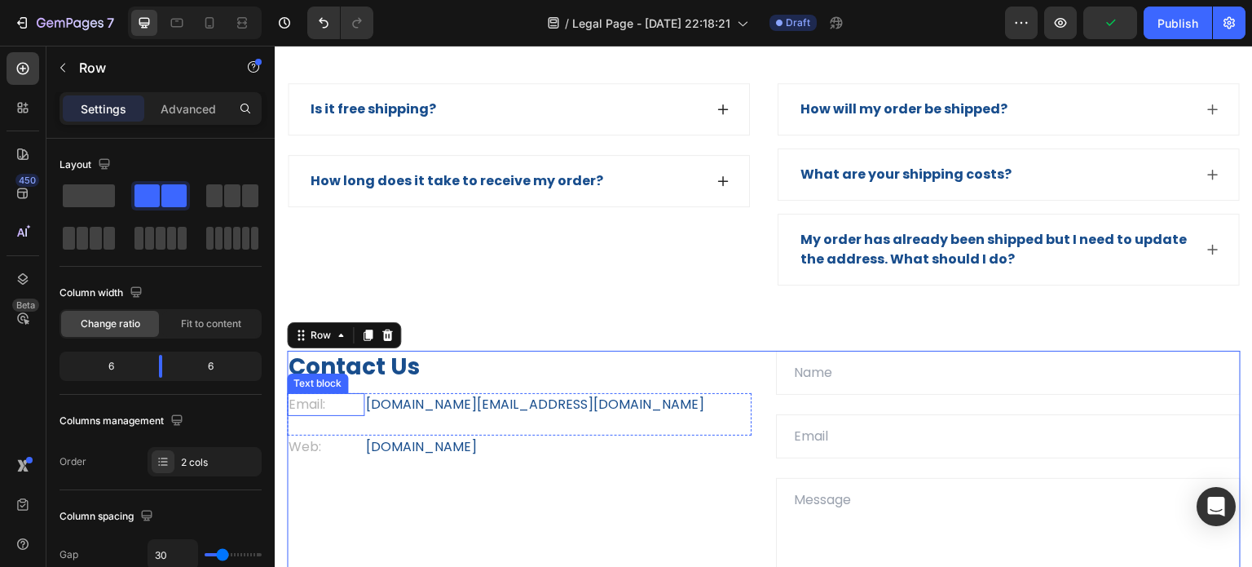
click at [317, 395] on p "Email:" at bounding box center [326, 405] width 74 height 20
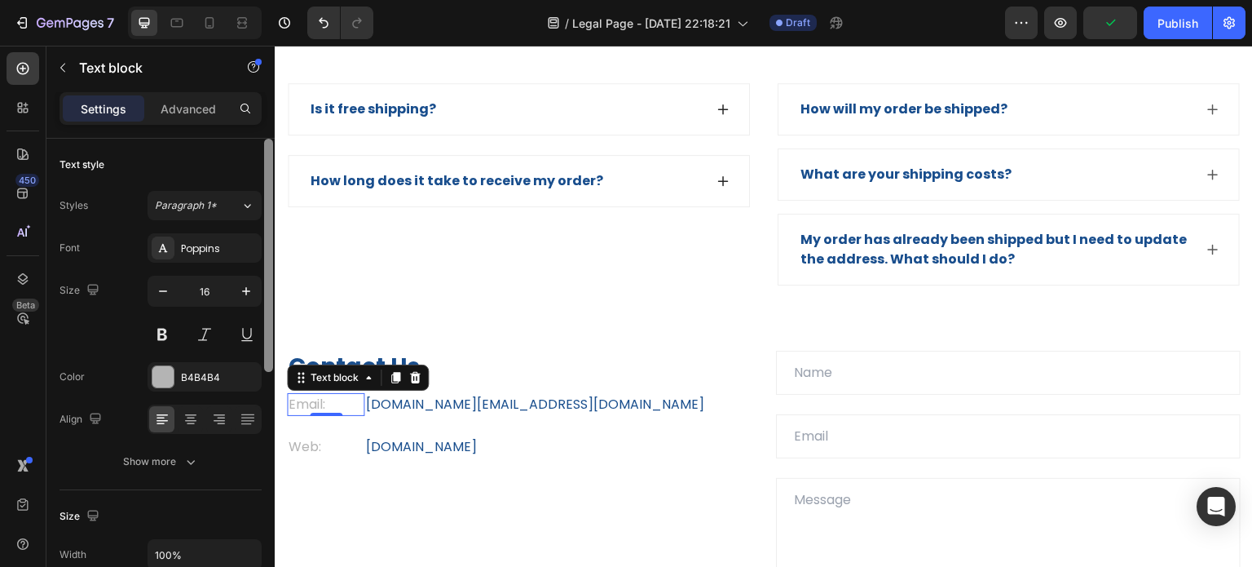
drag, startPoint x: 161, startPoint y: 380, endPoint x: 271, endPoint y: 413, distance: 115.0
click at [162, 380] on div at bounding box center [162, 376] width 21 height 21
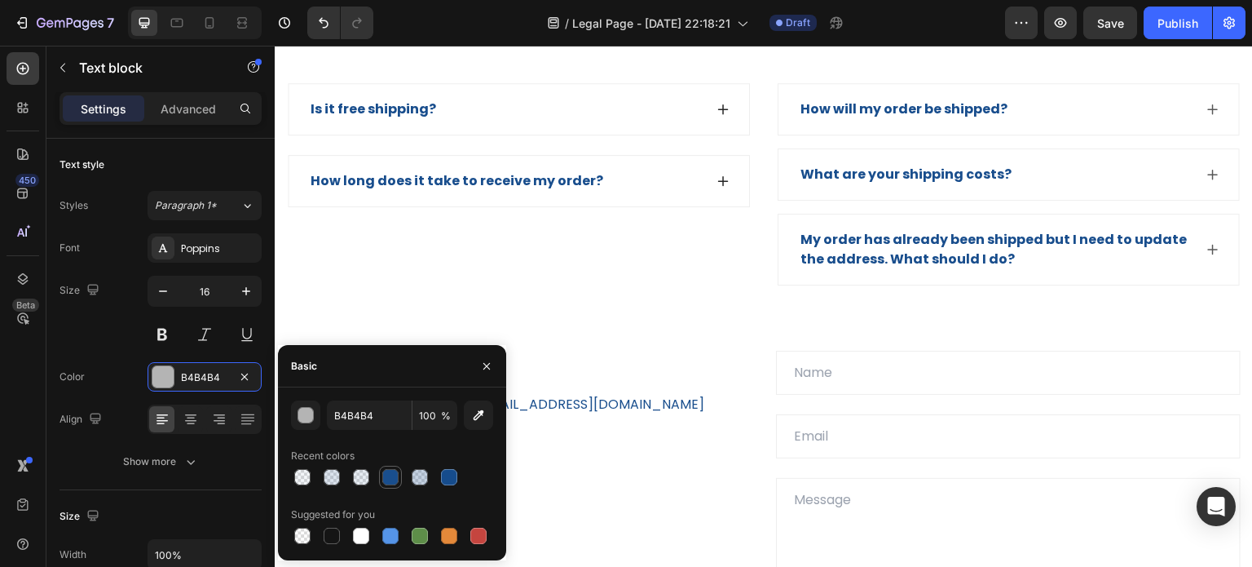
drag, startPoint x: 385, startPoint y: 479, endPoint x: 302, endPoint y: 436, distance: 93.3
click at [385, 479] on div at bounding box center [390, 477] width 16 height 16
type input "164C8C"
type input "99"
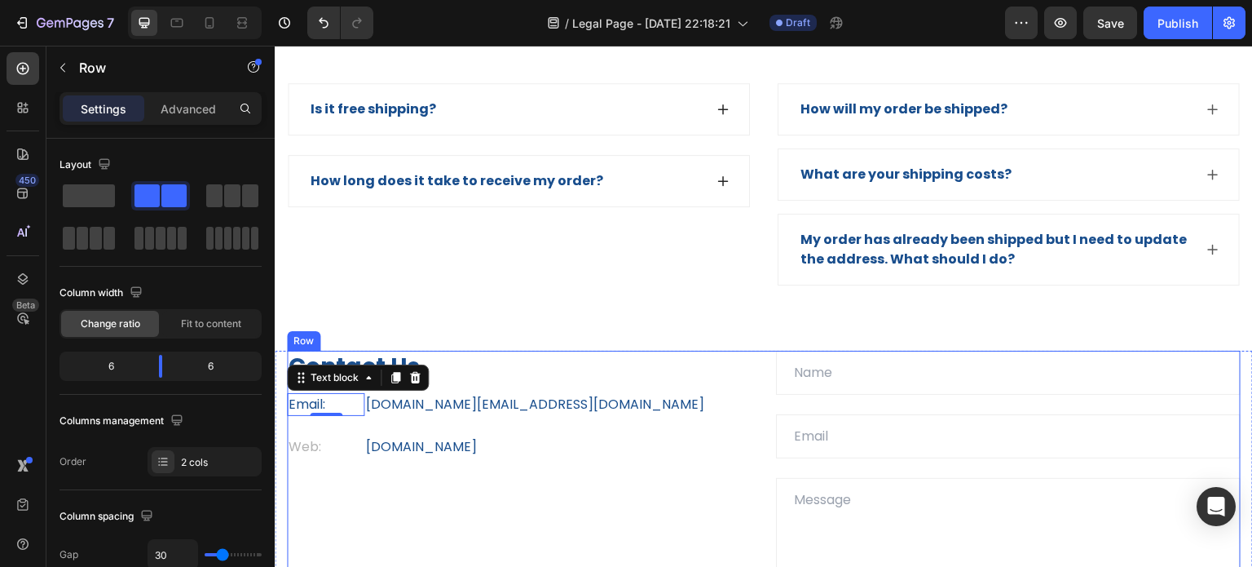
click at [576, 482] on div "Contact Us Heading Email: Text block 0 fluff.n.company@gmail.com Text block Row…" at bounding box center [519, 508] width 465 height 314
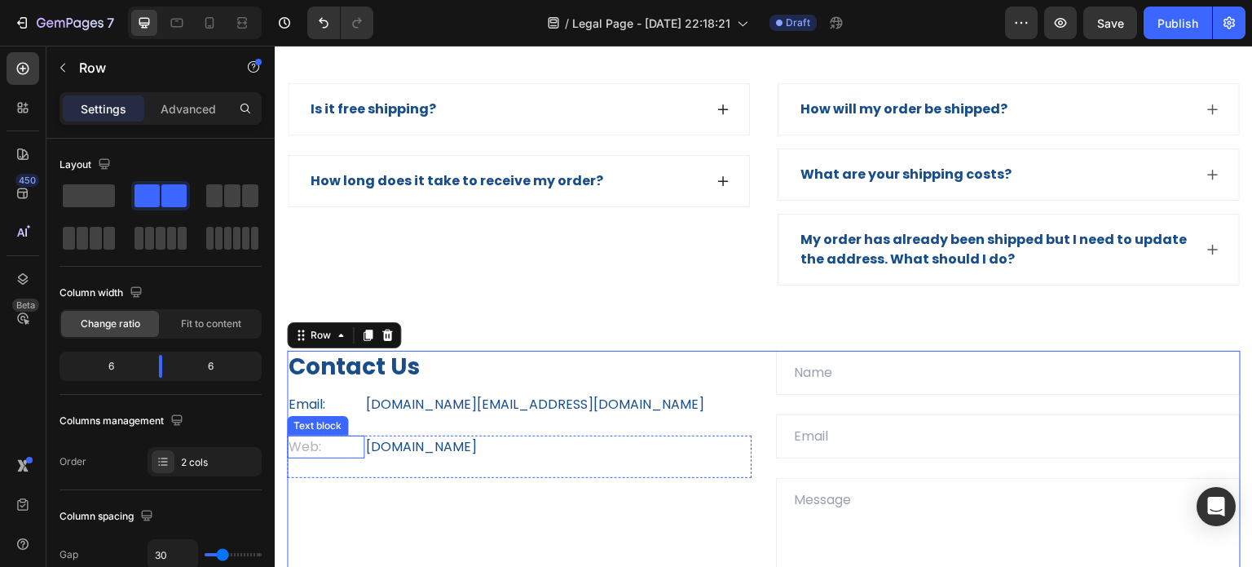
click at [314, 437] on p "Web:" at bounding box center [326, 447] width 74 height 20
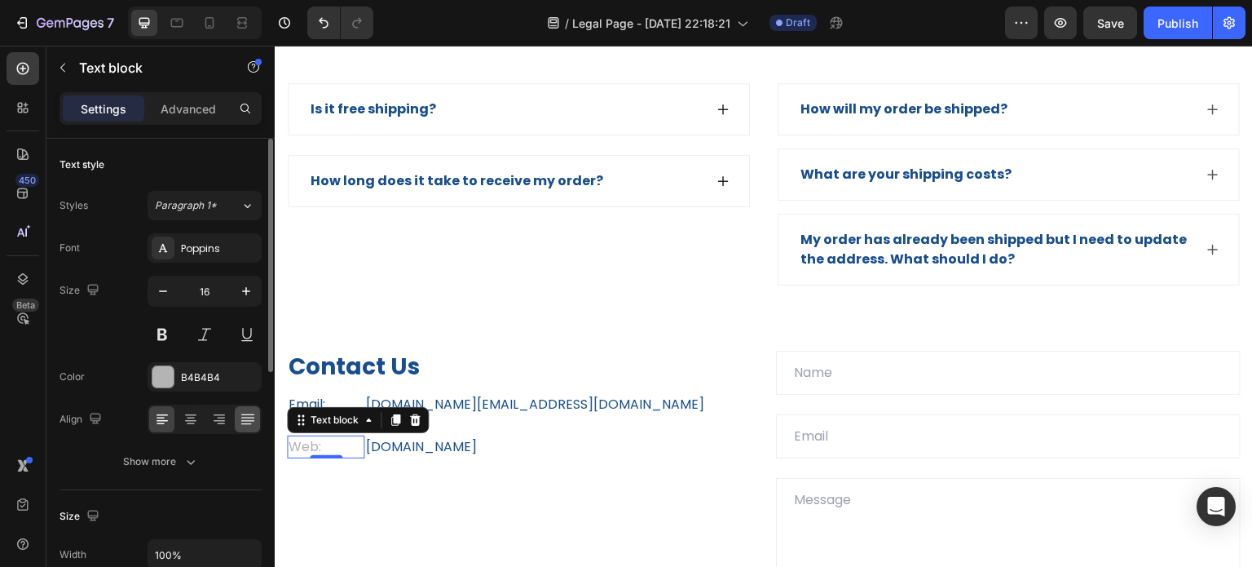
drag, startPoint x: 157, startPoint y: 381, endPoint x: 257, endPoint y: 410, distance: 103.7
click at [158, 381] on div at bounding box center [162, 376] width 21 height 21
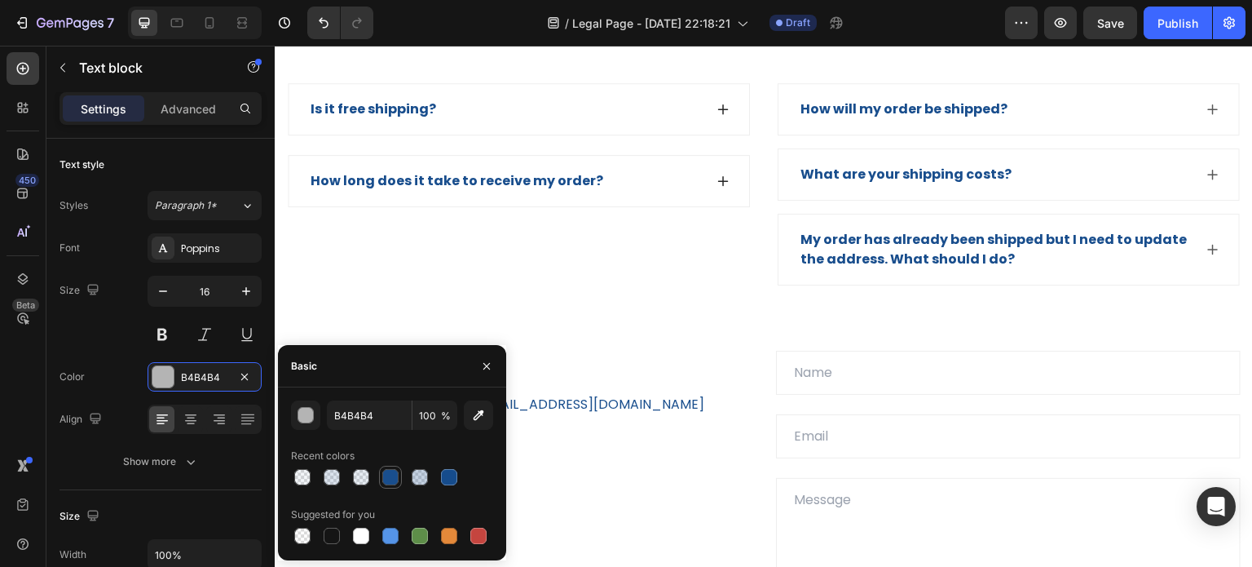
click at [391, 482] on div at bounding box center [390, 477] width 16 height 16
type input "164C8C"
type input "99"
click at [659, 508] on div "Contact Us Heading Email: Text block fluff.n.company@gmail.com Text block Row W…" at bounding box center [519, 508] width 465 height 314
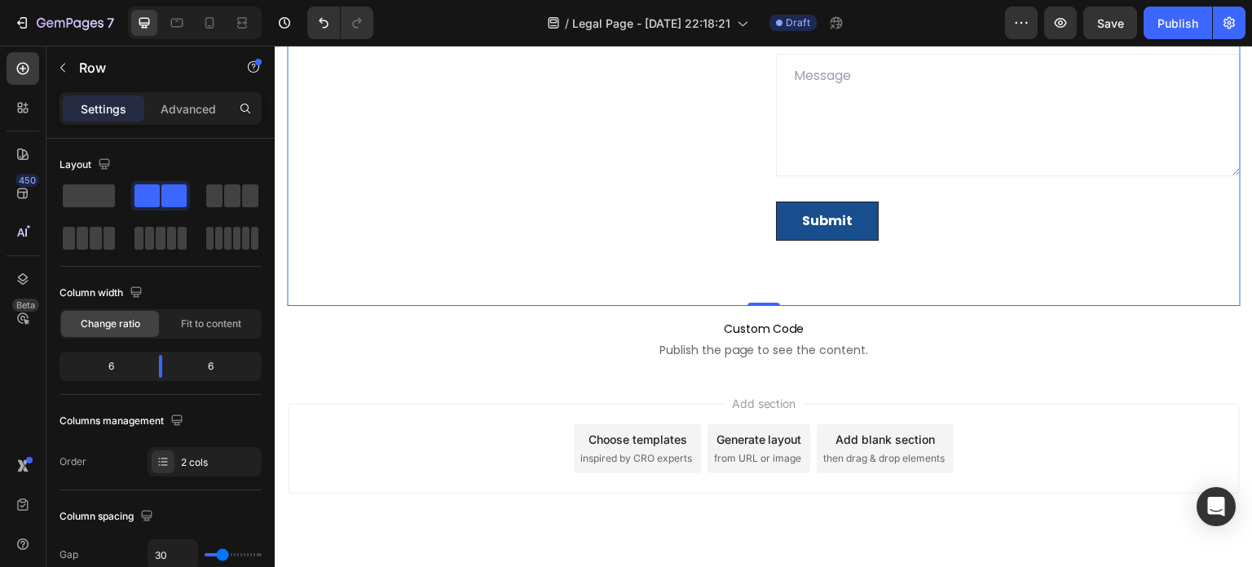
scroll to position [2690, 0]
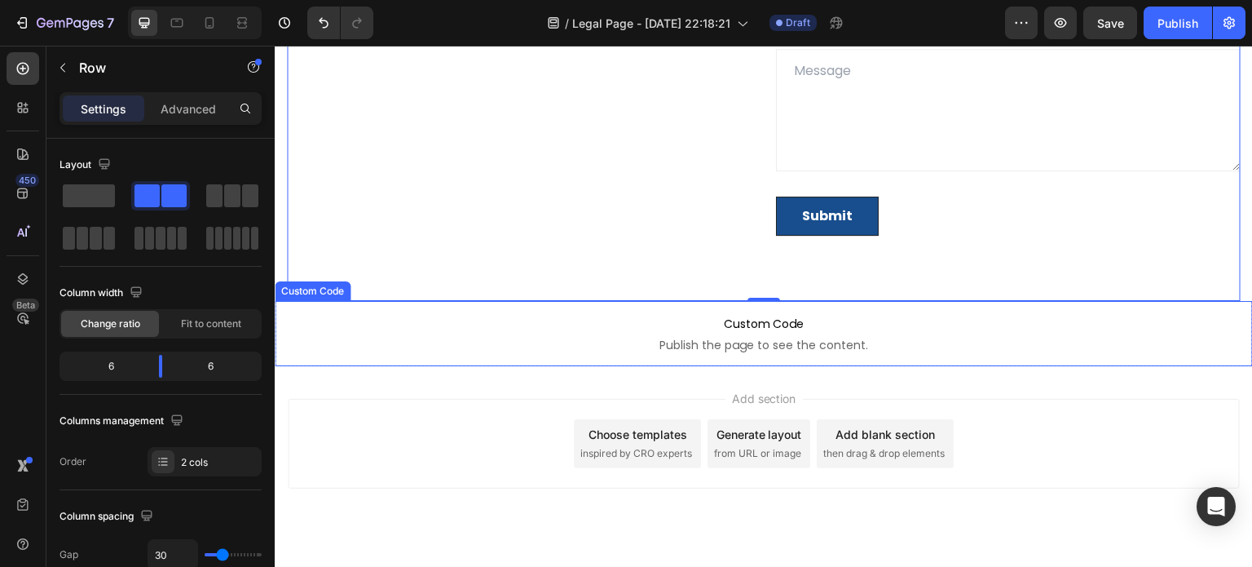
click at [922, 351] on p "Custom Code Publish the page to see the content." at bounding box center [764, 333] width 978 height 65
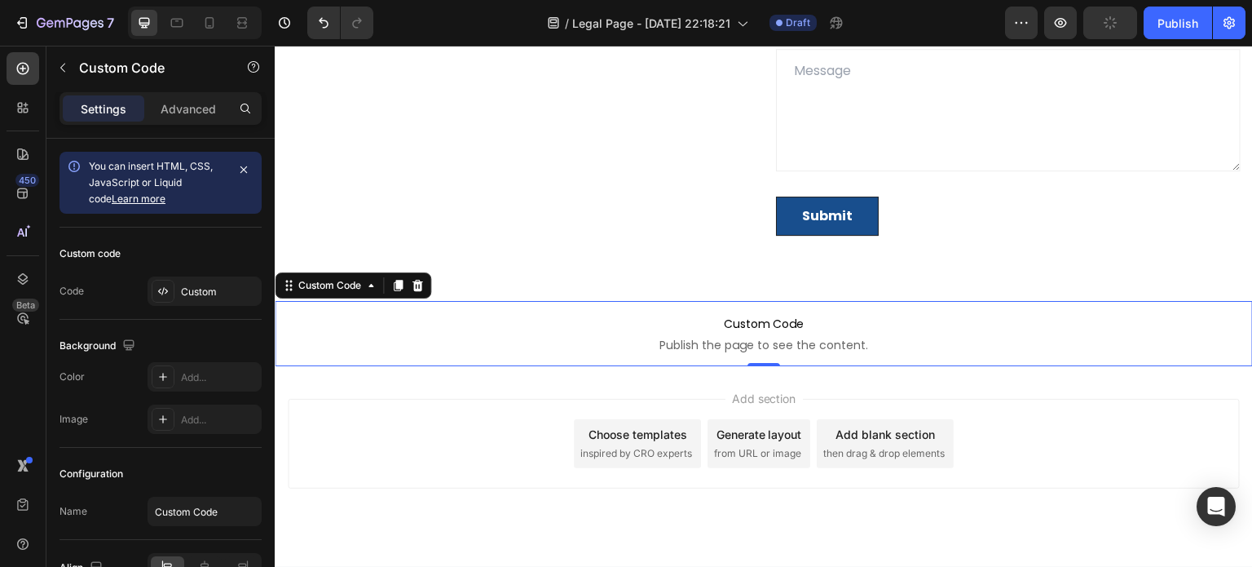
scroll to position [2364, 0]
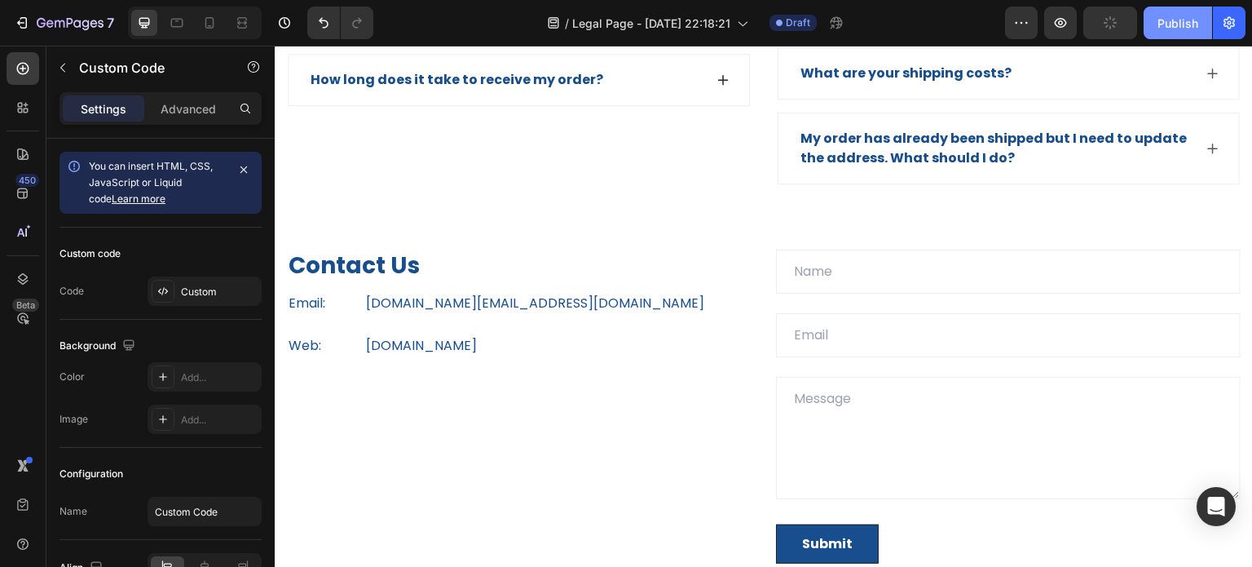
click at [1209, 11] on button "Publish" at bounding box center [1178, 23] width 68 height 33
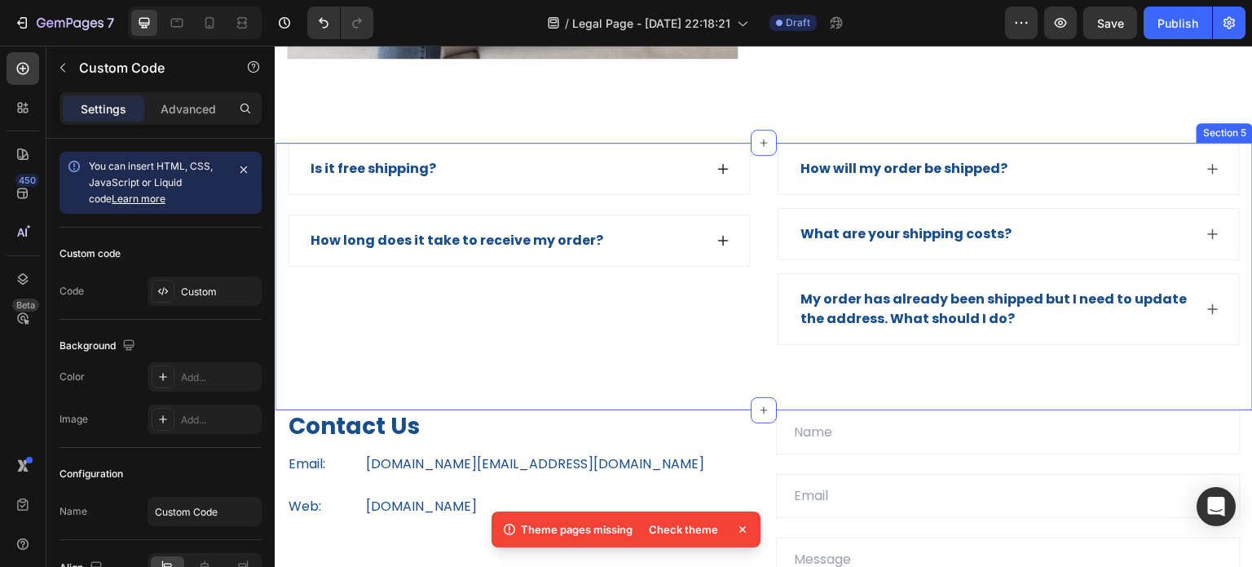
scroll to position [2119, 0]
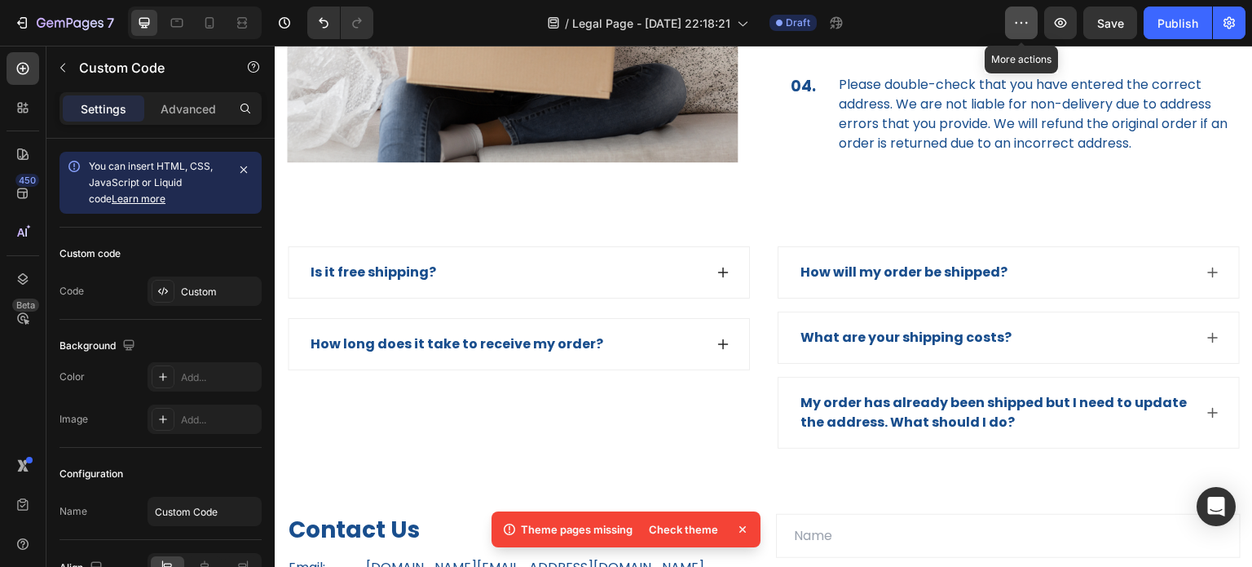
click at [1024, 29] on icon "button" at bounding box center [1021, 23] width 16 height 16
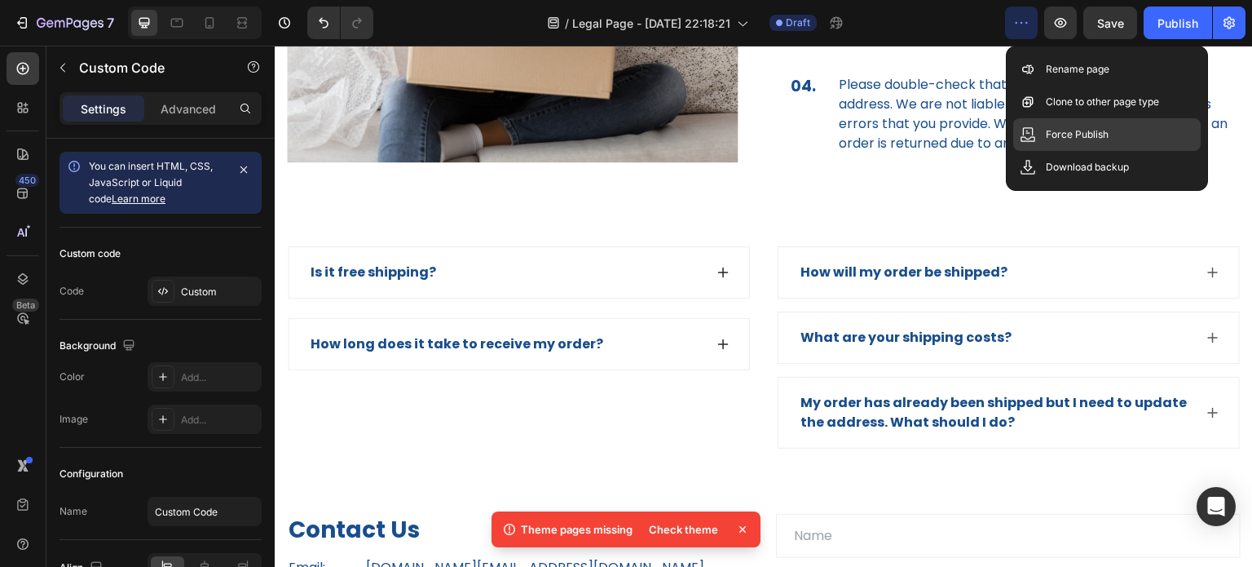
click at [1083, 142] on p "Force Publish" at bounding box center [1077, 134] width 63 height 16
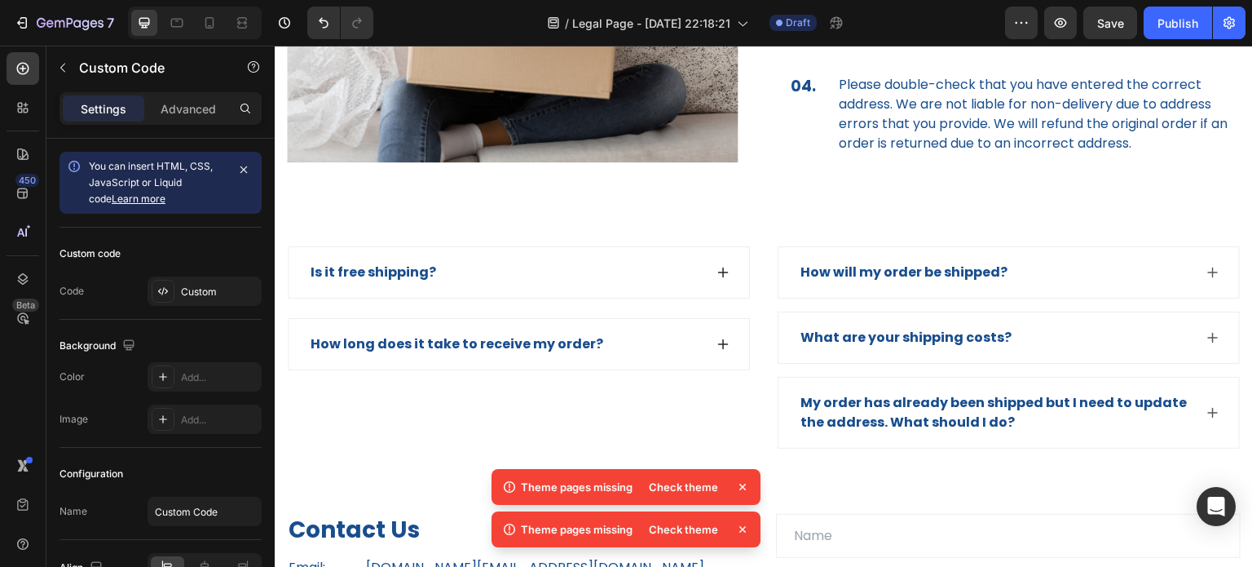
click at [694, 487] on div "Check theme" at bounding box center [683, 486] width 89 height 23
click at [1026, 22] on icon "button" at bounding box center [1027, 23] width 2 height 2
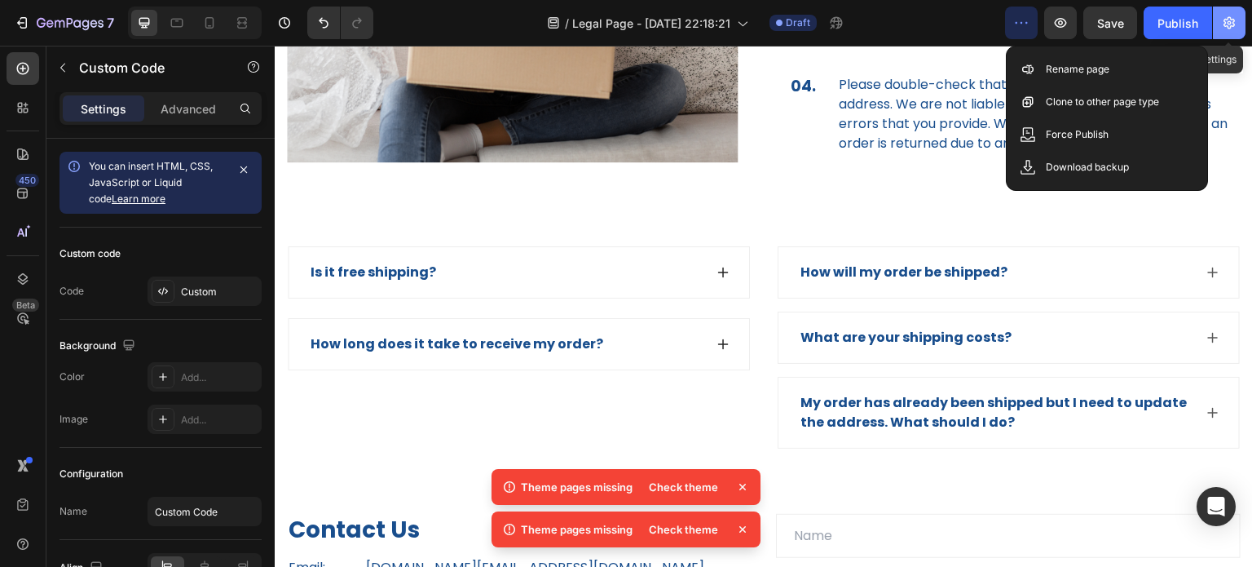
click at [1223, 28] on icon "button" at bounding box center [1229, 23] width 16 height 16
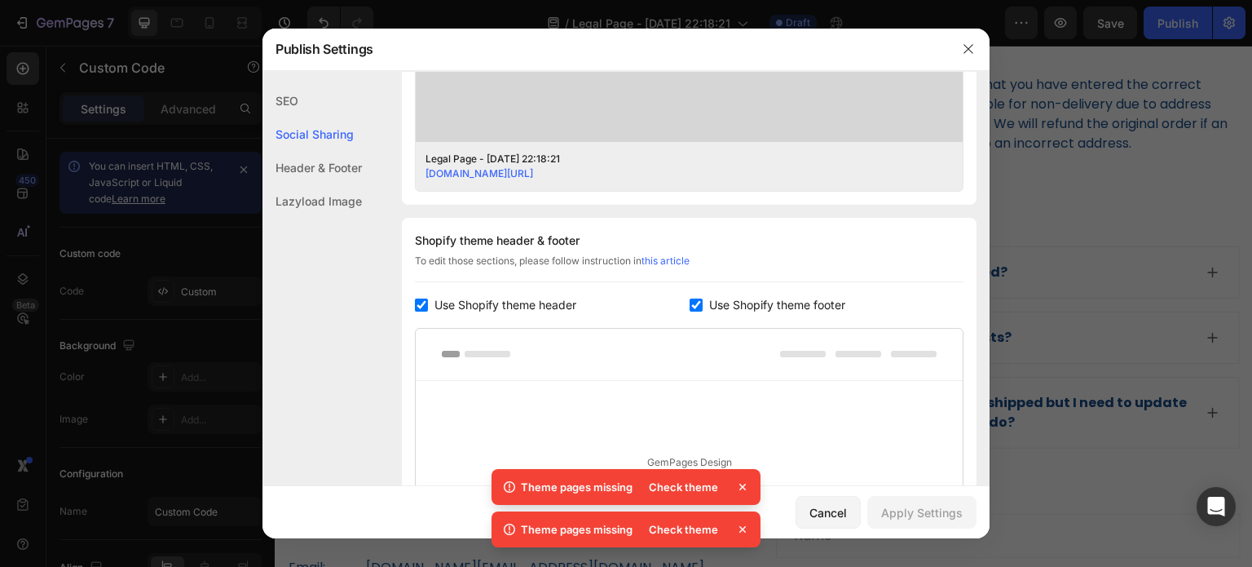
scroll to position [734, 0]
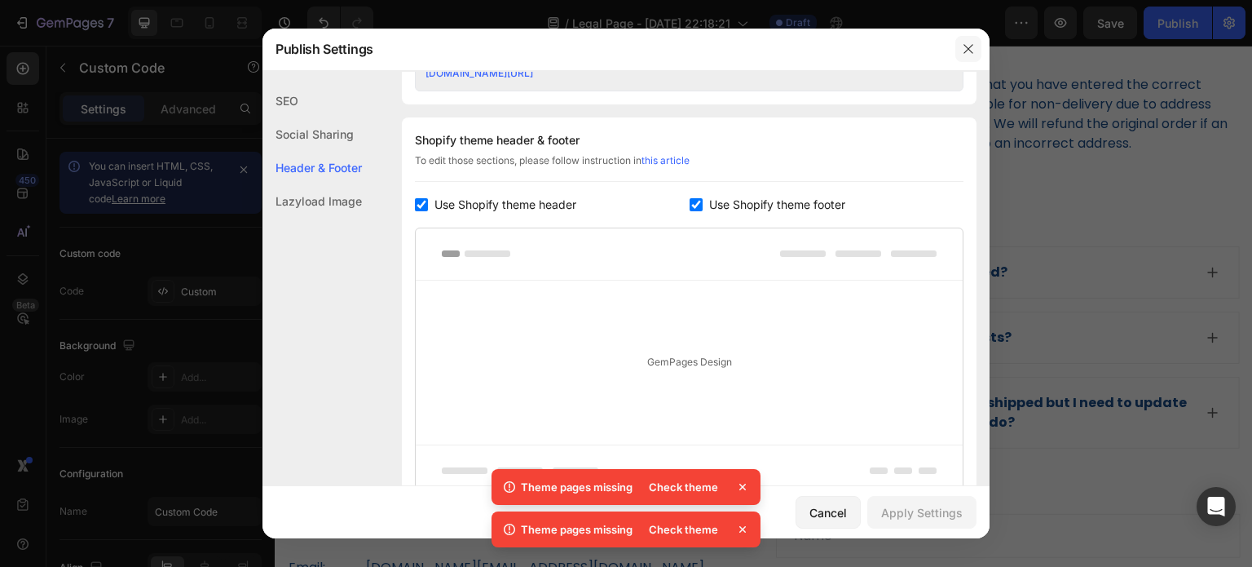
click at [972, 39] on button "button" at bounding box center [968, 49] width 26 height 26
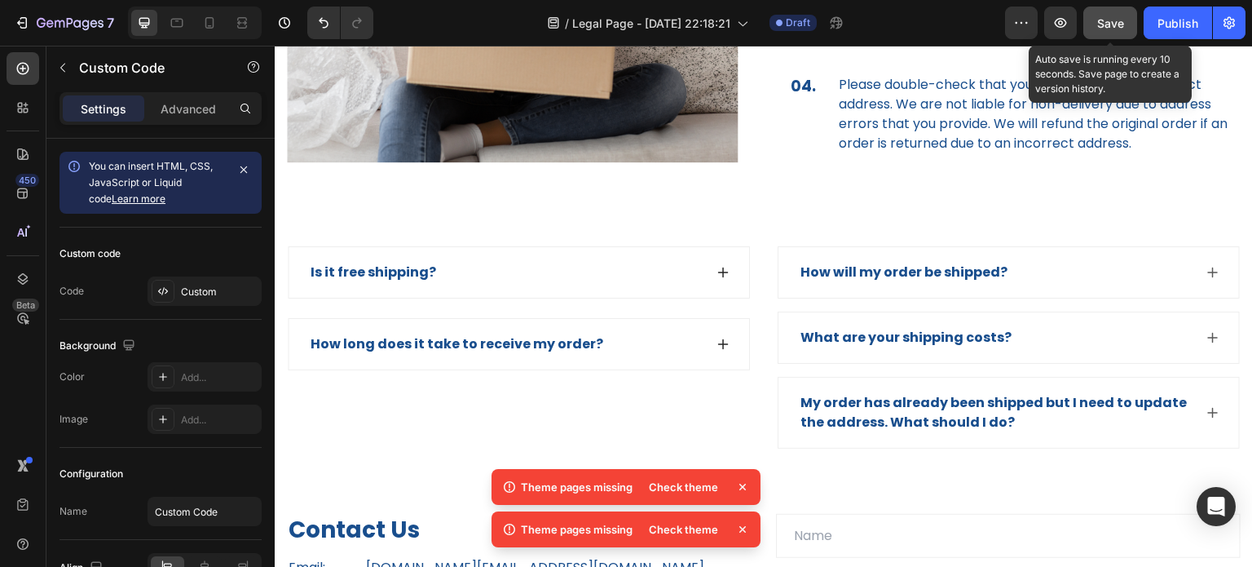
click at [1098, 28] on span "Save" at bounding box center [1110, 23] width 27 height 14
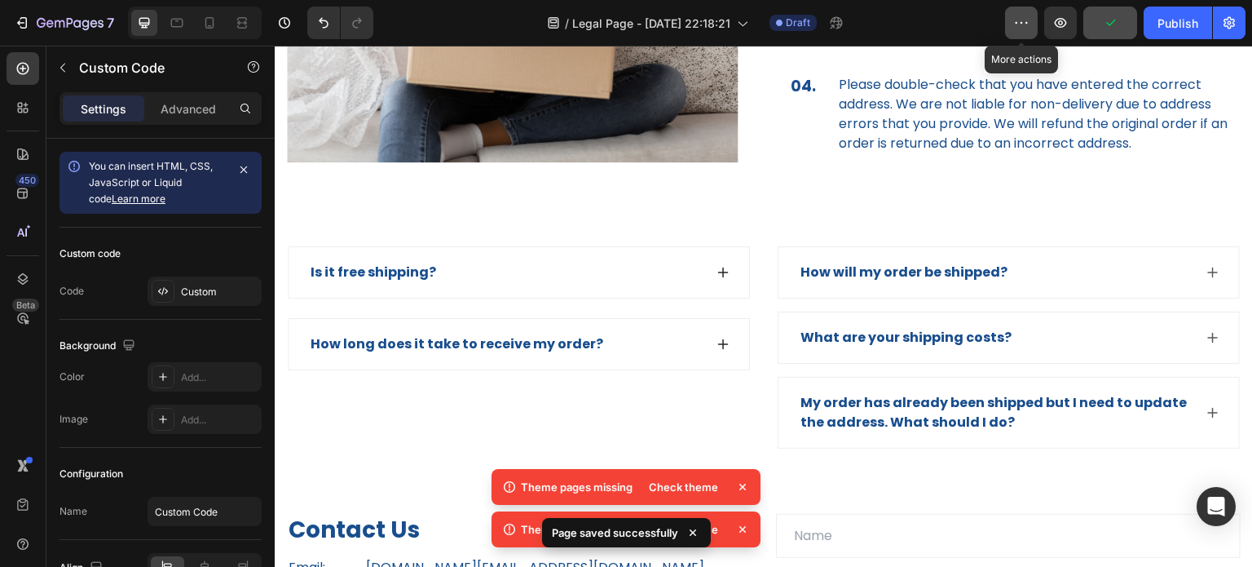
click at [1026, 30] on icon "button" at bounding box center [1021, 23] width 16 height 16
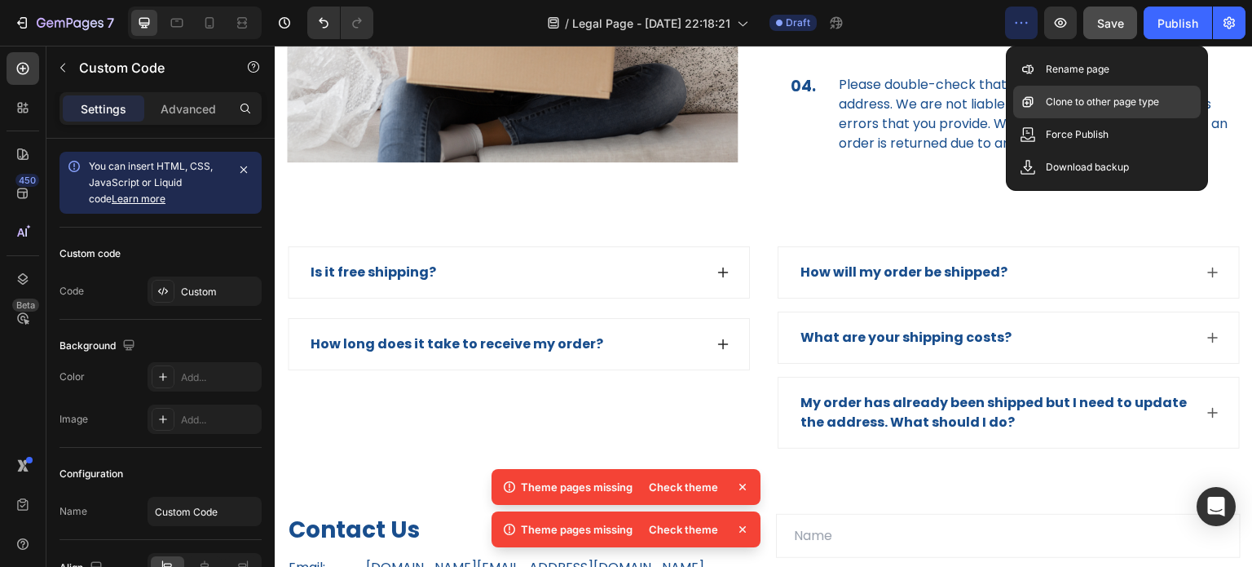
click at [1114, 104] on p "Clone to other page type" at bounding box center [1102, 102] width 113 height 16
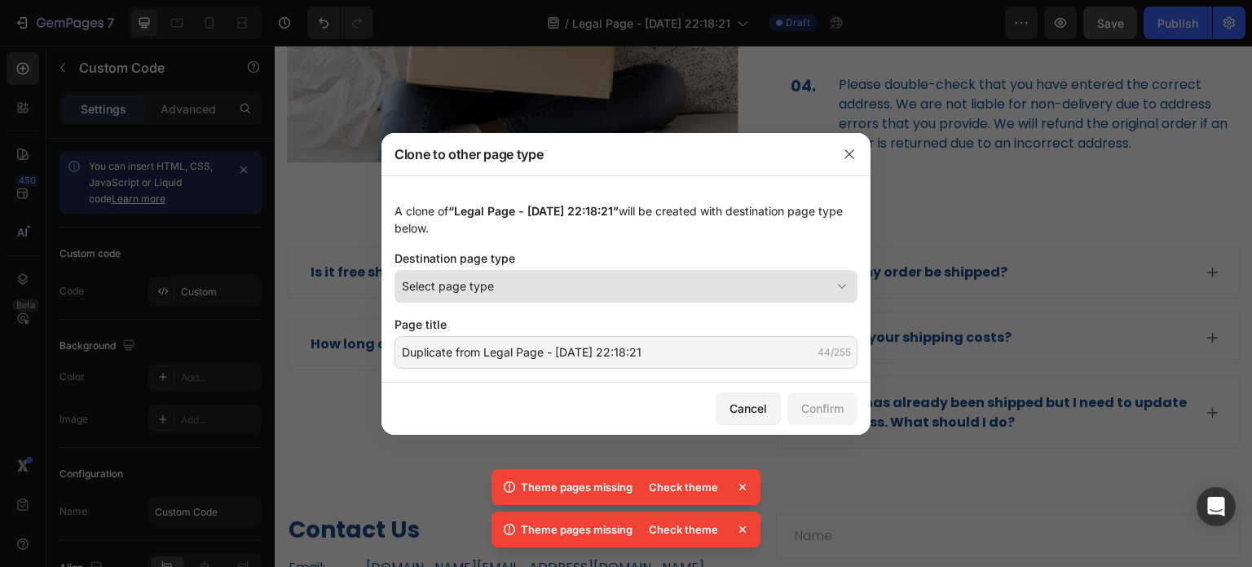
click at [672, 289] on div "Select page type" at bounding box center [616, 285] width 429 height 17
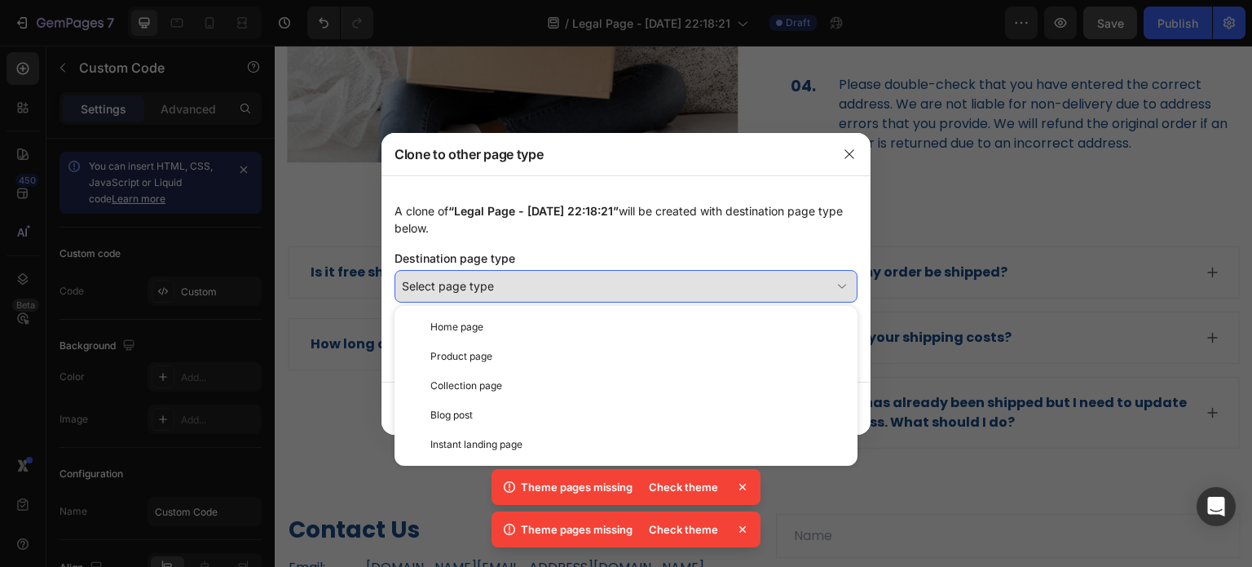
click at [574, 283] on div "Select page type" at bounding box center [616, 285] width 429 height 17
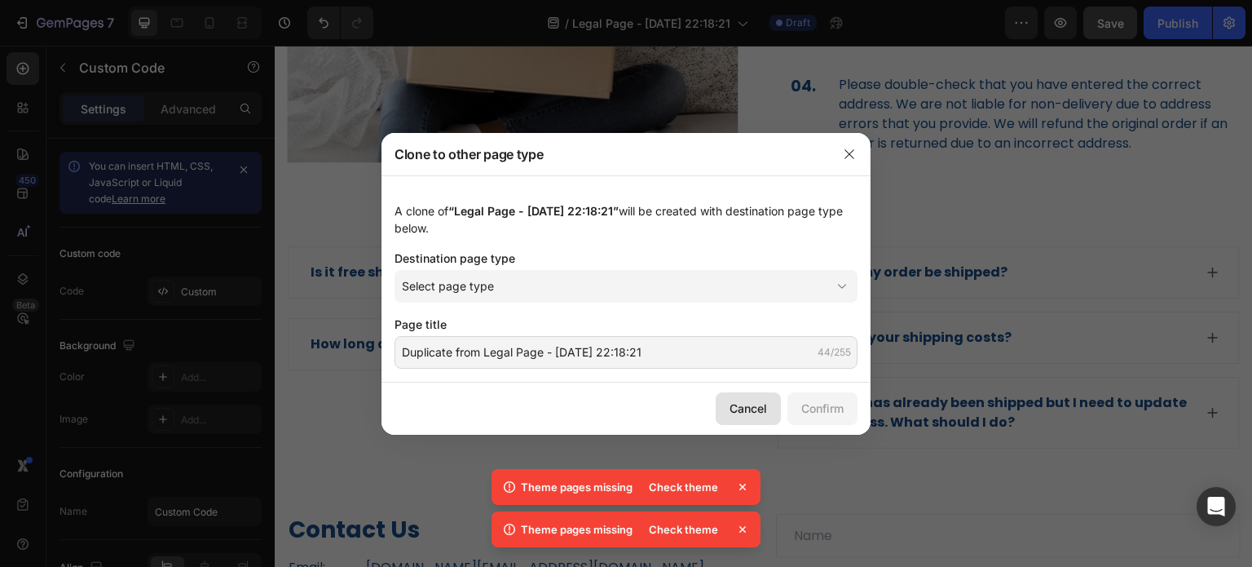
click at [753, 405] on div "Cancel" at bounding box center [748, 407] width 37 height 17
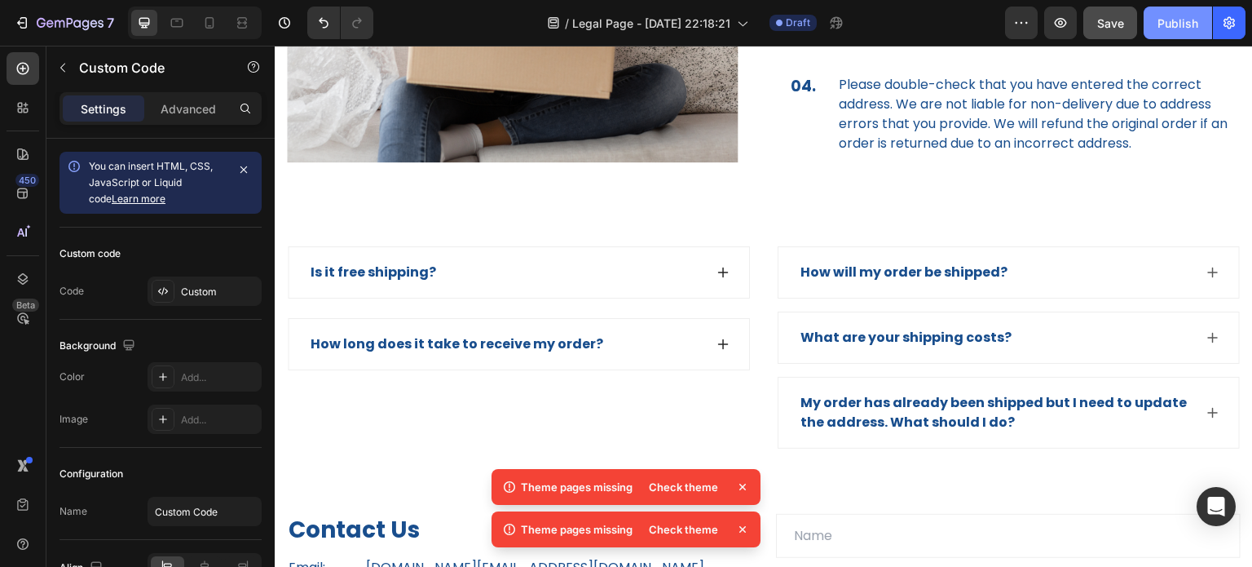
click at [1173, 30] on div "Publish" at bounding box center [1178, 23] width 41 height 17
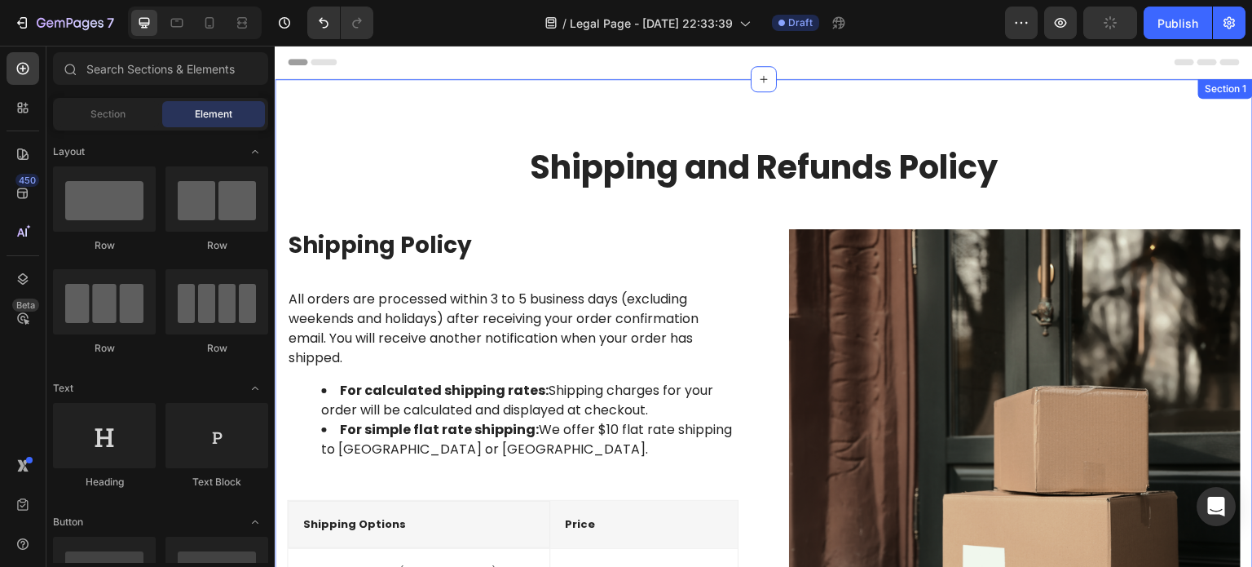
click at [362, 104] on div "Shipping and Refunds Policy Heading Row Shipping Policy Heading All orders are …" at bounding box center [764, 456] width 978 height 755
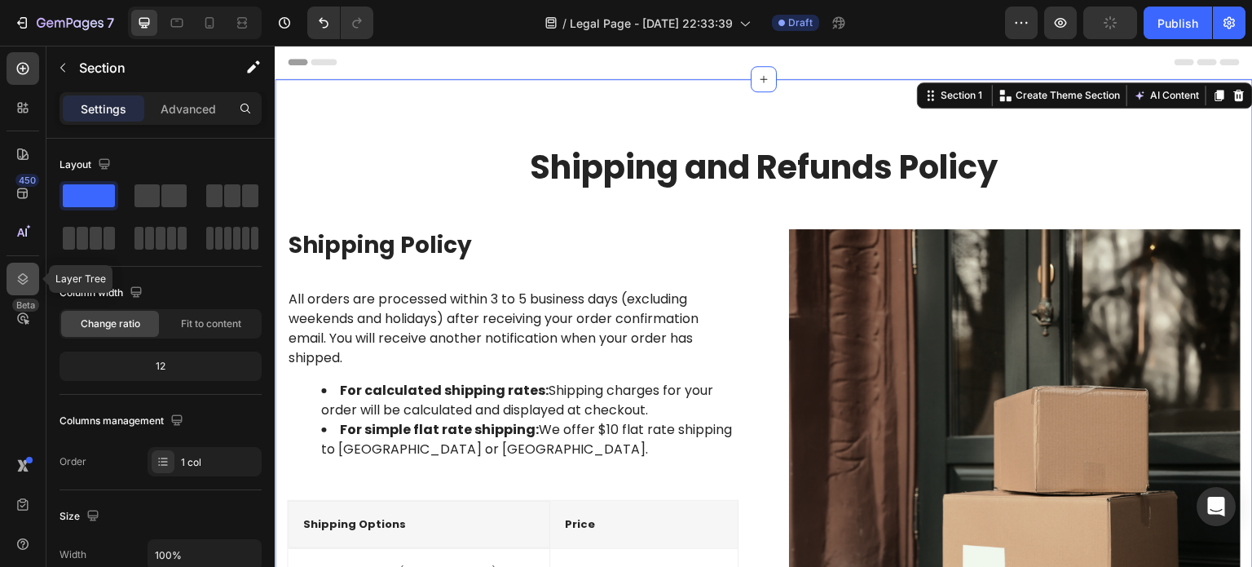
click at [33, 280] on div at bounding box center [23, 278] width 33 height 33
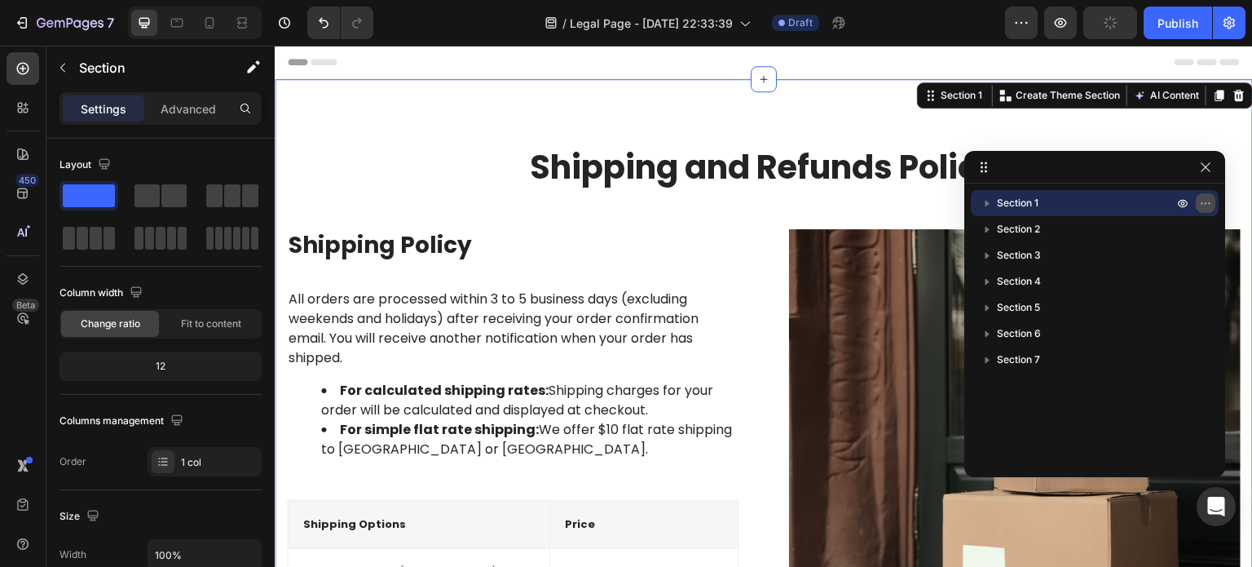
click at [1202, 201] on icon "button" at bounding box center [1205, 202] width 13 height 13
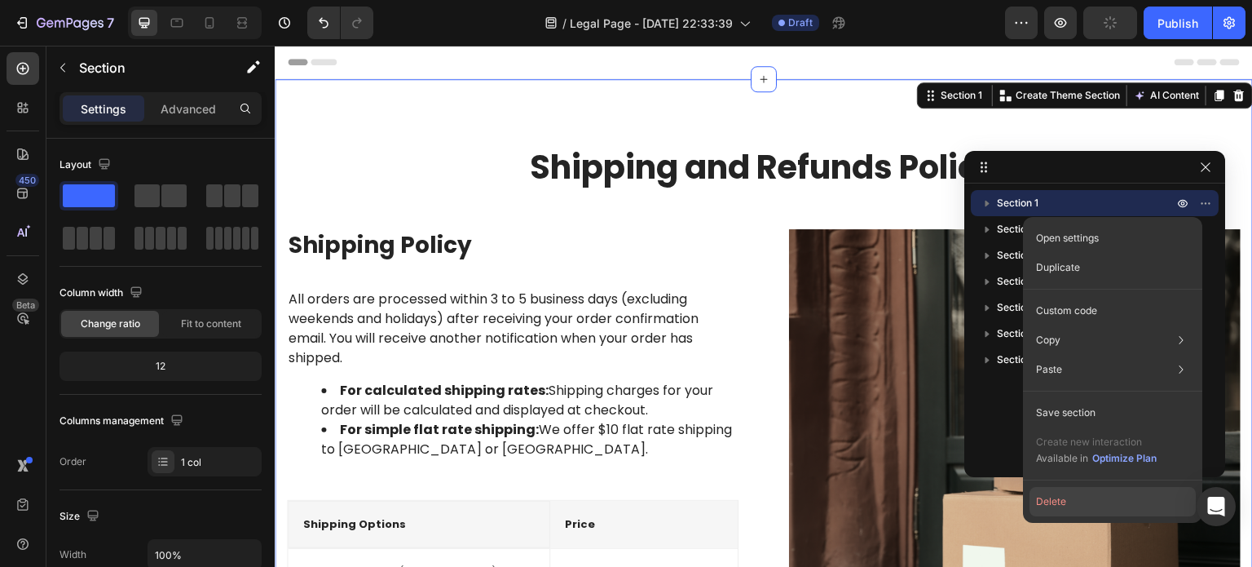
click at [1100, 492] on button "Delete" at bounding box center [1113, 501] width 166 height 29
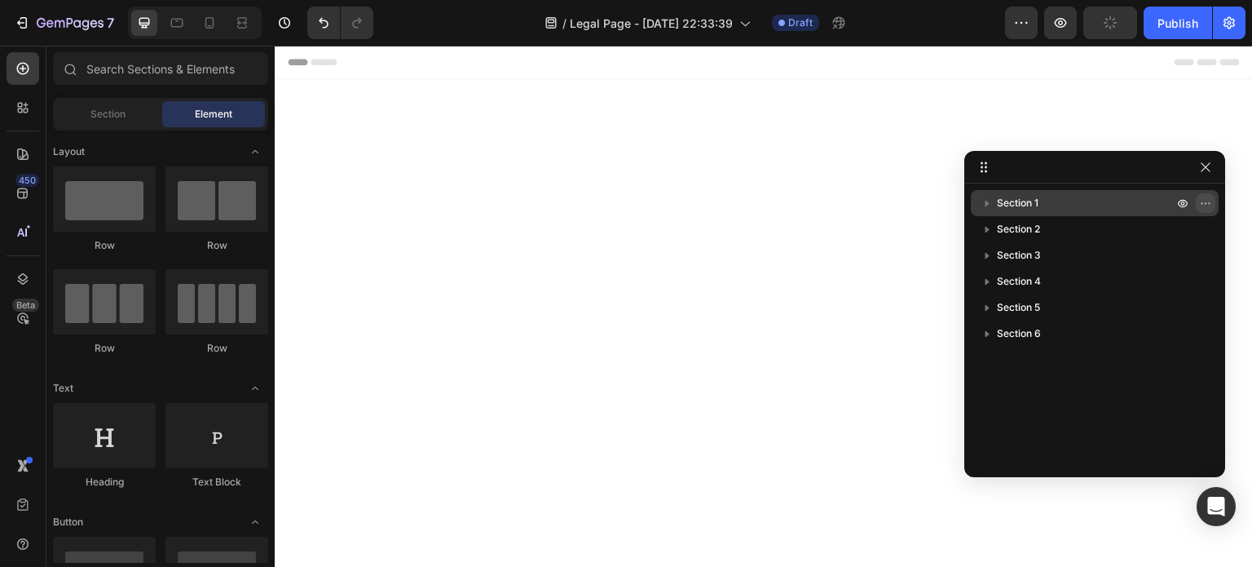
click at [1203, 204] on icon "button" at bounding box center [1205, 202] width 13 height 13
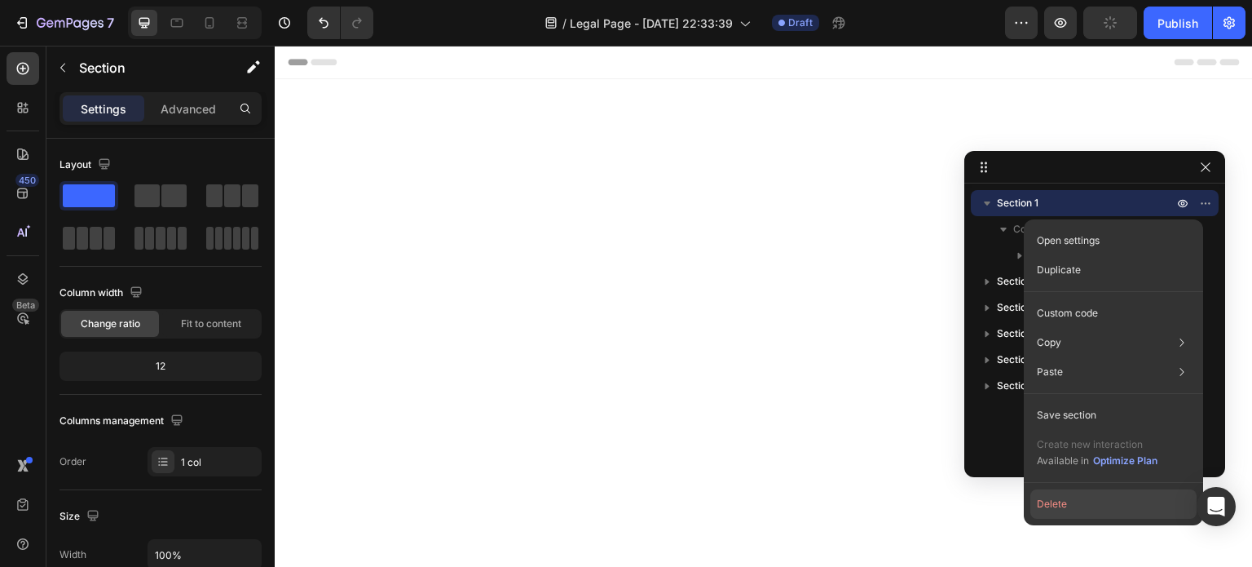
click at [1104, 510] on button "Delete" at bounding box center [1113, 503] width 166 height 29
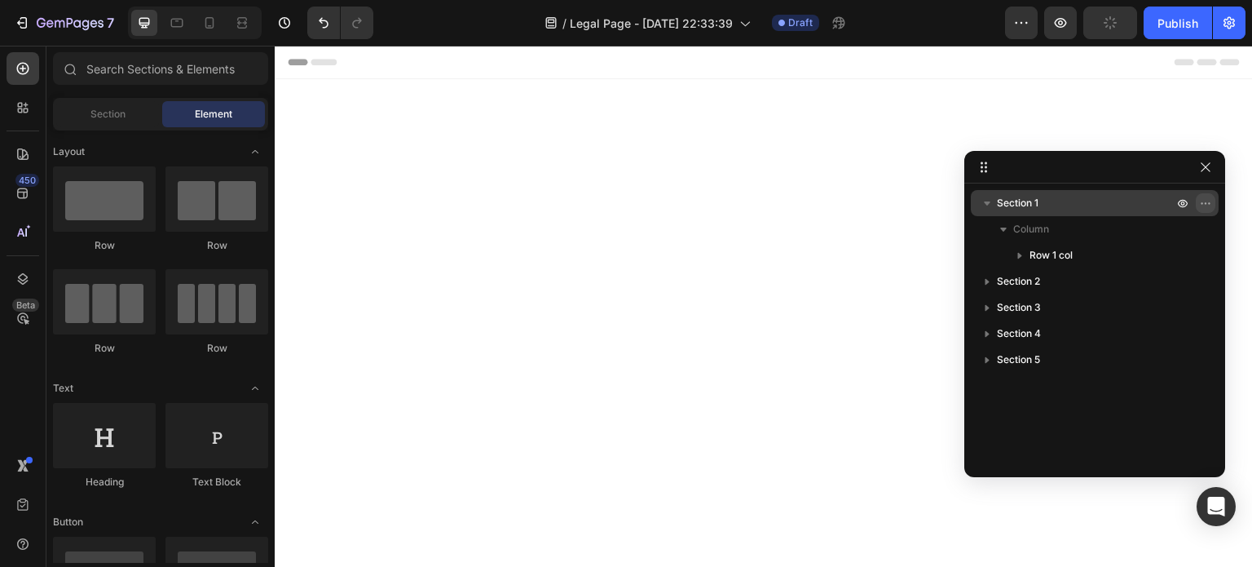
click at [1209, 197] on icon "button" at bounding box center [1205, 202] width 13 height 13
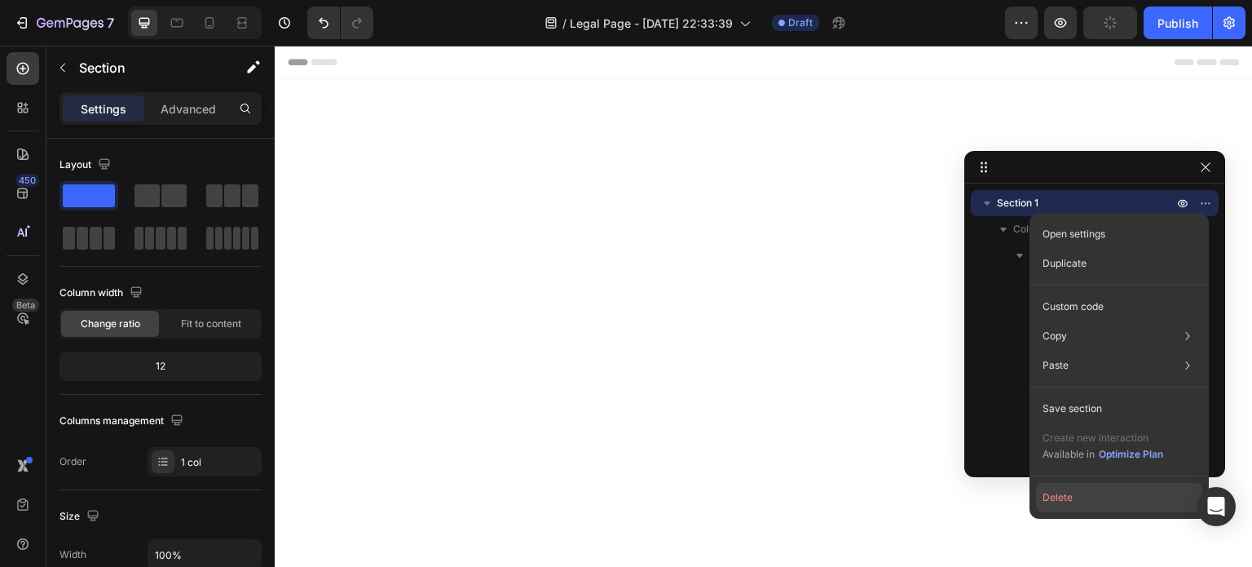
click at [1095, 501] on button "Delete" at bounding box center [1119, 497] width 166 height 29
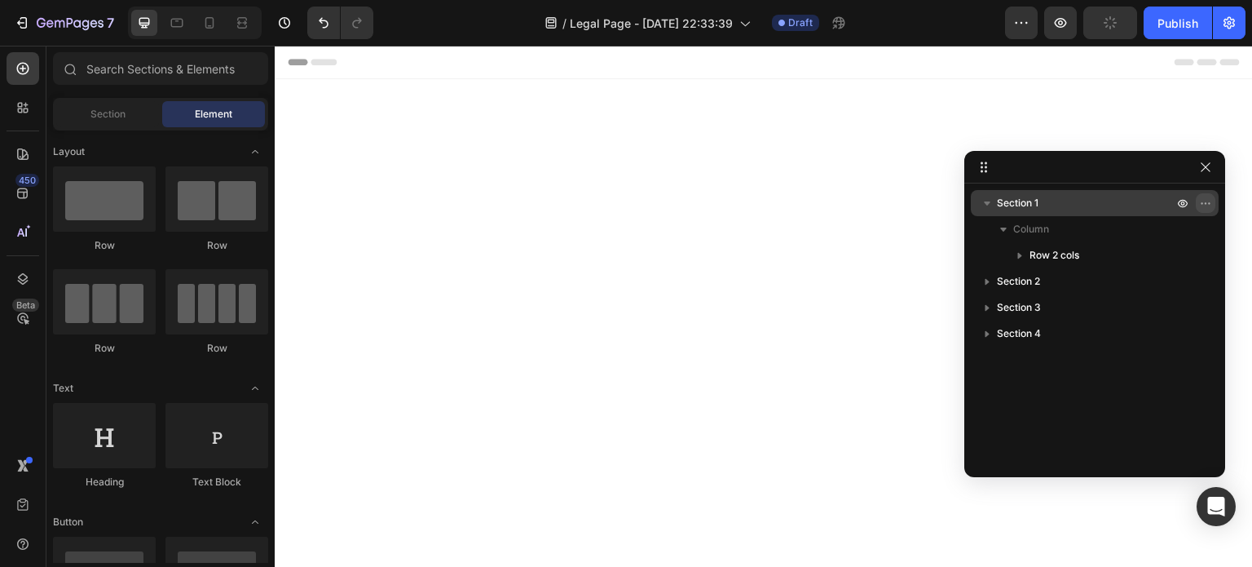
click at [1202, 197] on icon "button" at bounding box center [1205, 202] width 13 height 13
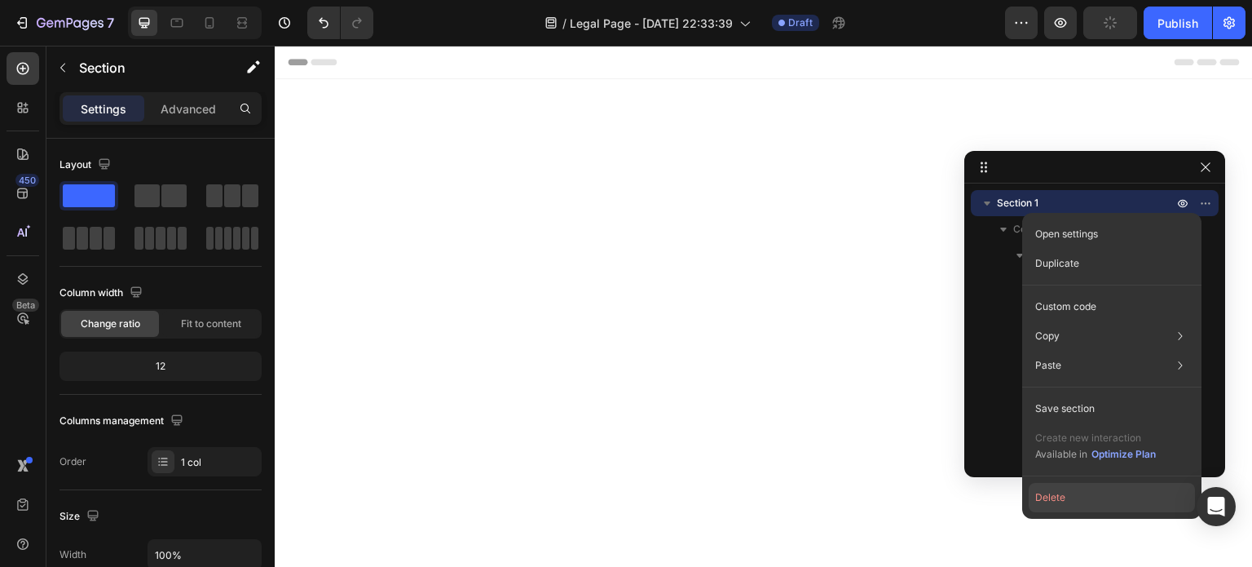
click at [1085, 501] on button "Delete" at bounding box center [1112, 497] width 166 height 29
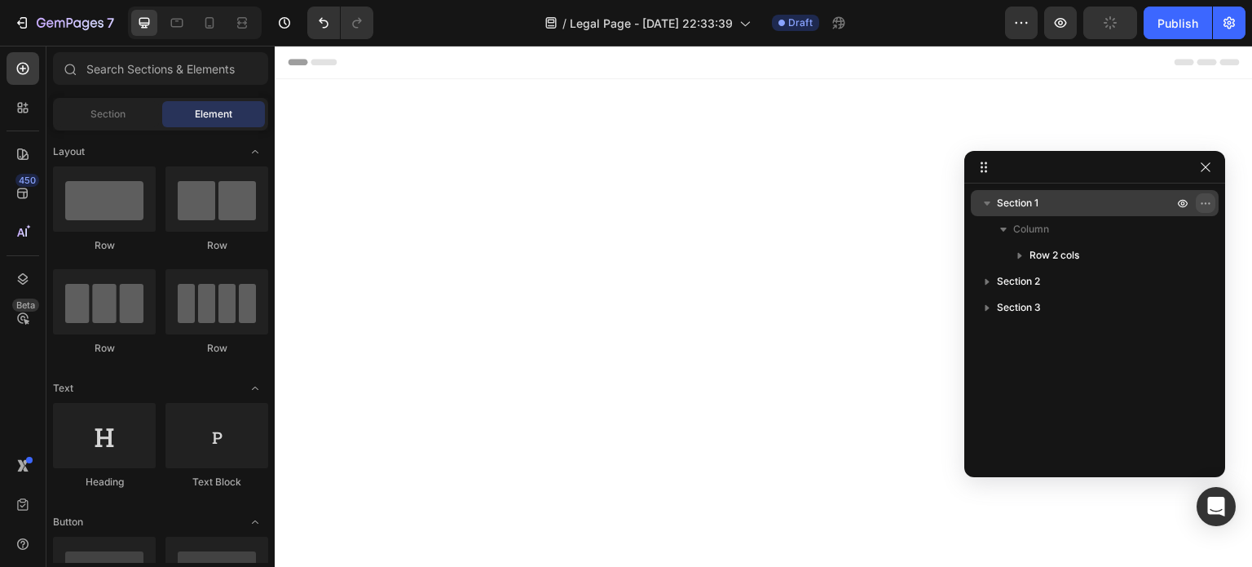
click at [1202, 199] on icon "button" at bounding box center [1205, 202] width 13 height 13
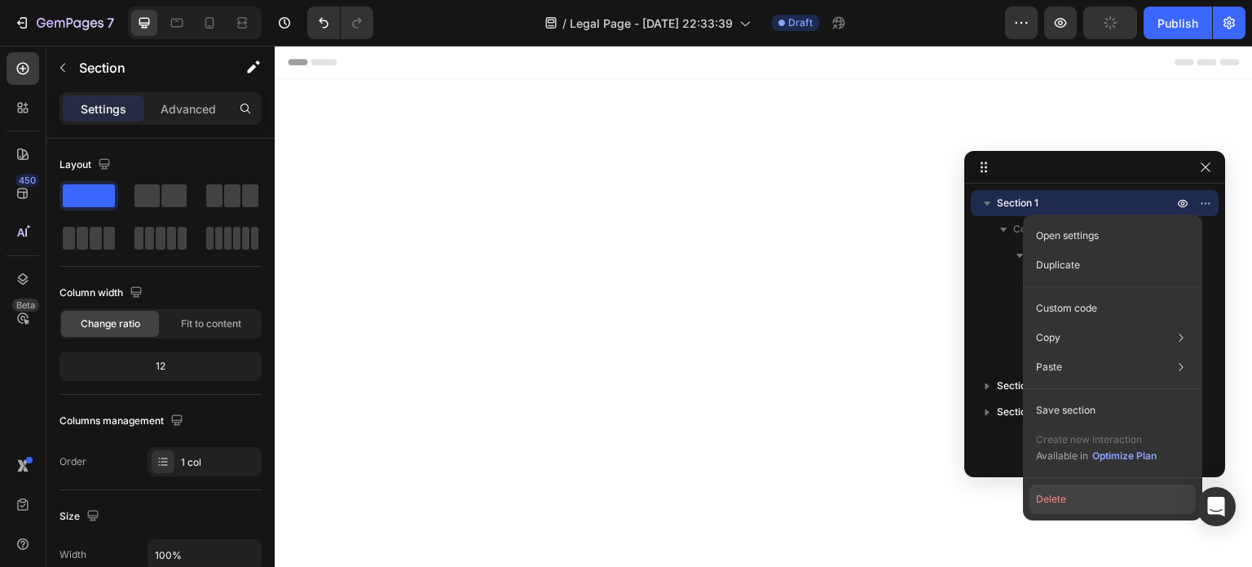
drag, startPoint x: 1062, startPoint y: 505, endPoint x: 792, endPoint y: 443, distance: 277.6
click at [1062, 505] on button "Delete" at bounding box center [1113, 498] width 166 height 29
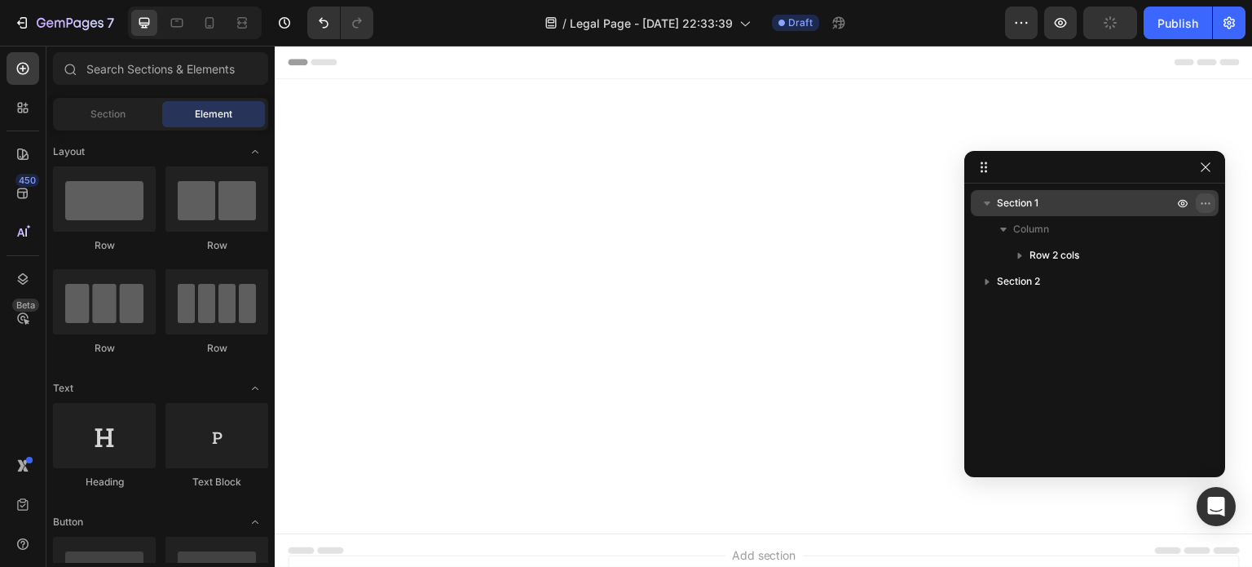
click at [1203, 201] on icon "button" at bounding box center [1205, 202] width 13 height 13
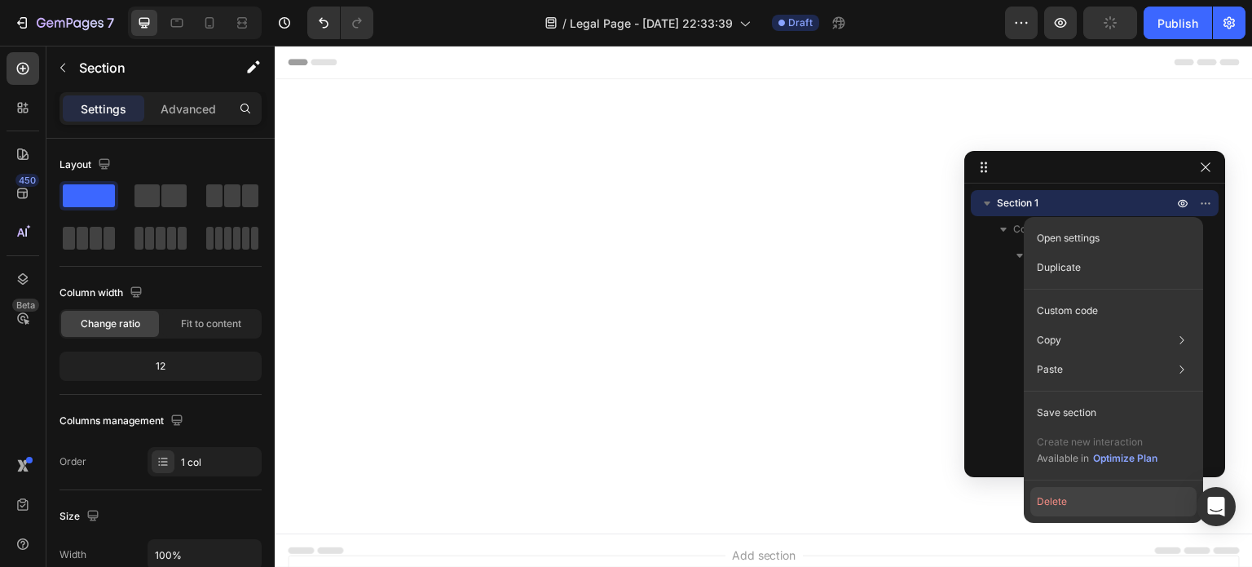
click at [1052, 505] on button "Delete" at bounding box center [1113, 501] width 166 height 29
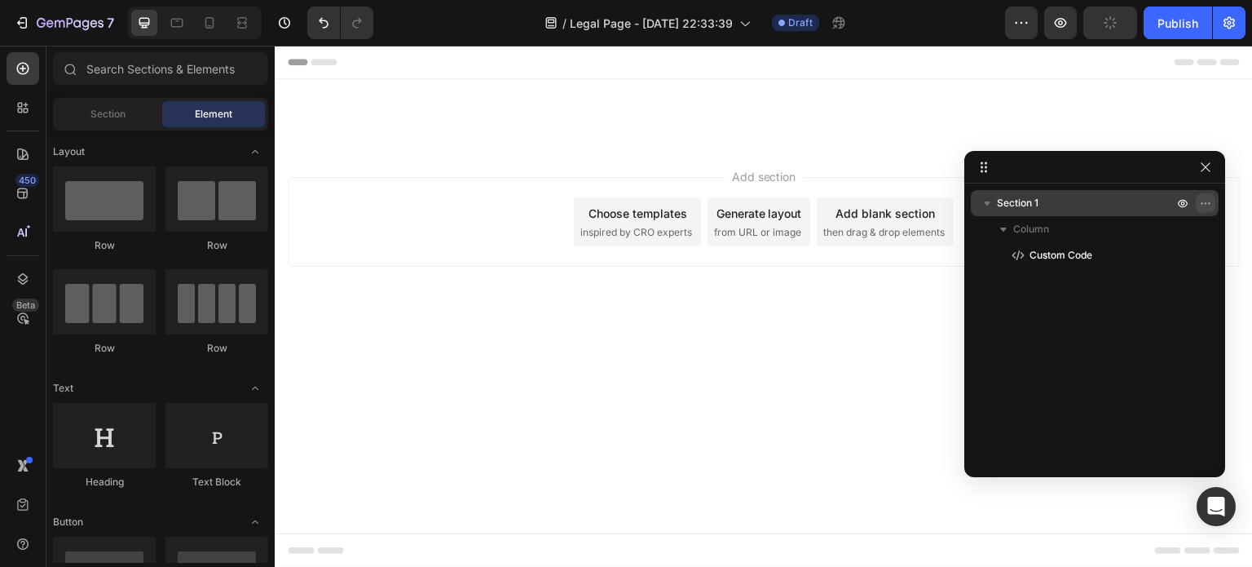
click at [1204, 198] on icon "button" at bounding box center [1205, 202] width 13 height 13
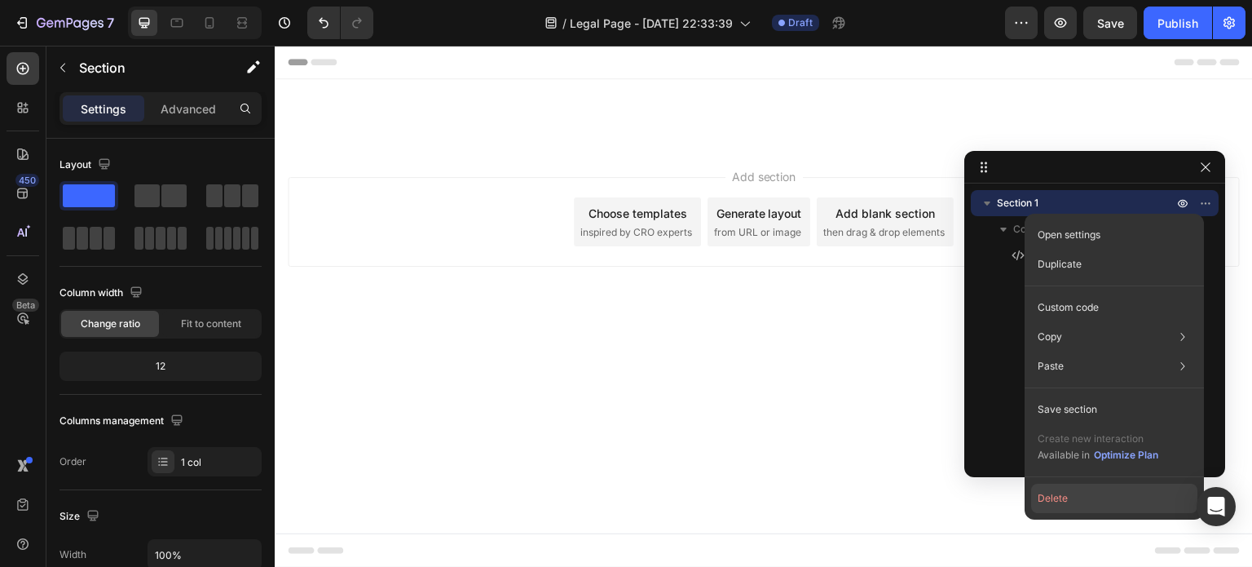
click at [1065, 501] on button "Delete" at bounding box center [1114, 497] width 166 height 29
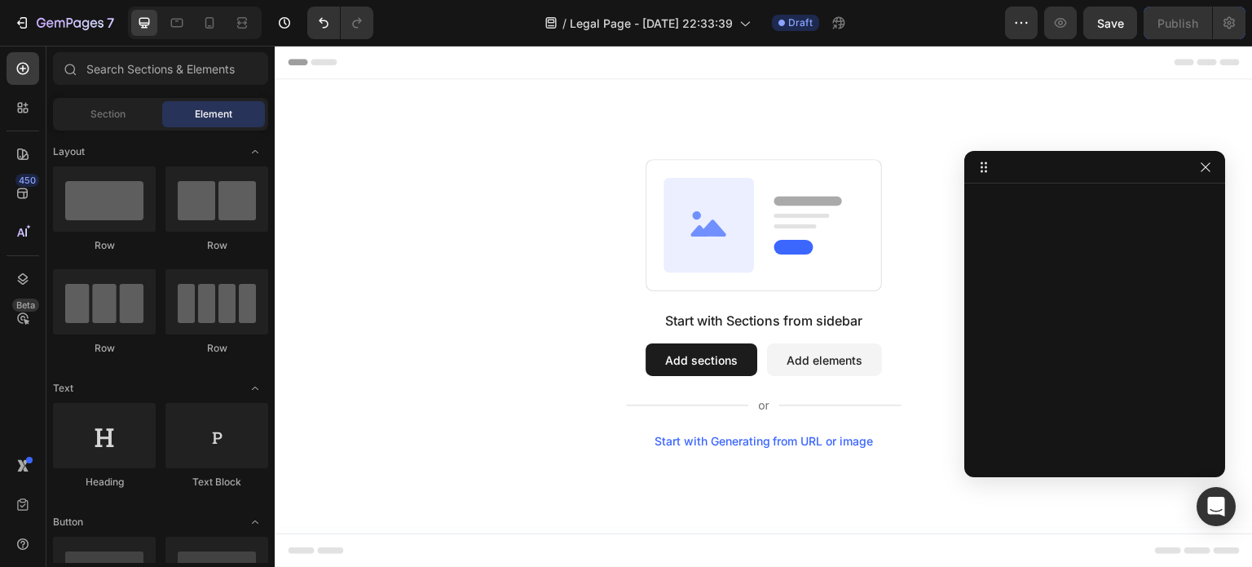
click at [1055, 309] on div at bounding box center [1094, 324] width 261 height 269
click at [417, 143] on div "Start with Sections from sidebar Add sections Add elements Start with Generatin…" at bounding box center [764, 303] width 978 height 448
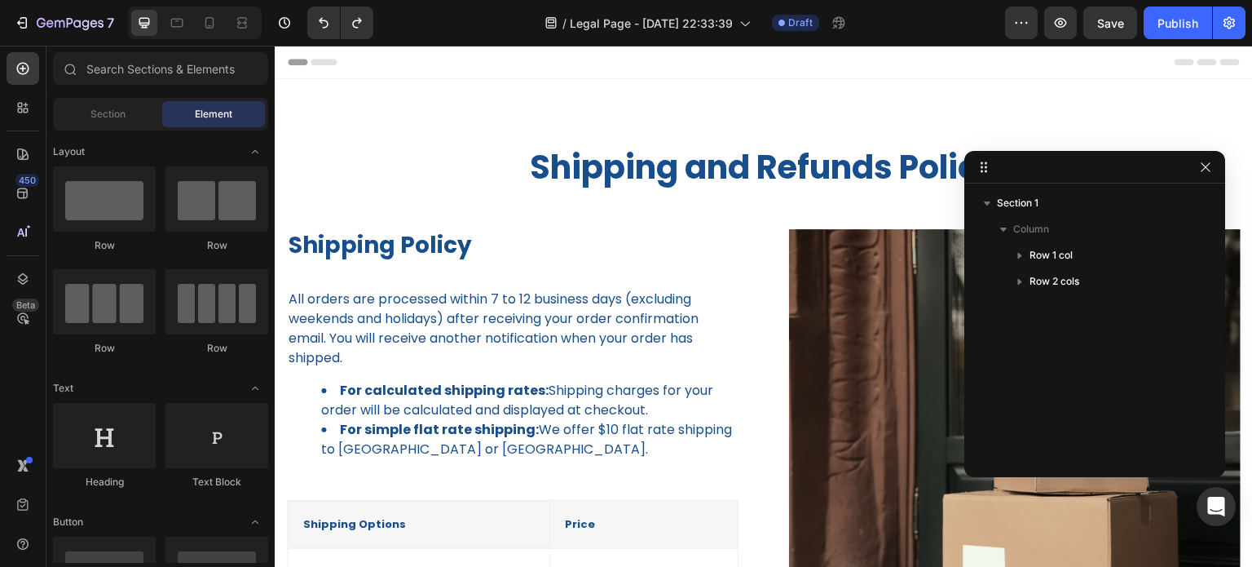
click at [1040, 341] on div "Section 1 Column Row 1 col Row 2 cols" at bounding box center [1094, 324] width 261 height 269
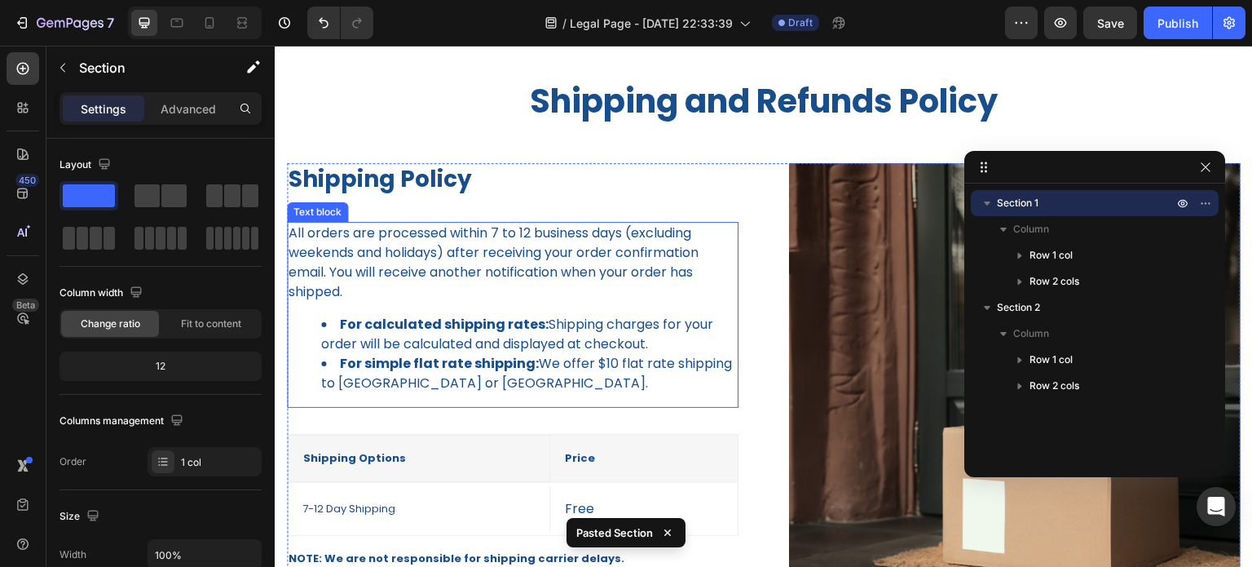
scroll to position [571, 0]
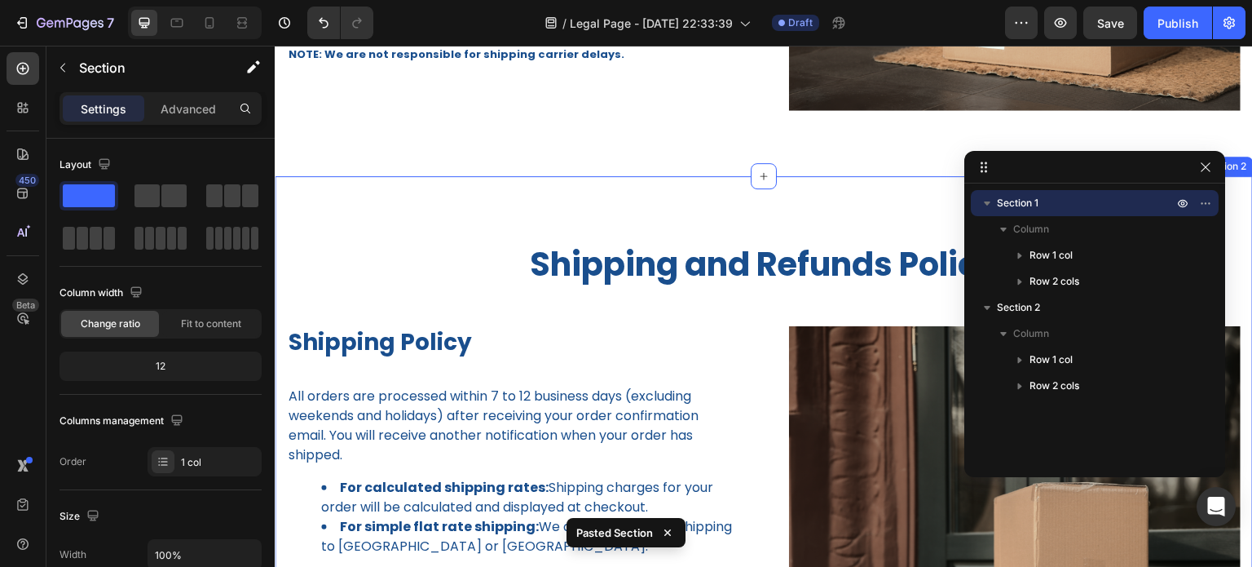
click at [654, 201] on div "Shipping and Refunds Policy Heading Row Shipping Policy Heading All orders are …" at bounding box center [764, 510] width 978 height 668
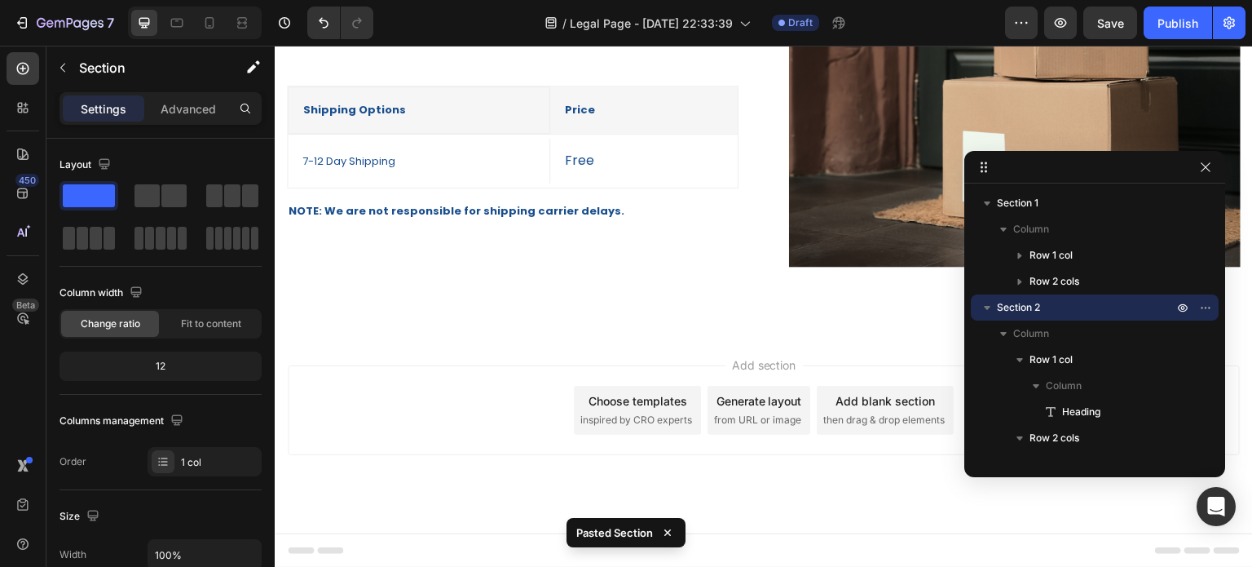
scroll to position [408, 0]
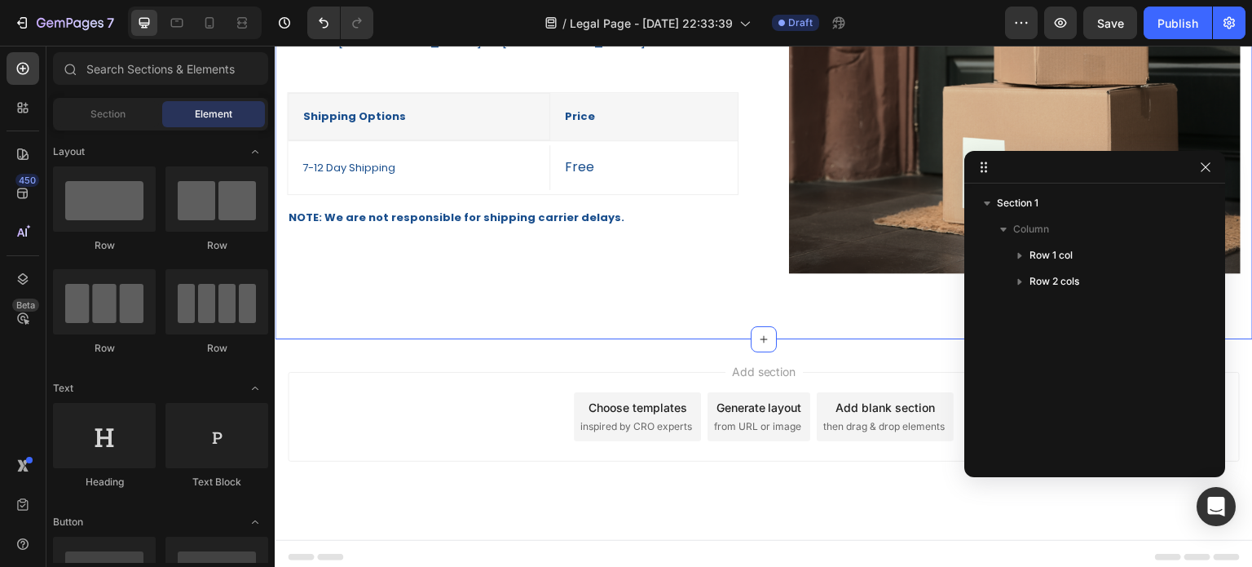
click at [512, 320] on div "Shipping and Refunds Policy Heading Row Shipping Policy Heading All orders are …" at bounding box center [764, 5] width 978 height 668
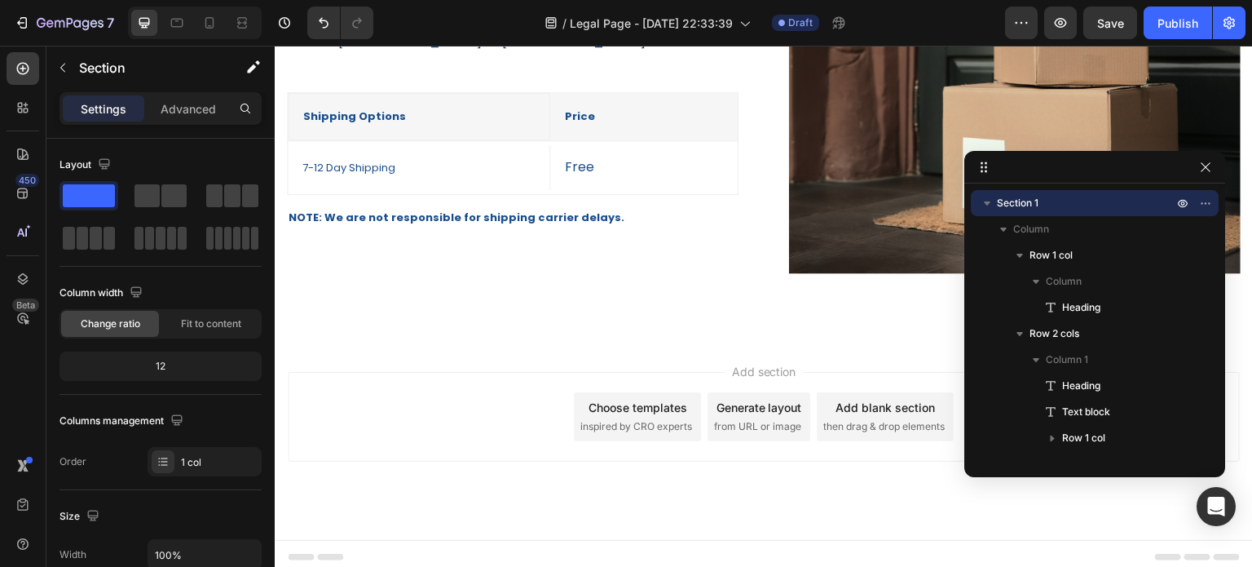
click at [483, 387] on div "Add section Choose templates inspired by CRO experts Generate layout from URL o…" at bounding box center [764, 417] width 952 height 90
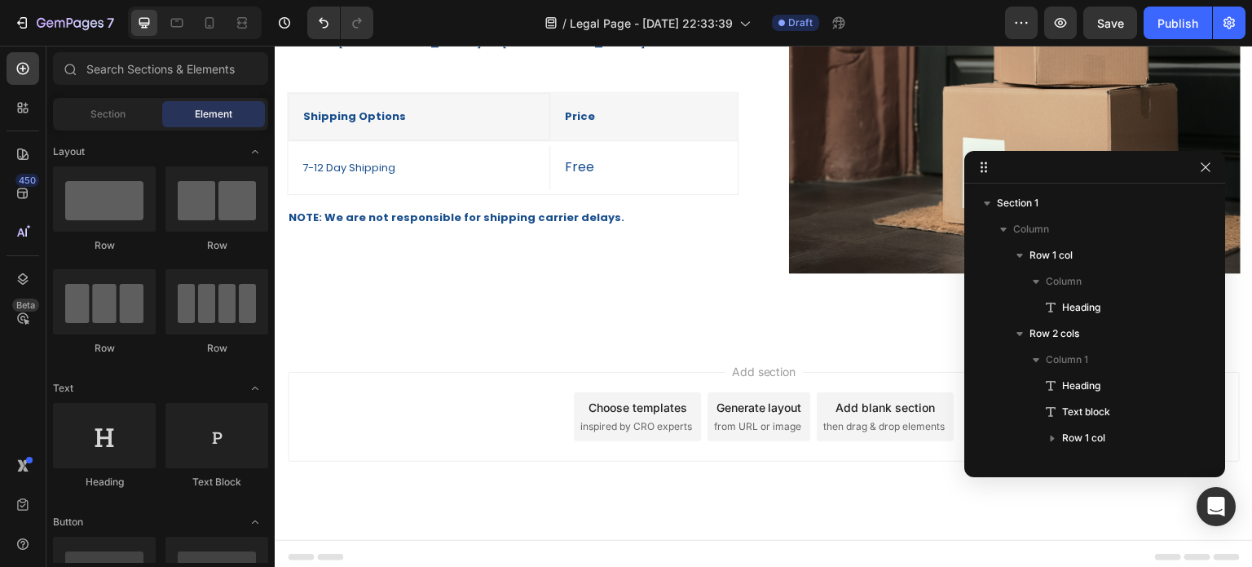
click at [433, 372] on div "Add section Choose templates inspired by CRO experts Generate layout from URL o…" at bounding box center [764, 417] width 952 height 90
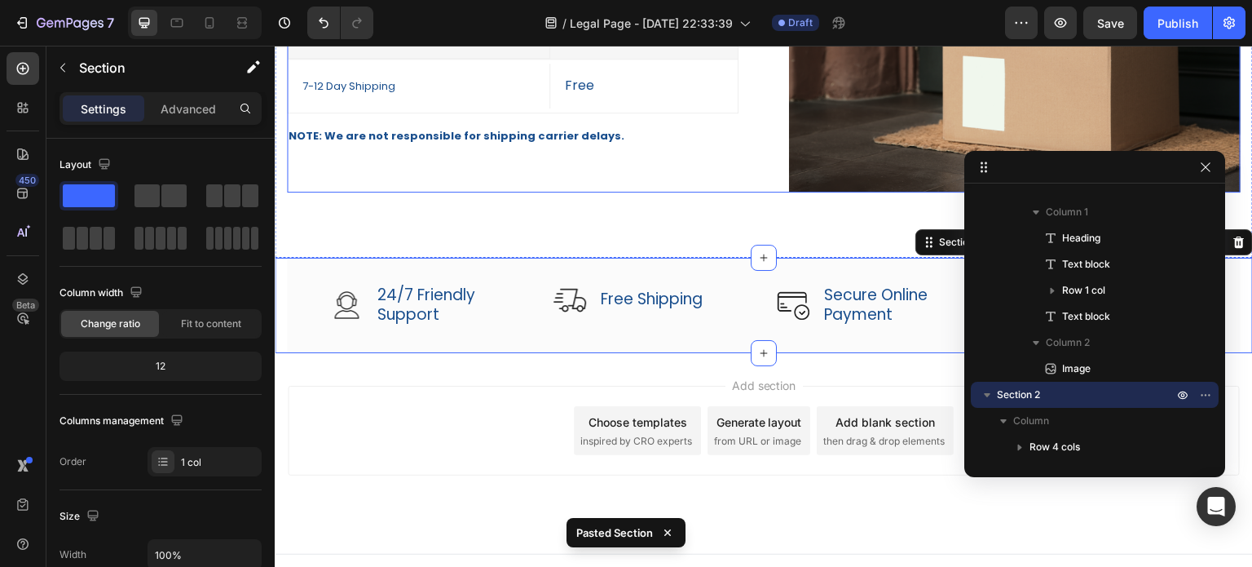
scroll to position [503, 0]
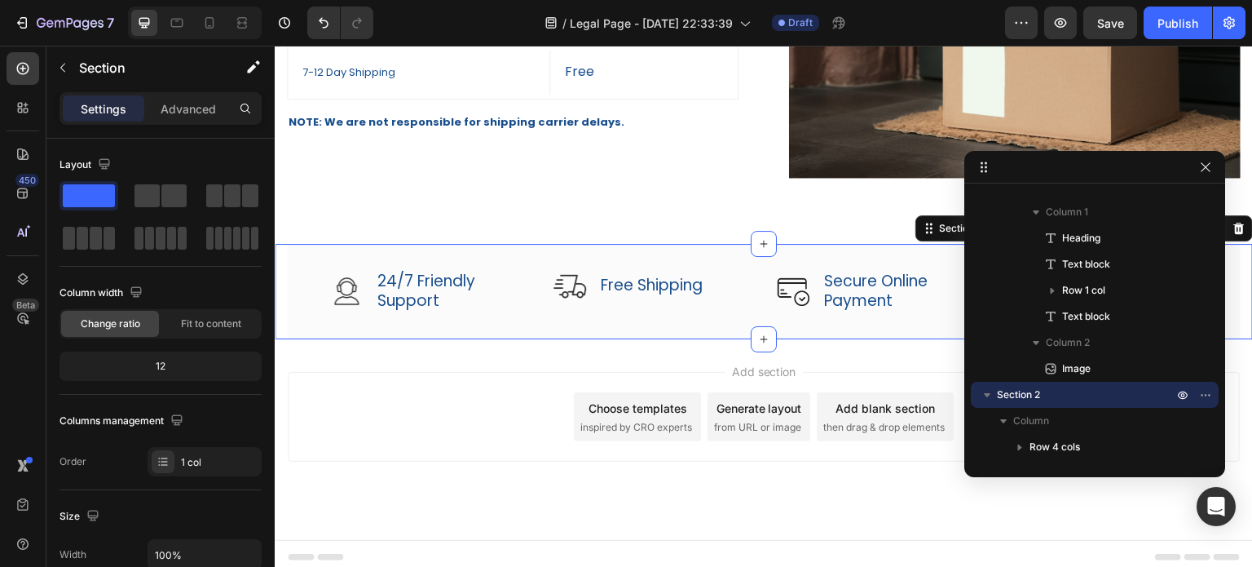
click at [408, 399] on div "Add section Choose templates inspired by CRO experts Generate layout from URL o…" at bounding box center [764, 417] width 952 height 90
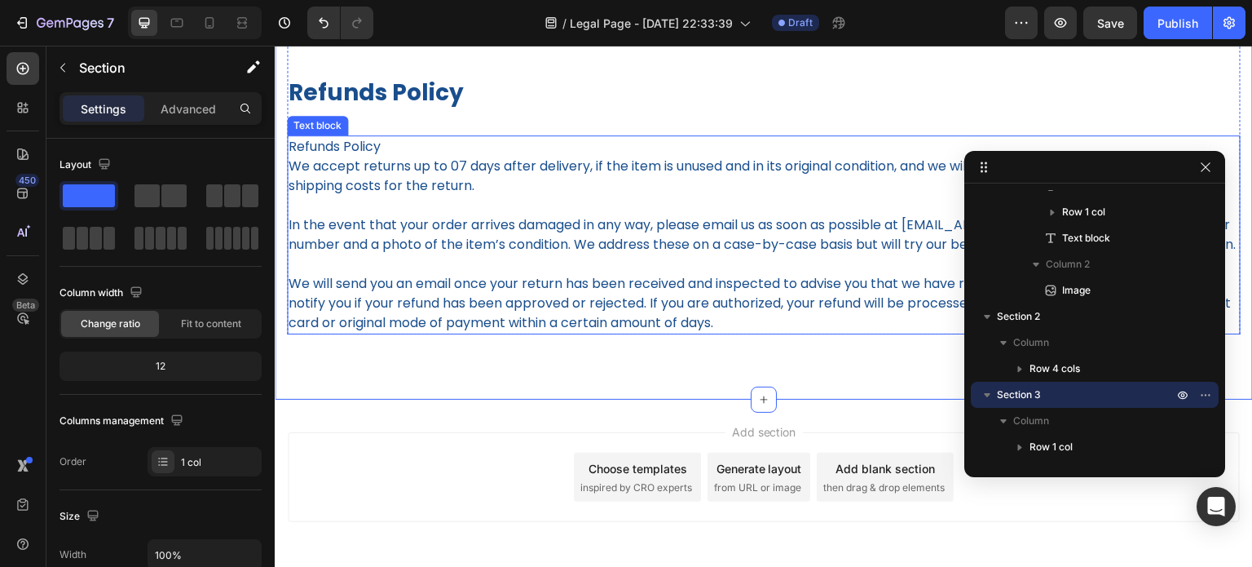
scroll to position [1398, 0]
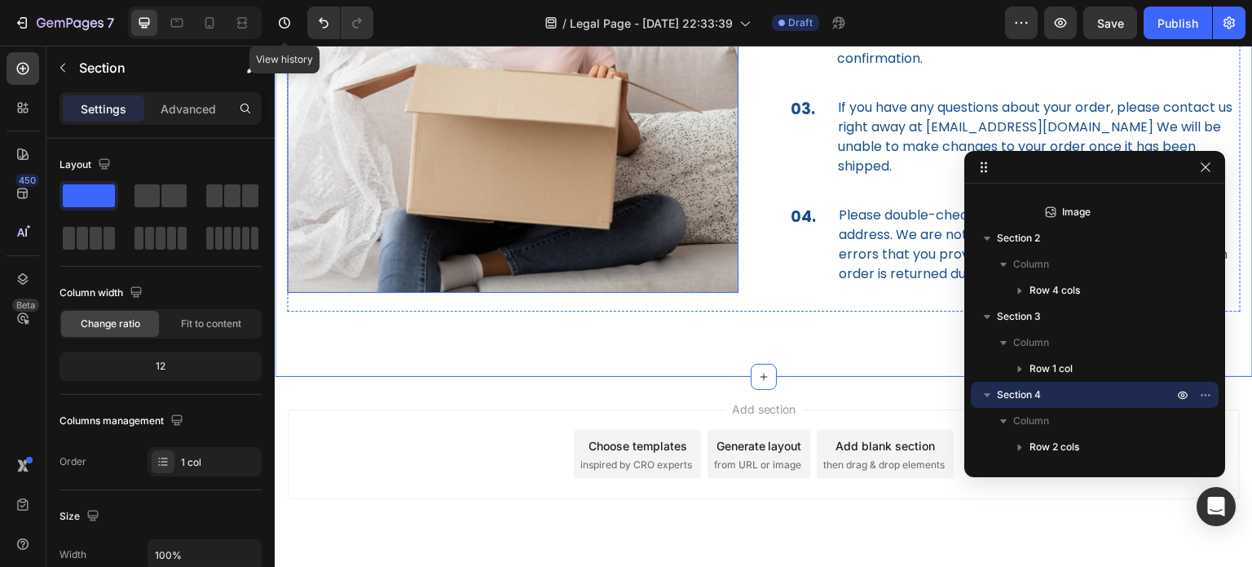
scroll to position [2013, 0]
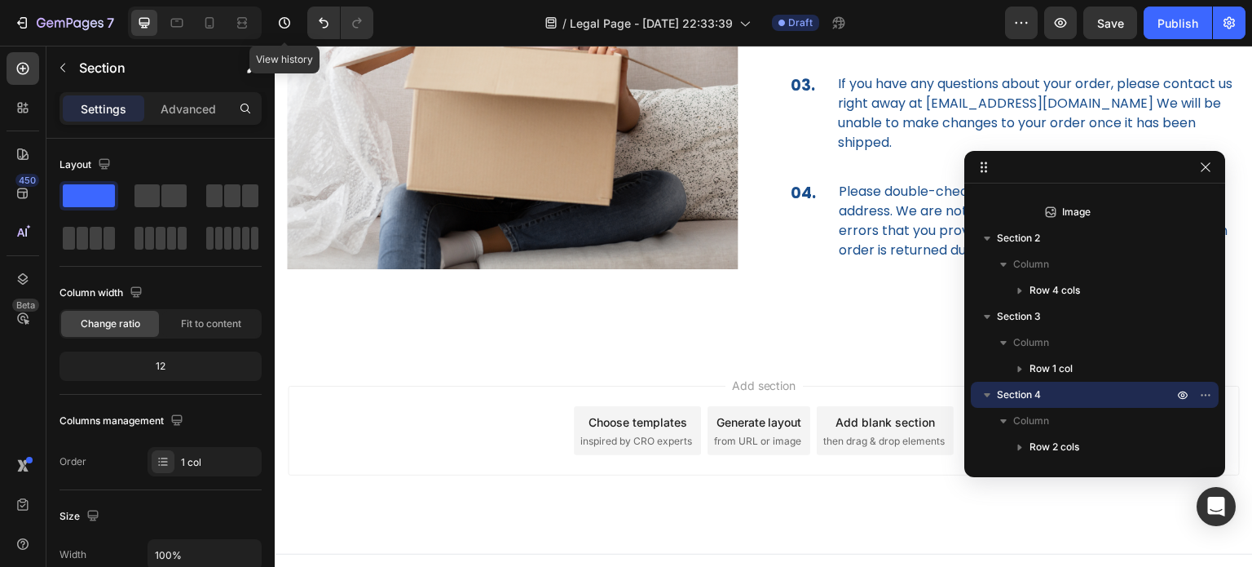
click at [331, 386] on div "Add section Choose templates inspired by CRO experts Generate layout from URL o…" at bounding box center [764, 431] width 952 height 90
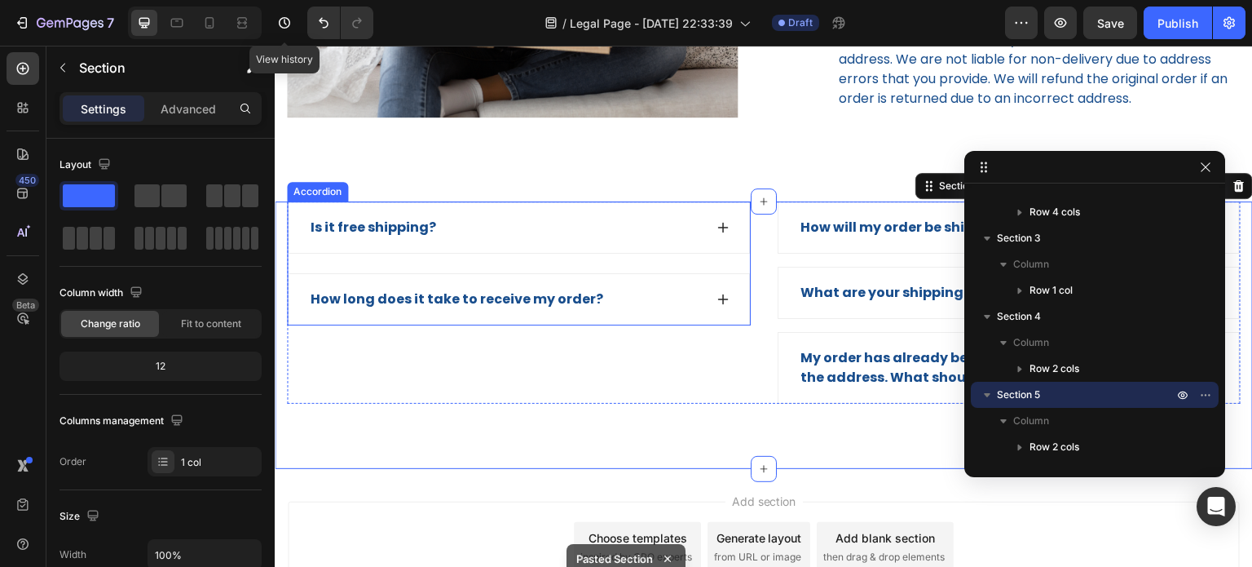
scroll to position [2176, 0]
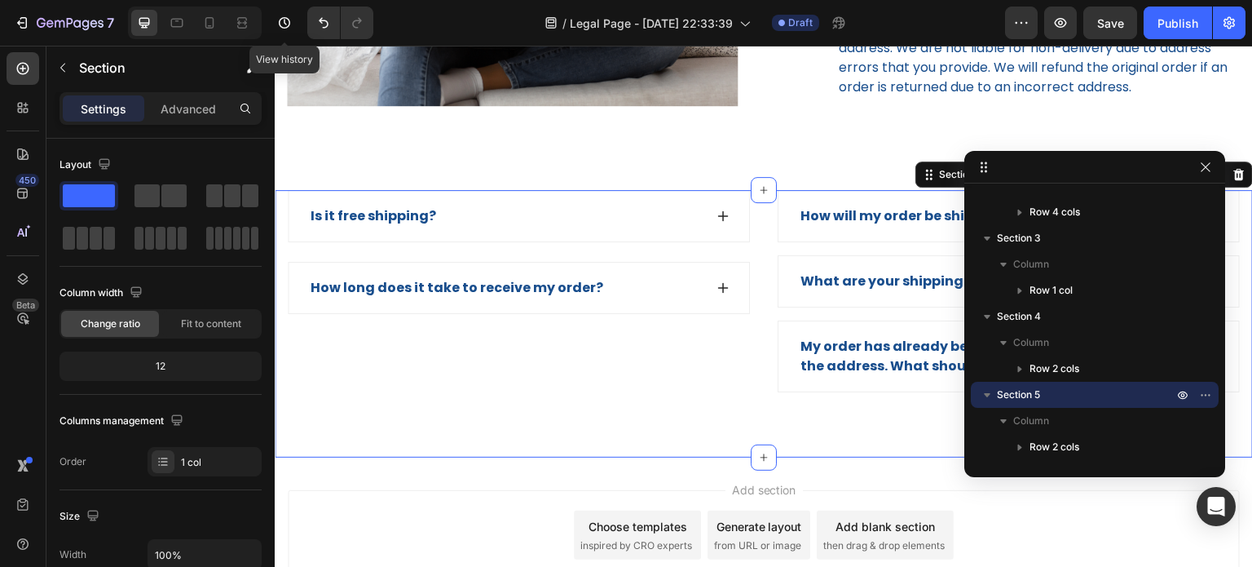
click at [311, 457] on div "Add section Choose templates inspired by CRO experts Generate layout from URL o…" at bounding box center [764, 557] width 978 height 201
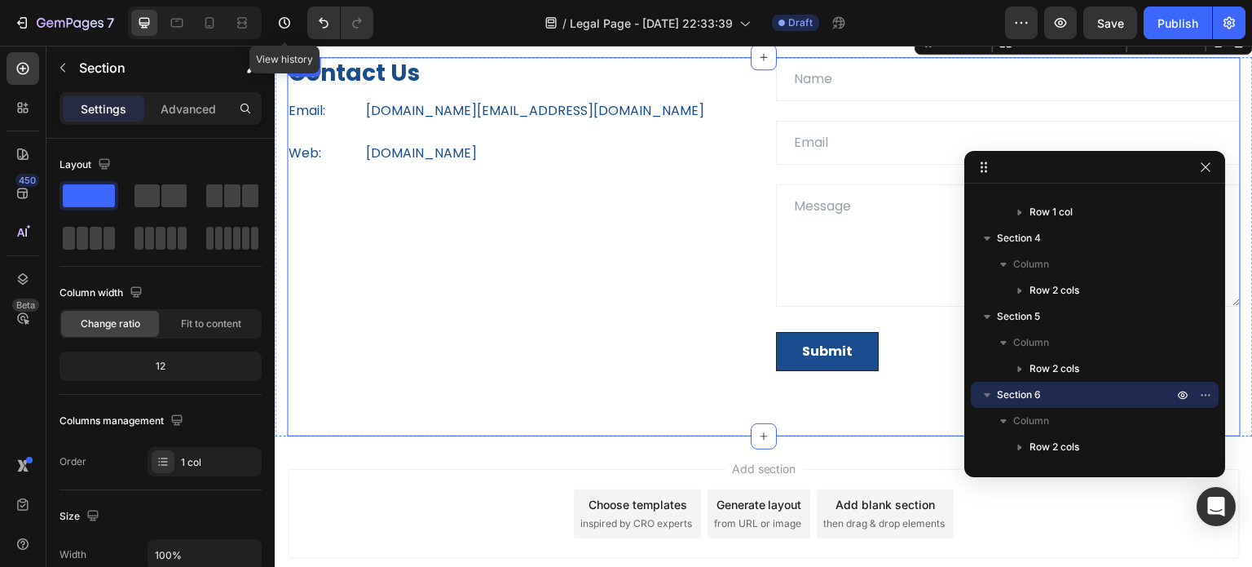
scroll to position [2657, 0]
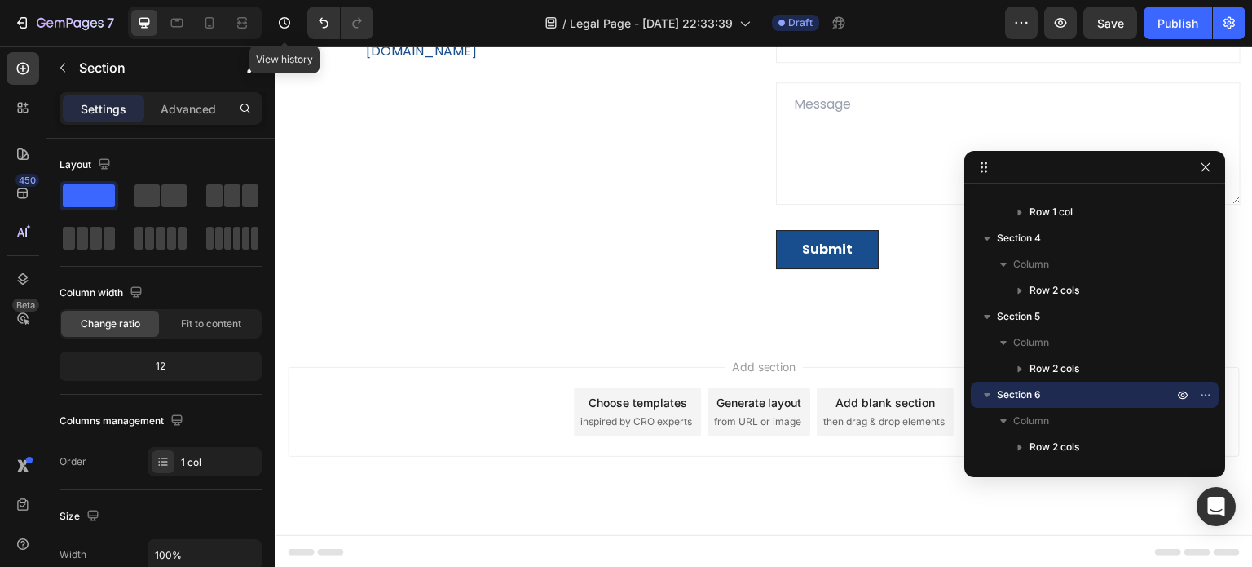
click at [284, 357] on div "Add section Choose templates inspired by CRO experts Generate layout from URL o…" at bounding box center [764, 434] width 978 height 201
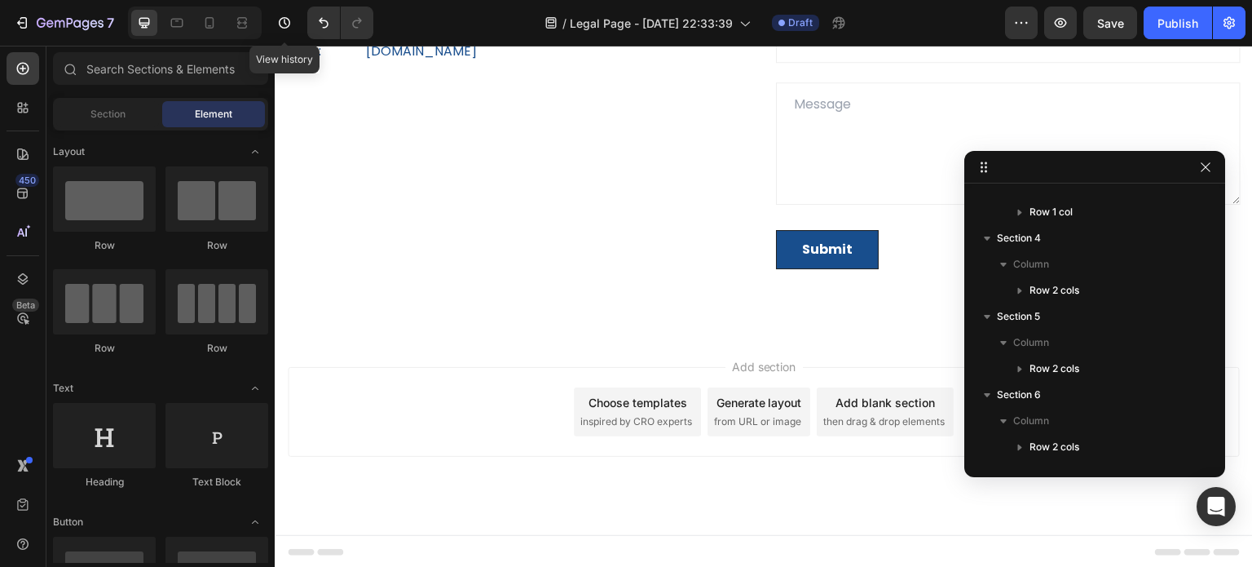
click at [285, 349] on div "Add section Choose templates inspired by CRO experts Generate layout from URL o…" at bounding box center [764, 434] width 978 height 201
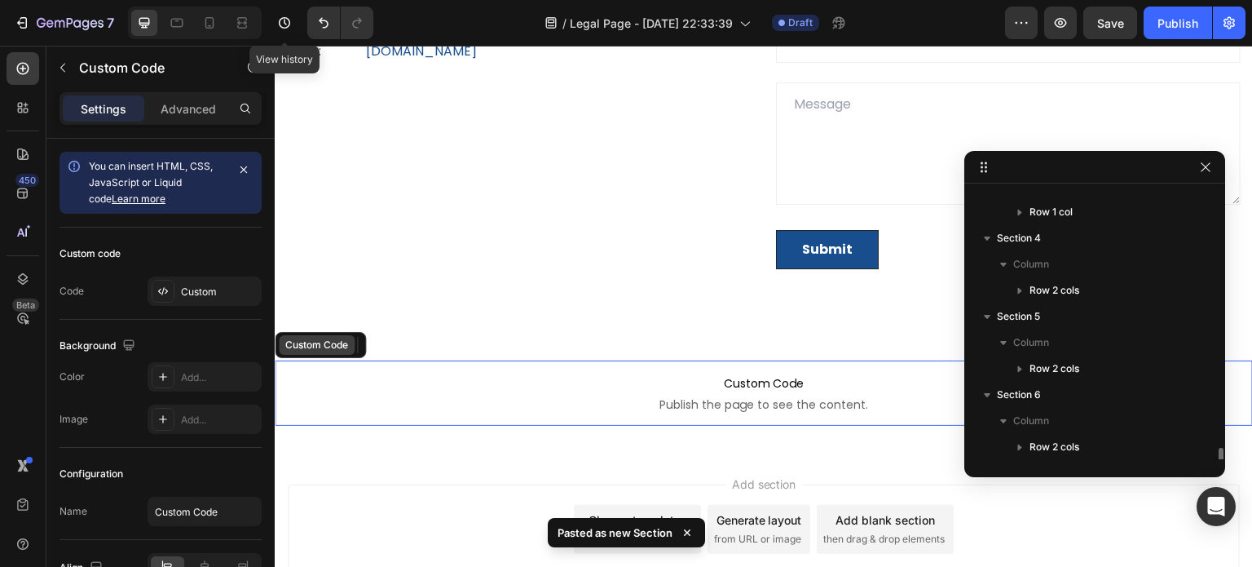
scroll to position [539, 0]
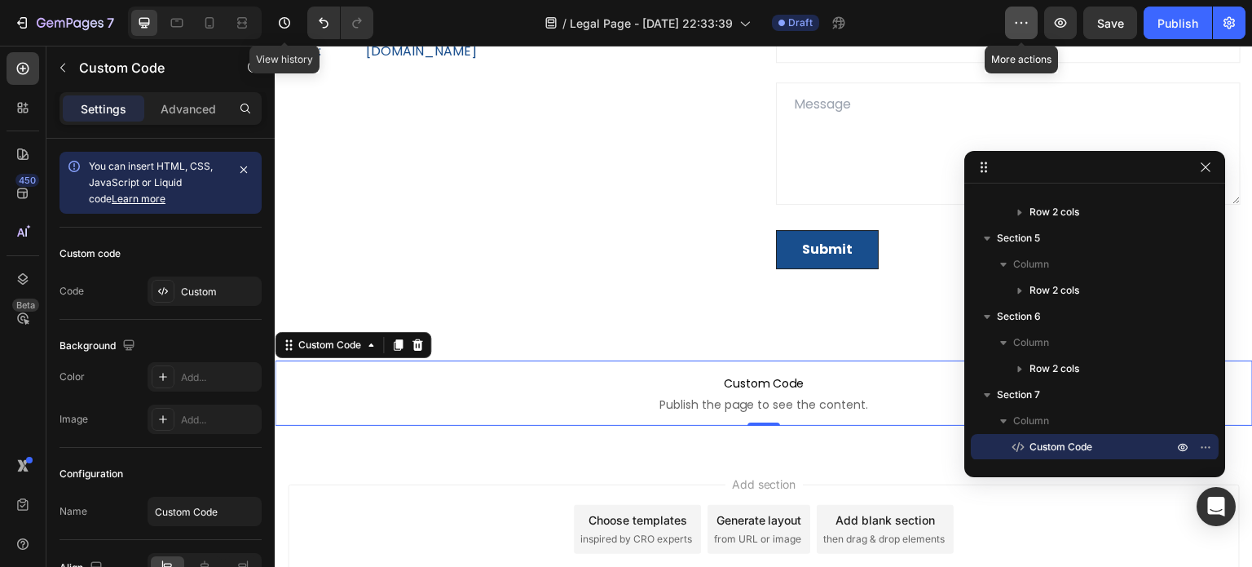
click at [1011, 29] on button "button" at bounding box center [1021, 23] width 33 height 33
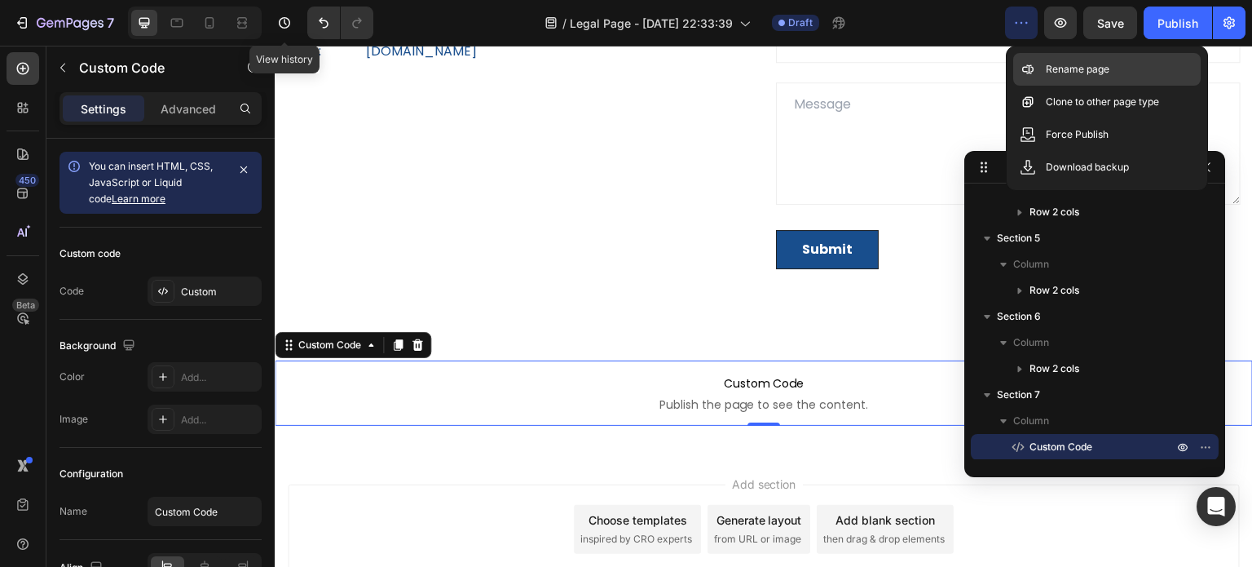
click at [1059, 71] on p "Rename page" at bounding box center [1078, 69] width 64 height 16
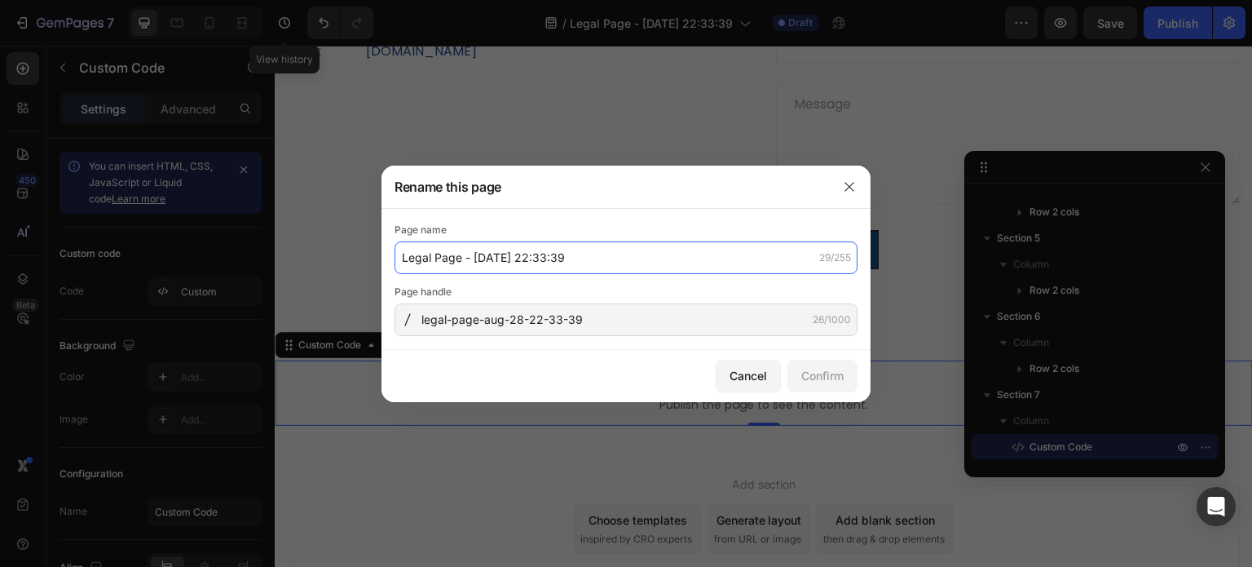
click at [593, 248] on input "Legal Page - Aug 28, 22:33:39" at bounding box center [626, 257] width 463 height 33
click at [598, 262] on input "Legal Page - Aug 28, 22:33:39" at bounding box center [626, 257] width 463 height 33
drag, startPoint x: 598, startPoint y: 262, endPoint x: 299, endPoint y: 263, distance: 299.2
click at [301, 263] on div "Rename this page Page name Legal Page - Aug 28, 22:33:39 29/255 Page handle leg…" at bounding box center [626, 283] width 1252 height 567
type input "Shipping Policy"
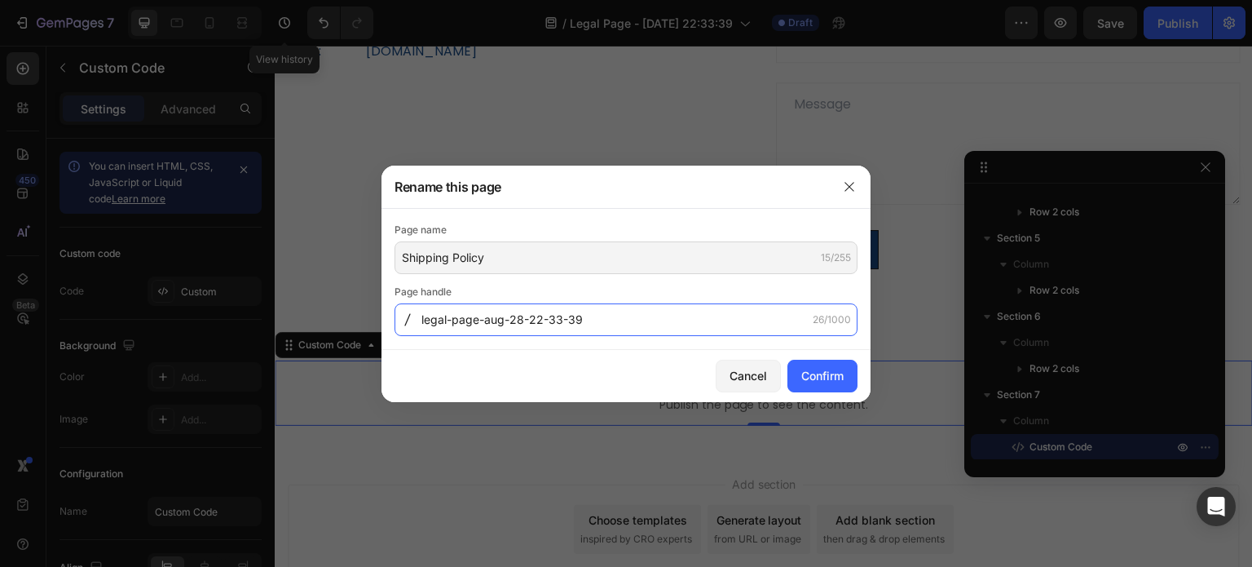
click at [602, 316] on input "legal-page-aug-28-22-33-39" at bounding box center [626, 319] width 463 height 33
click at [597, 316] on input "legal-page-aug-28-22-33-39" at bounding box center [626, 319] width 463 height 33
drag, startPoint x: 597, startPoint y: 319, endPoint x: 486, endPoint y: 320, distance: 110.9
click at [486, 320] on input "legal-page-aug-28-22-33-39" at bounding box center [626, 319] width 463 height 33
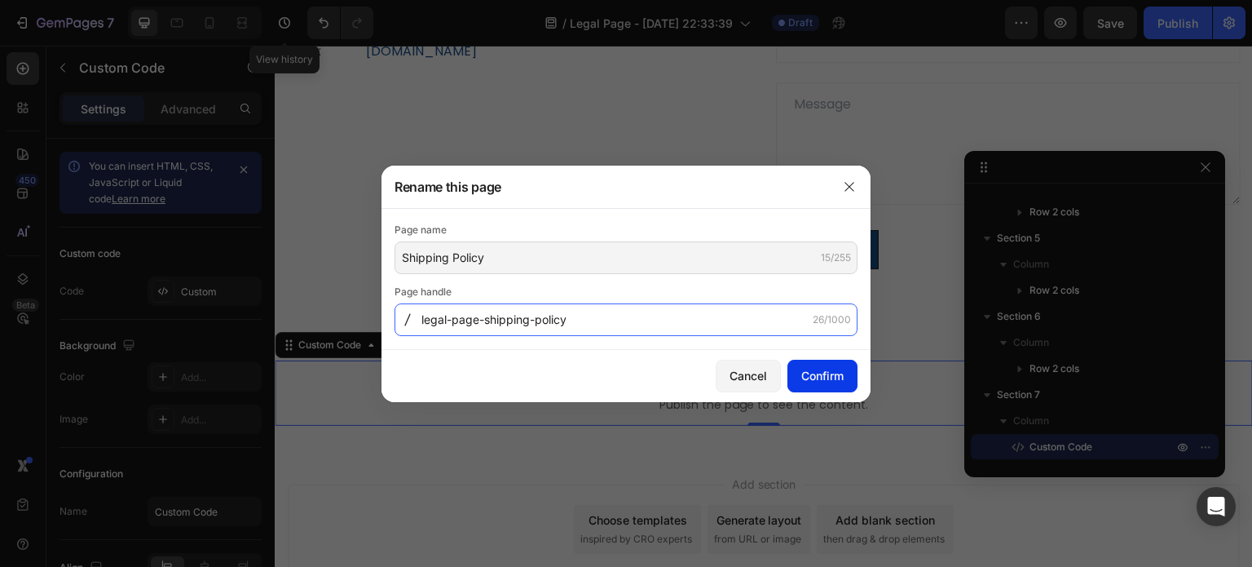
type input "legal-page-shipping-policy"
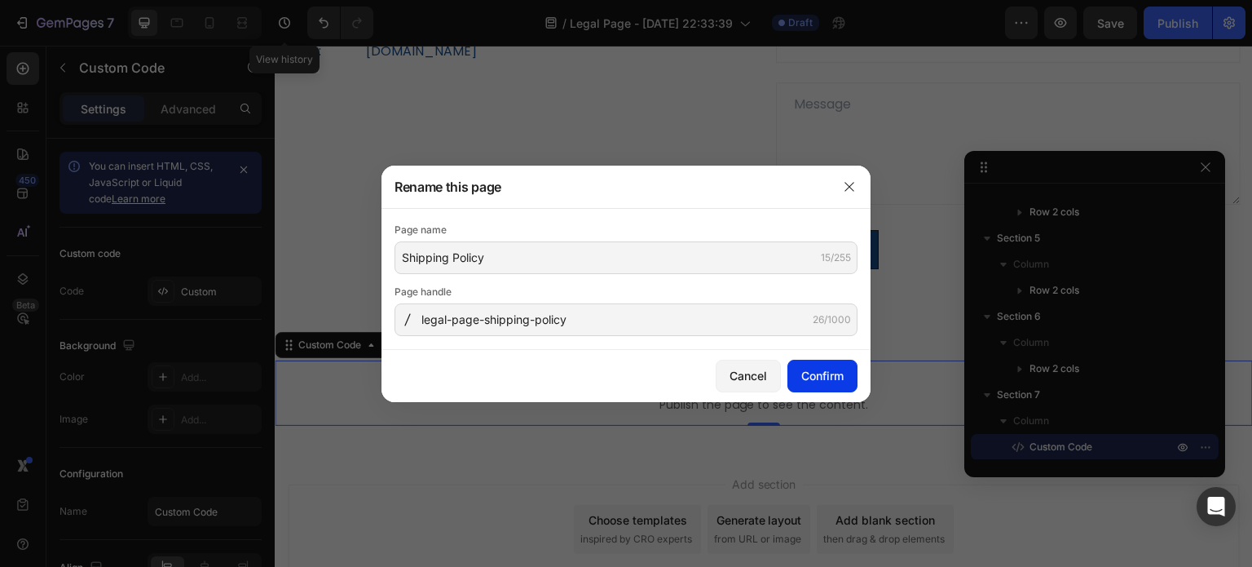
click at [840, 369] on div "Confirm" at bounding box center [822, 375] width 42 height 17
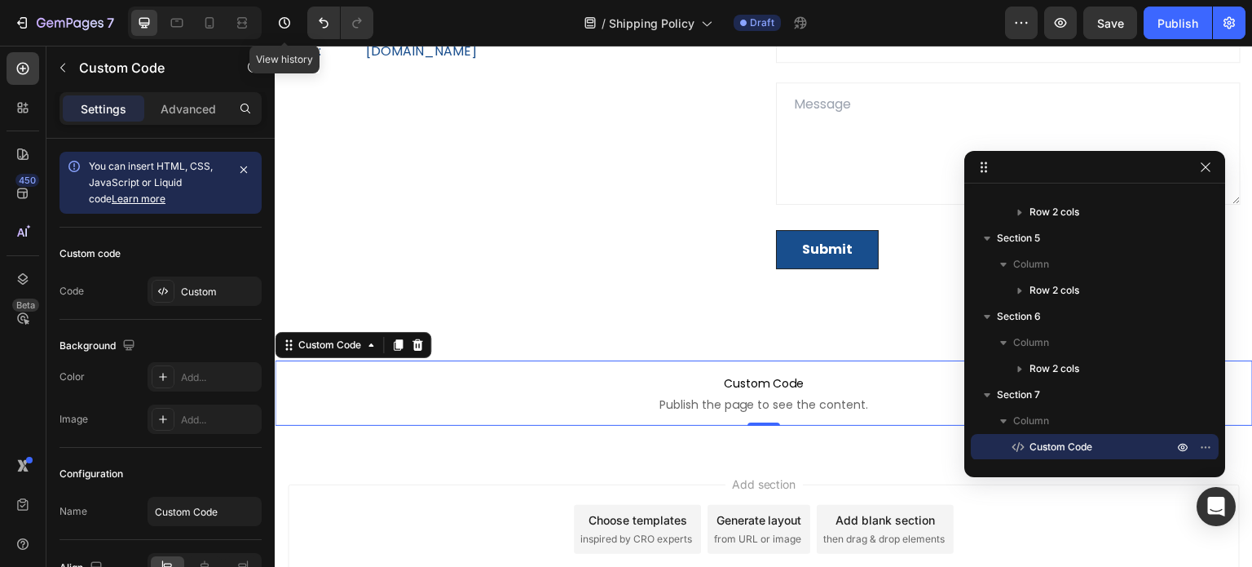
scroll to position [2494, 0]
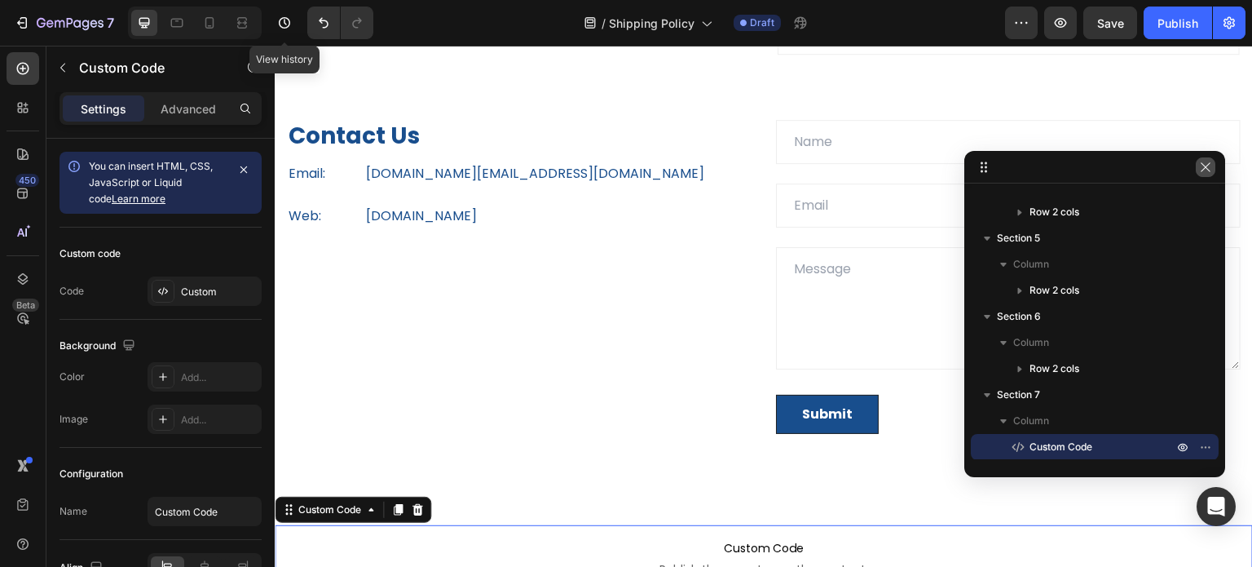
click at [1208, 169] on icon "button" at bounding box center [1205, 166] width 9 height 9
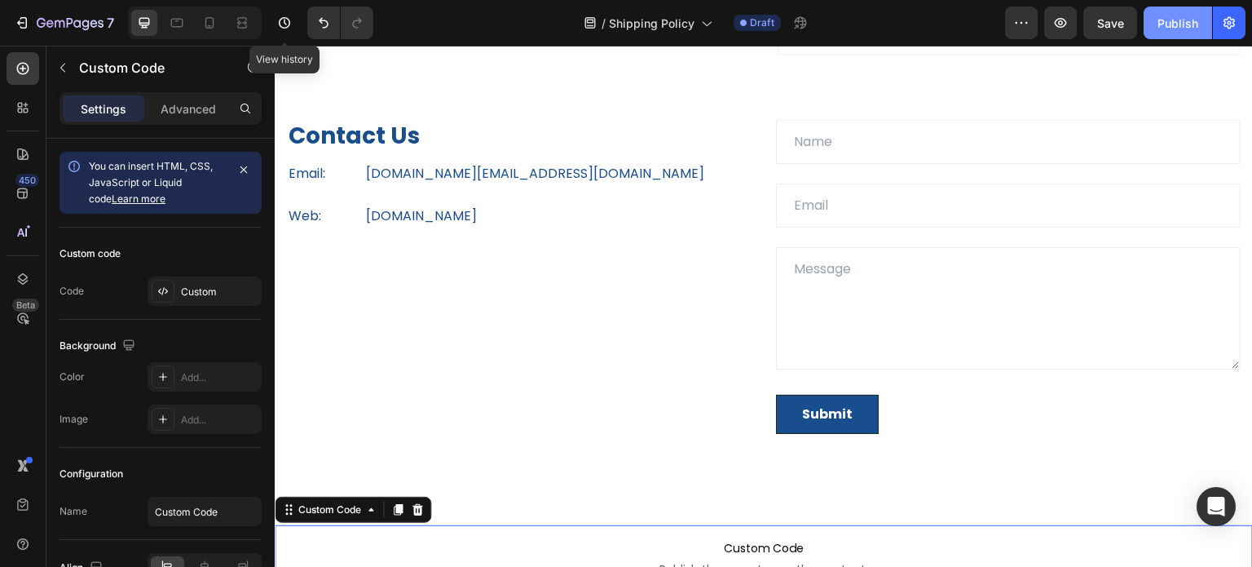
click at [1175, 24] on div "Publish" at bounding box center [1178, 23] width 41 height 17
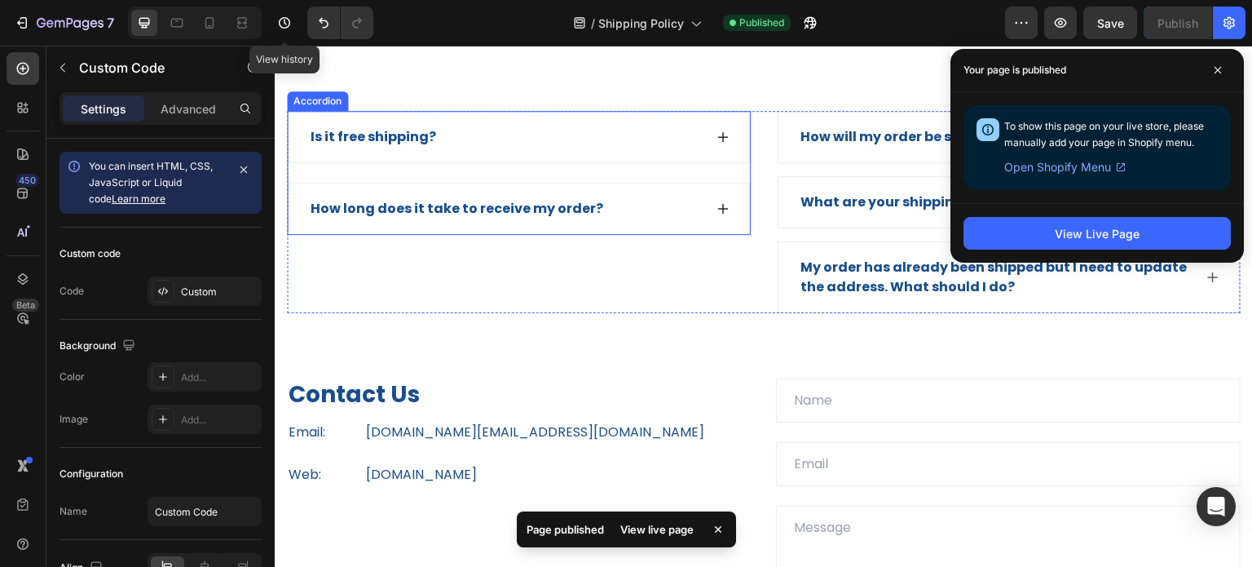
scroll to position [2168, 0]
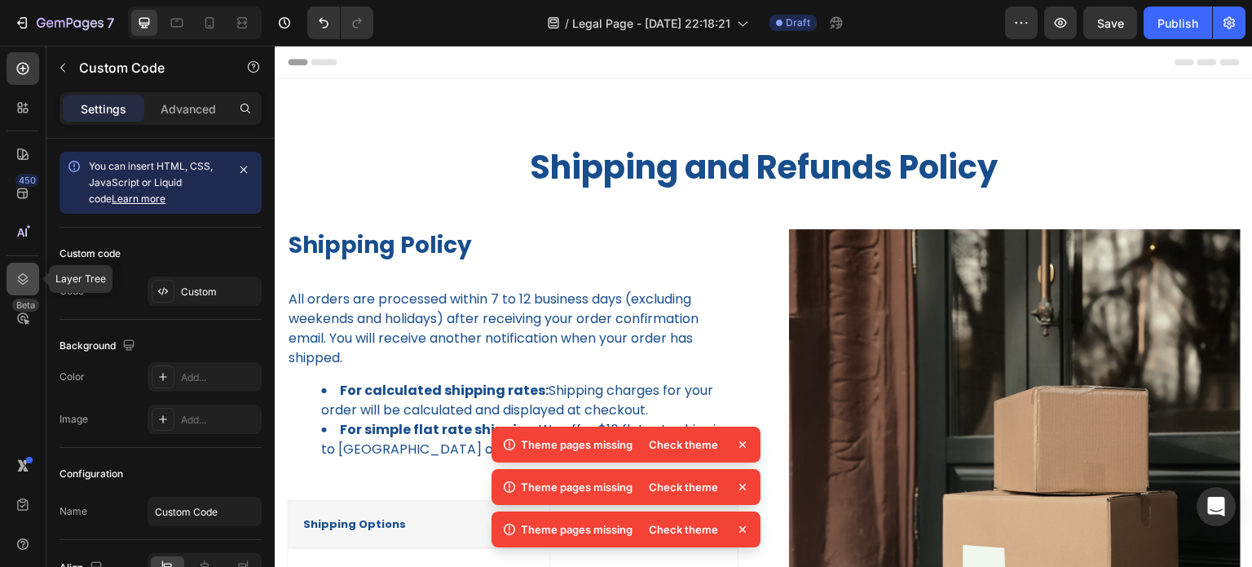
click at [19, 279] on icon at bounding box center [23, 279] width 16 height 16
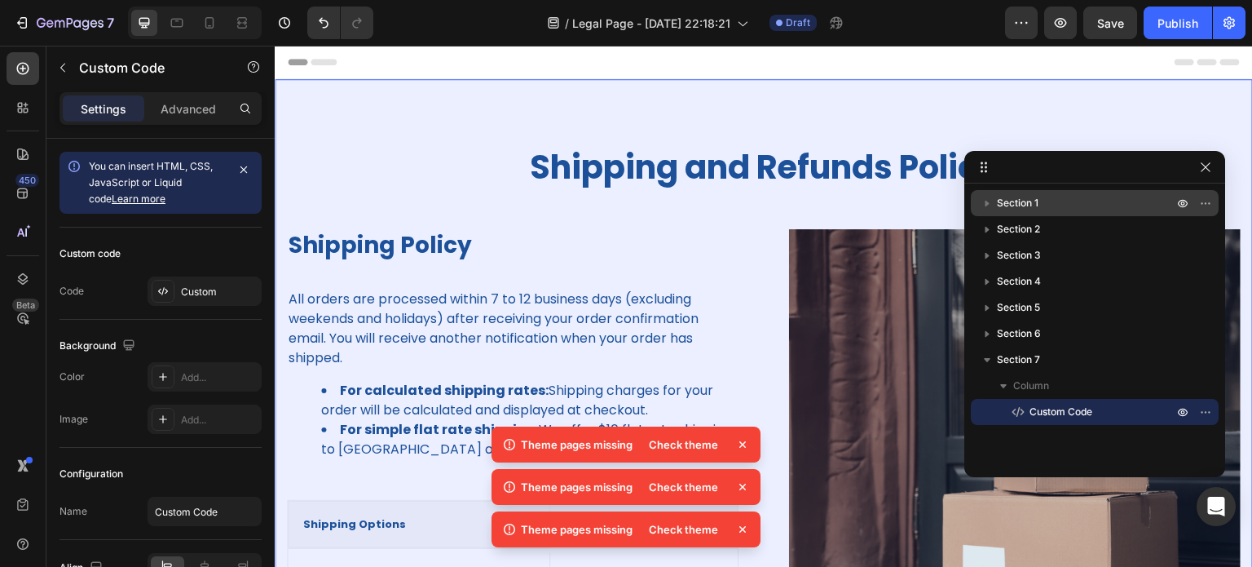
click at [1053, 205] on p "Section 1" at bounding box center [1086, 203] width 179 height 16
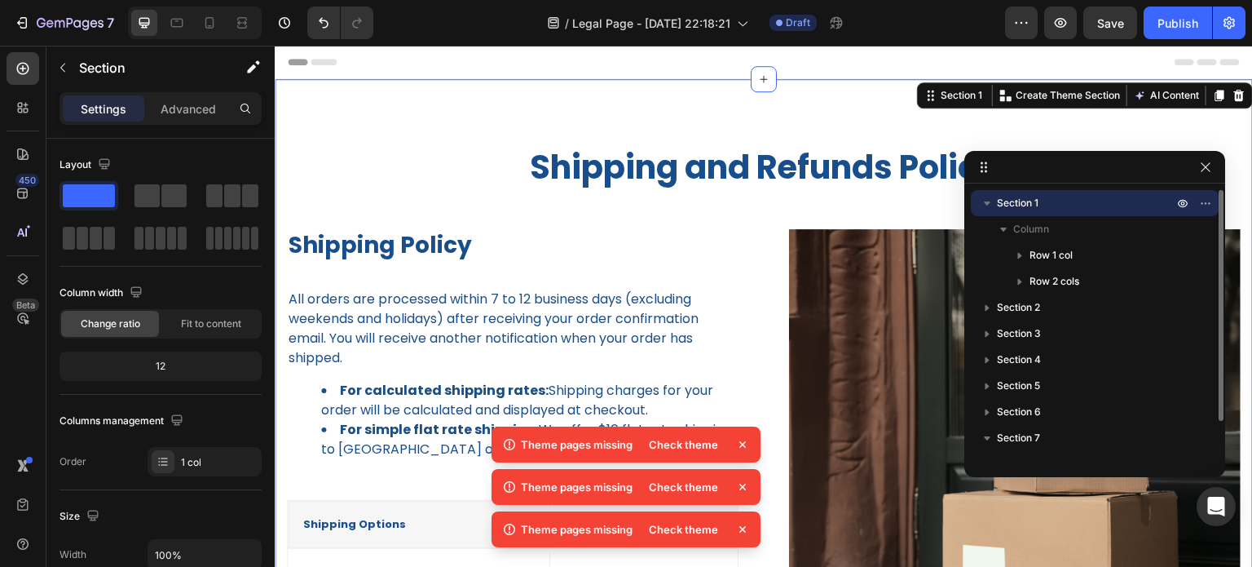
click at [987, 204] on icon "button" at bounding box center [987, 203] width 7 height 4
click at [1056, 200] on p "Section 1" at bounding box center [1086, 203] width 179 height 16
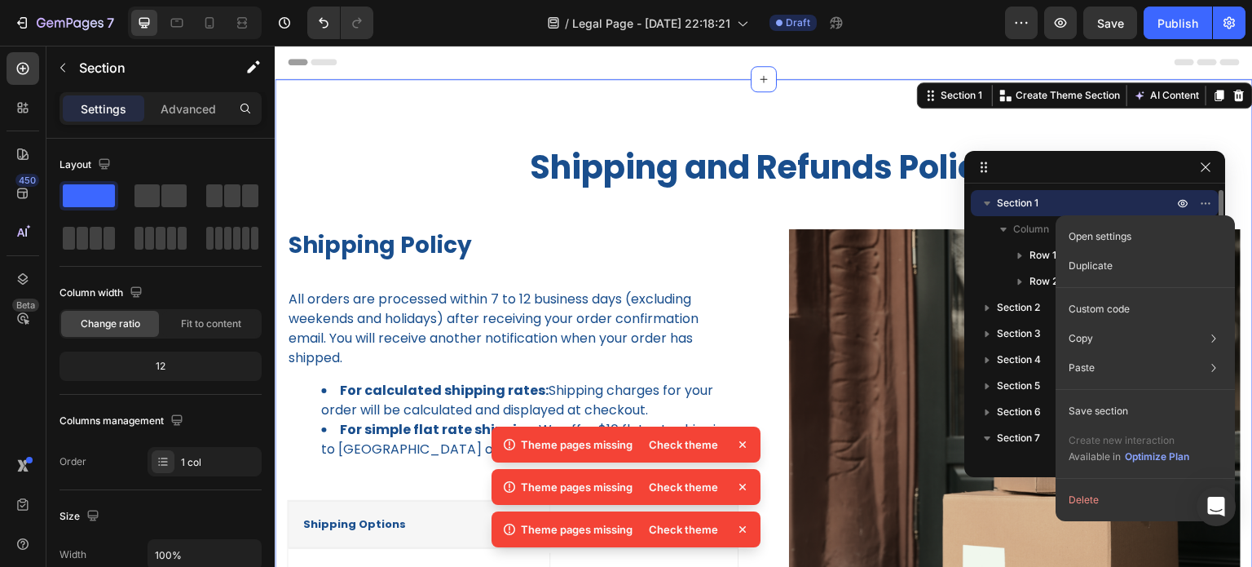
click at [1053, 199] on p "Section 1" at bounding box center [1086, 203] width 179 height 16
click at [1025, 231] on span "Section 2" at bounding box center [1018, 229] width 43 height 16
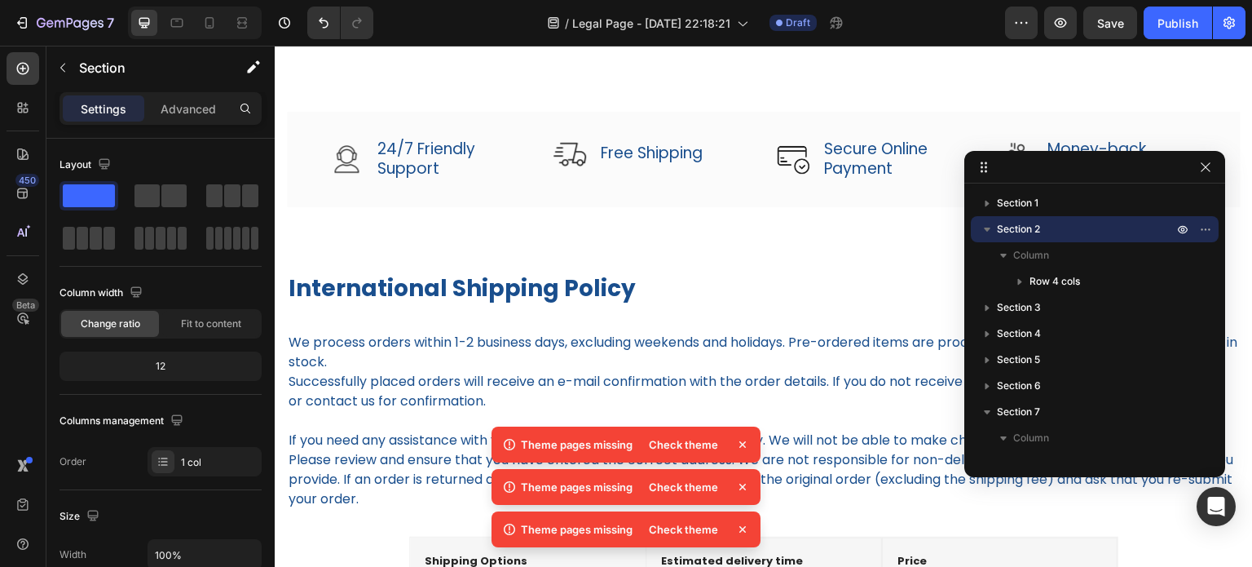
scroll to position [637, 0]
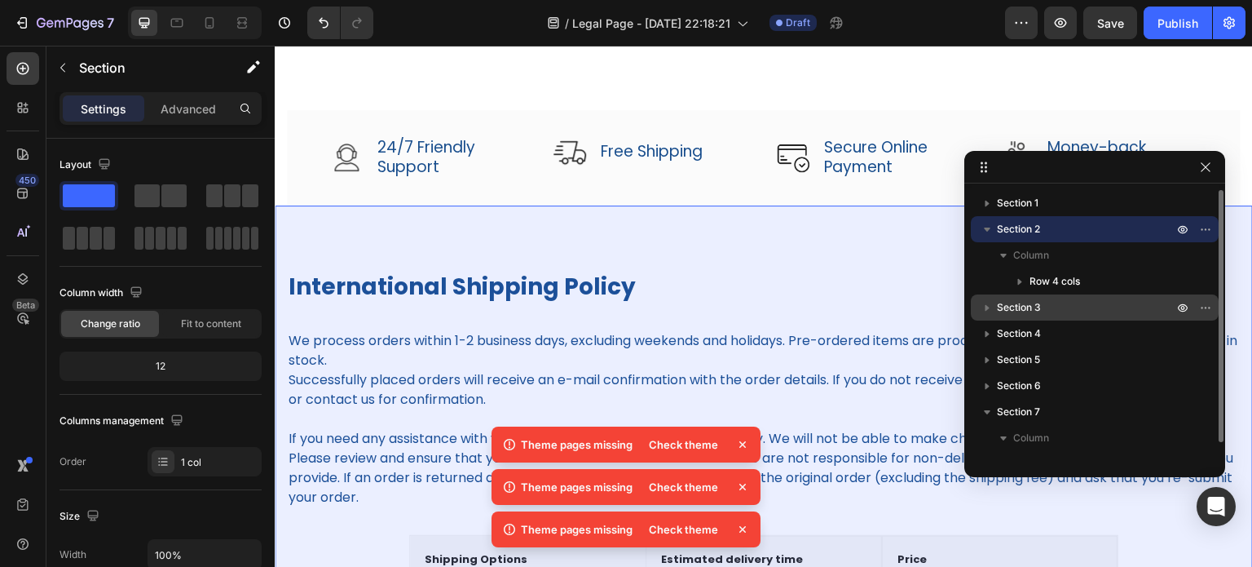
click at [1050, 306] on p "Section 3" at bounding box center [1086, 307] width 179 height 16
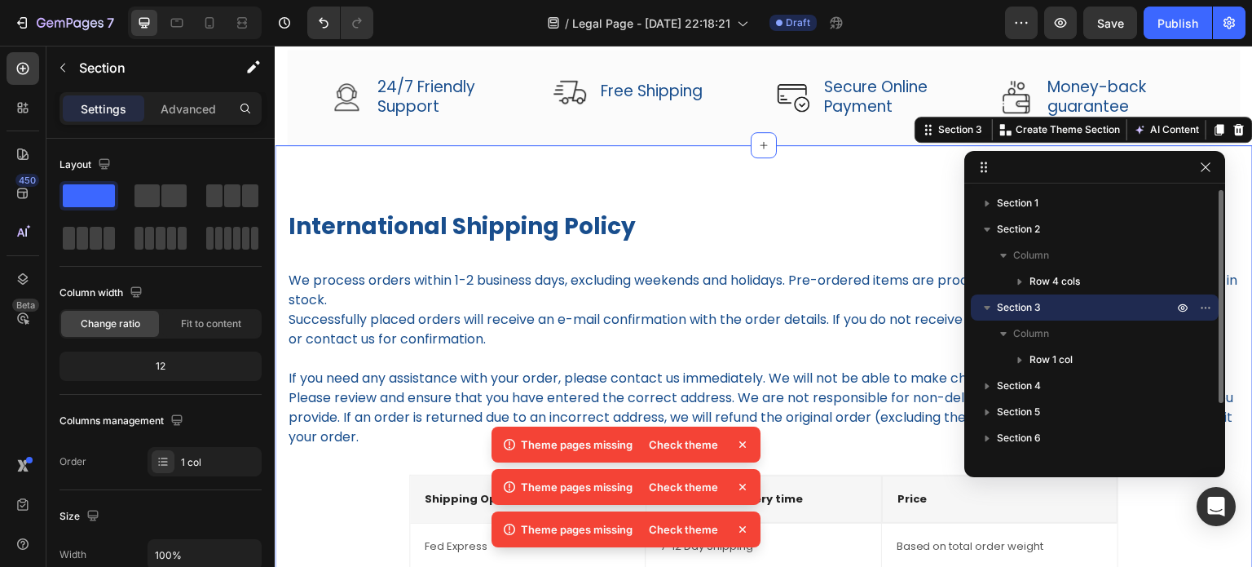
scroll to position [733, 0]
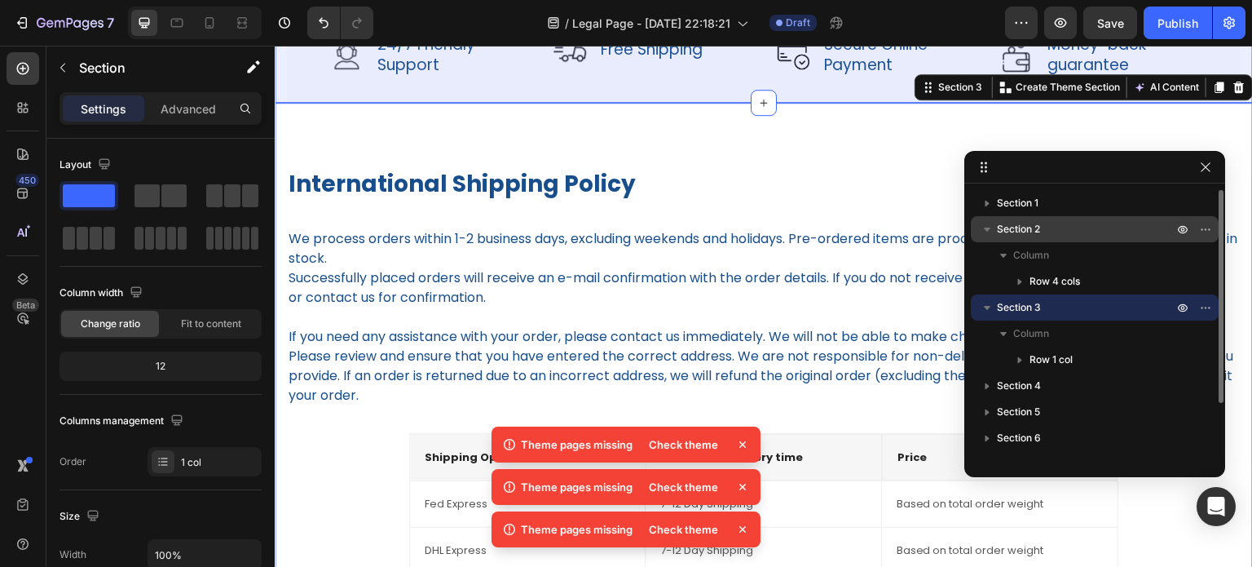
click at [1057, 232] on p "Section 2" at bounding box center [1086, 229] width 179 height 16
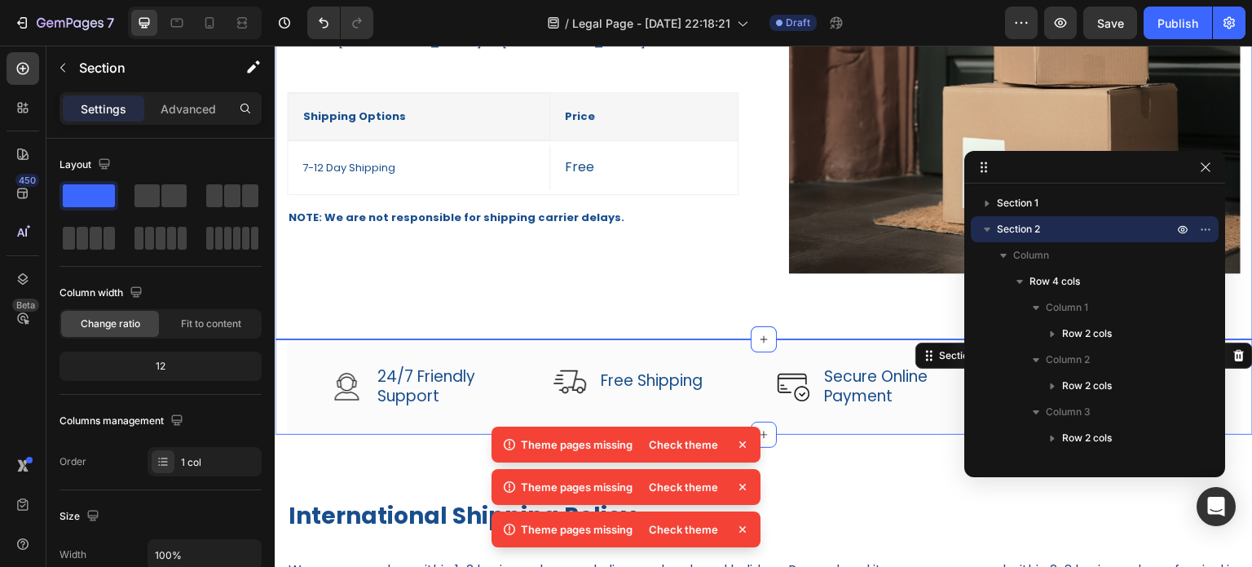
scroll to position [392, 0]
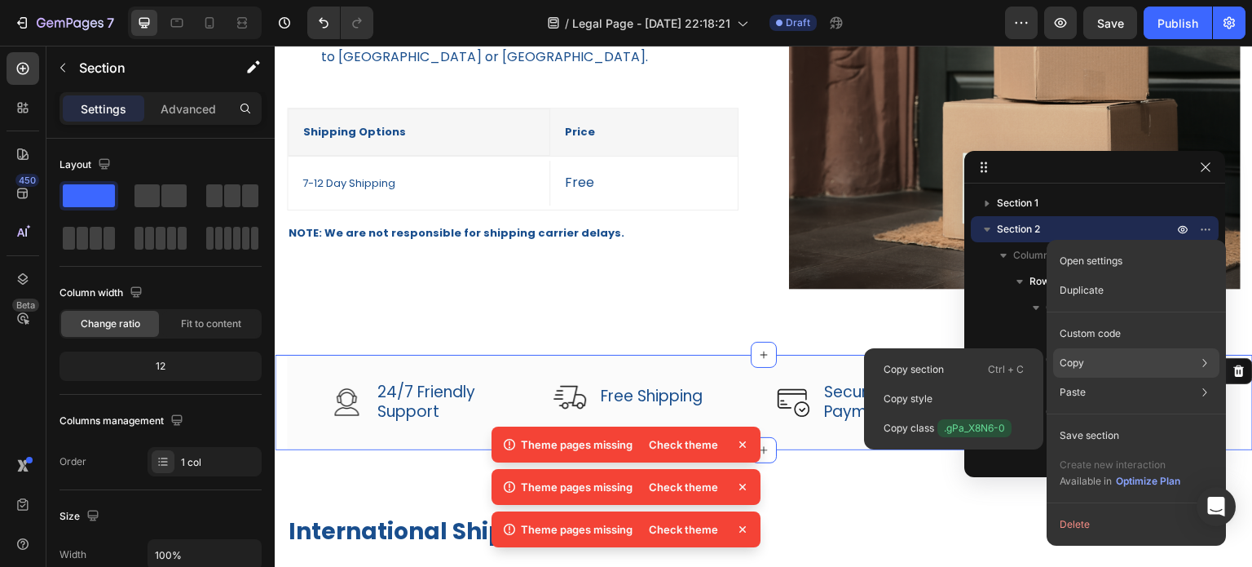
click at [1106, 368] on div "Copy Copy section Ctrl + C Copy style Copy class .gPa_X8N6-0" at bounding box center [1136, 362] width 166 height 29
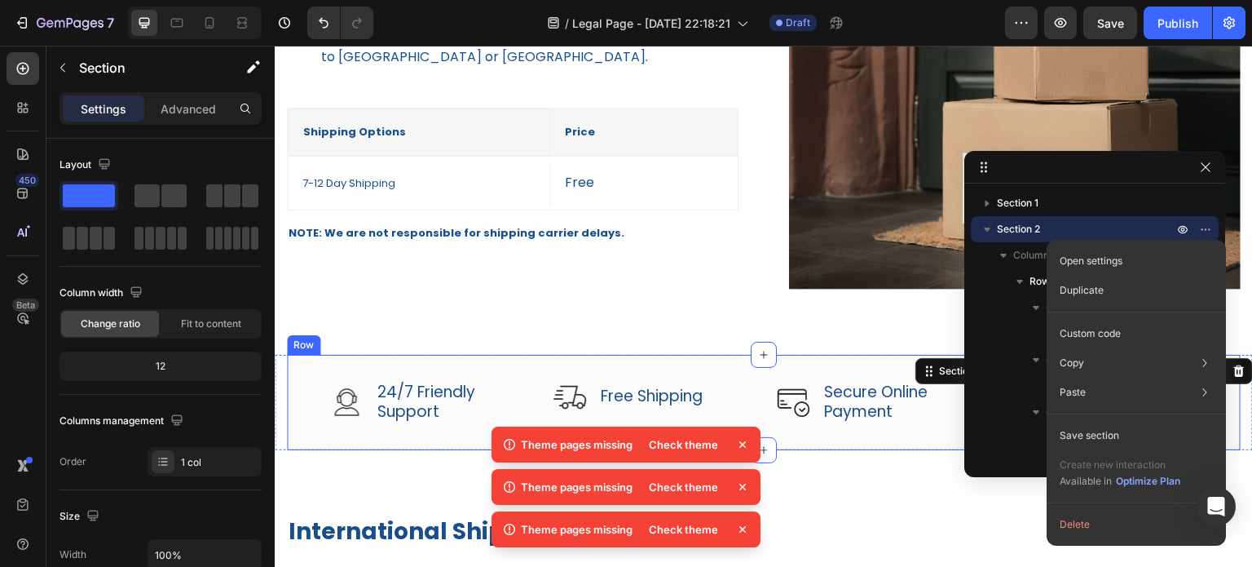
click at [539, 363] on div "Image 24/7 Friendly Support Text block Row Image Free Shipping Text block Row I…" at bounding box center [764, 402] width 954 height 95
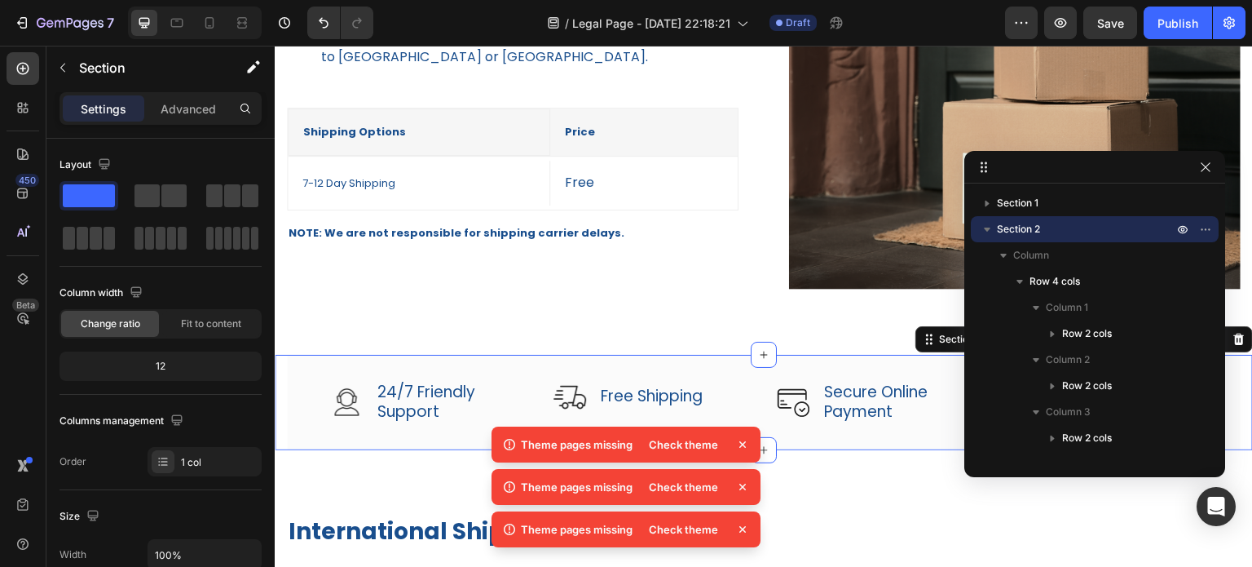
click at [281, 369] on div "Image 24/7 Friendly Support Text block Row Image Free Shipping Text block Row I…" at bounding box center [764, 402] width 978 height 95
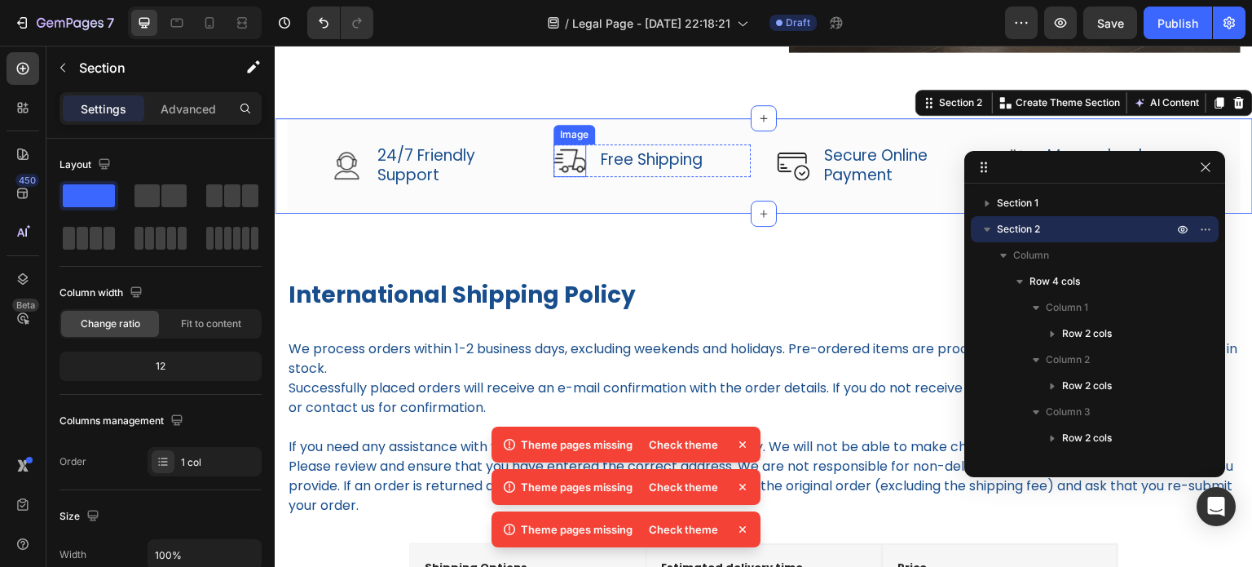
scroll to position [637, 0]
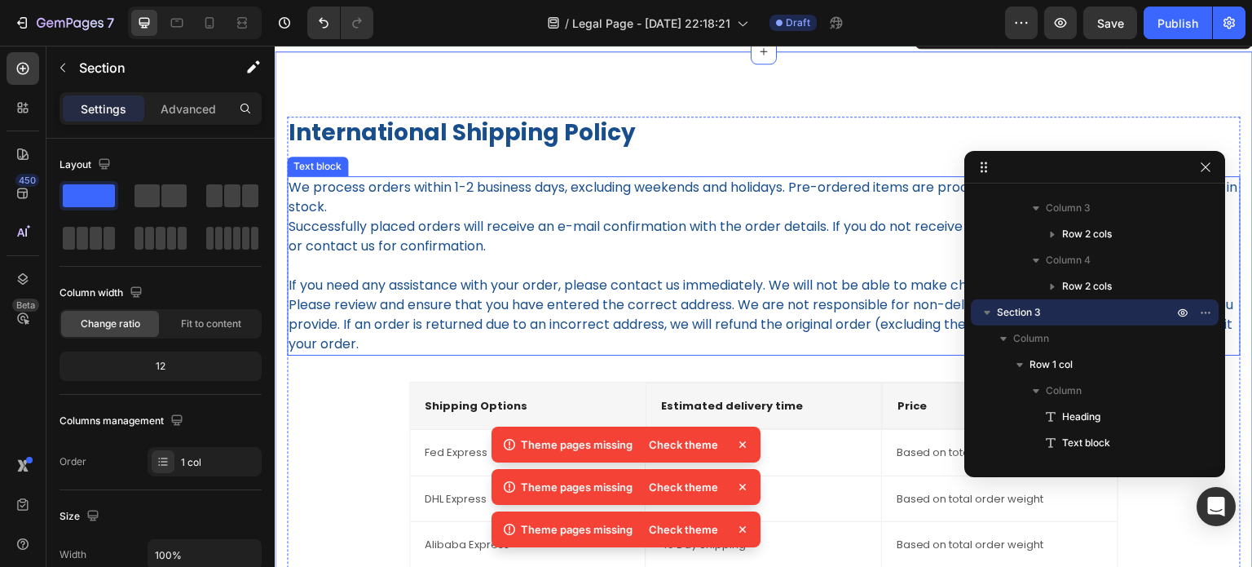
scroll to position [963, 0]
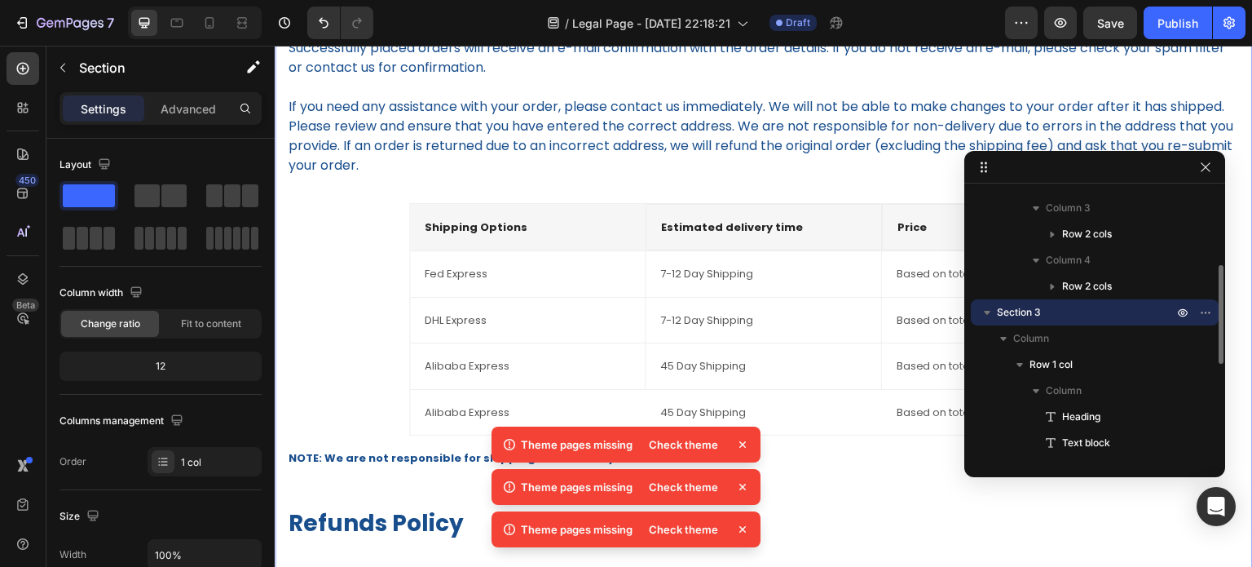
click at [985, 315] on icon "button" at bounding box center [987, 312] width 16 height 16
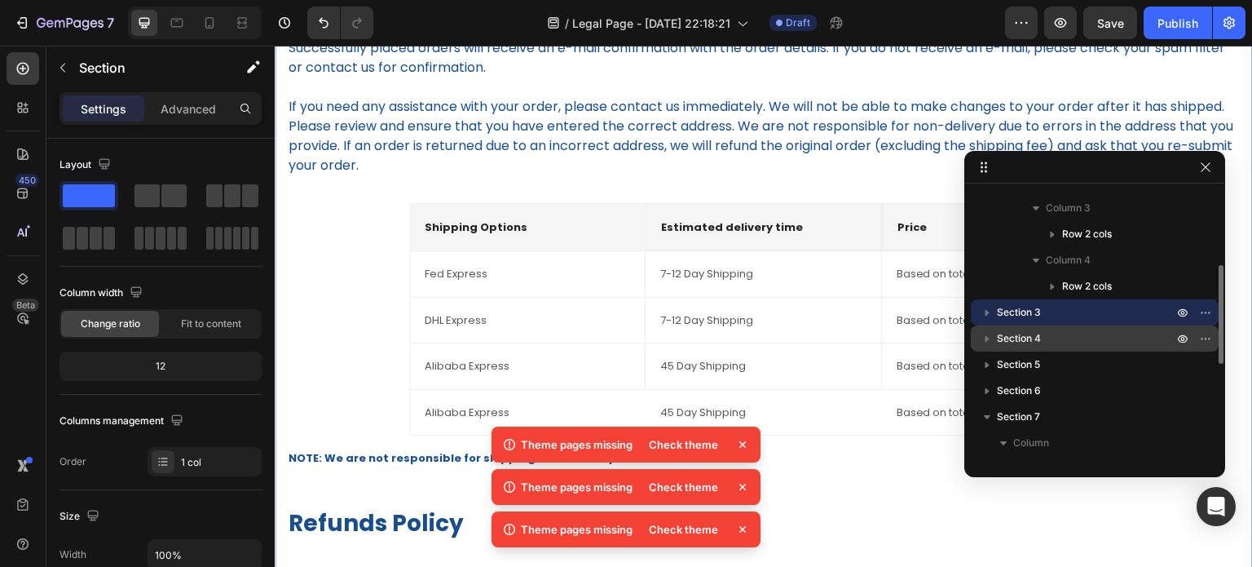
click at [995, 341] on icon "button" at bounding box center [987, 338] width 16 height 16
click at [1055, 338] on p "Section 4" at bounding box center [1086, 338] width 179 height 16
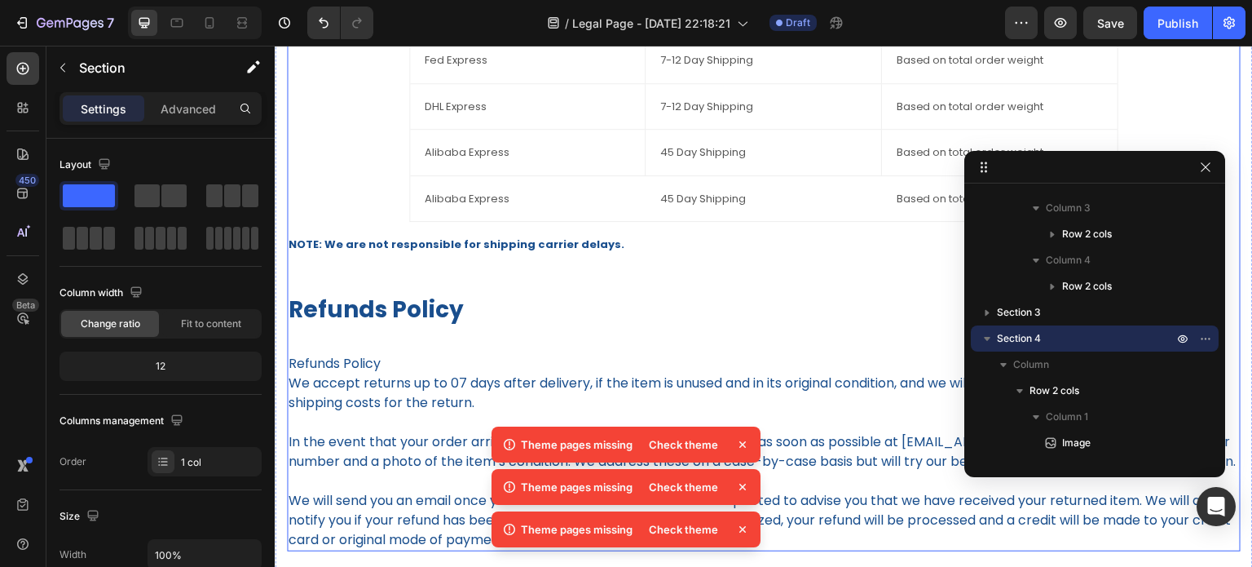
scroll to position [1157, 0]
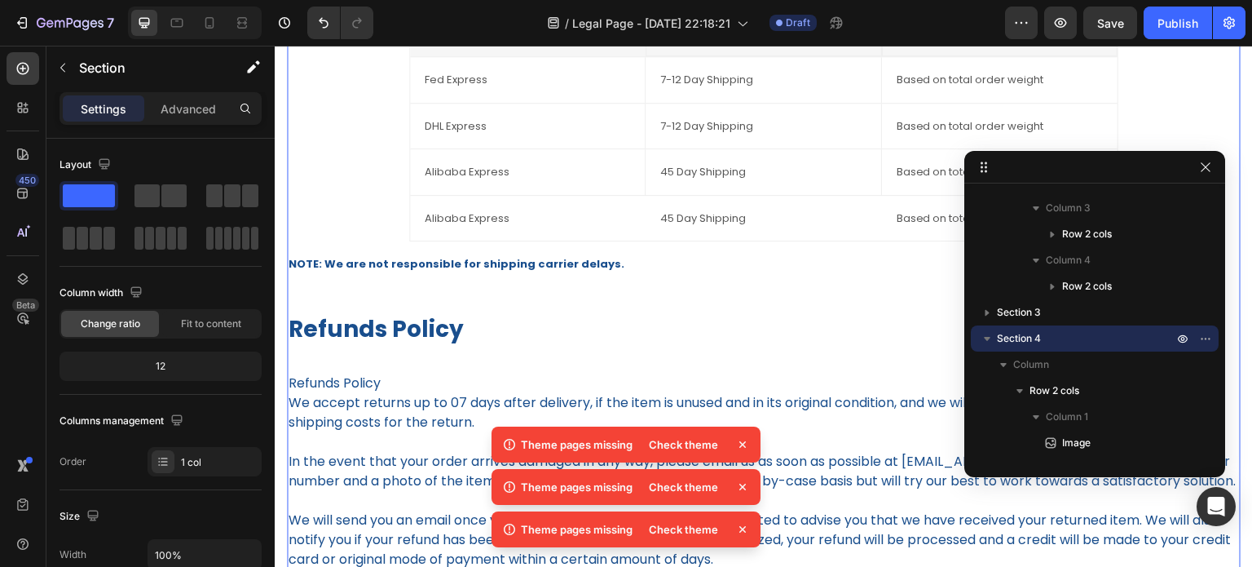
click at [320, 307] on div "International Shipping Policy Heading We process orders within 1-2 business day…" at bounding box center [764, 157] width 954 height 827
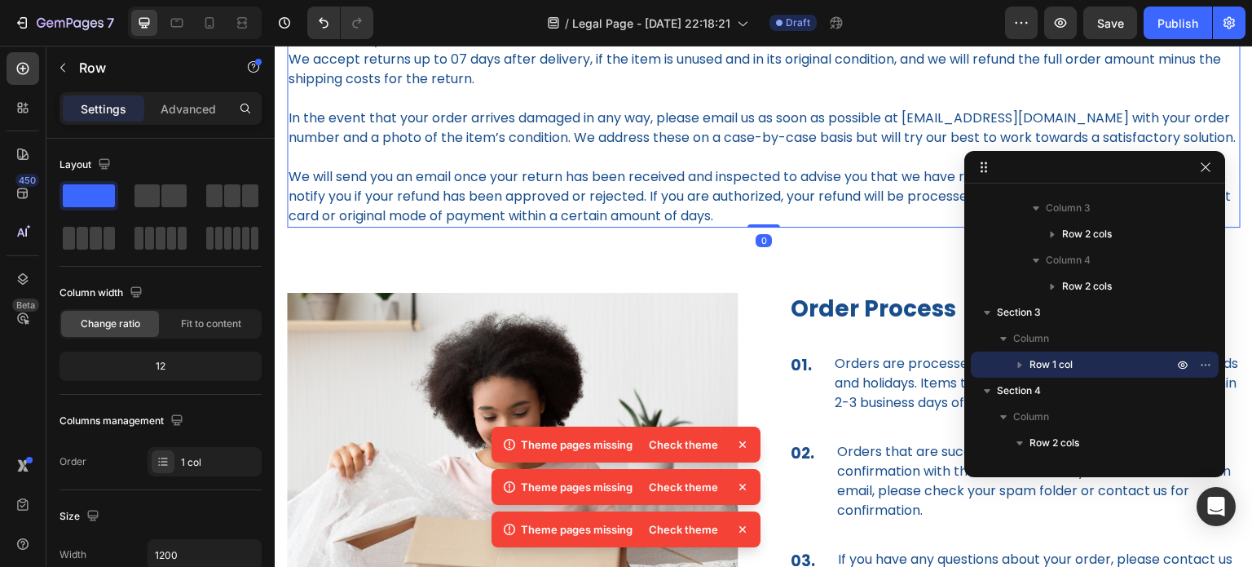
scroll to position [1564, 0]
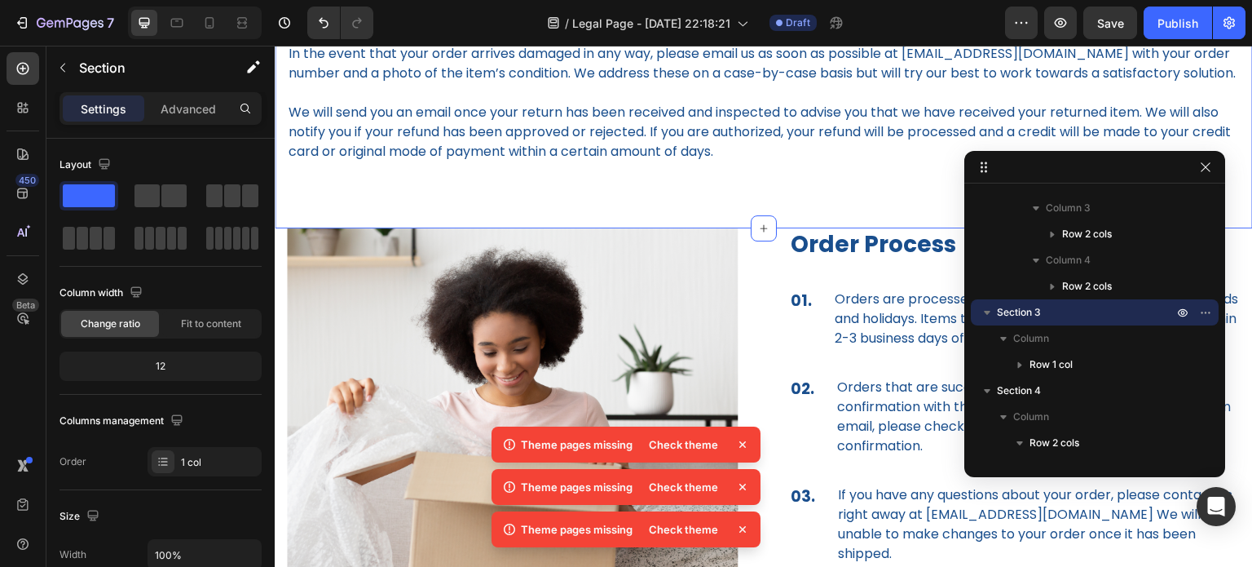
click at [280, 295] on div "Image Order Process Heading 01. Text block Orders are processed in 1-2 business…" at bounding box center [764, 495] width 978 height 535
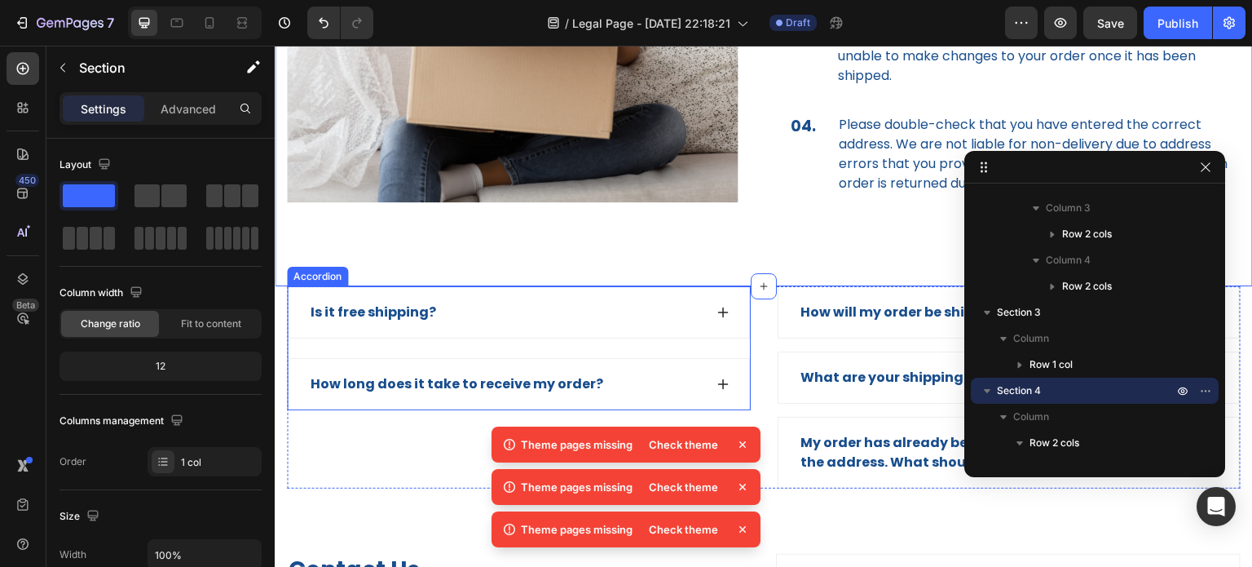
scroll to position [2135, 0]
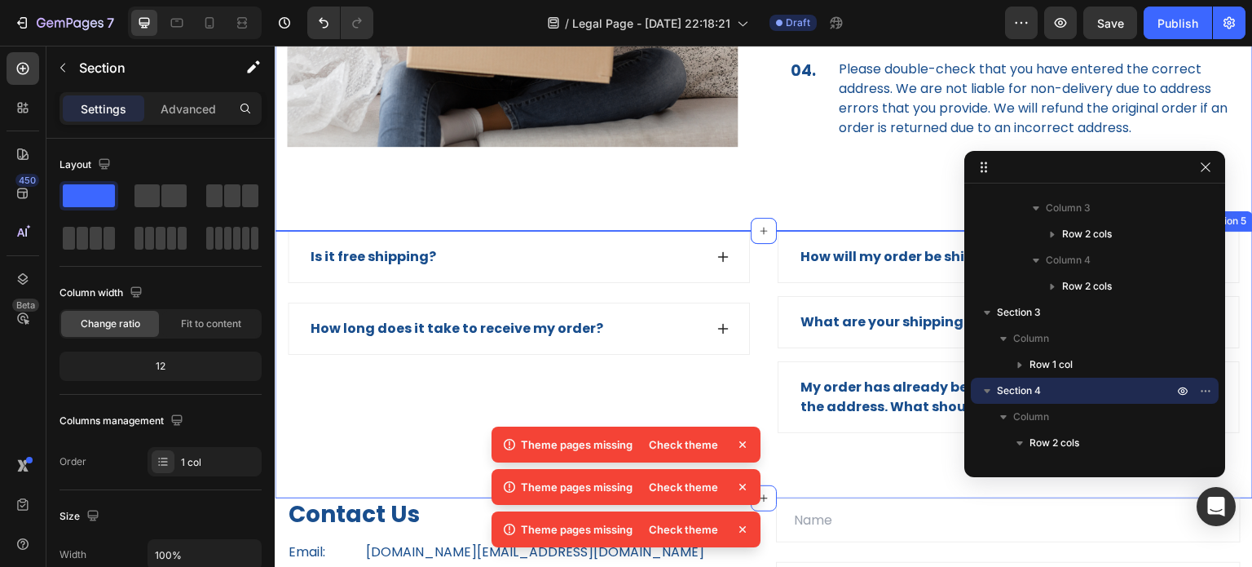
click at [284, 231] on div "Is it free shipping? How long does it take to receive my order? Accordion How w…" at bounding box center [764, 364] width 978 height 267
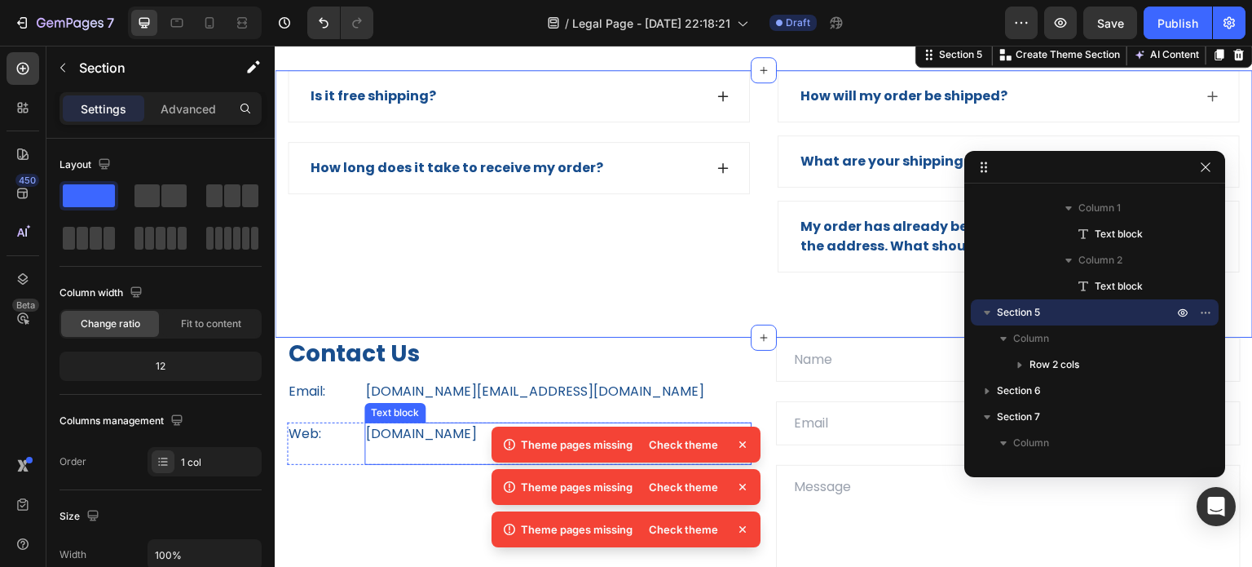
scroll to position [2298, 0]
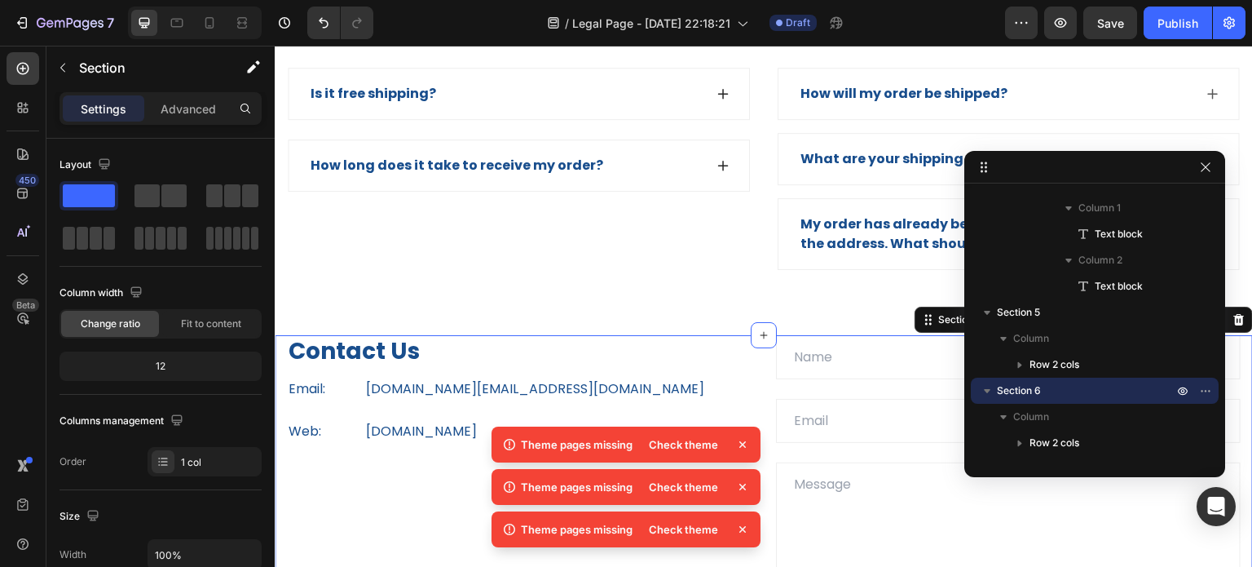
click at [283, 346] on div "Contact Us Heading Email: Text block fluff.n.company@gmail.com Text block Row W…" at bounding box center [764, 524] width 978 height 379
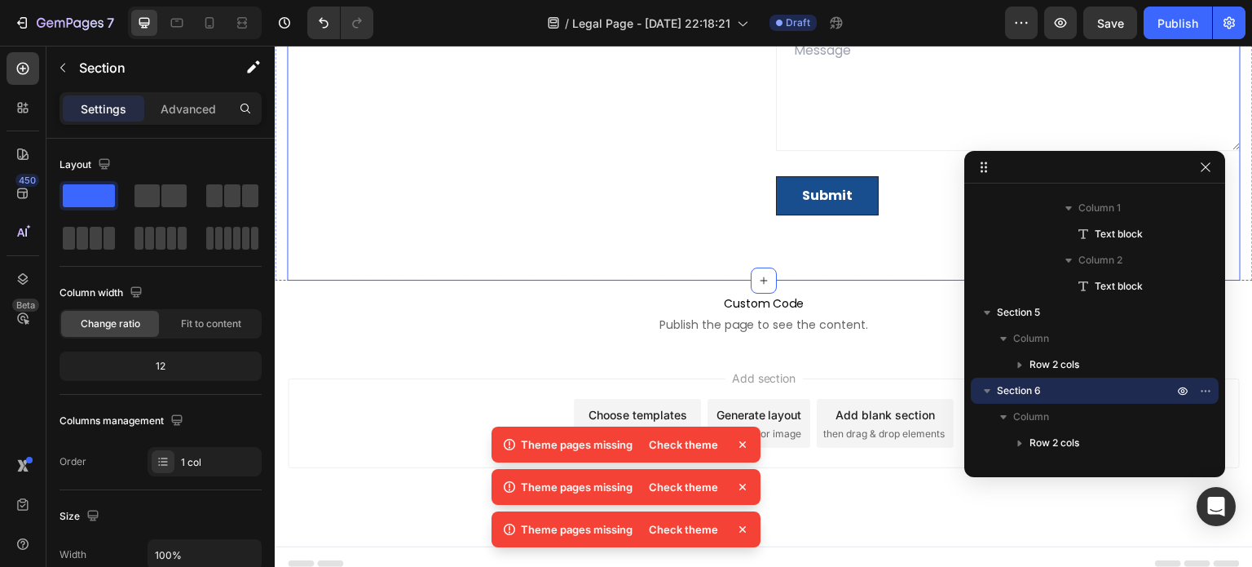
scroll to position [2722, 0]
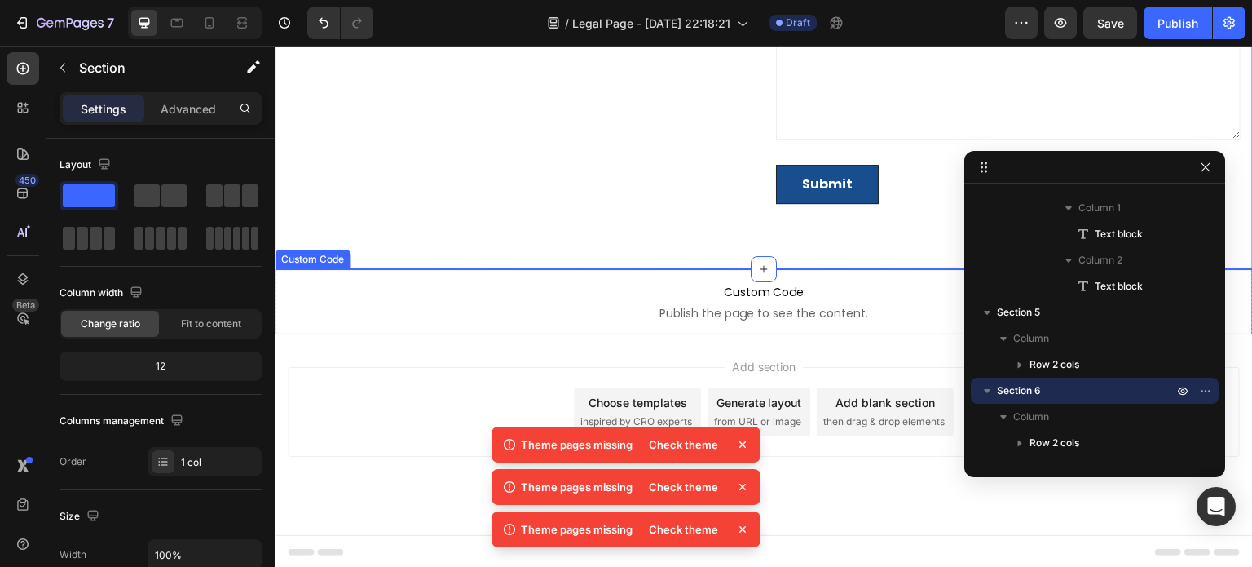
click at [291, 305] on span "Publish the page to see the content." at bounding box center [764, 313] width 978 height 16
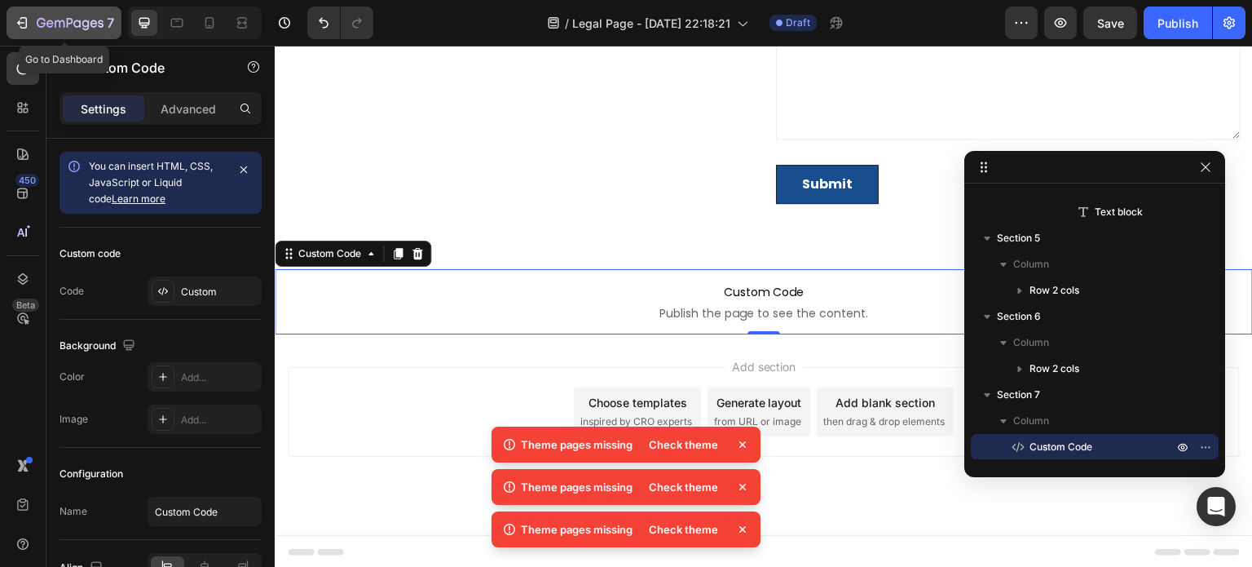
click at [52, 15] on div "7" at bounding box center [75, 23] width 77 height 20
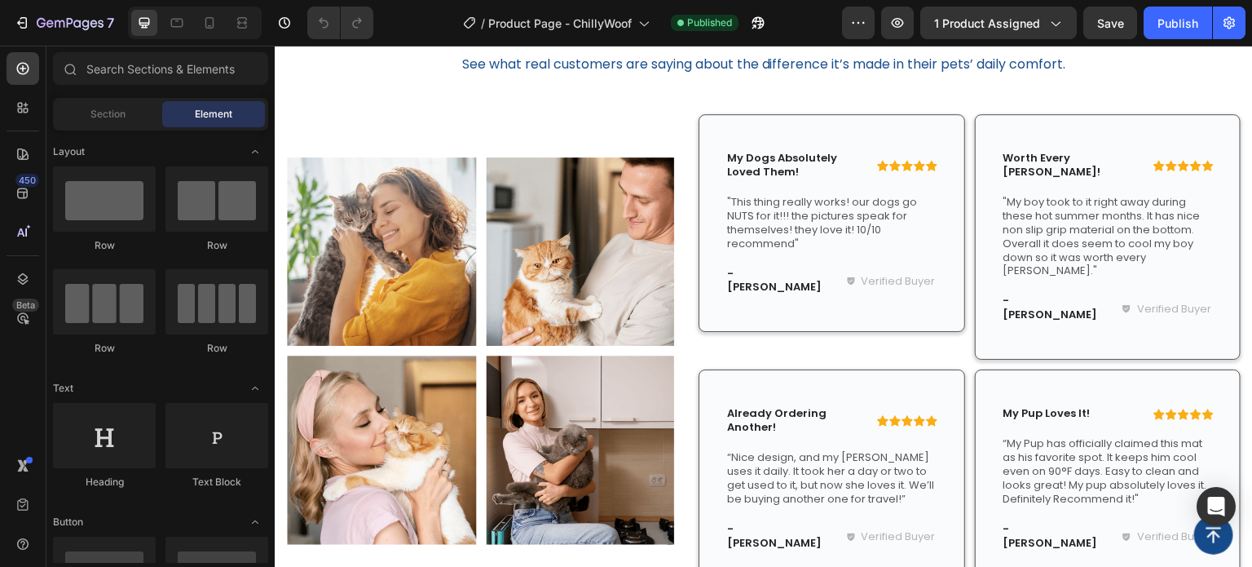
scroll to position [2009, 0]
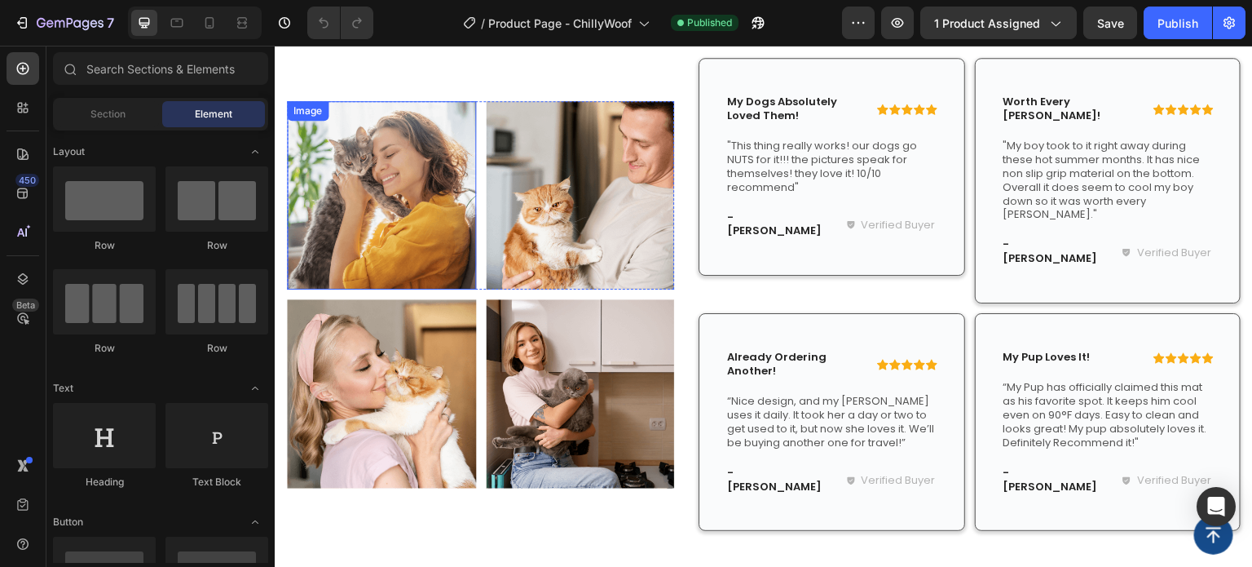
click at [451, 210] on img at bounding box center [381, 195] width 189 height 189
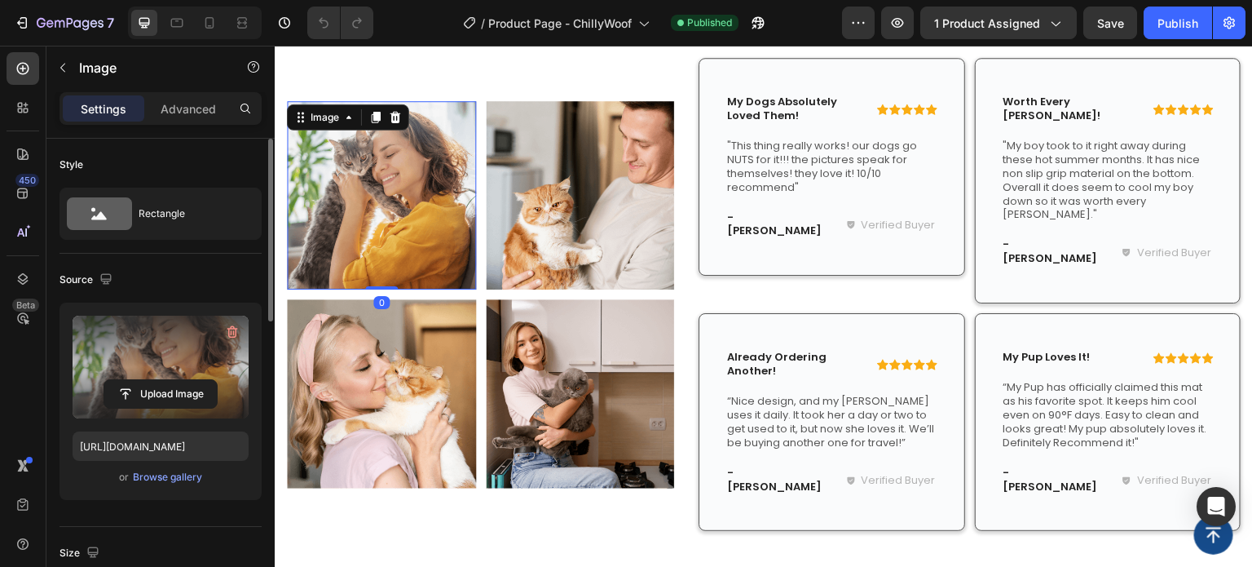
click at [166, 371] on label at bounding box center [161, 366] width 176 height 103
click at [166, 380] on input "file" at bounding box center [160, 394] width 112 height 28
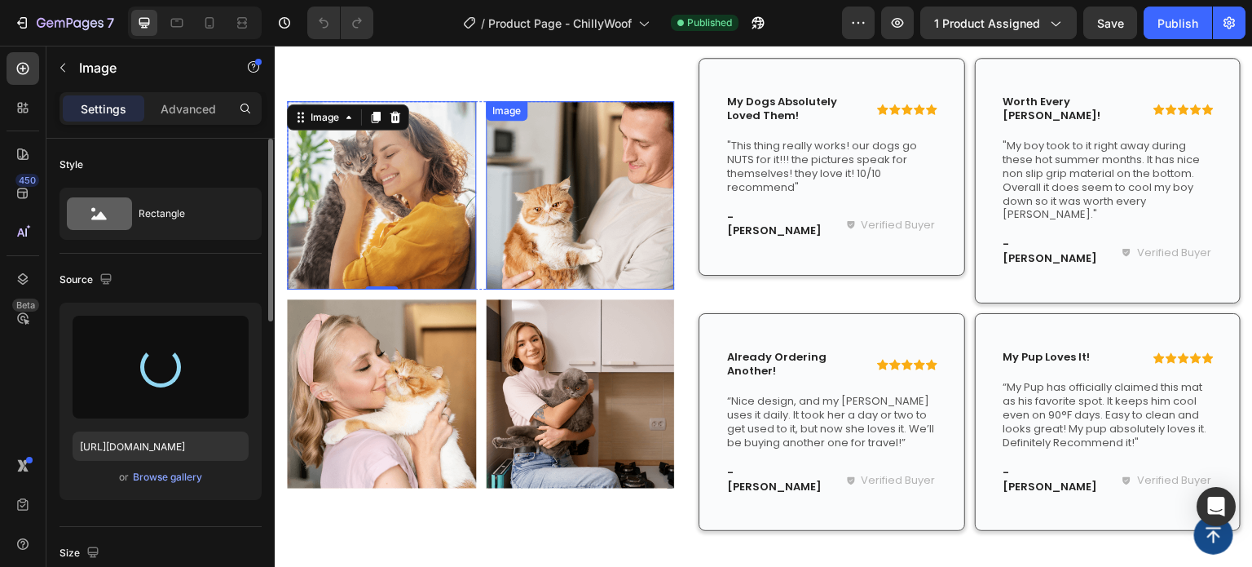
type input "https://cdn.shopify.com/s/files/1/0927/3943/6914/files/gempages_581492877050250…"
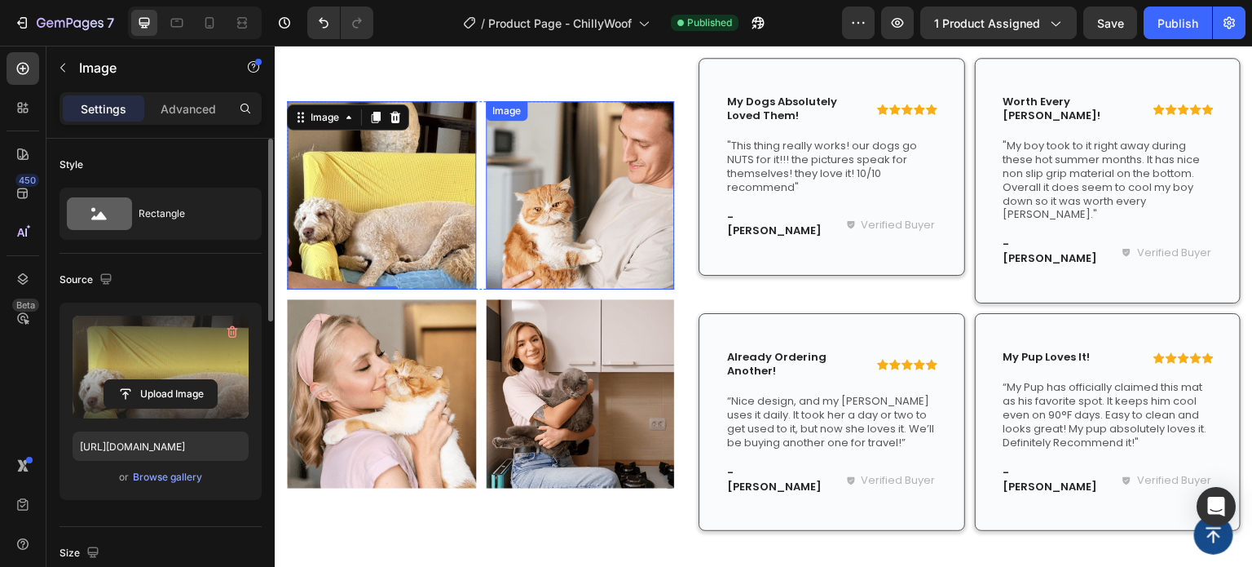
click at [580, 185] on img at bounding box center [580, 195] width 189 height 188
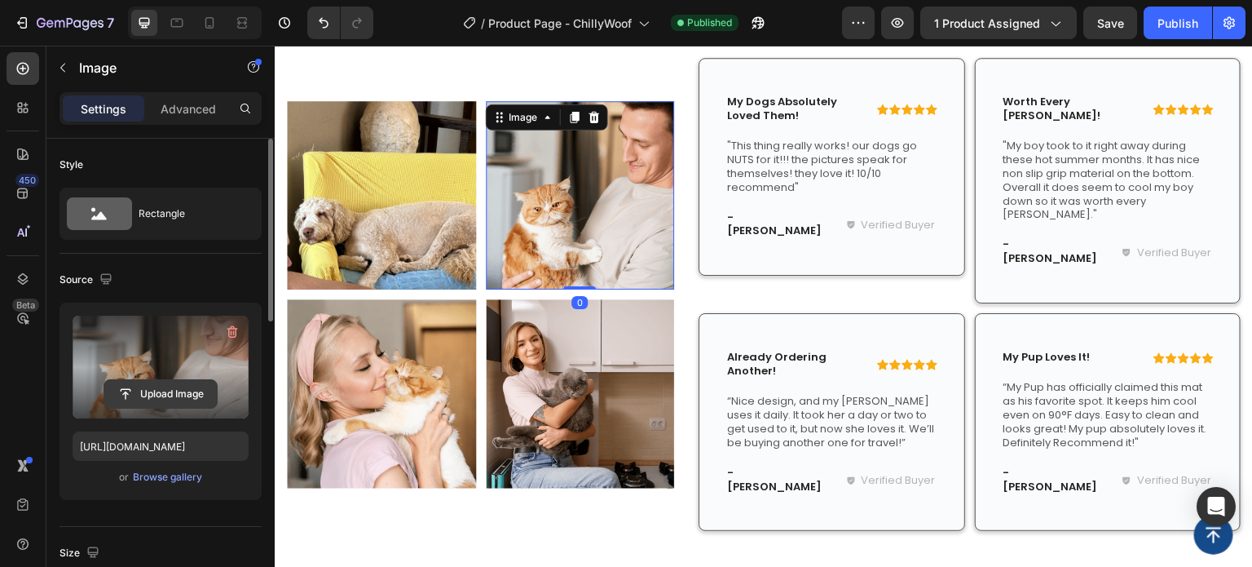
click at [157, 390] on input "file" at bounding box center [160, 394] width 112 height 28
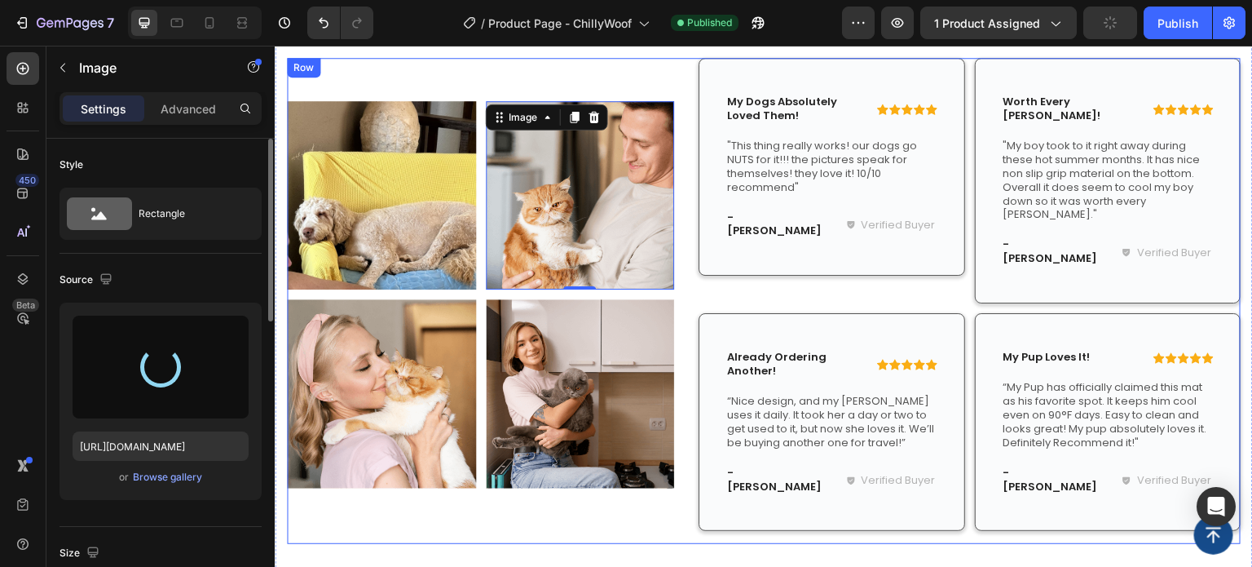
type input "https://cdn.shopify.com/s/files/1/0927/3943/6914/files/gempages_581492877050250…"
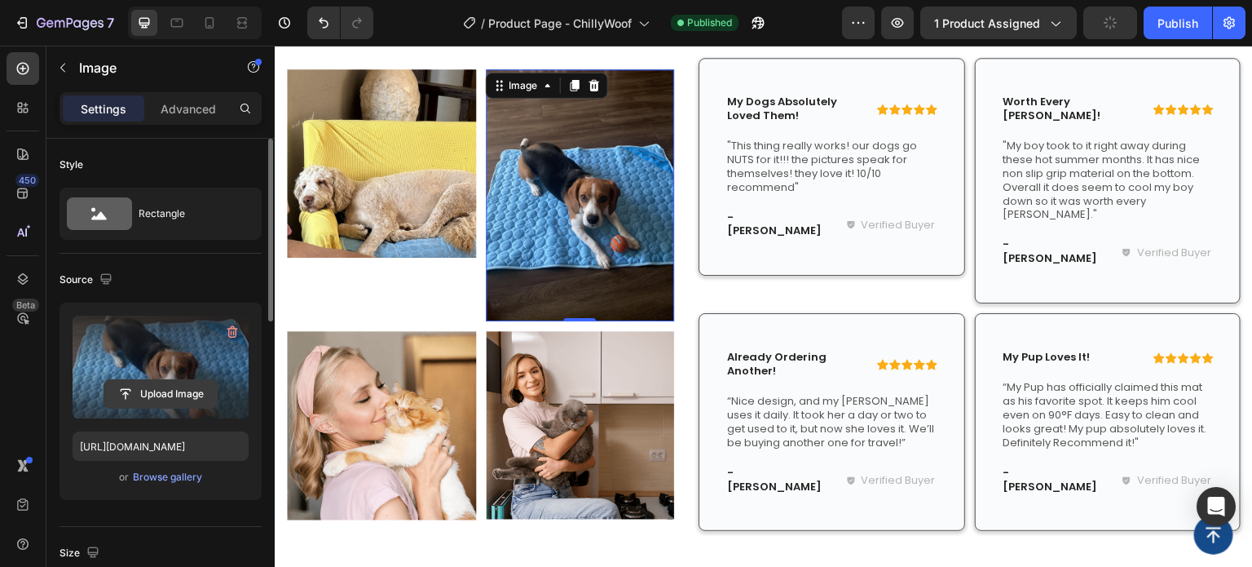
scroll to position [408, 0]
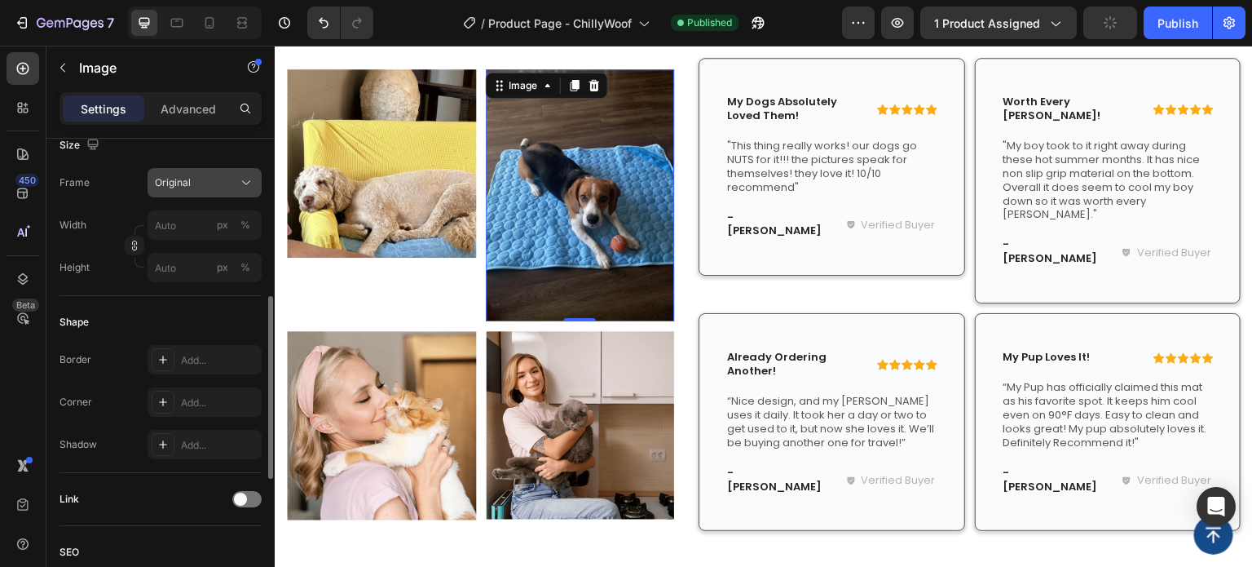
click at [210, 184] on div "Original" at bounding box center [195, 182] width 80 height 15
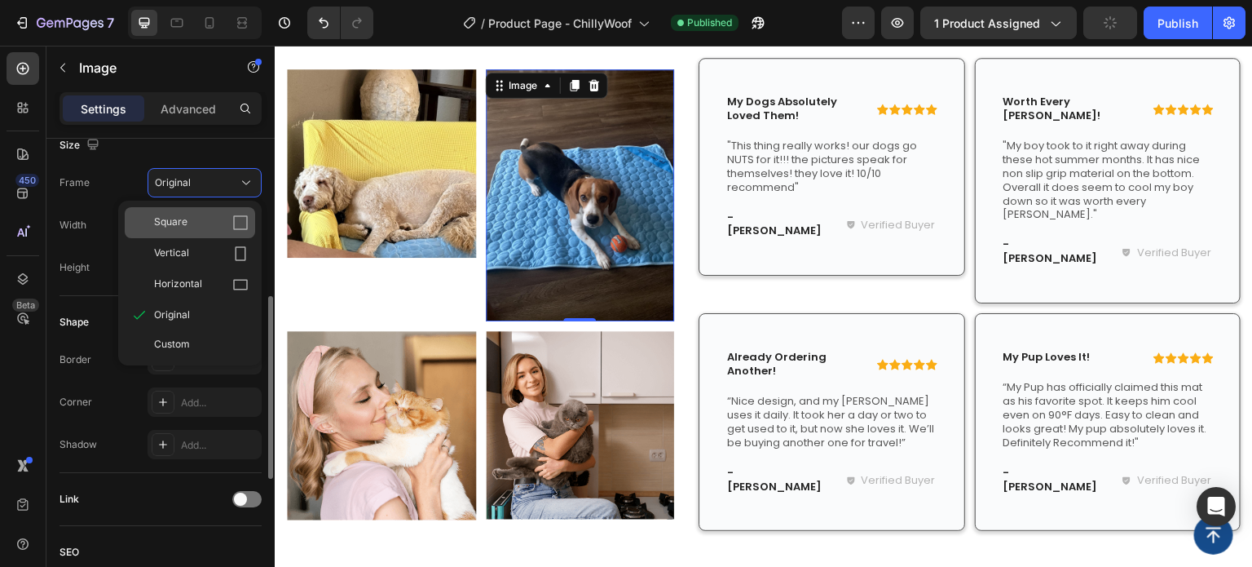
click at [212, 227] on div "Square" at bounding box center [201, 222] width 95 height 16
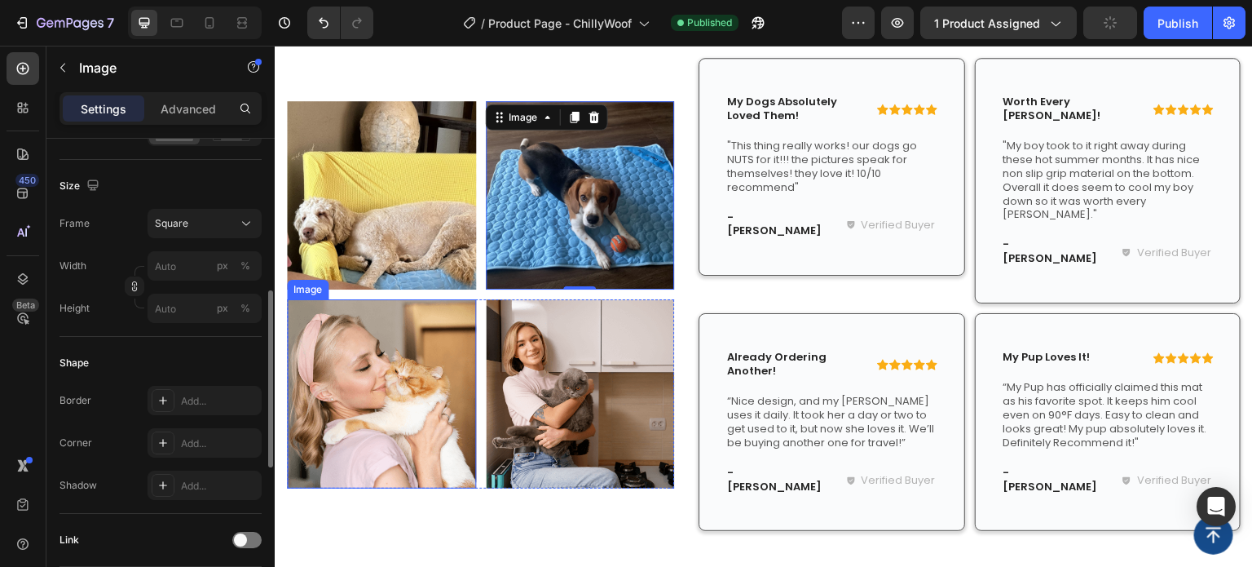
click at [434, 387] on img at bounding box center [381, 393] width 189 height 189
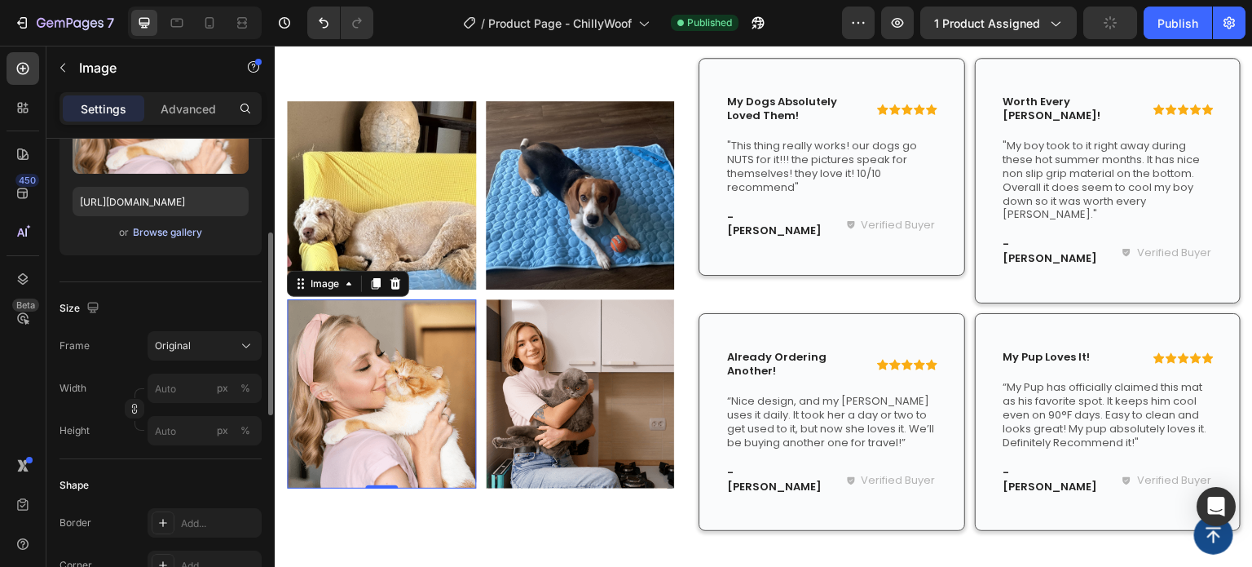
scroll to position [163, 0]
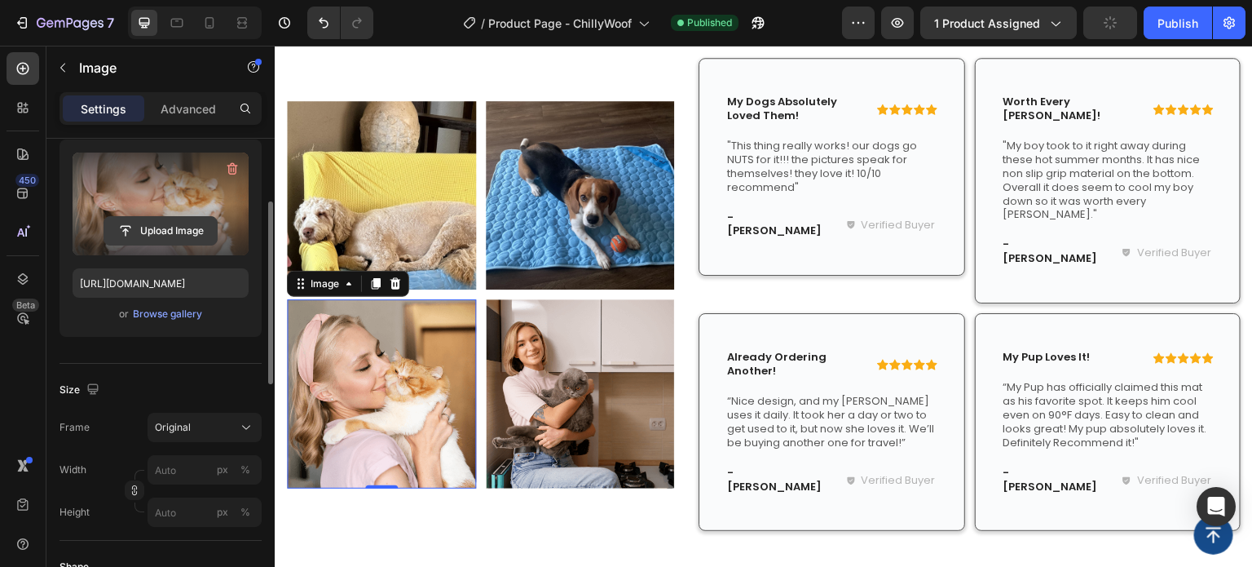
click at [191, 221] on input "file" at bounding box center [160, 231] width 112 height 28
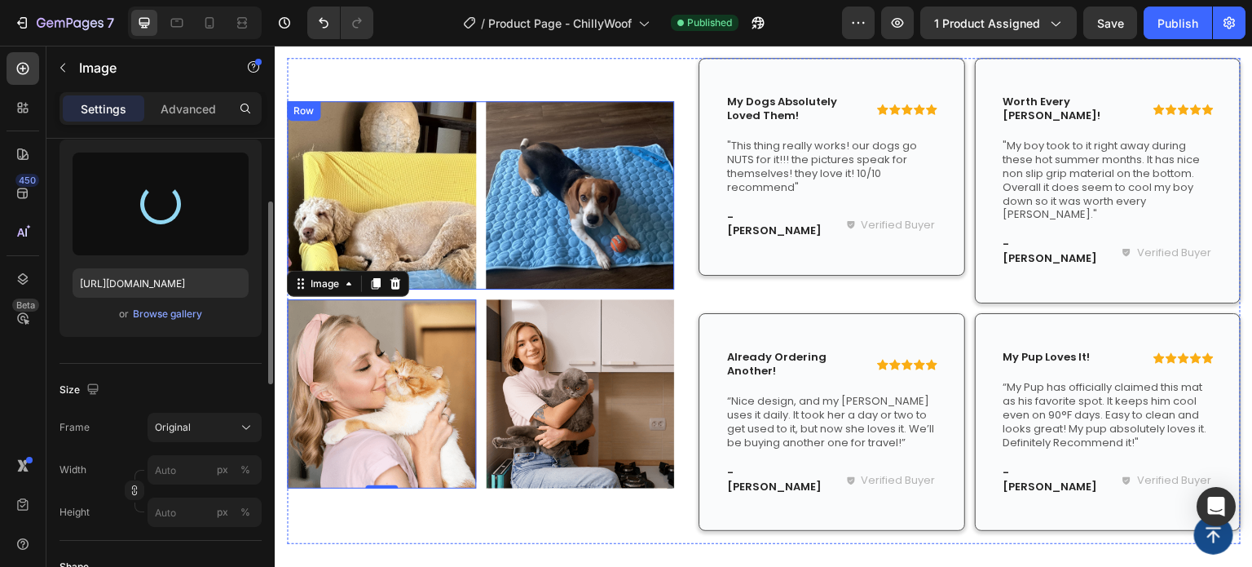
type input "https://cdn.shopify.com/s/files/1/0927/3943/6914/files/gempages_581492877050250…"
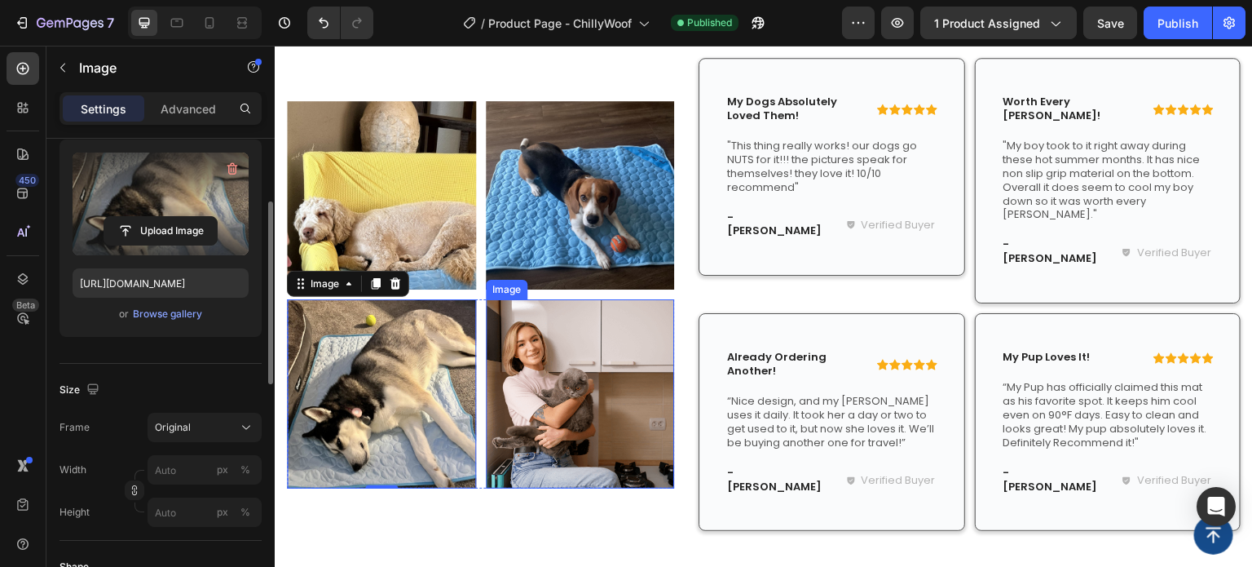
click at [592, 381] on img at bounding box center [580, 393] width 189 height 189
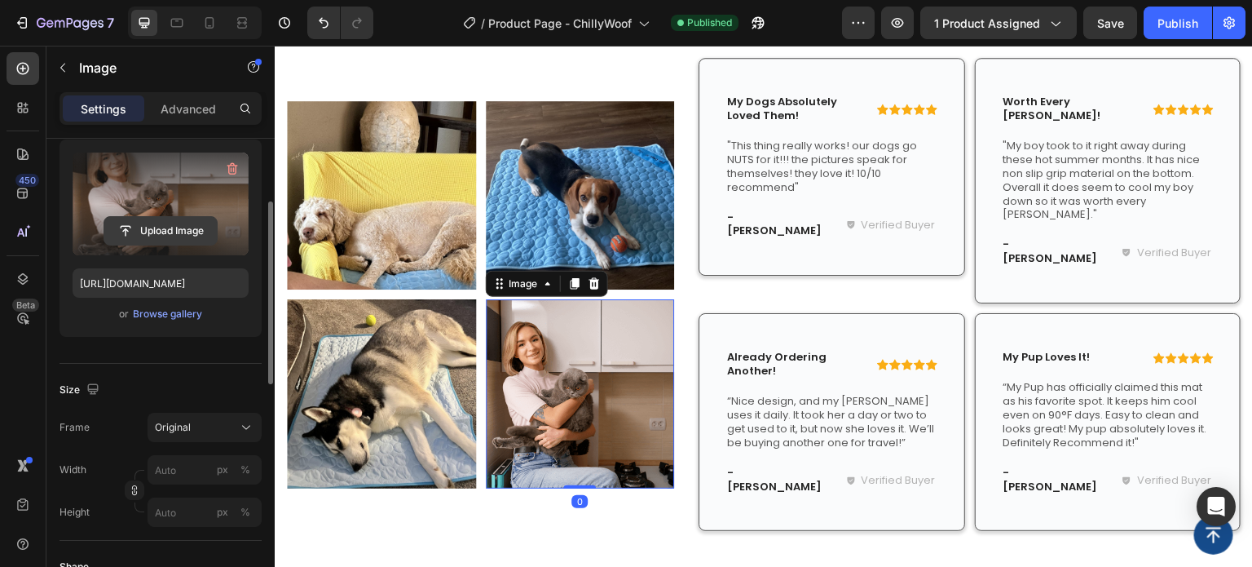
click at [156, 222] on input "file" at bounding box center [160, 231] width 112 height 28
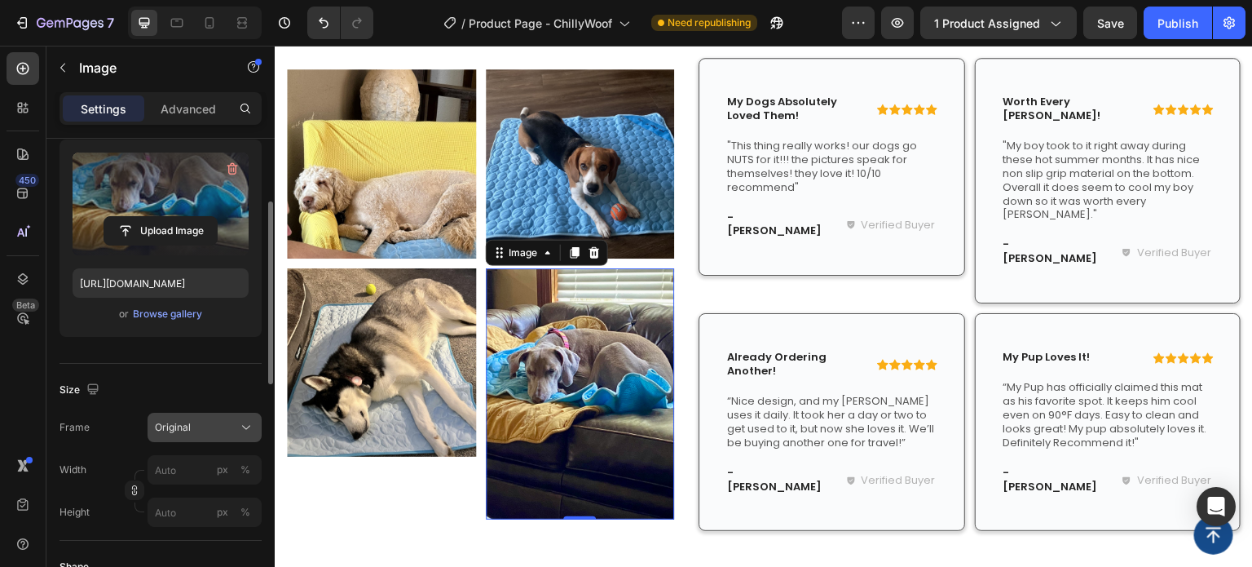
click at [187, 426] on span "Original" at bounding box center [173, 427] width 36 height 15
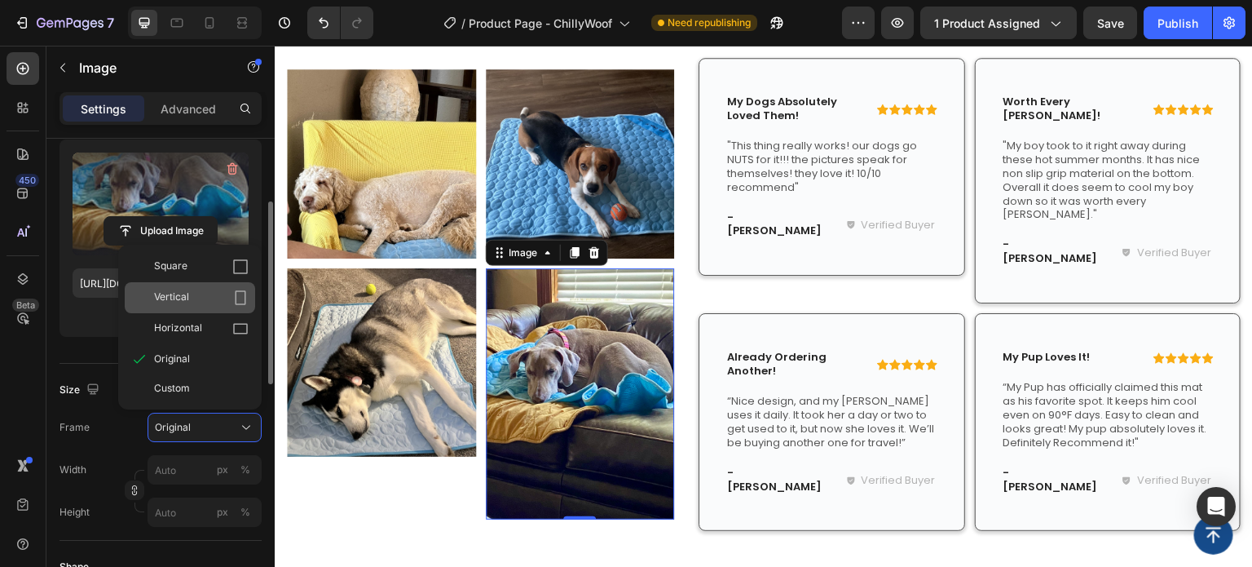
click at [213, 293] on div "Vertical" at bounding box center [201, 297] width 95 height 16
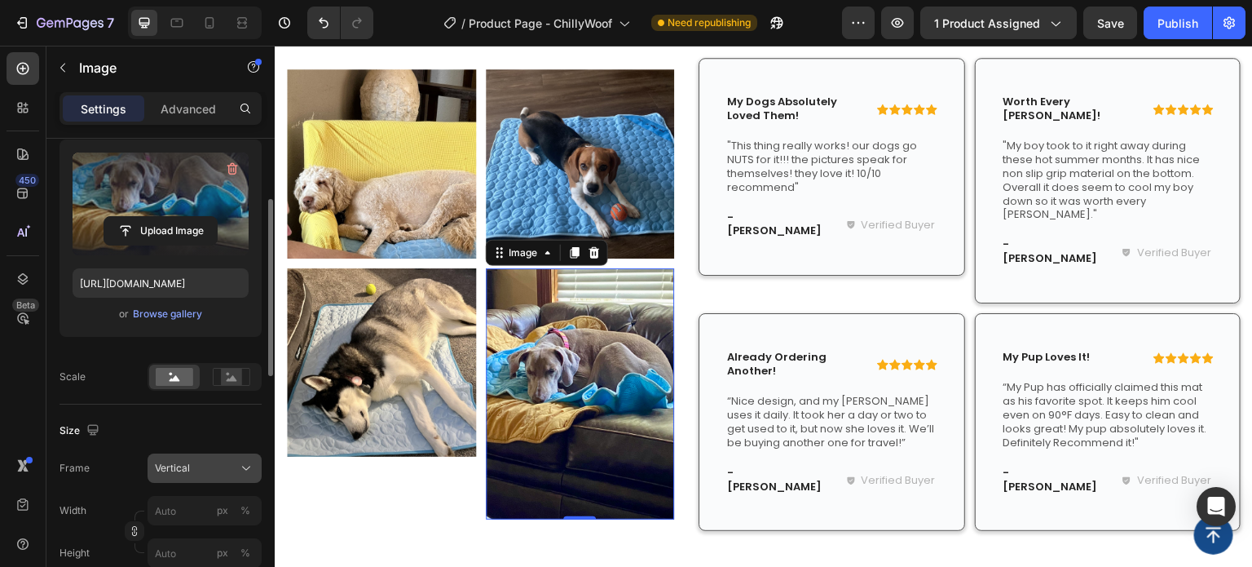
click at [190, 461] on div "Vertical" at bounding box center [195, 468] width 80 height 15
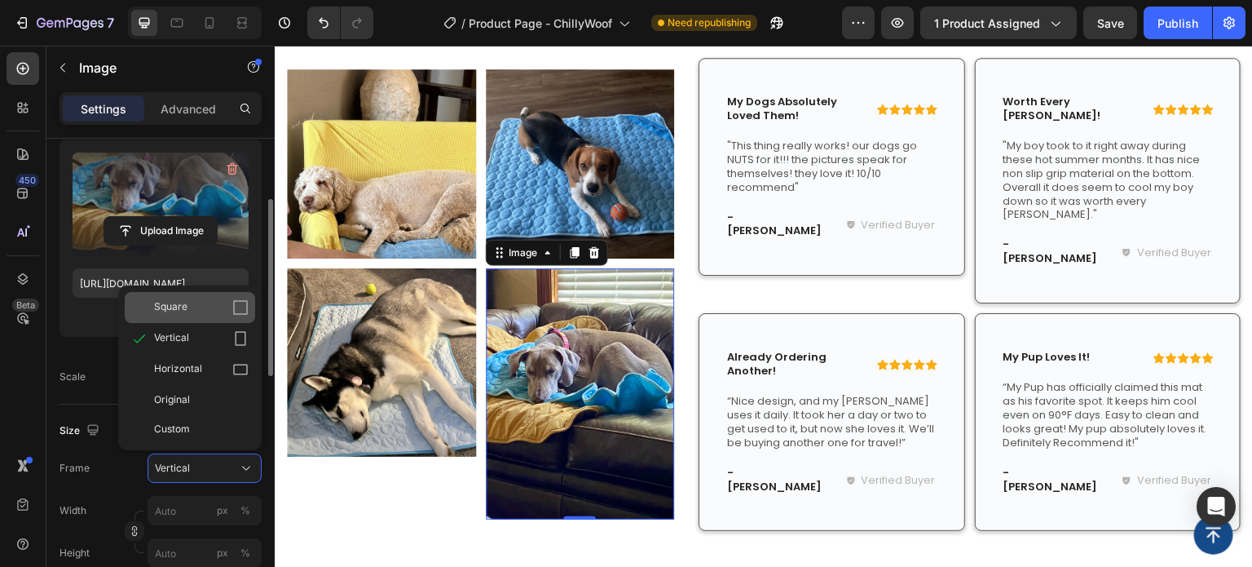
click at [213, 321] on div "Square" at bounding box center [190, 307] width 130 height 31
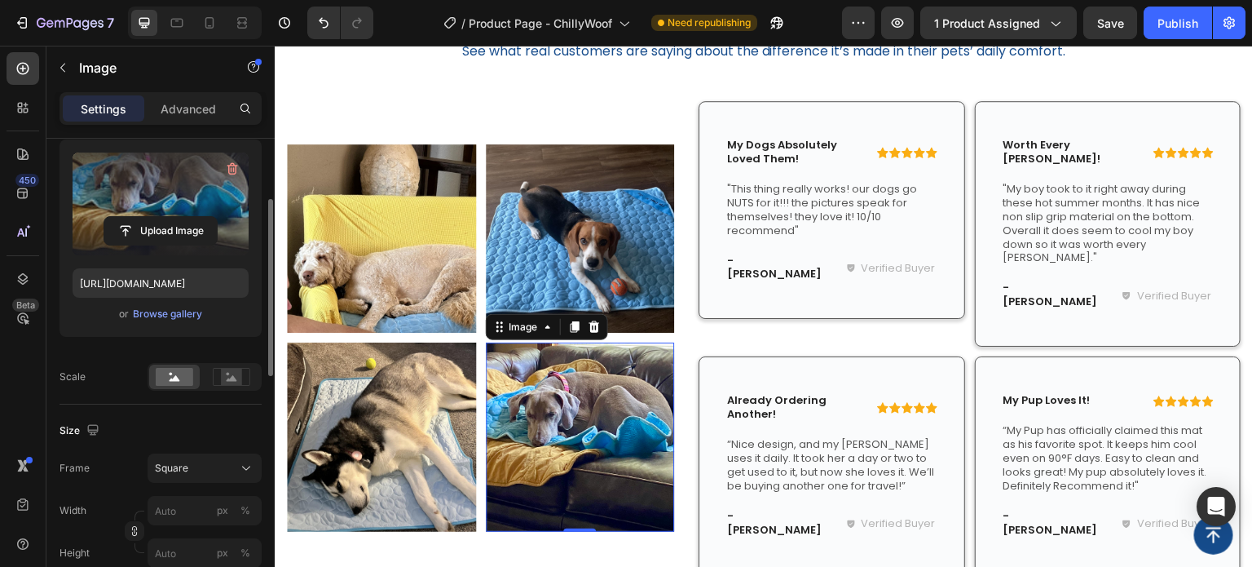
scroll to position [1928, 0]
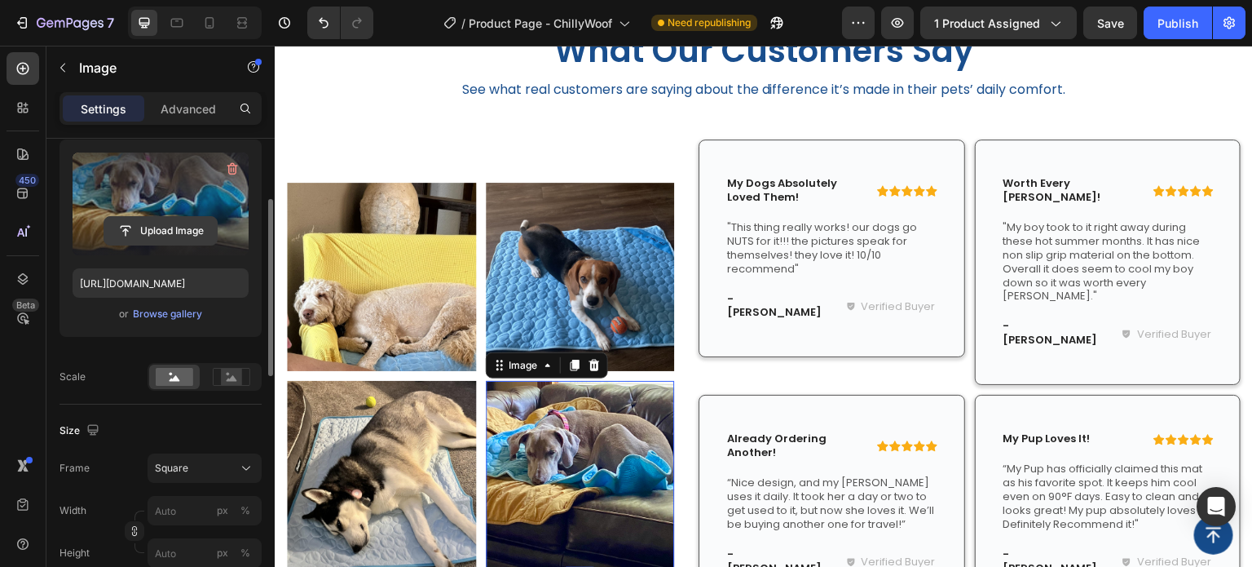
click at [166, 222] on input "file" at bounding box center [160, 231] width 112 height 28
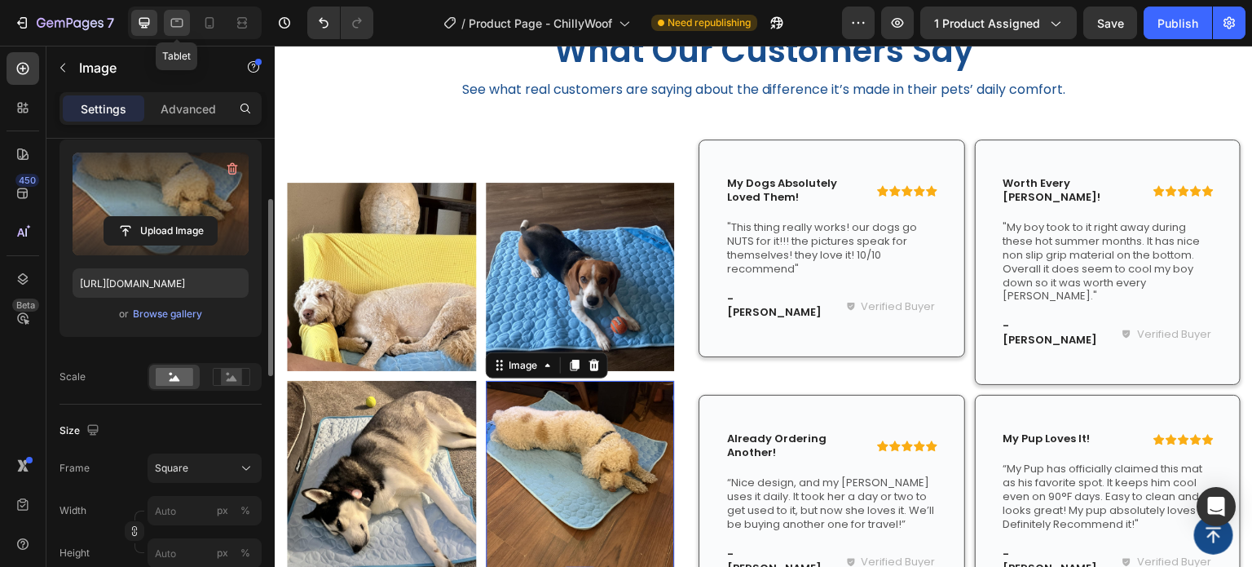
click at [178, 28] on icon at bounding box center [177, 23] width 16 height 16
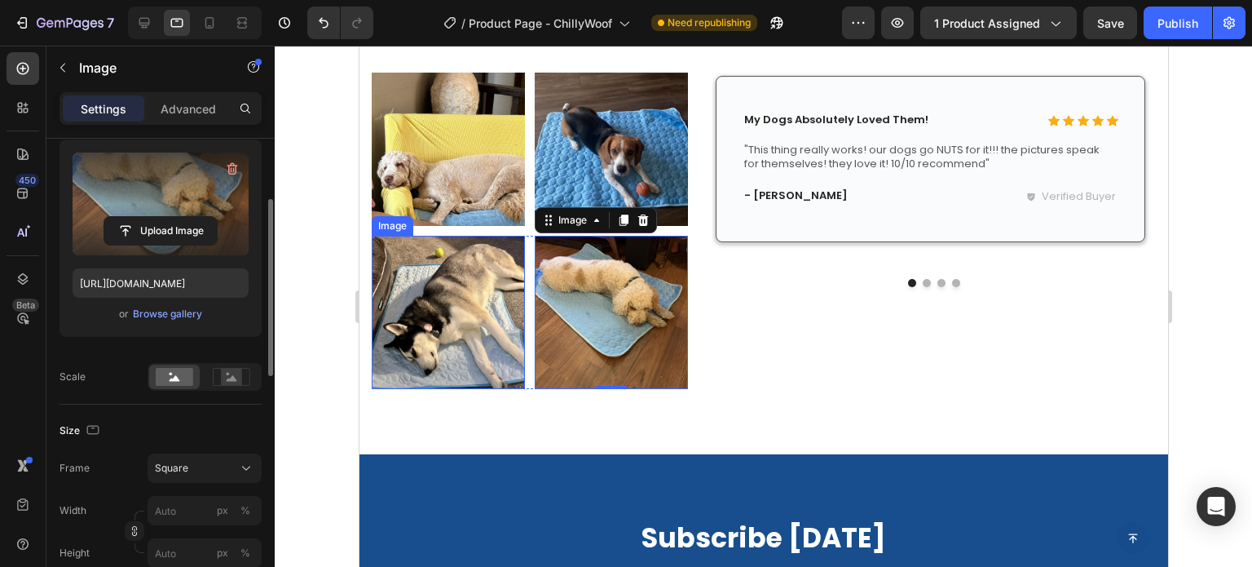
scroll to position [2125, 0]
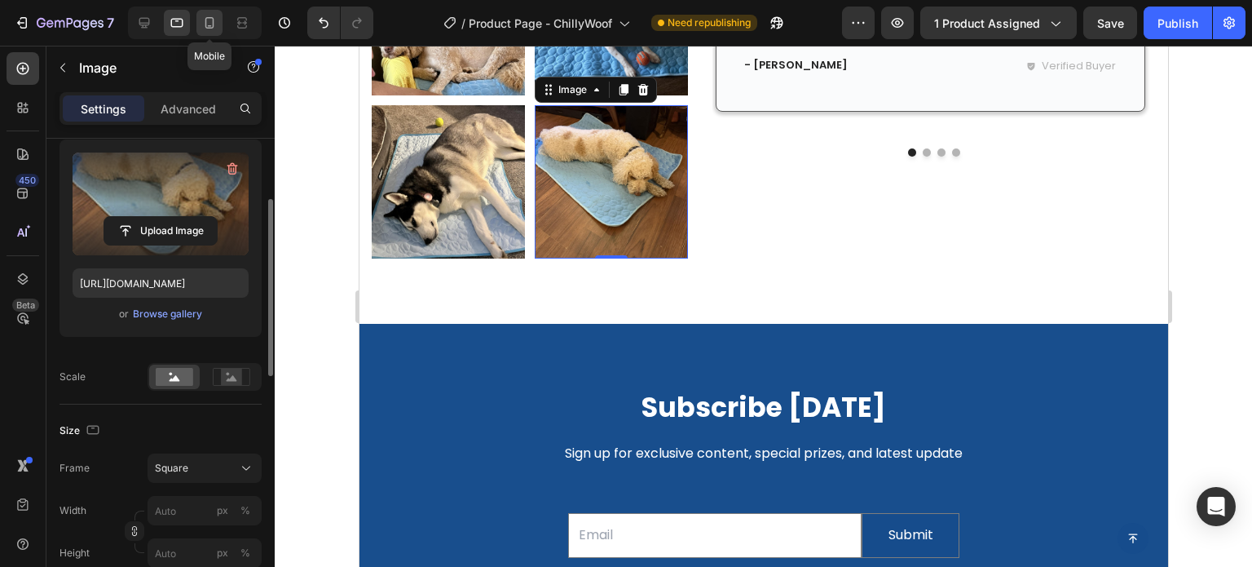
click at [210, 24] on icon at bounding box center [209, 23] width 16 height 16
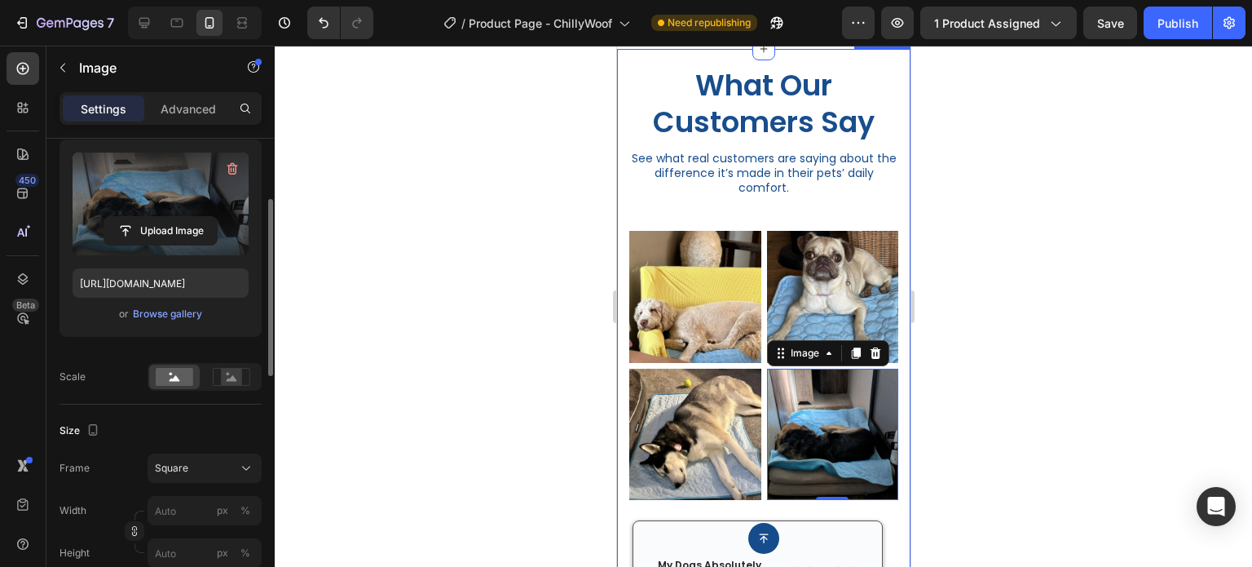
scroll to position [1928, 0]
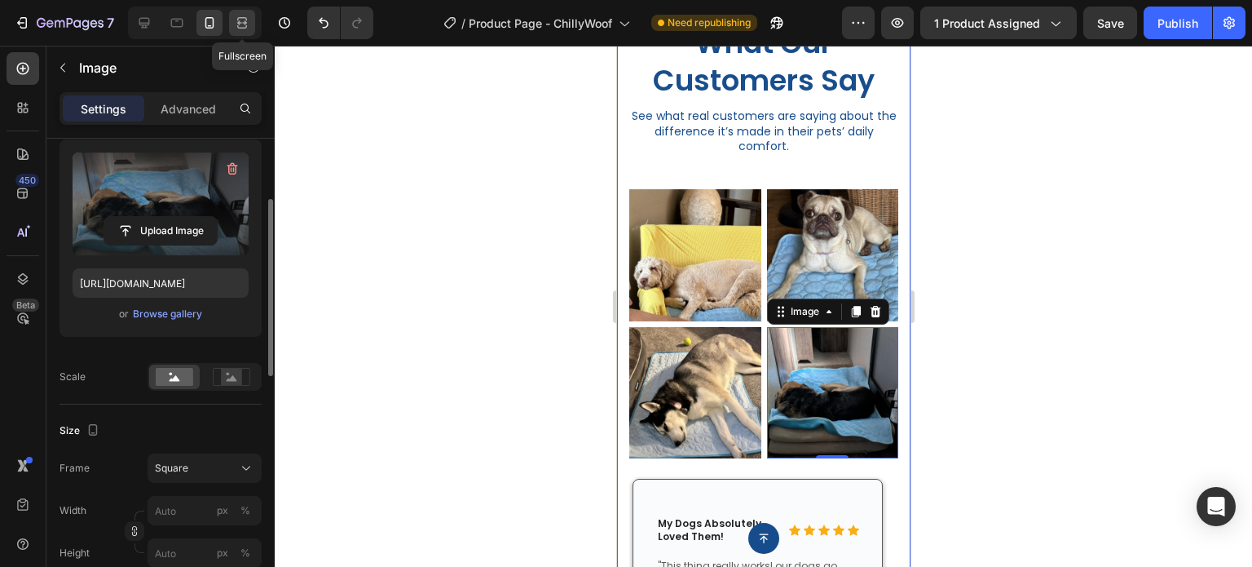
click at [230, 29] on div at bounding box center [242, 23] width 26 height 26
type input "https://cdn.shopify.com/s/files/1/0927/3943/6914/files/gempages_581492877050250…"
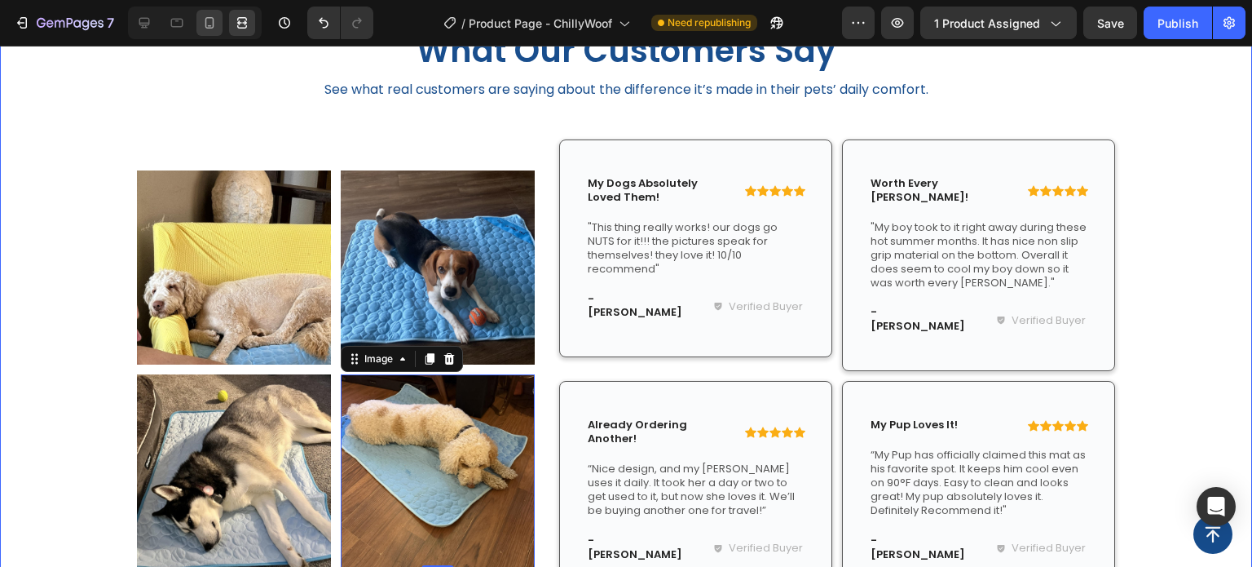
scroll to position [2181, 0]
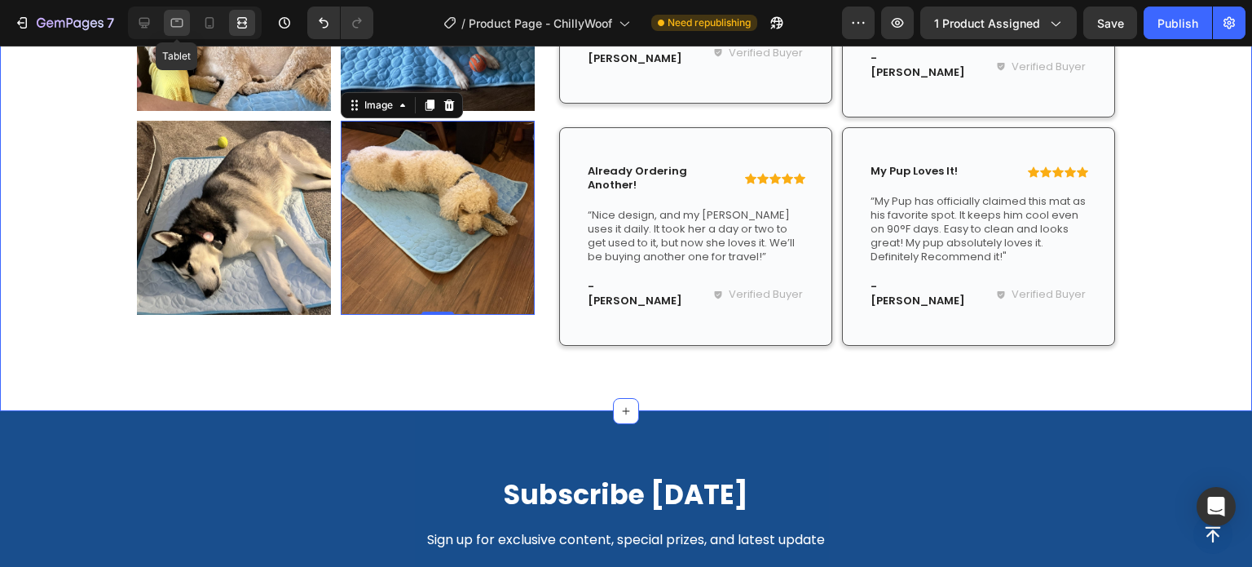
click at [171, 21] on icon at bounding box center [177, 23] width 12 height 9
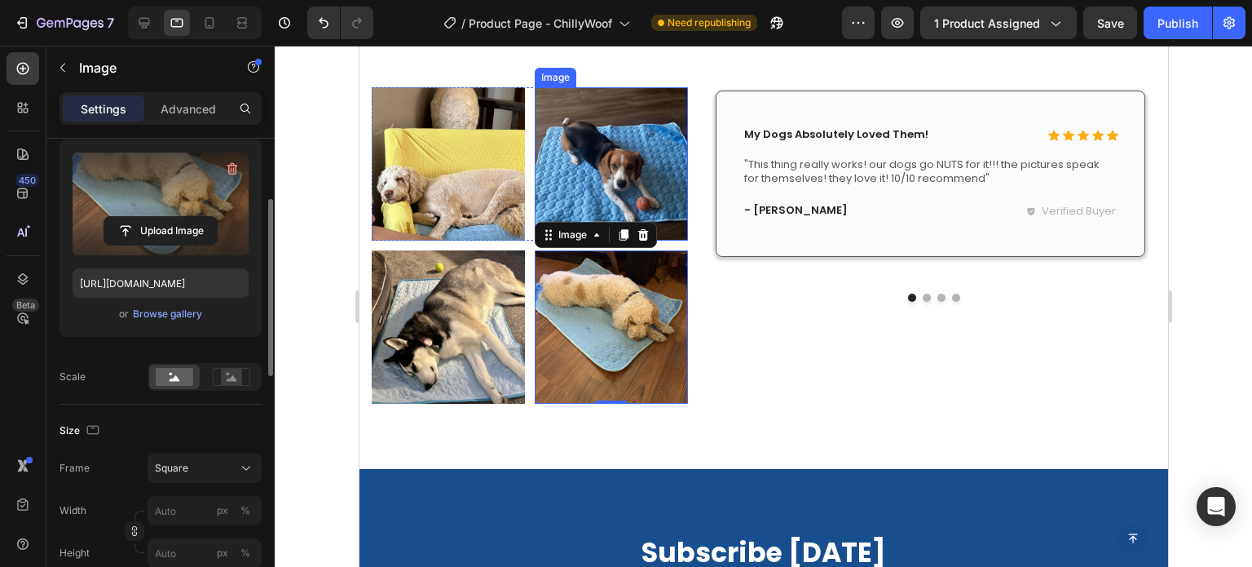
scroll to position [1881, 0]
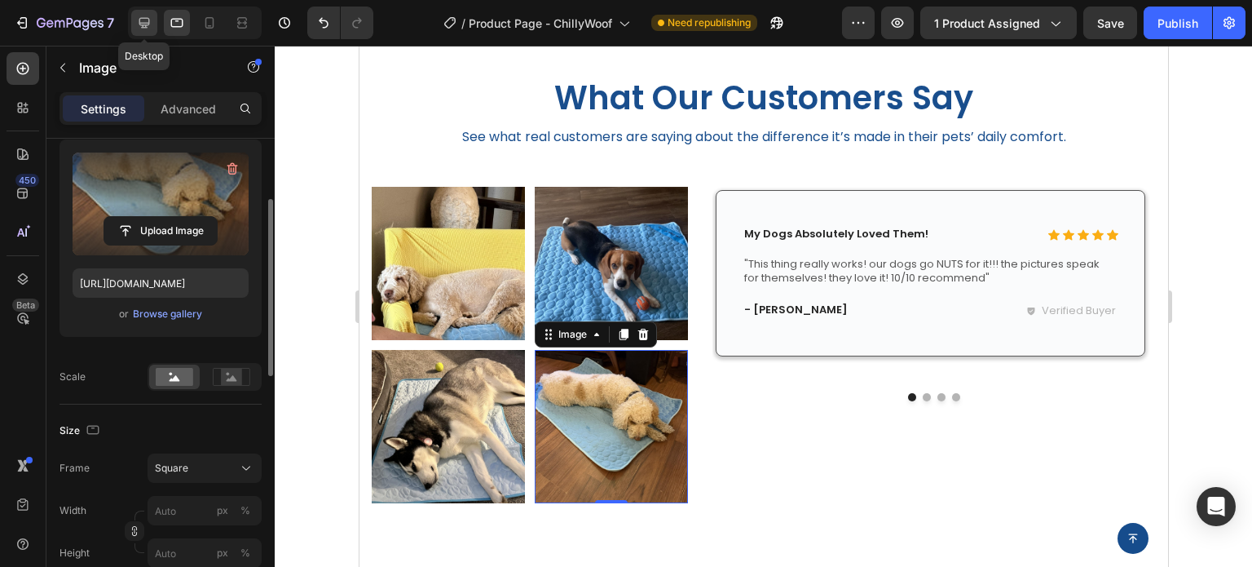
click at [144, 25] on icon at bounding box center [144, 23] width 11 height 11
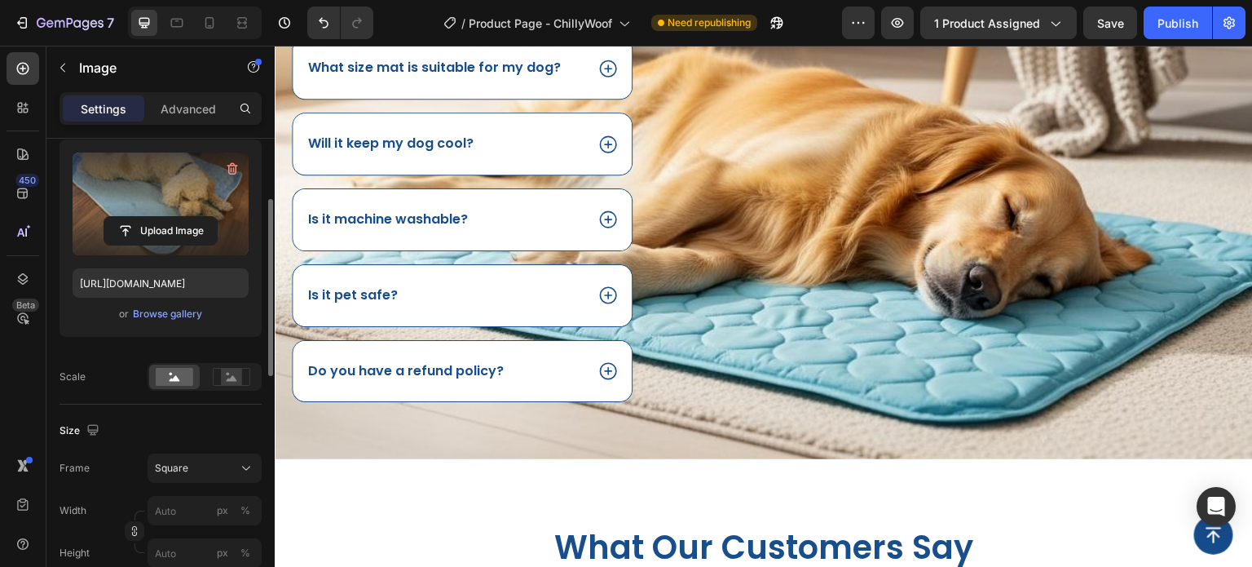
scroll to position [1372, 0]
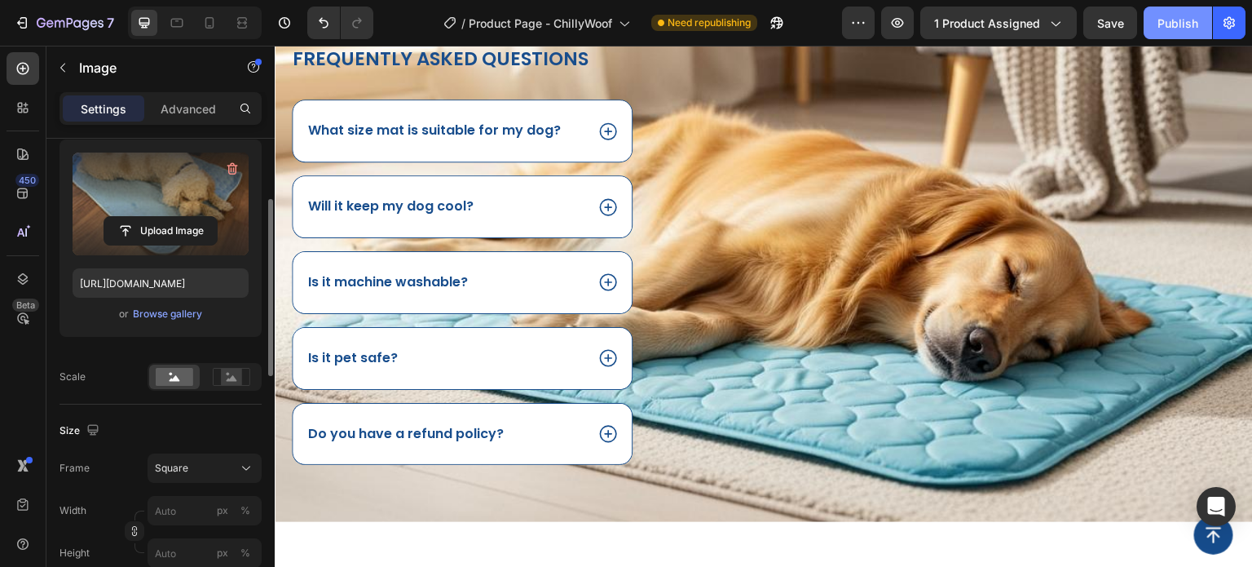
click at [1191, 19] on div "Publish" at bounding box center [1178, 23] width 41 height 17
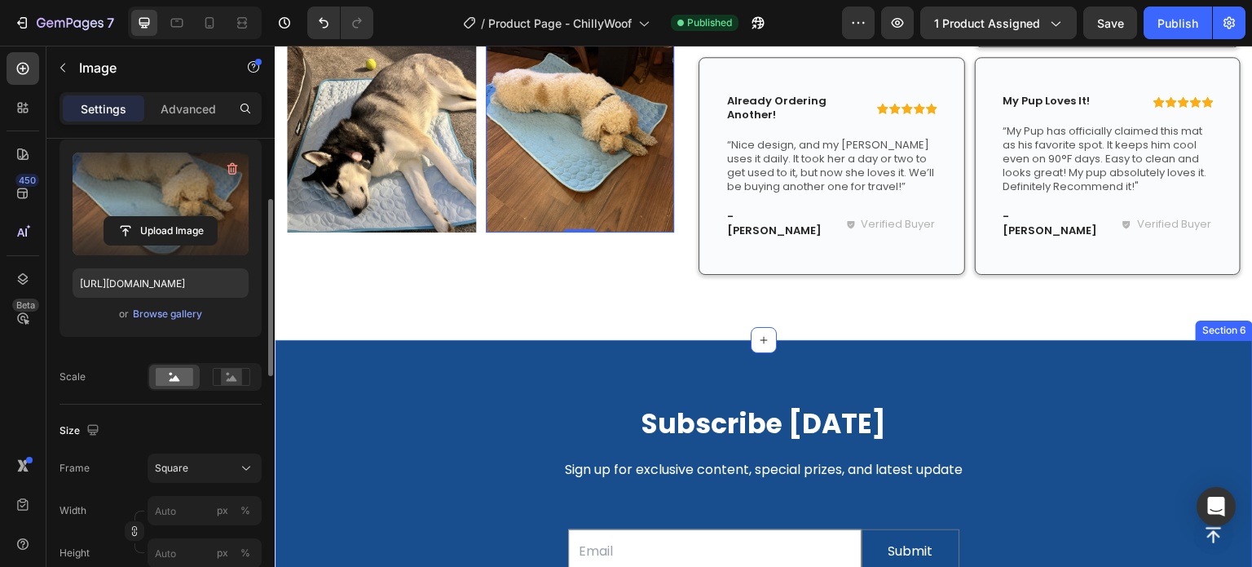
scroll to position [2269, 0]
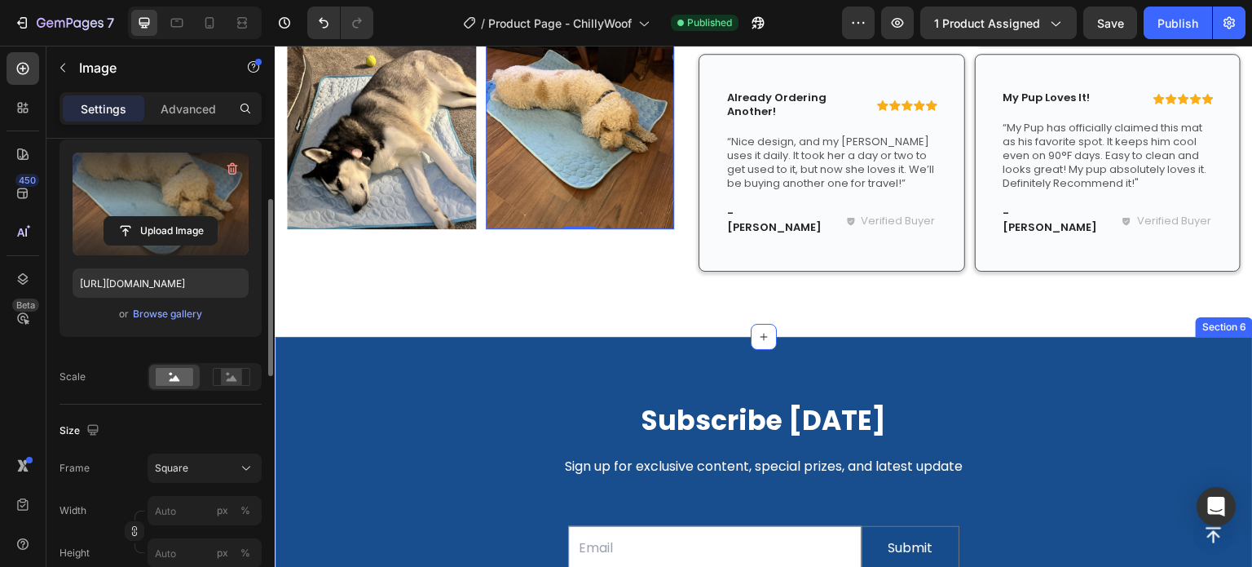
click at [502, 337] on div "Subscribe [DATE] Heading Sign up for exclusive content, special prizes, and lat…" at bounding box center [764, 578] width 978 height 483
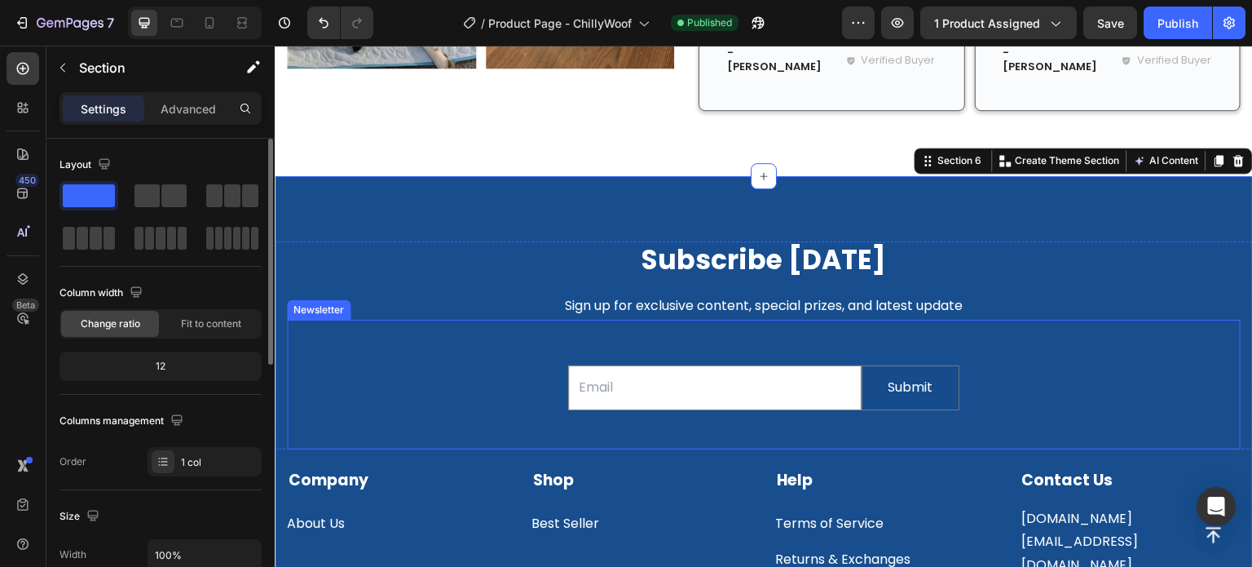
scroll to position [2432, 0]
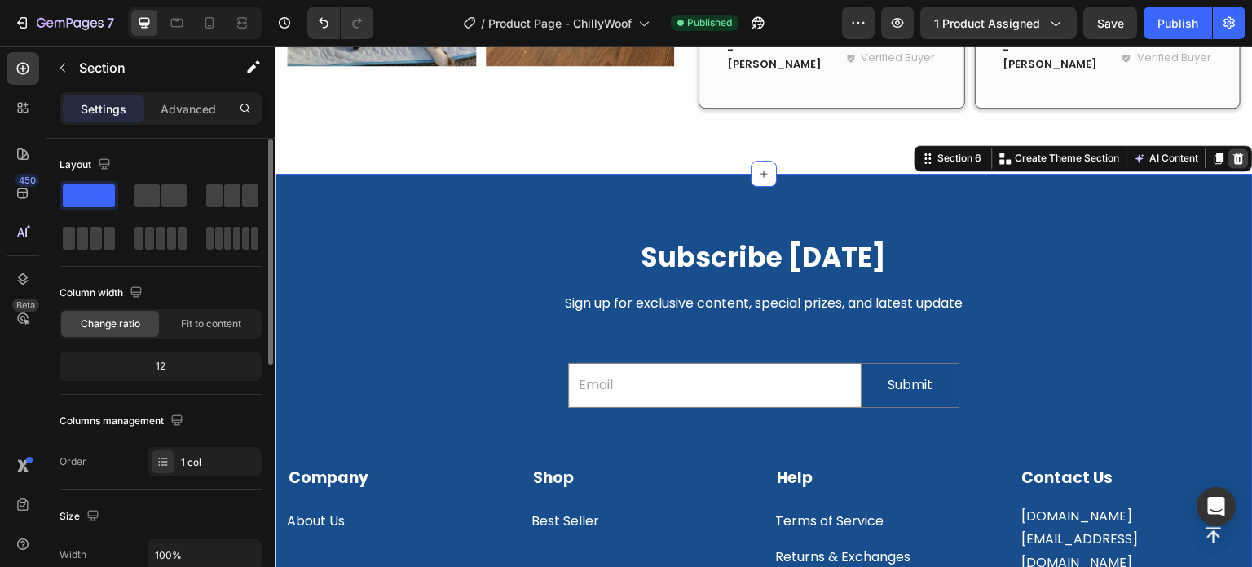
click at [1234, 152] on icon at bounding box center [1239, 157] width 11 height 11
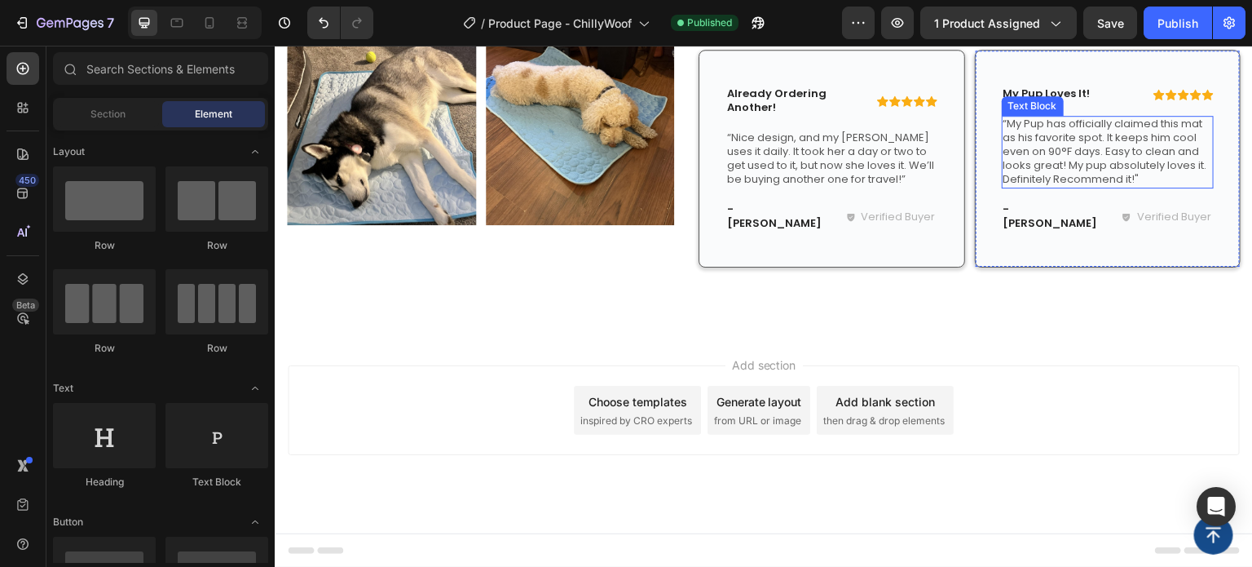
scroll to position [2224, 0]
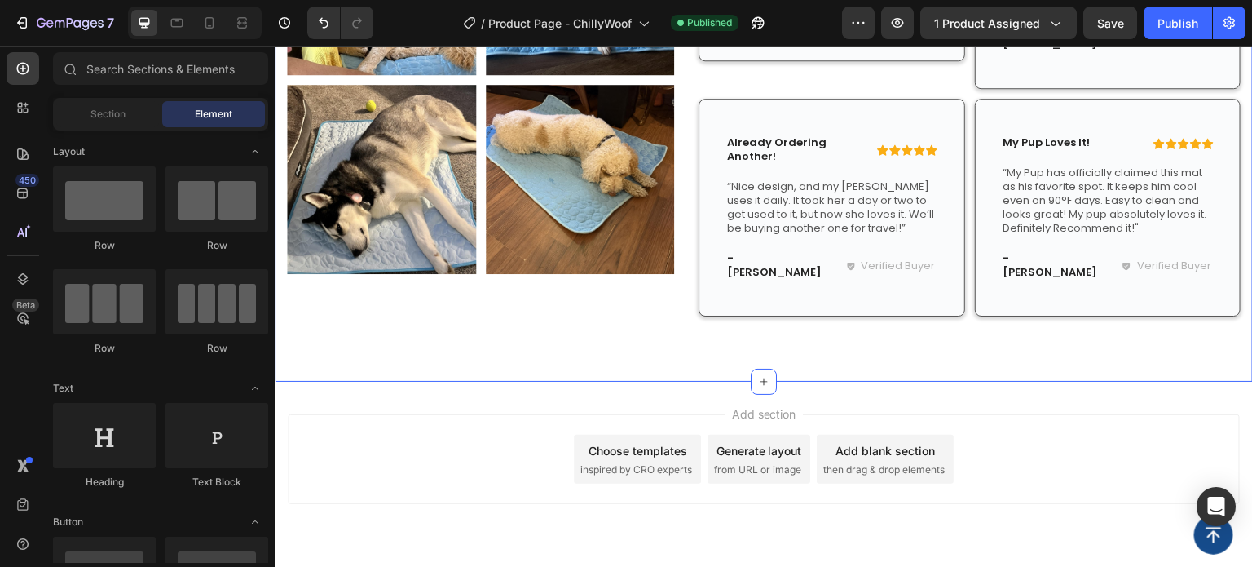
click at [355, 310] on div "What Our Customers Say Heading See what real customers are saying about the dif…" at bounding box center [764, 24] width 978 height 715
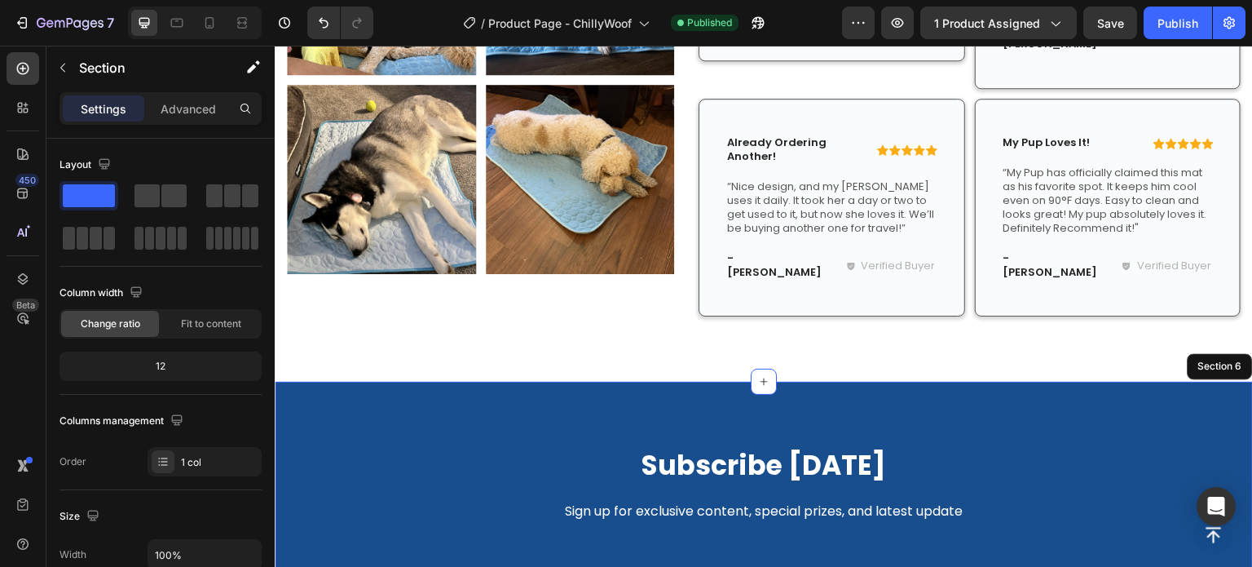
scroll to position [2432, 0]
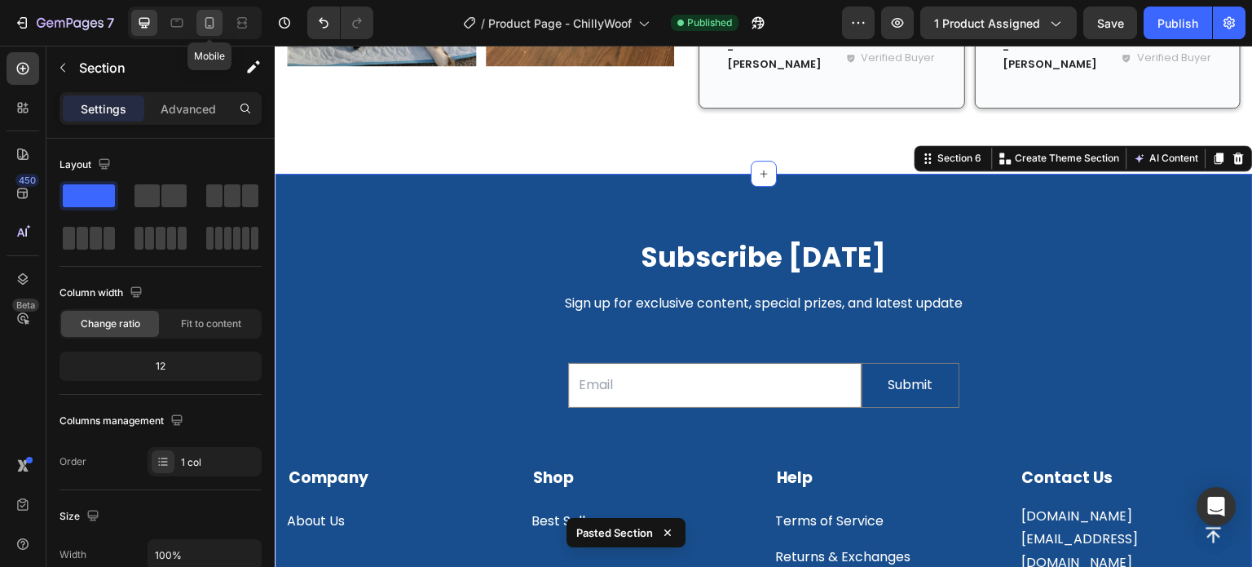
click at [218, 26] on div at bounding box center [209, 23] width 26 height 26
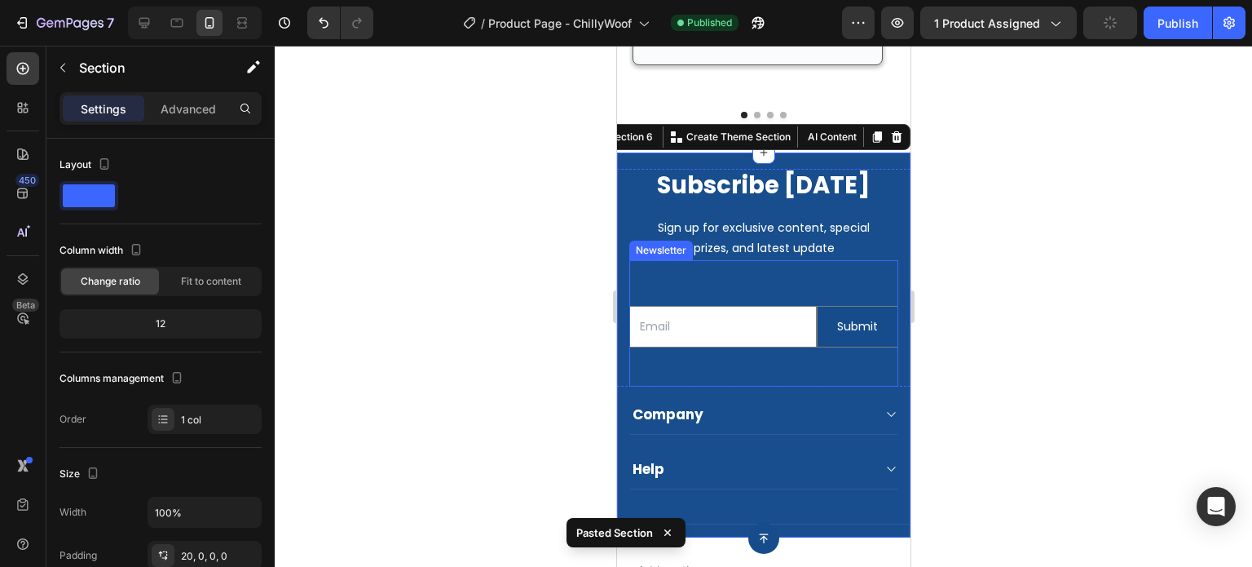
scroll to position [2425, 0]
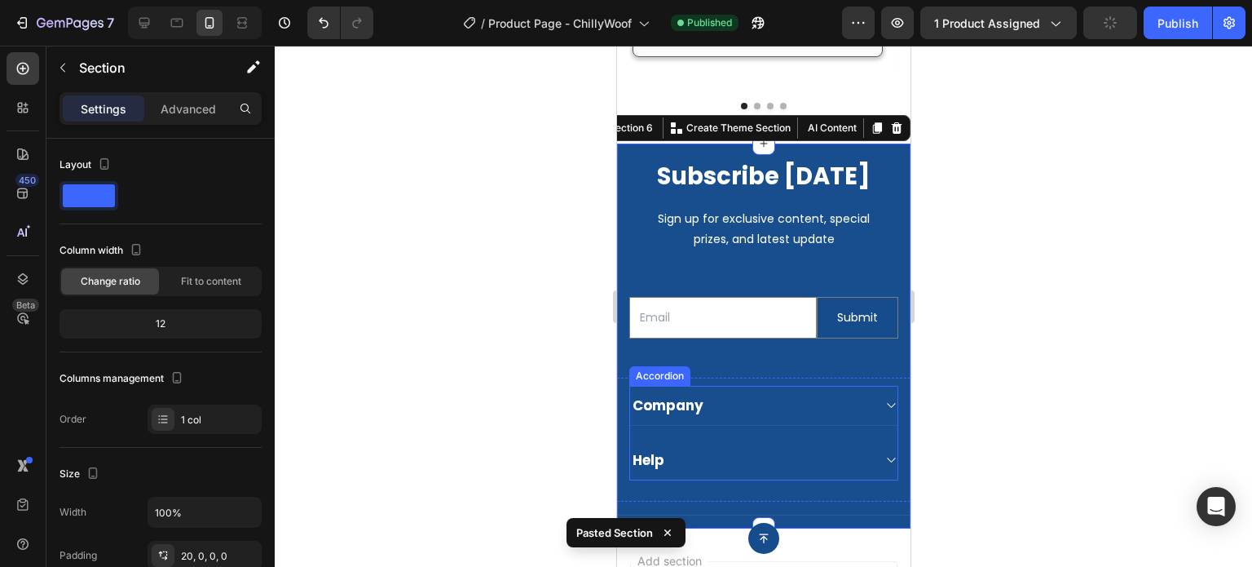
click at [865, 386] on div "Company" at bounding box center [762, 406] width 267 height 40
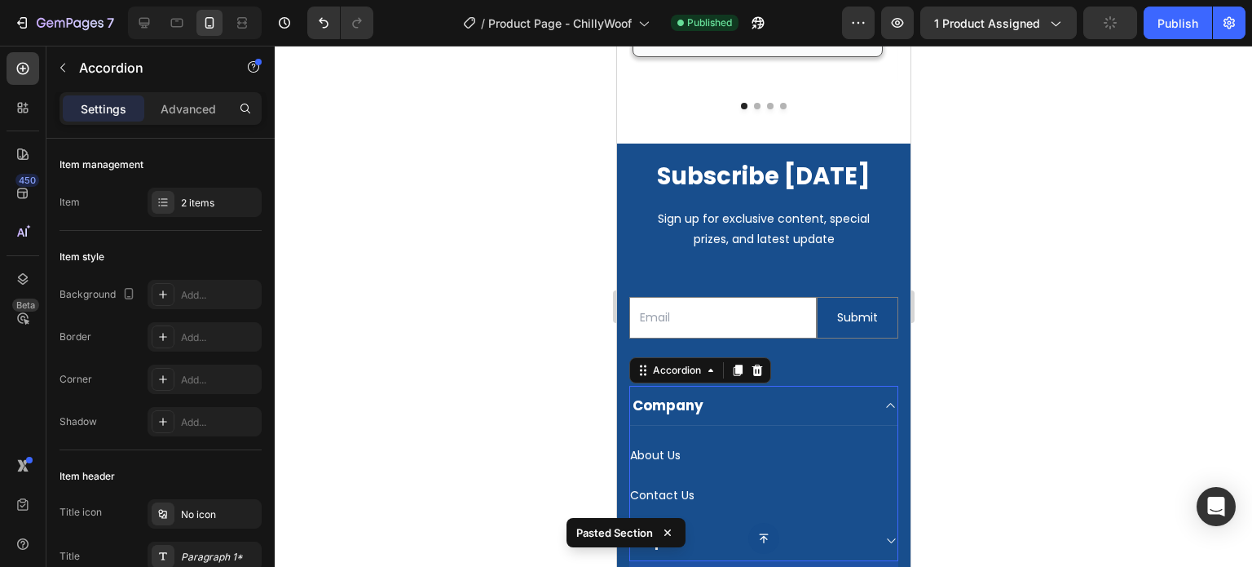
click at [868, 386] on div "Company" at bounding box center [762, 406] width 267 height 40
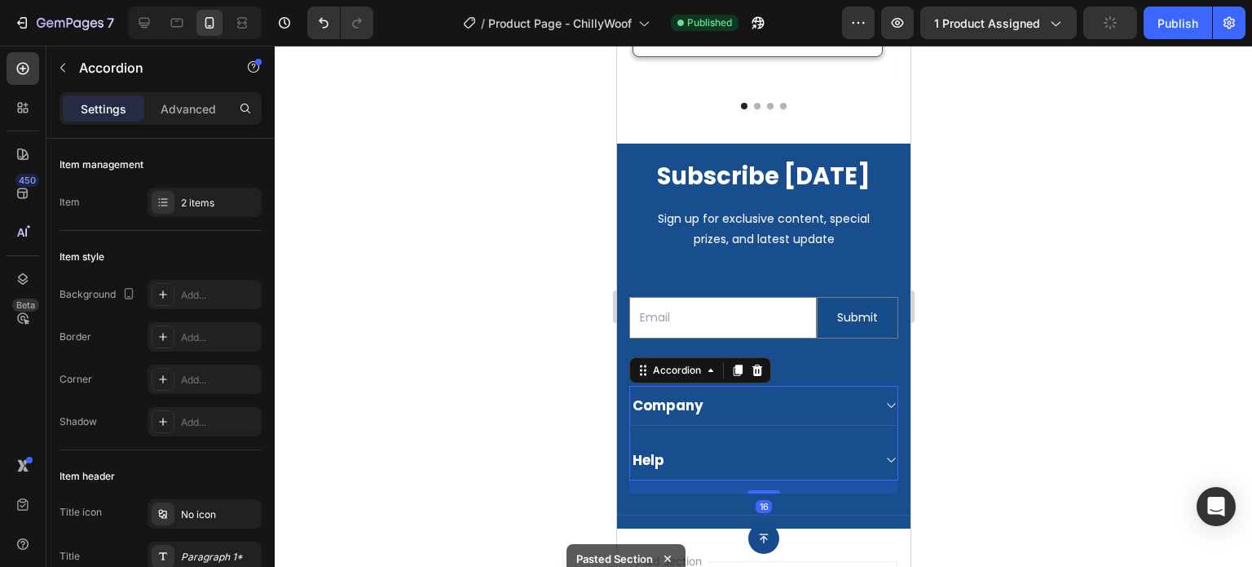
click at [884, 453] on icon at bounding box center [890, 459] width 12 height 13
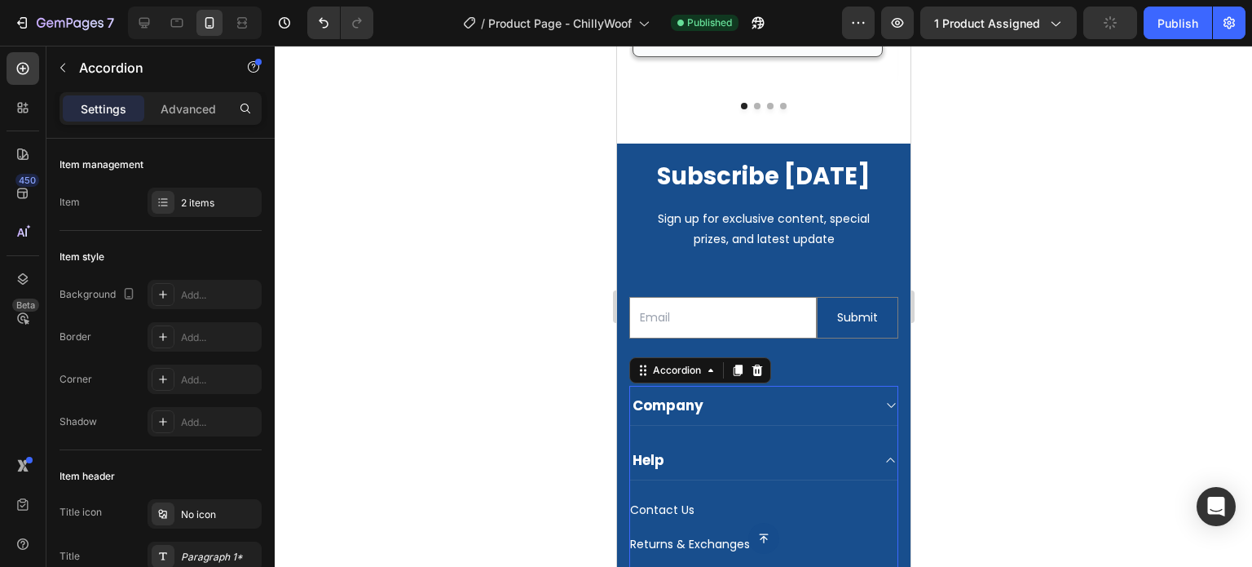
scroll to position [2588, 0]
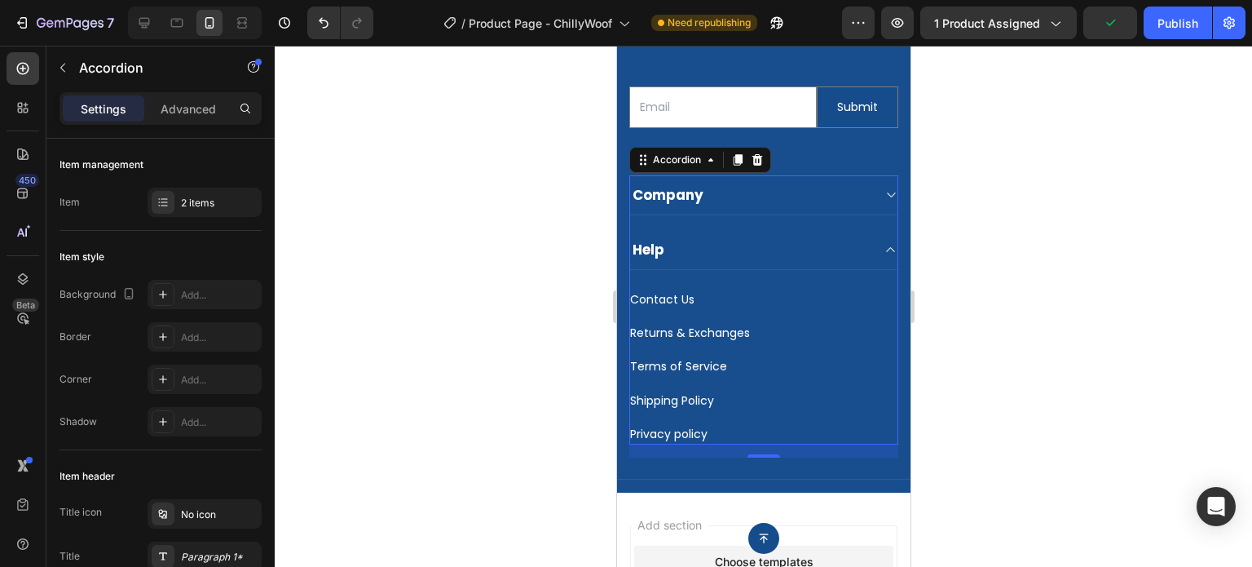
click at [862, 242] on div "Help" at bounding box center [762, 250] width 267 height 40
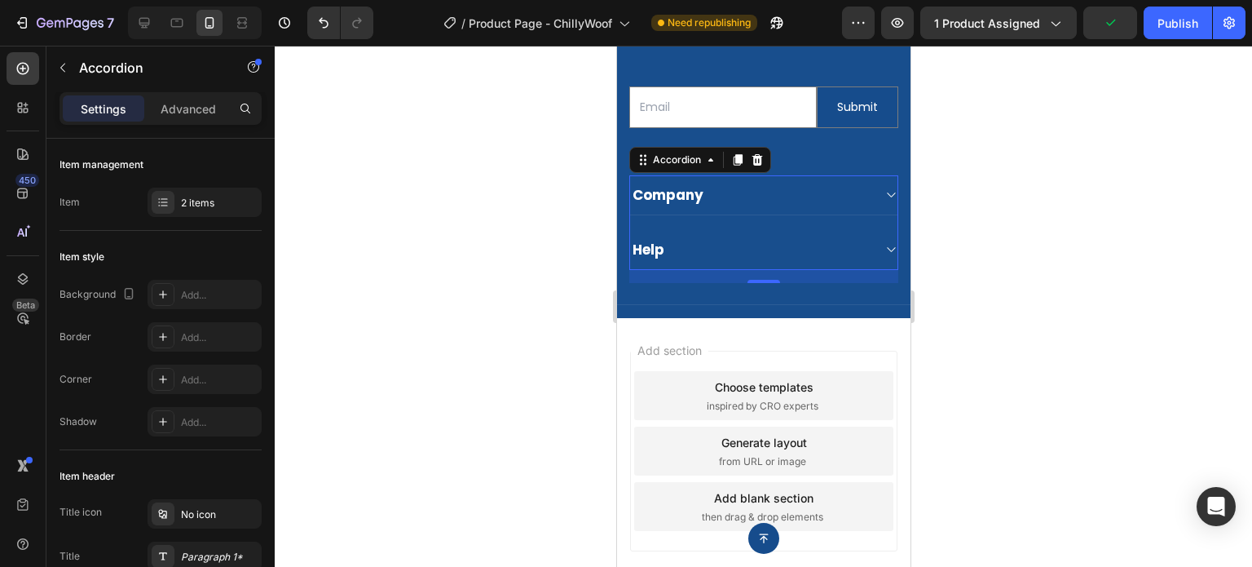
click at [871, 203] on div "Company" at bounding box center [762, 195] width 267 height 40
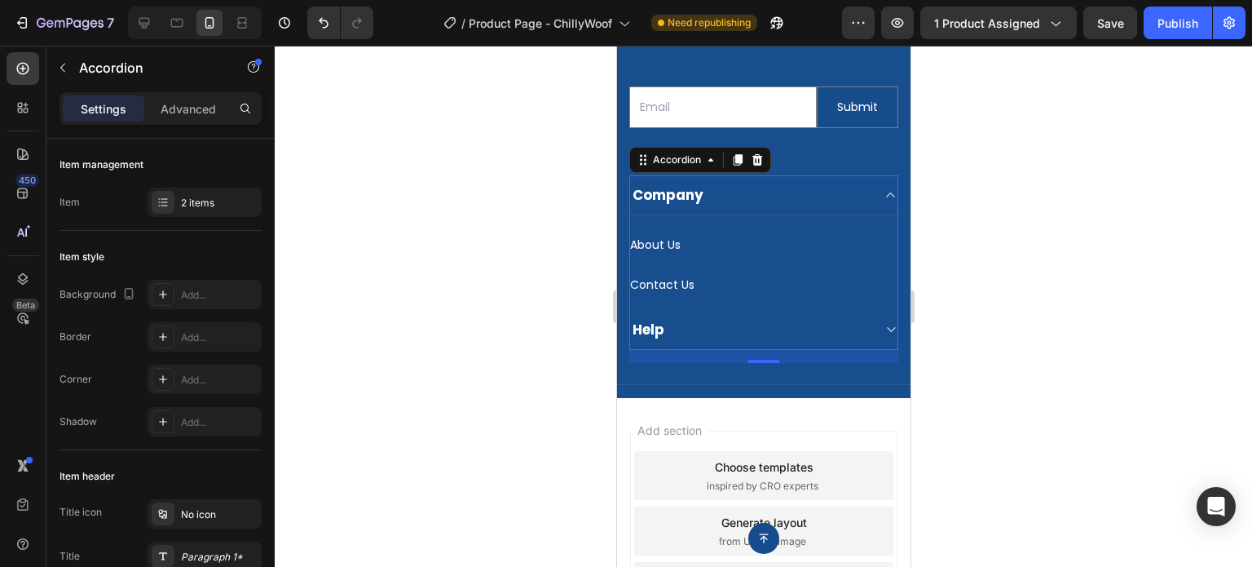
click at [871, 203] on div "Company" at bounding box center [762, 195] width 267 height 40
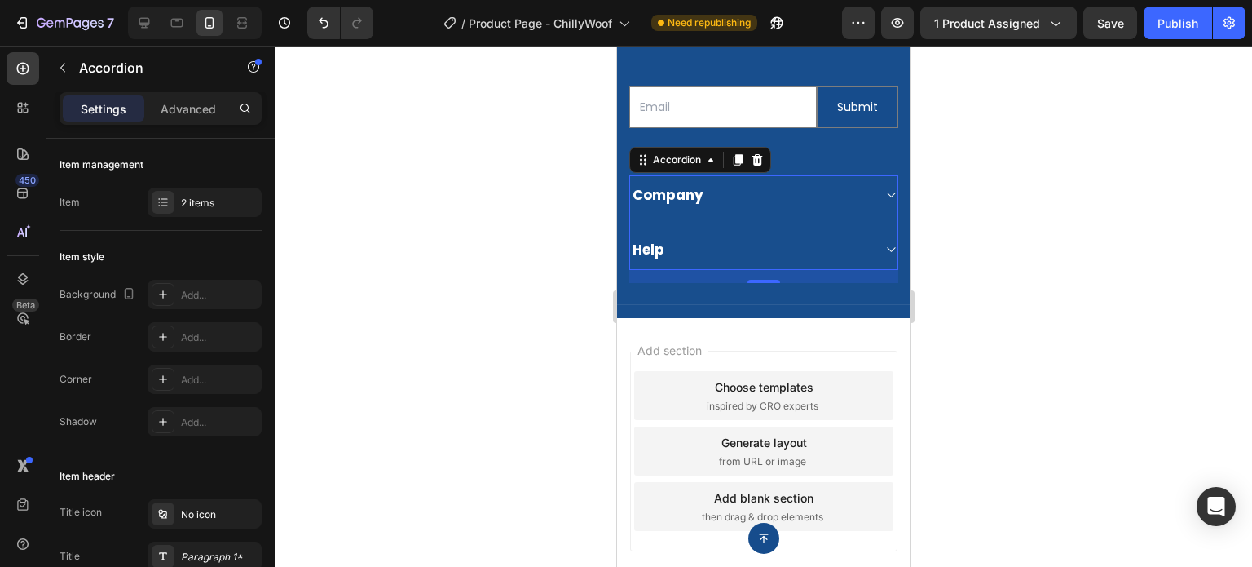
click at [871, 203] on div "Company" at bounding box center [762, 195] width 267 height 40
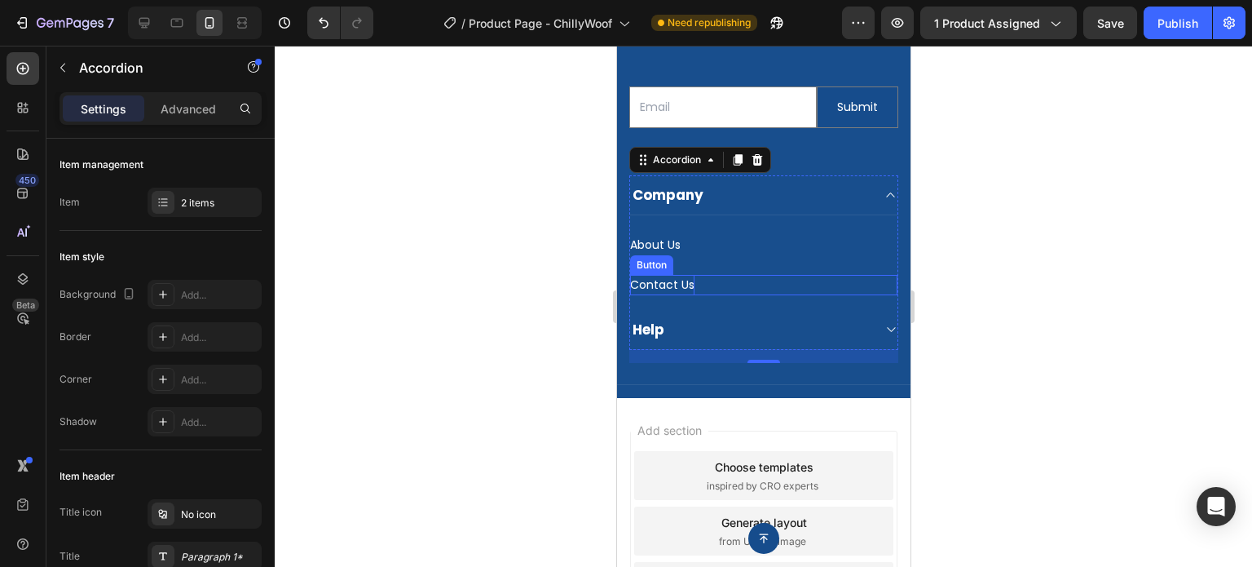
click at [673, 291] on p "Contact Us" at bounding box center [661, 285] width 64 height 20
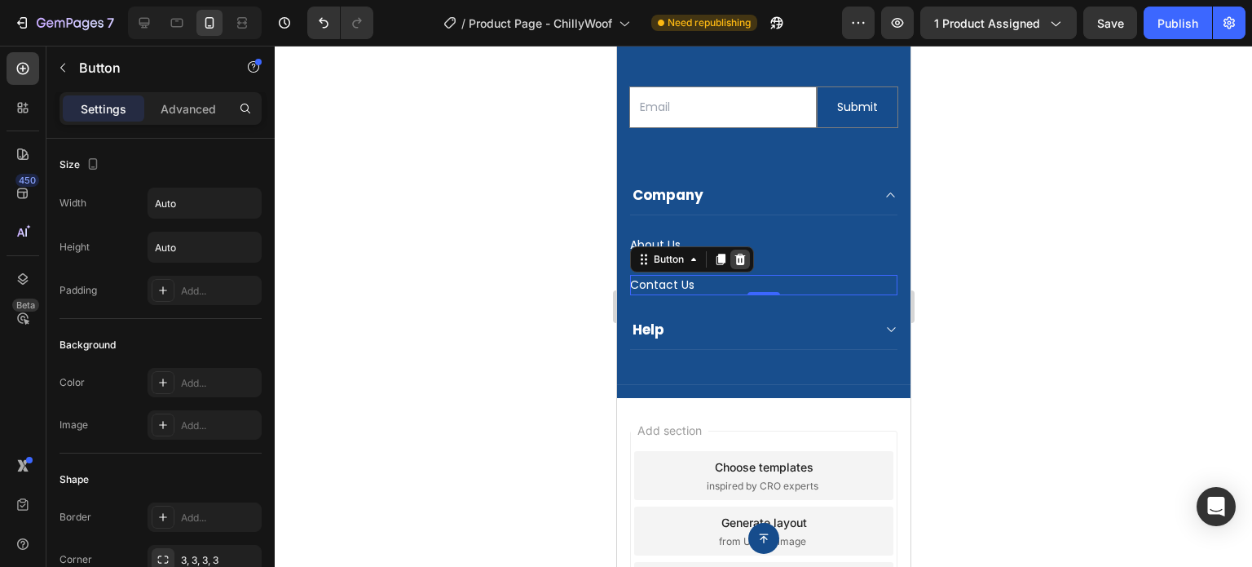
click at [743, 260] on icon at bounding box center [739, 259] width 11 height 11
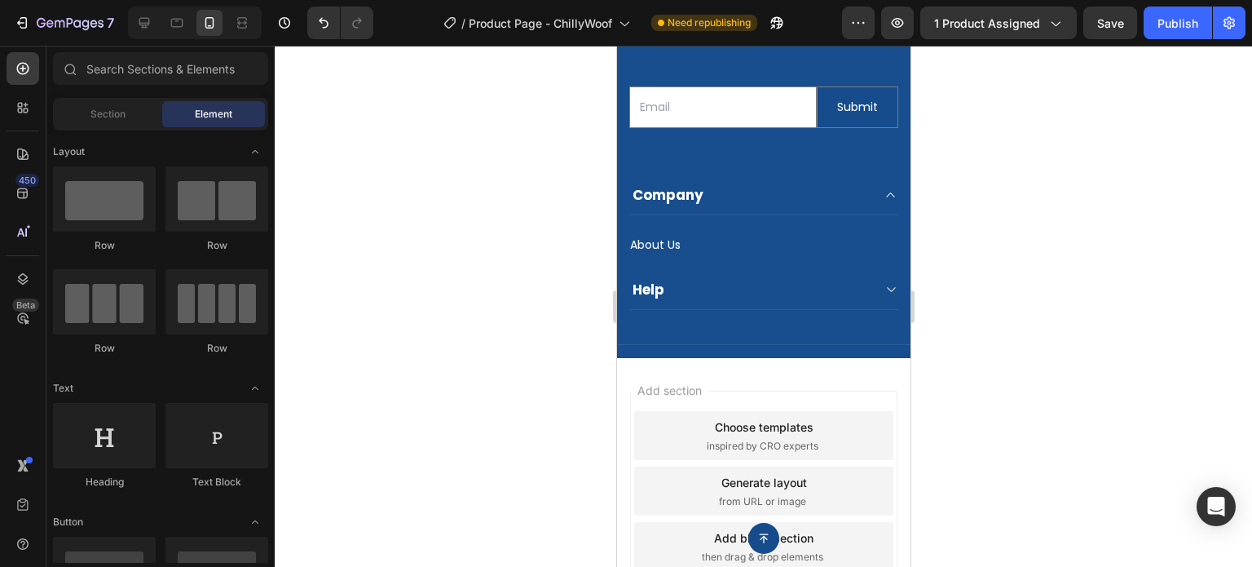
click at [1062, 194] on div at bounding box center [763, 306] width 977 height 521
click at [1170, 29] on div "Publish" at bounding box center [1178, 23] width 41 height 17
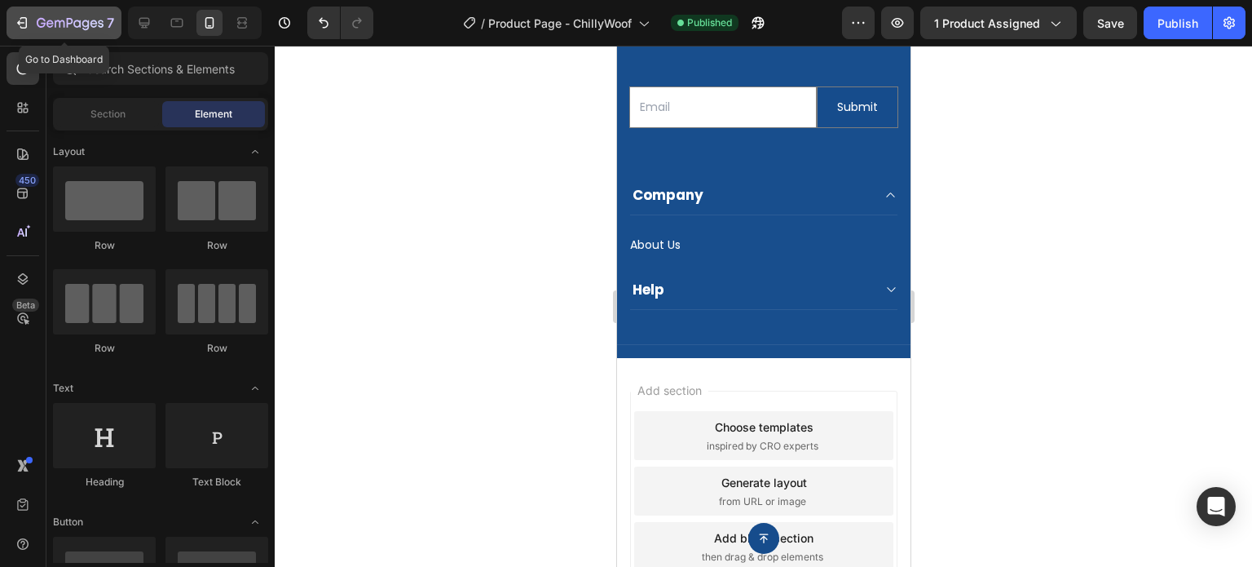
click at [62, 24] on icon "button" at bounding box center [70, 24] width 67 height 14
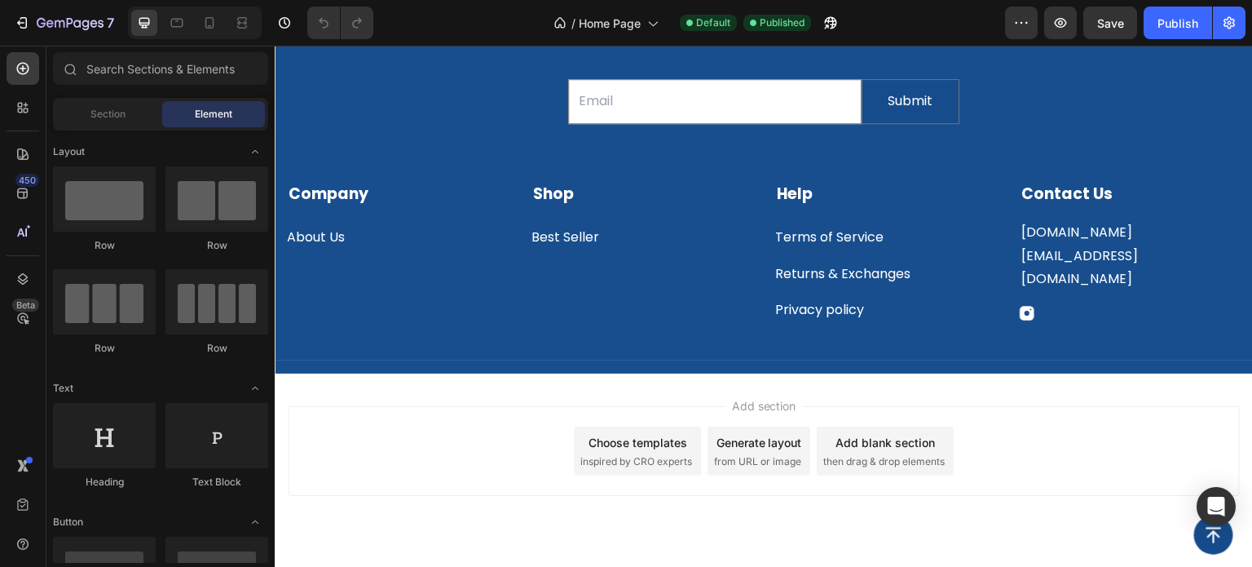
scroll to position [3979, 0]
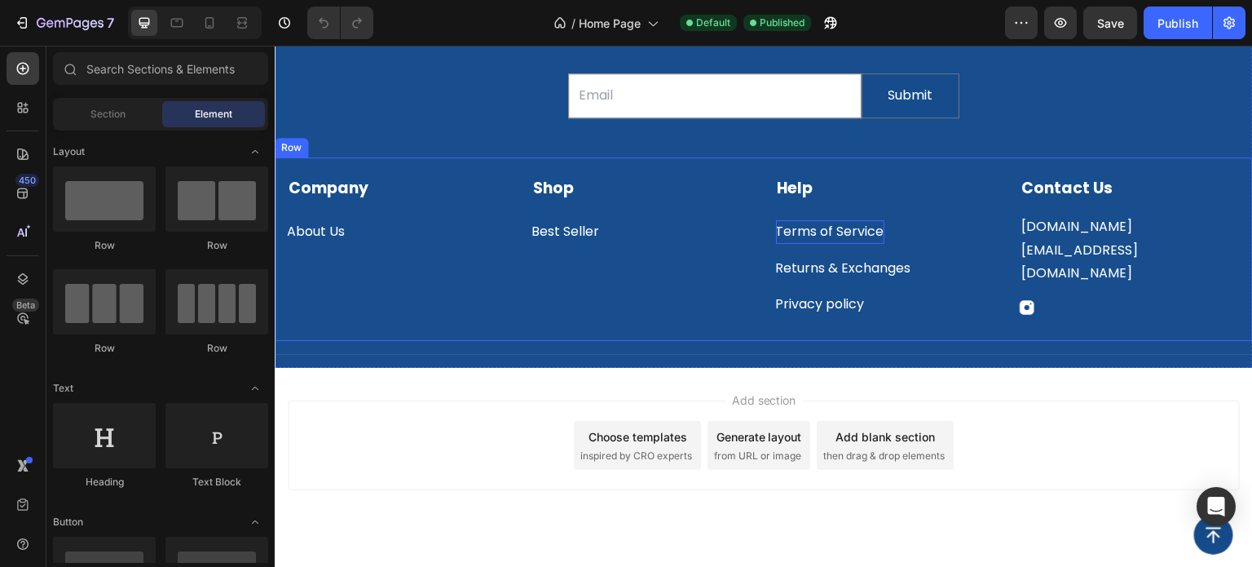
click at [808, 238] on p "Terms of Service" at bounding box center [830, 232] width 108 height 24
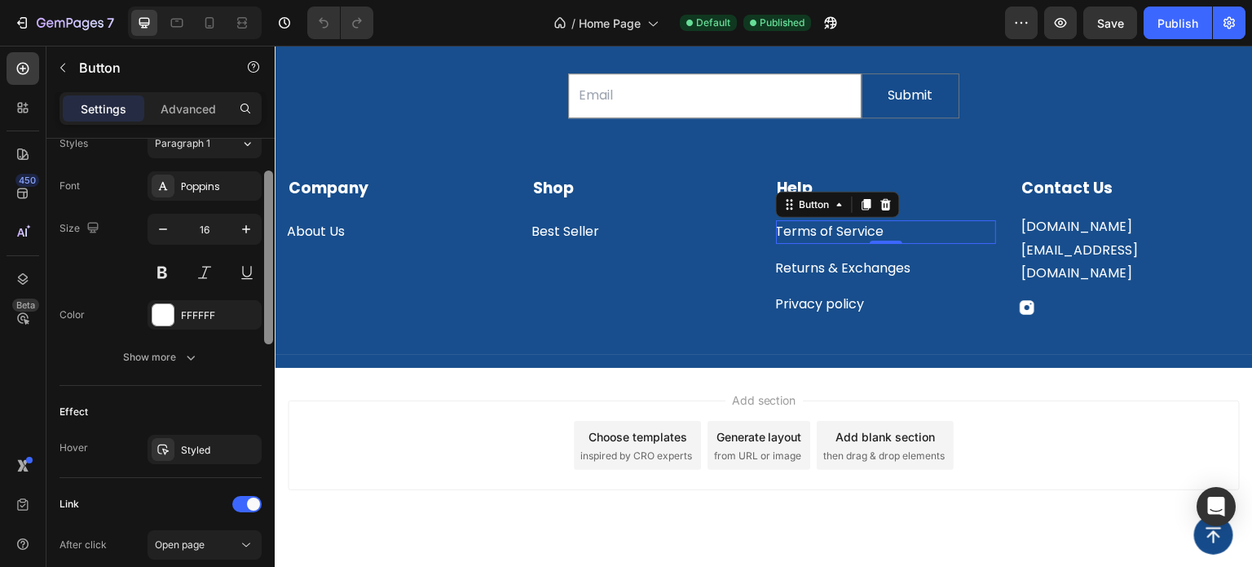
drag, startPoint x: 271, startPoint y: 339, endPoint x: 271, endPoint y: 399, distance: 60.3
click at [271, 344] on div at bounding box center [268, 257] width 9 height 174
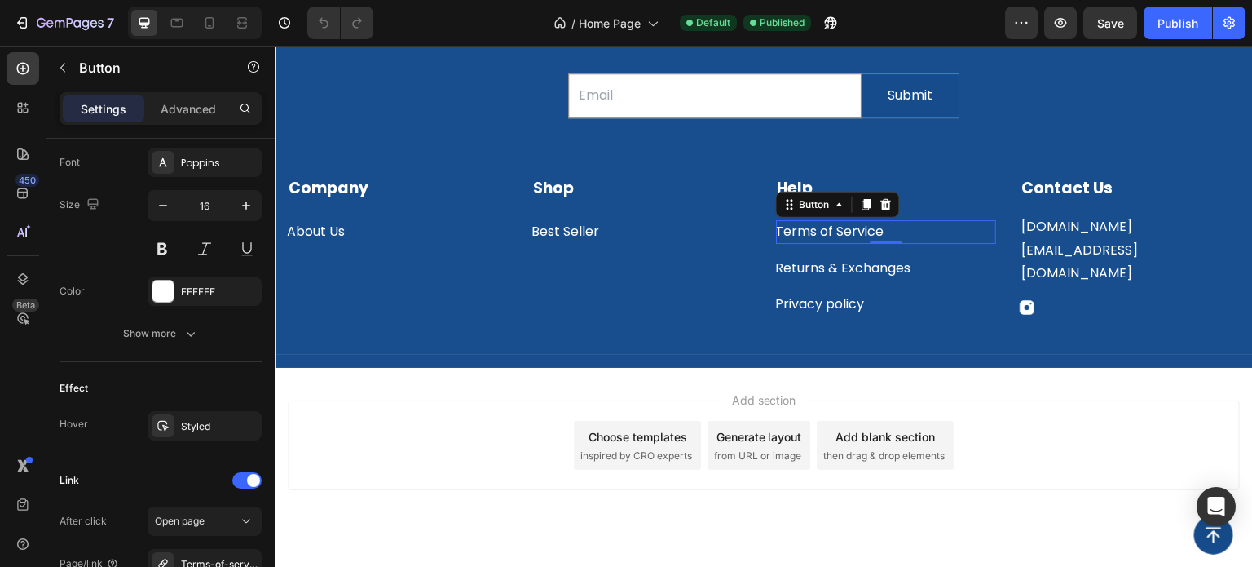
scroll to position [818, 0]
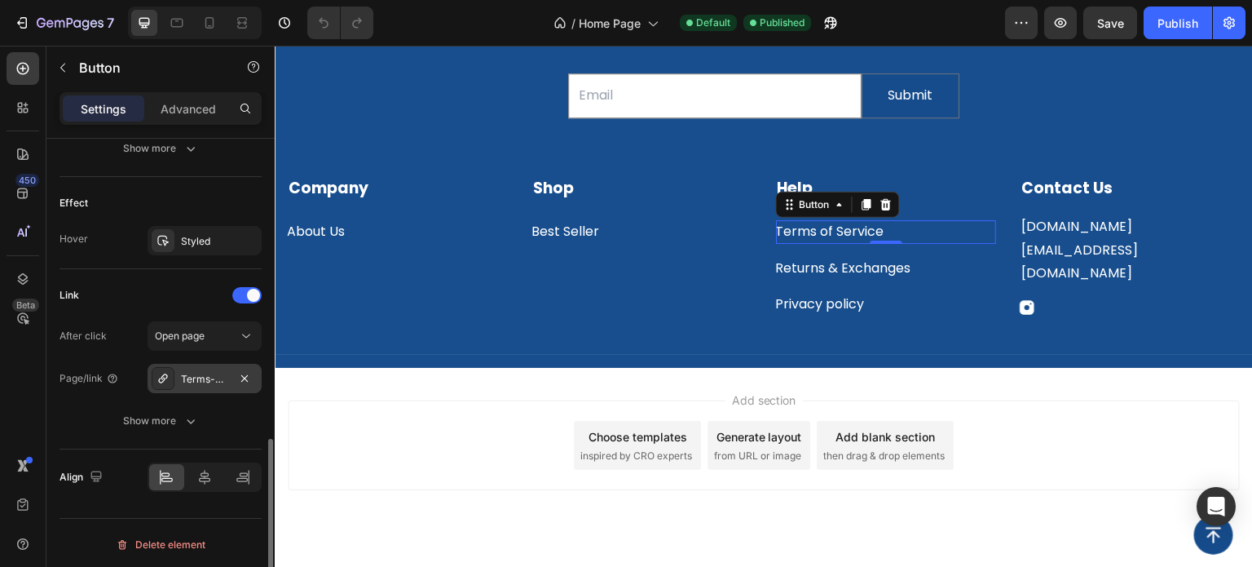
click at [210, 381] on div "Terms-of-service" at bounding box center [204, 379] width 47 height 15
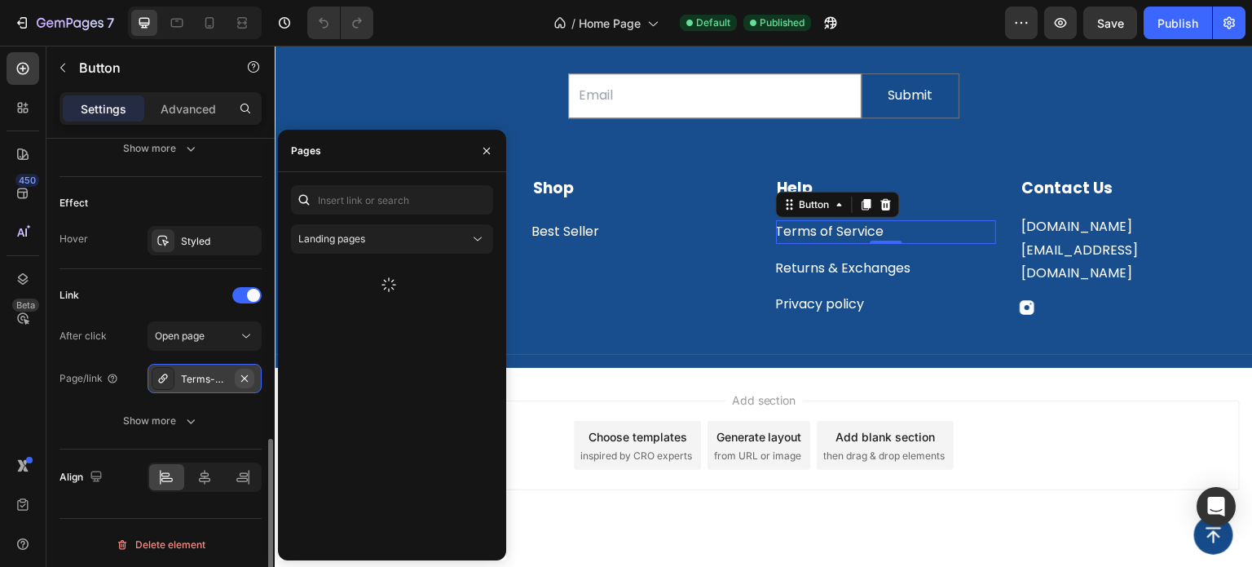
click at [248, 377] on icon "button" at bounding box center [244, 378] width 13 height 13
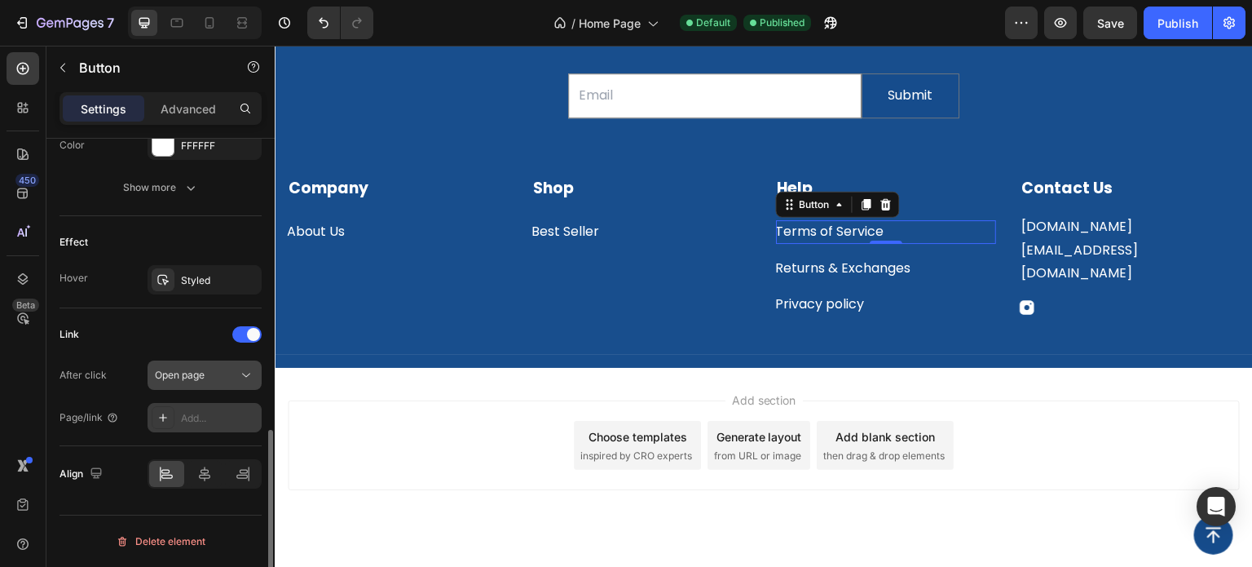
scroll to position [776, 0]
click at [161, 414] on icon at bounding box center [163, 420] width 13 height 13
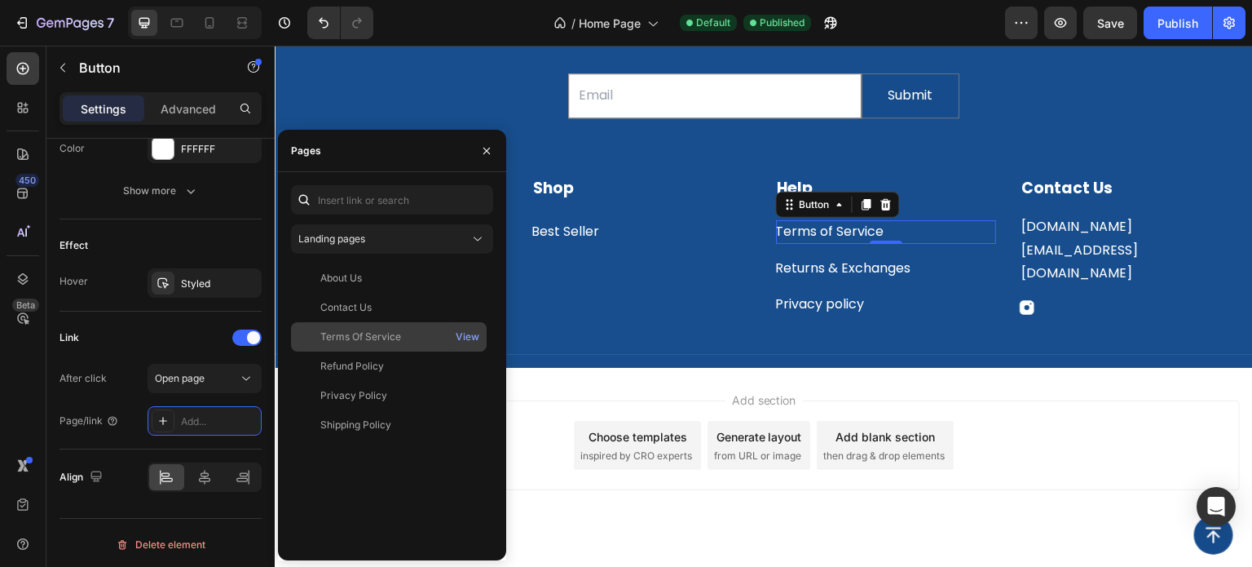
click at [388, 342] on div "Terms Of Service" at bounding box center [360, 336] width 81 height 15
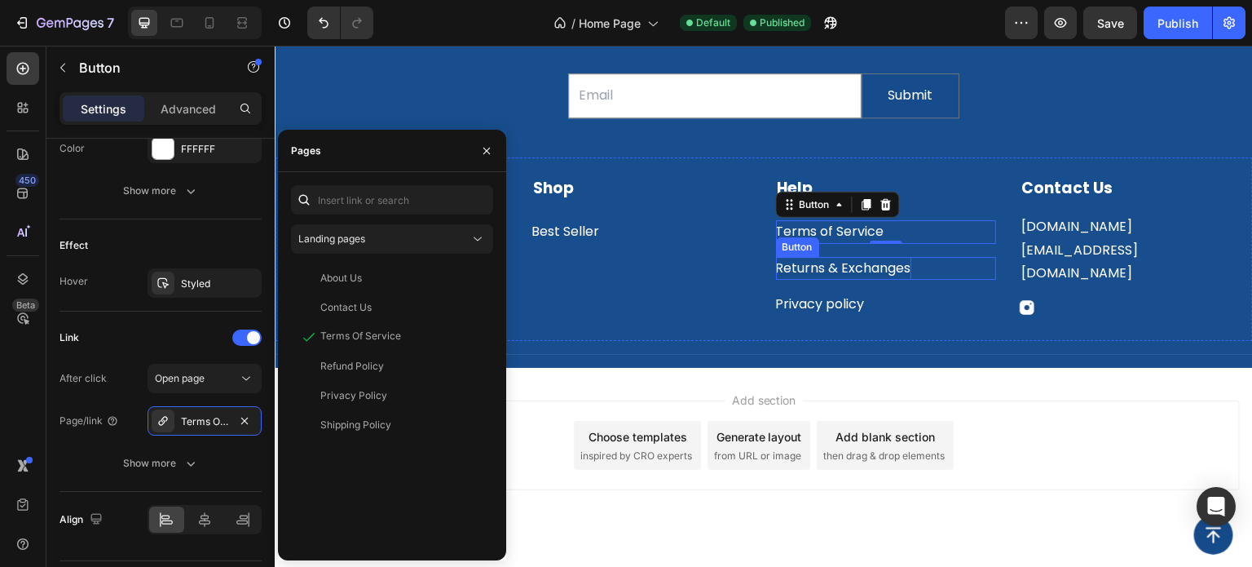
click at [782, 271] on div "Returns & Exchanges" at bounding box center [843, 269] width 135 height 24
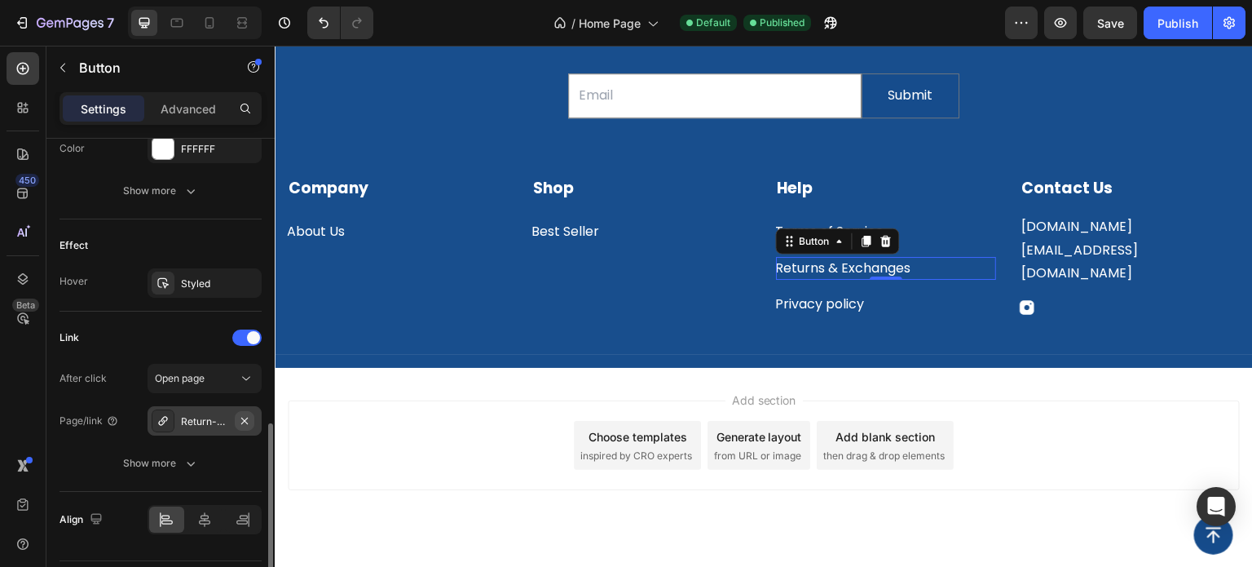
click at [248, 415] on icon "button" at bounding box center [244, 420] width 13 height 13
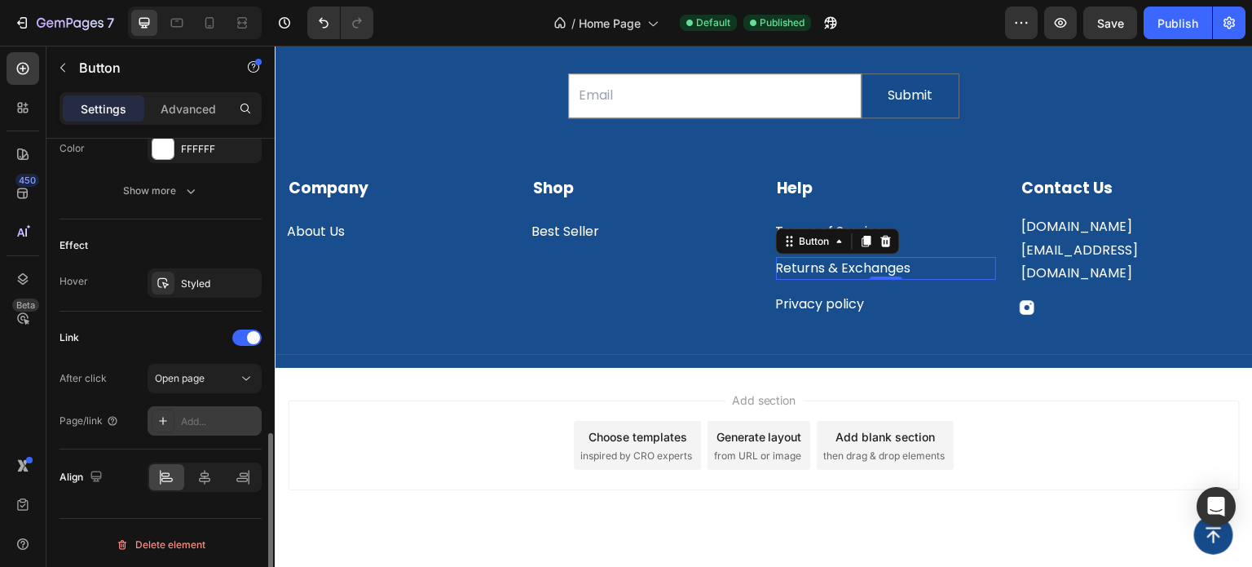
click at [155, 420] on div at bounding box center [163, 420] width 23 height 23
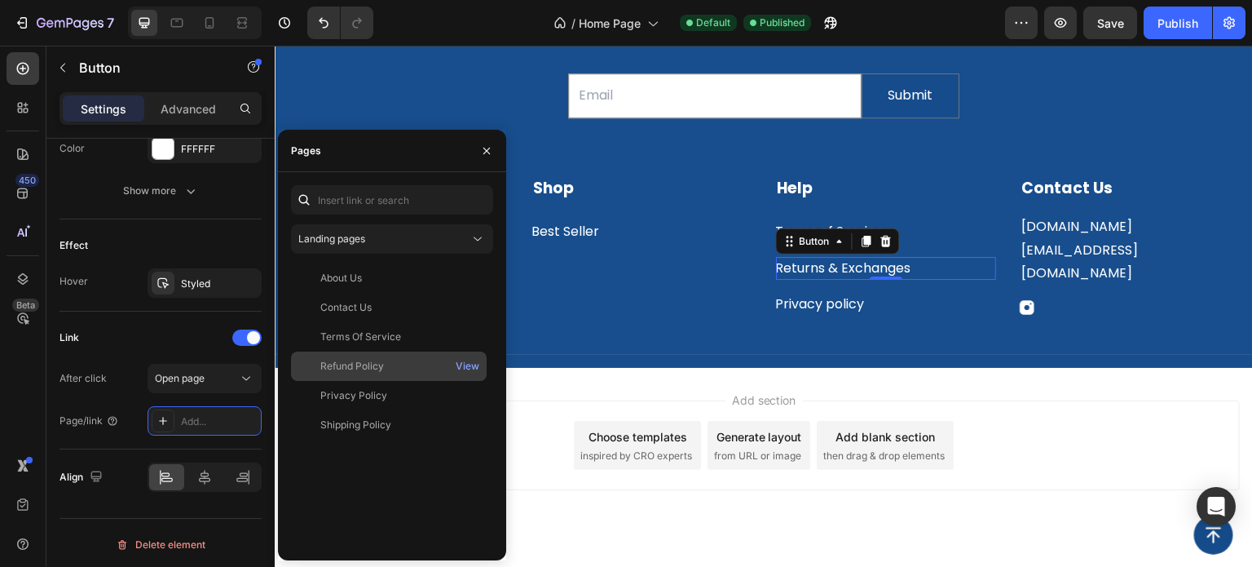
click at [396, 381] on div "Refund Policy View" at bounding box center [389, 395] width 196 height 29
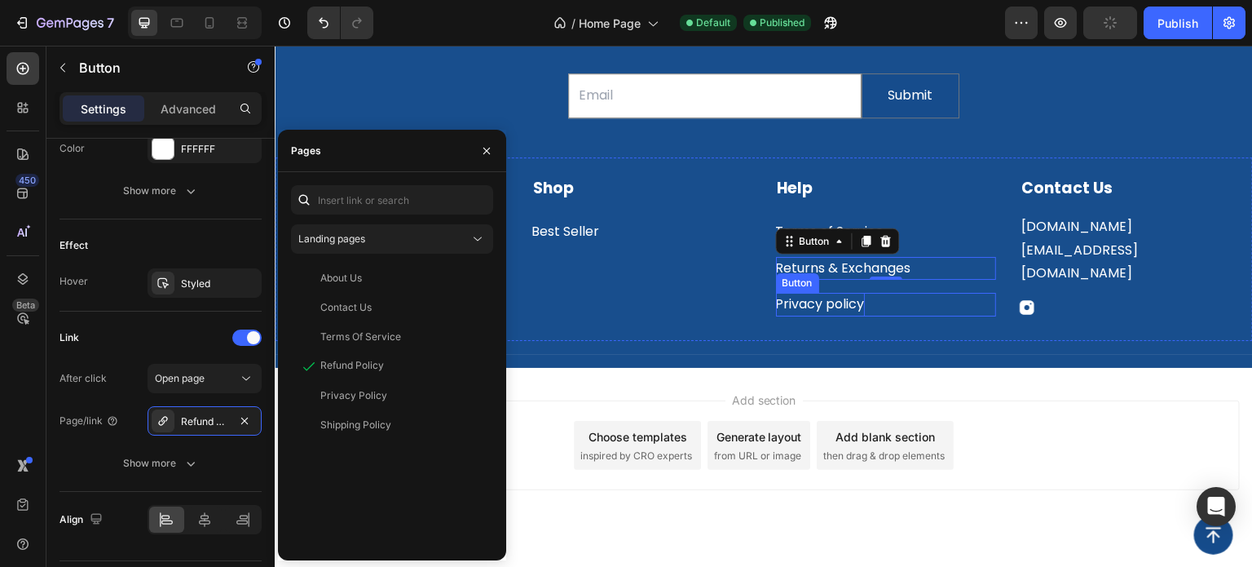
click at [814, 307] on p "Privacy policy" at bounding box center [820, 305] width 89 height 24
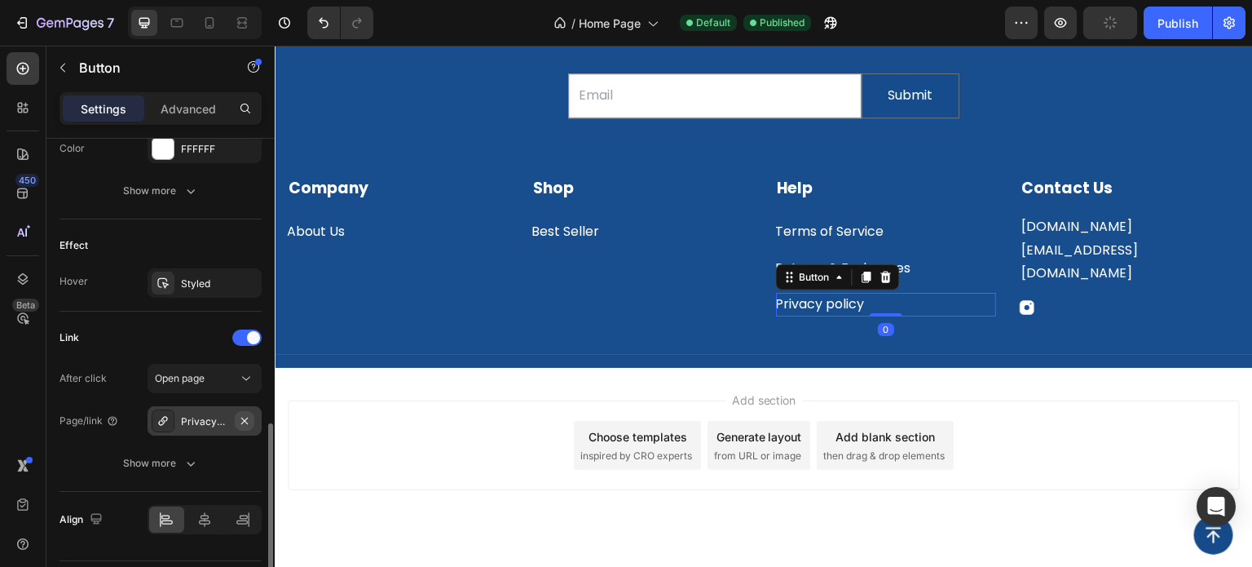
click at [244, 418] on icon "button" at bounding box center [244, 420] width 7 height 7
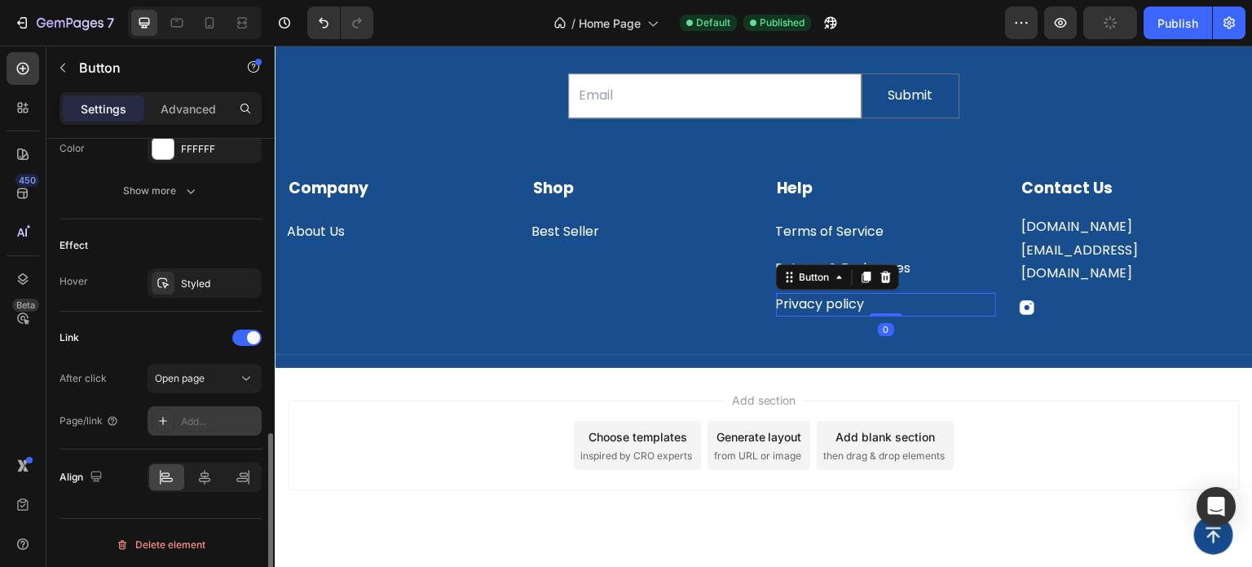
click at [153, 422] on div at bounding box center [163, 420] width 23 height 23
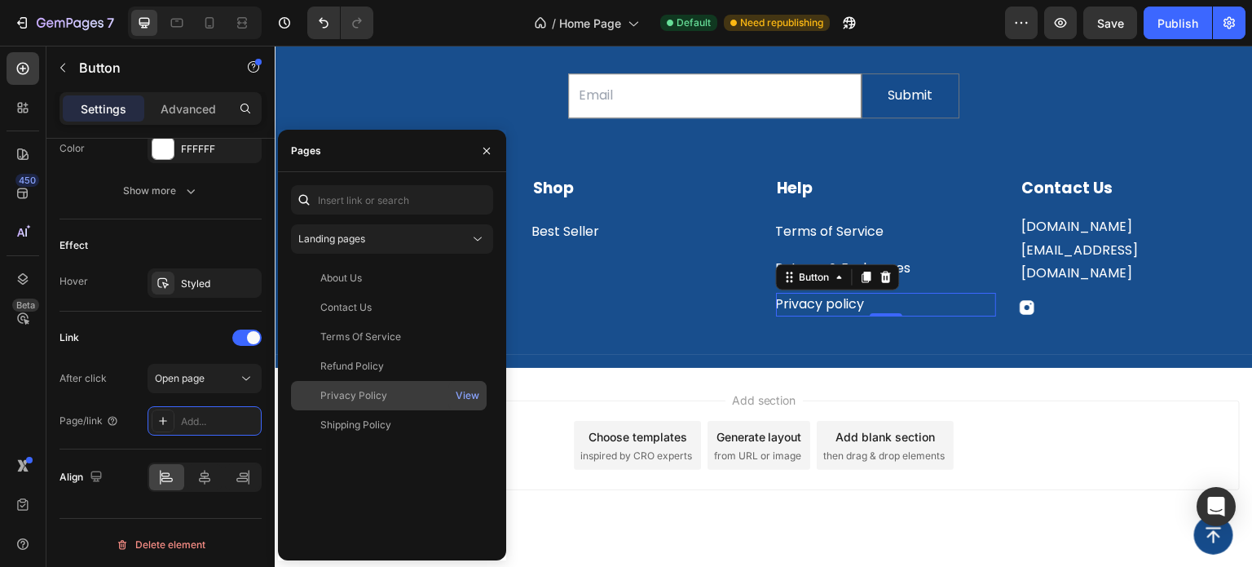
click at [384, 391] on div "Privacy Policy" at bounding box center [353, 395] width 67 height 15
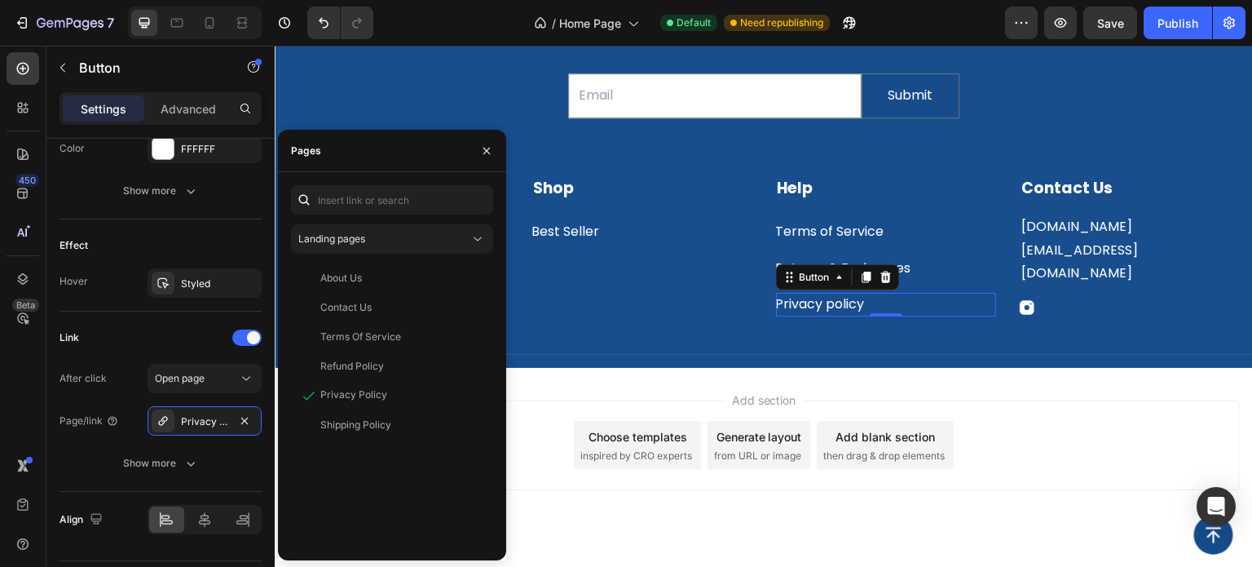
click at [983, 404] on div "Add section Choose templates inspired by CRO experts Generate layout from URL o…" at bounding box center [764, 445] width 952 height 90
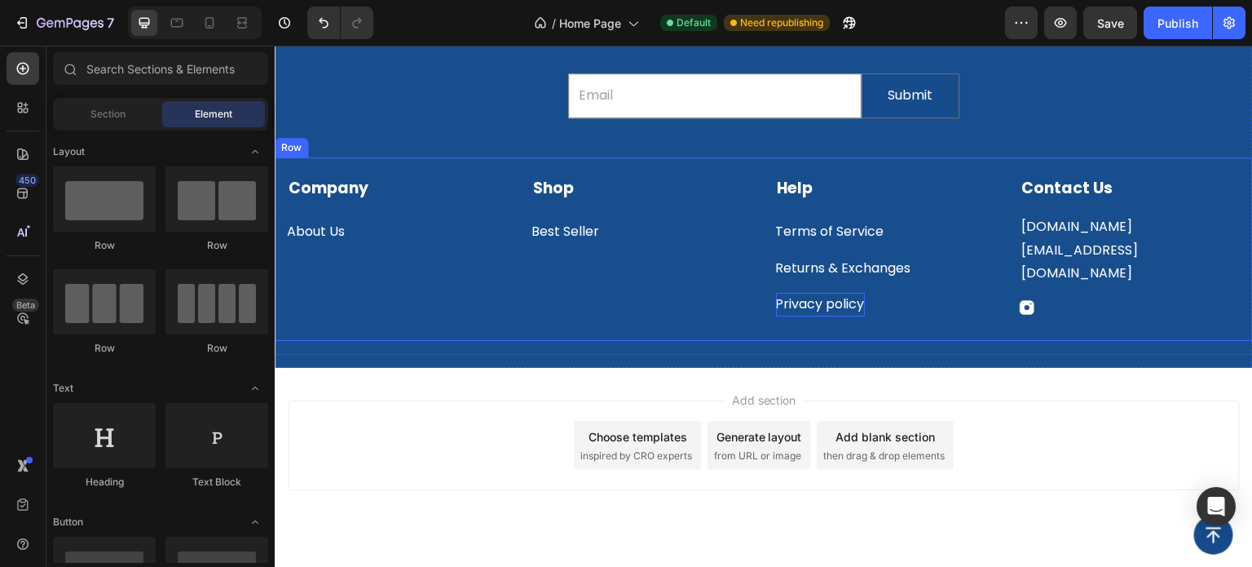
click at [854, 304] on p "Privacy policy" at bounding box center [820, 305] width 89 height 24
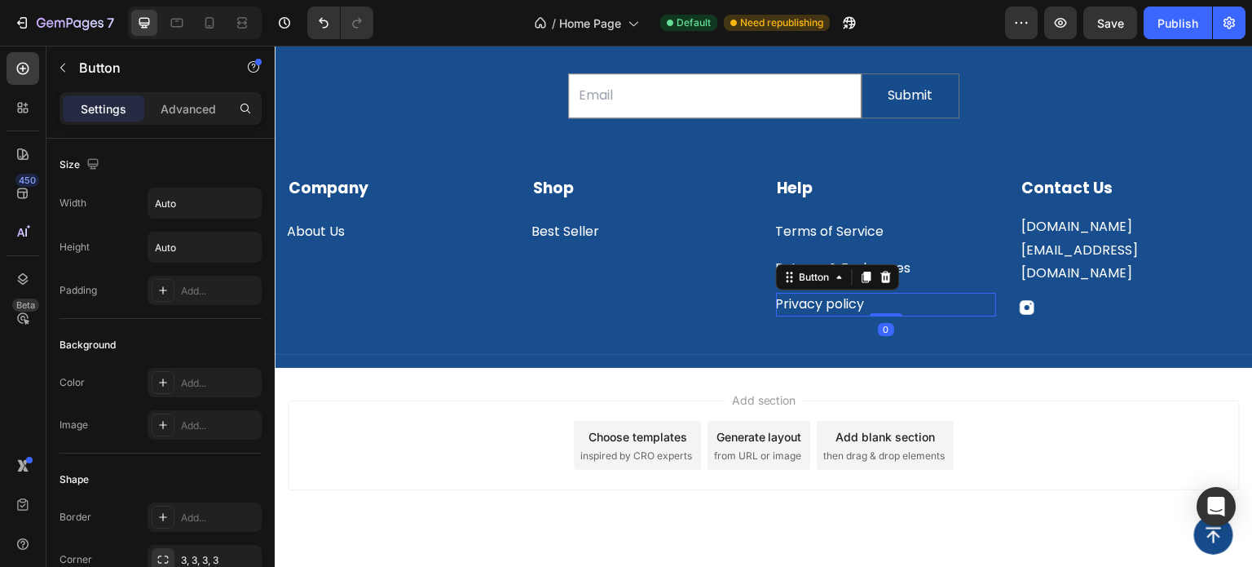
click at [895, 303] on div "Privacy policy Button 0" at bounding box center [886, 305] width 221 height 24
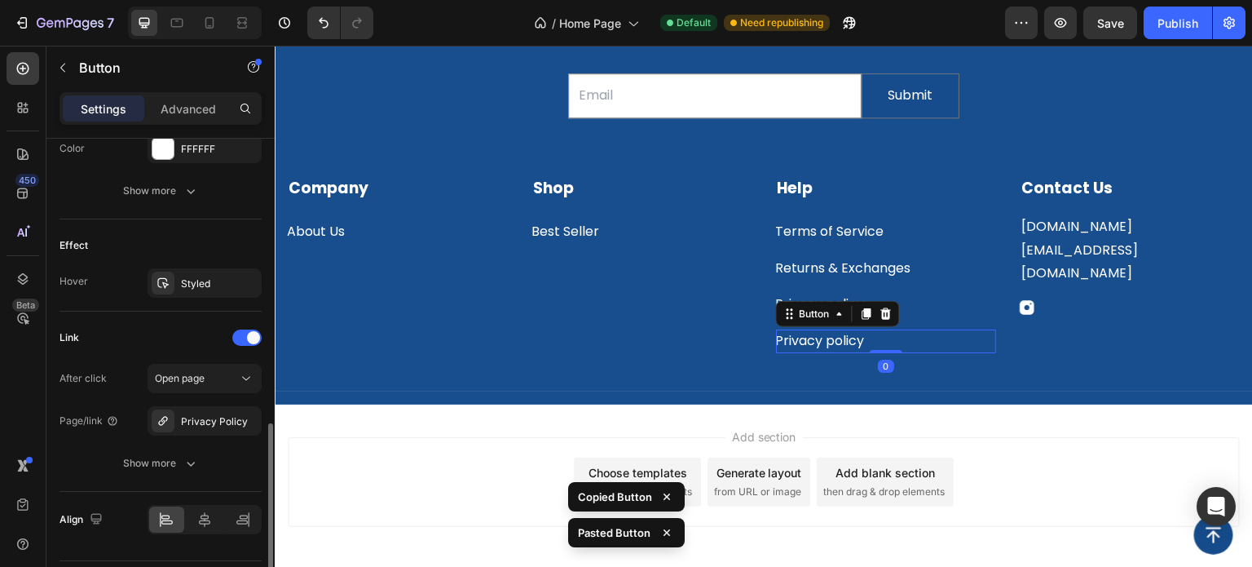
click at [898, 342] on div "Privacy policy Button 0" at bounding box center [886, 341] width 221 height 24
click at [807, 336] on p "Privacy policy" at bounding box center [820, 341] width 89 height 24
click at [817, 341] on p "Privacy policy" at bounding box center [820, 341] width 89 height 24
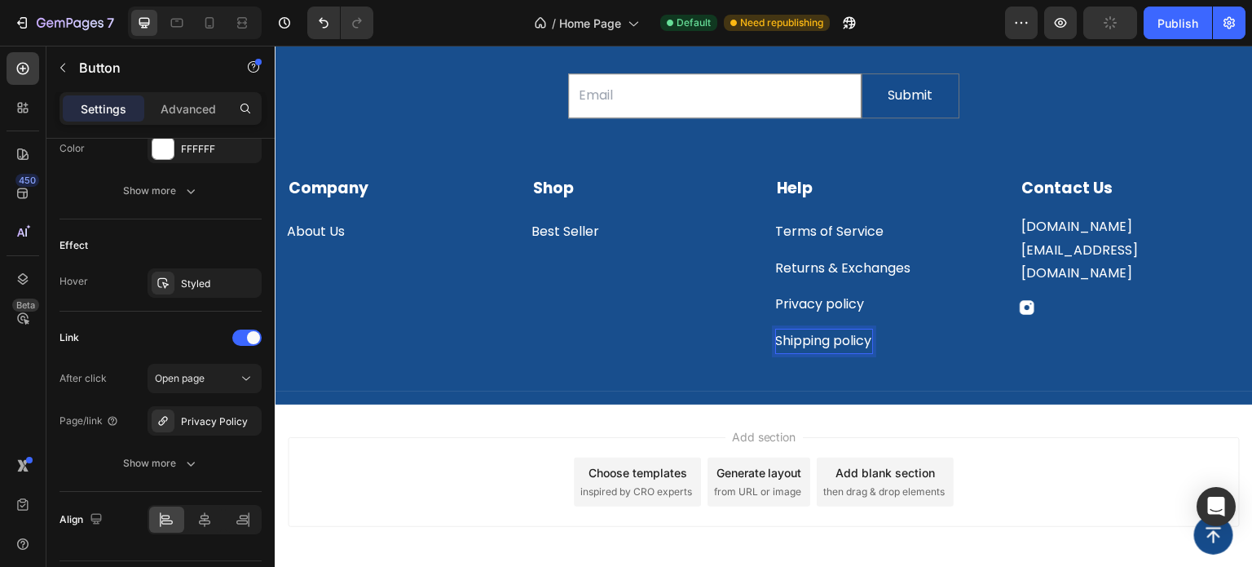
click at [1021, 418] on div "Add section Choose templates inspired by CRO experts Generate layout from URL o…" at bounding box center [764, 504] width 978 height 201
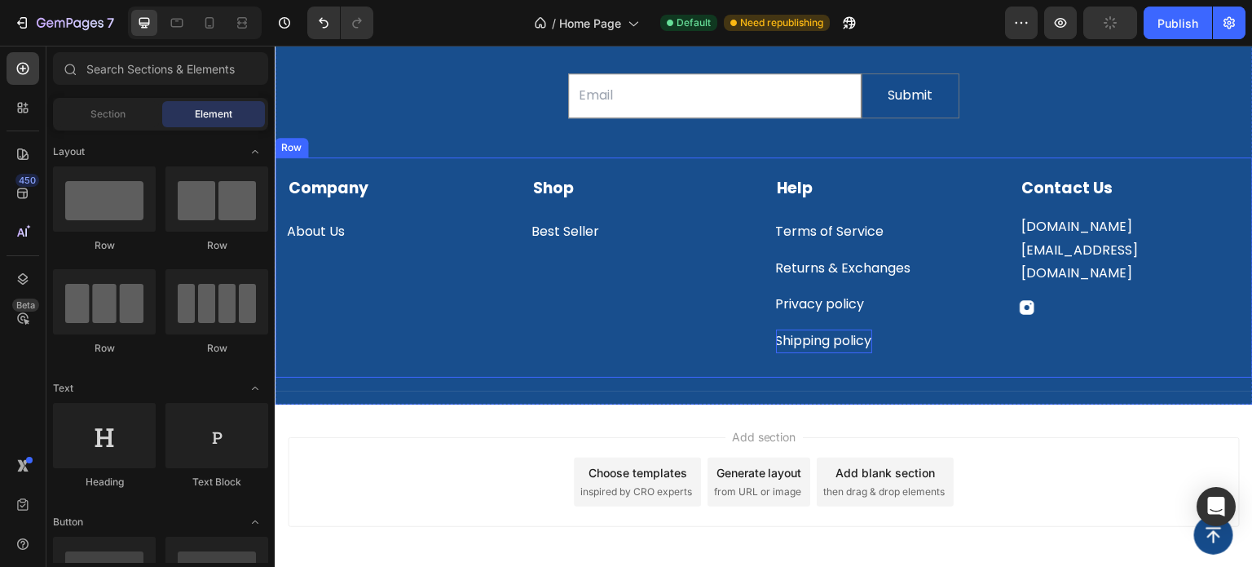
click at [841, 342] on p "Shipping policy" at bounding box center [824, 341] width 96 height 24
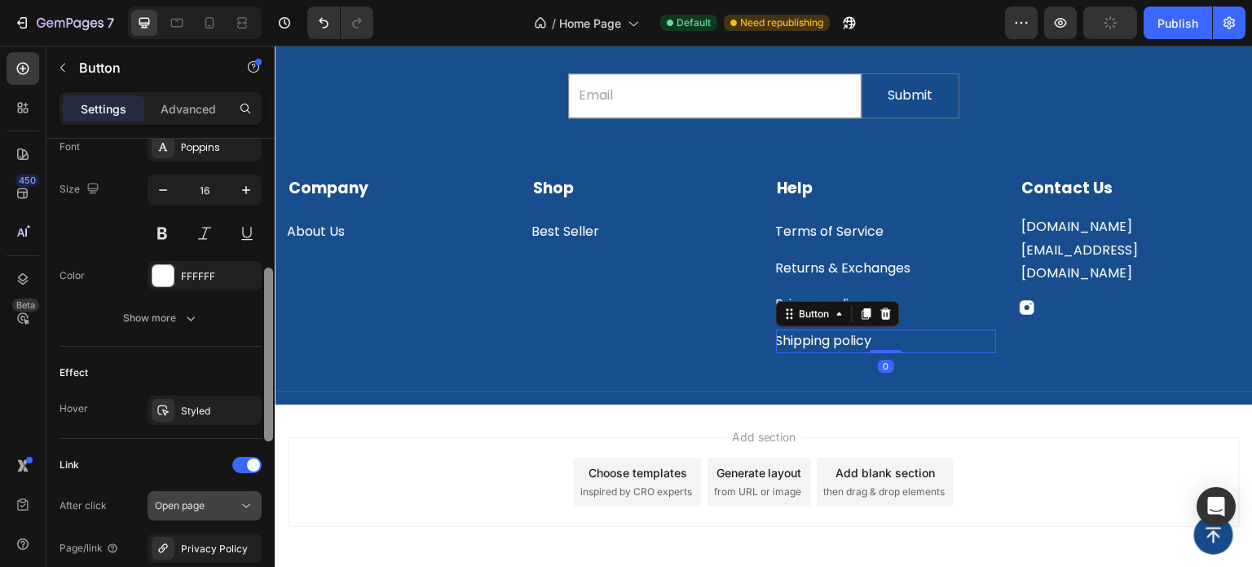
scroll to position [651, 0]
drag, startPoint x: 269, startPoint y: 329, endPoint x: 254, endPoint y: 508, distance: 180.0
click at [254, 508] on div "Size Width Auto Height Auto Padding Add... Background Color Add... Image Add...…" at bounding box center [160, 376] width 228 height 474
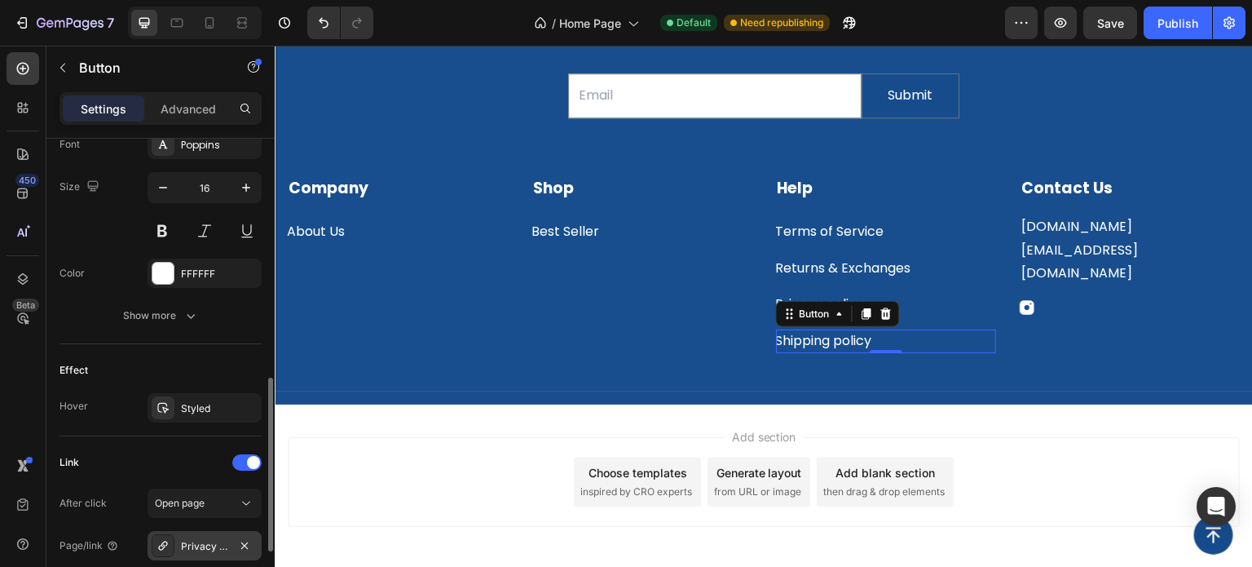
drag, startPoint x: 248, startPoint y: 546, endPoint x: 193, endPoint y: 550, distance: 54.8
click at [248, 547] on icon "button" at bounding box center [244, 545] width 13 height 13
click at [160, 540] on icon at bounding box center [163, 545] width 13 height 13
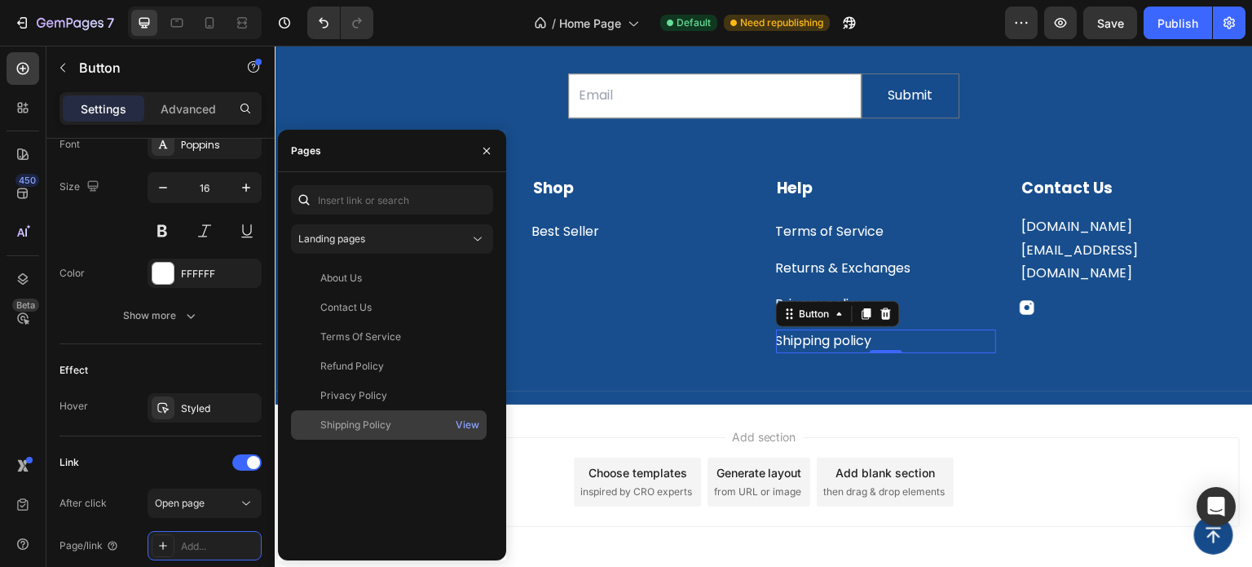
click at [364, 430] on div "Shipping Policy" at bounding box center [355, 424] width 71 height 15
click at [1049, 480] on div "Add section Choose templates inspired by CRO experts Generate layout from URL o…" at bounding box center [764, 482] width 952 height 90
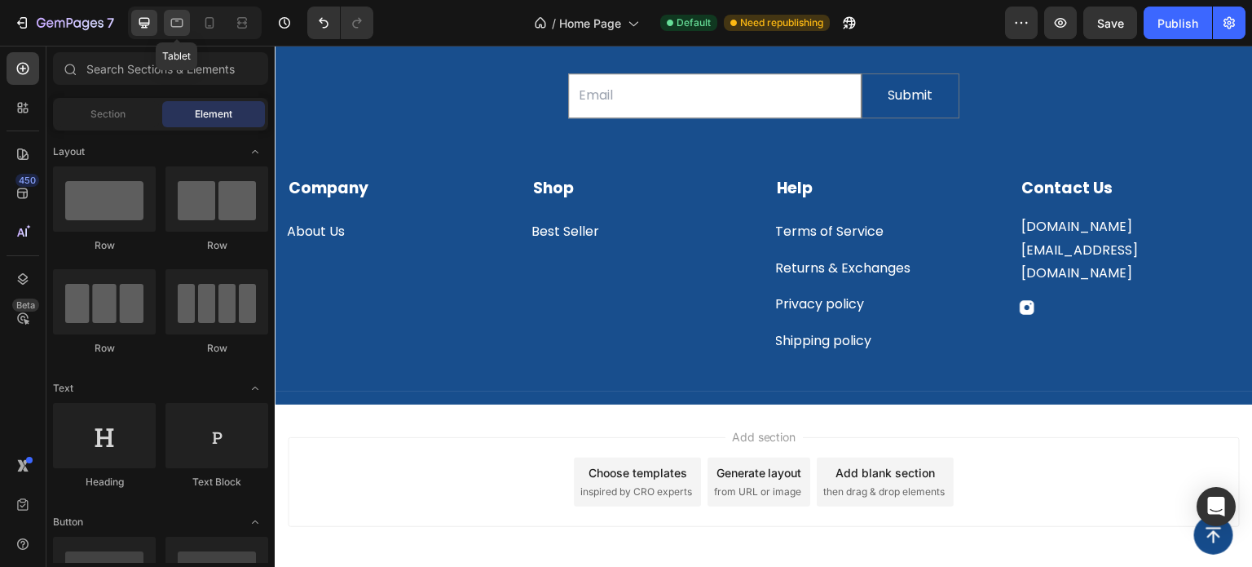
click at [176, 25] on icon at bounding box center [177, 23] width 16 height 16
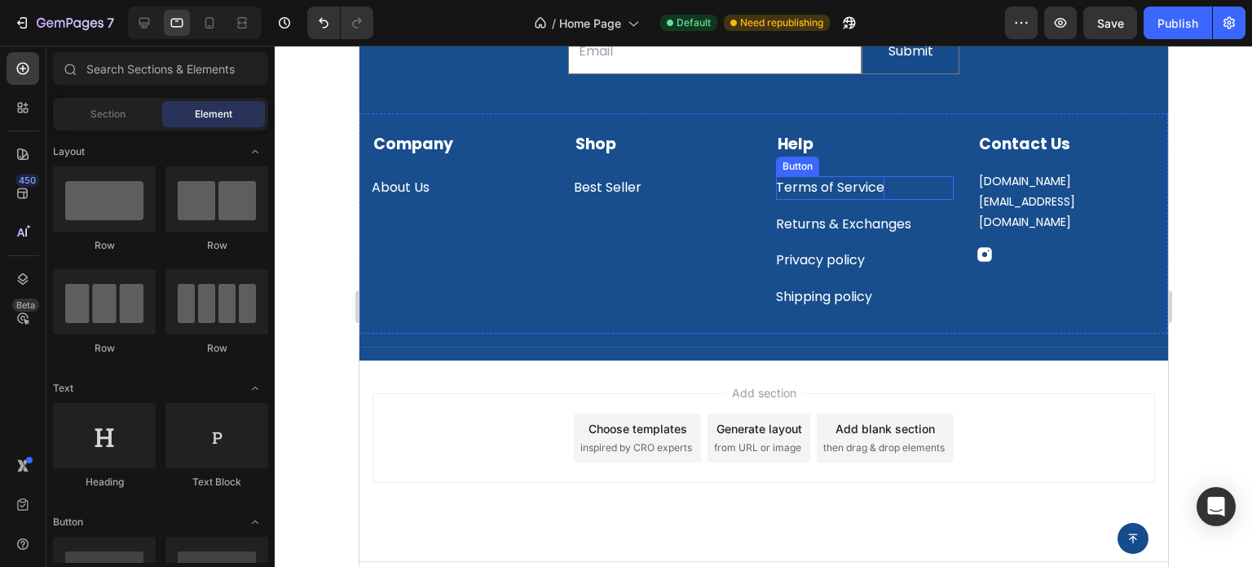
click at [838, 191] on p "Terms of Service" at bounding box center [829, 188] width 108 height 24
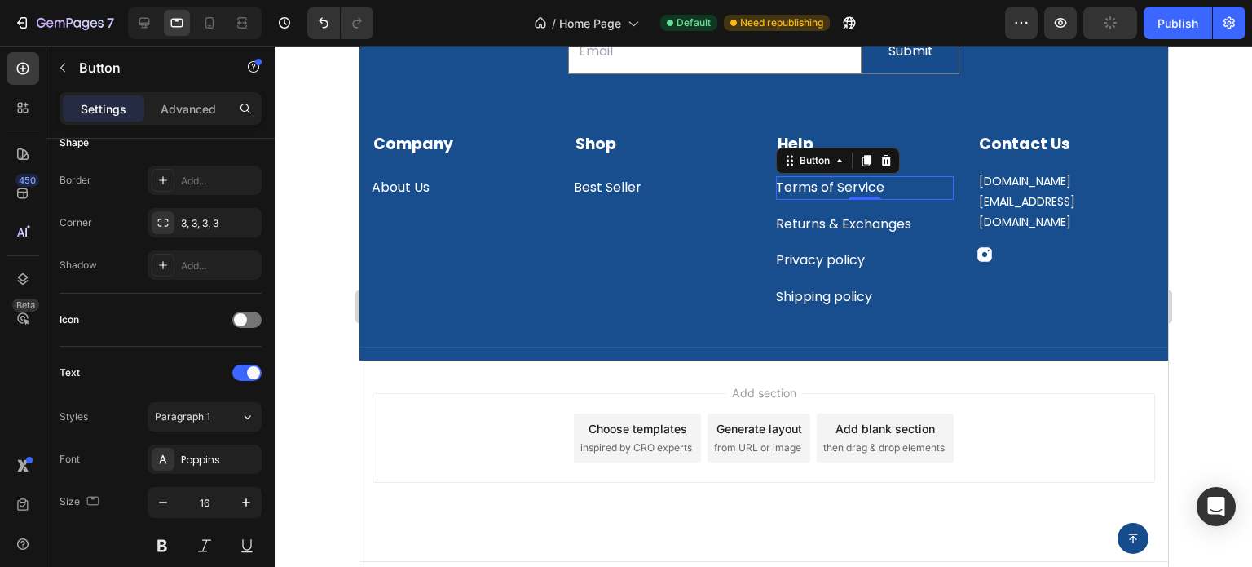
scroll to position [818, 0]
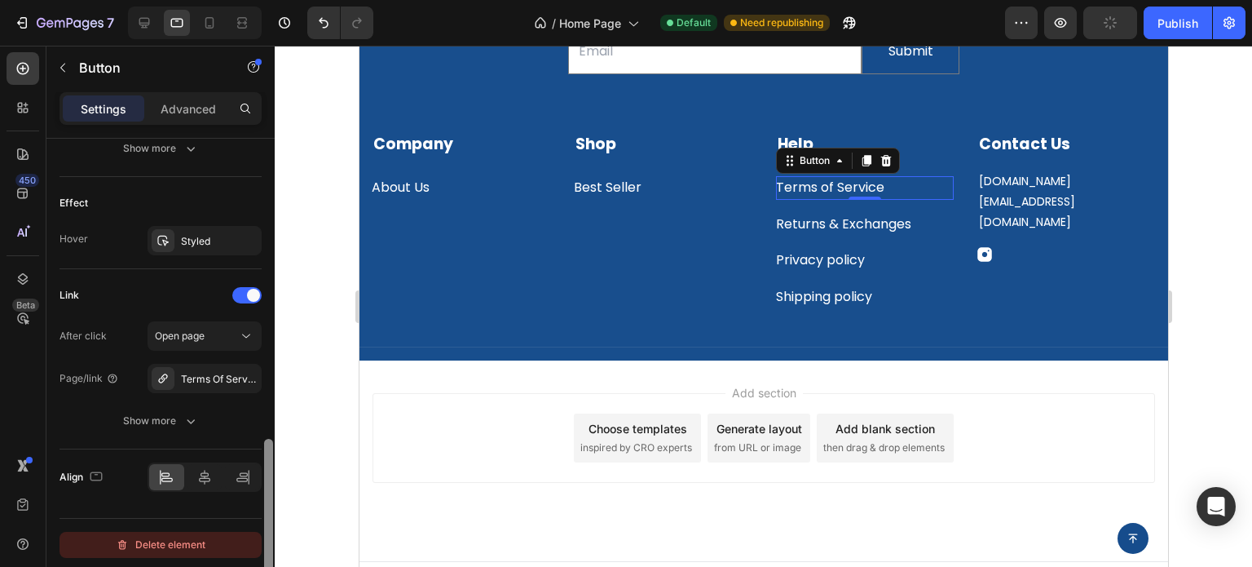
drag, startPoint x: 268, startPoint y: 185, endPoint x: 240, endPoint y: 533, distance: 349.3
click at [241, 541] on div "Size Width Auto Height Auto Padding Add... Background Color Add... Image Add...…" at bounding box center [160, 376] width 228 height 474
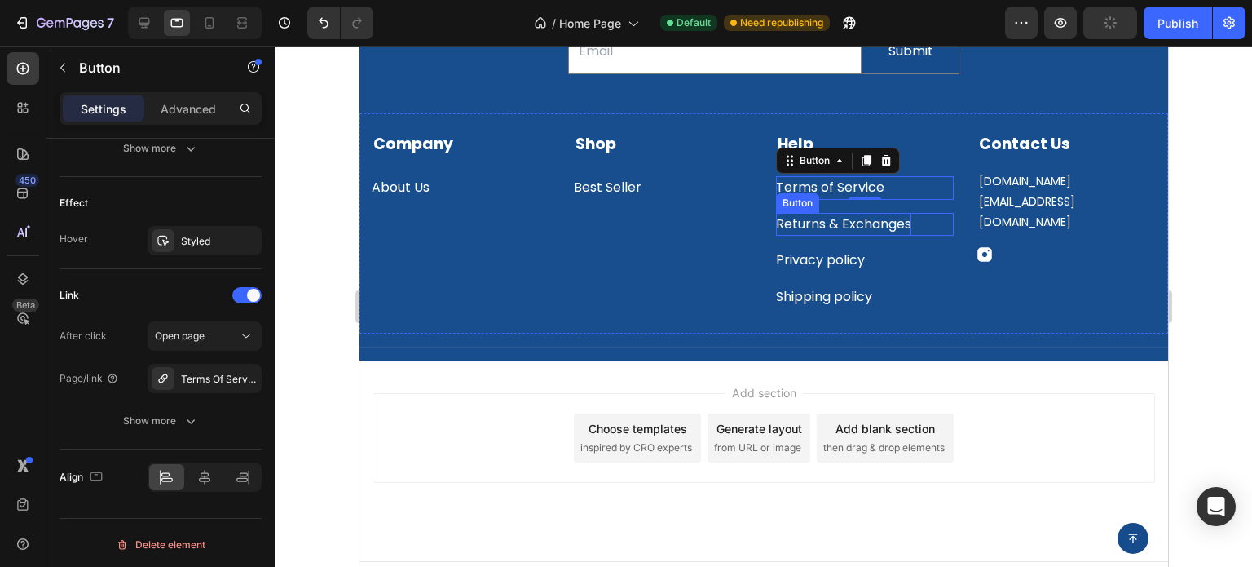
click at [837, 233] on div "Returns & Exchanges" at bounding box center [842, 225] width 135 height 24
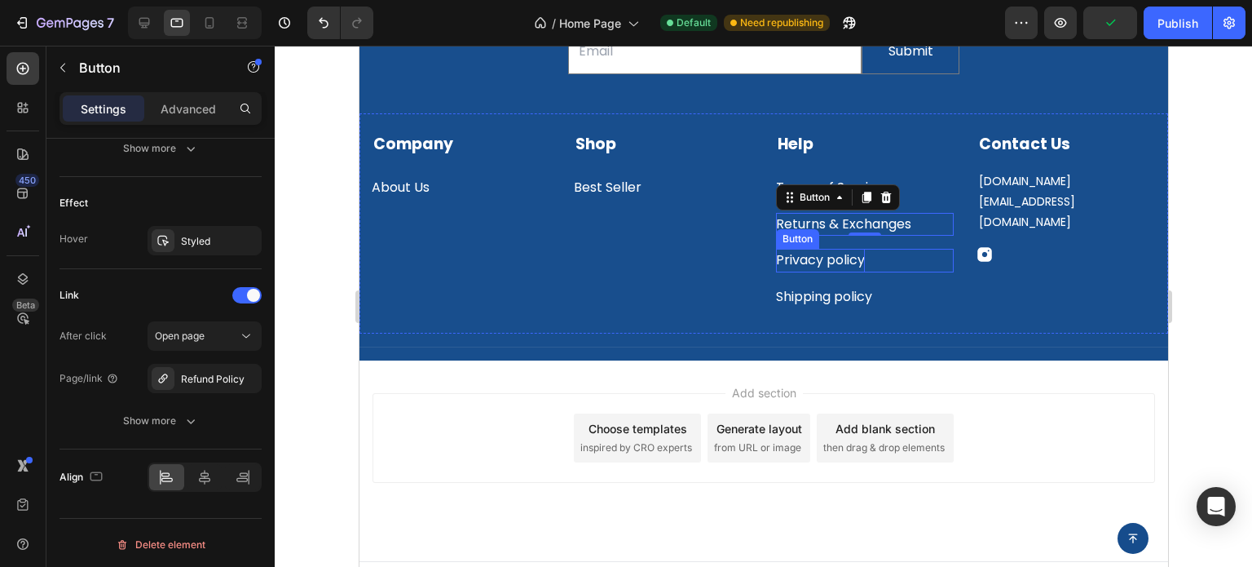
click at [809, 262] on p "Privacy policy" at bounding box center [819, 261] width 89 height 24
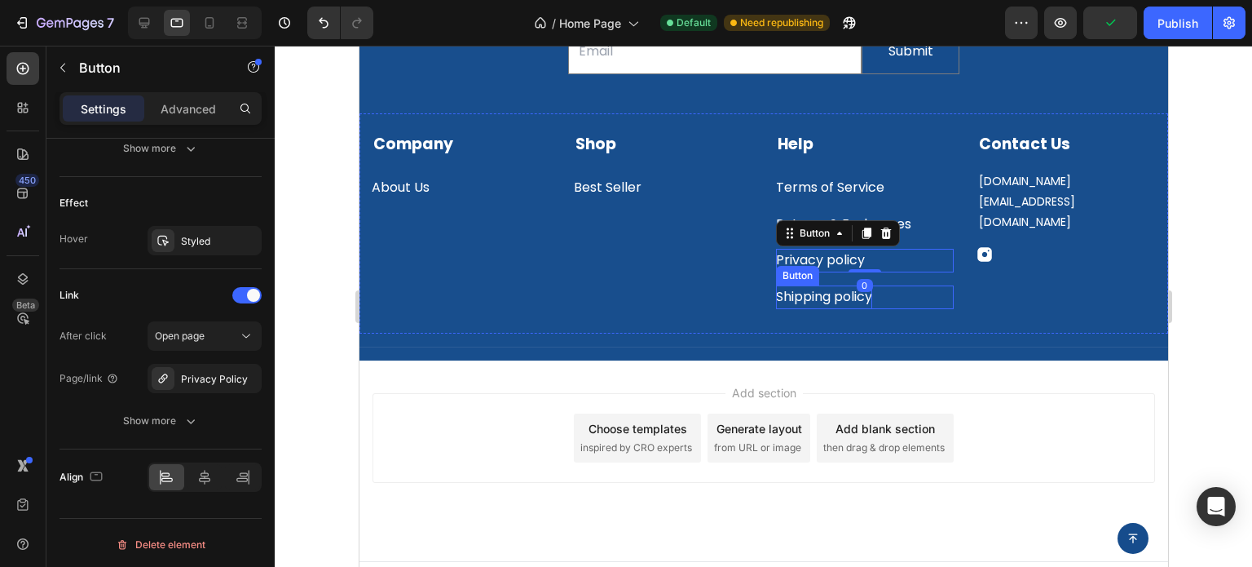
click at [823, 306] on p "Shipping policy" at bounding box center [823, 297] width 96 height 24
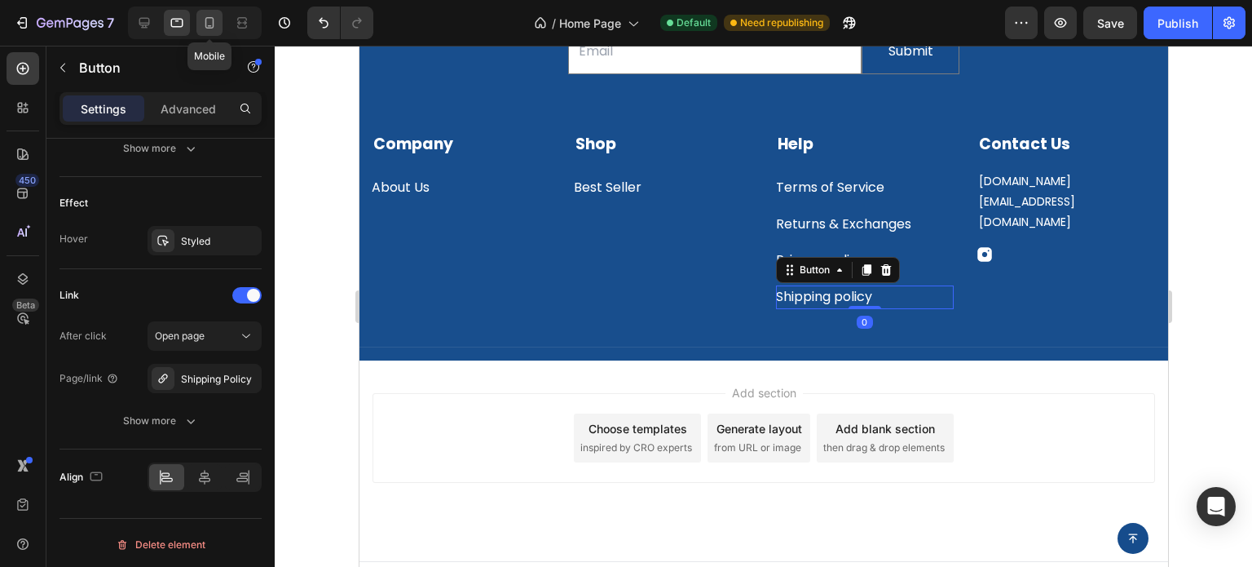
click at [210, 28] on icon at bounding box center [209, 22] width 9 height 11
type input "14"
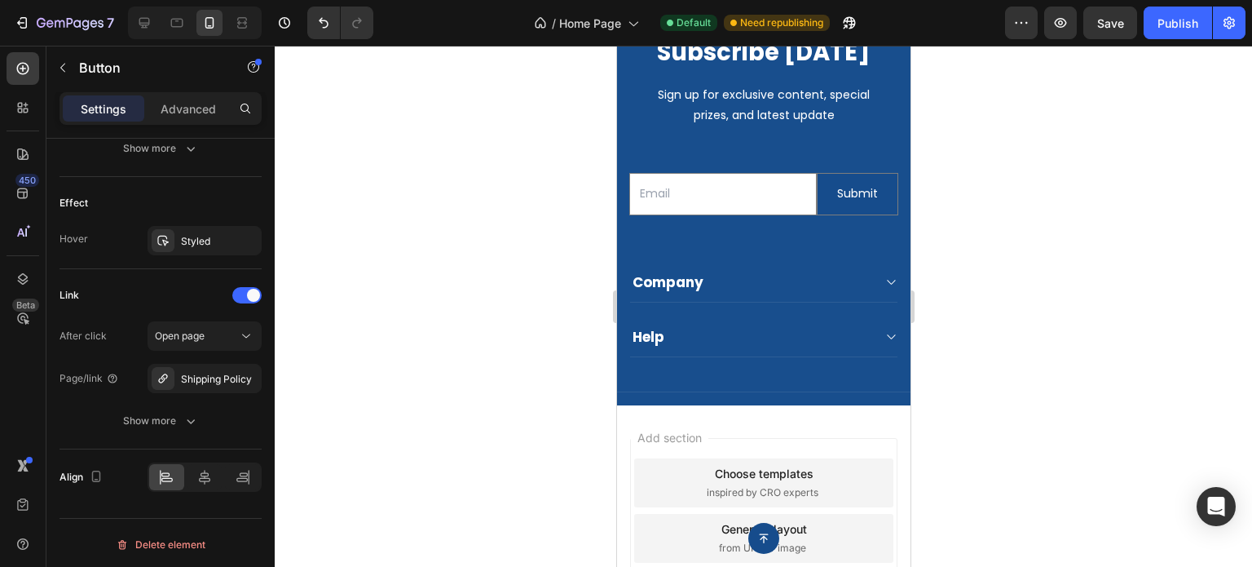
scroll to position [3160, 0]
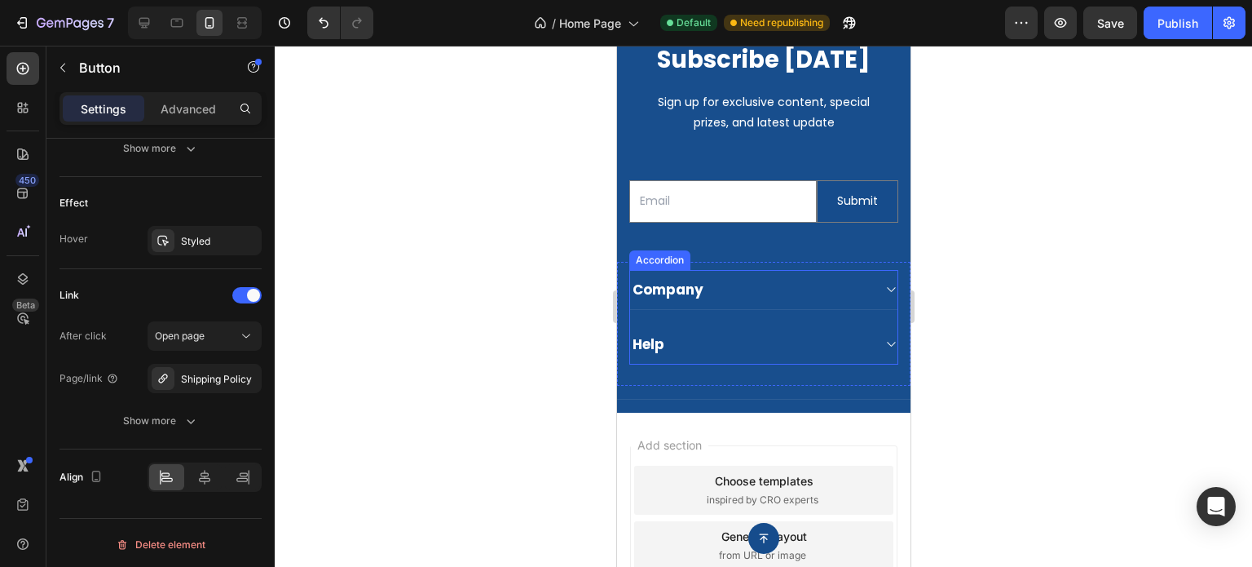
click at [858, 344] on div "Help" at bounding box center [762, 344] width 267 height 40
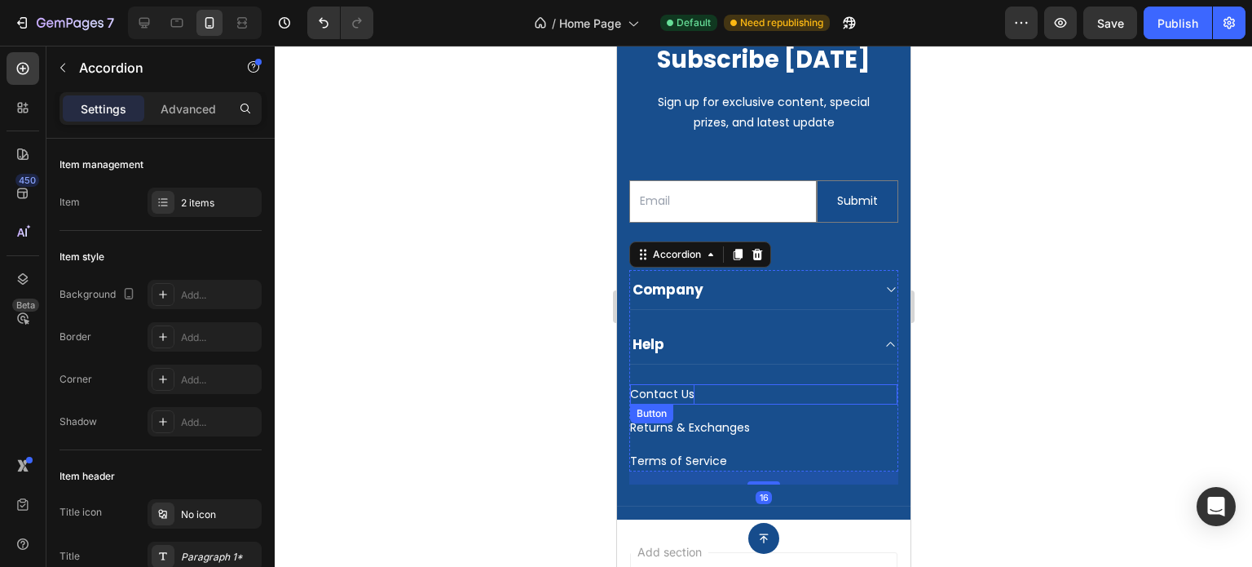
click at [681, 395] on p "Contact Us" at bounding box center [661, 394] width 64 height 20
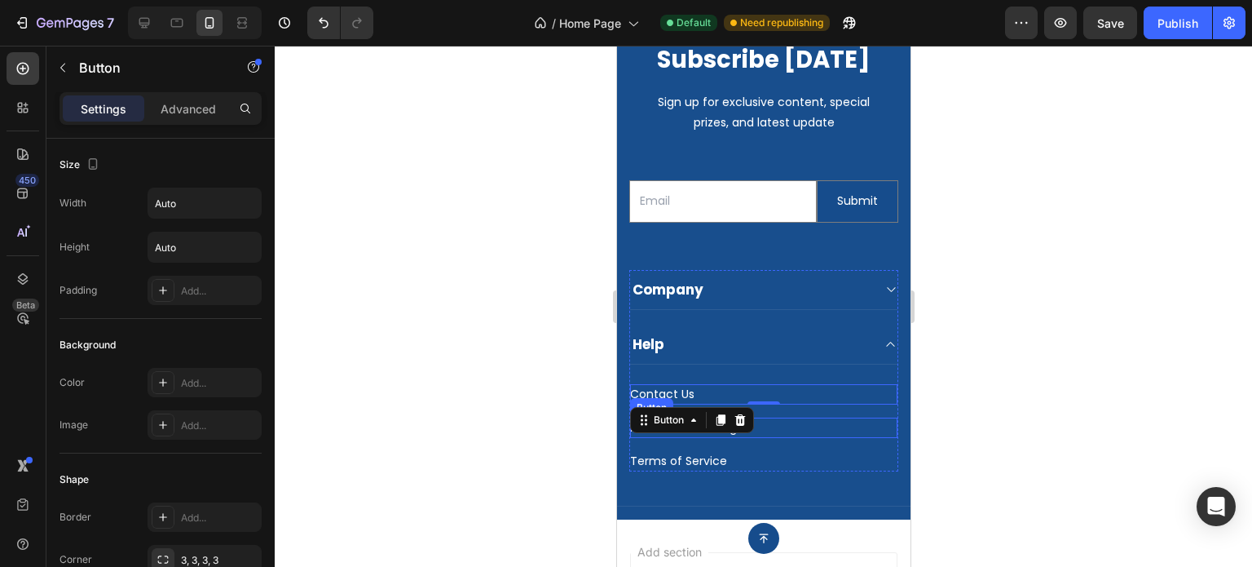
click at [823, 438] on div "Terms of Service Button" at bounding box center [762, 454] width 267 height 33
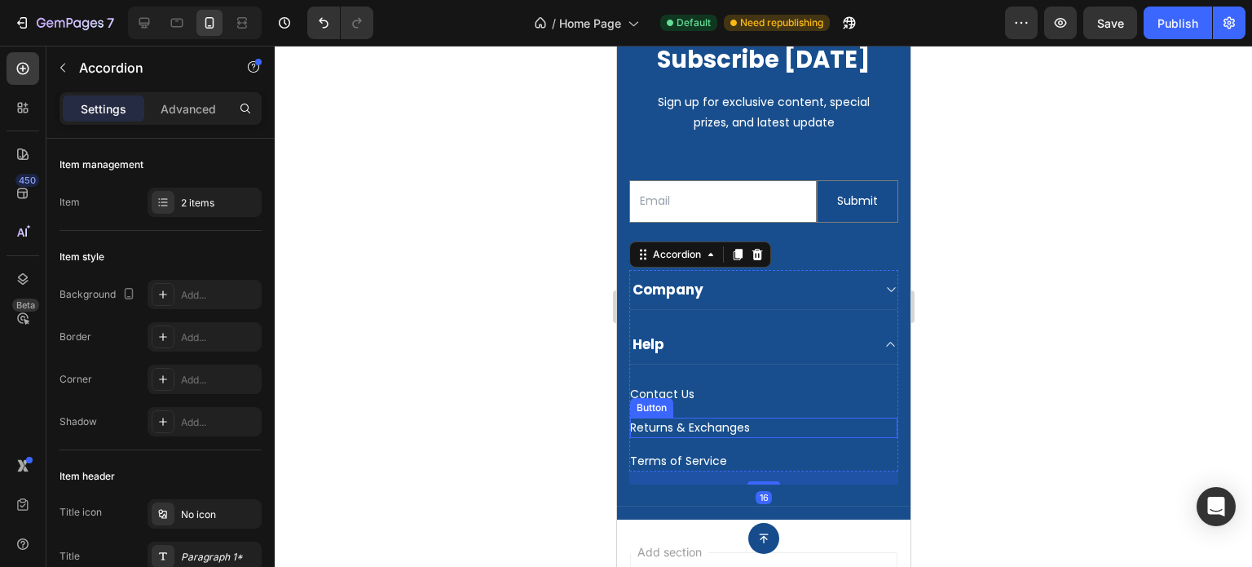
click at [749, 427] on div "Returns & Exchanges Button" at bounding box center [762, 427] width 267 height 20
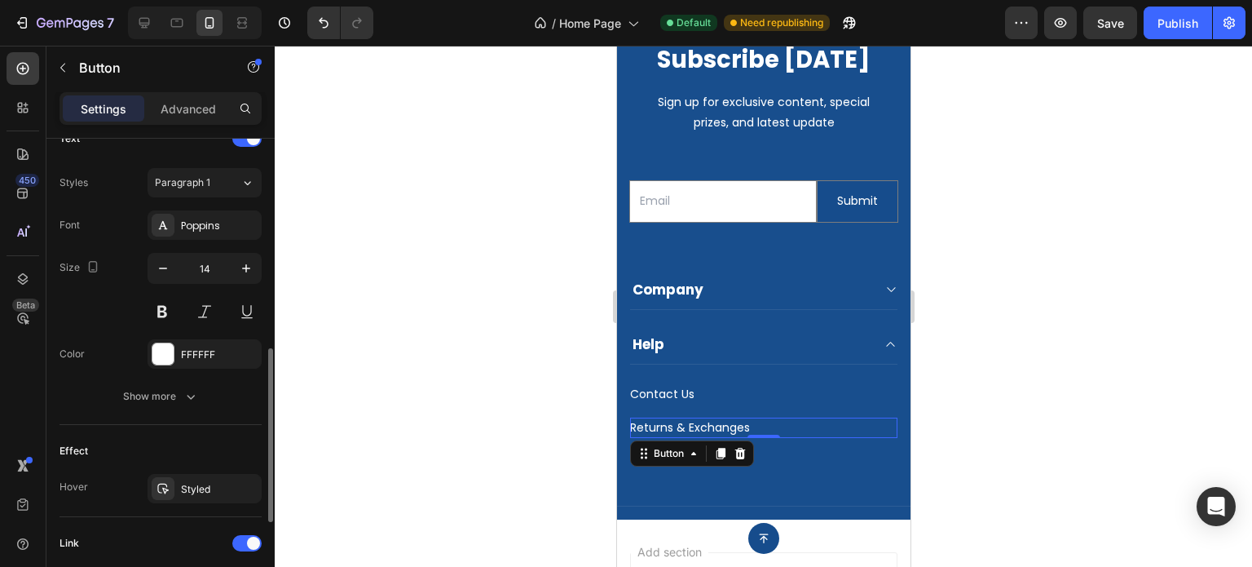
scroll to position [815, 0]
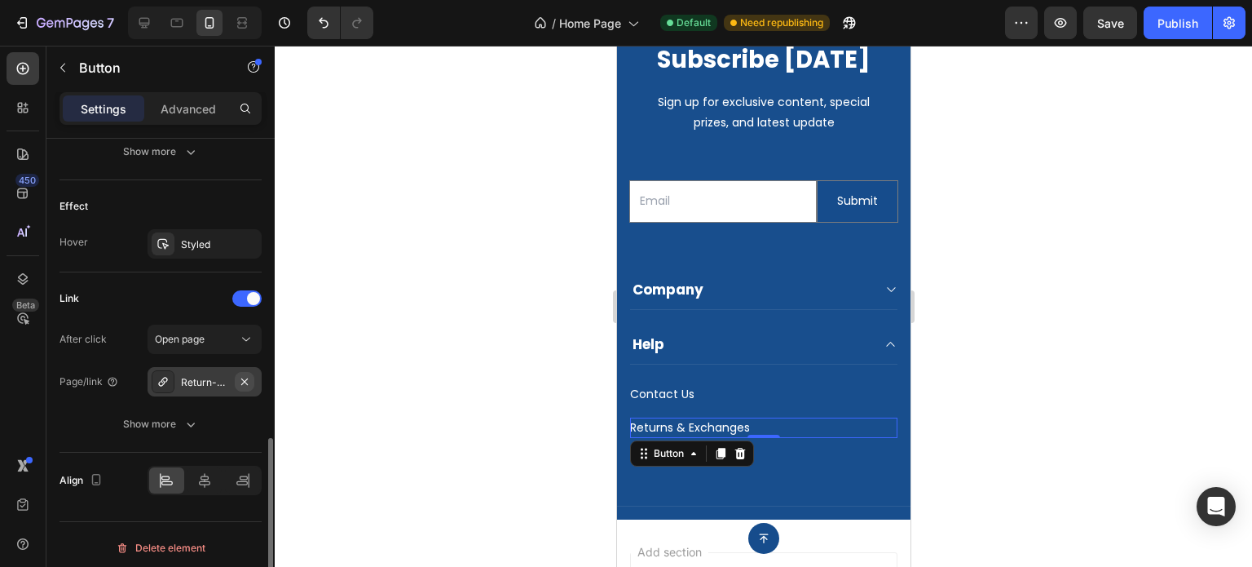
click at [245, 383] on icon "button" at bounding box center [244, 381] width 13 height 13
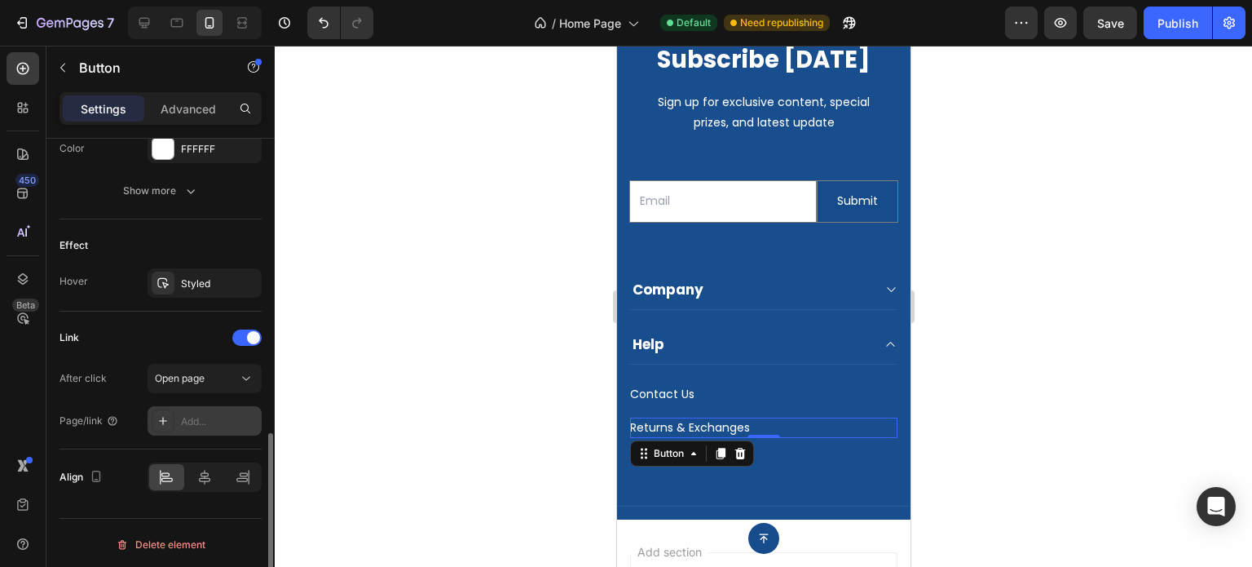
click at [165, 414] on icon at bounding box center [163, 420] width 13 height 13
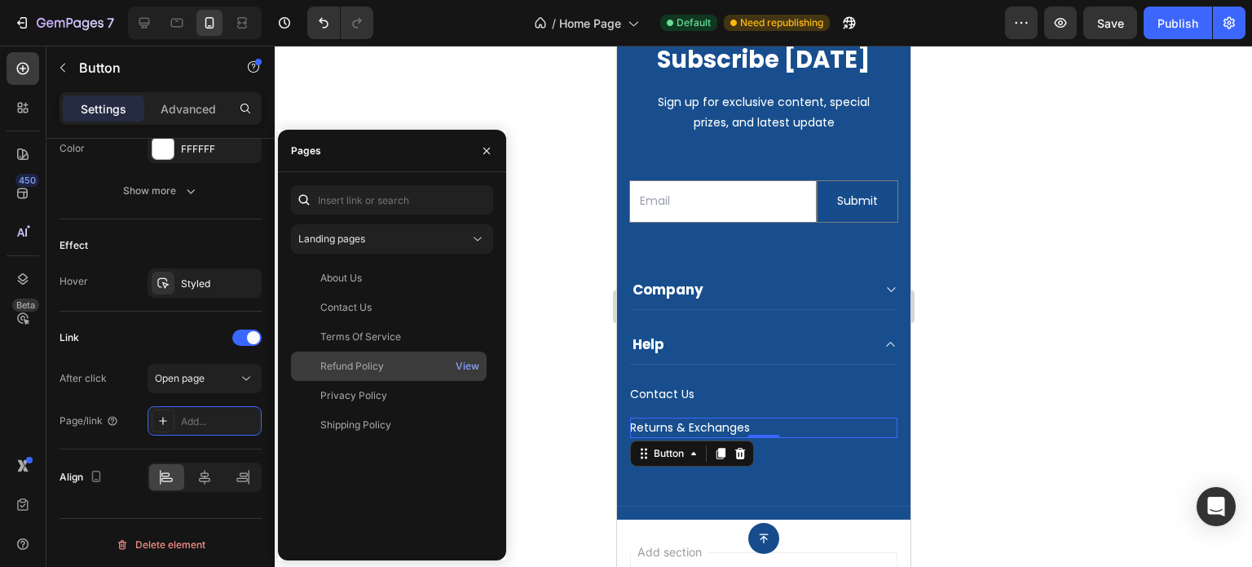
click at [395, 371] on div "Refund Policy" at bounding box center [389, 366] width 183 height 15
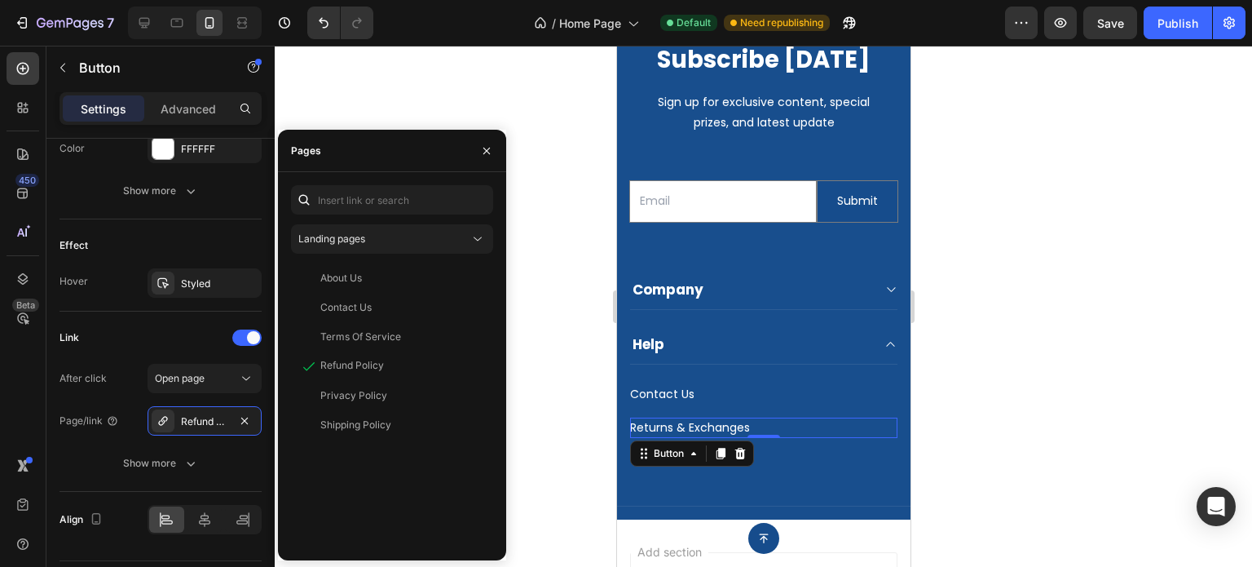
click at [797, 447] on div "Terms of Service Button" at bounding box center [762, 454] width 267 height 33
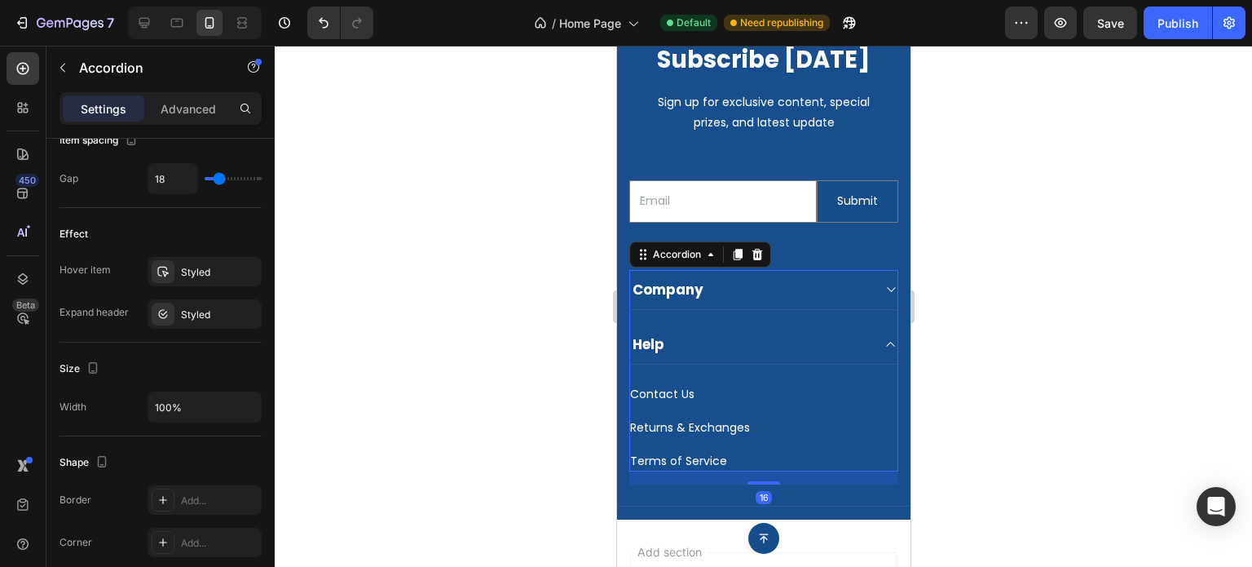
scroll to position [0, 0]
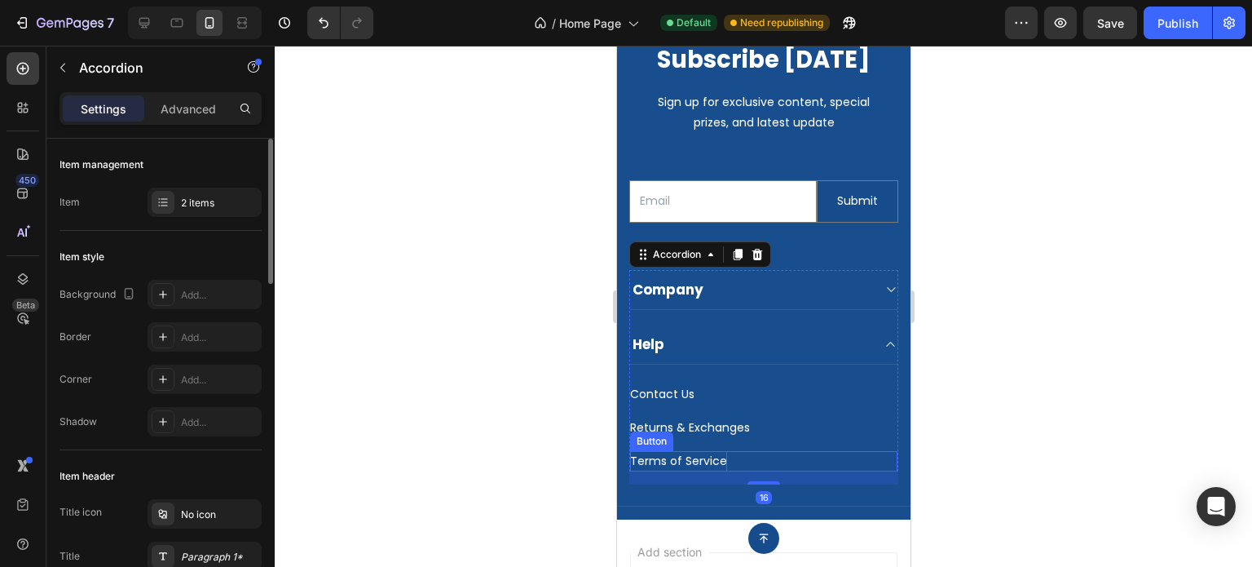
click at [697, 458] on p "Terms of Service" at bounding box center [677, 461] width 97 height 20
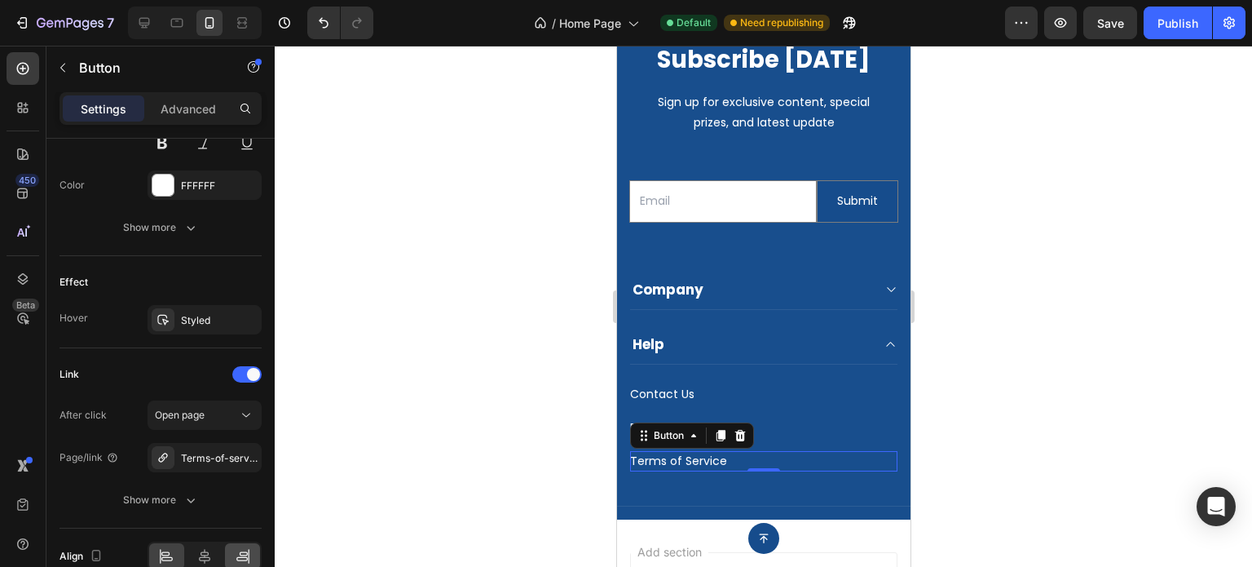
drag, startPoint x: 267, startPoint y: 299, endPoint x: 235, endPoint y: 554, distance: 256.4
click at [245, 0] on html "7 Version history / Home Page Default Need republishing Preview Save Publish 45…" at bounding box center [626, 0] width 1252 height 0
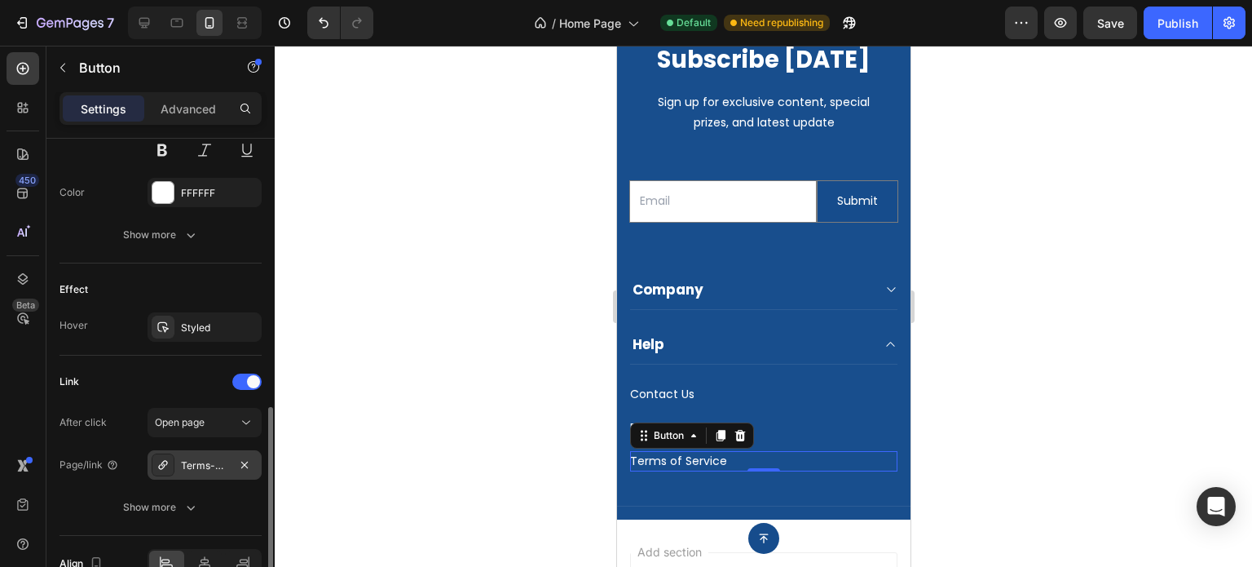
drag, startPoint x: 249, startPoint y: 461, endPoint x: 212, endPoint y: 471, distance: 38.8
click at [241, 465] on icon "button" at bounding box center [244, 464] width 13 height 13
click at [179, 465] on div "Add..." at bounding box center [205, 464] width 114 height 29
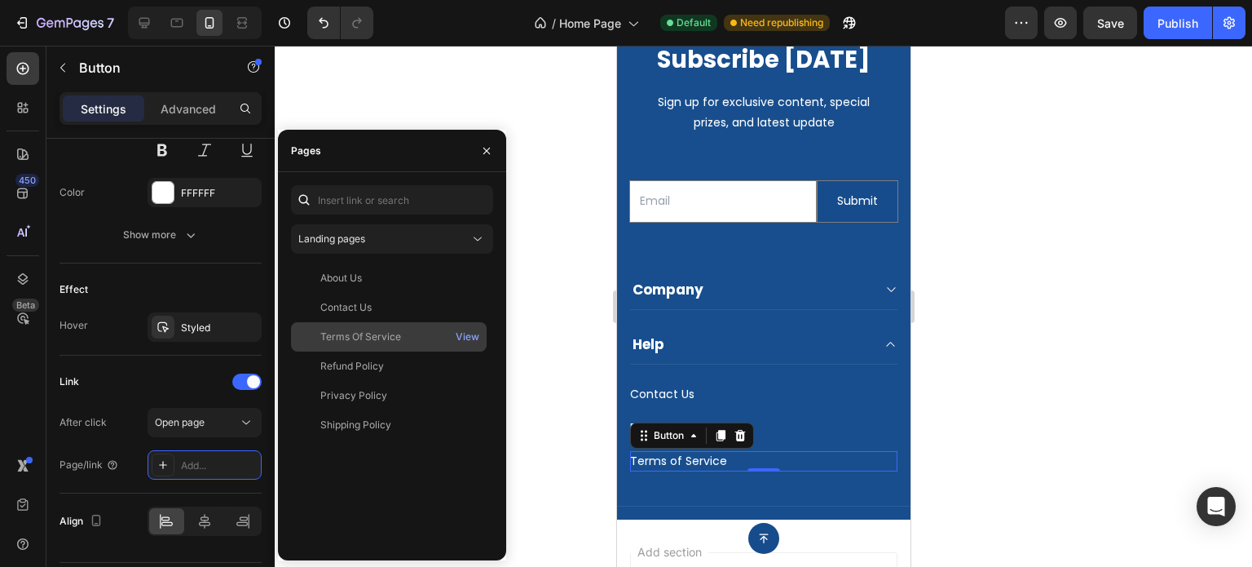
click at [394, 342] on div "Terms Of Service" at bounding box center [360, 336] width 81 height 15
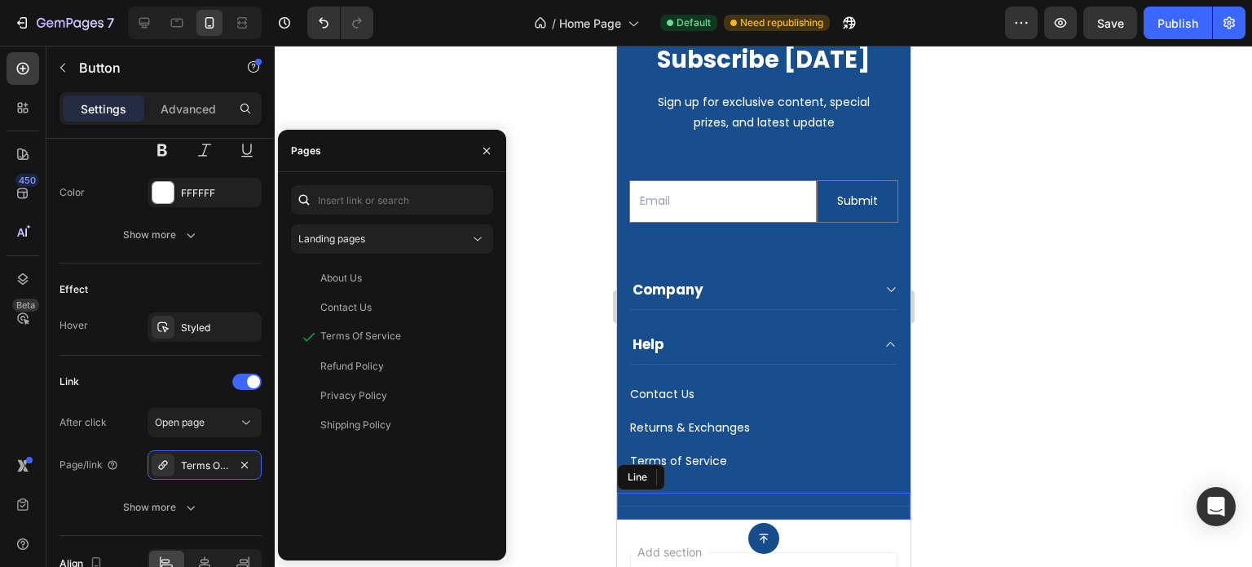
click at [777, 500] on div "Title Line" at bounding box center [762, 505] width 293 height 27
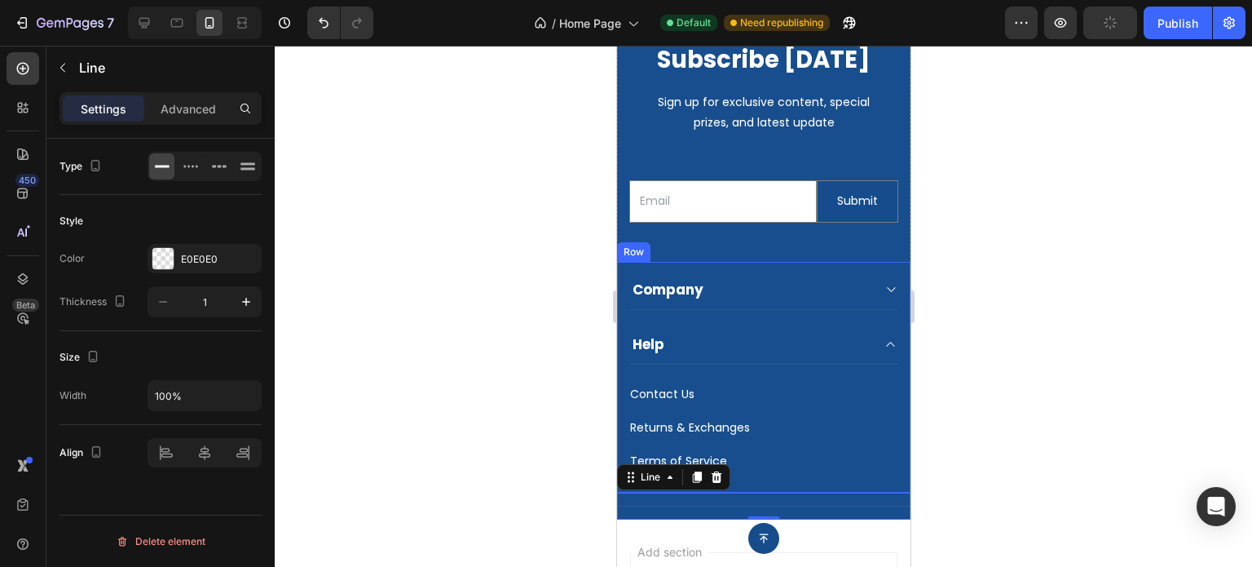
scroll to position [0, 0]
click at [736, 460] on div "Terms of Service Button" at bounding box center [762, 461] width 267 height 20
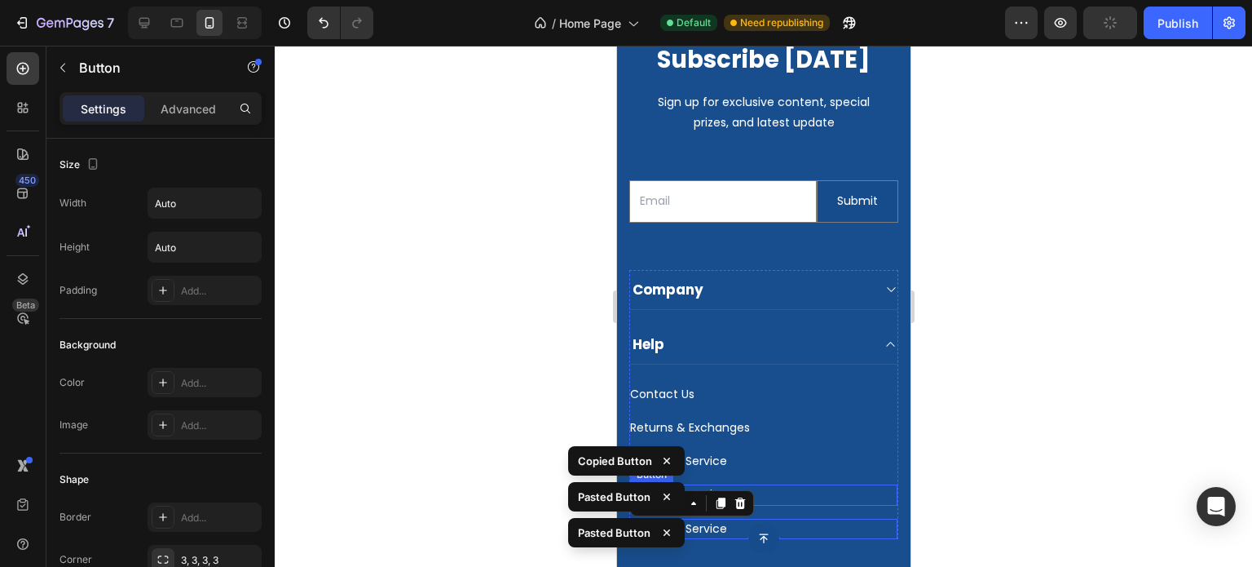
click at [777, 500] on div "Terms of Service Button" at bounding box center [762, 494] width 267 height 20
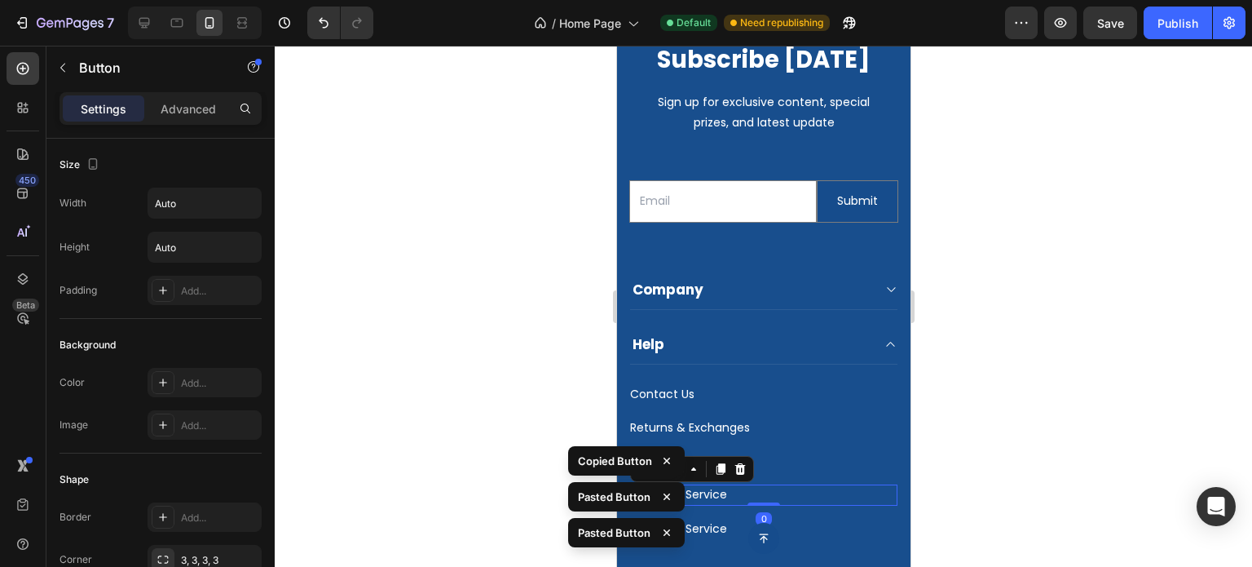
click at [775, 498] on div "Terms of Service Button 0" at bounding box center [762, 494] width 267 height 20
click at [756, 492] on div "Terms of Service Button 0" at bounding box center [762, 494] width 267 height 20
click at [720, 495] on p "Terms of Service" at bounding box center [677, 494] width 97 height 20
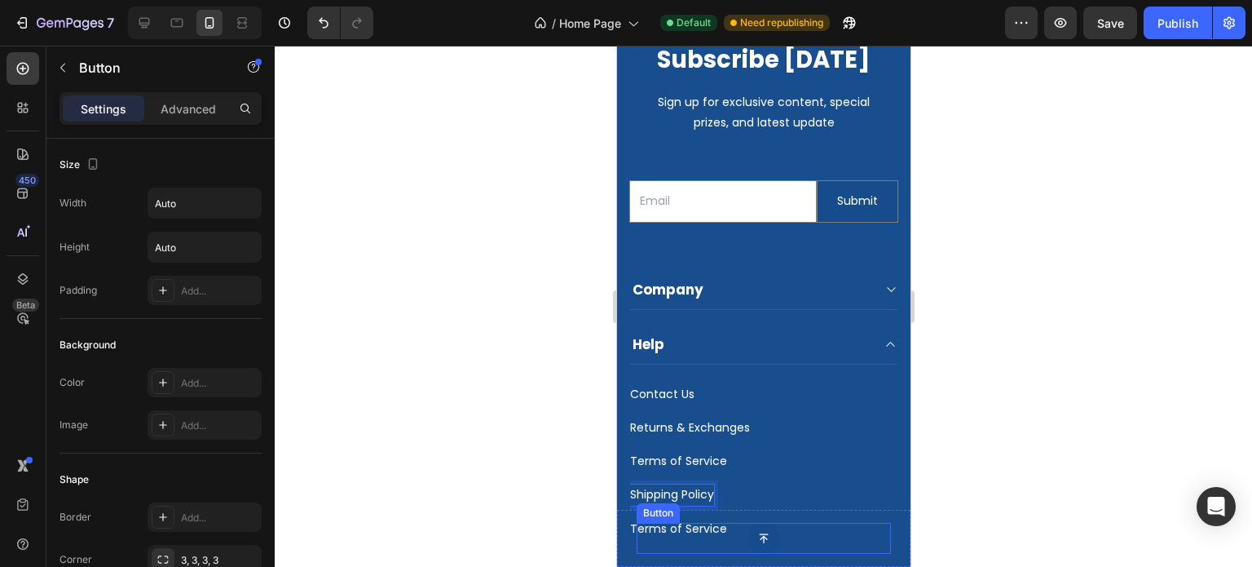
click at [684, 530] on div "Button" at bounding box center [763, 538] width 254 height 31
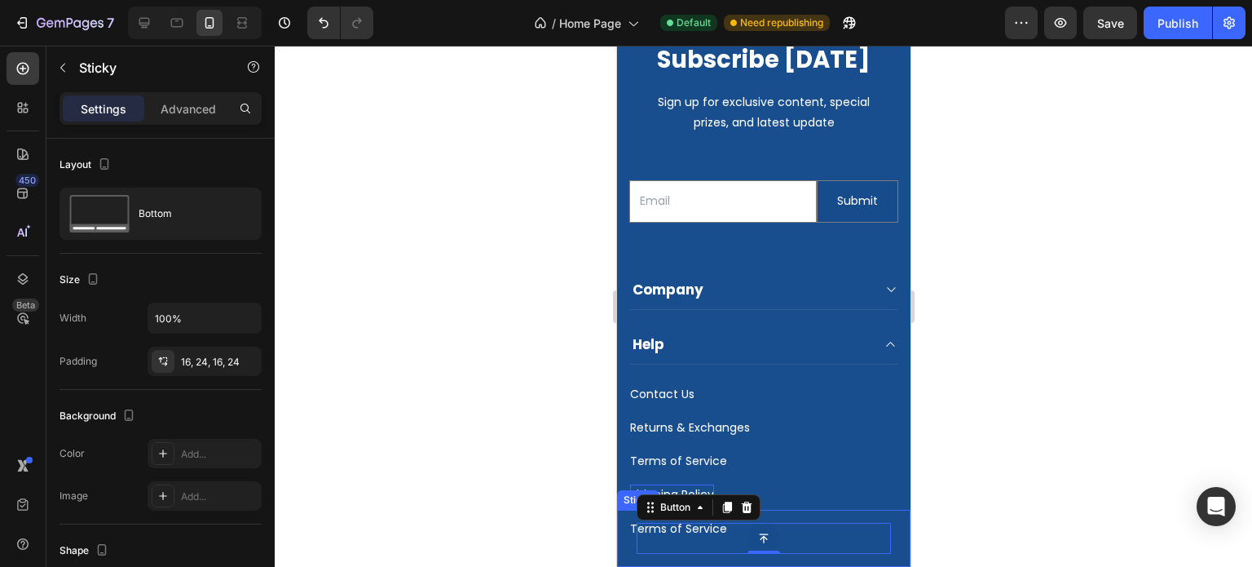
click at [630, 527] on div "Button 0 Sticky" at bounding box center [762, 537] width 293 height 57
click at [630, 527] on div "Button Sticky 0" at bounding box center [762, 537] width 293 height 57
click at [653, 530] on div "Button" at bounding box center [763, 538] width 254 height 31
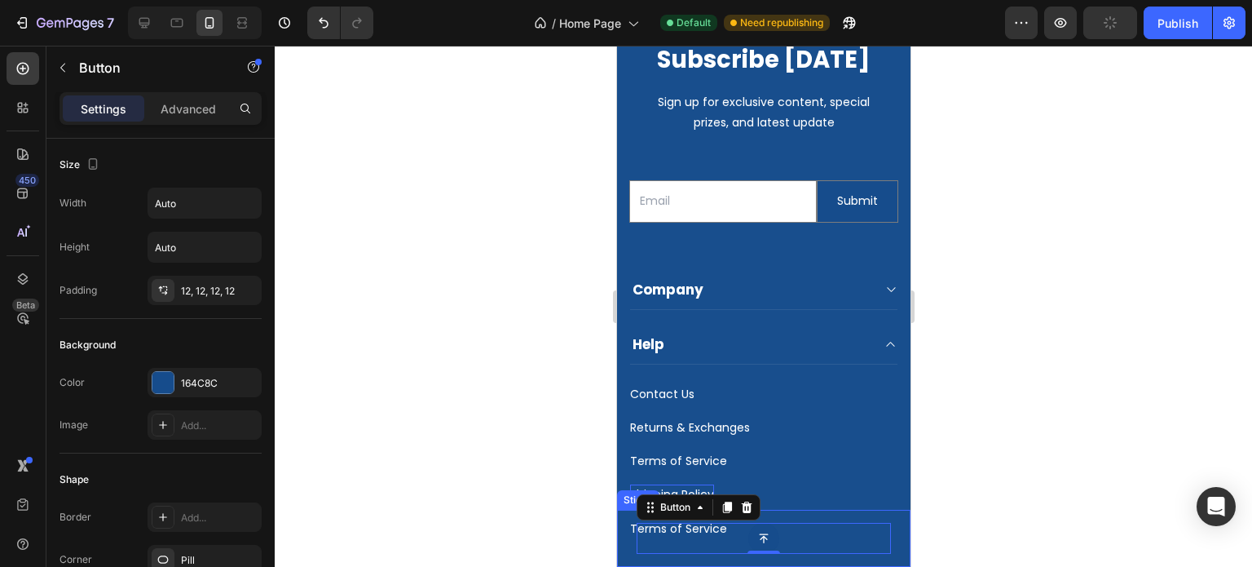
click at [628, 527] on div "Button 0 Sticky" at bounding box center [762, 537] width 293 height 57
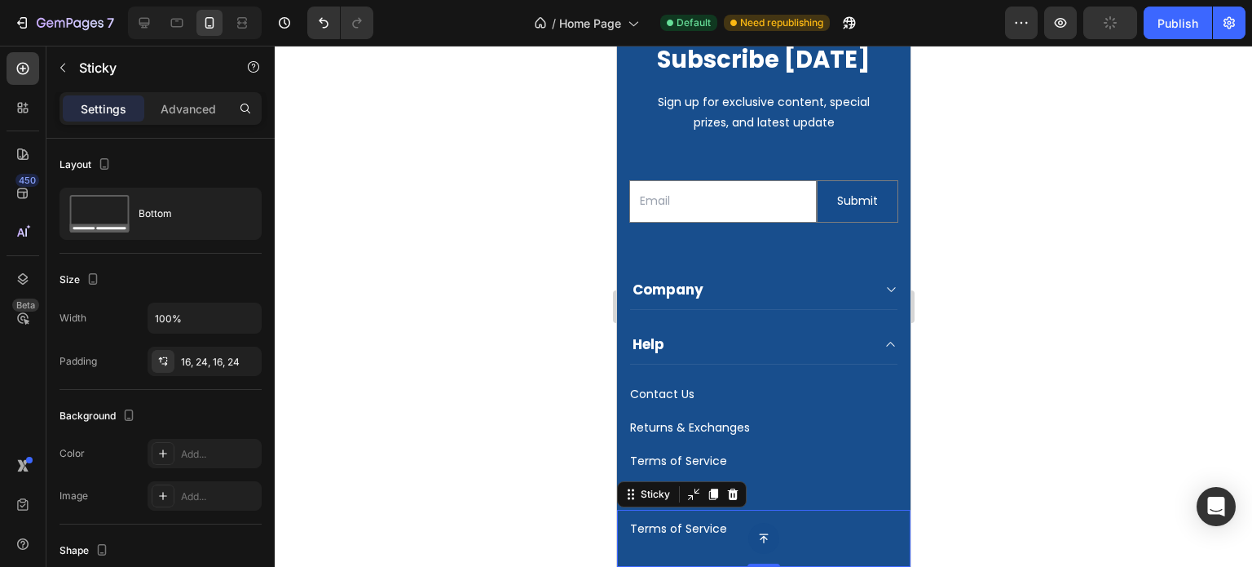
click at [628, 527] on div "Button Sticky 0" at bounding box center [762, 537] width 293 height 57
click at [630, 527] on div "Button Sticky 0" at bounding box center [762, 537] width 293 height 57
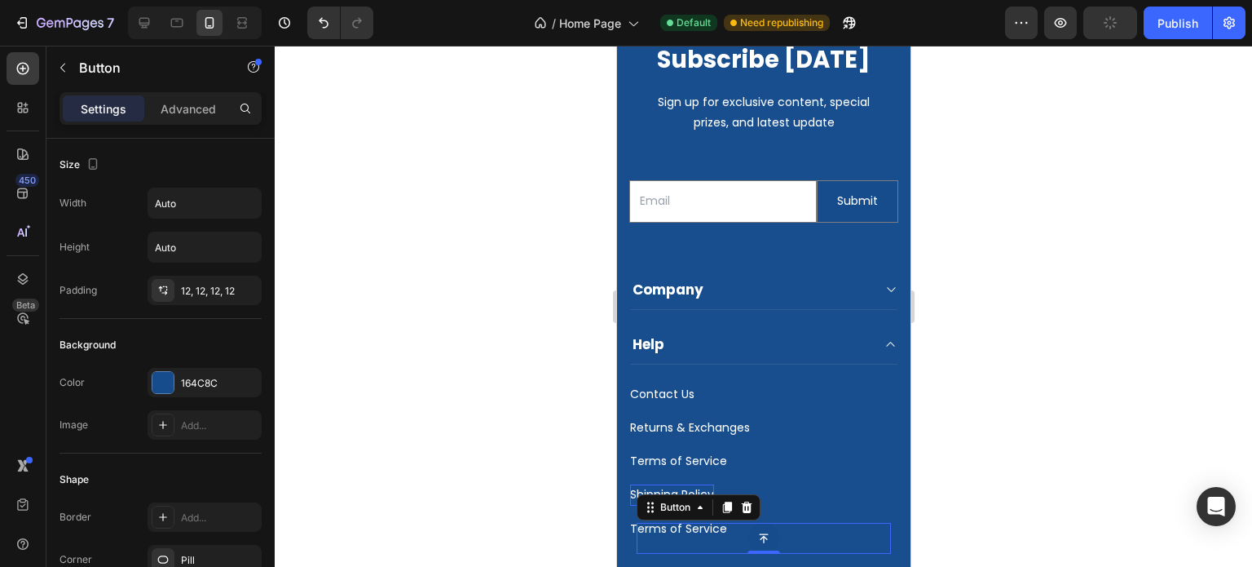
click at [636, 527] on div "Button 0" at bounding box center [763, 538] width 254 height 31
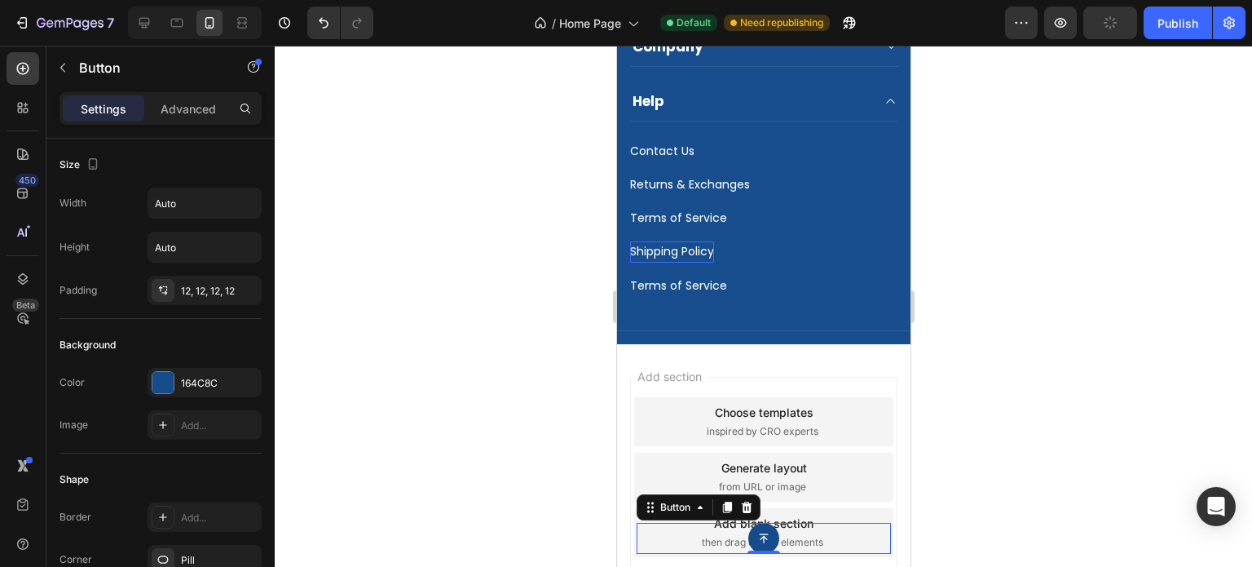
scroll to position [3404, 0]
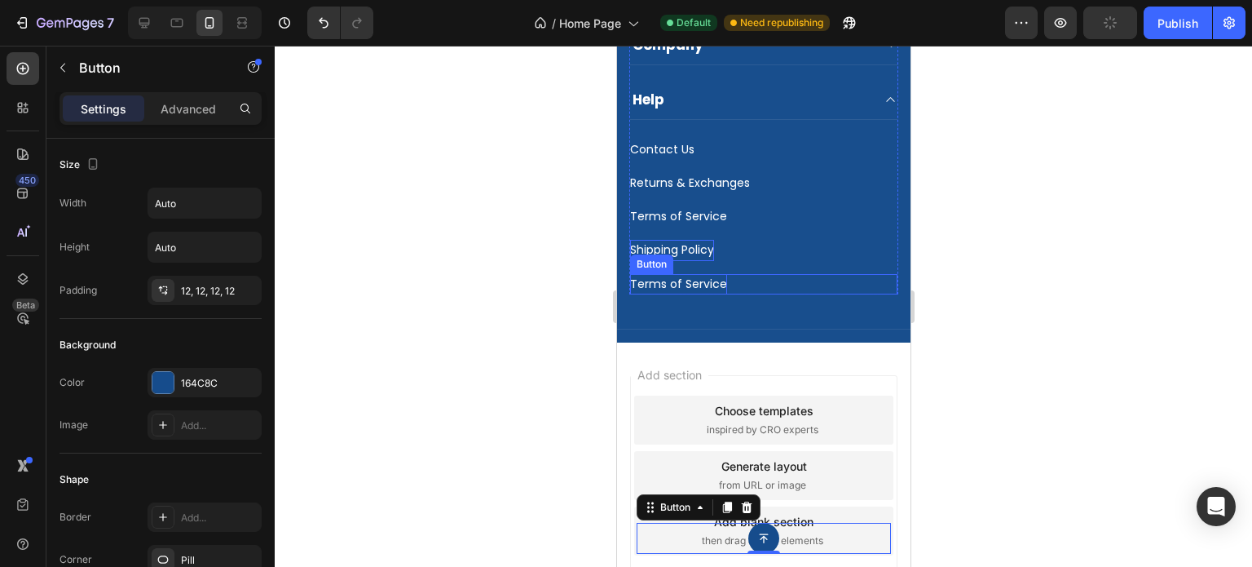
click at [705, 286] on p "Terms of Service" at bounding box center [677, 284] width 97 height 20
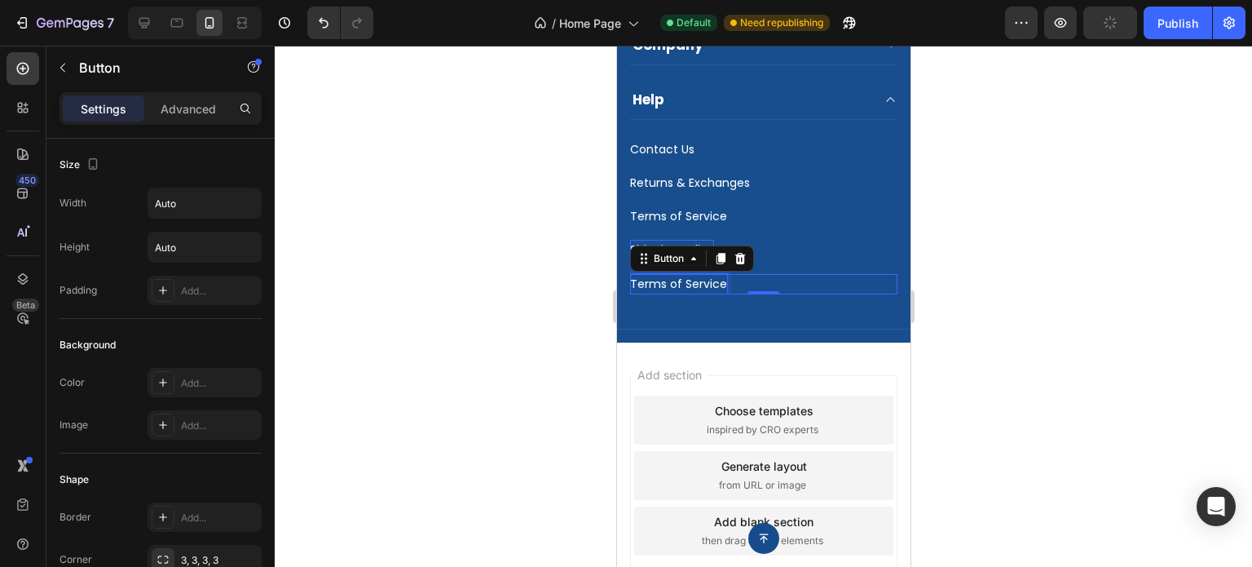
click at [708, 283] on p "Terms of Service" at bounding box center [677, 284] width 97 height 20
click at [708, 252] on p "Shipping Policy" at bounding box center [671, 250] width 84 height 20
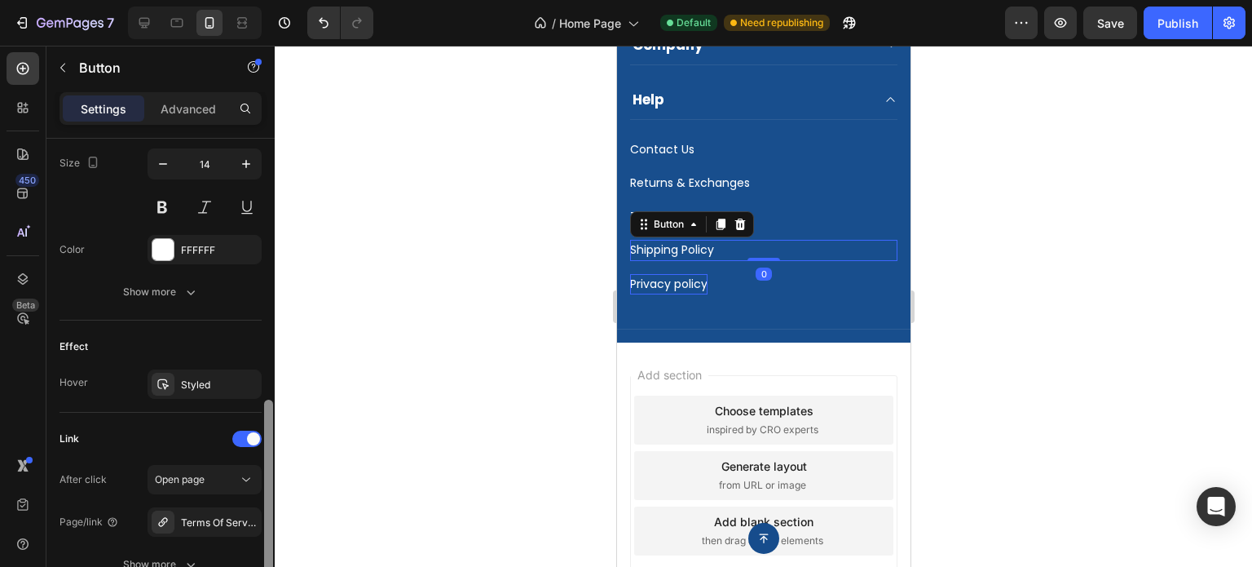
scroll to position [685, 0]
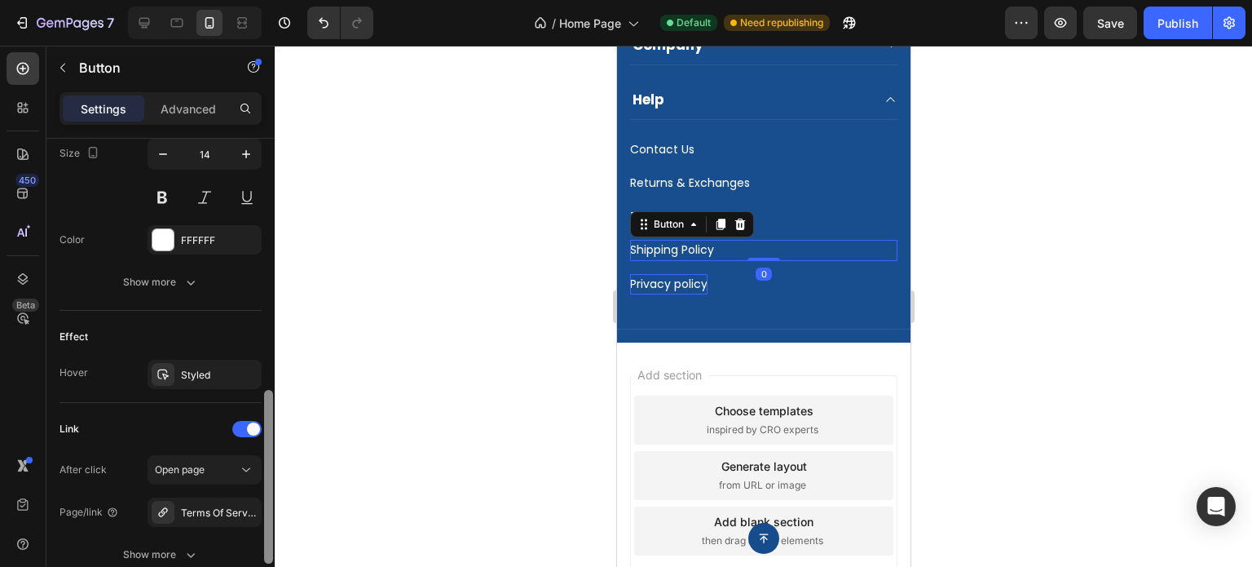
drag, startPoint x: 270, startPoint y: 261, endPoint x: 248, endPoint y: 422, distance: 162.9
click at [262, 452] on div at bounding box center [268, 376] width 12 height 474
click at [166, 509] on icon at bounding box center [163, 511] width 13 height 13
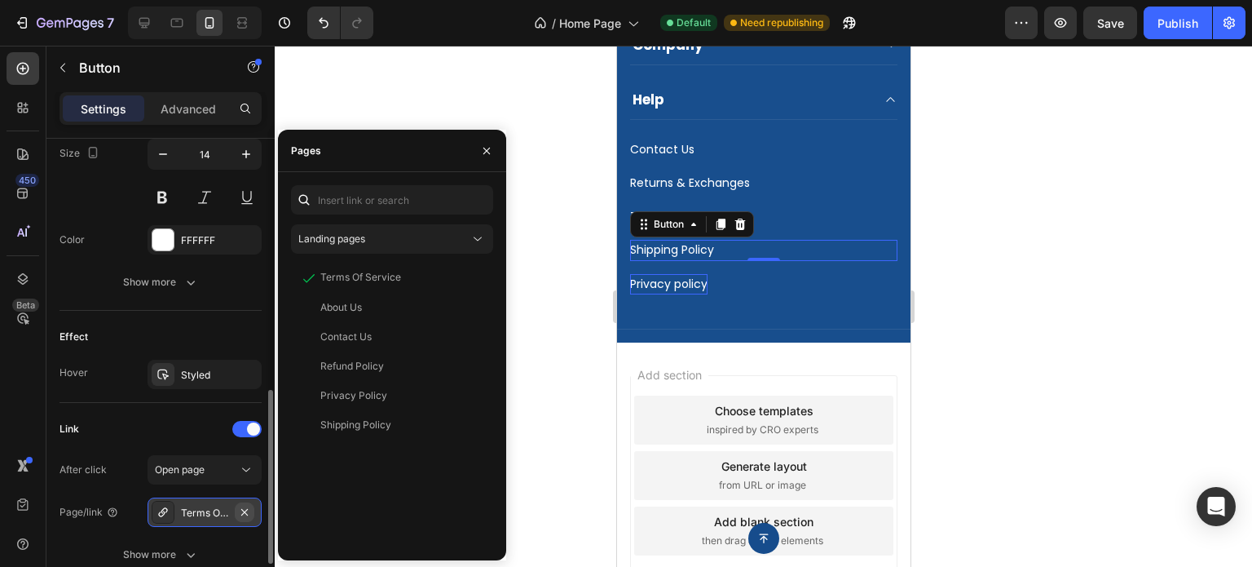
click at [243, 510] on icon "button" at bounding box center [244, 511] width 7 height 7
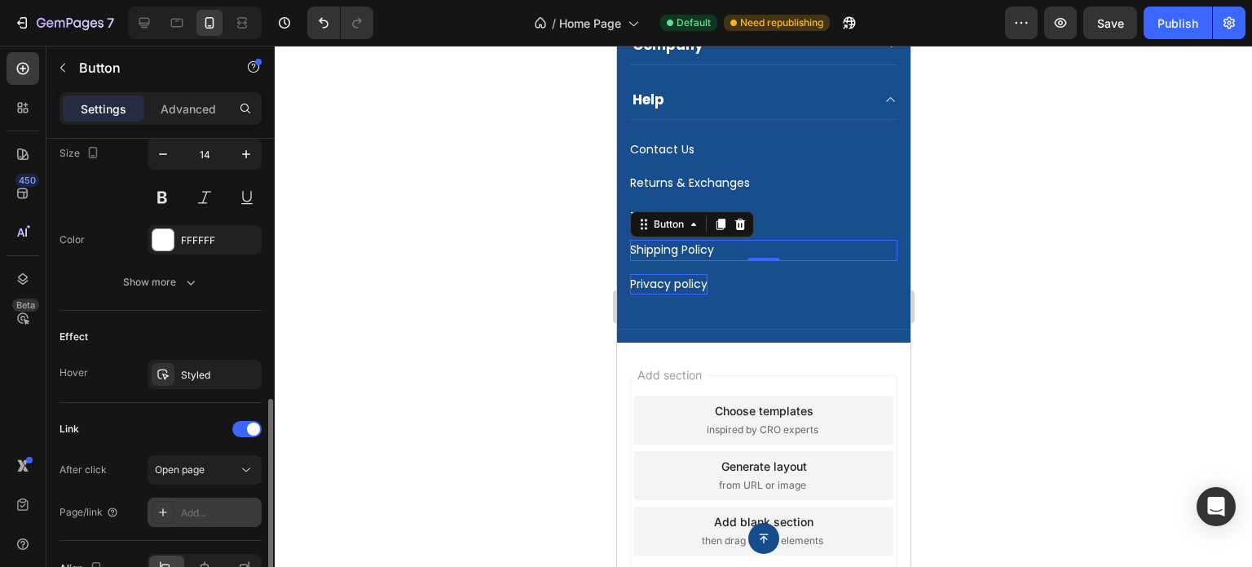
click at [157, 511] on icon at bounding box center [163, 511] width 13 height 13
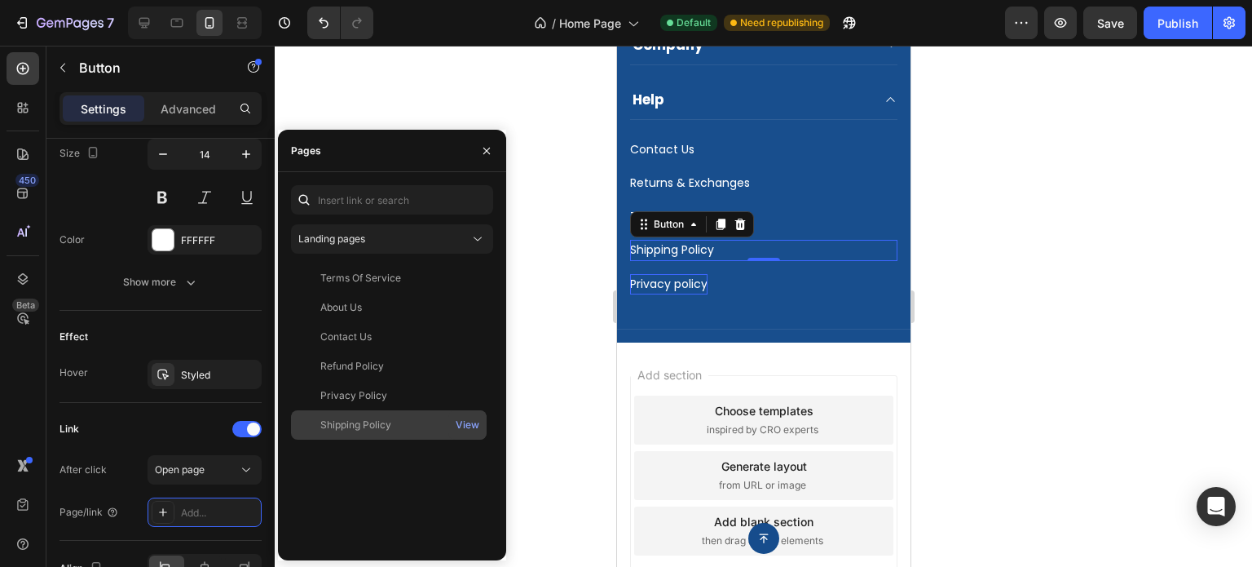
click at [359, 426] on div "Shipping Policy" at bounding box center [355, 424] width 71 height 15
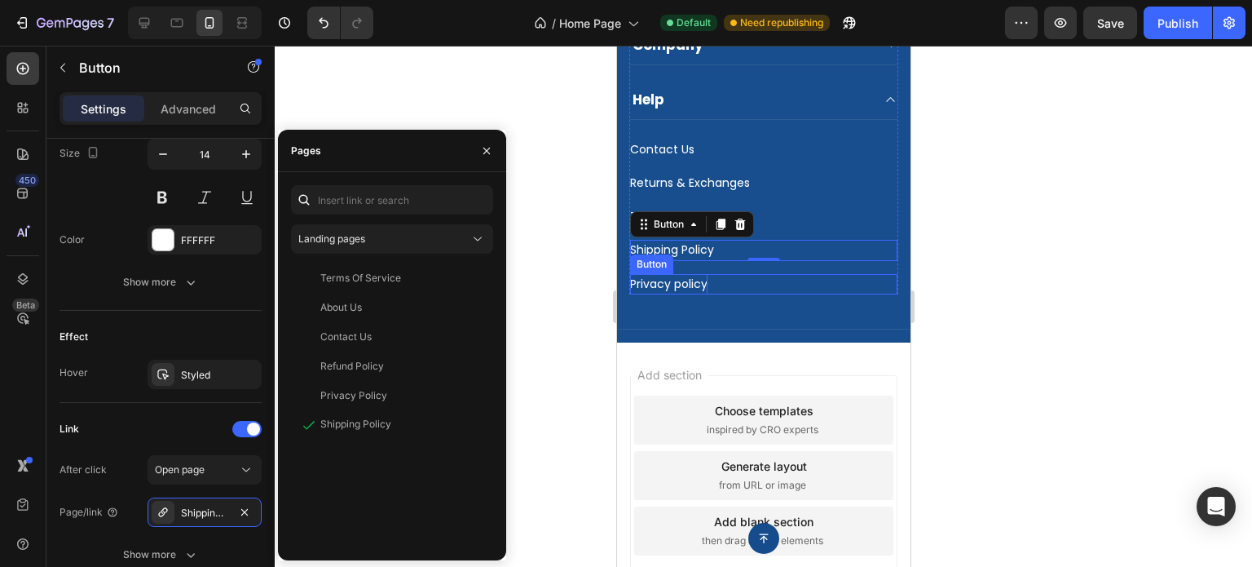
click at [695, 273] on div "Privacy policy Button" at bounding box center [762, 277] width 267 height 33
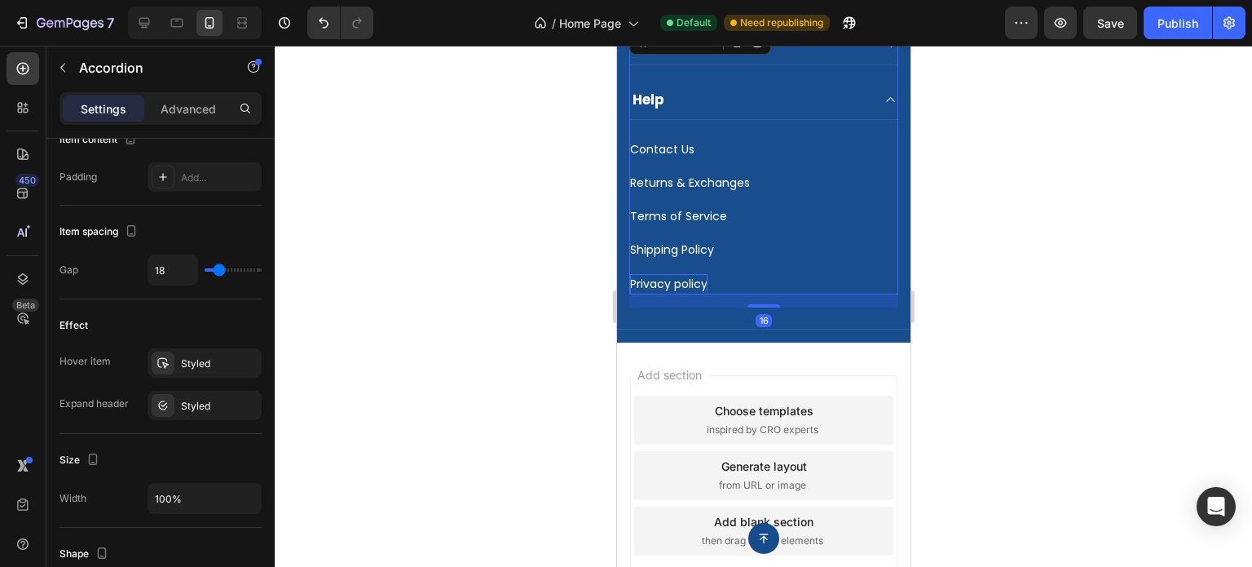
scroll to position [0, 0]
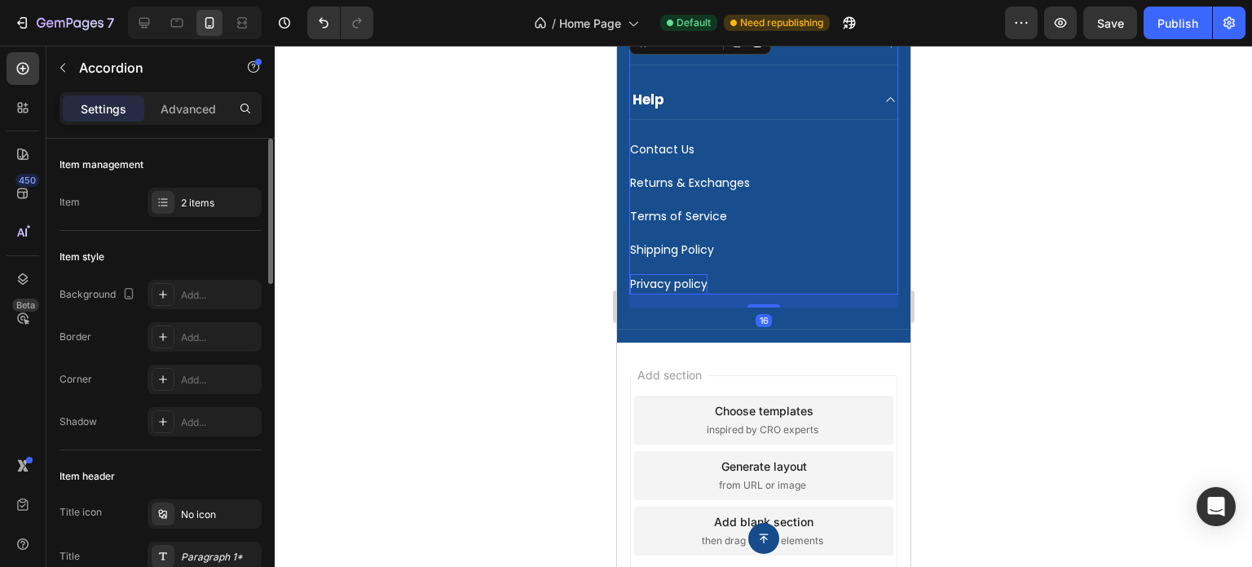
click at [702, 284] on p "Privacy policy" at bounding box center [667, 284] width 77 height 20
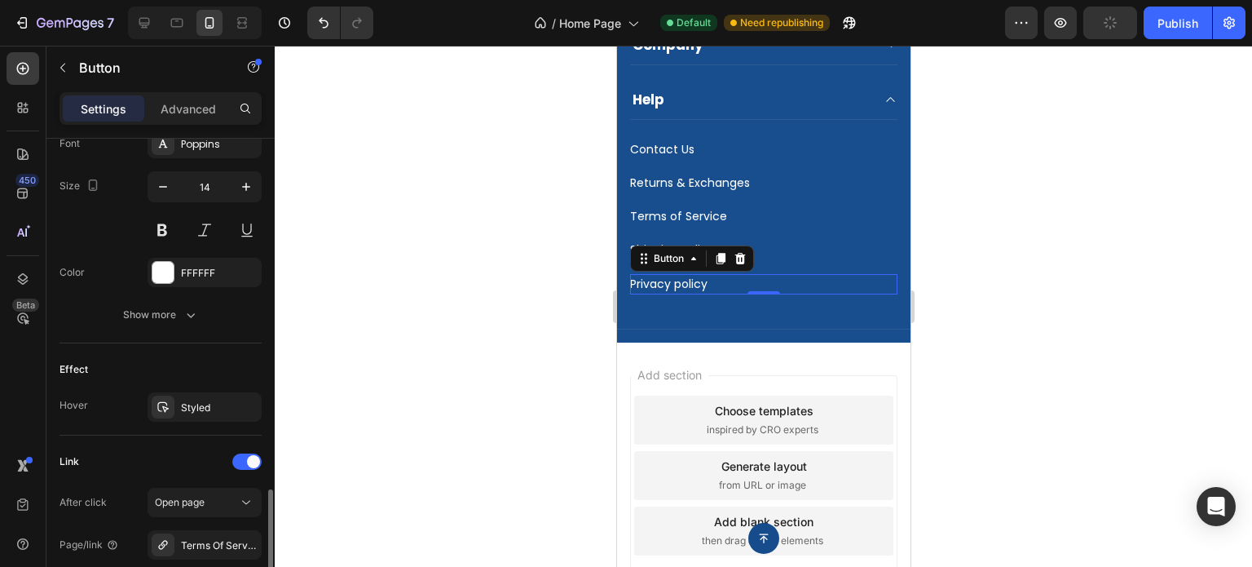
scroll to position [815, 0]
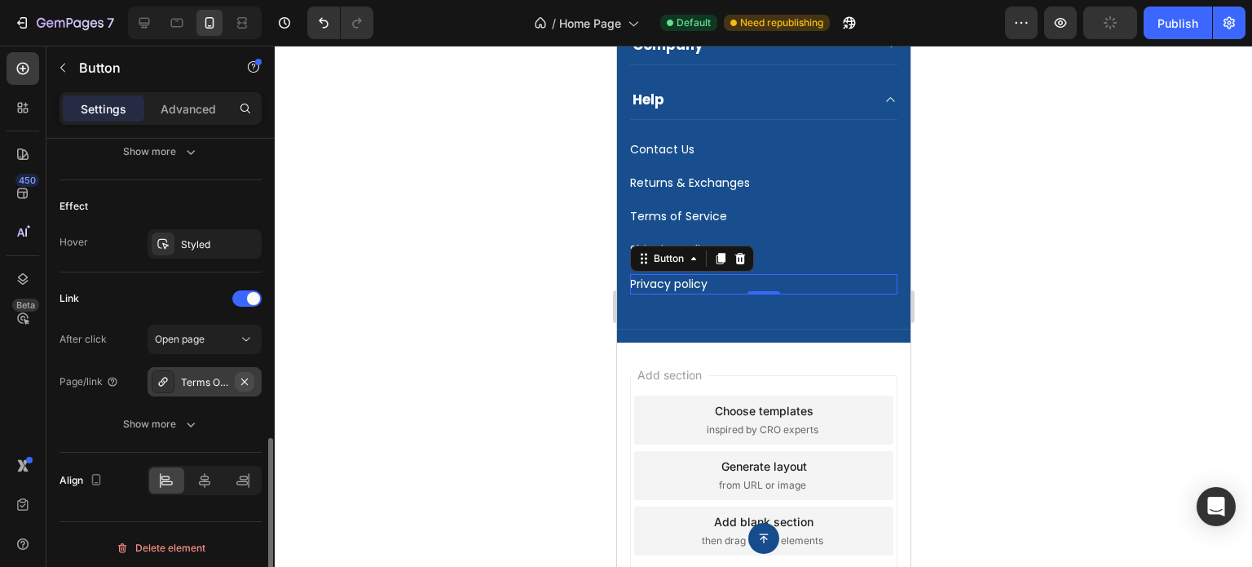
click at [249, 381] on icon "button" at bounding box center [244, 381] width 13 height 13
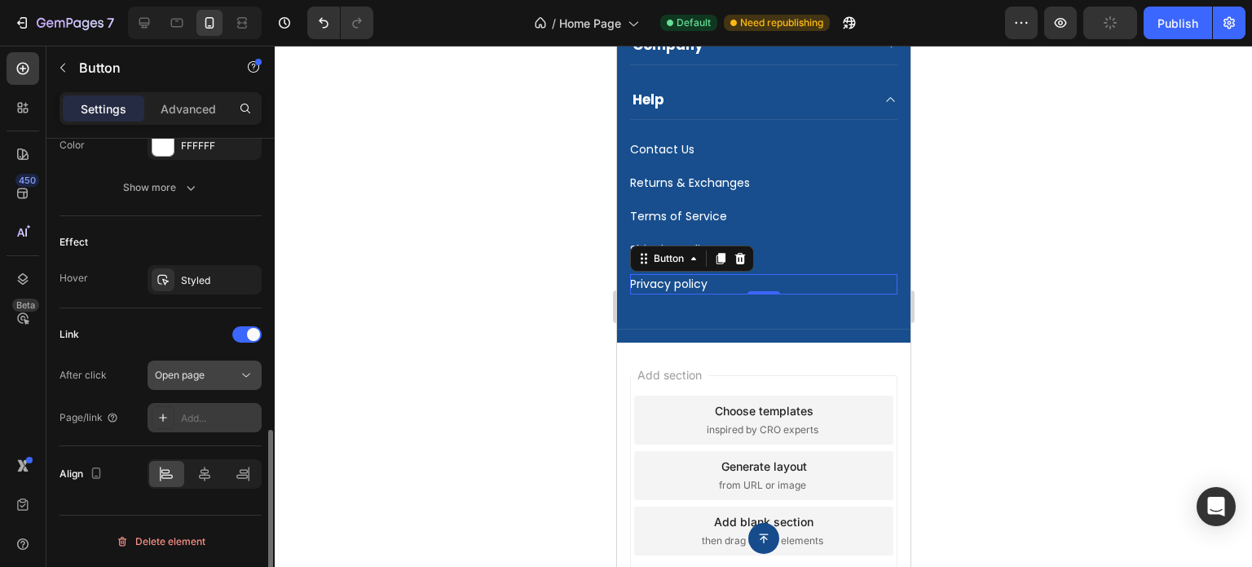
scroll to position [776, 0]
click at [169, 419] on icon at bounding box center [163, 420] width 13 height 13
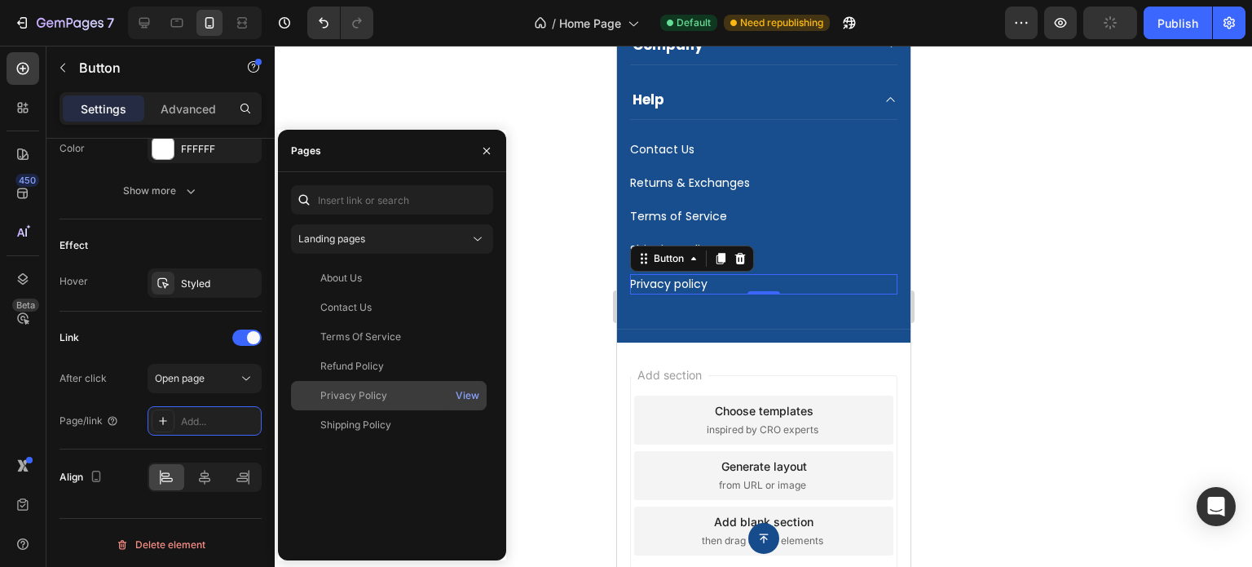
click at [391, 395] on div "Privacy Policy" at bounding box center [389, 395] width 183 height 15
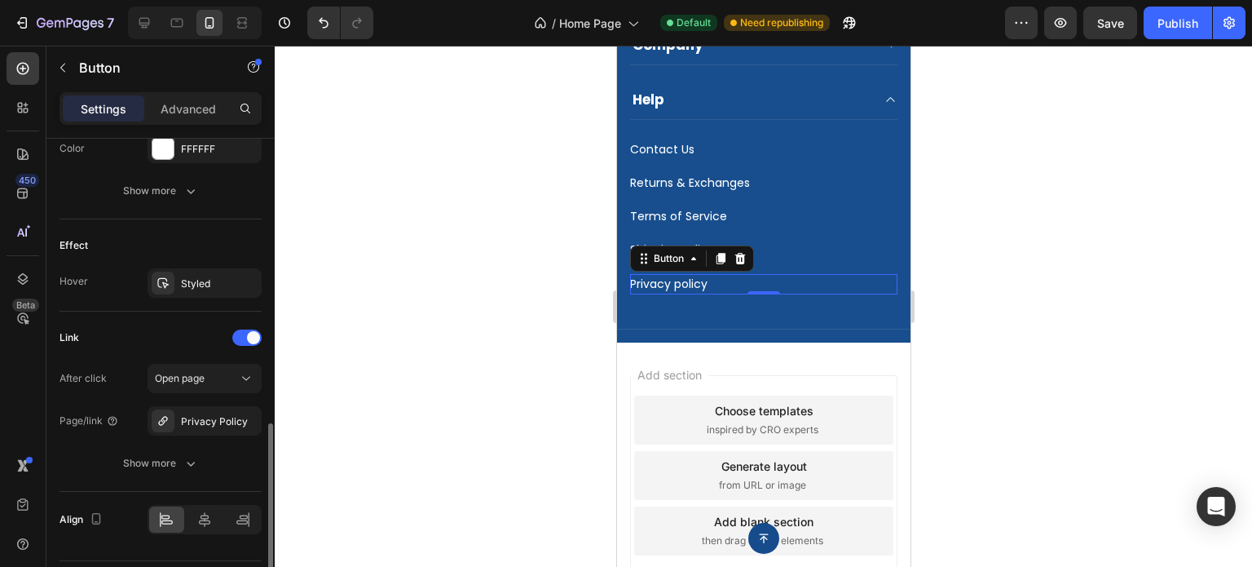
click at [153, 330] on div "Link" at bounding box center [161, 337] width 202 height 26
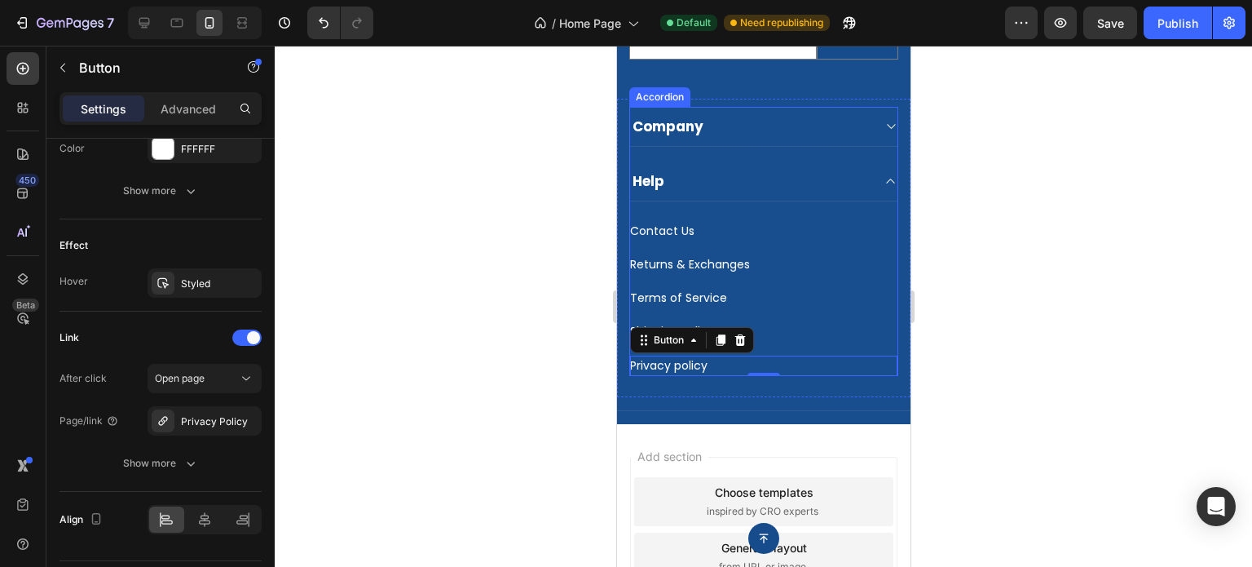
click at [823, 136] on div "Company" at bounding box center [762, 127] width 267 height 40
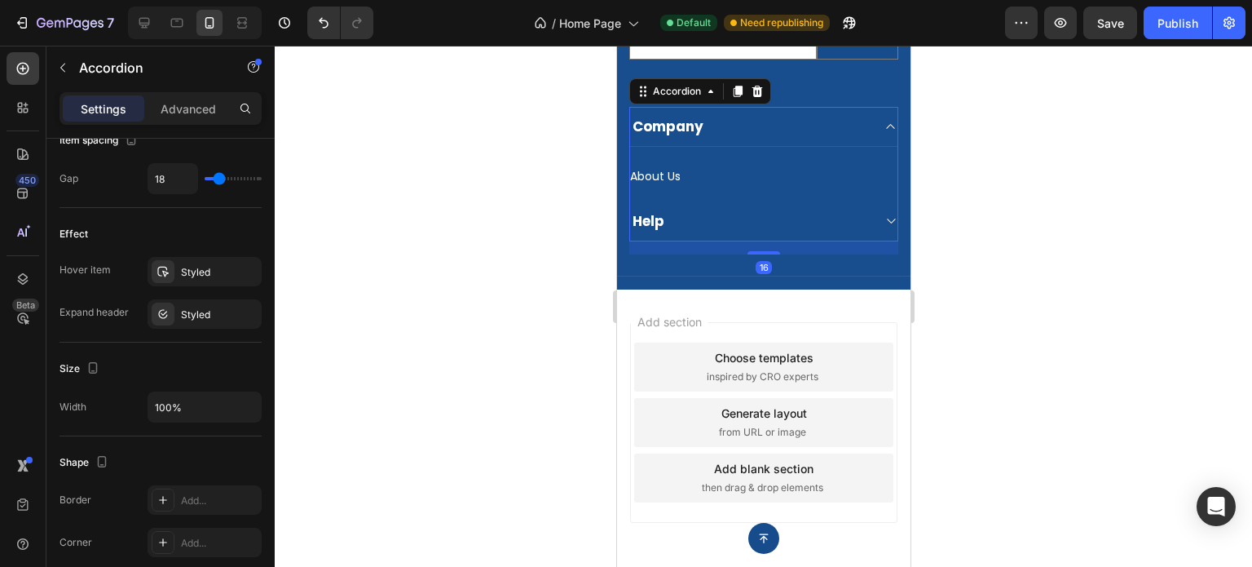
scroll to position [0, 0]
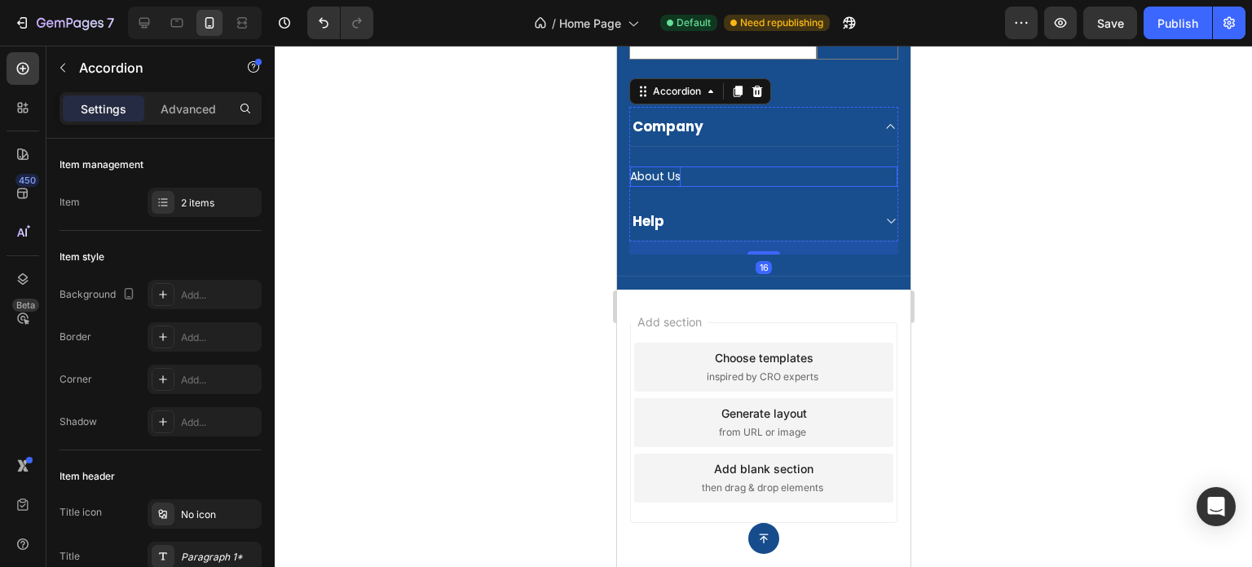
click at [656, 175] on p "About Us" at bounding box center [654, 176] width 51 height 20
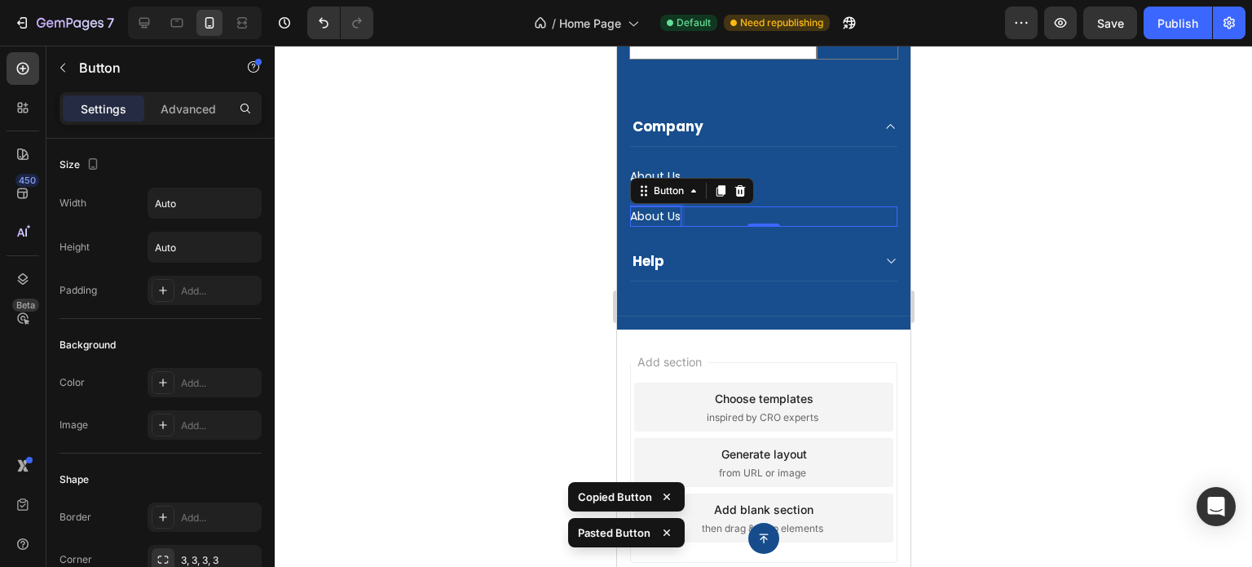
click at [668, 218] on p "About Us" at bounding box center [654, 216] width 51 height 20
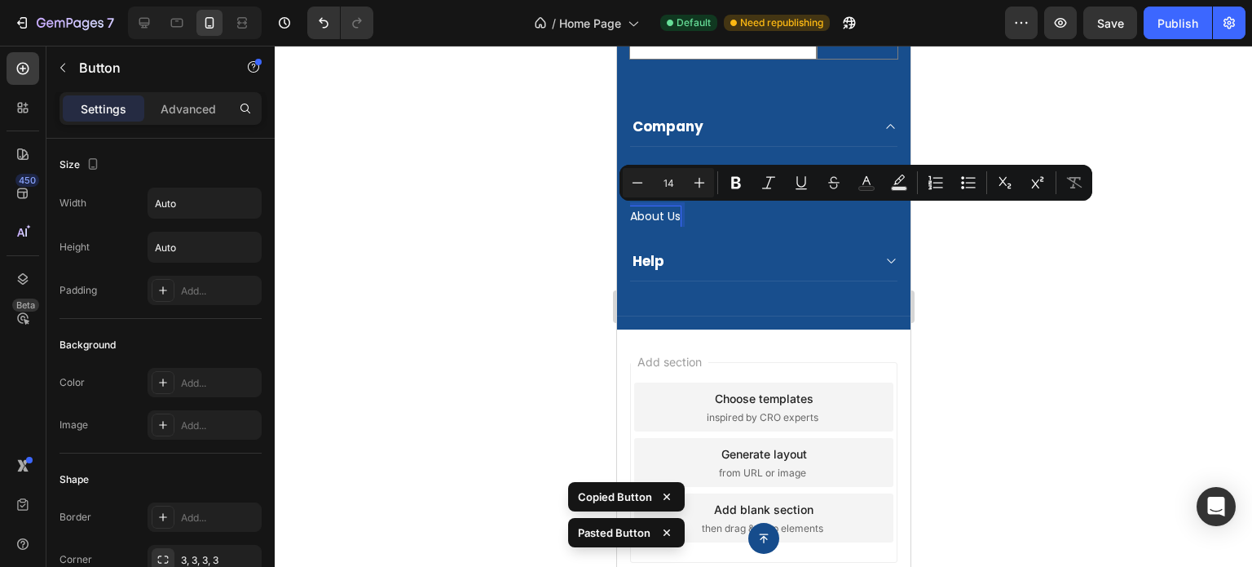
click at [662, 215] on p "About Us" at bounding box center [654, 216] width 51 height 20
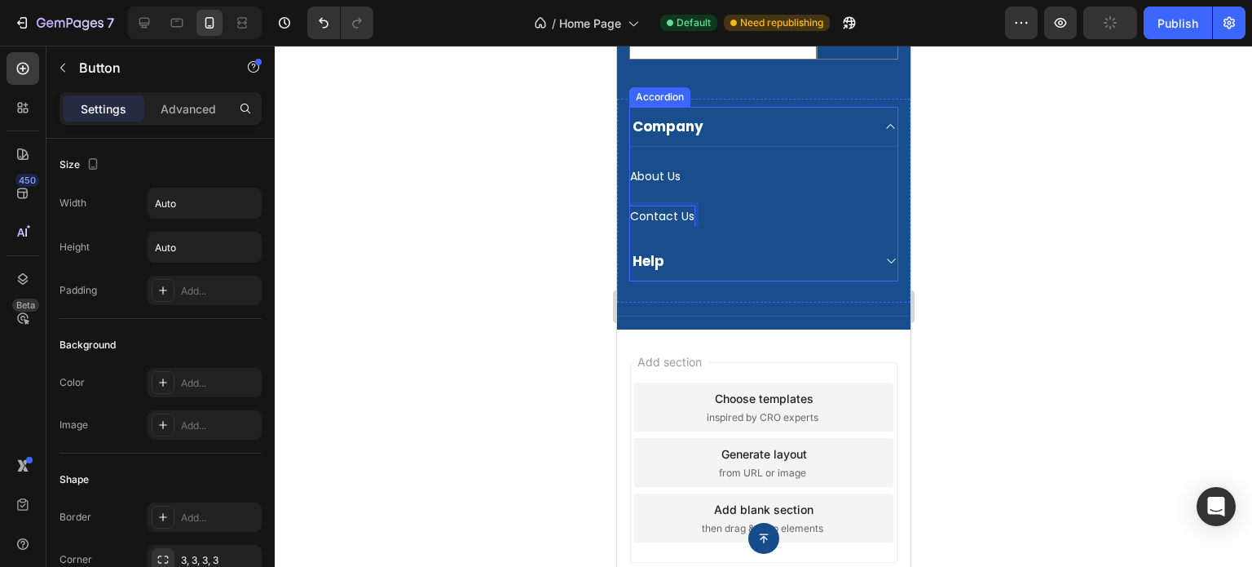
click at [758, 196] on div "Contact Us Button 0" at bounding box center [762, 207] width 267 height 40
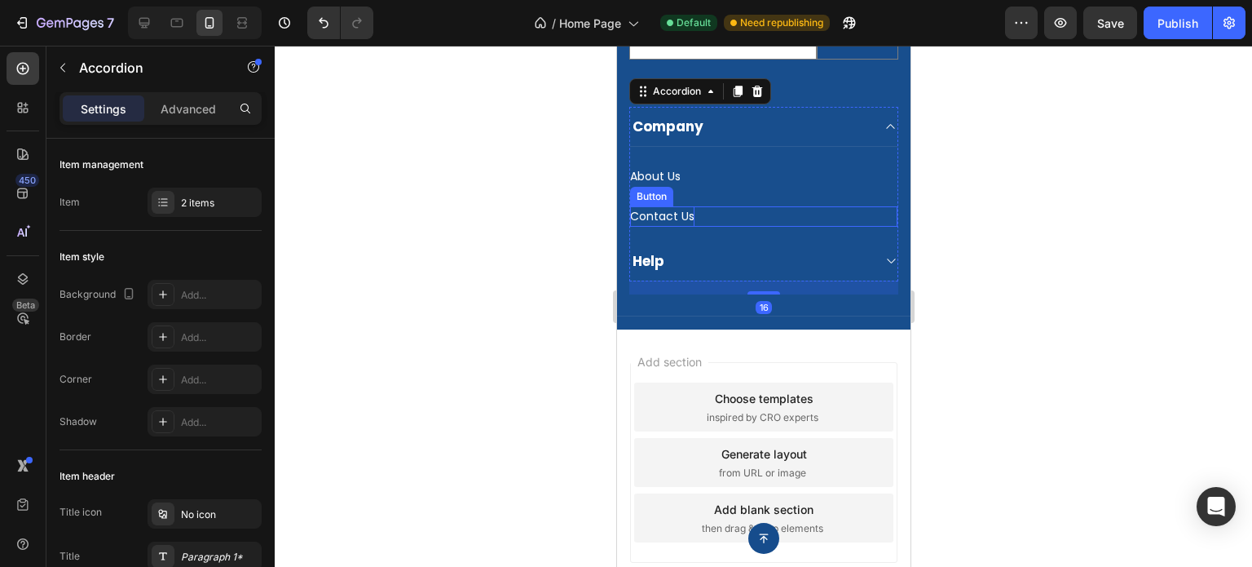
click at [666, 210] on p "Contact Us" at bounding box center [661, 216] width 64 height 20
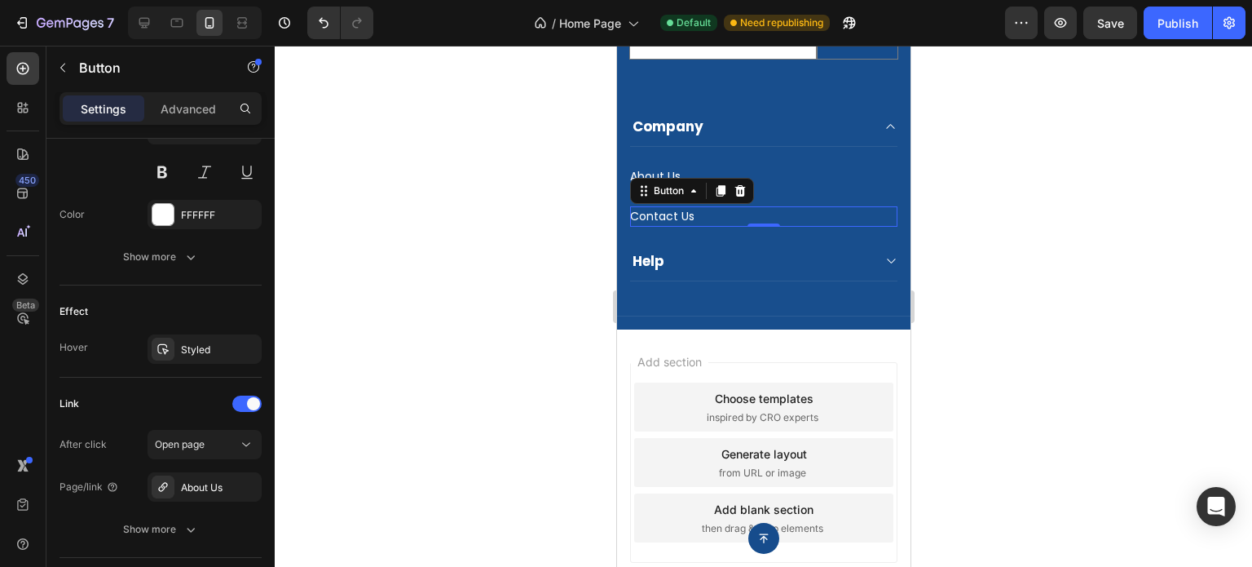
scroll to position [818, 0]
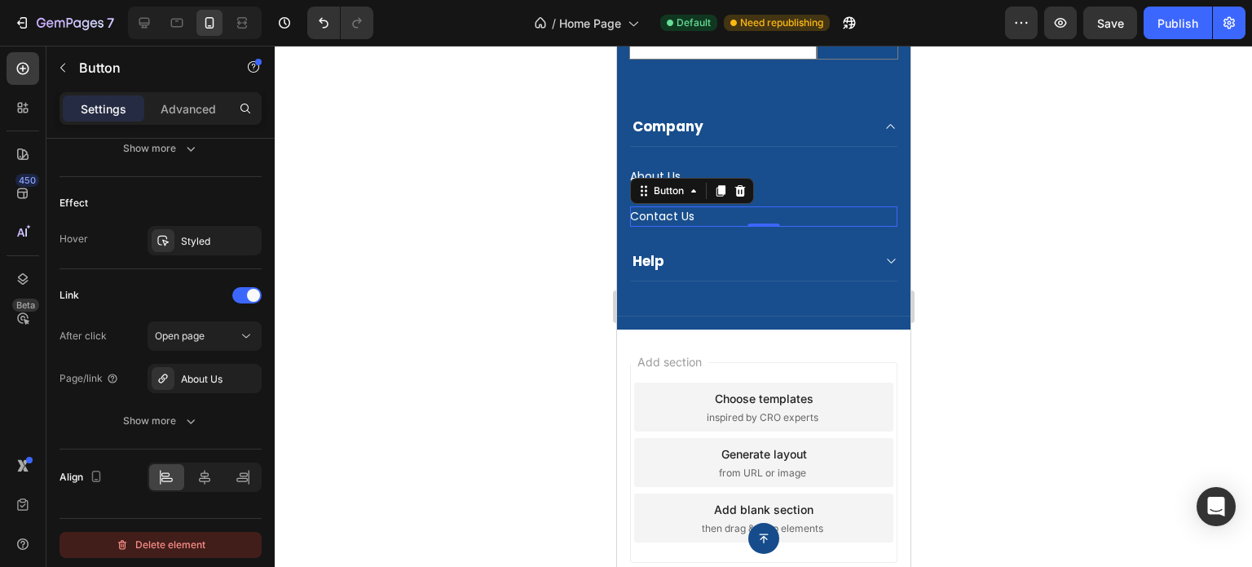
drag, startPoint x: 270, startPoint y: 242, endPoint x: 218, endPoint y: 540, distance: 302.9
click at [219, 547] on div "Size Width Auto Height Auto Padding Add... Background Color Add... Image Add...…" at bounding box center [160, 376] width 228 height 474
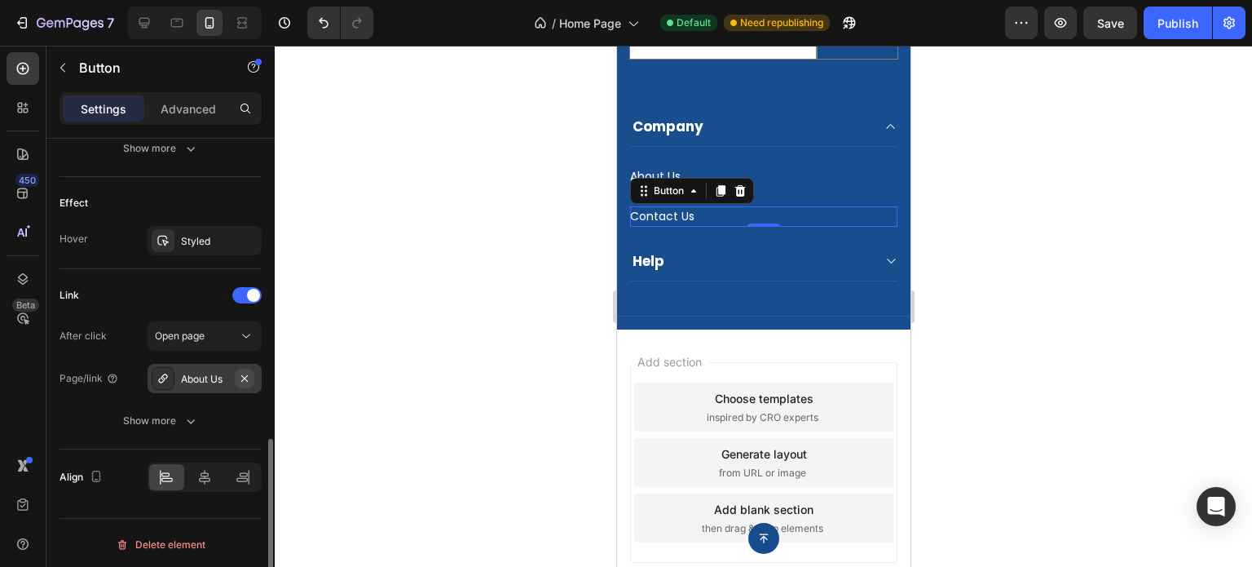
click at [244, 374] on icon "button" at bounding box center [244, 377] width 7 height 7
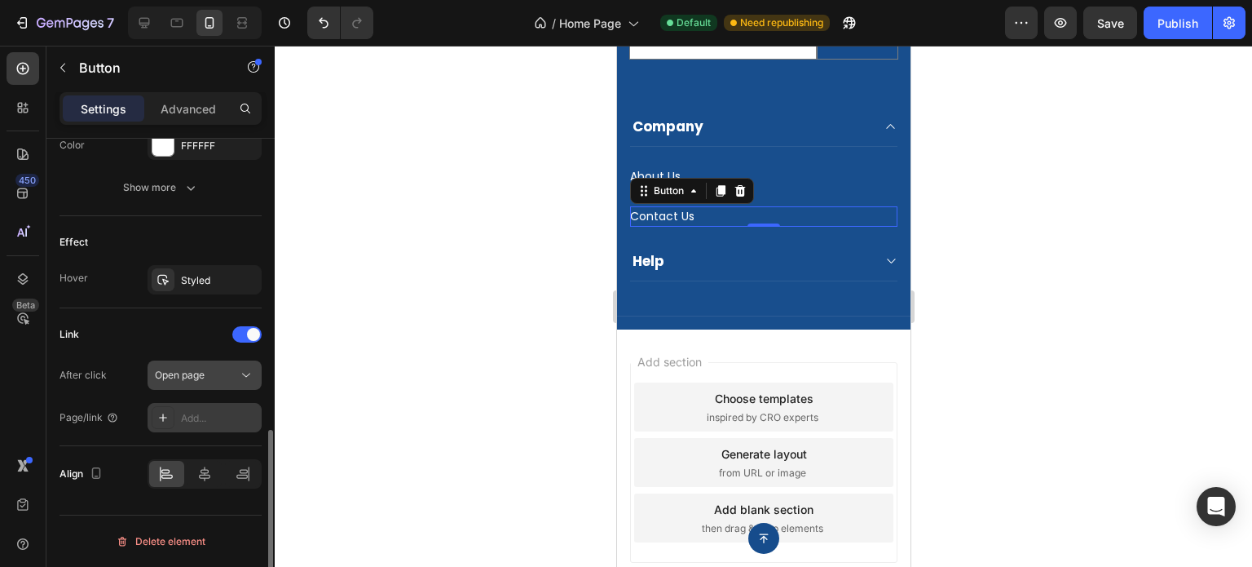
scroll to position [776, 0]
click at [165, 417] on icon at bounding box center [163, 420] width 13 height 13
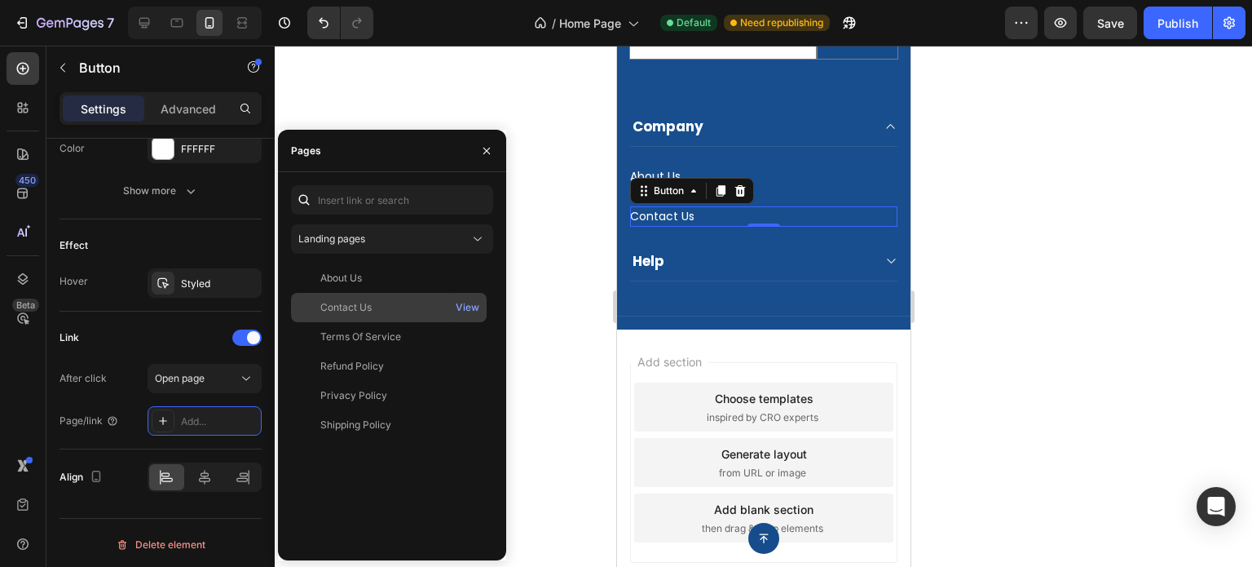
click at [404, 312] on div "Contact Us" at bounding box center [389, 307] width 183 height 15
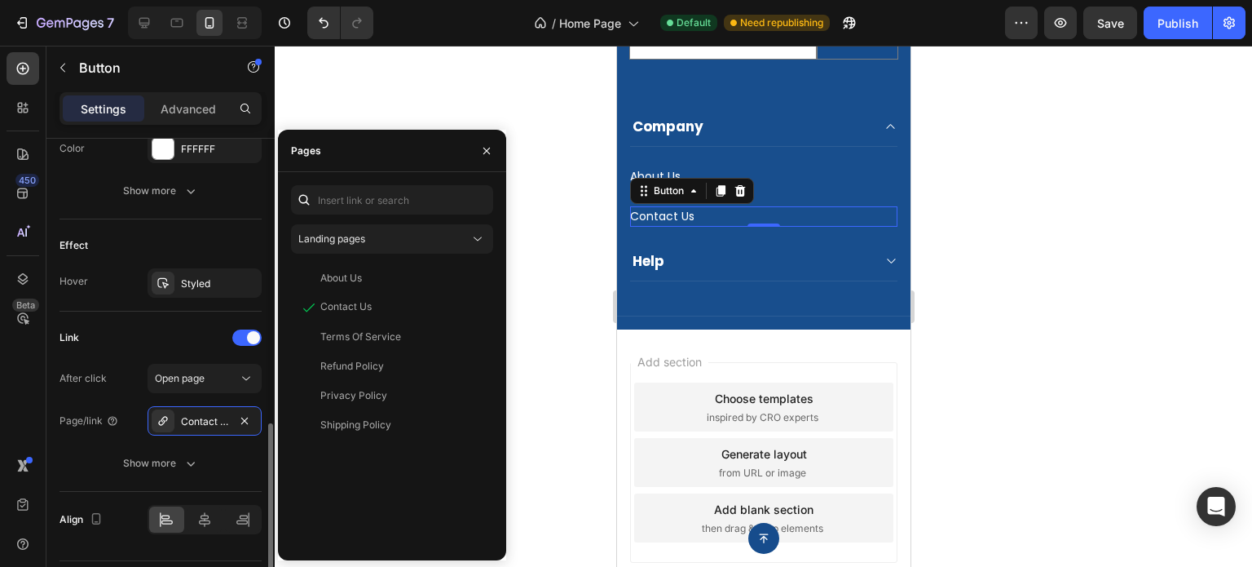
click at [107, 332] on div "Link" at bounding box center [161, 337] width 202 height 26
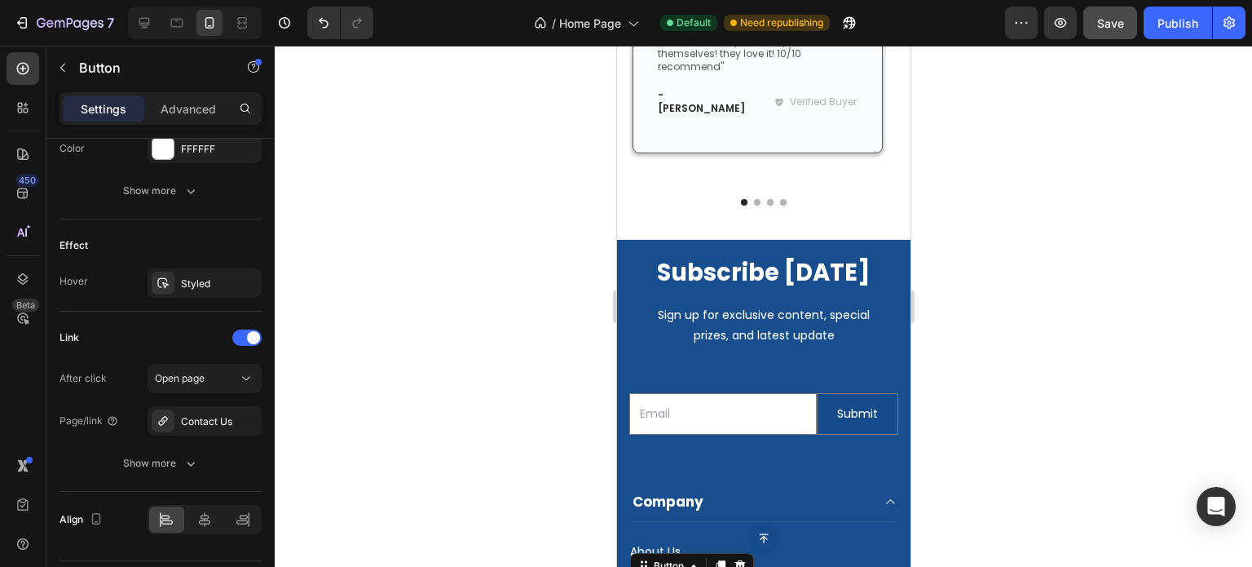
scroll to position [3078, 0]
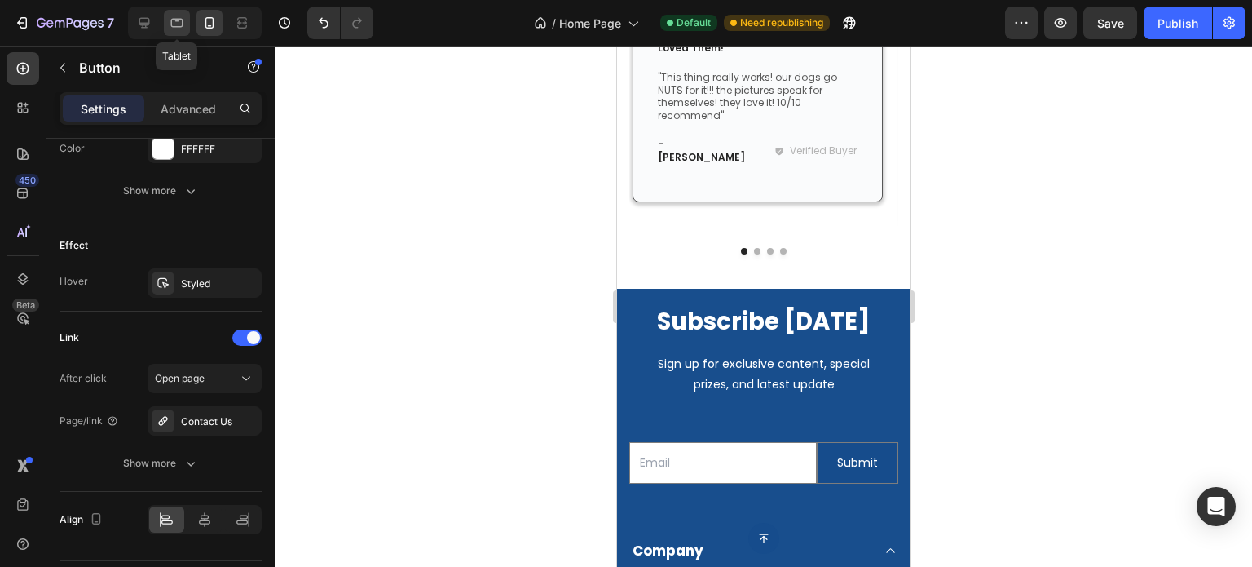
click at [182, 29] on icon at bounding box center [177, 23] width 16 height 16
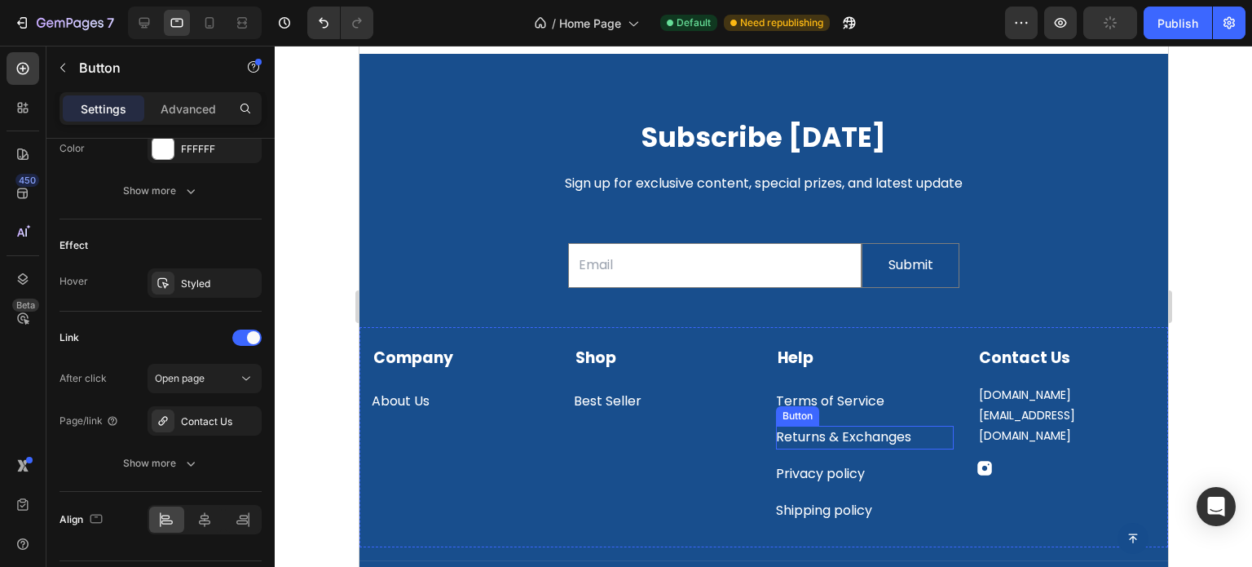
scroll to position [3848, 0]
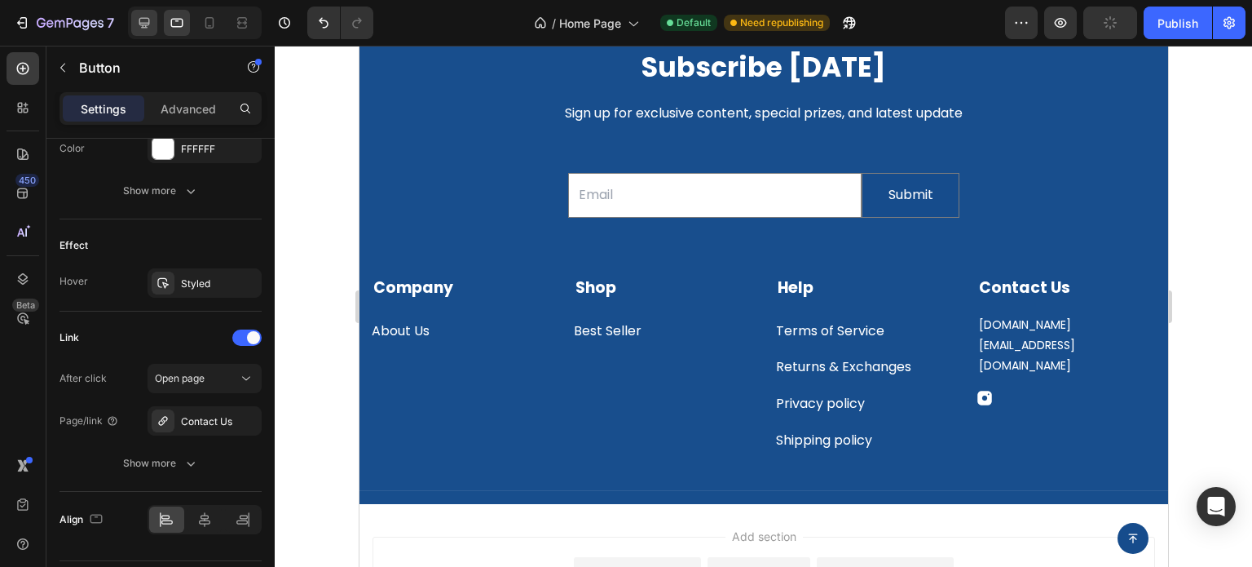
click at [140, 29] on icon at bounding box center [144, 23] width 16 height 16
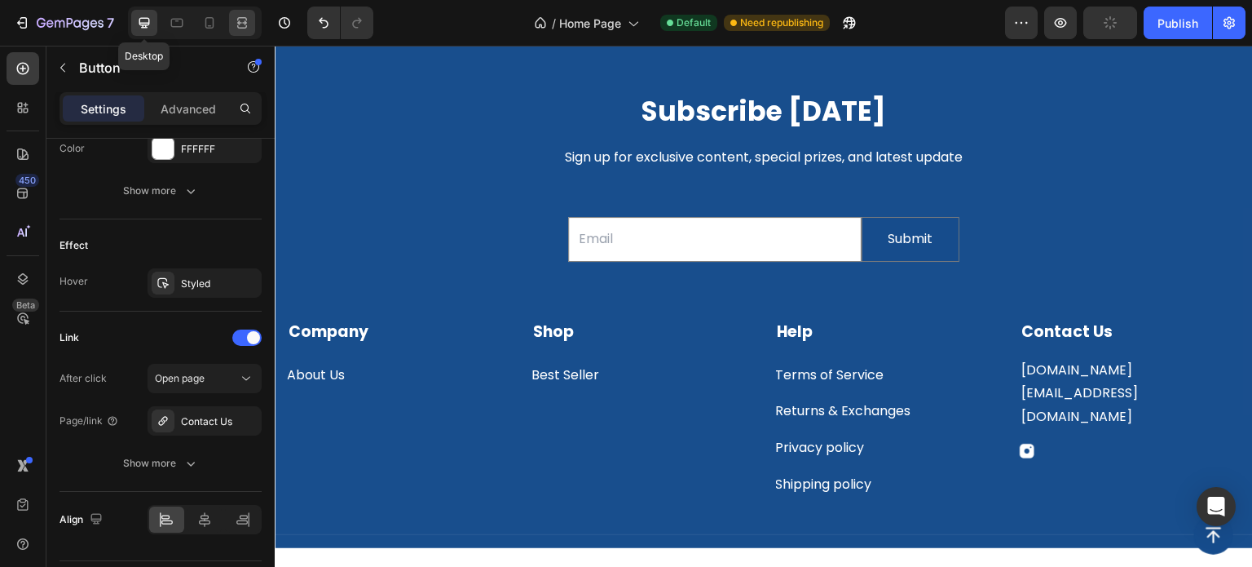
scroll to position [3892, 0]
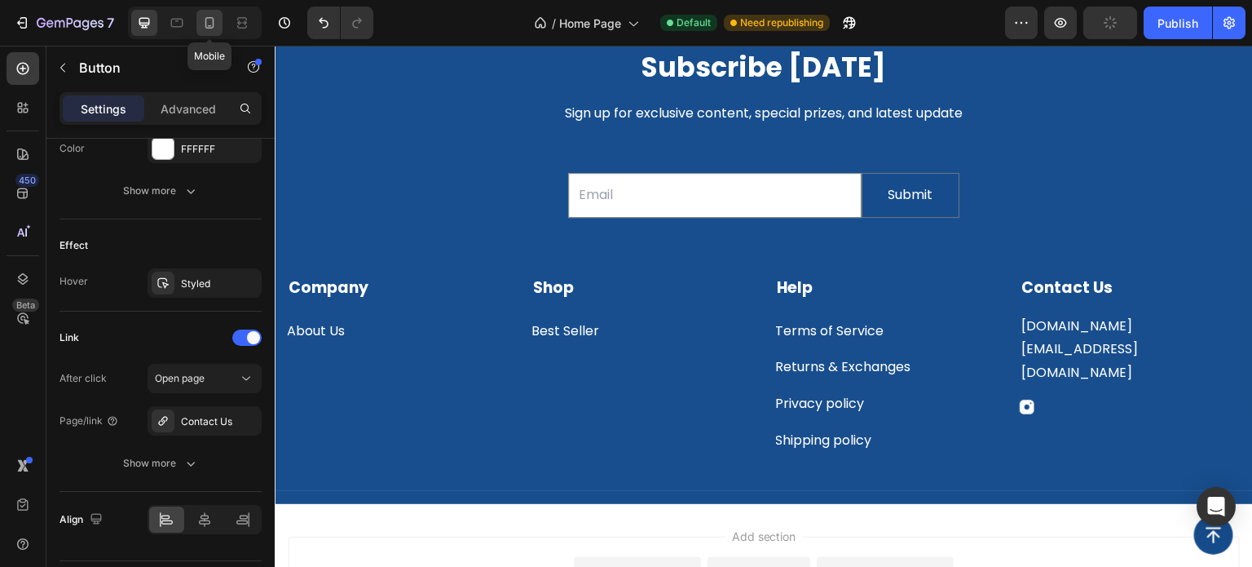
click at [211, 28] on icon at bounding box center [209, 22] width 9 height 11
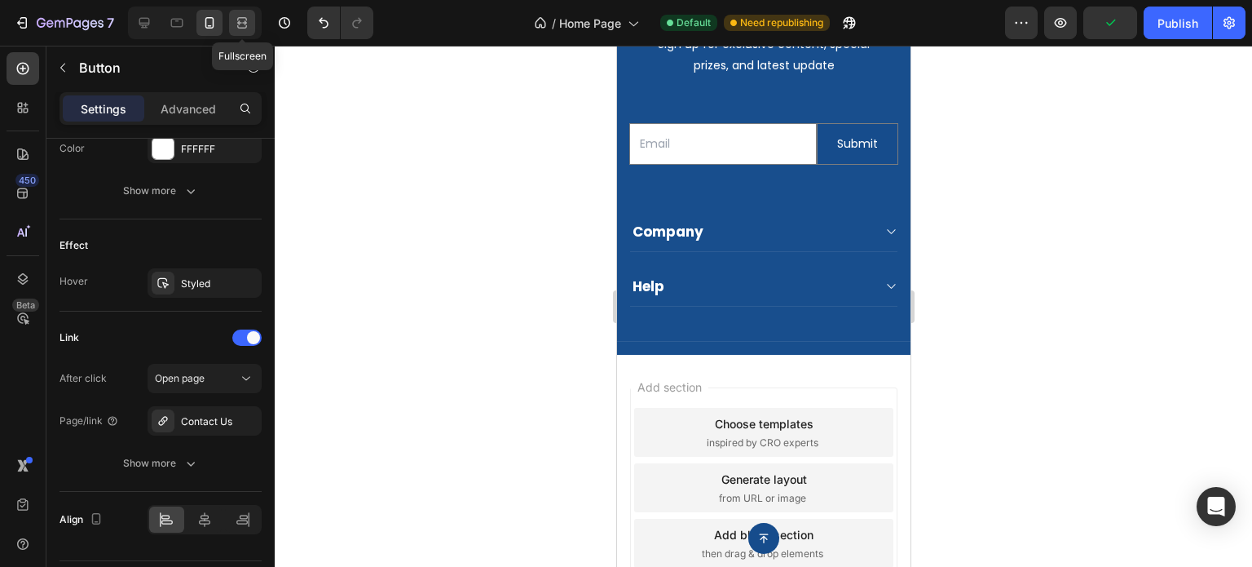
click at [247, 28] on icon at bounding box center [242, 23] width 16 height 16
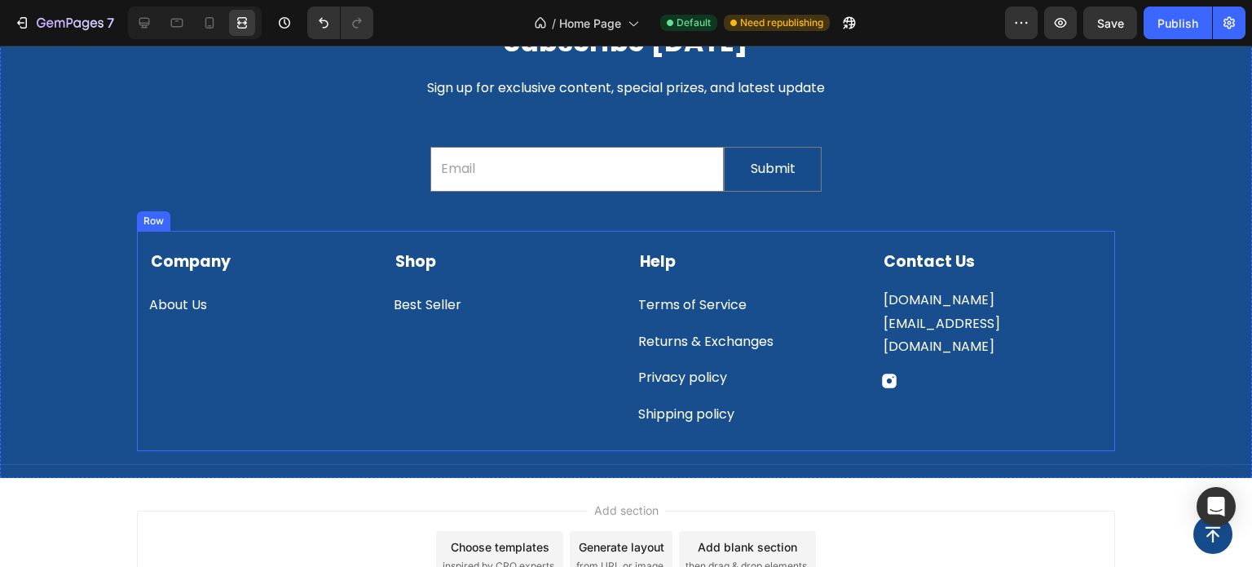
scroll to position [3915, 0]
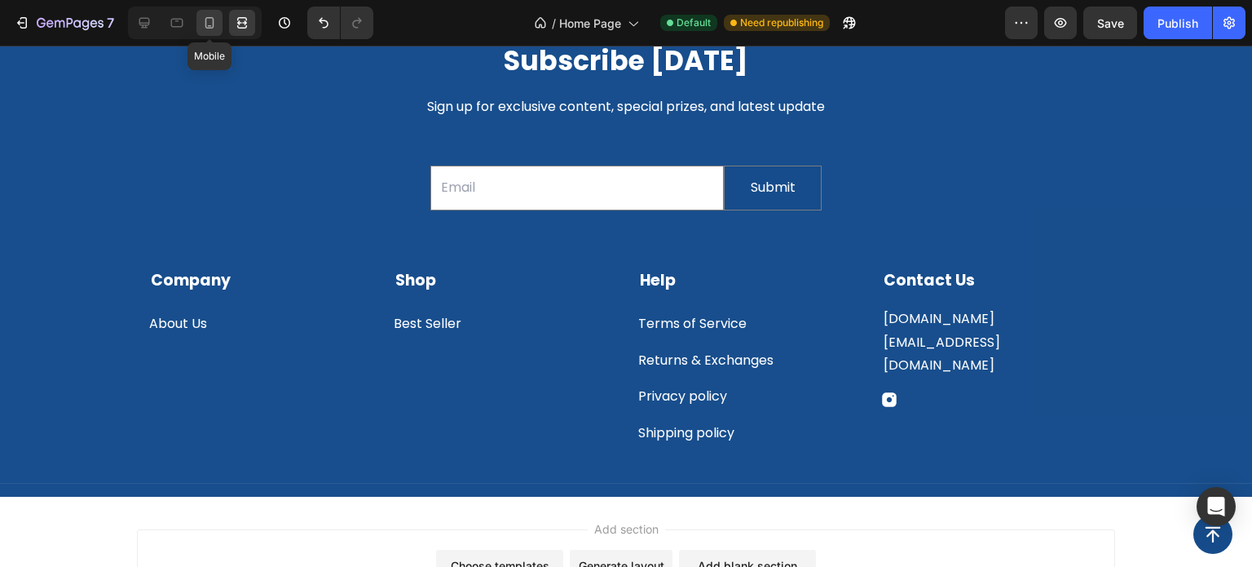
click at [214, 29] on icon at bounding box center [209, 23] width 16 height 16
type input "14"
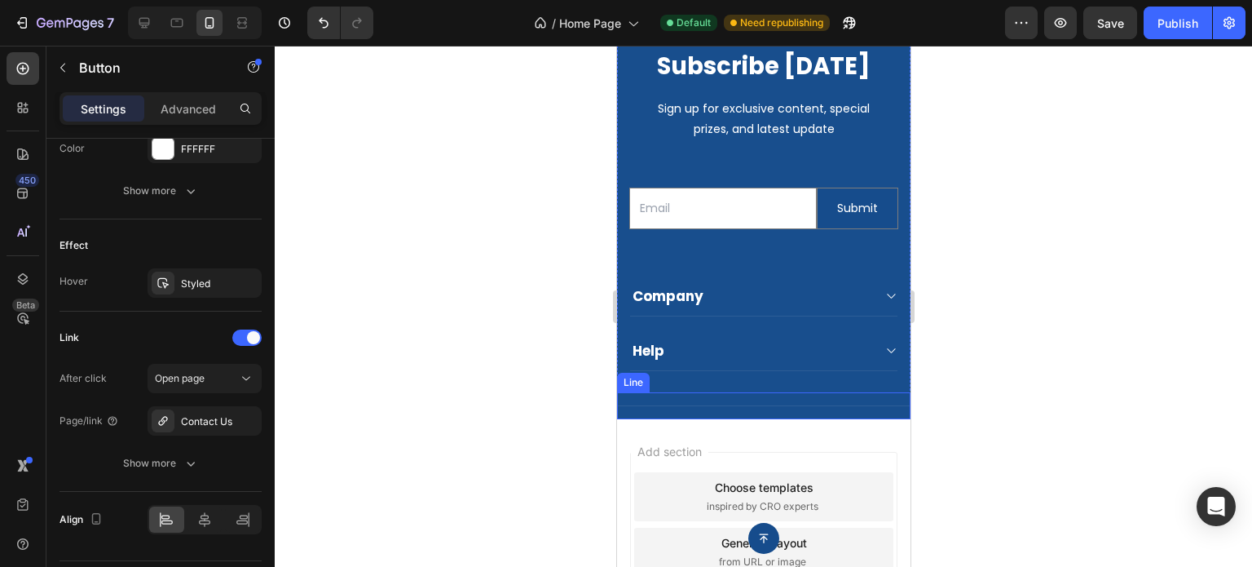
scroll to position [3394, 0]
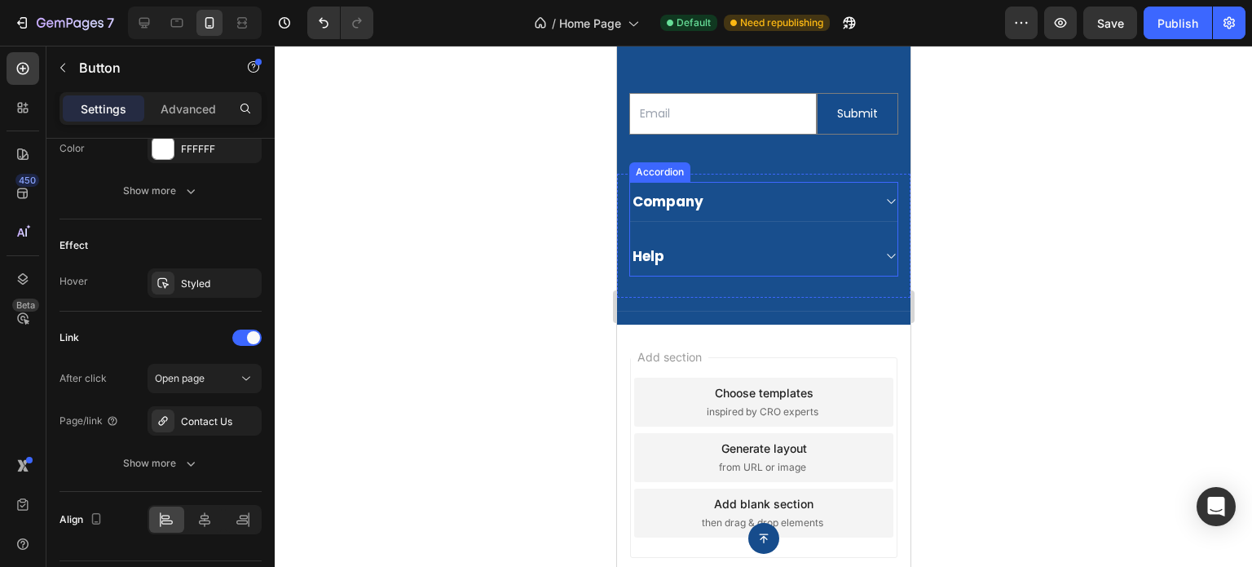
click at [875, 208] on div "Company" at bounding box center [762, 202] width 267 height 40
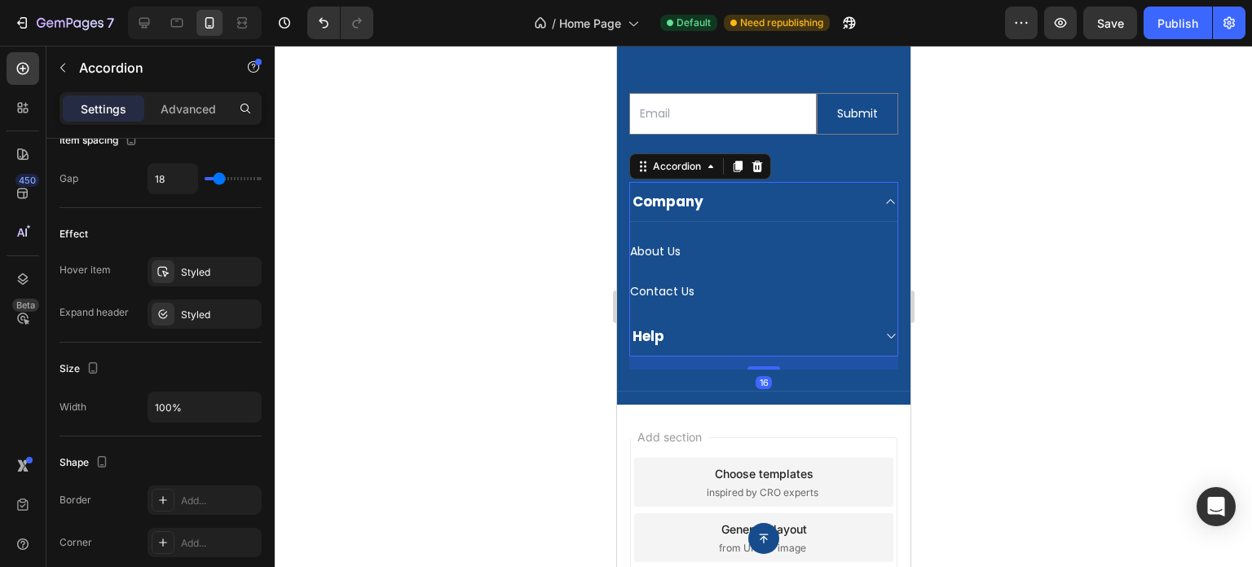
scroll to position [0, 0]
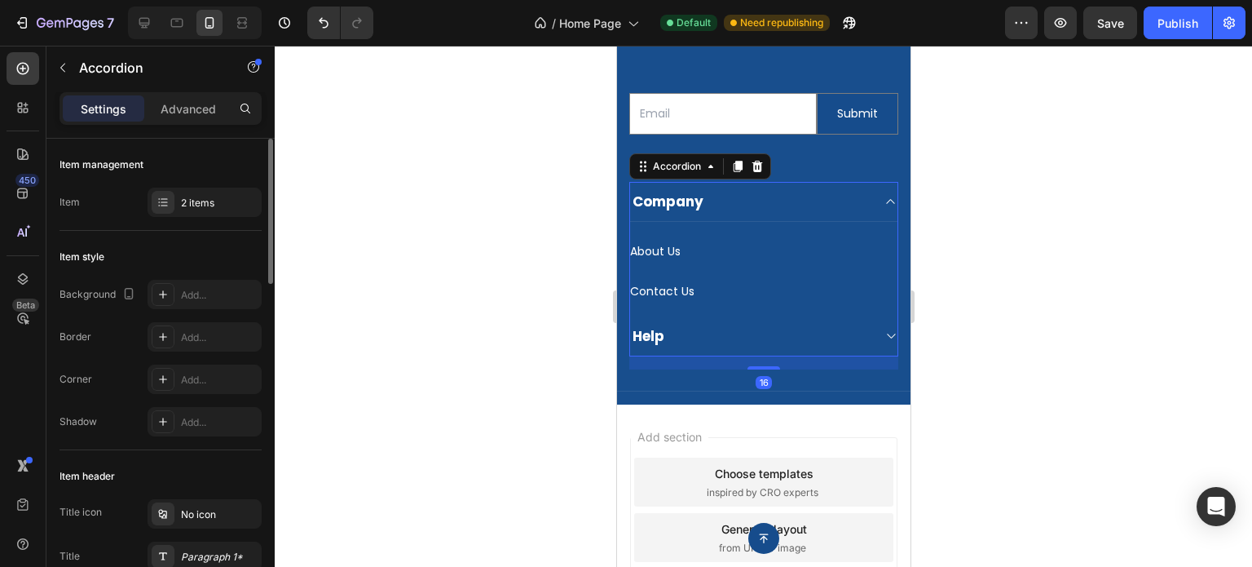
click at [875, 208] on div "Company" at bounding box center [762, 202] width 267 height 40
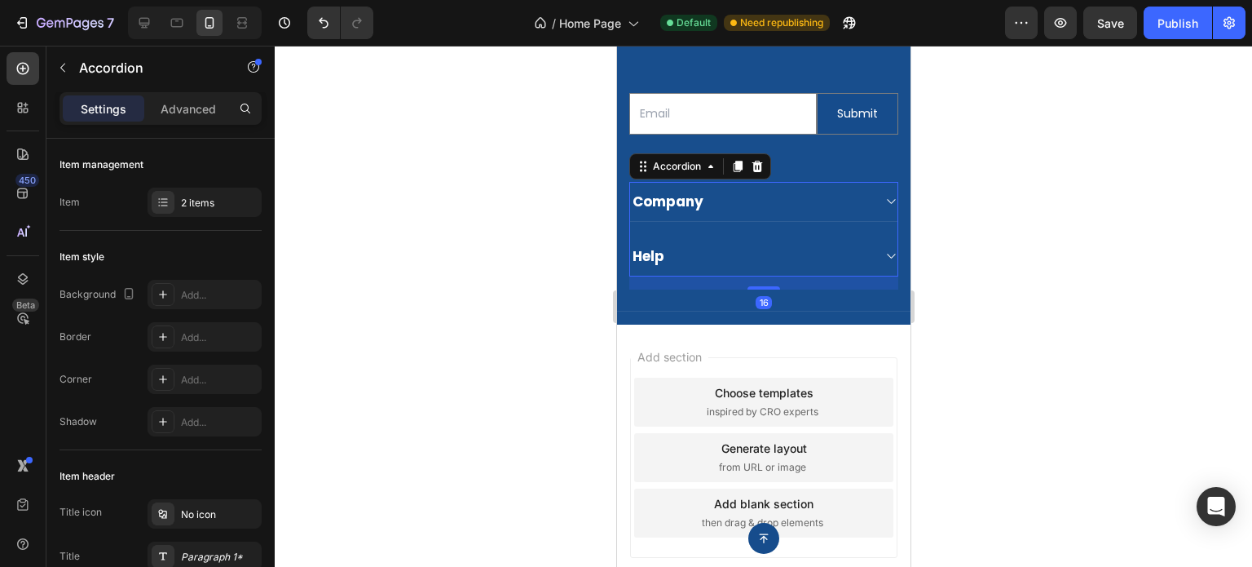
click at [875, 262] on div "Help" at bounding box center [762, 256] width 267 height 40
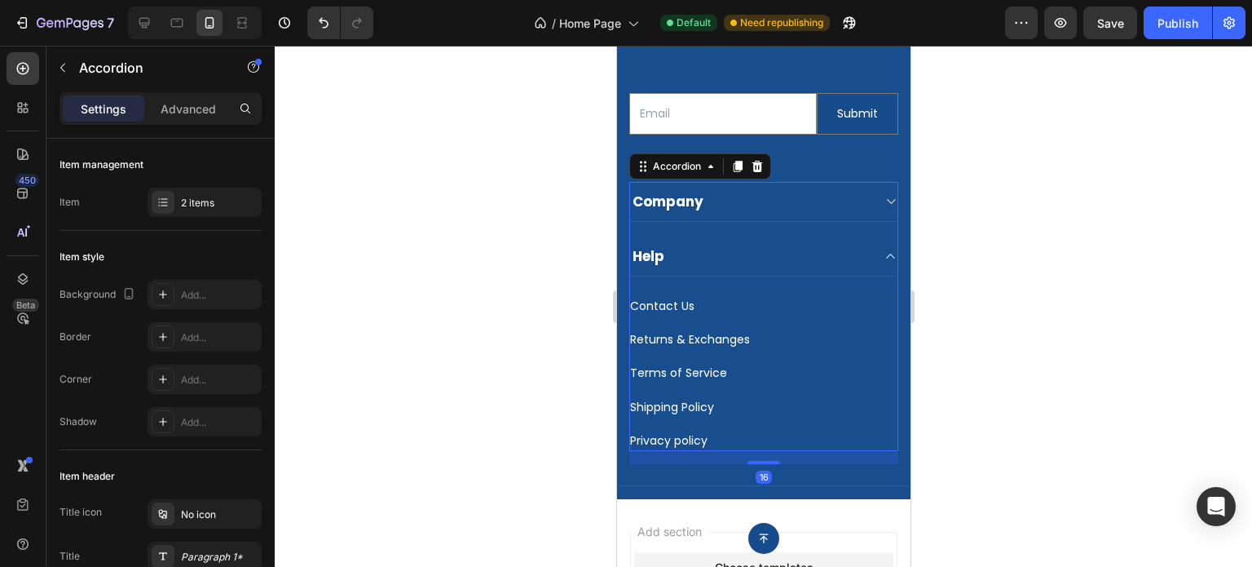
click at [875, 267] on div "Help" at bounding box center [762, 256] width 267 height 40
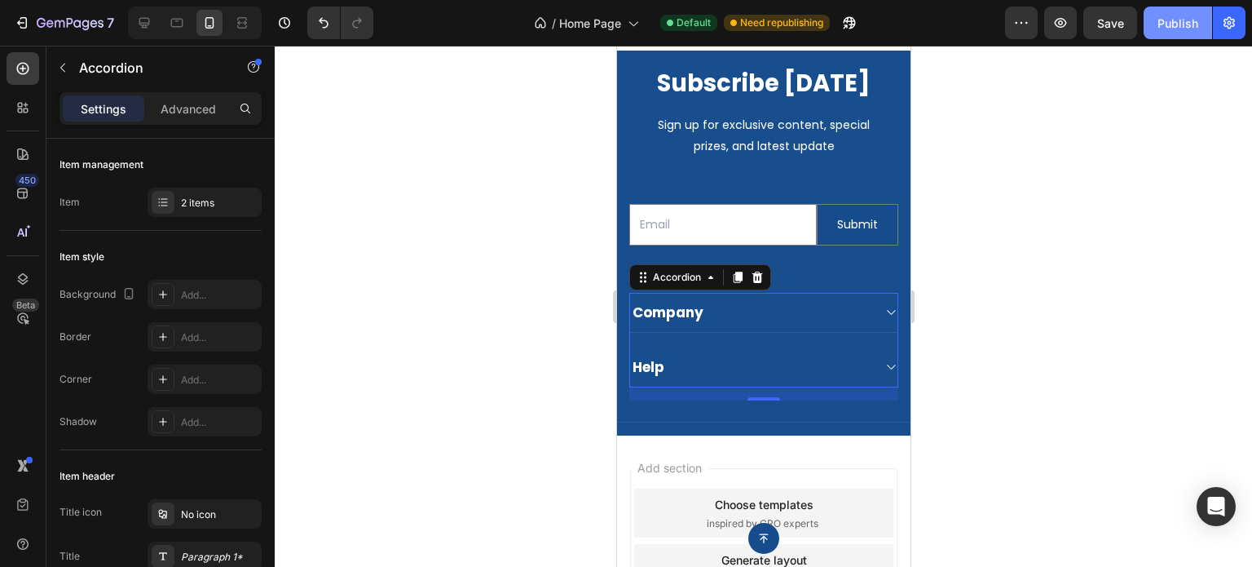
scroll to position [3231, 0]
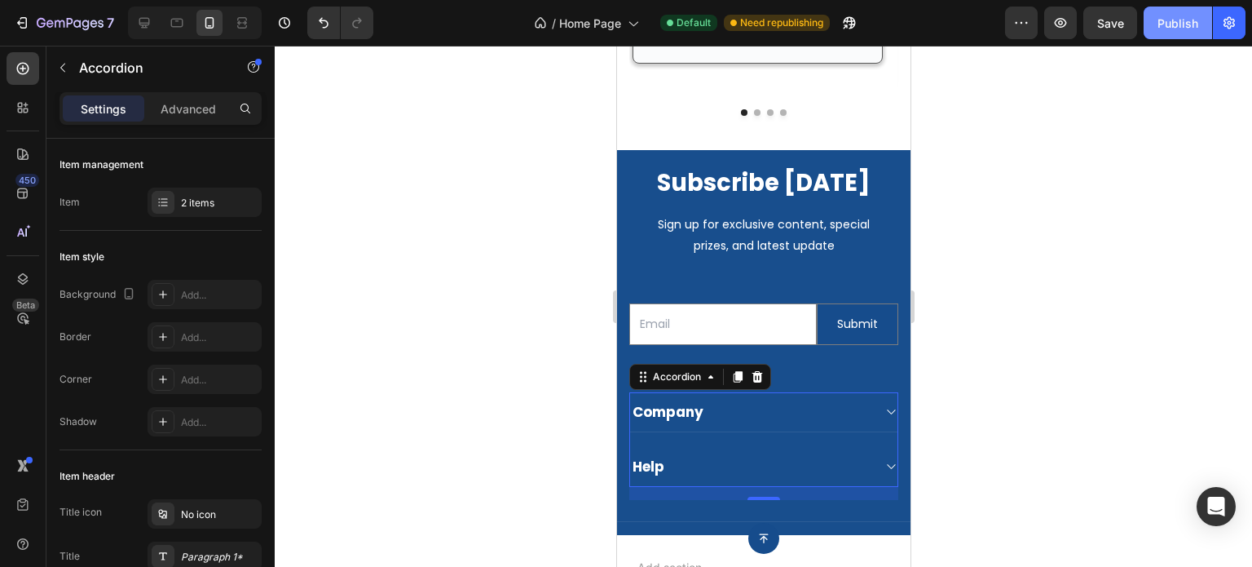
click at [1195, 26] on div "Publish" at bounding box center [1178, 23] width 41 height 17
click at [181, 33] on div at bounding box center [177, 23] width 26 height 26
type input "0"
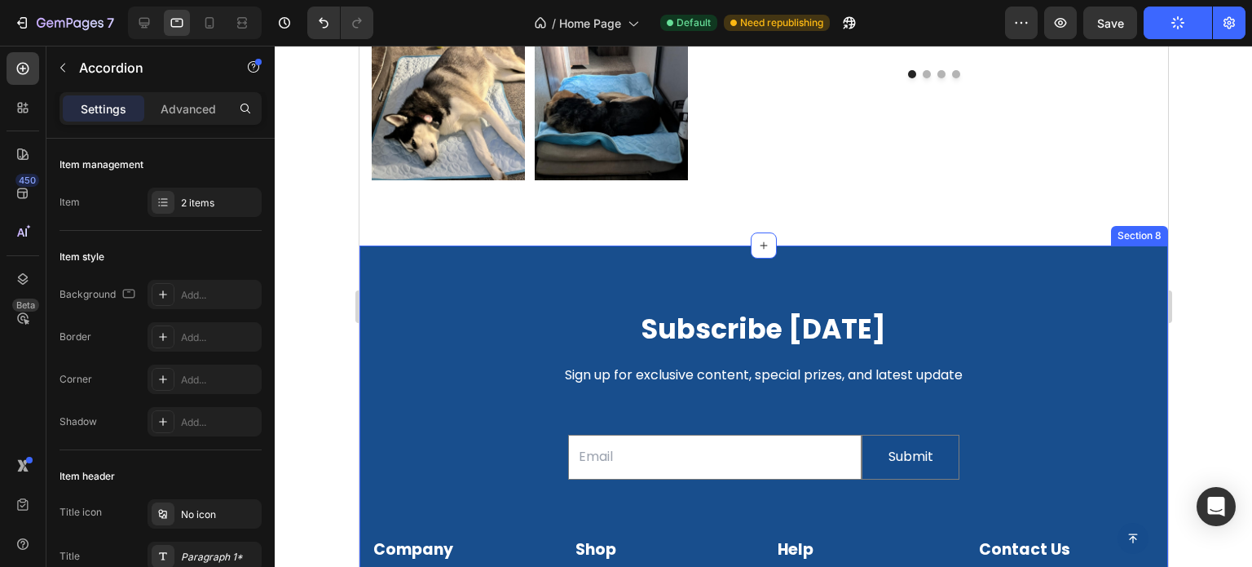
scroll to position [3520, 0]
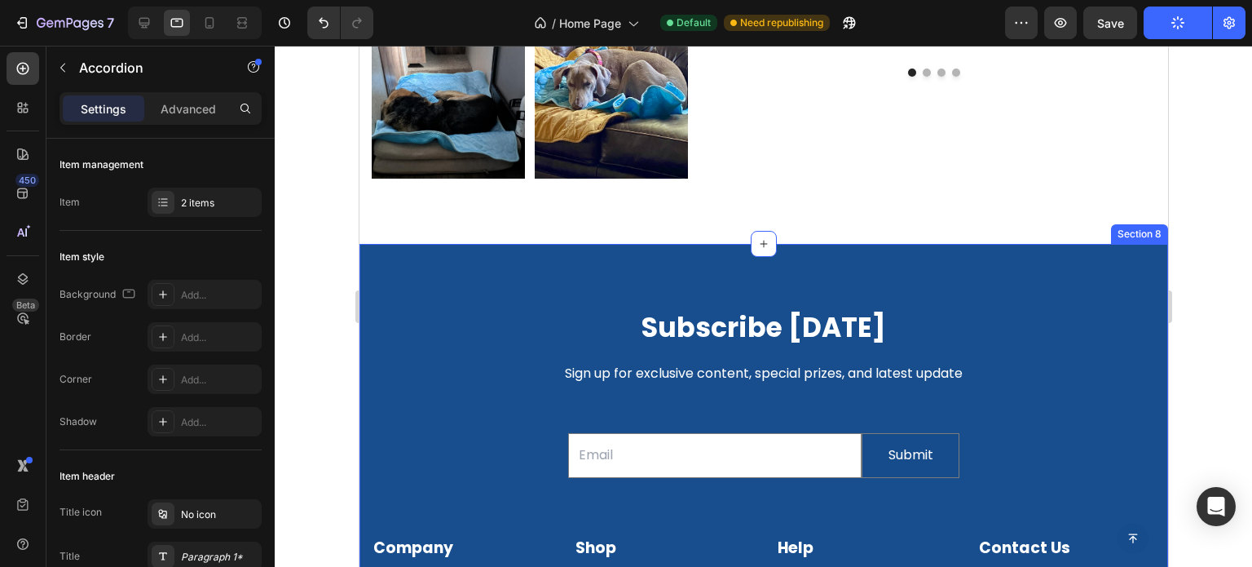
click at [425, 273] on div "Subscribe Today Heading Sign up for exclusive content, special prizes, and late…" at bounding box center [763, 503] width 809 height 519
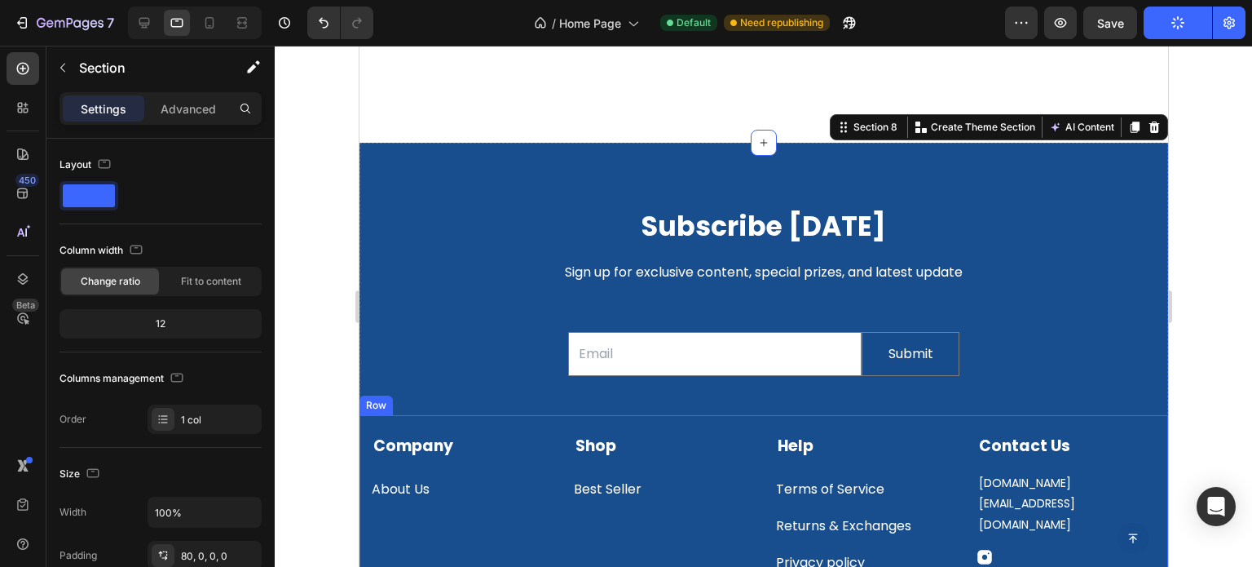
scroll to position [3765, 0]
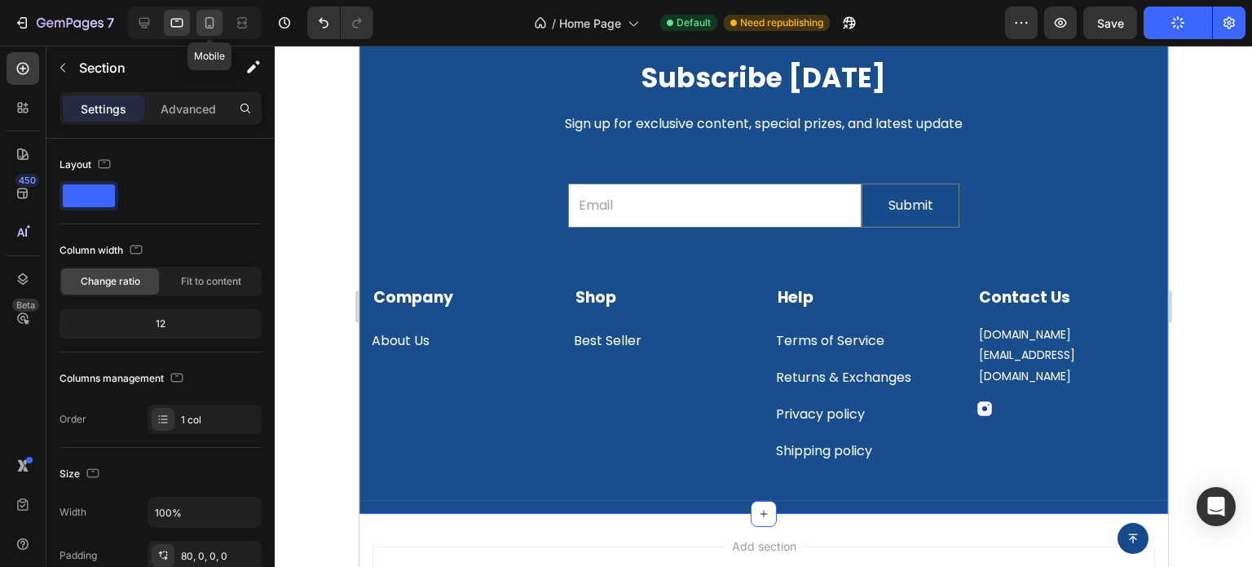
click at [217, 24] on icon at bounding box center [209, 23] width 16 height 16
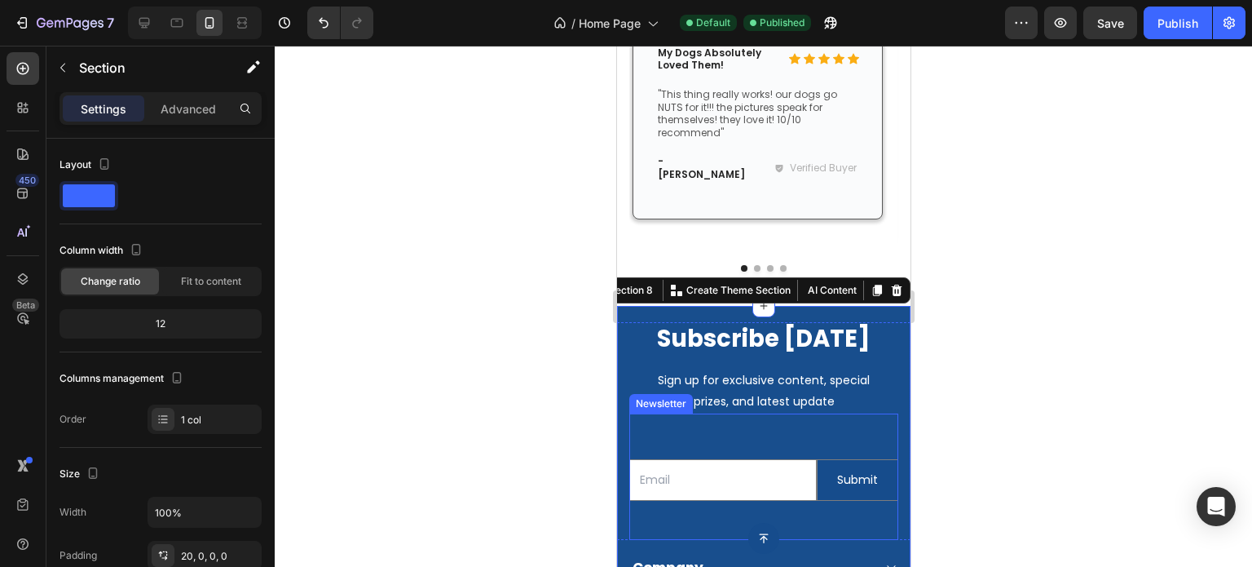
scroll to position [3229, 0]
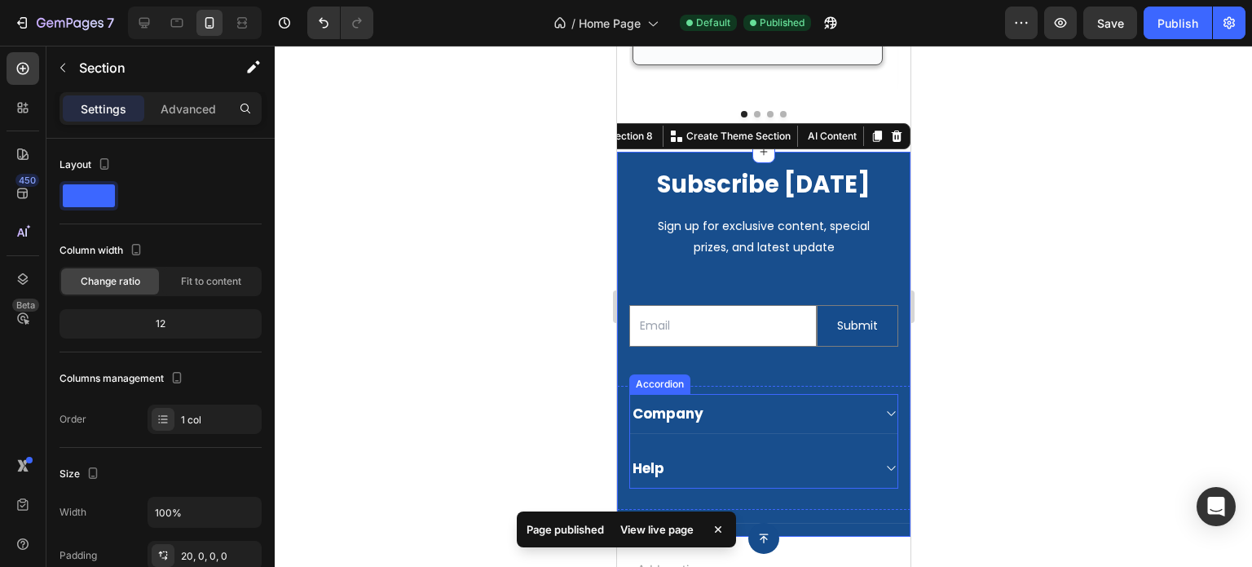
click at [868, 394] on div "Company" at bounding box center [762, 414] width 267 height 40
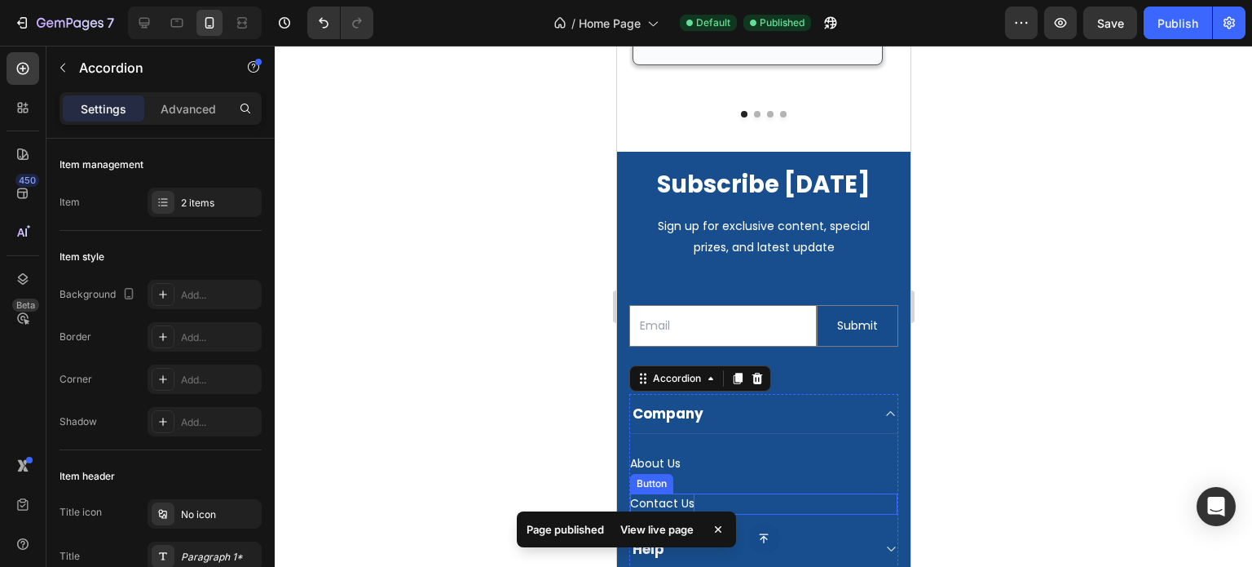
click at [667, 493] on p "Contact Us" at bounding box center [661, 503] width 64 height 20
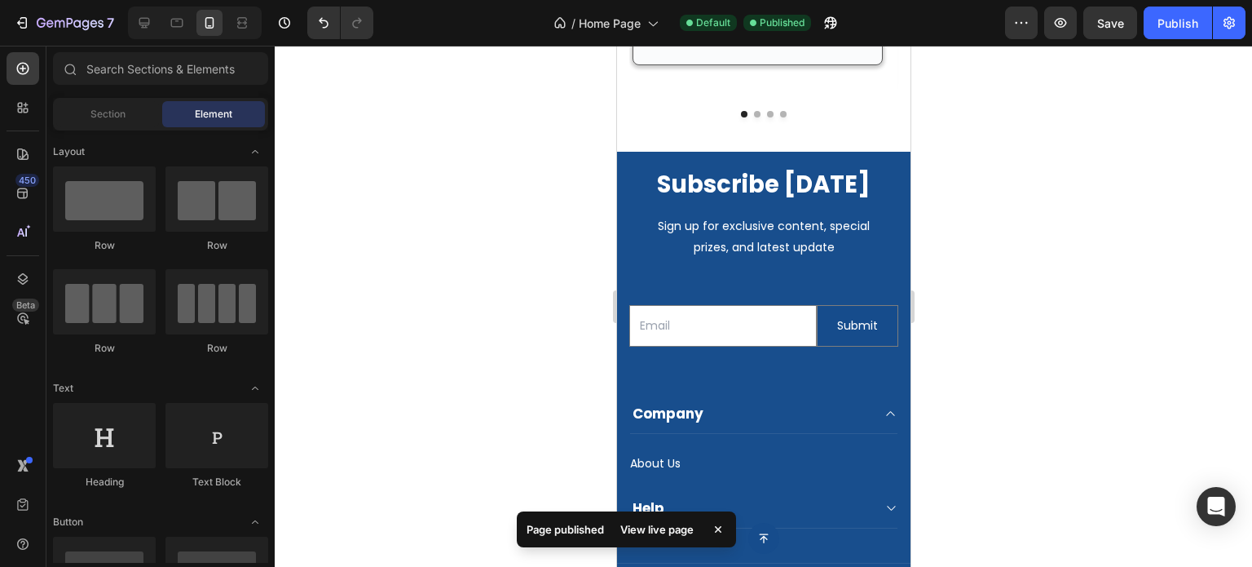
drag, startPoint x: 1096, startPoint y: 358, endPoint x: 1114, endPoint y: 318, distance: 43.8
click at [1100, 346] on div at bounding box center [763, 306] width 977 height 521
click at [1180, 40] on div "7 Version history / Home Page Default Published Preview Save Publish" at bounding box center [626, 23] width 1252 height 46
click at [1182, 30] on div "Publish" at bounding box center [1178, 23] width 41 height 17
click at [1134, 256] on div at bounding box center [763, 306] width 977 height 521
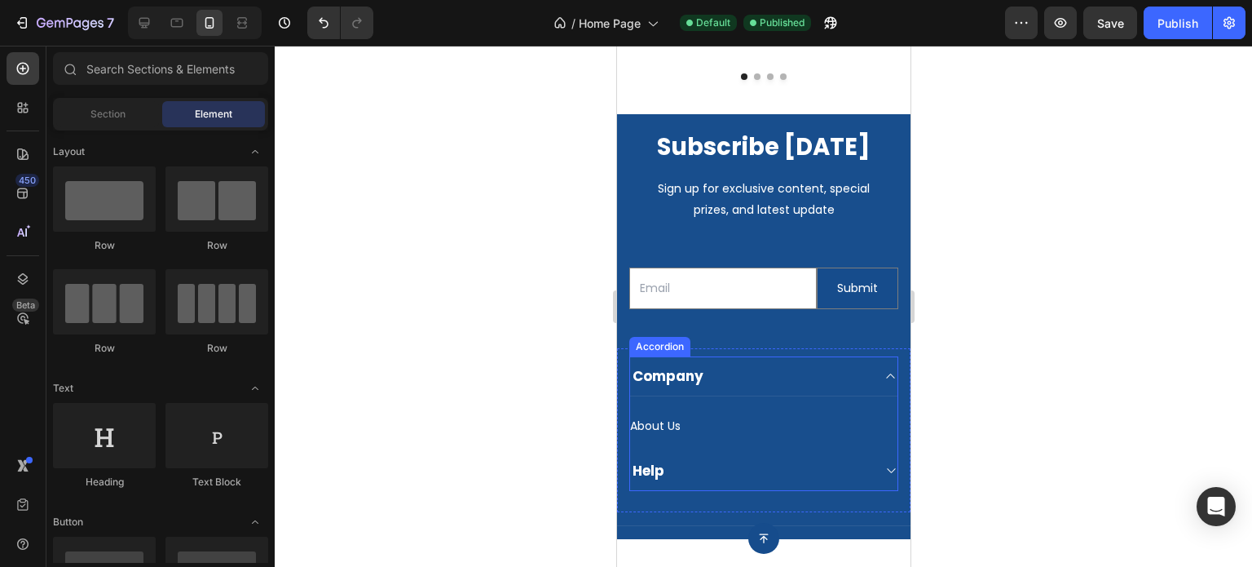
scroll to position [3310, 0]
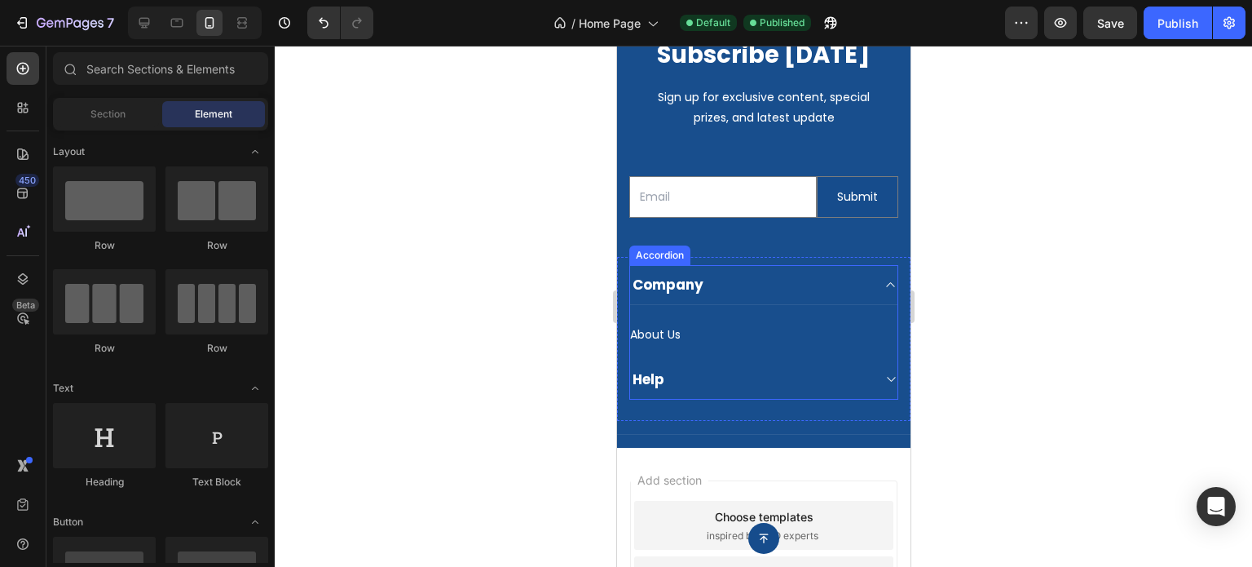
click at [811, 382] on div "Help" at bounding box center [749, 379] width 241 height 23
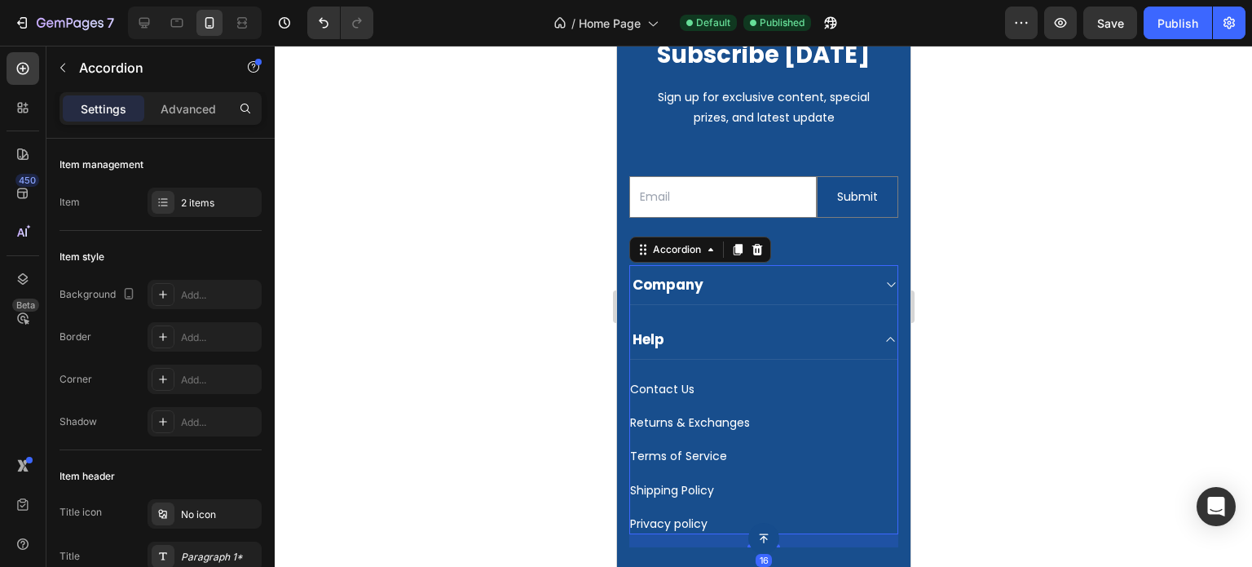
click at [862, 350] on div "Help" at bounding box center [762, 340] width 267 height 40
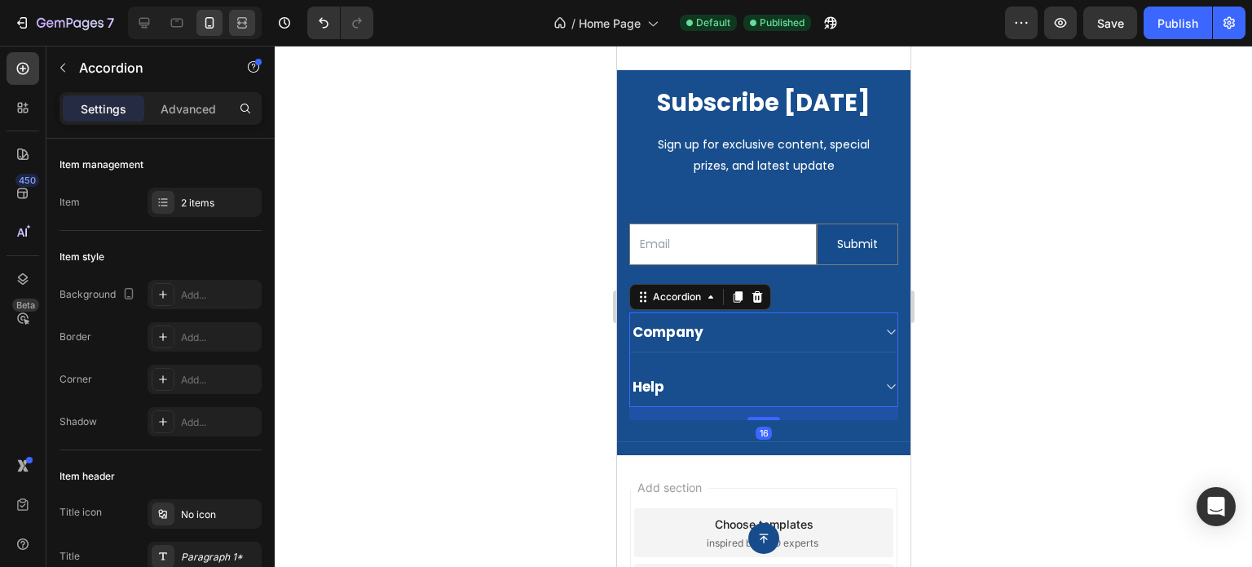
scroll to position [3066, 0]
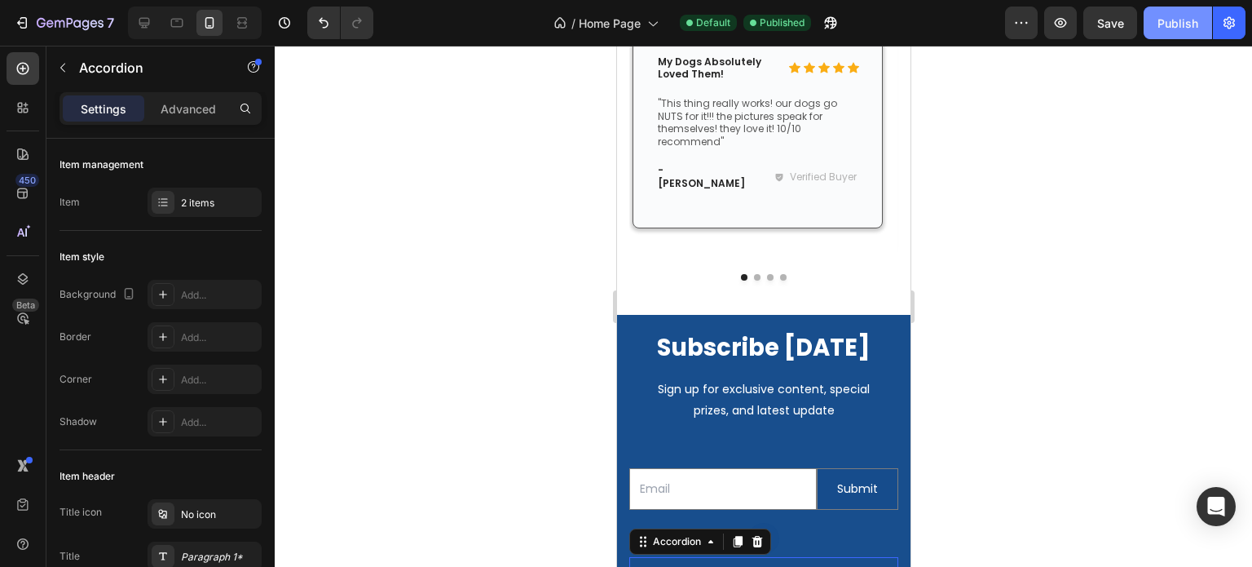
click at [1164, 20] on div "Publish" at bounding box center [1178, 23] width 41 height 17
click at [148, 26] on icon at bounding box center [144, 23] width 16 height 16
type input "0"
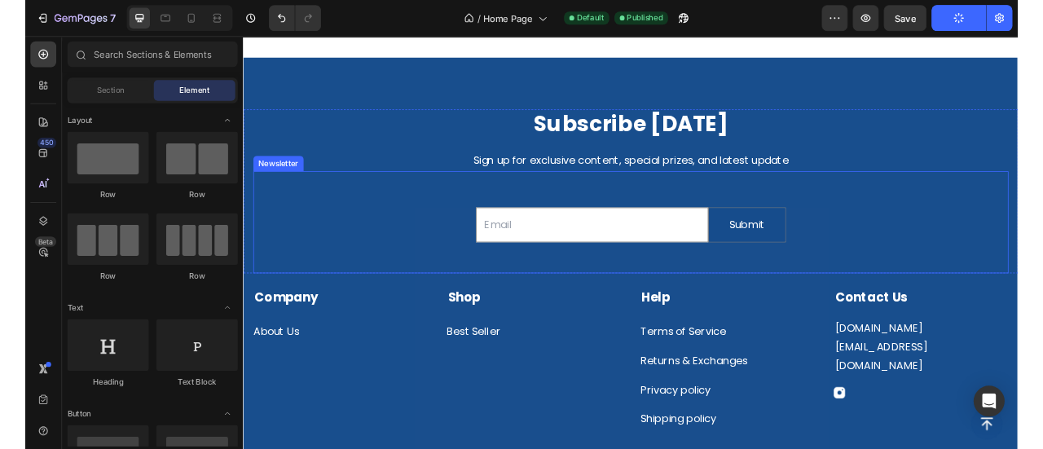
scroll to position [3842, 0]
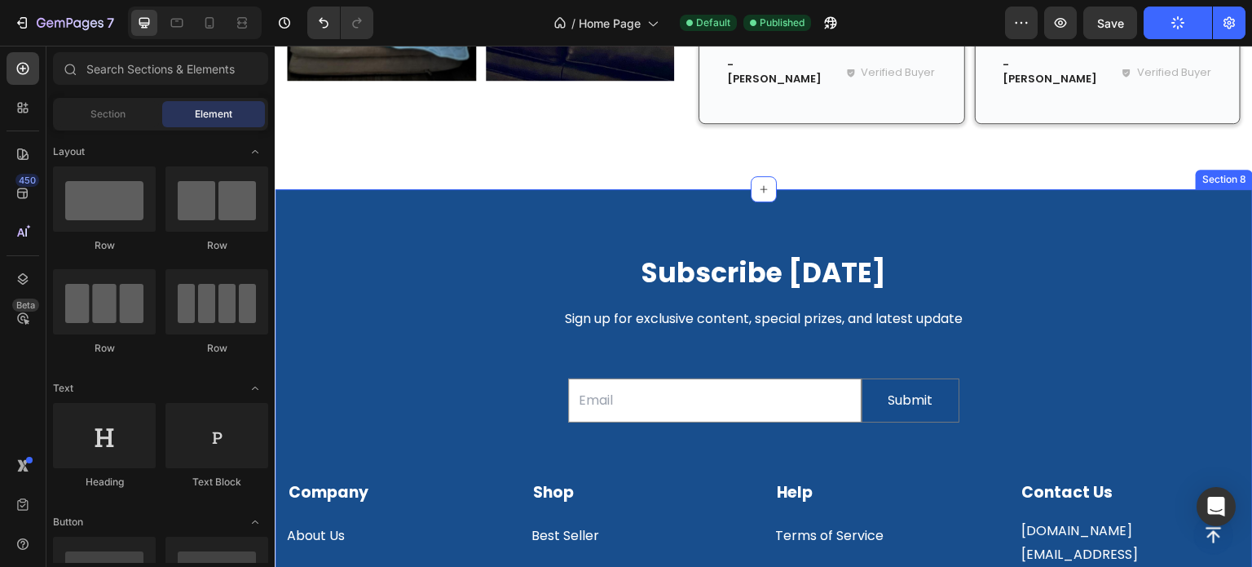
click at [339, 189] on div "Subscribe Today Heading Sign up for exclusive content, special prizes, and late…" at bounding box center [764, 448] width 978 height 519
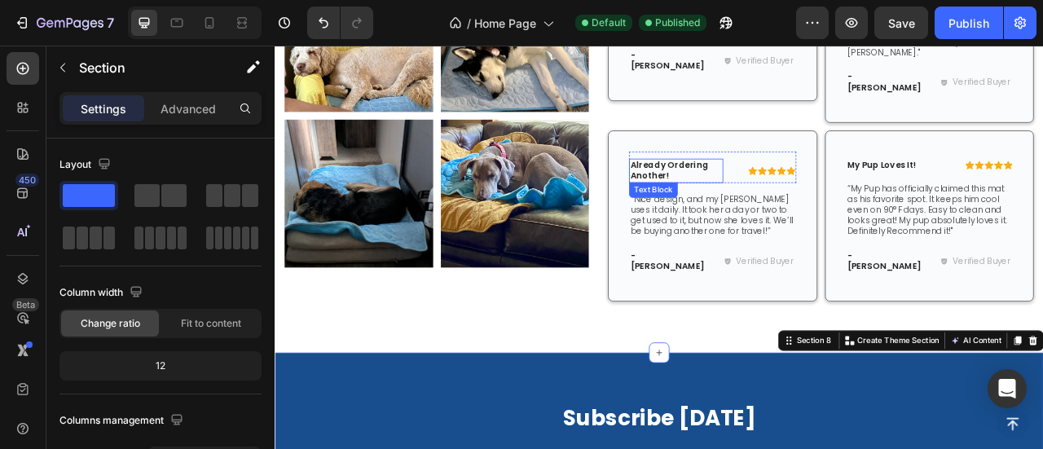
scroll to position [3516, 0]
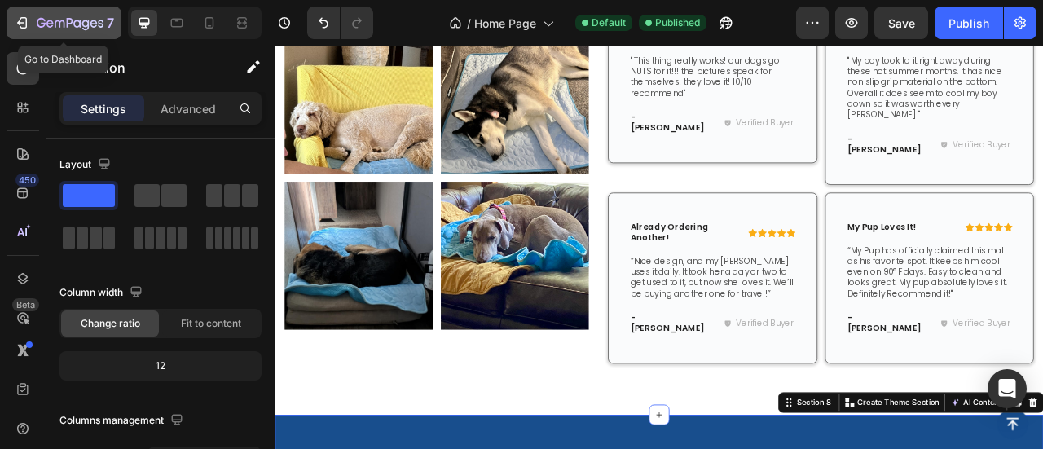
click at [38, 21] on icon "button" at bounding box center [70, 24] width 67 height 14
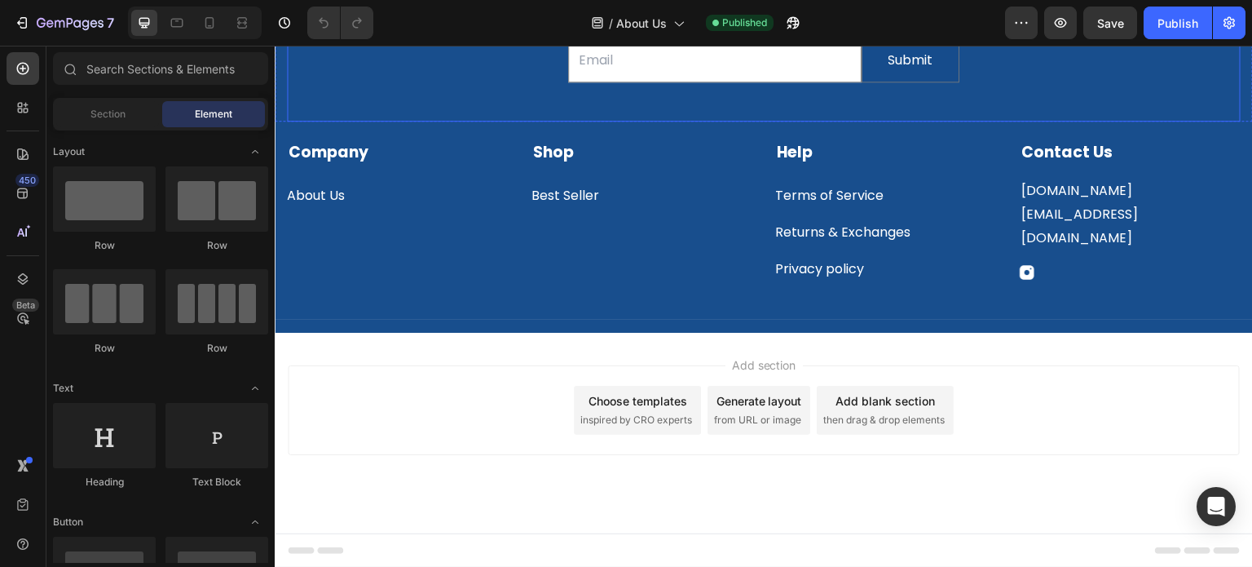
scroll to position [2295, 0]
click at [507, 284] on div "Subscribe [DATE] Heading Sign up for exclusive content, special prizes, and lat…" at bounding box center [764, 90] width 978 height 483
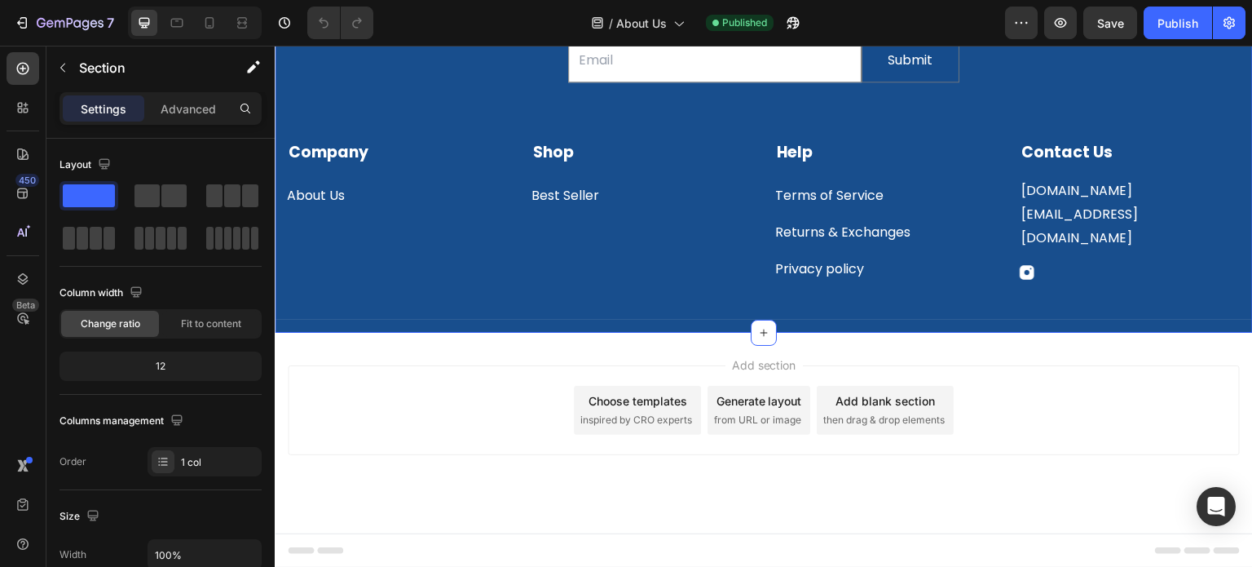
scroll to position [2220, 0]
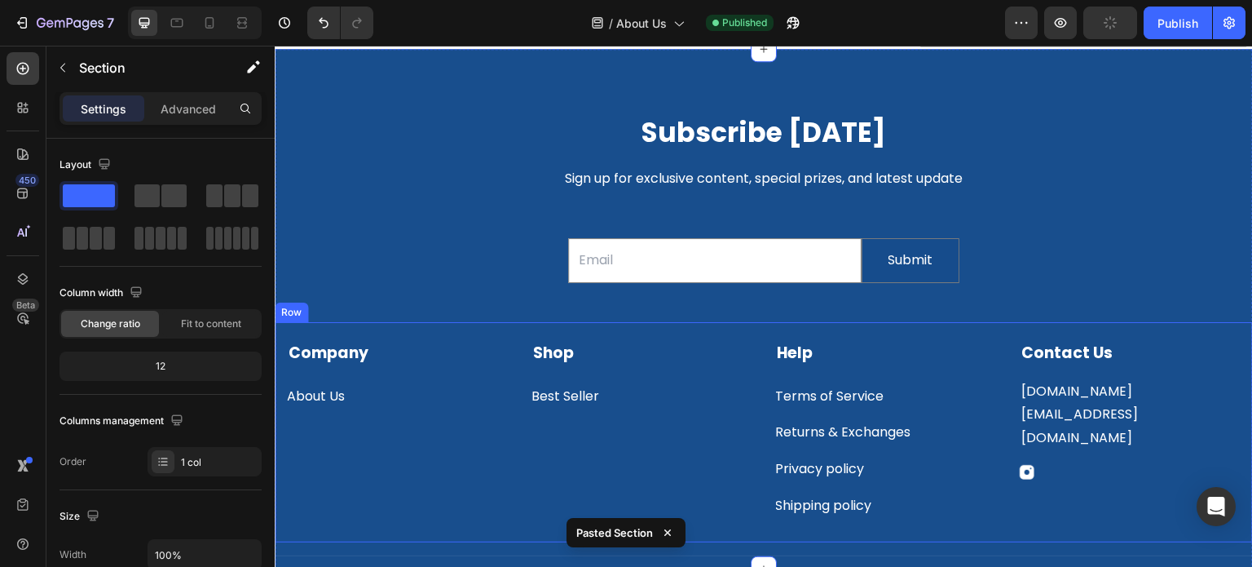
scroll to position [2531, 0]
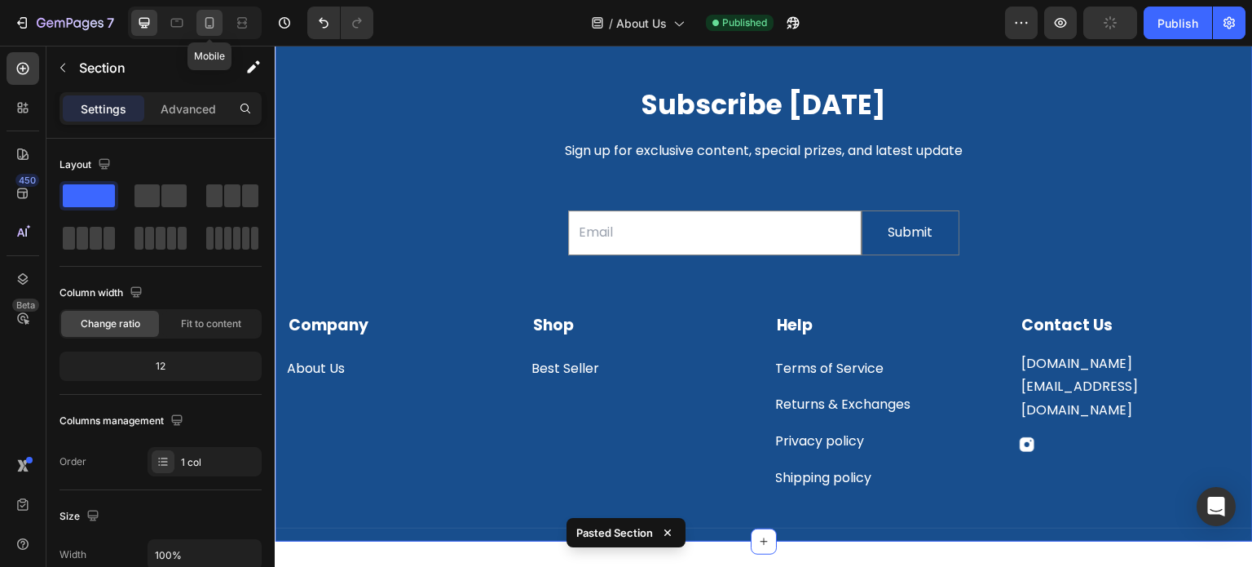
click at [209, 32] on div at bounding box center [209, 23] width 26 height 26
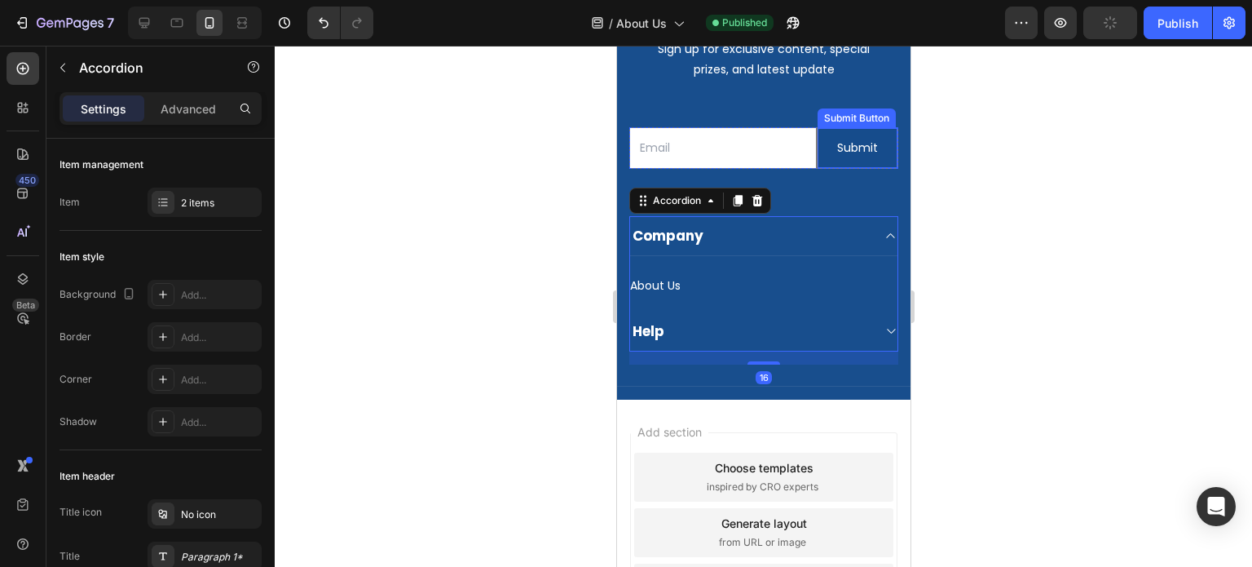
scroll to position [2993, 0]
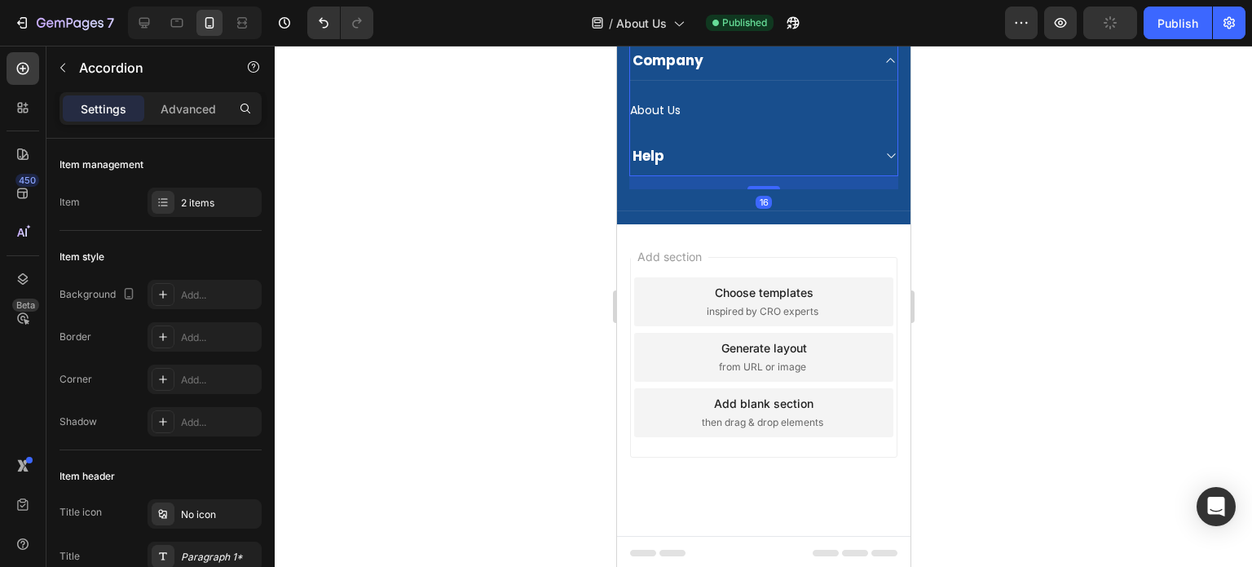
click at [882, 176] on div "Help" at bounding box center [762, 156] width 267 height 40
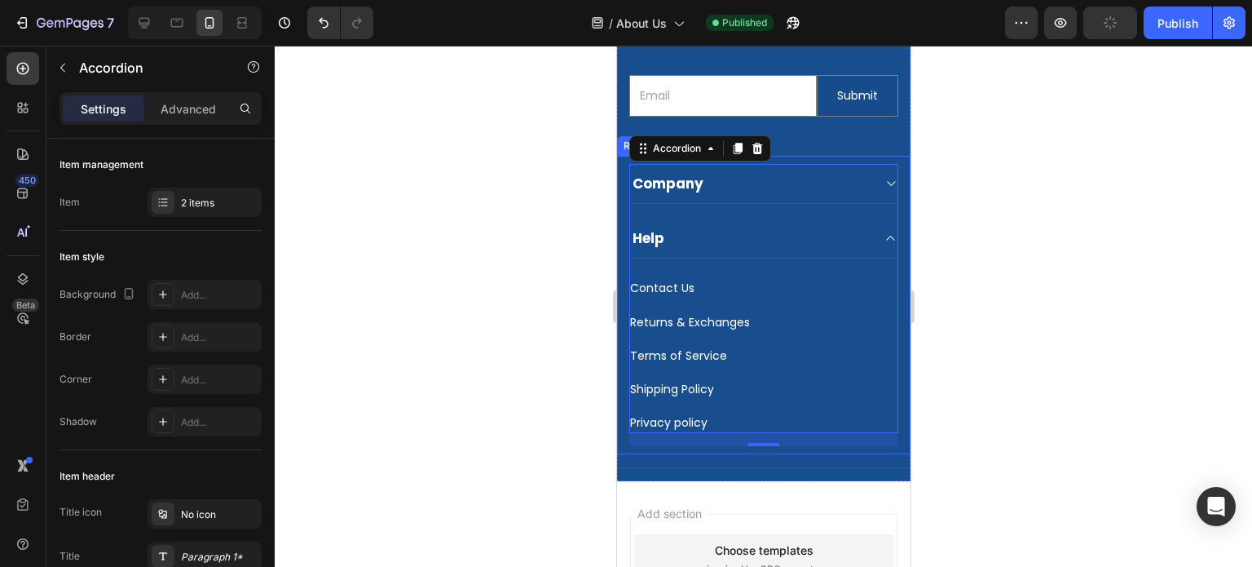
scroll to position [3156, 0]
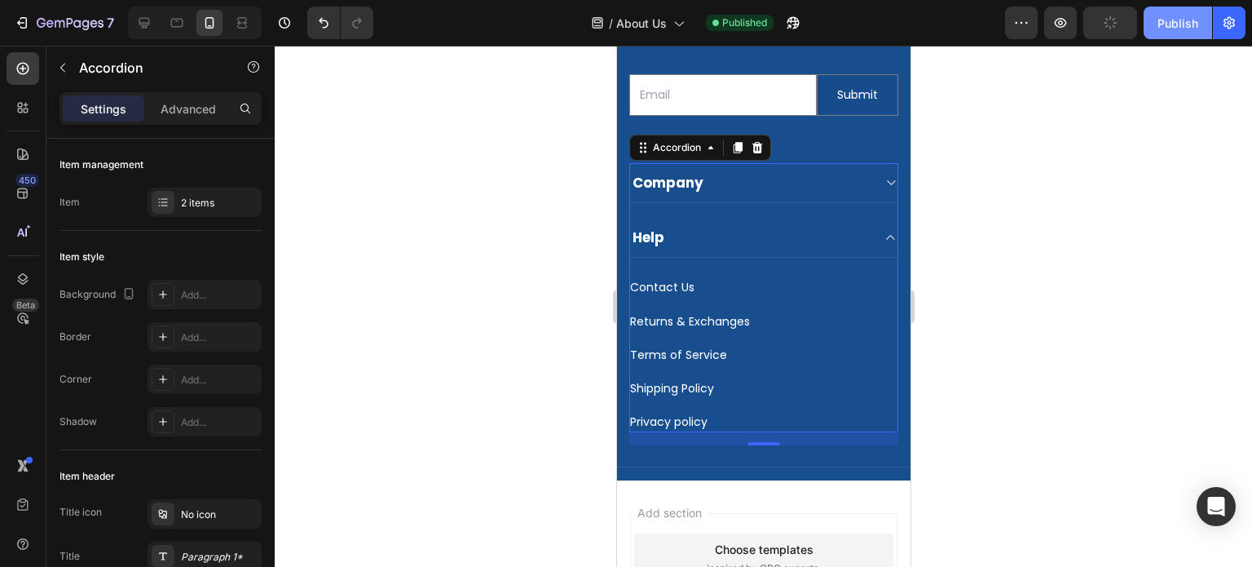
click at [1167, 25] on div "Publish" at bounding box center [1178, 23] width 41 height 17
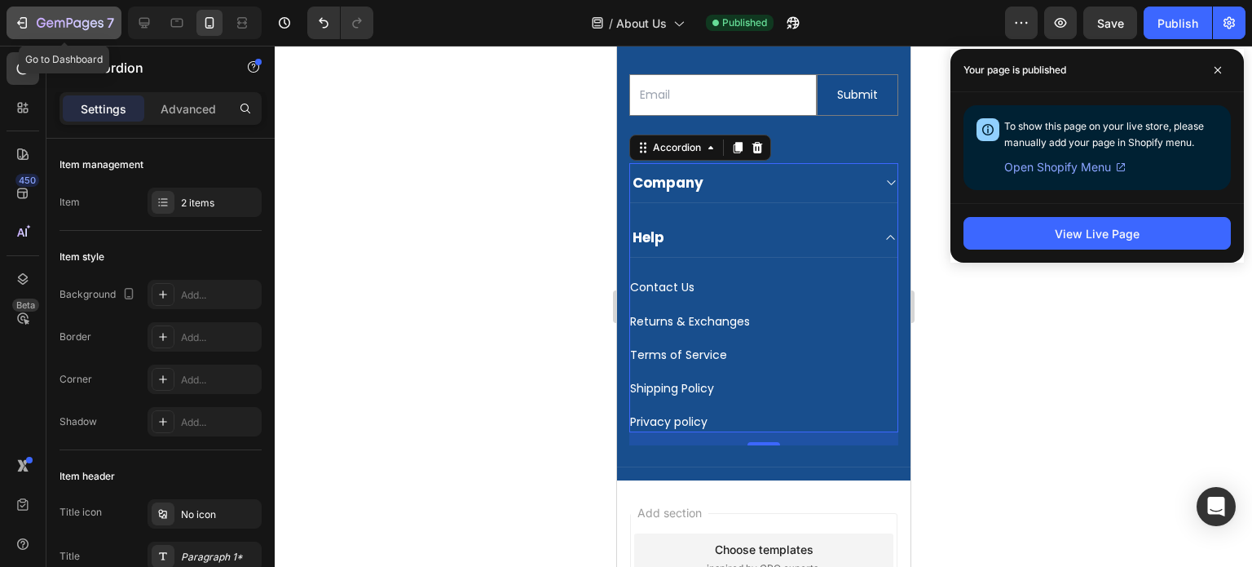
click at [27, 15] on icon "button" at bounding box center [22, 23] width 16 height 16
